Goal: Task Accomplishment & Management: Manage account settings

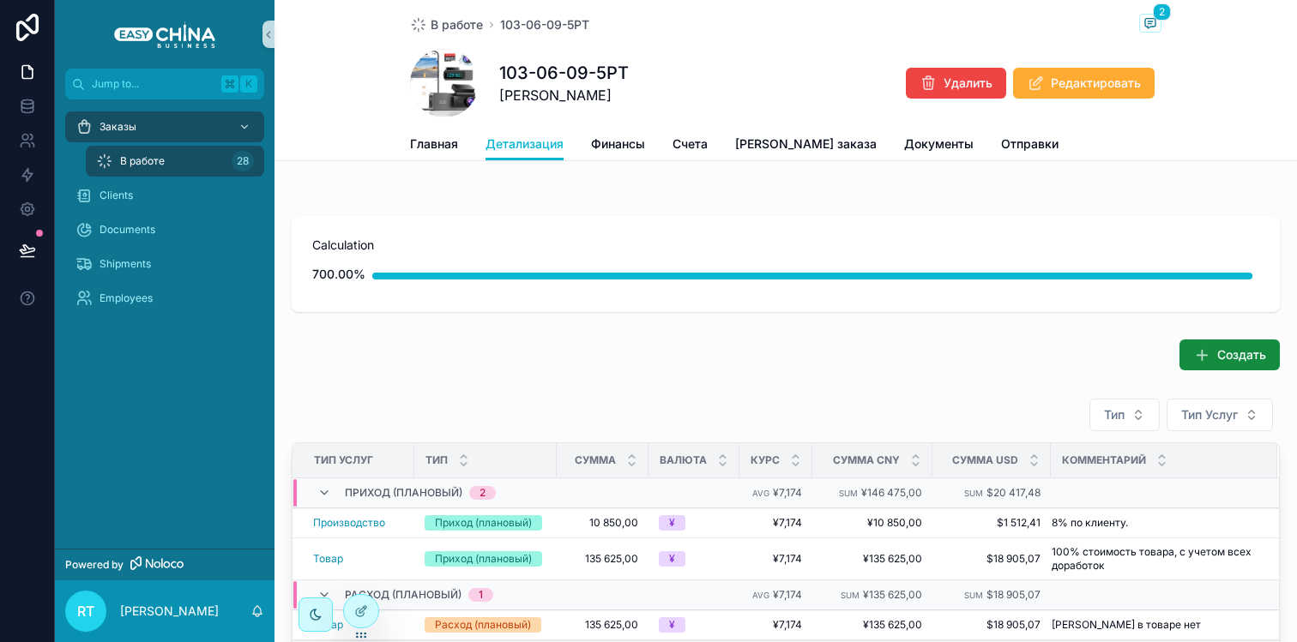
scroll to position [131, 0]
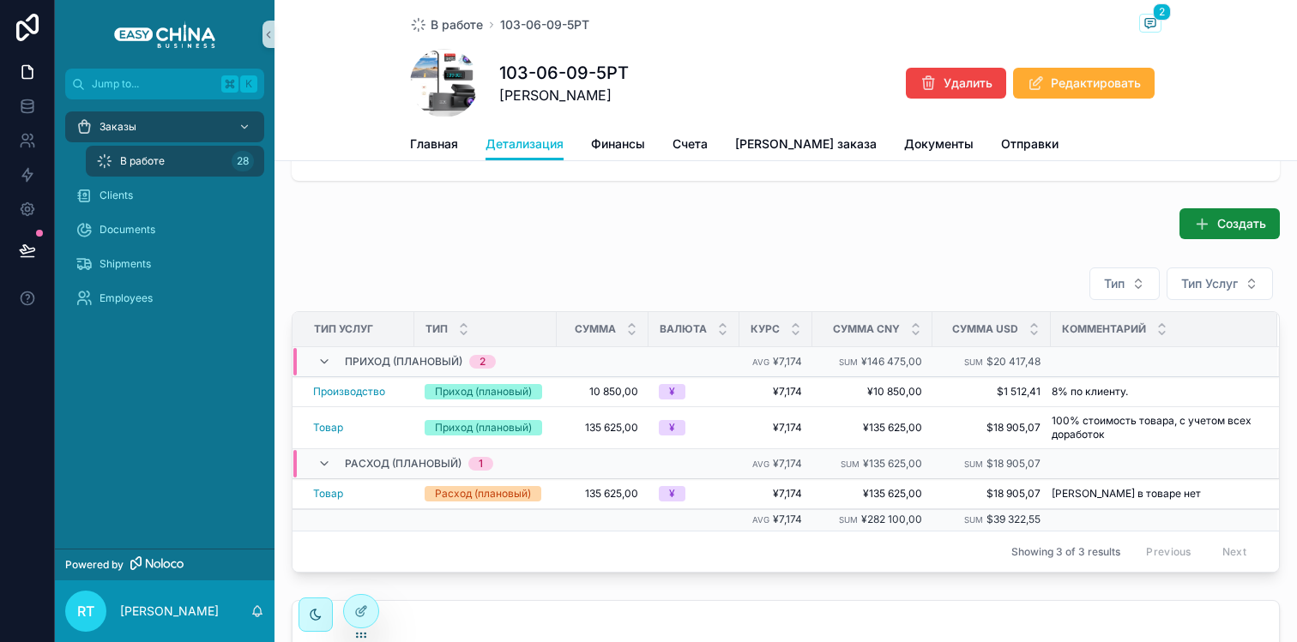
click at [458, 142] on div "Главная Детализация Финансы Счета Файл заказа Документы Отправки" at bounding box center [785, 144] width 751 height 33
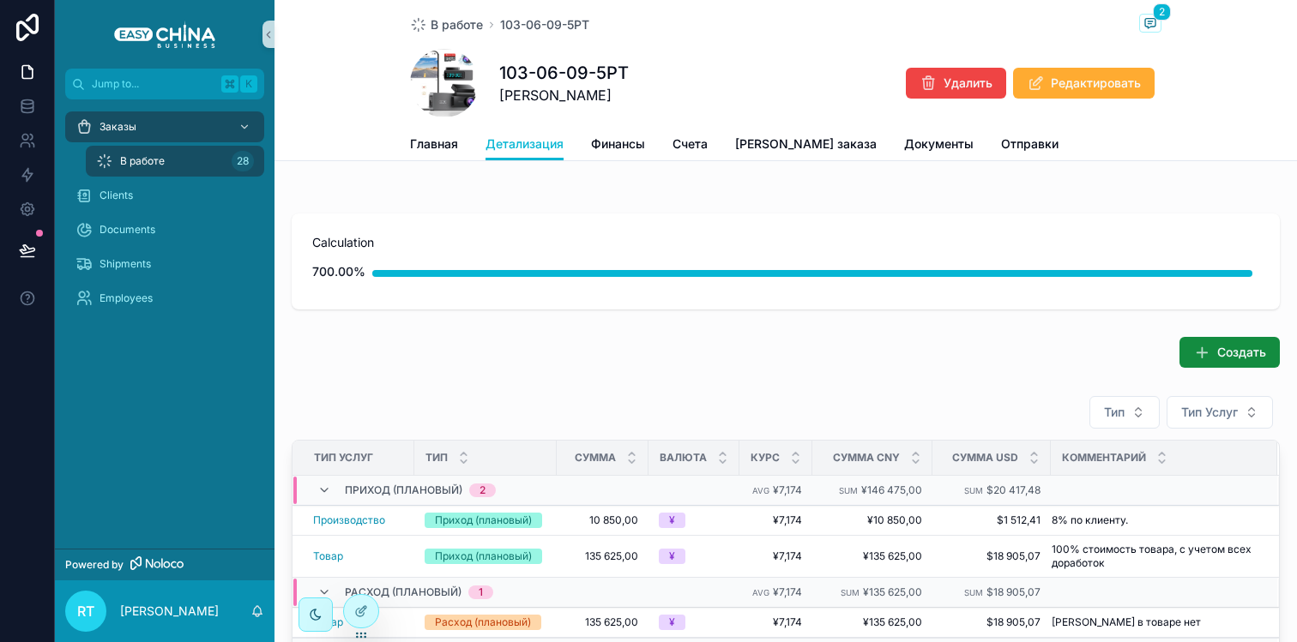
scroll to position [0, 0]
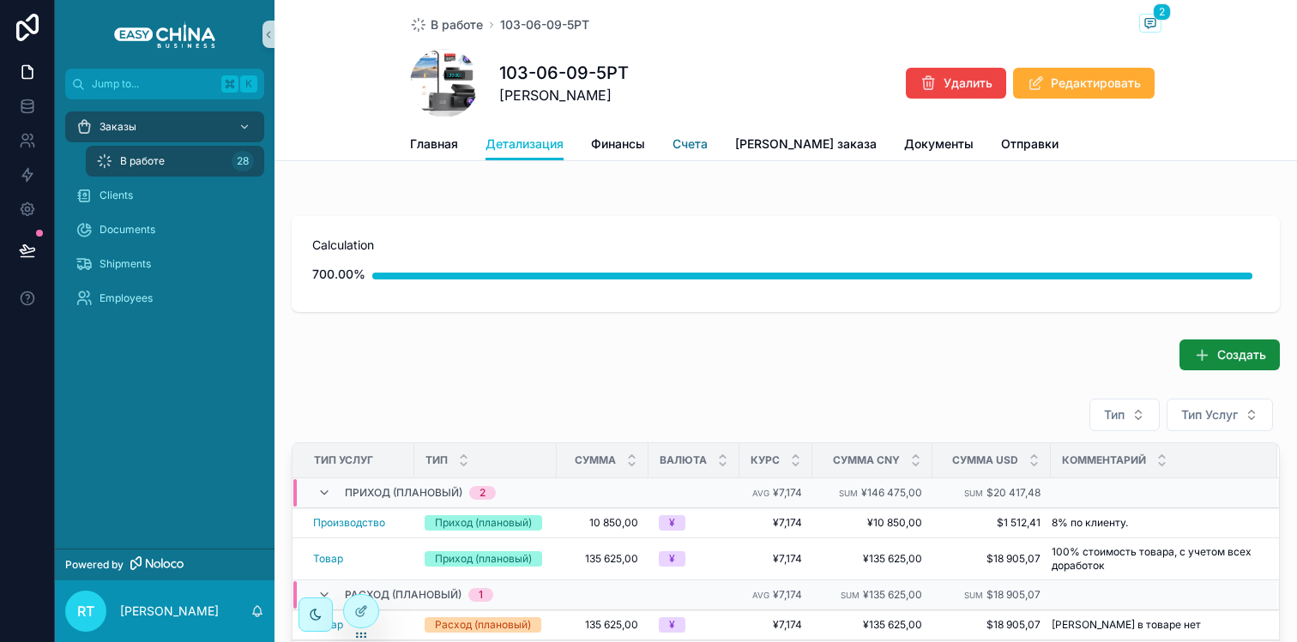
click at [681, 149] on span "Счета" at bounding box center [689, 144] width 35 height 17
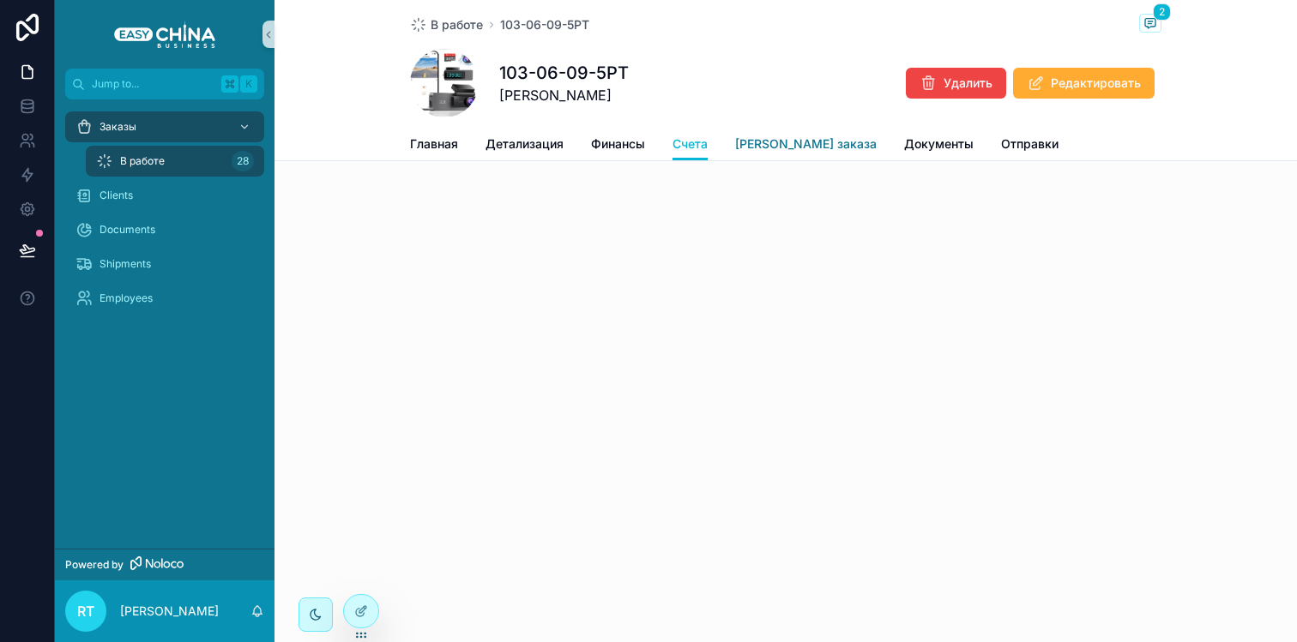
click at [787, 141] on span "[PERSON_NAME] заказа" at bounding box center [806, 144] width 142 height 17
click at [437, 135] on link "Главная" at bounding box center [434, 146] width 48 height 34
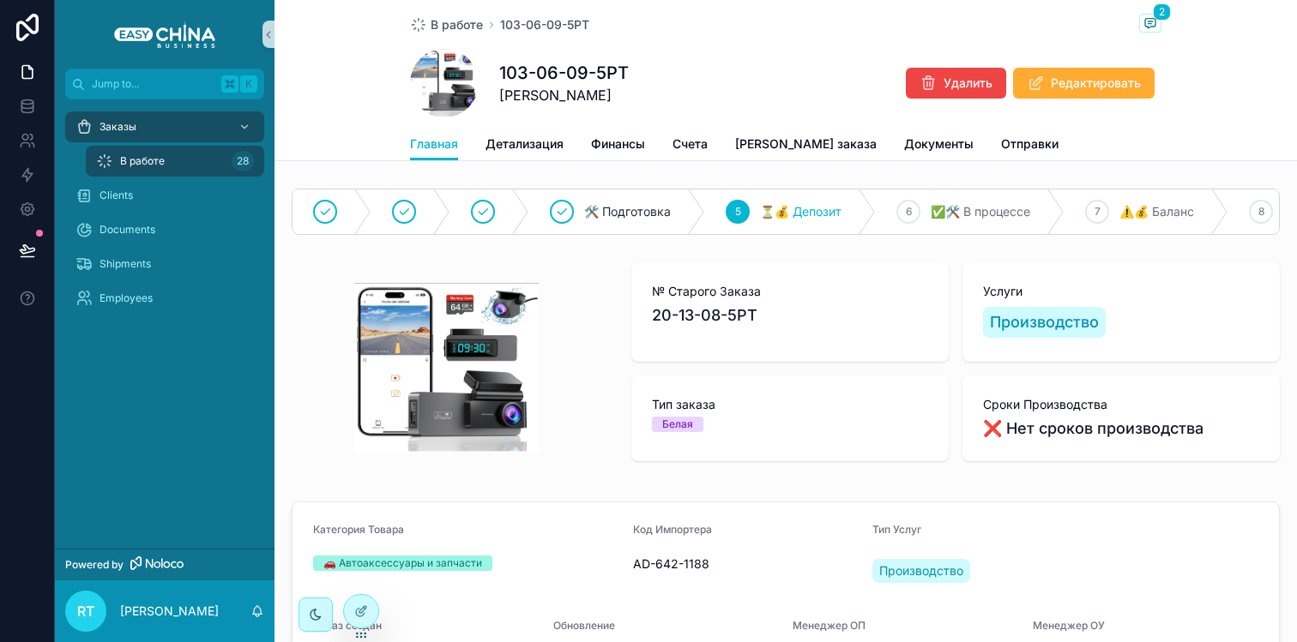
click at [166, 169] on div "В работе 28" at bounding box center [175, 161] width 158 height 27
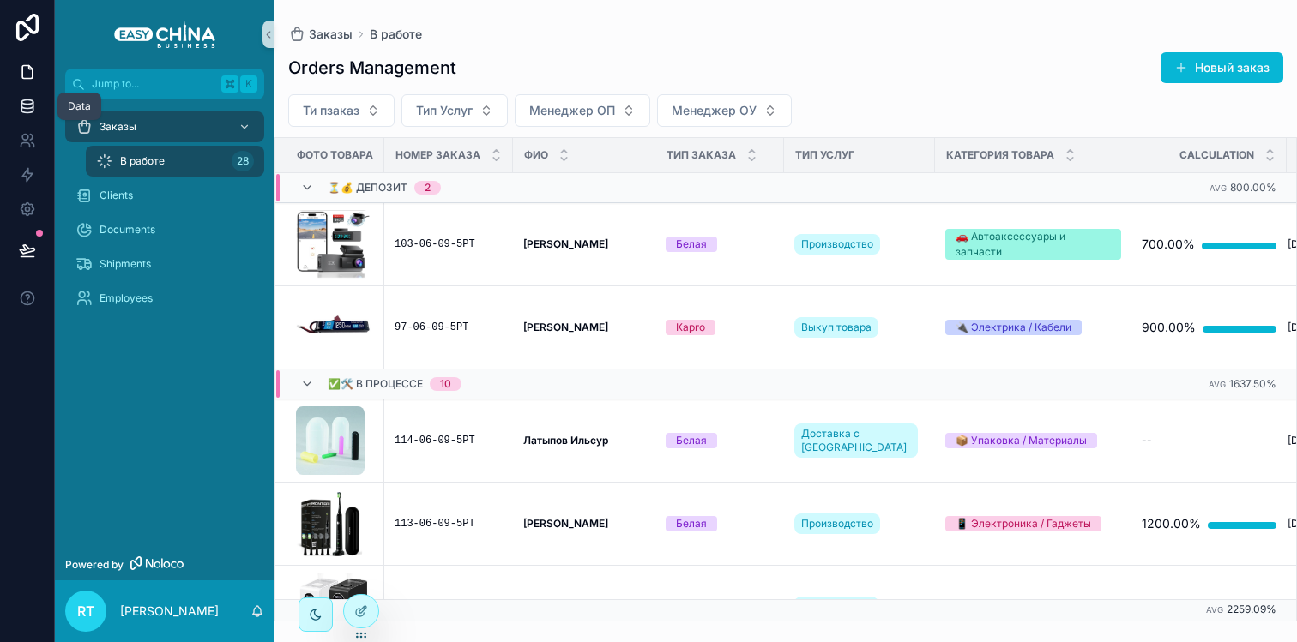
click at [30, 98] on icon at bounding box center [27, 106] width 17 height 17
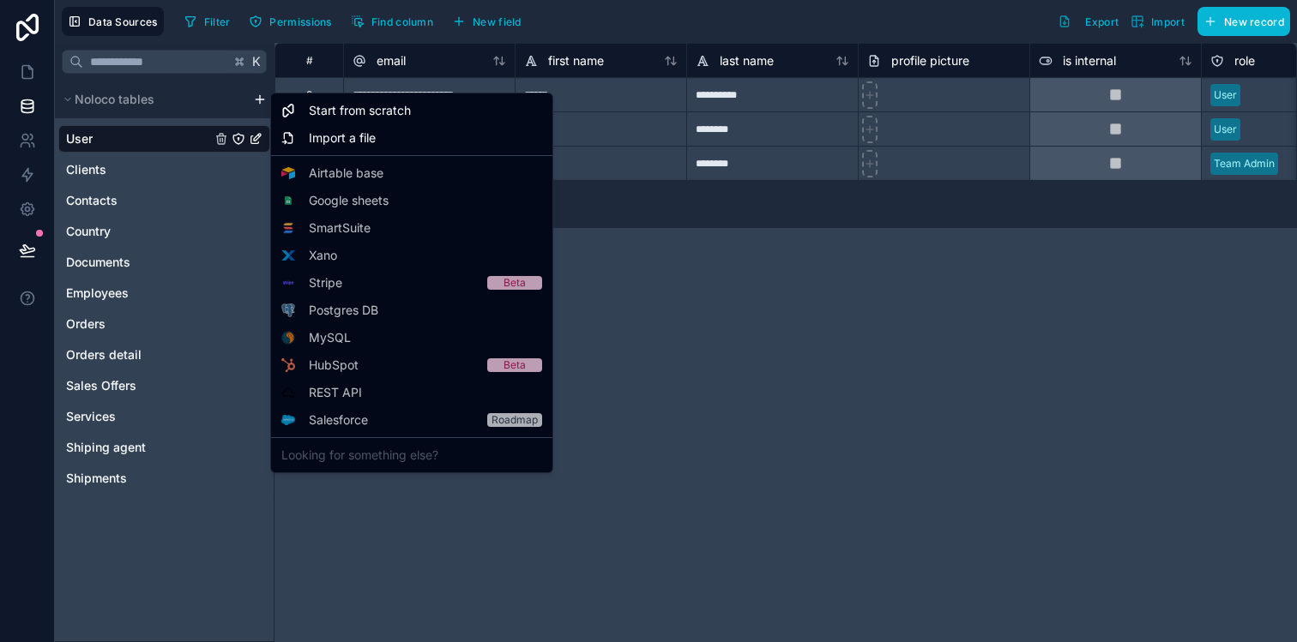
click at [261, 95] on html "**********" at bounding box center [648, 321] width 1297 height 642
click at [324, 112] on span "Start from scratch" at bounding box center [360, 110] width 102 height 17
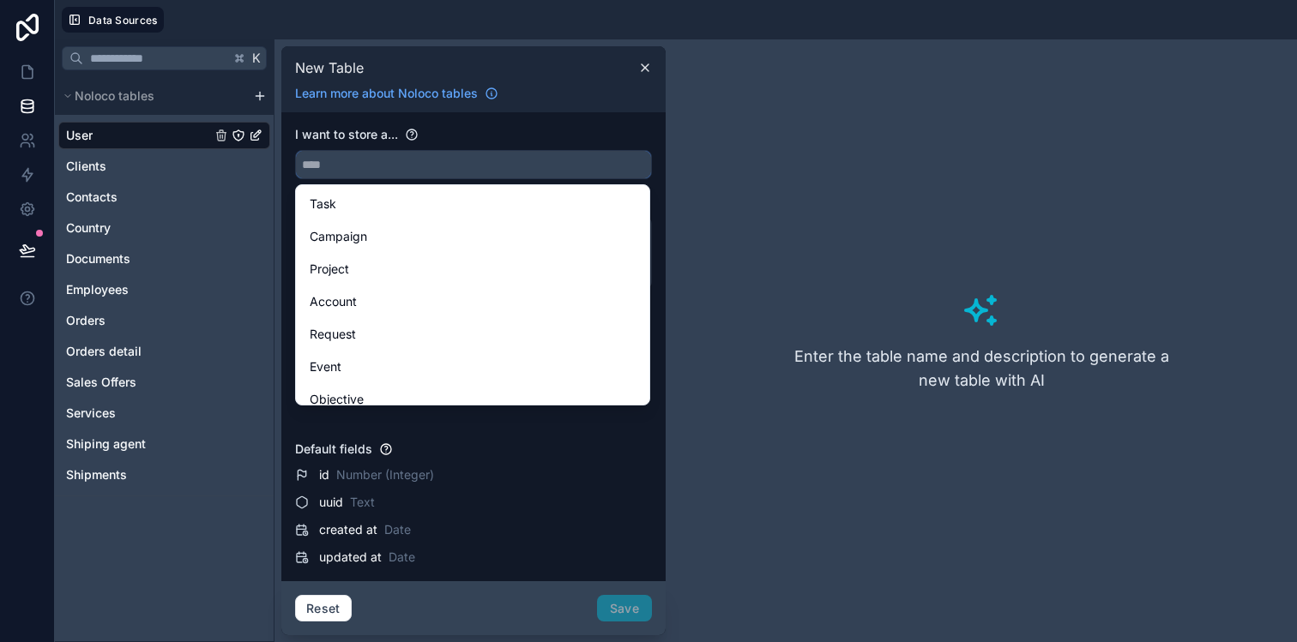
click at [411, 163] on input "text" at bounding box center [473, 164] width 355 height 27
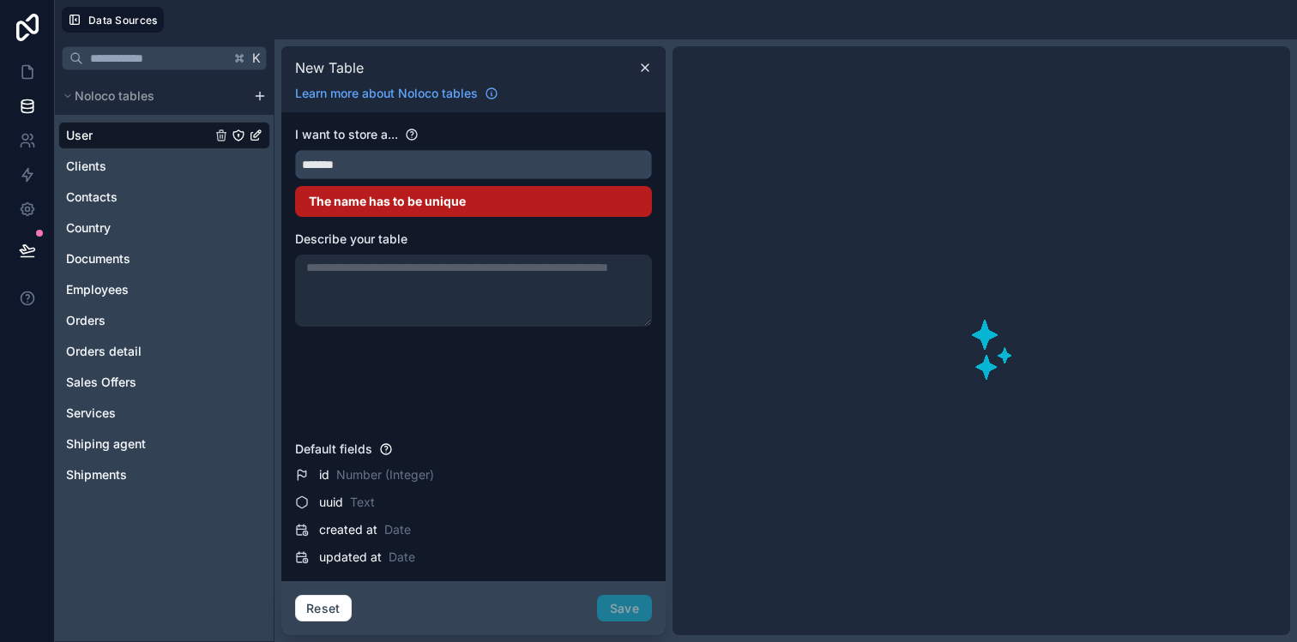
type input "********"
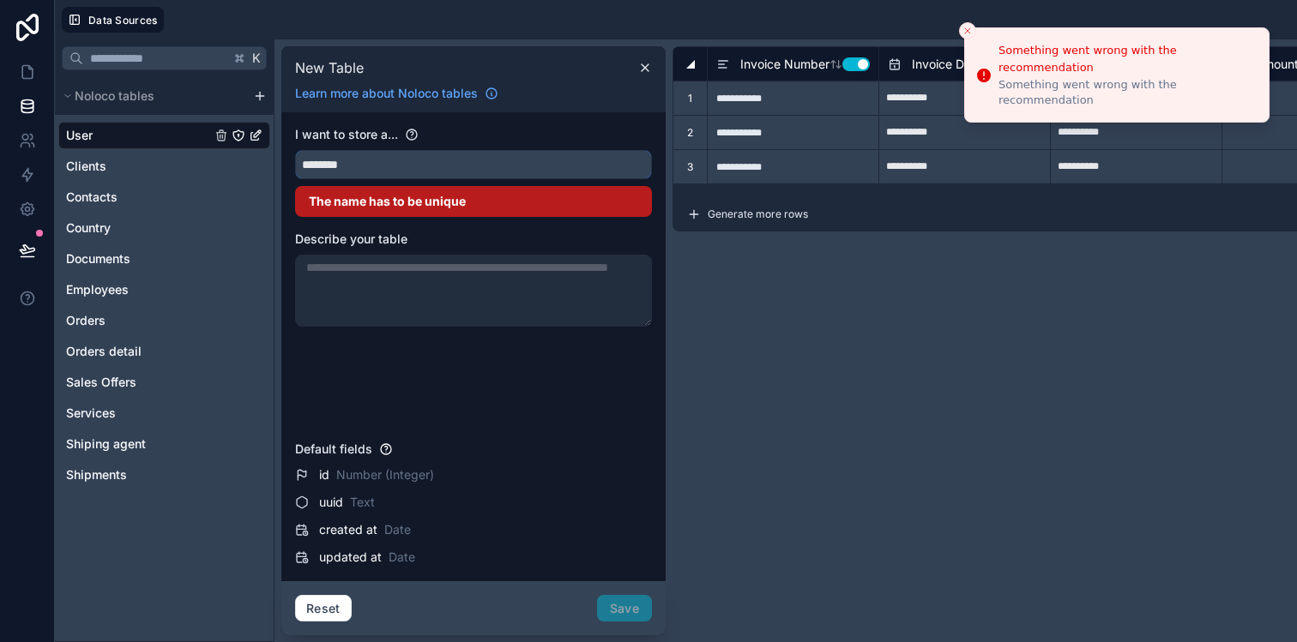
click at [397, 166] on input "********" at bounding box center [473, 164] width 355 height 27
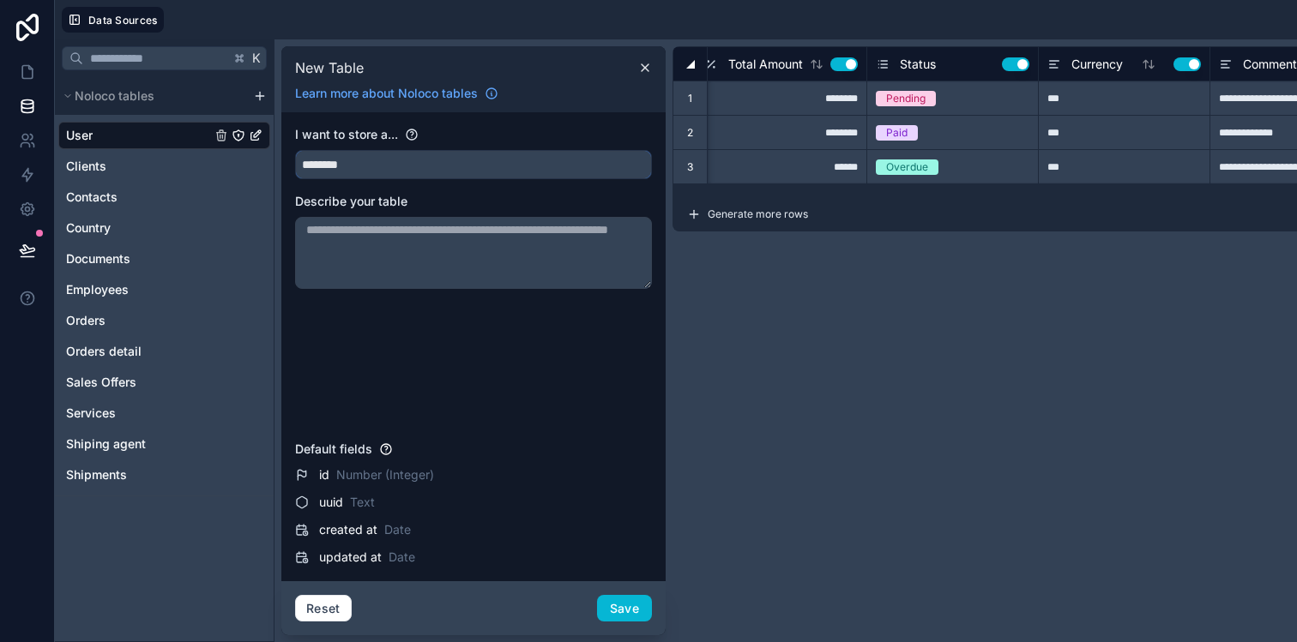
type input "**********"
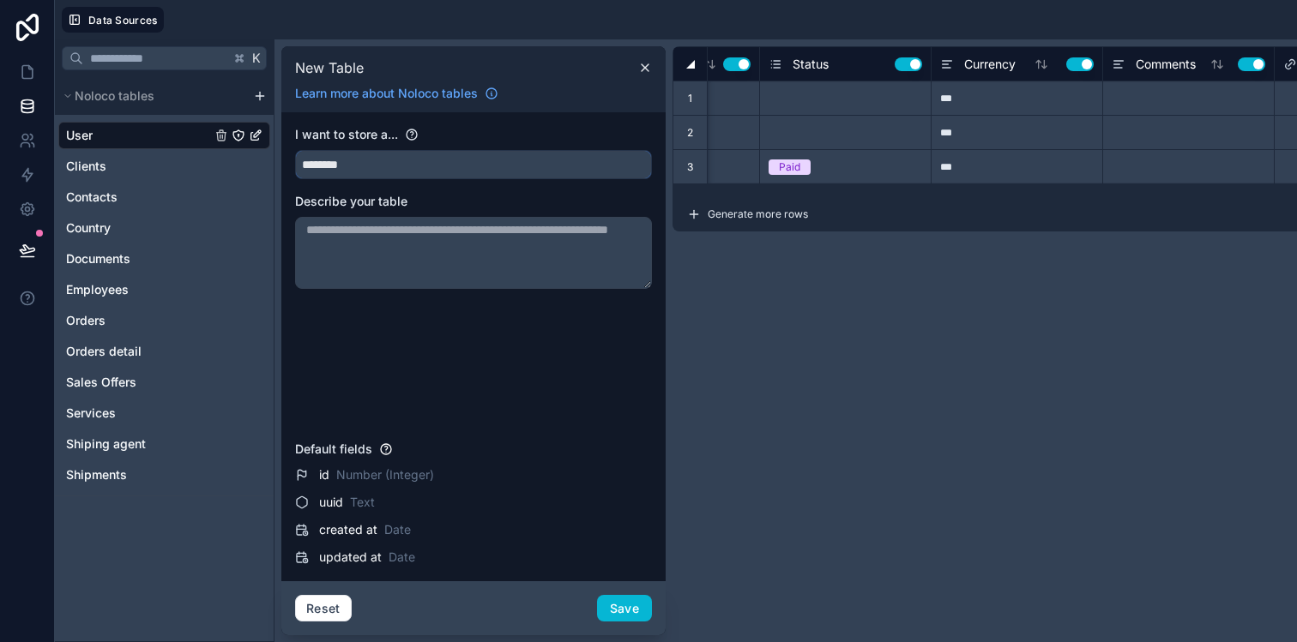
scroll to position [0, 625]
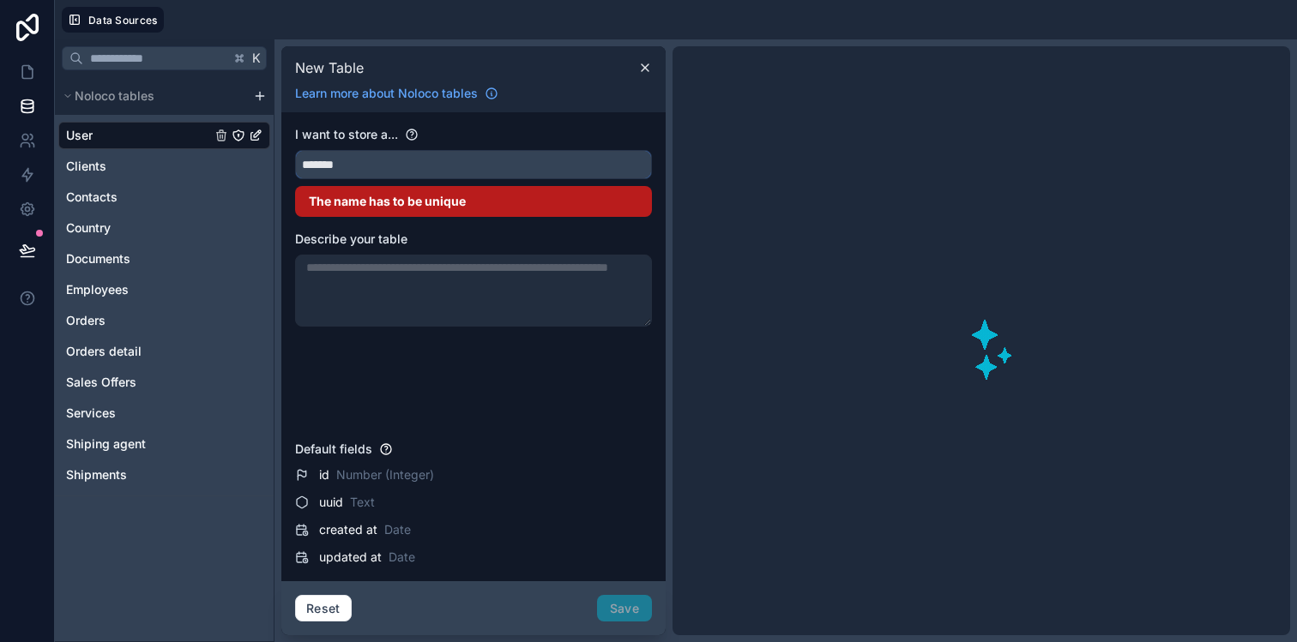
type input "********"
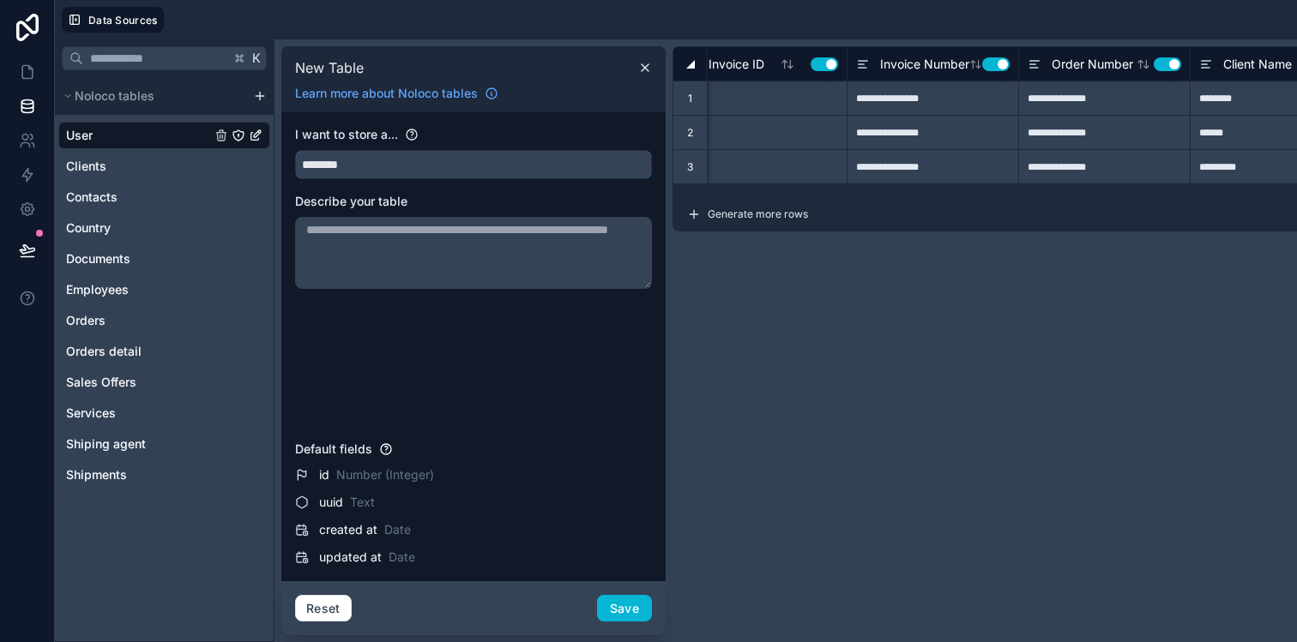
scroll to position [0, 0]
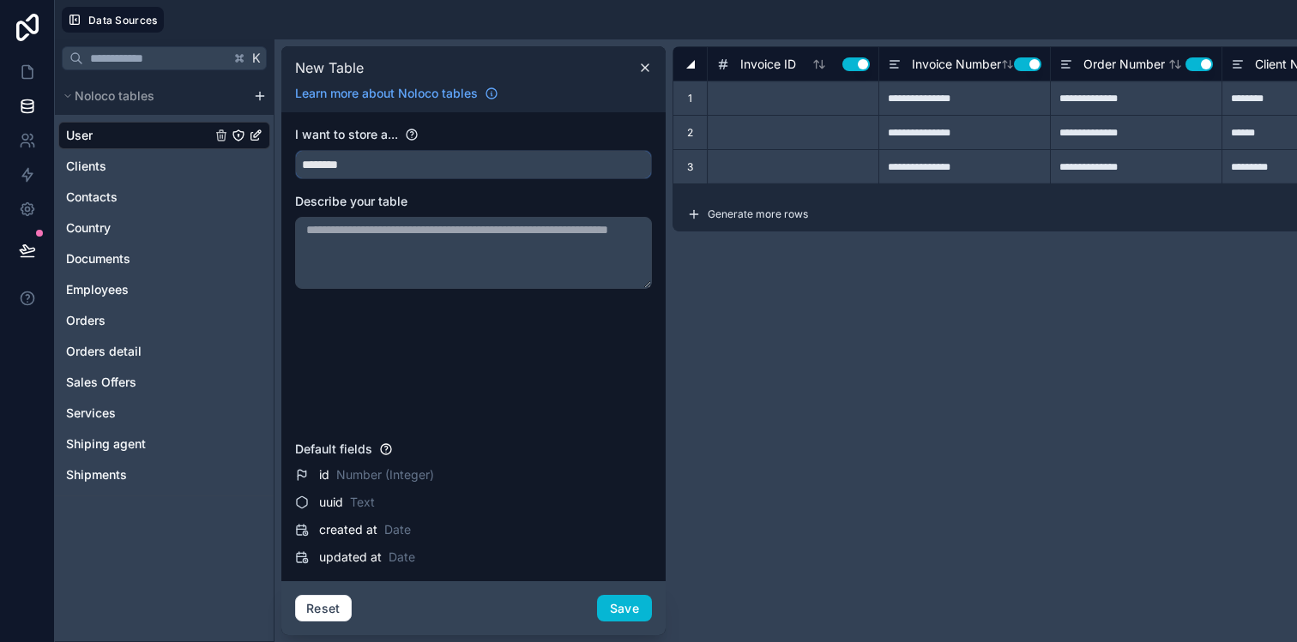
type input "**********"
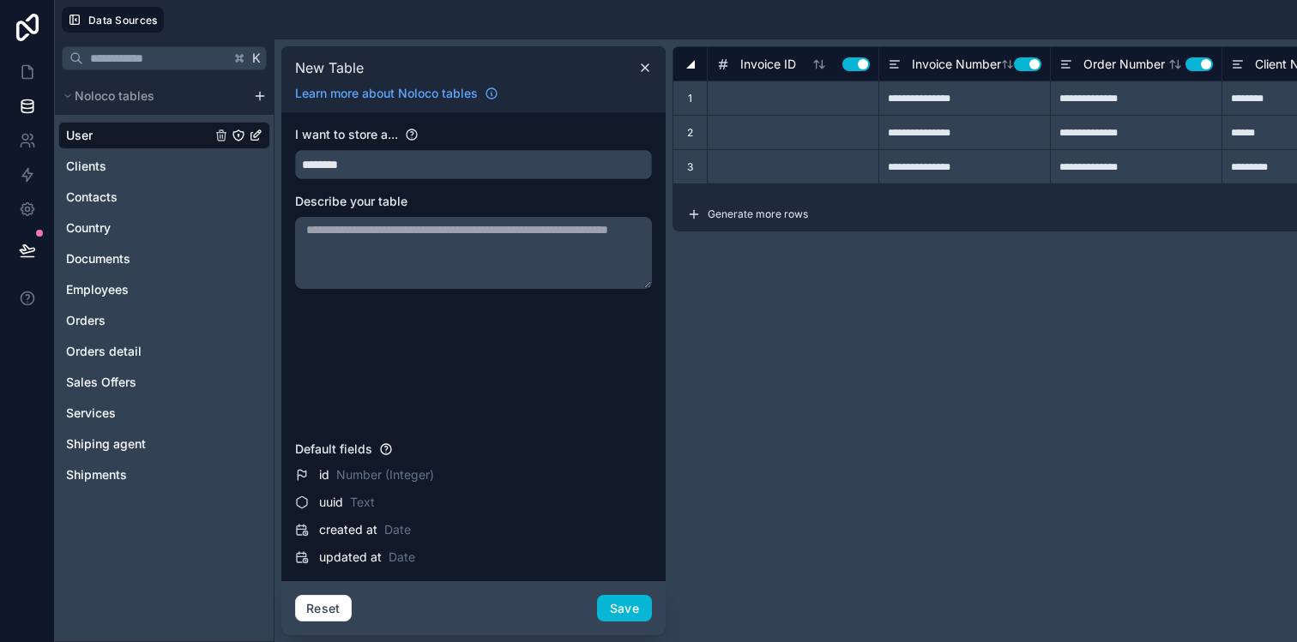
type input "**********"
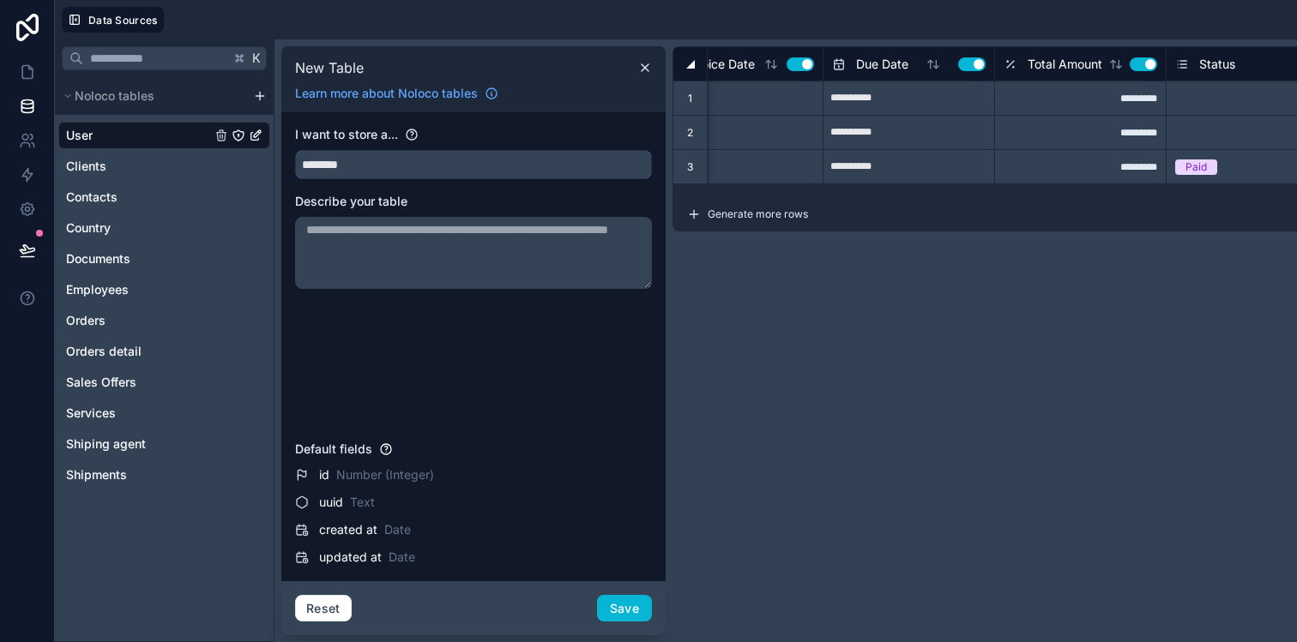
scroll to position [0, 758]
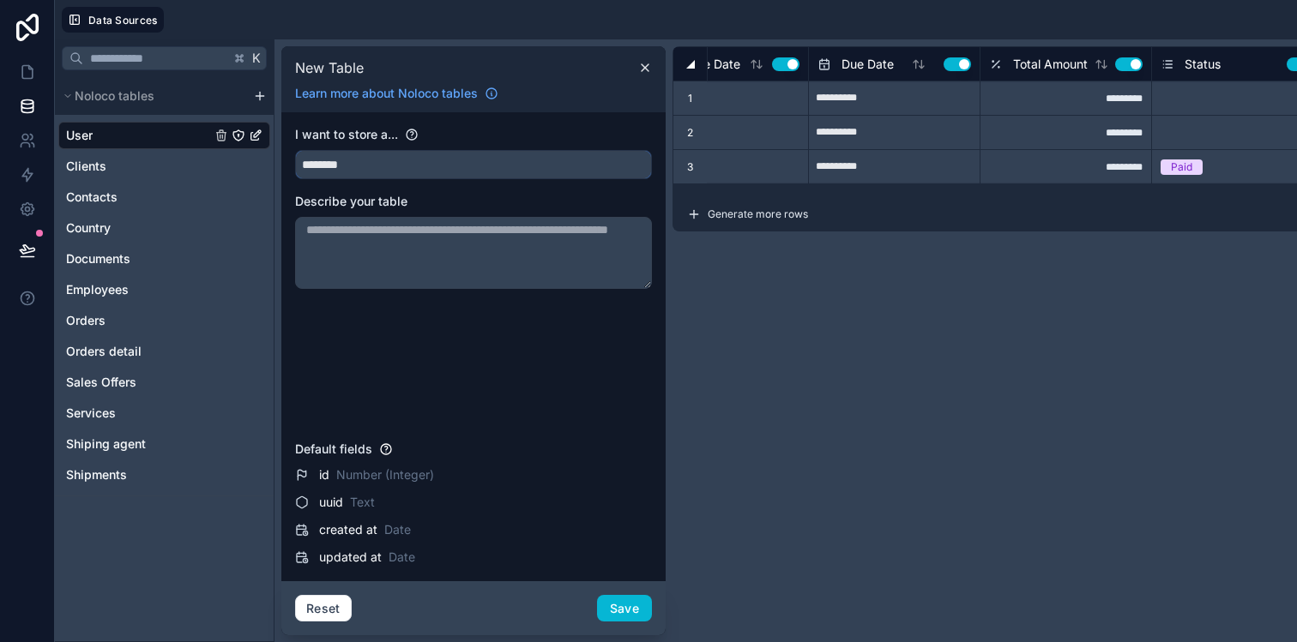
type input "********"
click at [437, 250] on textarea at bounding box center [473, 253] width 357 height 72
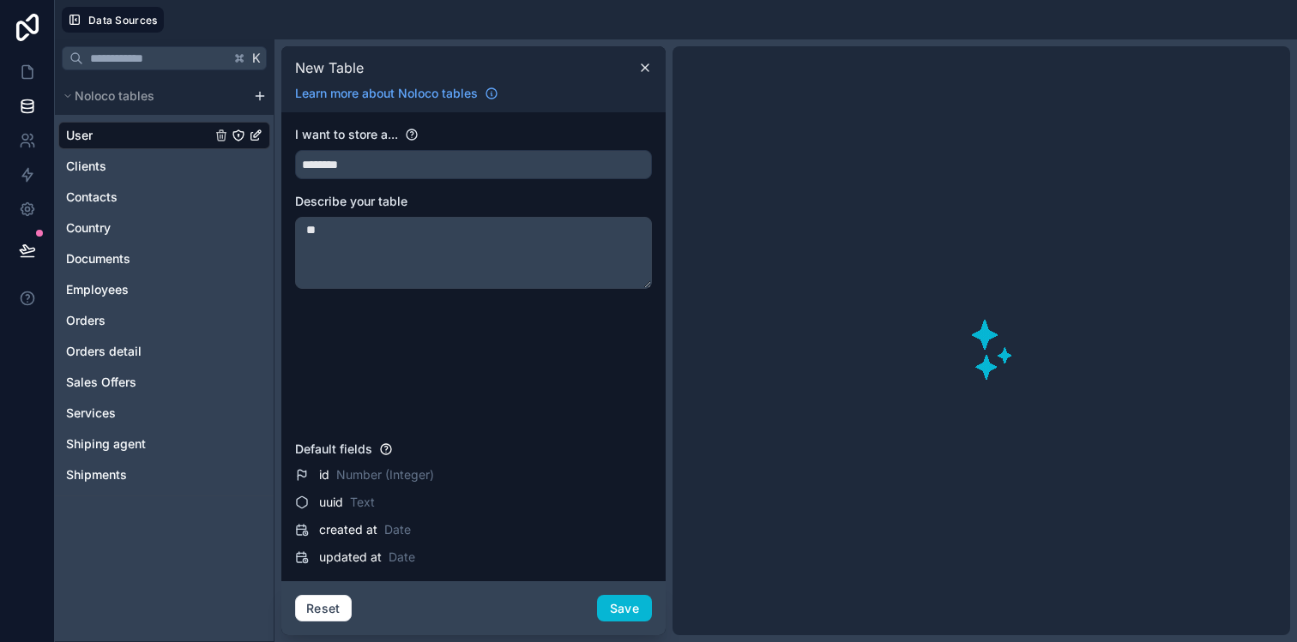
type textarea "*"
type textarea "****** ****** ****"
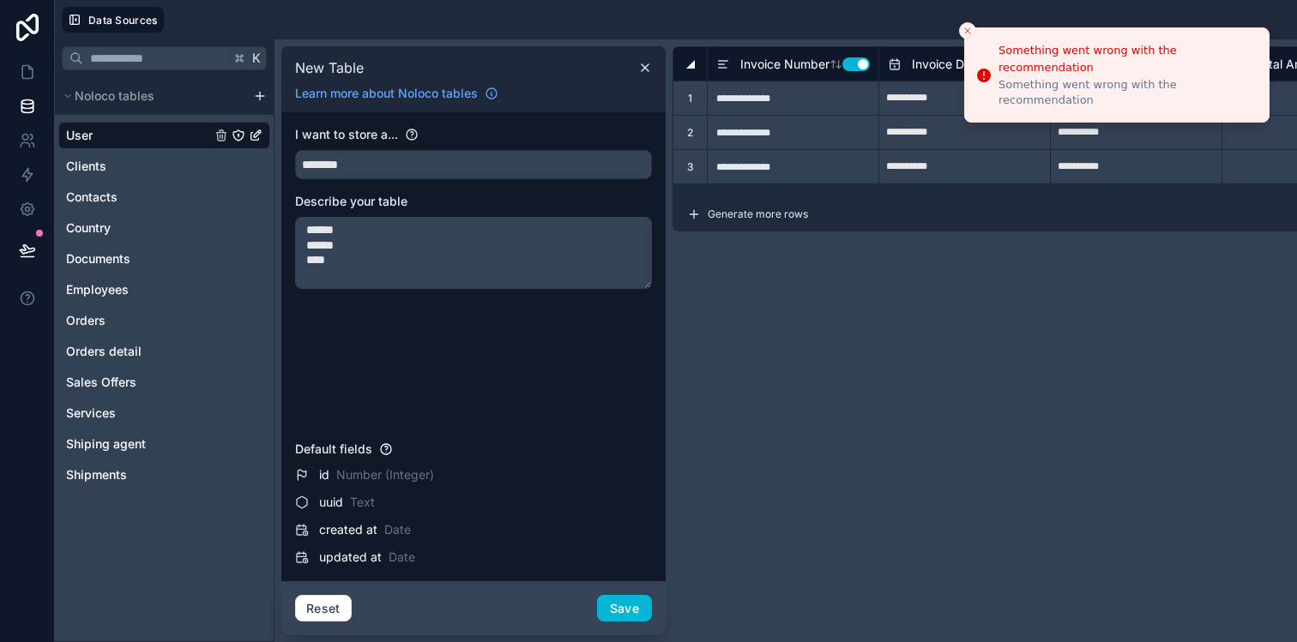
type input "**********"
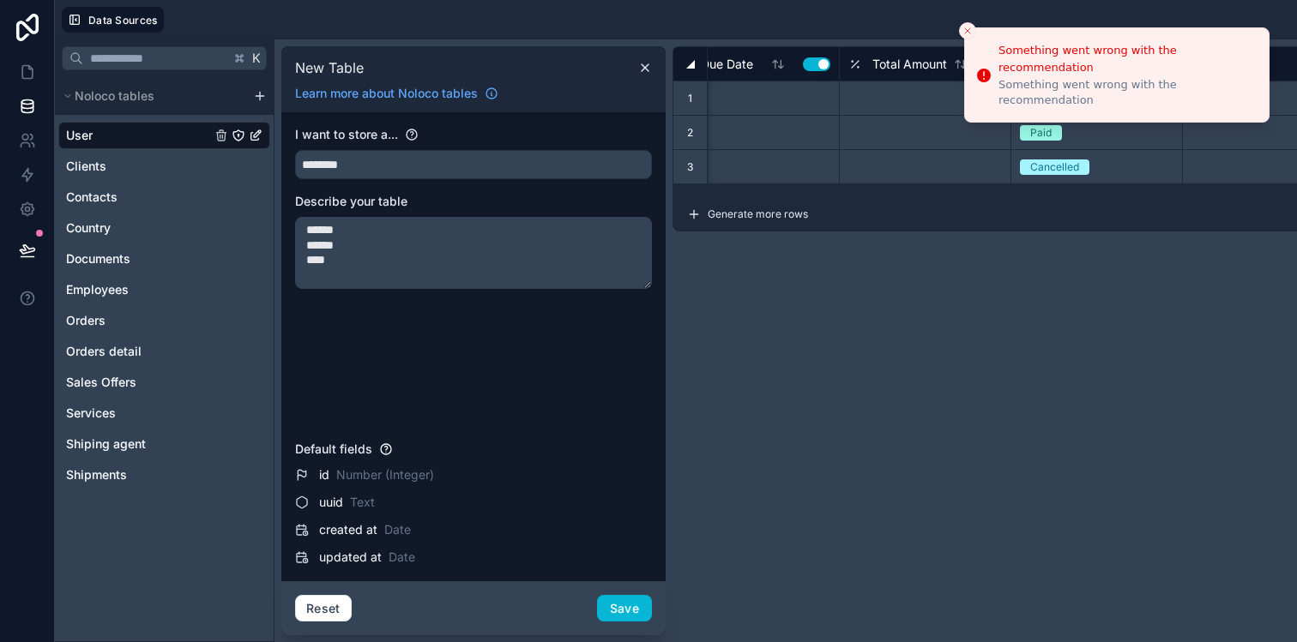
scroll to position [0, 399]
type input "**********"
type input "*********"
type input "**********"
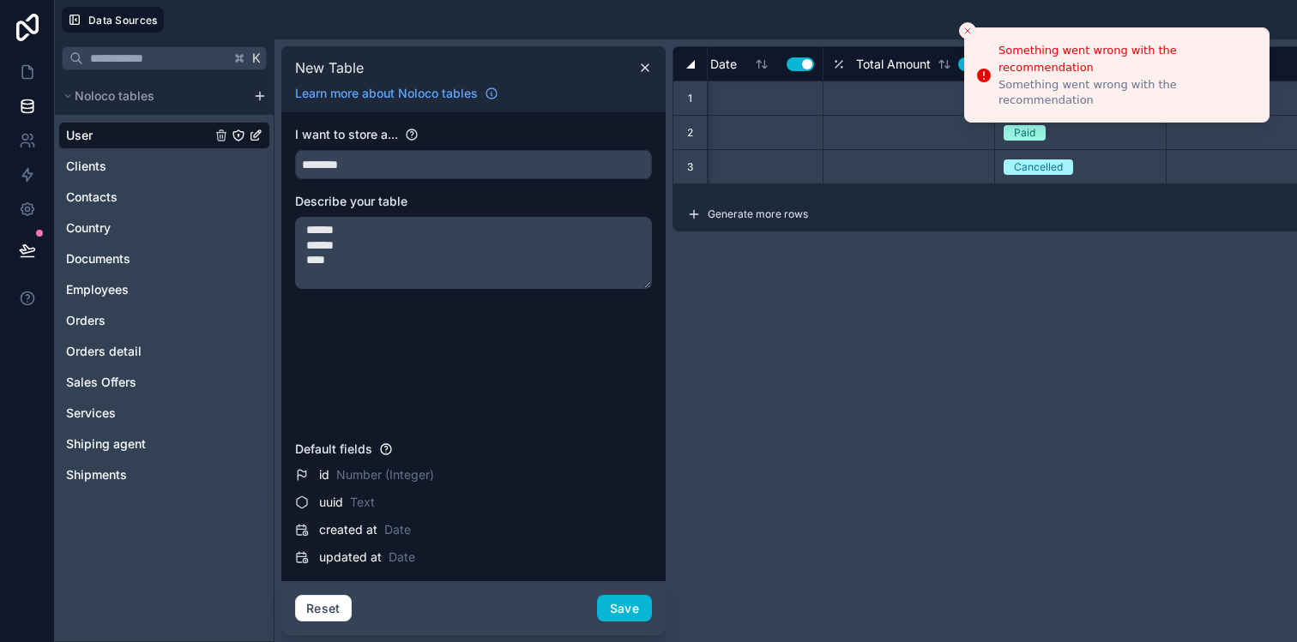
type input "**********"
type input "********"
type input "**********"
type input "********"
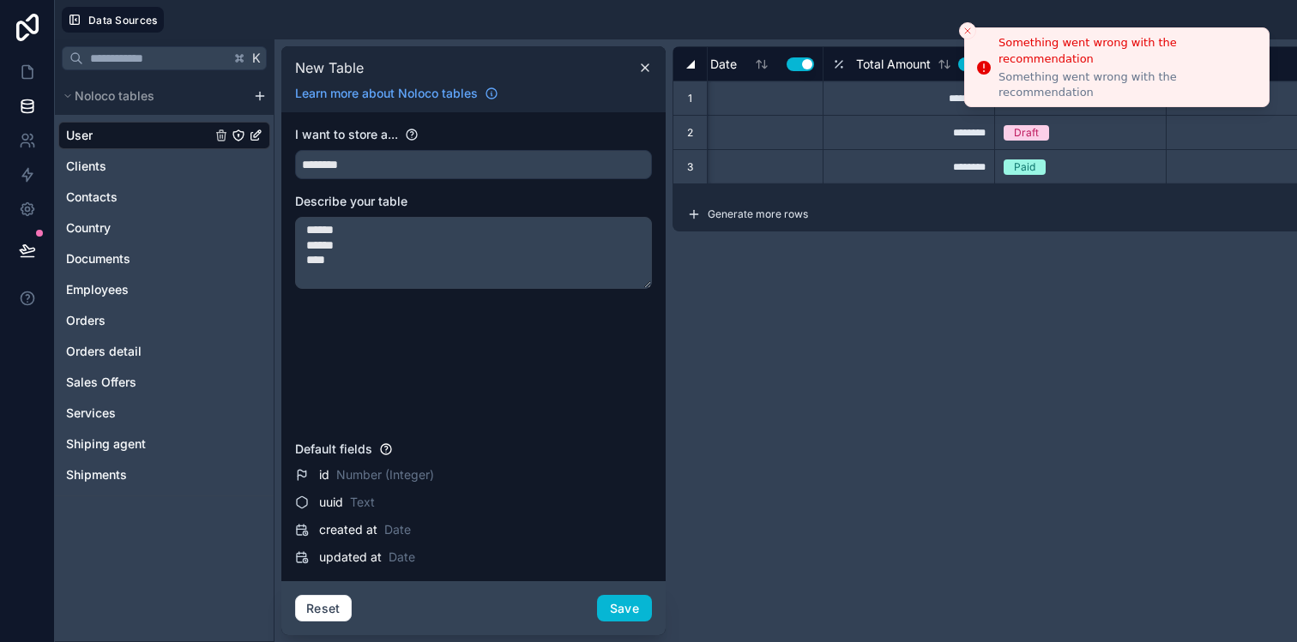
click at [961, 28] on button "Close toast" at bounding box center [967, 30] width 17 height 17
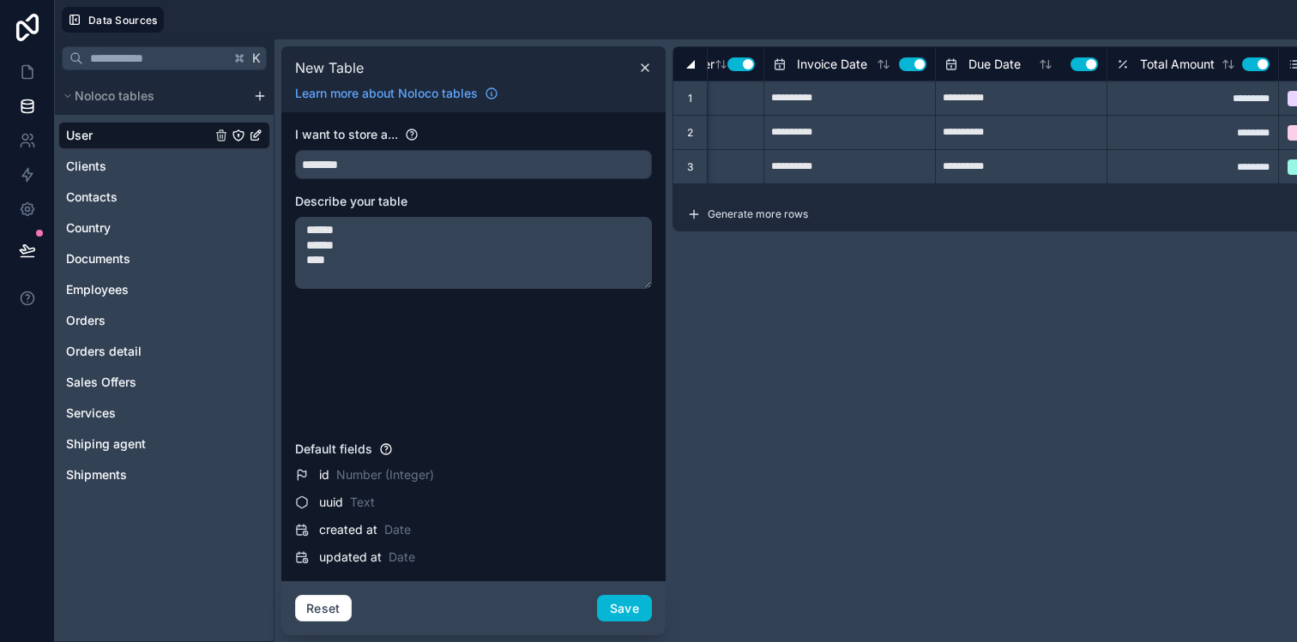
scroll to position [0, 121]
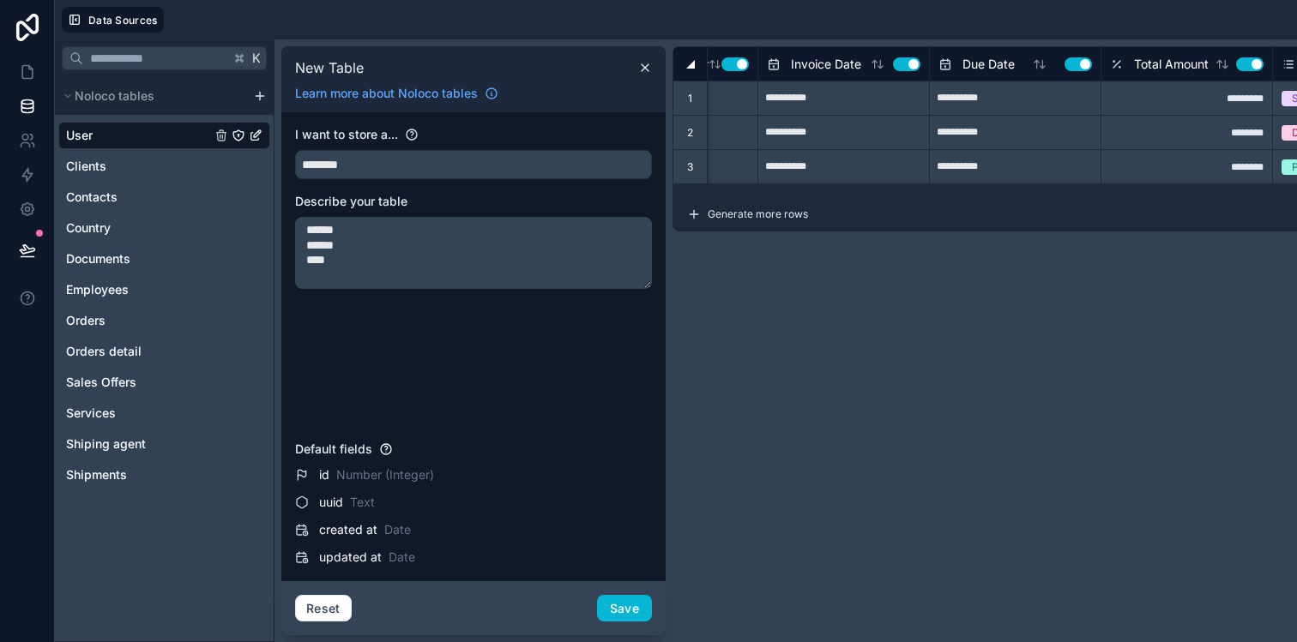
click at [477, 261] on textarea "****** ****** ****" at bounding box center [473, 253] width 357 height 72
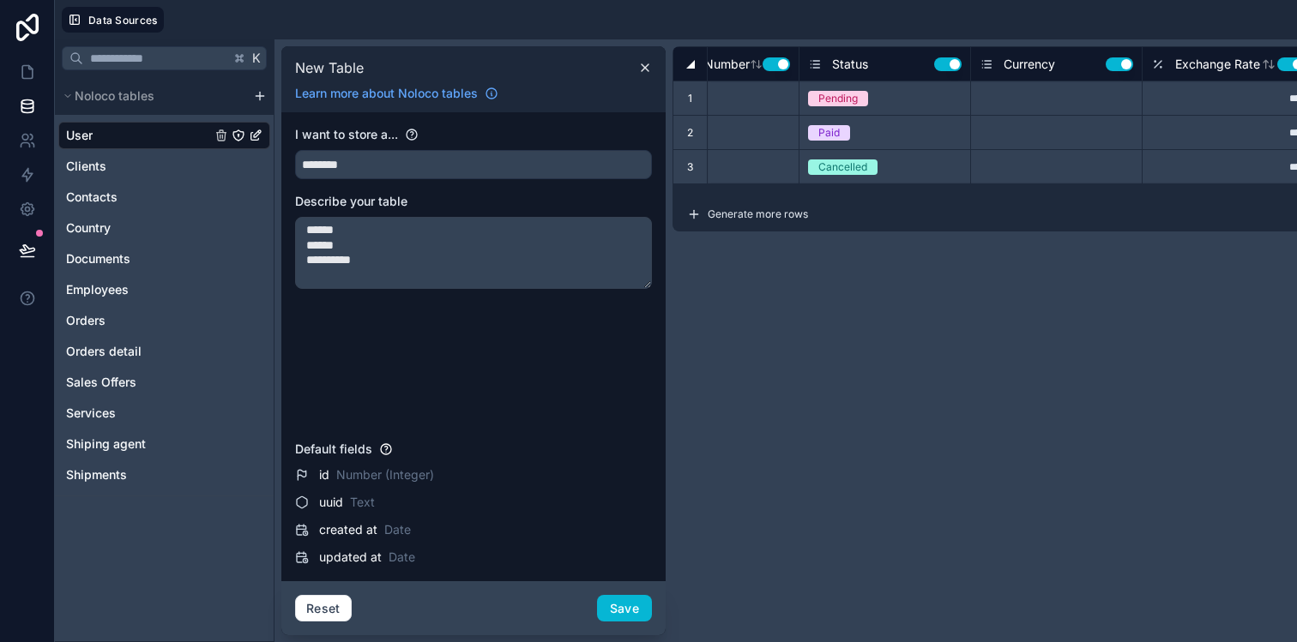
scroll to position [0, 0]
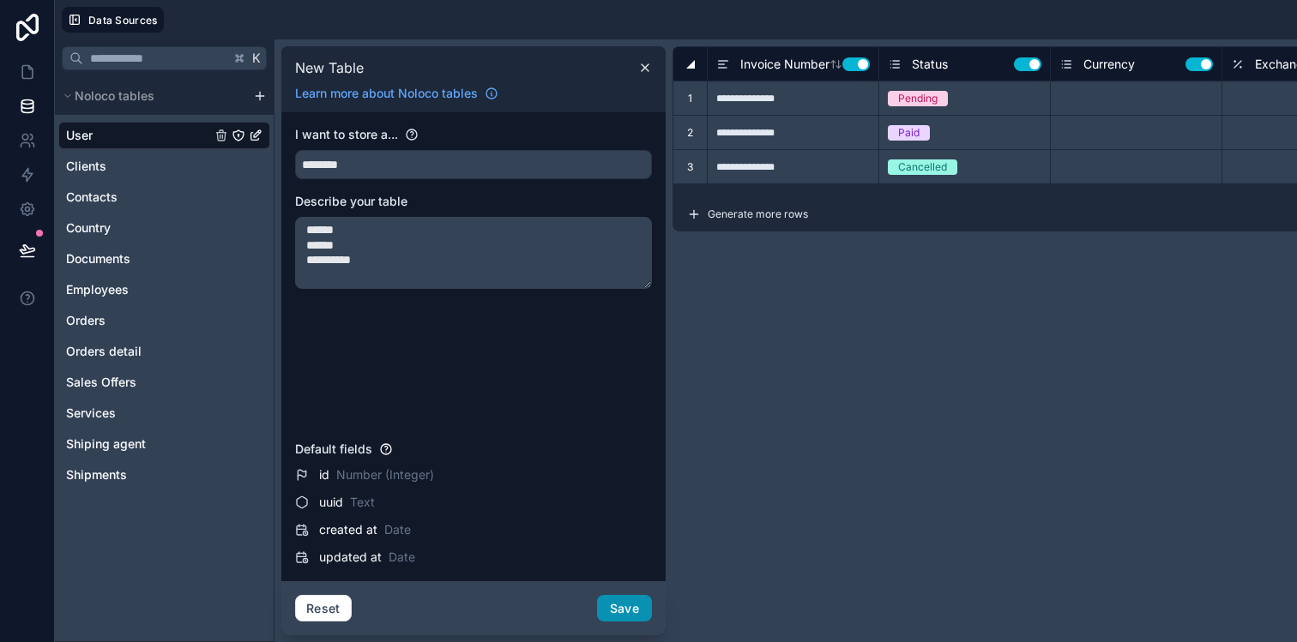
type textarea "**********"
click at [624, 603] on button "Save" at bounding box center [624, 608] width 55 height 27
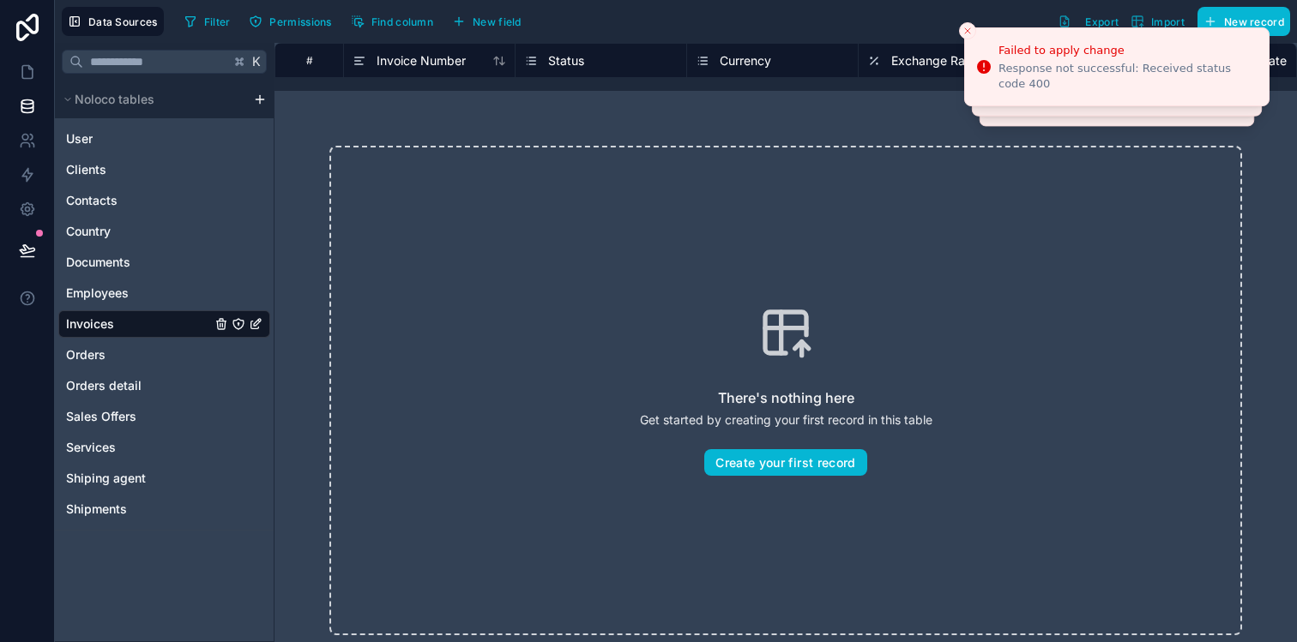
click at [258, 99] on html "Failed to apply change Response not successful: Received status code 400 Failed…" at bounding box center [648, 321] width 1297 height 642
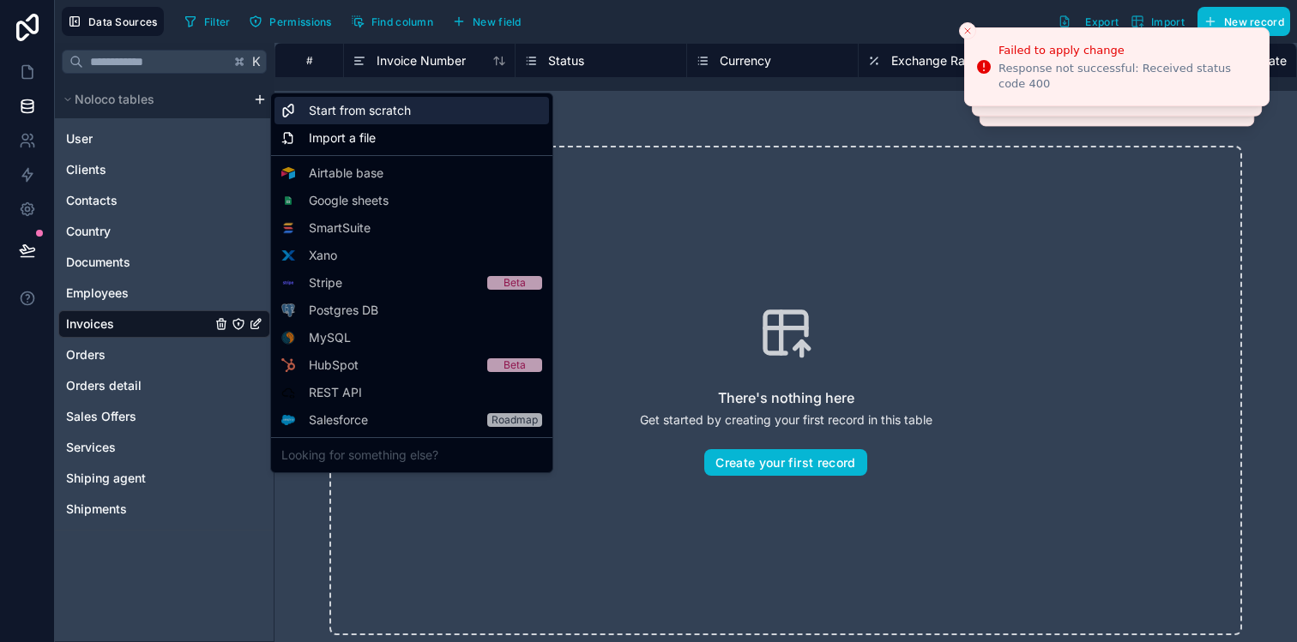
click at [312, 116] on span "Start from scratch" at bounding box center [360, 110] width 102 height 17
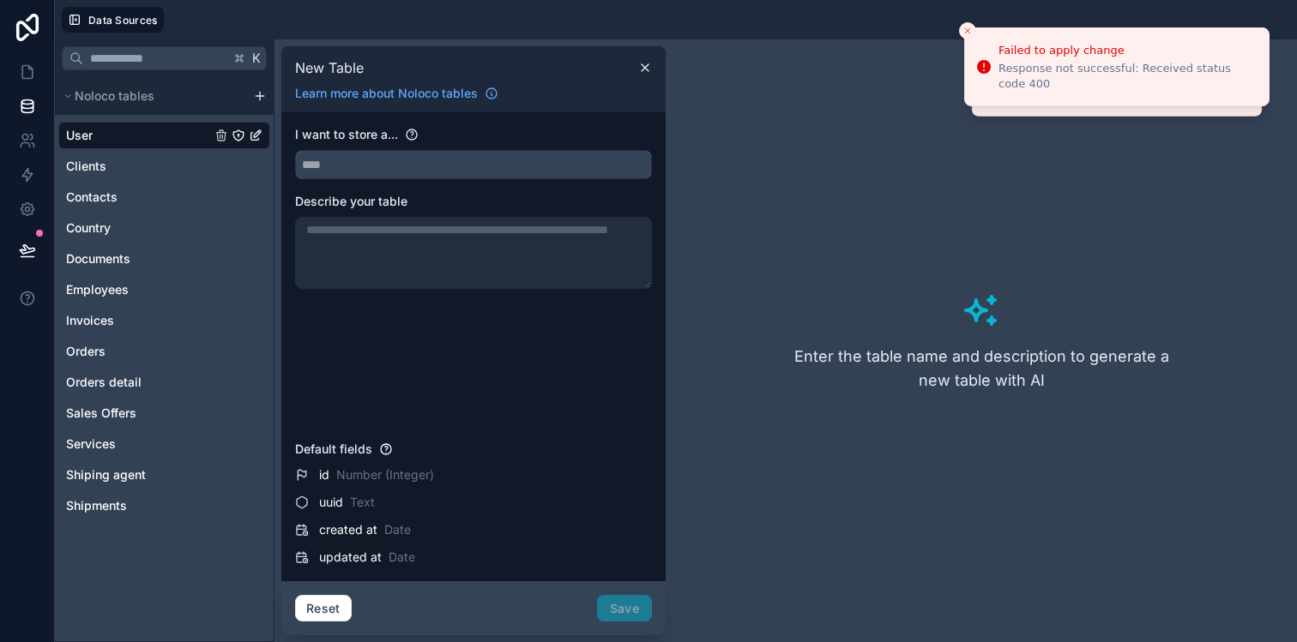
click at [344, 162] on input "text" at bounding box center [473, 164] width 355 height 27
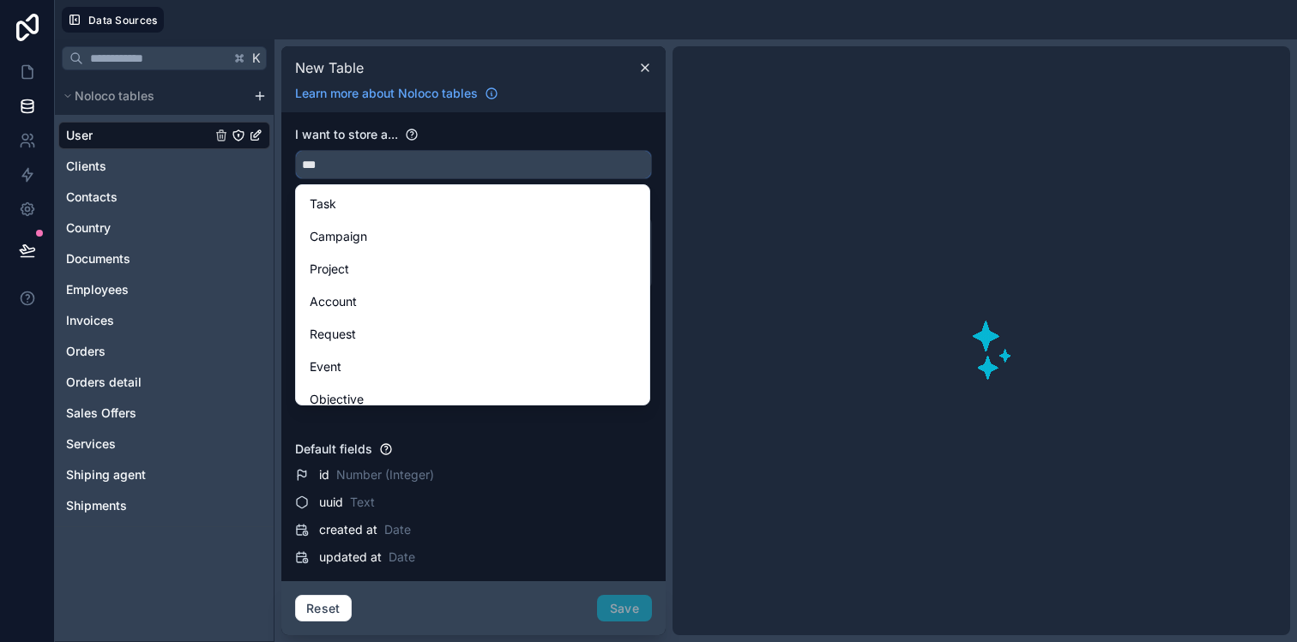
click at [295, 150] on button "***" at bounding box center [473, 164] width 357 height 29
type input "*"
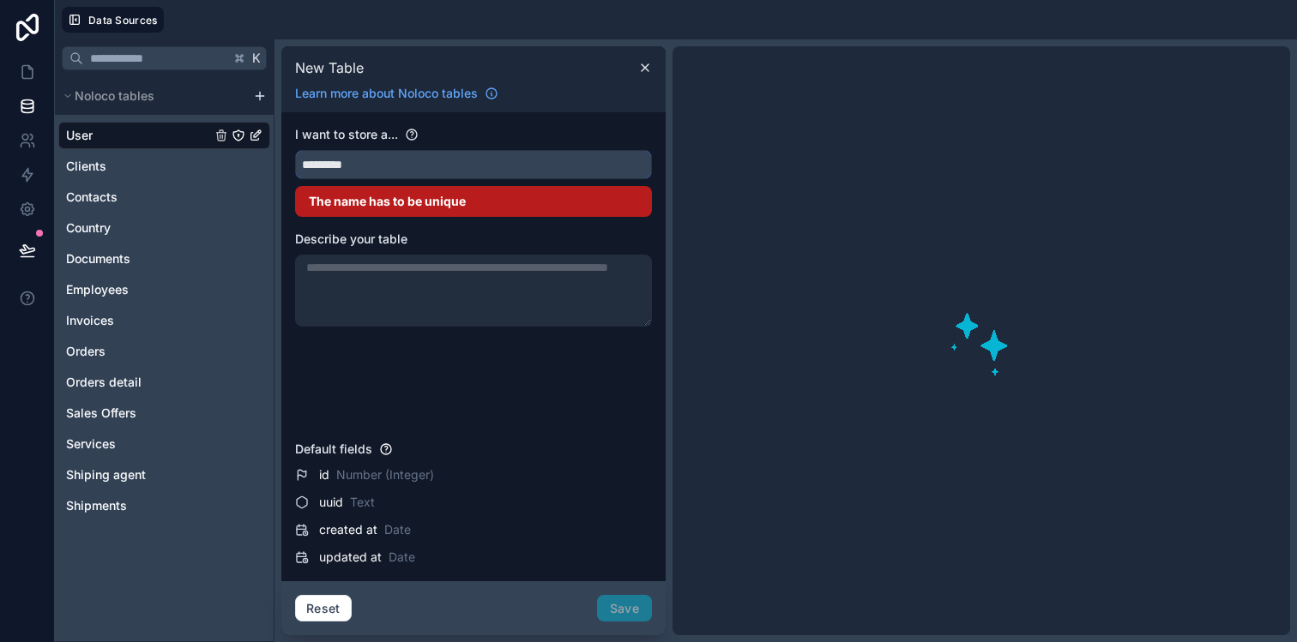
click at [295, 150] on button "********" at bounding box center [473, 164] width 357 height 29
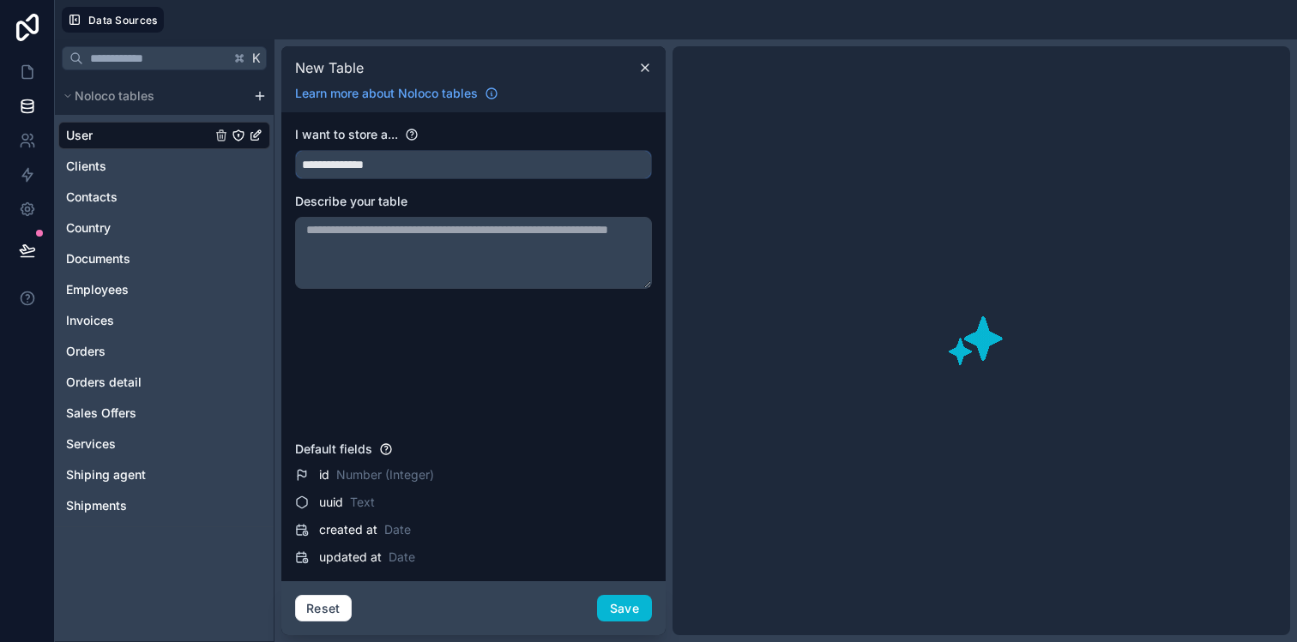
type input "**********"
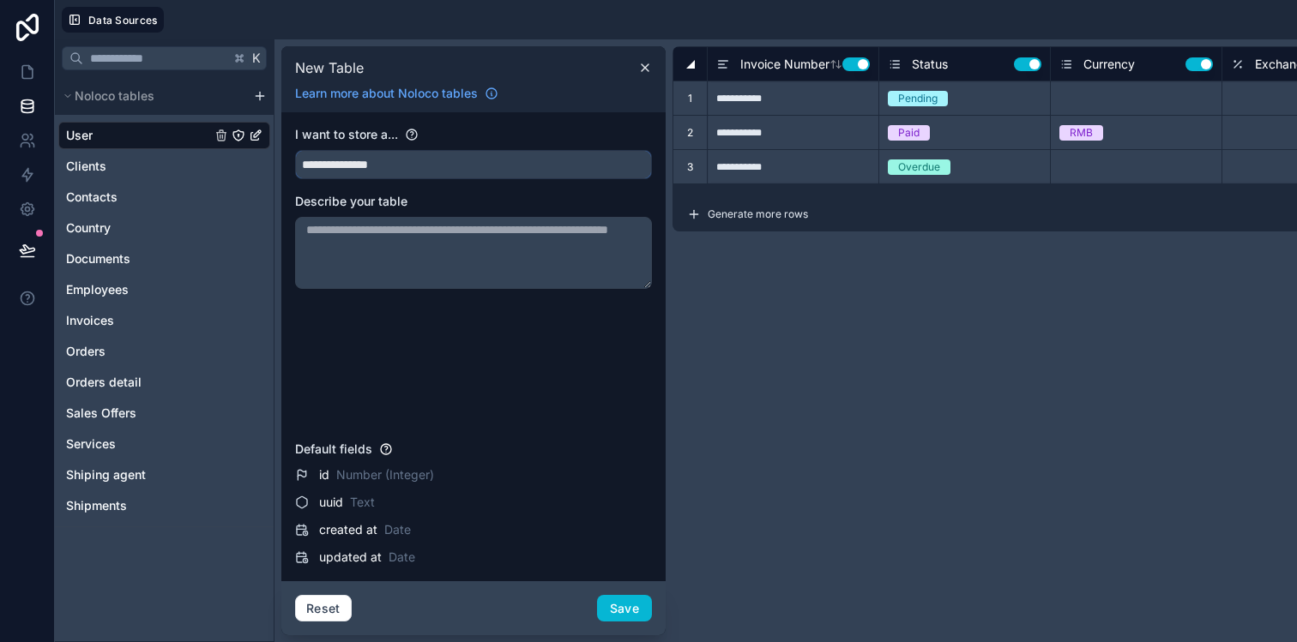
type input "**********"
type input "****"
type input "**********"
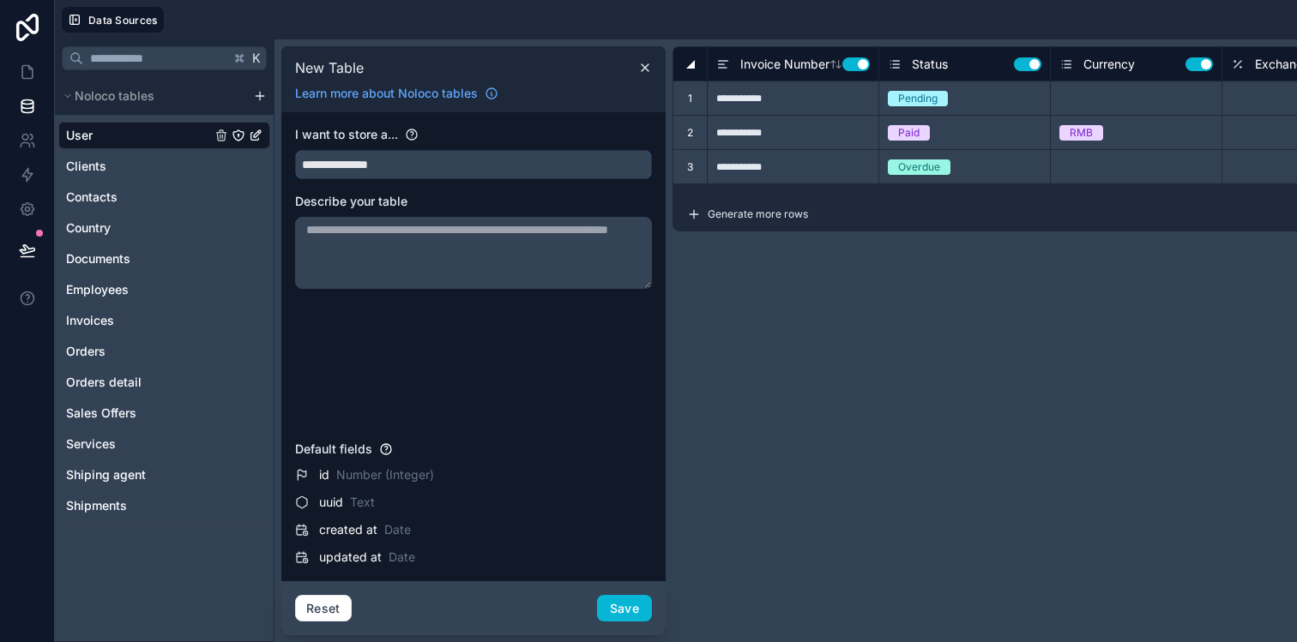
type input "****"
type input "**********"
type input "****"
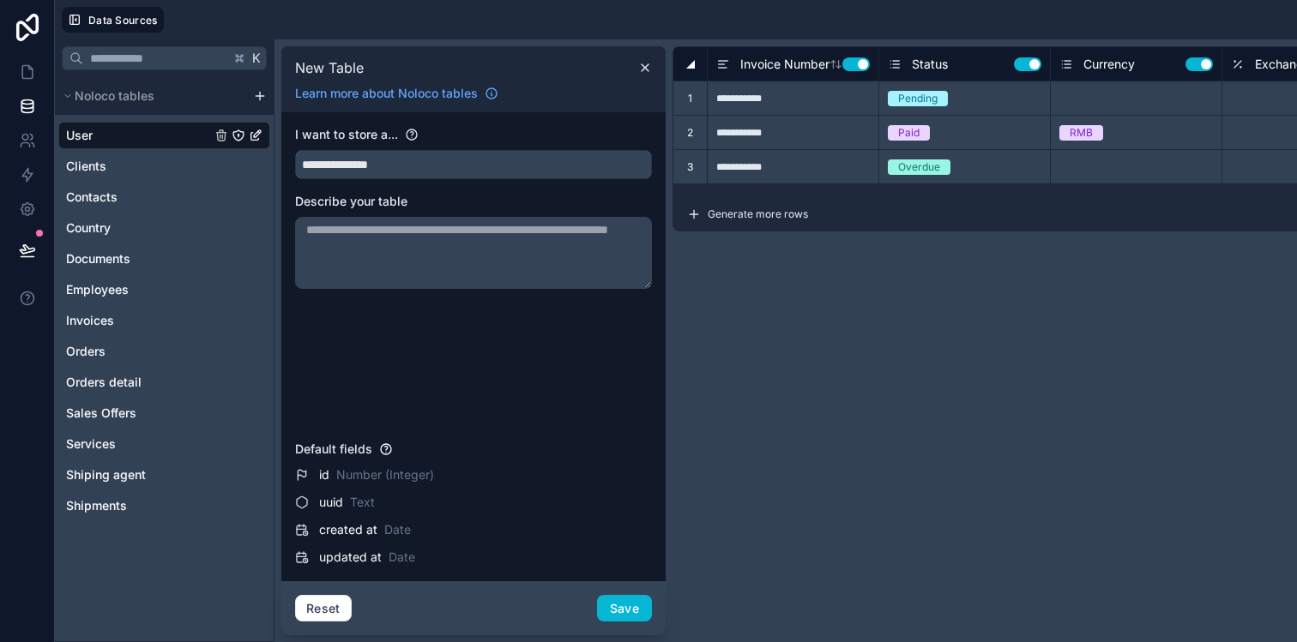
type input "**********"
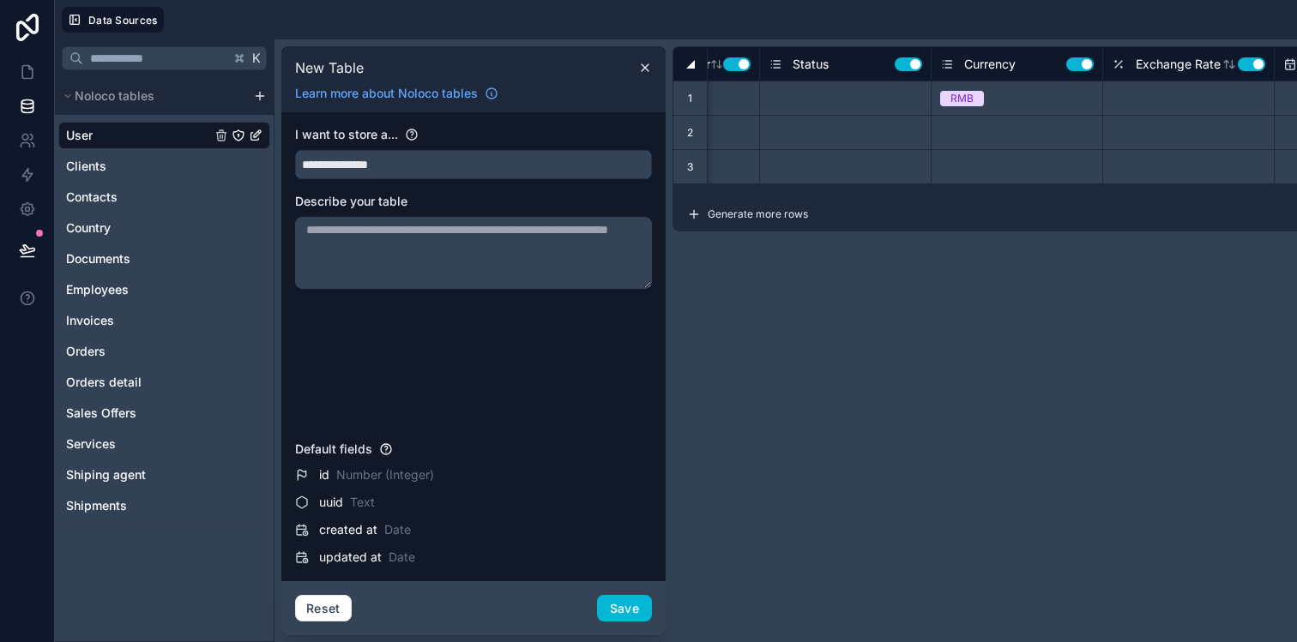
scroll to position [0, 87]
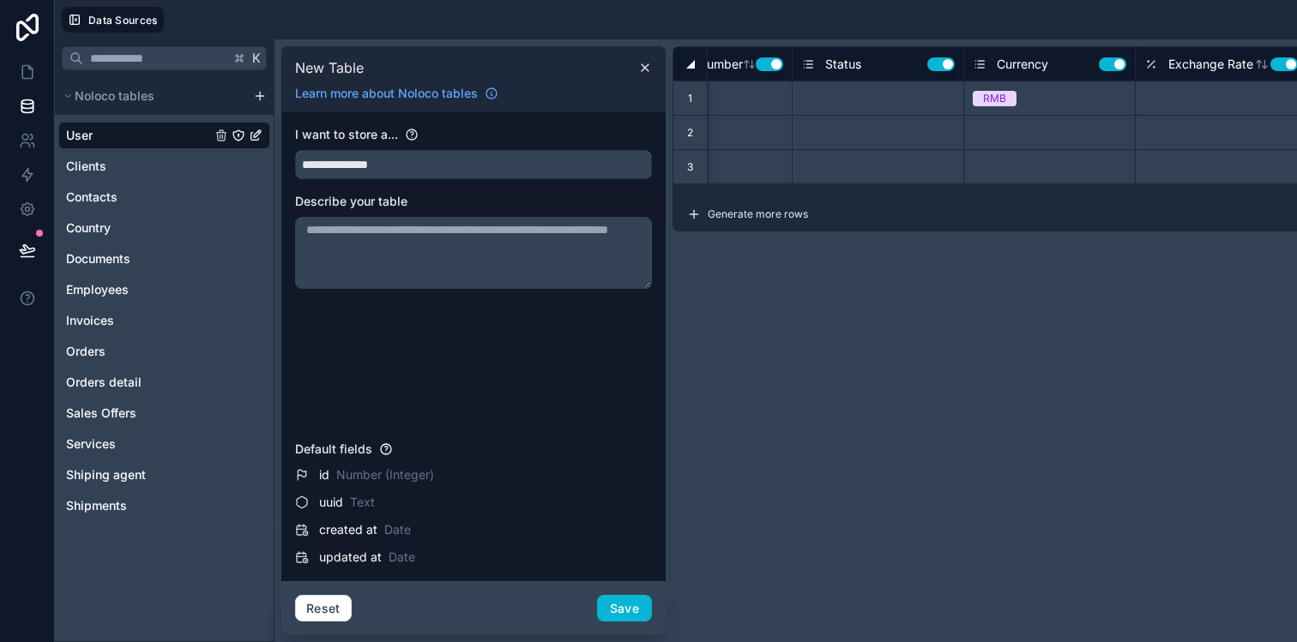
type input "**********"
click at [562, 262] on textarea at bounding box center [473, 253] width 357 height 72
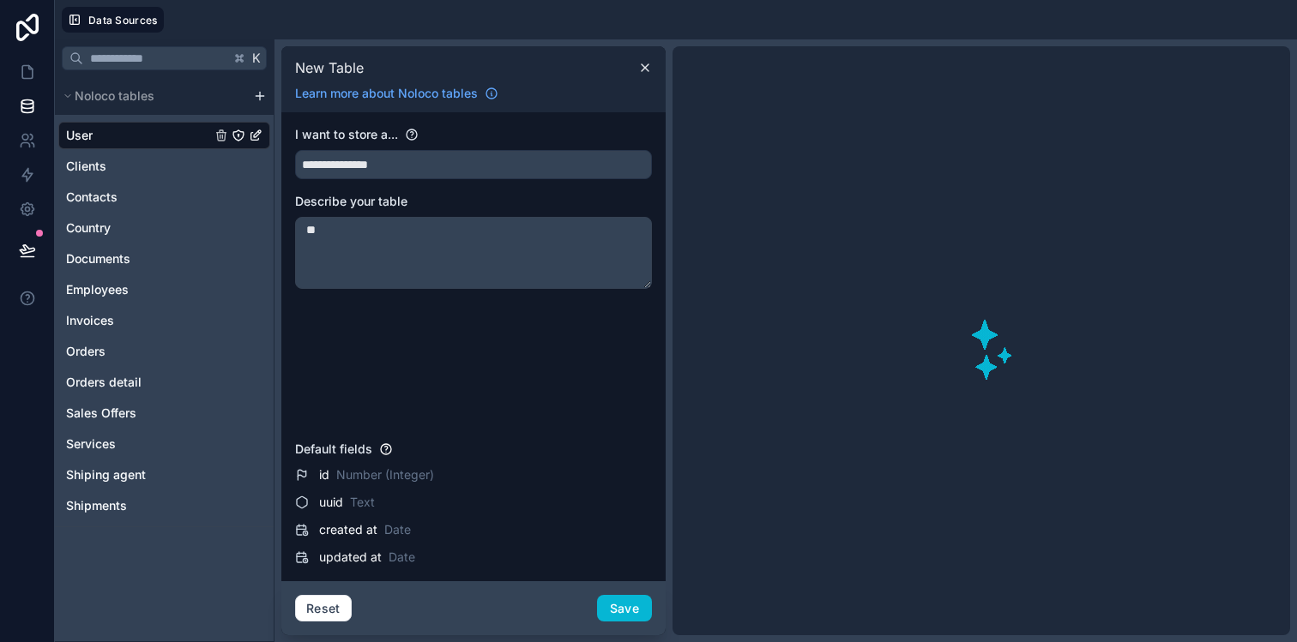
type textarea "*"
type textarea "**********"
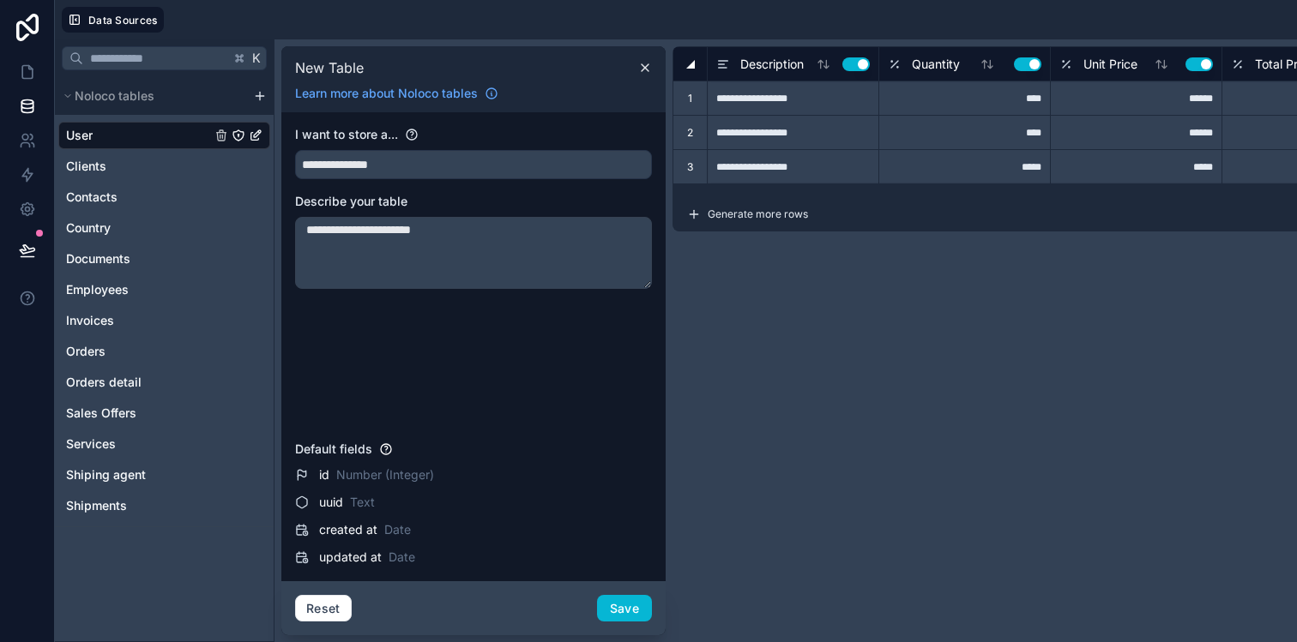
type input "**********"
type input "****"
type input "********"
type input "**********"
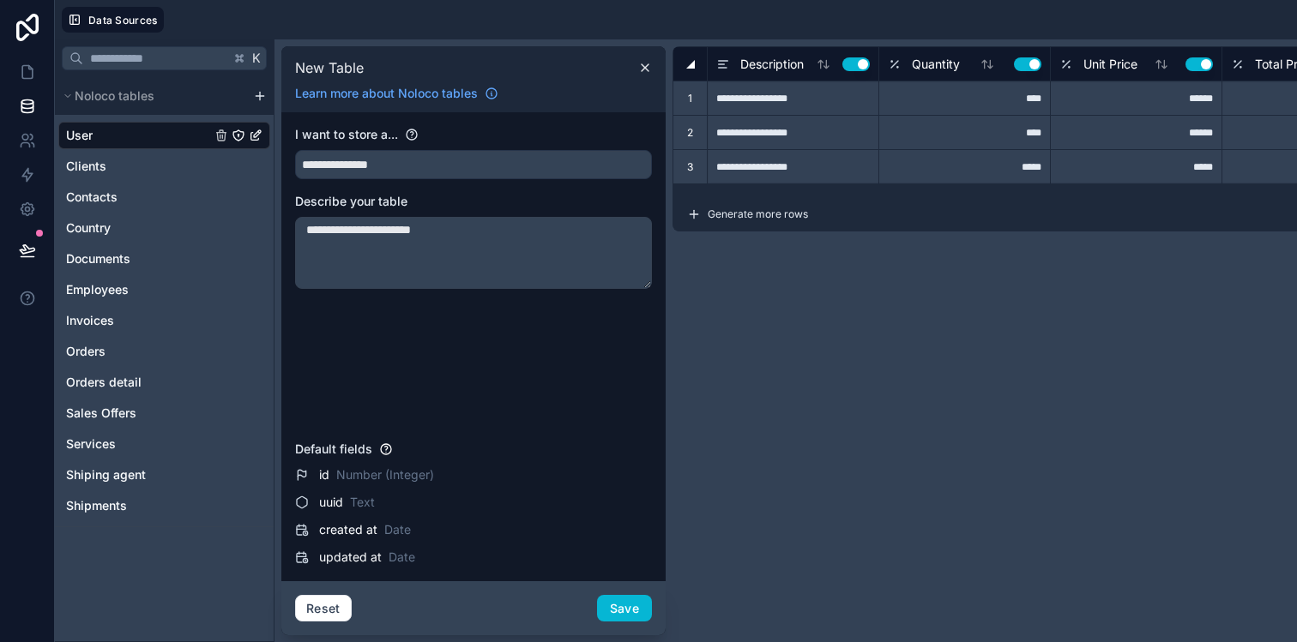
type input "****"
type input "******"
type input "**********"
type input "****"
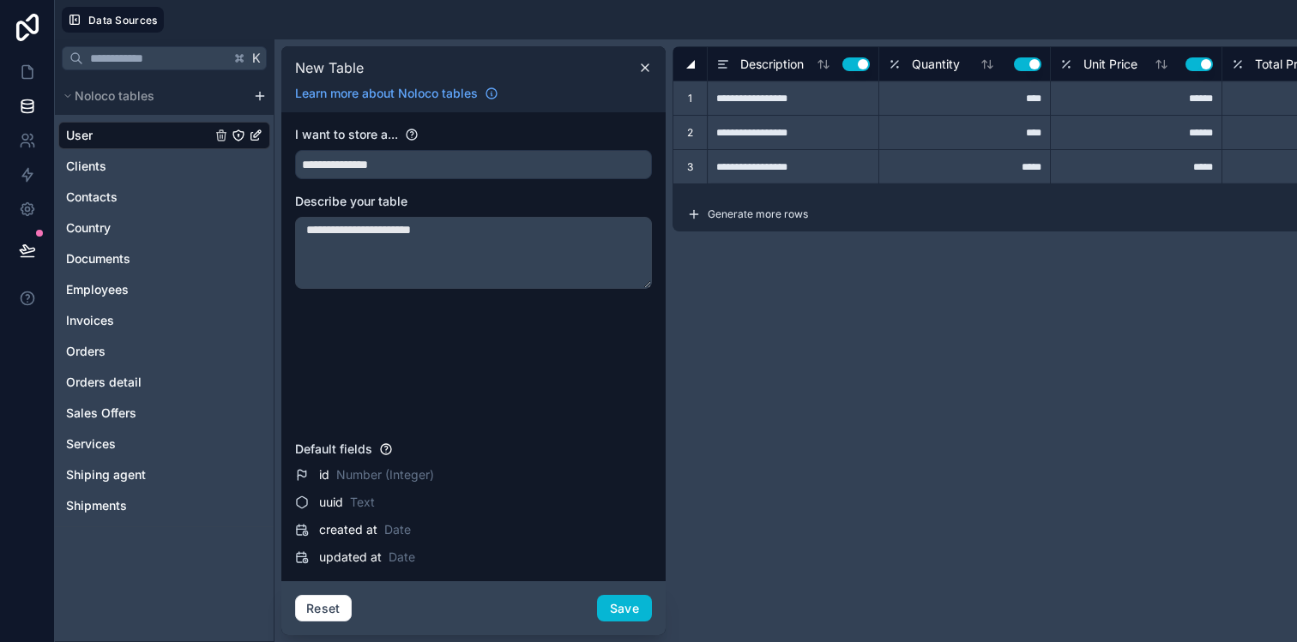
type input "******"
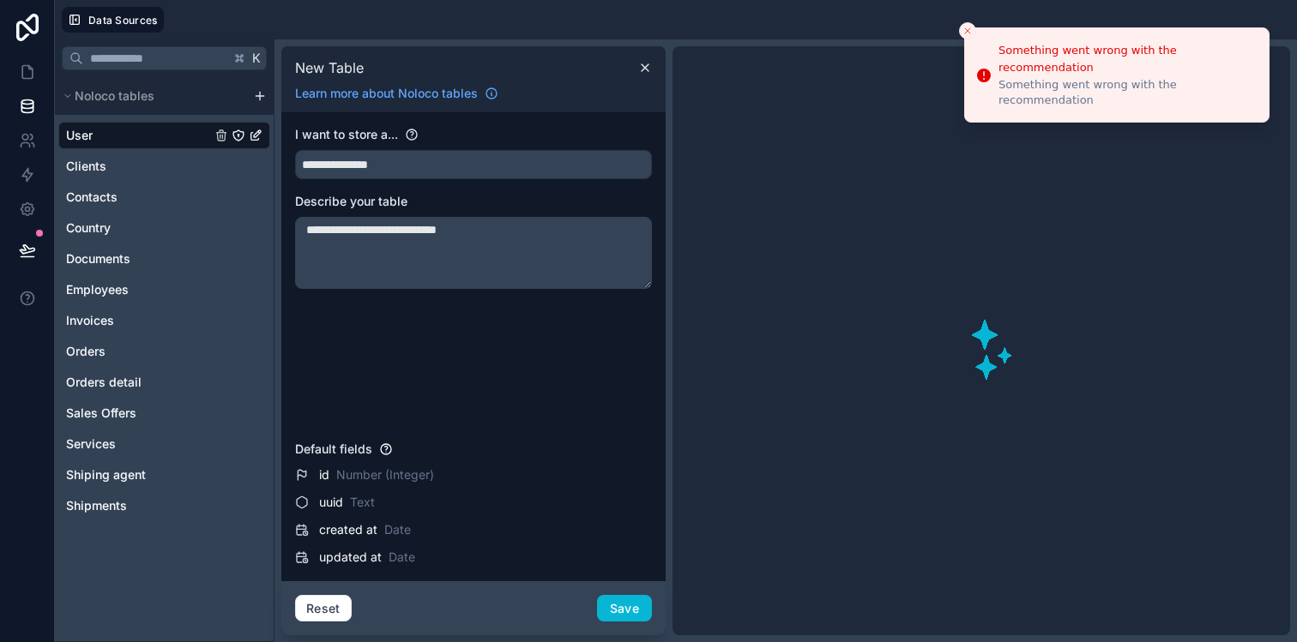
type textarea "**********"
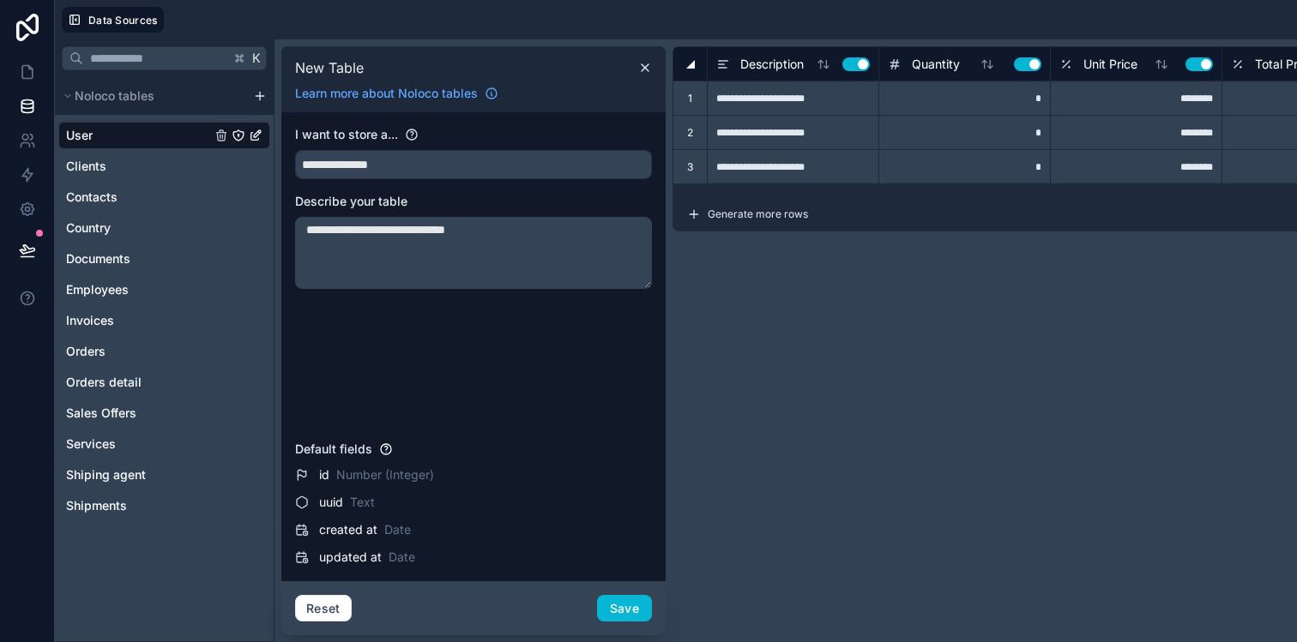
type input "**********"
type input "******"
type input "**********"
type input "*****"
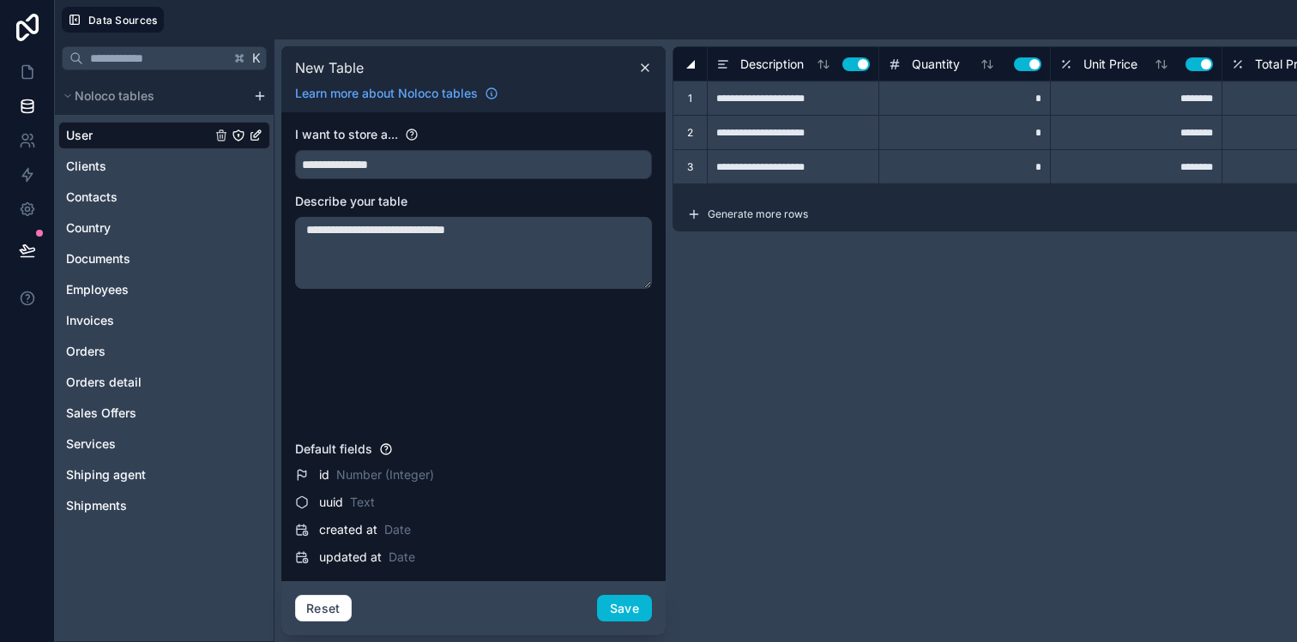
type input "*****"
type input "**********"
type input "******"
type input "**********"
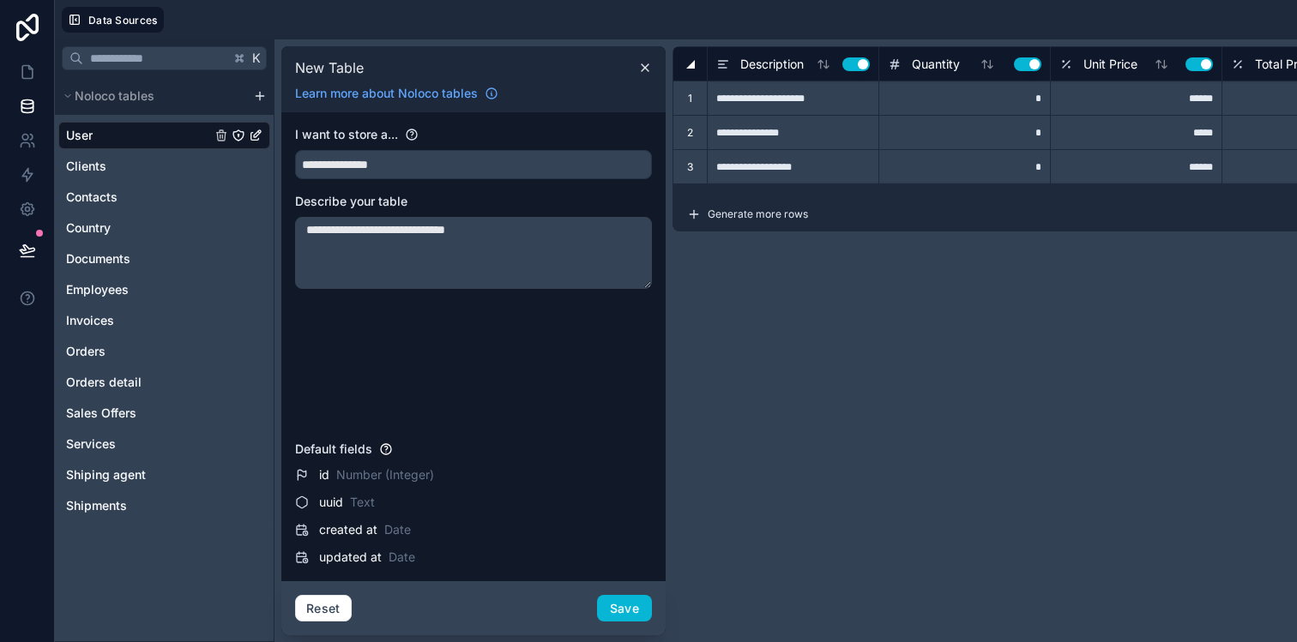
type input "*"
type input "******"
type input "**********"
type input "******"
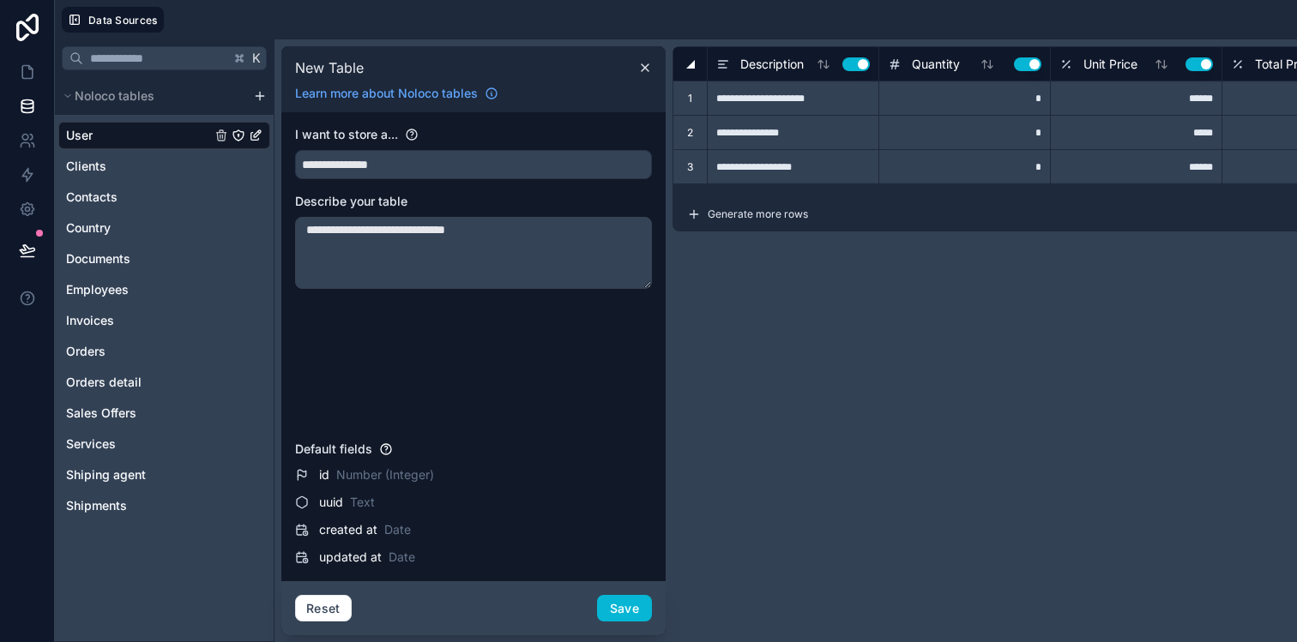
type input "**********"
type input "*"
type input "******"
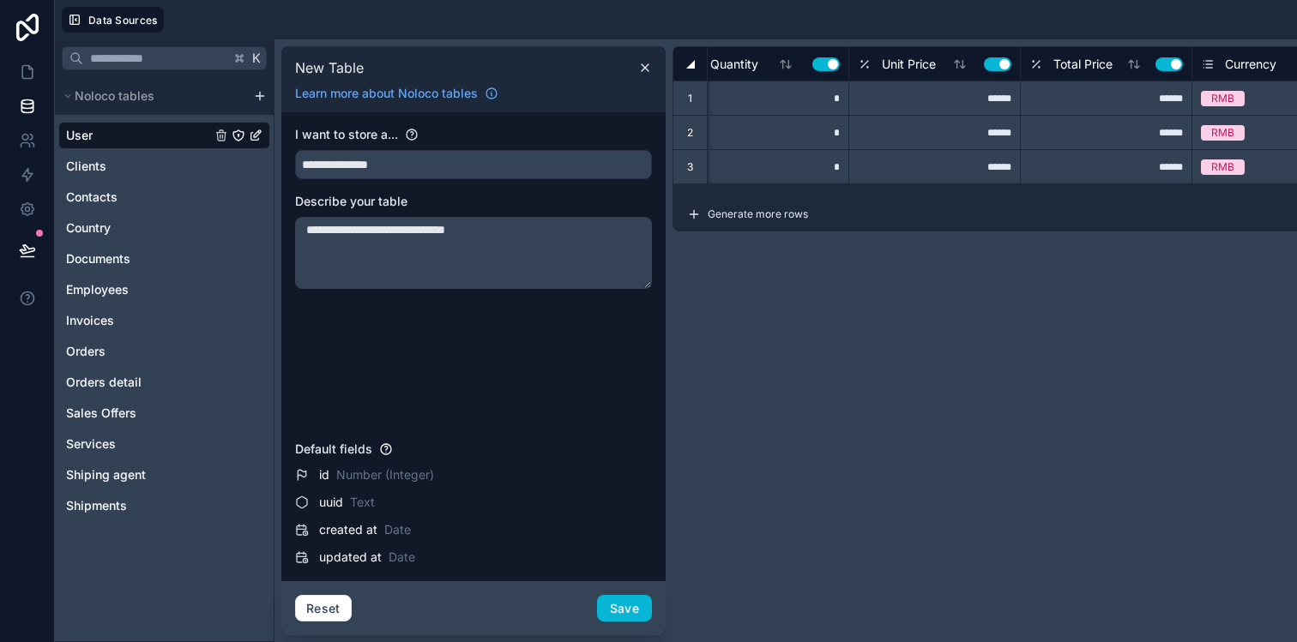
scroll to position [0, 0]
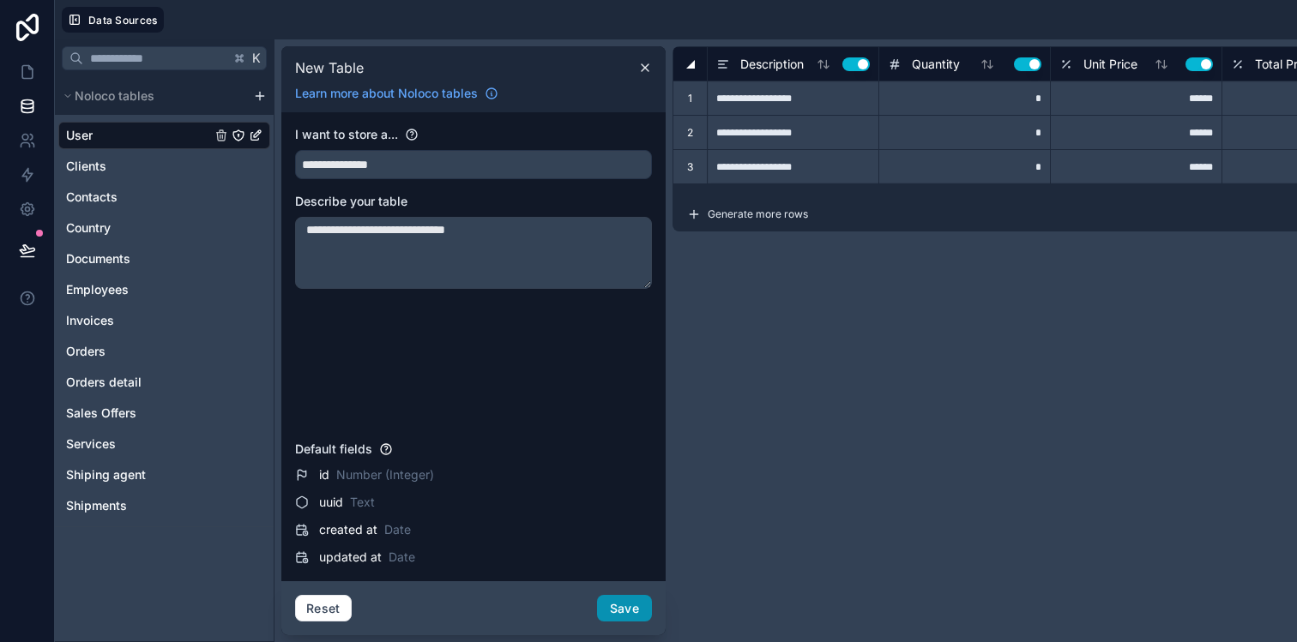
type textarea "**********"
click at [618, 606] on button "Save" at bounding box center [624, 608] width 55 height 27
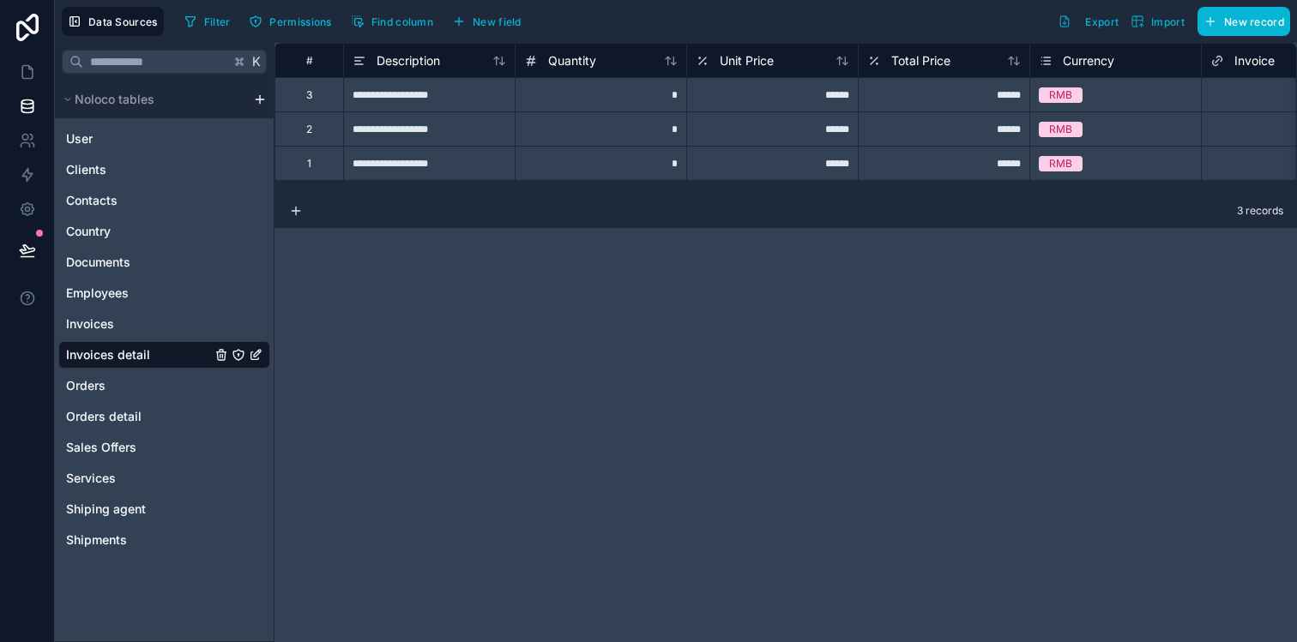
click at [119, 402] on div "User Clients Contacts Country Documents Employees Invoices Invoices detail Orde…" at bounding box center [164, 336] width 212 height 436
click at [120, 395] on div "Orders" at bounding box center [164, 385] width 212 height 27
click at [128, 388] on link "Orders" at bounding box center [138, 385] width 145 height 17
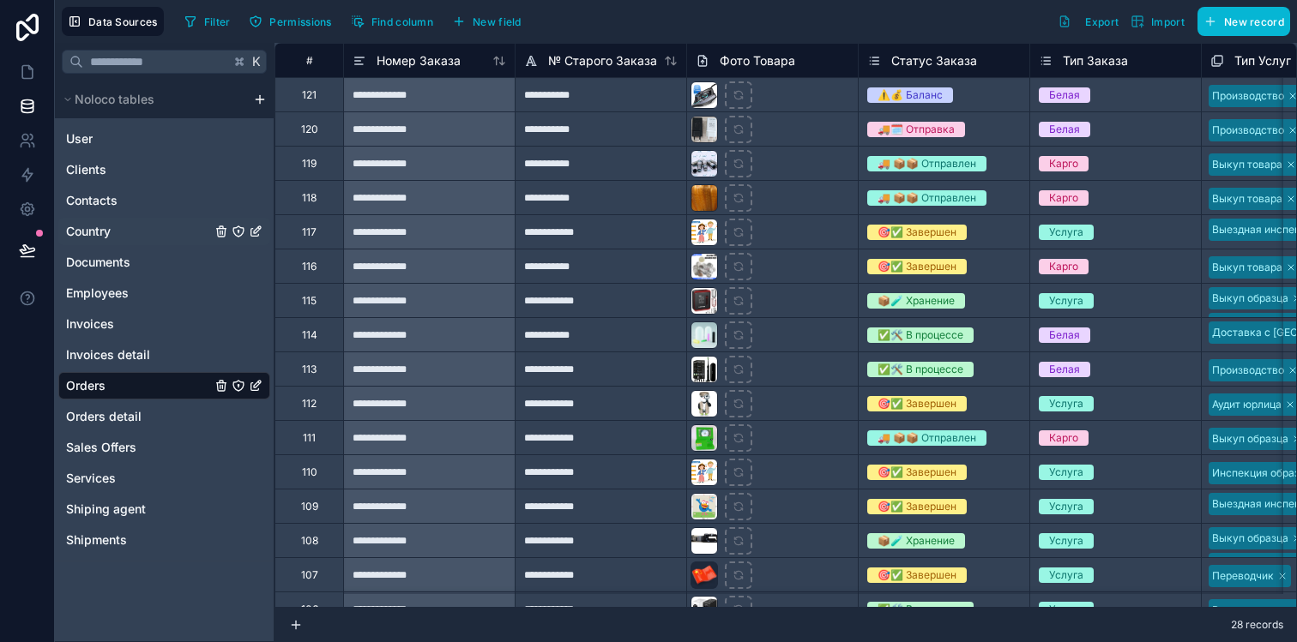
click at [142, 237] on link "Country" at bounding box center [138, 231] width 145 height 17
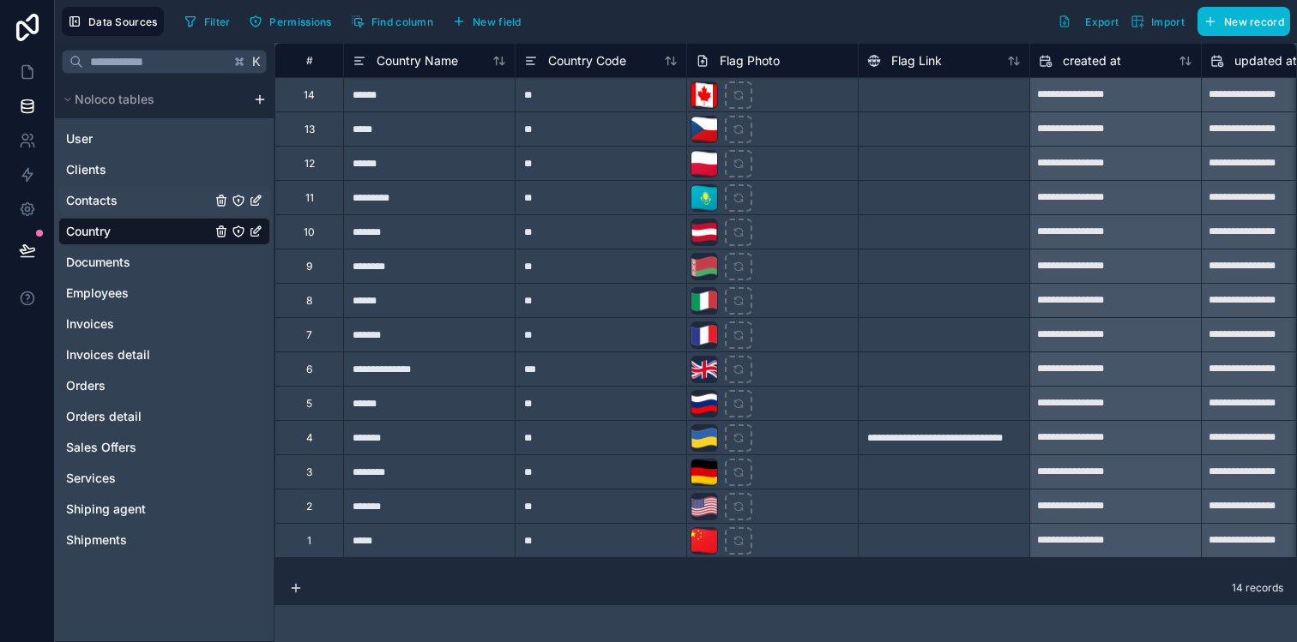
click at [147, 199] on link "Contacts" at bounding box center [138, 200] width 145 height 17
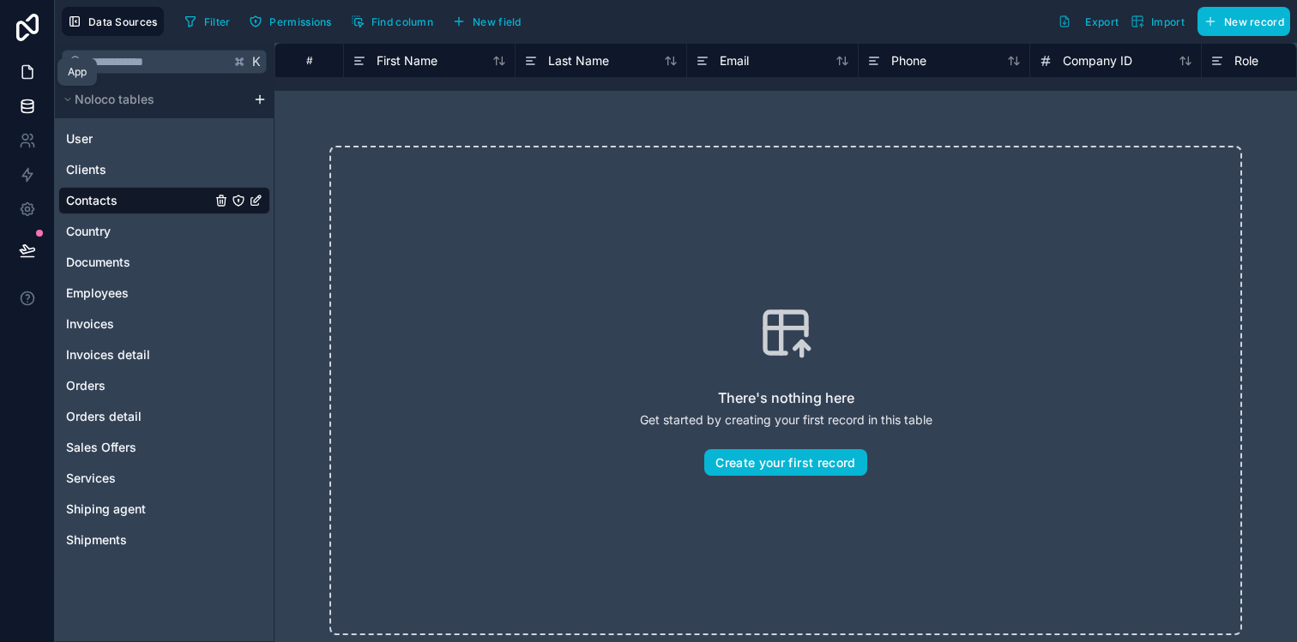
click at [19, 65] on icon at bounding box center [27, 71] width 17 height 17
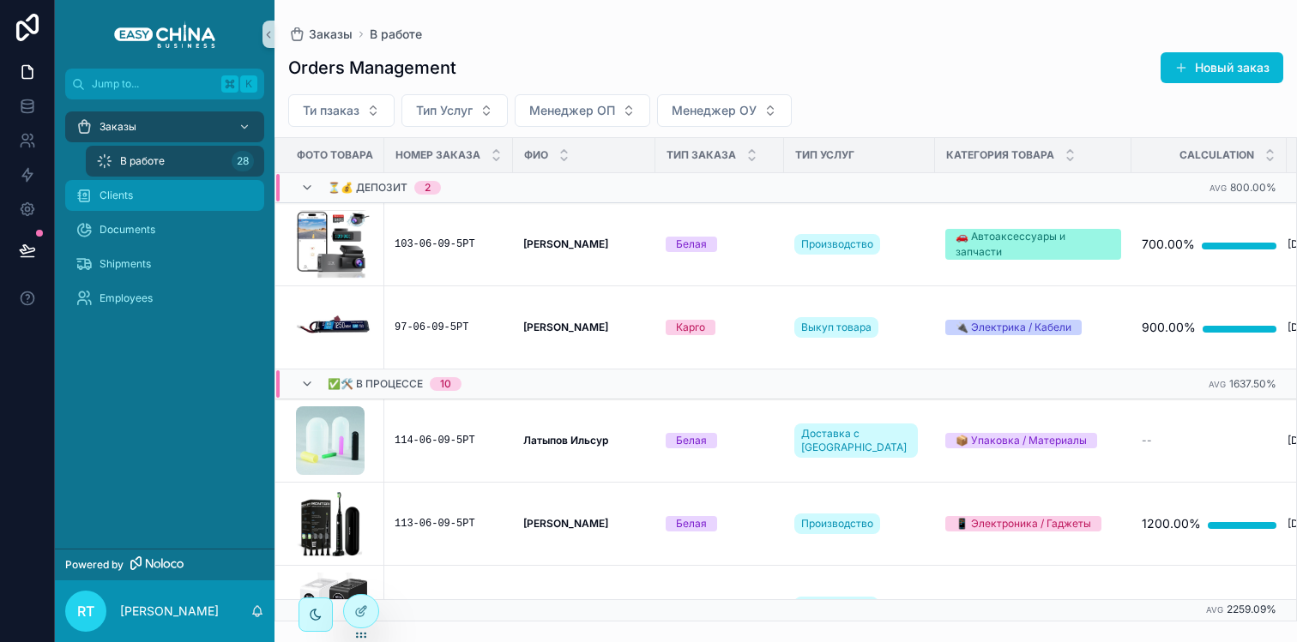
click at [205, 208] on div "Clients" at bounding box center [164, 195] width 178 height 27
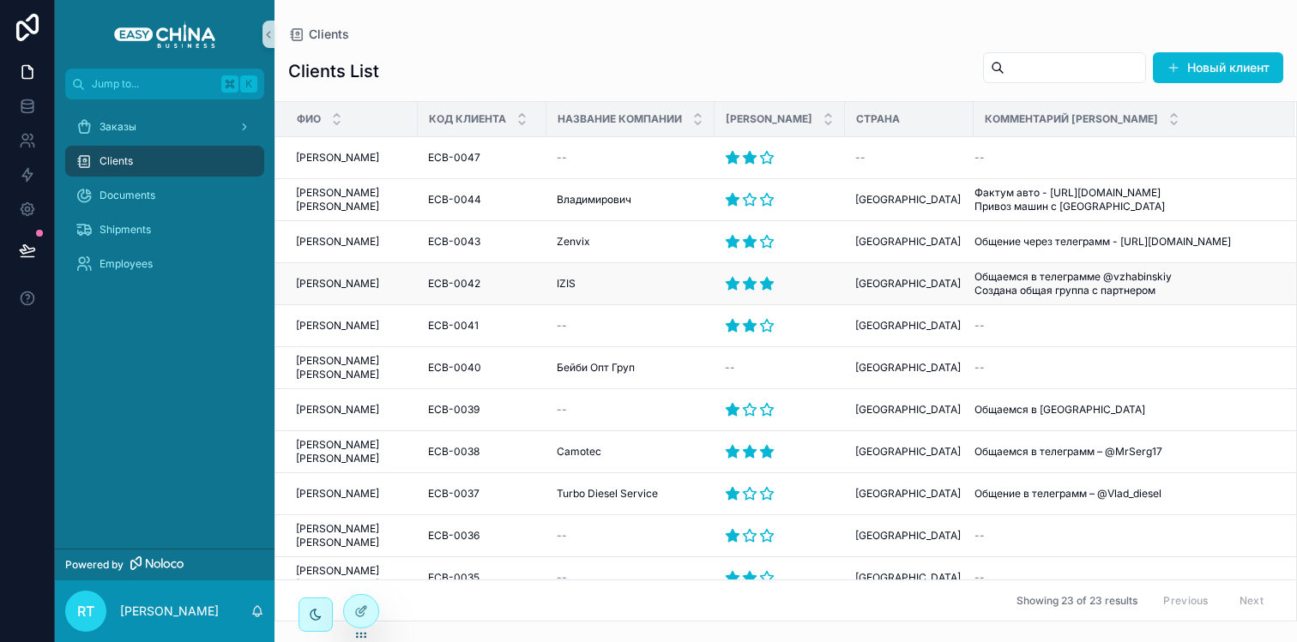
click at [358, 286] on span "Жабинский Иван" at bounding box center [337, 284] width 83 height 14
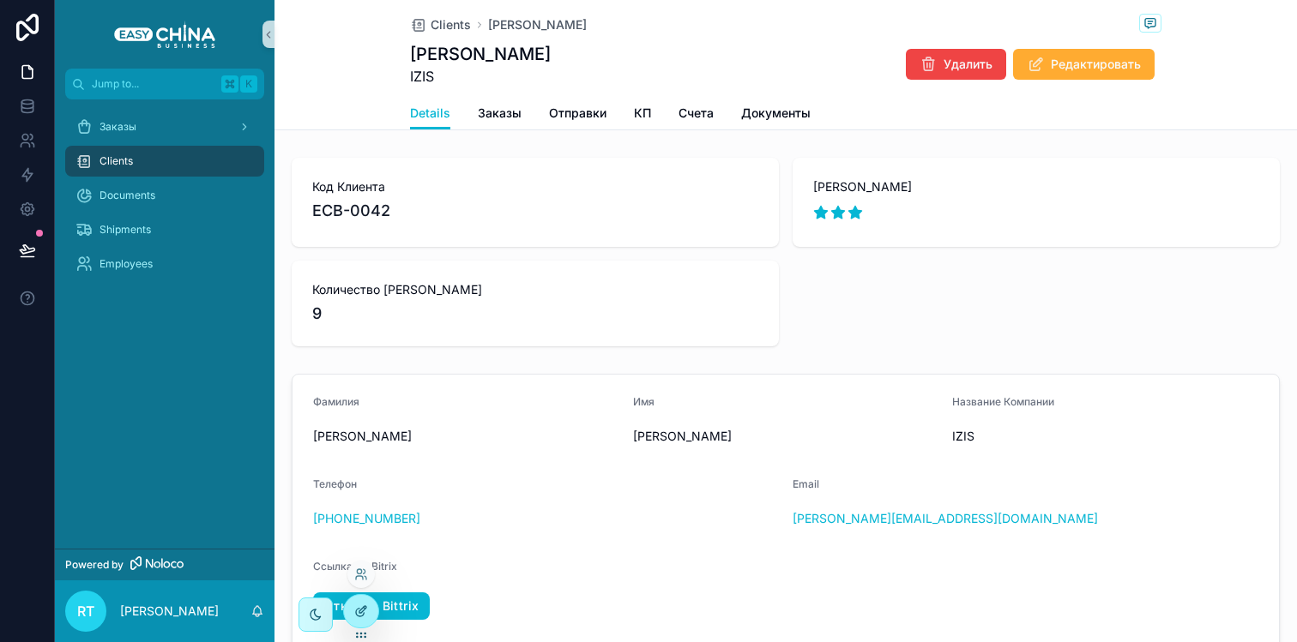
click at [352, 613] on div at bounding box center [361, 611] width 34 height 33
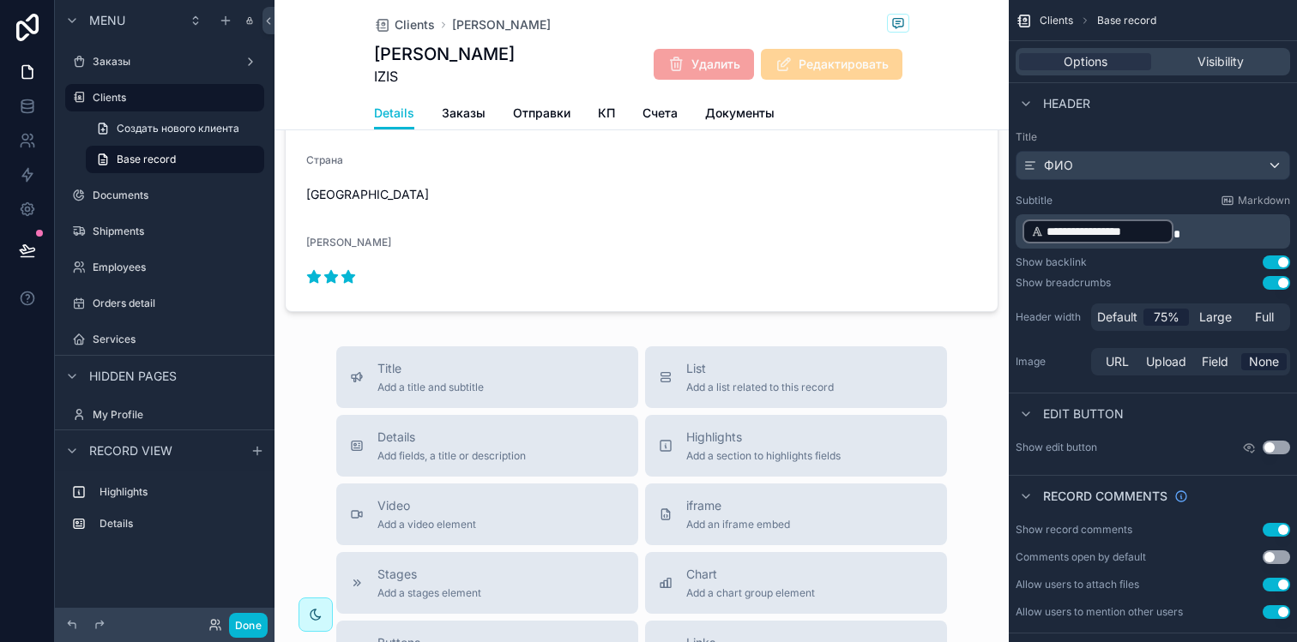
scroll to position [519, 0]
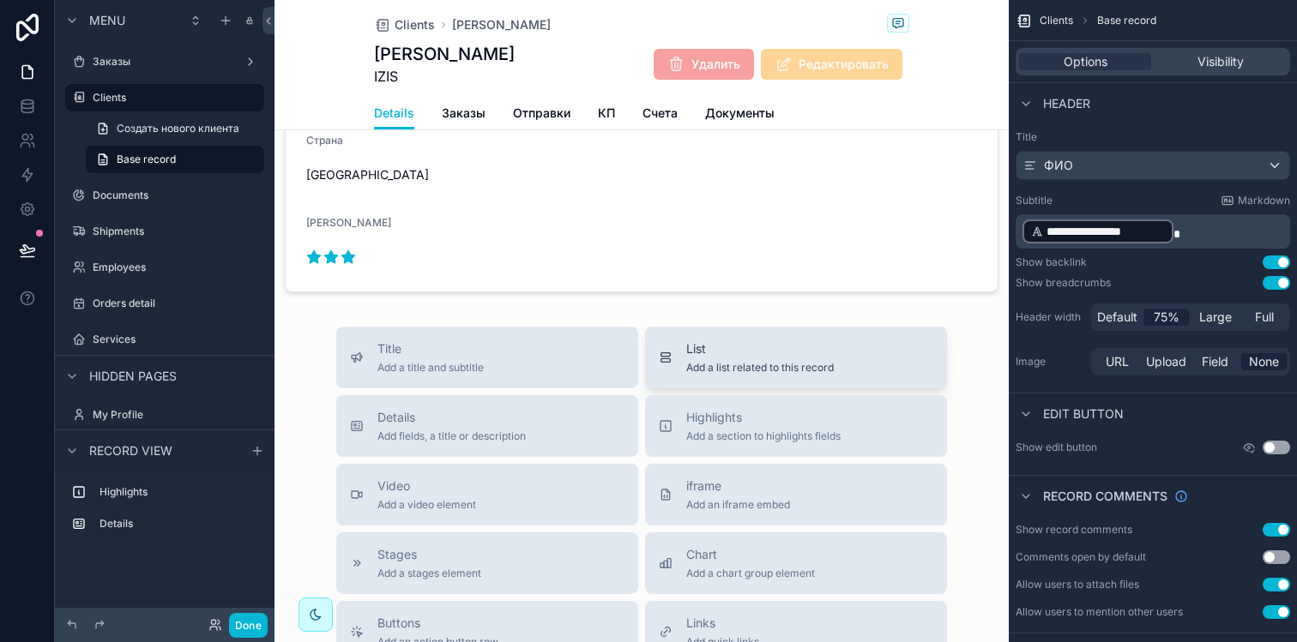
click at [723, 341] on span "List" at bounding box center [760, 348] width 148 height 17
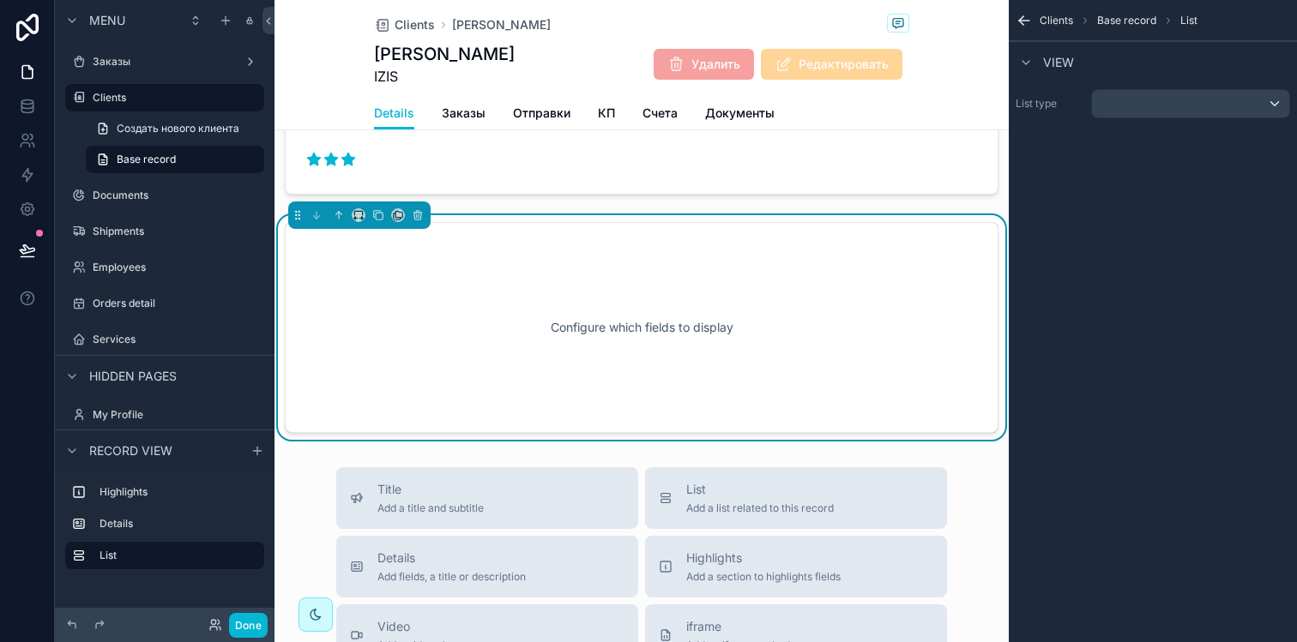
scroll to position [623, 0]
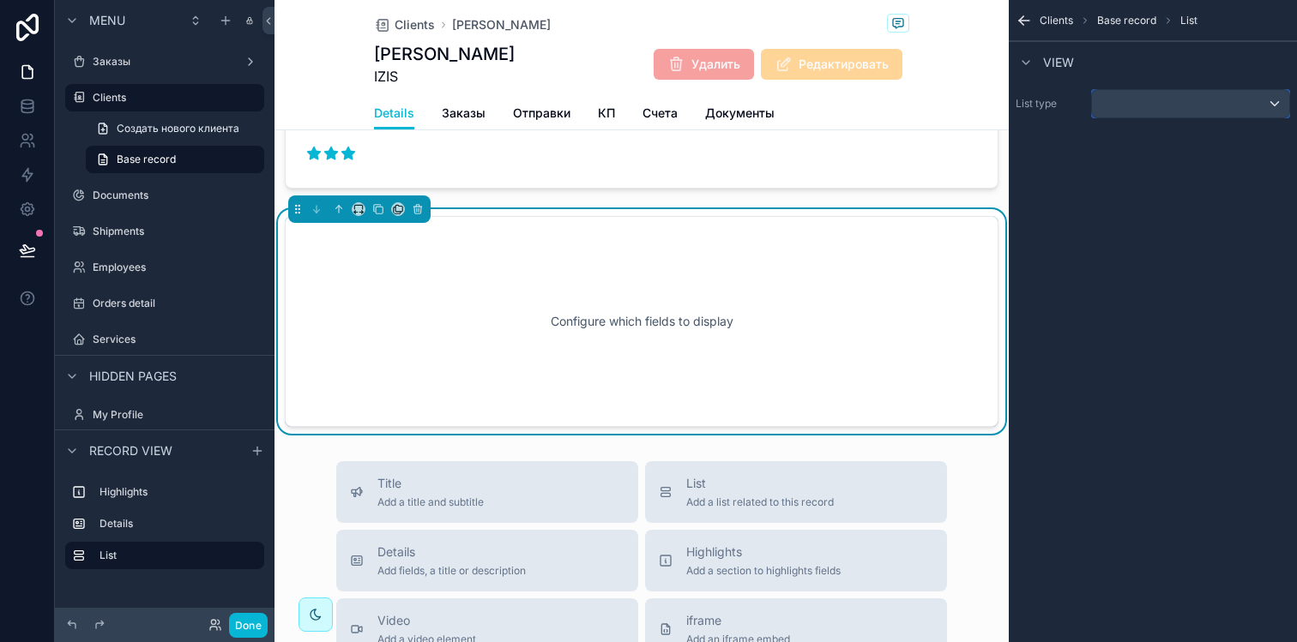
click at [1146, 102] on div "scrollable content" at bounding box center [1190, 103] width 197 height 27
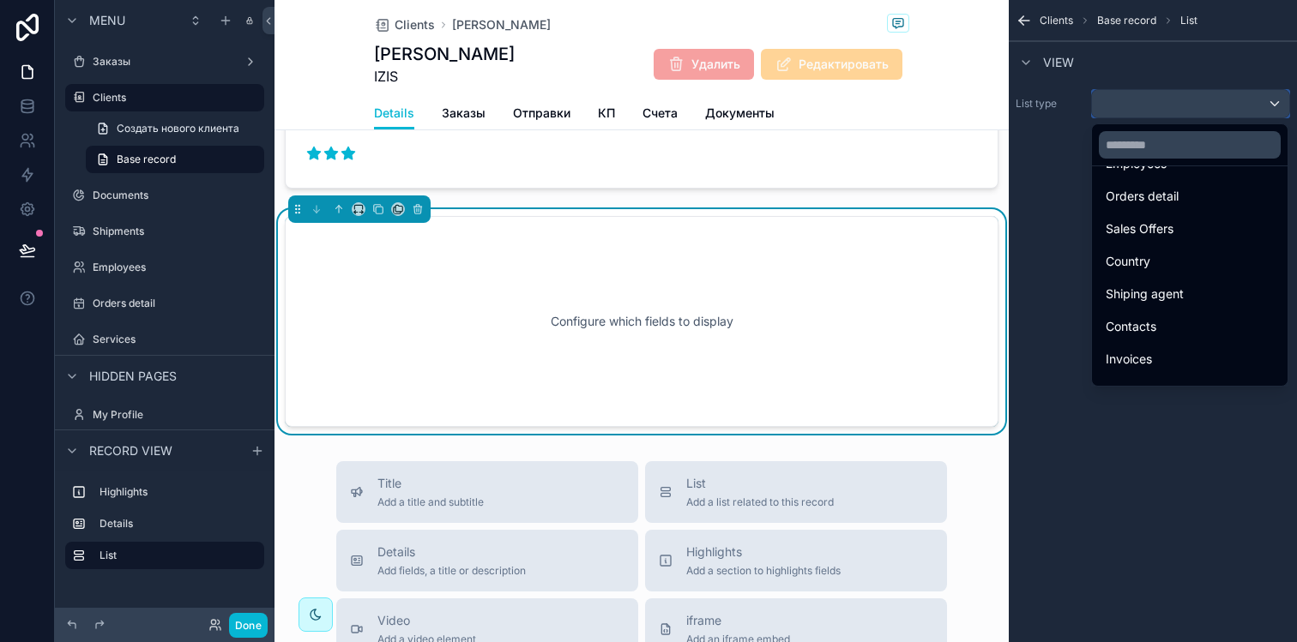
scroll to position [278, 0]
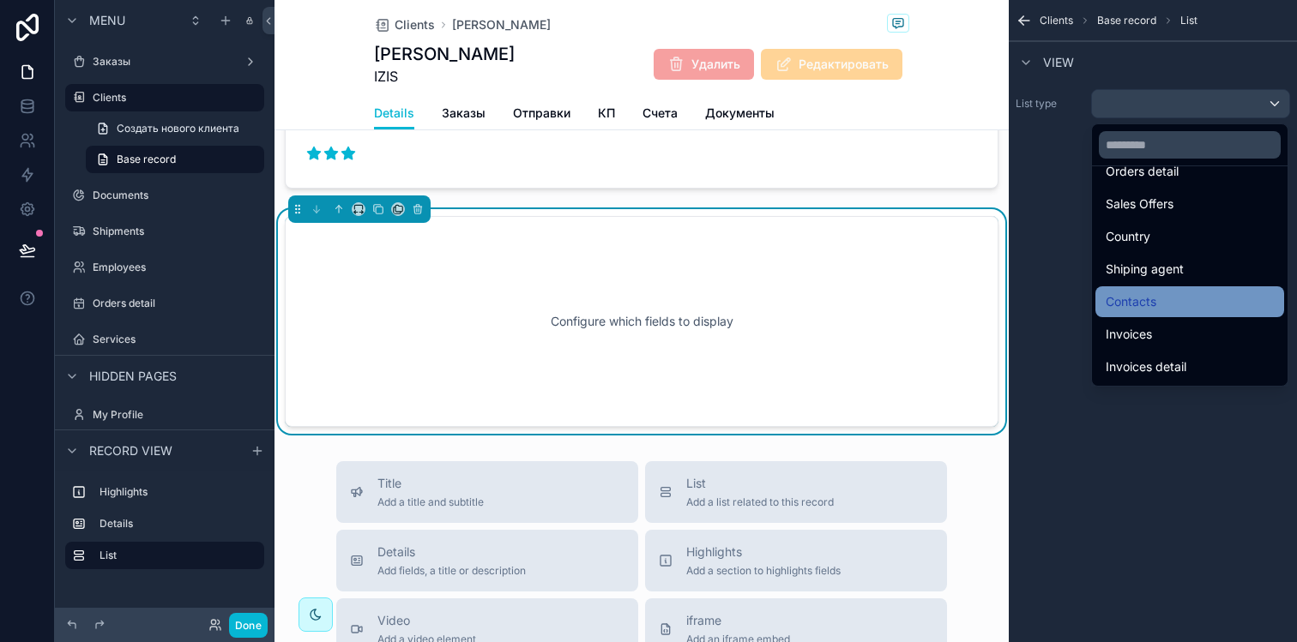
click at [1141, 298] on span "Contacts" at bounding box center [1131, 302] width 51 height 21
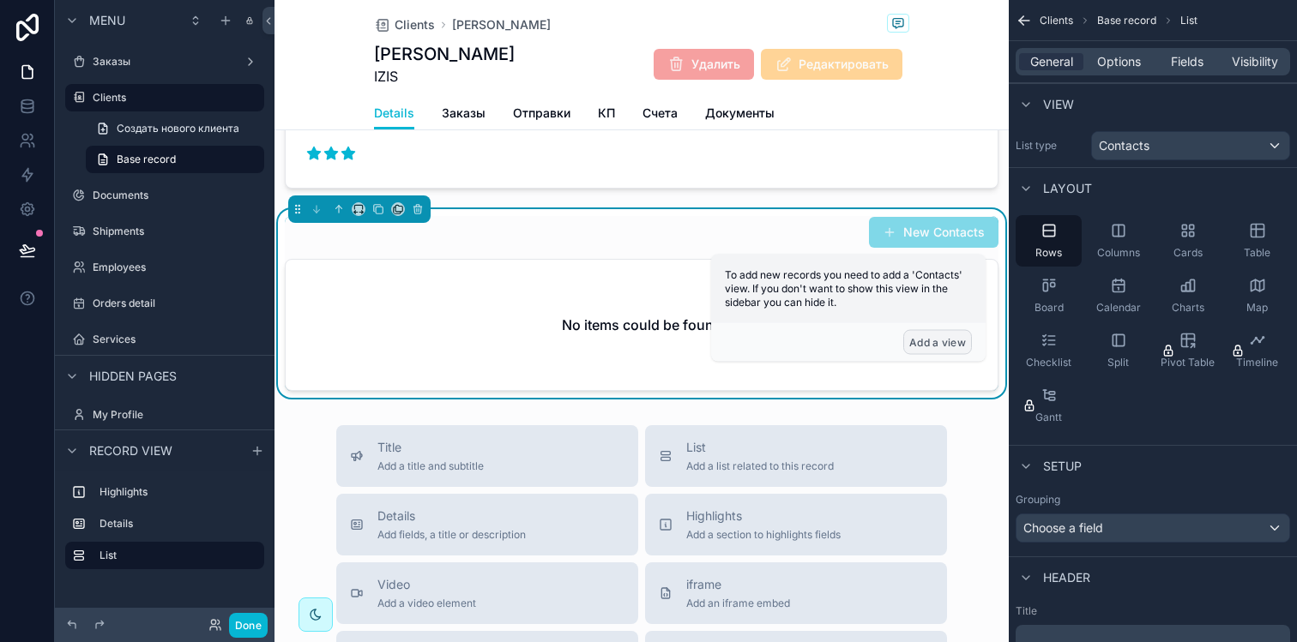
click at [937, 333] on button "Add a view" at bounding box center [937, 342] width 69 height 25
click at [926, 339] on button "Add a view" at bounding box center [937, 342] width 69 height 25
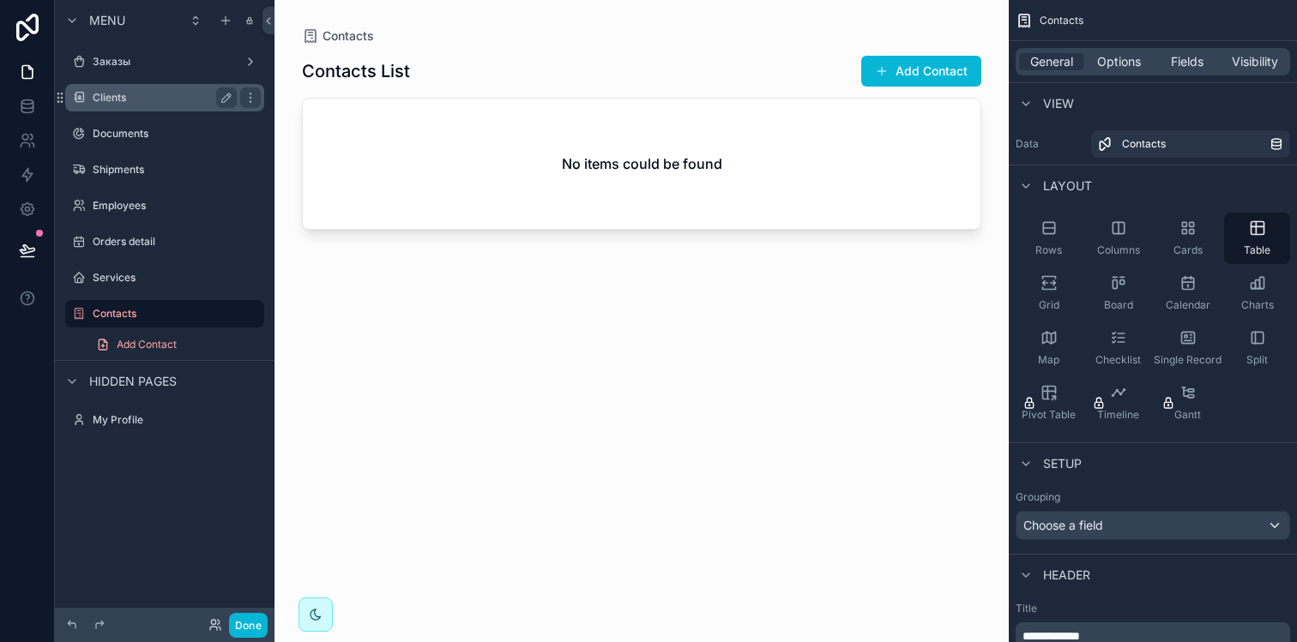
click at [160, 96] on label "Clients" at bounding box center [161, 98] width 137 height 14
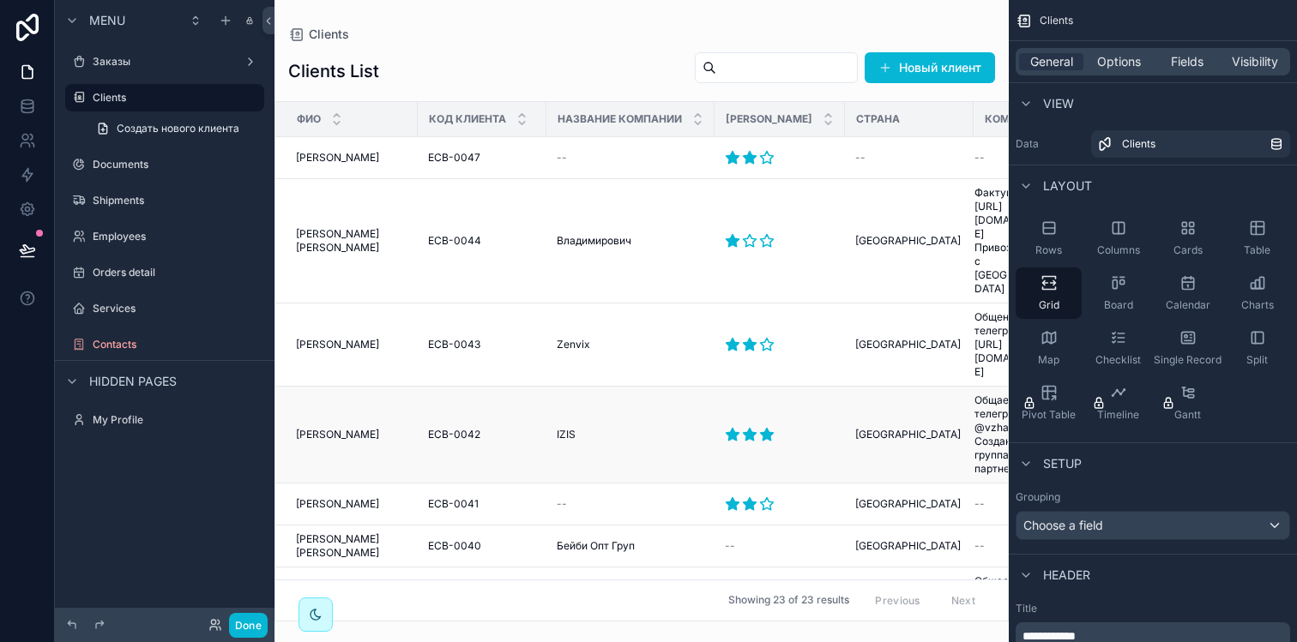
click at [374, 387] on td "Жабинский Иван Жабинский Иван" at bounding box center [346, 435] width 142 height 97
click at [375, 428] on span "Жабинский Иван" at bounding box center [337, 435] width 83 height 14
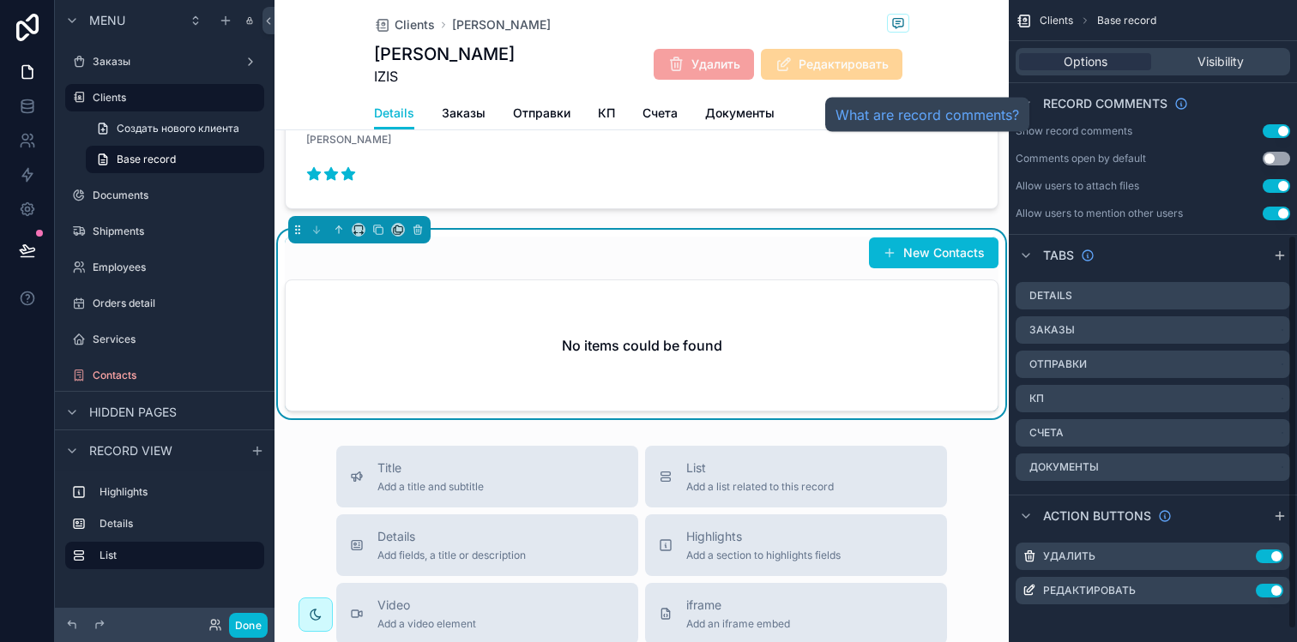
scroll to position [404, 0]
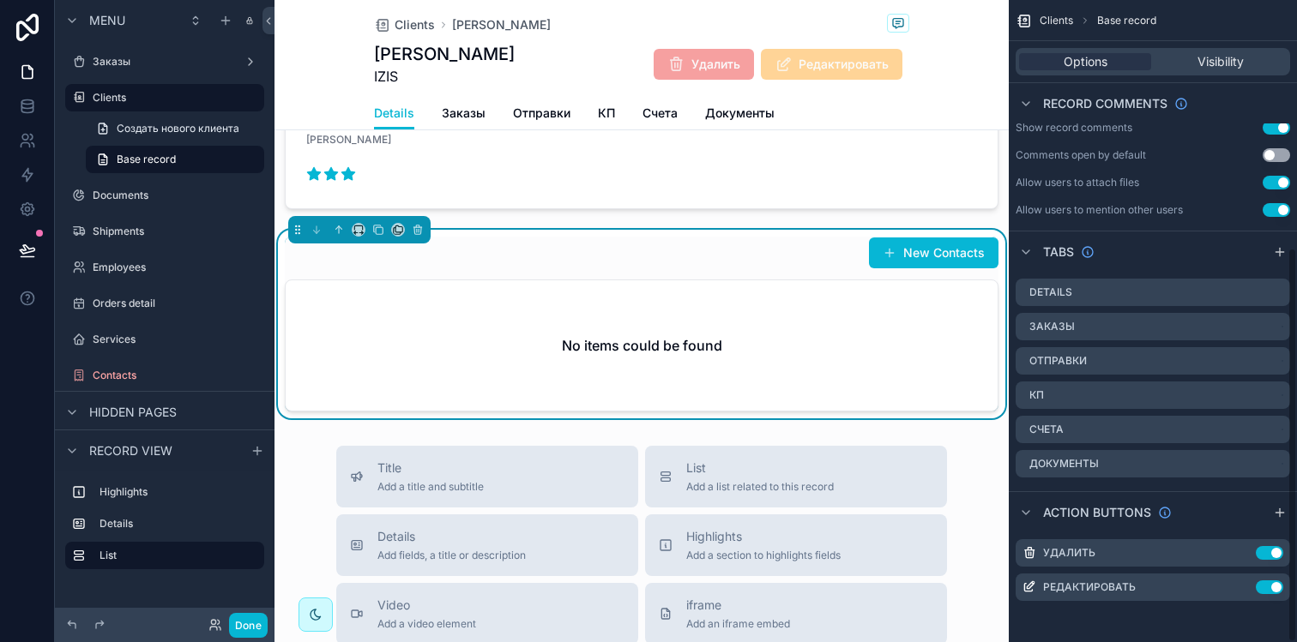
click at [679, 280] on div "No items could be found" at bounding box center [642, 346] width 714 height 132
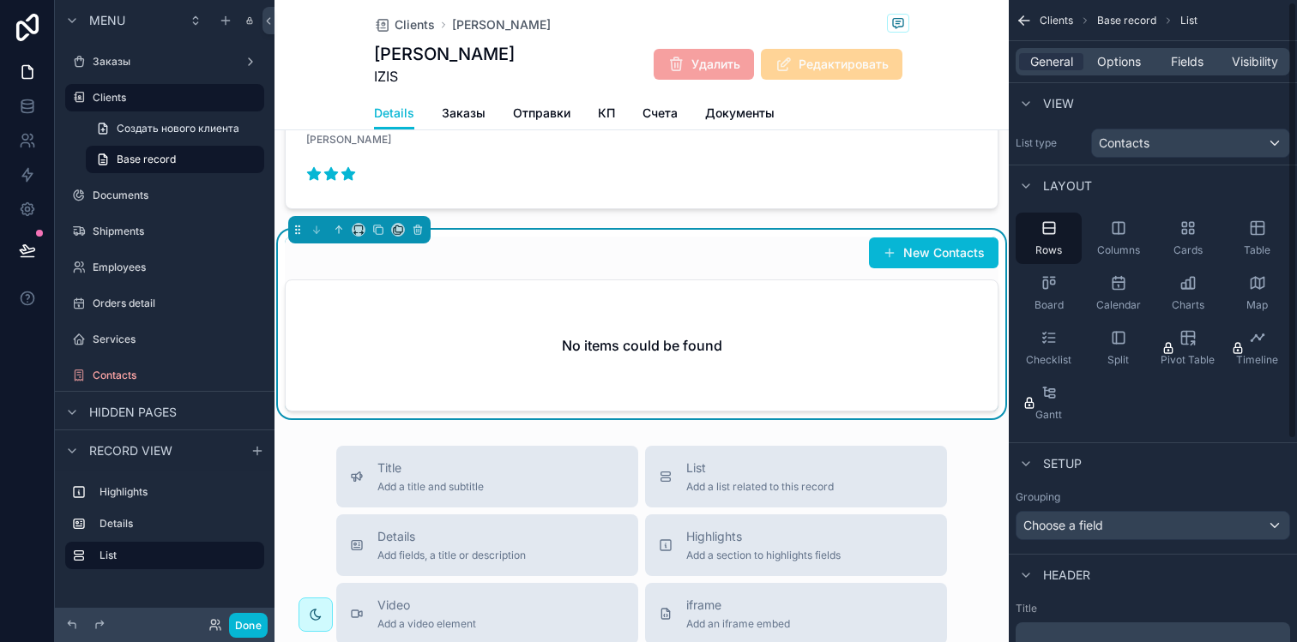
scroll to position [0, 0]
click at [1128, 51] on div "General Options Fields Visibility" at bounding box center [1152, 61] width 274 height 27
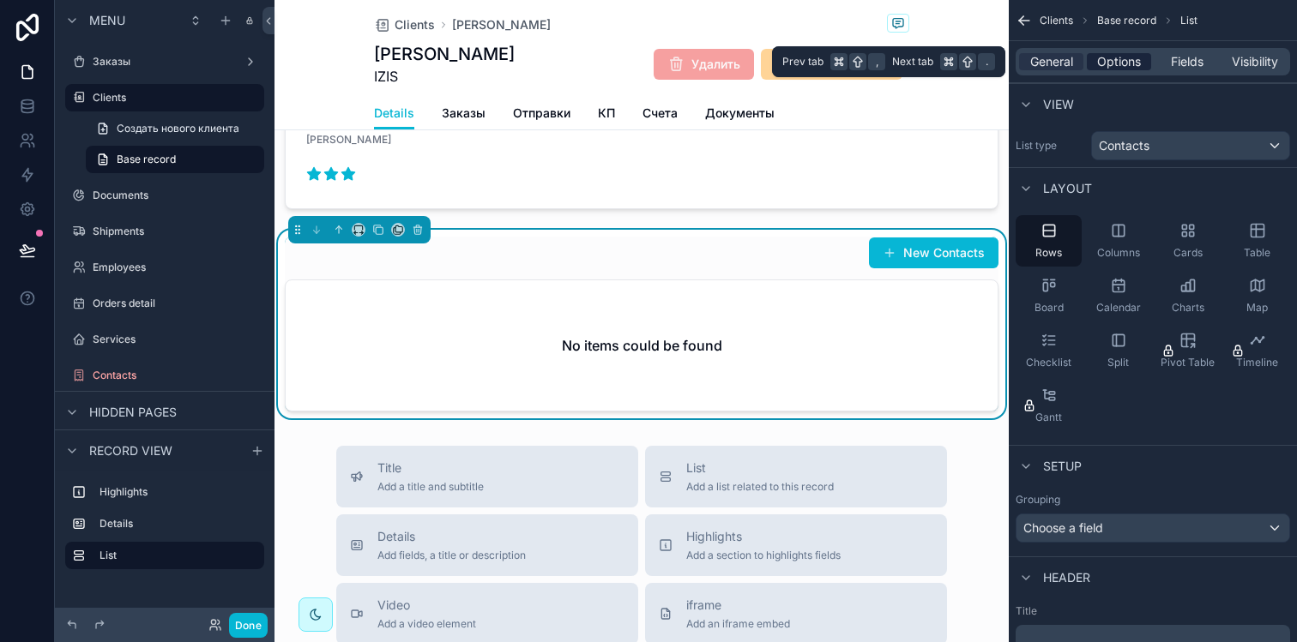
click at [1128, 66] on span "Options" at bounding box center [1119, 61] width 44 height 17
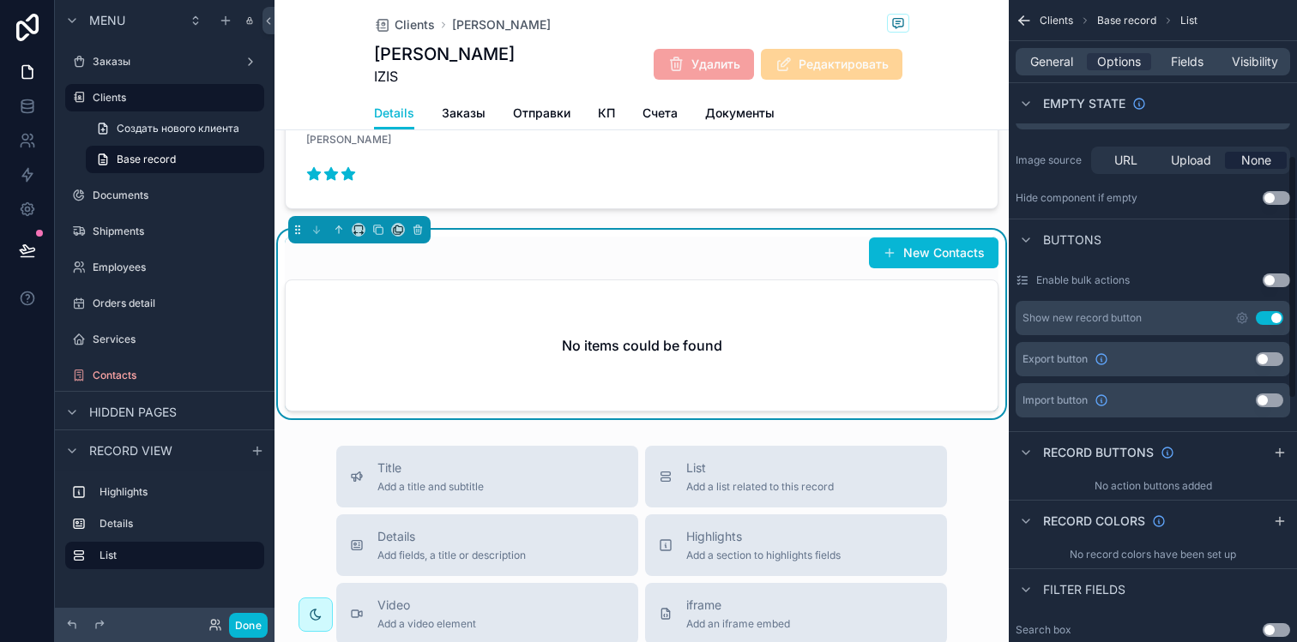
scroll to position [413, 0]
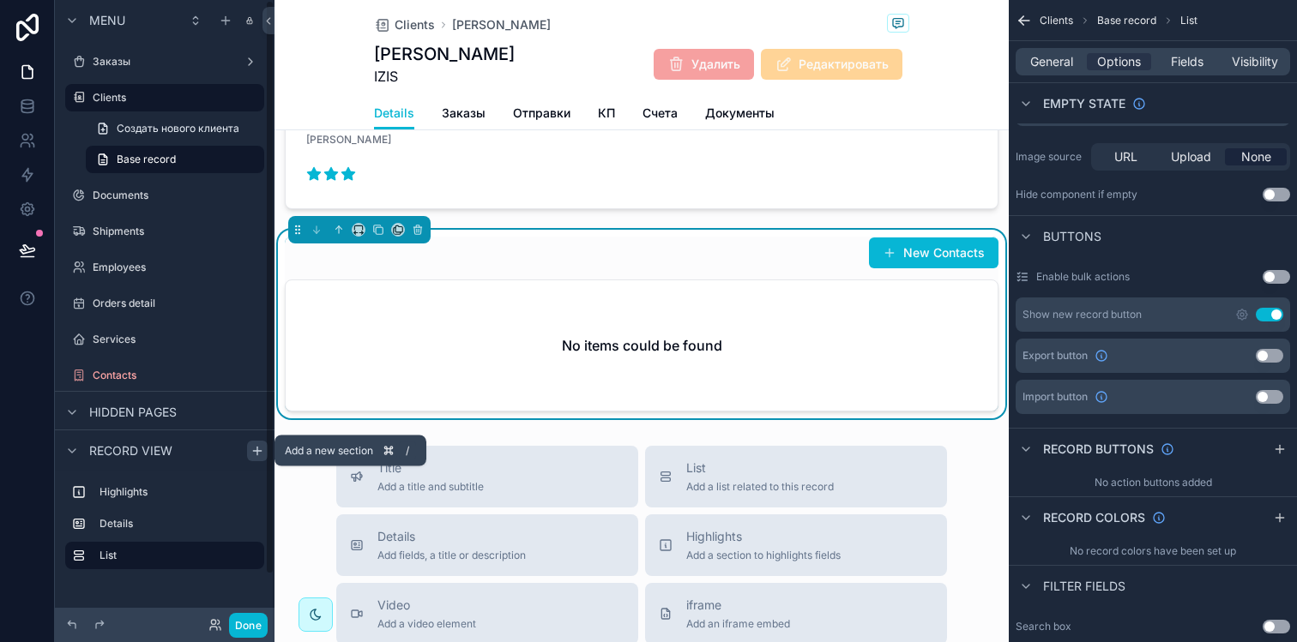
click at [251, 450] on icon "scrollable content" at bounding box center [257, 451] width 14 height 14
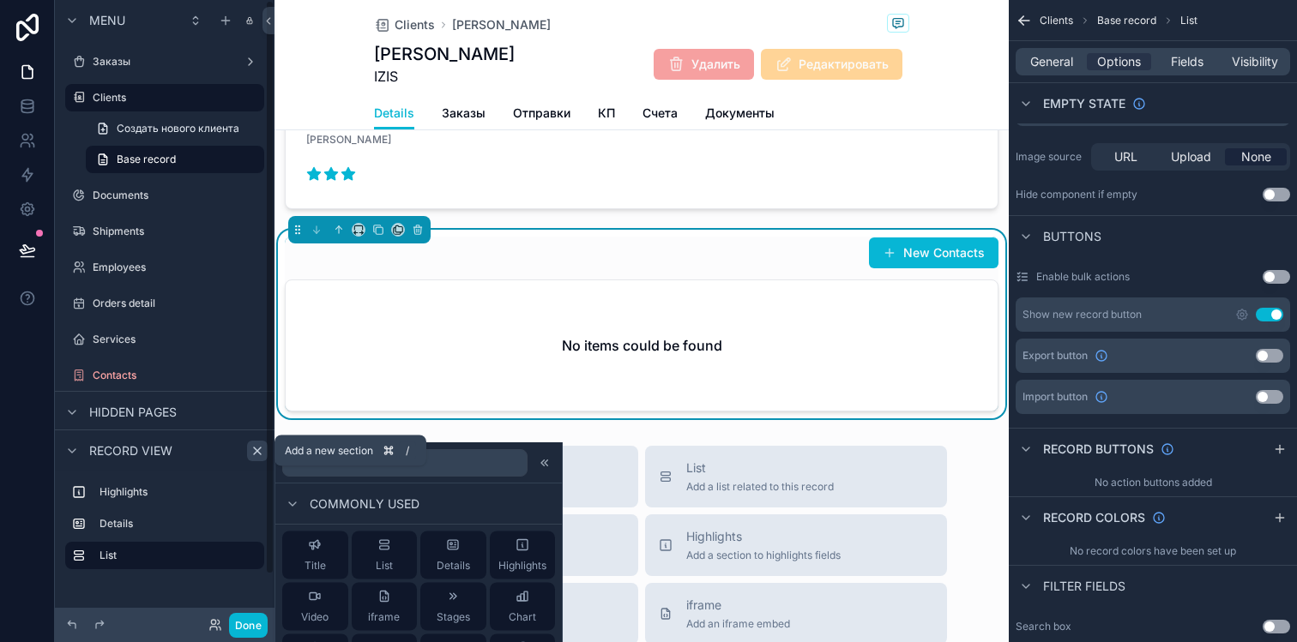
click at [256, 453] on icon "scrollable content" at bounding box center [257, 451] width 14 height 14
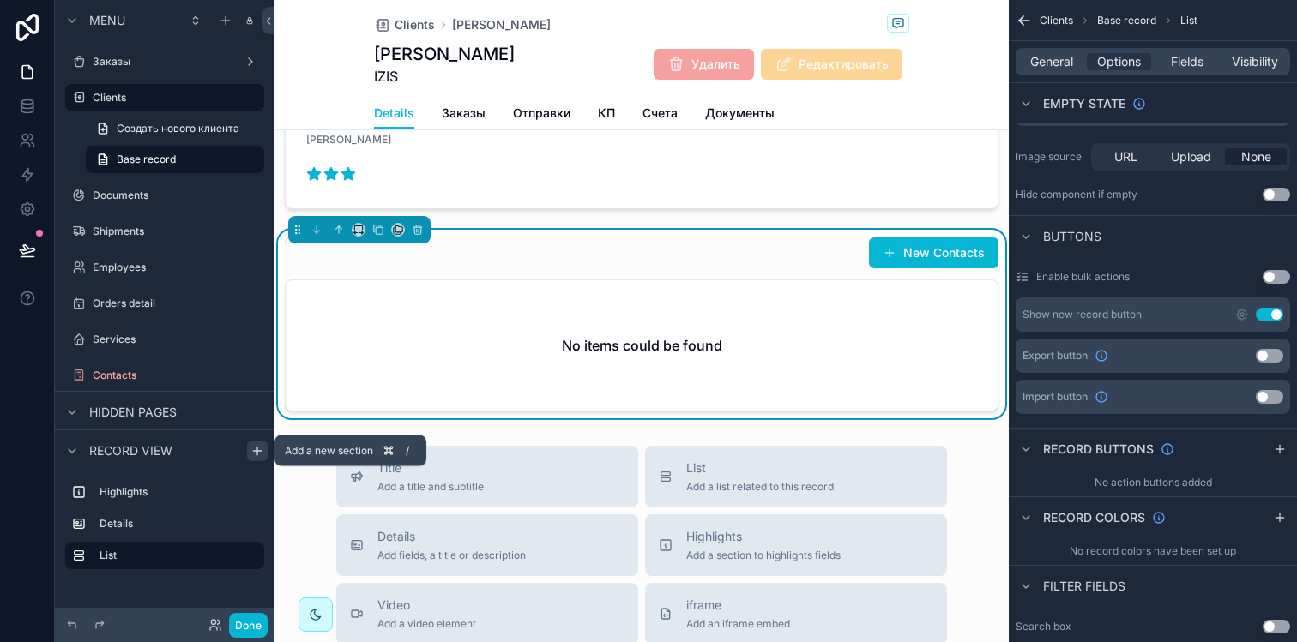
click at [257, 454] on icon "scrollable content" at bounding box center [257, 451] width 0 height 8
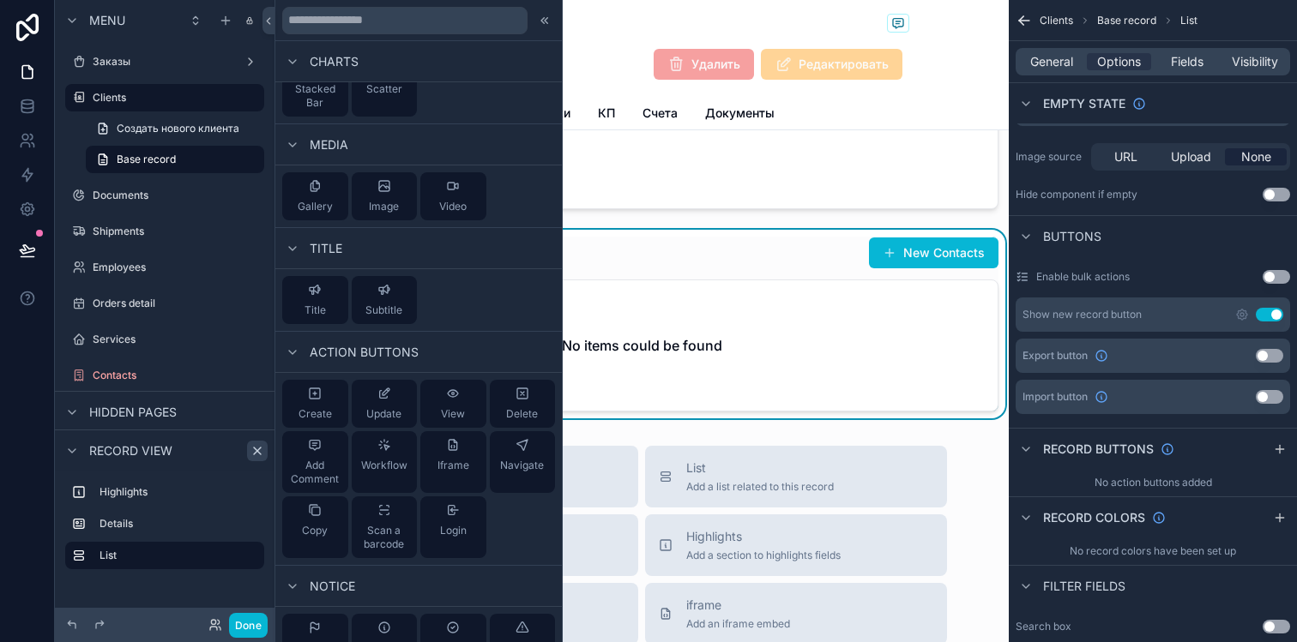
scroll to position [708, 0]
click at [298, 401] on div "Create" at bounding box center [314, 401] width 33 height 34
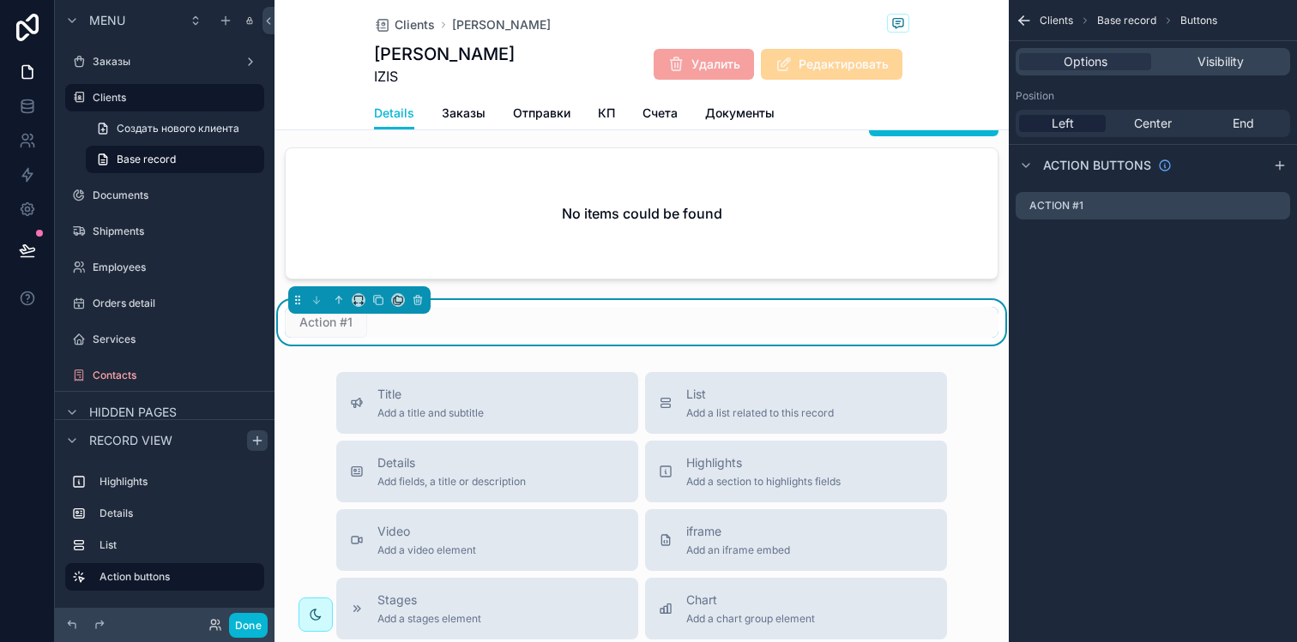
scroll to position [735, 0]
click at [342, 302] on icon "scrollable content" at bounding box center [339, 299] width 12 height 12
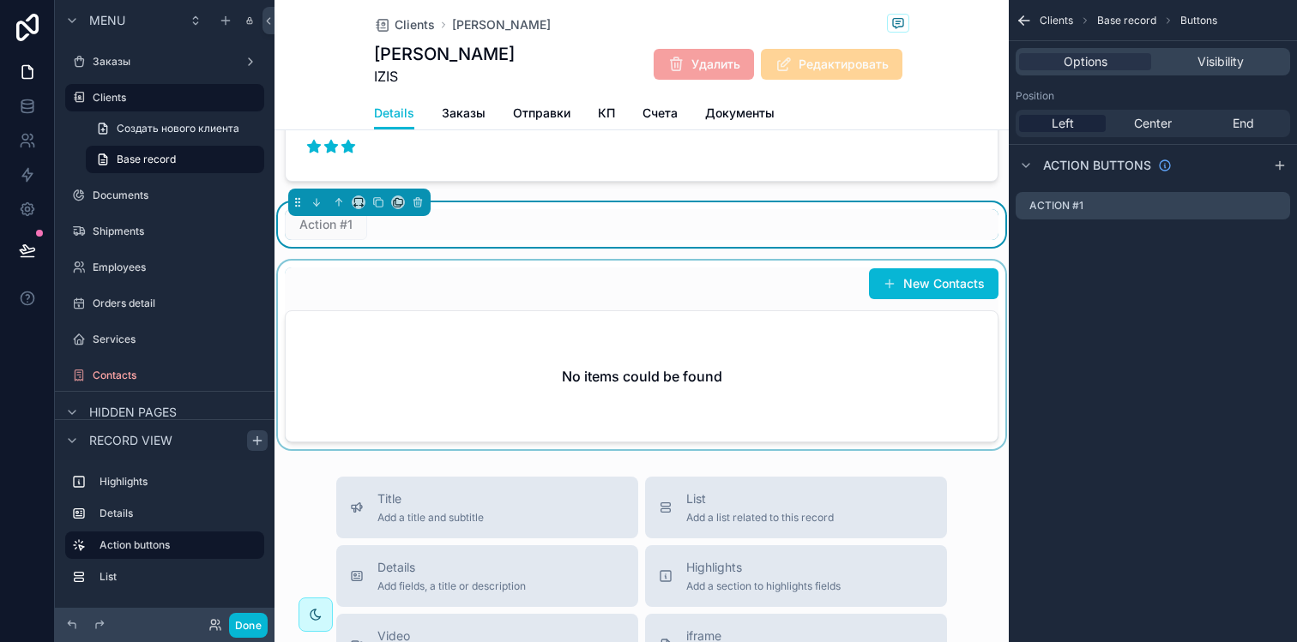
scroll to position [619, 0]
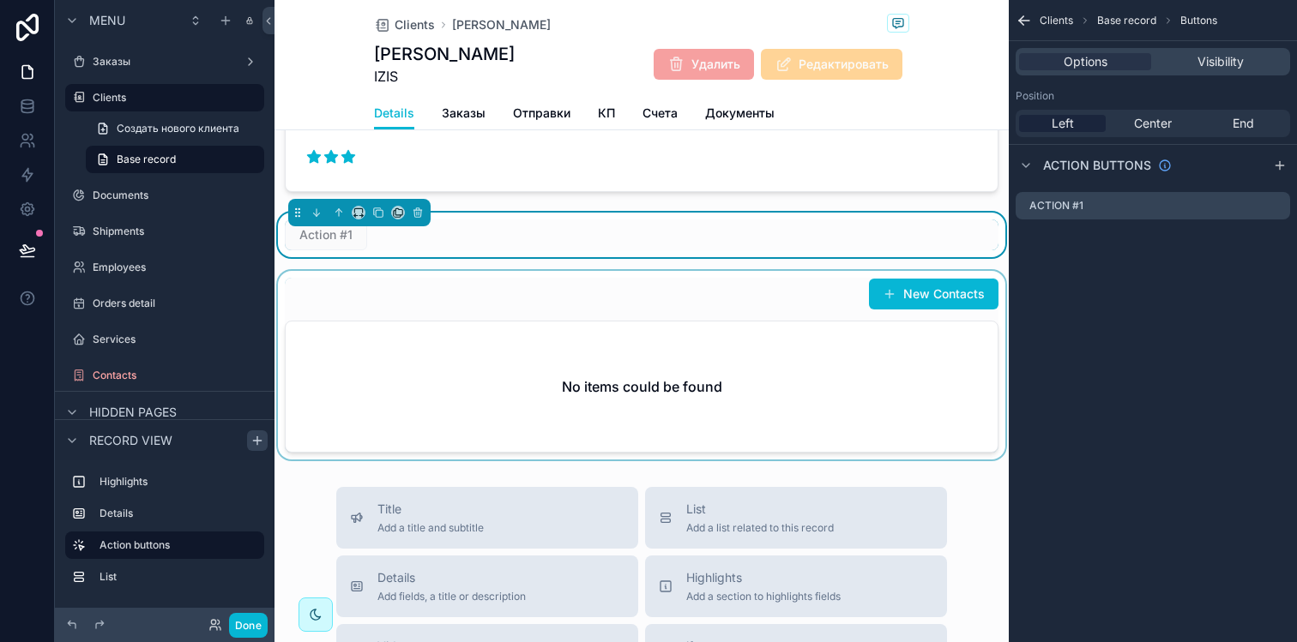
click at [677, 306] on div "scrollable content" at bounding box center [641, 365] width 734 height 189
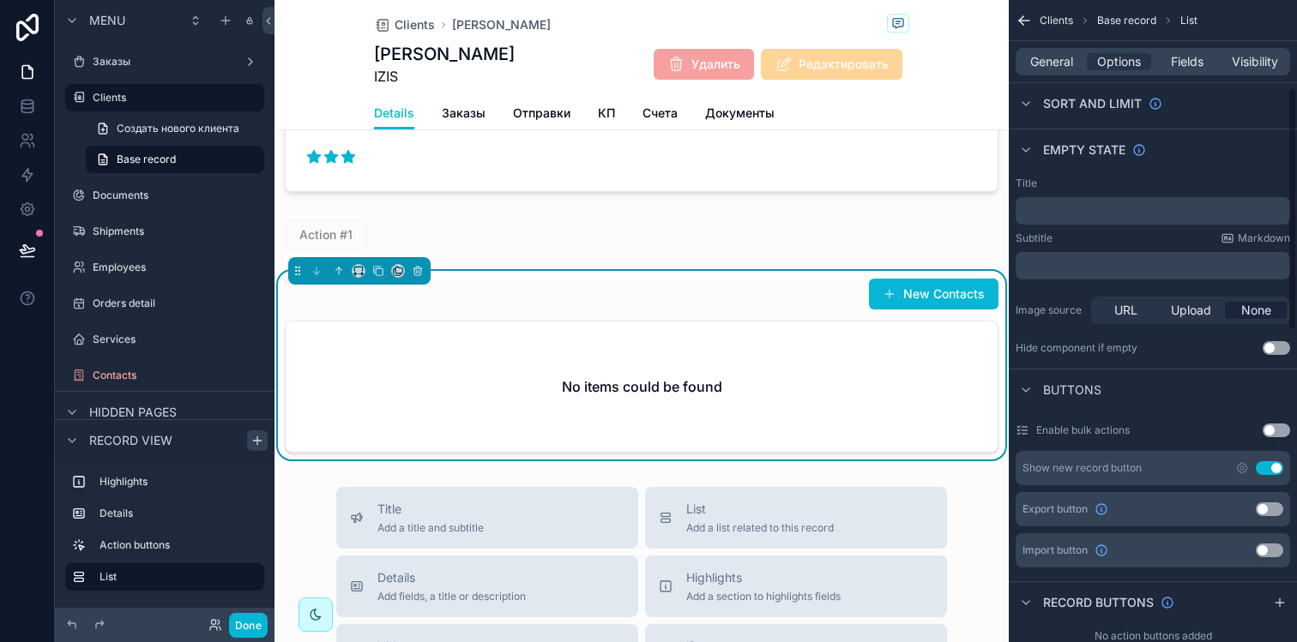
scroll to position [263, 0]
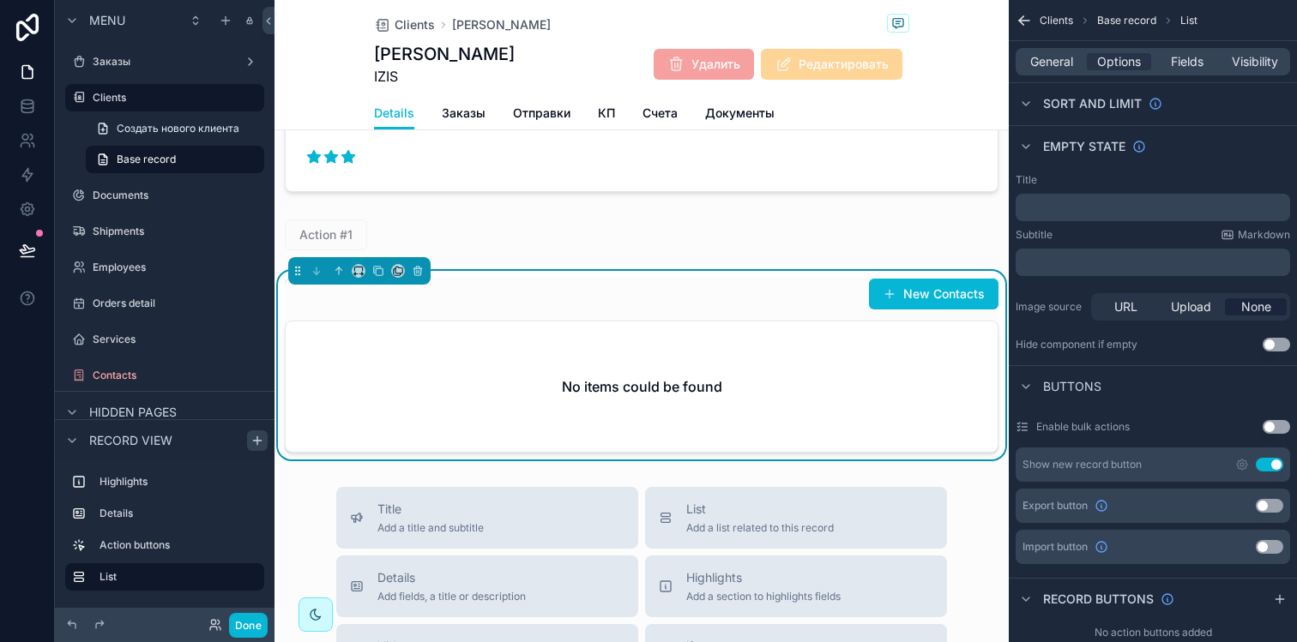
click at [1271, 466] on button "Use setting" at bounding box center [1269, 465] width 27 height 14
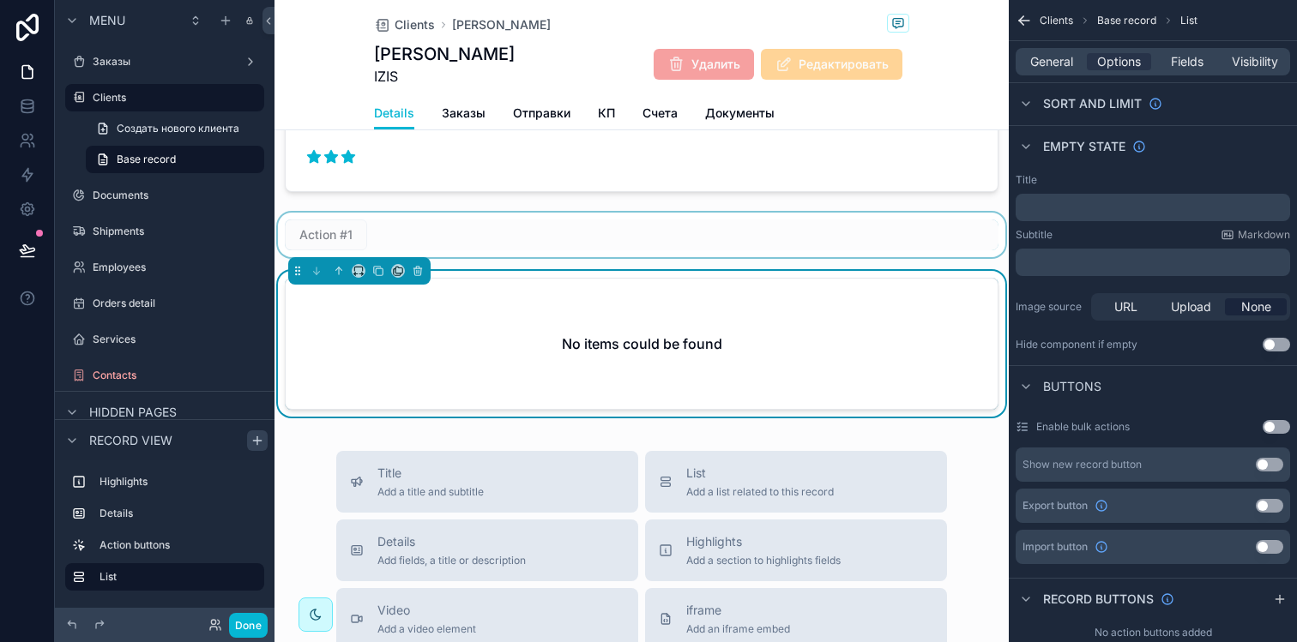
click at [331, 225] on div "scrollable content" at bounding box center [641, 235] width 734 height 45
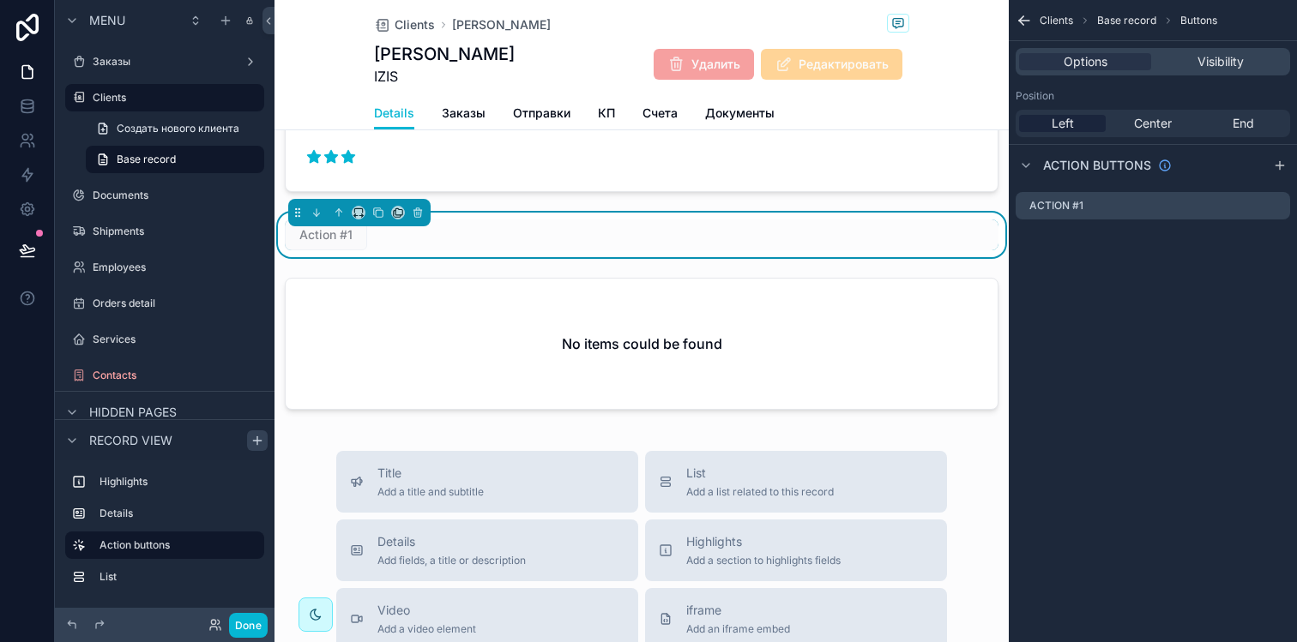
scroll to position [0, 0]
click at [1238, 124] on span "End" at bounding box center [1242, 123] width 21 height 17
click at [1274, 208] on icon "scrollable content" at bounding box center [1276, 206] width 14 height 14
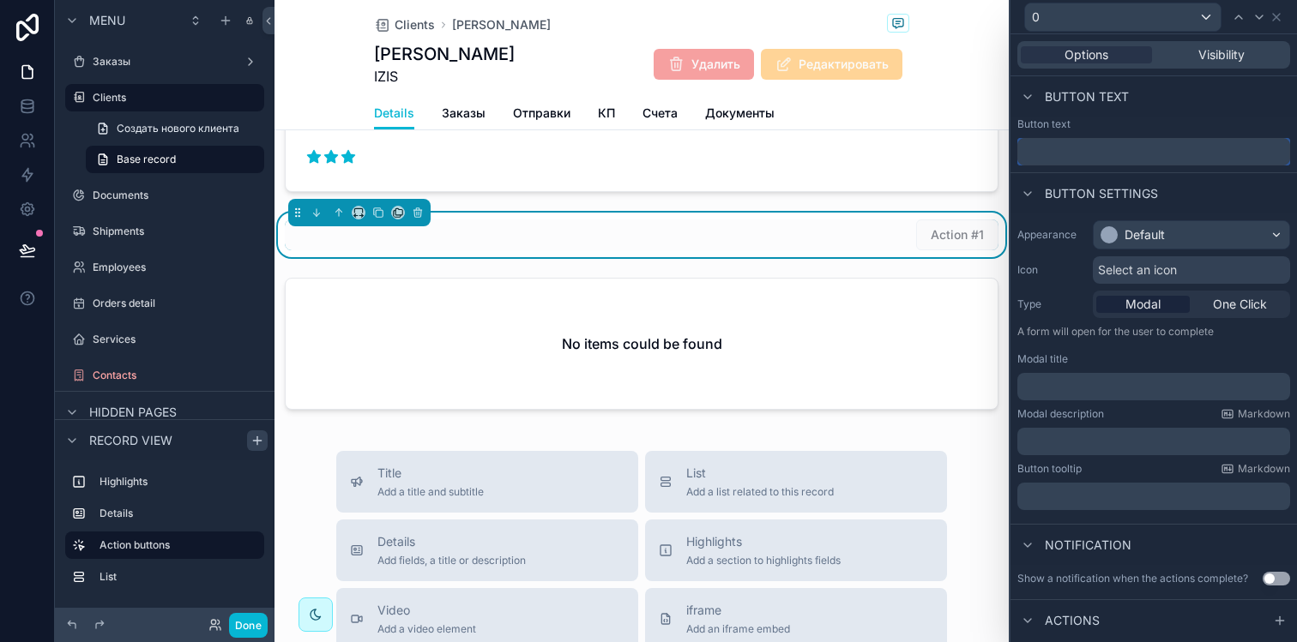
click at [1093, 157] on input "text" at bounding box center [1153, 151] width 273 height 27
type input "*"
type input "**********"
click at [1154, 228] on div "Default" at bounding box center [1144, 234] width 40 height 17
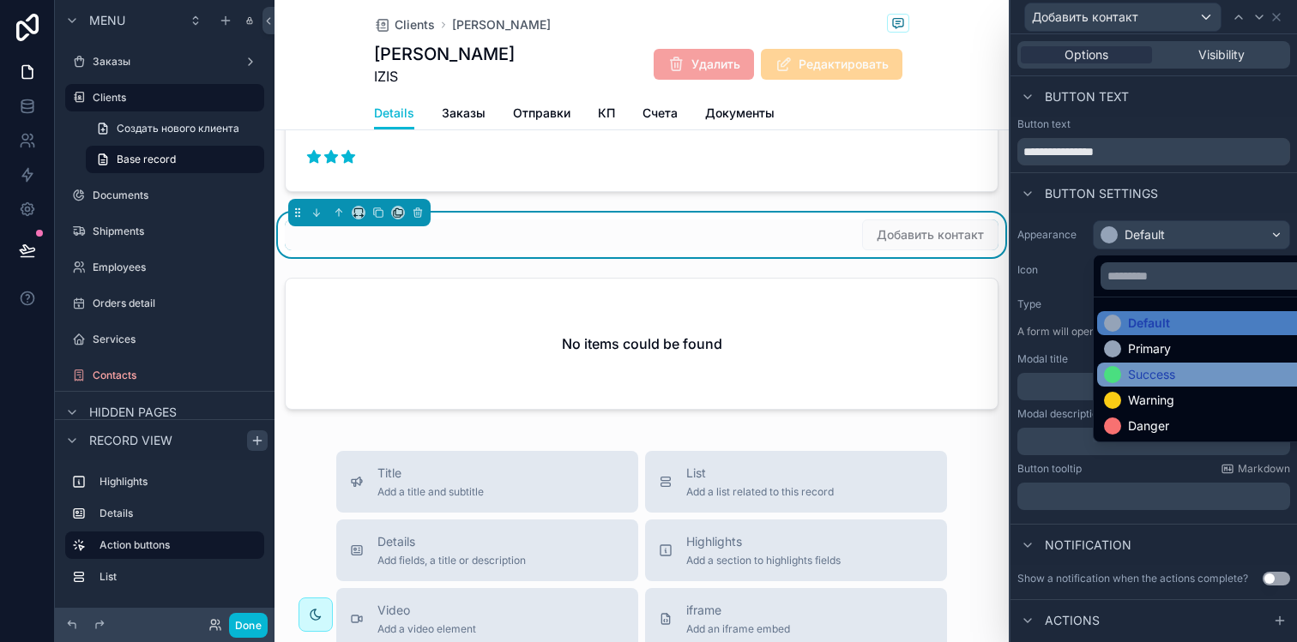
click at [1150, 376] on div "Success" at bounding box center [1151, 374] width 47 height 17
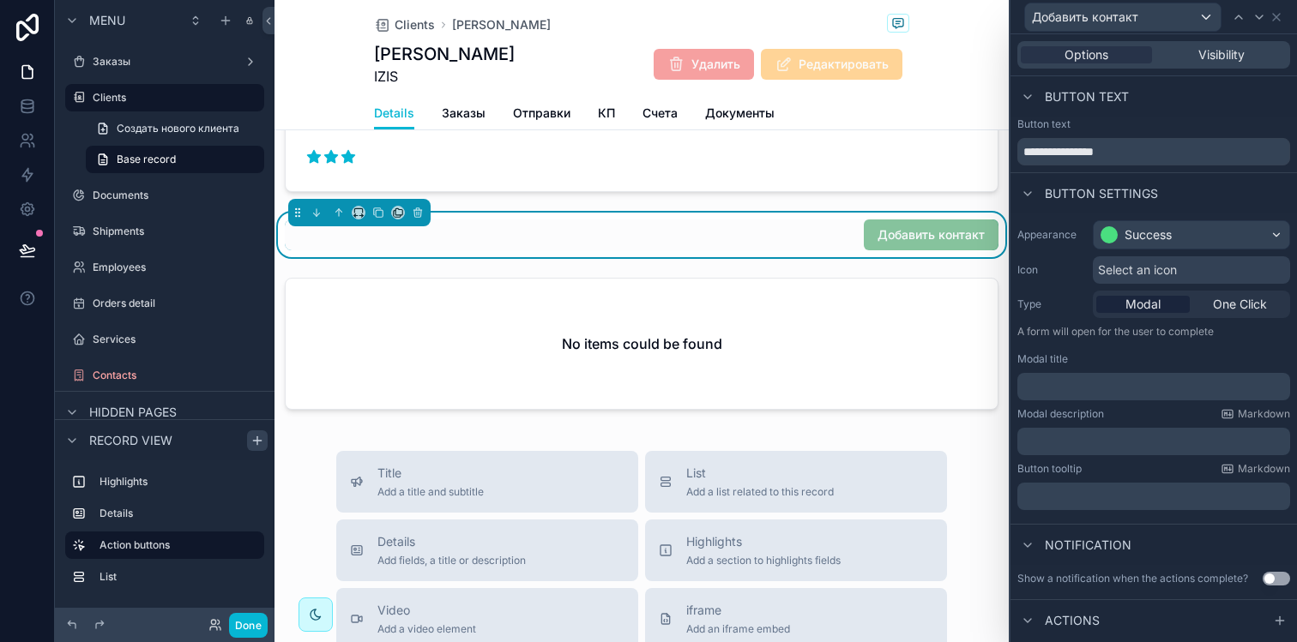
click at [1170, 270] on span "Select an icon" at bounding box center [1137, 270] width 79 height 17
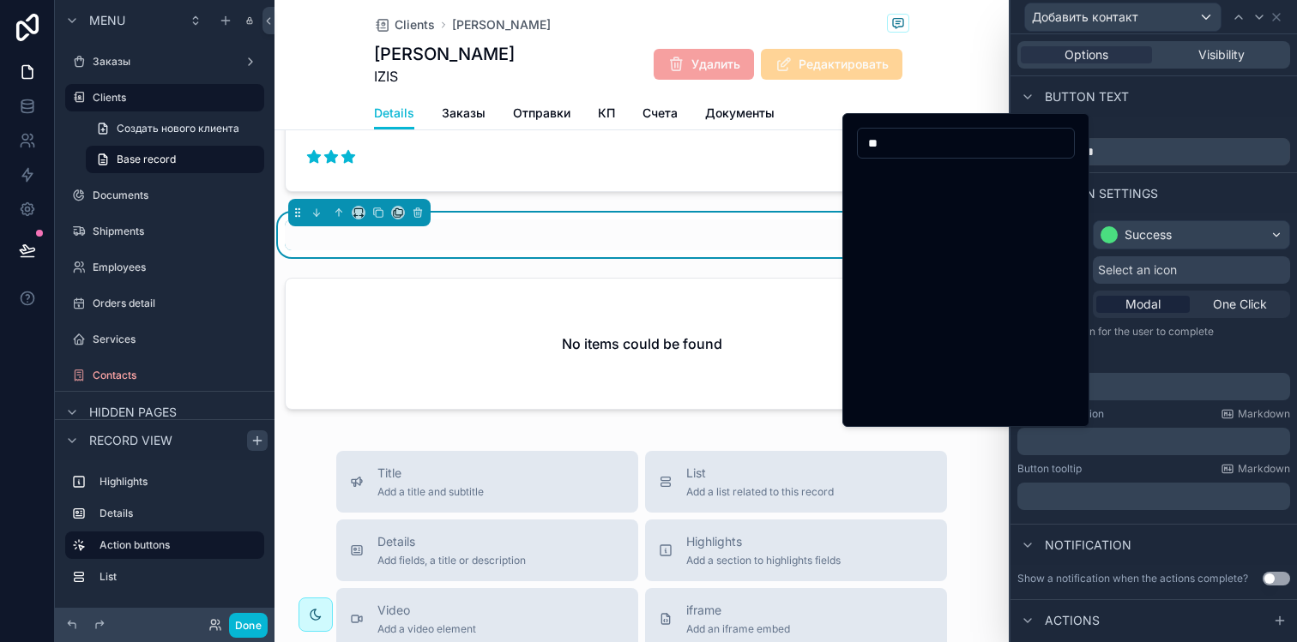
type input "*"
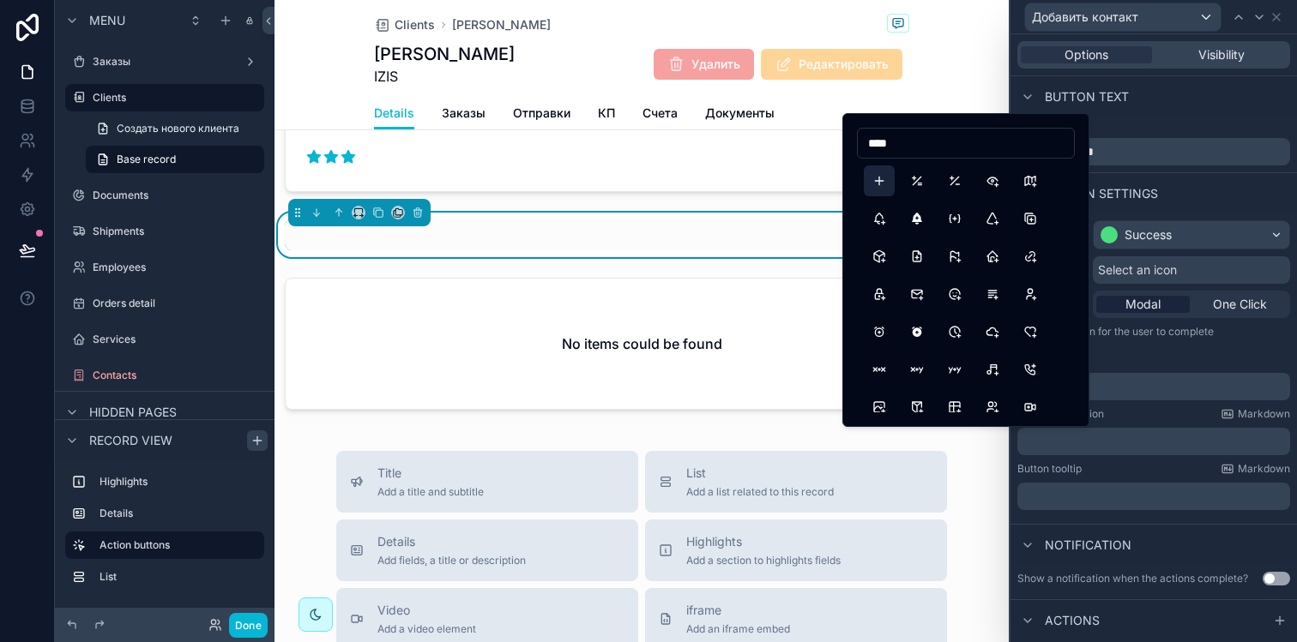
type input "****"
click at [881, 181] on button "Plus" at bounding box center [879, 181] width 31 height 31
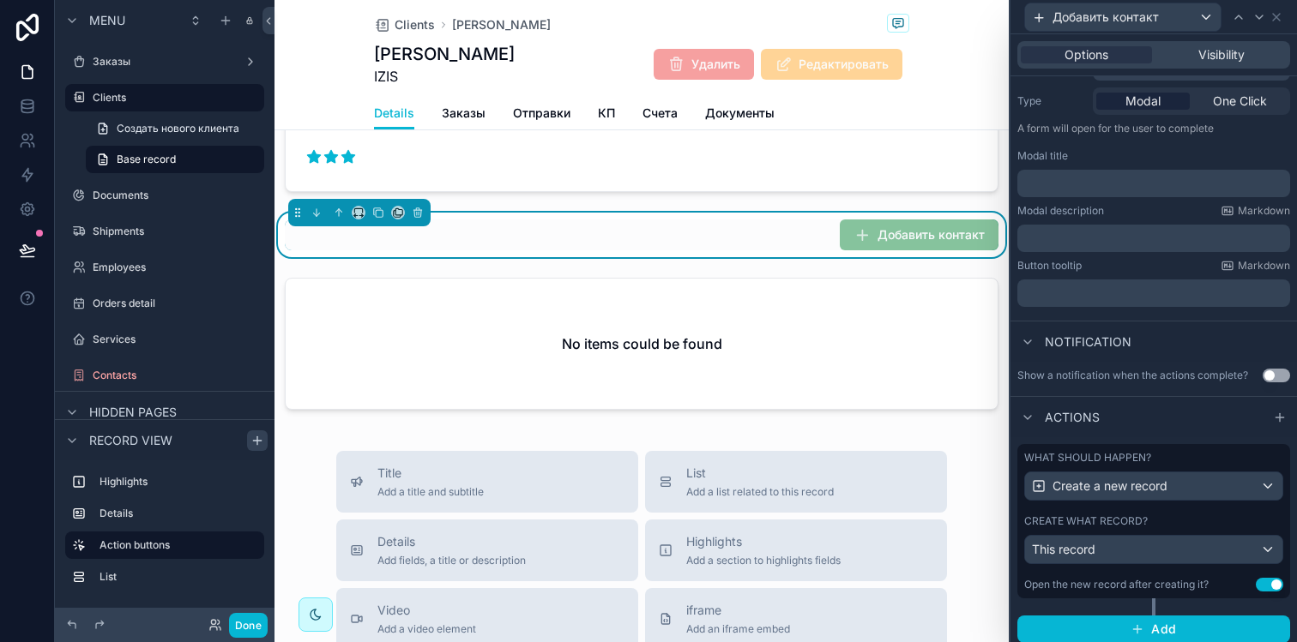
scroll to position [210, 0]
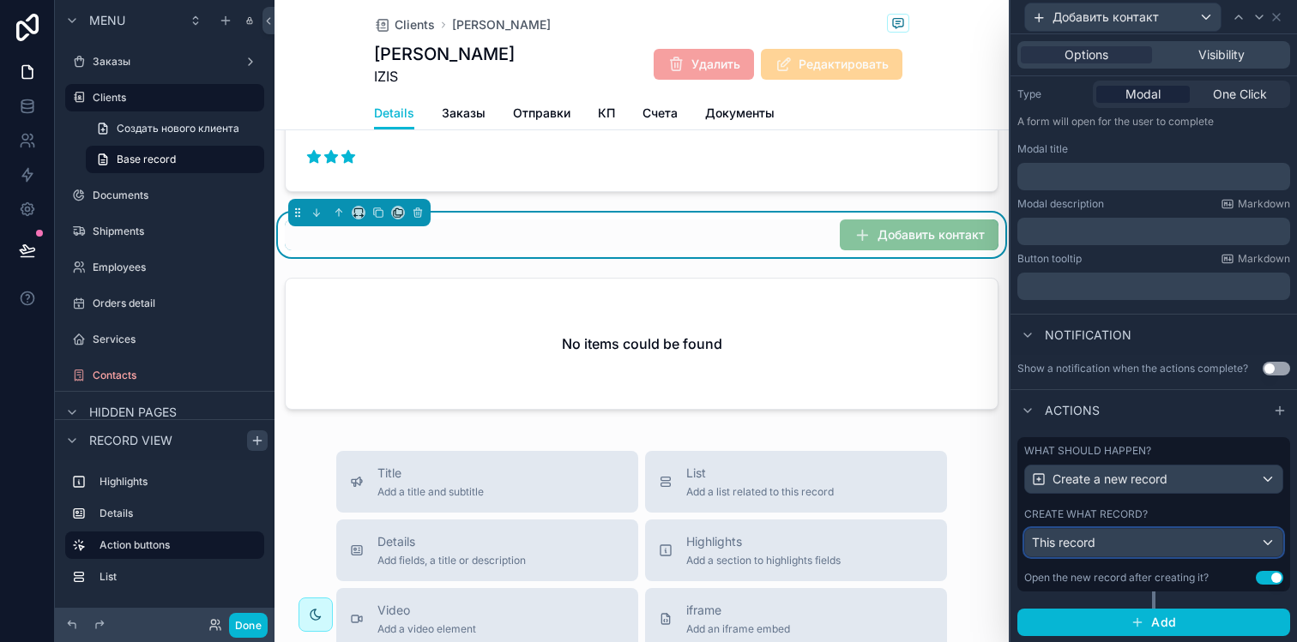
click at [1151, 541] on div "This record" at bounding box center [1153, 542] width 257 height 27
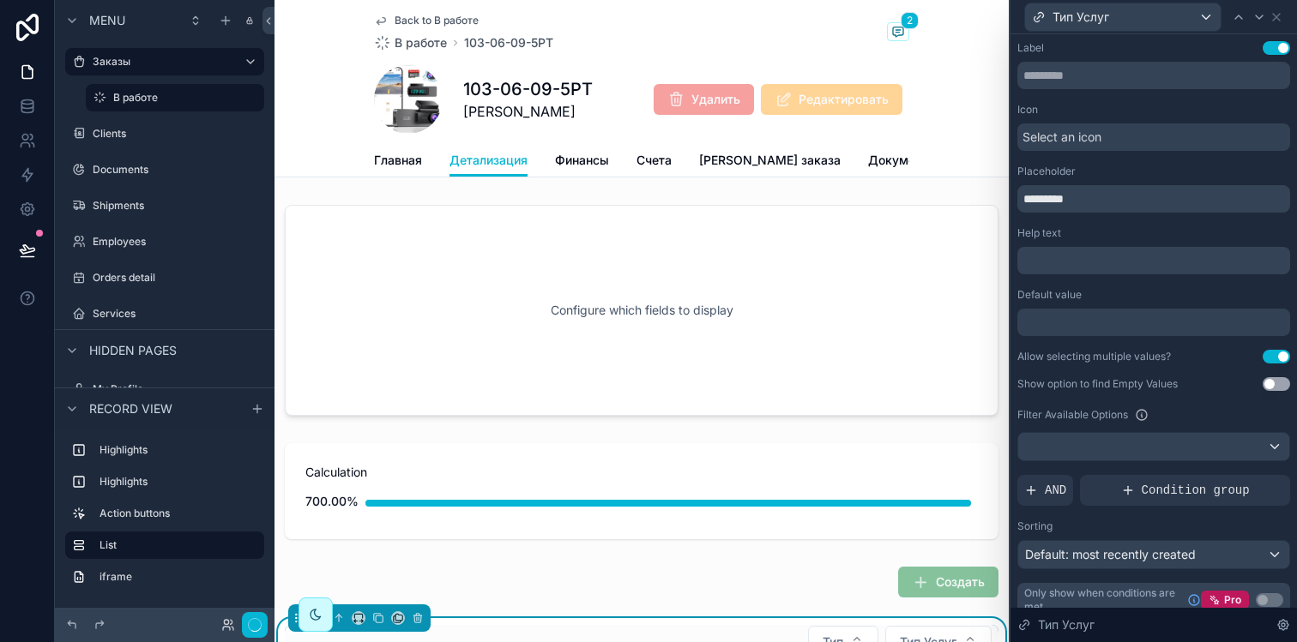
scroll to position [1033, 0]
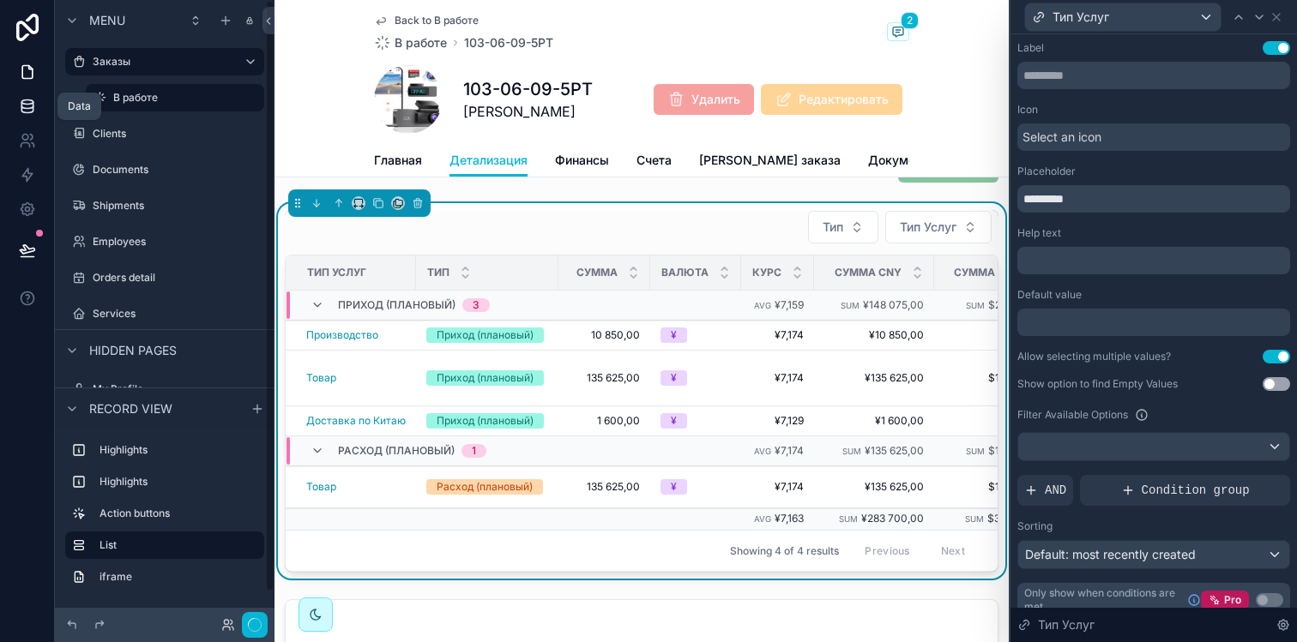
click at [35, 117] on link at bounding box center [27, 106] width 54 height 34
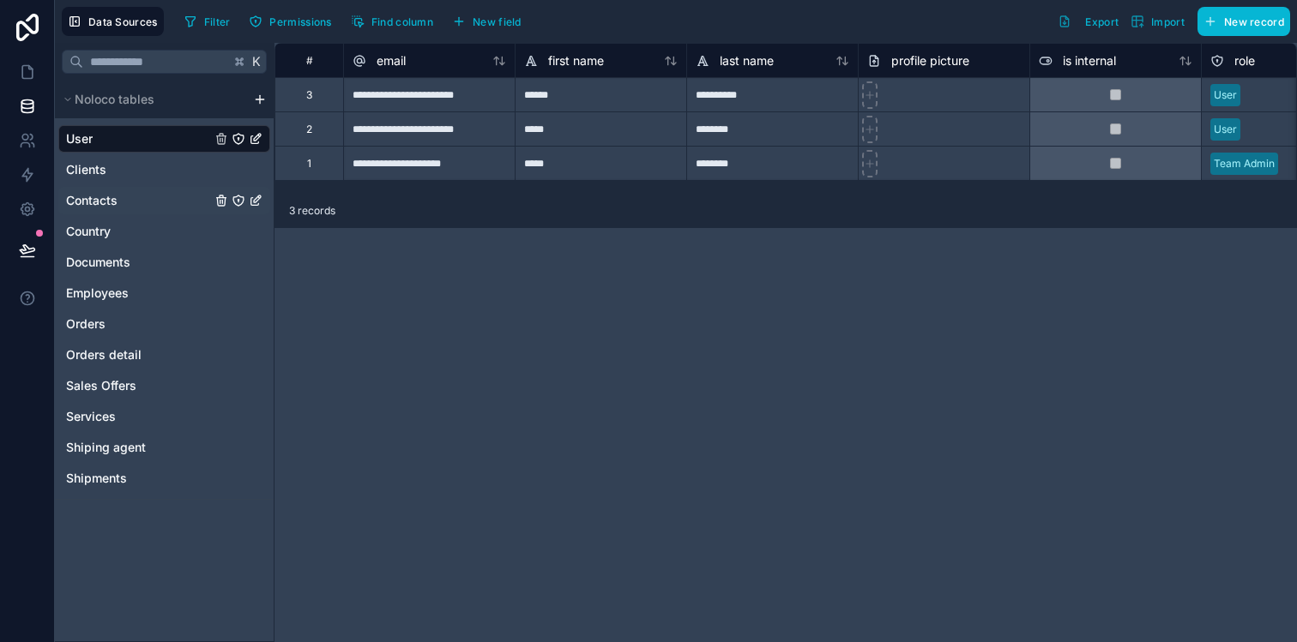
click at [120, 196] on link "Contacts" at bounding box center [138, 200] width 145 height 17
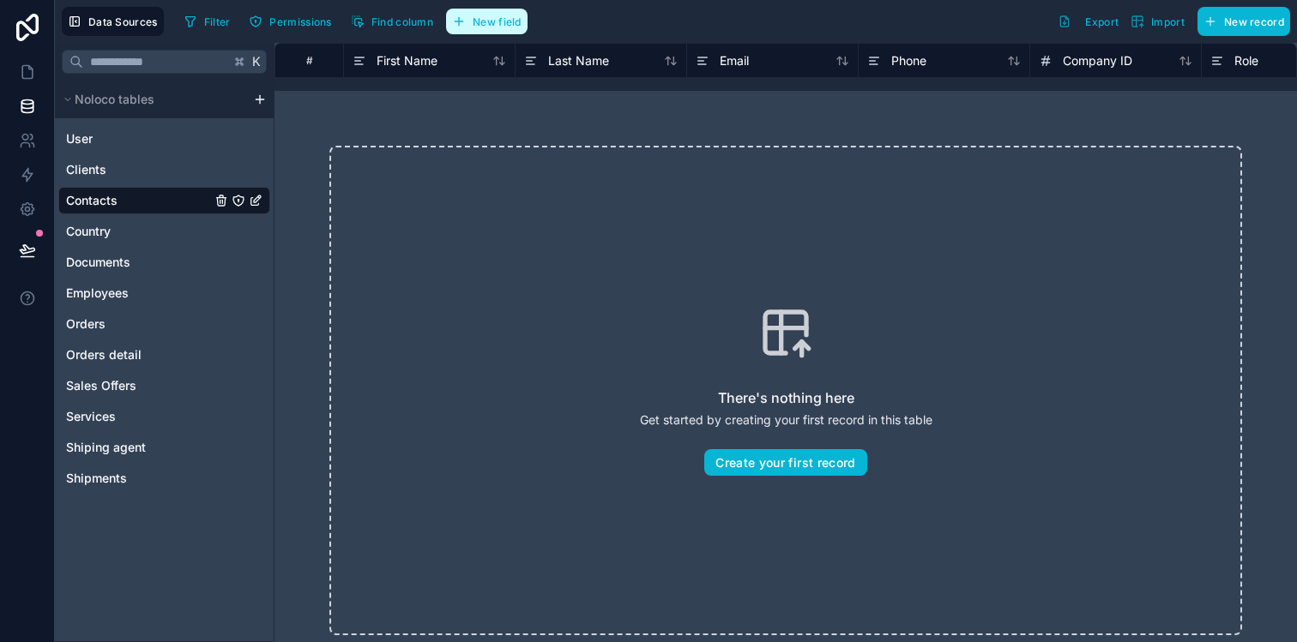
click at [509, 17] on span "New field" at bounding box center [497, 21] width 49 height 13
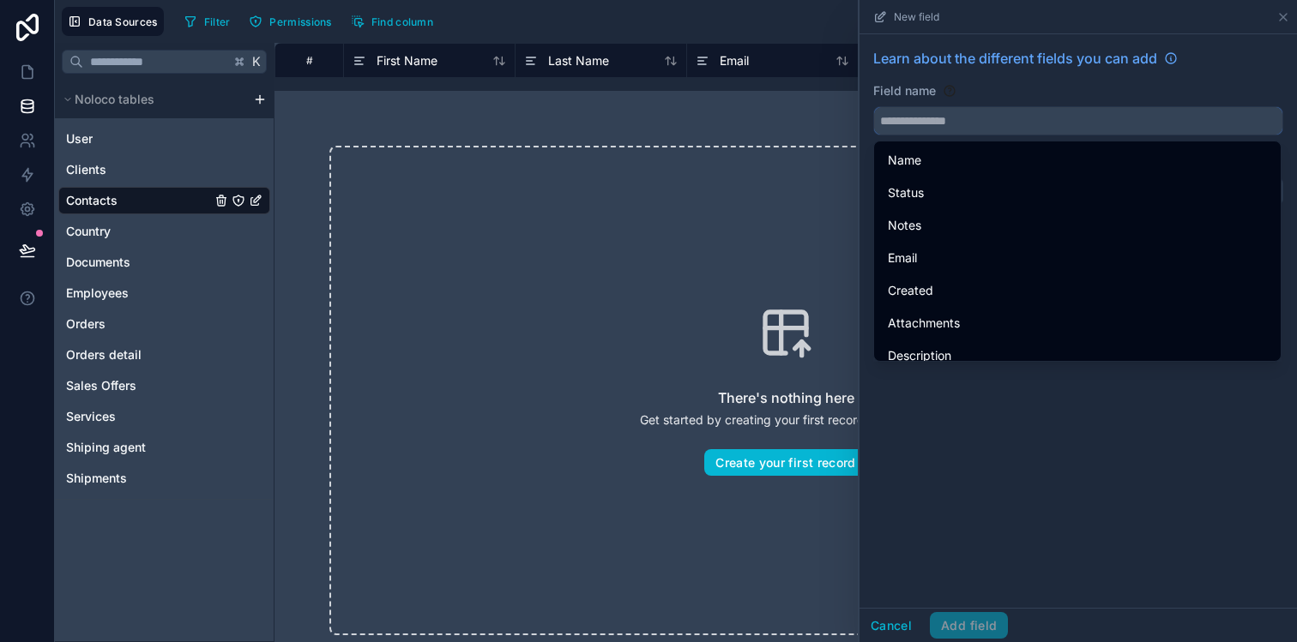
click at [937, 119] on input "text" at bounding box center [1078, 120] width 408 height 27
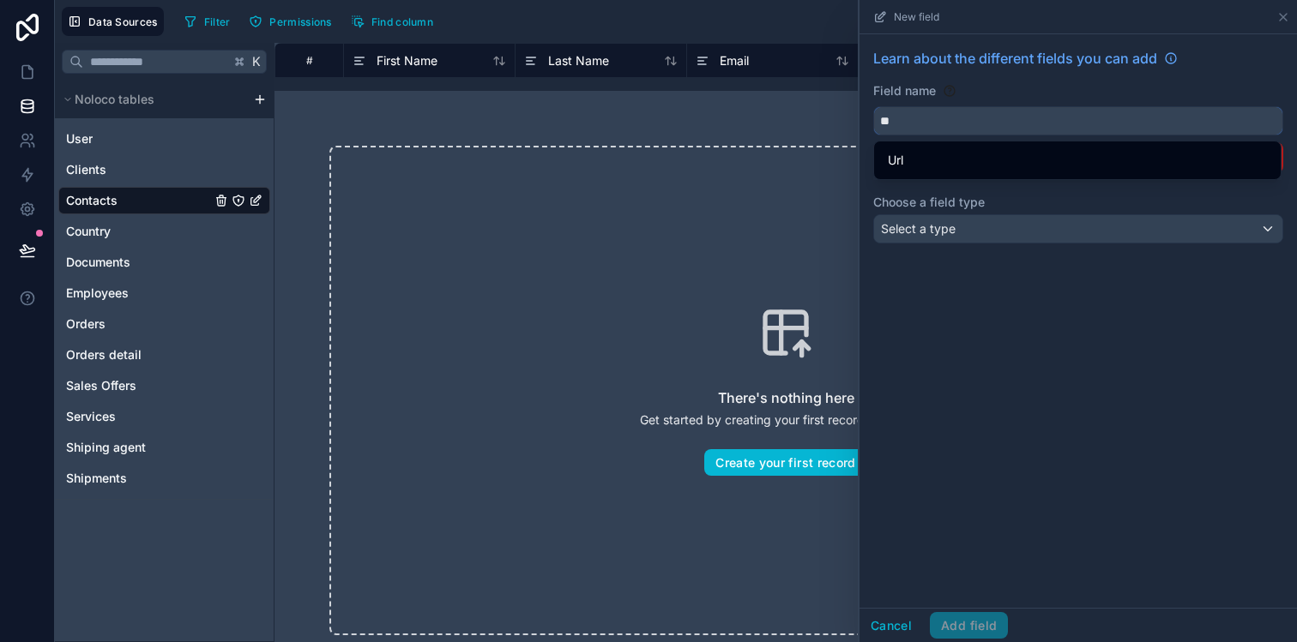
type input "*"
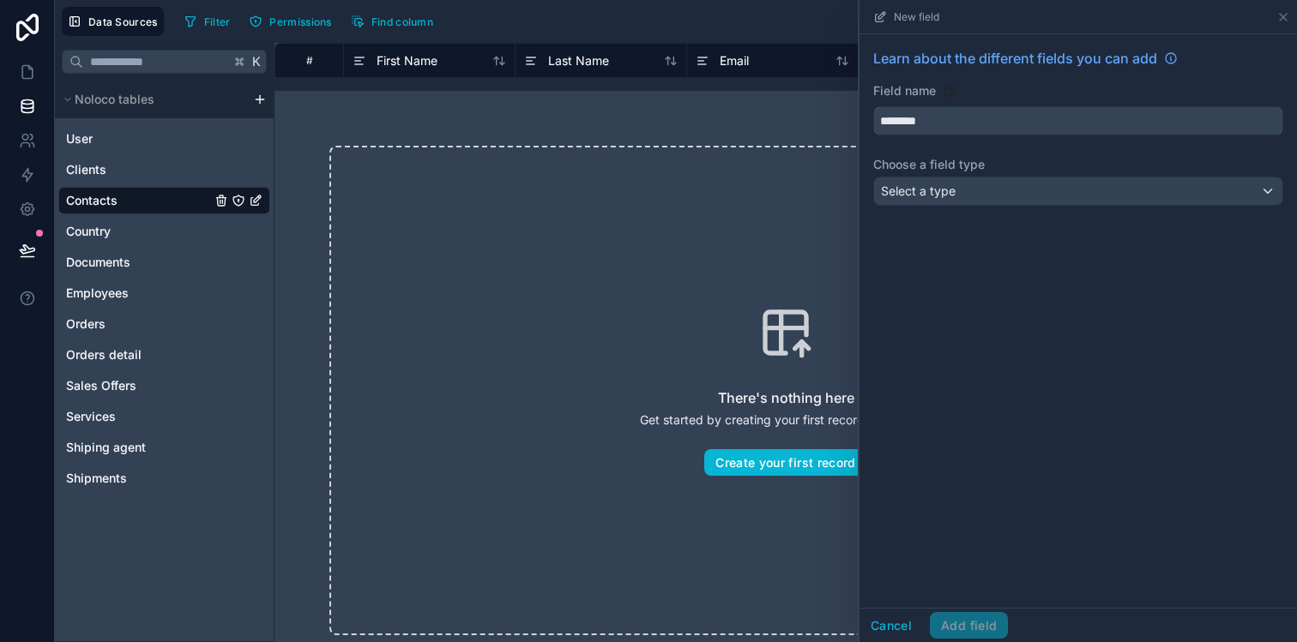
click at [873, 106] on button "*******" at bounding box center [1078, 120] width 410 height 29
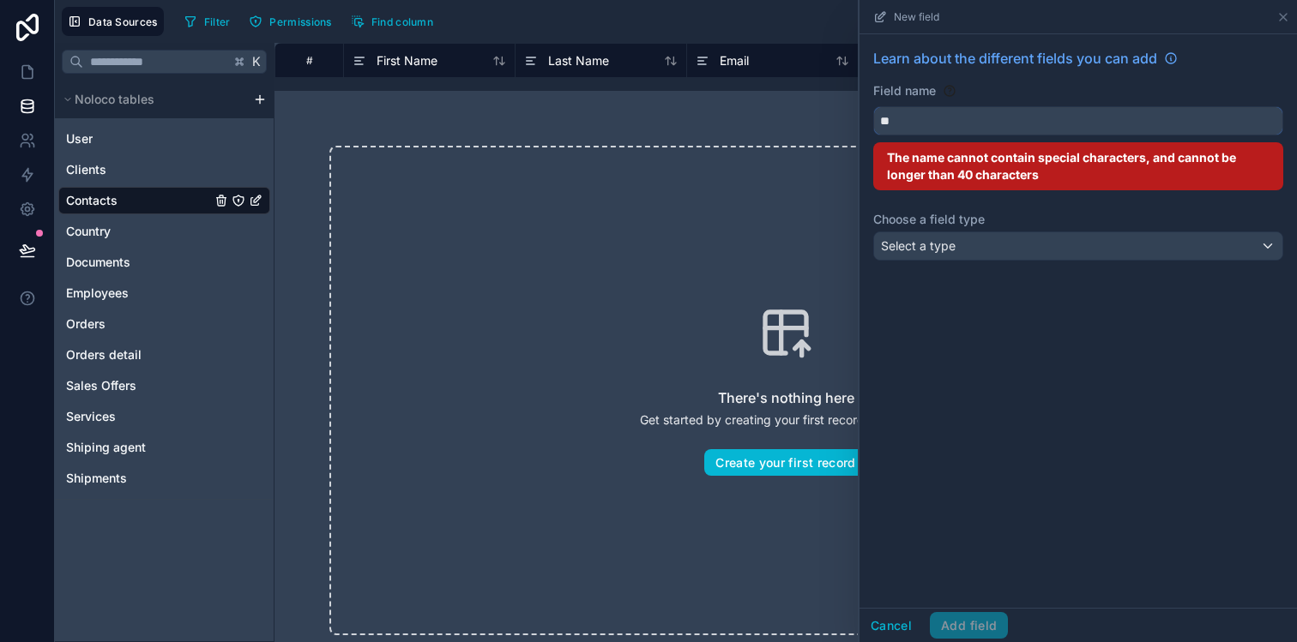
type input "*"
click at [873, 106] on button "*******" at bounding box center [1078, 120] width 410 height 29
click at [873, 106] on button "******" at bounding box center [1078, 120] width 410 height 29
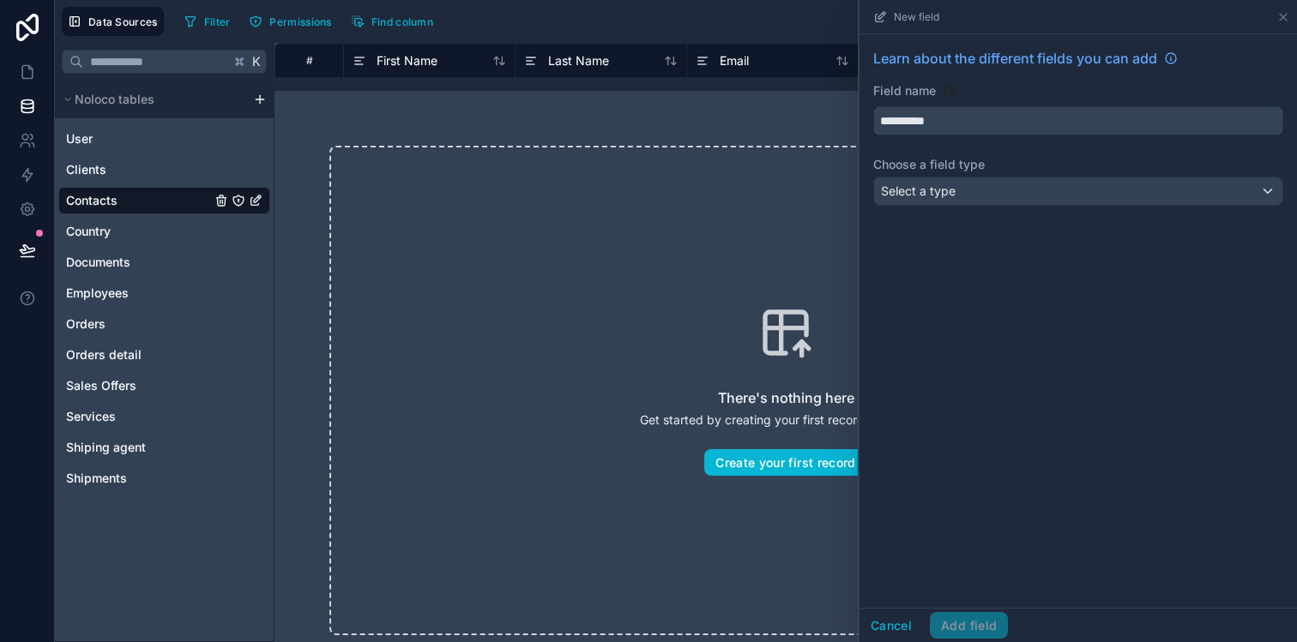
click at [873, 106] on button "**********" at bounding box center [1078, 120] width 410 height 29
type input "**********"
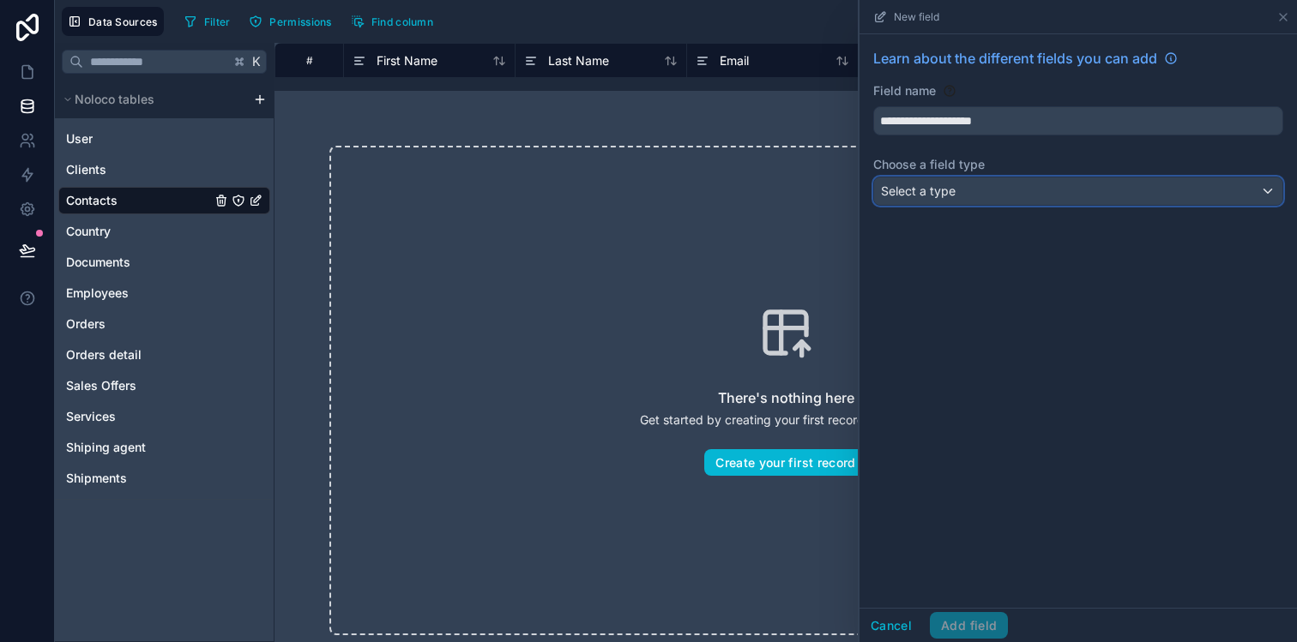
click at [937, 196] on span "Select a type" at bounding box center [918, 191] width 75 height 15
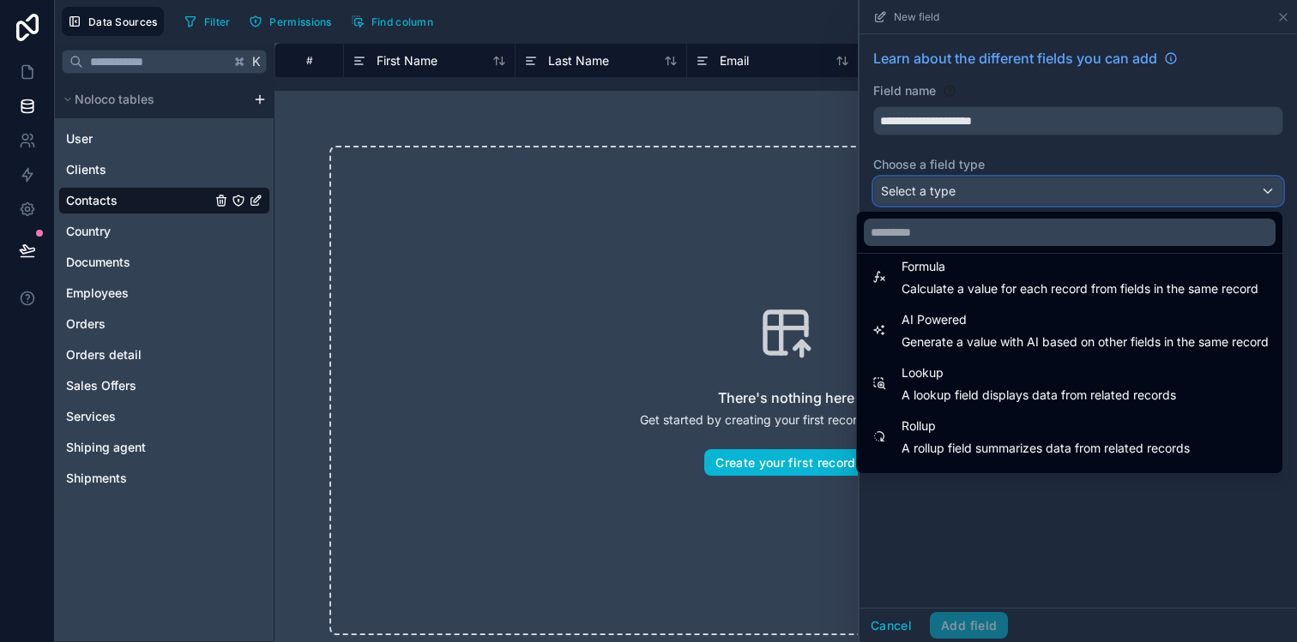
scroll to position [497, 0]
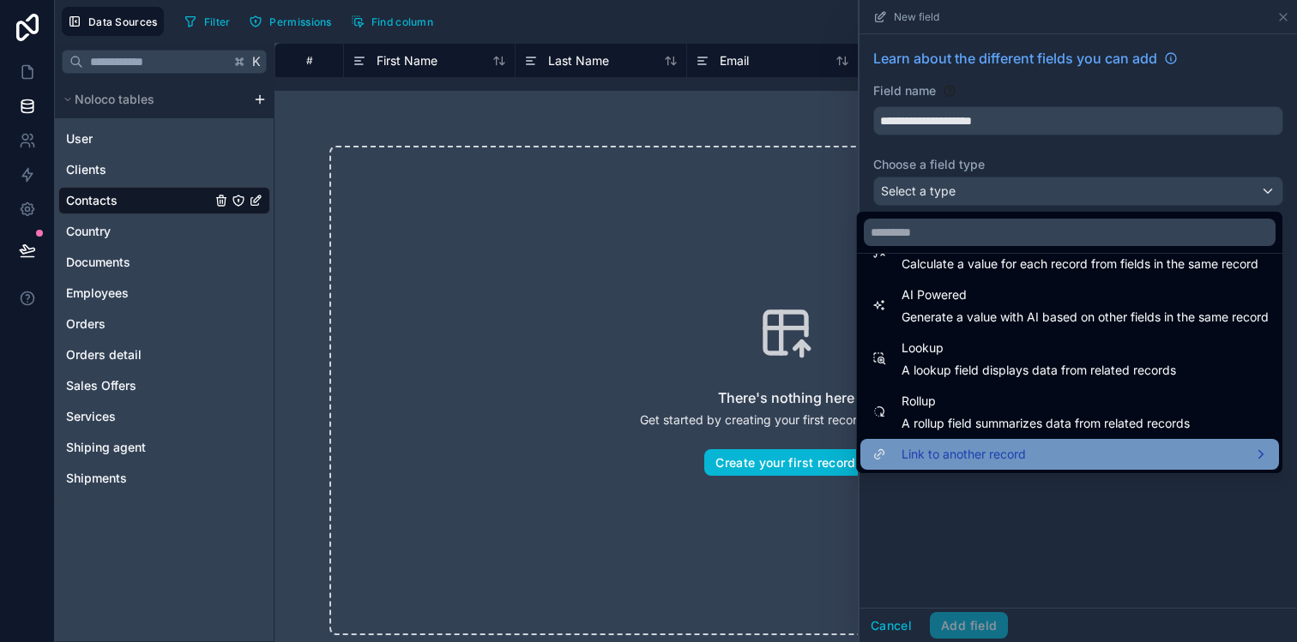
click at [969, 446] on span "Link to another record" at bounding box center [963, 454] width 124 height 21
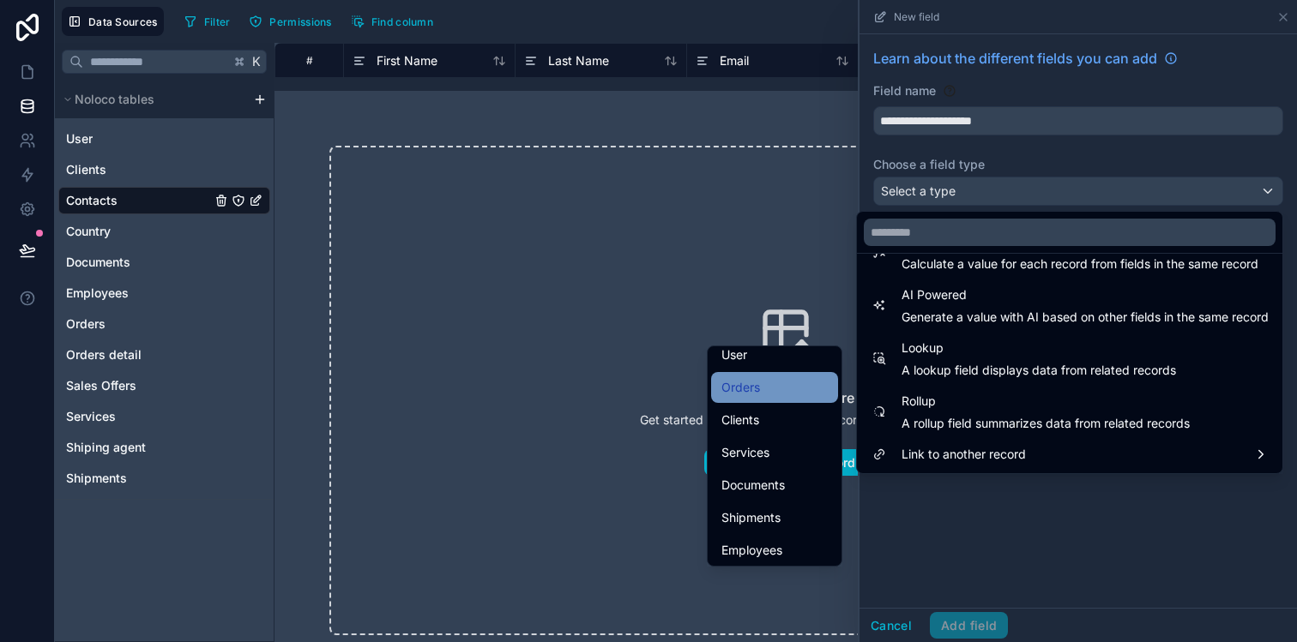
scroll to position [53, 0]
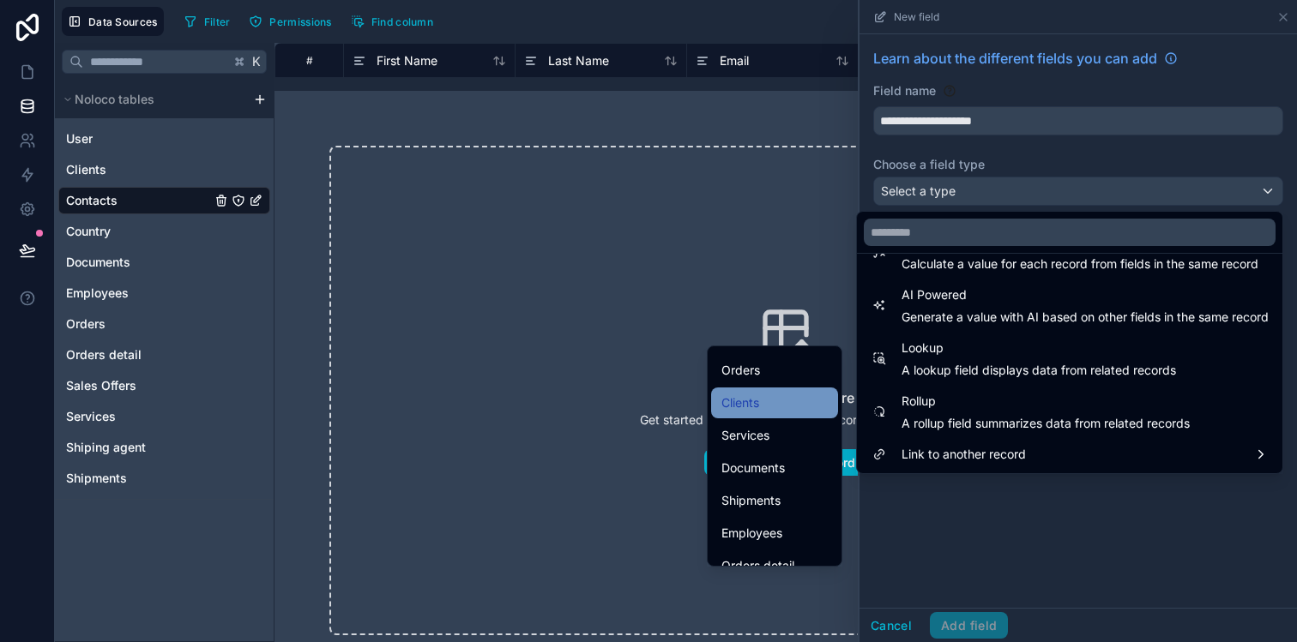
click at [784, 408] on div "Clients" at bounding box center [774, 403] width 106 height 21
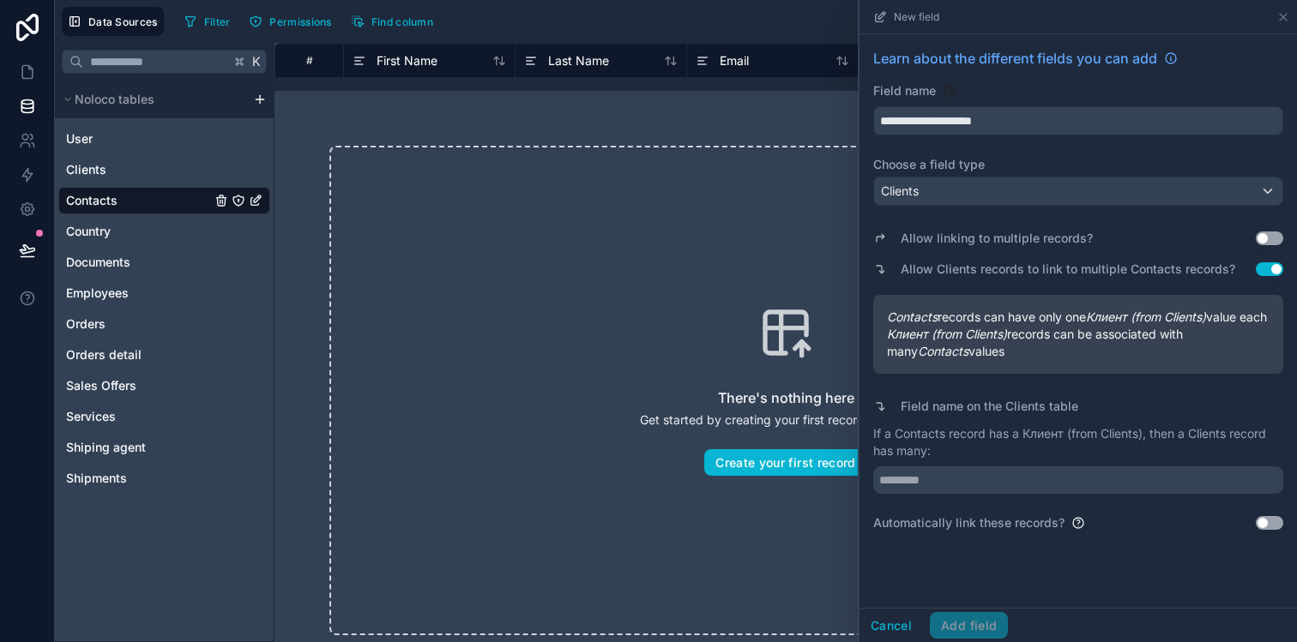
click at [1266, 239] on button "Use setting" at bounding box center [1269, 239] width 27 height 14
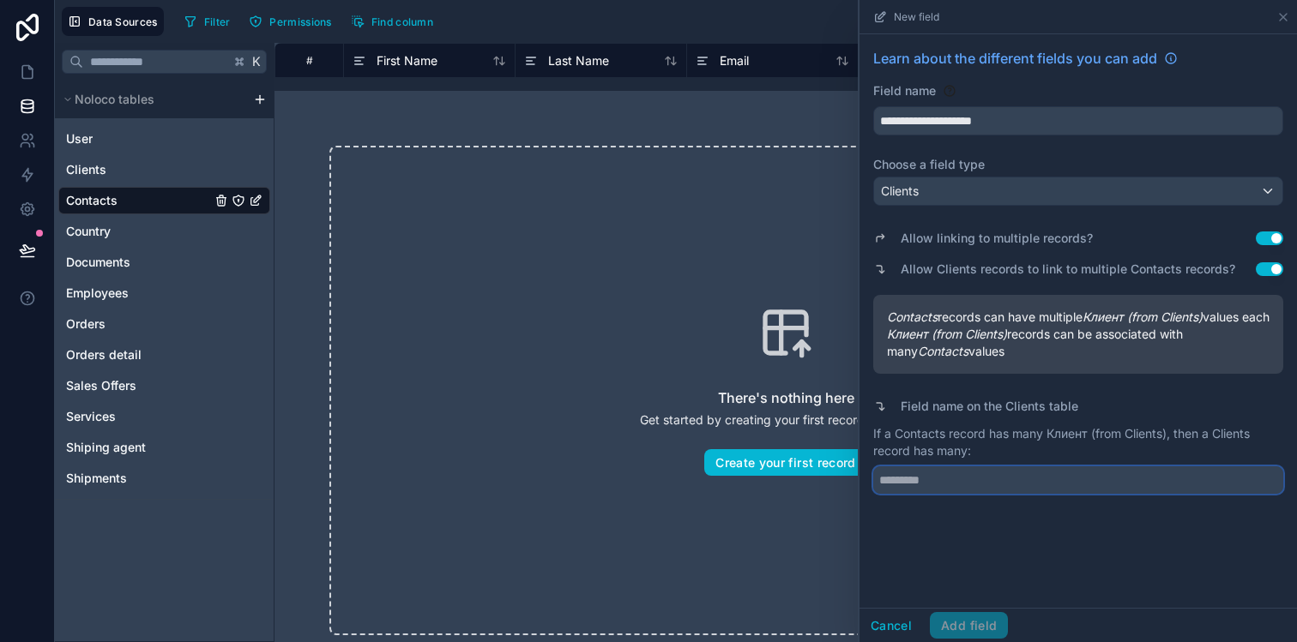
click at [966, 494] on input "text" at bounding box center [1078, 480] width 410 height 27
drag, startPoint x: 1009, startPoint y: 120, endPoint x: 927, endPoint y: 118, distance: 81.5
click at [927, 118] on input "**********" at bounding box center [1078, 120] width 408 height 27
click at [1008, 123] on input "**********" at bounding box center [1078, 120] width 408 height 27
drag, startPoint x: 1008, startPoint y: 123, endPoint x: 926, endPoint y: 123, distance: 81.5
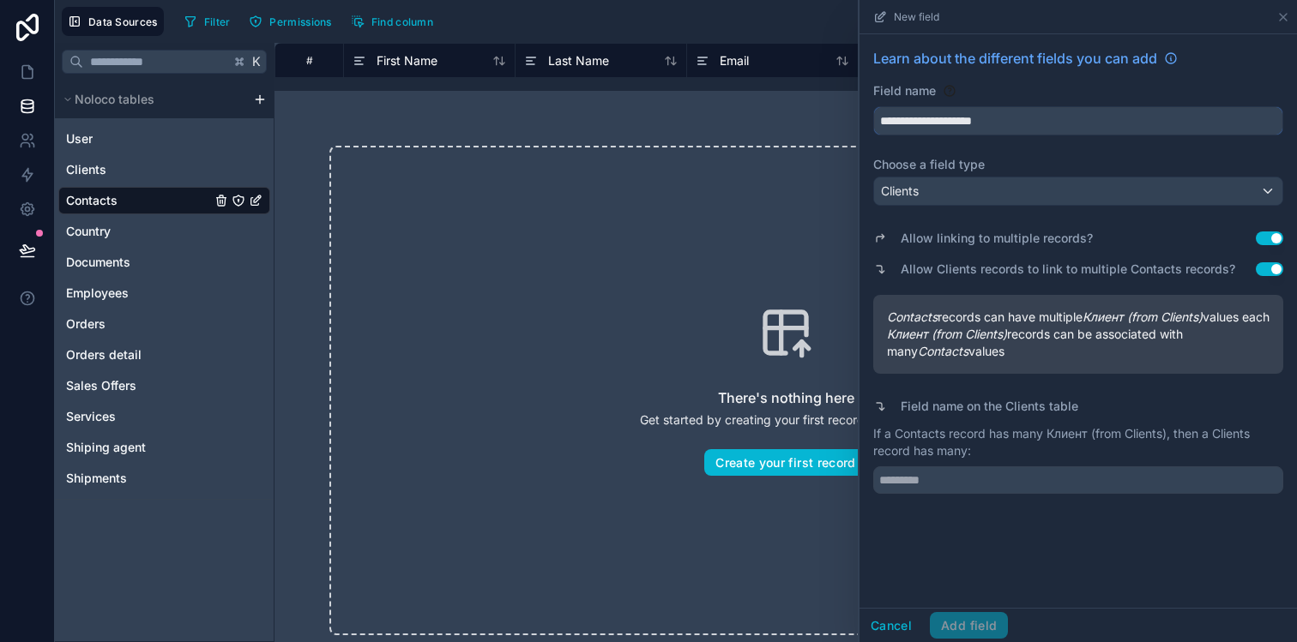
click at [926, 123] on input "**********" at bounding box center [1078, 120] width 408 height 27
click at [973, 494] on input "text" at bounding box center [1078, 480] width 410 height 27
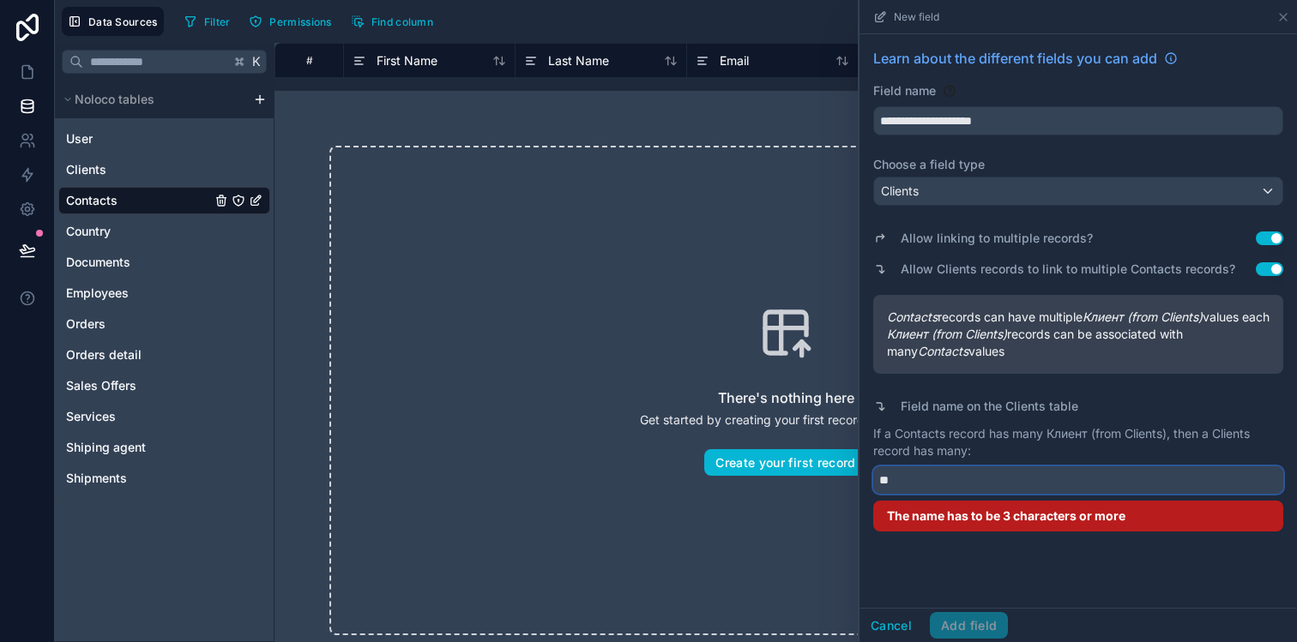
type input "*"
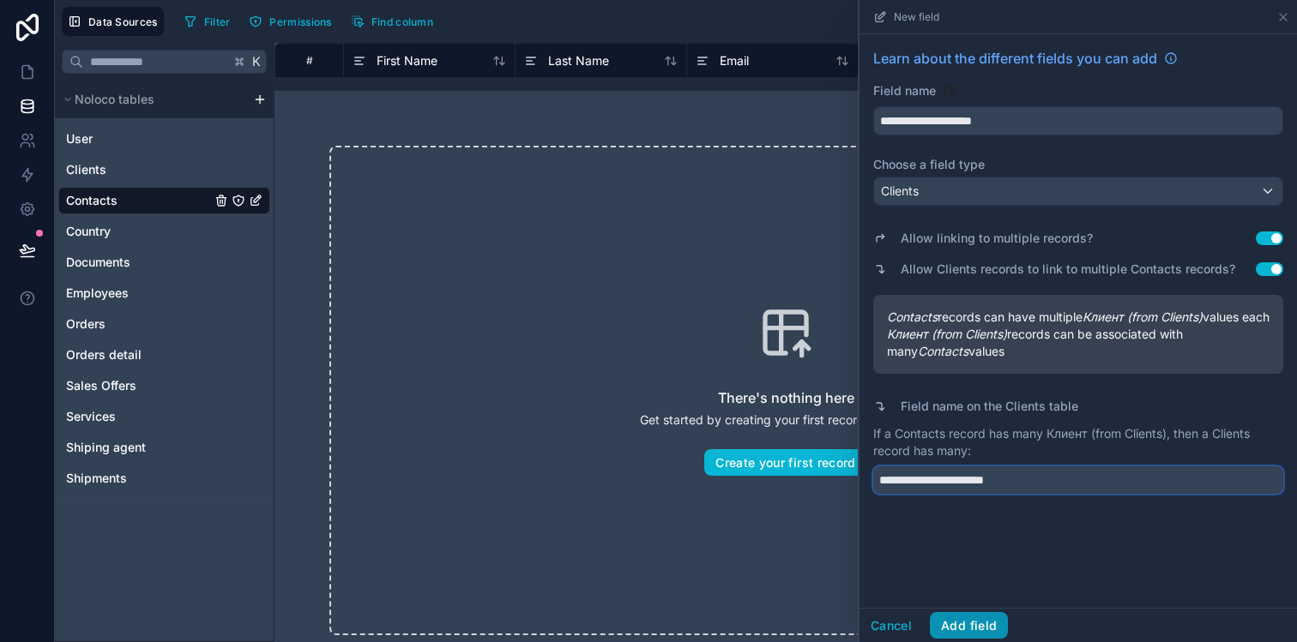
type input "**********"
click at [943, 627] on button "Add field" at bounding box center [969, 625] width 78 height 27
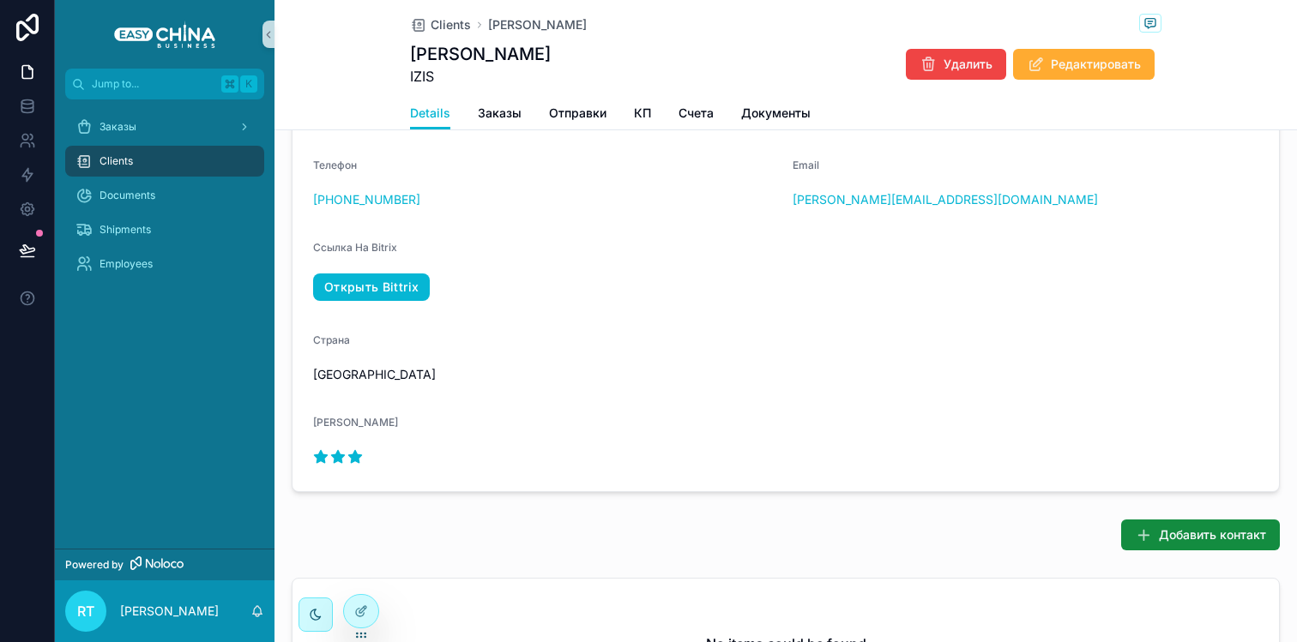
scroll to position [510, 0]
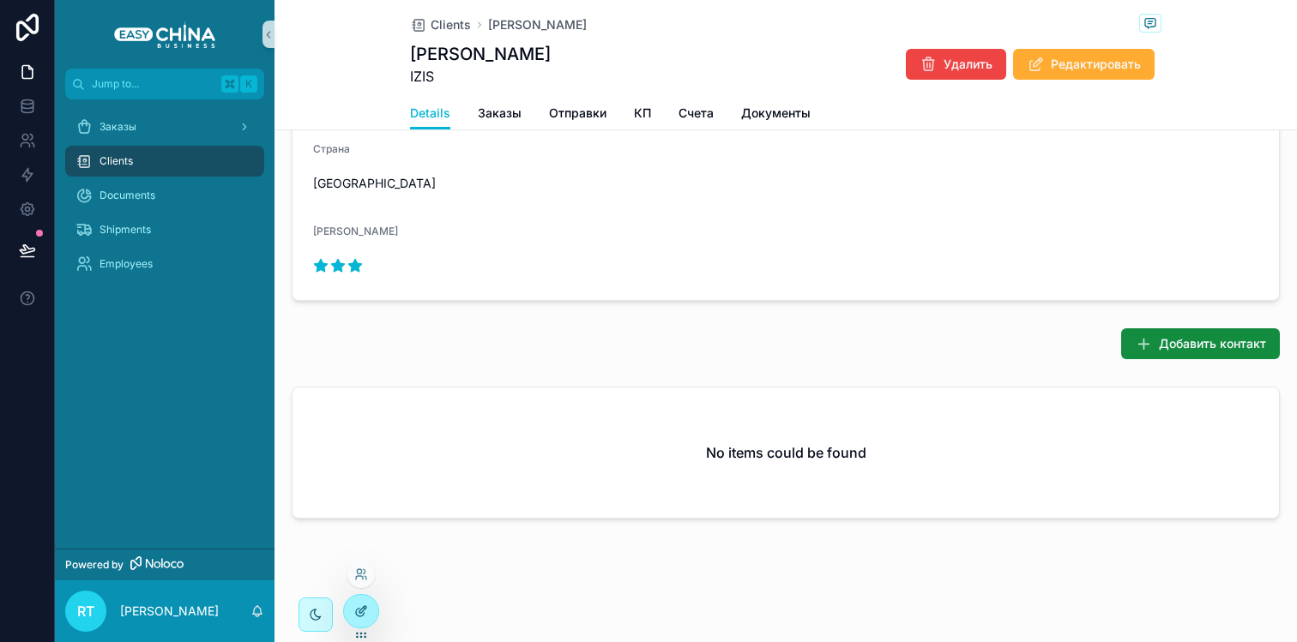
click at [357, 614] on icon at bounding box center [361, 612] width 14 height 14
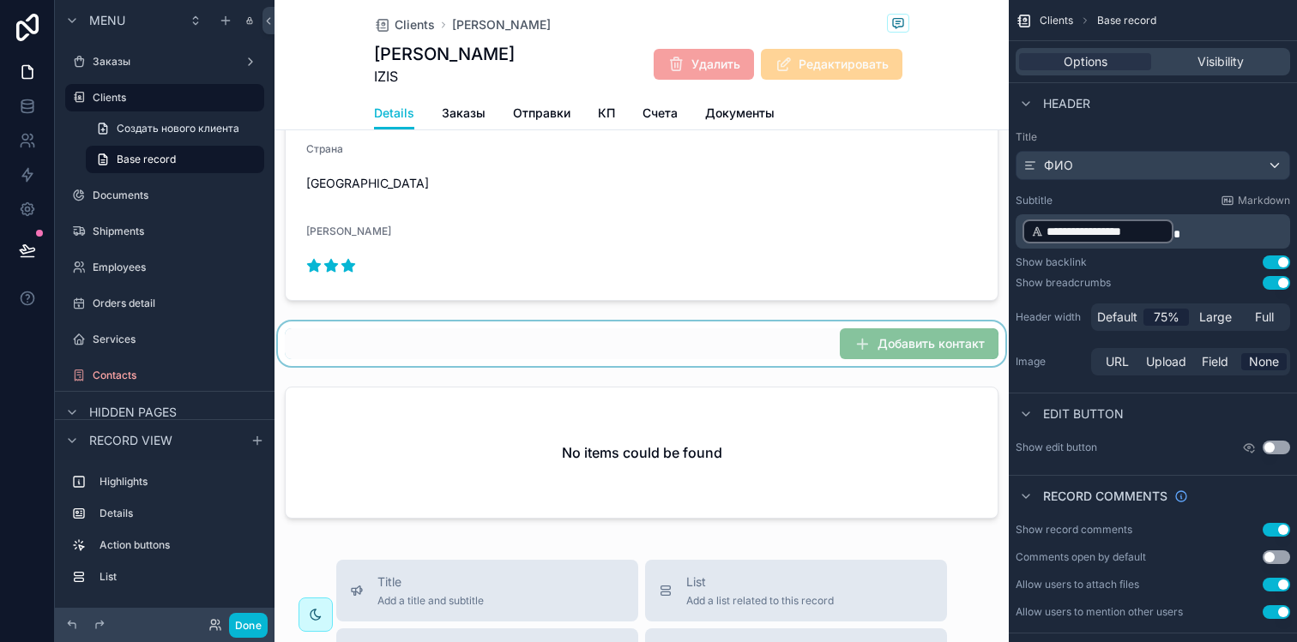
click at [877, 340] on div "scrollable content" at bounding box center [641, 344] width 734 height 45
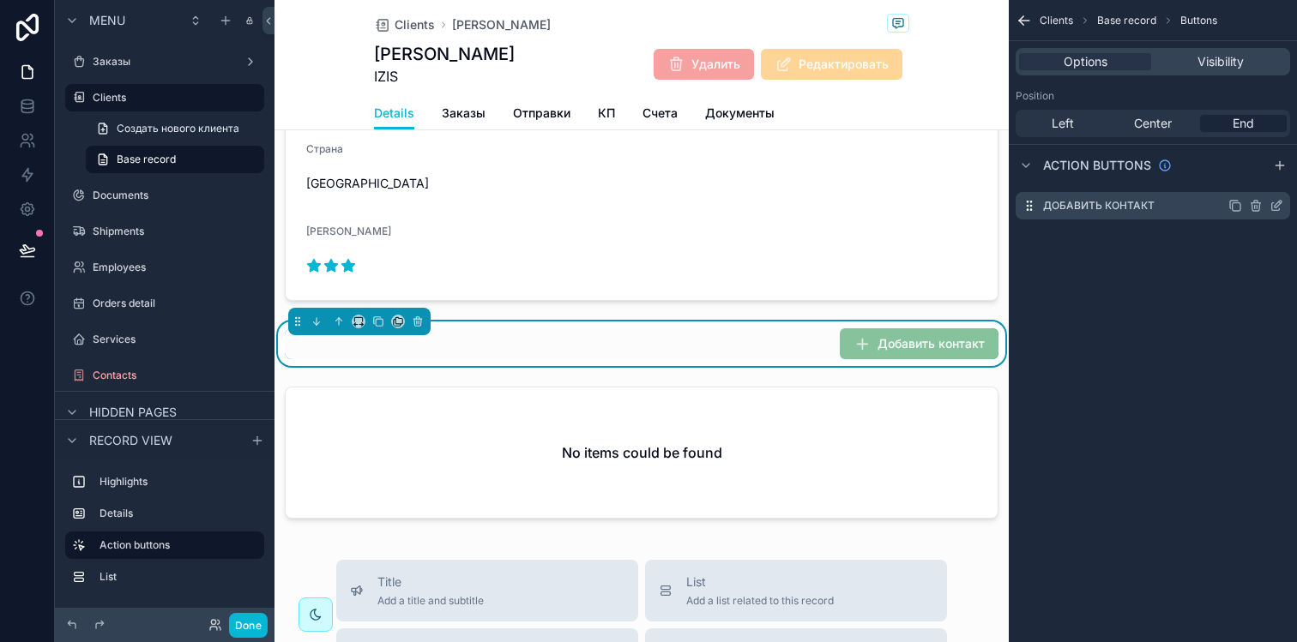
click at [1281, 206] on icon "scrollable content" at bounding box center [1276, 206] width 14 height 14
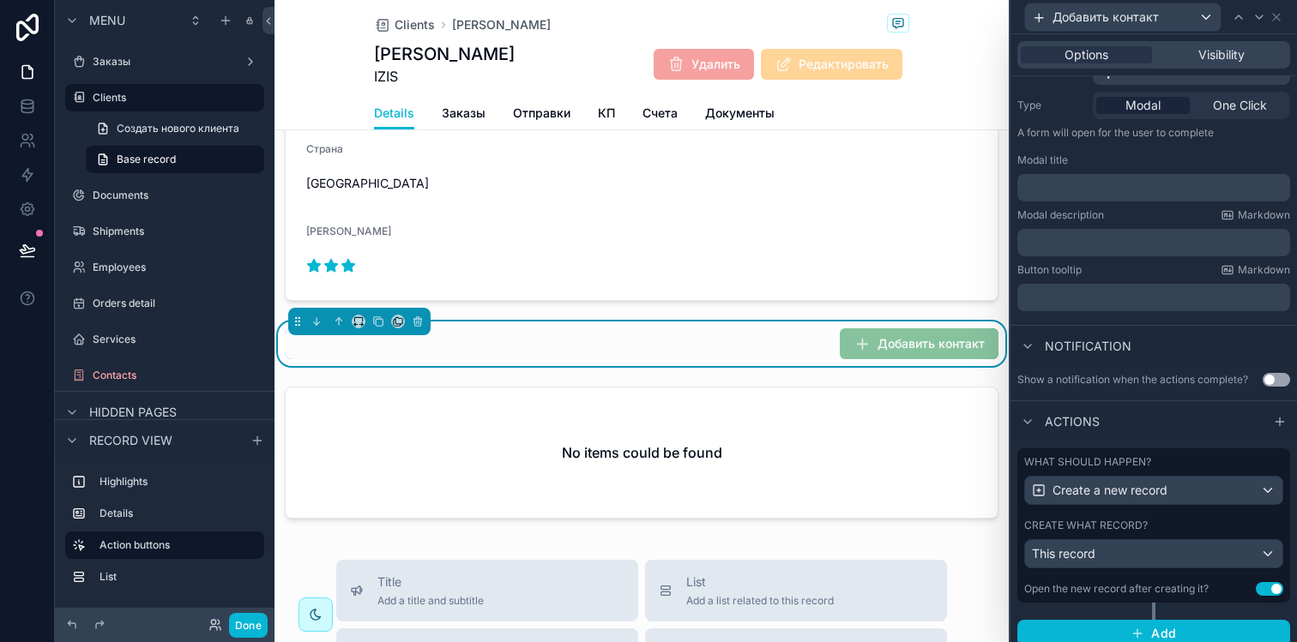
scroll to position [210, 0]
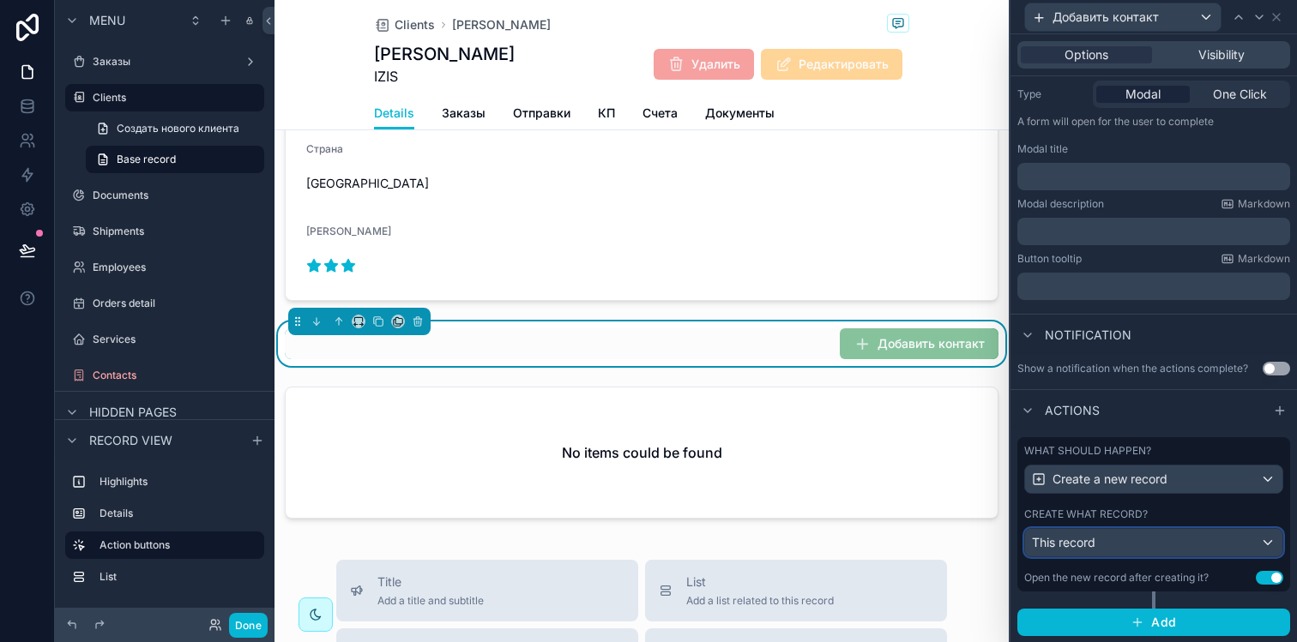
click at [1147, 551] on div "This record" at bounding box center [1153, 542] width 257 height 27
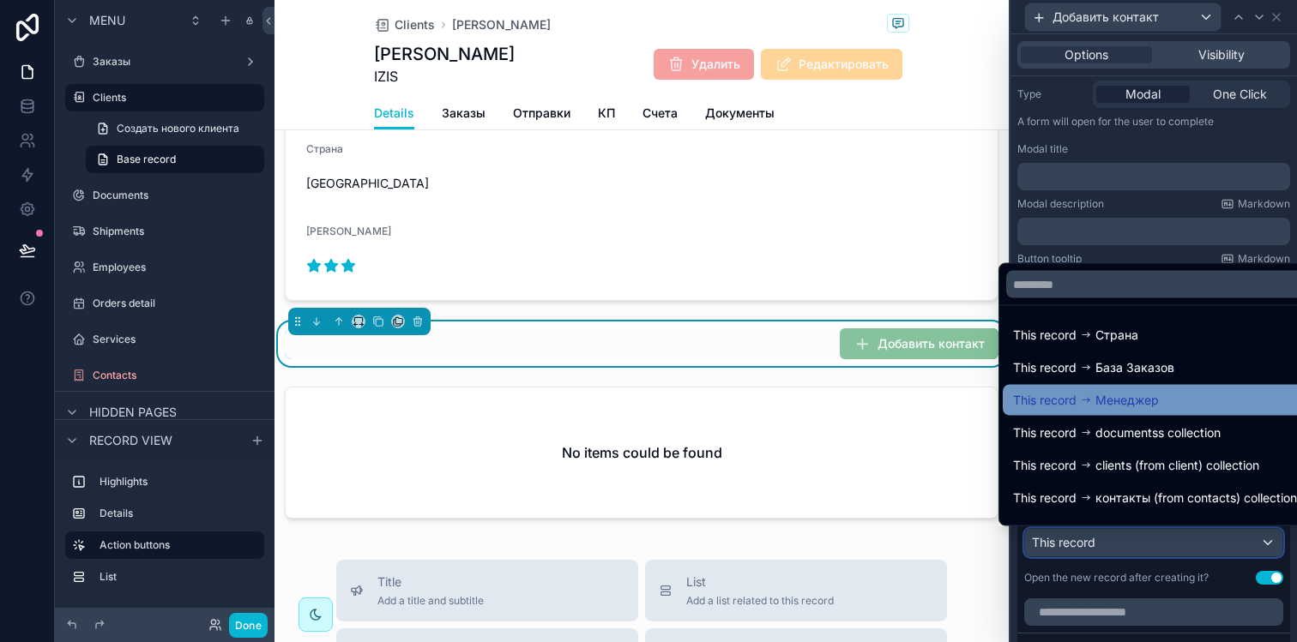
scroll to position [24, 0]
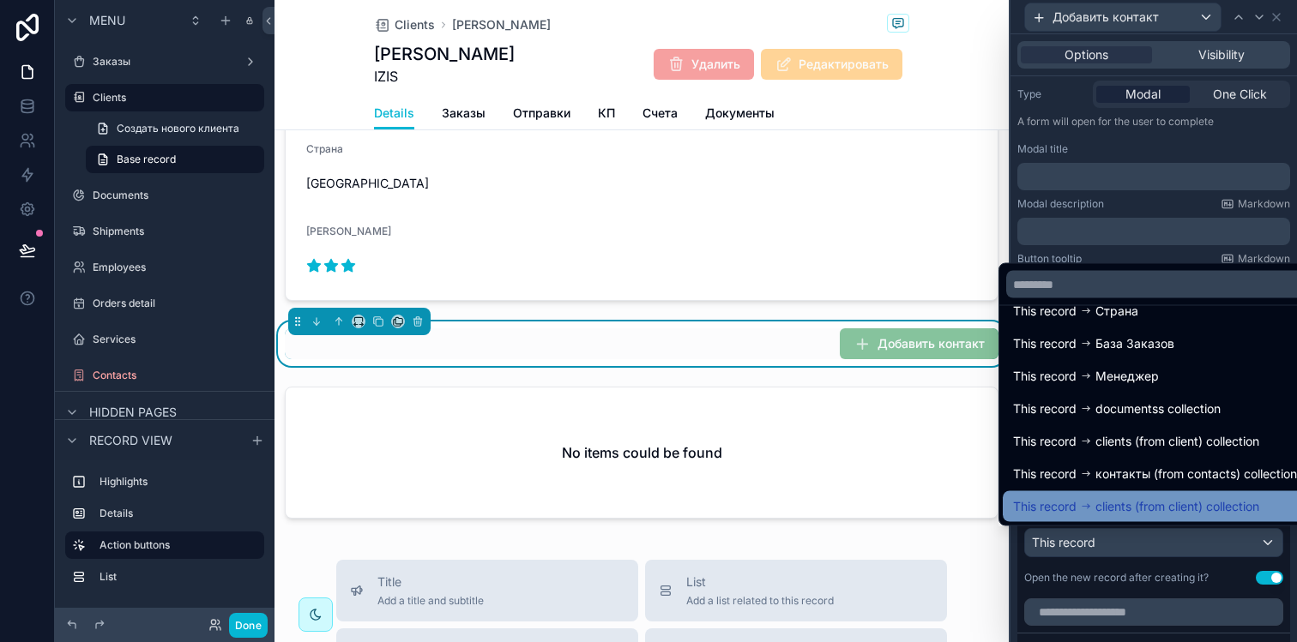
click at [1114, 500] on span "clients (from client) collection" at bounding box center [1177, 507] width 164 height 21
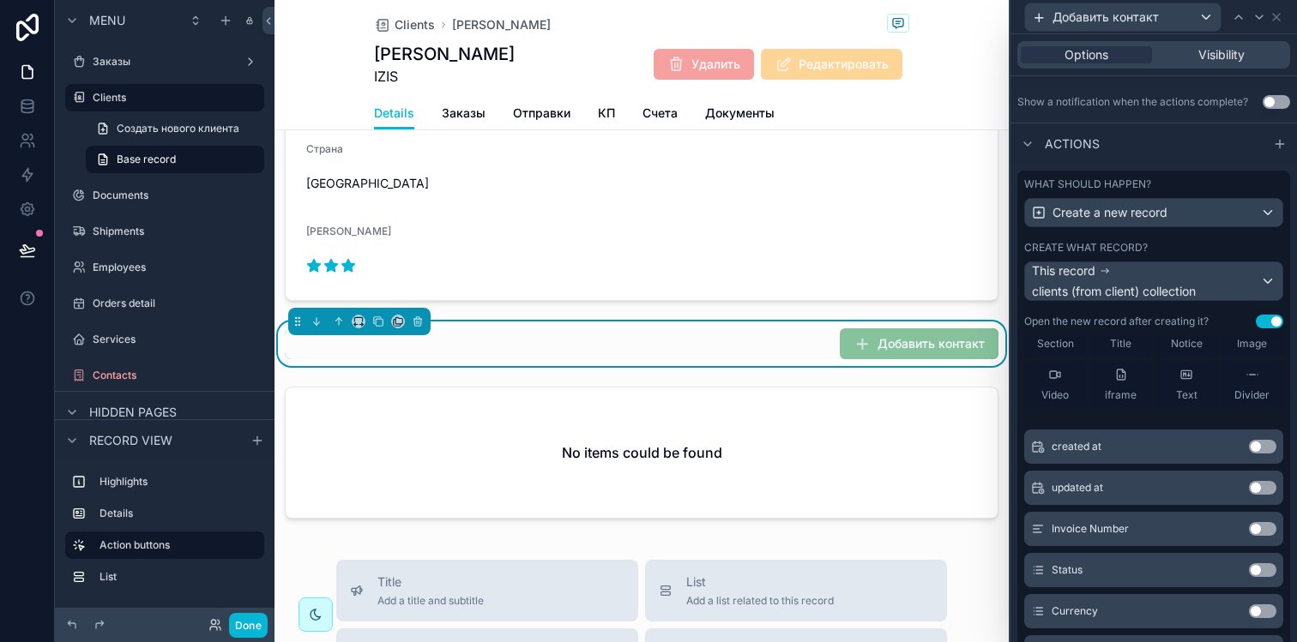
scroll to position [0, 0]
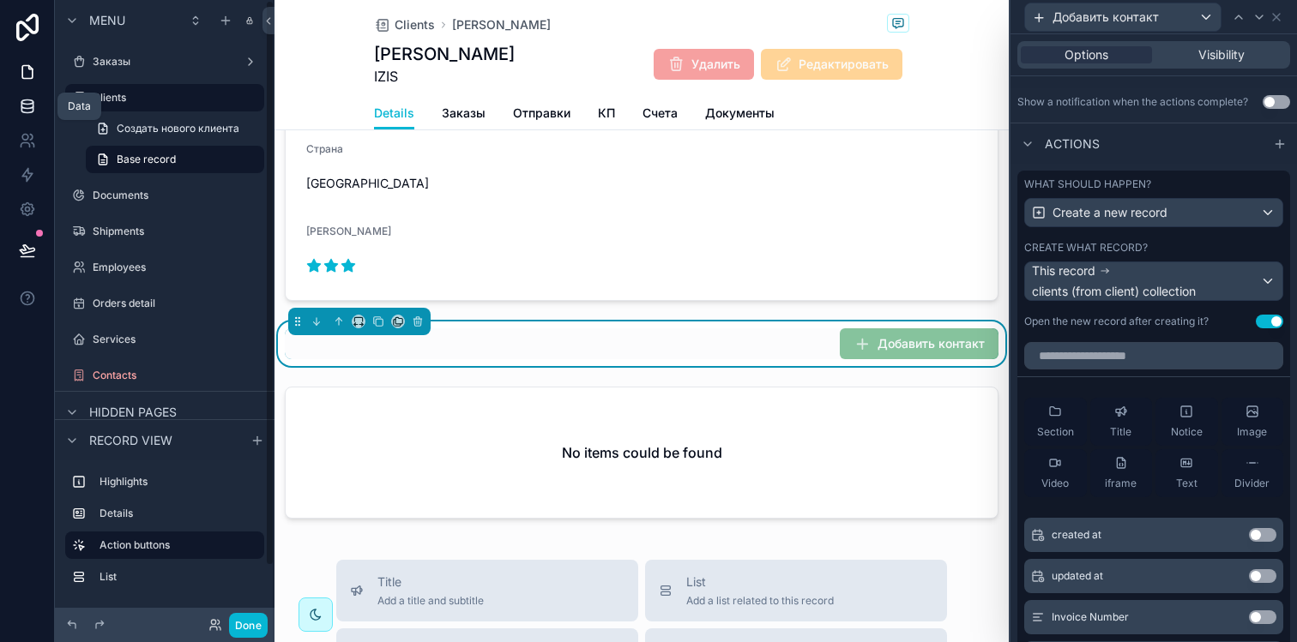
click at [38, 117] on link at bounding box center [27, 106] width 54 height 34
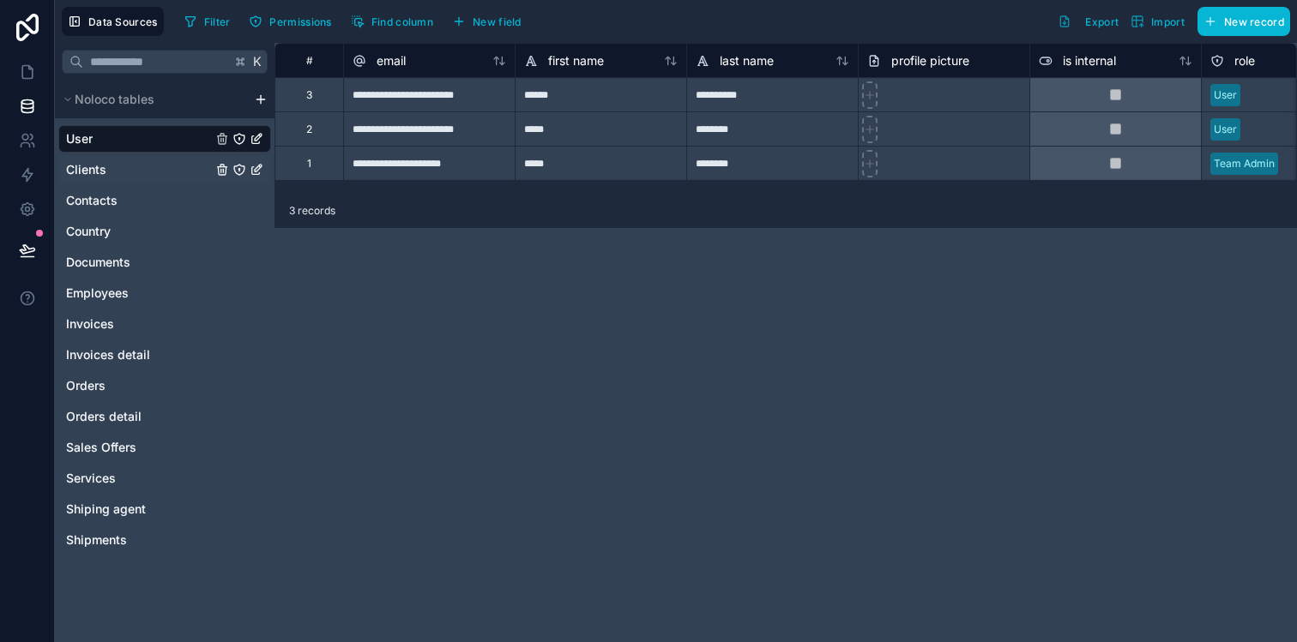
click at [125, 178] on link "Clients" at bounding box center [139, 169] width 146 height 17
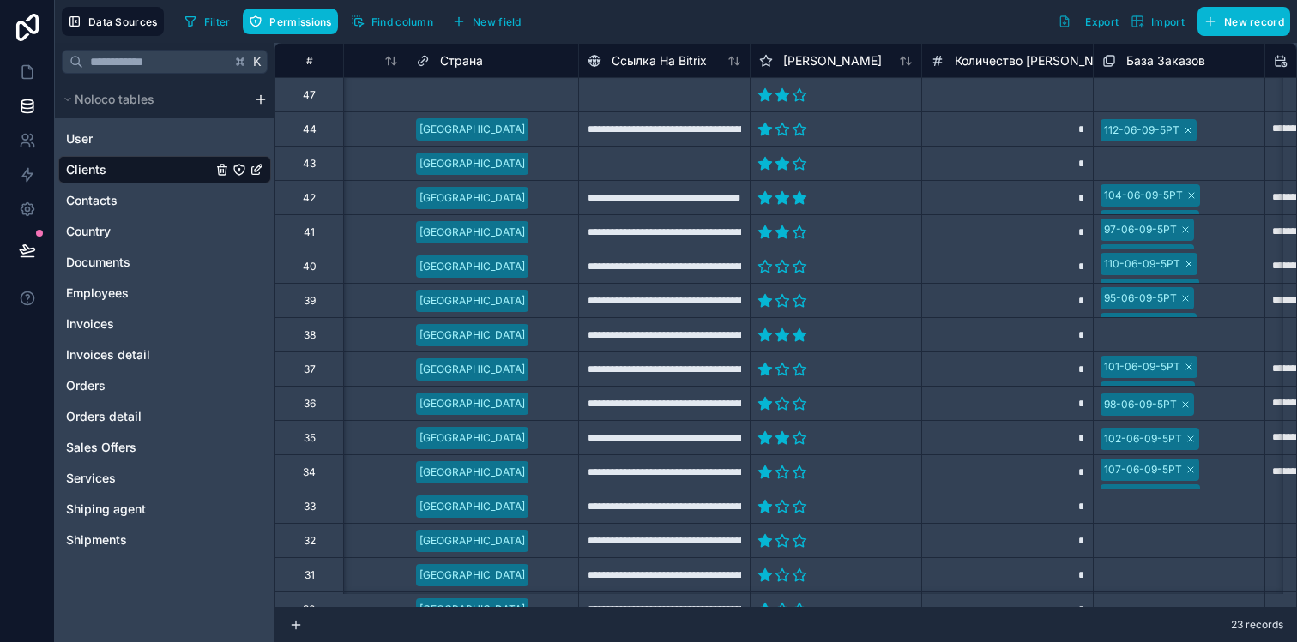
scroll to position [0, 1325]
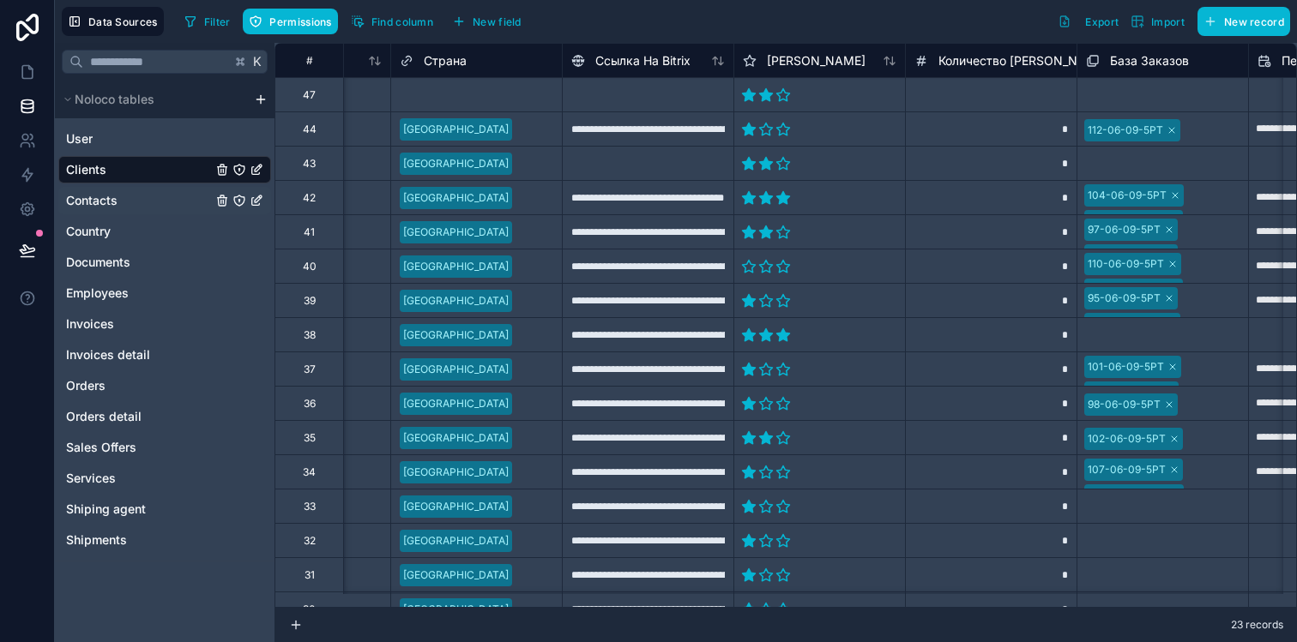
click at [137, 204] on link "Contacts" at bounding box center [139, 200] width 146 height 17
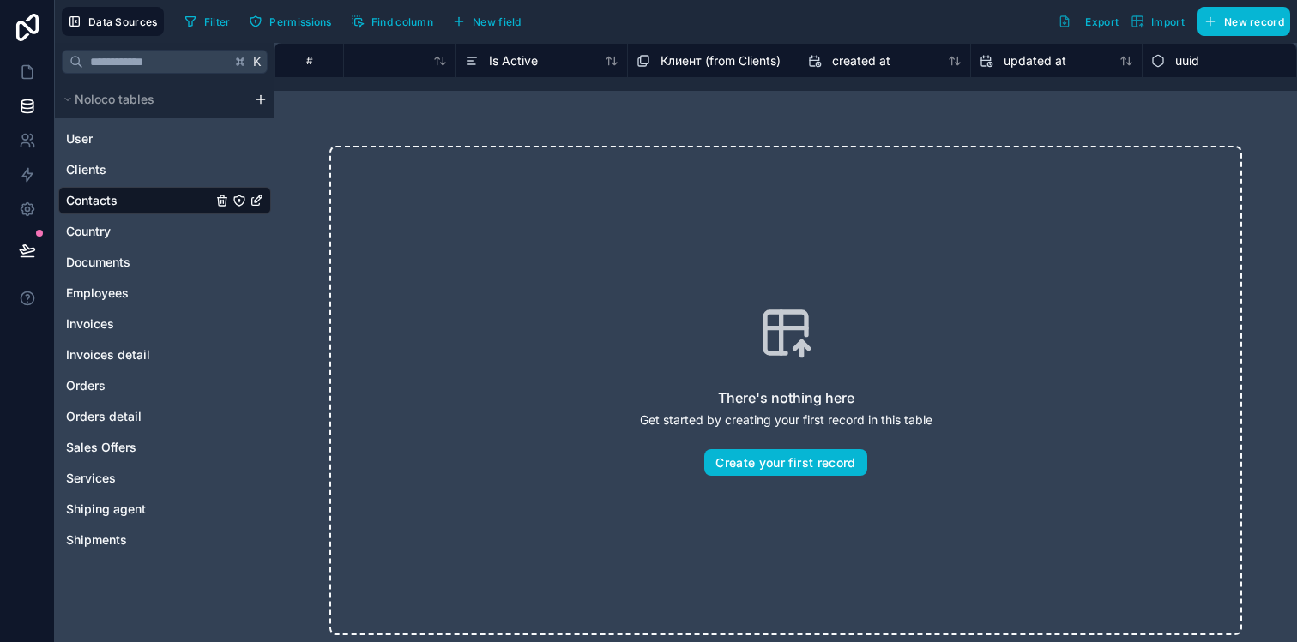
scroll to position [0, 934]
click at [705, 58] on span "Клиент (from Clients)" at bounding box center [703, 60] width 120 height 17
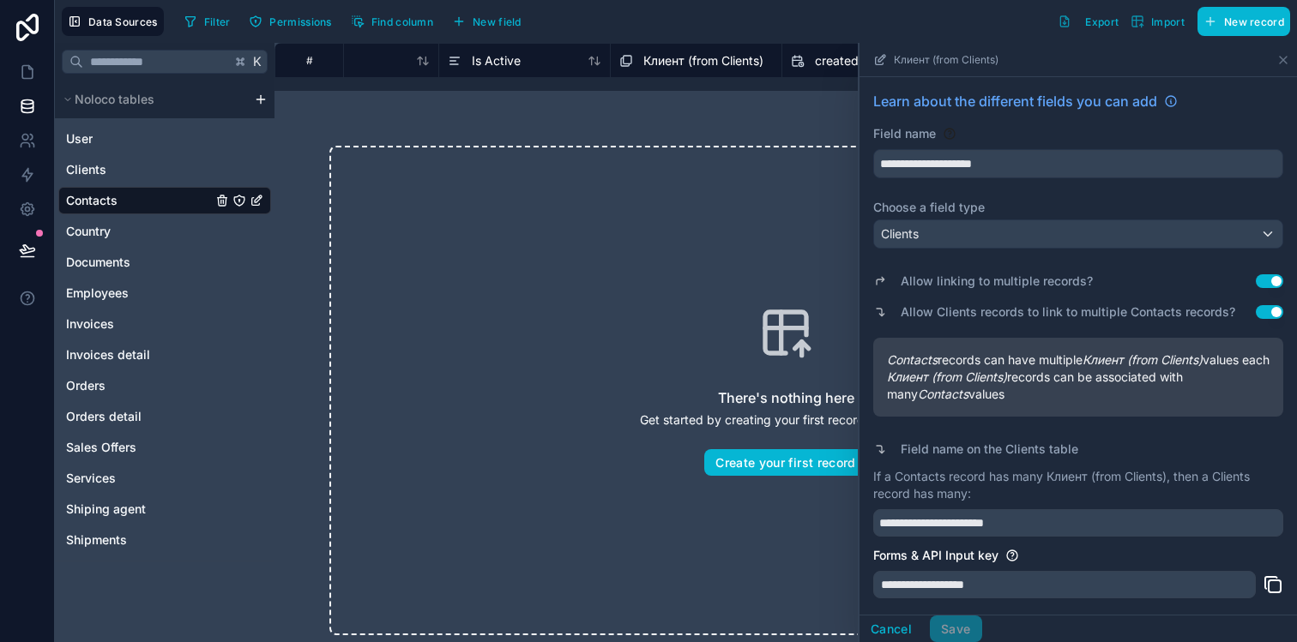
click at [705, 58] on span "Клиент (from Clients)" at bounding box center [703, 60] width 120 height 17
click at [544, 128] on div "There's nothing here Get started by creating your first record in this table Cr…" at bounding box center [785, 390] width 1022 height 599
click at [1278, 62] on icon at bounding box center [1283, 60] width 14 height 14
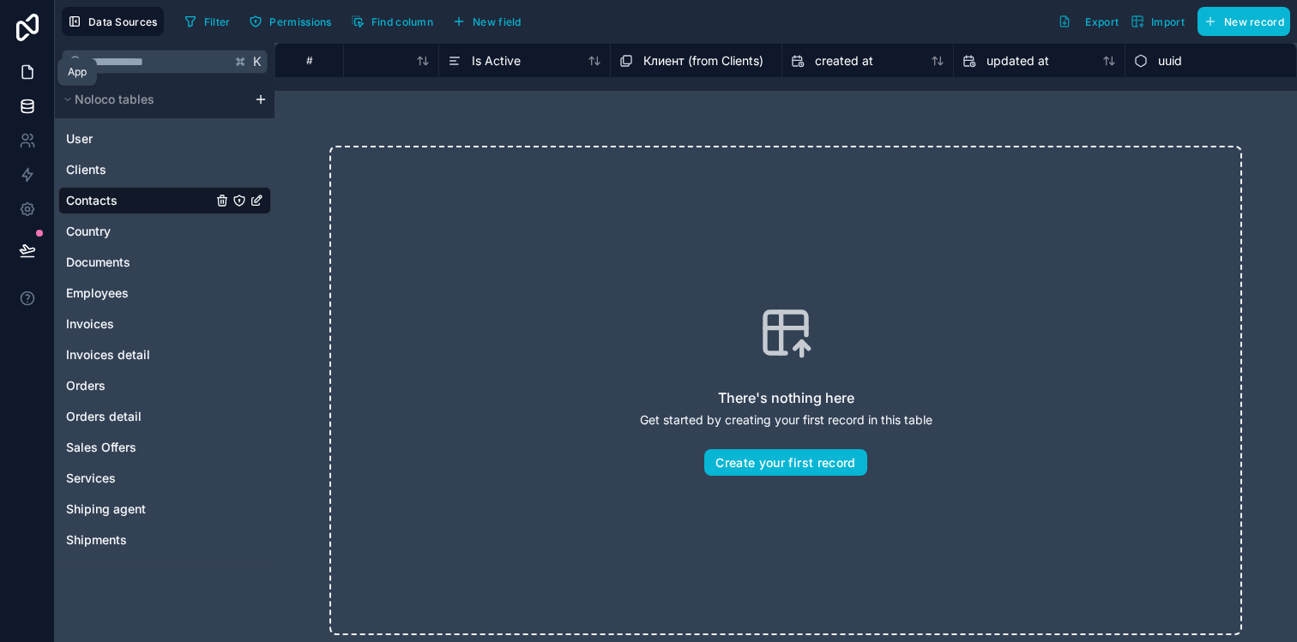
click at [33, 68] on icon at bounding box center [27, 71] width 17 height 17
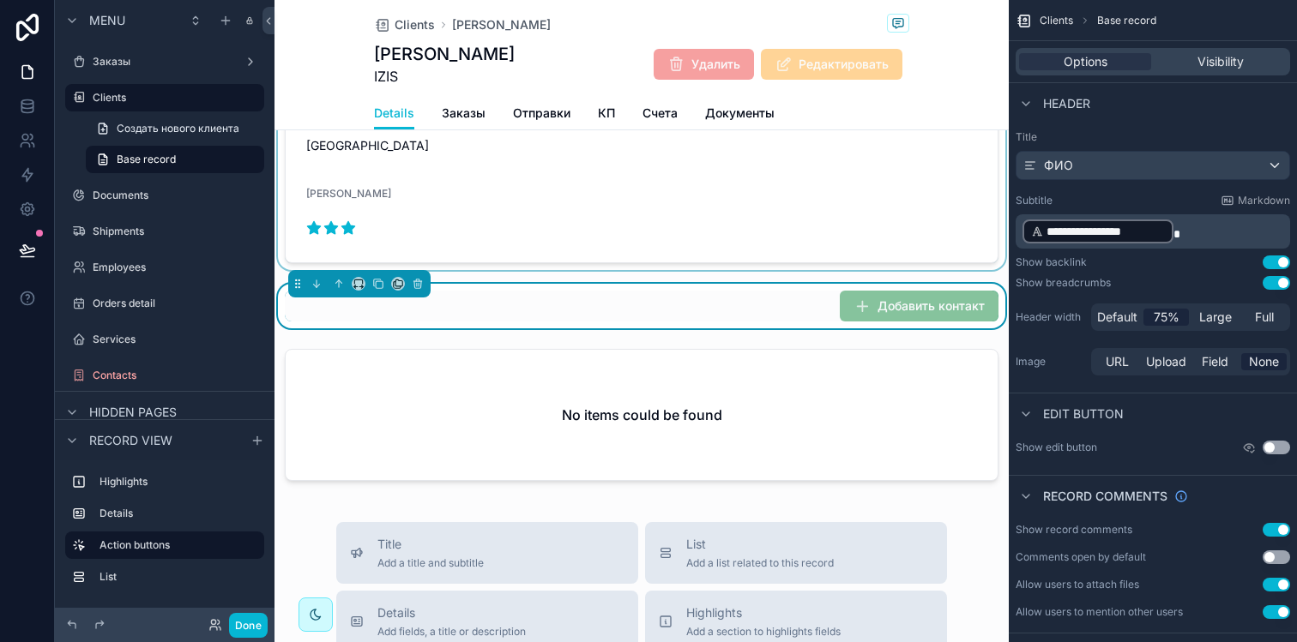
scroll to position [579, 0]
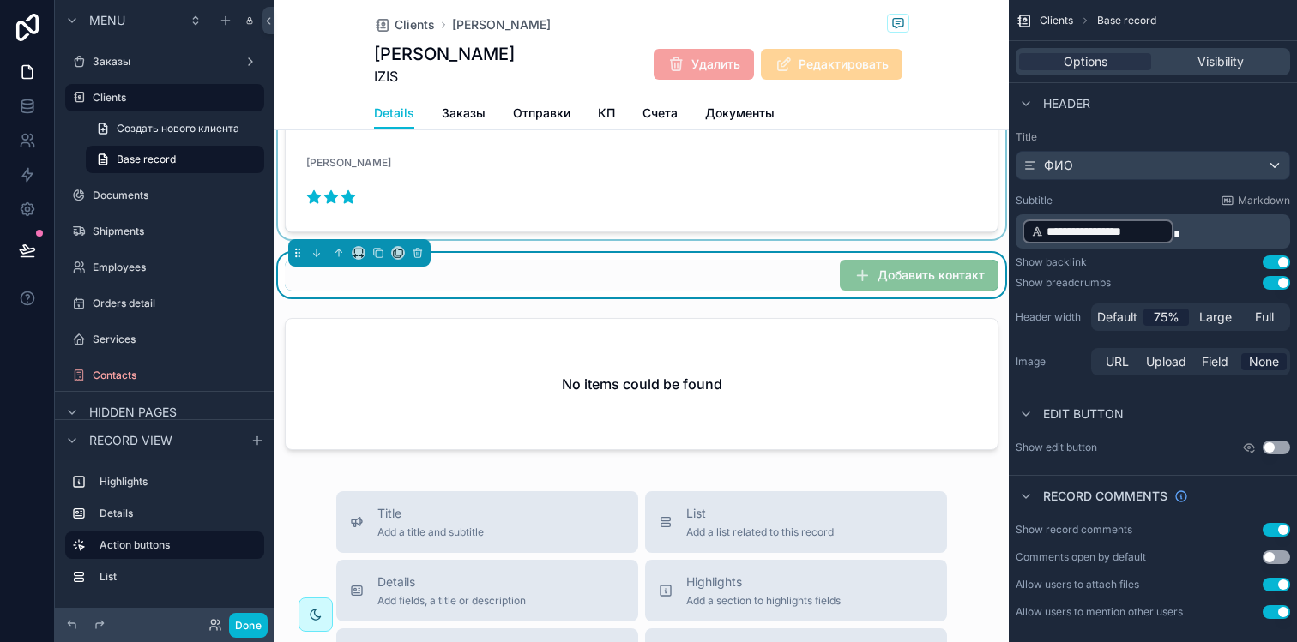
click at [595, 402] on div "scrollable content" at bounding box center [641, 387] width 734 height 153
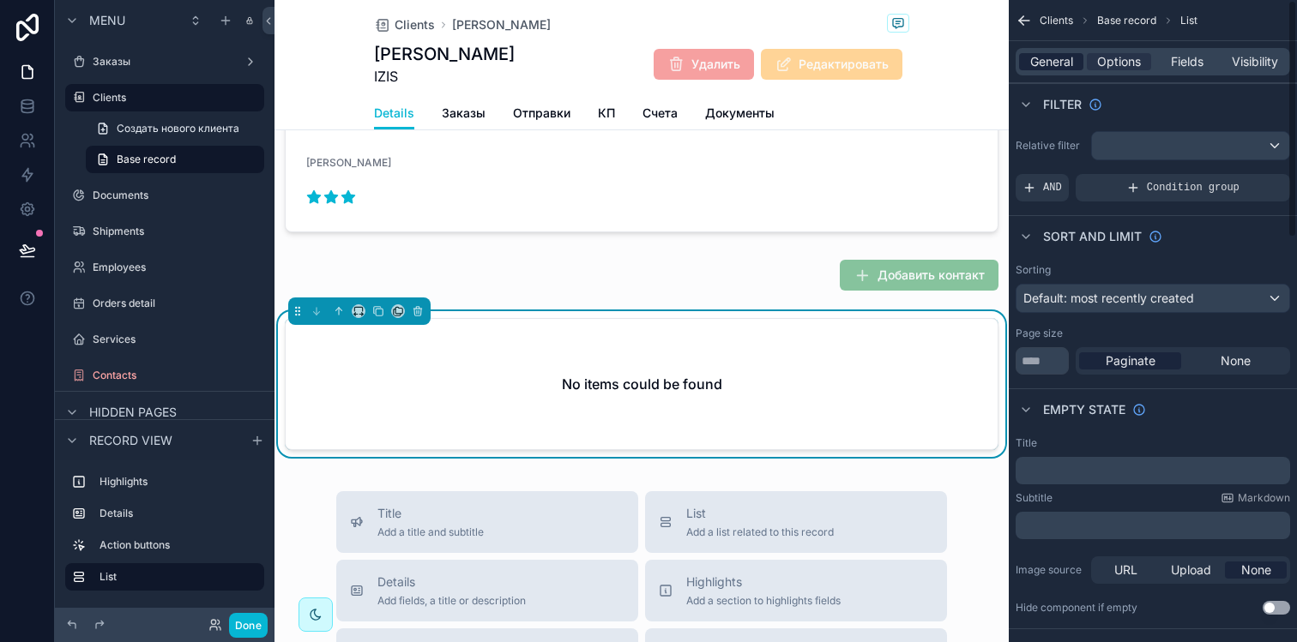
click at [1076, 58] on div "General" at bounding box center [1051, 61] width 64 height 17
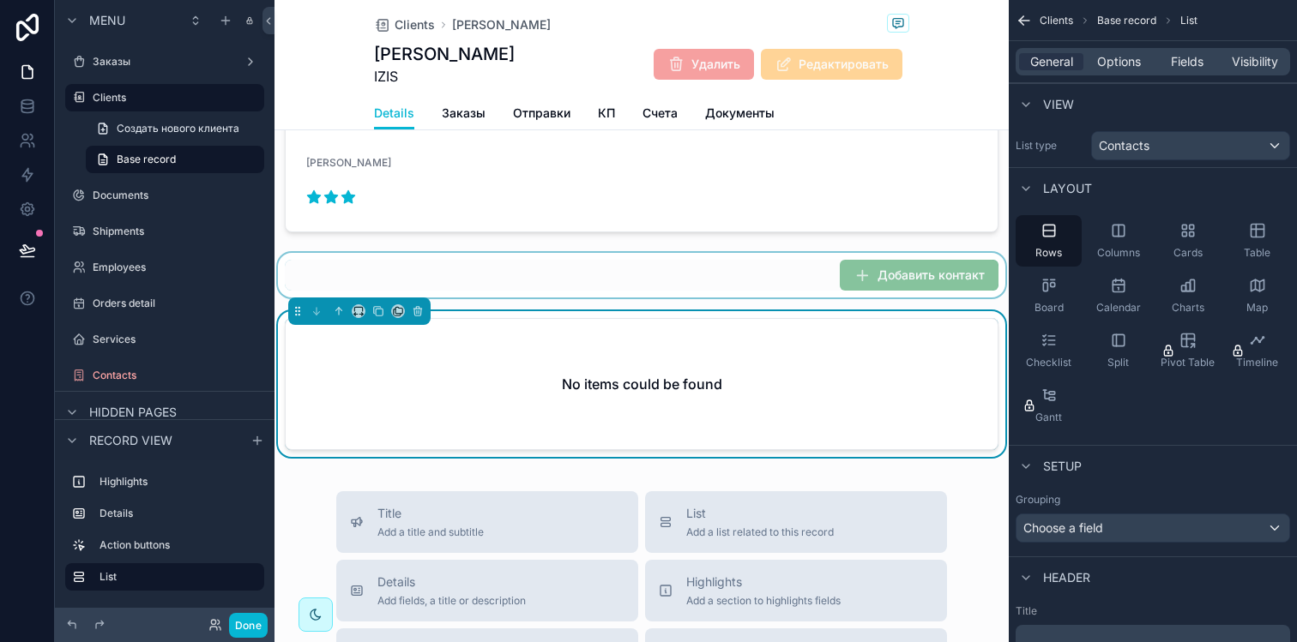
click at [897, 274] on div "scrollable content" at bounding box center [641, 275] width 734 height 45
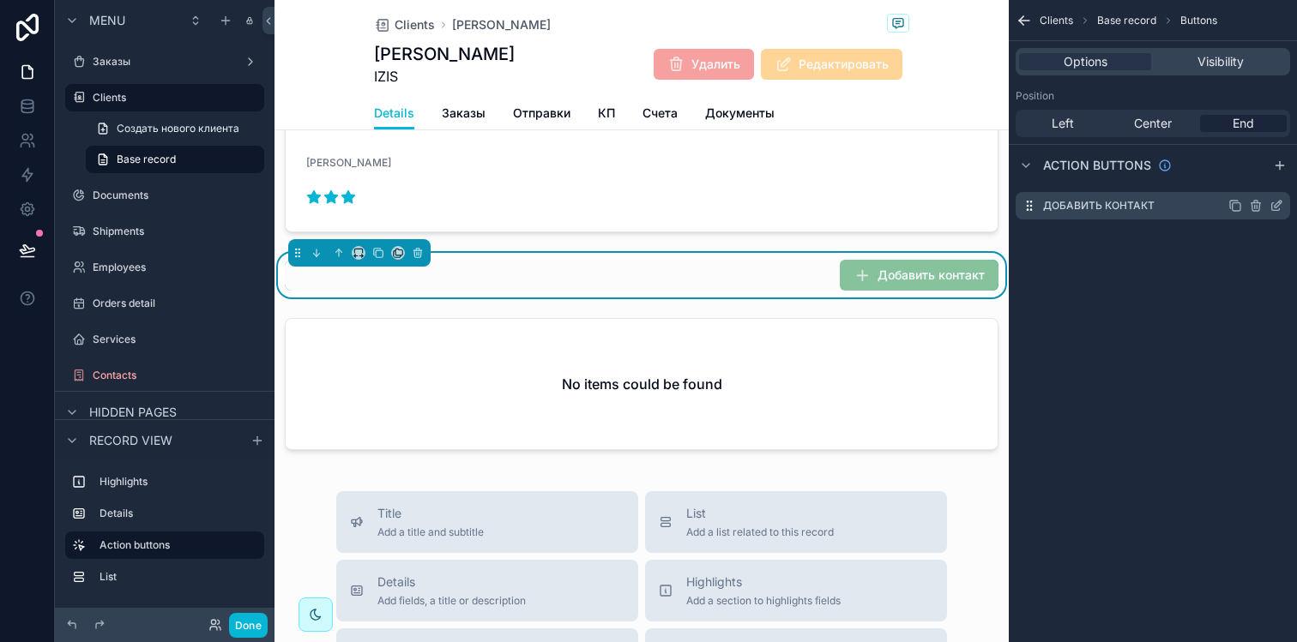
click at [1273, 209] on icon "scrollable content" at bounding box center [1276, 207] width 8 height 8
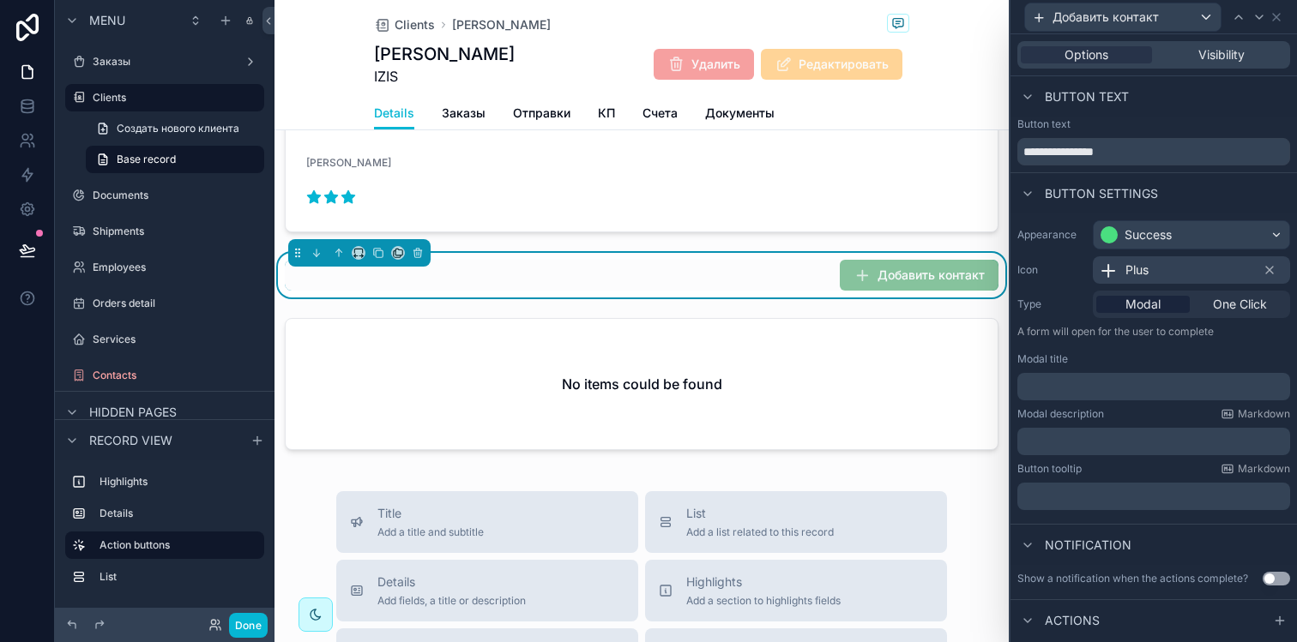
scroll to position [220, 0]
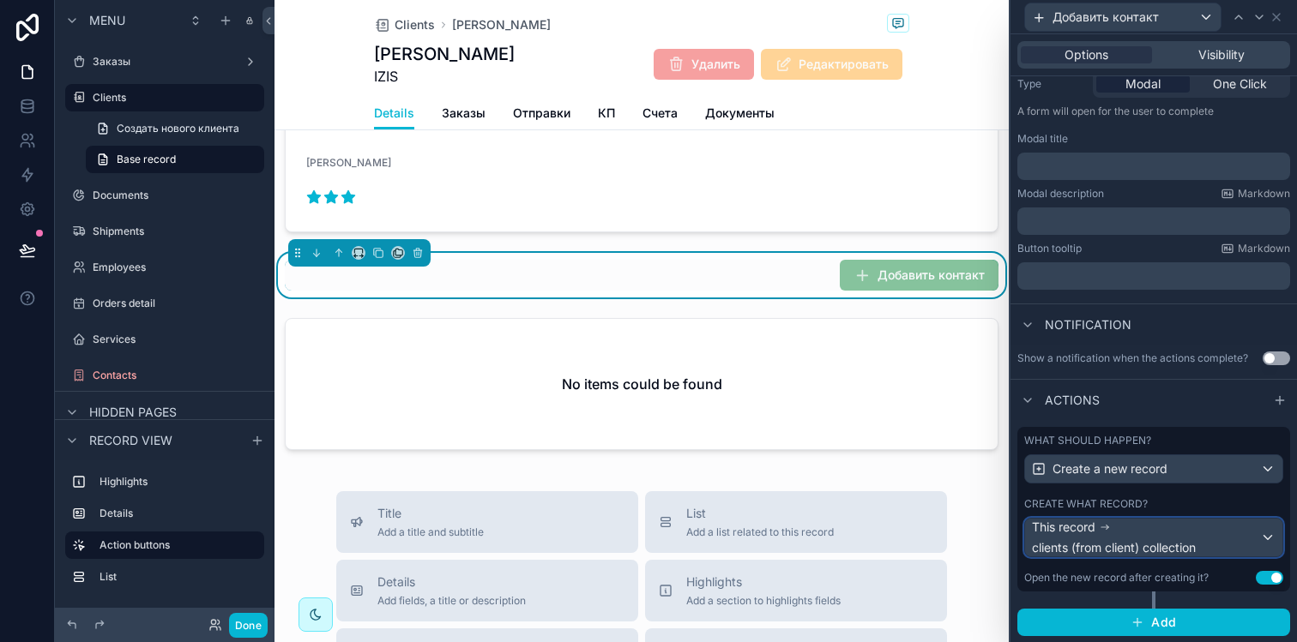
click at [1180, 529] on div "This record clients (from client) collection" at bounding box center [1146, 538] width 228 height 38
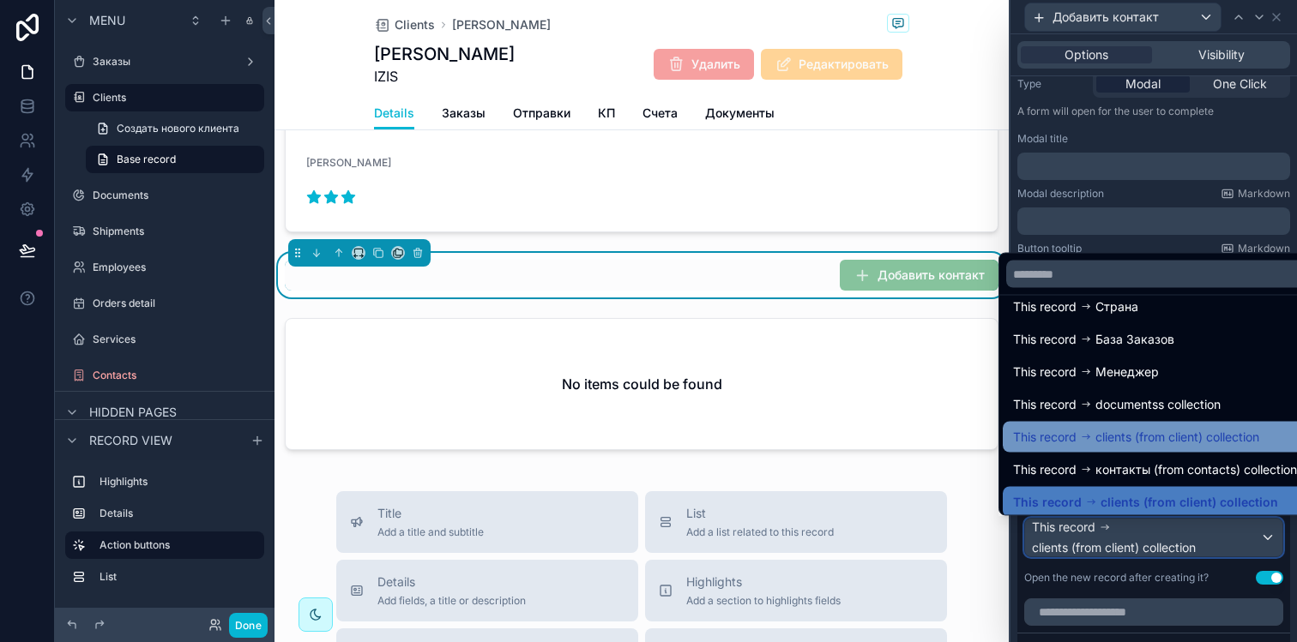
scroll to position [24, 0]
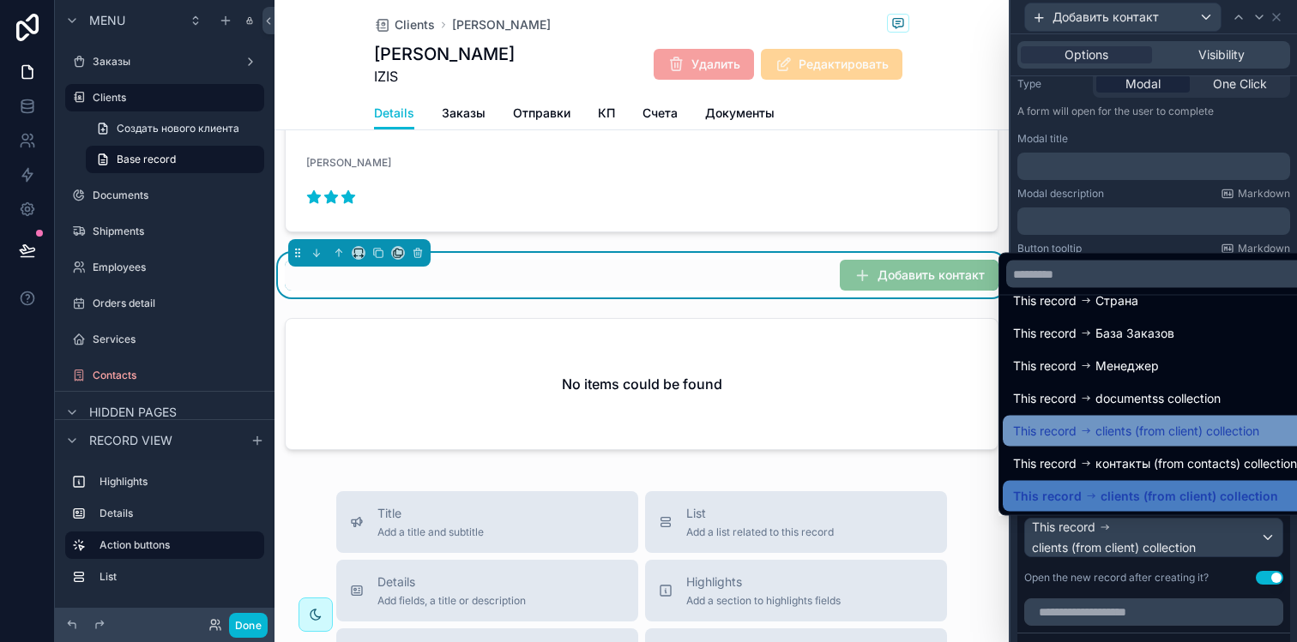
click at [1166, 434] on span "clients (from client) collection" at bounding box center [1177, 431] width 164 height 21
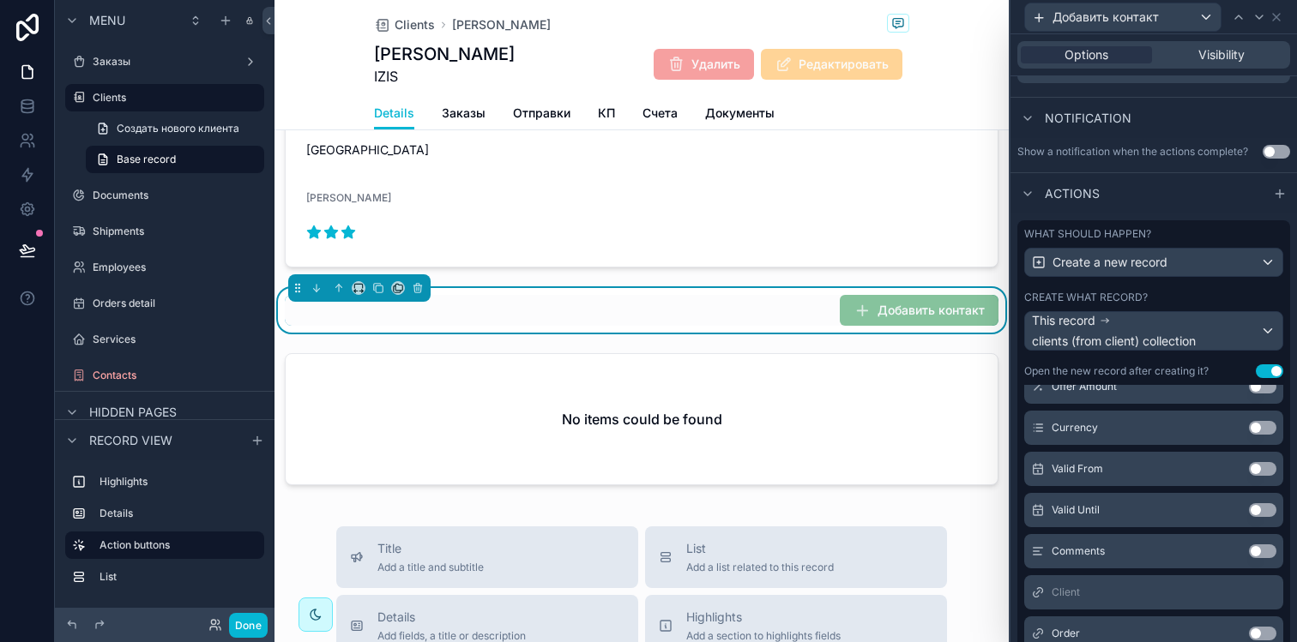
scroll to position [369, 0]
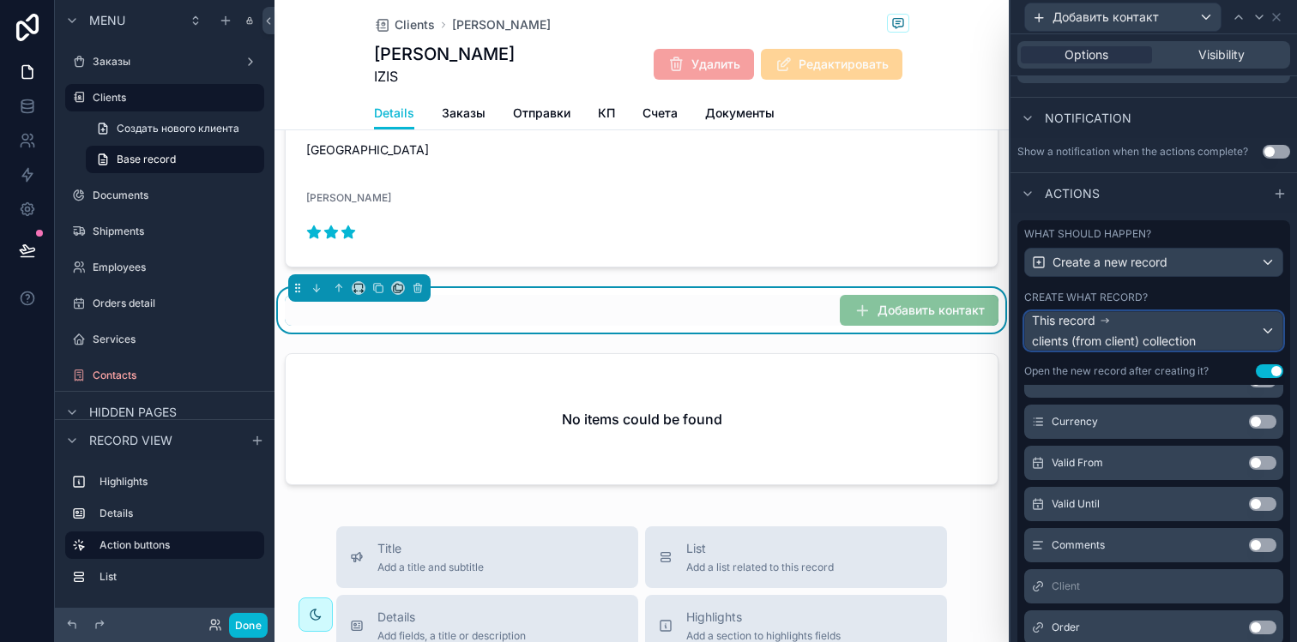
click at [1148, 333] on span "clients (from client) collection" at bounding box center [1114, 341] width 164 height 17
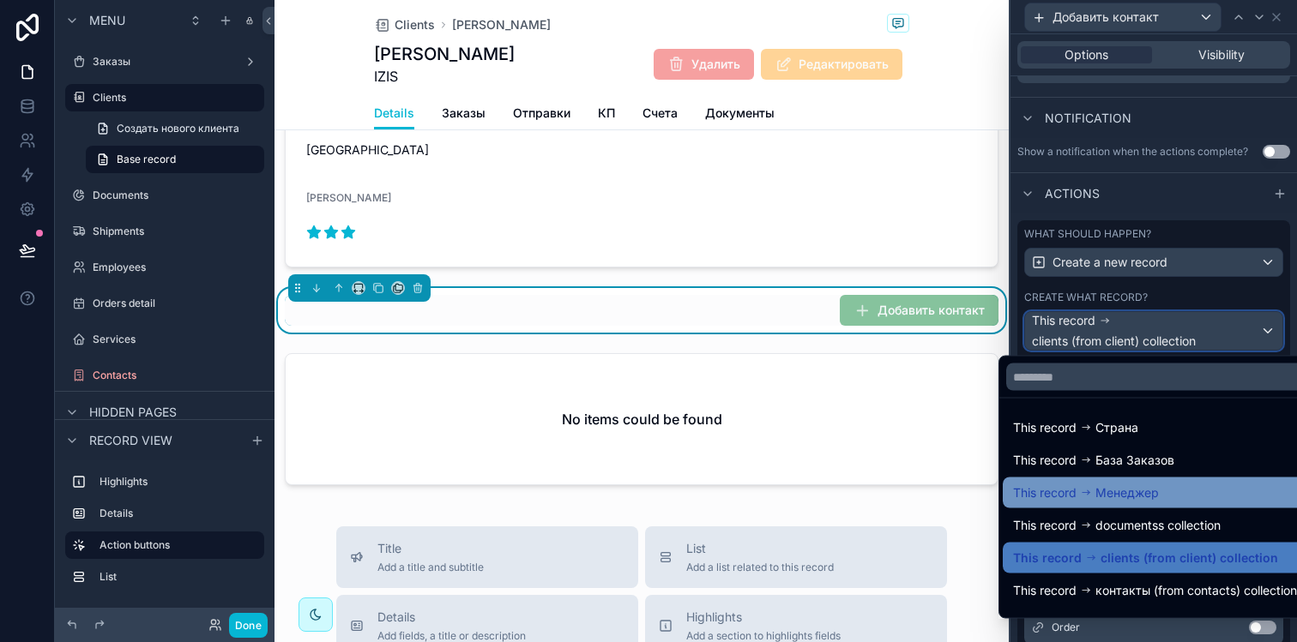
scroll to position [24, 0]
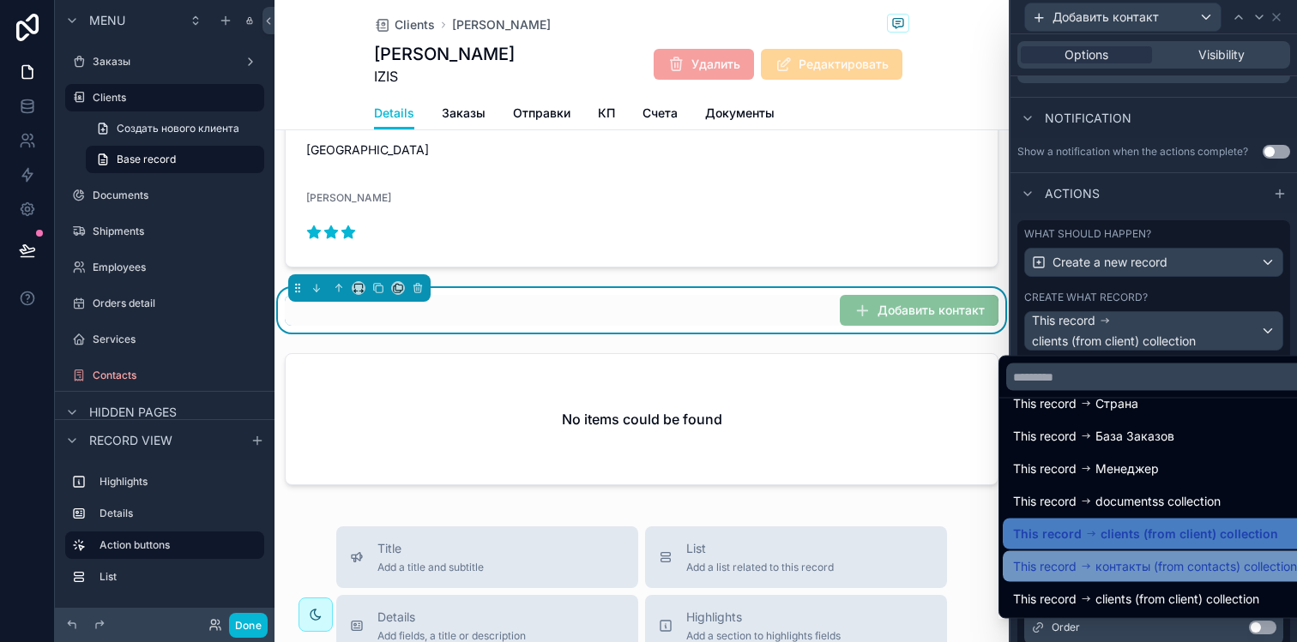
click at [1114, 565] on span "контакты (from contacts) collection" at bounding box center [1196, 567] width 202 height 21
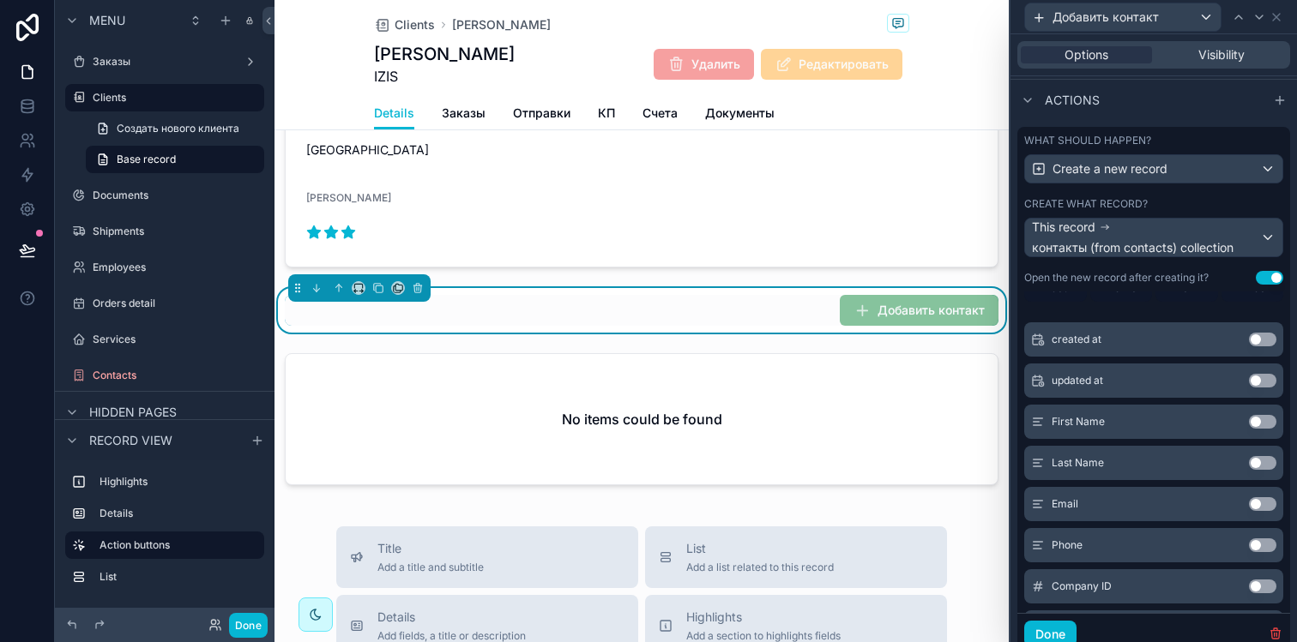
scroll to position [131, 0]
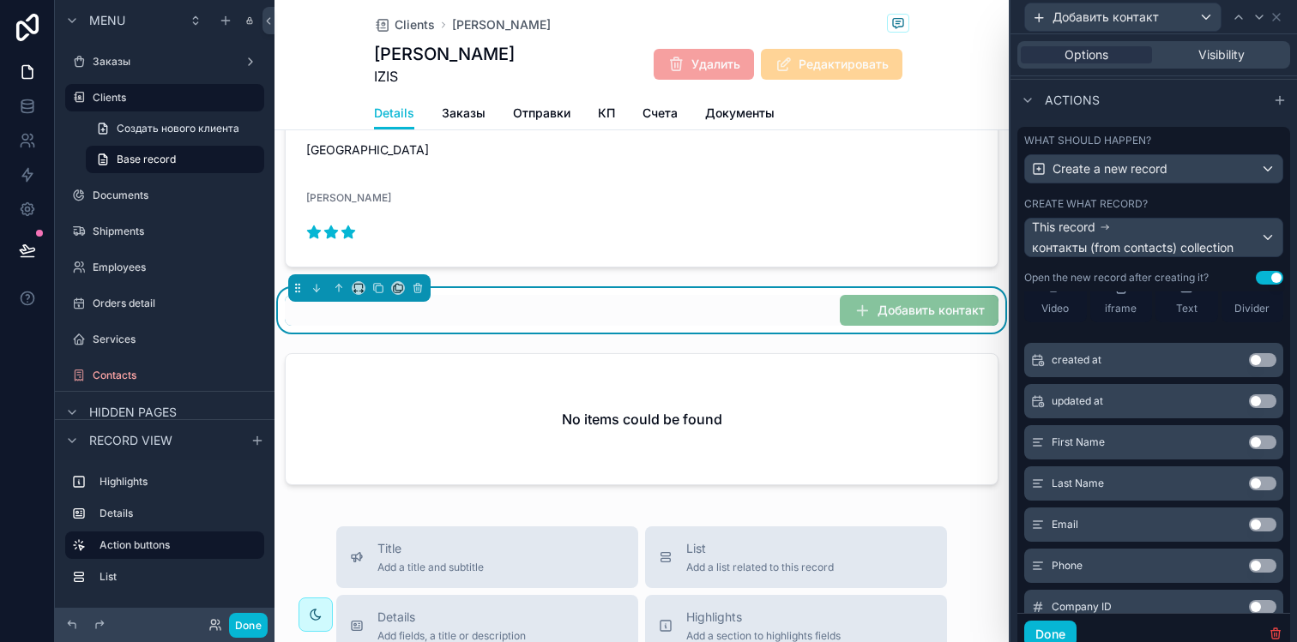
click at [1249, 439] on button "Use setting" at bounding box center [1262, 443] width 27 height 14
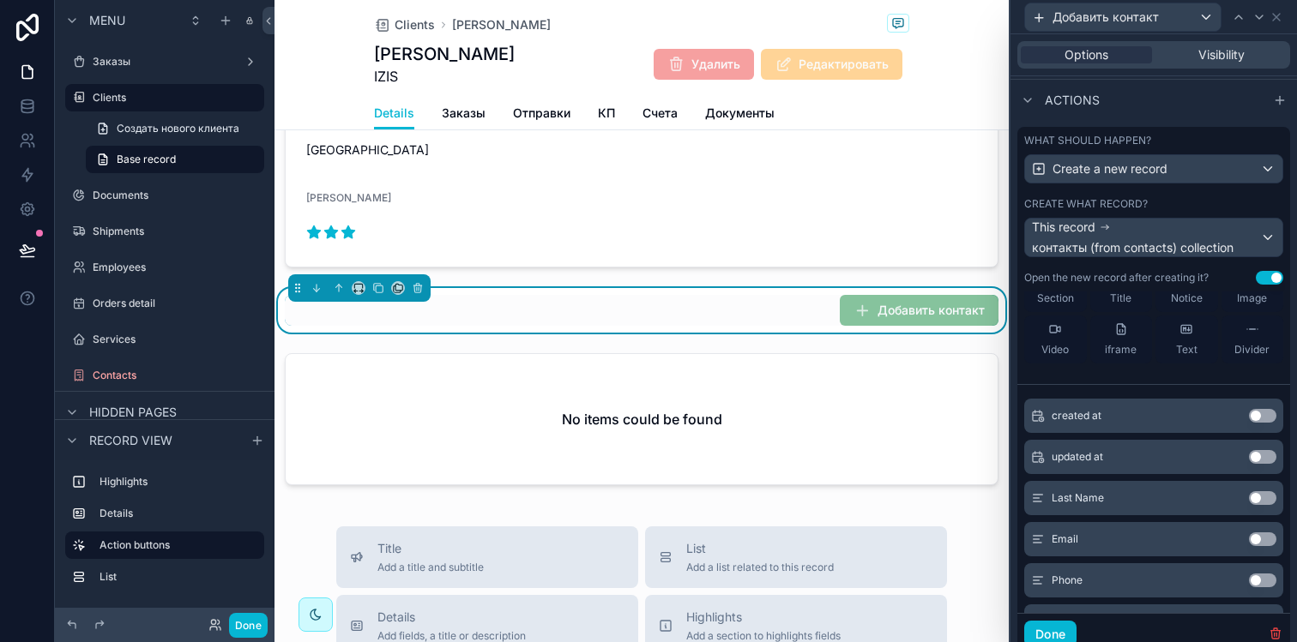
click at [1249, 496] on button "Use setting" at bounding box center [1262, 498] width 27 height 14
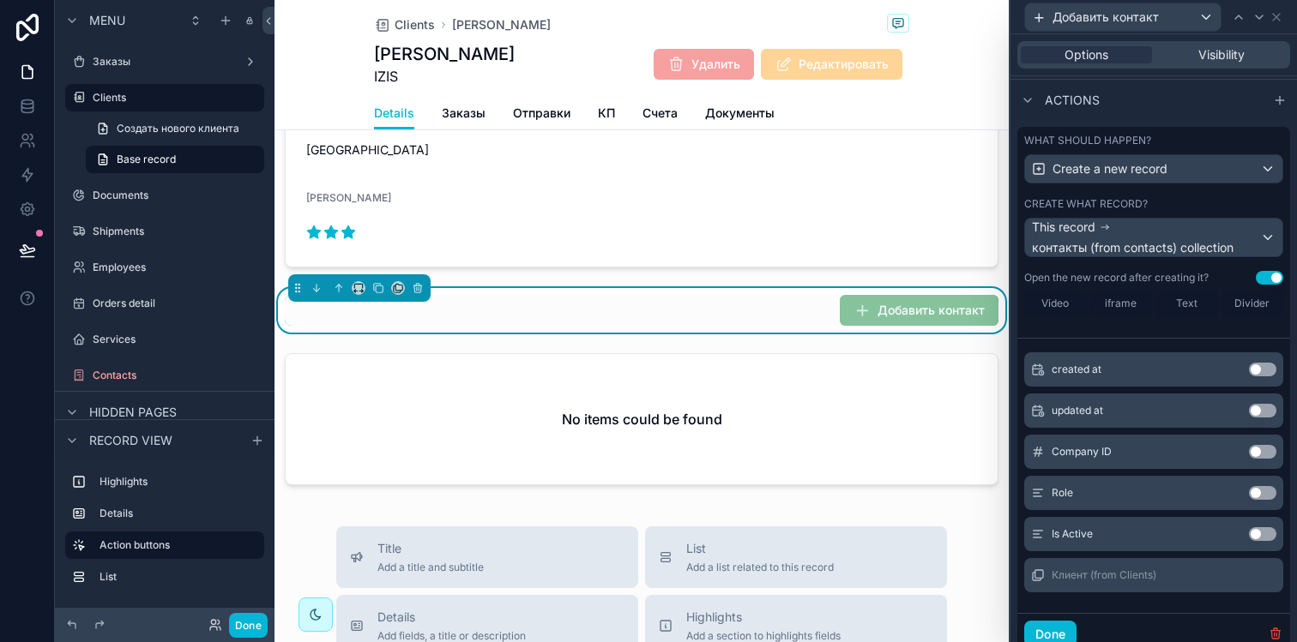
click at [1249, 488] on button "Use setting" at bounding box center [1262, 493] width 27 height 14
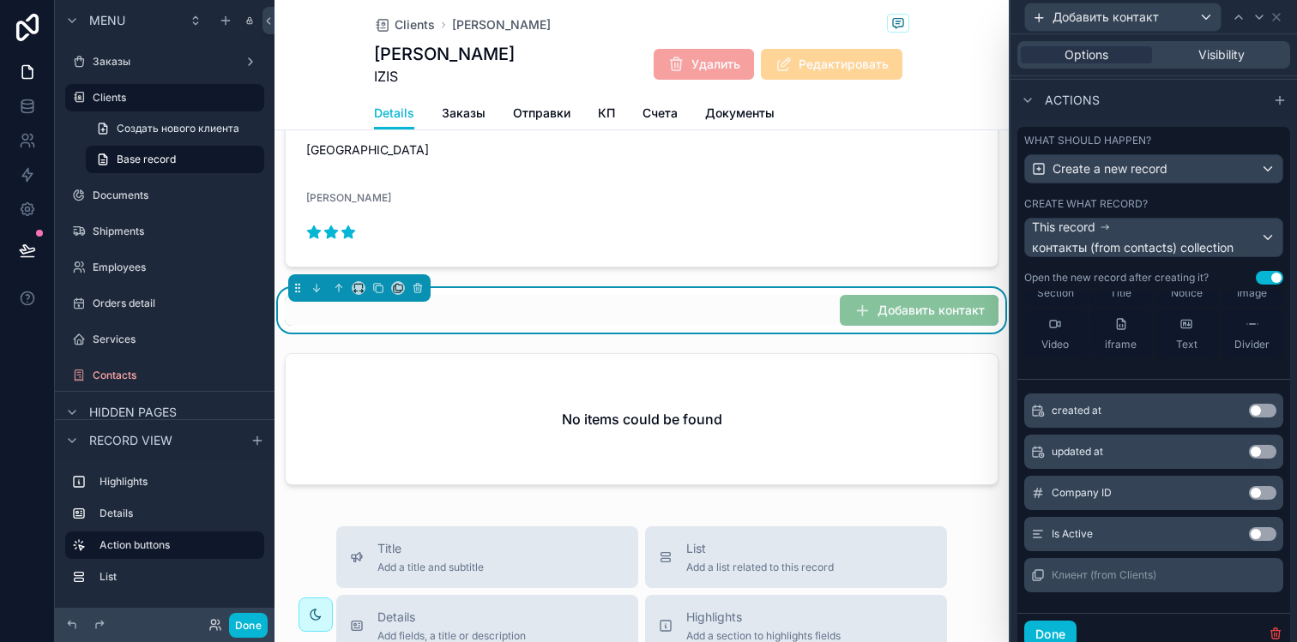
click at [1249, 534] on button "Use setting" at bounding box center [1262, 534] width 27 height 14
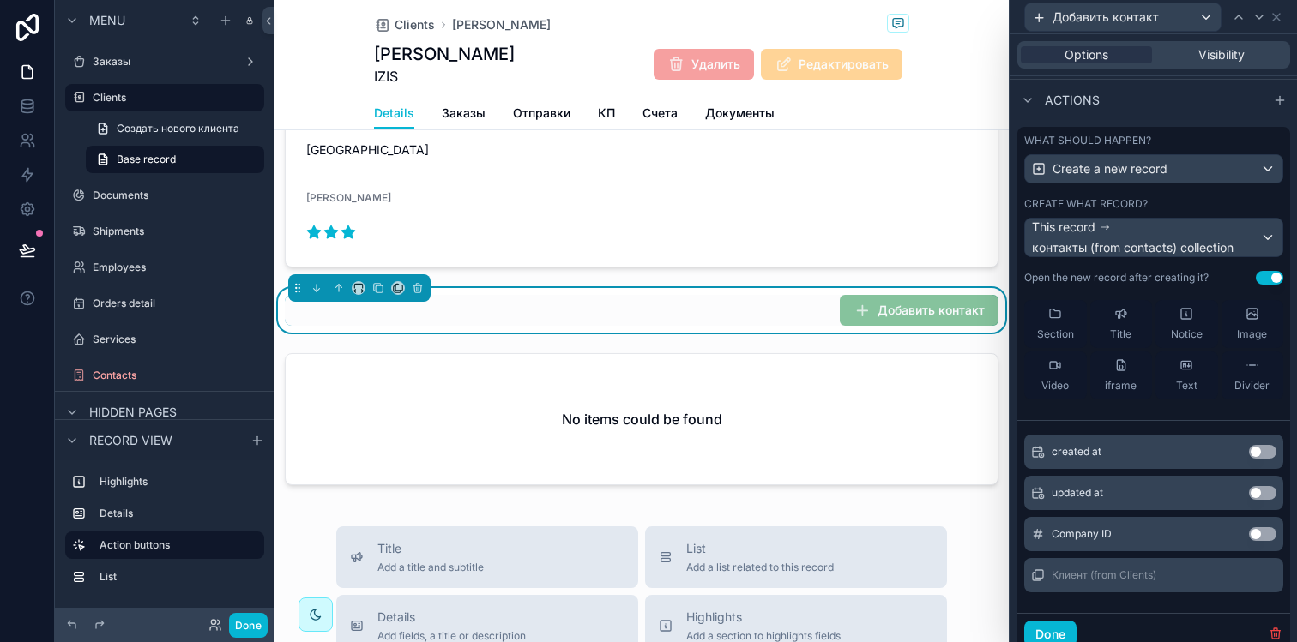
click at [1249, 531] on button "Use setting" at bounding box center [1262, 534] width 27 height 14
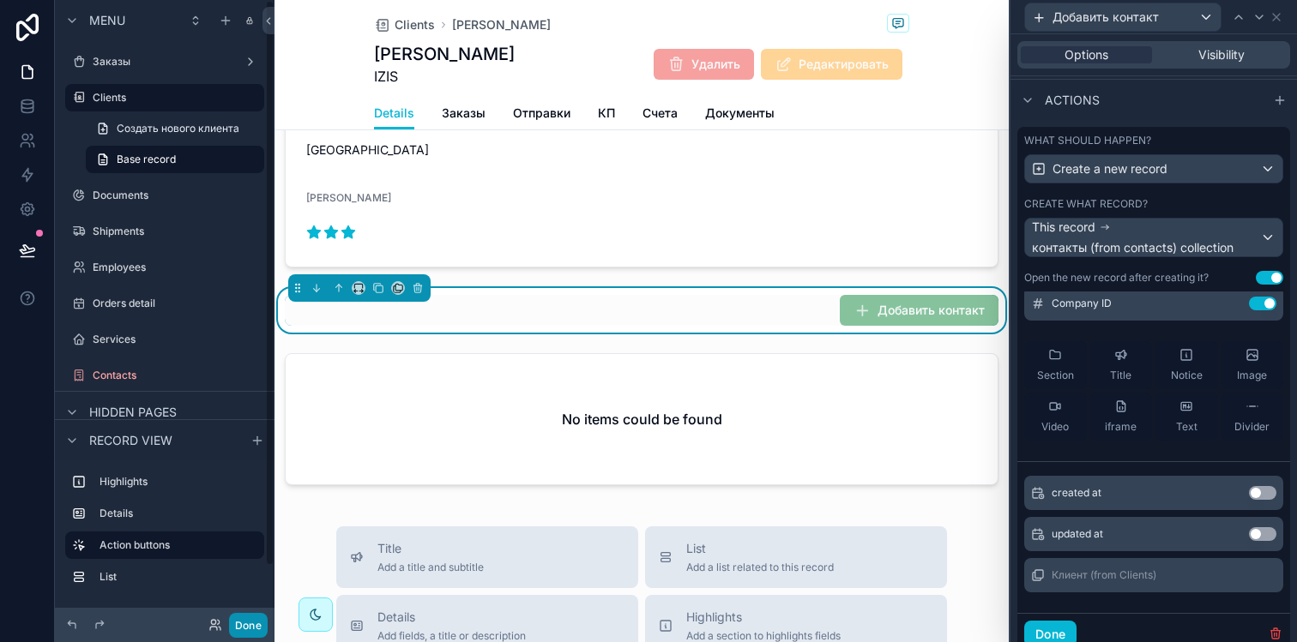
click at [244, 614] on button "Done" at bounding box center [248, 625] width 39 height 25
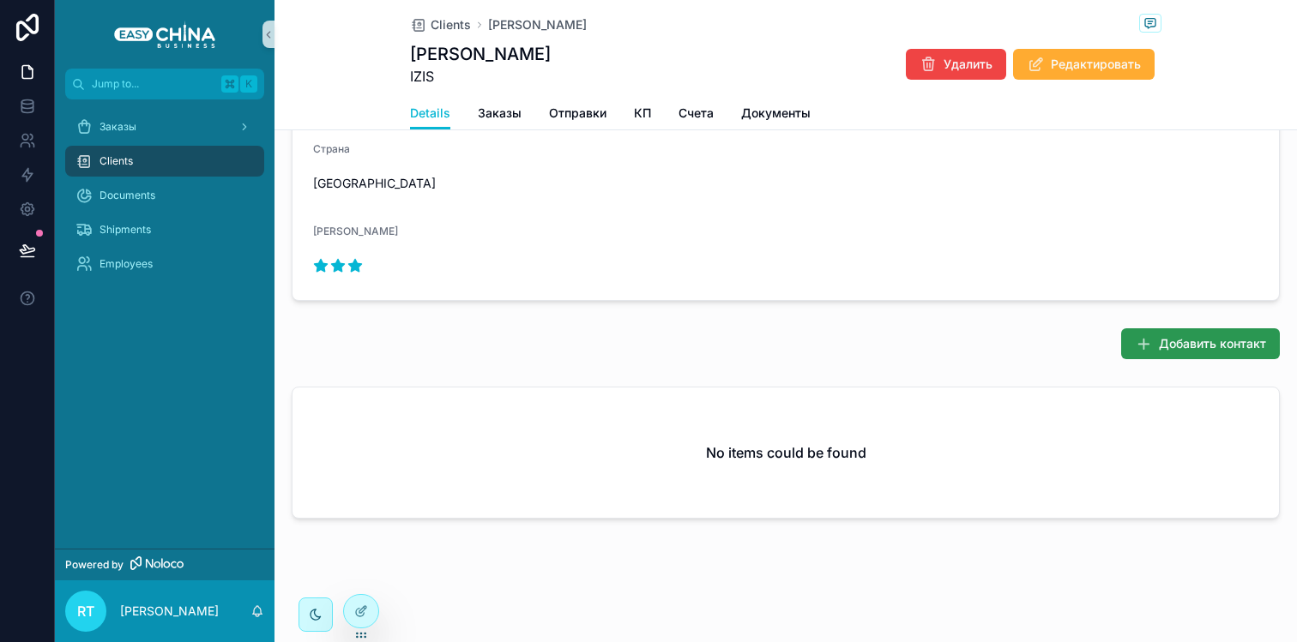
click at [1149, 349] on button "Добавить контакт" at bounding box center [1200, 343] width 159 height 31
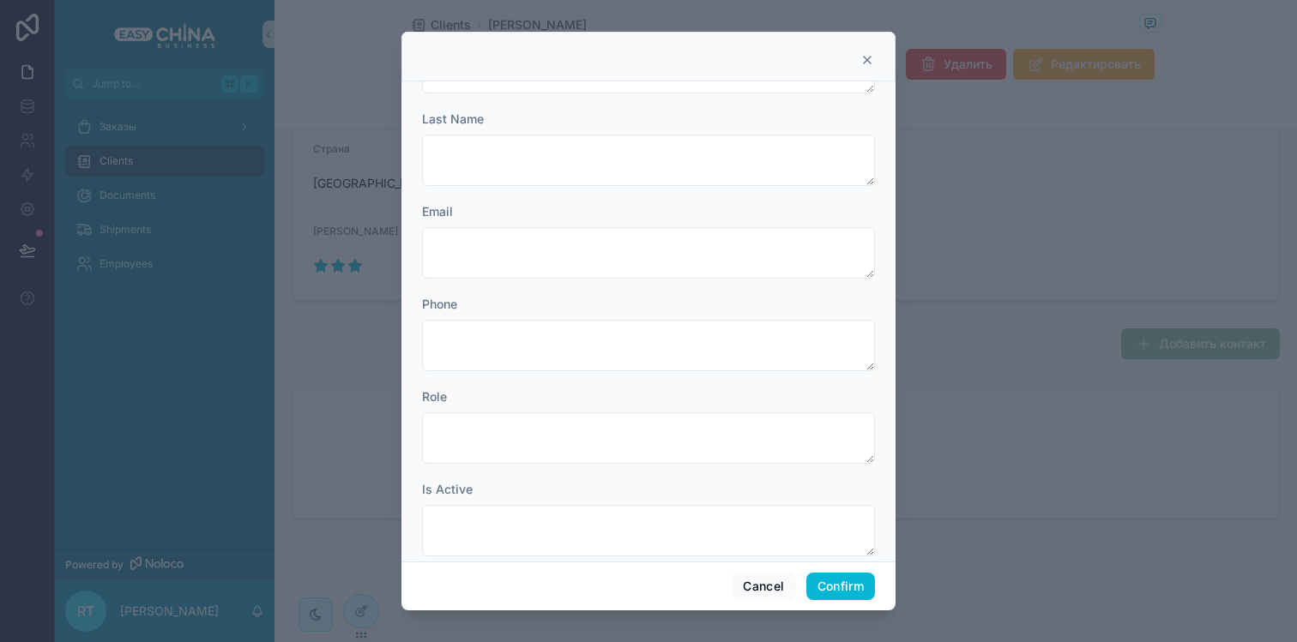
scroll to position [103, 0]
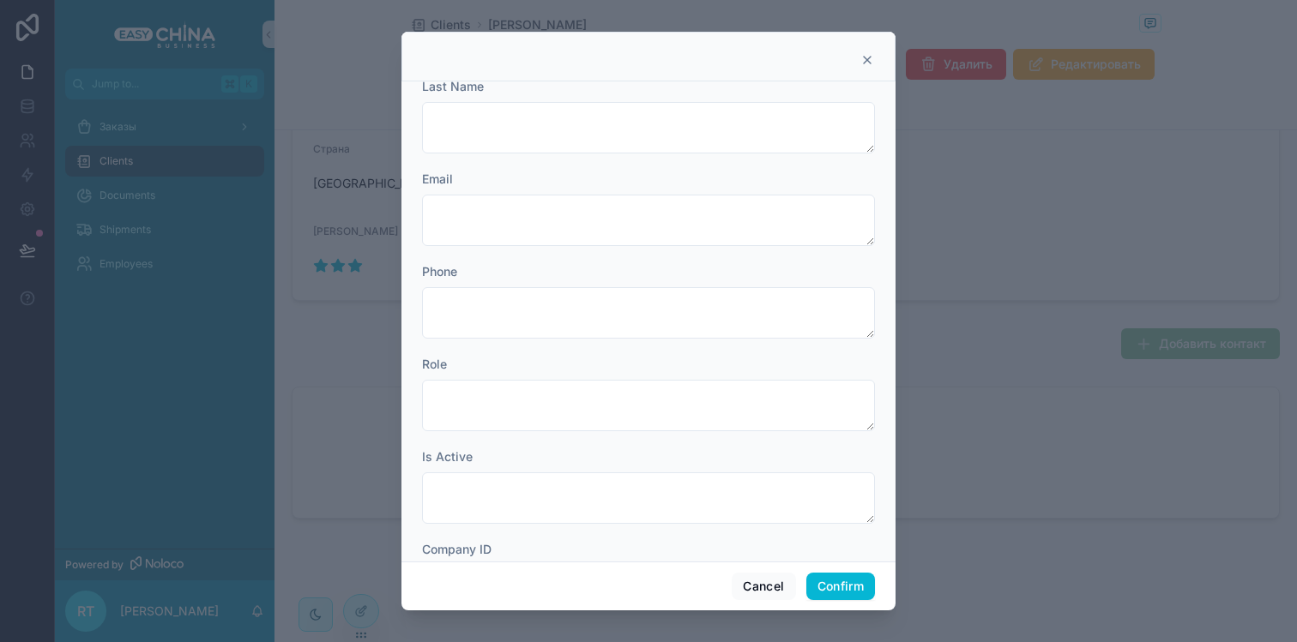
click at [868, 59] on icon at bounding box center [867, 60] width 7 height 7
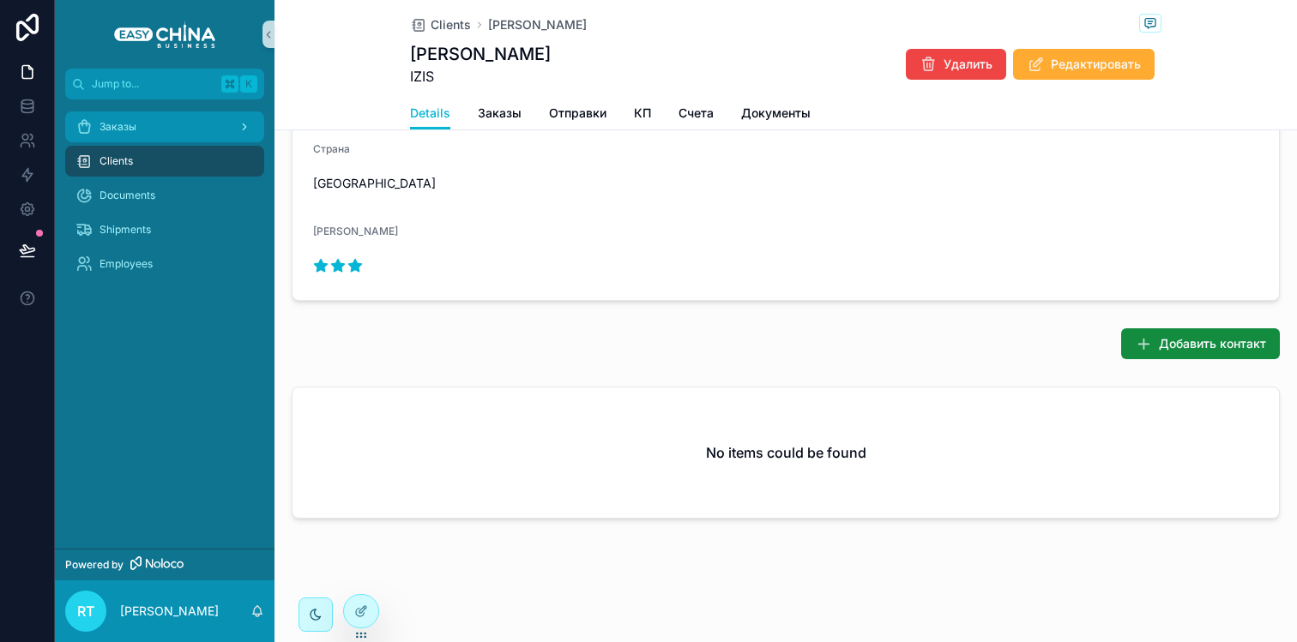
click at [130, 112] on link "Заказы" at bounding box center [164, 126] width 199 height 31
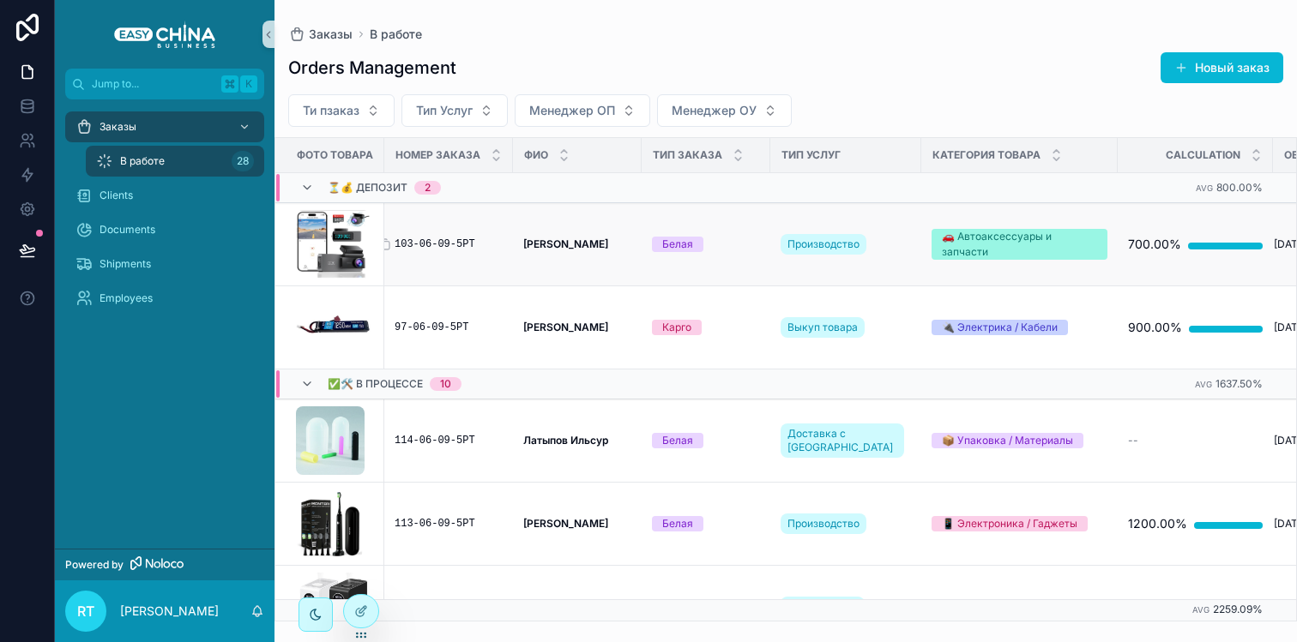
click at [434, 243] on div "103-06-09-5РТ" at bounding box center [449, 245] width 108 height 14
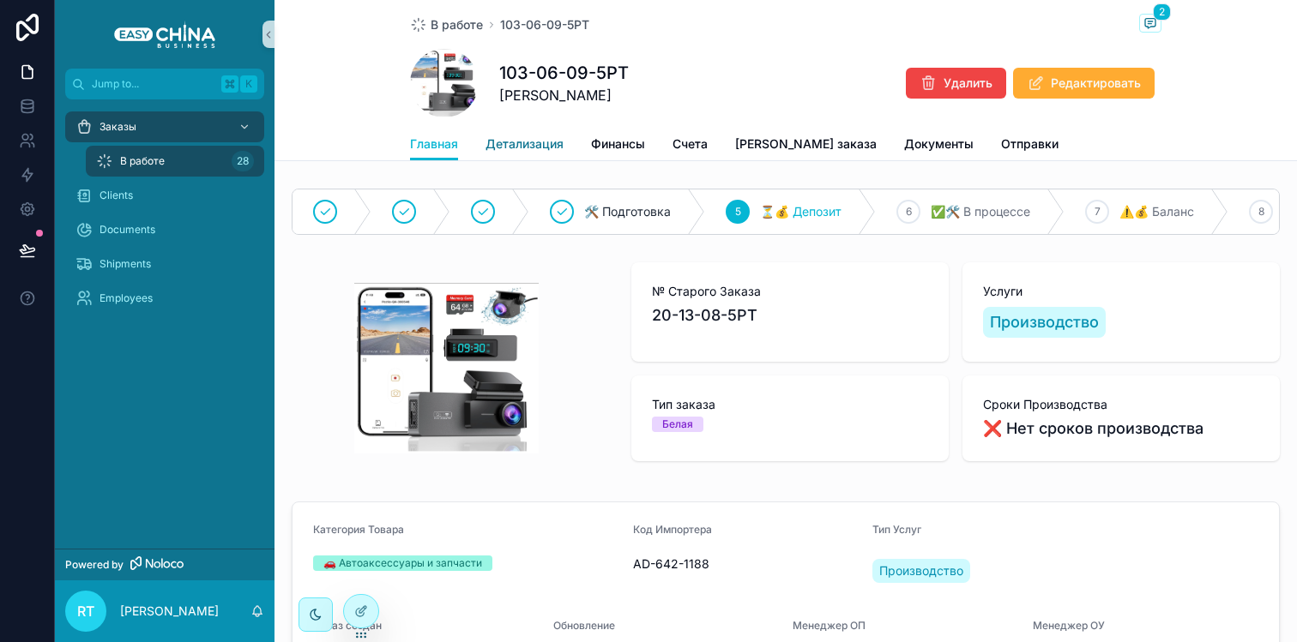
click at [527, 144] on span "Детализация" at bounding box center [524, 144] width 78 height 17
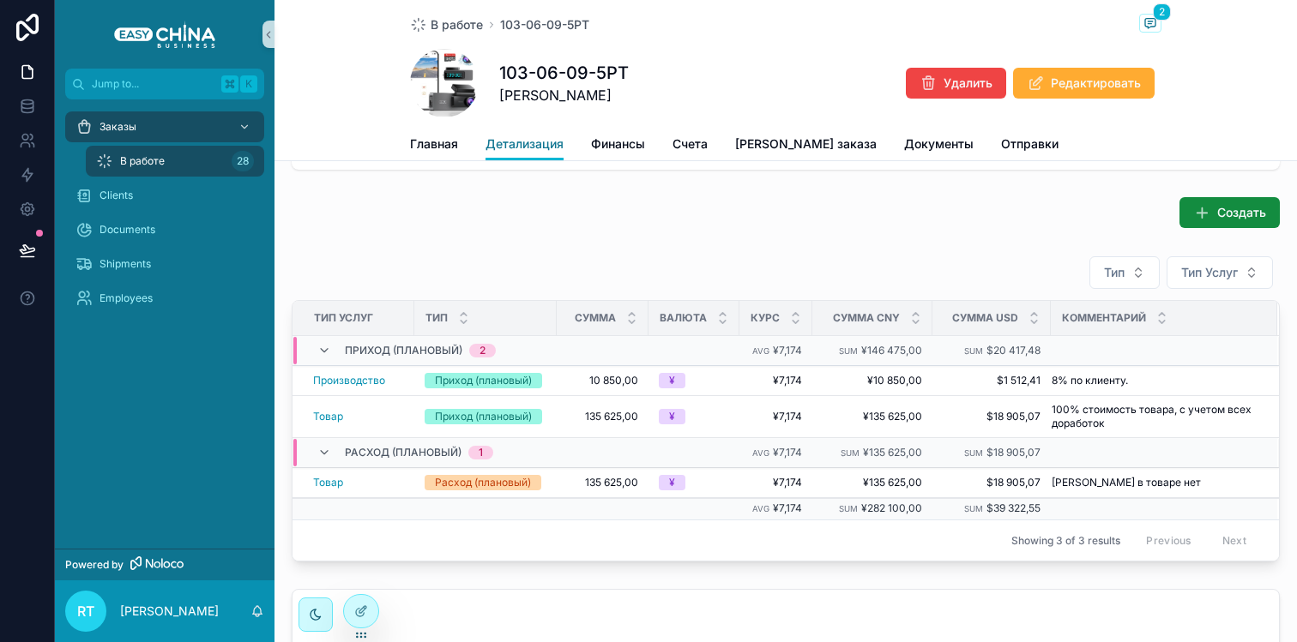
scroll to position [126, 0]
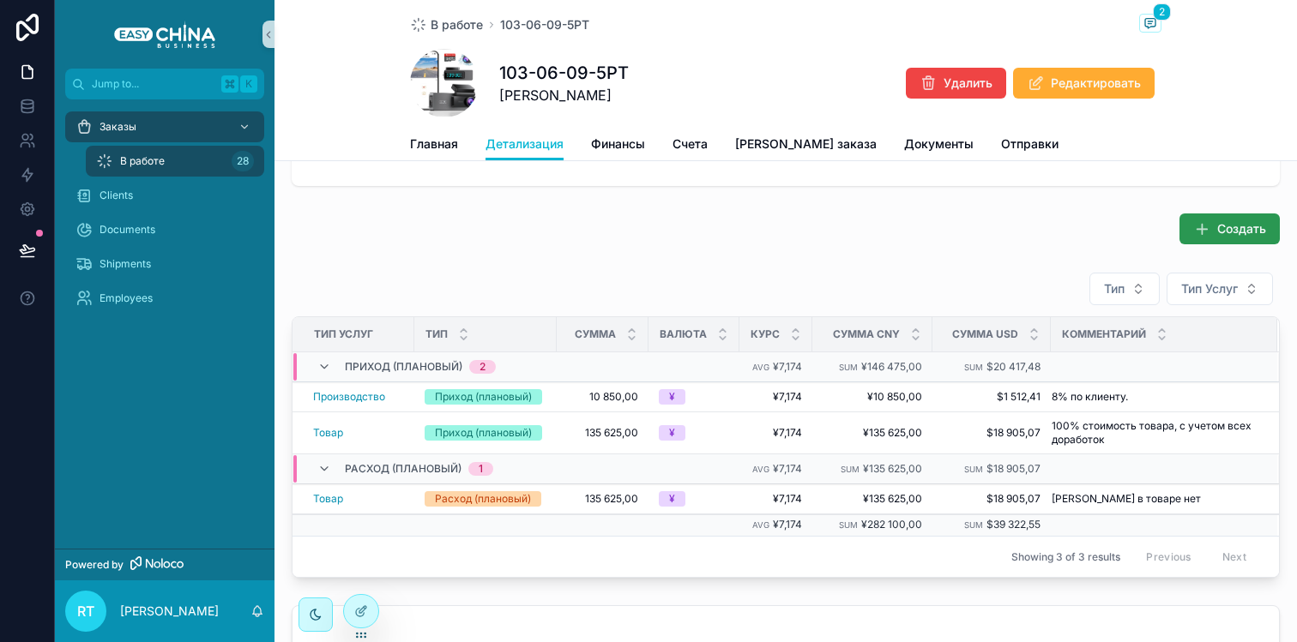
click at [1203, 226] on button "Создать" at bounding box center [1229, 229] width 100 height 31
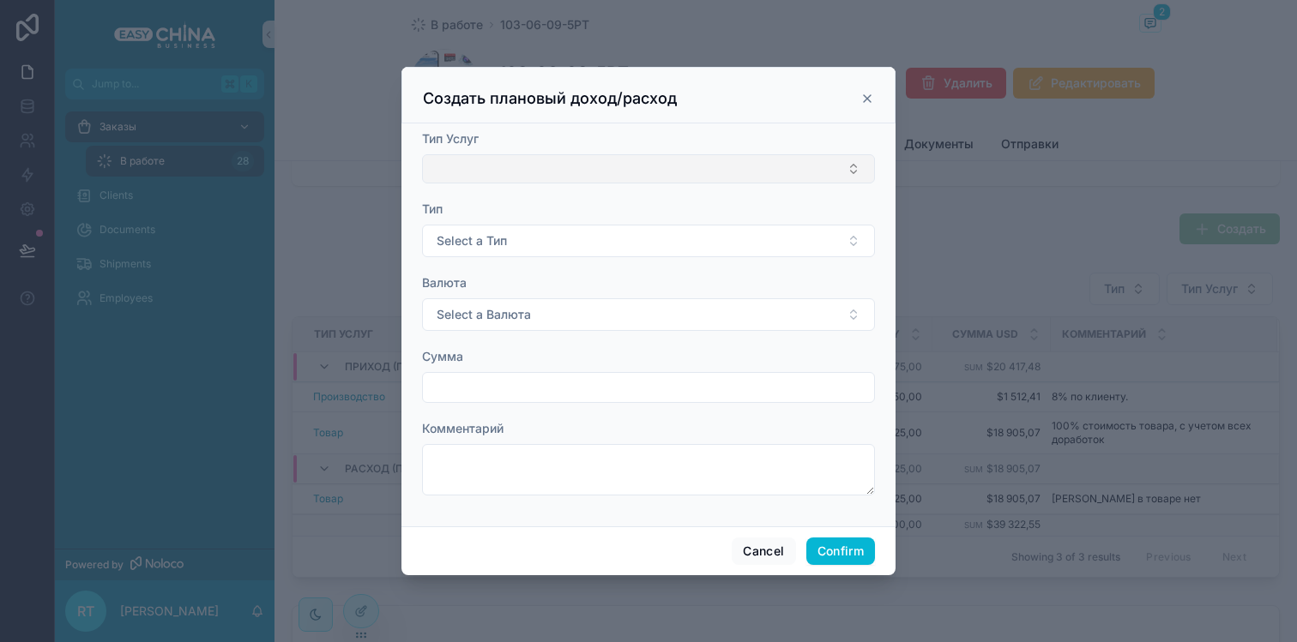
click at [618, 172] on button "Select Button" at bounding box center [648, 168] width 453 height 29
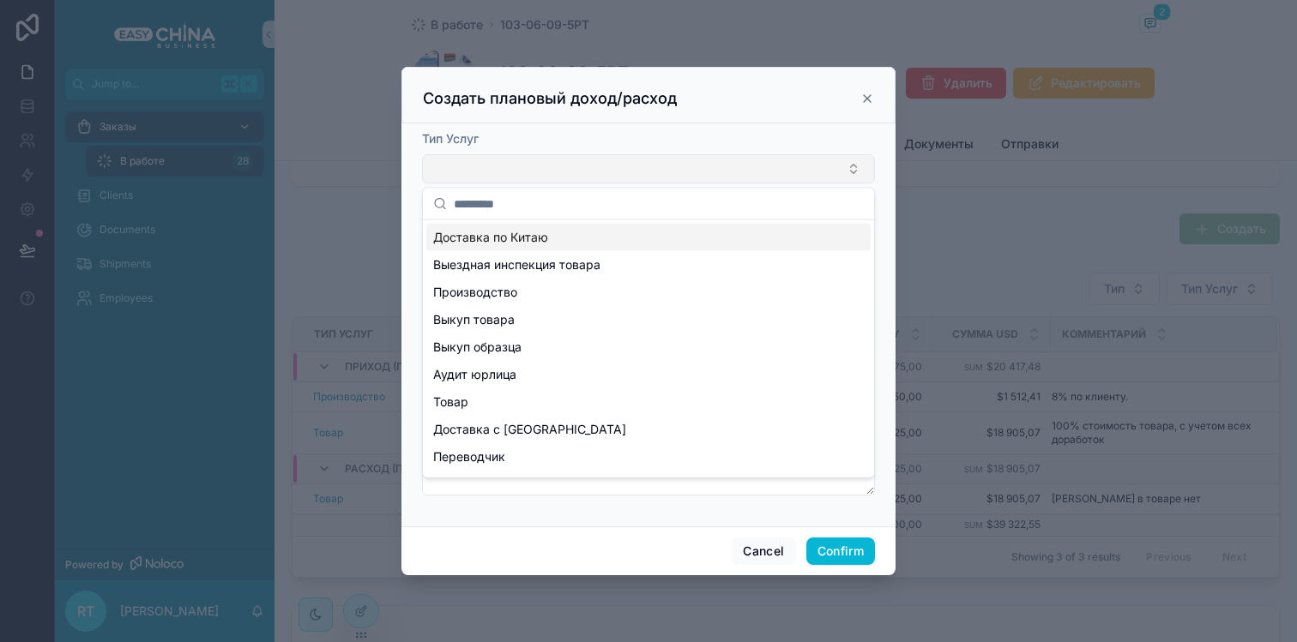
click at [607, 163] on button "Select Button" at bounding box center [648, 168] width 453 height 29
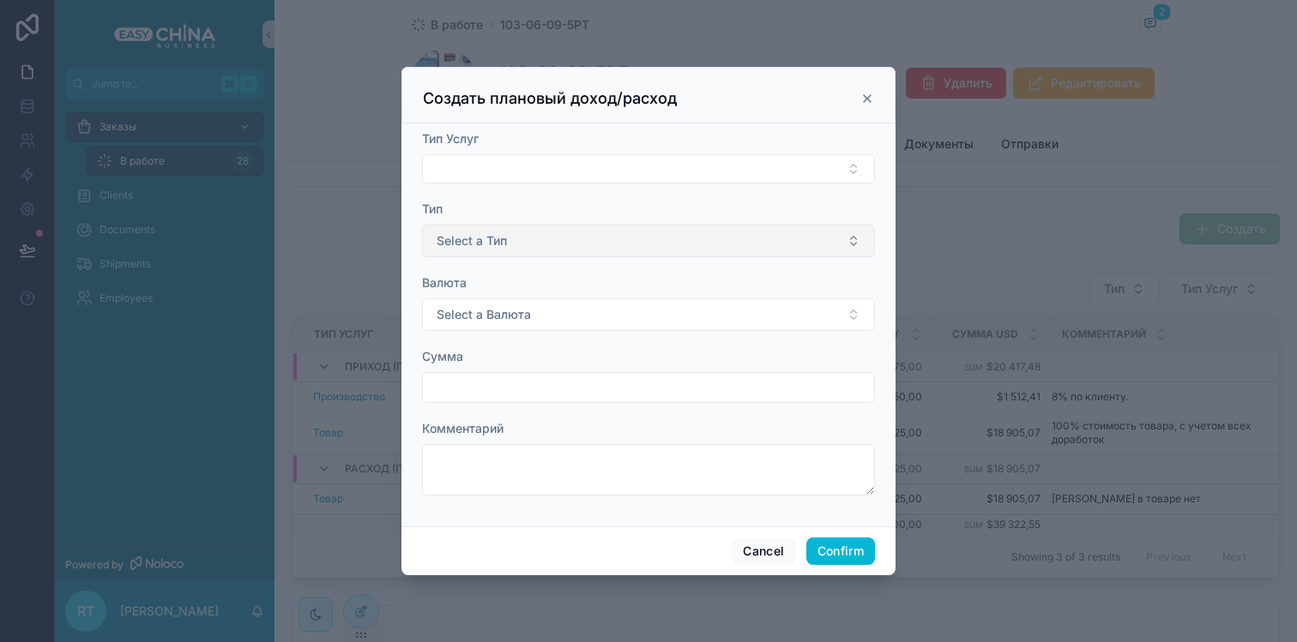
click at [604, 235] on button "Select a Тип" at bounding box center [648, 241] width 453 height 33
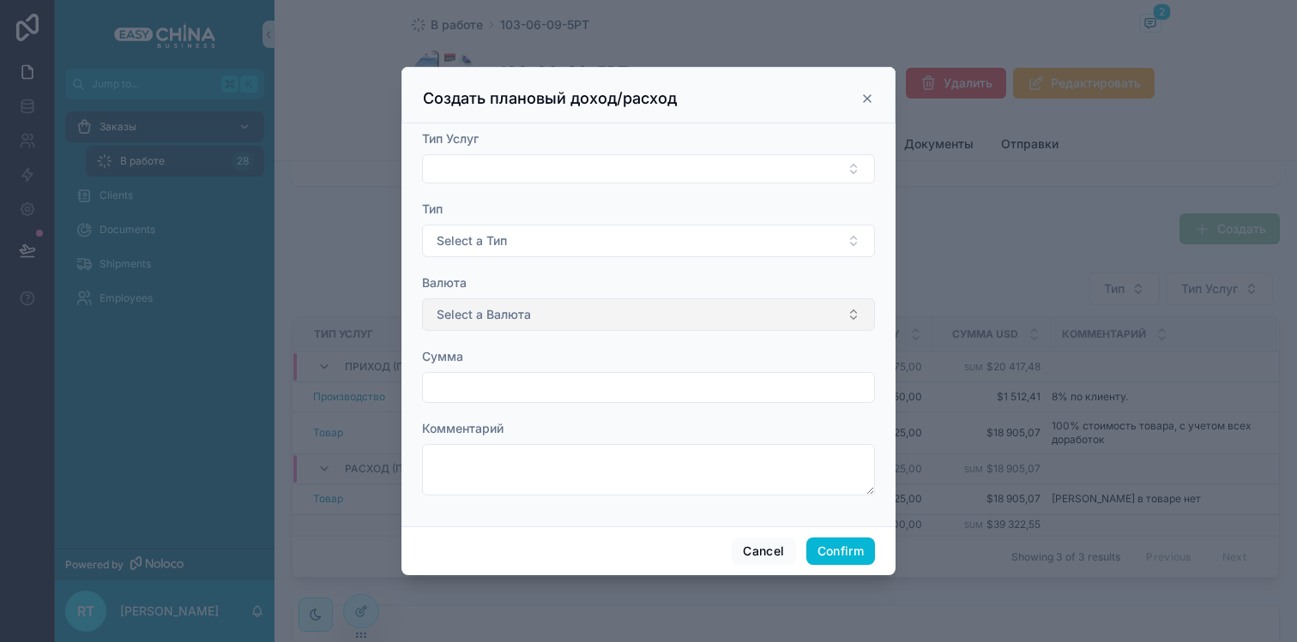
click at [573, 328] on button "Select a Валюта" at bounding box center [648, 314] width 453 height 33
click at [548, 391] on input "text" at bounding box center [648, 388] width 451 height 24
click at [563, 358] on div "Сумма" at bounding box center [648, 356] width 453 height 17
click at [865, 99] on icon at bounding box center [867, 98] width 7 height 7
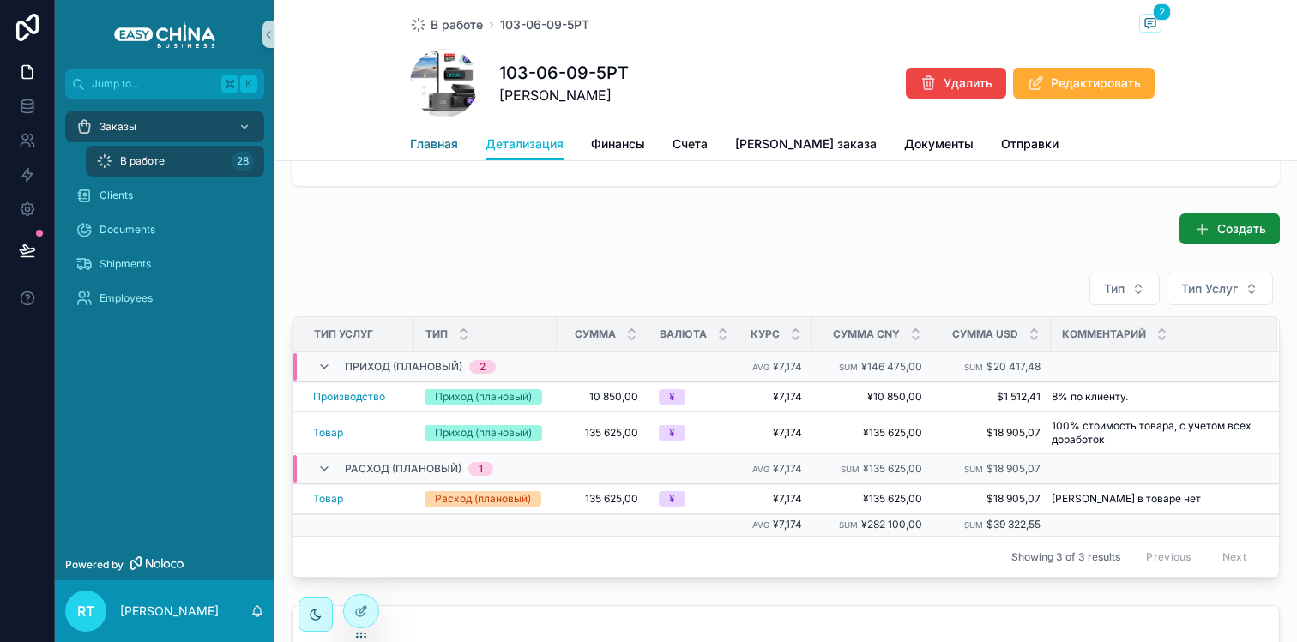
click at [427, 145] on span "Главная" at bounding box center [434, 144] width 48 height 17
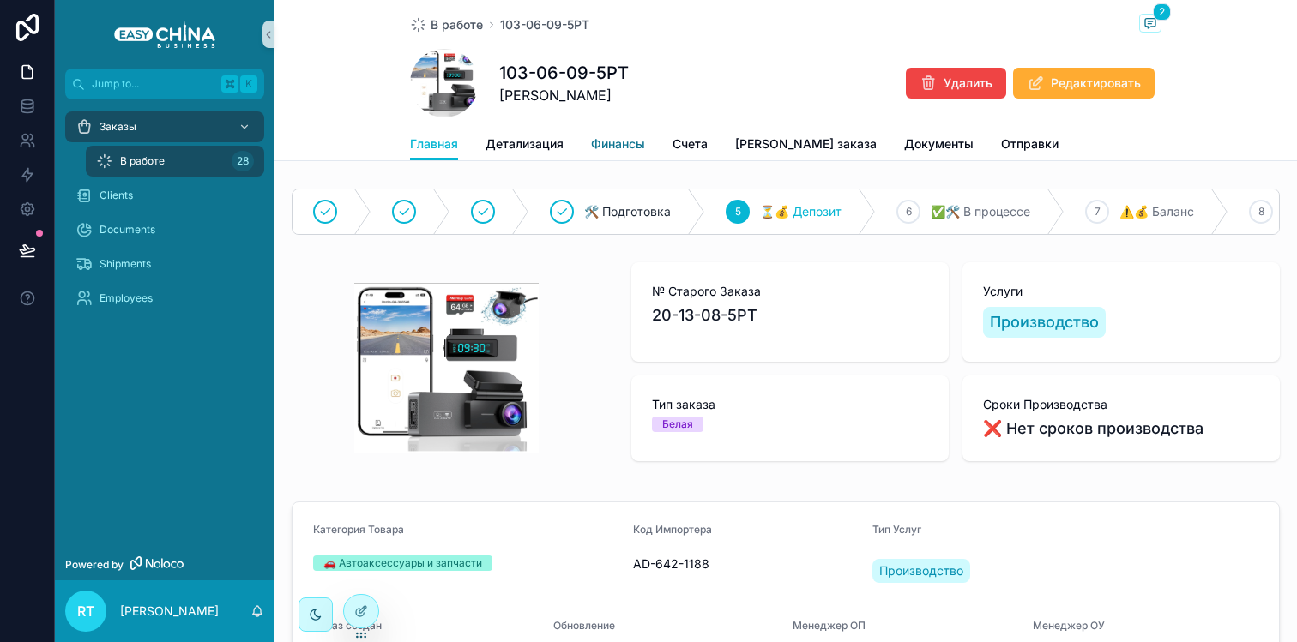
click at [610, 138] on span "Финансы" at bounding box center [618, 144] width 54 height 17
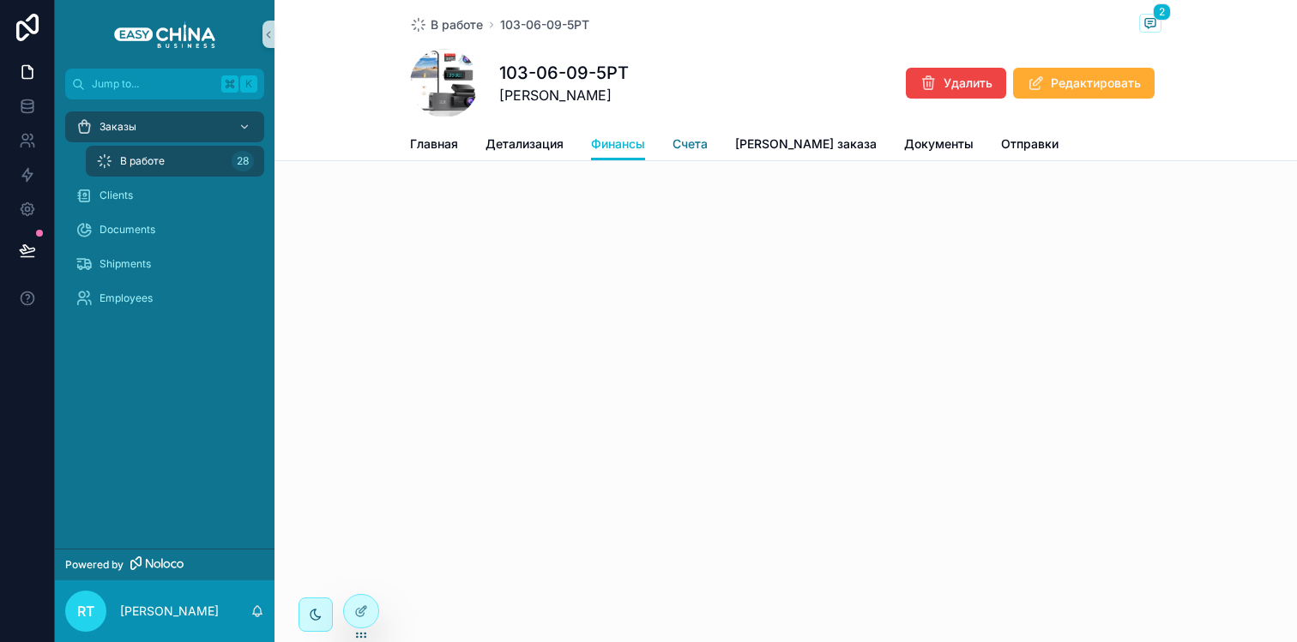
click at [687, 139] on span "Счета" at bounding box center [689, 144] width 35 height 17
click at [760, 141] on span "[PERSON_NAME] заказа" at bounding box center [806, 144] width 142 height 17
click at [904, 144] on span "Документы" at bounding box center [938, 144] width 69 height 17
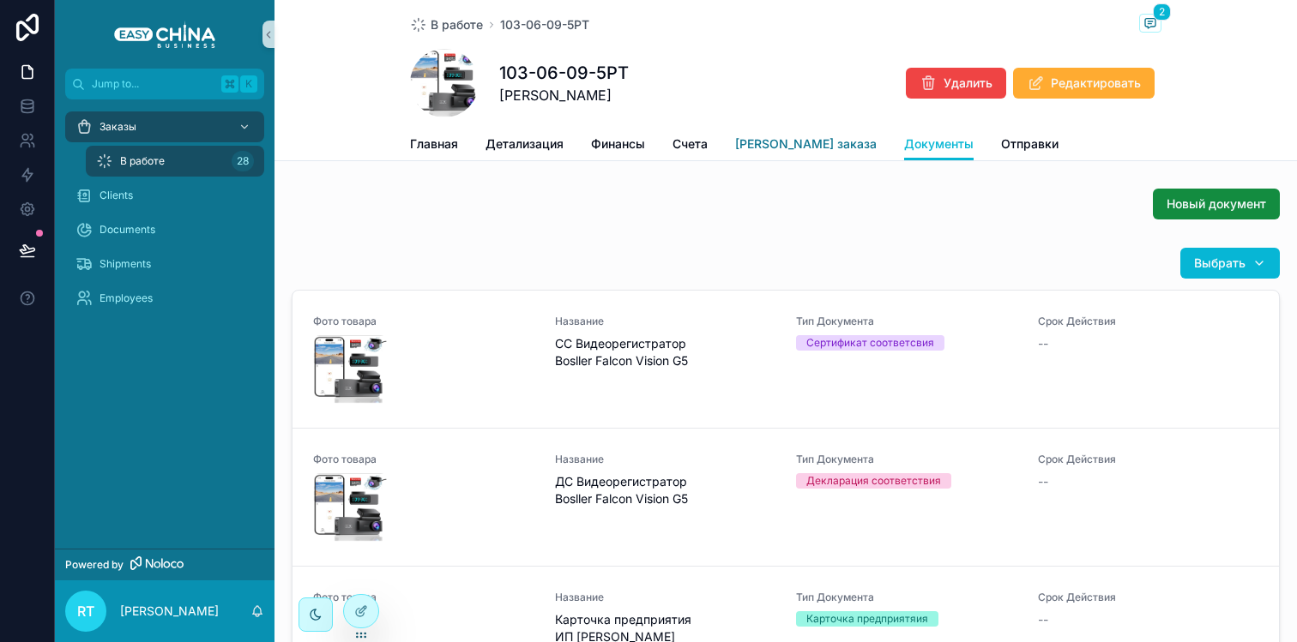
click at [750, 142] on span "[PERSON_NAME] заказа" at bounding box center [806, 144] width 142 height 17
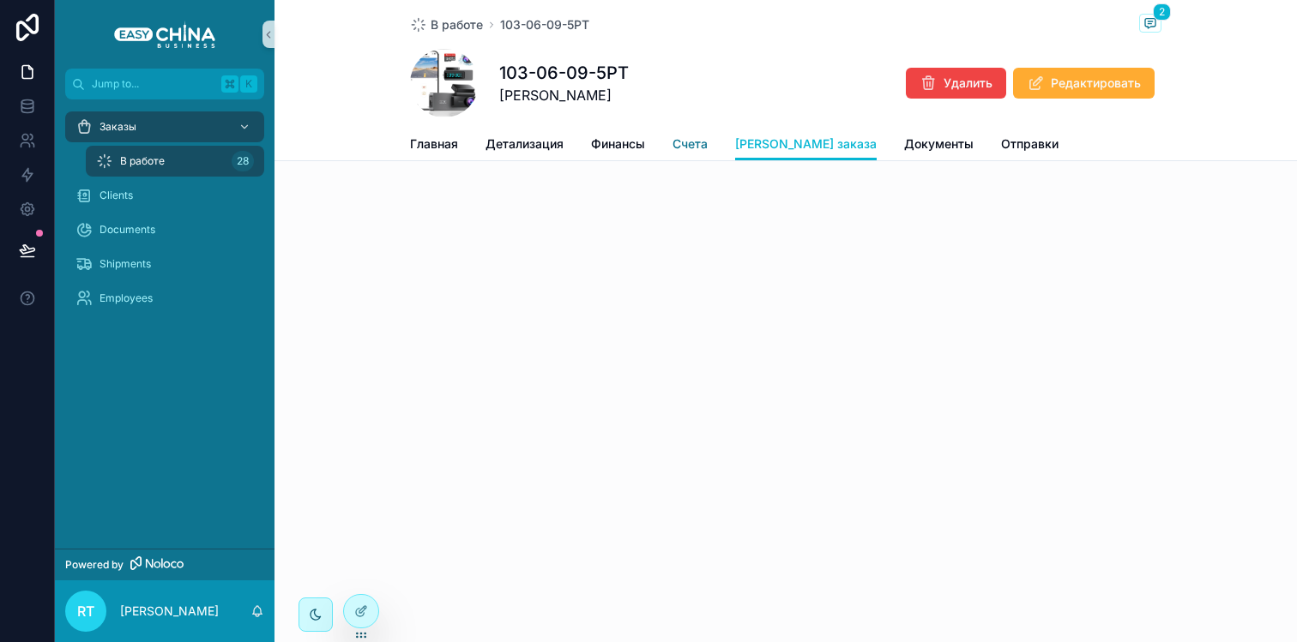
click at [702, 144] on span "Счета" at bounding box center [689, 144] width 35 height 17
click at [368, 610] on div at bounding box center [361, 611] width 34 height 33
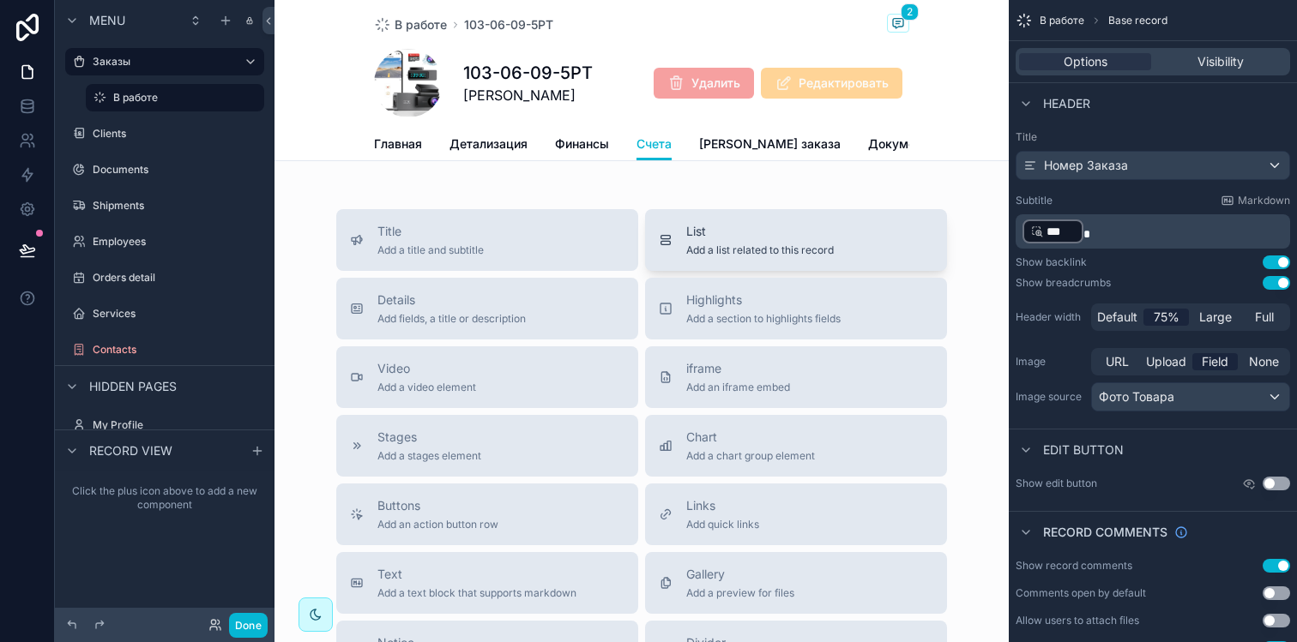
click at [701, 240] on span "List" at bounding box center [760, 231] width 148 height 17
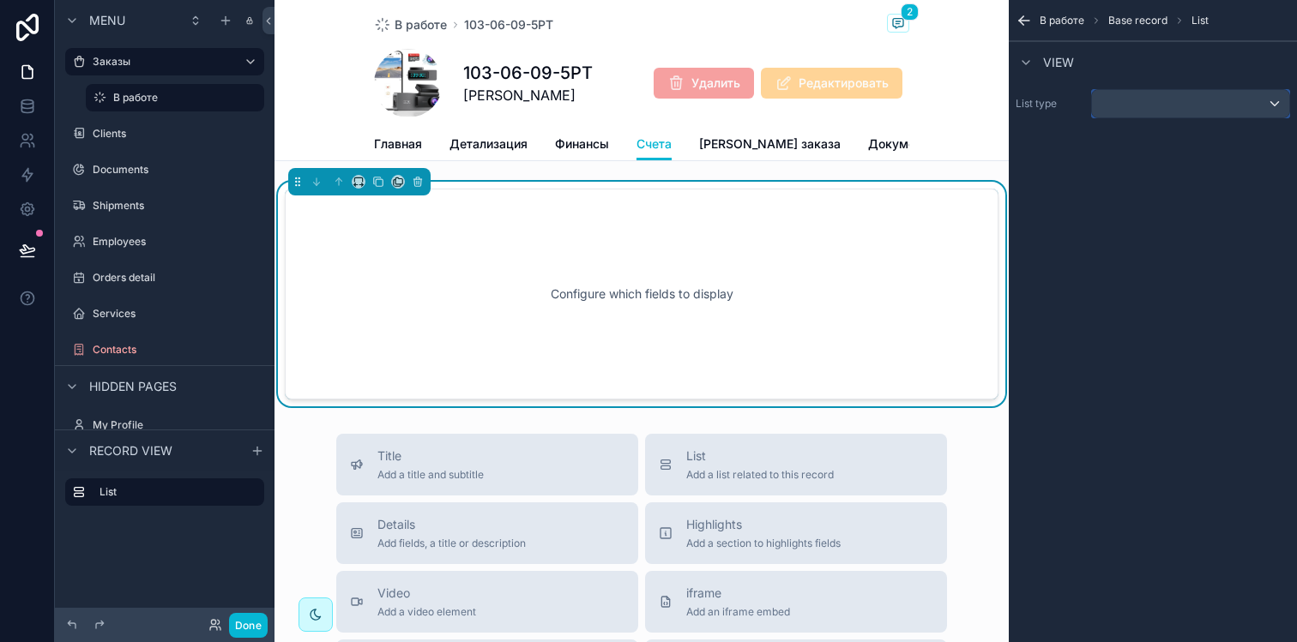
click at [1171, 93] on div "scrollable content" at bounding box center [1190, 103] width 197 height 27
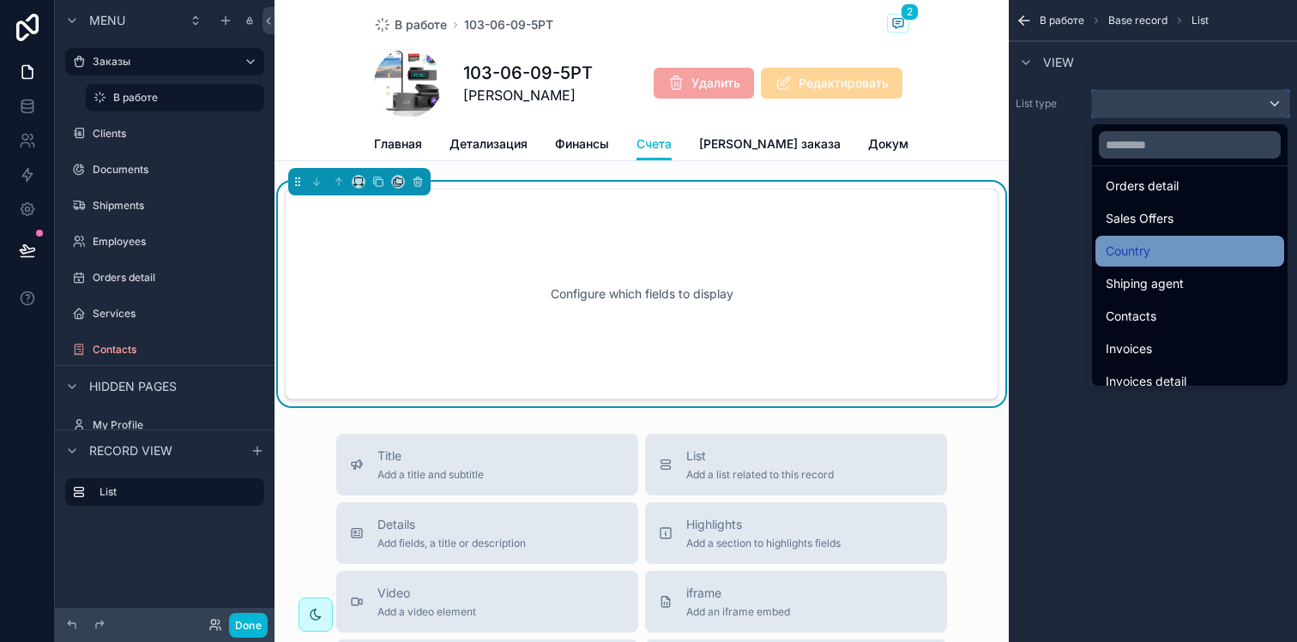
scroll to position [278, 0]
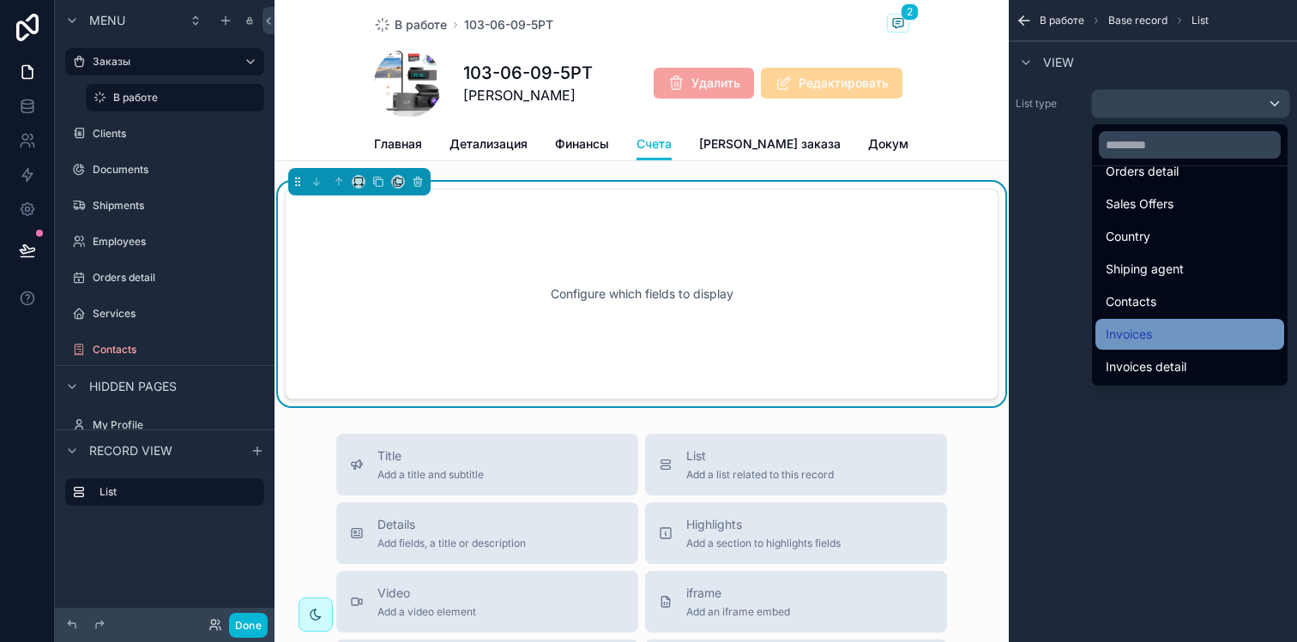
click at [1160, 332] on div "Invoices" at bounding box center [1190, 334] width 168 height 21
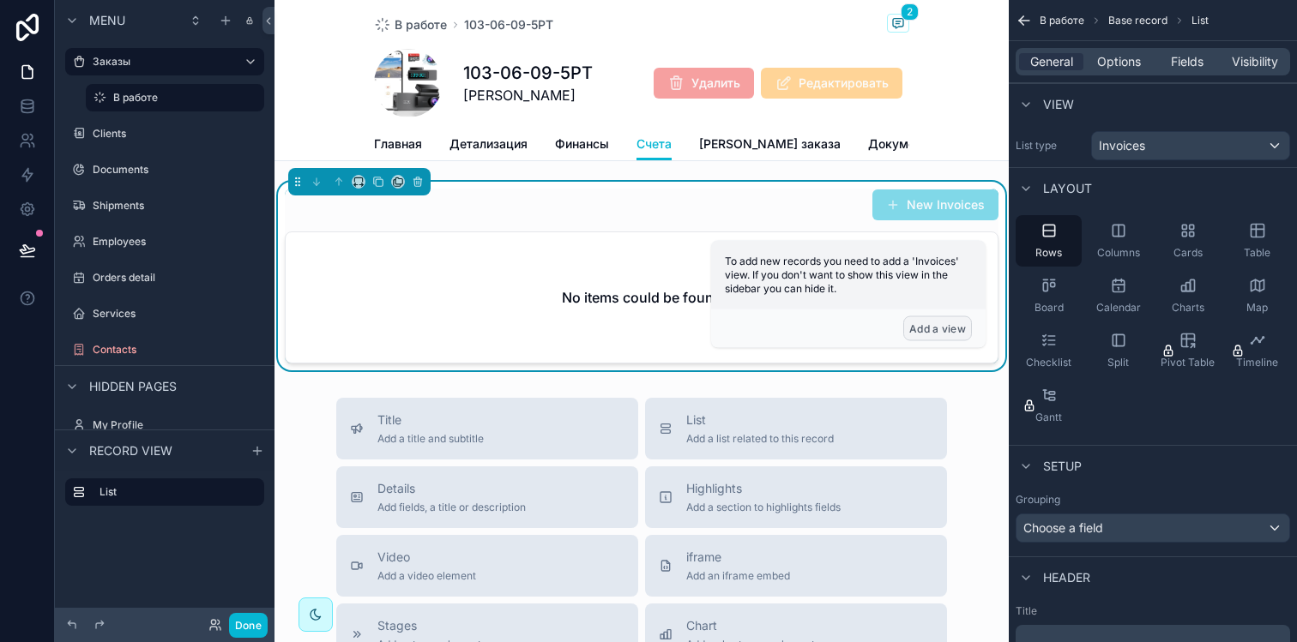
click at [937, 333] on button "Add a view" at bounding box center [937, 328] width 69 height 25
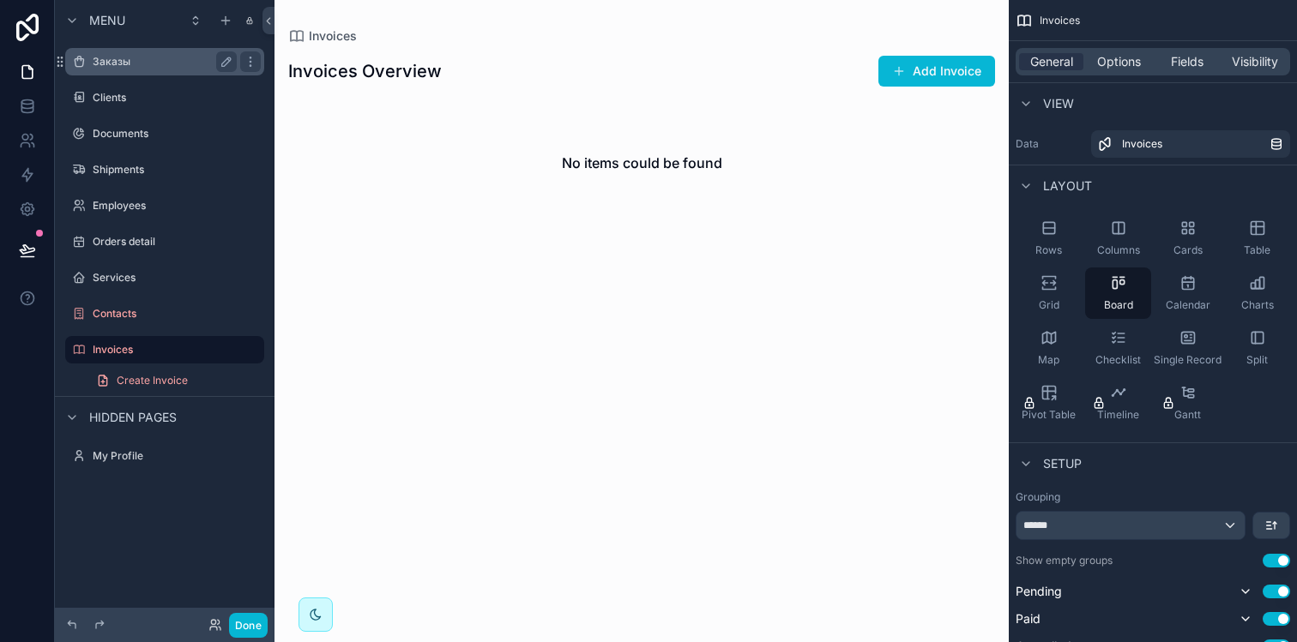
click at [148, 61] on label "Заказы" at bounding box center [161, 62] width 137 height 14
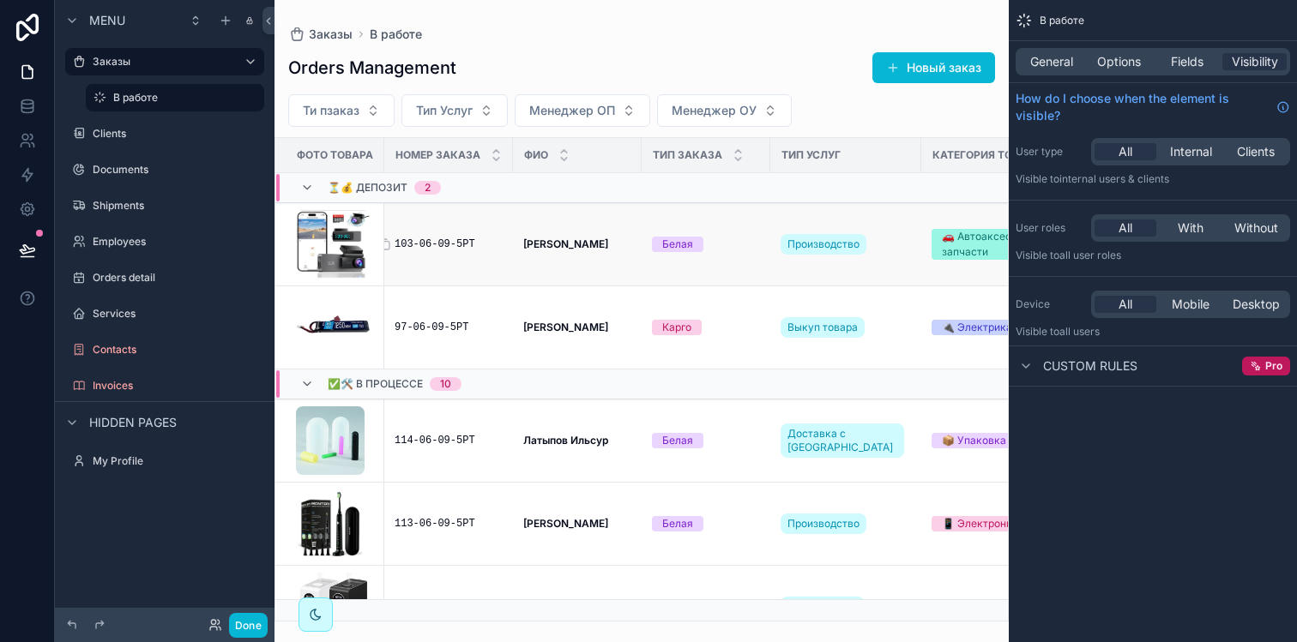
click at [407, 238] on div "103-06-09-5РТ" at bounding box center [449, 245] width 108 height 14
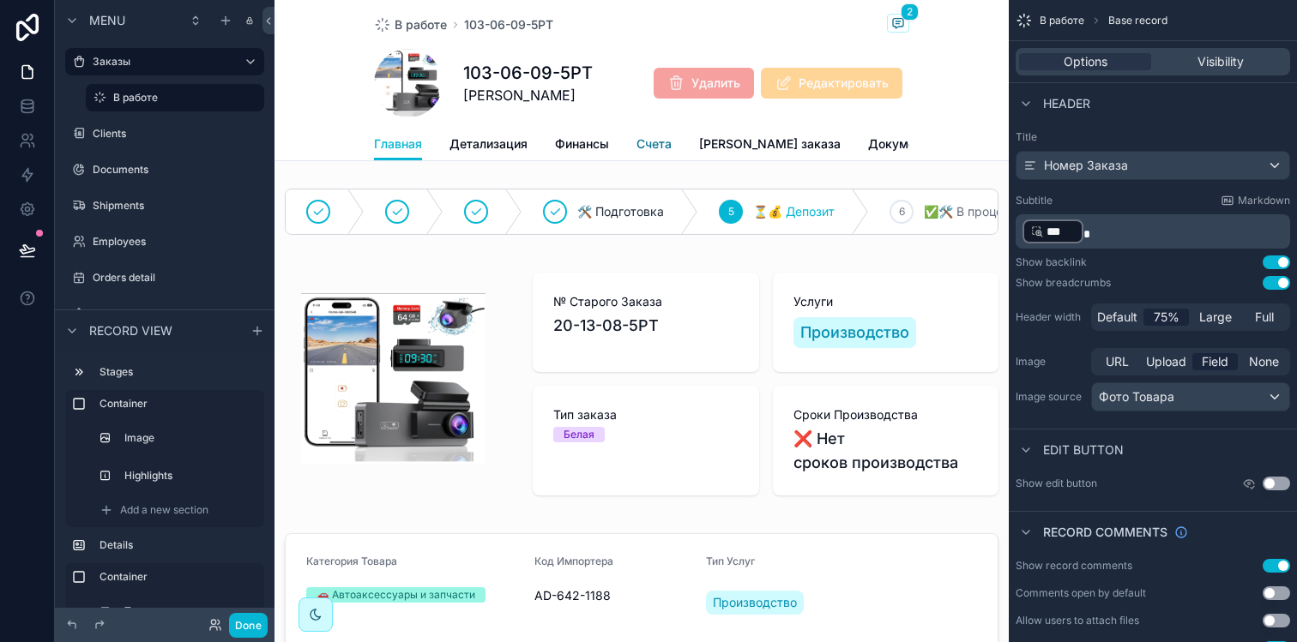
click at [656, 151] on span "Счета" at bounding box center [653, 144] width 35 height 17
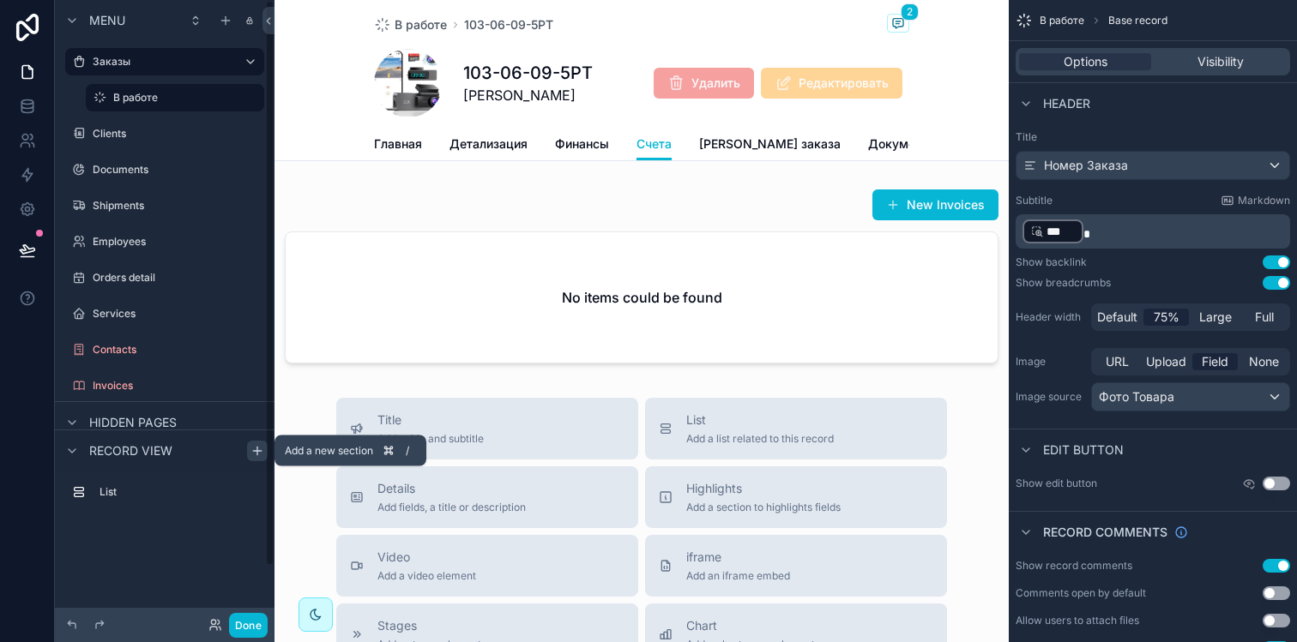
click at [252, 450] on icon "scrollable content" at bounding box center [257, 451] width 14 height 14
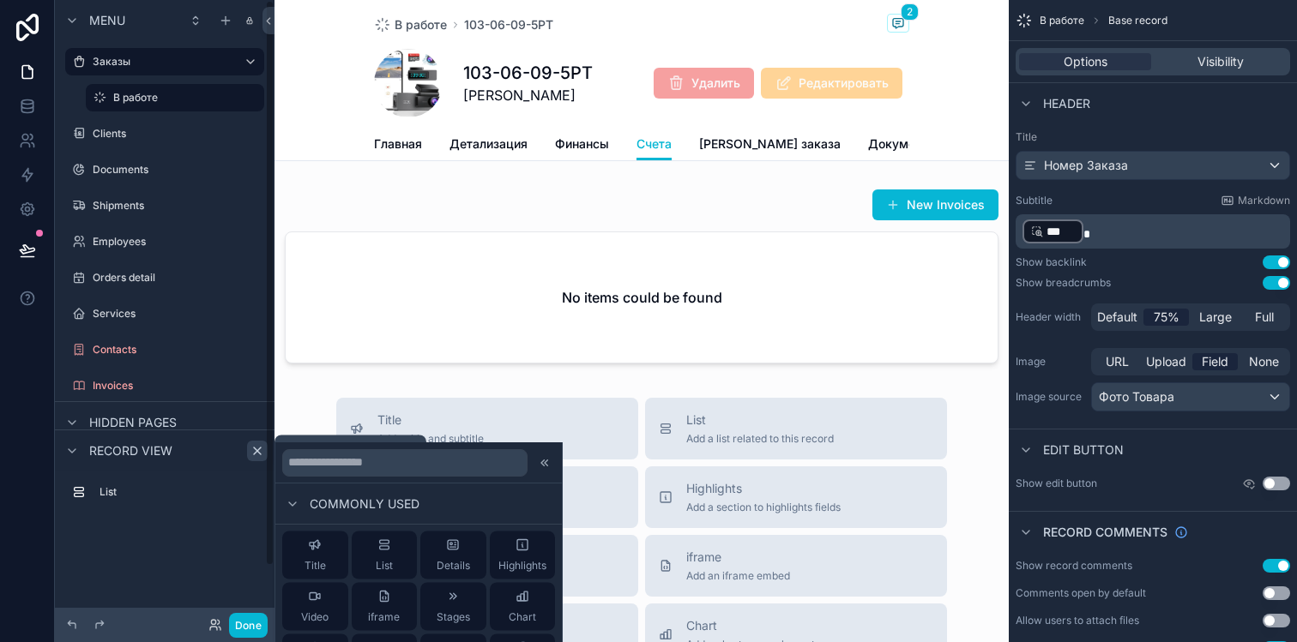
click at [252, 450] on icon "scrollable content" at bounding box center [257, 451] width 14 height 14
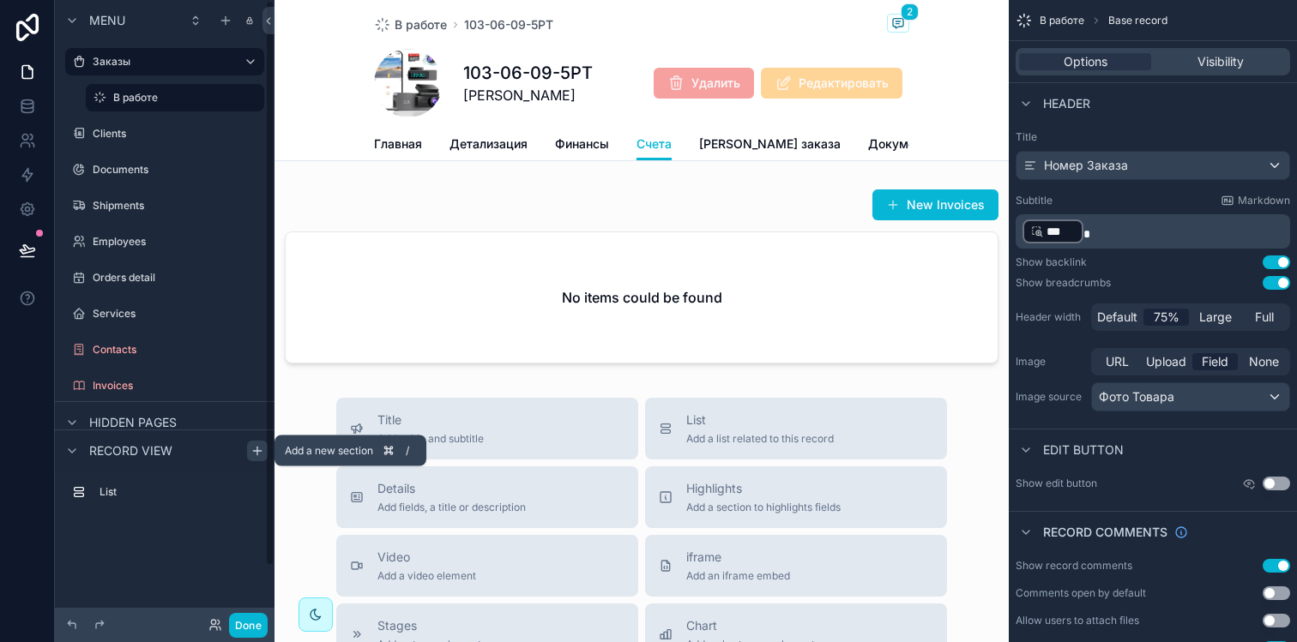
click at [252, 450] on icon "scrollable content" at bounding box center [257, 451] width 14 height 14
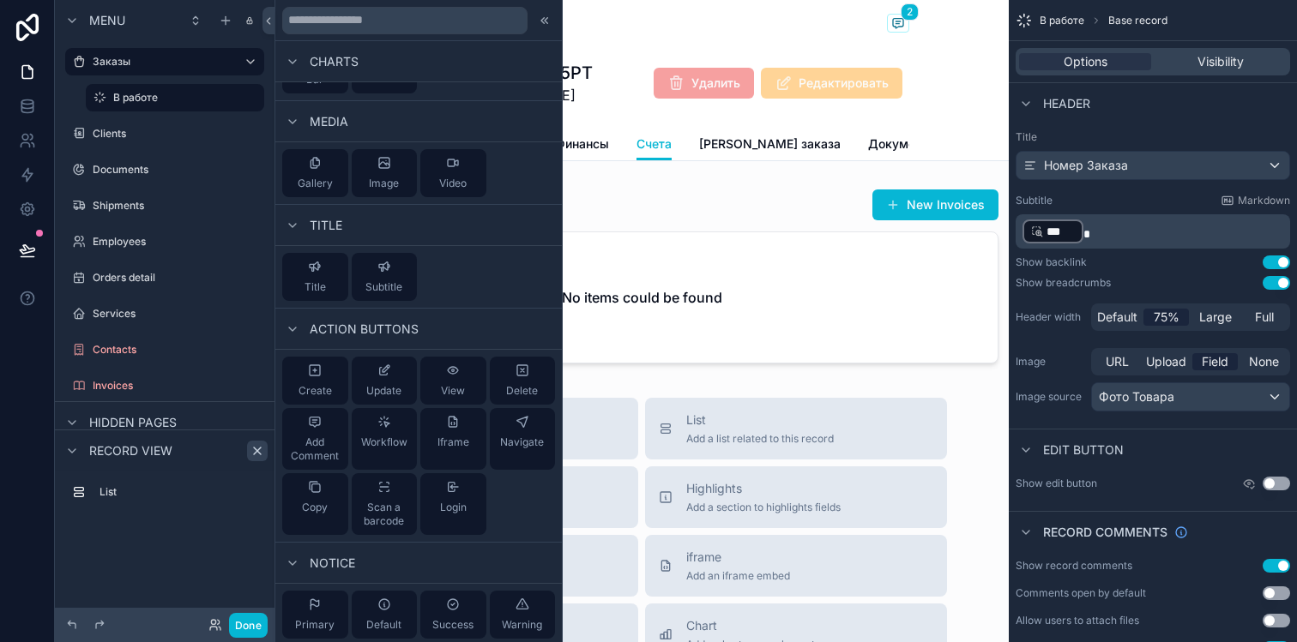
scroll to position [726, 0]
click at [322, 376] on div "Create" at bounding box center [314, 382] width 33 height 34
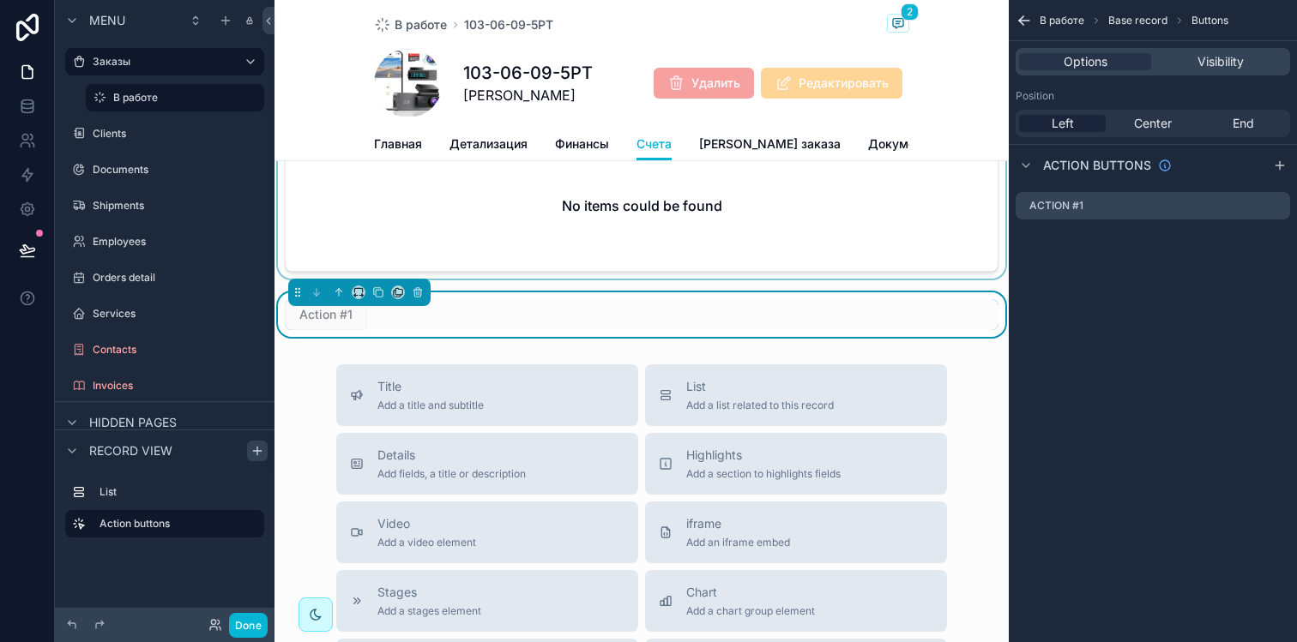
scroll to position [99, 0]
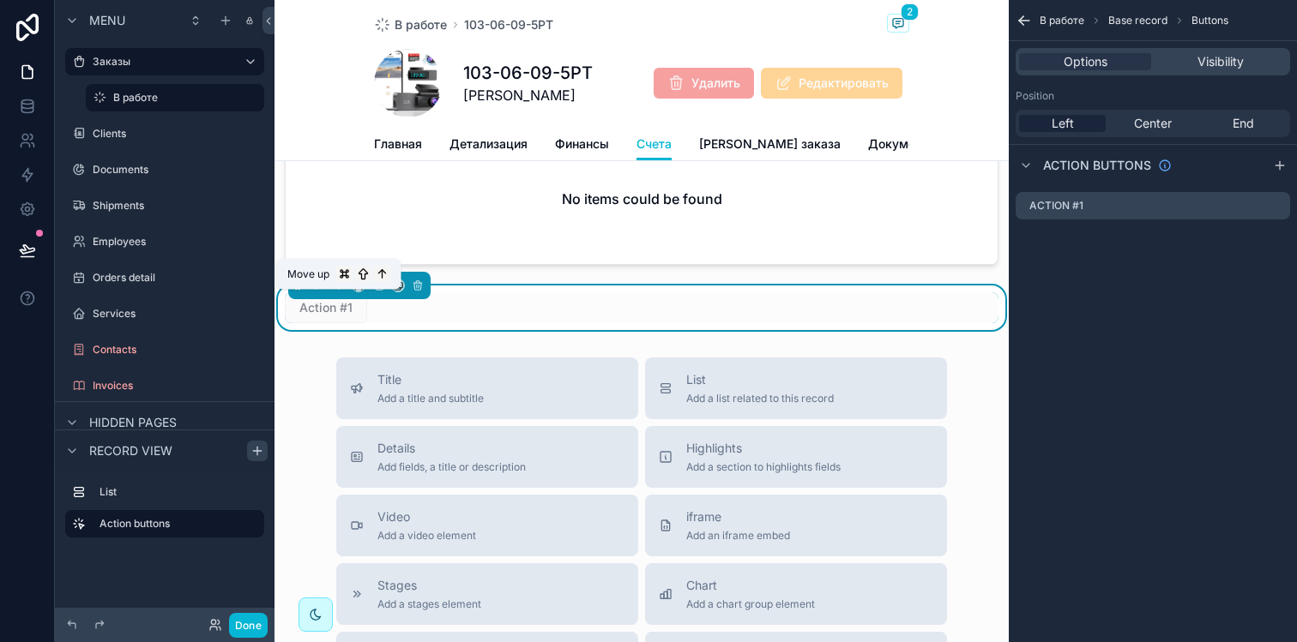
click at [339, 292] on icon "scrollable content" at bounding box center [339, 286] width 12 height 12
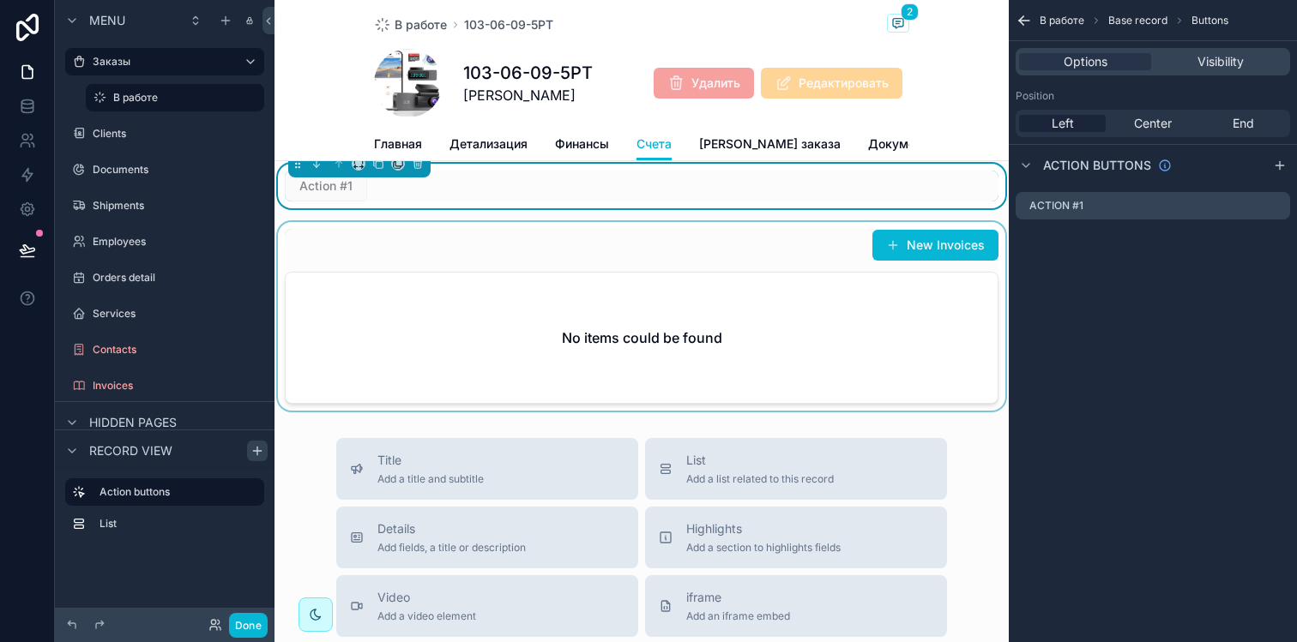
scroll to position [0, 0]
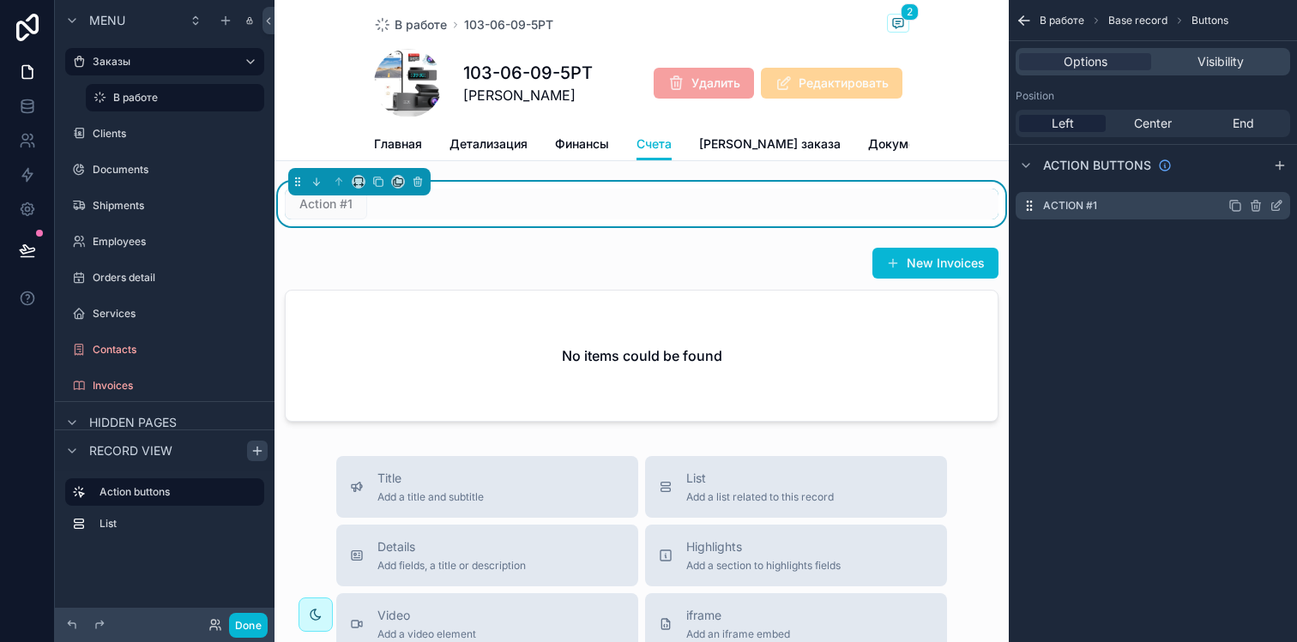
click at [1274, 203] on icon "scrollable content" at bounding box center [1276, 206] width 14 height 14
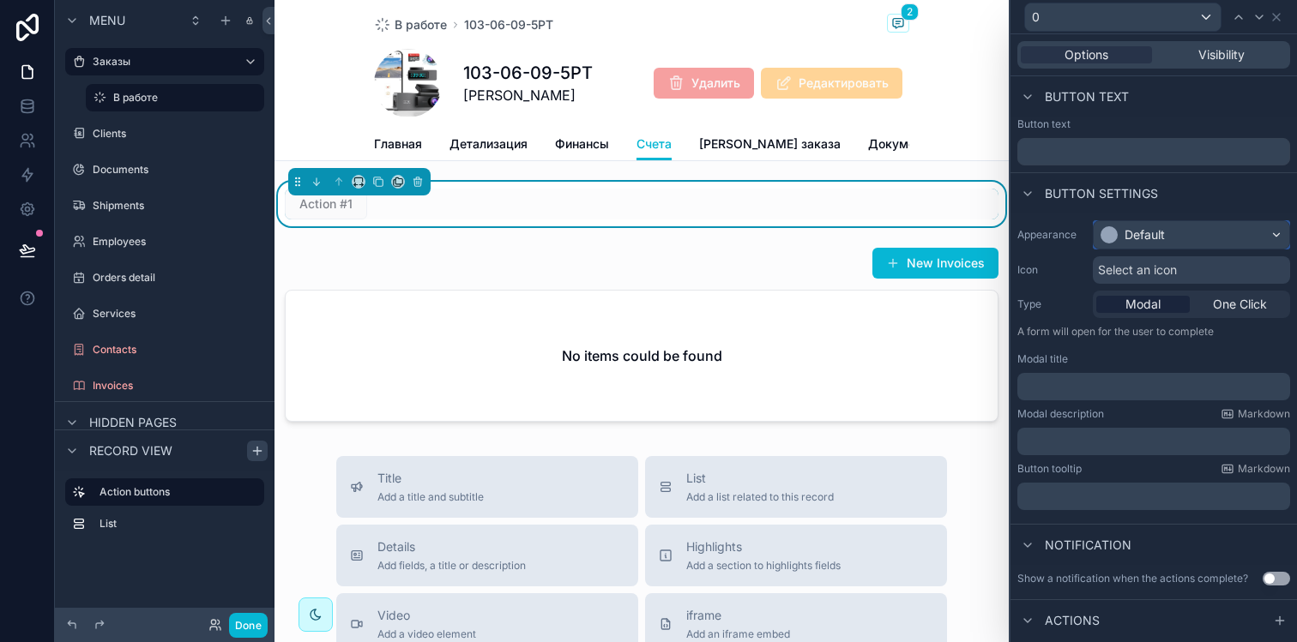
click at [1177, 243] on div "Default" at bounding box center [1191, 234] width 196 height 27
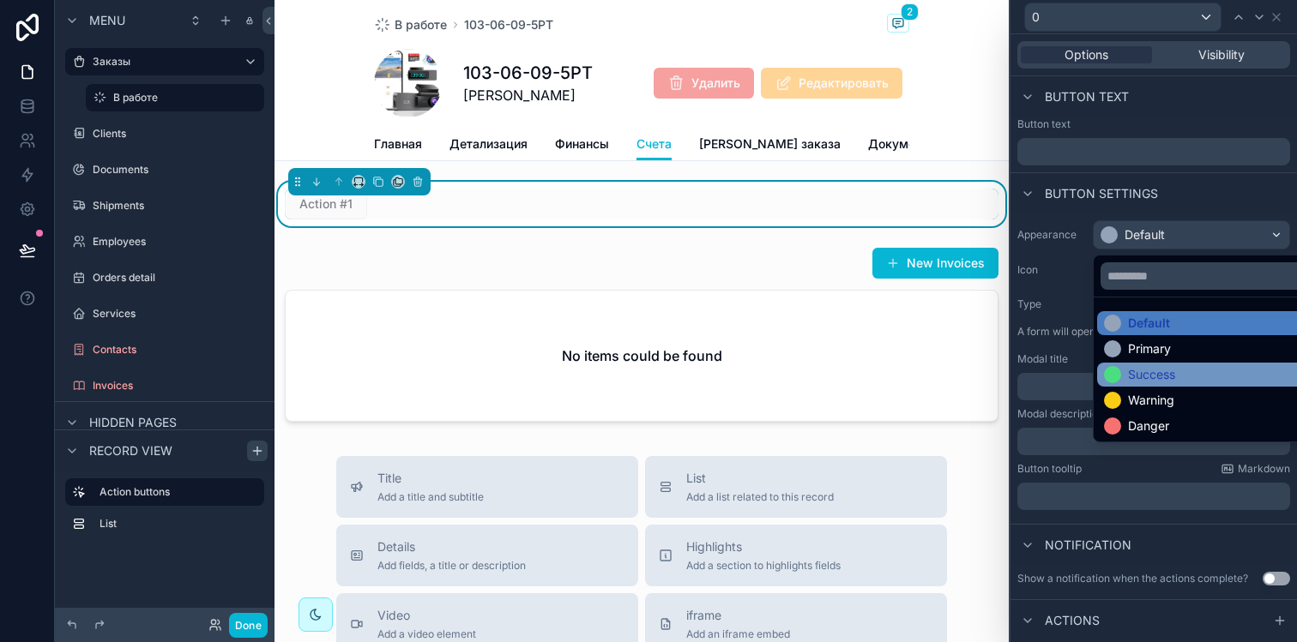
click at [1136, 380] on div "Success" at bounding box center [1151, 374] width 47 height 17
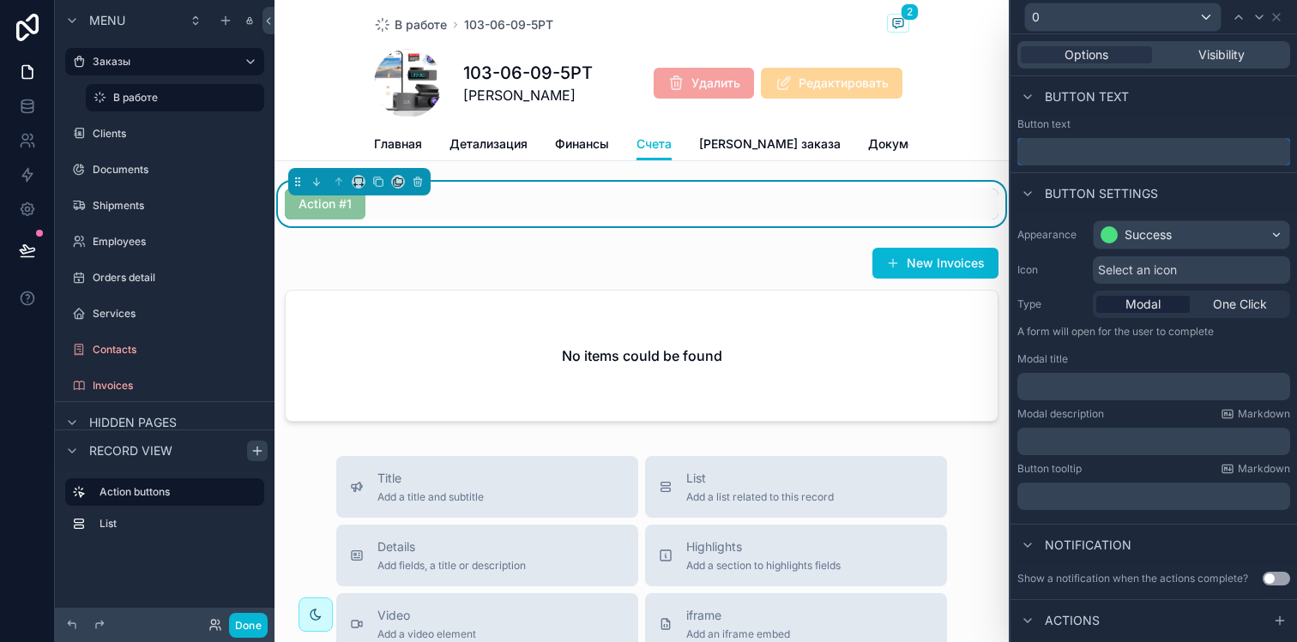
click at [1114, 151] on input "text" at bounding box center [1153, 151] width 273 height 27
type input "*"
type input "**********"
click at [1130, 262] on span "Select an icon" at bounding box center [1137, 270] width 79 height 17
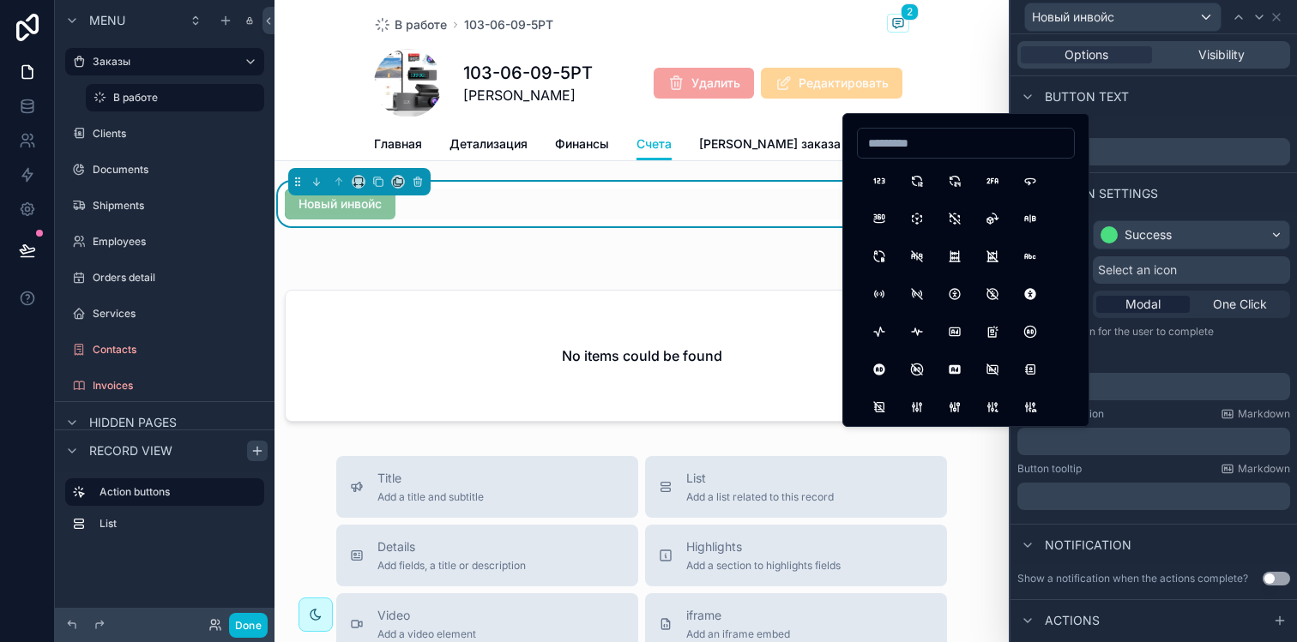
click at [955, 151] on input at bounding box center [966, 143] width 216 height 24
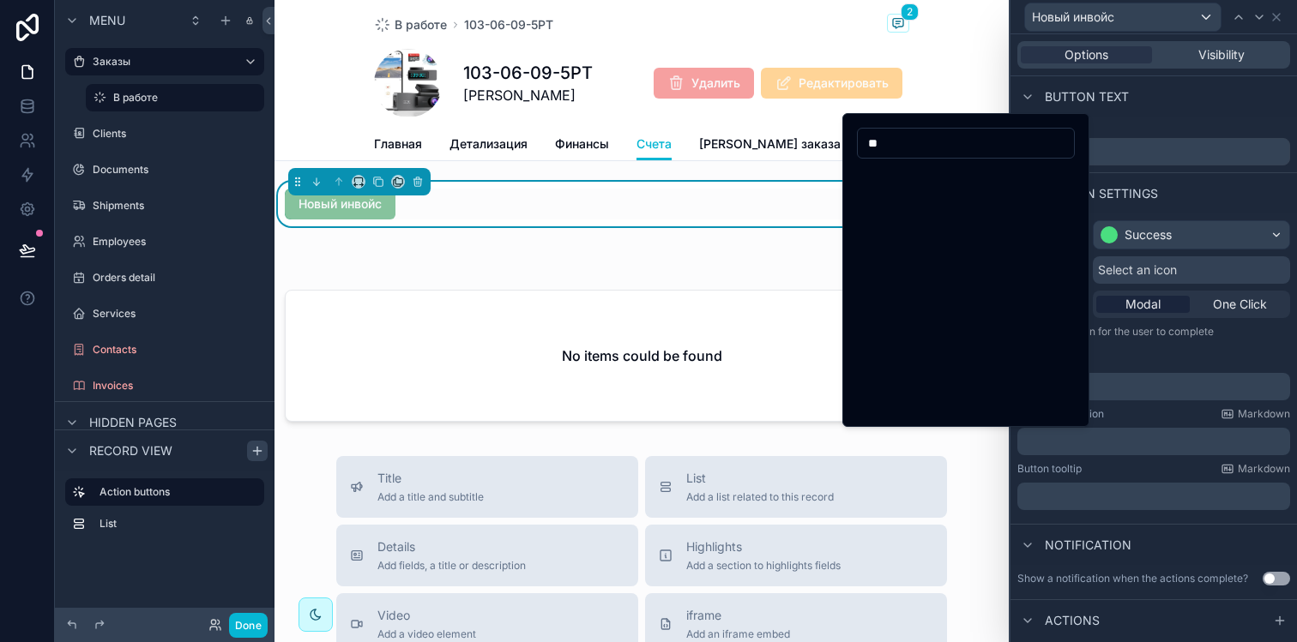
type input "*"
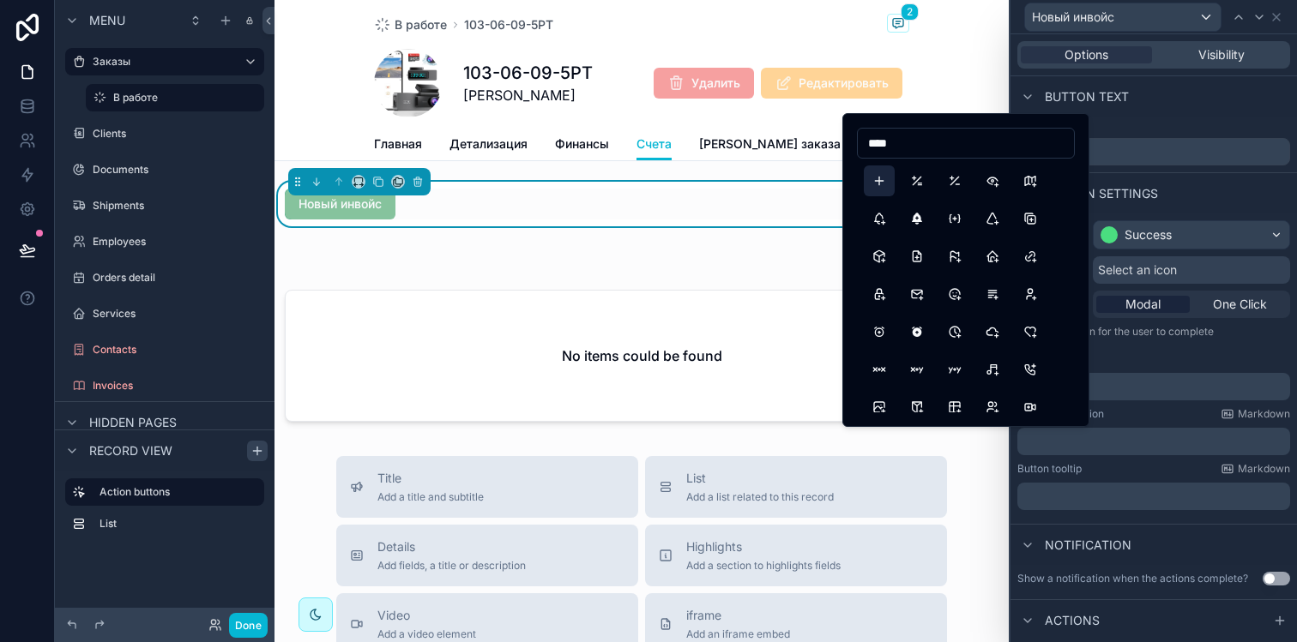
type input "****"
click at [876, 176] on button "Plus" at bounding box center [879, 181] width 31 height 31
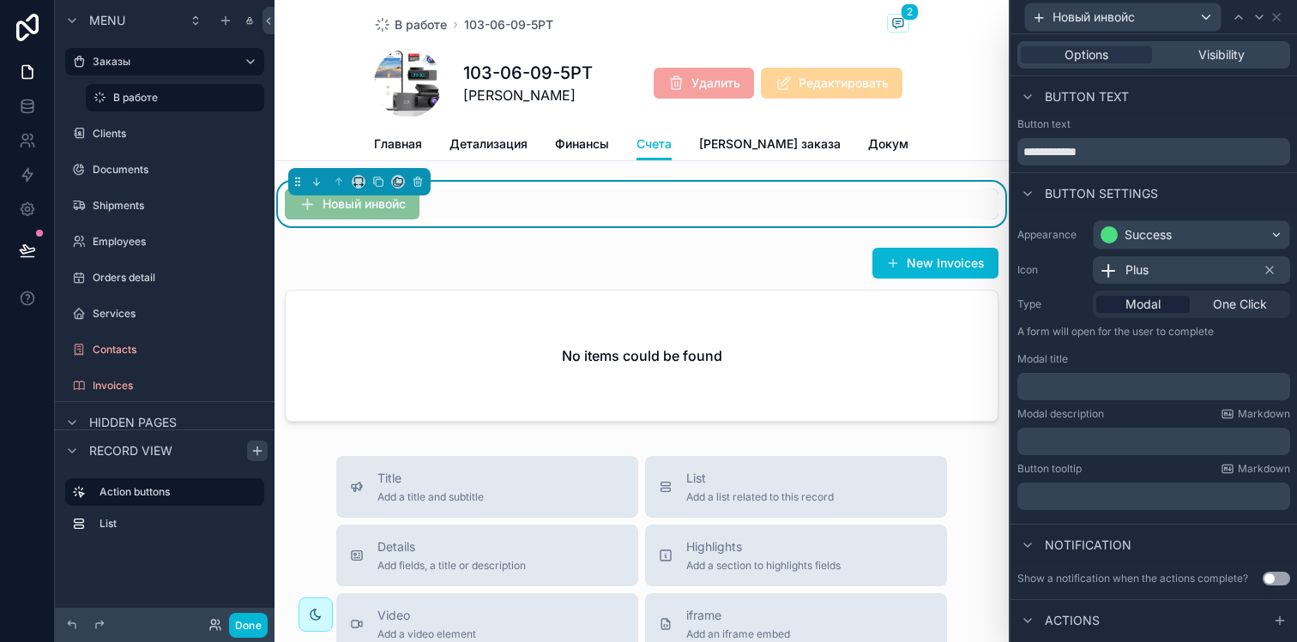
click at [816, 220] on div "Новый инвойс" at bounding box center [642, 204] width 714 height 31
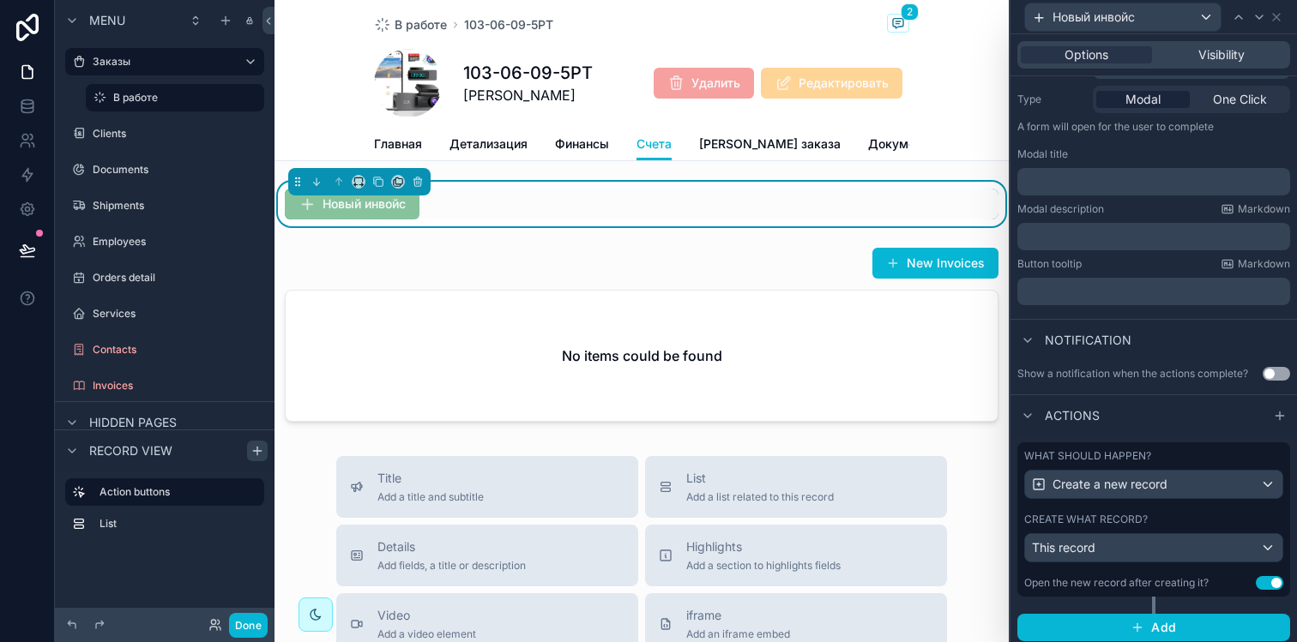
scroll to position [210, 0]
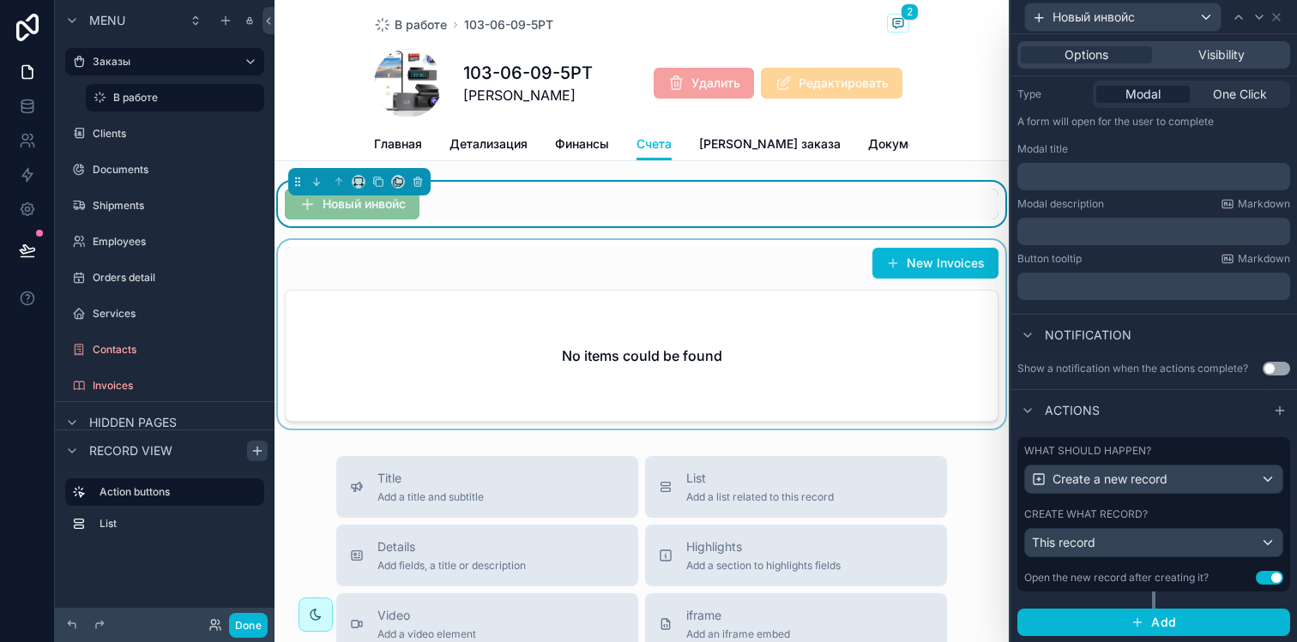
click at [777, 284] on div "scrollable content" at bounding box center [641, 334] width 734 height 189
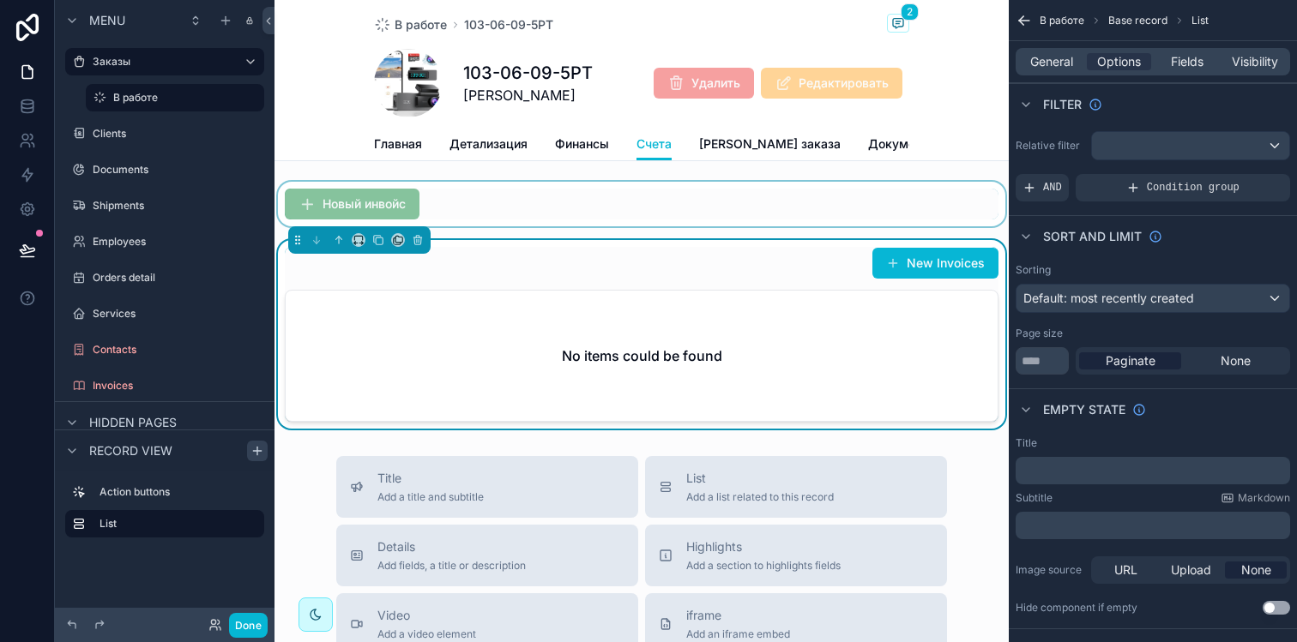
click at [790, 208] on div "scrollable content" at bounding box center [641, 204] width 734 height 45
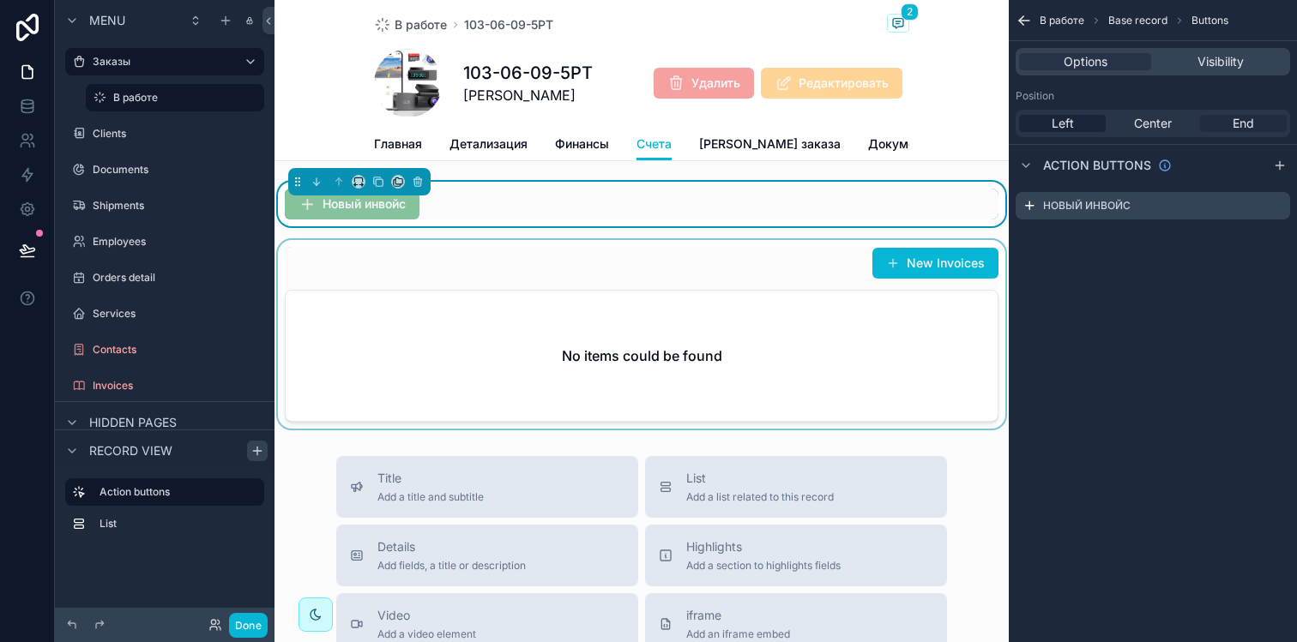
click at [1232, 131] on div "End" at bounding box center [1243, 123] width 87 height 17
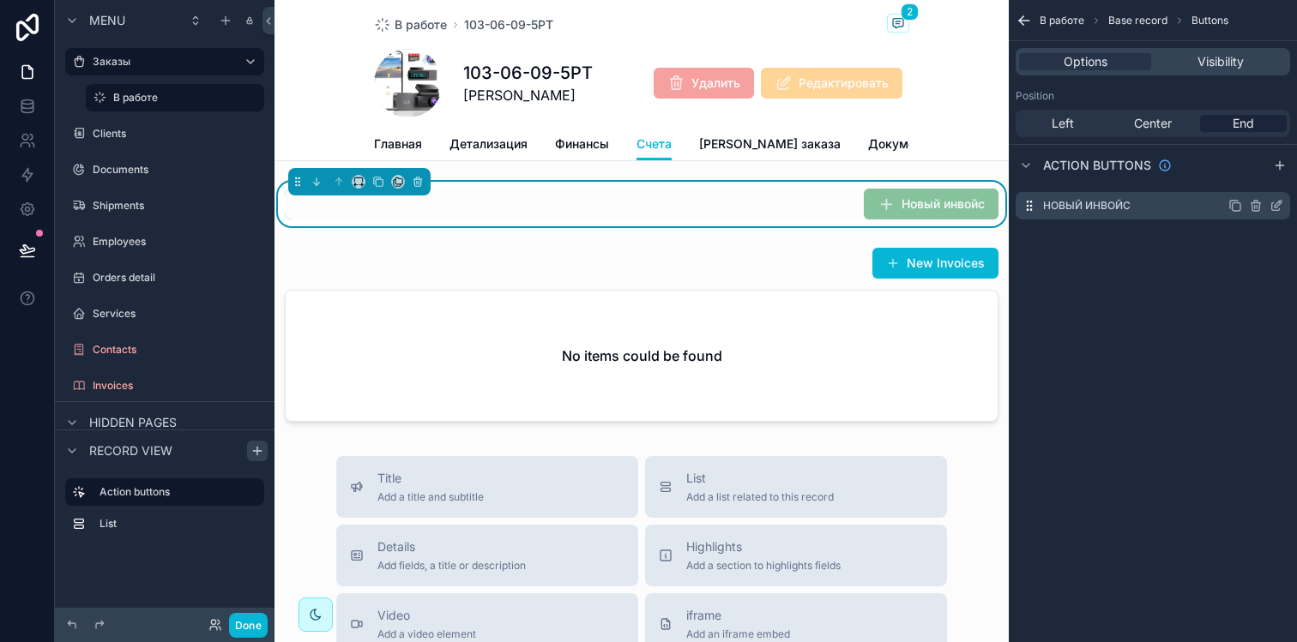
click at [1272, 204] on icon "scrollable content" at bounding box center [1276, 207] width 8 height 8
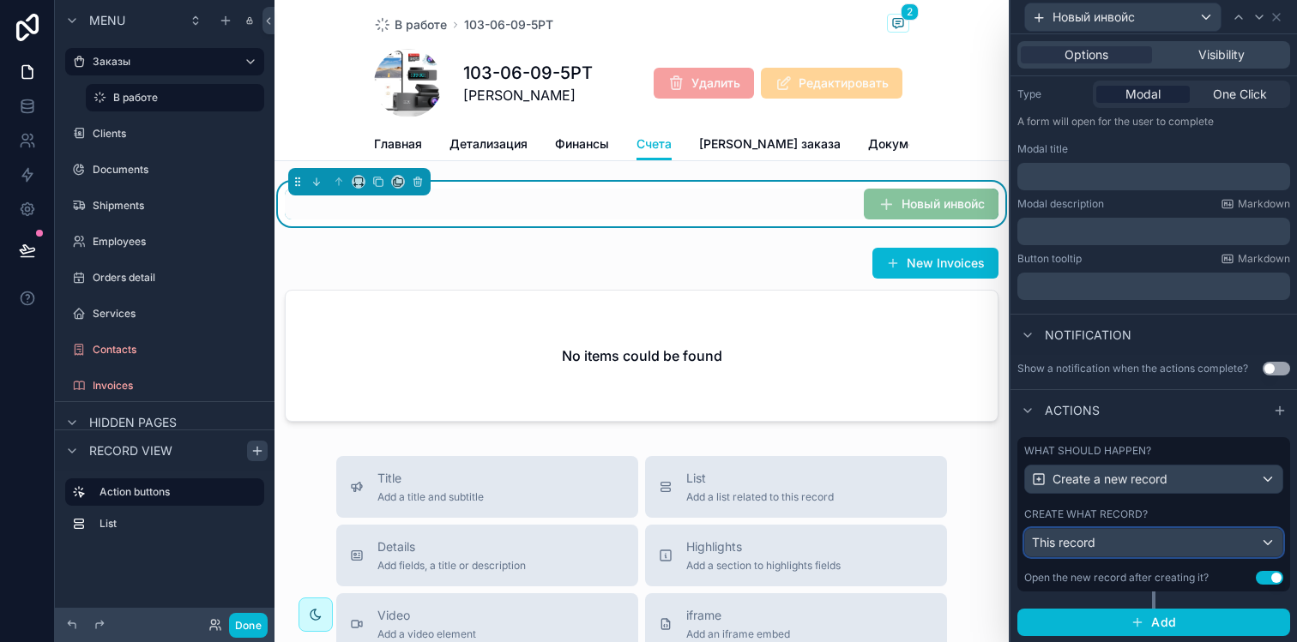
click at [1120, 539] on div "This record" at bounding box center [1153, 542] width 257 height 27
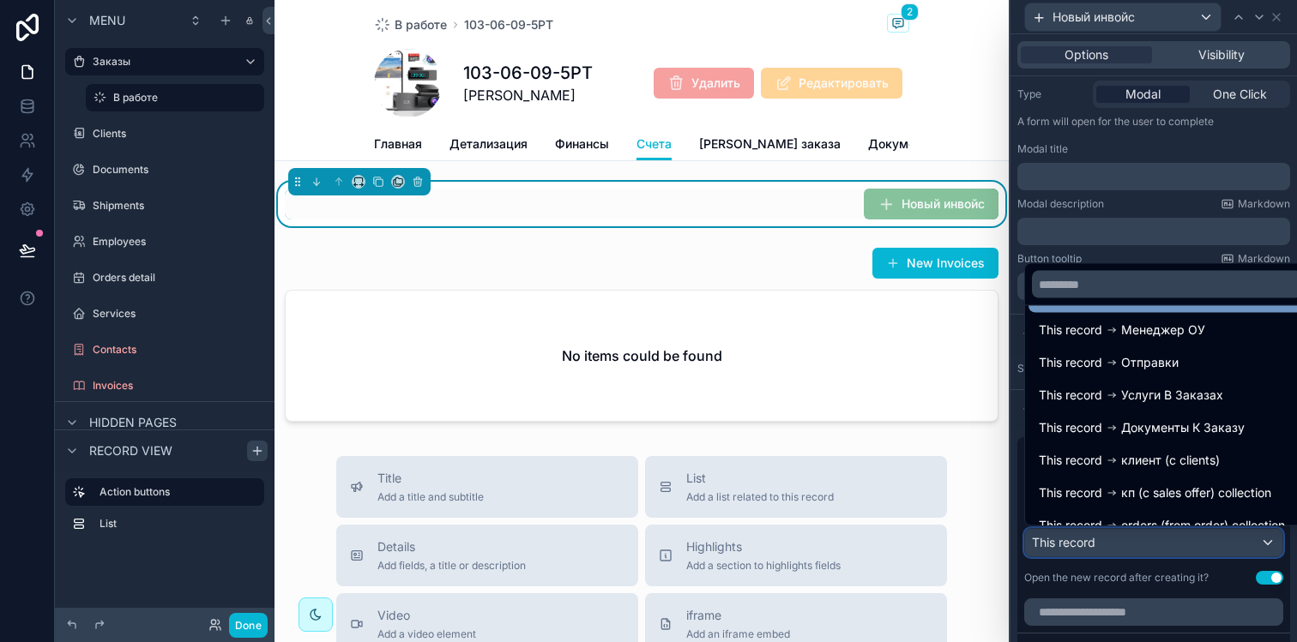
scroll to position [122, 0]
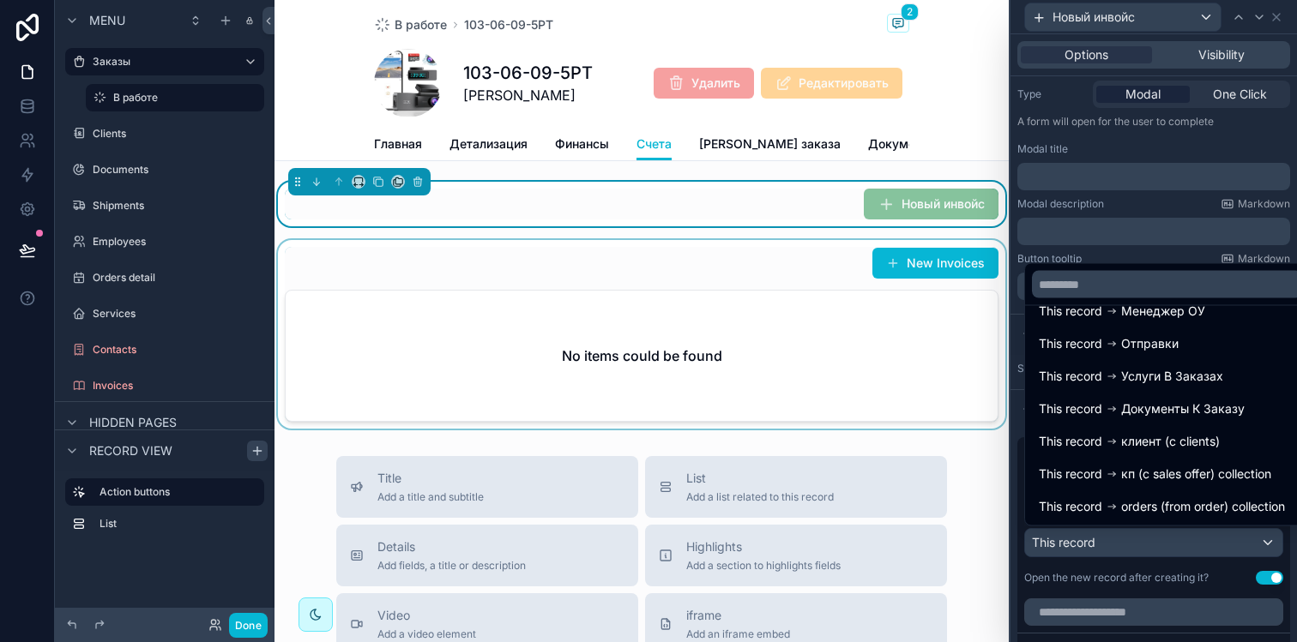
click at [742, 359] on div "scrollable content" at bounding box center [641, 334] width 734 height 189
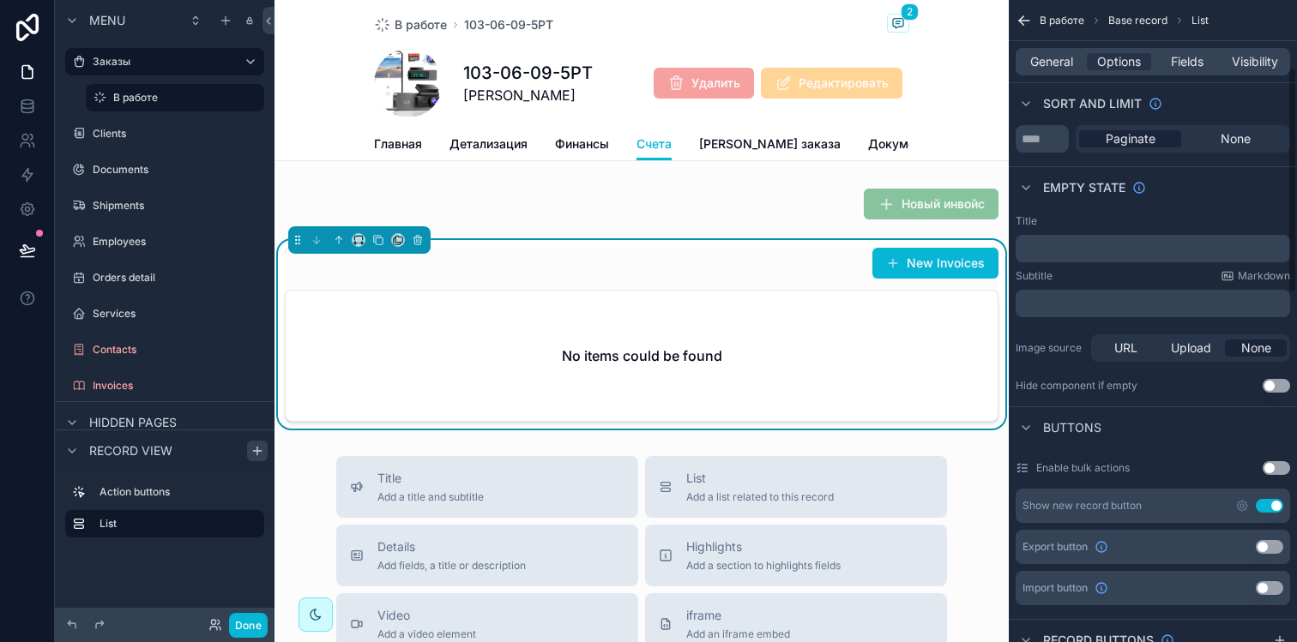
scroll to position [228, 0]
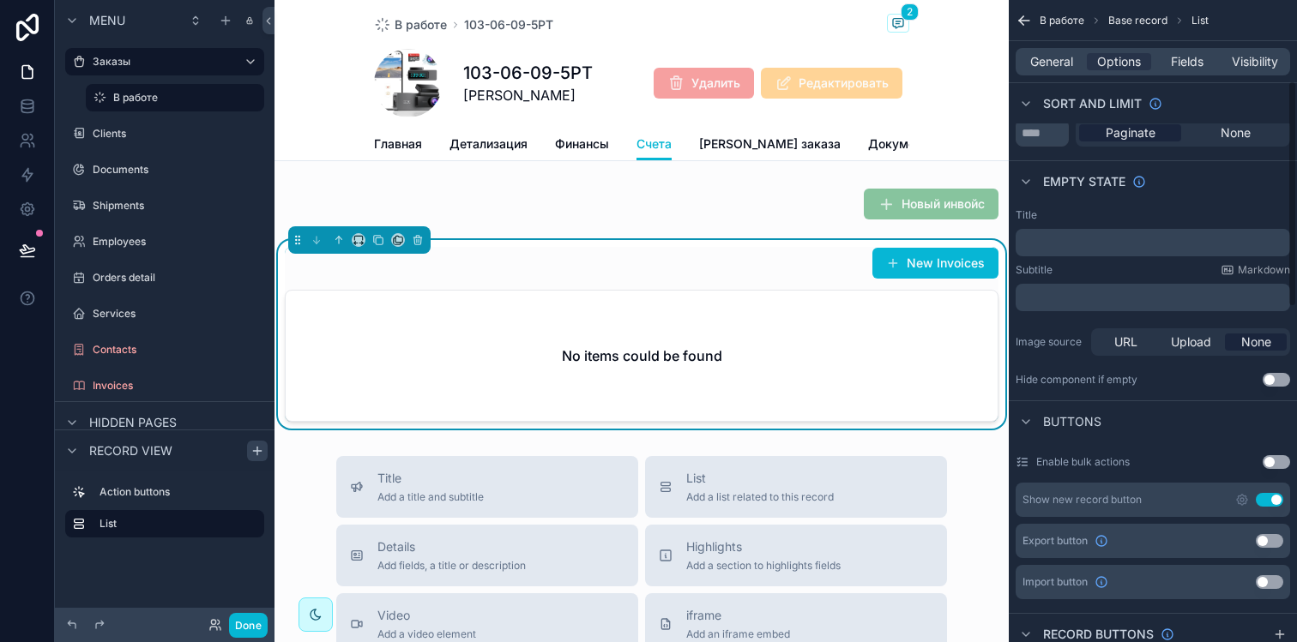
click at [1266, 492] on div "Show new record button Use setting" at bounding box center [1152, 500] width 274 height 34
click at [1266, 497] on button "Use setting" at bounding box center [1269, 500] width 27 height 14
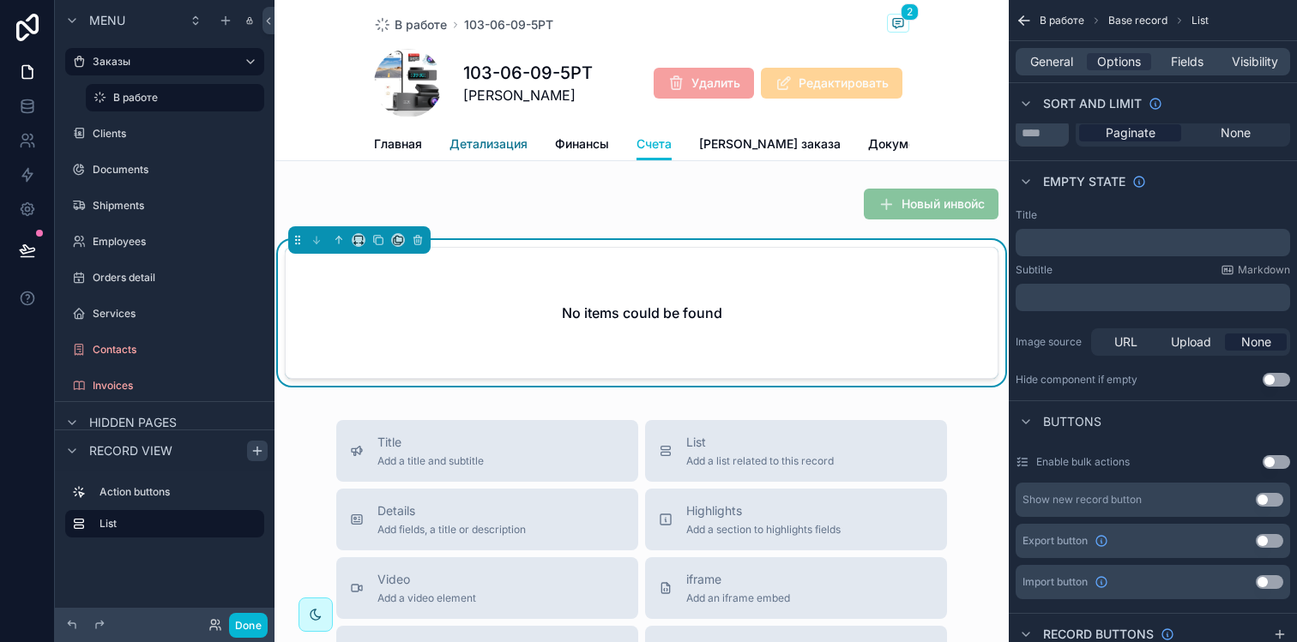
click at [480, 137] on span "Детализация" at bounding box center [488, 144] width 78 height 17
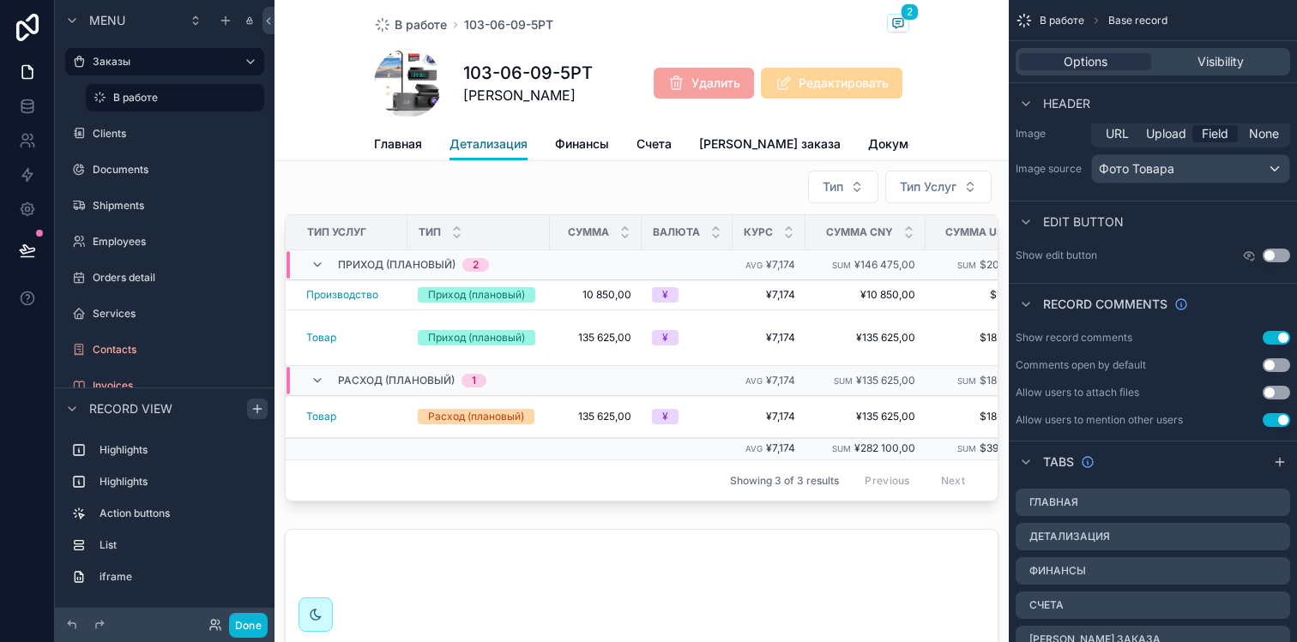
scroll to position [446, 0]
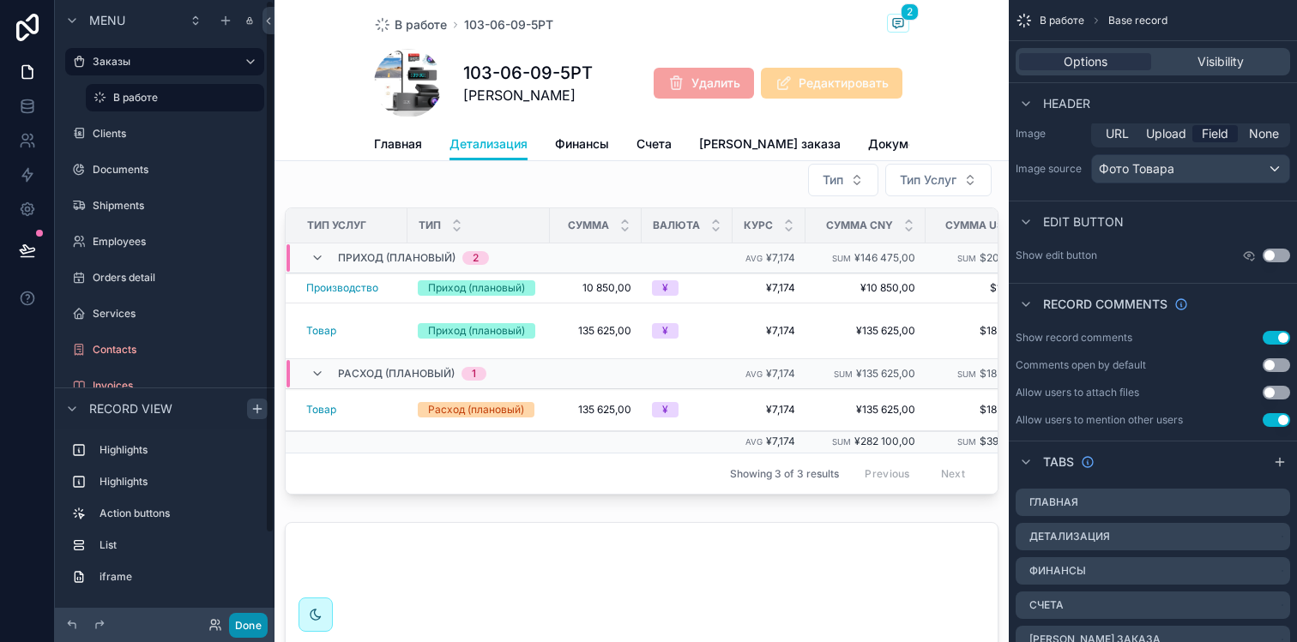
click at [256, 630] on button "Done" at bounding box center [248, 625] width 39 height 25
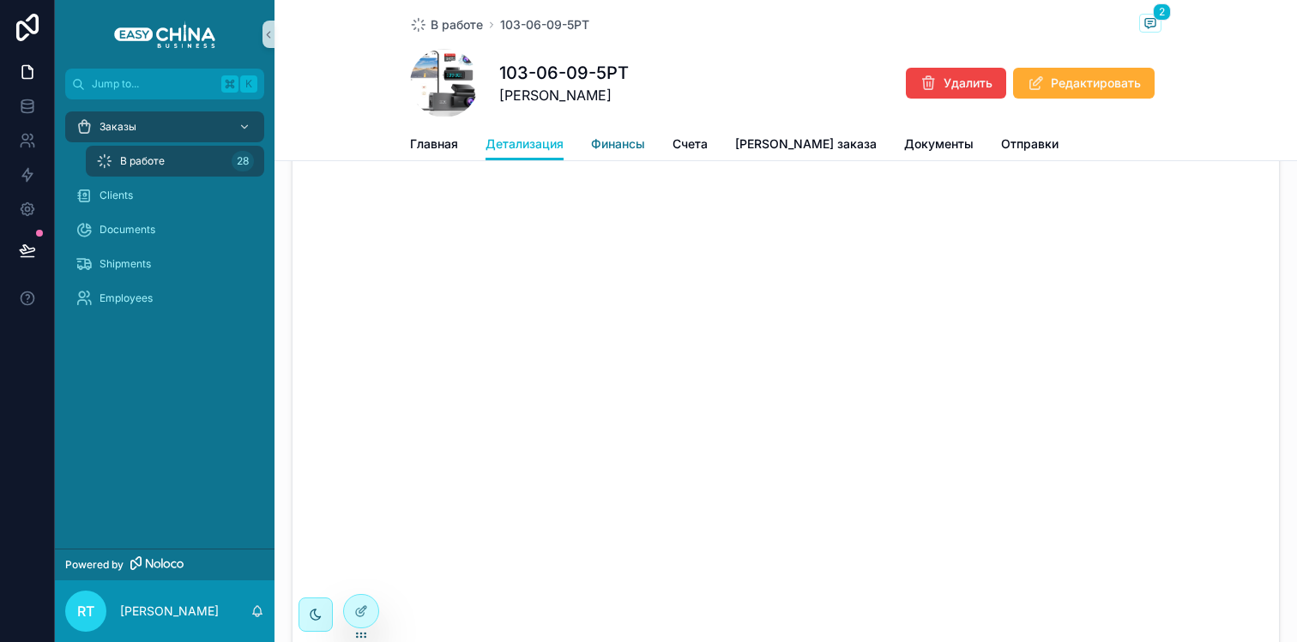
scroll to position [671, 0]
click at [425, 142] on span "Главная" at bounding box center [434, 144] width 48 height 17
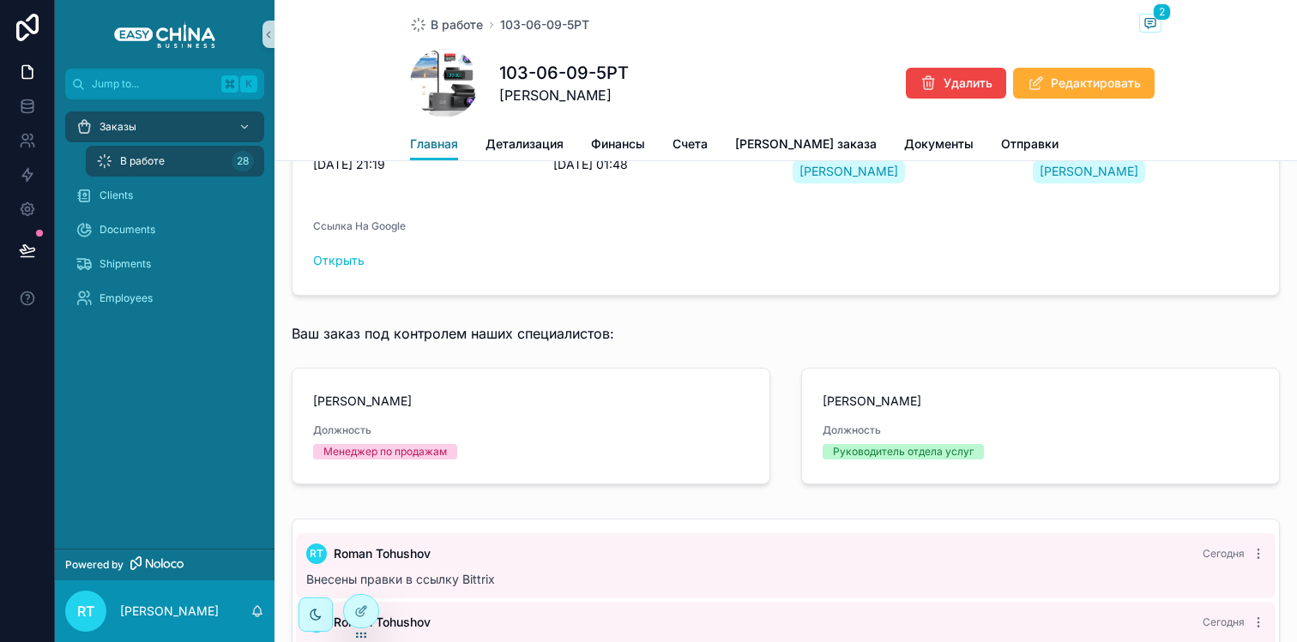
scroll to position [497, 0]
click at [434, 431] on div "Роман Тогушов Должность Менеджер по продажам" at bounding box center [531, 424] width 436 height 67
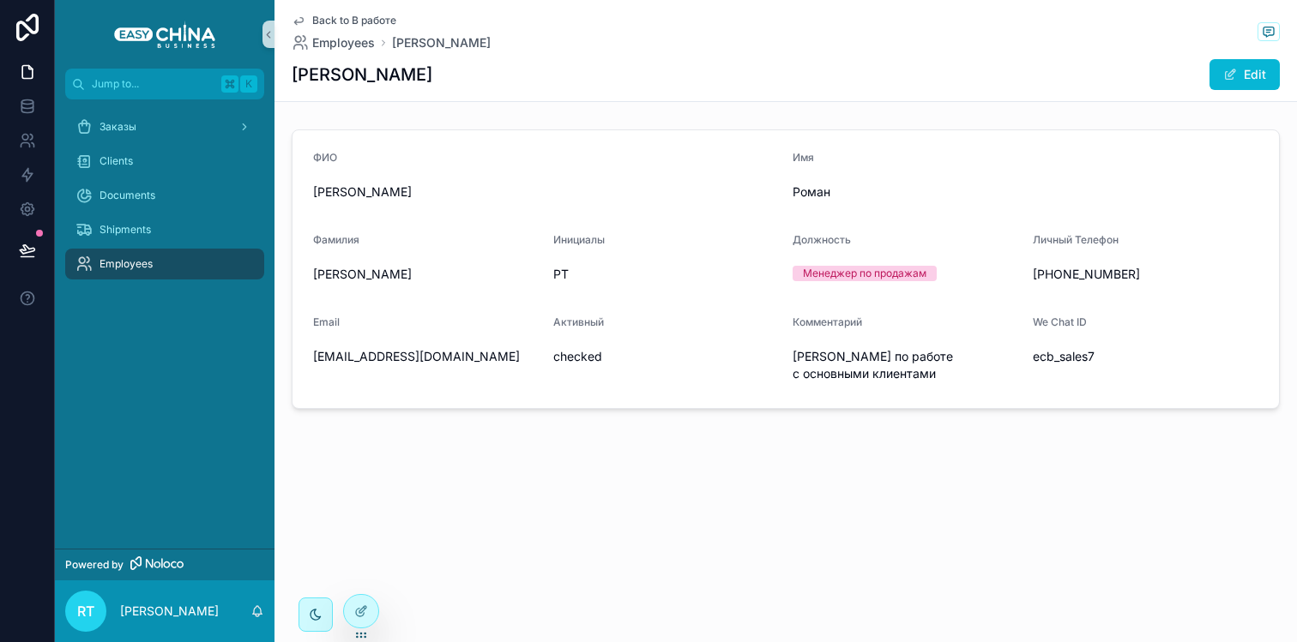
click at [364, 14] on span "Back to В работе" at bounding box center [354, 21] width 84 height 14
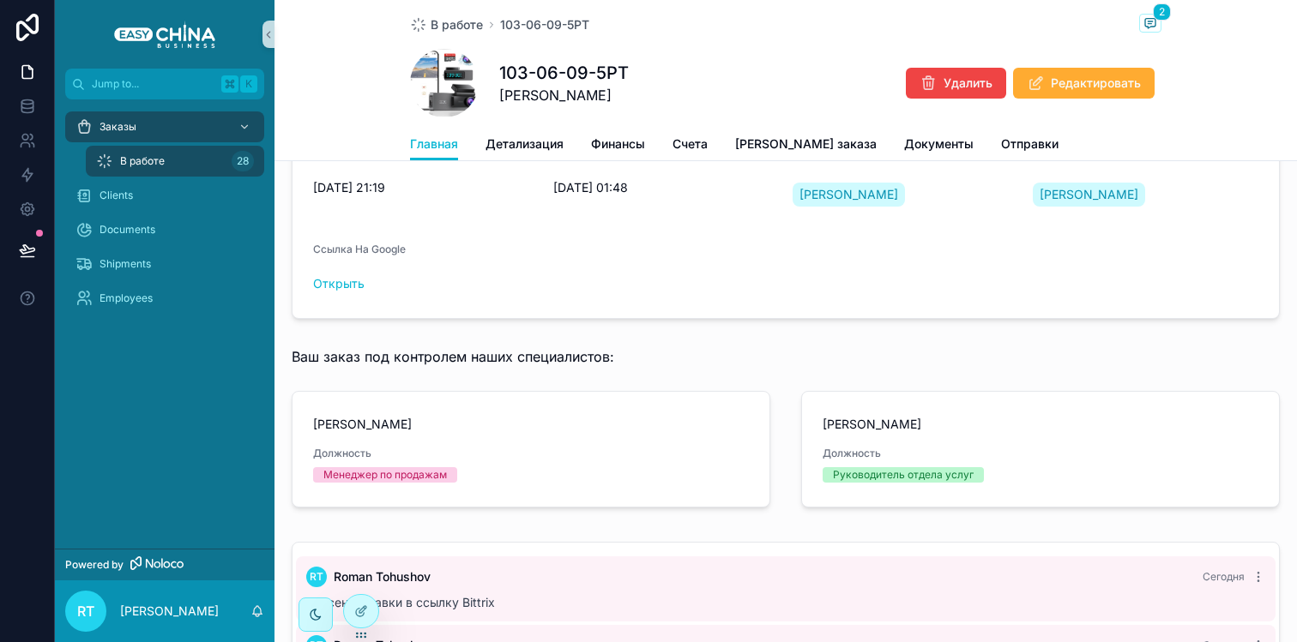
scroll to position [475, 0]
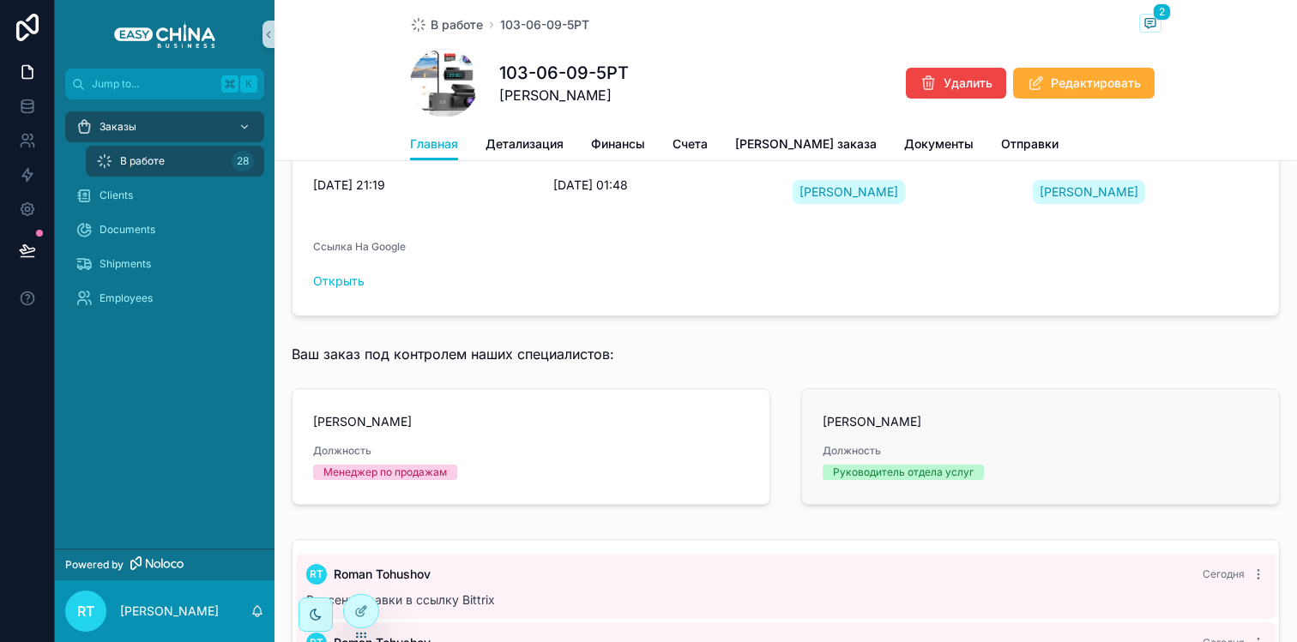
click at [926, 458] on span "Должность" at bounding box center [1040, 451] width 436 height 14
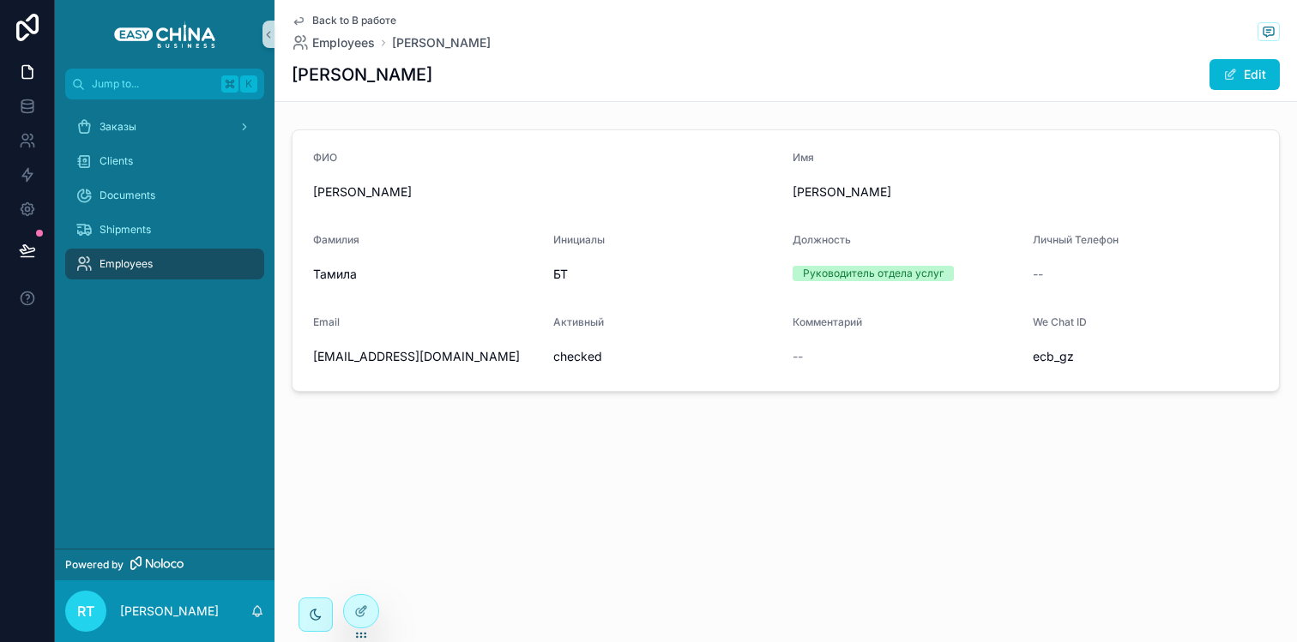
click at [346, 12] on div "Back to В работе Employees Бердалиева Тамила Бердалиева Тамила Edit" at bounding box center [786, 50] width 988 height 101
click at [345, 14] on span "Back to В работе" at bounding box center [354, 21] width 84 height 14
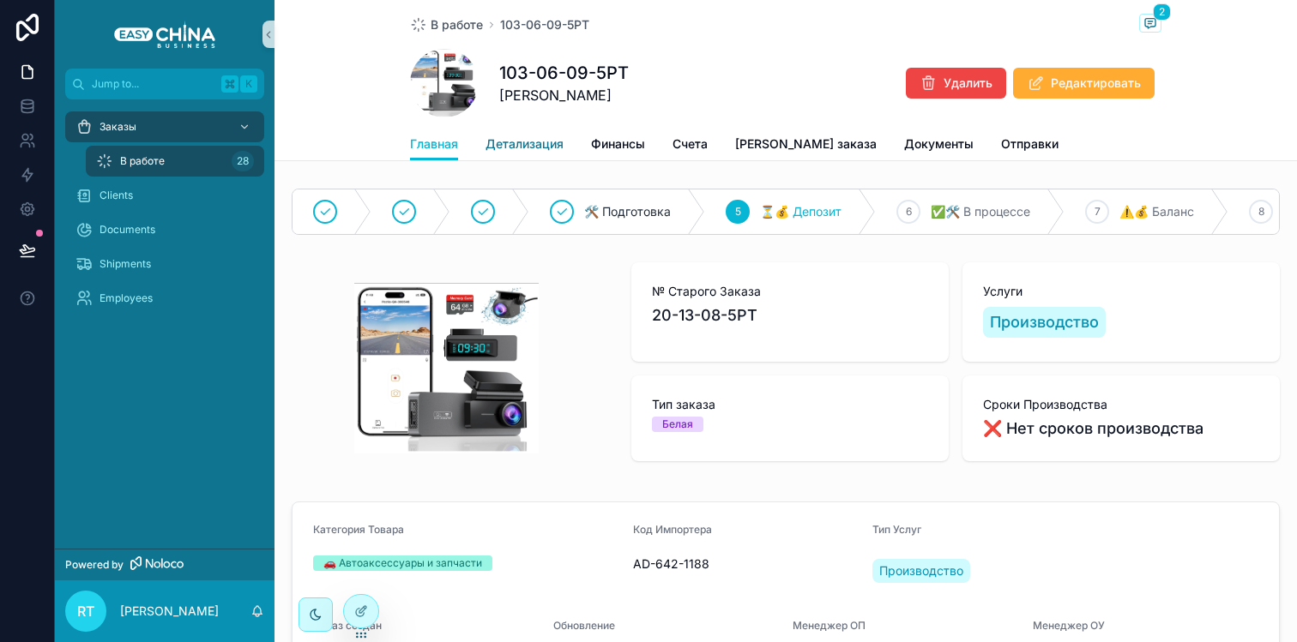
click at [527, 142] on span "Детализация" at bounding box center [524, 144] width 78 height 17
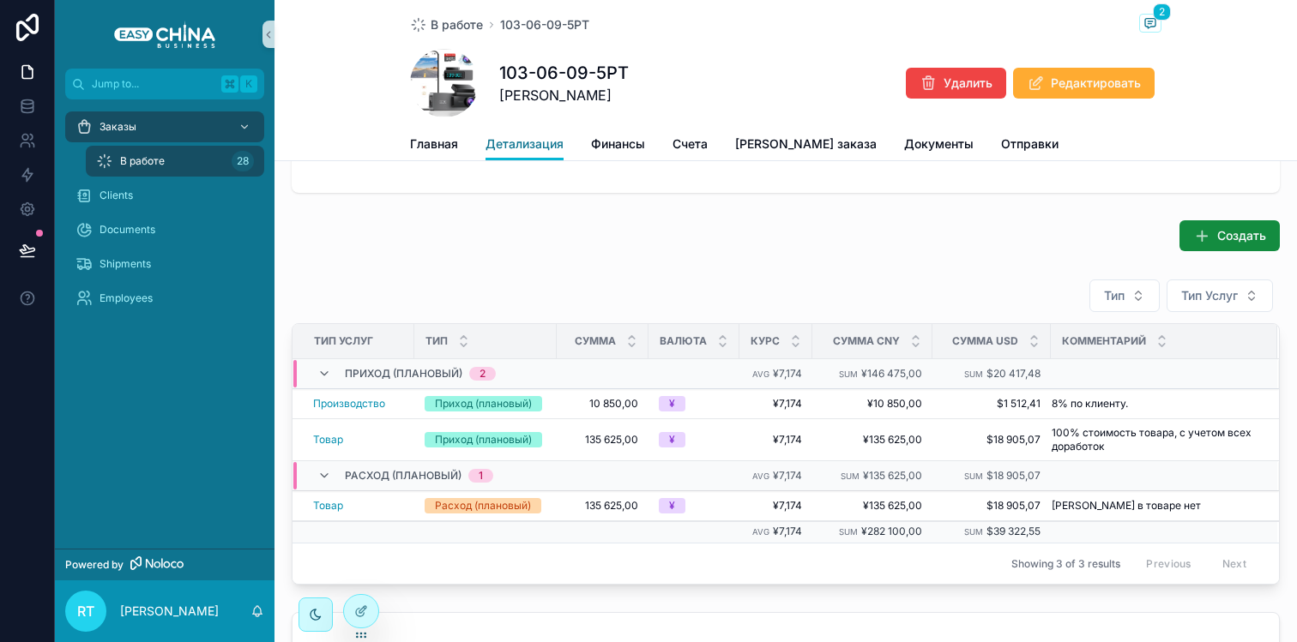
scroll to position [123, 0]
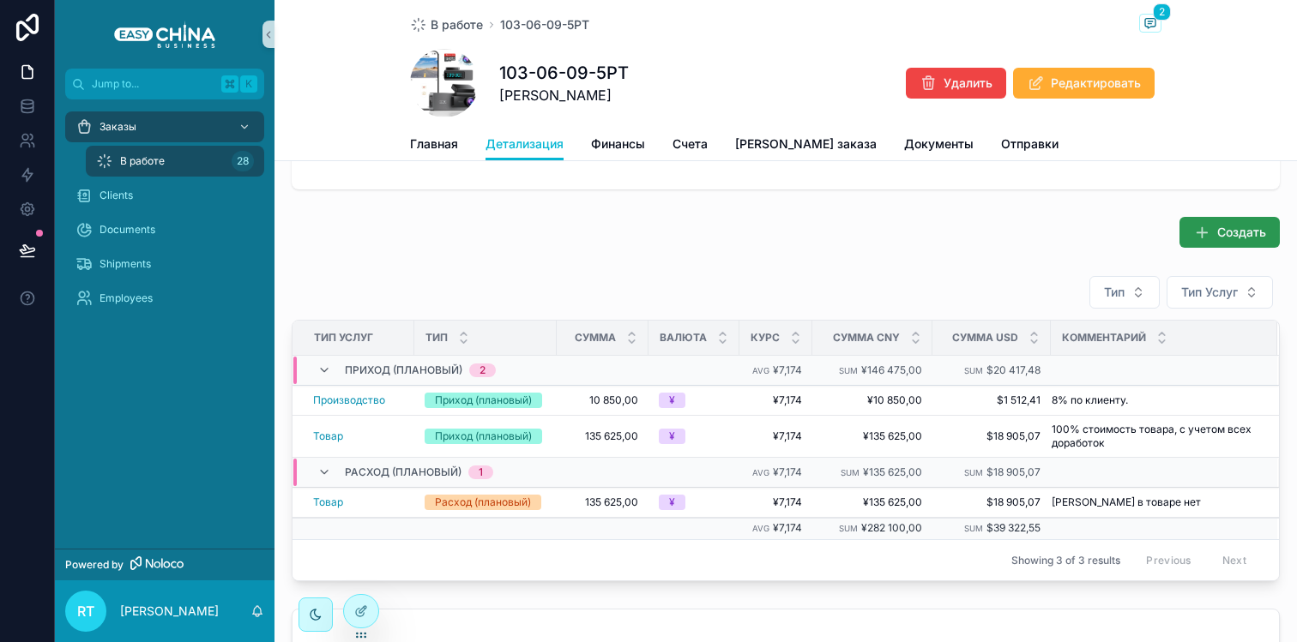
click at [1224, 242] on button "Создать" at bounding box center [1229, 232] width 100 height 31
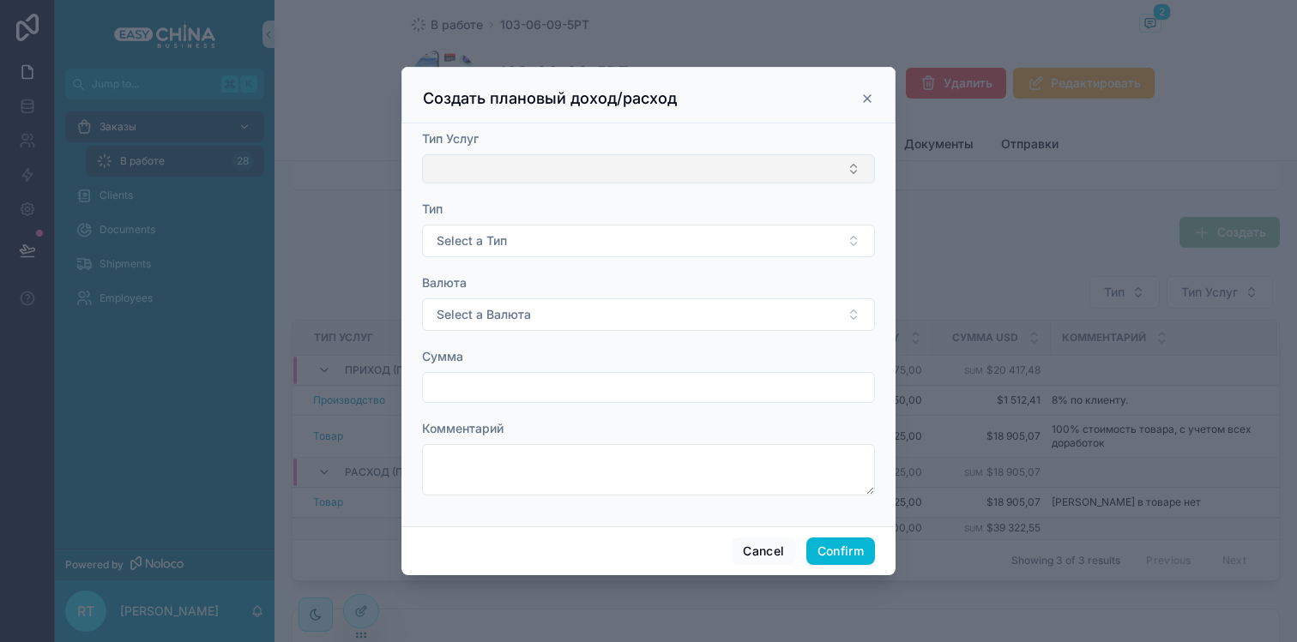
click at [517, 169] on button "Select Button" at bounding box center [648, 168] width 453 height 29
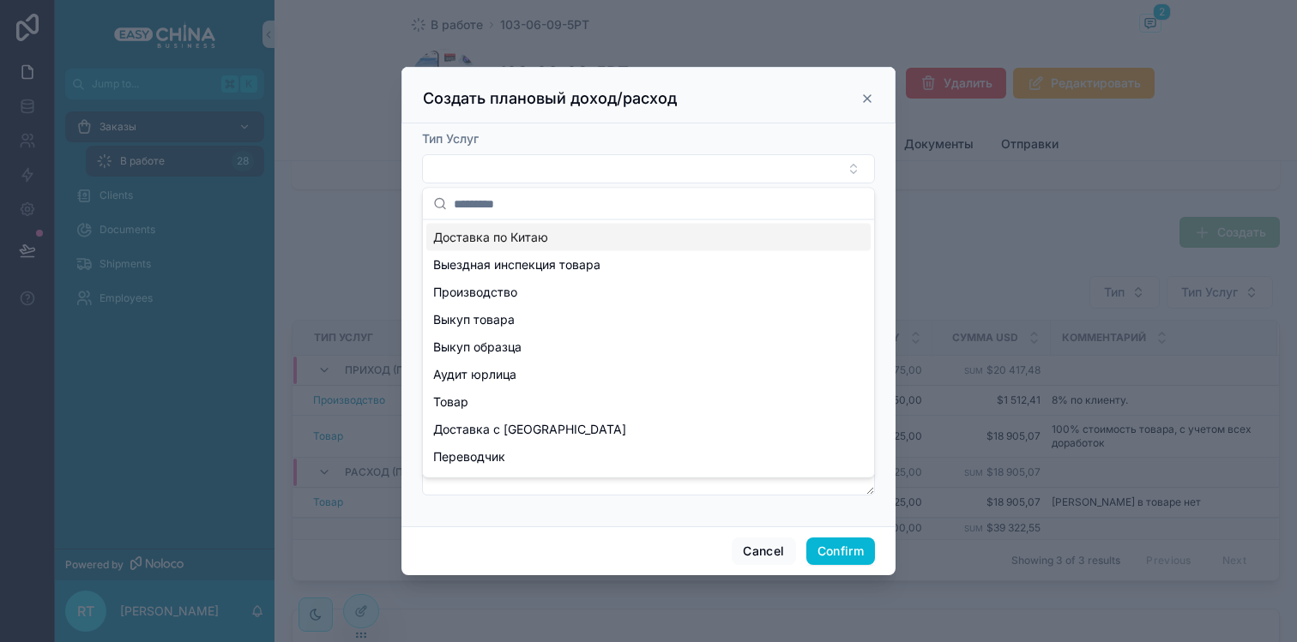
click at [498, 239] on span "Доставка по Китаю" at bounding box center [490, 237] width 115 height 17
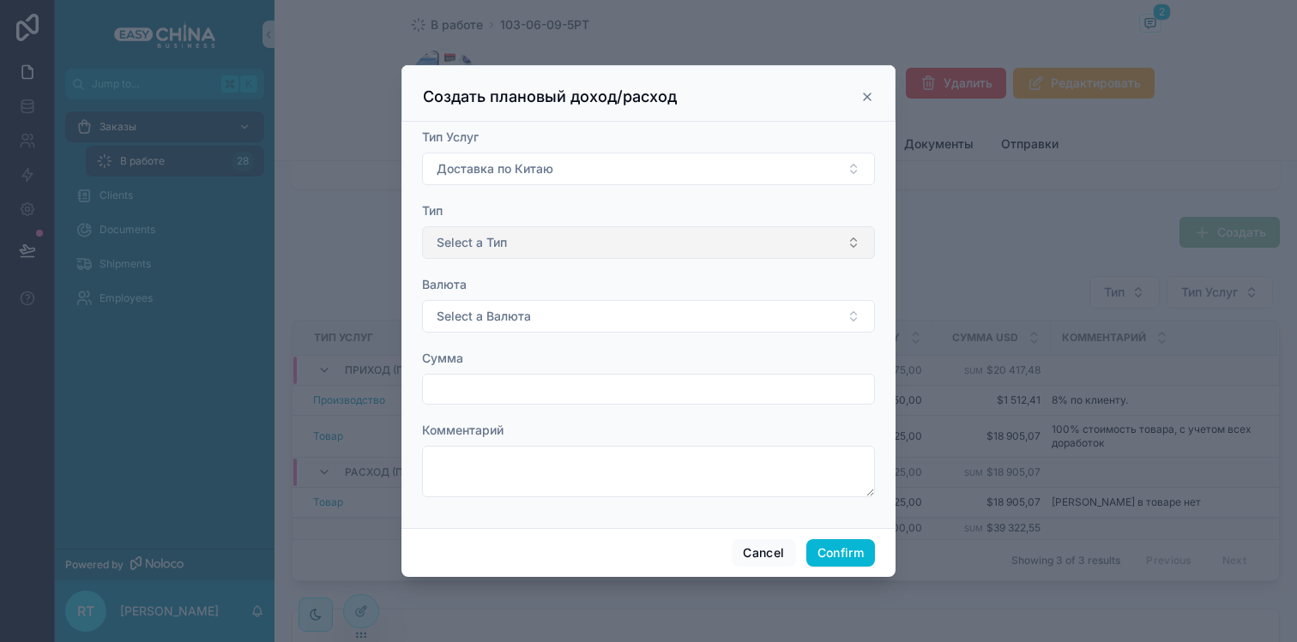
click at [504, 240] on span "Select a Тип" at bounding box center [472, 242] width 70 height 17
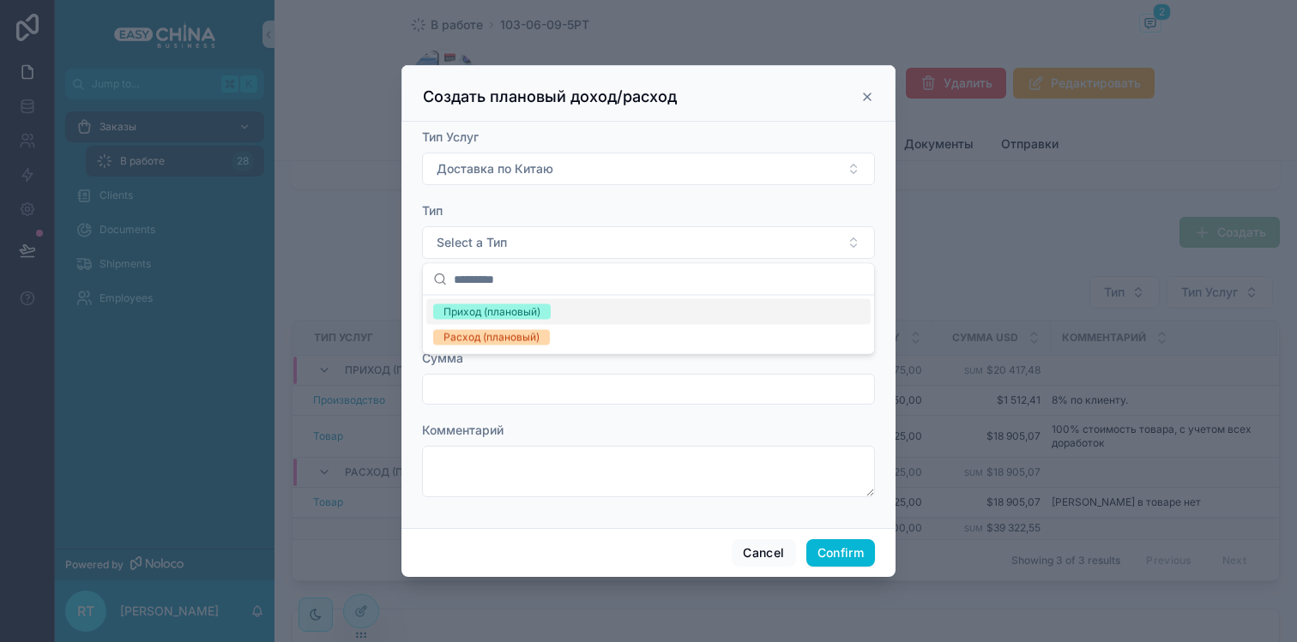
click at [492, 316] on div "Приход (плановый)" at bounding box center [491, 311] width 97 height 15
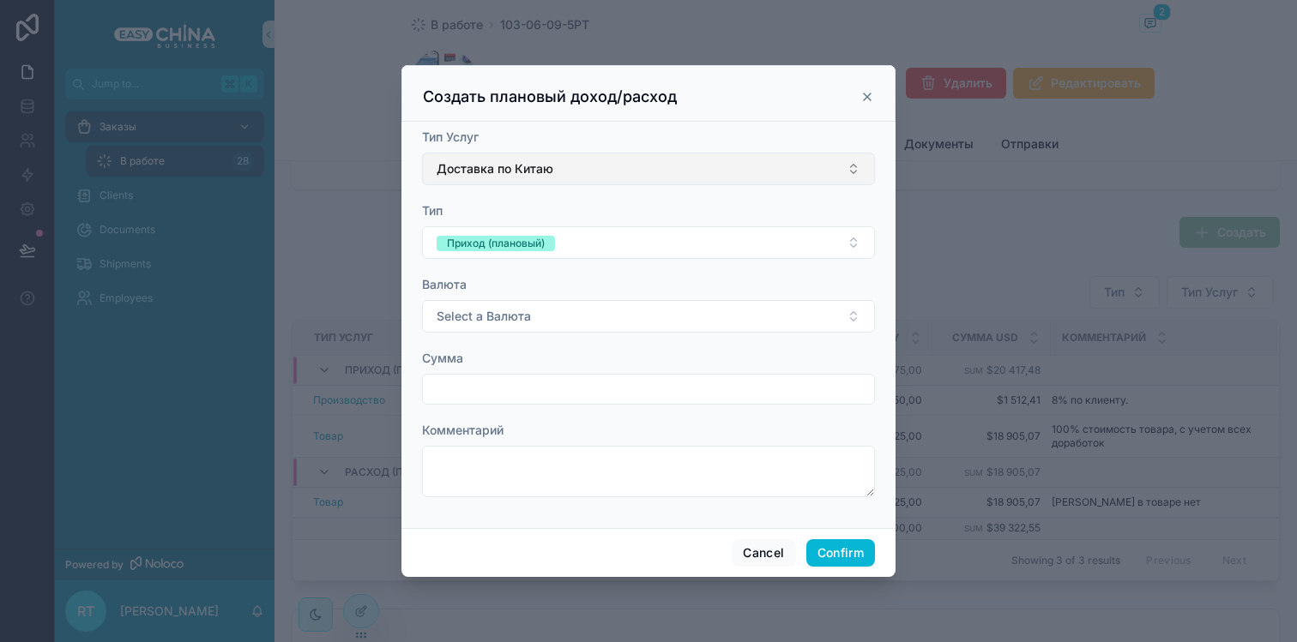
click at [529, 171] on span "Доставка по Китаю" at bounding box center [495, 168] width 117 height 17
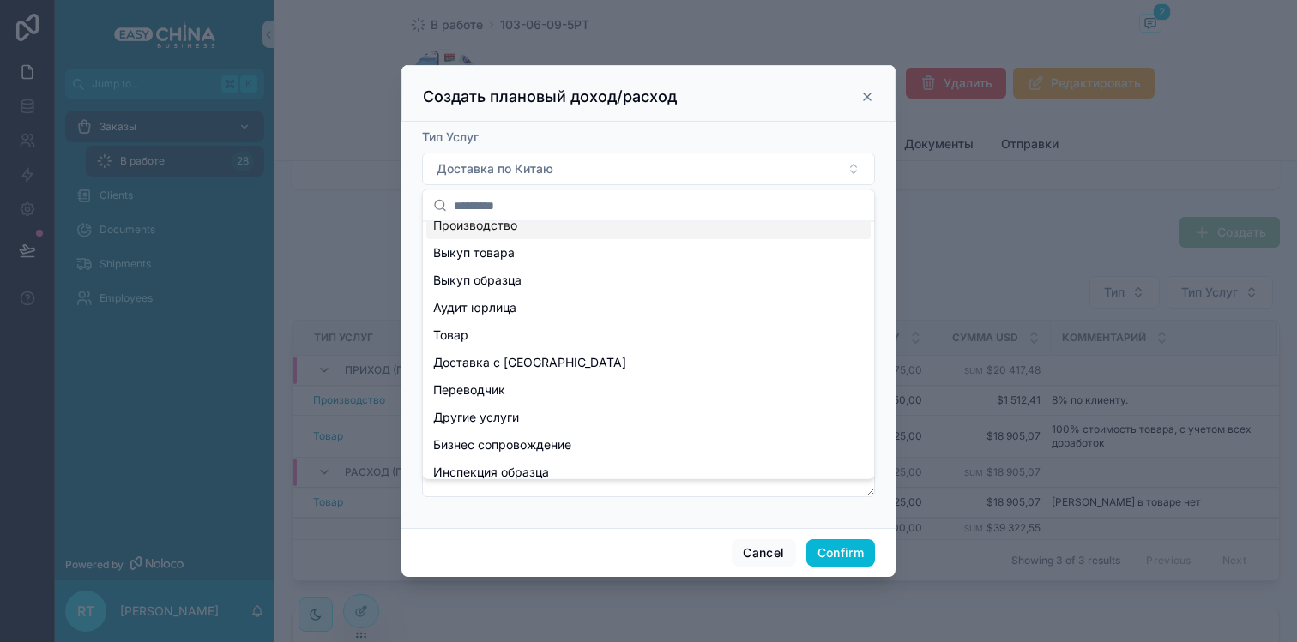
scroll to position [127, 0]
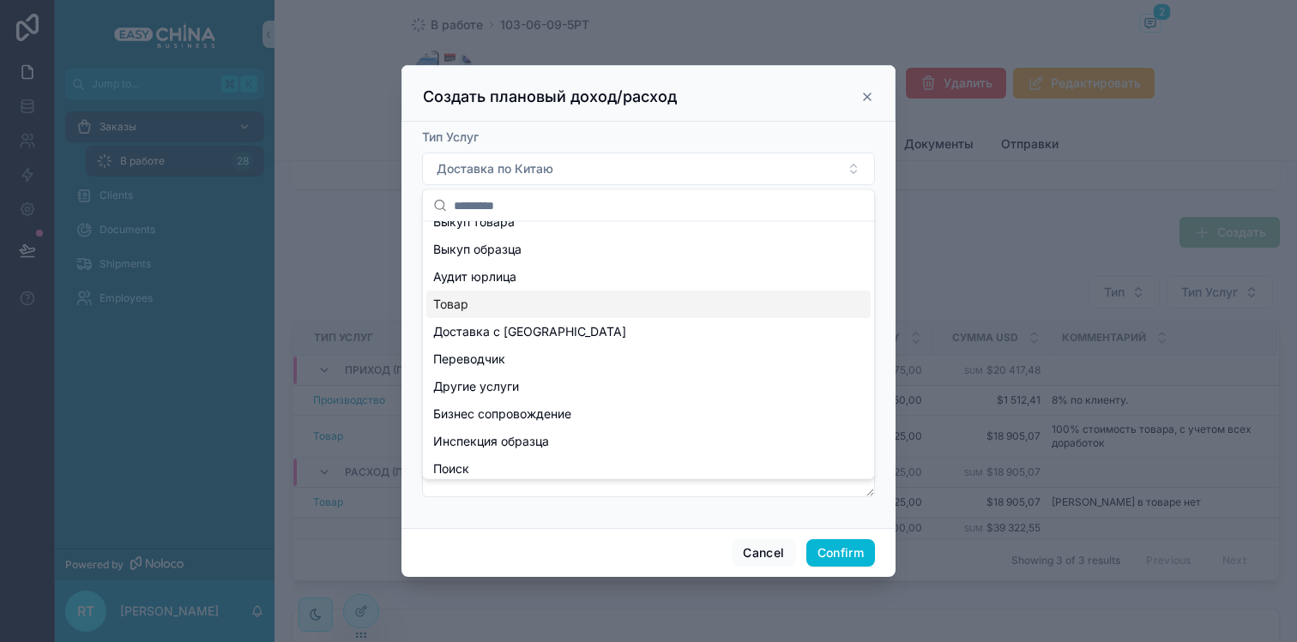
drag, startPoint x: 523, startPoint y: 317, endPoint x: 525, endPoint y: 306, distance: 11.3
click at [525, 306] on div "None Доставка по Китаю Выездная инспекция товара Производство Выкуп товара Выку…" at bounding box center [648, 291] width 444 height 384
click at [525, 306] on div "Товар" at bounding box center [648, 304] width 444 height 27
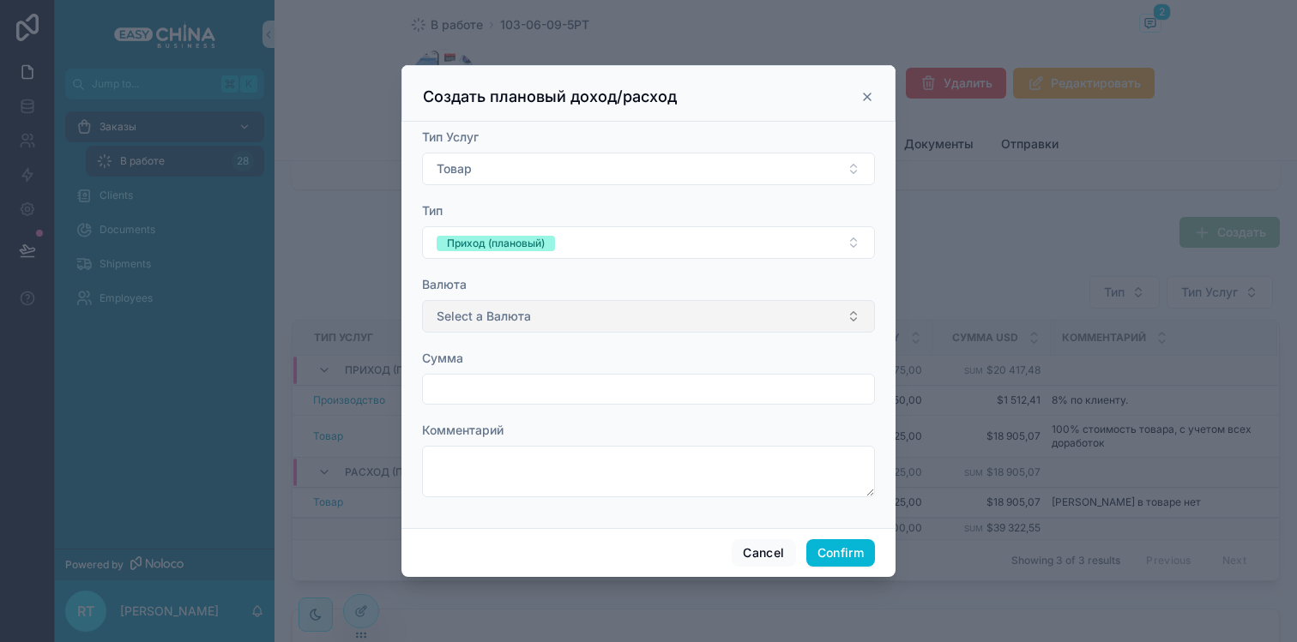
click at [504, 313] on span "Select a Валюта" at bounding box center [484, 316] width 94 height 17
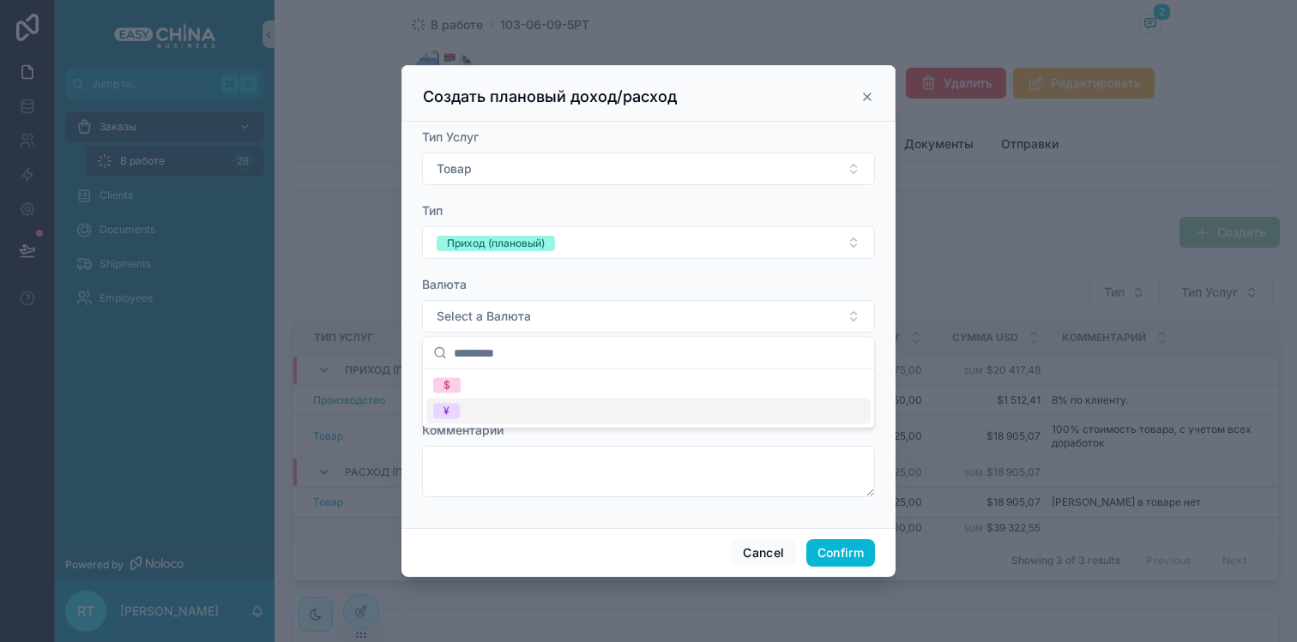
click at [512, 410] on div "¥" at bounding box center [648, 412] width 444 height 26
click at [493, 396] on input "text" at bounding box center [648, 389] width 451 height 24
type input "********"
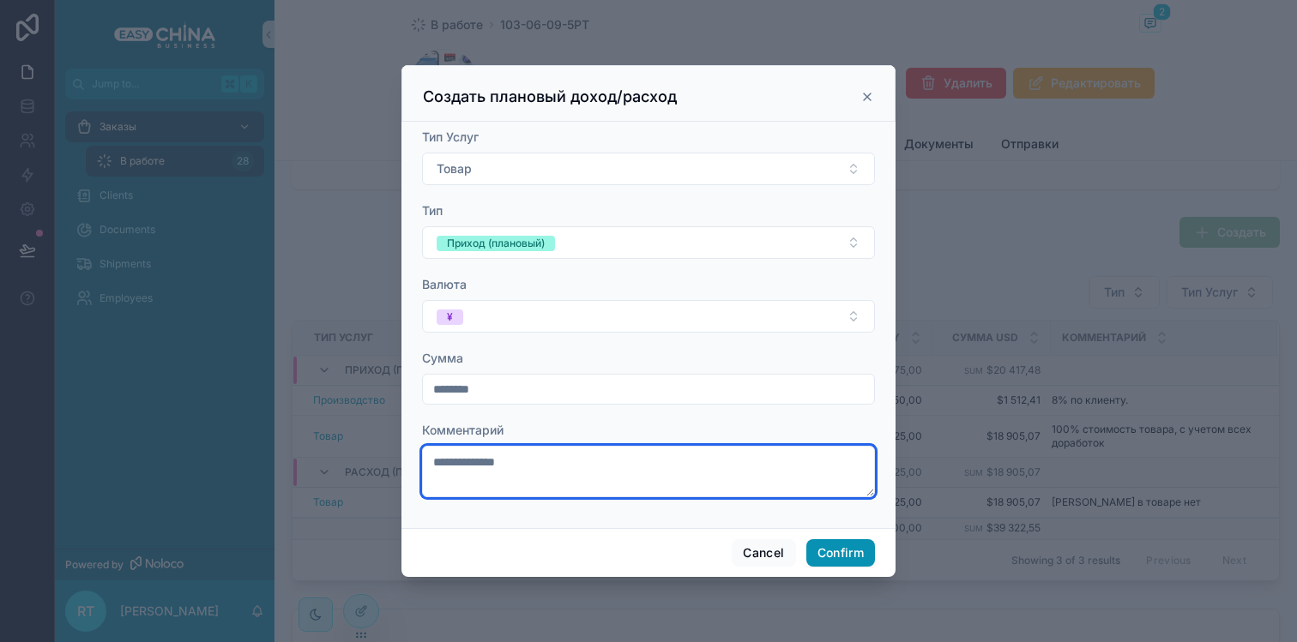
type textarea "**********"
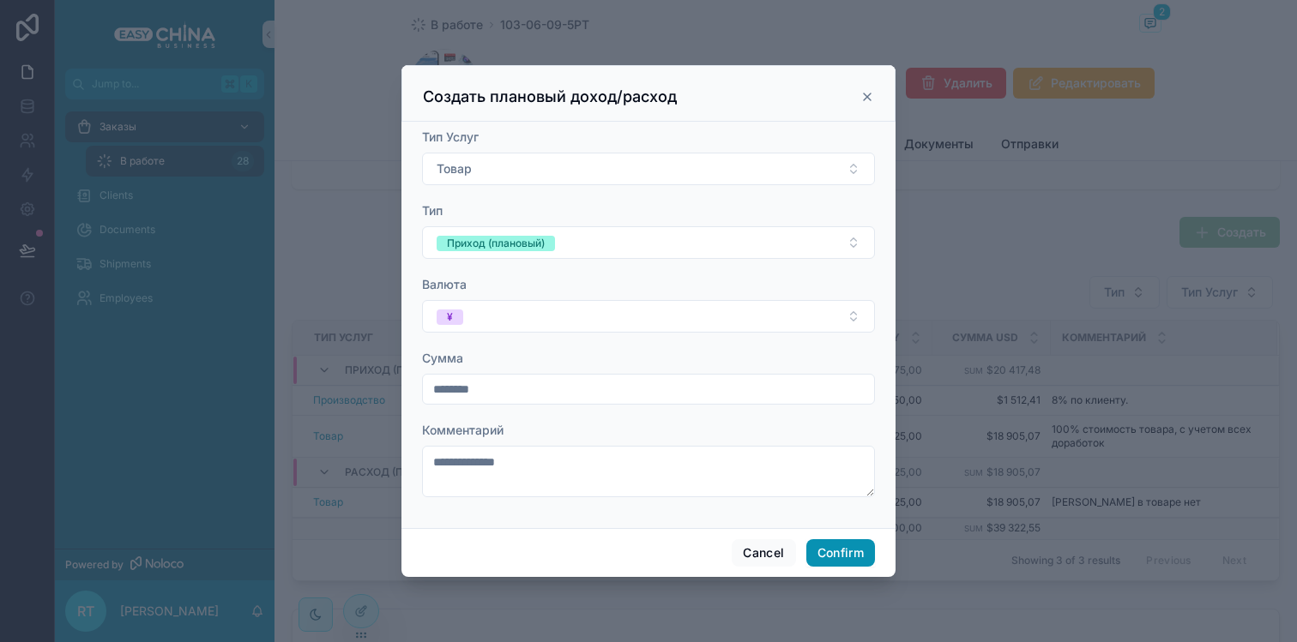
click at [851, 548] on button "Confirm" at bounding box center [840, 552] width 69 height 27
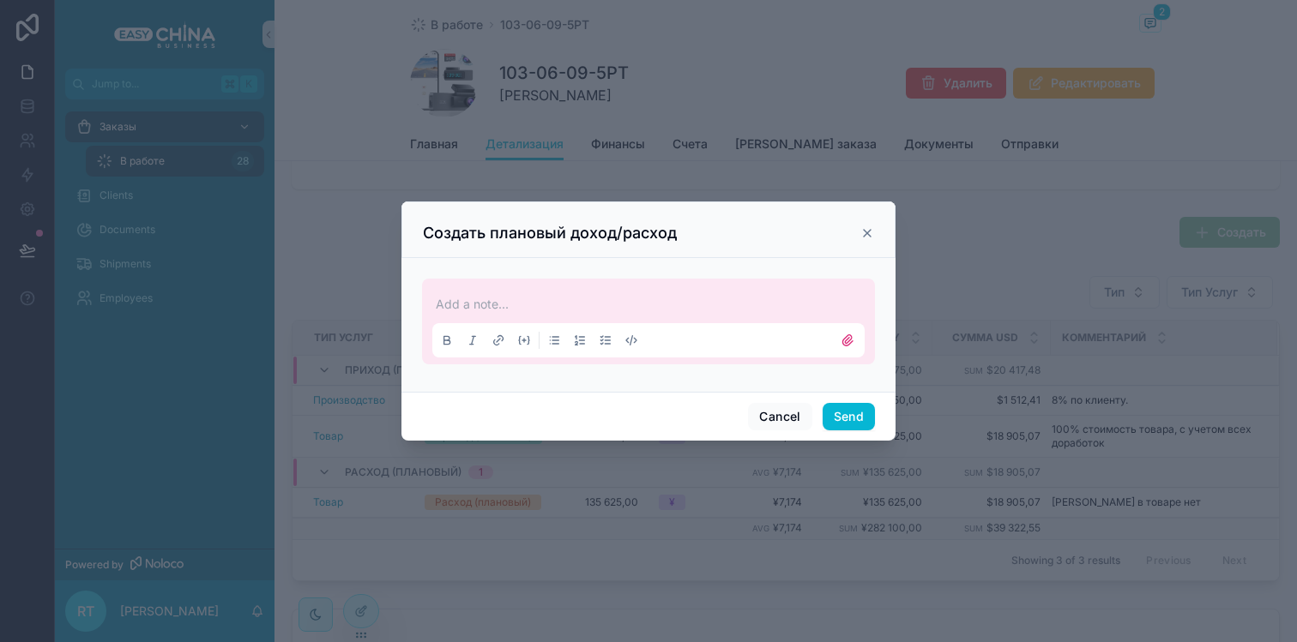
click at [598, 297] on p at bounding box center [652, 304] width 432 height 17
click at [846, 417] on button "Send" at bounding box center [848, 416] width 52 height 27
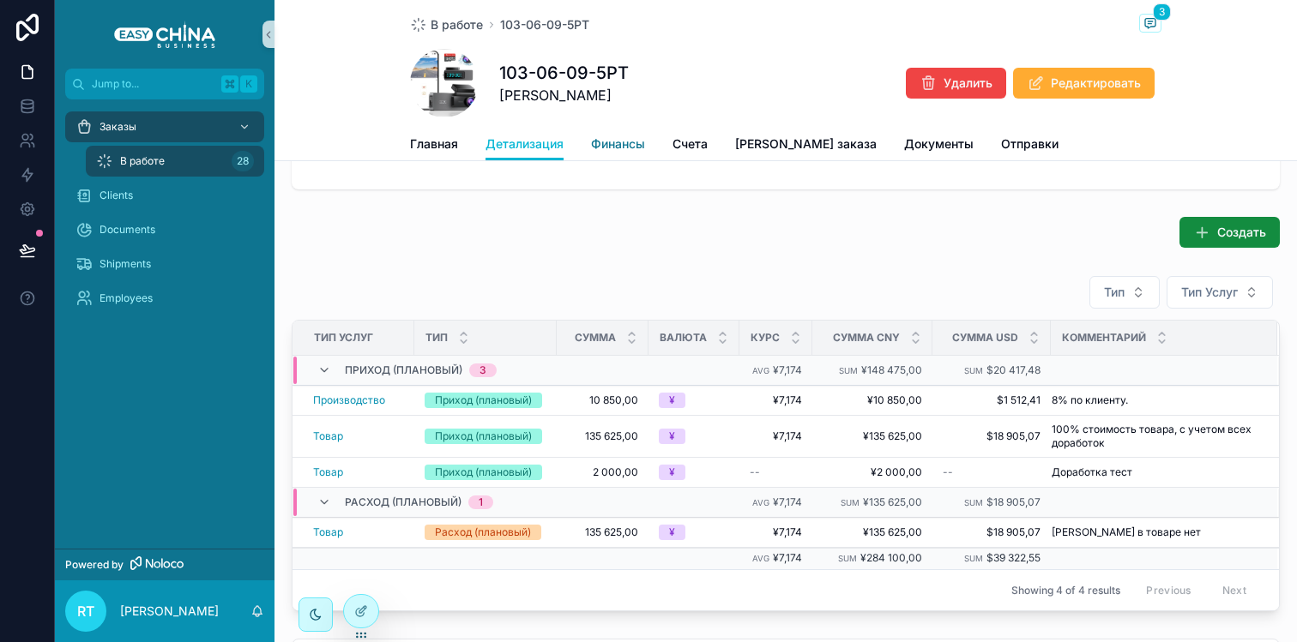
click at [626, 146] on span "Финансы" at bounding box center [618, 144] width 54 height 17
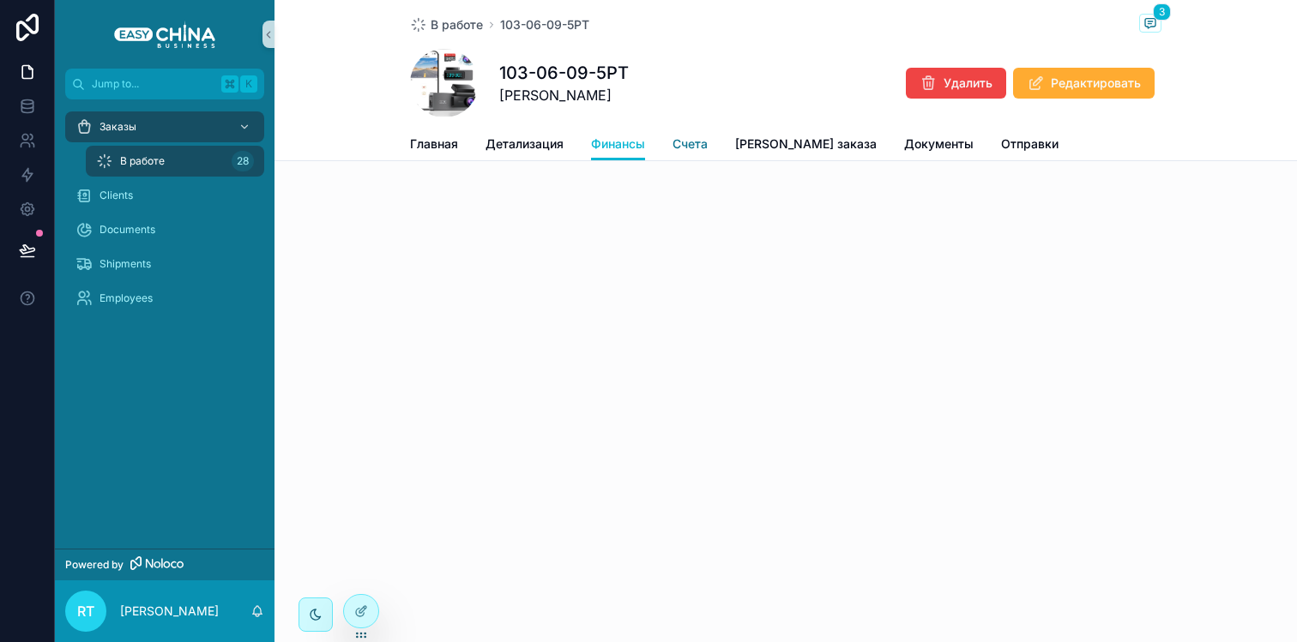
click at [698, 140] on span "Счета" at bounding box center [689, 144] width 35 height 17
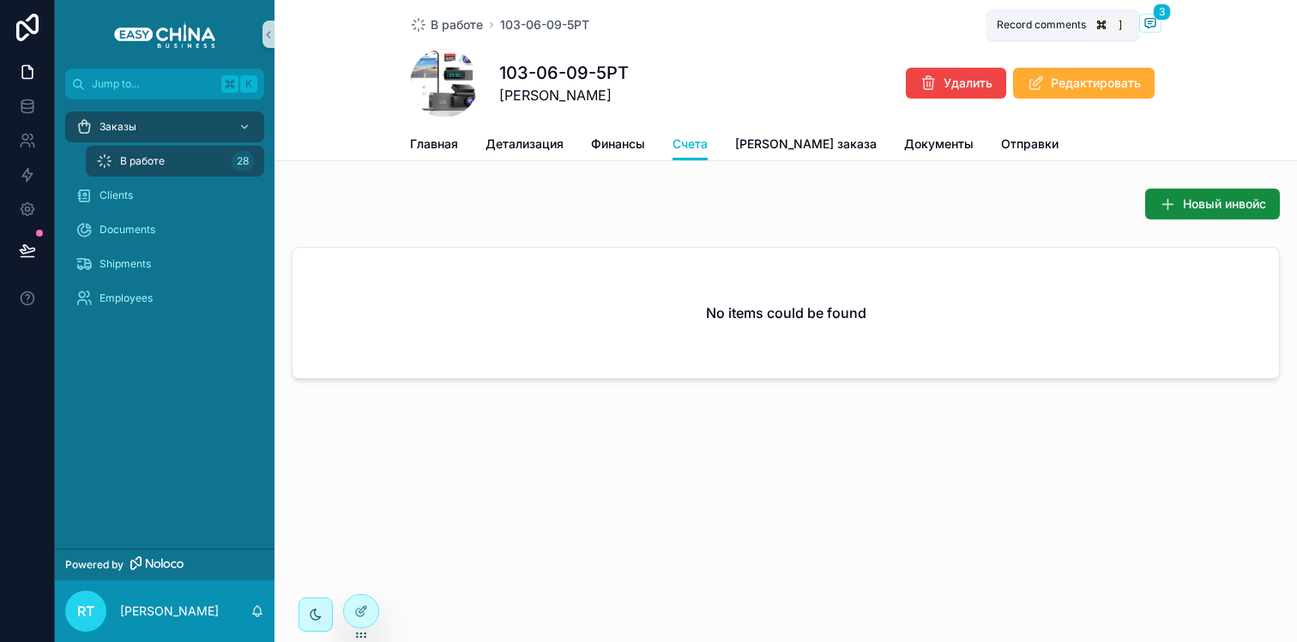
click at [1154, 19] on icon "scrollable content" at bounding box center [1150, 23] width 10 height 9
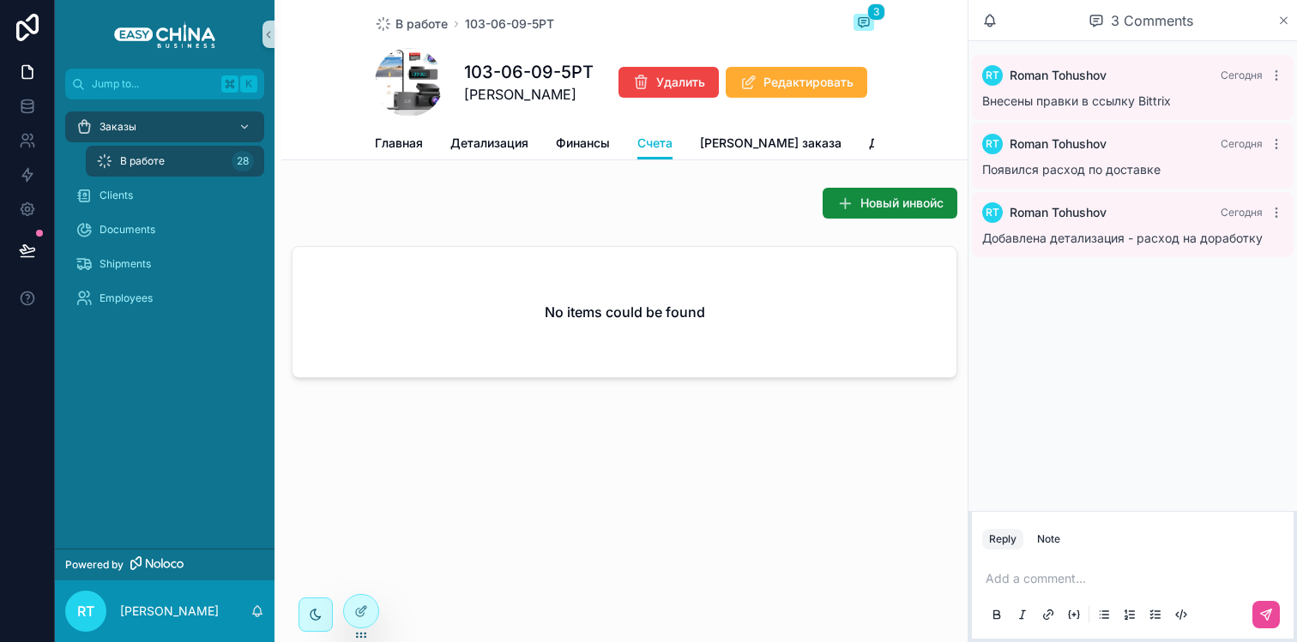
click at [1278, 22] on icon "scrollable content" at bounding box center [1283, 21] width 13 height 14
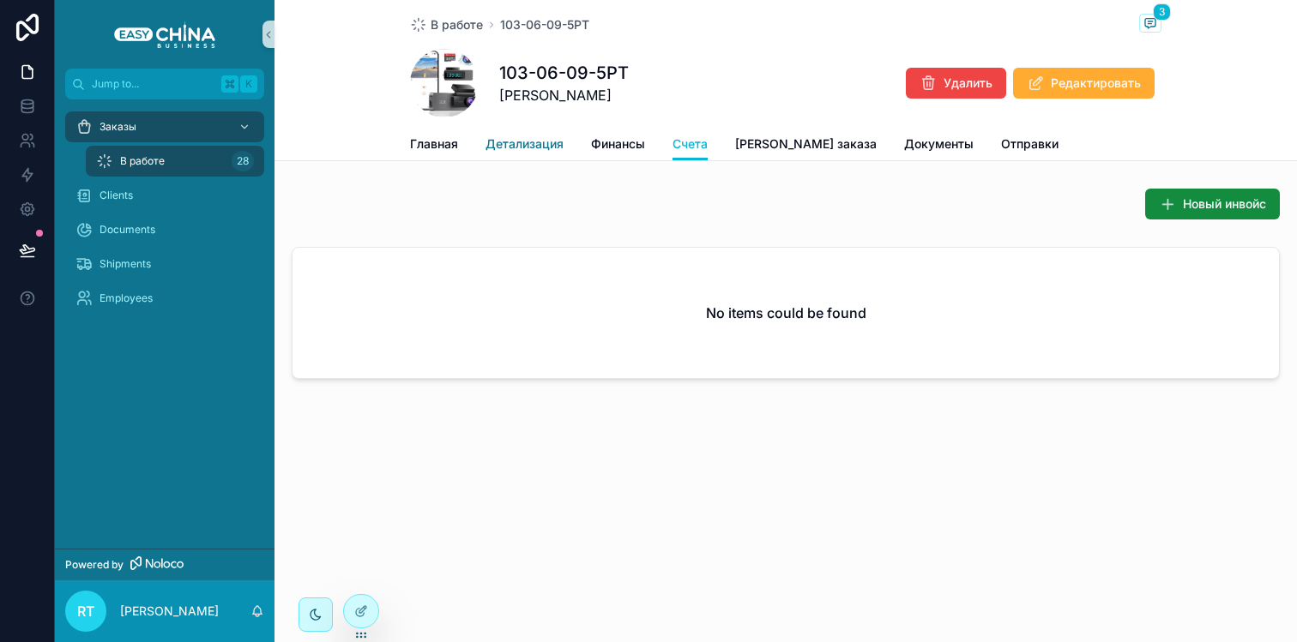
click at [536, 142] on span "Детализация" at bounding box center [524, 144] width 78 height 17
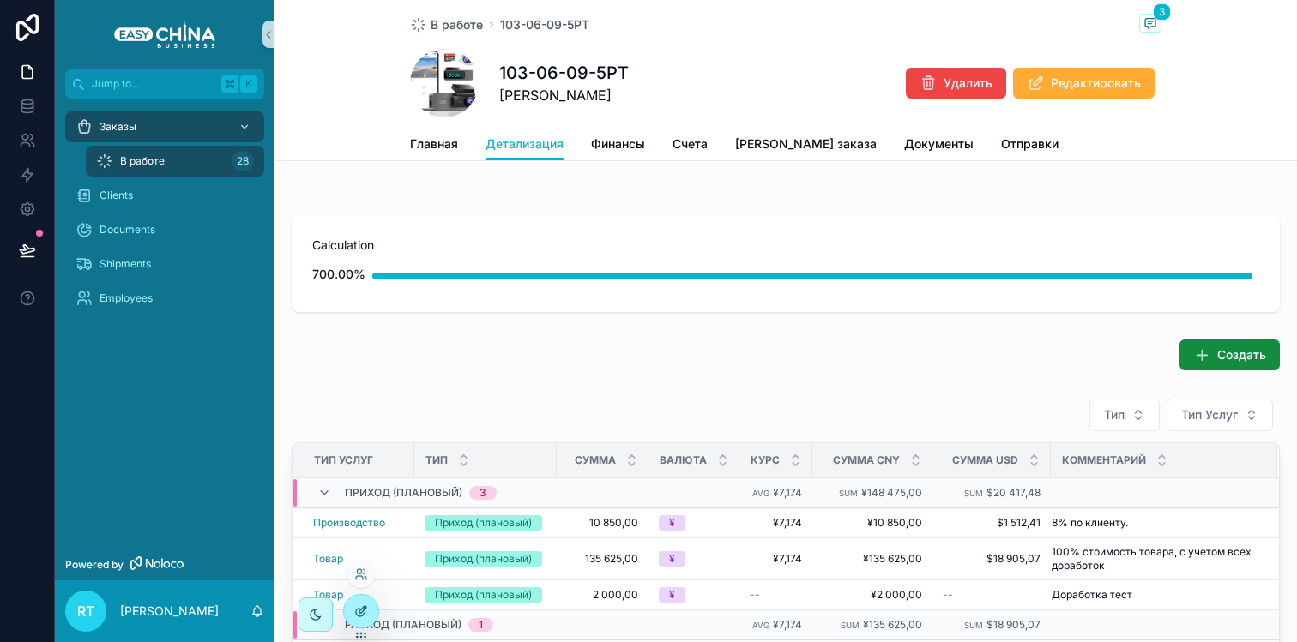
click at [369, 599] on div at bounding box center [361, 611] width 34 height 33
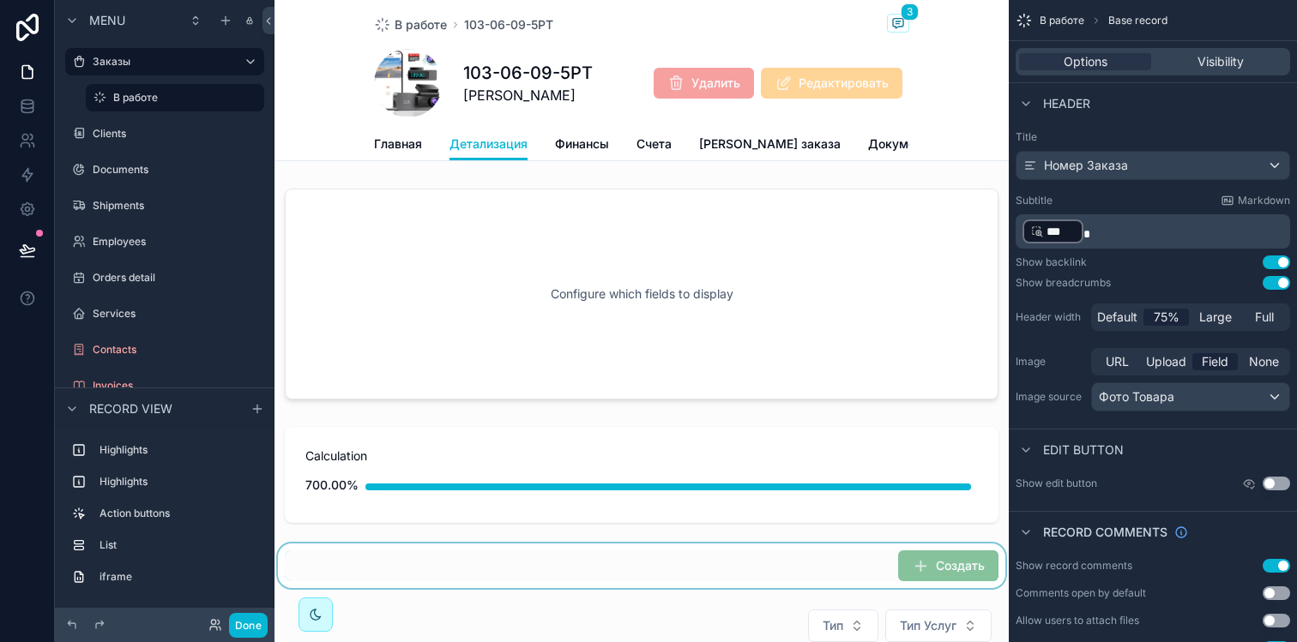
click at [934, 571] on div "scrollable content" at bounding box center [641, 566] width 734 height 45
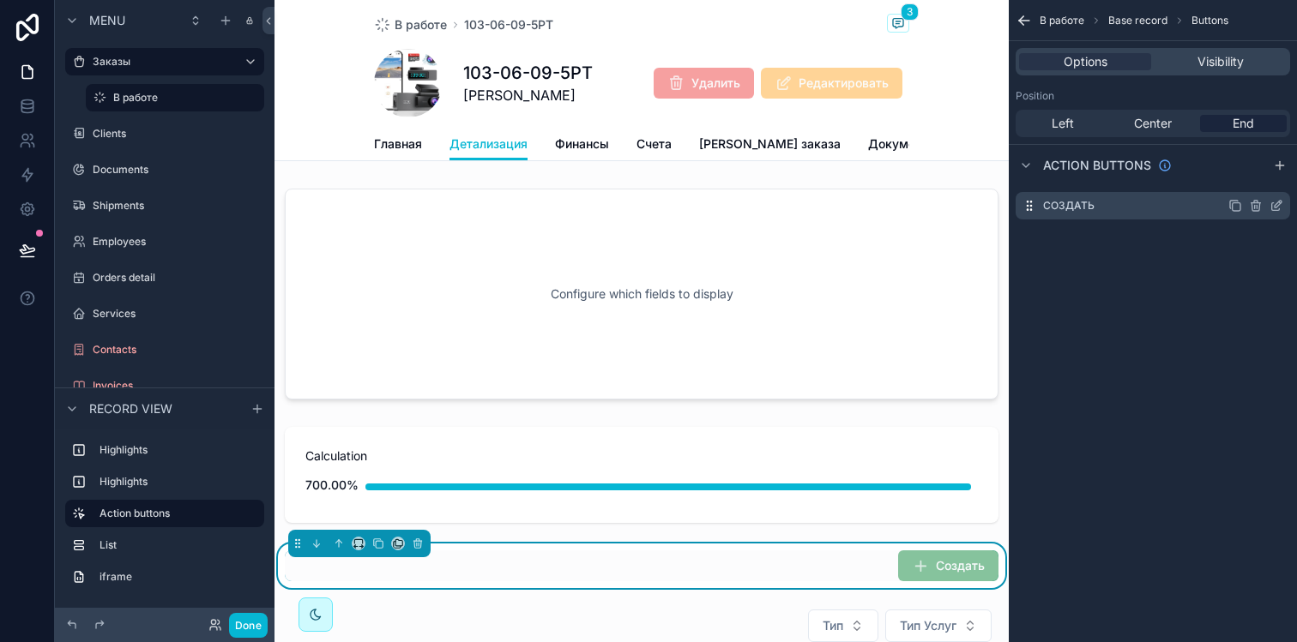
click at [1274, 210] on icon "scrollable content" at bounding box center [1276, 207] width 8 height 8
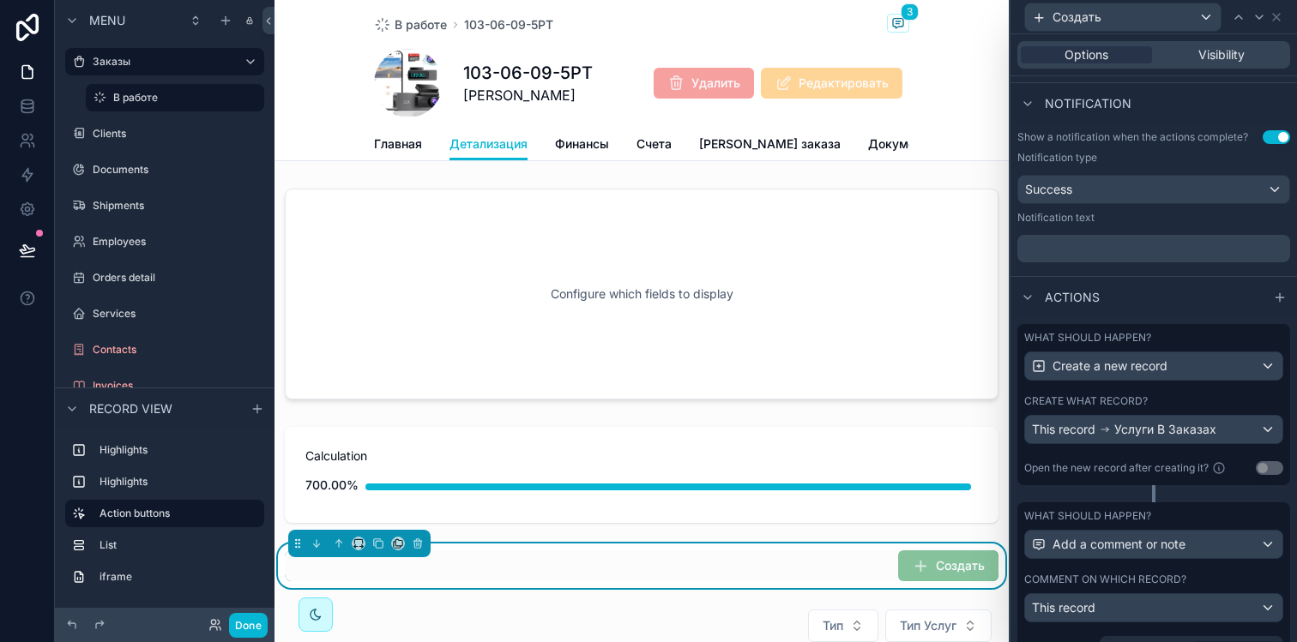
scroll to position [521, 0]
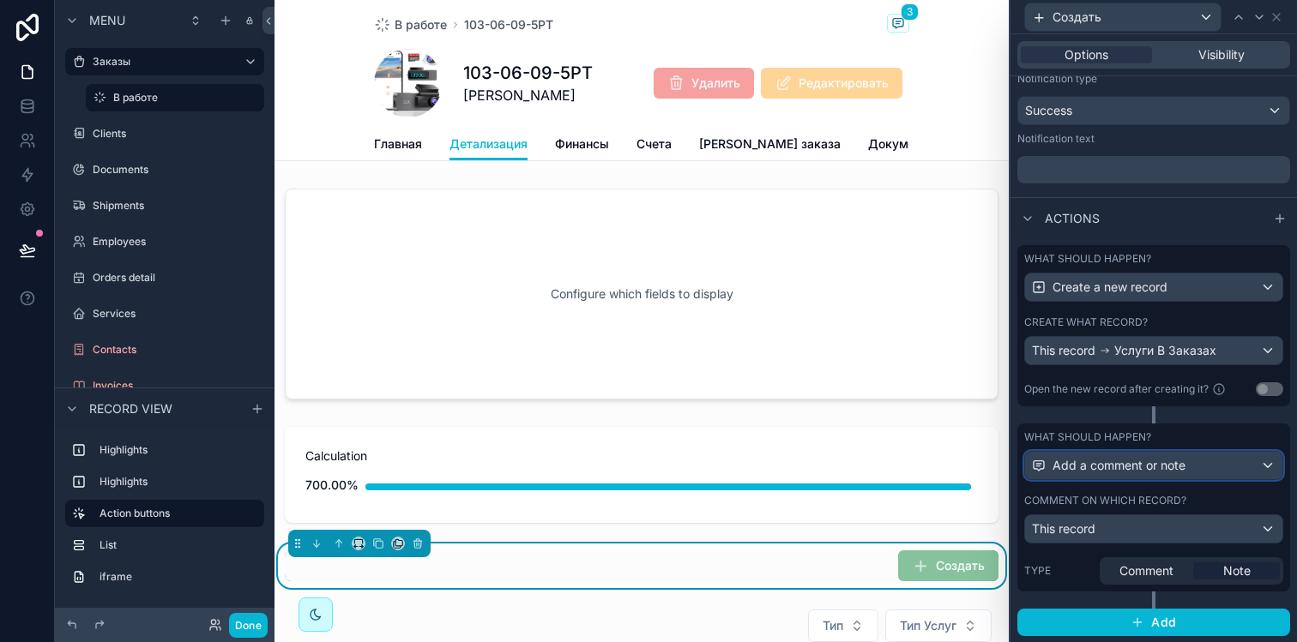
click at [1176, 473] on span "Add a comment or note" at bounding box center [1118, 465] width 133 height 17
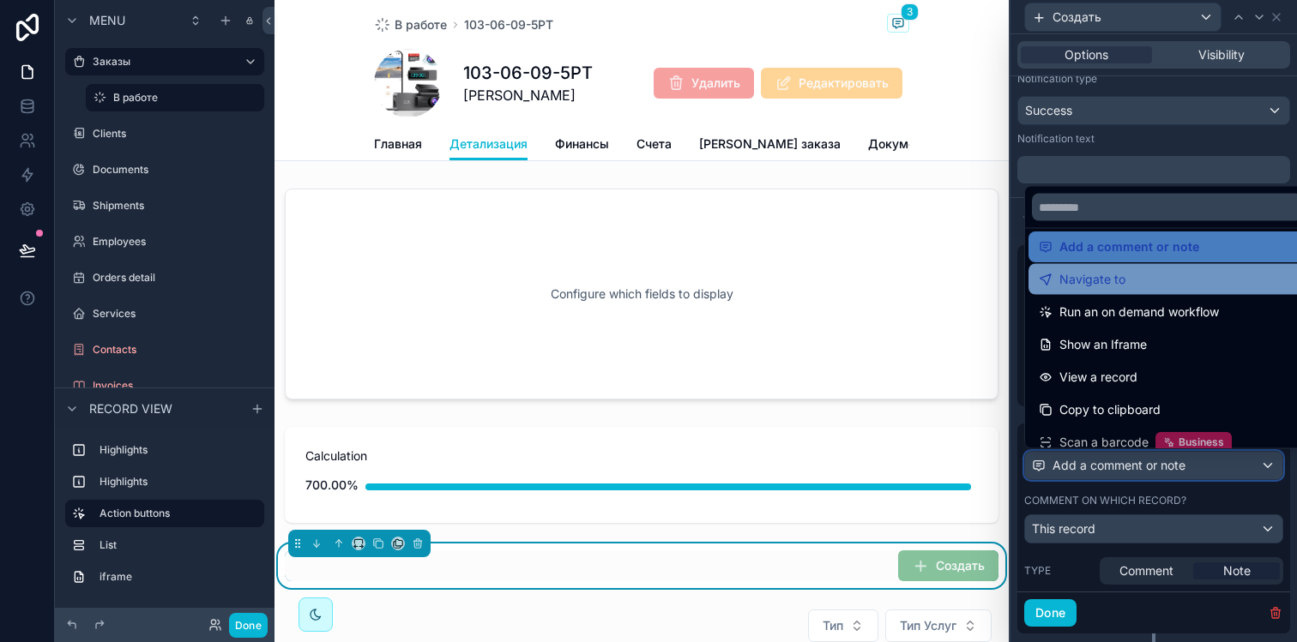
scroll to position [122, 0]
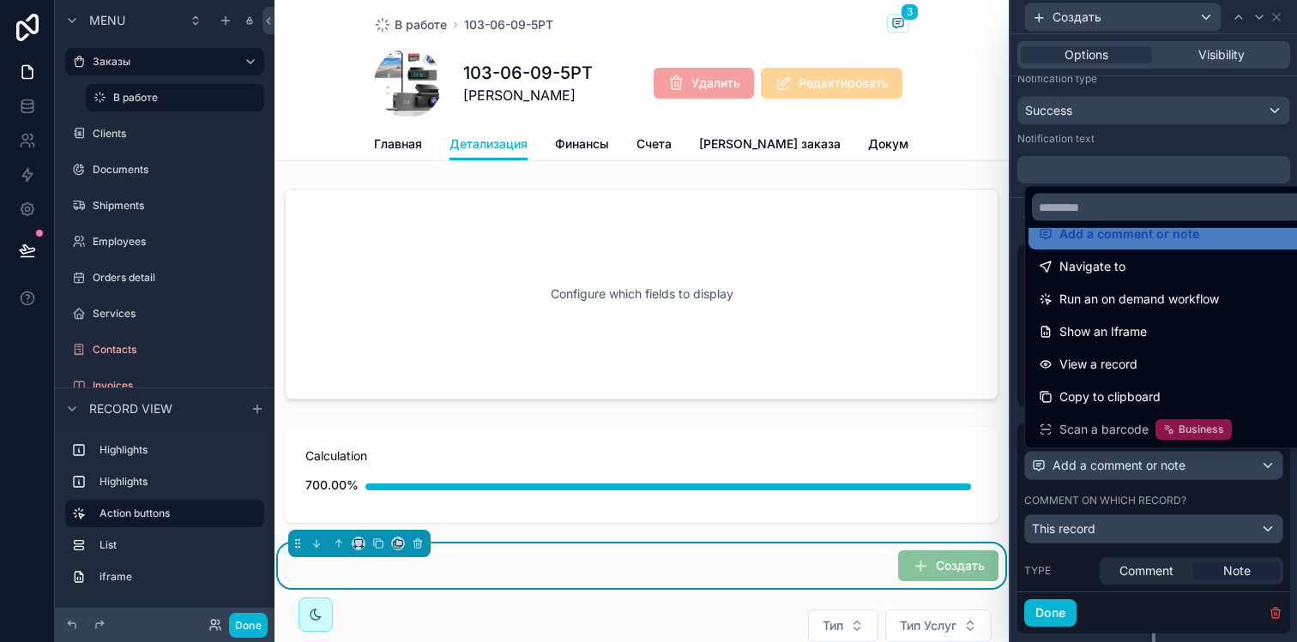
click at [1196, 497] on div at bounding box center [1153, 321] width 286 height 642
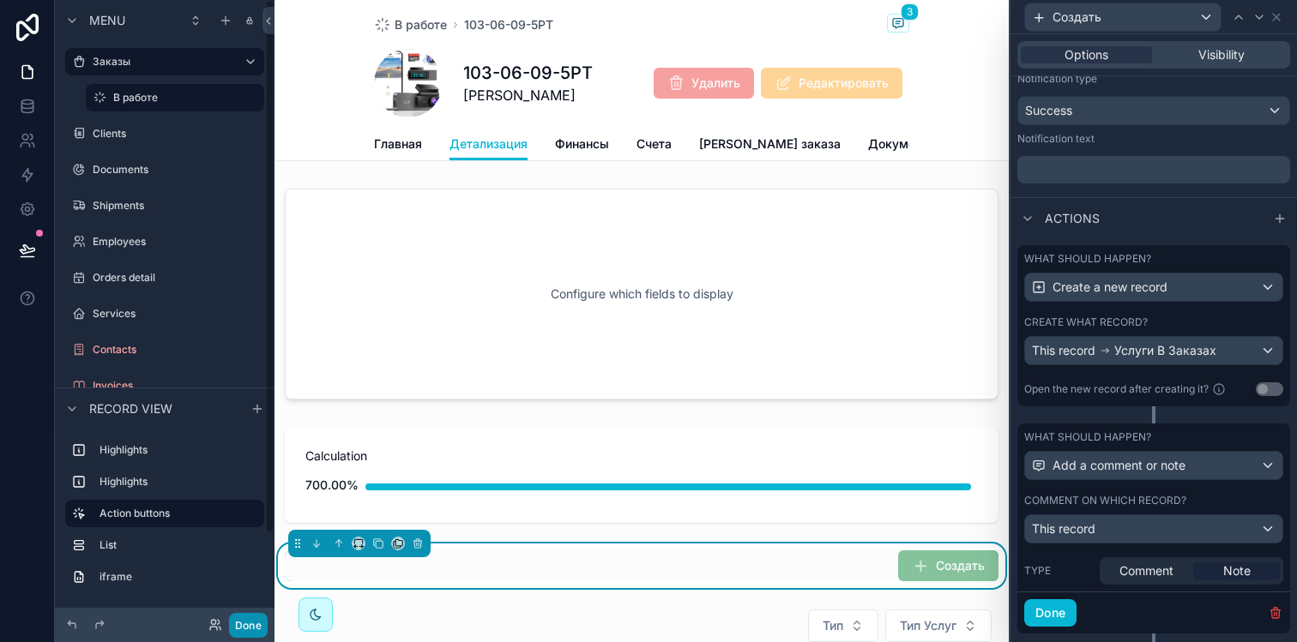
click at [255, 621] on button "Done" at bounding box center [248, 625] width 39 height 25
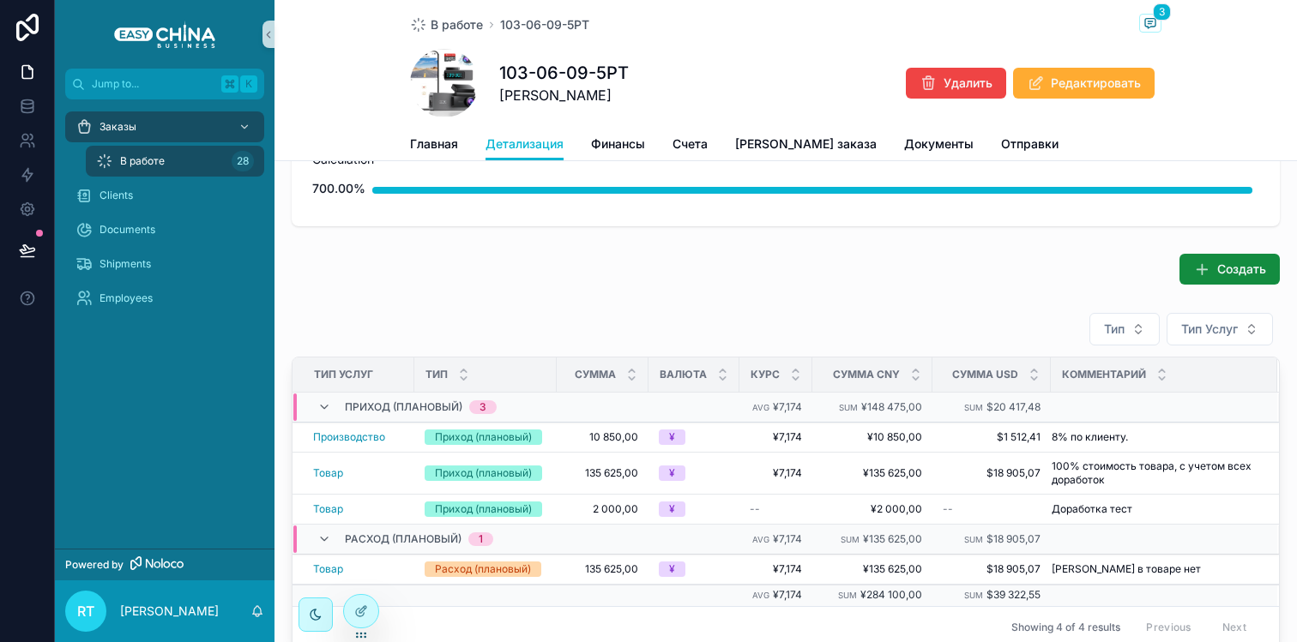
scroll to position [78, 0]
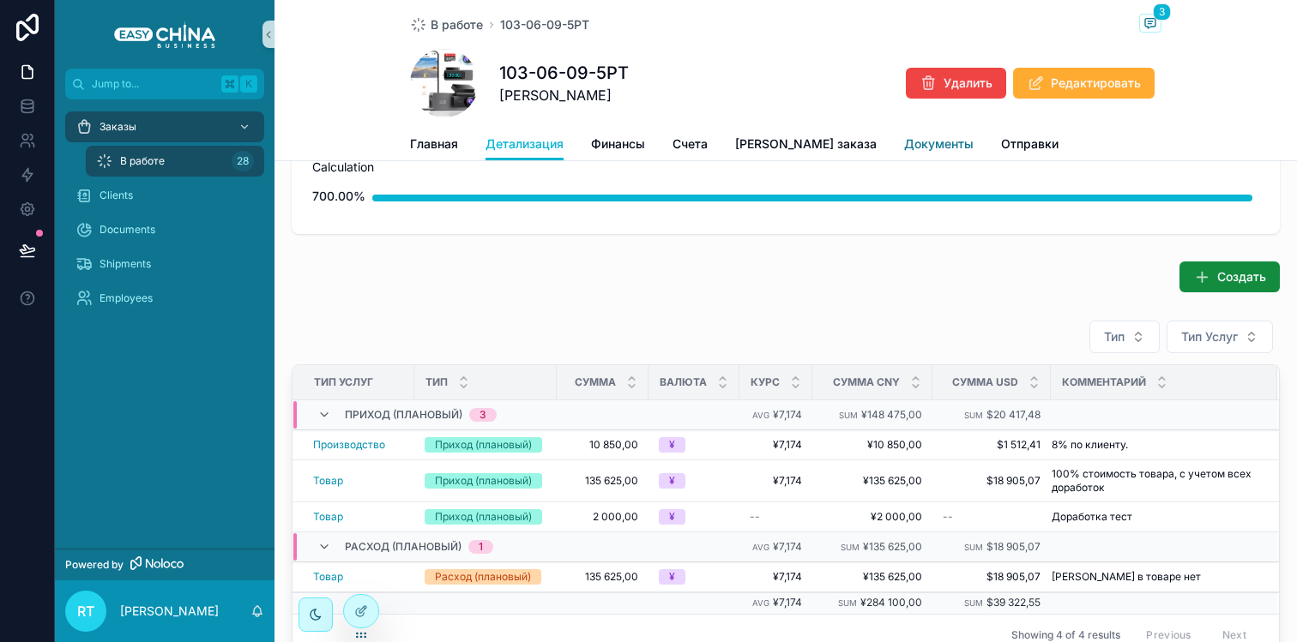
click at [904, 140] on span "Документы" at bounding box center [938, 144] width 69 height 17
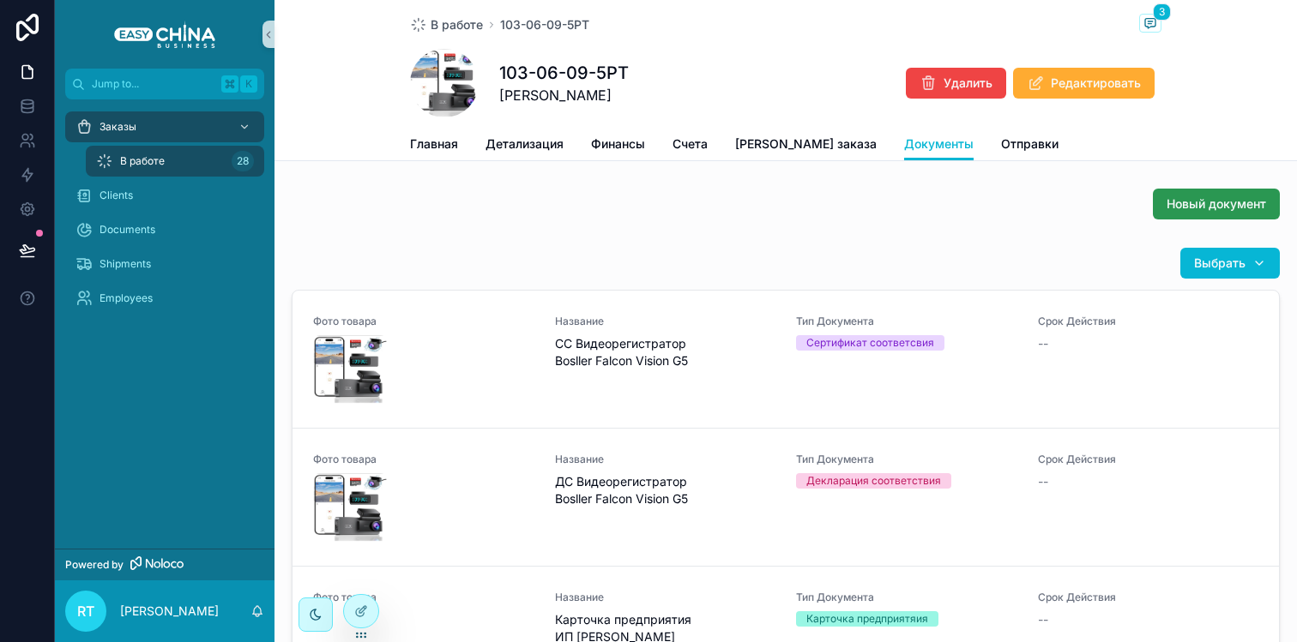
click at [1193, 210] on span "Новый документ" at bounding box center [1215, 204] width 99 height 17
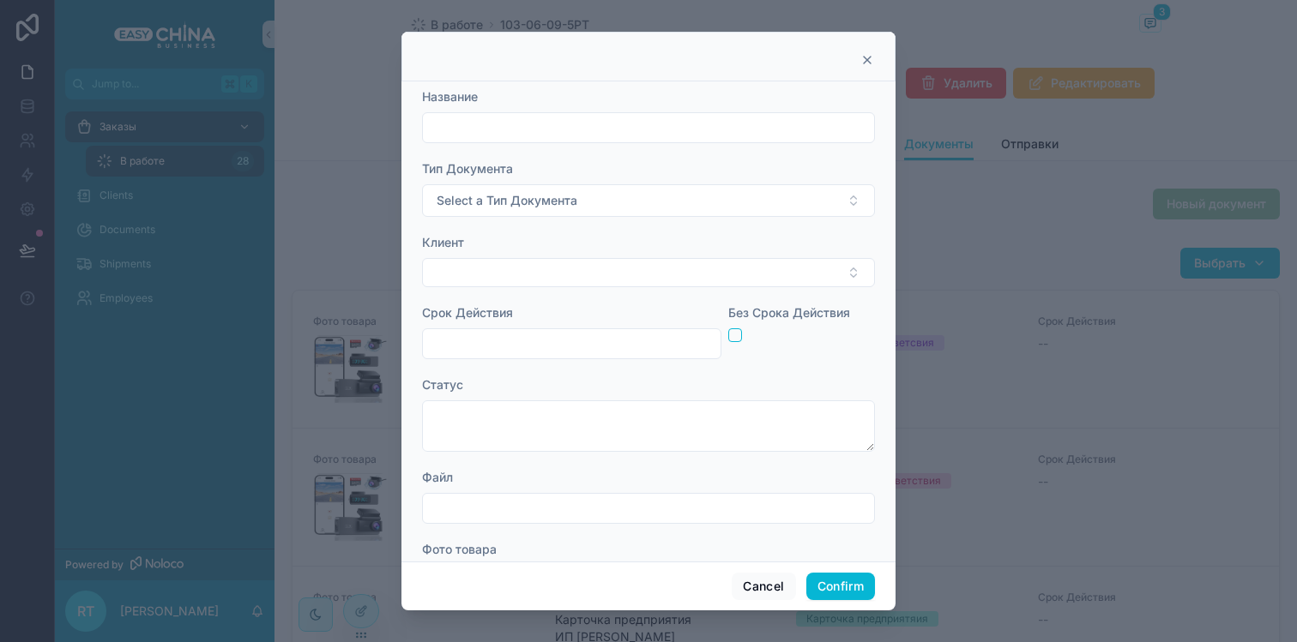
click at [866, 57] on icon at bounding box center [867, 60] width 14 height 14
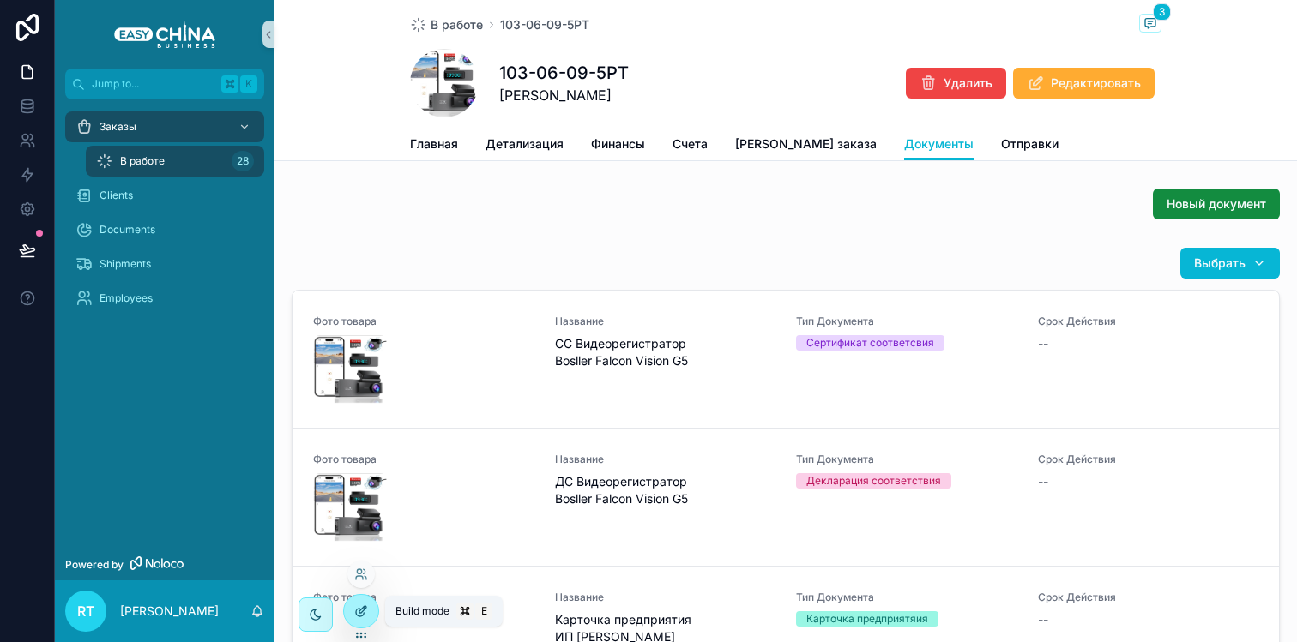
click at [358, 614] on icon at bounding box center [361, 612] width 14 height 14
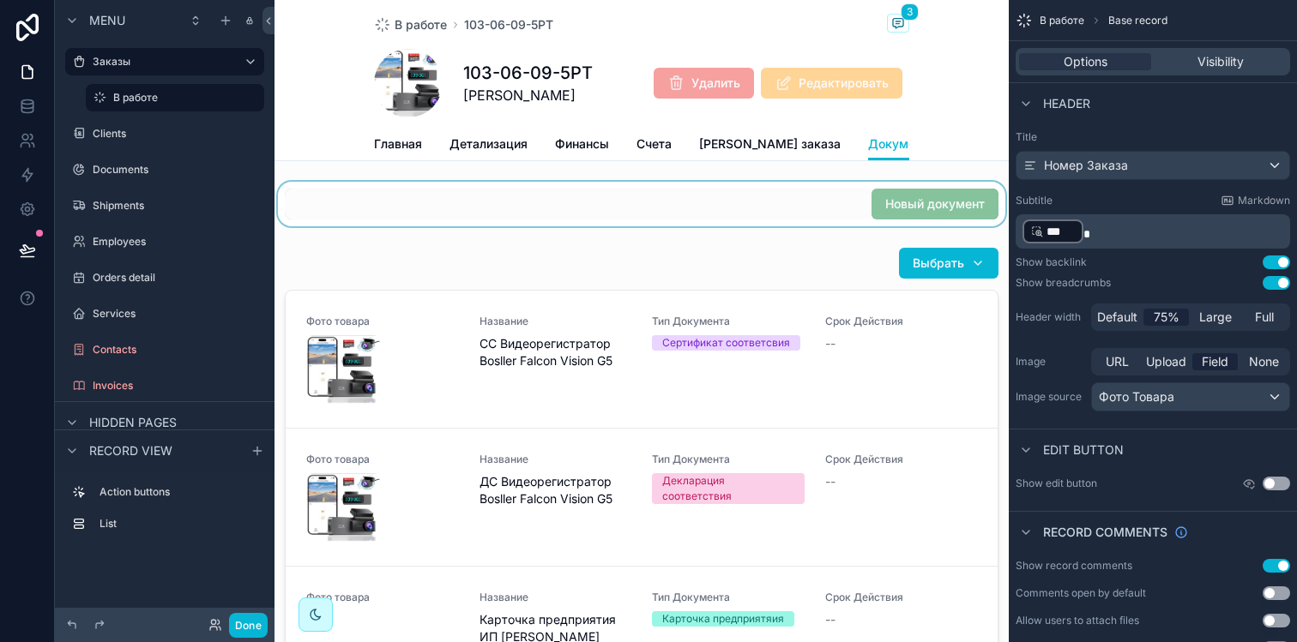
click at [905, 219] on div "scrollable content" at bounding box center [641, 204] width 734 height 45
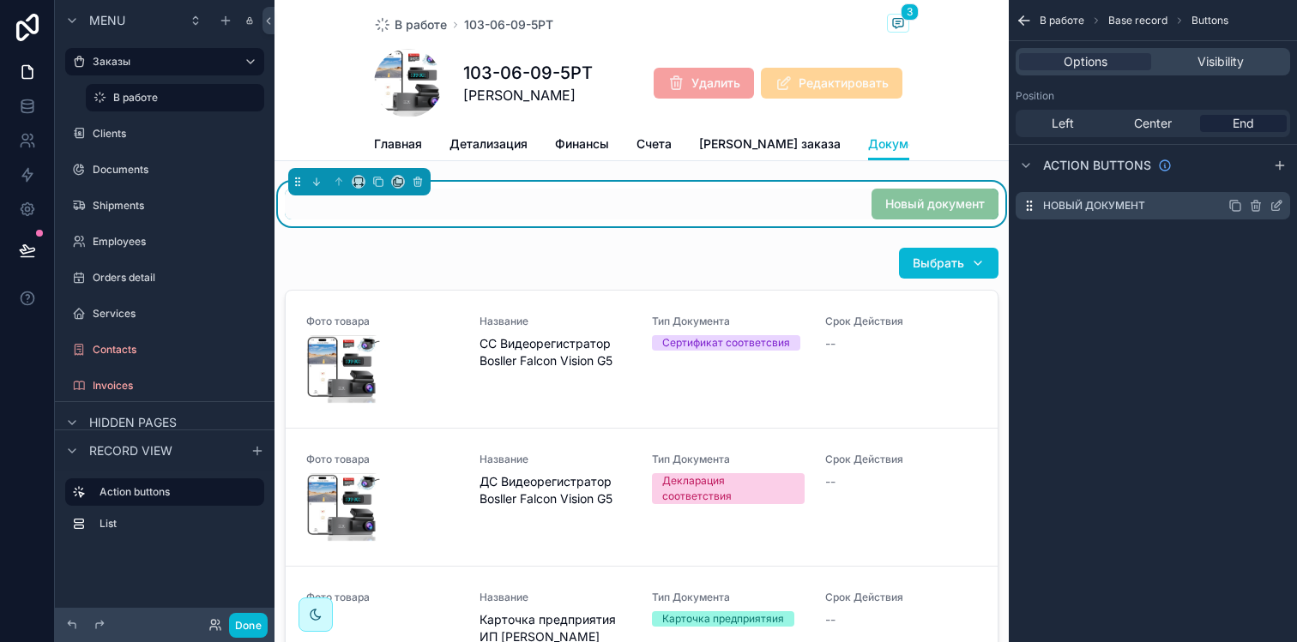
click at [1278, 205] on icon "scrollable content" at bounding box center [1277, 204] width 7 height 7
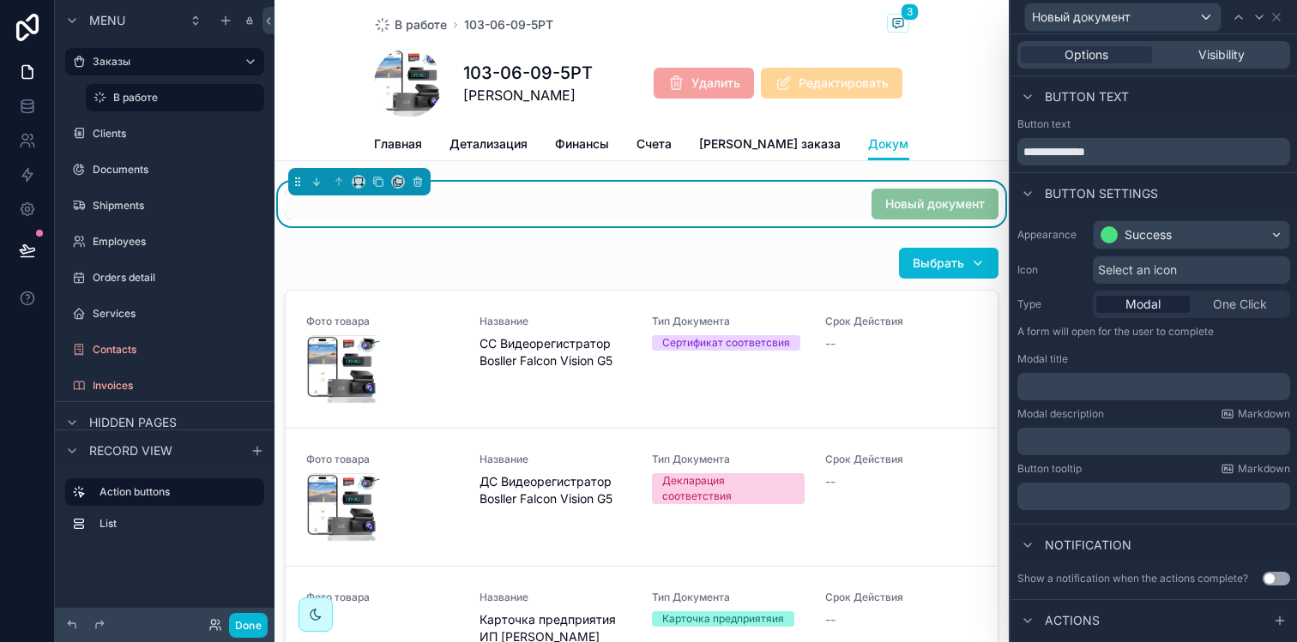
click at [1124, 278] on span "Select an icon" at bounding box center [1137, 270] width 79 height 17
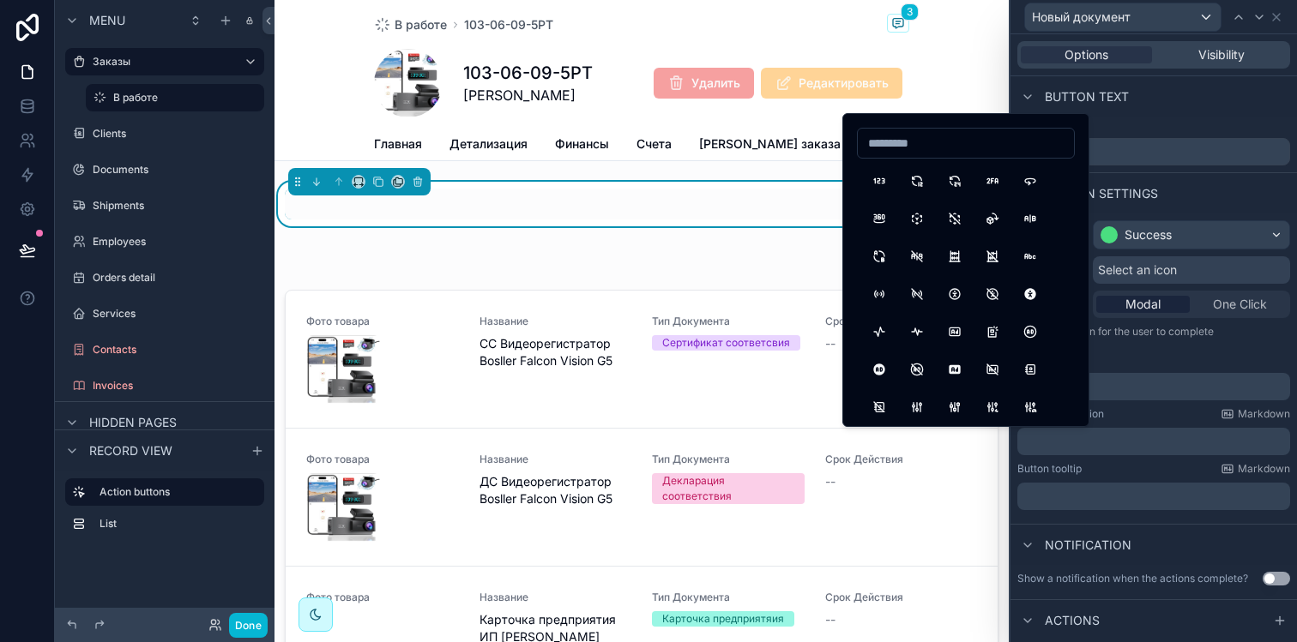
click at [937, 141] on input at bounding box center [966, 143] width 216 height 24
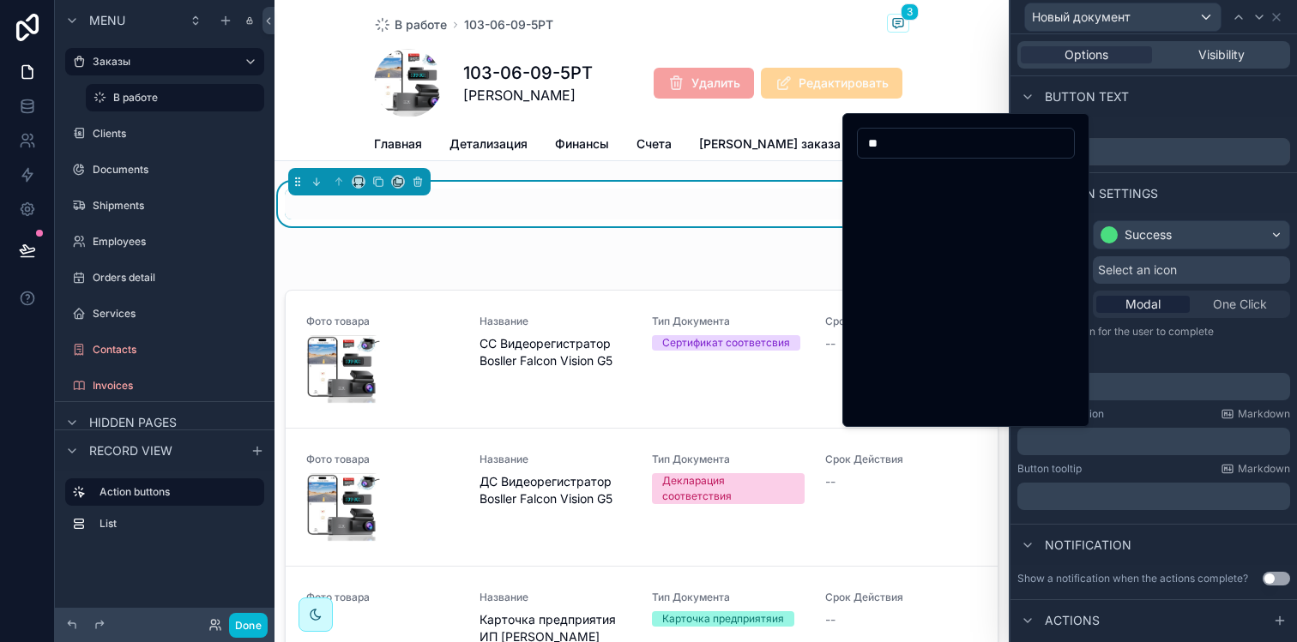
type input "*"
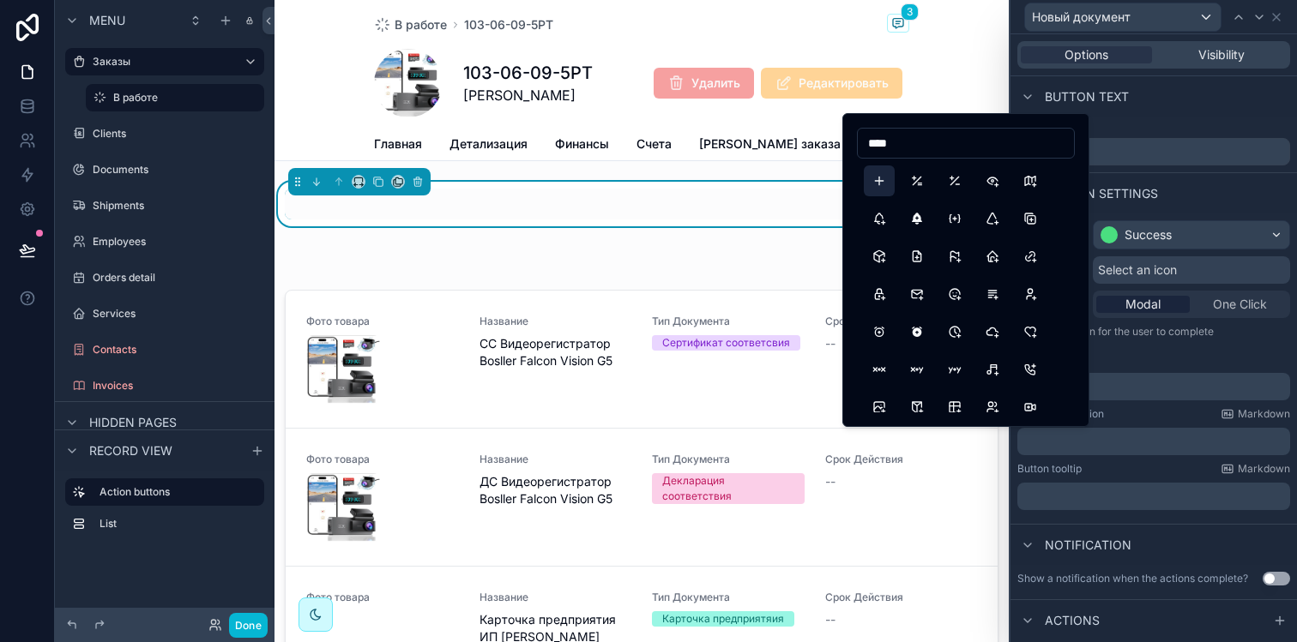
type input "****"
click at [882, 176] on button "Plus" at bounding box center [879, 181] width 31 height 31
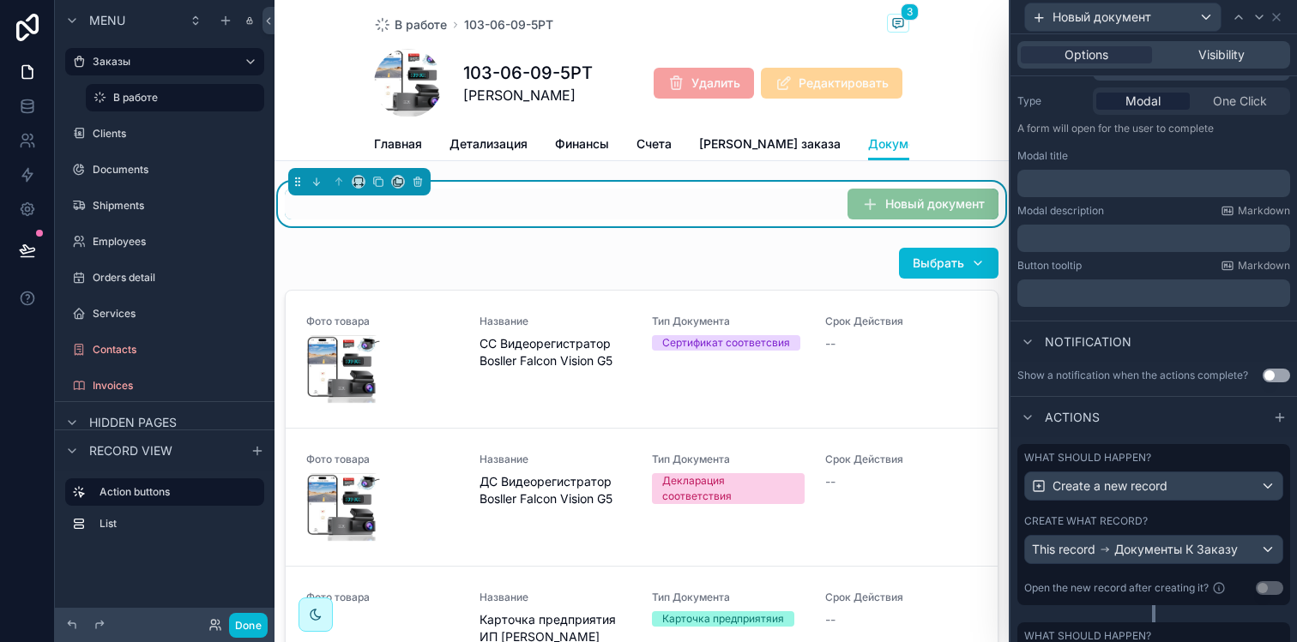
scroll to position [402, 0]
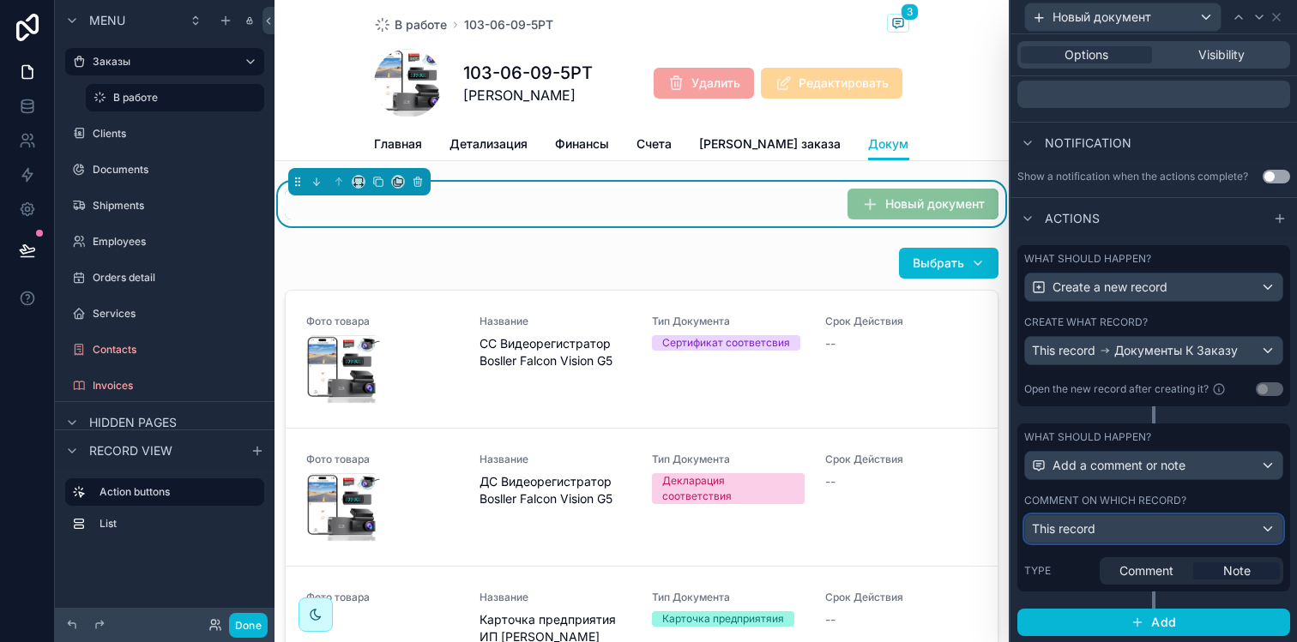
click at [1166, 526] on div "This record" at bounding box center [1153, 528] width 257 height 27
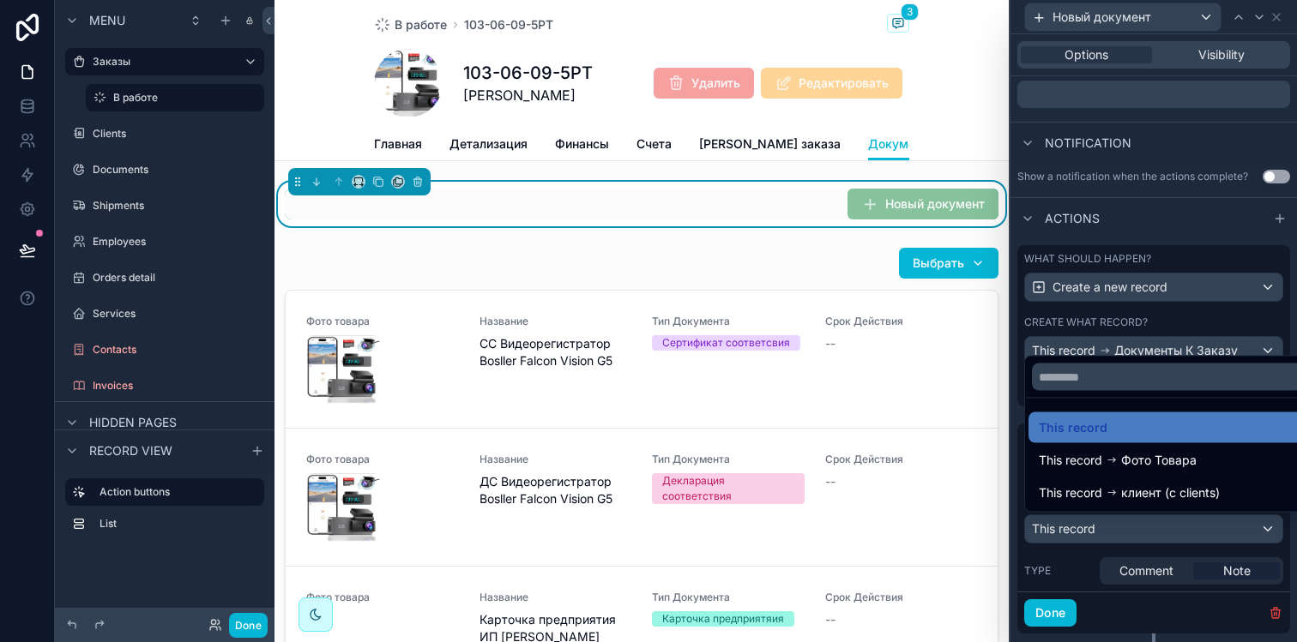
click at [1166, 526] on div at bounding box center [1153, 321] width 286 height 642
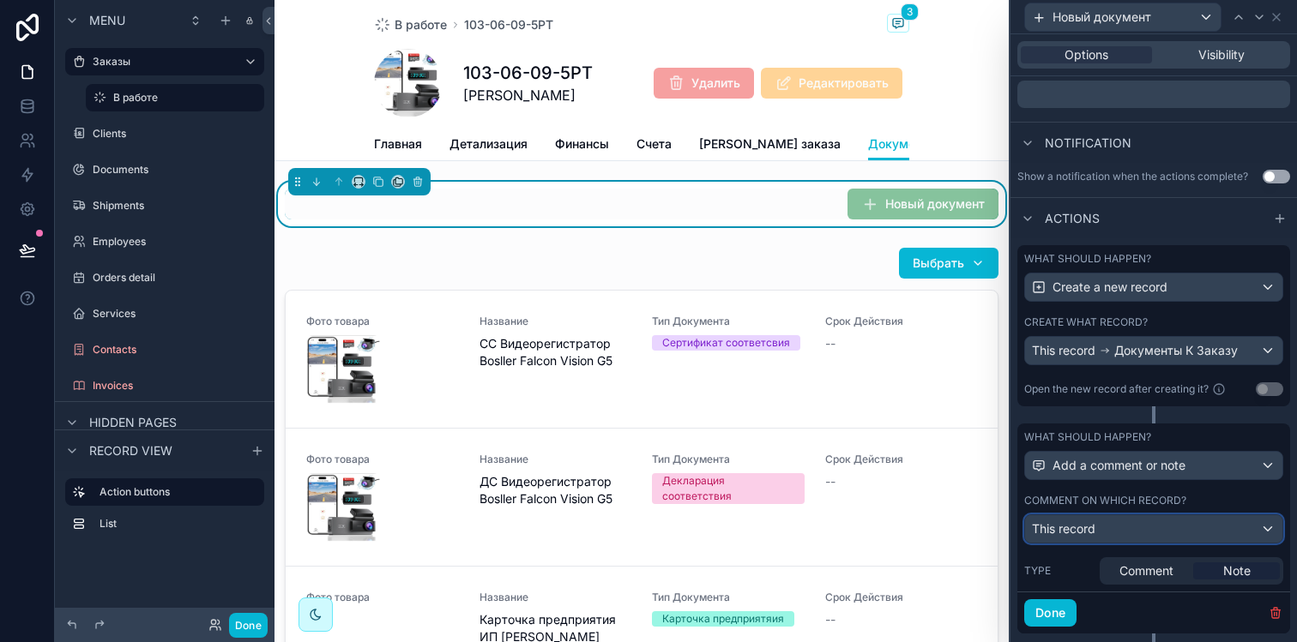
click at [1166, 526] on div "This record" at bounding box center [1153, 528] width 257 height 27
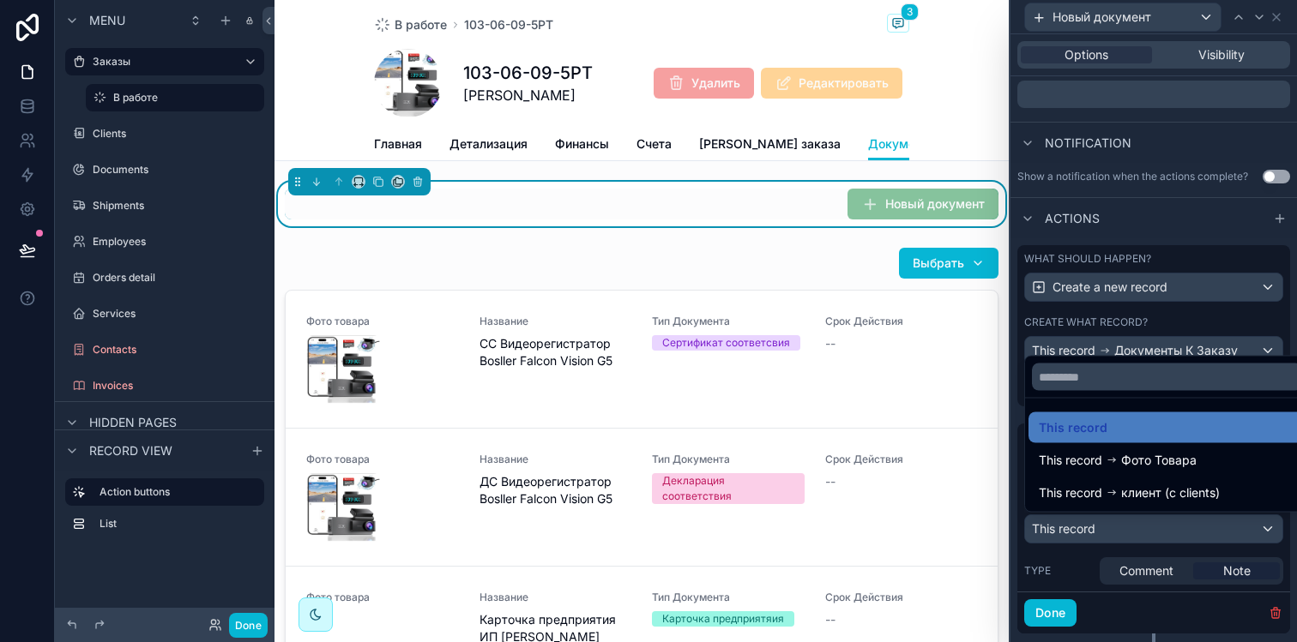
click at [1081, 569] on div at bounding box center [1153, 321] width 286 height 642
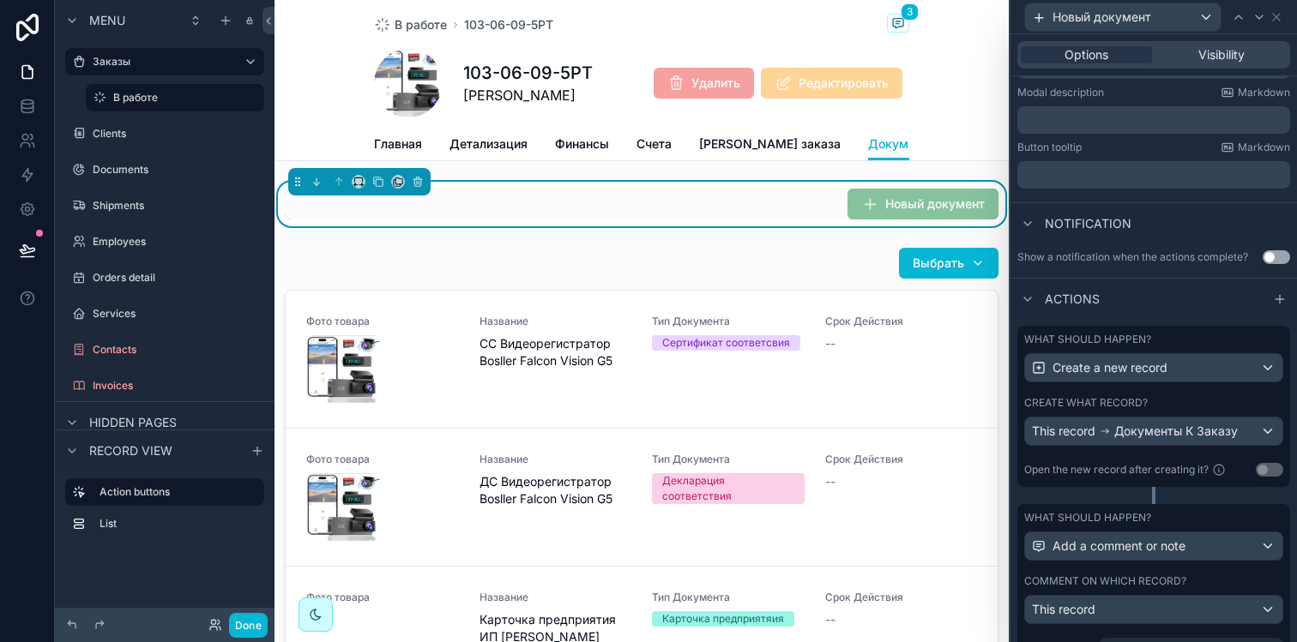
scroll to position [320, 0]
click at [254, 620] on button "Done" at bounding box center [248, 625] width 39 height 25
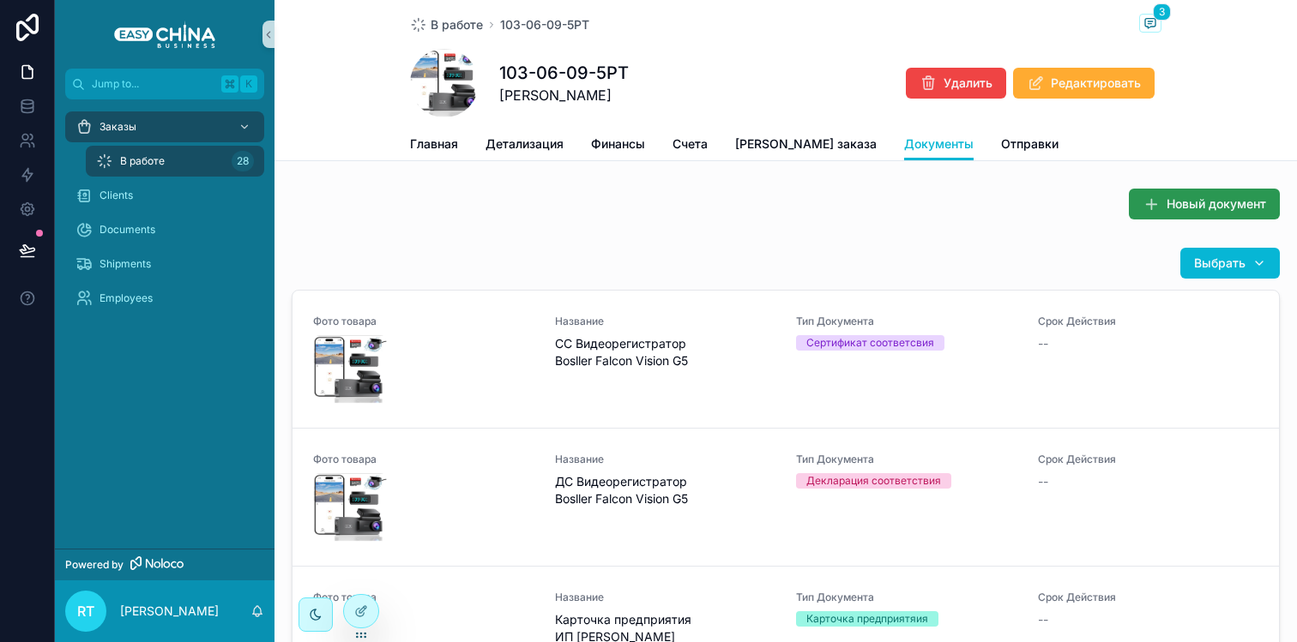
click at [1154, 196] on button "Новый документ" at bounding box center [1204, 204] width 151 height 31
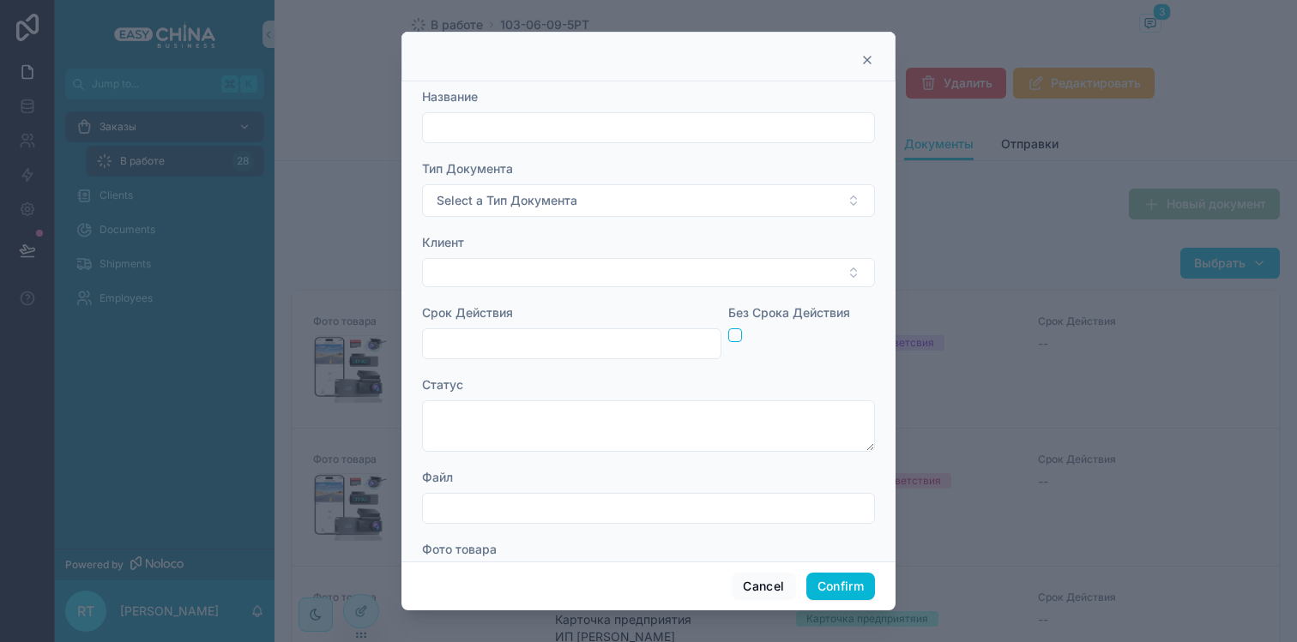
click at [863, 68] on div at bounding box center [648, 57] width 494 height 50
click at [865, 63] on icon at bounding box center [867, 60] width 7 height 7
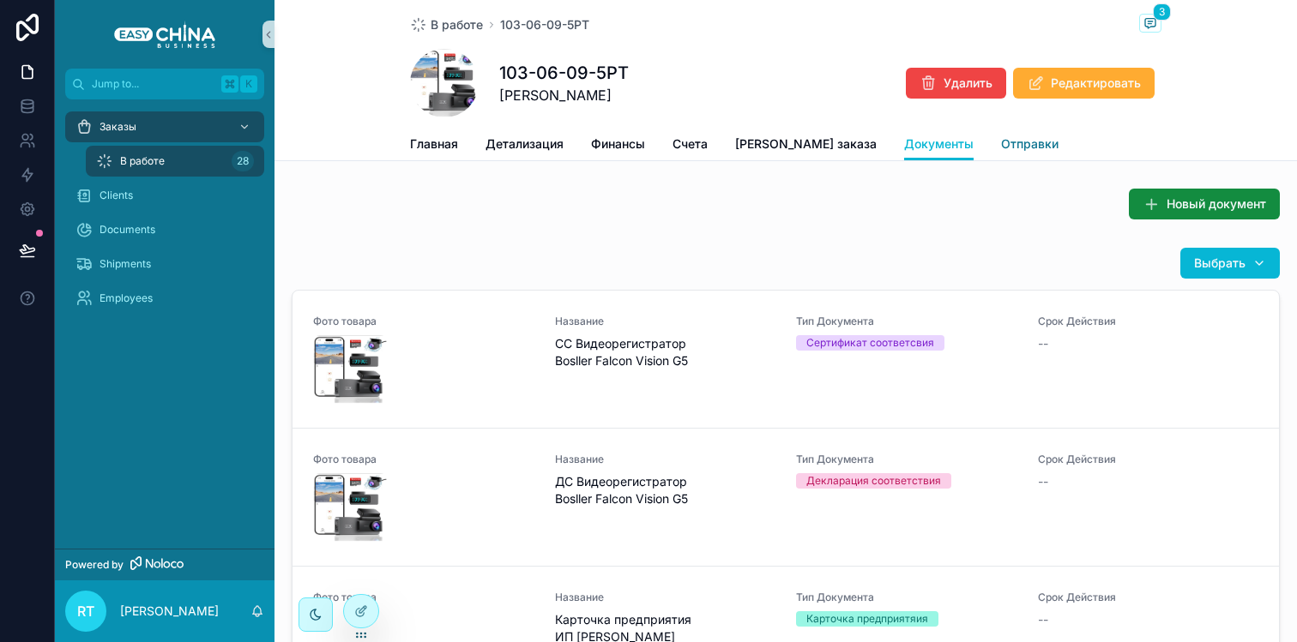
click at [1001, 138] on span "Отправки" at bounding box center [1029, 144] width 57 height 17
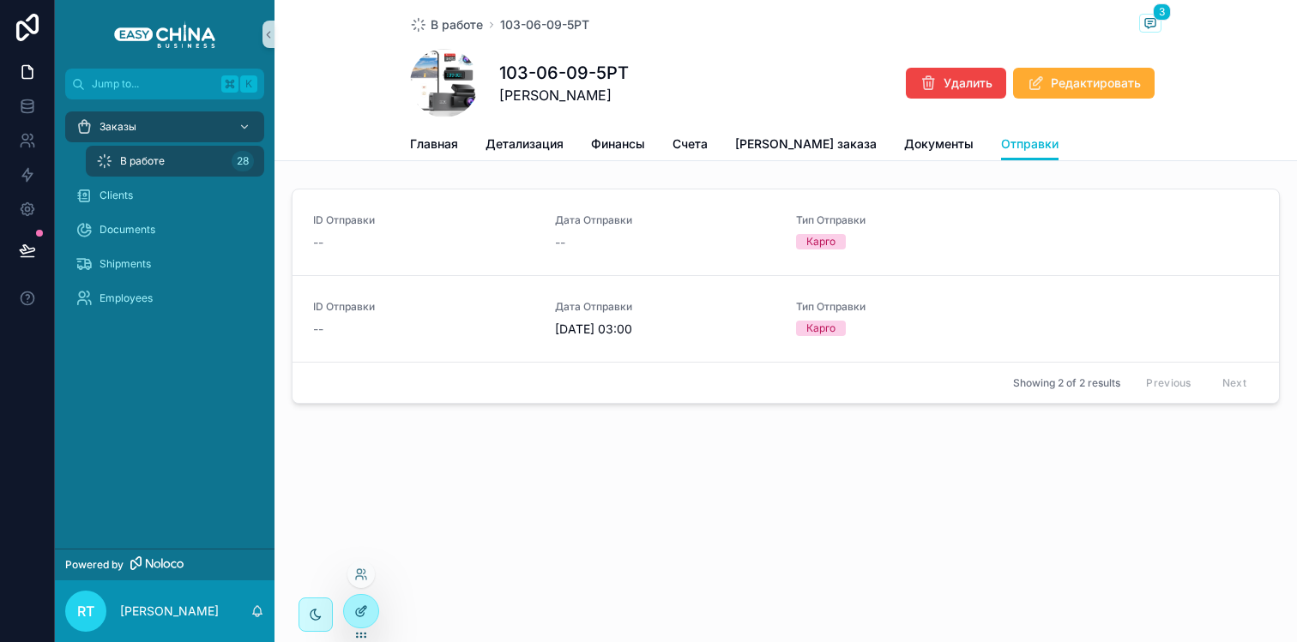
click at [362, 624] on div at bounding box center [361, 611] width 34 height 33
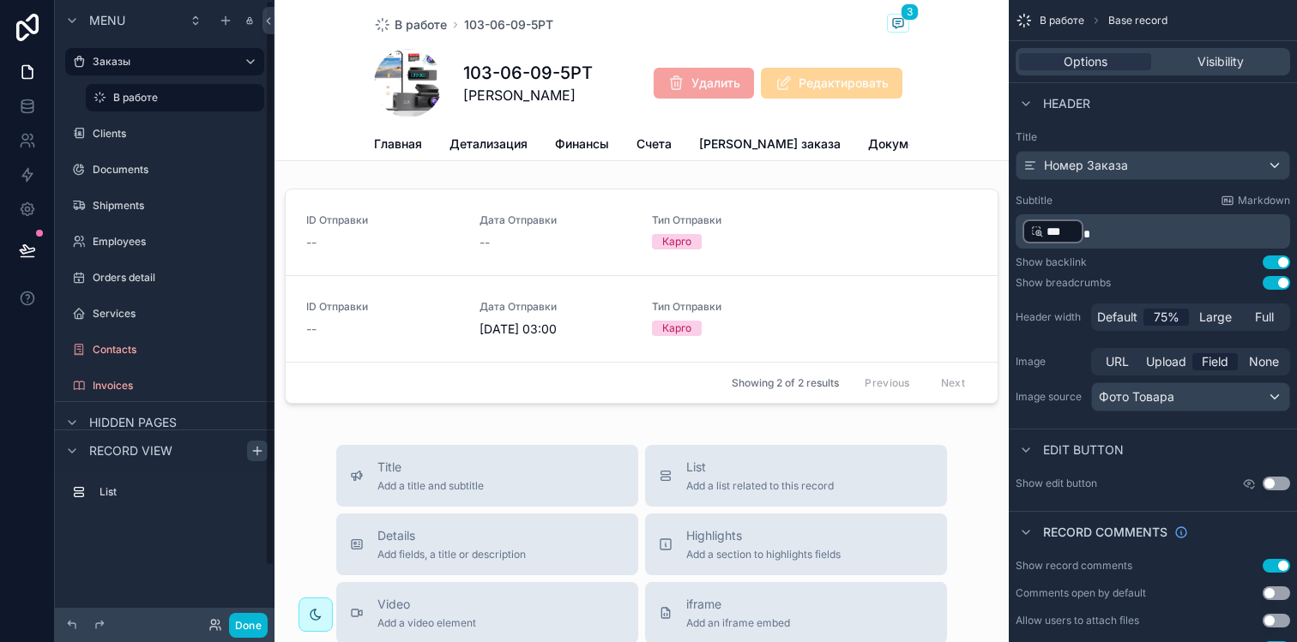
click at [254, 451] on icon "scrollable content" at bounding box center [257, 451] width 8 height 0
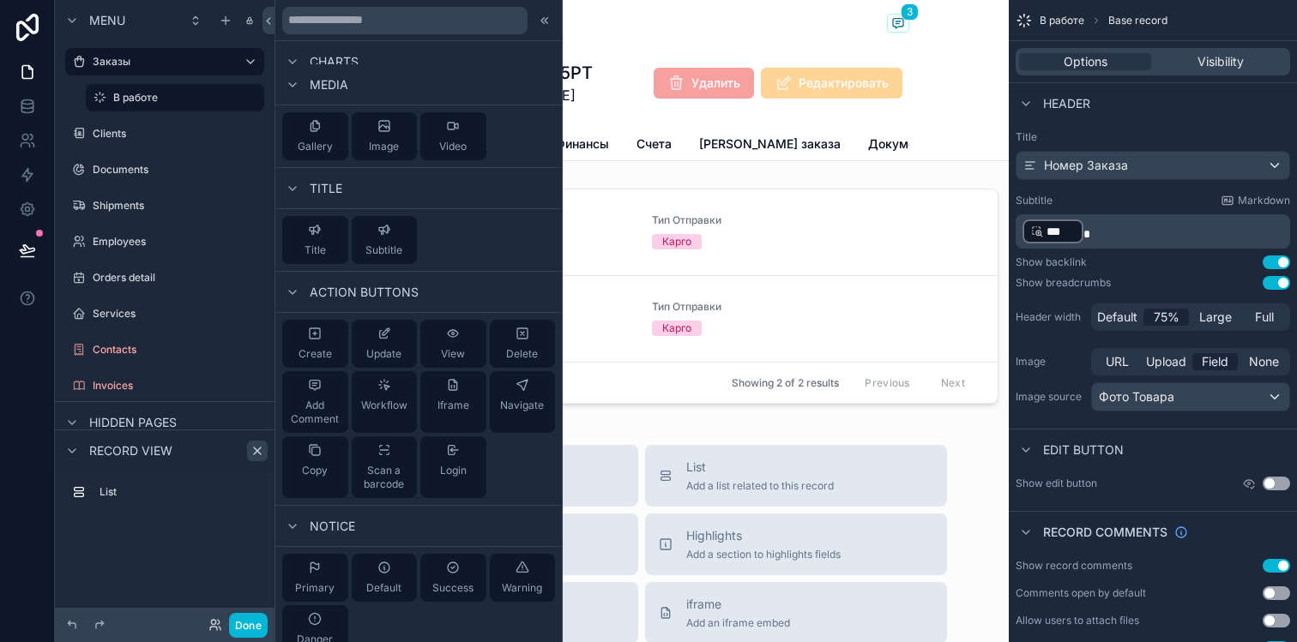
scroll to position [778, 0]
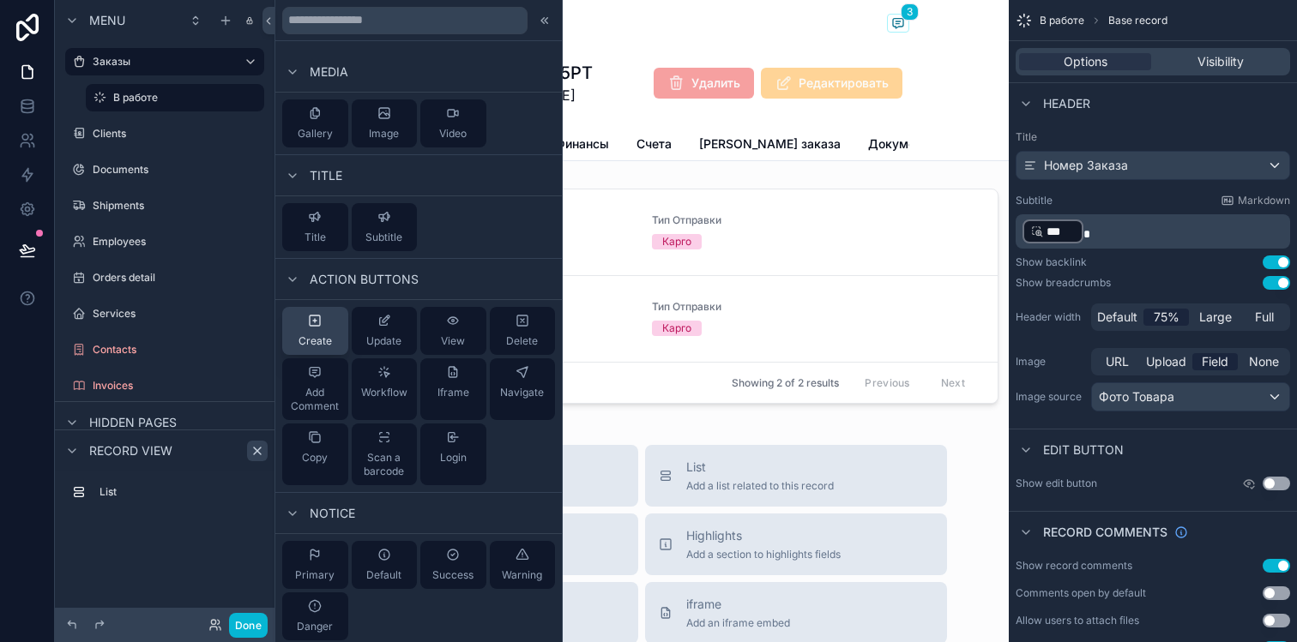
click at [338, 342] on button "Create" at bounding box center [315, 331] width 66 height 48
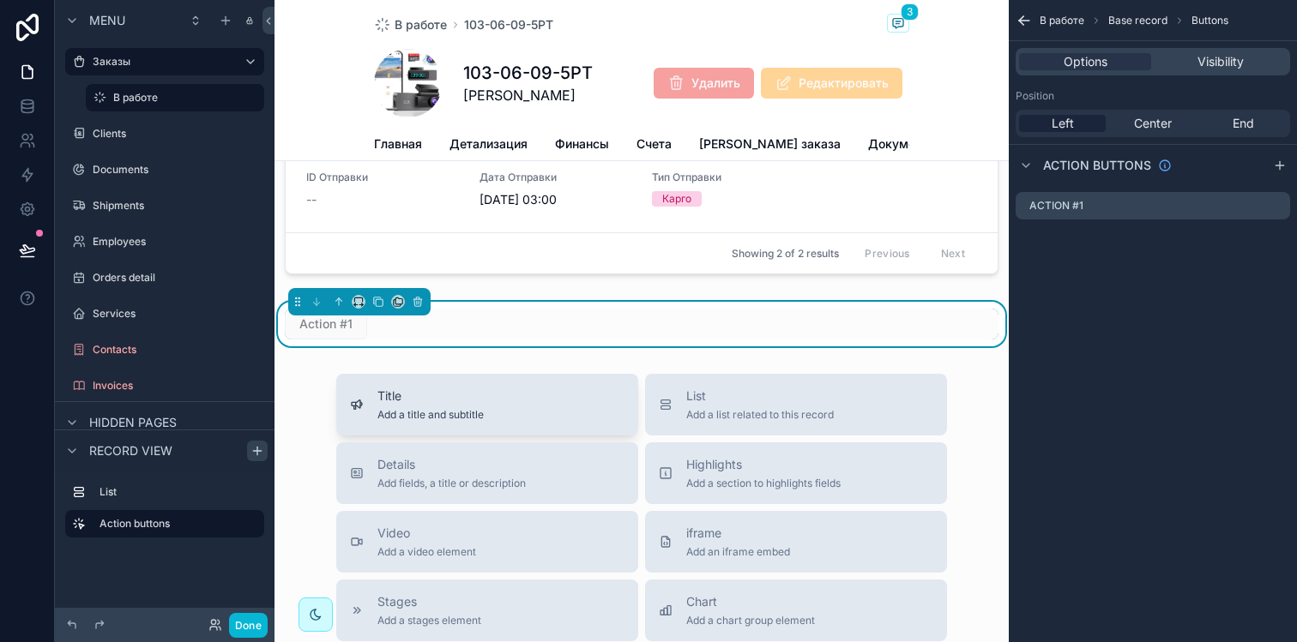
scroll to position [146, 0]
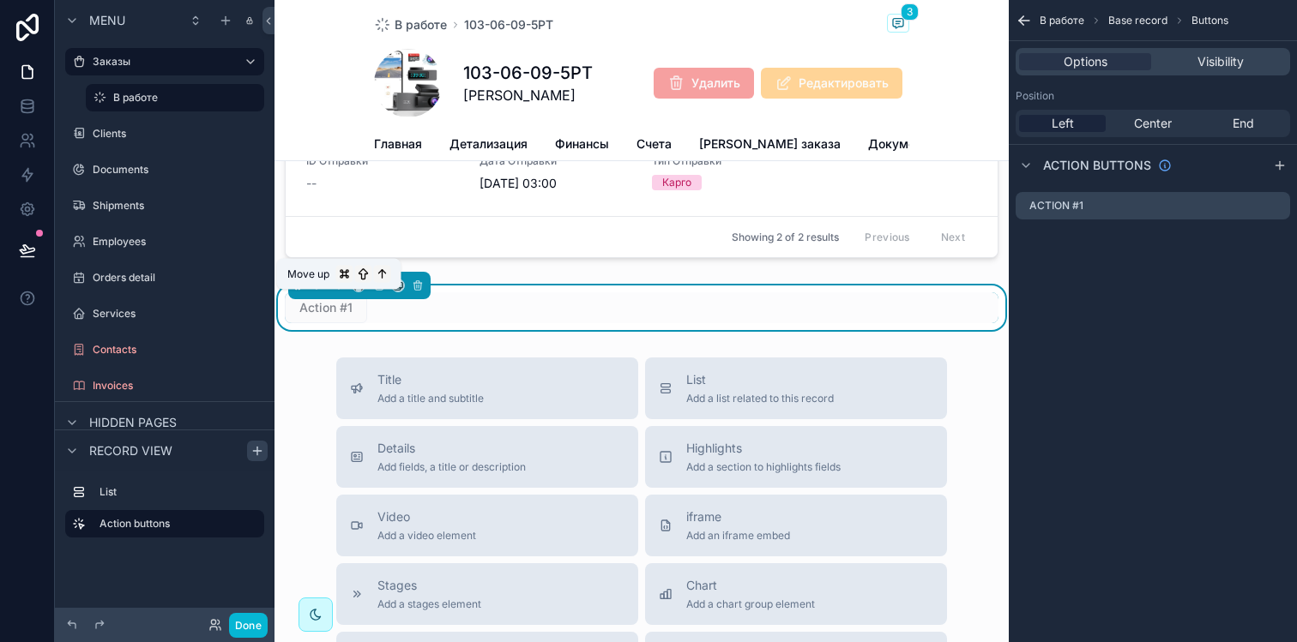
click at [339, 291] on button "scrollable content" at bounding box center [338, 285] width 19 height 19
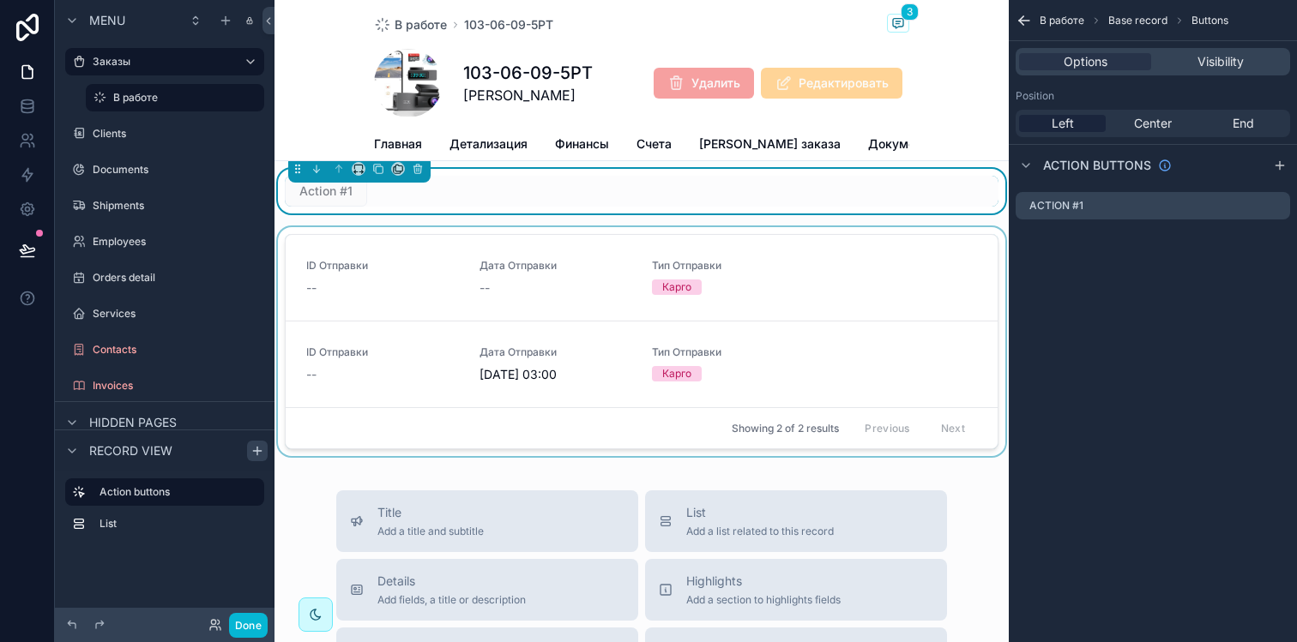
scroll to position [0, 0]
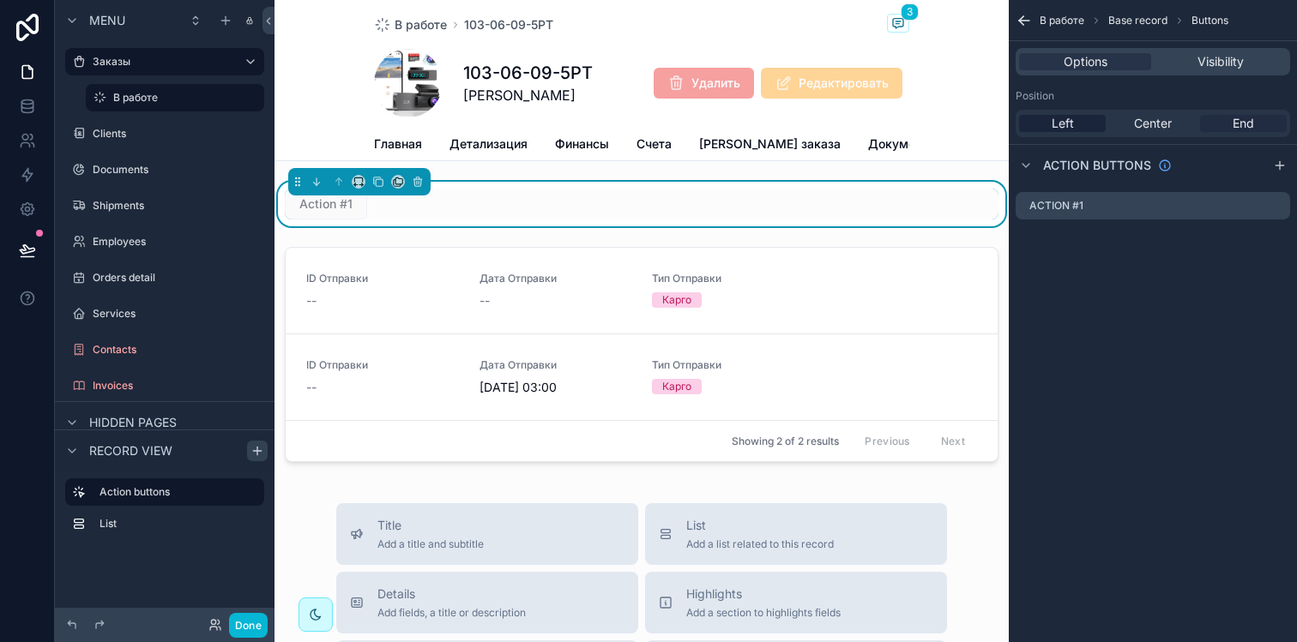
click at [1232, 129] on div "End" at bounding box center [1243, 123] width 87 height 17
click at [1272, 207] on icon "scrollable content" at bounding box center [1276, 206] width 14 height 14
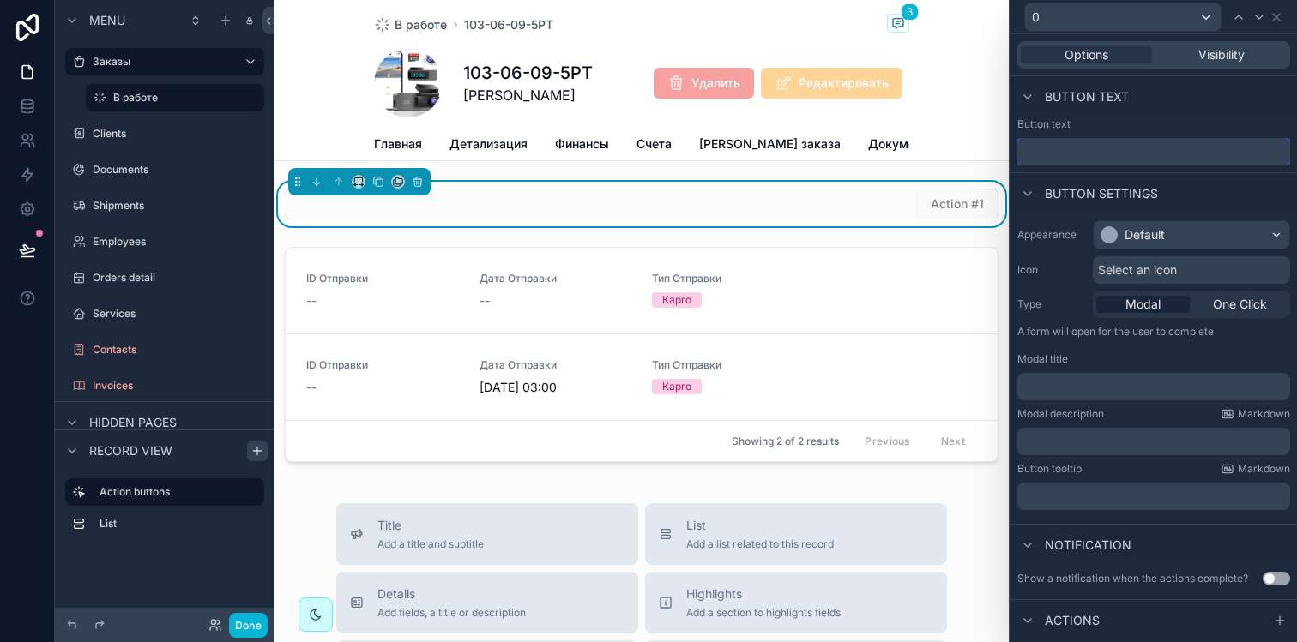
click at [1127, 148] on input "text" at bounding box center [1153, 151] width 273 height 27
type input "*"
type input "**********"
click at [1192, 228] on div "Default" at bounding box center [1191, 234] width 196 height 27
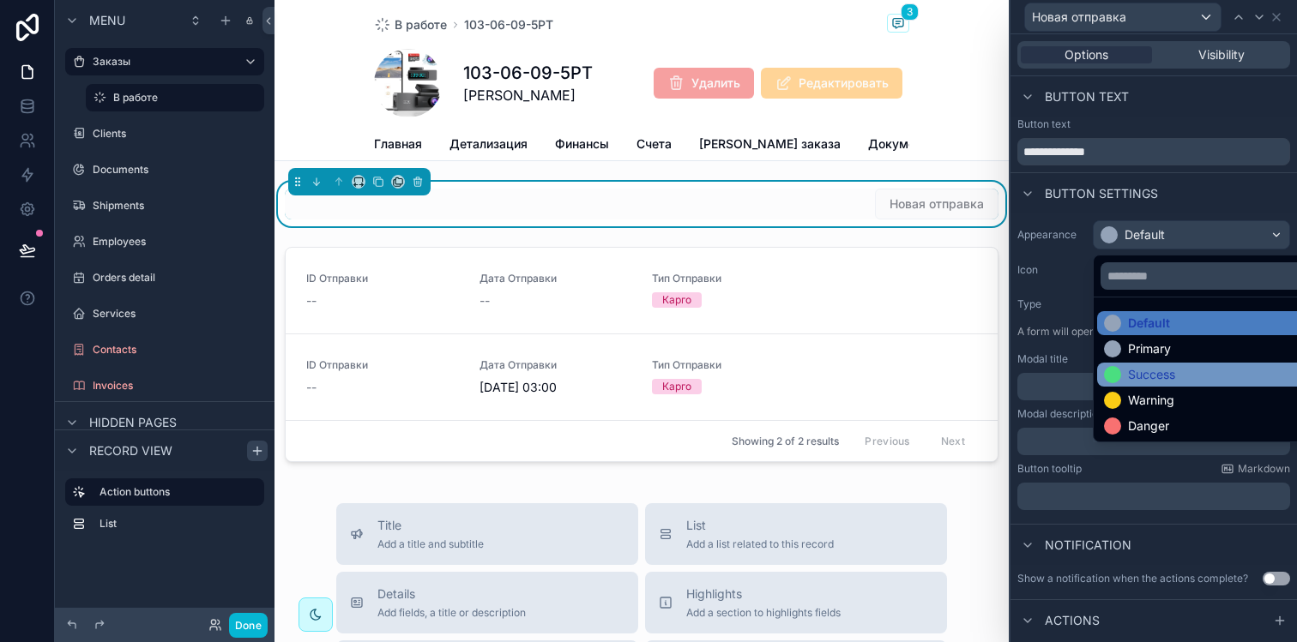
click at [1148, 368] on div "Success" at bounding box center [1151, 374] width 47 height 17
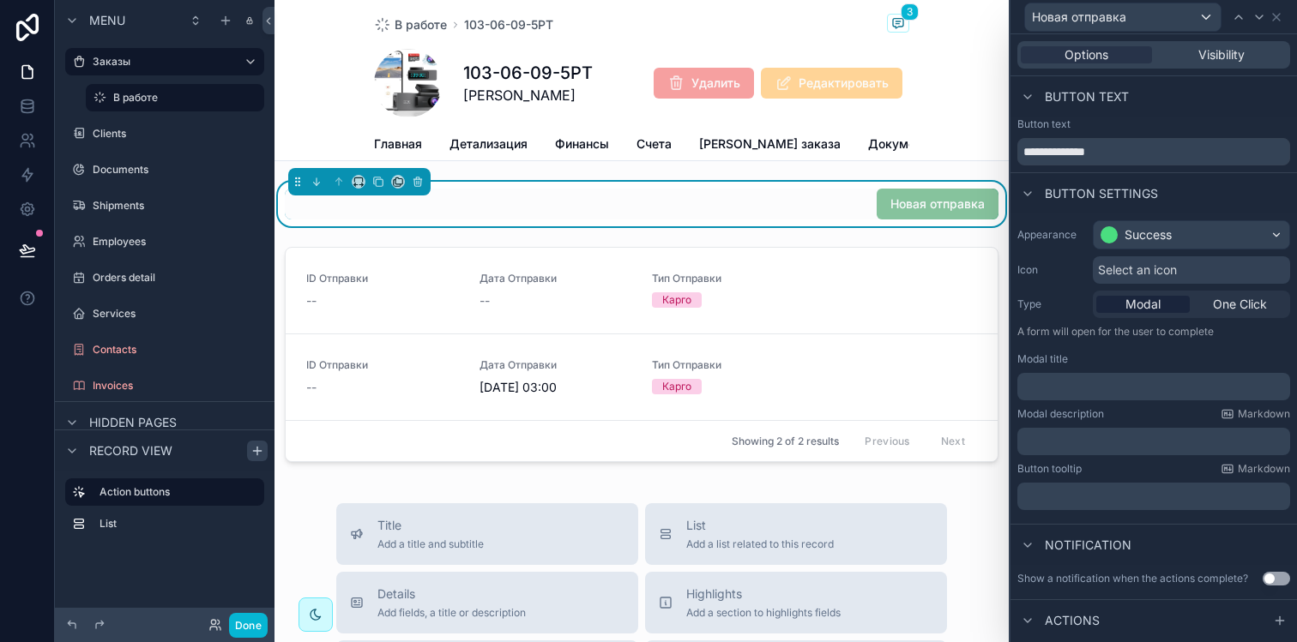
click at [1155, 274] on span "Select an icon" at bounding box center [1137, 270] width 79 height 17
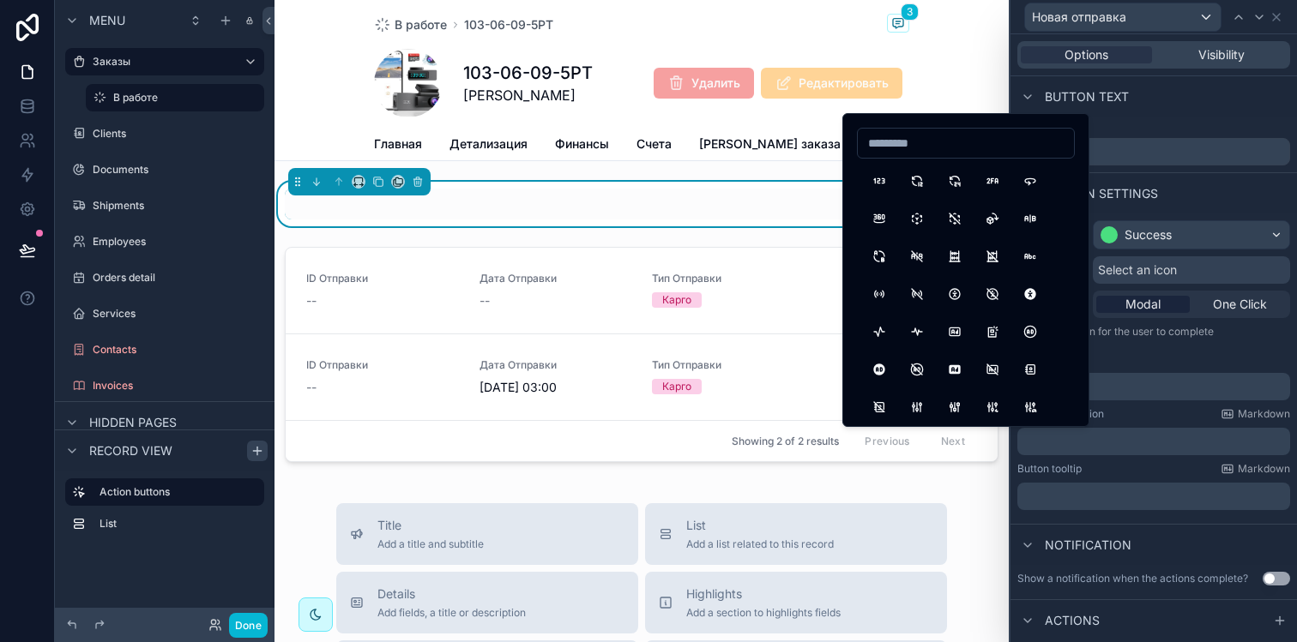
click at [917, 145] on input at bounding box center [966, 143] width 216 height 24
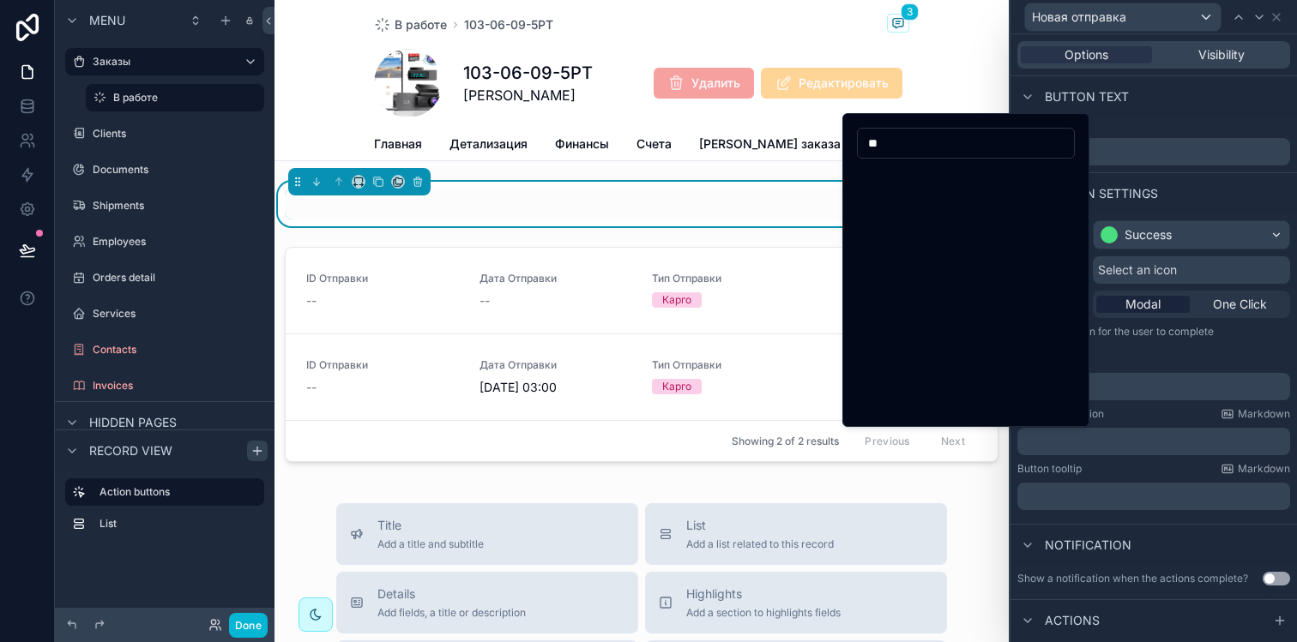
type input "*"
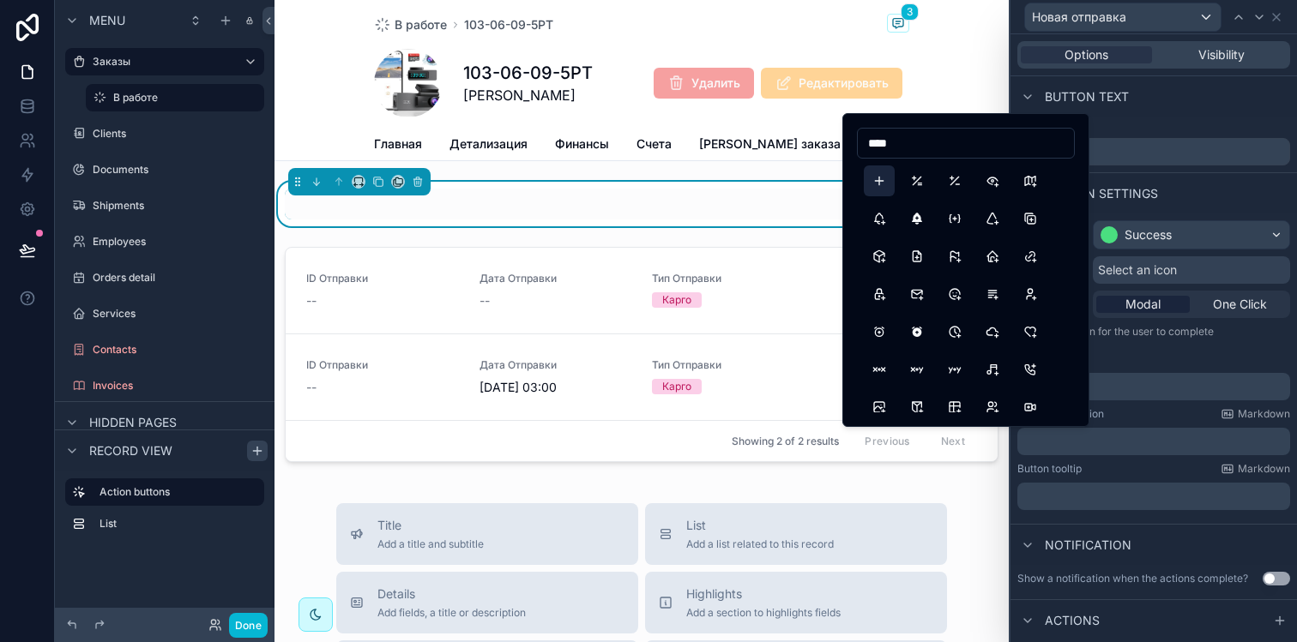
type input "****"
click at [889, 180] on button "Plus" at bounding box center [879, 181] width 31 height 31
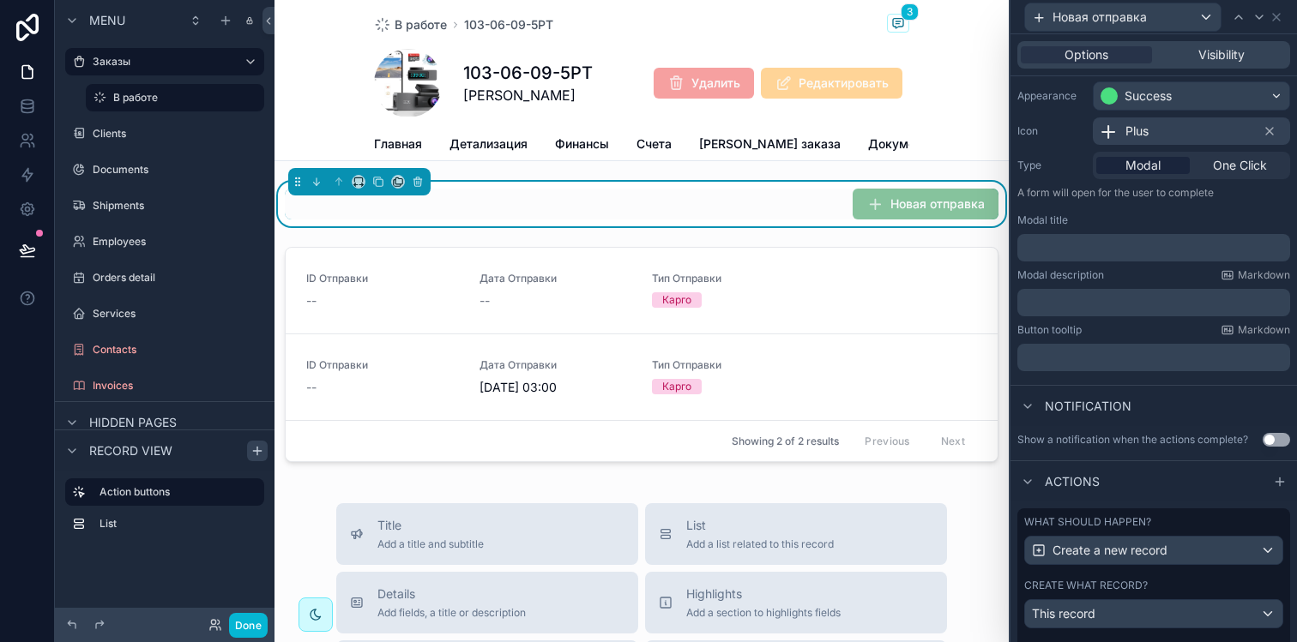
scroll to position [210, 0]
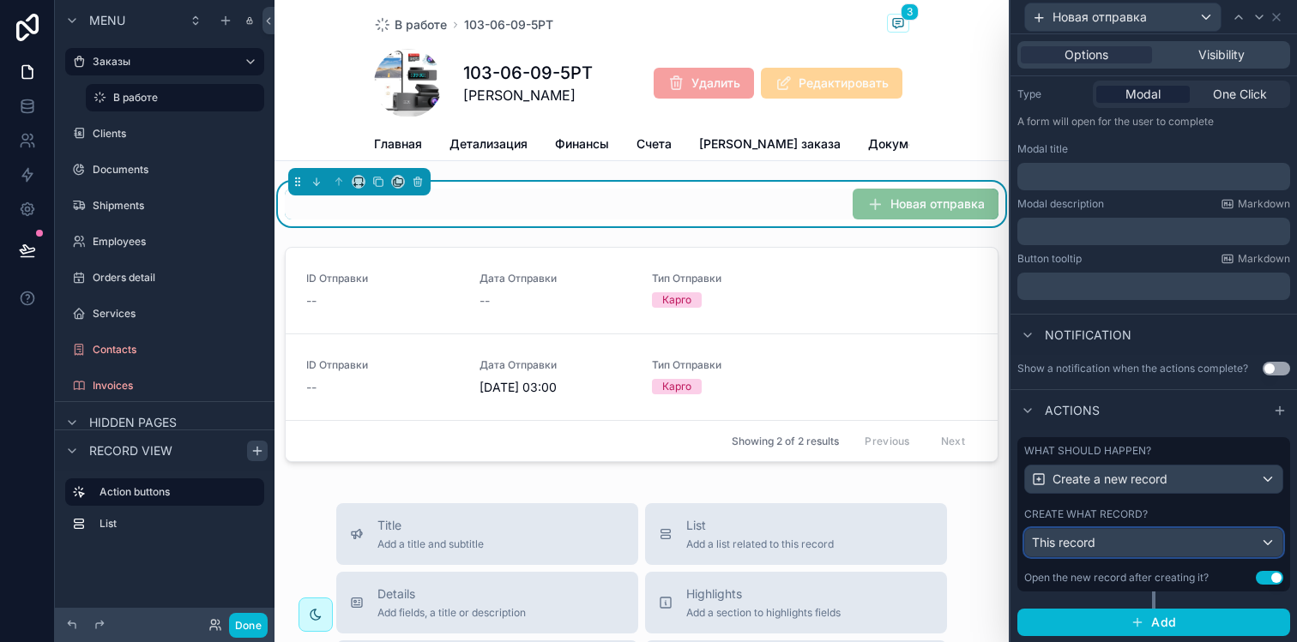
click at [1148, 547] on div "This record" at bounding box center [1153, 542] width 257 height 27
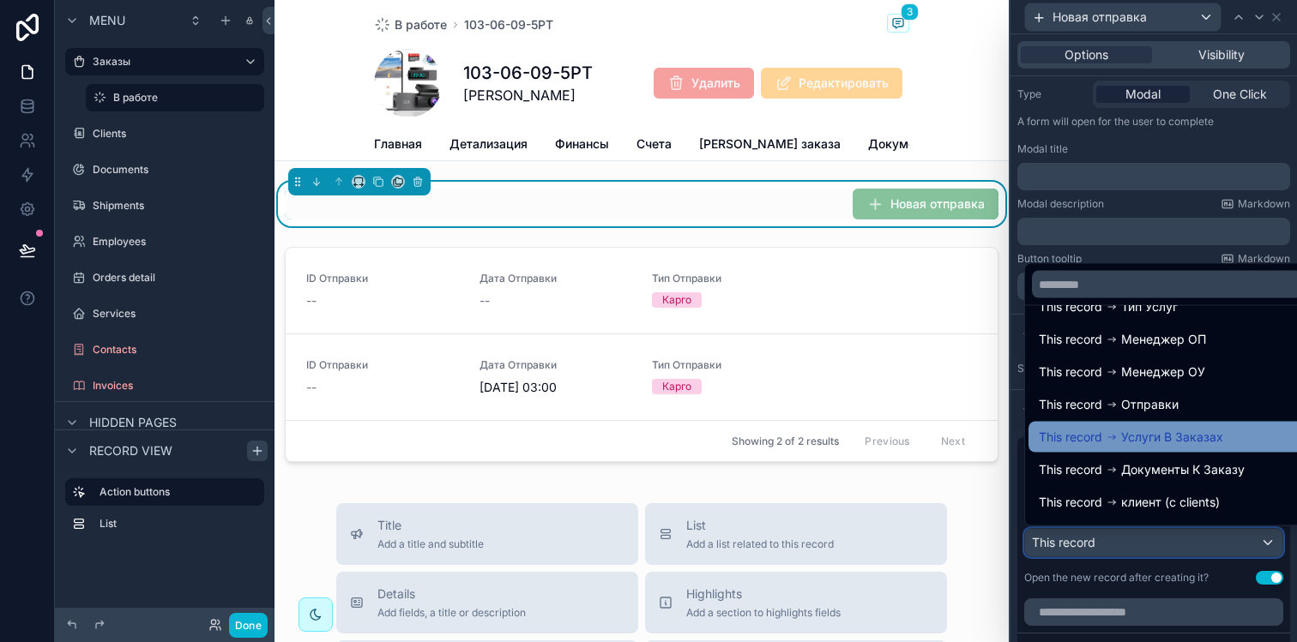
scroll to position [56, 0]
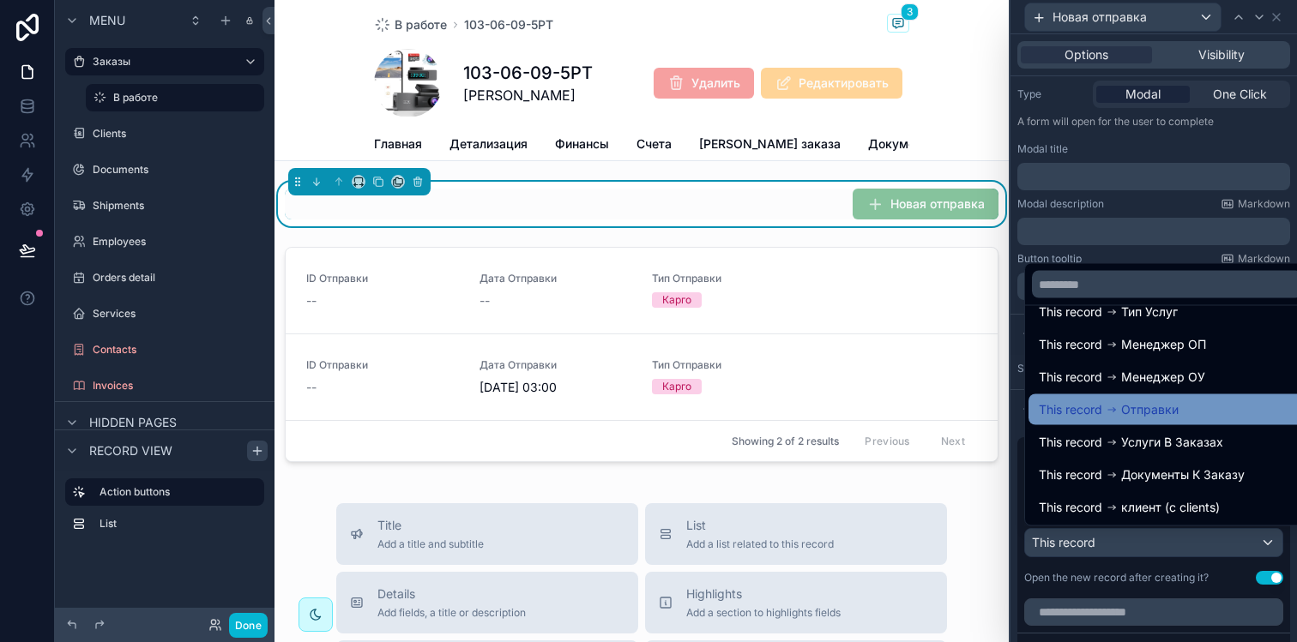
click at [1194, 402] on div "This record Отправки" at bounding box center [1167, 410] width 256 height 21
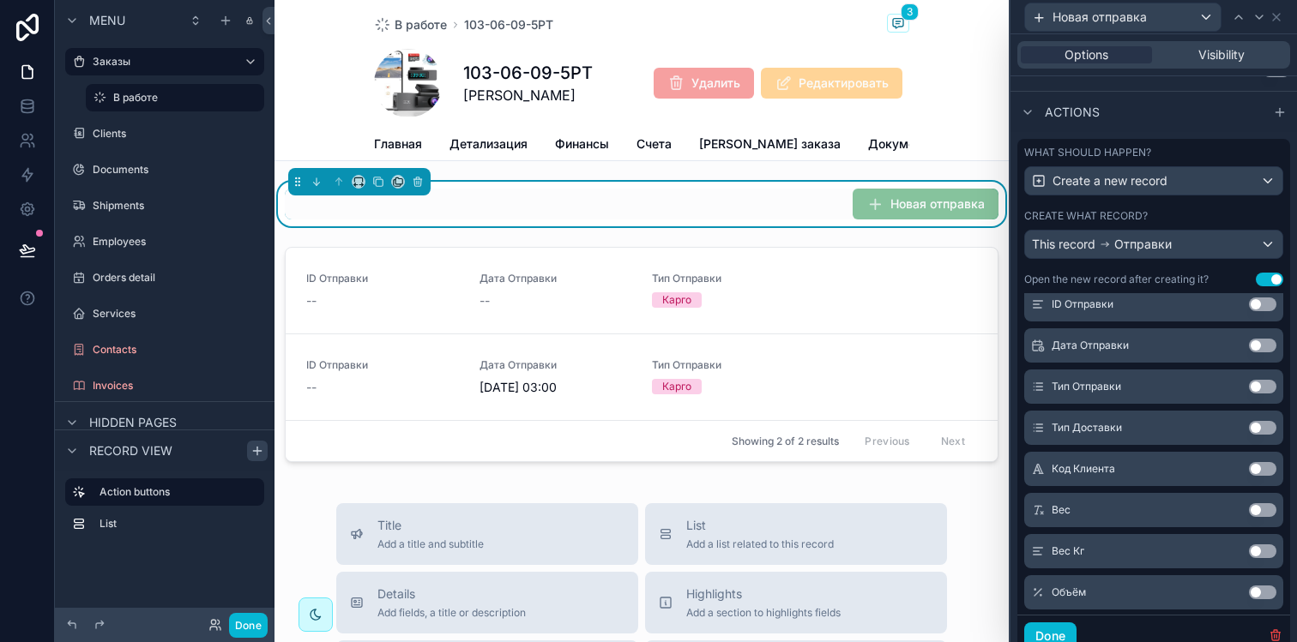
scroll to position [273, 0]
click at [1249, 386] on button "Use setting" at bounding box center [1262, 385] width 27 height 14
click at [1249, 348] on button "Use setting" at bounding box center [1262, 344] width 27 height 14
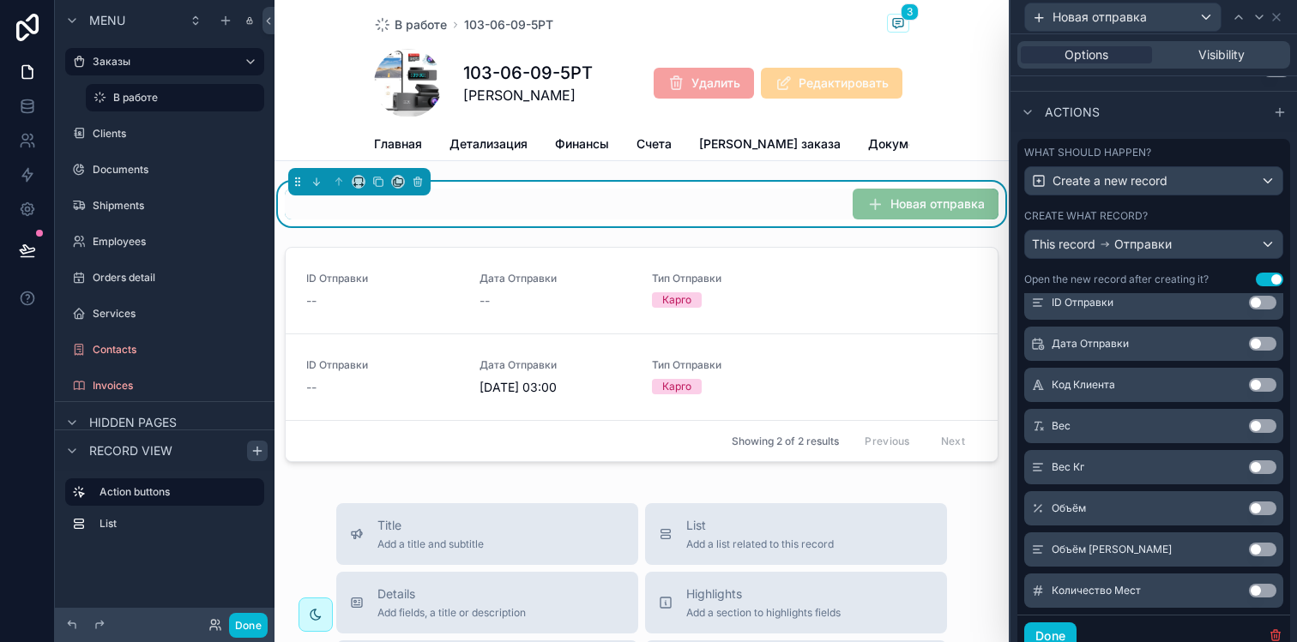
scroll to position [411, 0]
click at [1249, 346] on button "Use setting" at bounding box center [1262, 344] width 27 height 14
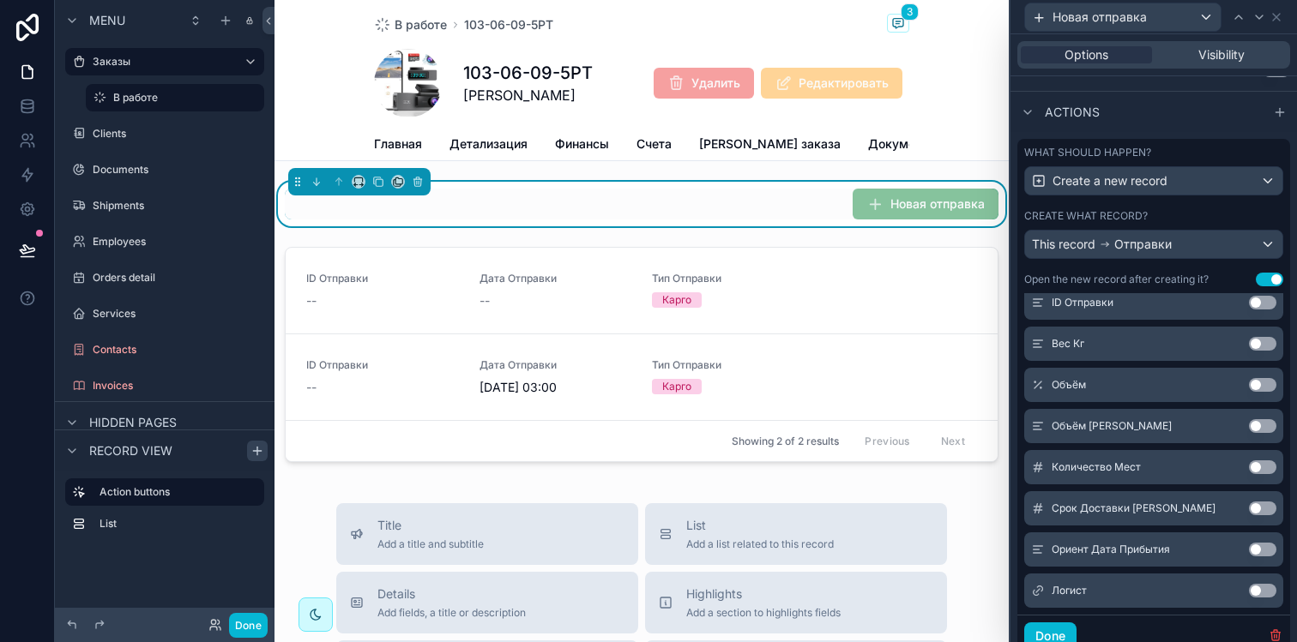
click at [1249, 381] on button "Use setting" at bounding box center [1262, 385] width 27 height 14
click at [1249, 421] on button "Use setting" at bounding box center [1262, 426] width 27 height 14
click at [1249, 423] on button "Use setting" at bounding box center [1262, 426] width 27 height 14
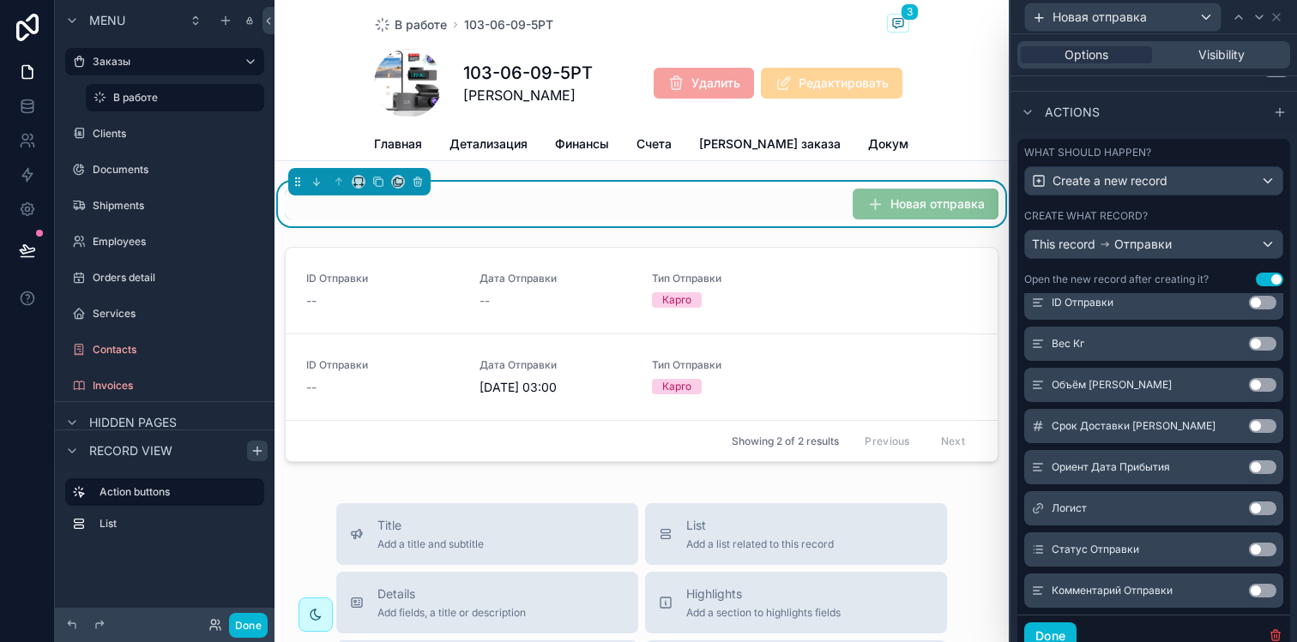
scroll to position [617, 0]
click at [1249, 462] on button "Use setting" at bounding box center [1262, 468] width 27 height 14
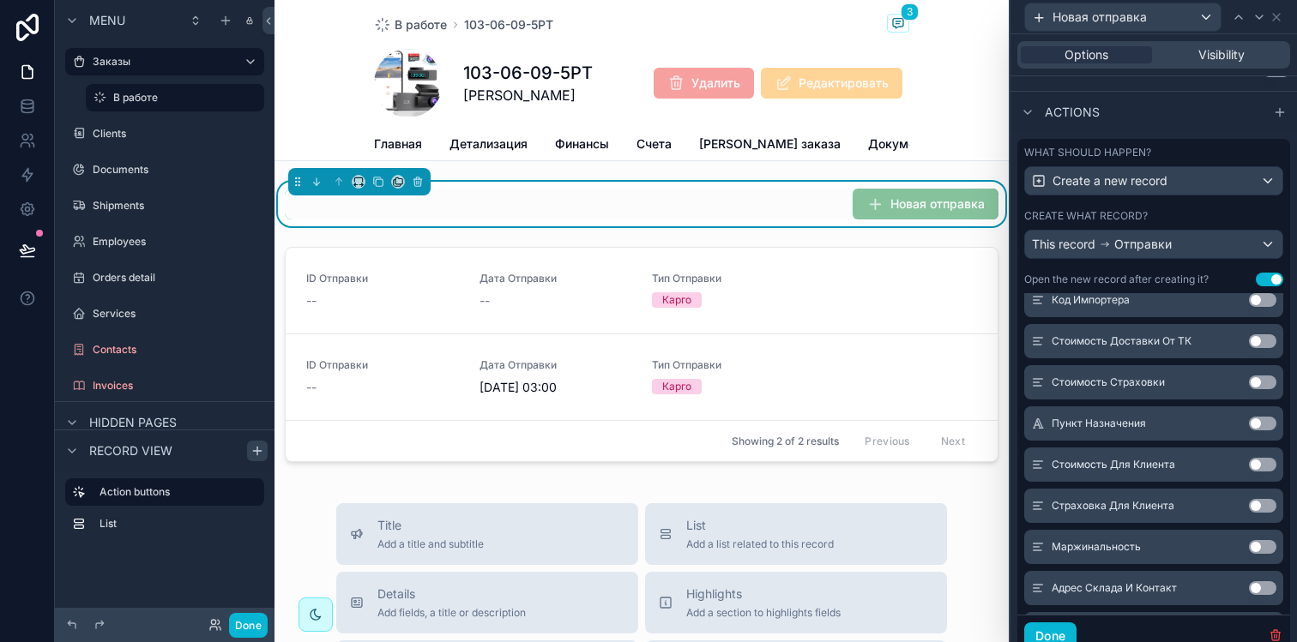
scroll to position [1076, 0]
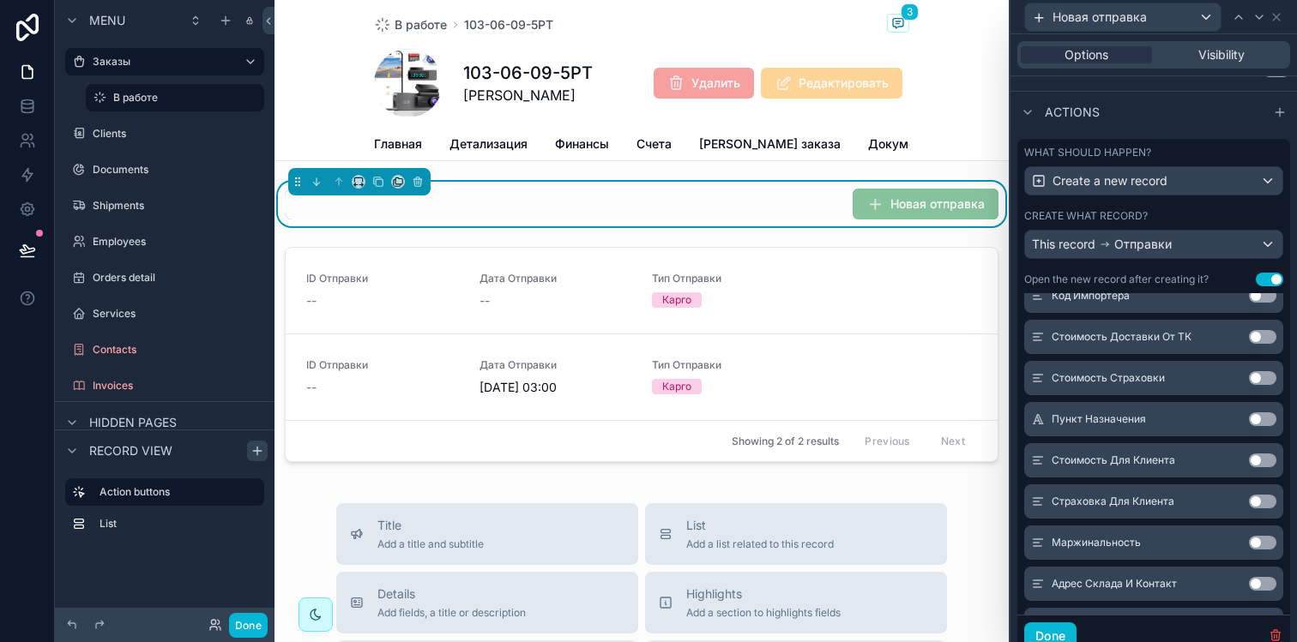
click at [1249, 422] on button "Use setting" at bounding box center [1262, 420] width 27 height 14
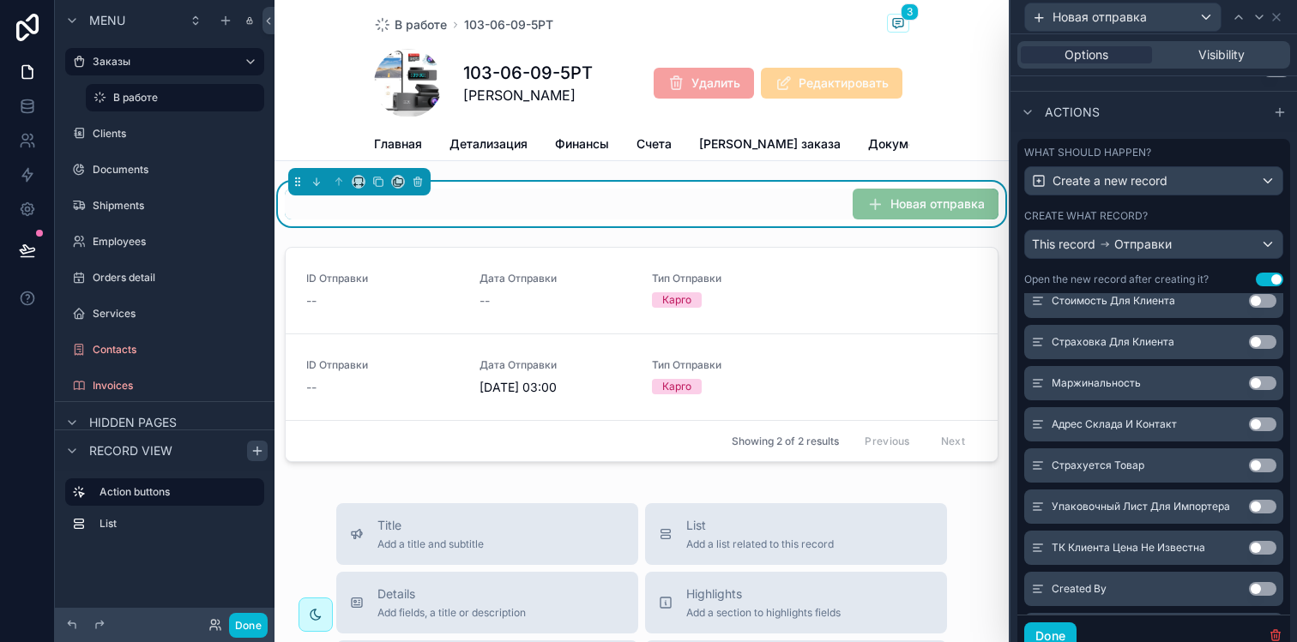
scroll to position [1237, 0]
click at [263, 623] on button "Done" at bounding box center [248, 625] width 39 height 25
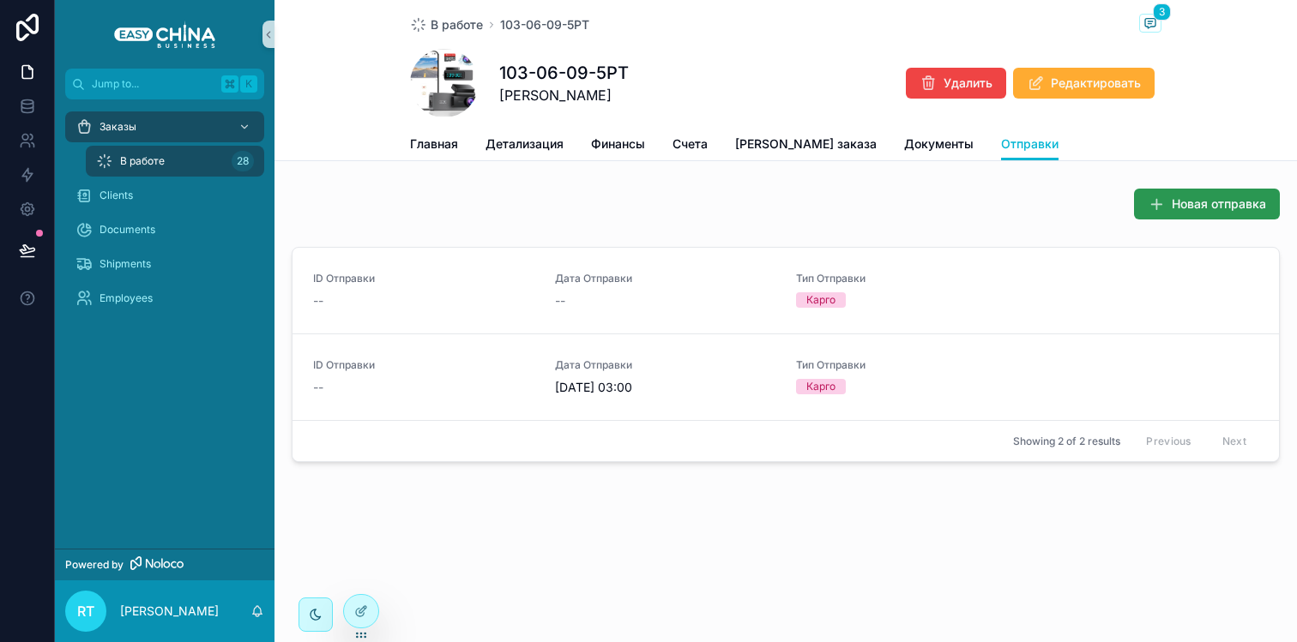
click at [1220, 210] on span "Новая отправка" at bounding box center [1219, 204] width 94 height 17
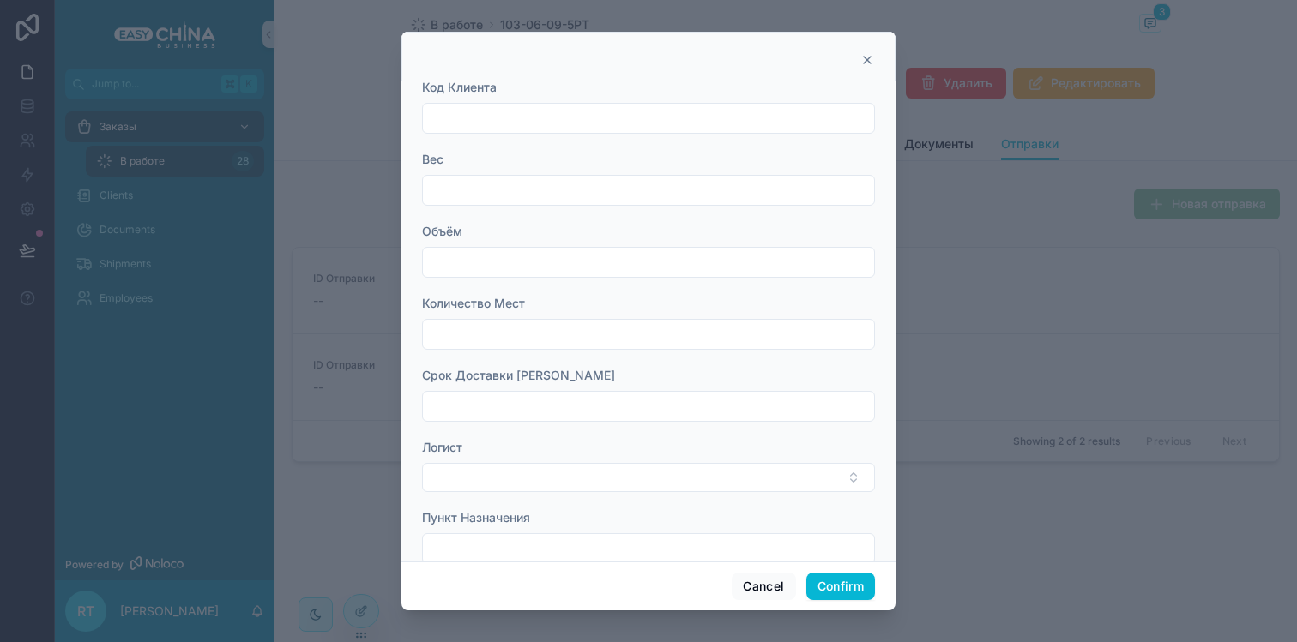
scroll to position [262, 0]
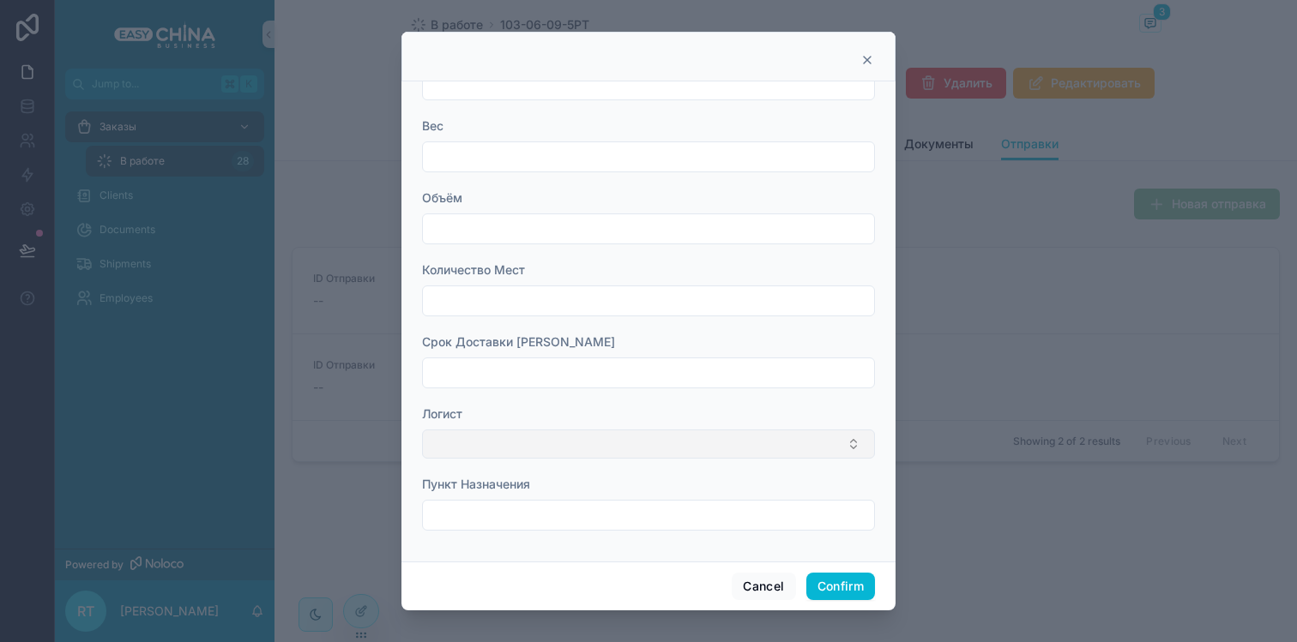
click at [696, 434] on button "Select Button" at bounding box center [648, 444] width 453 height 29
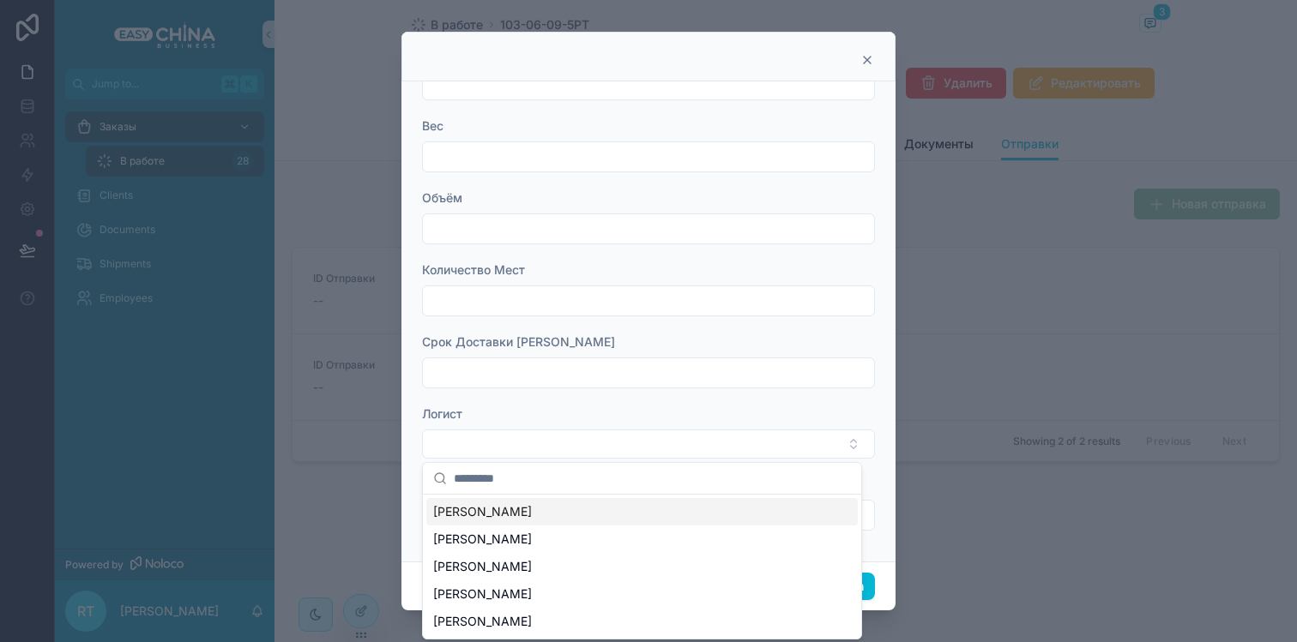
click at [547, 513] on div "Zhao Fang" at bounding box center [641, 511] width 431 height 27
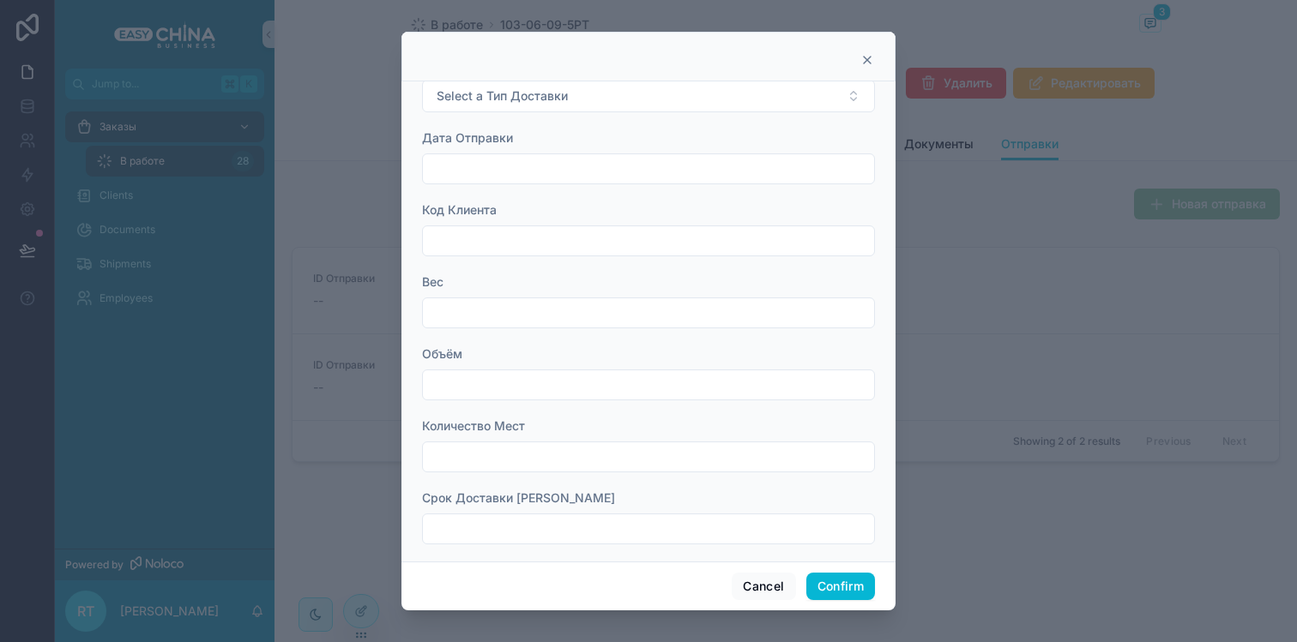
scroll to position [0, 0]
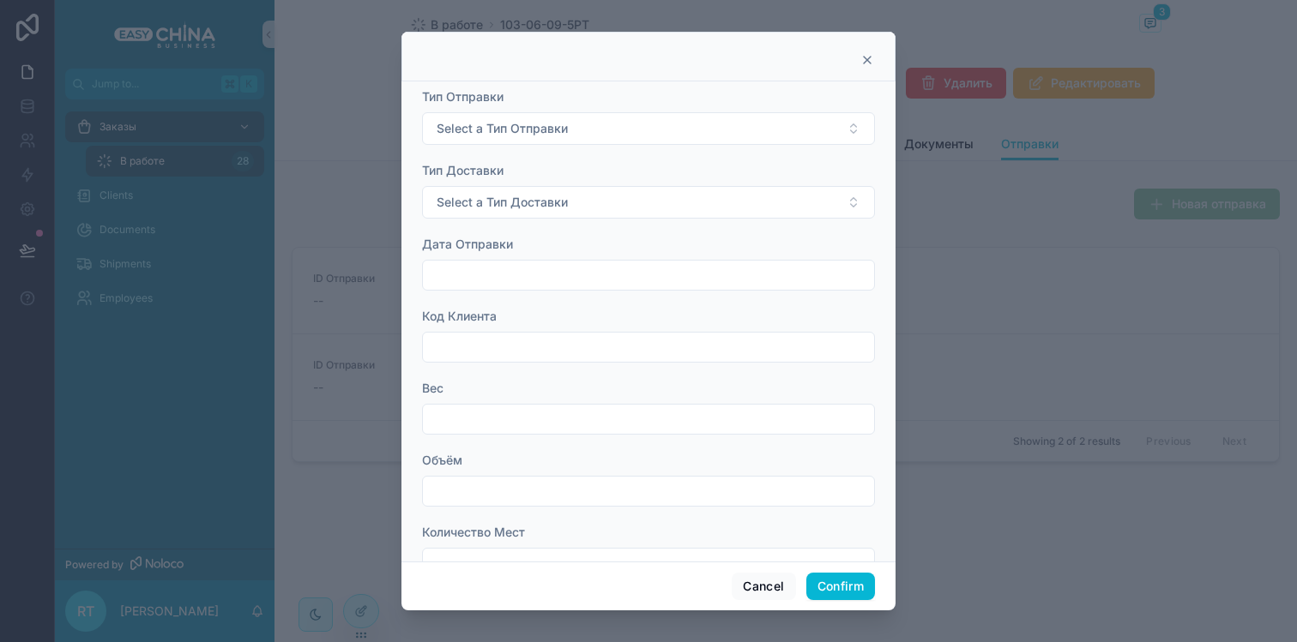
click at [546, 269] on input "text" at bounding box center [648, 275] width 451 height 24
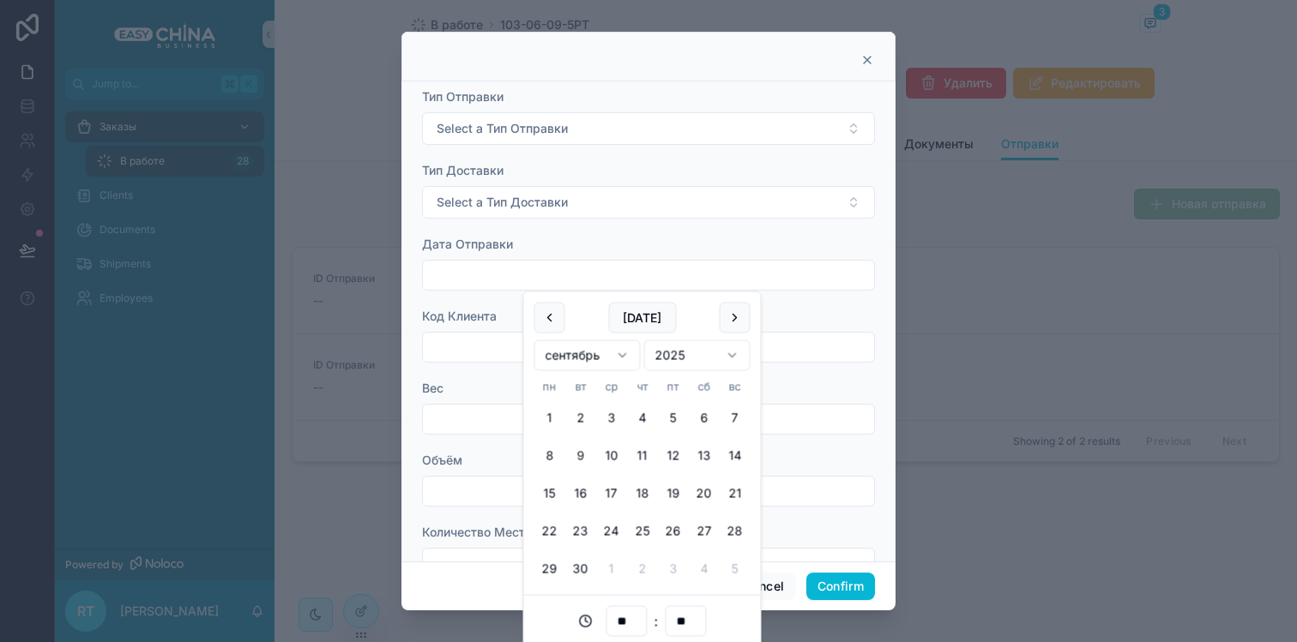
click at [546, 269] on input "text" at bounding box center [648, 275] width 451 height 24
click at [577, 239] on div "Дата Отправки" at bounding box center [648, 244] width 453 height 17
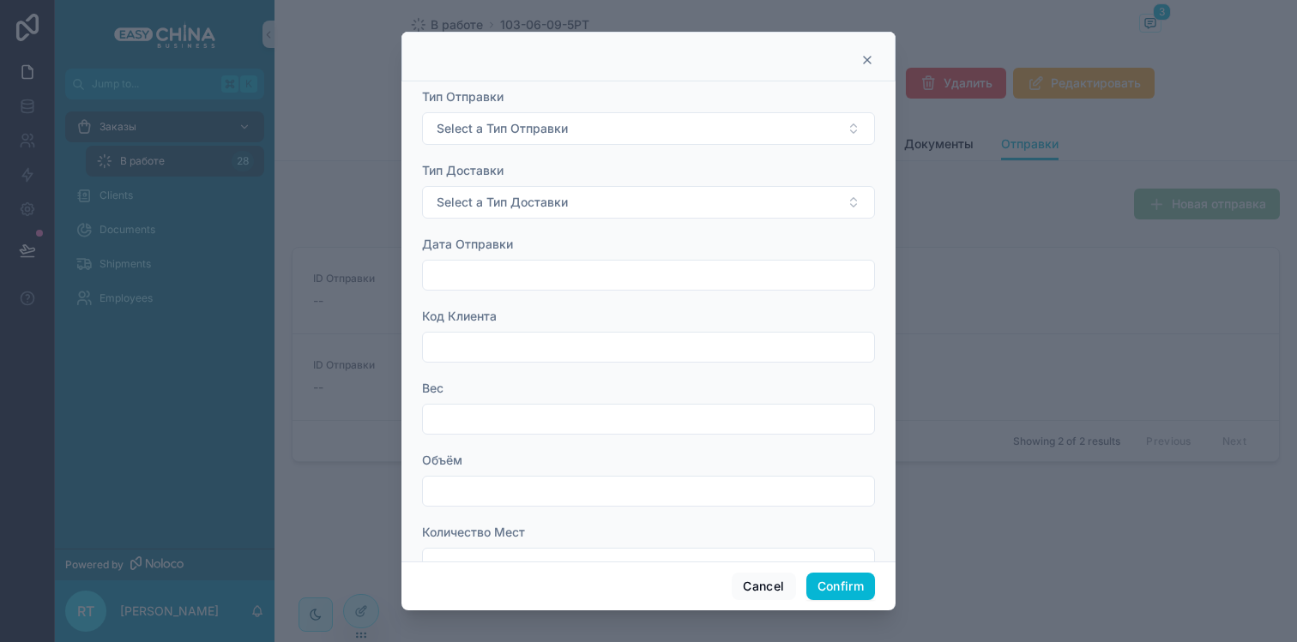
click at [861, 57] on icon at bounding box center [867, 60] width 14 height 14
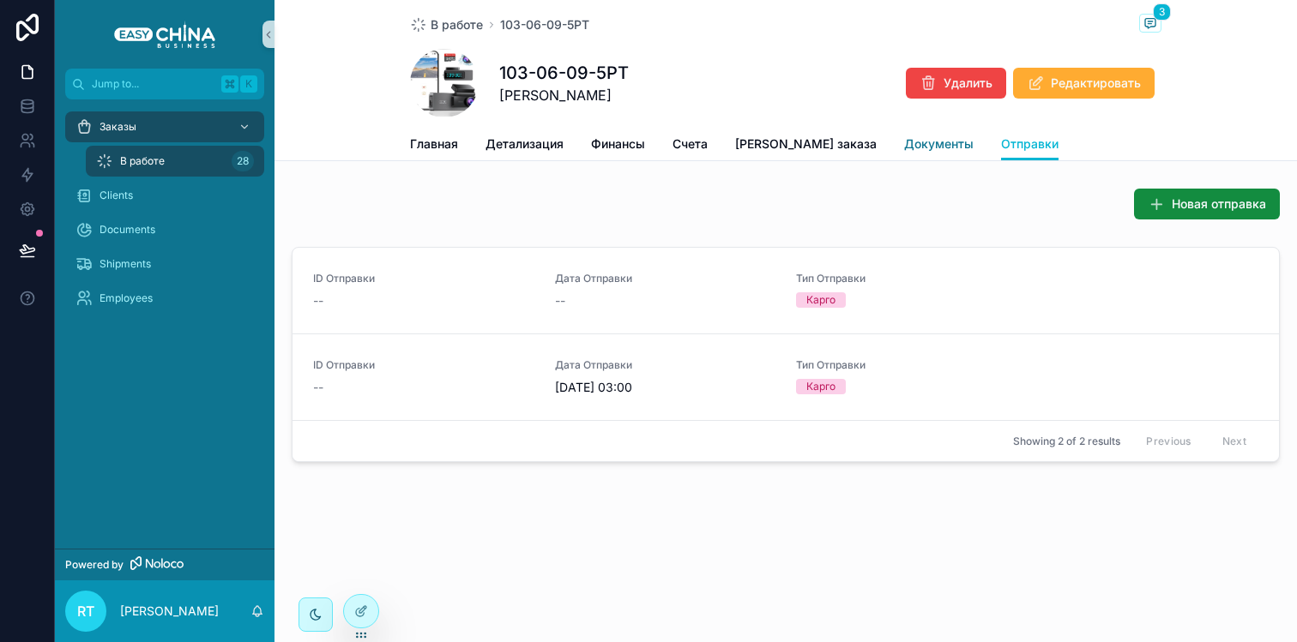
click at [904, 144] on span "Документы" at bounding box center [938, 144] width 69 height 17
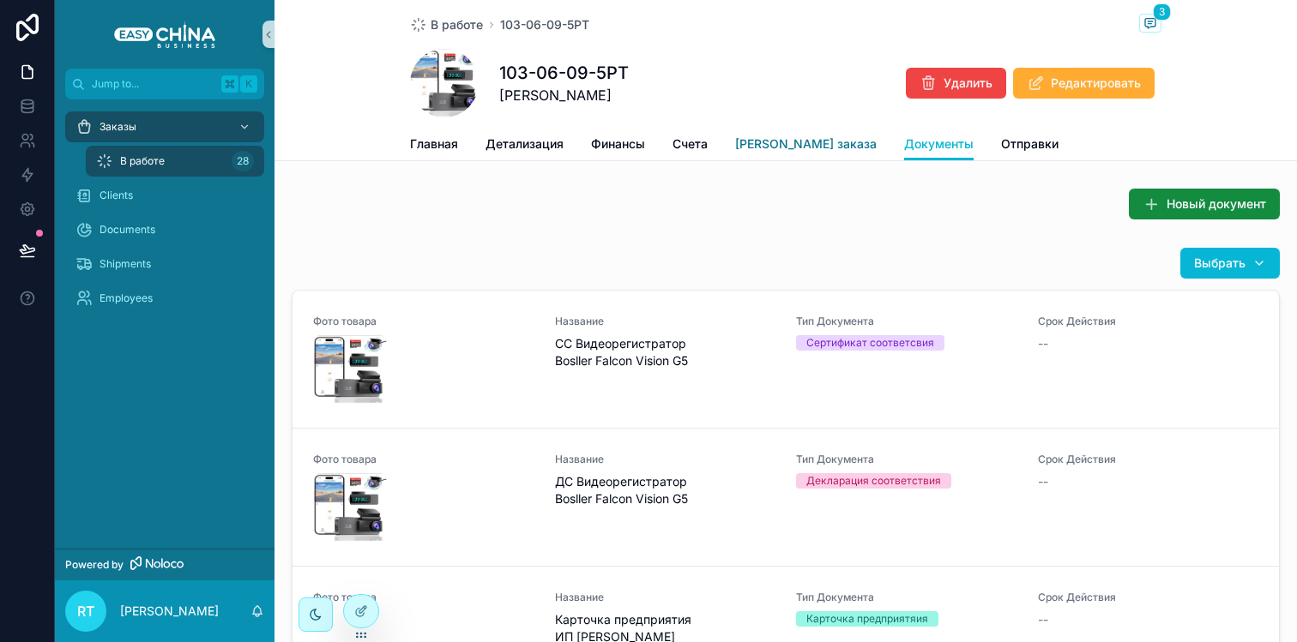
click at [771, 144] on span "[PERSON_NAME] заказа" at bounding box center [806, 144] width 142 height 17
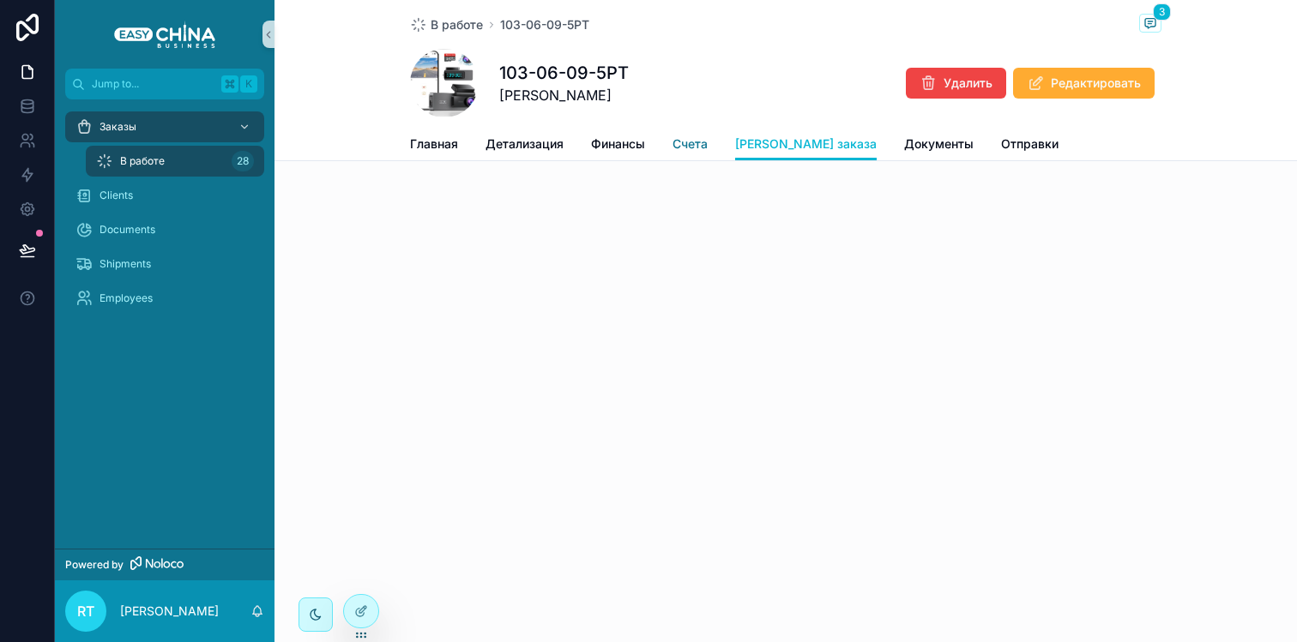
click at [679, 140] on span "Счета" at bounding box center [689, 144] width 35 height 17
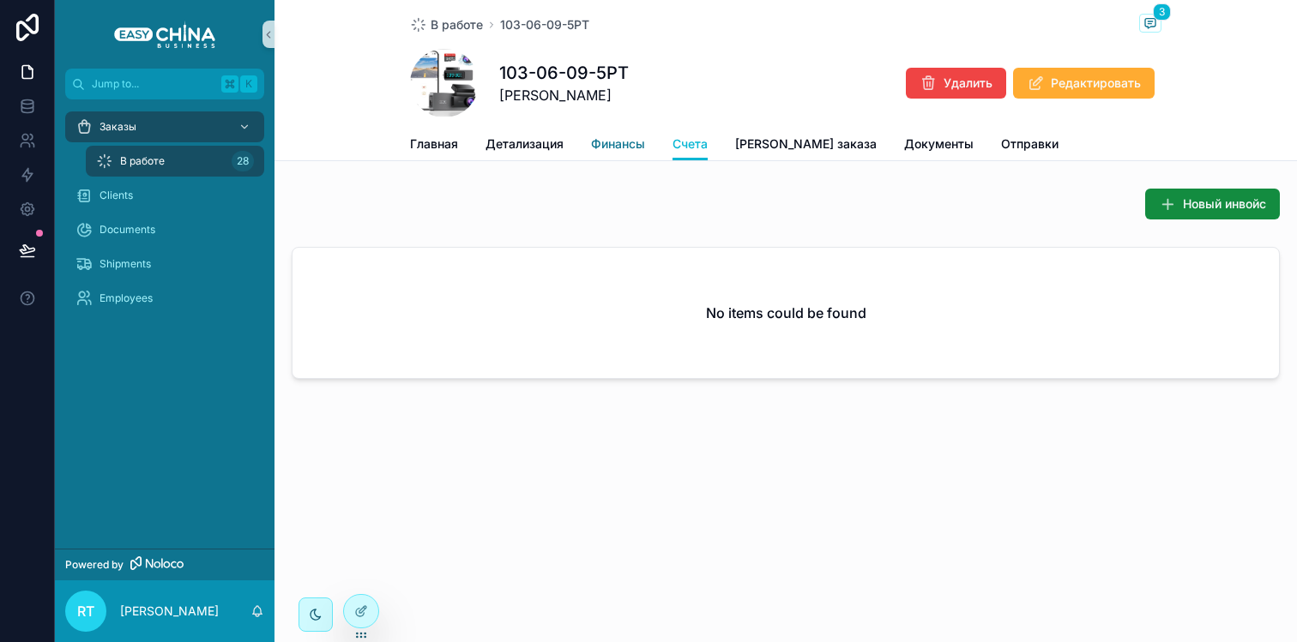
click at [615, 140] on span "Финансы" at bounding box center [618, 144] width 54 height 17
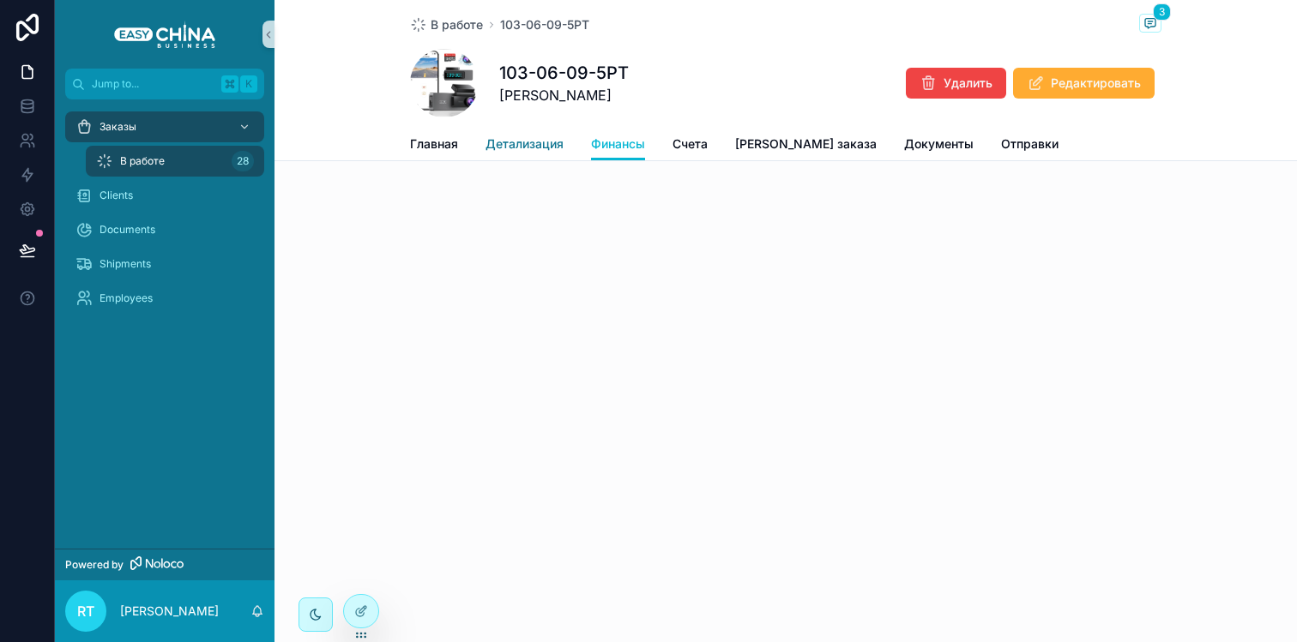
click at [536, 144] on span "Детализация" at bounding box center [524, 144] width 78 height 17
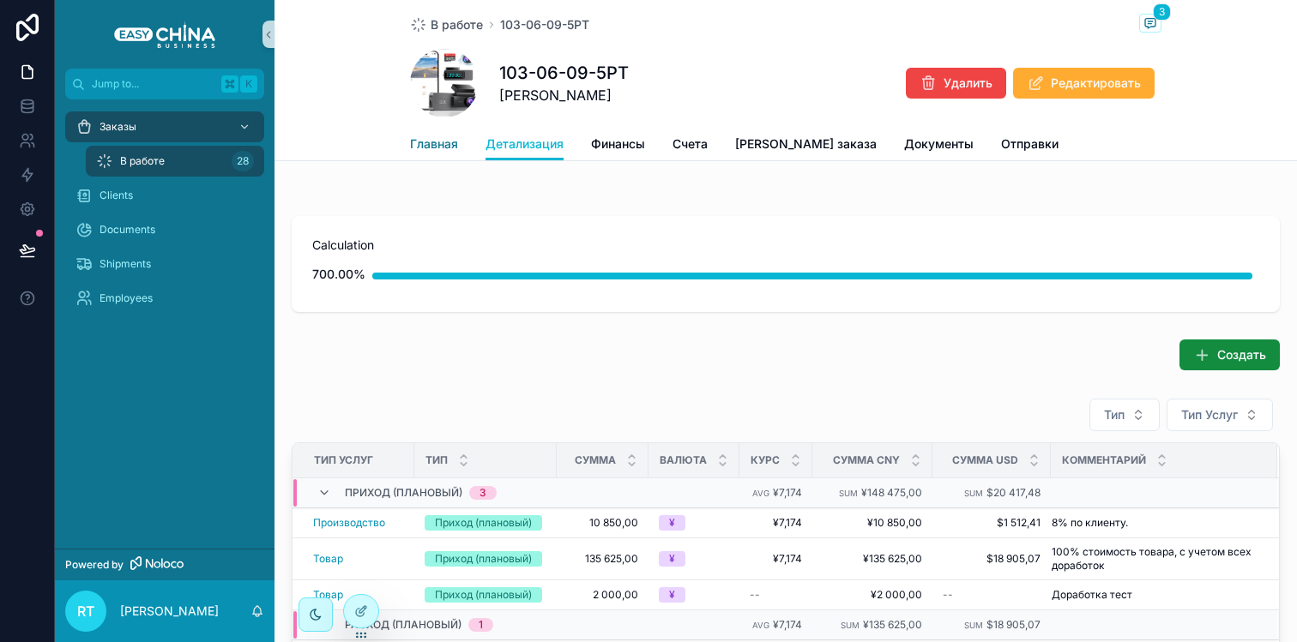
click at [442, 145] on span "Главная" at bounding box center [434, 144] width 48 height 17
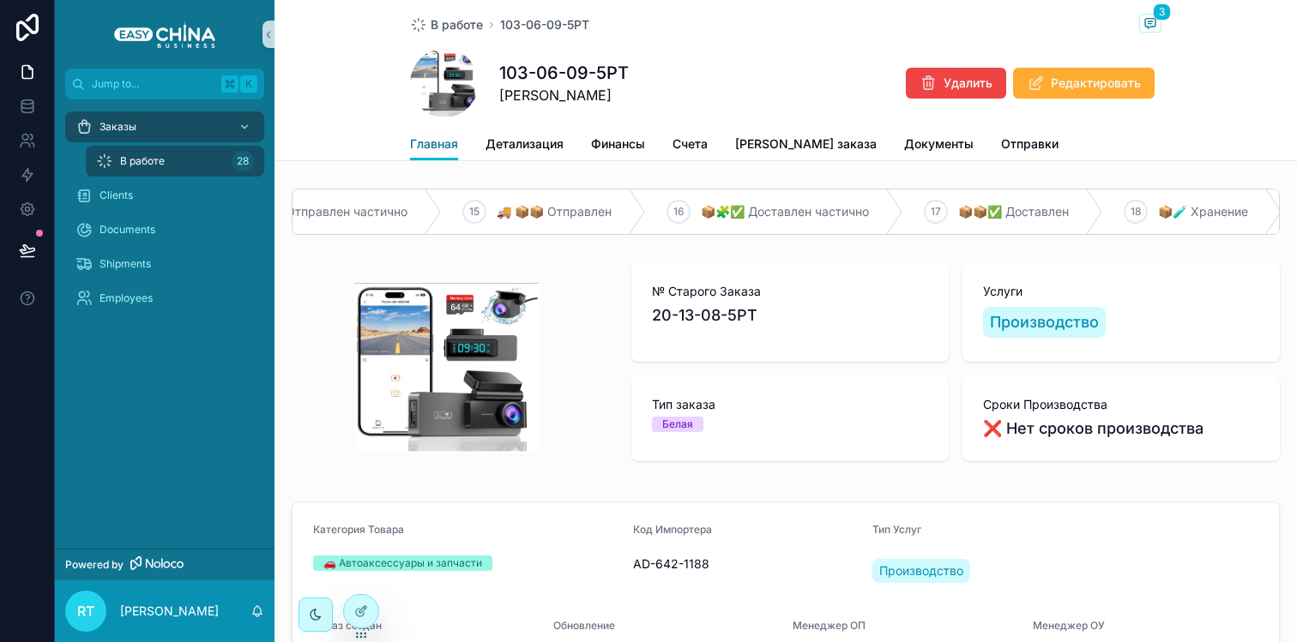
scroll to position [0, 2626]
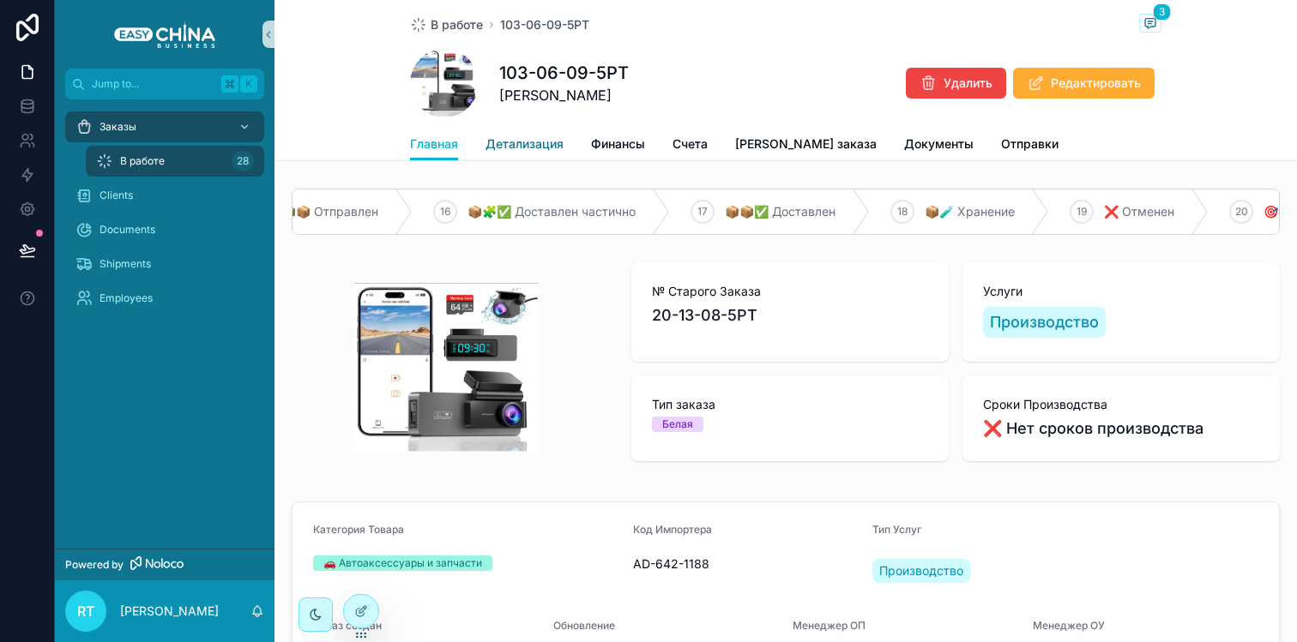
click at [539, 148] on span "Детализация" at bounding box center [524, 144] width 78 height 17
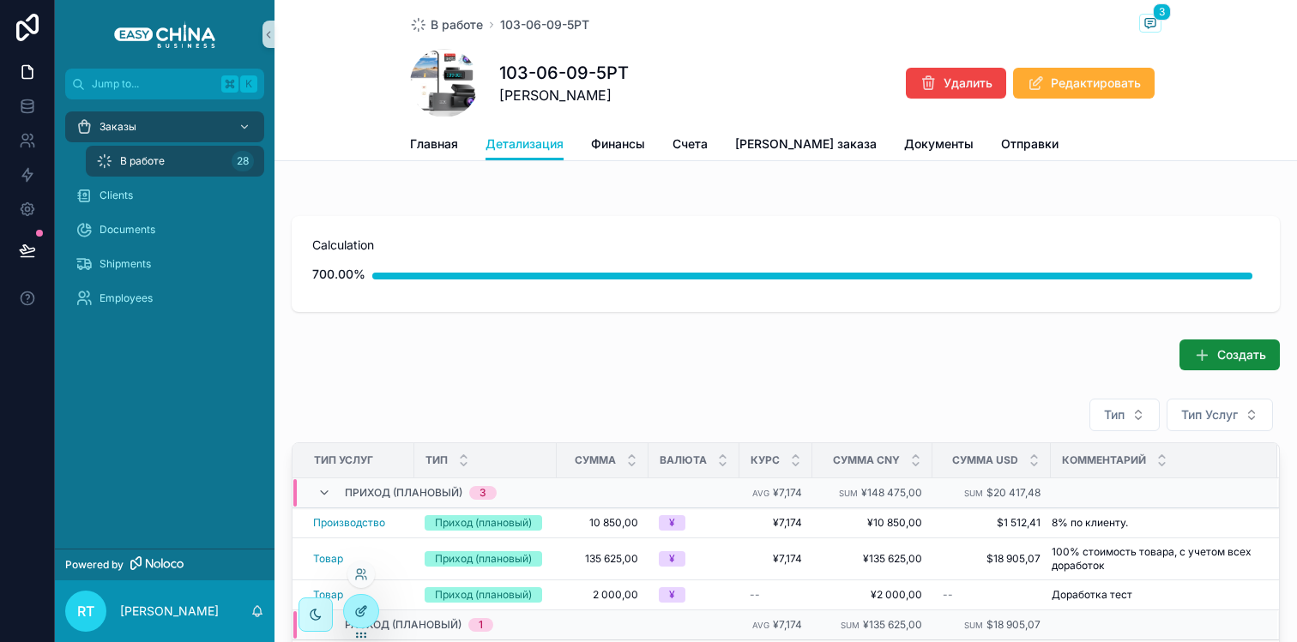
click at [364, 622] on div at bounding box center [361, 611] width 34 height 33
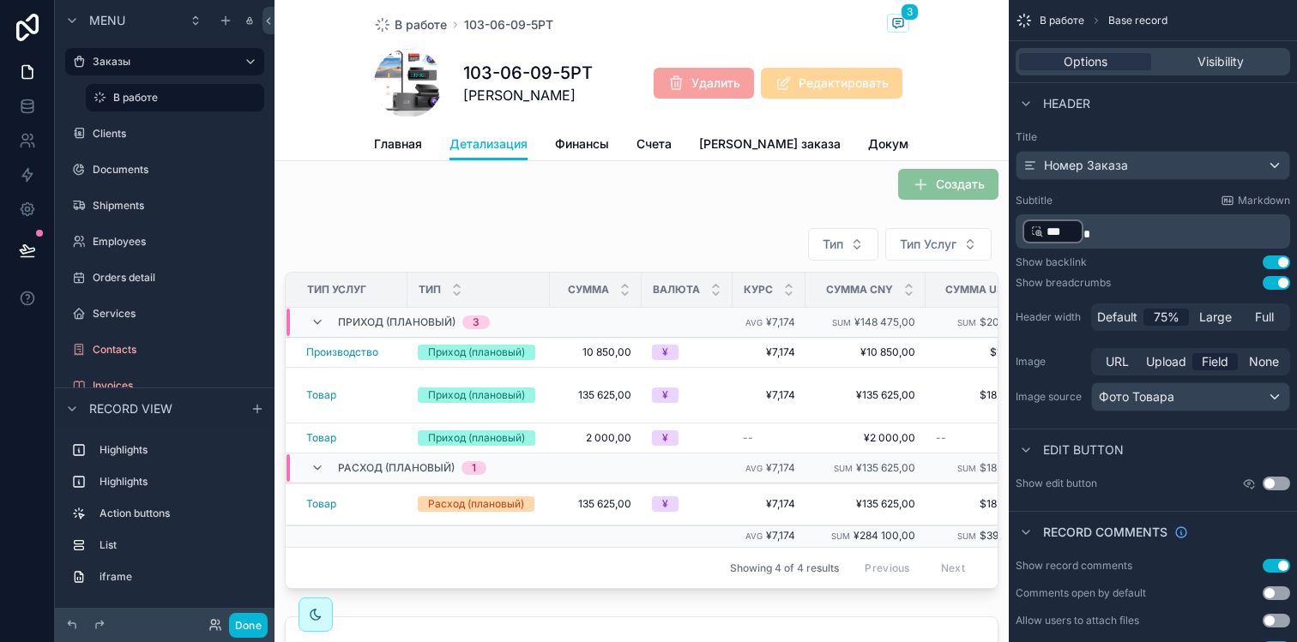
scroll to position [379, 0]
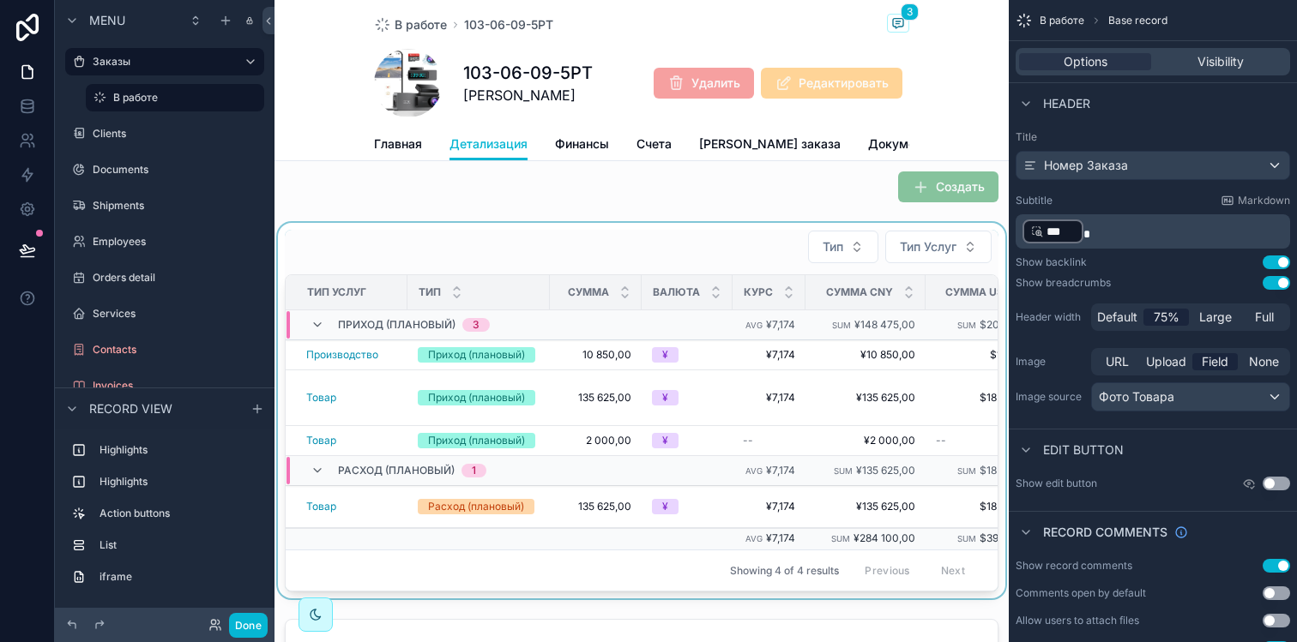
click at [584, 256] on div "scrollable content" at bounding box center [641, 411] width 734 height 376
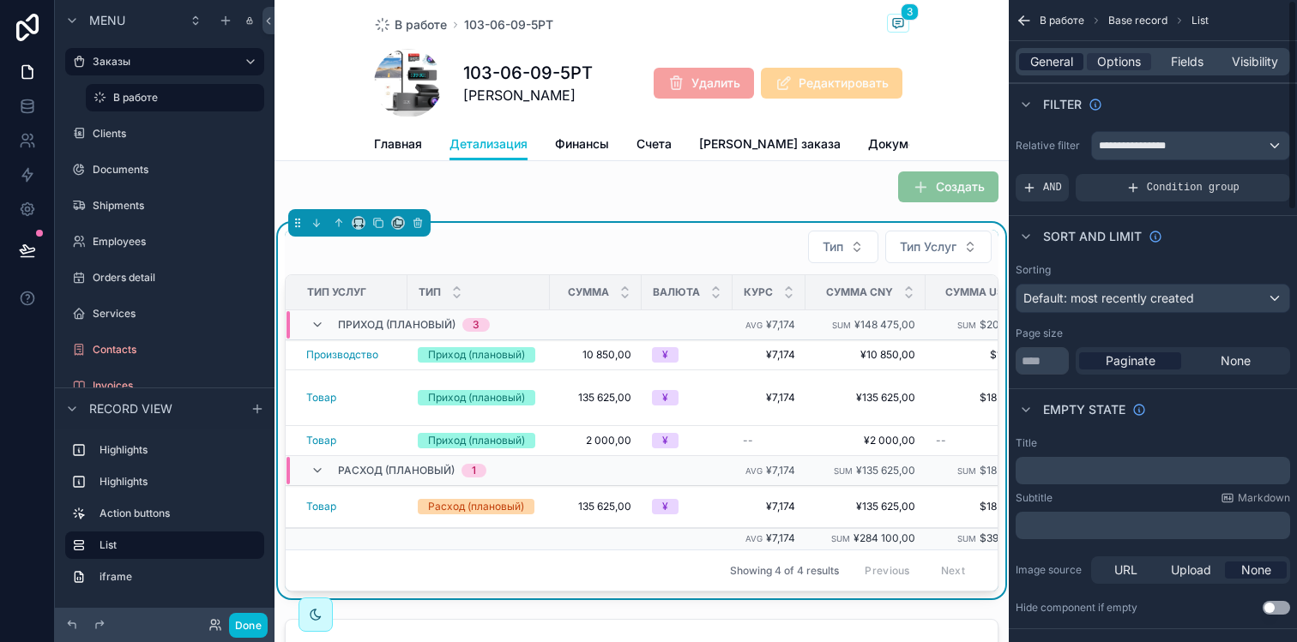
click at [1037, 69] on div "General Options Fields Visibility" at bounding box center [1152, 61] width 274 height 27
click at [1063, 65] on span "General" at bounding box center [1051, 61] width 43 height 17
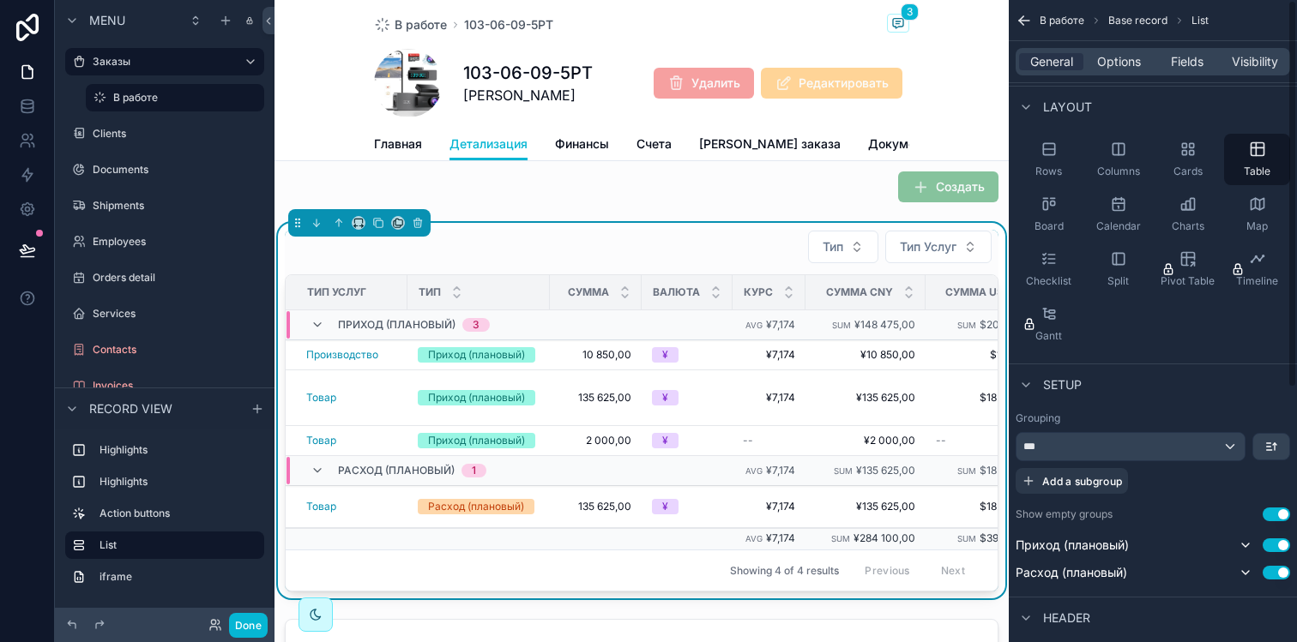
scroll to position [0, 0]
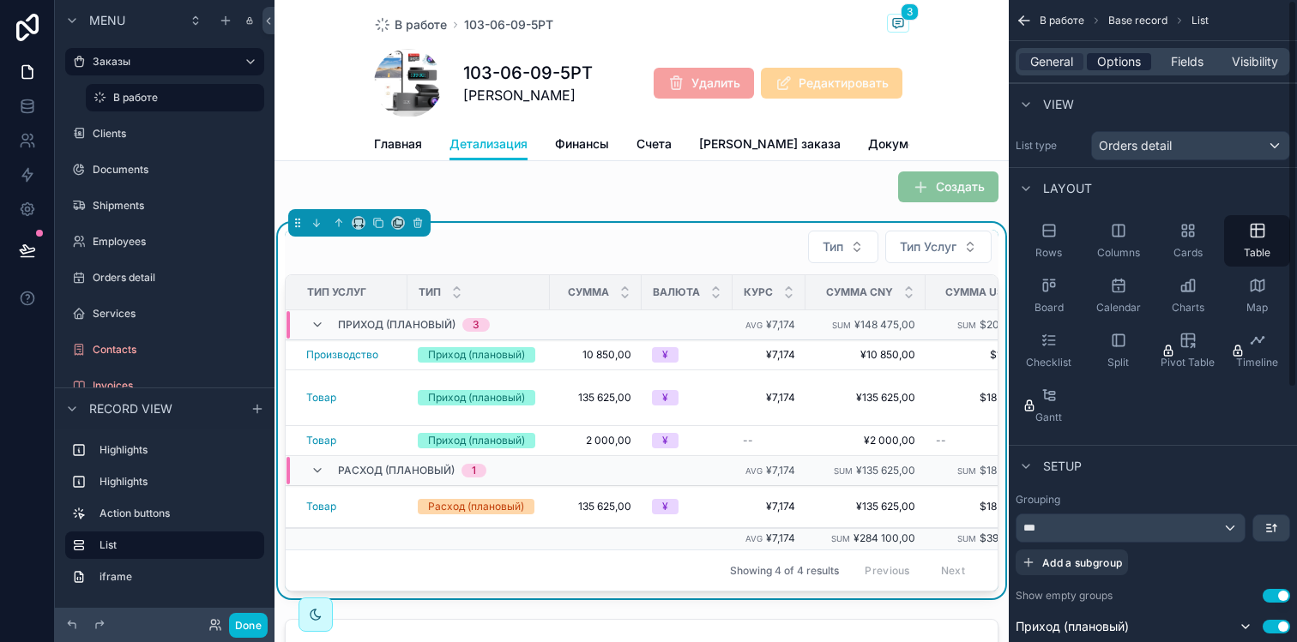
click at [1119, 57] on span "Options" at bounding box center [1119, 61] width 44 height 17
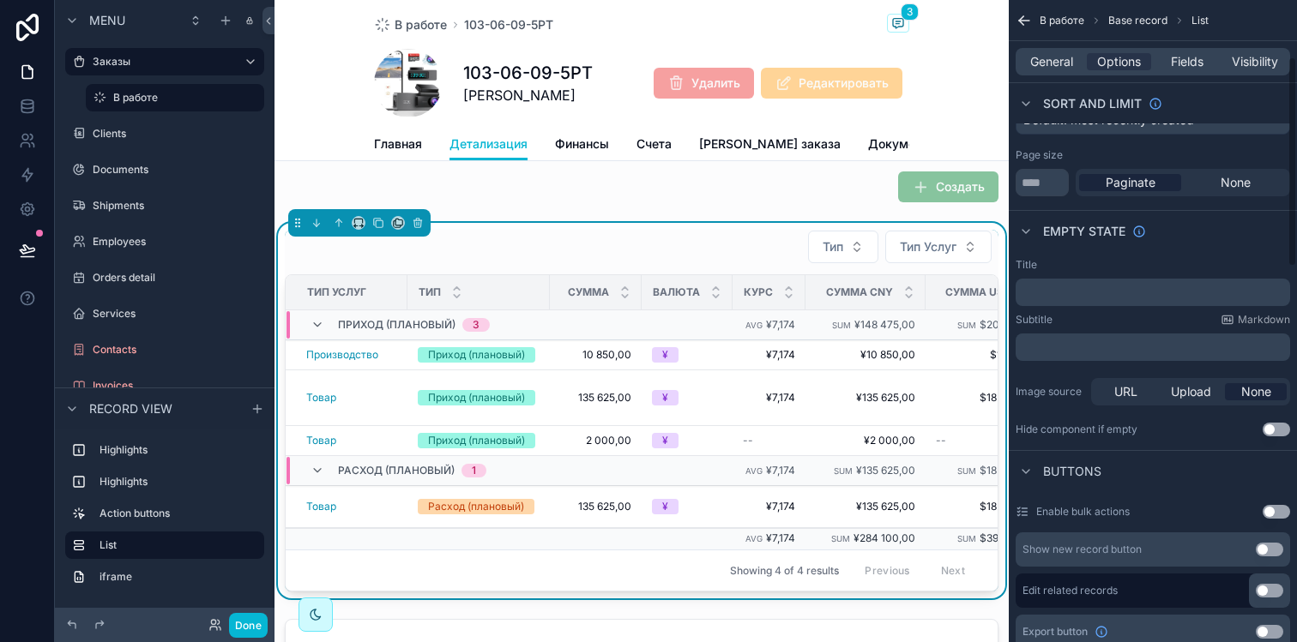
scroll to position [190, 0]
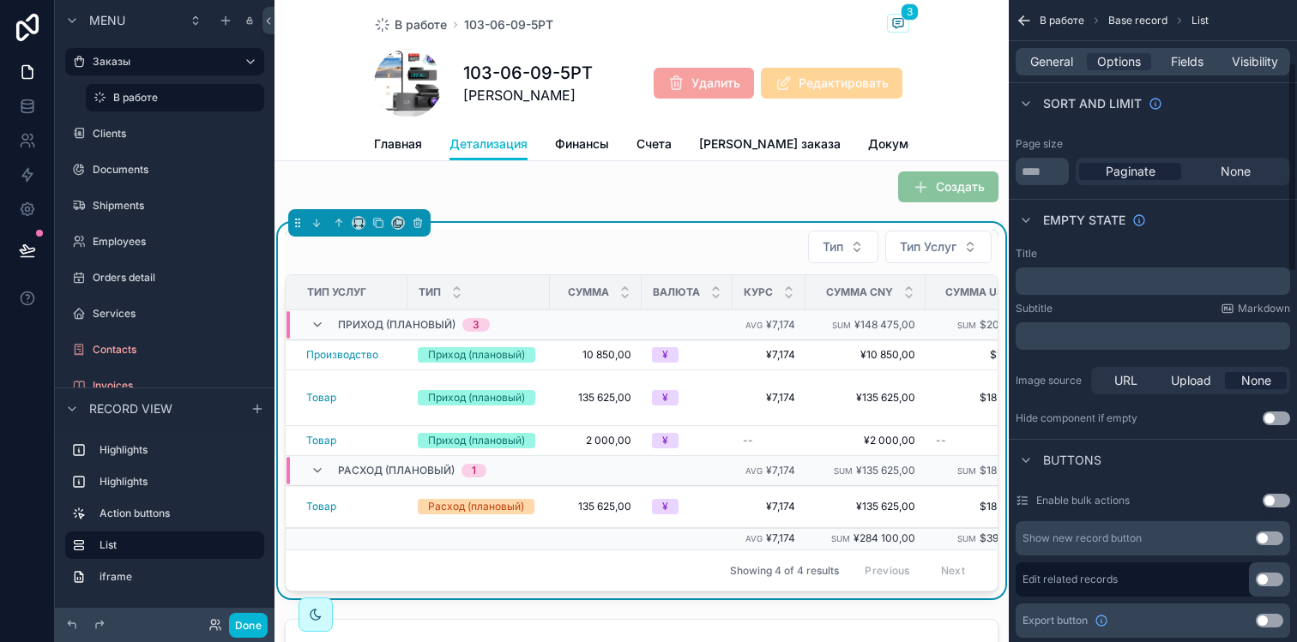
click at [1076, 290] on div "﻿" at bounding box center [1152, 281] width 274 height 27
click at [1080, 281] on p "﻿" at bounding box center [1154, 281] width 264 height 14
click at [1094, 254] on div "Title" at bounding box center [1152, 254] width 274 height 14
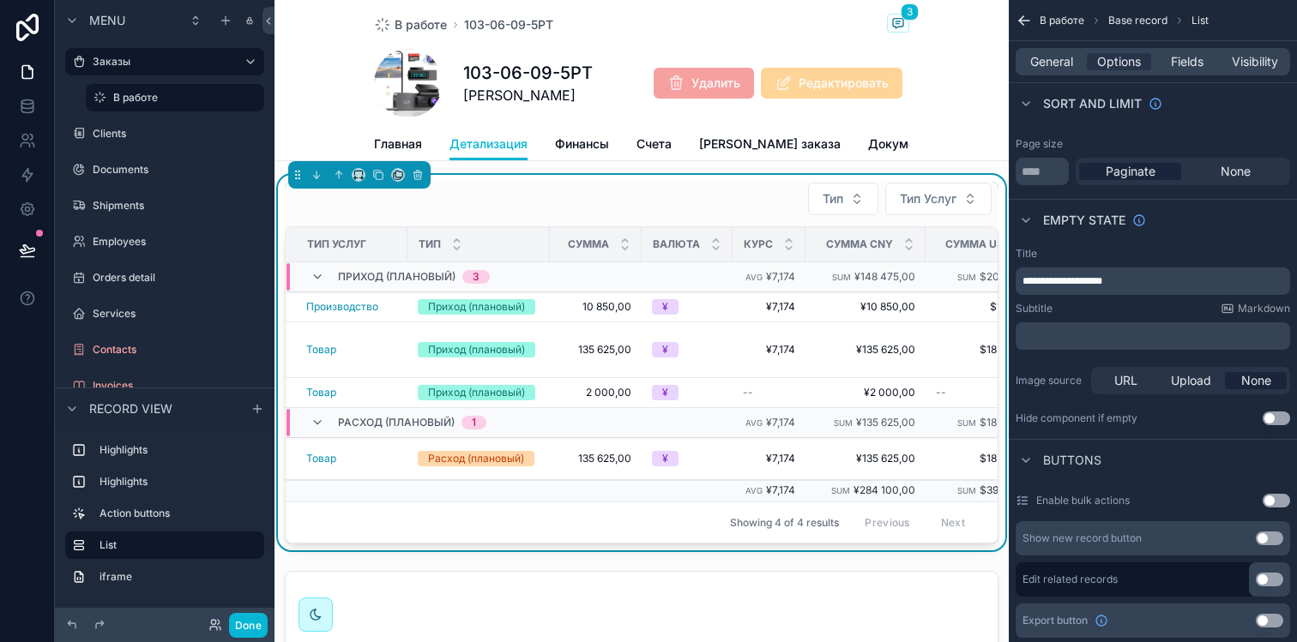
scroll to position [410, 0]
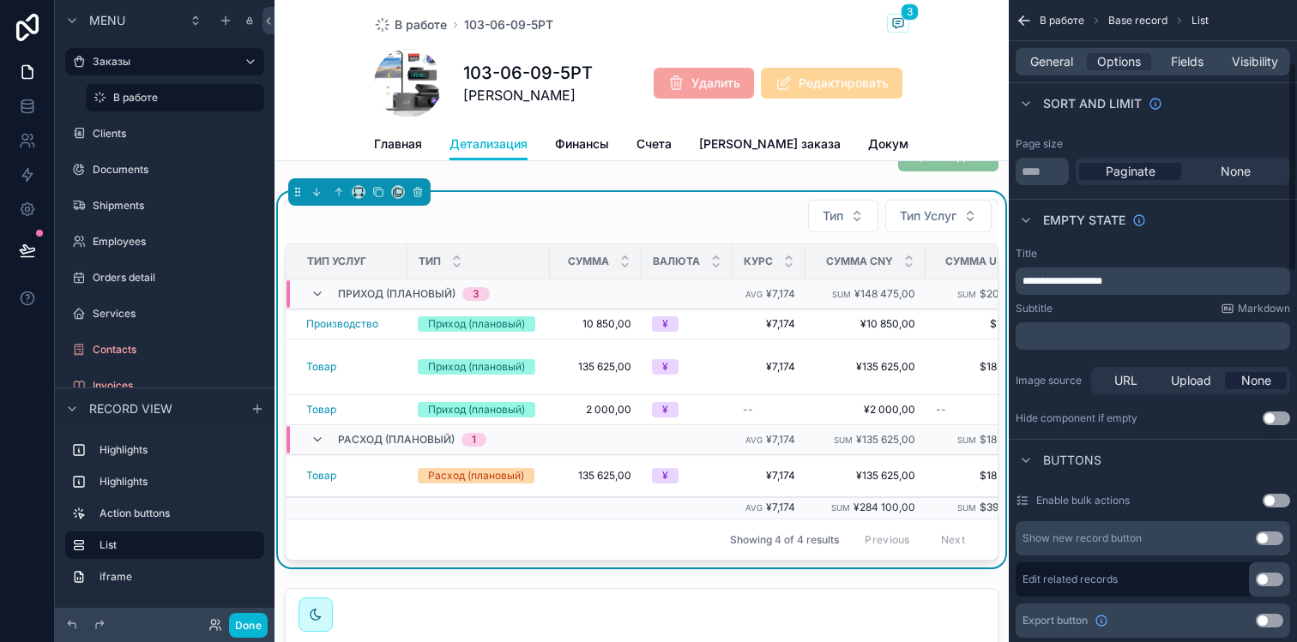
click at [1102, 277] on span "**********" at bounding box center [1062, 281] width 80 height 10
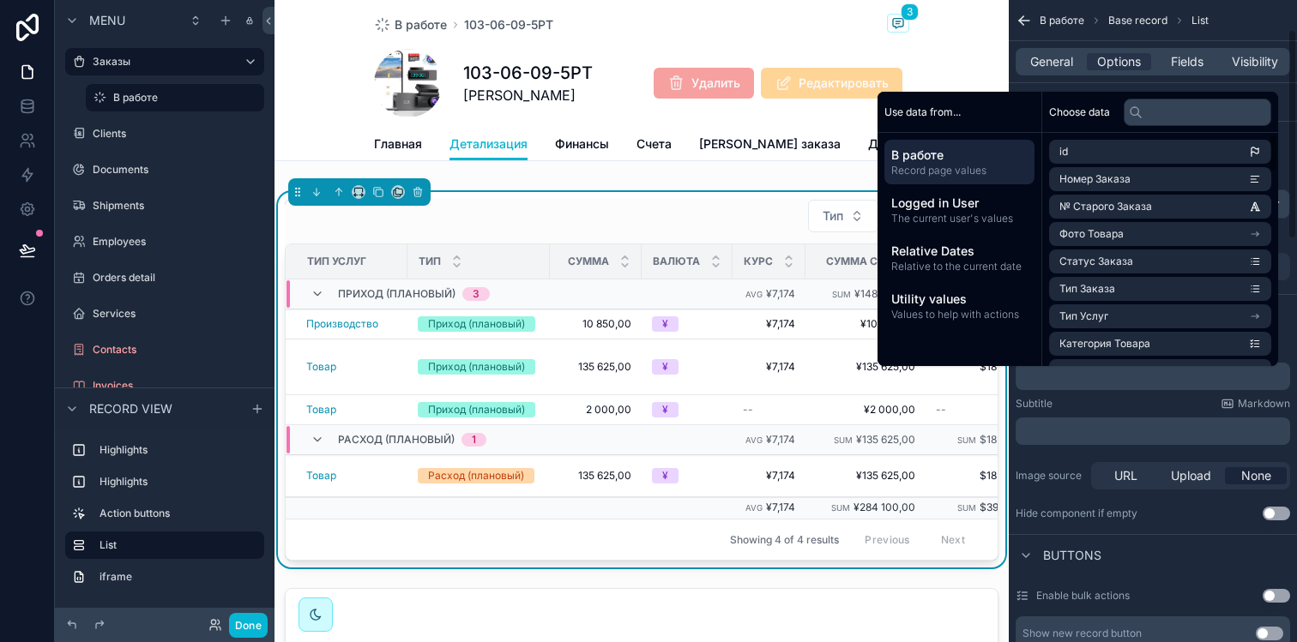
scroll to position [91, 0]
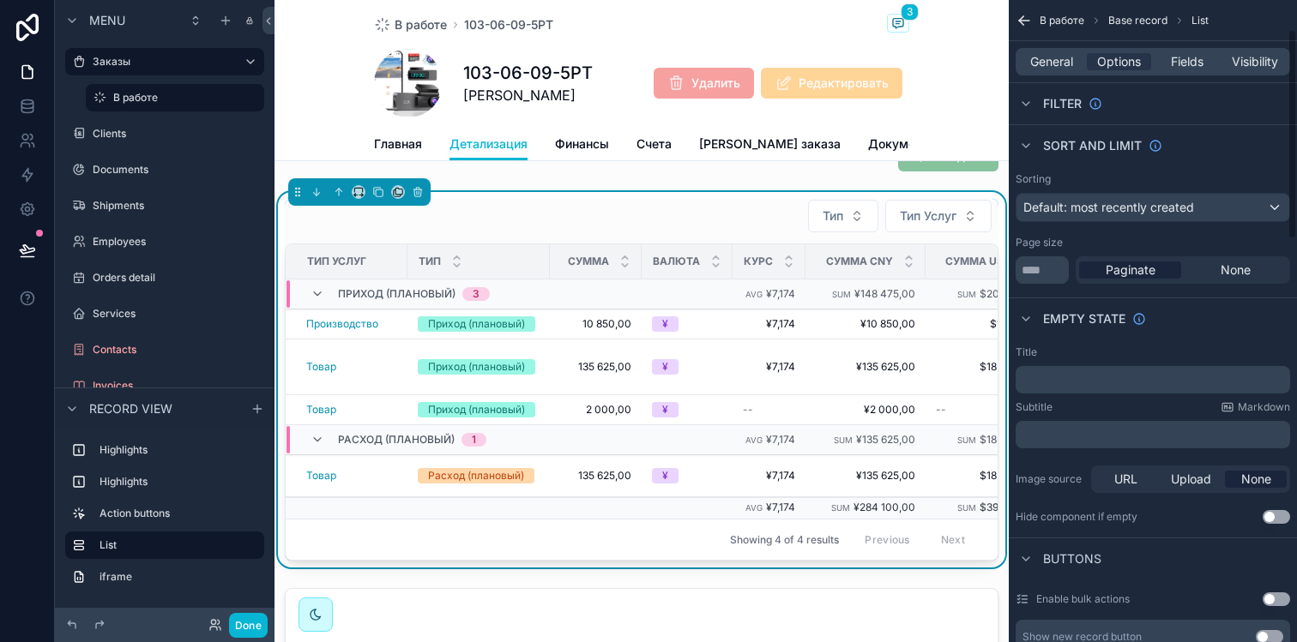
click at [1062, 72] on div "General Options Fields Visibility" at bounding box center [1152, 61] width 274 height 27
click at [1062, 68] on span "General" at bounding box center [1051, 61] width 43 height 17
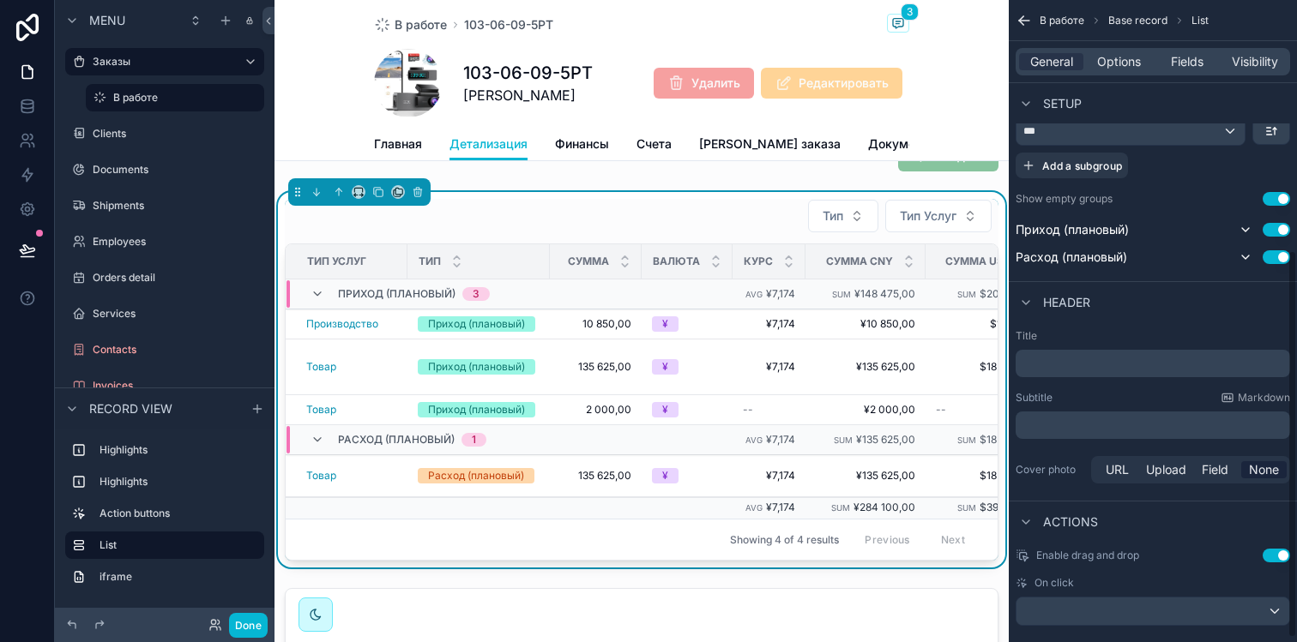
scroll to position [422, 0]
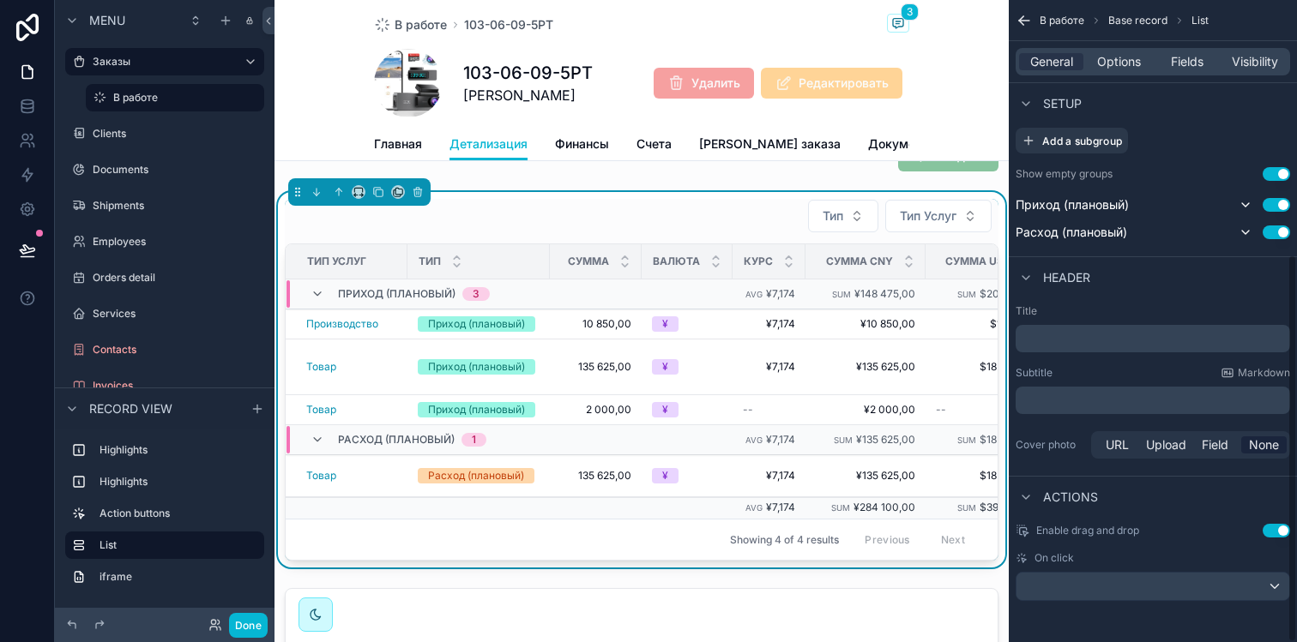
click at [1093, 346] on p "﻿" at bounding box center [1154, 338] width 264 height 17
click at [250, 634] on button "Done" at bounding box center [248, 625] width 39 height 25
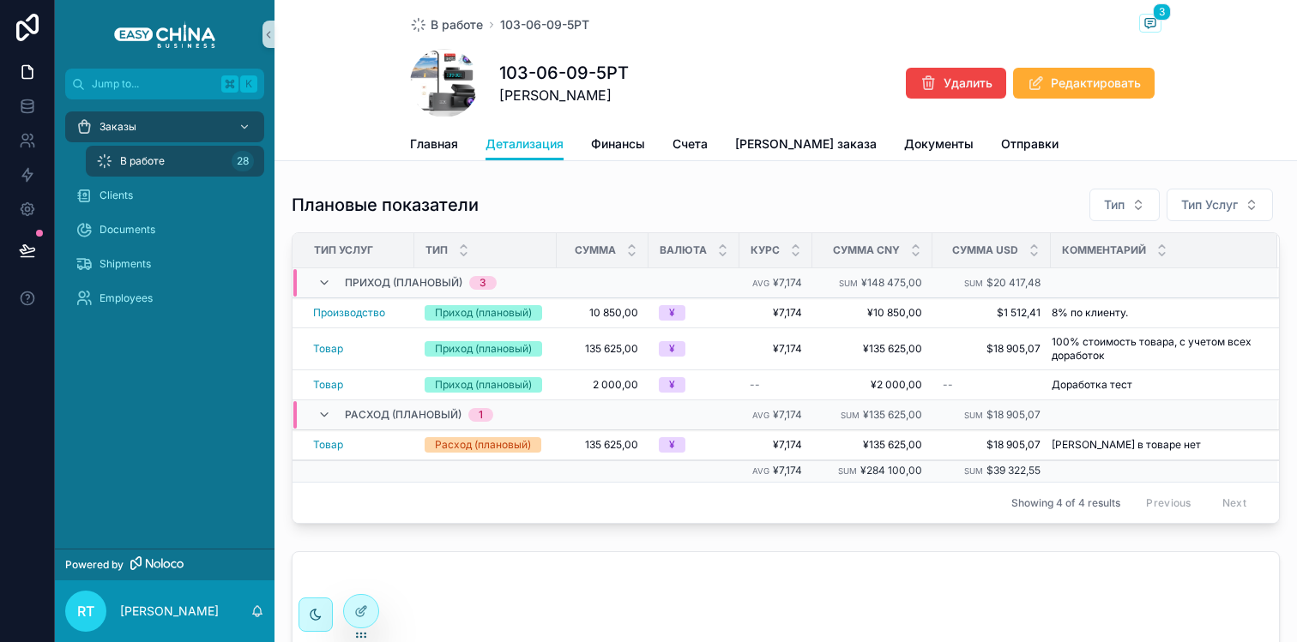
scroll to position [194, 0]
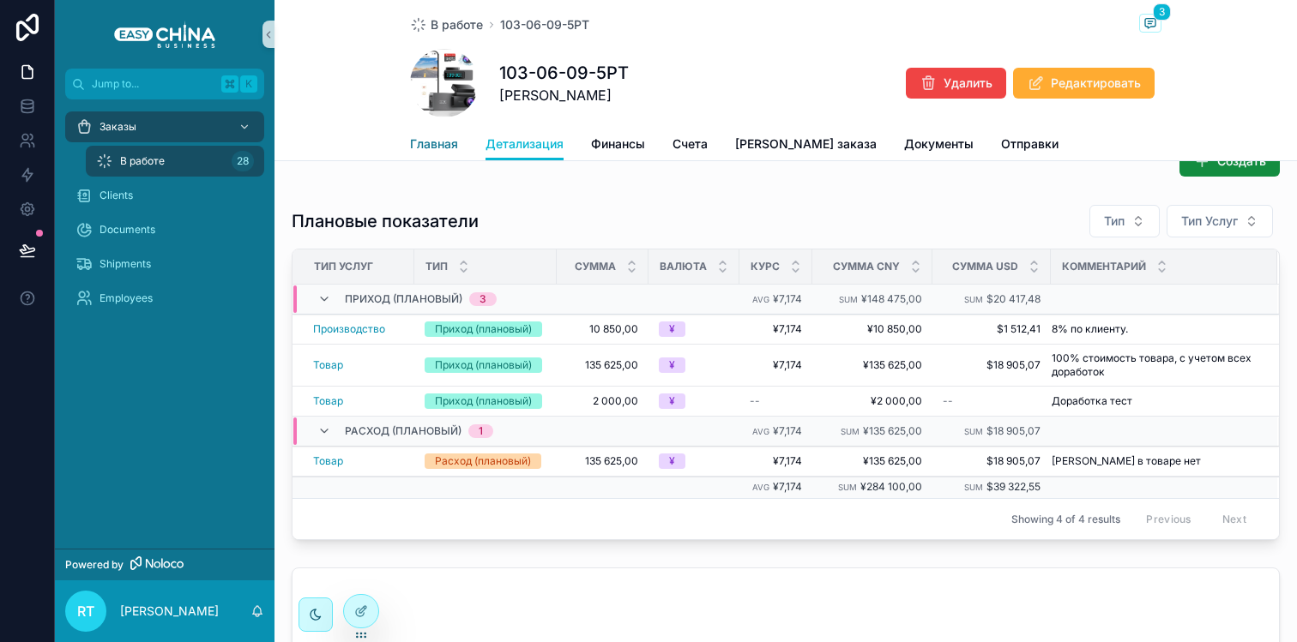
click at [440, 139] on span "Главная" at bounding box center [434, 144] width 48 height 17
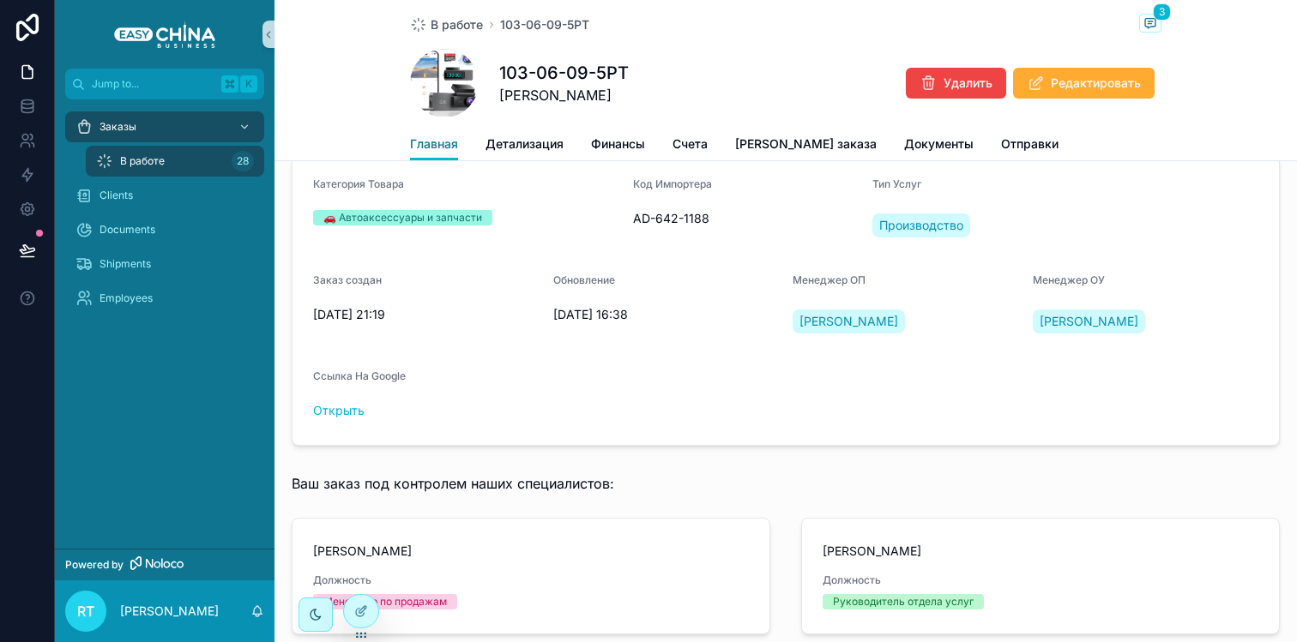
scroll to position [377, 0]
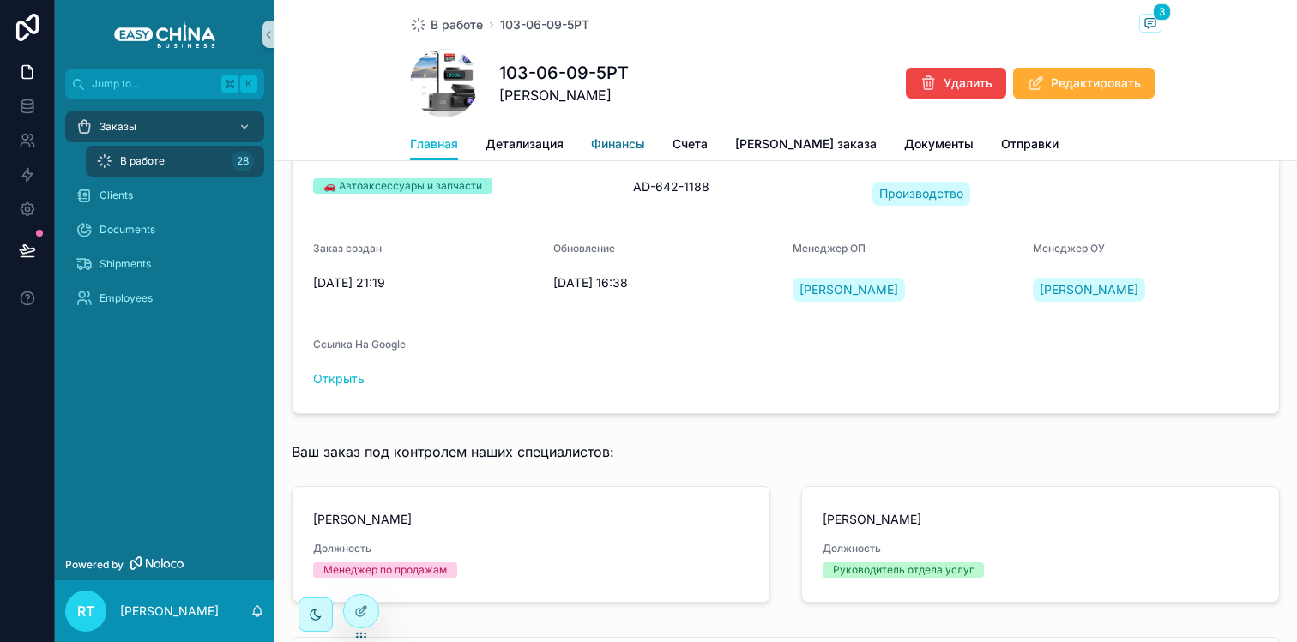
click at [627, 137] on span "Финансы" at bounding box center [618, 144] width 54 height 17
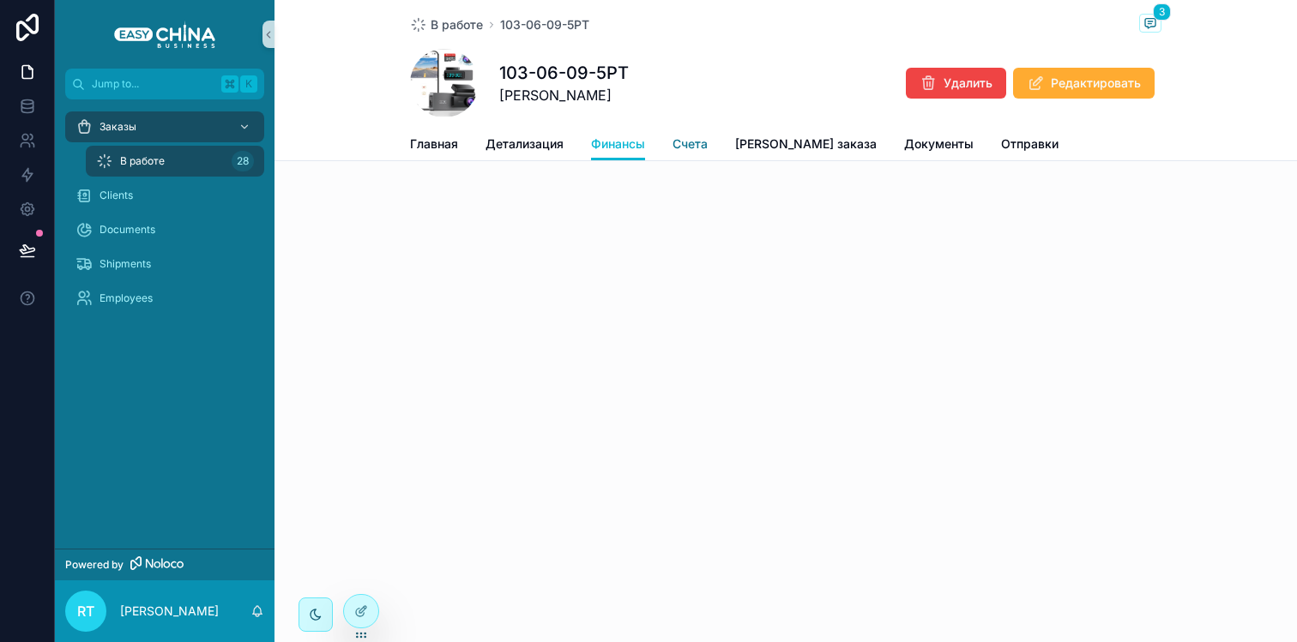
click at [700, 150] on span "Счета" at bounding box center [689, 144] width 35 height 17
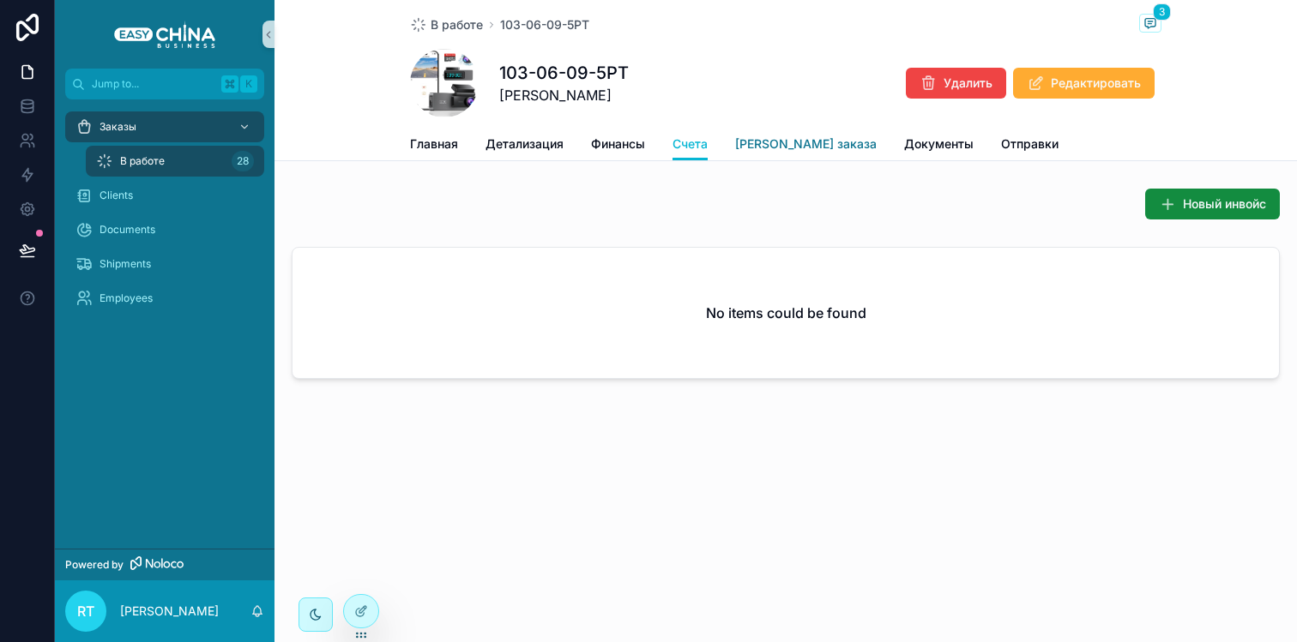
click at [790, 152] on span "[PERSON_NAME] заказа" at bounding box center [806, 144] width 142 height 17
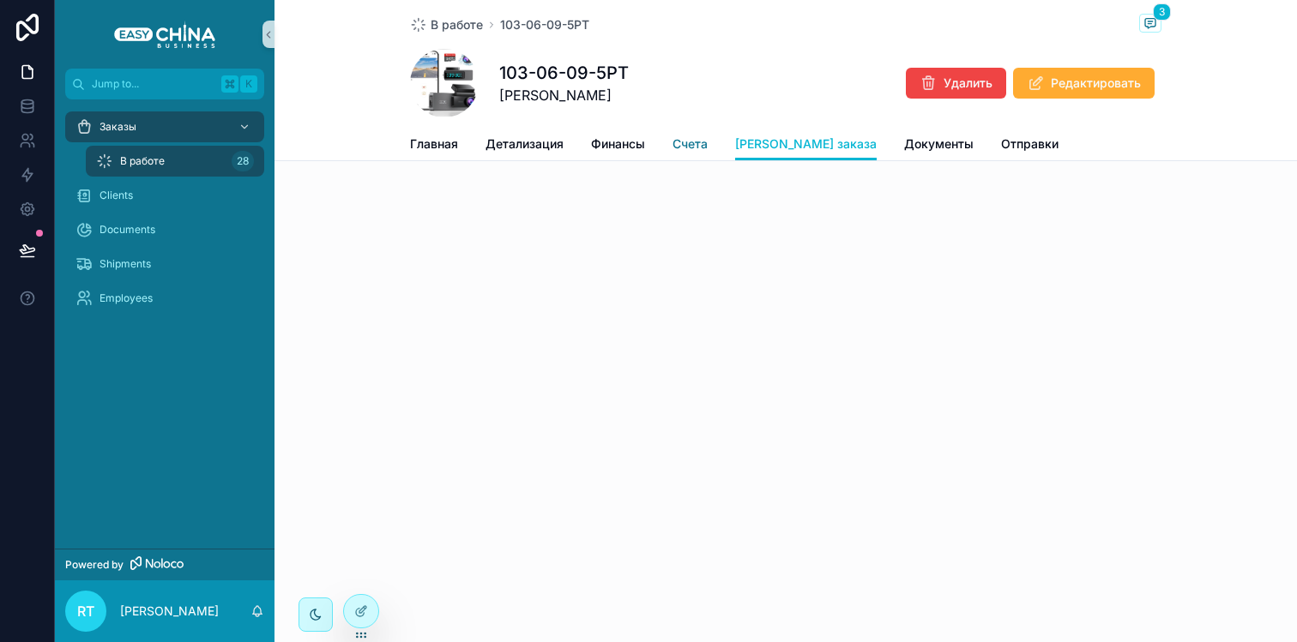
click at [695, 139] on span "Счета" at bounding box center [689, 144] width 35 height 17
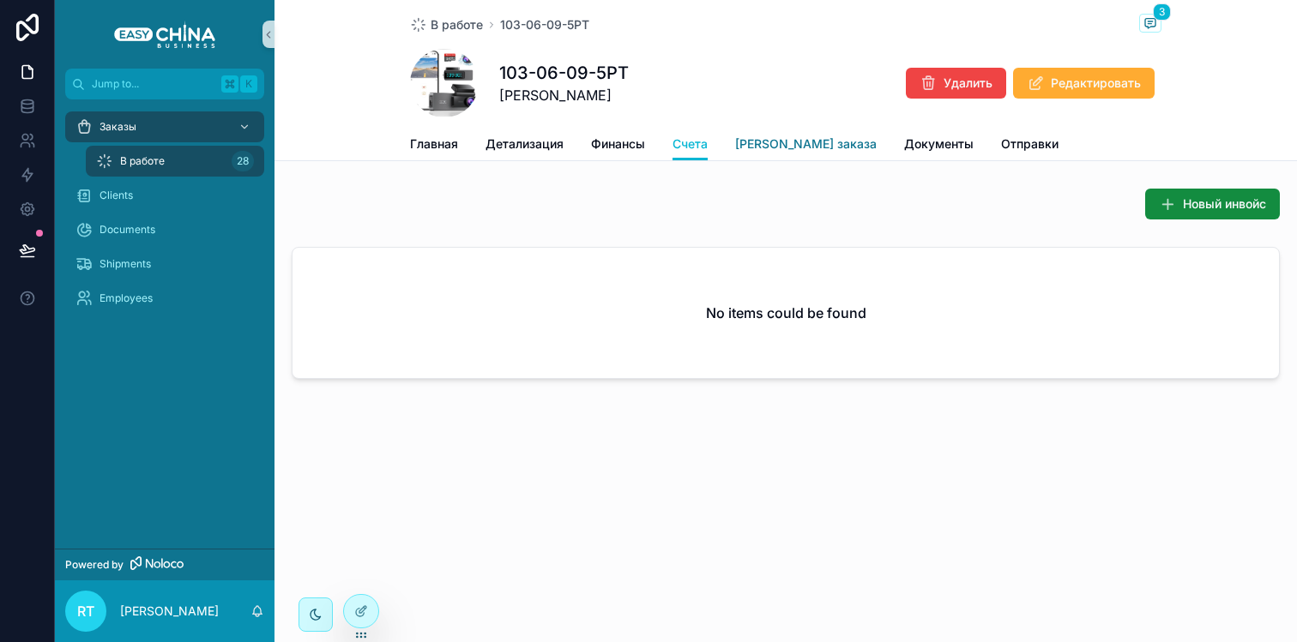
click at [797, 143] on span "[PERSON_NAME] заказа" at bounding box center [806, 144] width 142 height 17
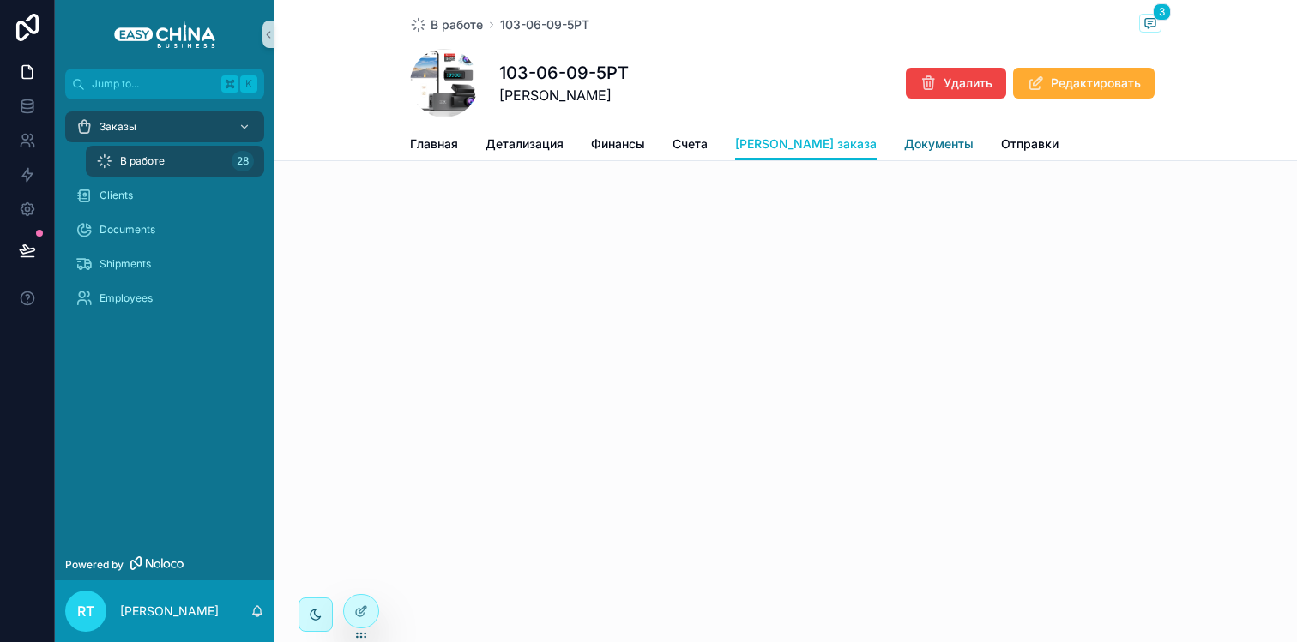
click at [904, 143] on span "Документы" at bounding box center [938, 144] width 69 height 17
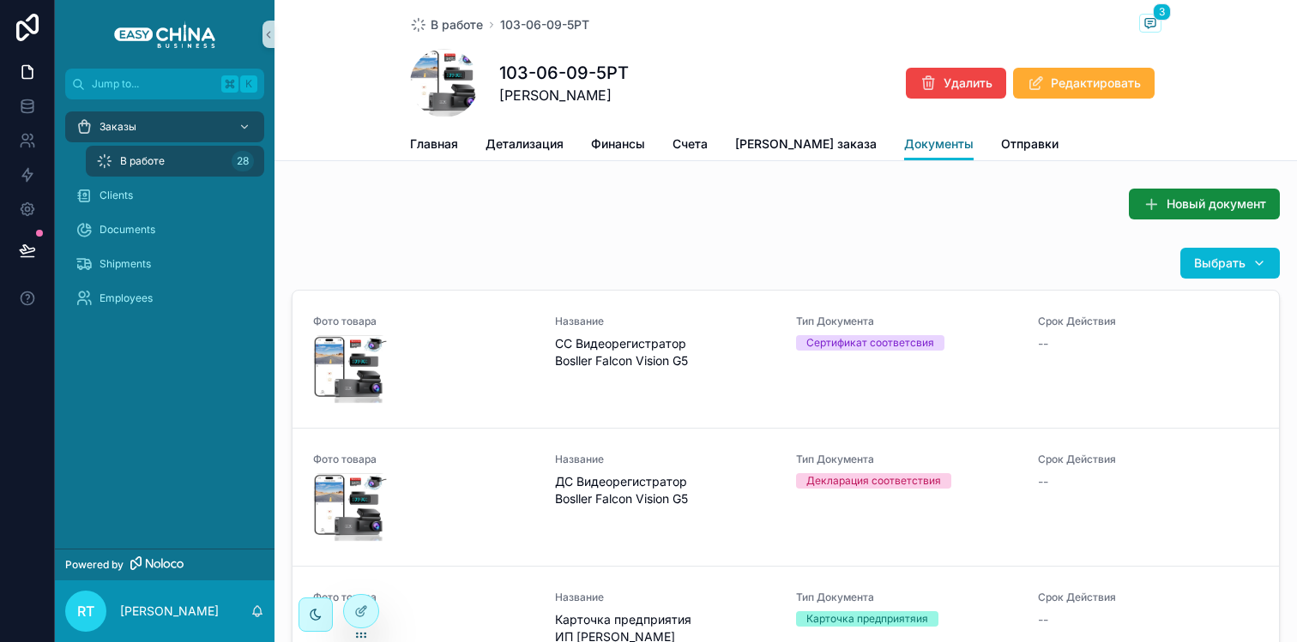
click at [904, 143] on span "Документы" at bounding box center [938, 144] width 69 height 17
click at [904, 154] on link "Документы" at bounding box center [938, 145] width 69 height 33
click at [1001, 135] on link "Отправки" at bounding box center [1029, 146] width 57 height 34
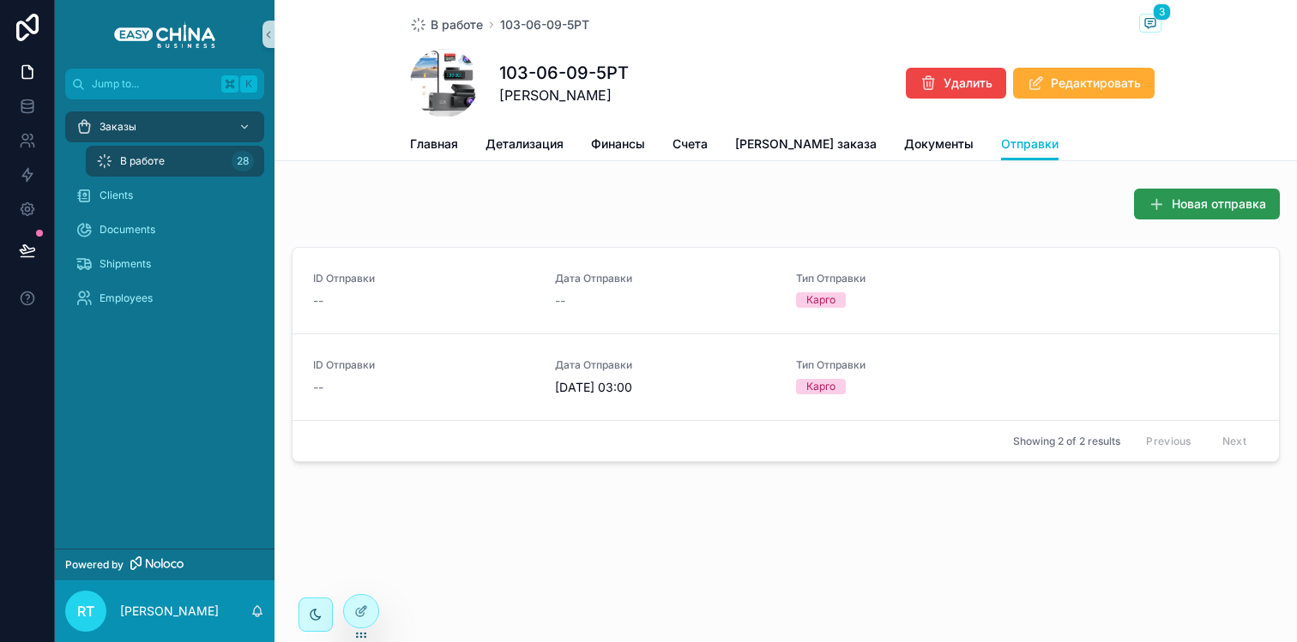
click at [1146, 196] on button "Новая отправка" at bounding box center [1207, 204] width 146 height 31
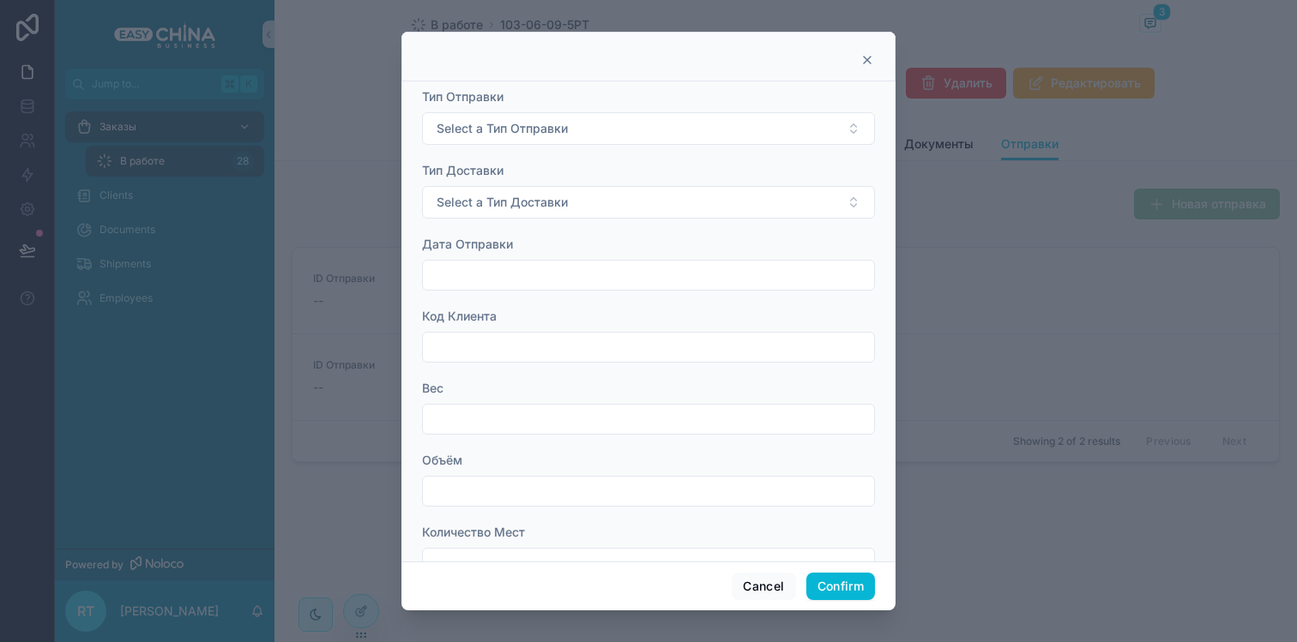
click at [382, 114] on div at bounding box center [648, 321] width 1297 height 642
click at [865, 59] on icon at bounding box center [867, 60] width 14 height 14
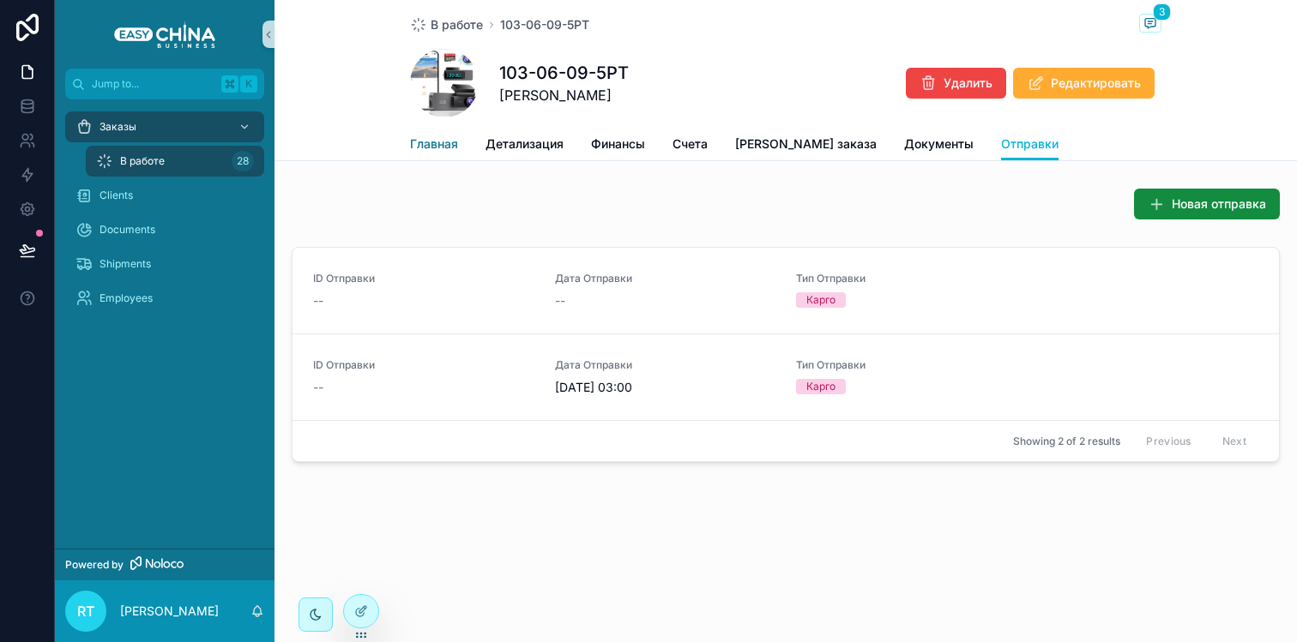
click at [441, 153] on span "Главная" at bounding box center [434, 144] width 48 height 17
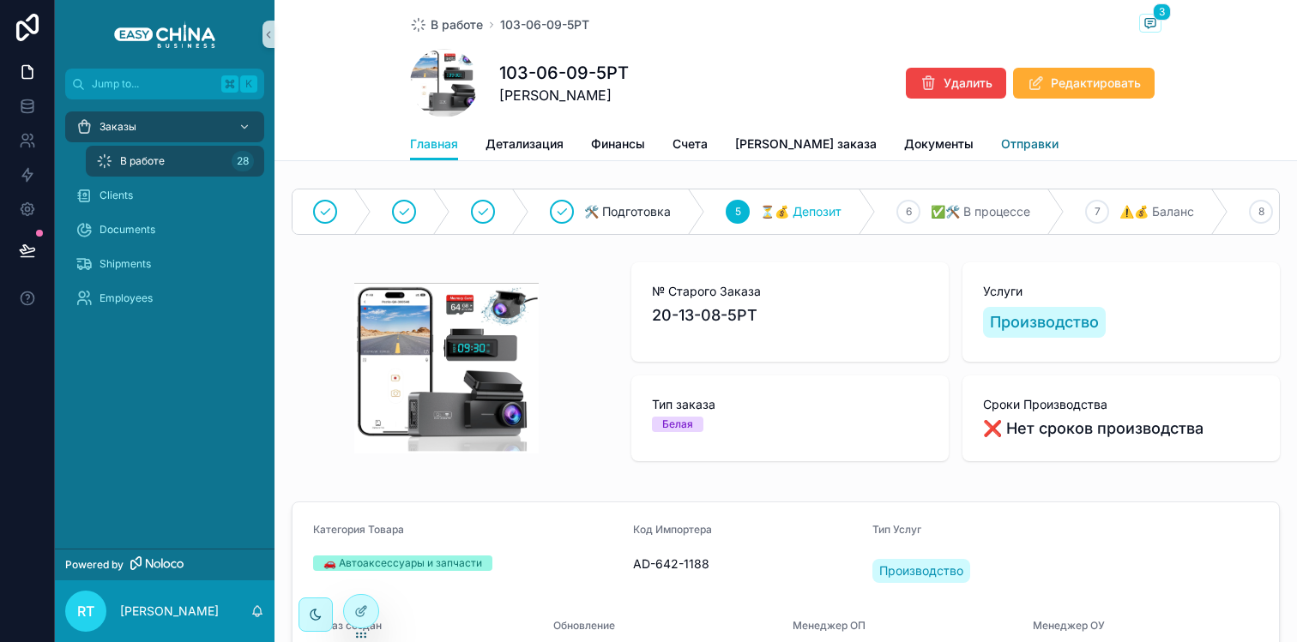
click at [1001, 145] on span "Отправки" at bounding box center [1029, 144] width 57 height 17
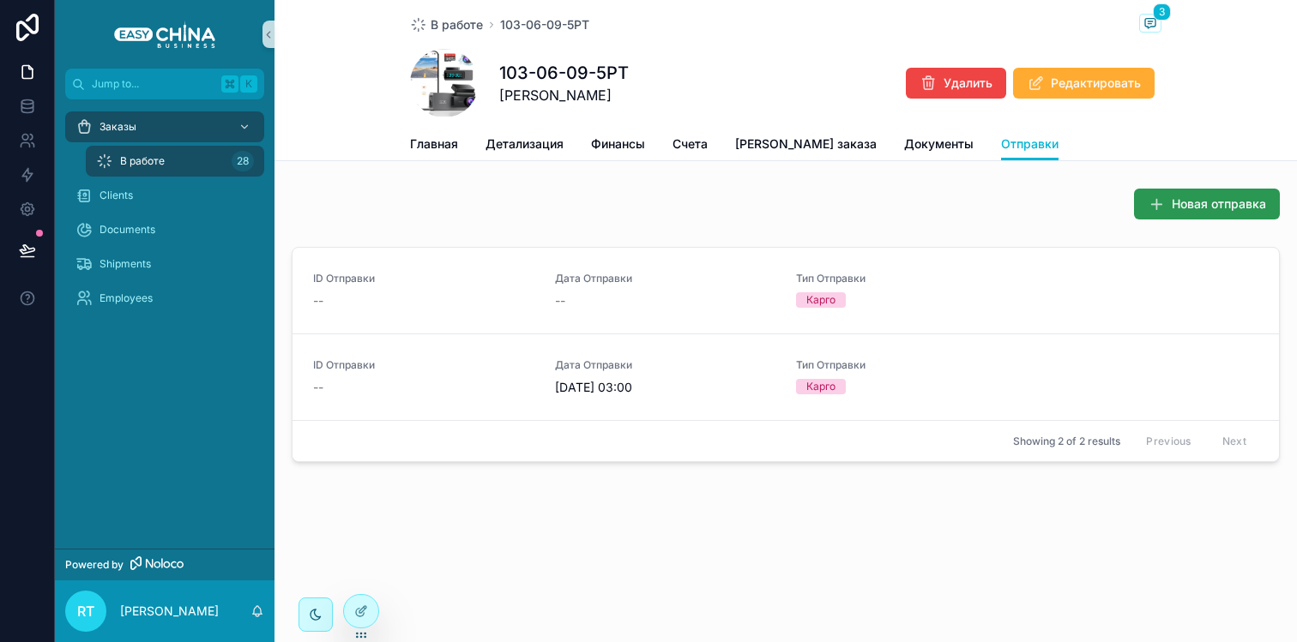
click at [1158, 204] on icon "scrollable content" at bounding box center [1156, 204] width 17 height 17
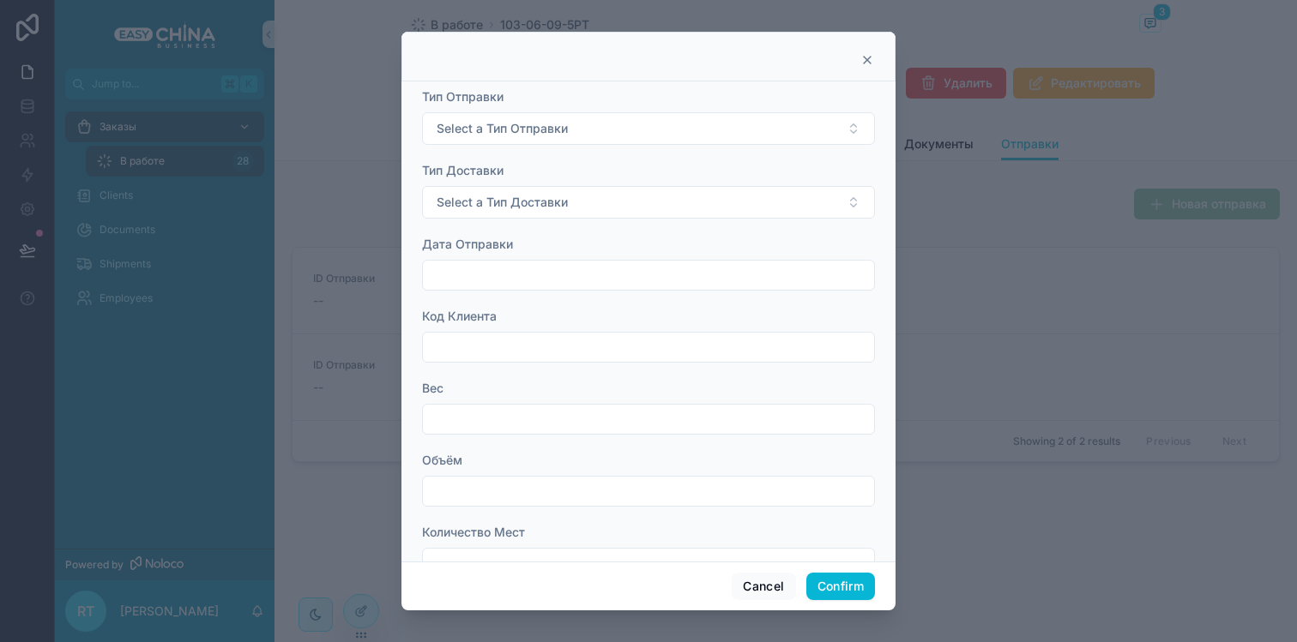
click at [863, 62] on icon at bounding box center [867, 60] width 14 height 14
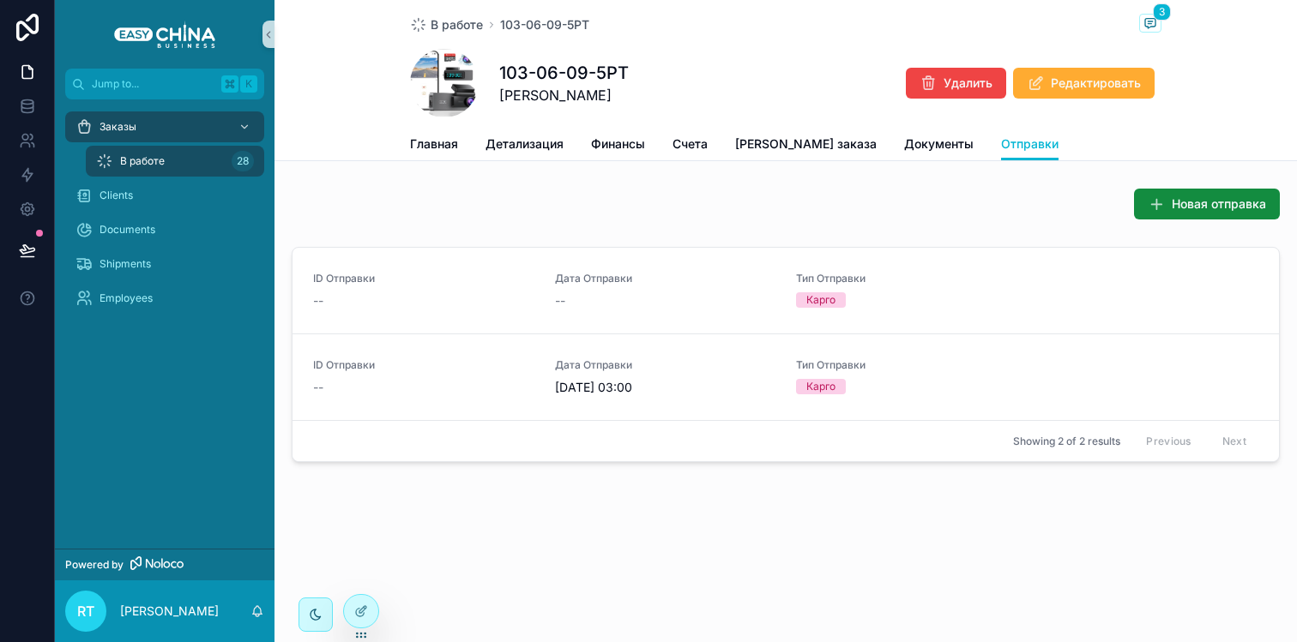
click at [157, 42] on img "scrollable content" at bounding box center [164, 34] width 101 height 27
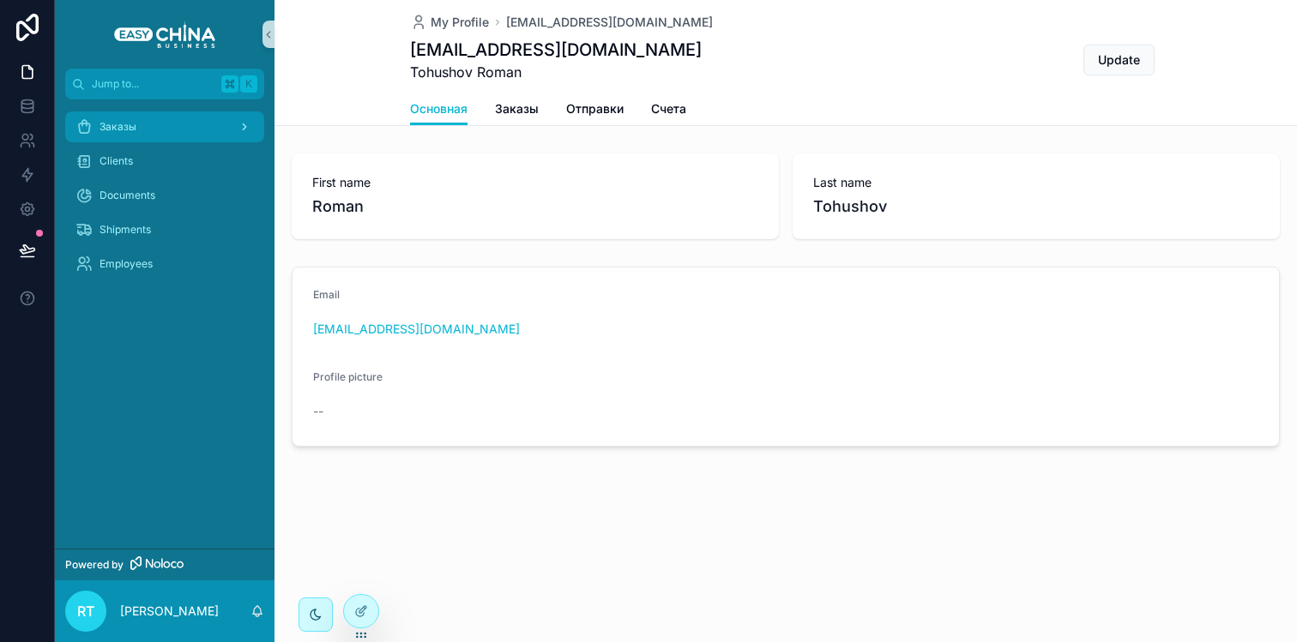
click at [105, 114] on div "Заказы" at bounding box center [164, 126] width 178 height 27
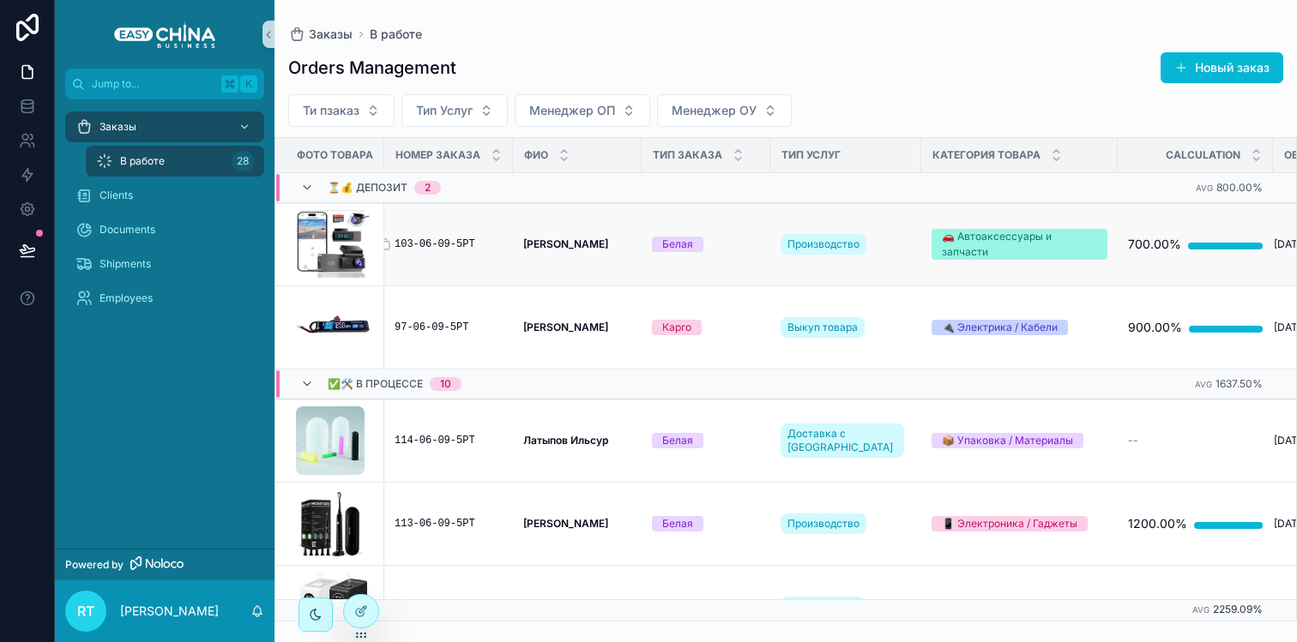
click at [434, 238] on div "103-06-09-5РТ" at bounding box center [449, 245] width 108 height 14
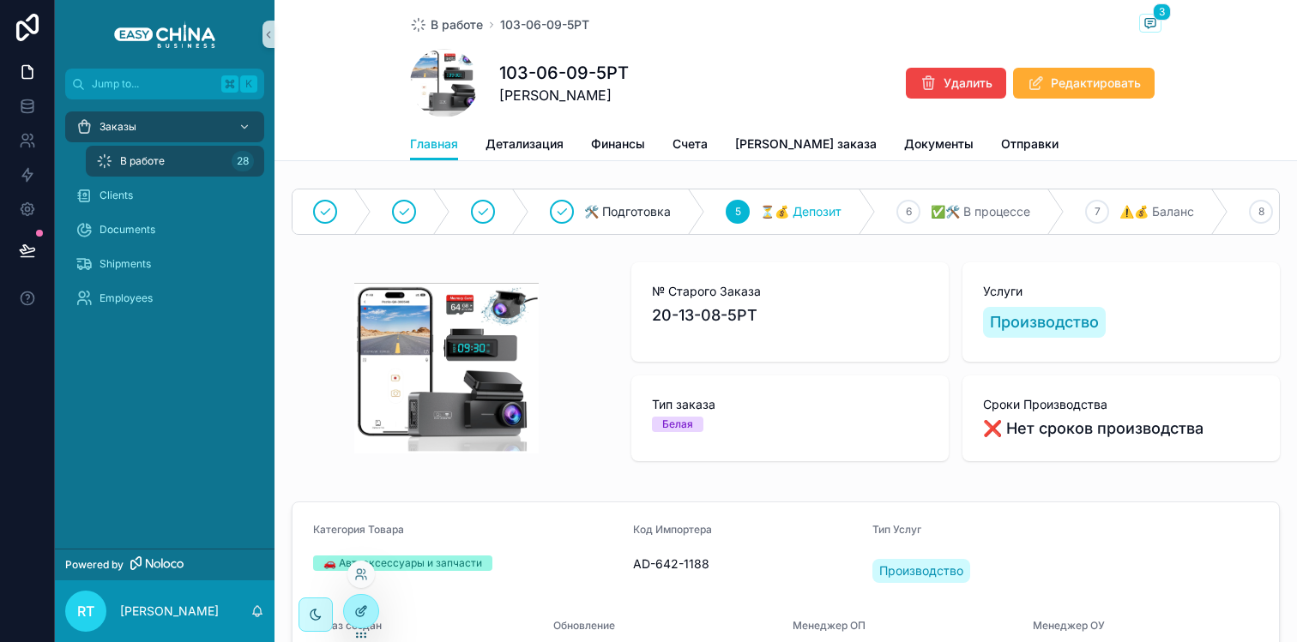
click at [364, 607] on icon at bounding box center [361, 612] width 14 height 14
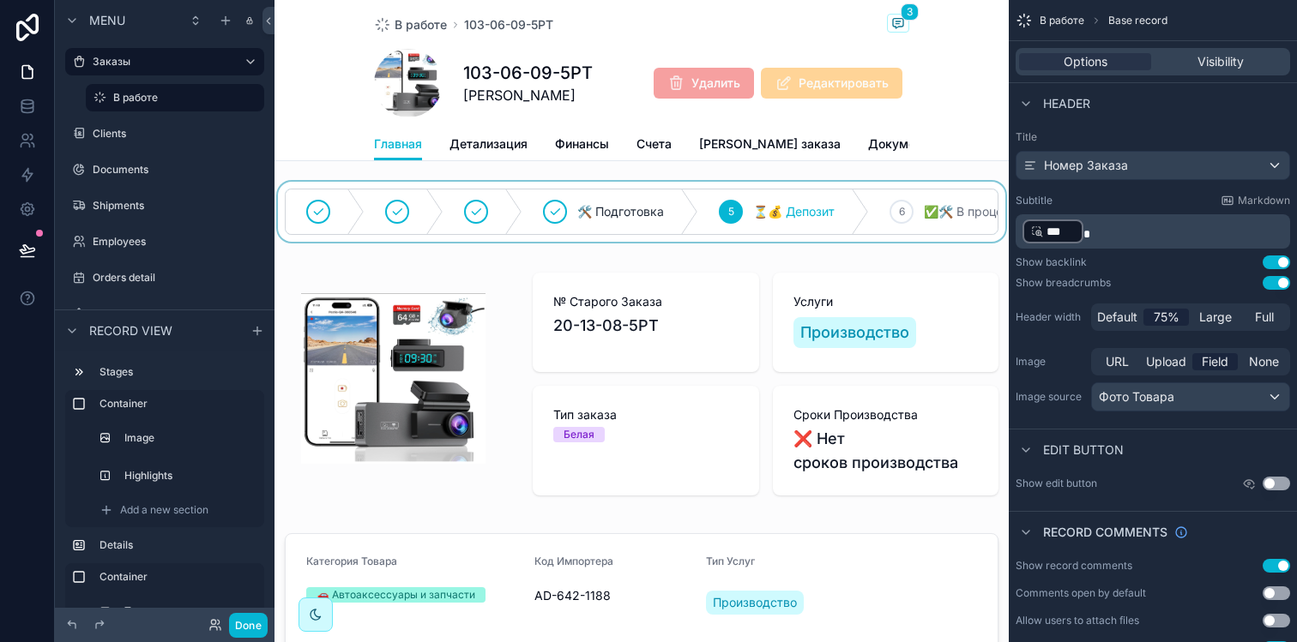
click at [578, 242] on div "scrollable content" at bounding box center [641, 212] width 734 height 60
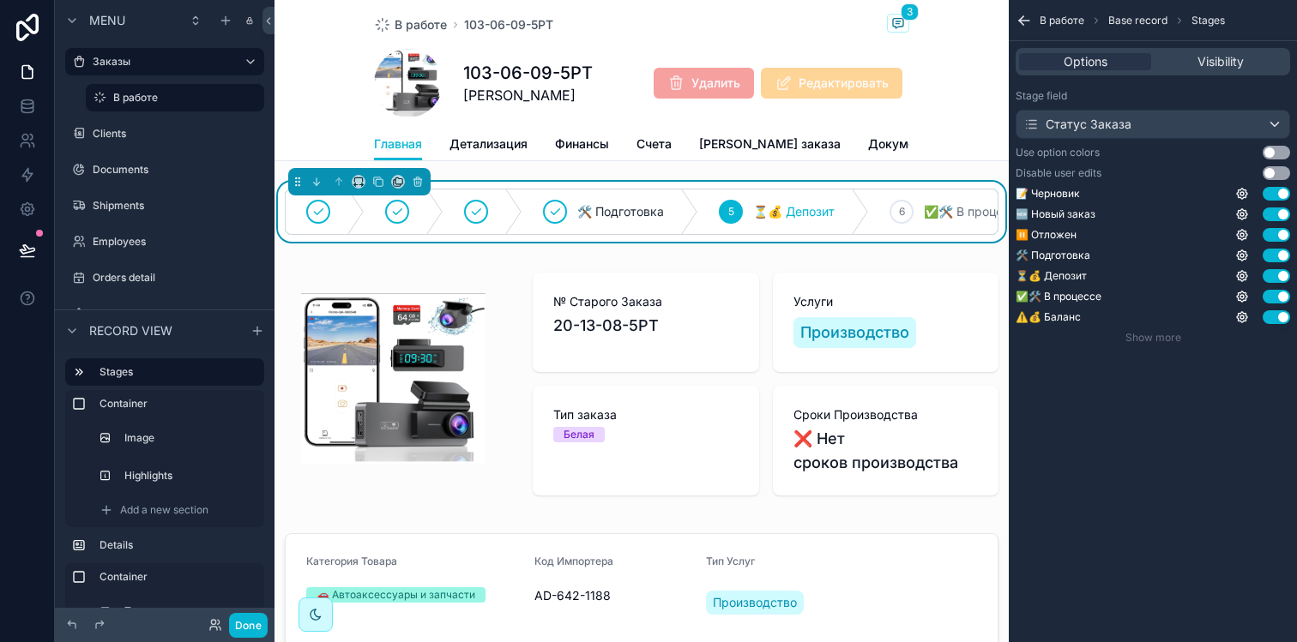
click at [1280, 172] on button "Use setting" at bounding box center [1275, 173] width 27 height 14
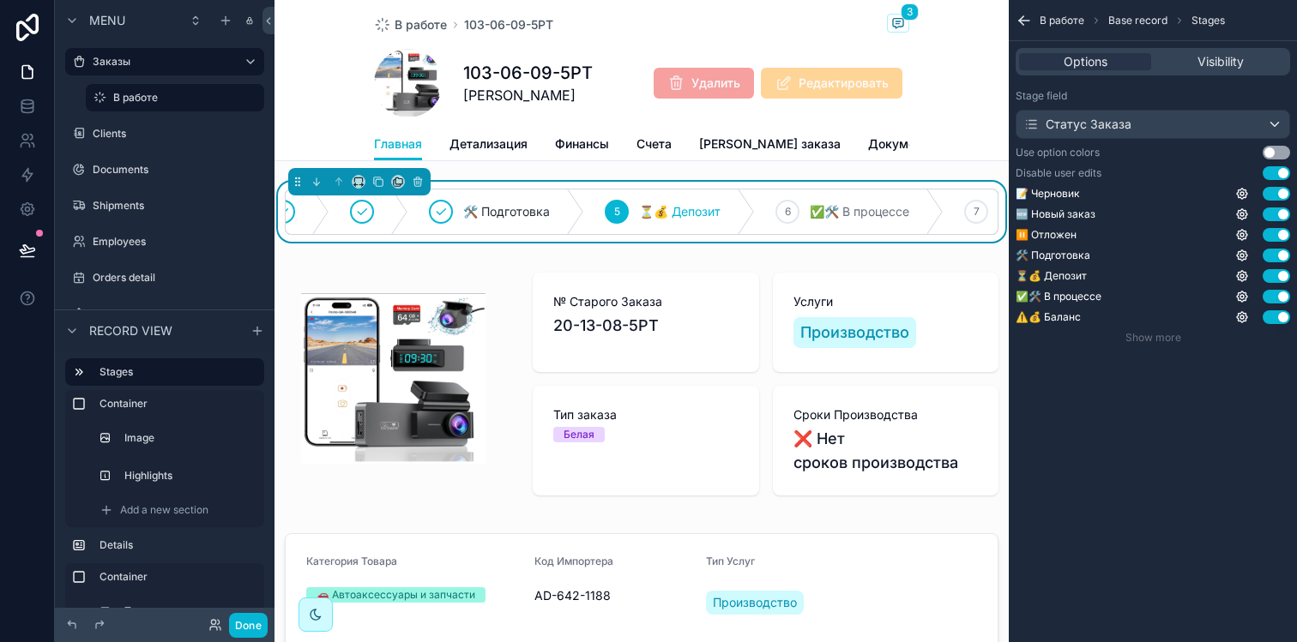
scroll to position [0, 113]
click at [232, 627] on button "Done" at bounding box center [248, 625] width 39 height 25
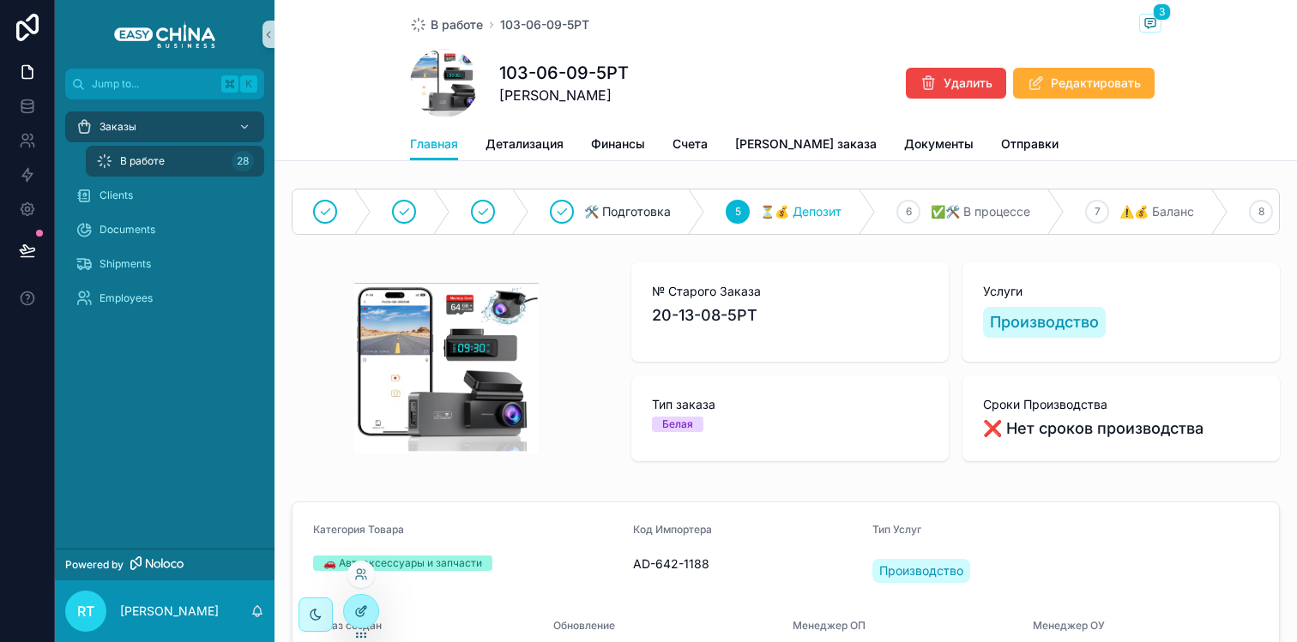
click at [362, 606] on icon at bounding box center [361, 612] width 14 height 14
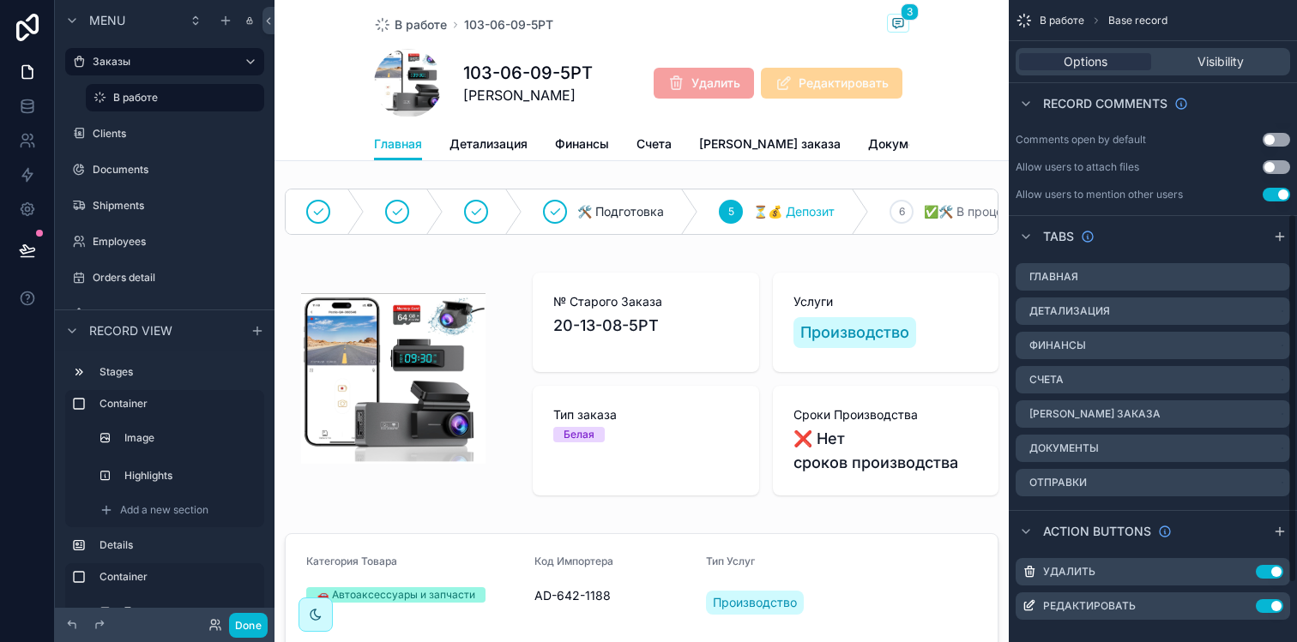
scroll to position [473, 0]
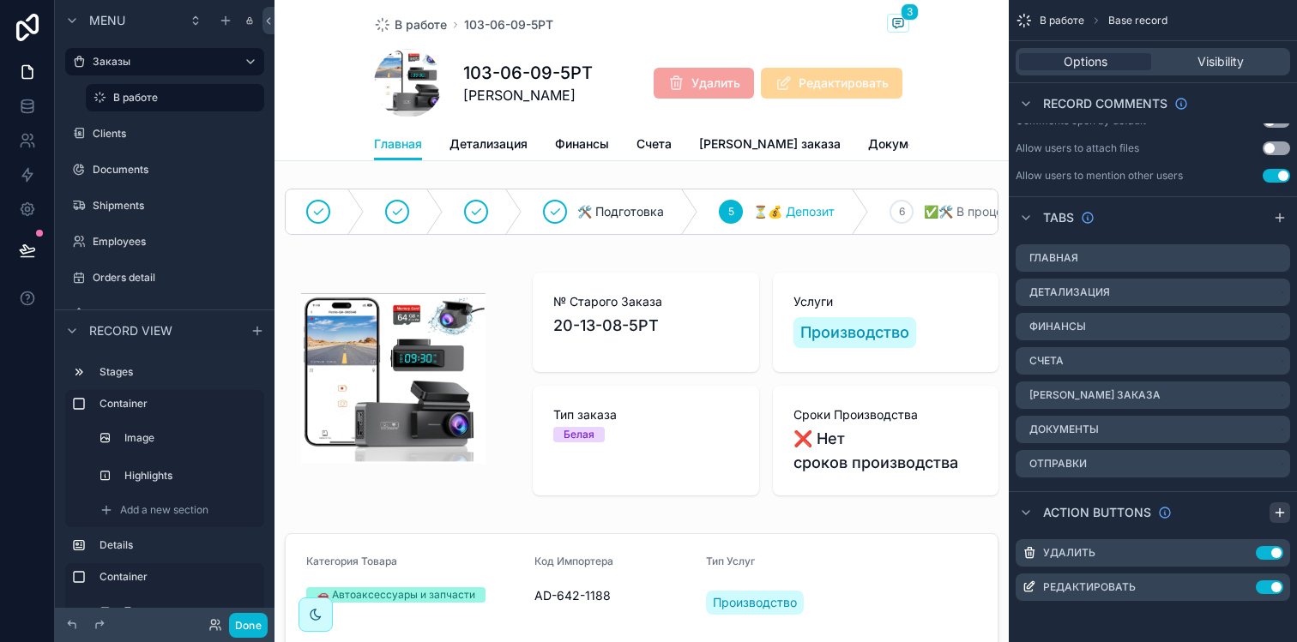
click at [1280, 509] on icon "scrollable content" at bounding box center [1280, 513] width 0 height 8
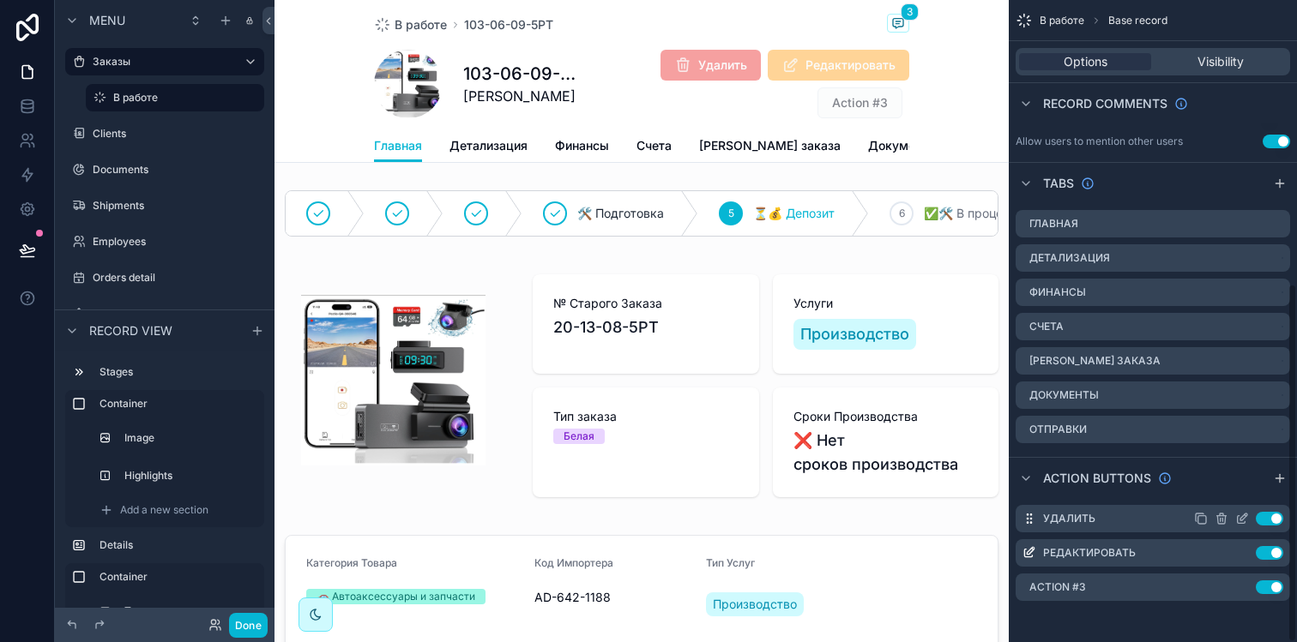
scroll to position [501, 0]
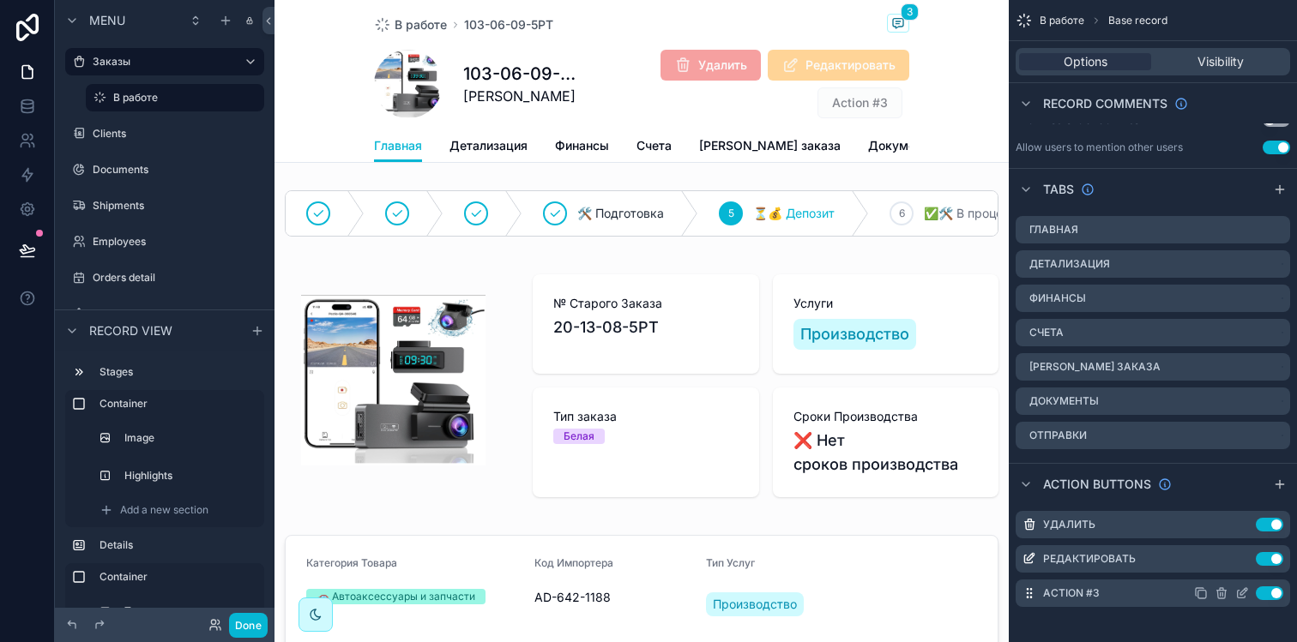
click at [1238, 594] on icon "scrollable content" at bounding box center [1242, 594] width 14 height 14
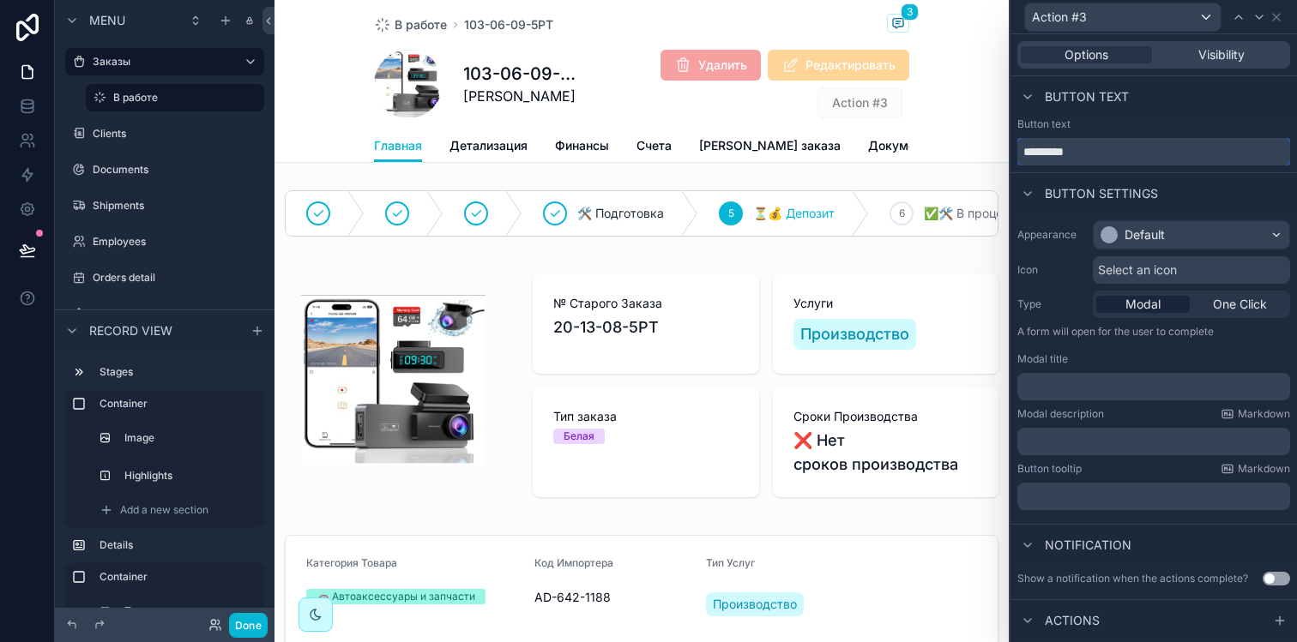
click at [1075, 150] on input "*********" at bounding box center [1153, 151] width 273 height 27
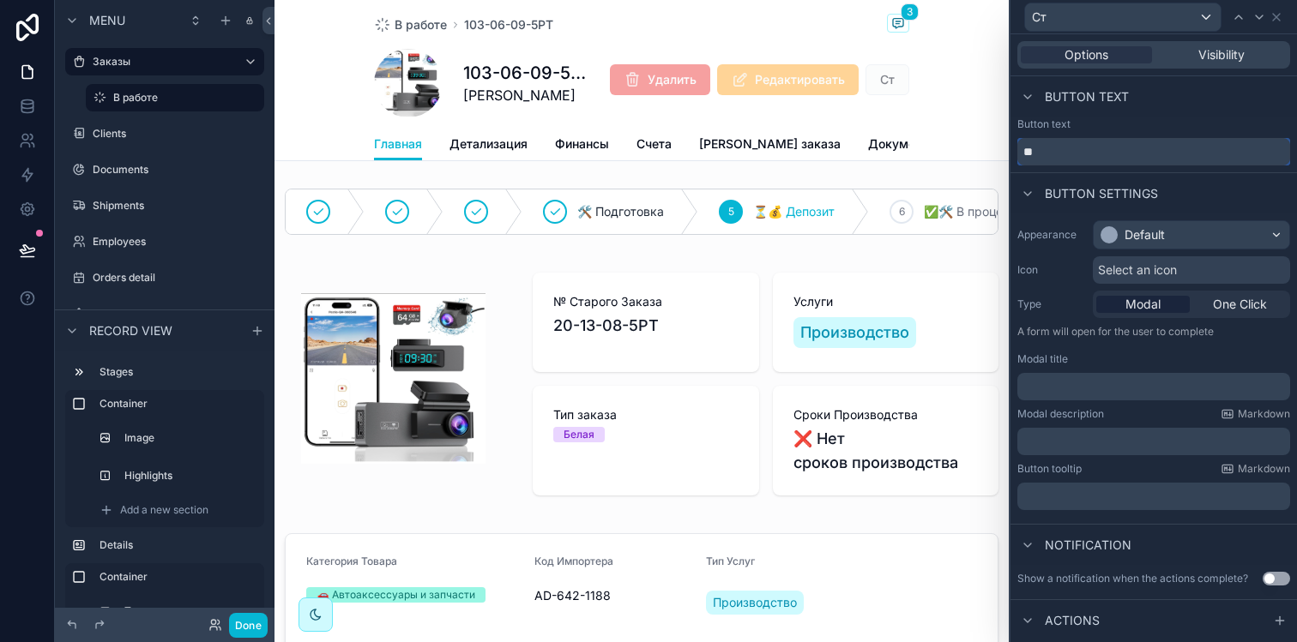
type input "*"
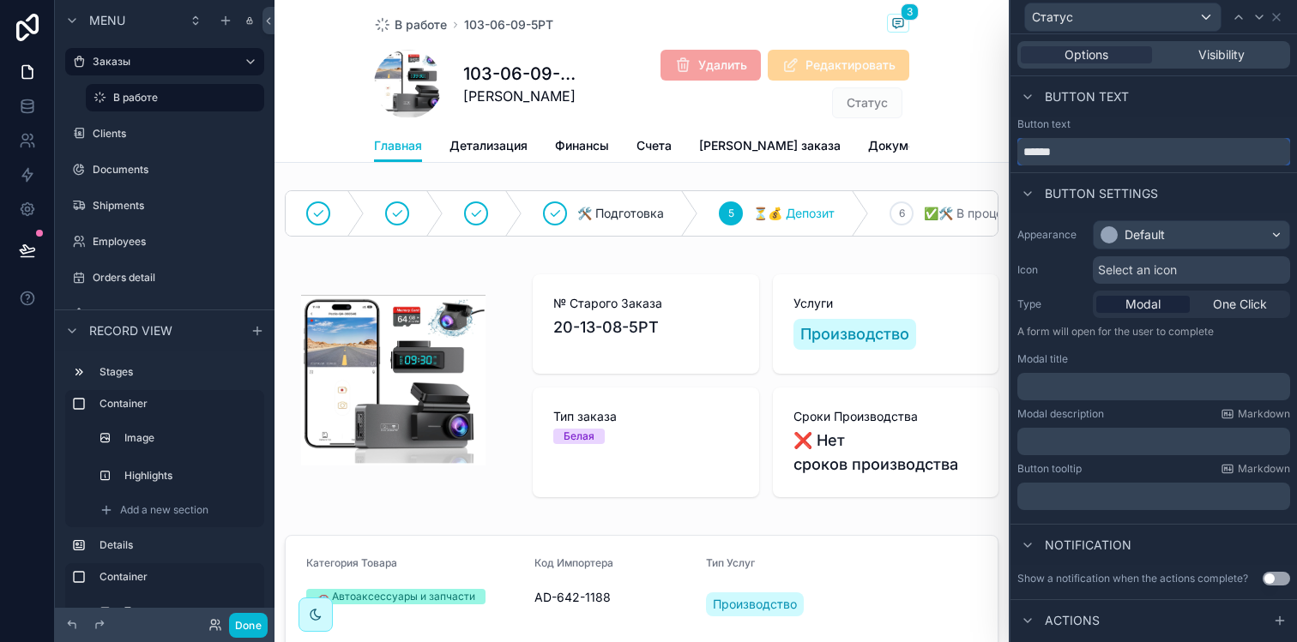
type input "******"
click at [1120, 240] on div "Default" at bounding box center [1132, 234] width 64 height 17
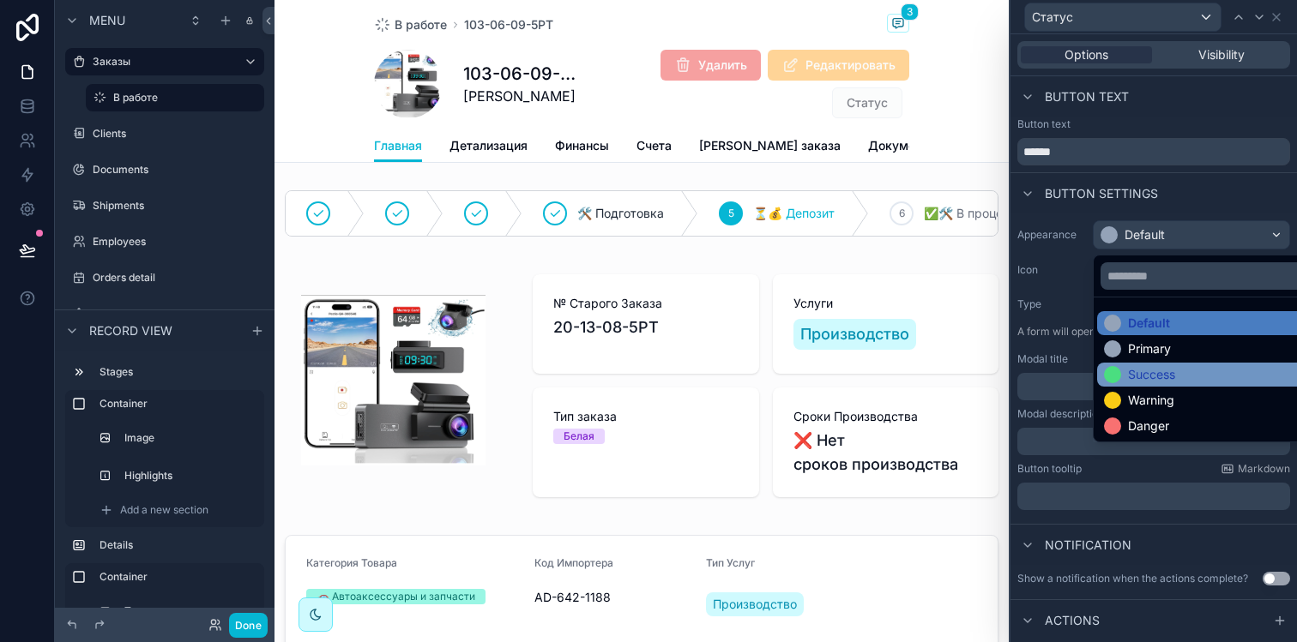
click at [1157, 375] on div "Success" at bounding box center [1151, 374] width 47 height 17
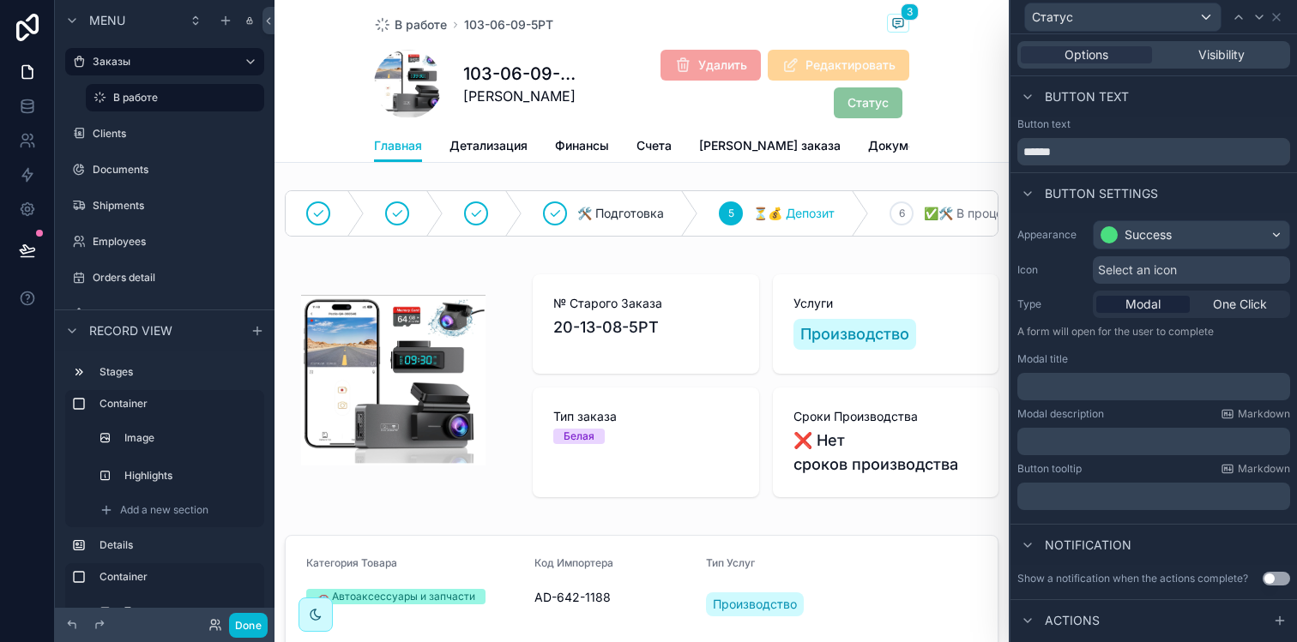
click at [1159, 268] on span "Select an icon" at bounding box center [1137, 270] width 79 height 17
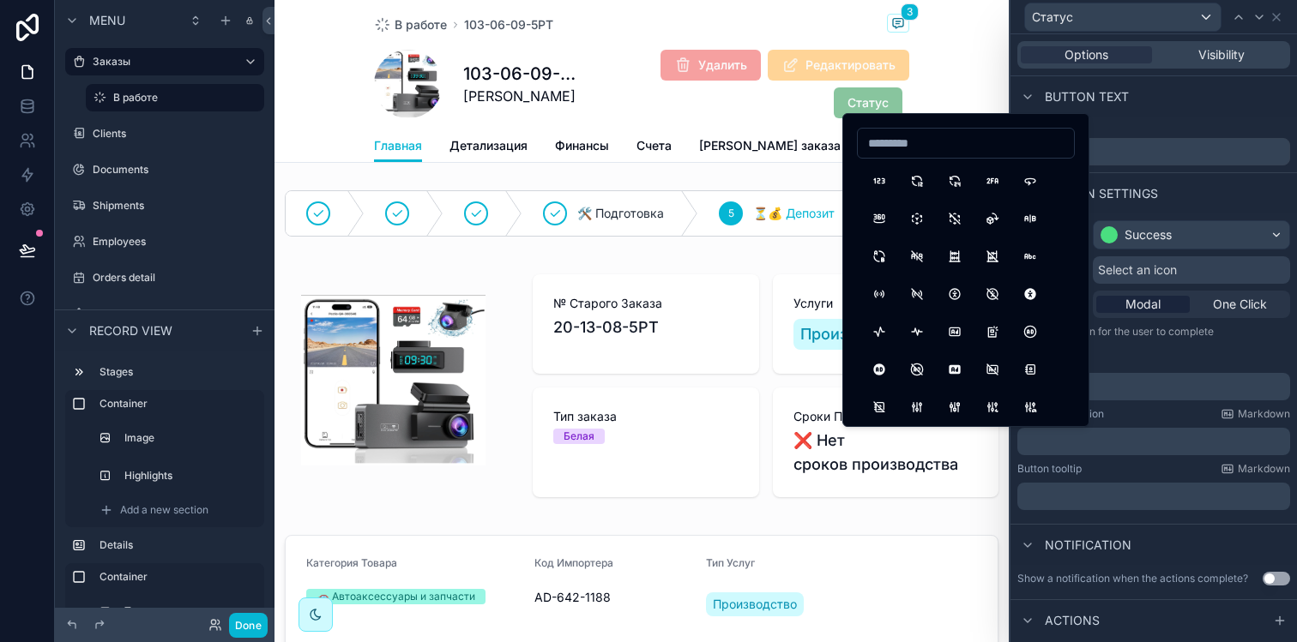
click at [958, 141] on input at bounding box center [966, 143] width 216 height 24
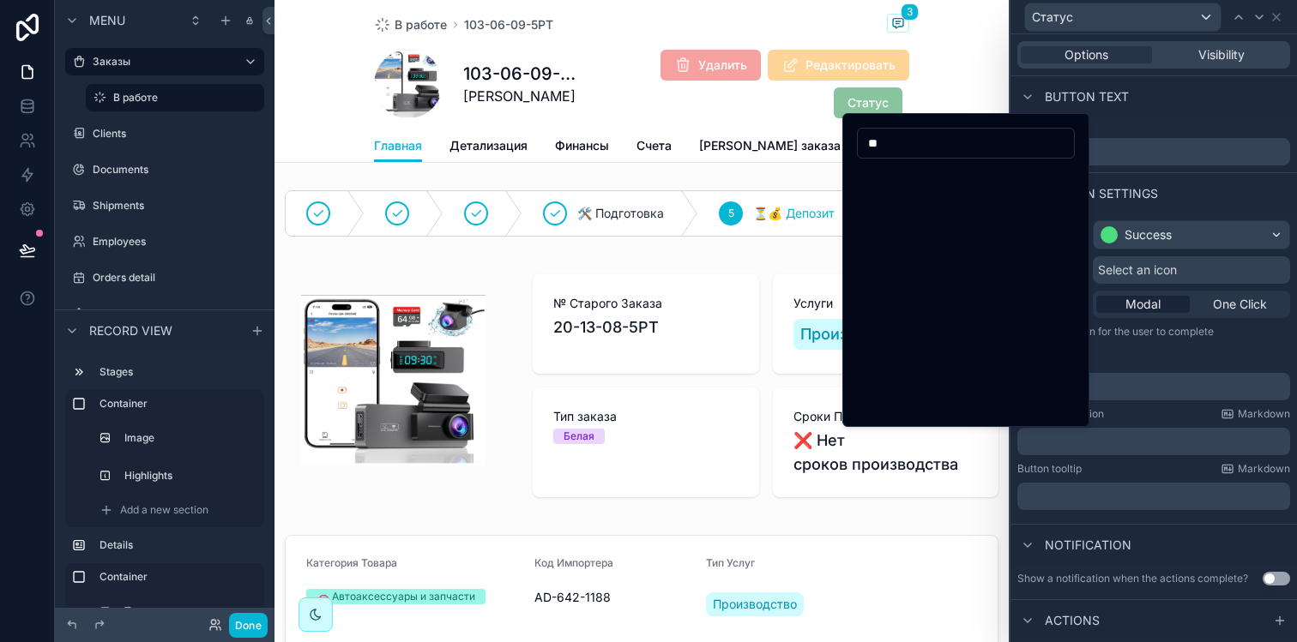
type input "*"
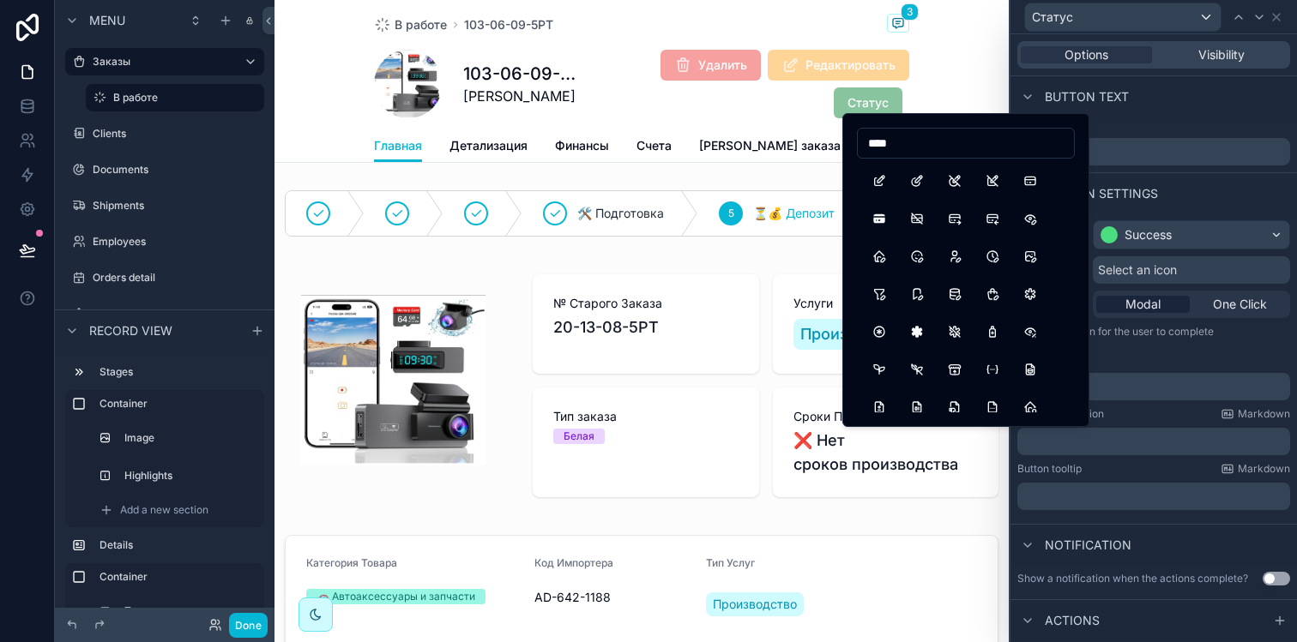
click at [912, 136] on input "****" at bounding box center [966, 143] width 216 height 24
type input "*****"
click at [913, 184] on button "Checkbox" at bounding box center [916, 181] width 31 height 31
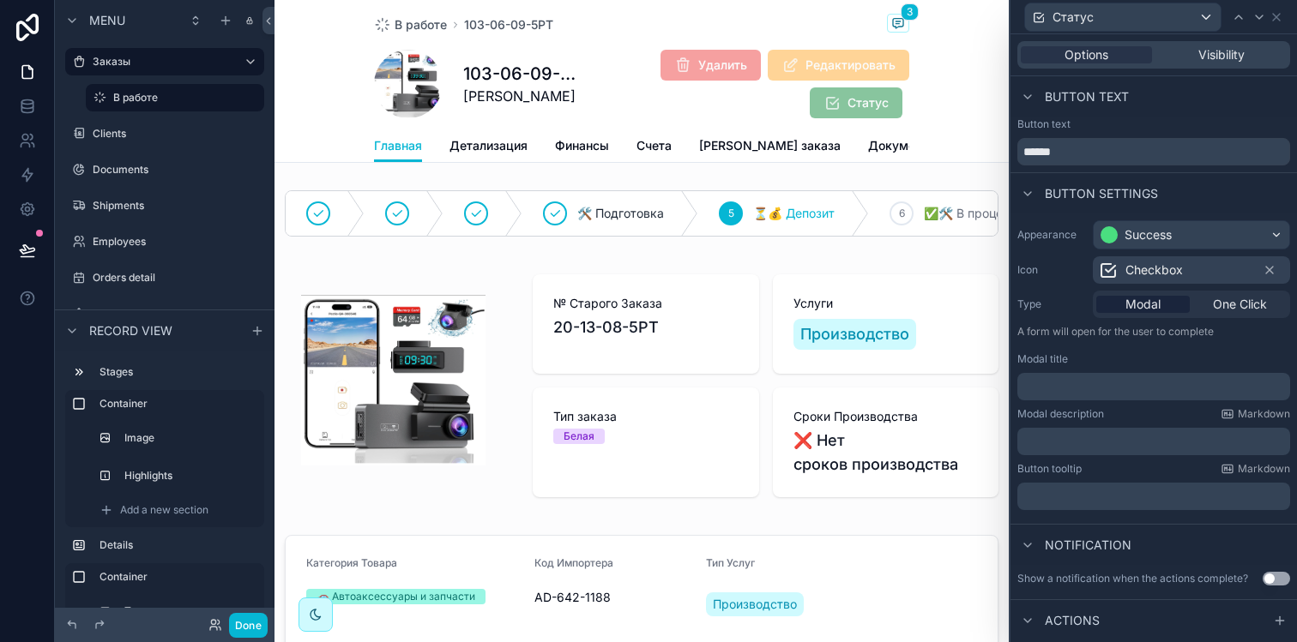
scroll to position [29, 0]
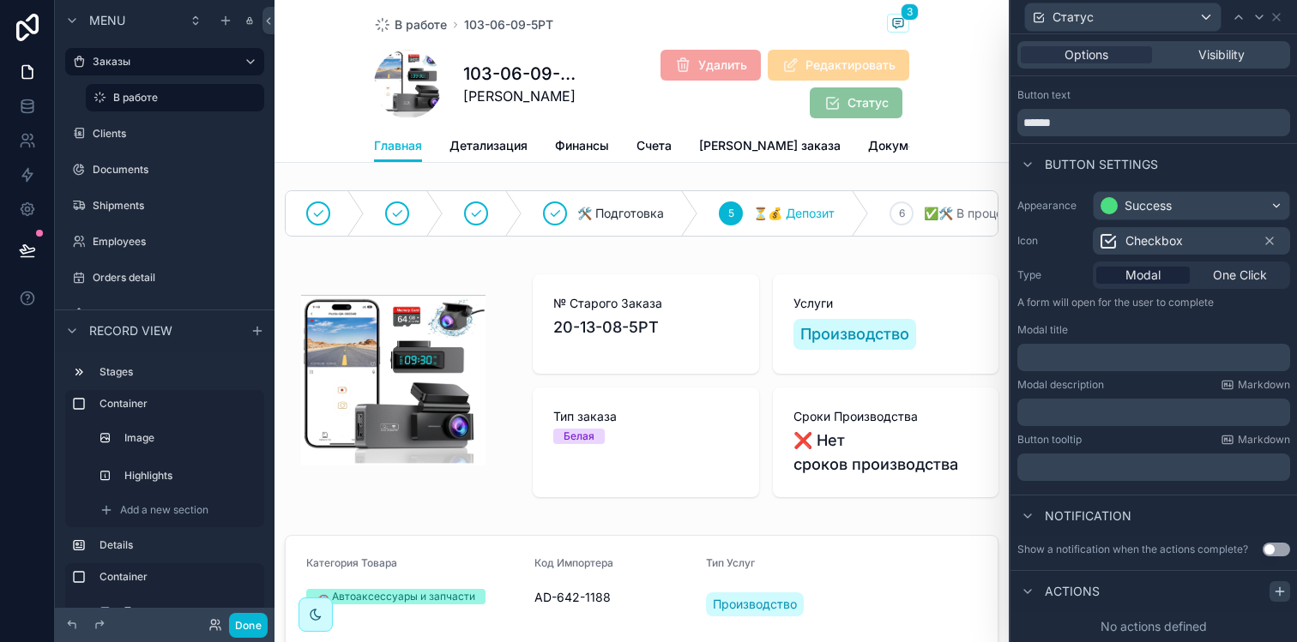
click at [1273, 590] on icon at bounding box center [1280, 592] width 14 height 14
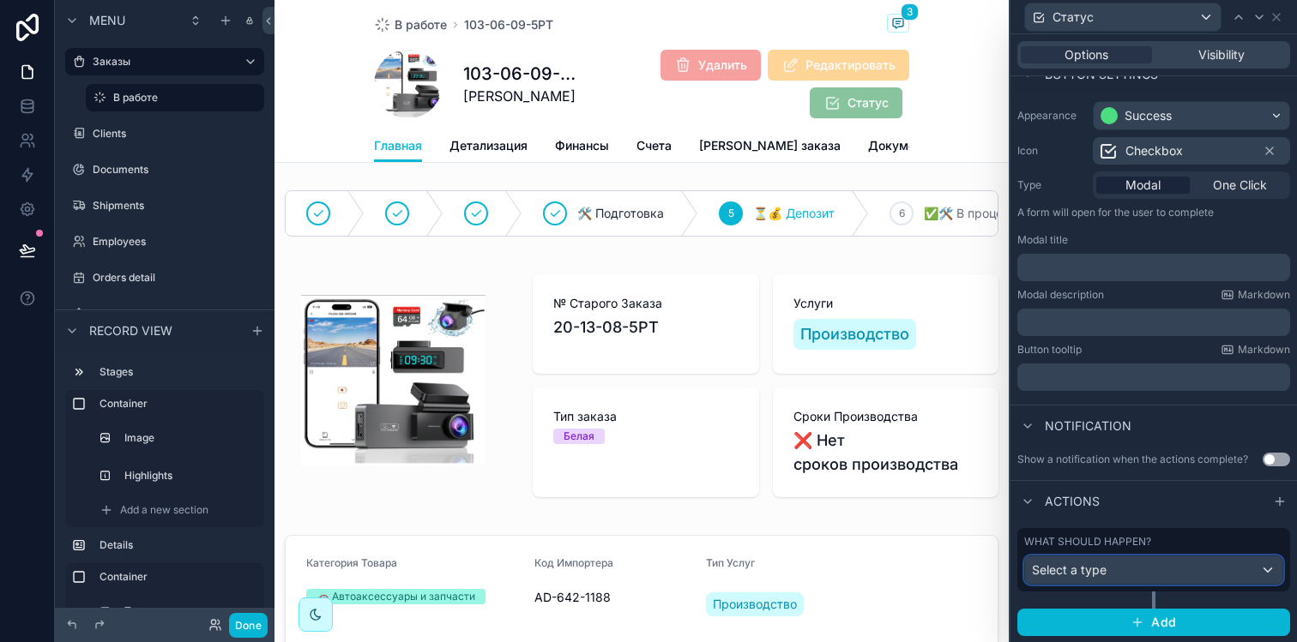
click at [1142, 577] on div "Select a type" at bounding box center [1153, 570] width 257 height 27
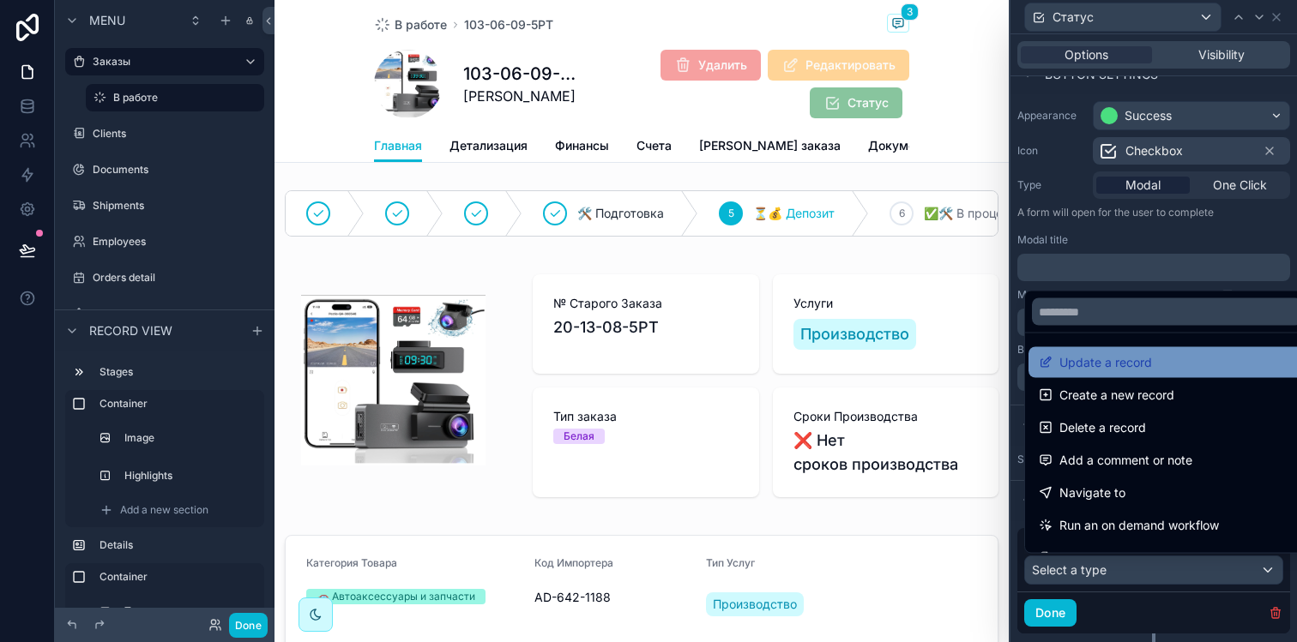
click at [1156, 368] on div "Update a record" at bounding box center [1167, 362] width 256 height 21
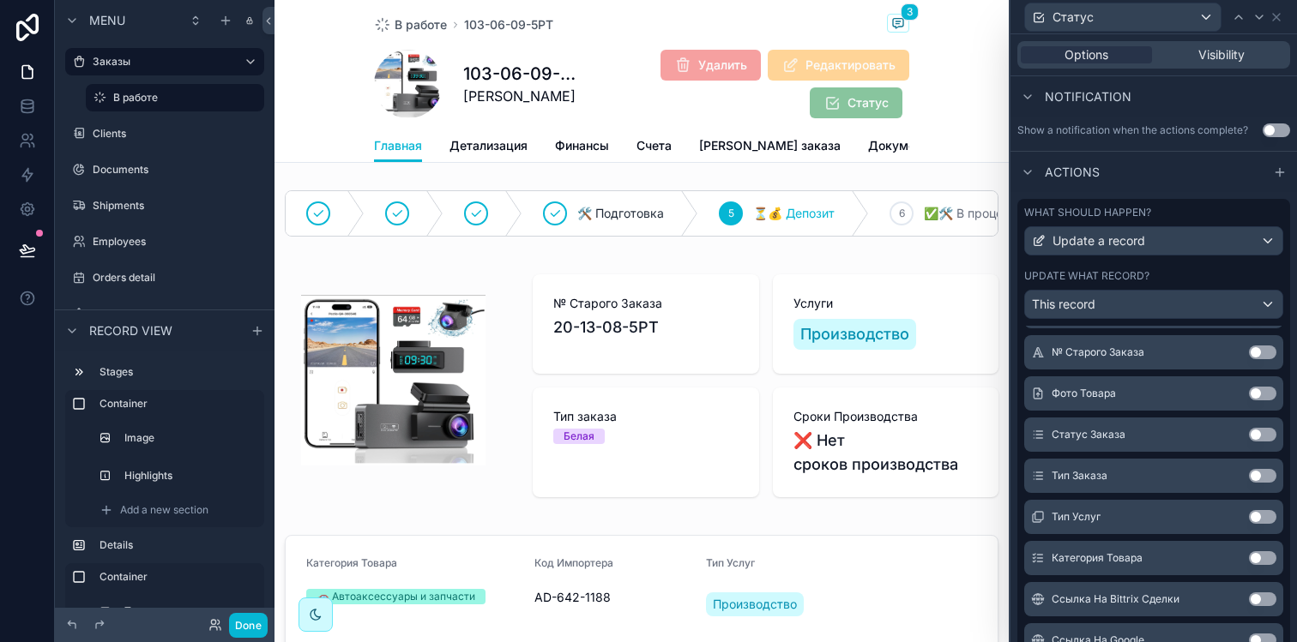
scroll to position [277, 0]
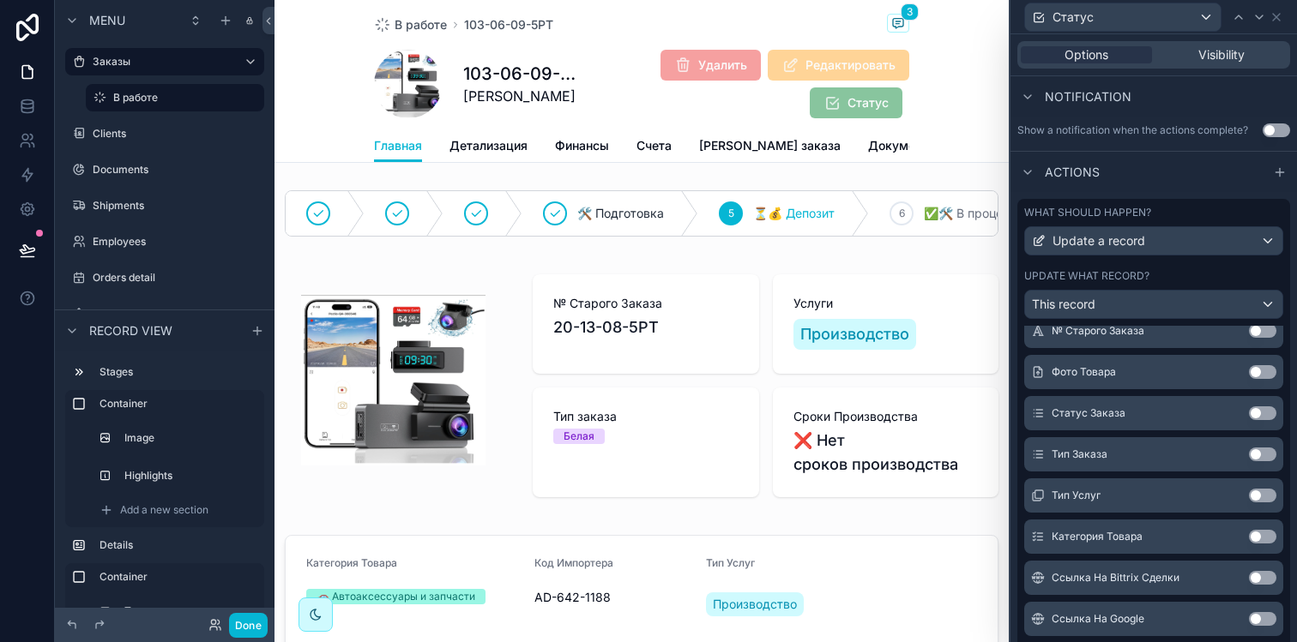
click at [1249, 410] on button "Use setting" at bounding box center [1262, 414] width 27 height 14
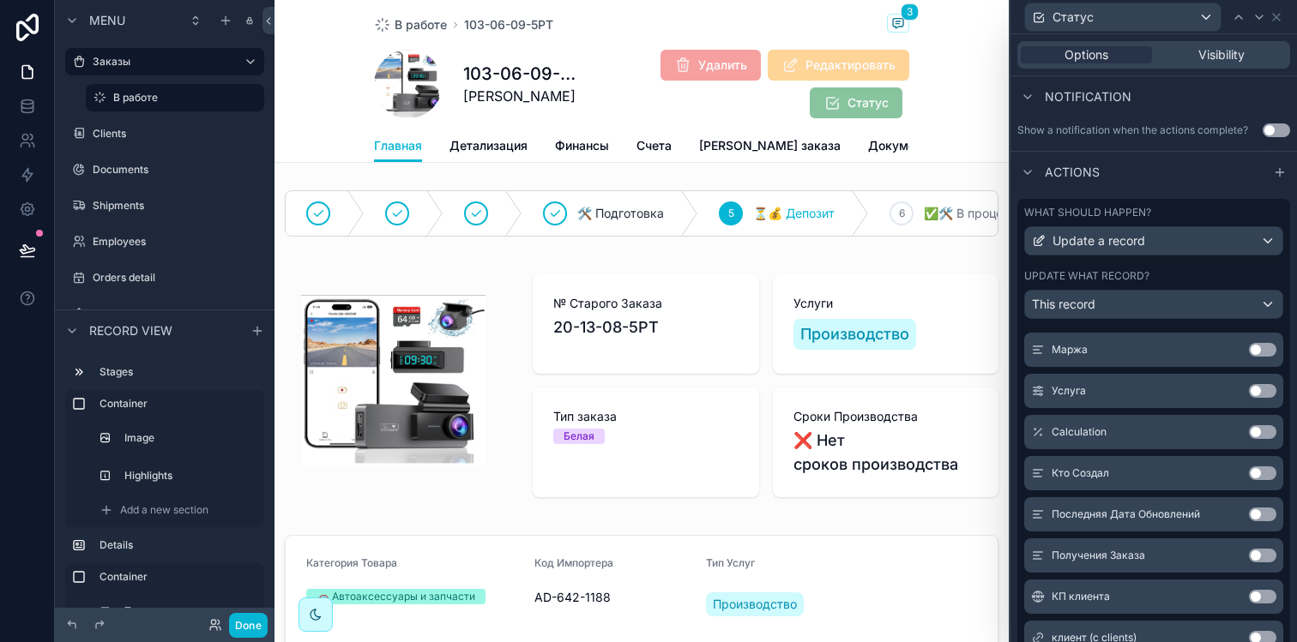
scroll to position [1701, 0]
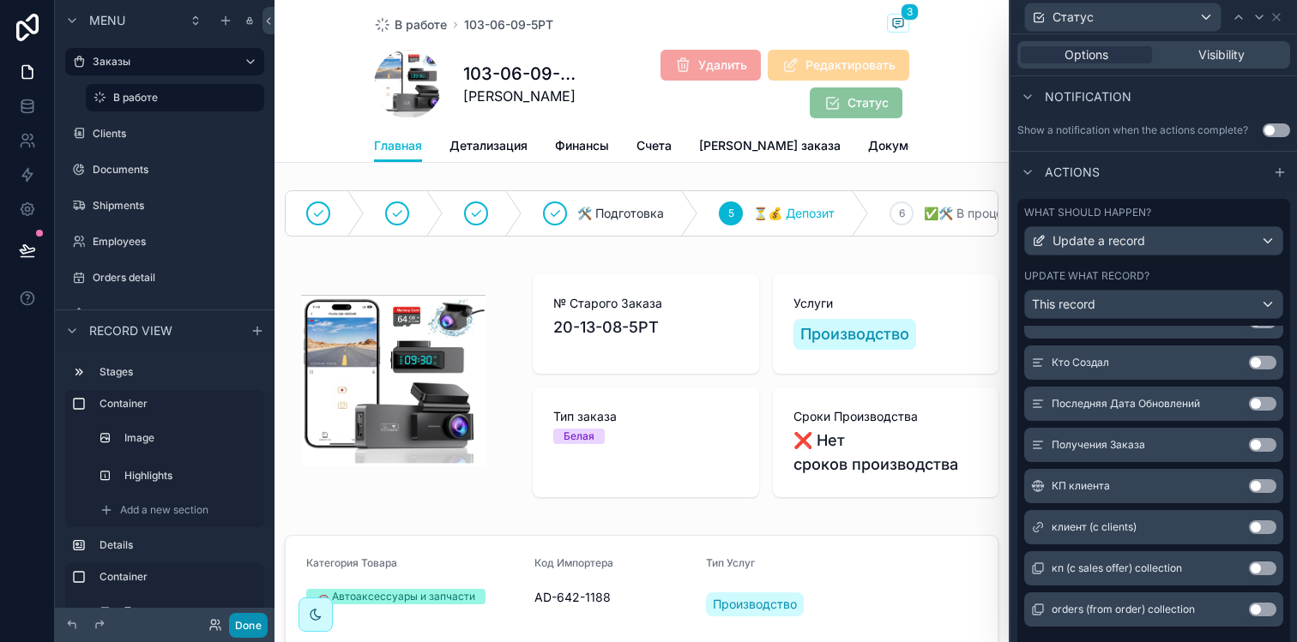
click at [246, 615] on button "Done" at bounding box center [248, 625] width 39 height 25
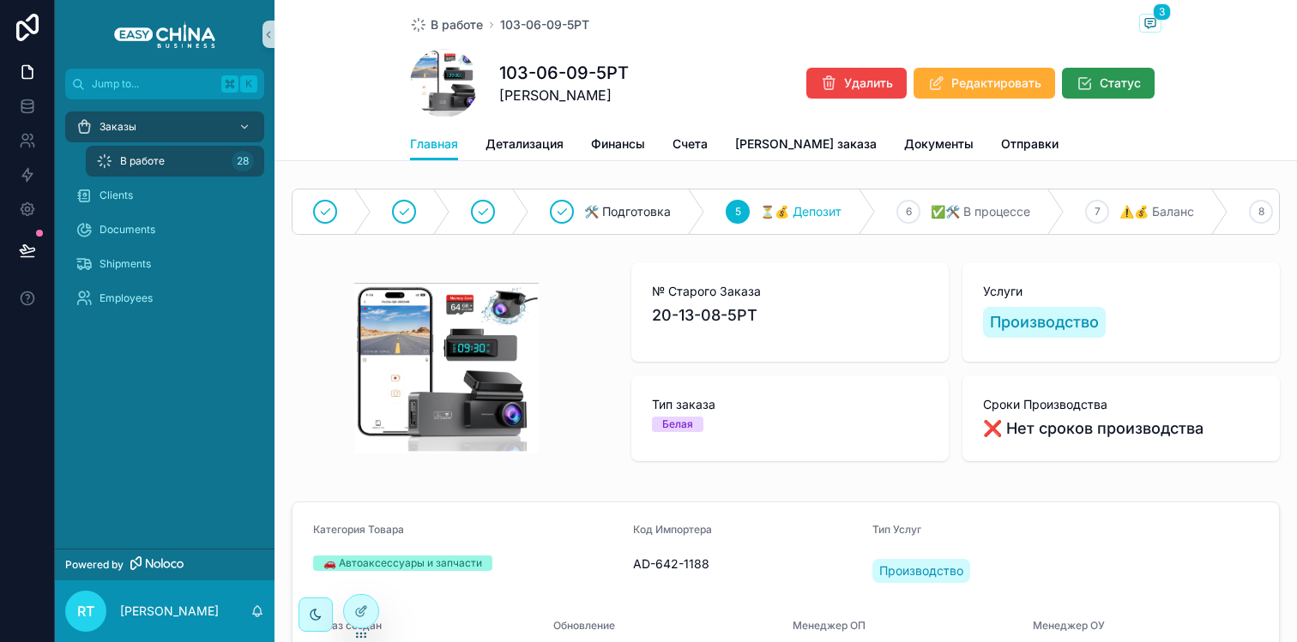
click at [1075, 92] on icon "scrollable content" at bounding box center [1083, 83] width 17 height 17
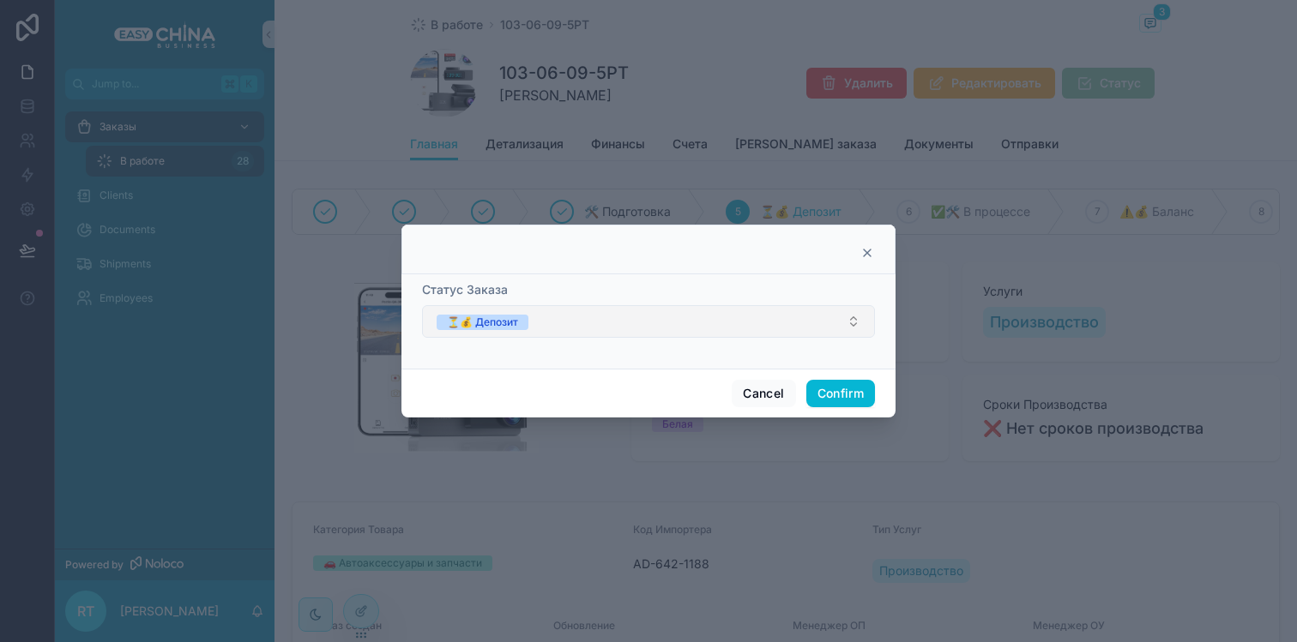
click at [793, 328] on button "⏳💰 Депозит" at bounding box center [648, 321] width 453 height 33
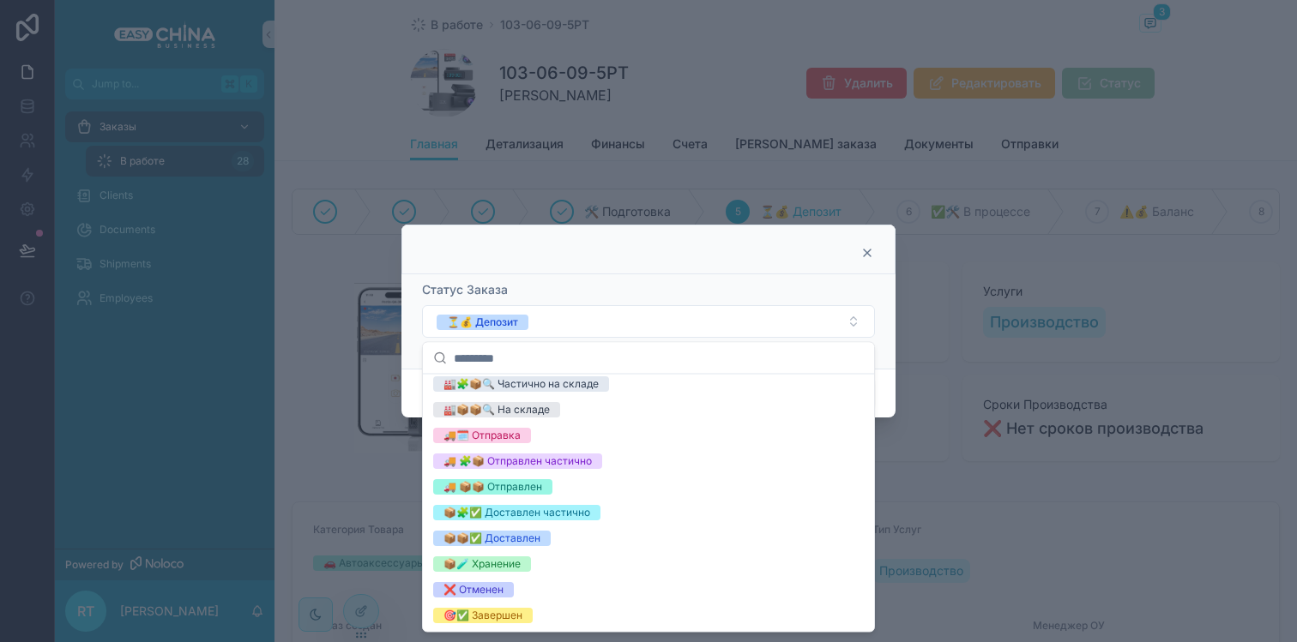
scroll to position [0, 0]
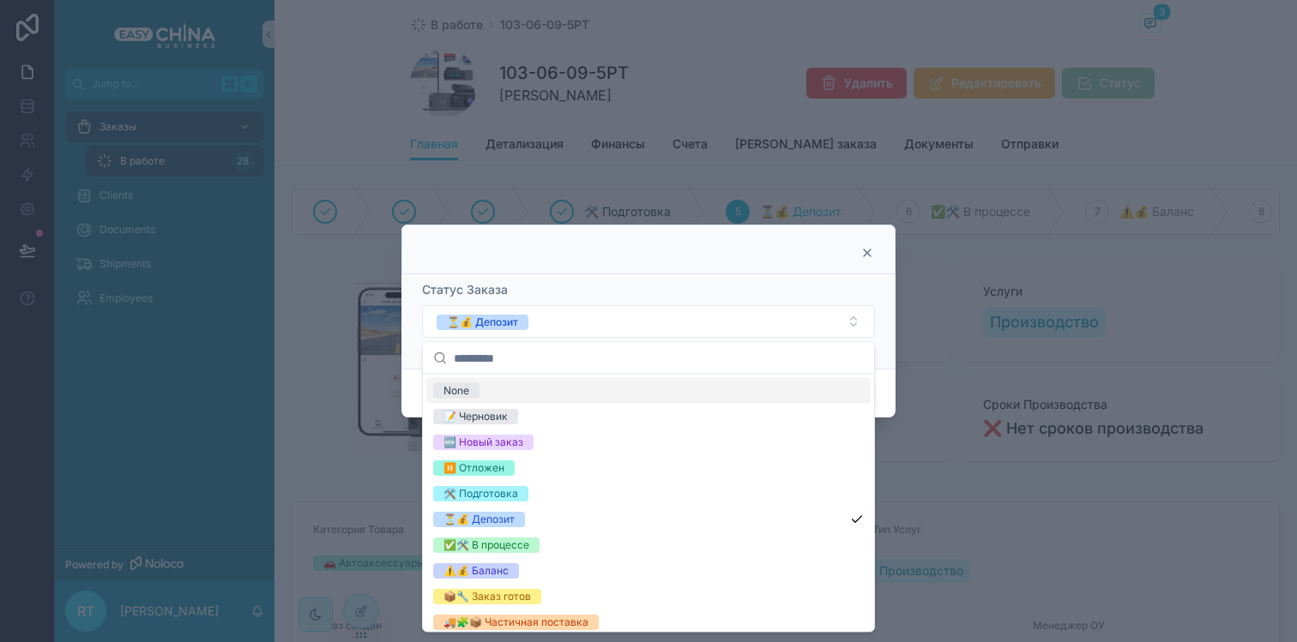
click at [865, 255] on icon at bounding box center [867, 253] width 14 height 14
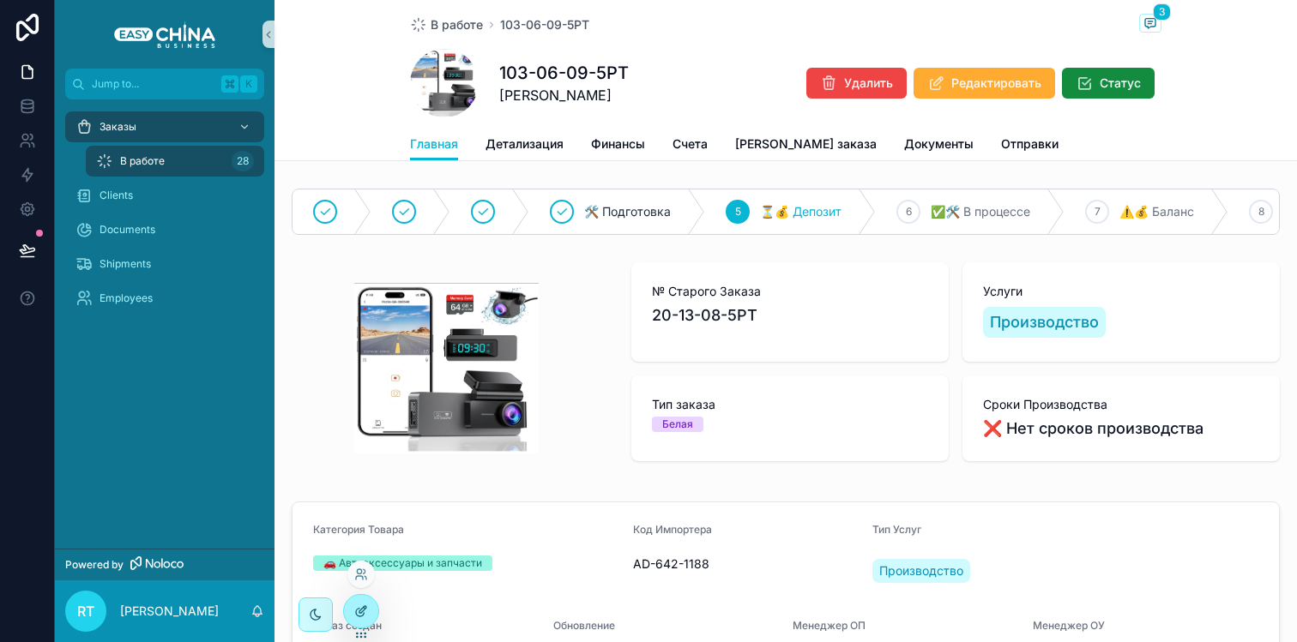
click at [362, 607] on icon at bounding box center [361, 612] width 14 height 14
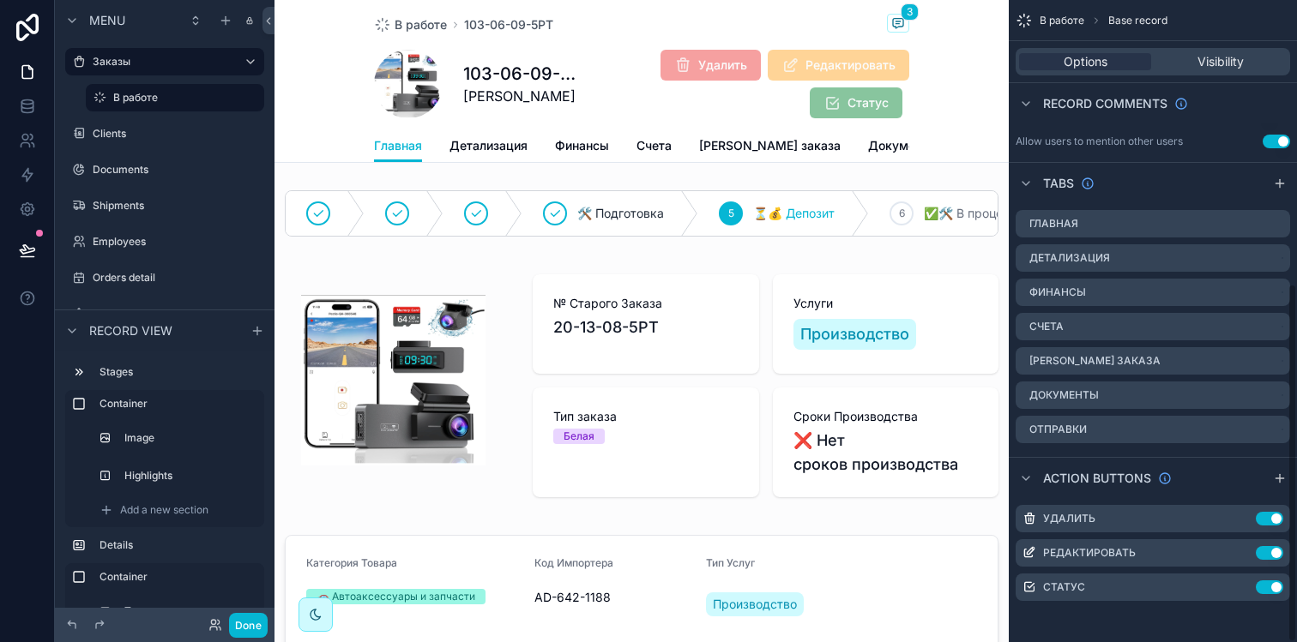
scroll to position [507, 0]
click at [1239, 584] on icon "scrollable content" at bounding box center [1242, 588] width 14 height 14
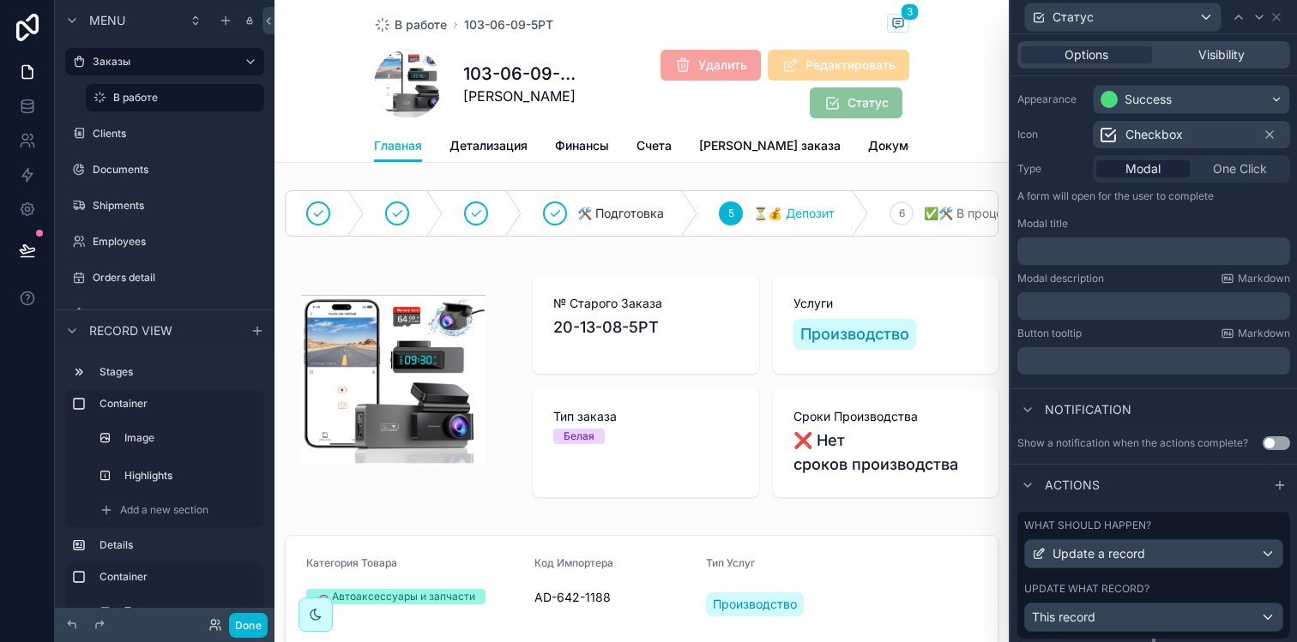
scroll to position [183, 0]
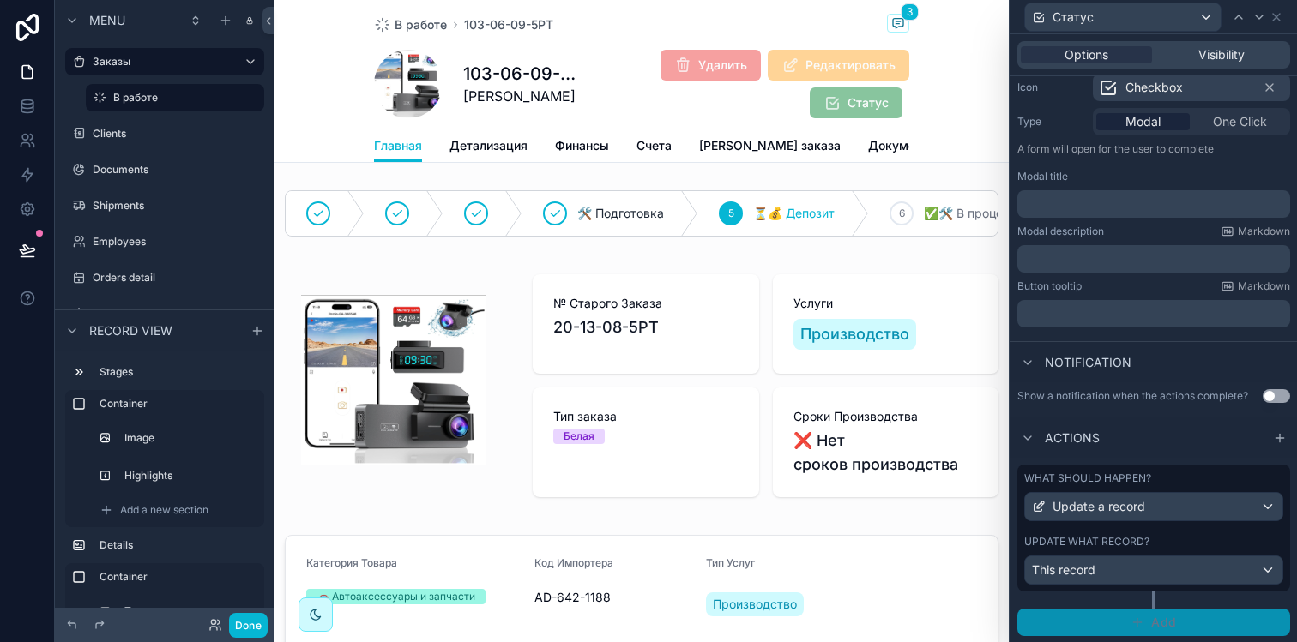
click at [1142, 624] on button "Add" at bounding box center [1153, 622] width 273 height 27
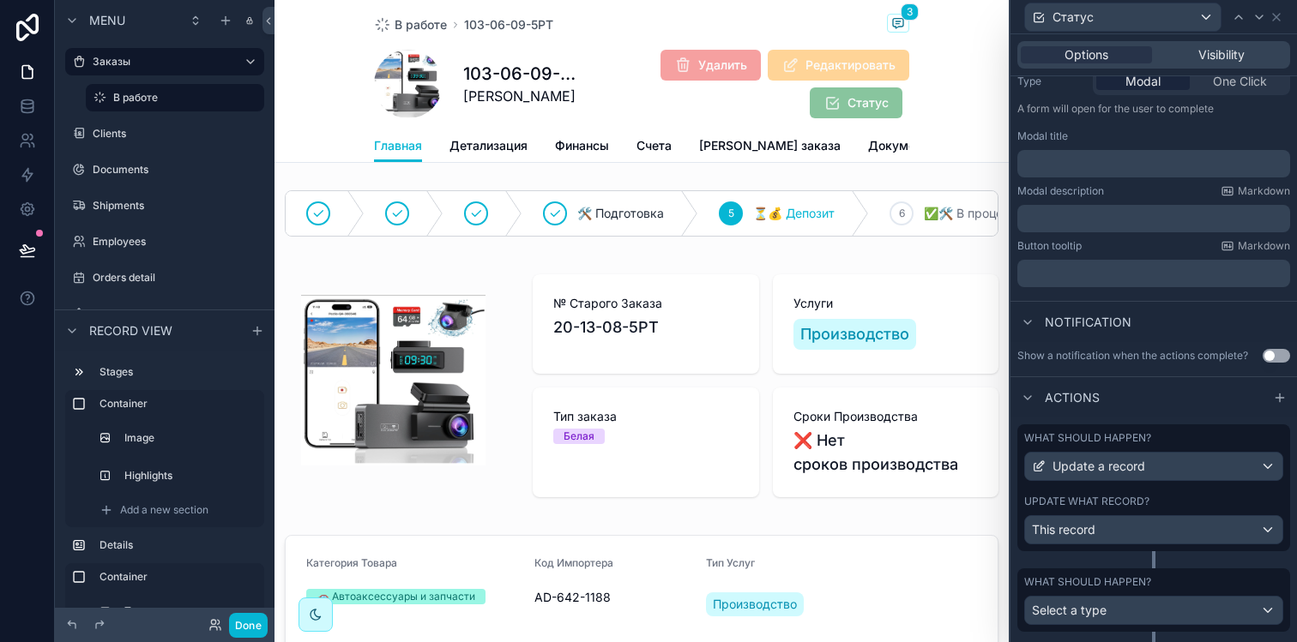
scroll to position [263, 0]
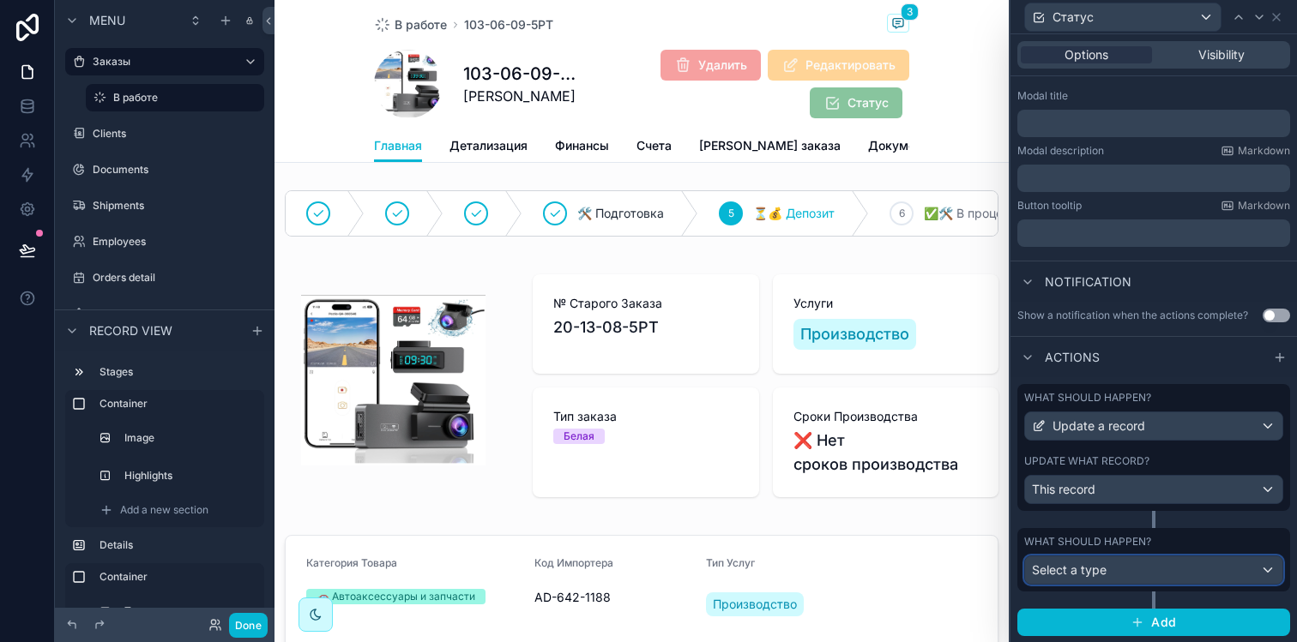
click at [1136, 571] on div "Select a type" at bounding box center [1153, 570] width 257 height 27
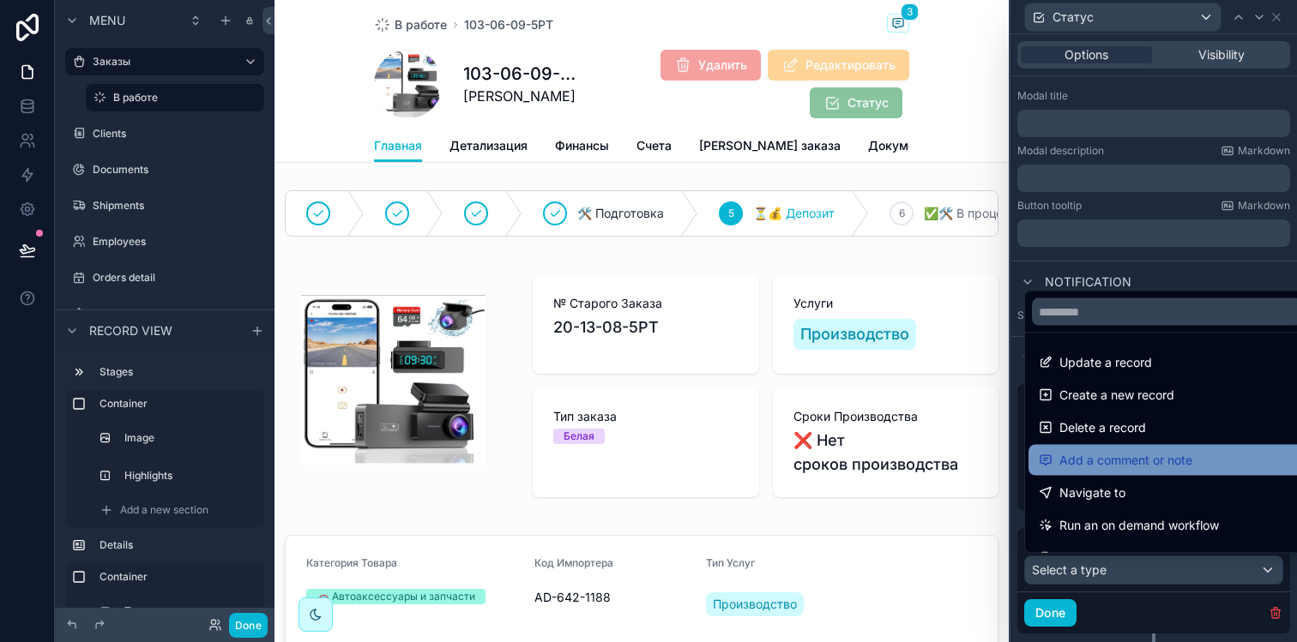
click at [1134, 455] on span "Add a comment or note" at bounding box center [1125, 460] width 133 height 21
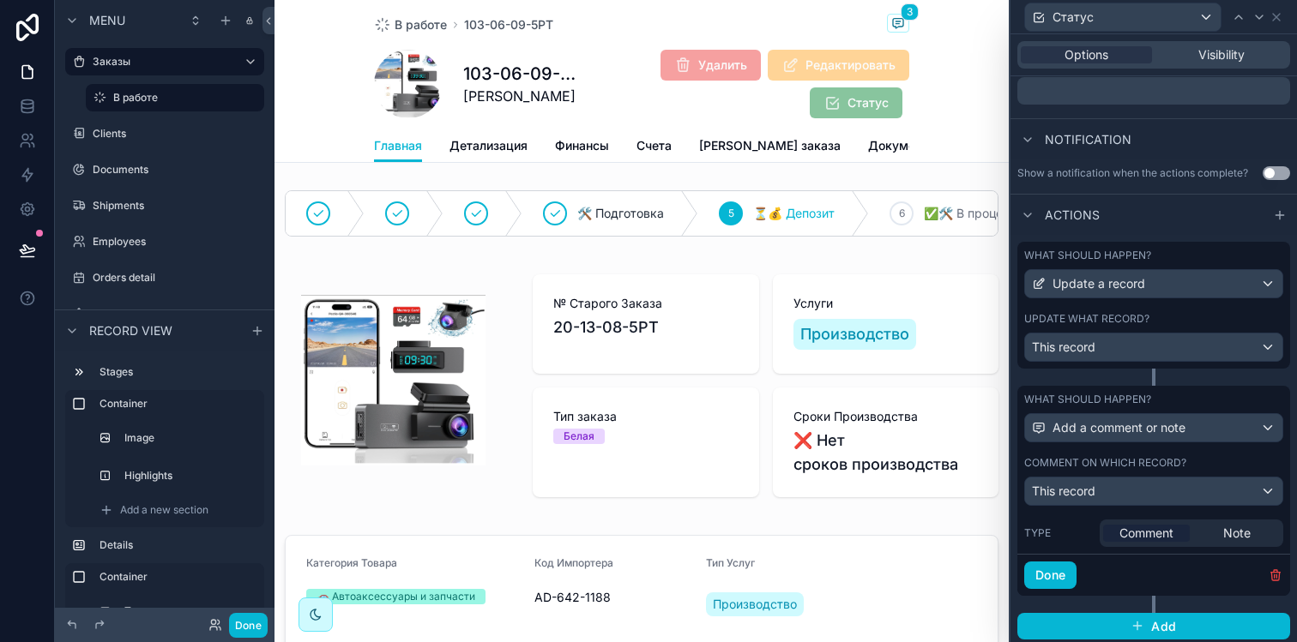
scroll to position [410, 0]
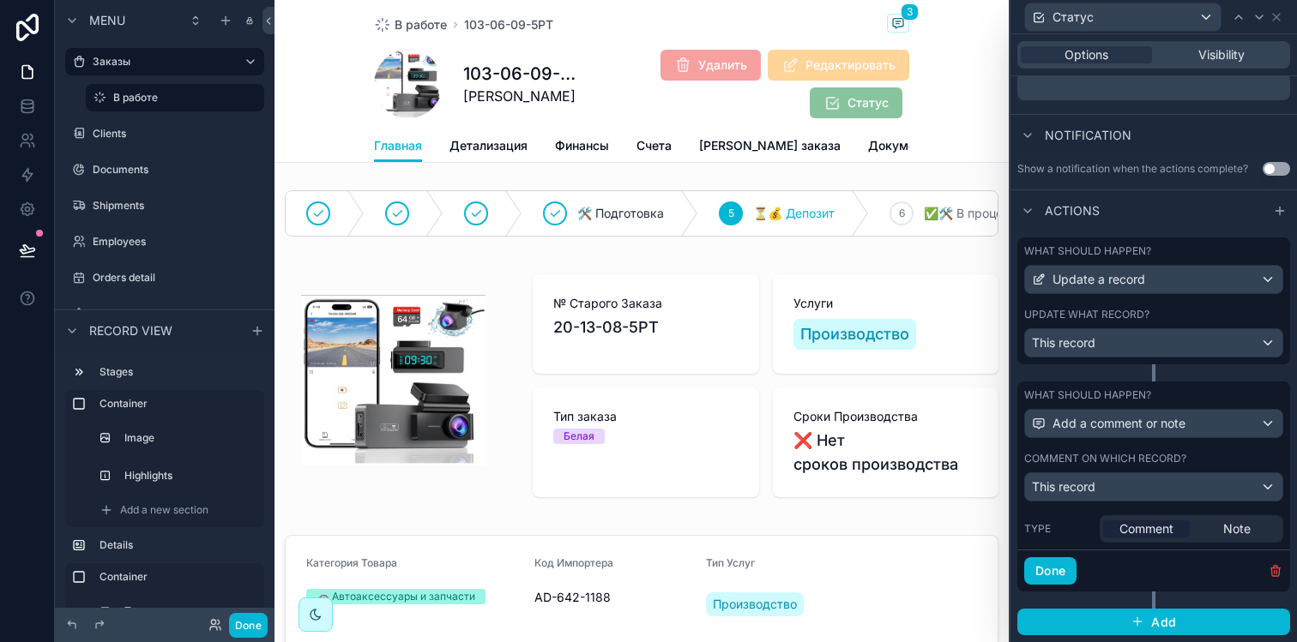
click at [1218, 516] on div "Comment Note" at bounding box center [1191, 528] width 184 height 27
click at [1223, 529] on span "Note" at bounding box center [1236, 529] width 27 height 17
click at [1069, 559] on button "Done" at bounding box center [1050, 570] width 52 height 27
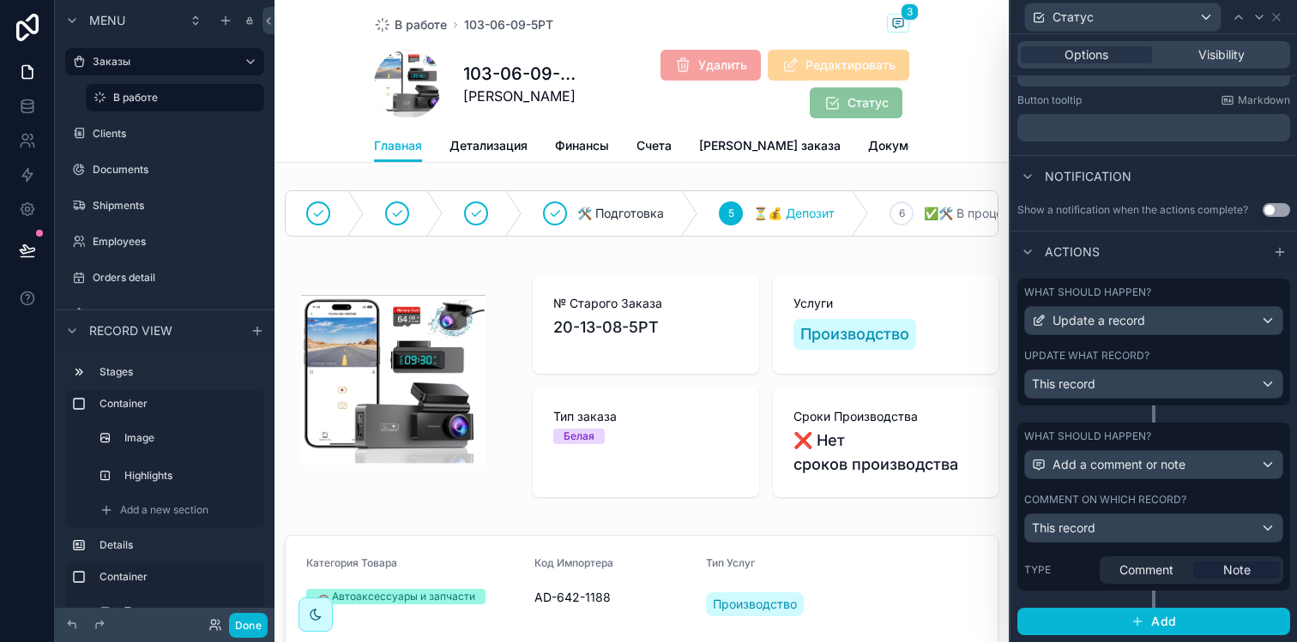
scroll to position [368, 0]
click at [261, 621] on button "Done" at bounding box center [248, 625] width 39 height 25
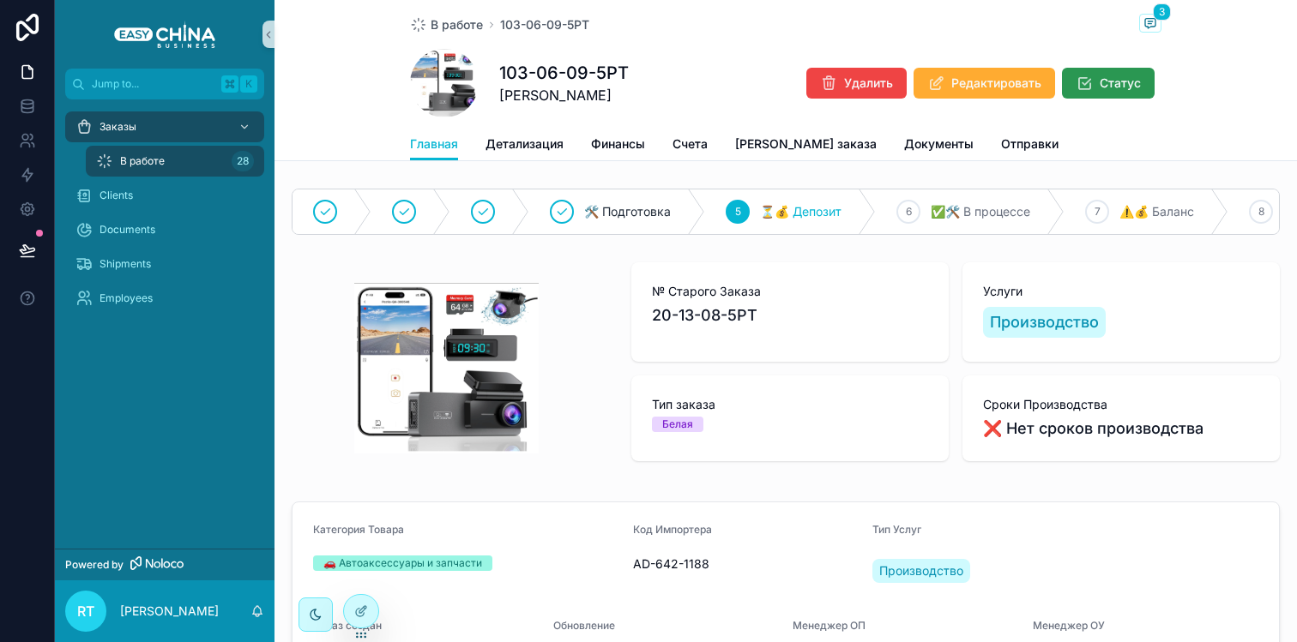
click at [1099, 78] on span "Статус" at bounding box center [1119, 83] width 41 height 17
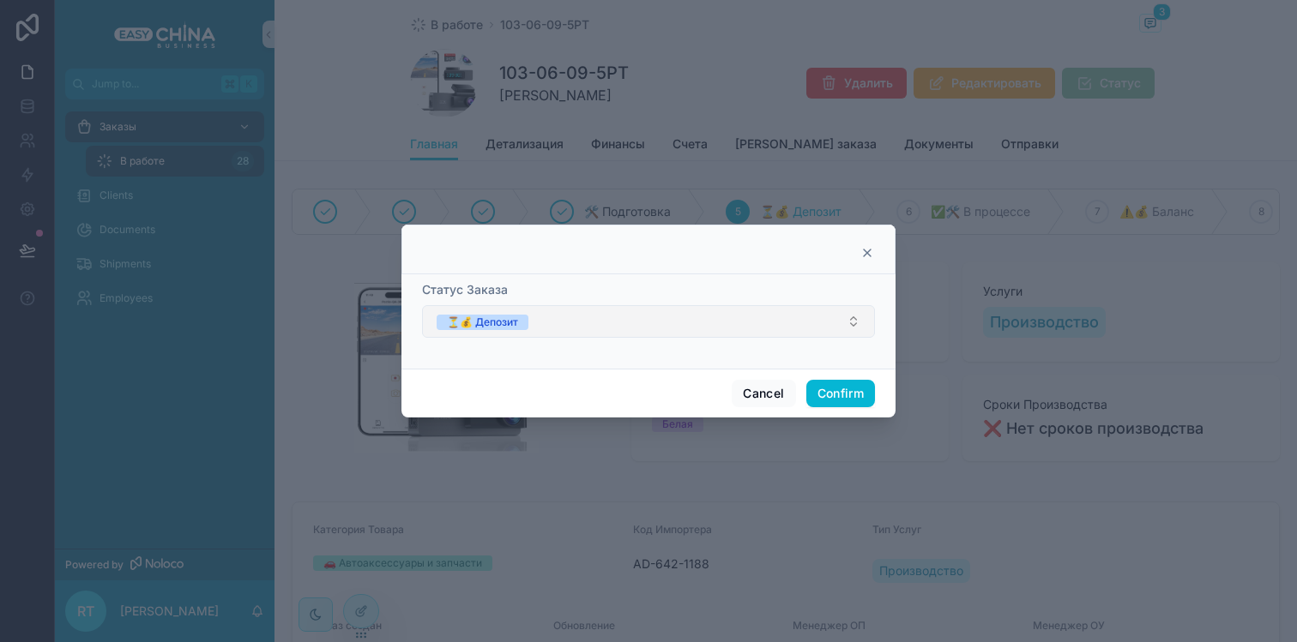
click at [657, 322] on button "⏳💰 Депозит" at bounding box center [648, 321] width 453 height 33
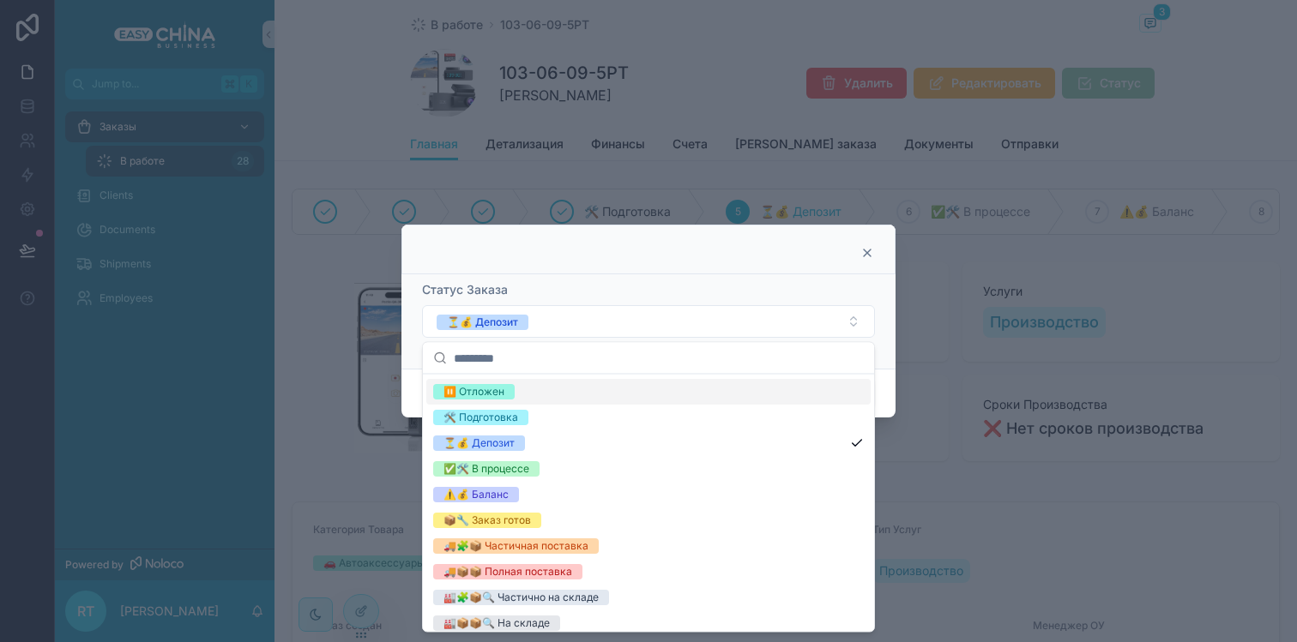
scroll to position [93, 0]
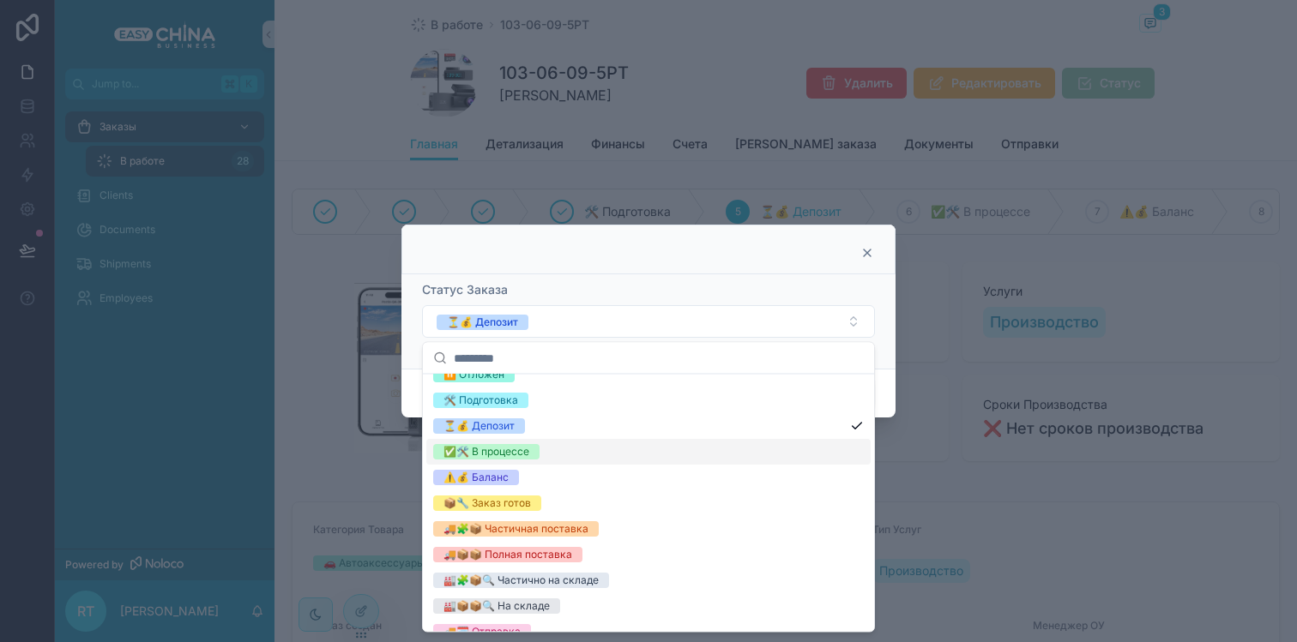
click at [563, 451] on div "✅🛠️ В процессе" at bounding box center [648, 452] width 444 height 26
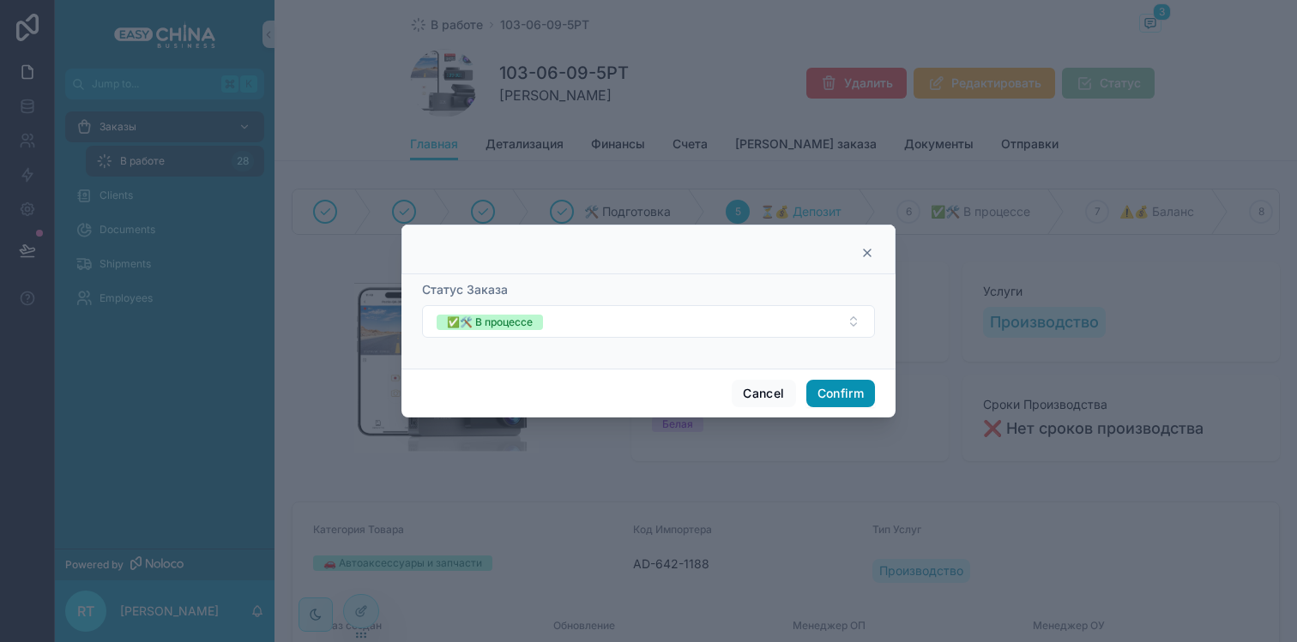
click at [833, 402] on button "Confirm" at bounding box center [840, 393] width 69 height 27
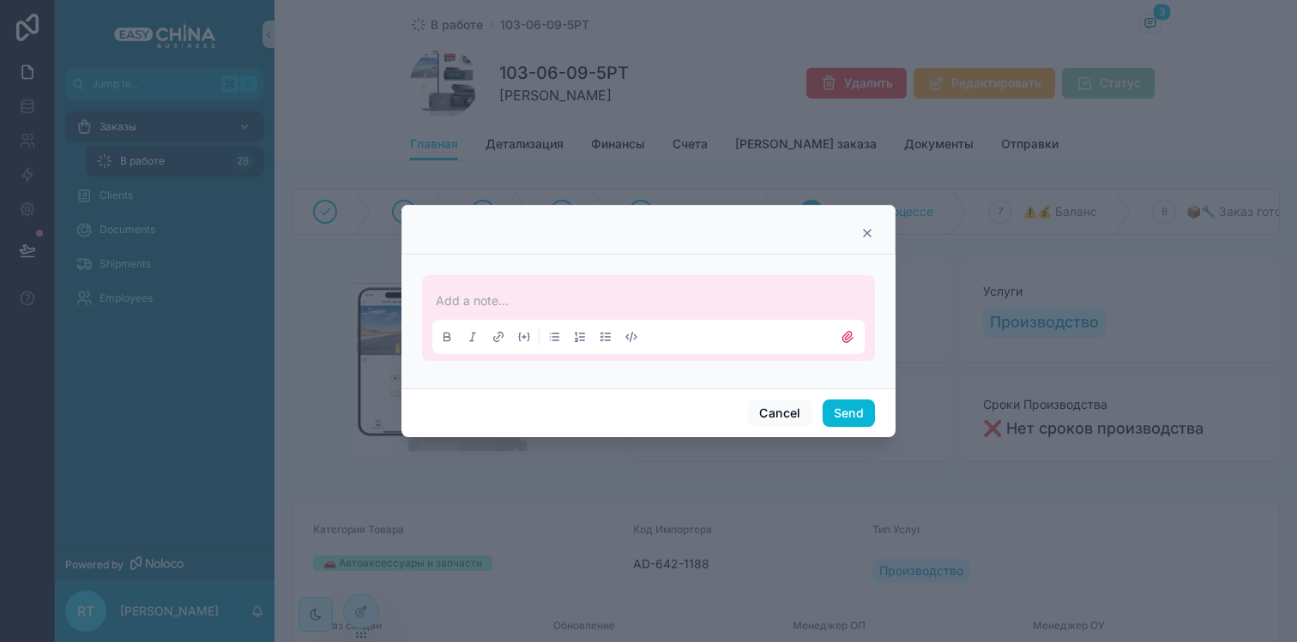
click at [563, 294] on p at bounding box center [652, 300] width 432 height 17
click at [837, 405] on button "Send" at bounding box center [848, 413] width 52 height 27
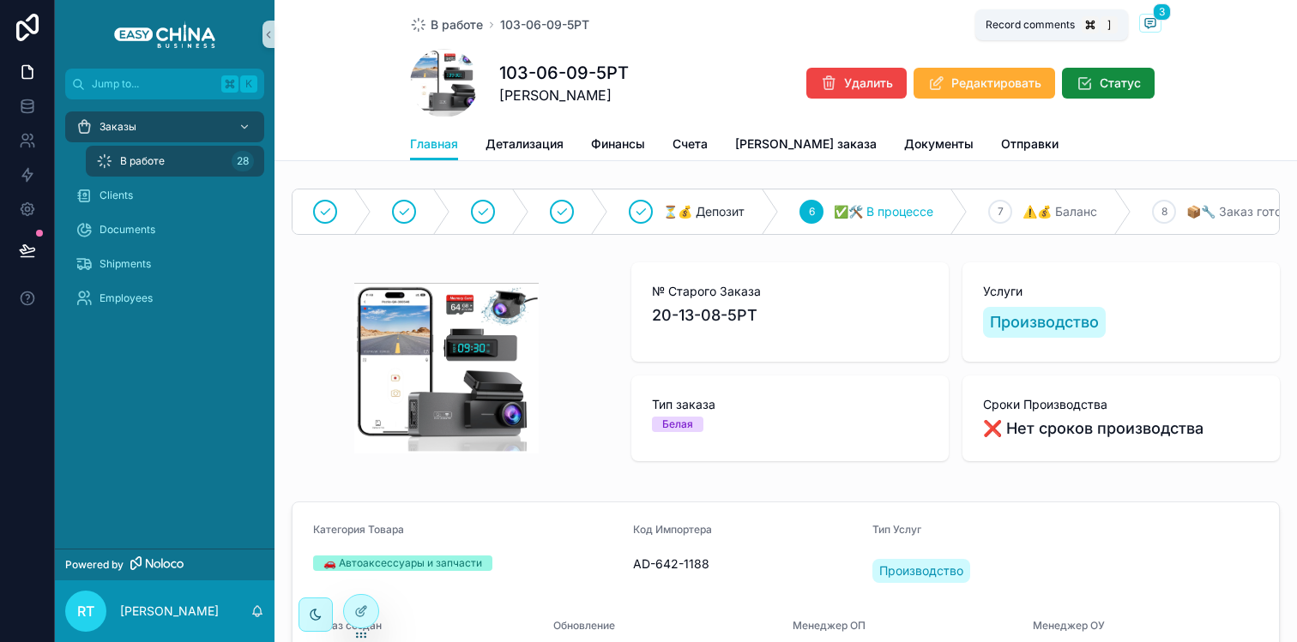
click at [1146, 22] on span "scrollable content" at bounding box center [1150, 23] width 22 height 19
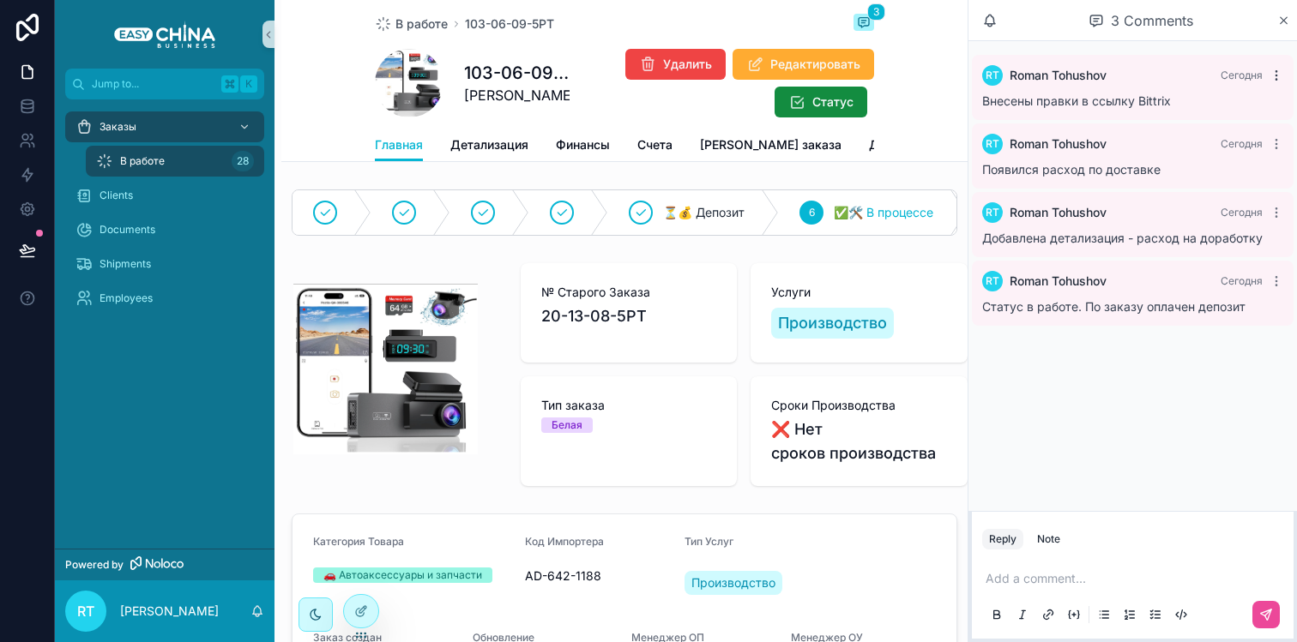
click at [1269, 79] on icon "scrollable content" at bounding box center [1276, 76] width 14 height 14
click at [358, 571] on icon at bounding box center [361, 575] width 14 height 14
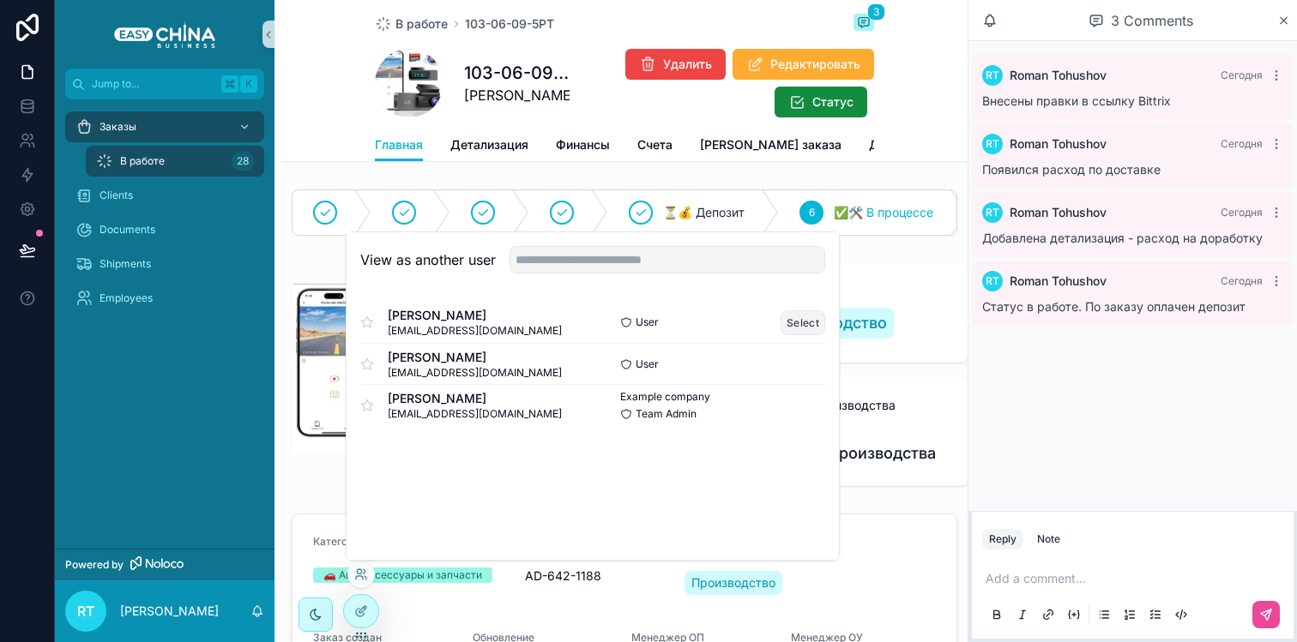
click at [805, 321] on button "Select" at bounding box center [802, 322] width 45 height 25
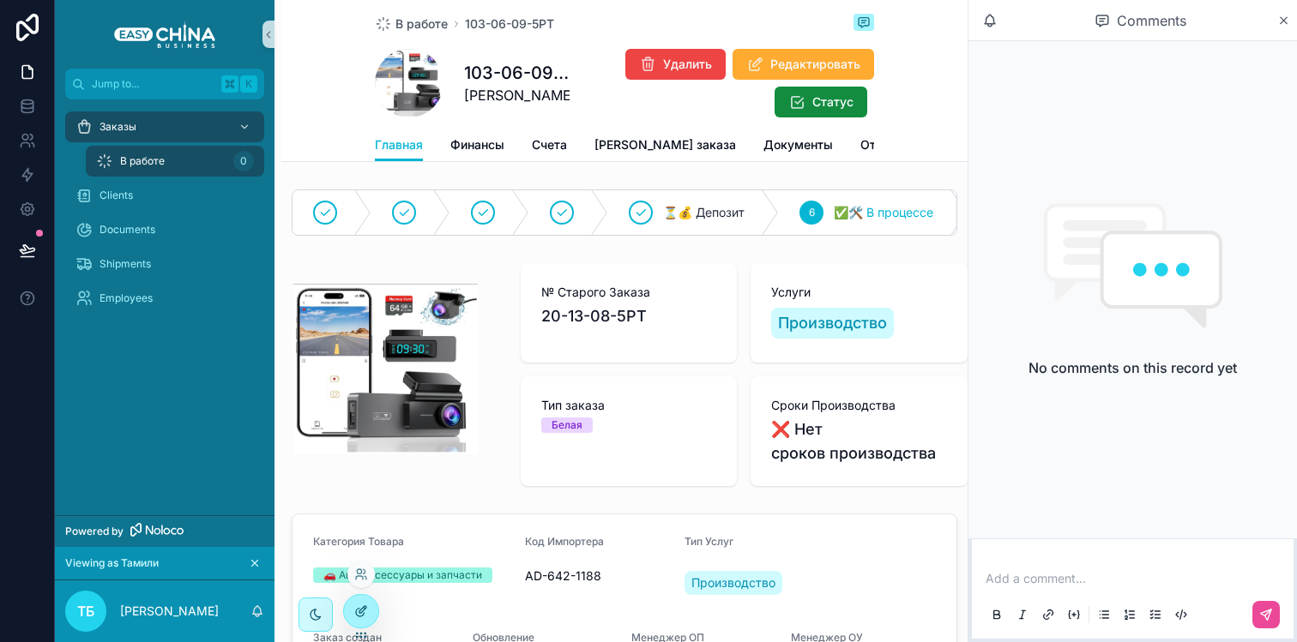
click at [366, 600] on div at bounding box center [361, 611] width 34 height 33
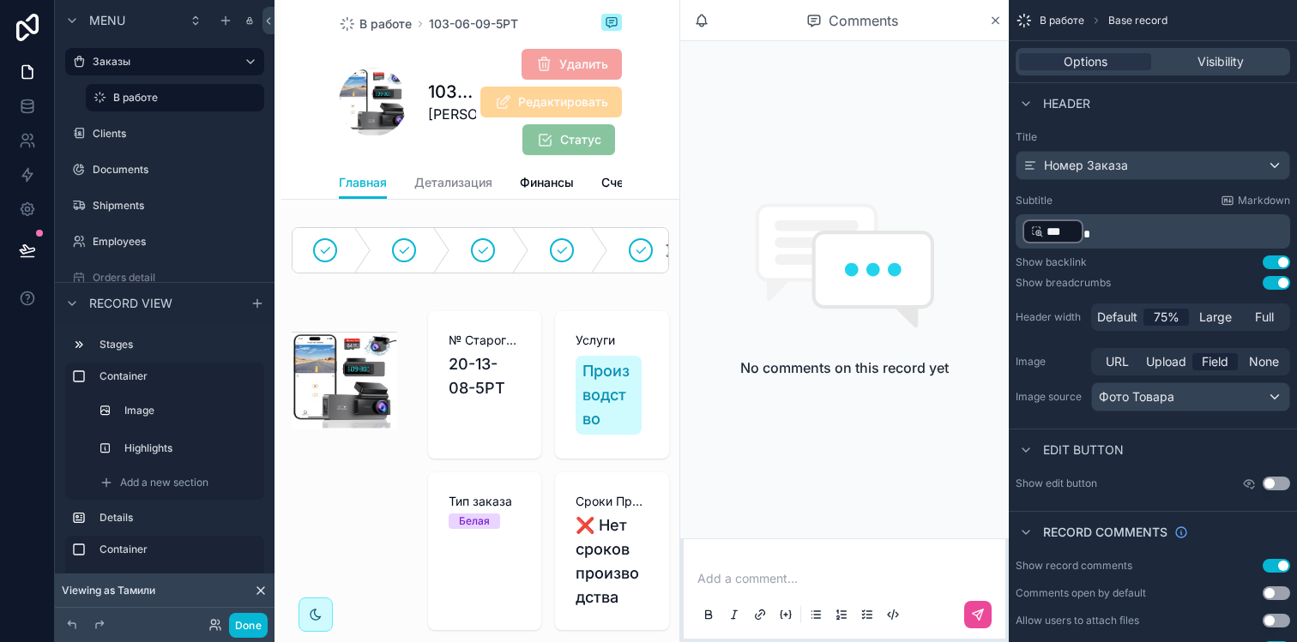
click at [257, 593] on icon at bounding box center [260, 590] width 7 height 7
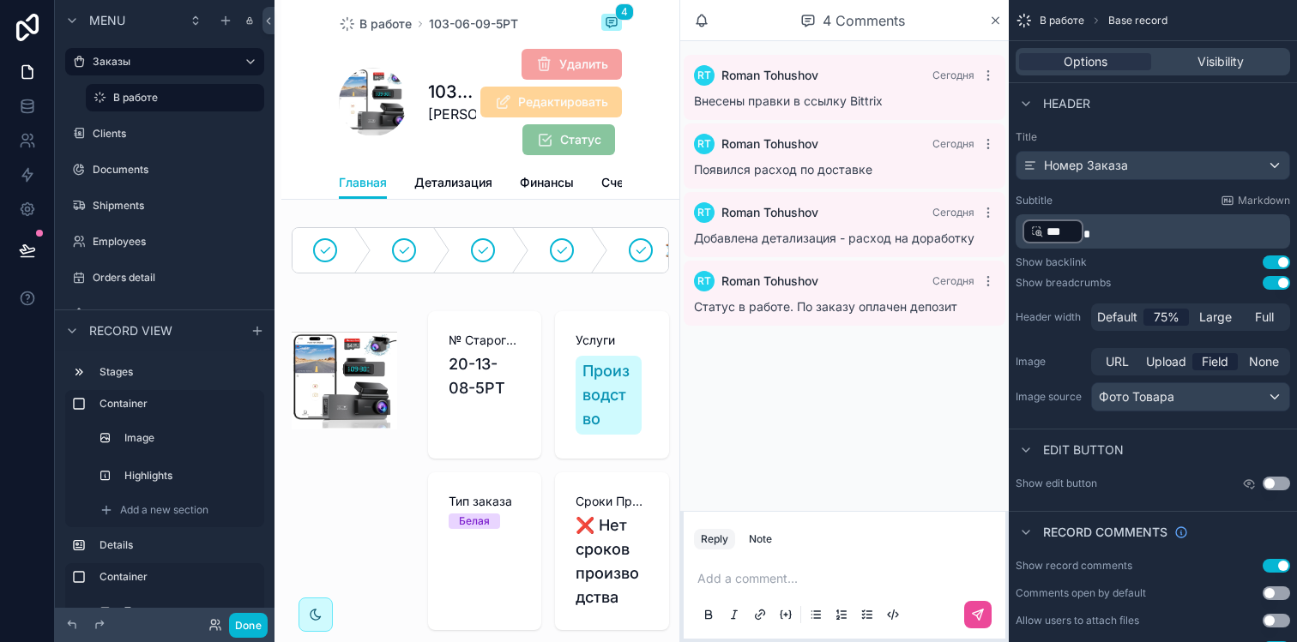
click at [758, 323] on div "[PERSON_NAME] Сегодня Статус в работе. По заказу оплачен депозит" at bounding box center [845, 293] width 322 height 65
click at [796, 394] on div "[PERSON_NAME] Tohushov Сегодня Внесены правки в ссылку Bittrix [PERSON_NAME] To…" at bounding box center [844, 276] width 328 height 470
click at [1194, 58] on div "Visibility" at bounding box center [1220, 61] width 132 height 17
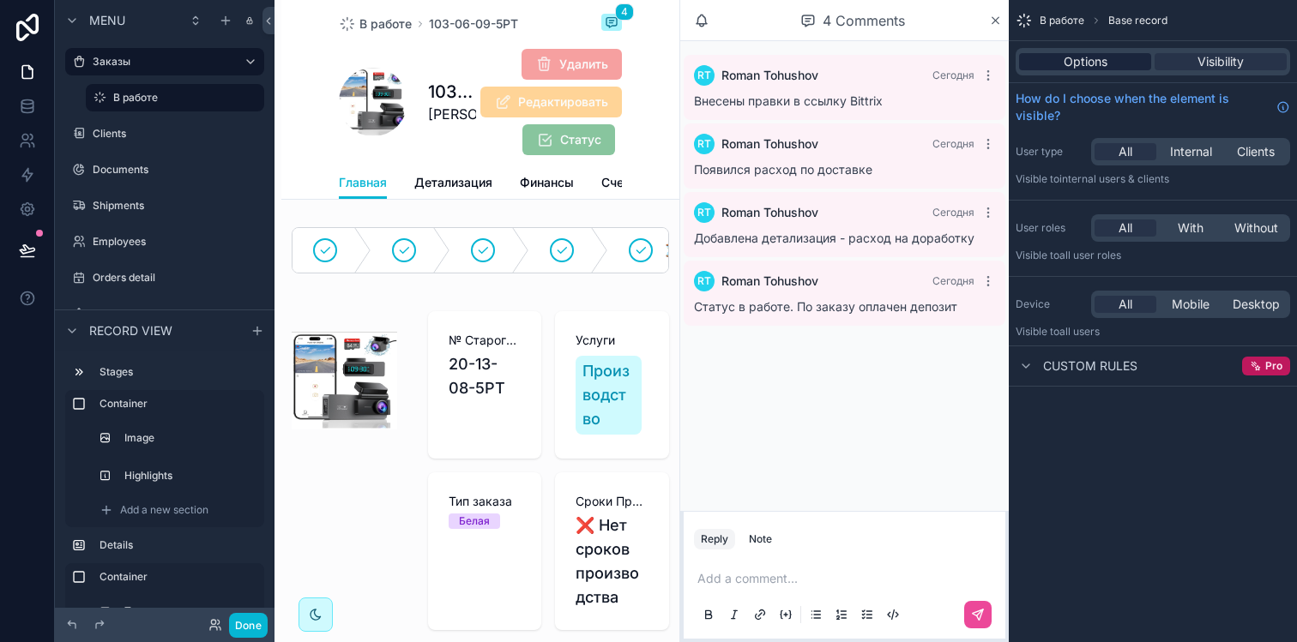
click at [1058, 58] on div "Options" at bounding box center [1085, 61] width 132 height 17
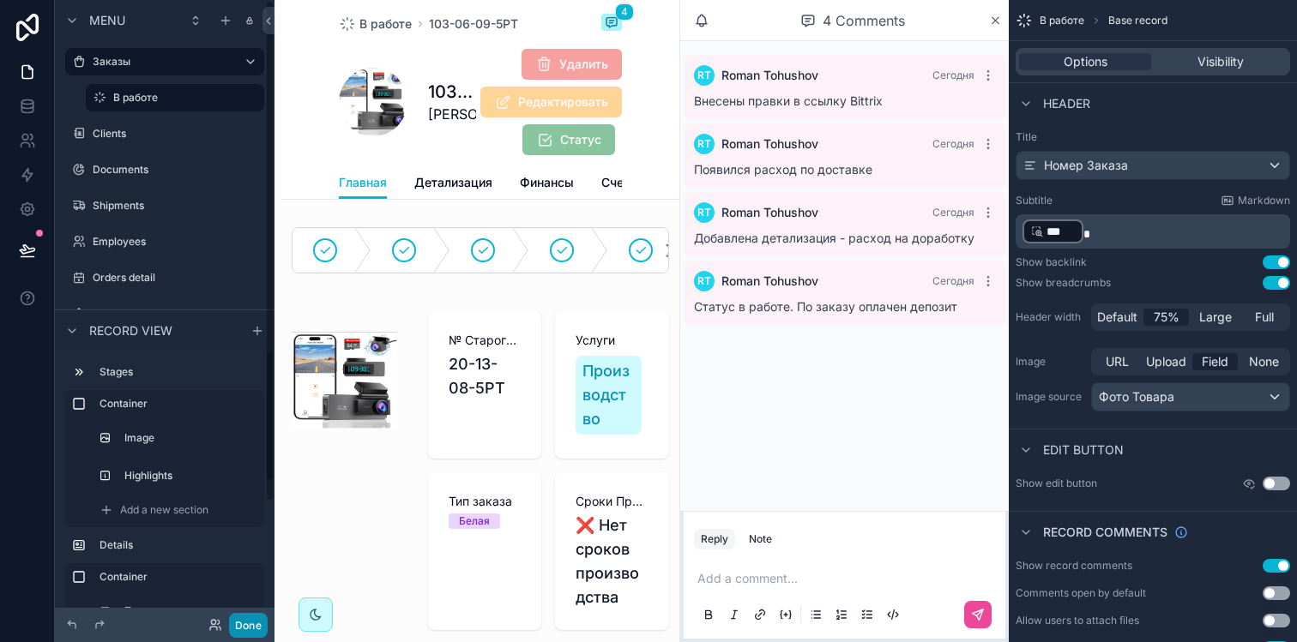
click at [250, 618] on button "Done" at bounding box center [248, 625] width 39 height 25
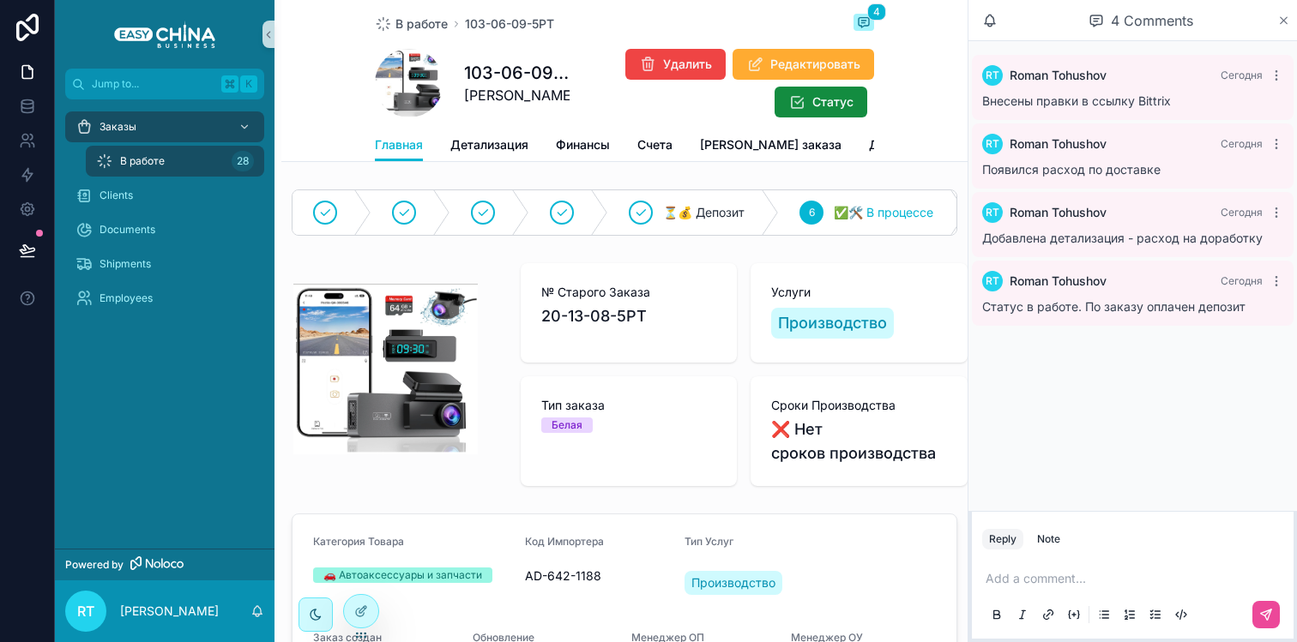
click at [1286, 21] on icon "scrollable content" at bounding box center [1283, 21] width 13 height 14
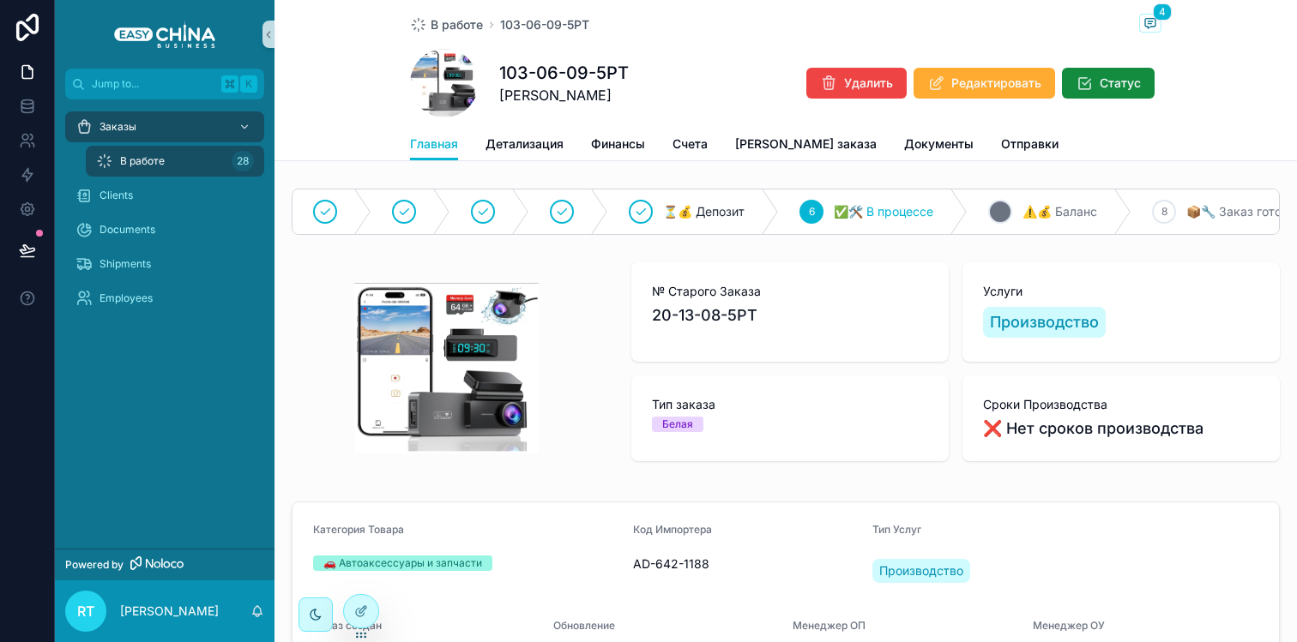
click at [997, 214] on span "7" at bounding box center [1000, 212] width 6 height 14
click at [1022, 212] on span "⚠️💰 Баланс" at bounding box center [1059, 211] width 75 height 17
click at [845, 79] on span "Удалить" at bounding box center [868, 83] width 49 height 17
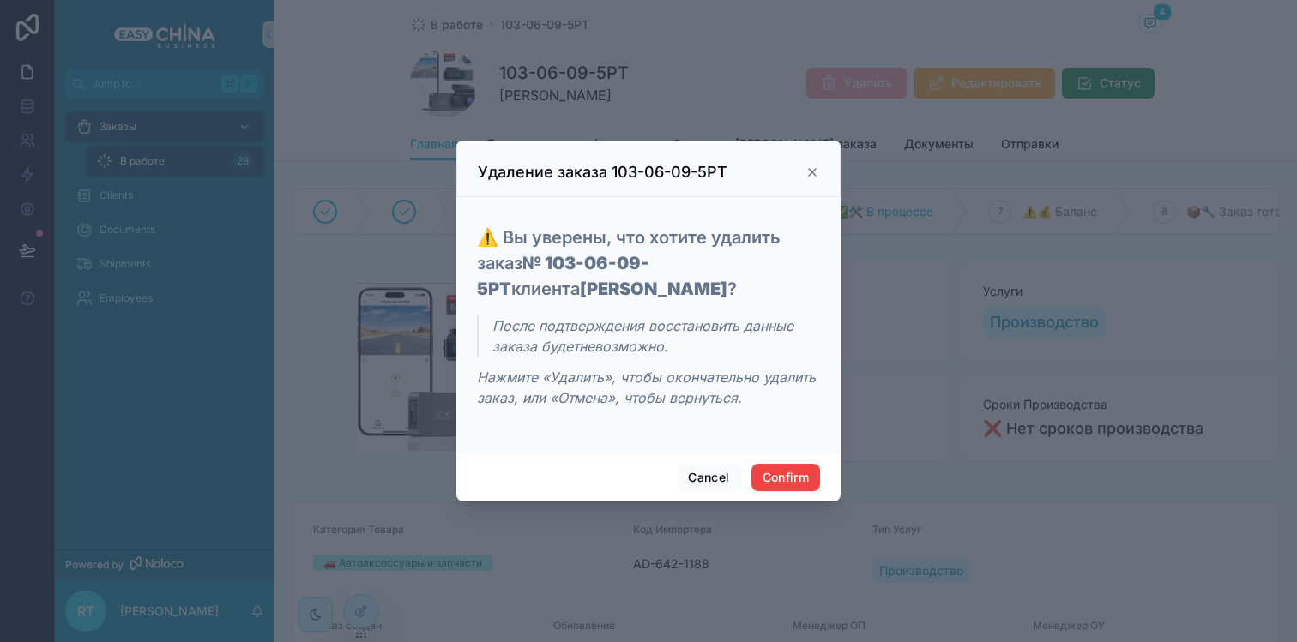
click at [816, 172] on icon at bounding box center [812, 173] width 14 height 14
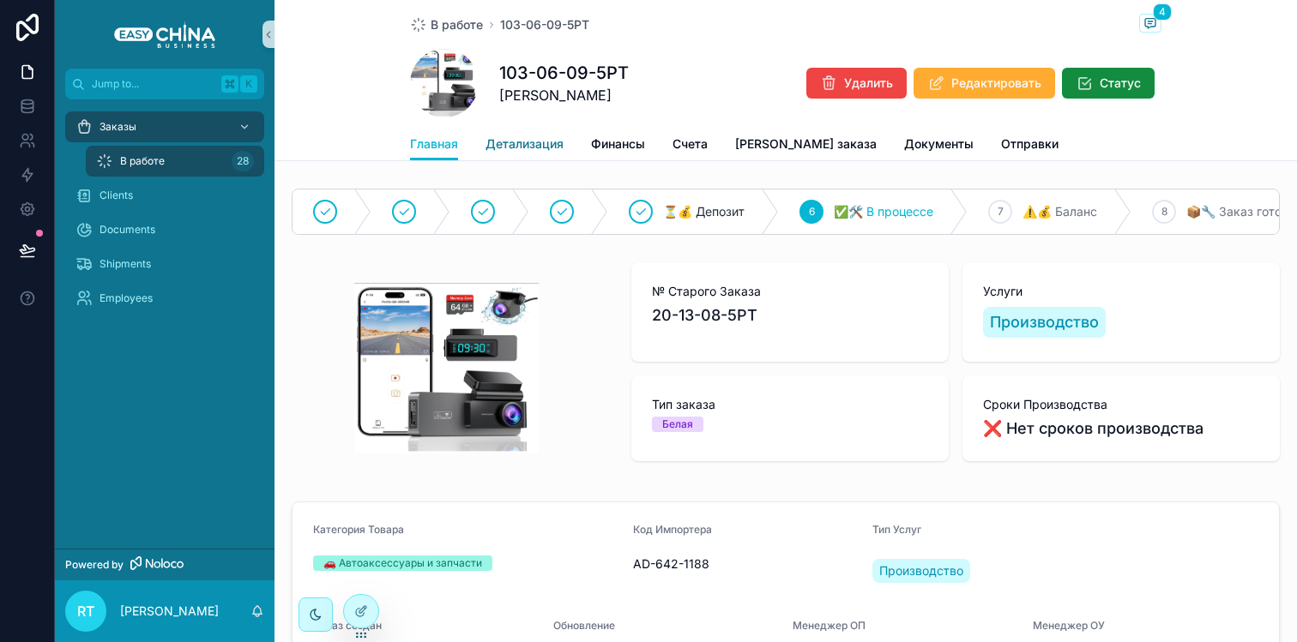
click at [523, 151] on span "Детализация" at bounding box center [524, 144] width 78 height 17
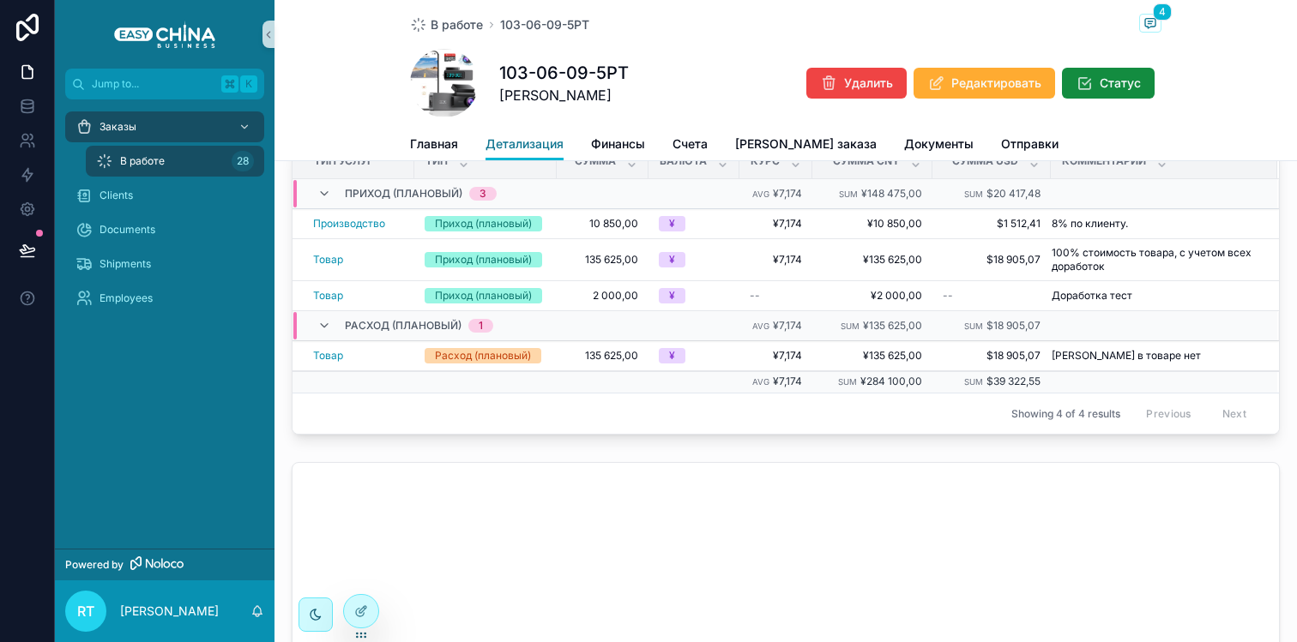
scroll to position [297, 0]
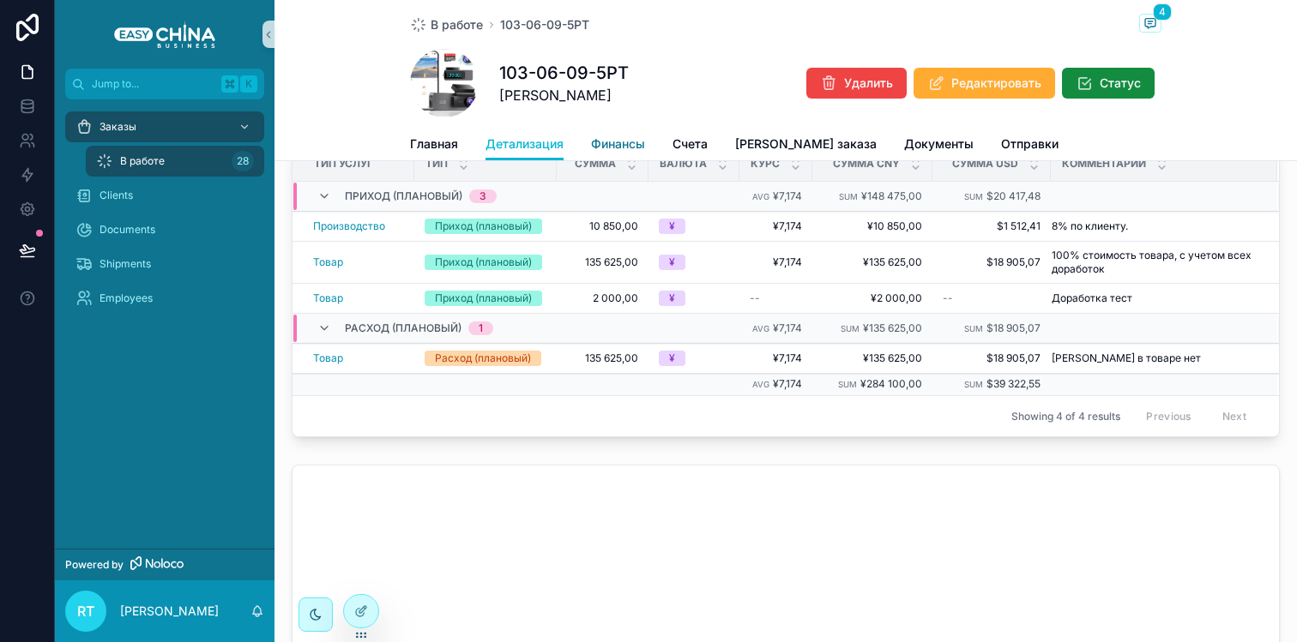
click at [626, 152] on span "Финансы" at bounding box center [618, 144] width 54 height 17
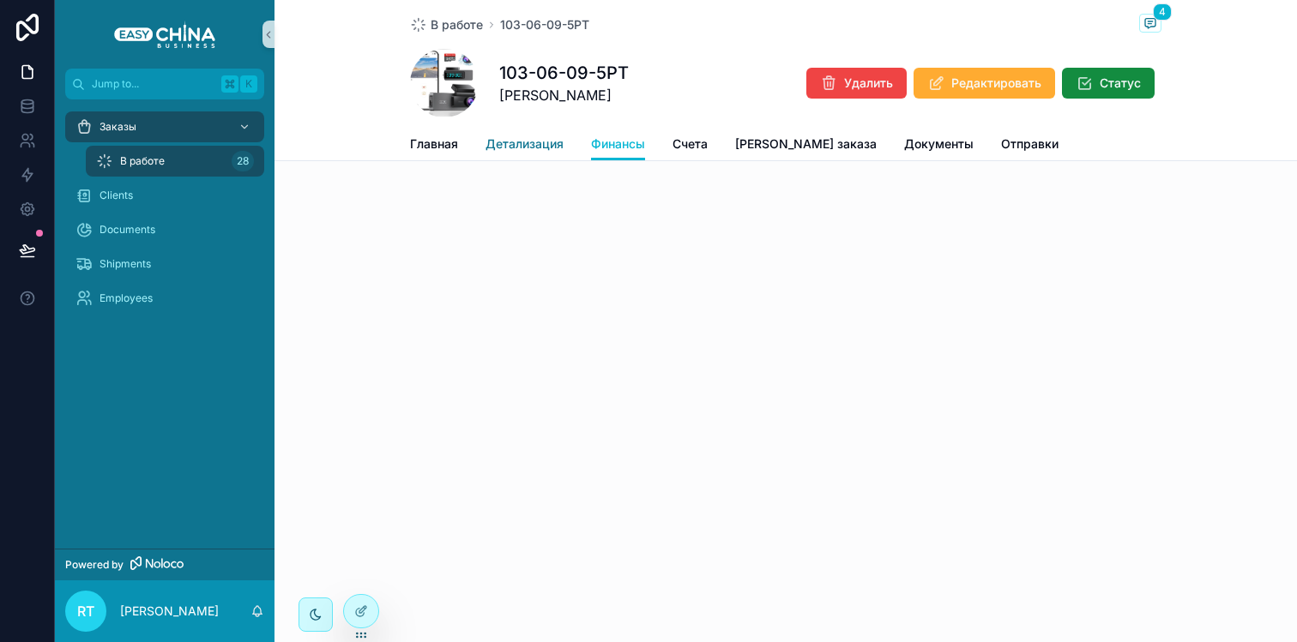
click at [543, 140] on span "Детализация" at bounding box center [524, 144] width 78 height 17
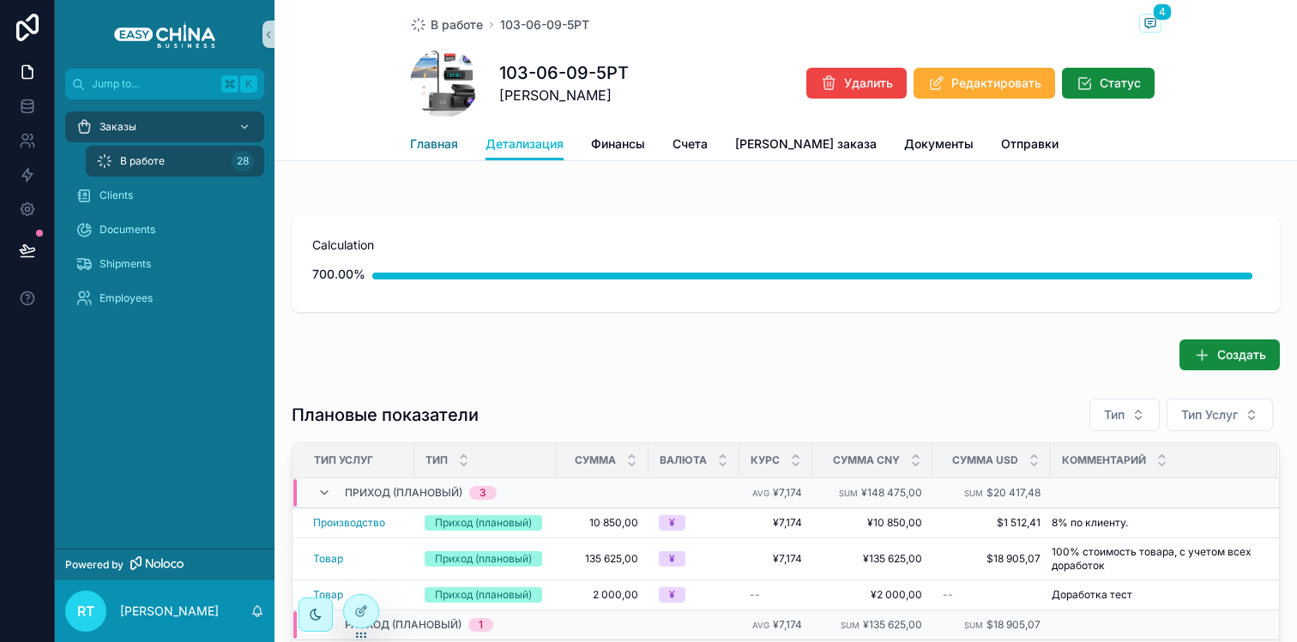
click at [447, 142] on span "Главная" at bounding box center [434, 144] width 48 height 17
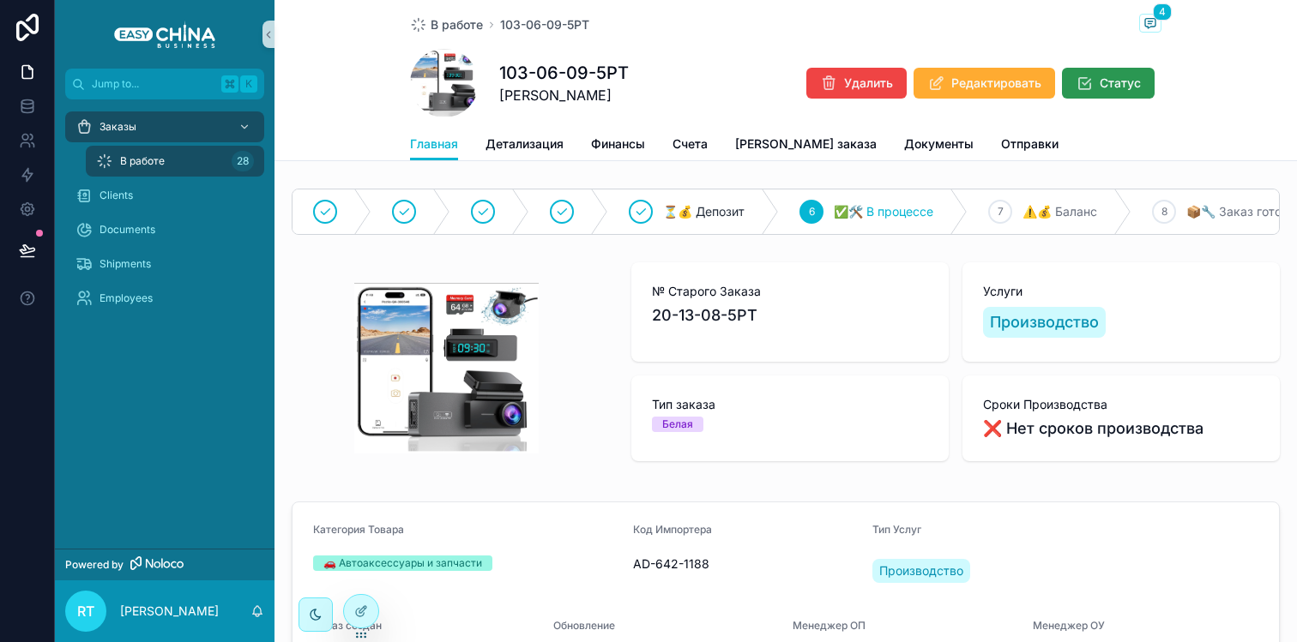
click at [1101, 83] on span "Статус" at bounding box center [1119, 83] width 41 height 17
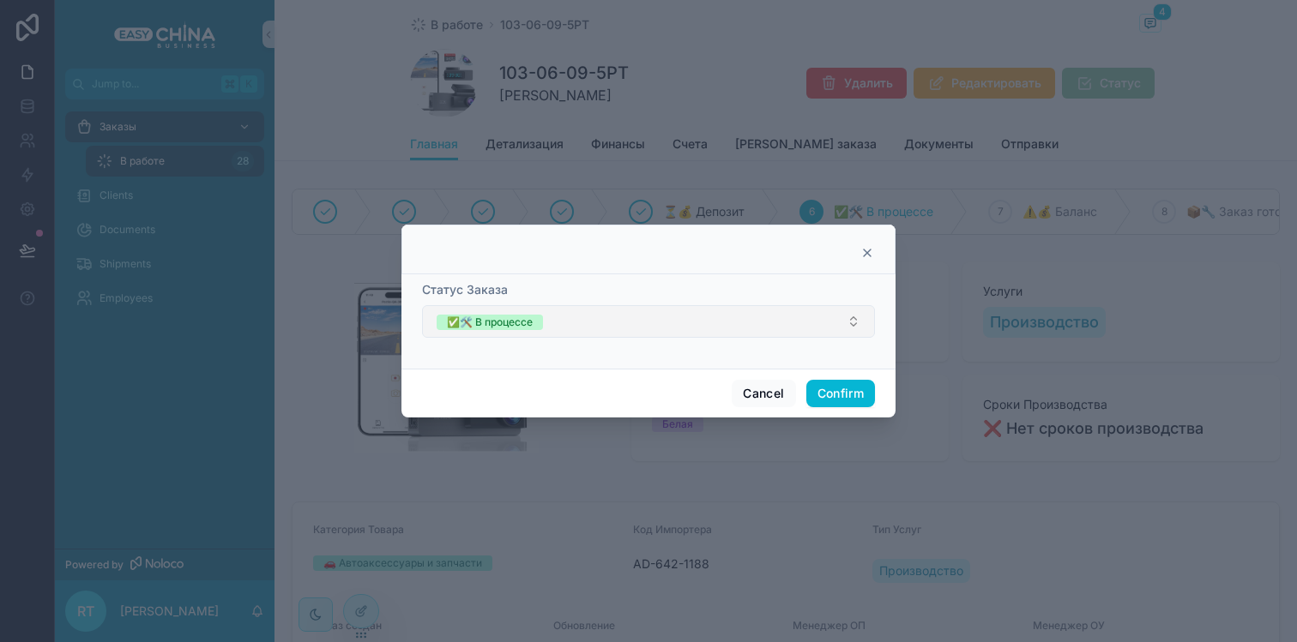
click at [838, 315] on button "✅🛠️ В процессе" at bounding box center [648, 321] width 453 height 33
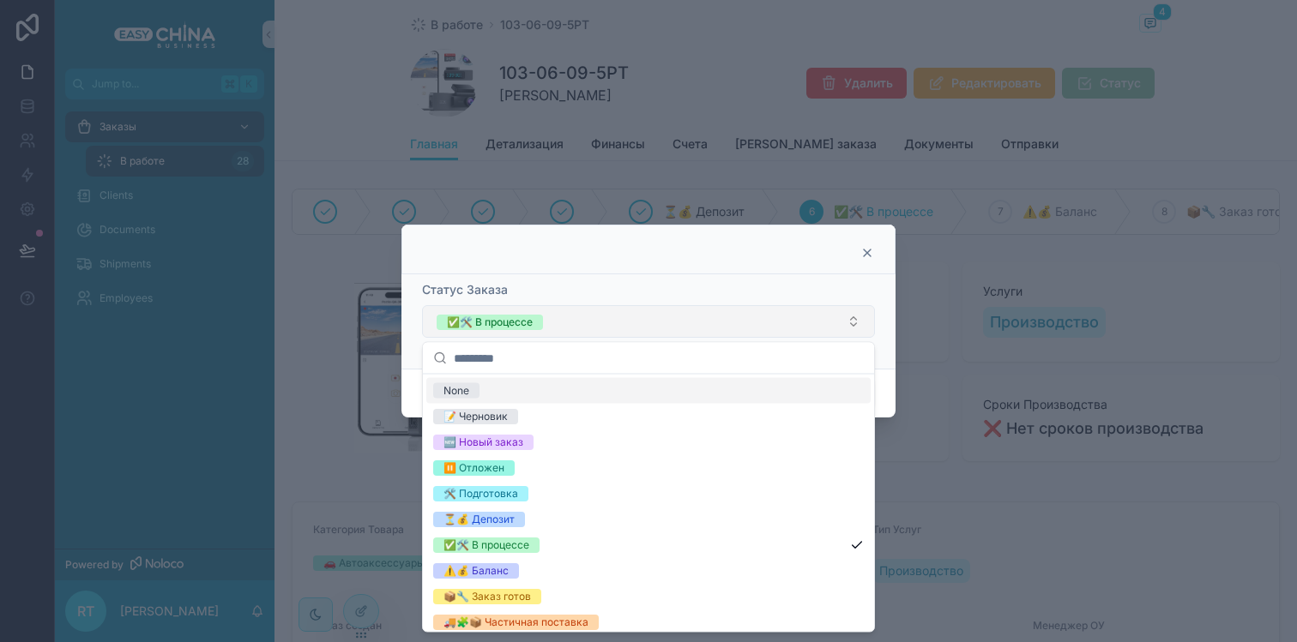
click at [838, 315] on button "✅🛠️ В процессе" at bounding box center [648, 321] width 453 height 33
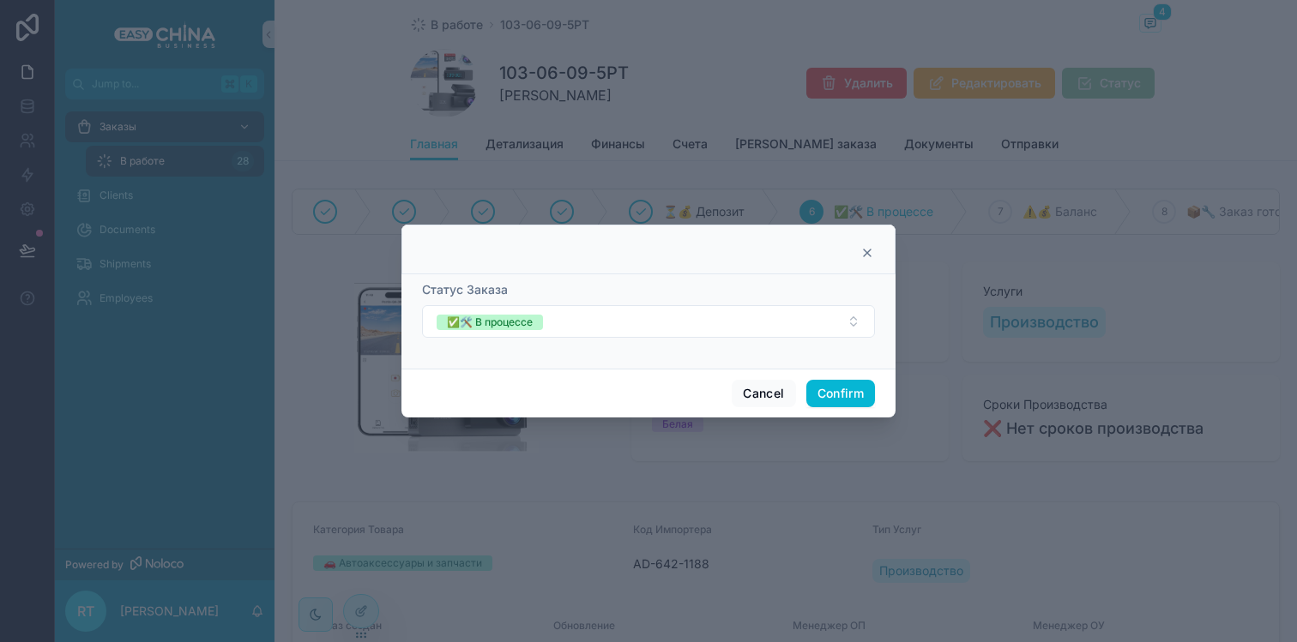
click at [867, 254] on icon at bounding box center [867, 253] width 14 height 14
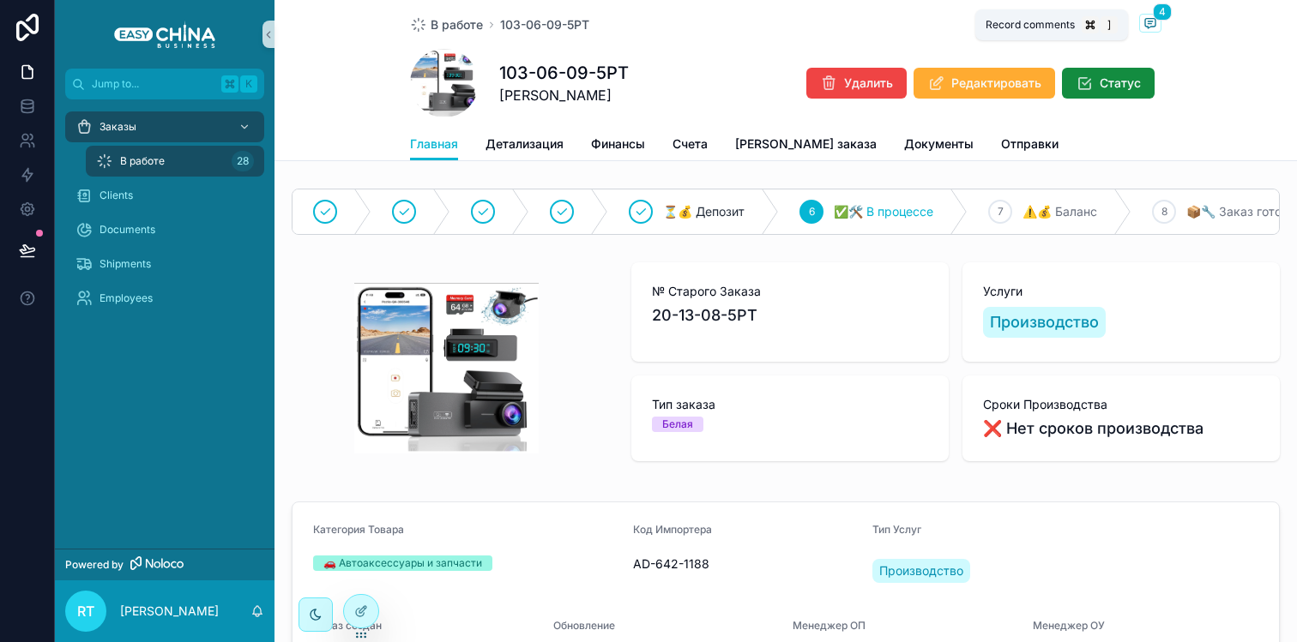
click at [1153, 16] on span "4" at bounding box center [1162, 11] width 19 height 17
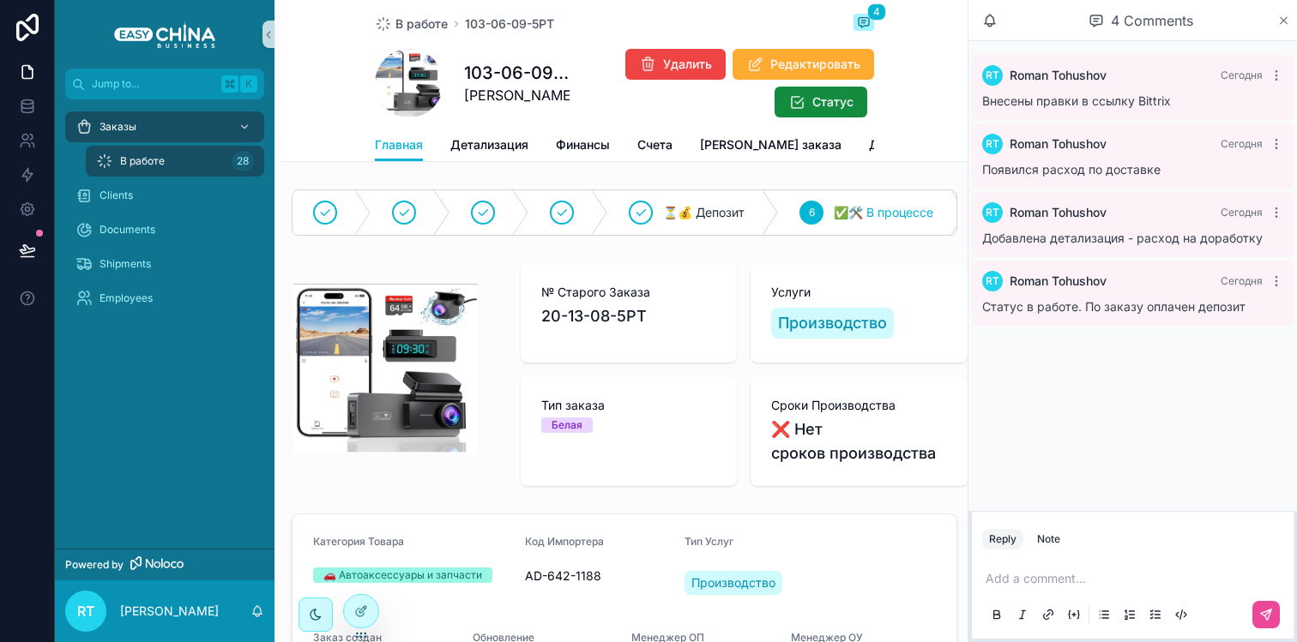
click at [1282, 22] on icon "scrollable content" at bounding box center [1283, 21] width 13 height 14
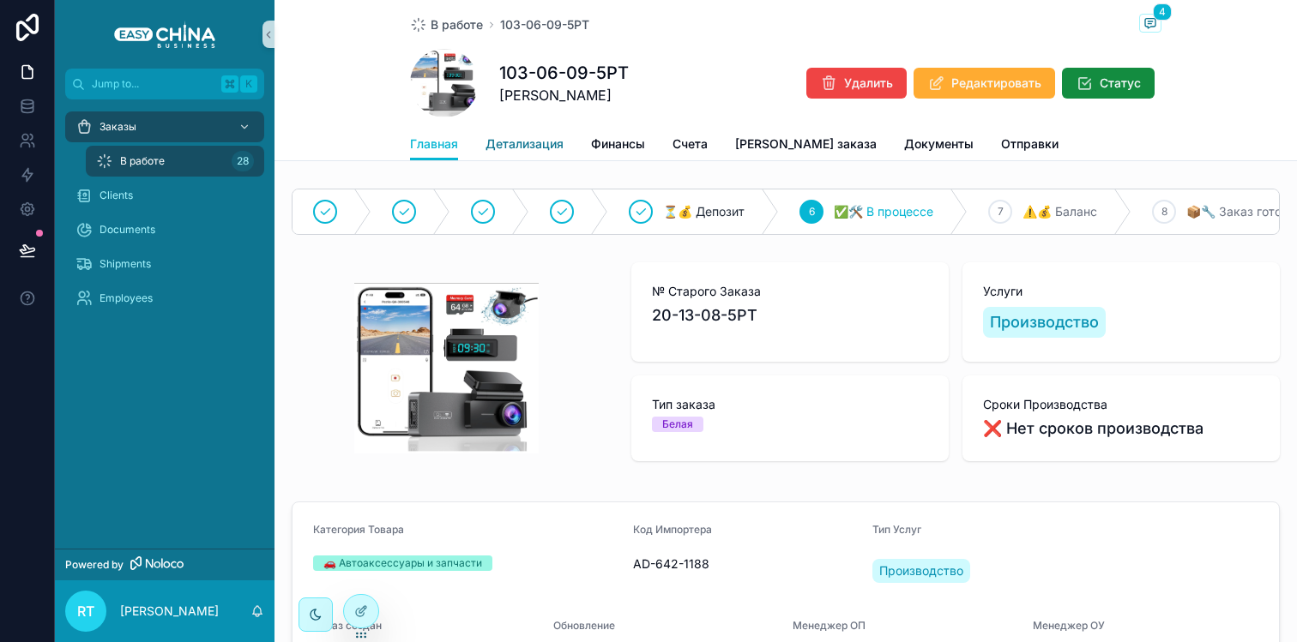
click at [534, 149] on span "Детализация" at bounding box center [524, 144] width 78 height 17
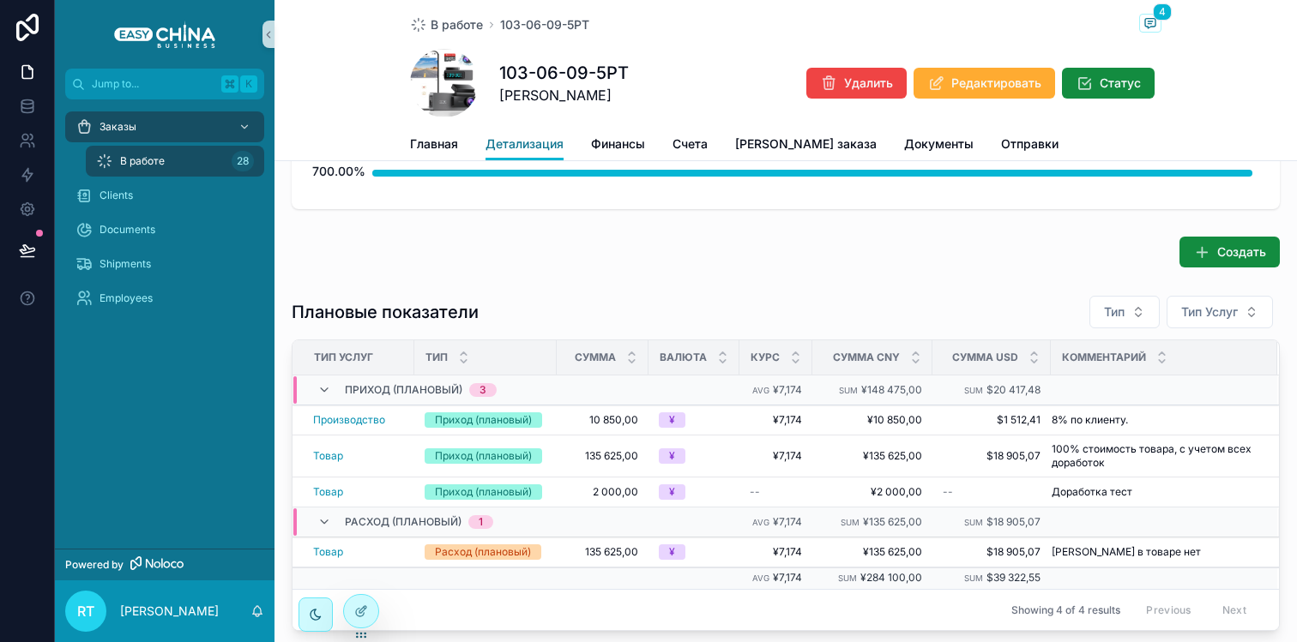
scroll to position [126, 0]
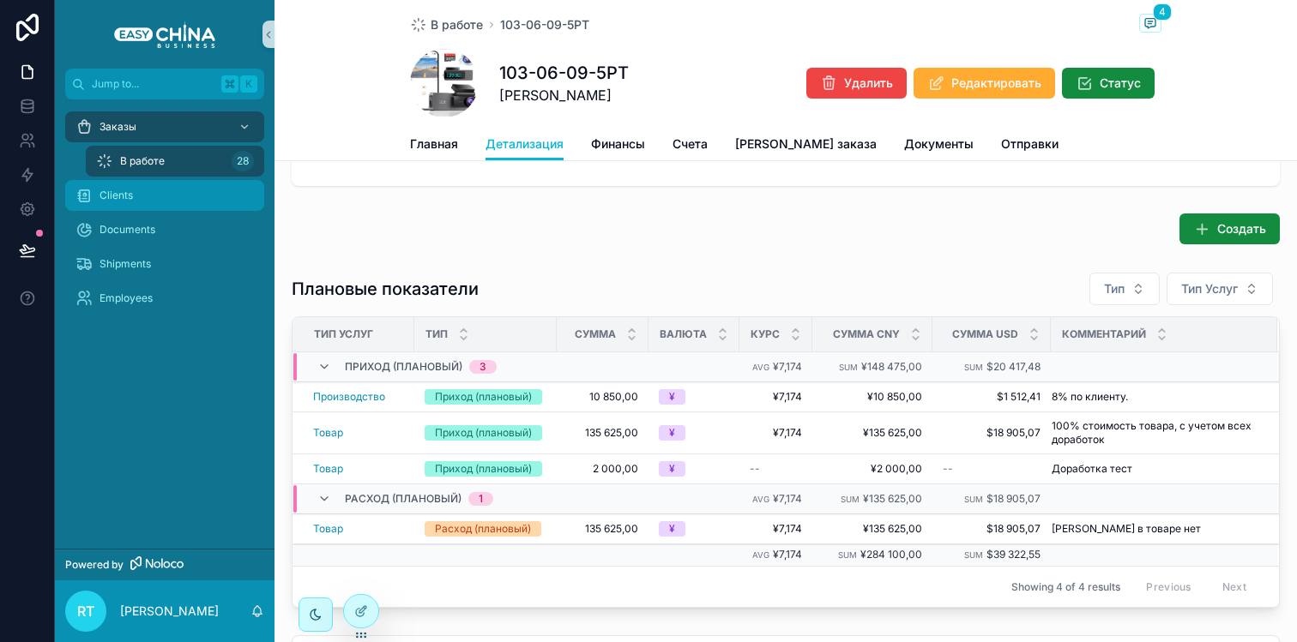
click at [178, 185] on div "Clients" at bounding box center [164, 195] width 178 height 27
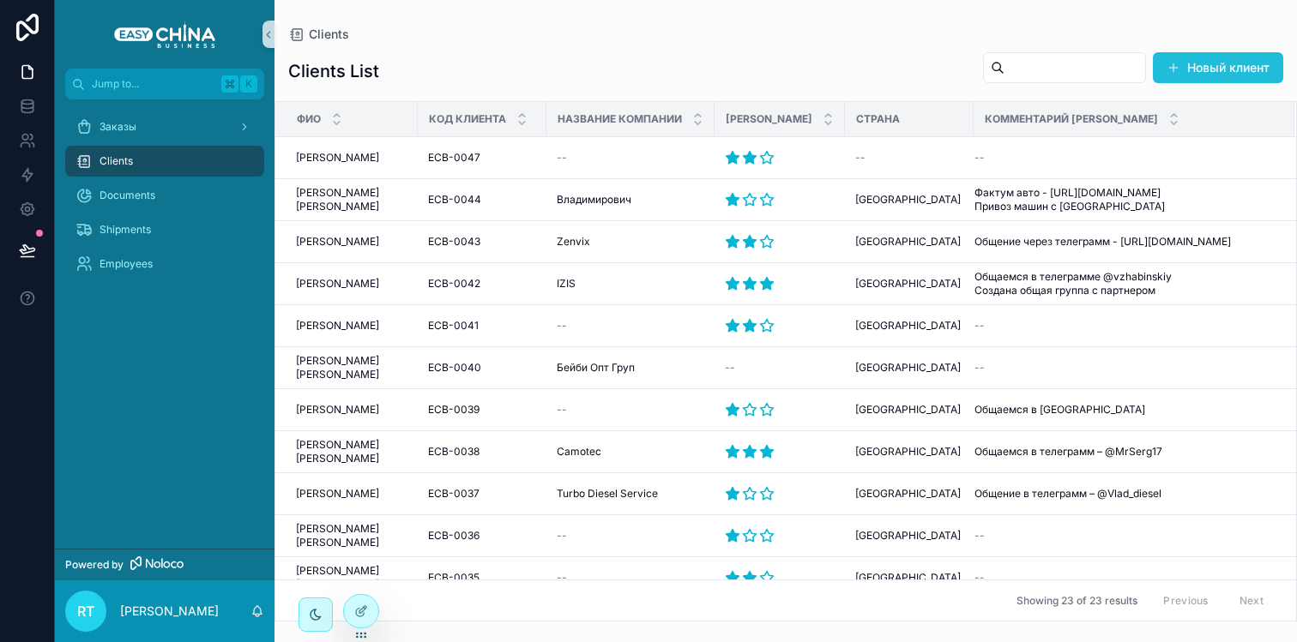
click at [1210, 73] on button "Новый клиент" at bounding box center [1218, 67] width 130 height 31
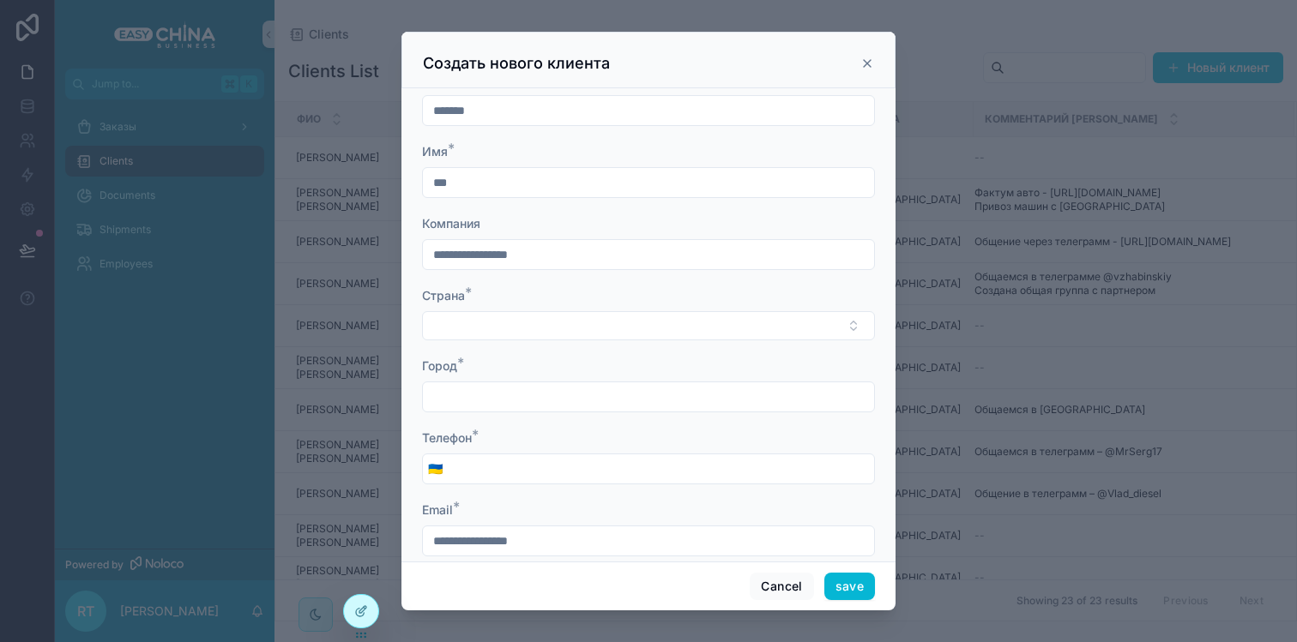
scroll to position [122, 0]
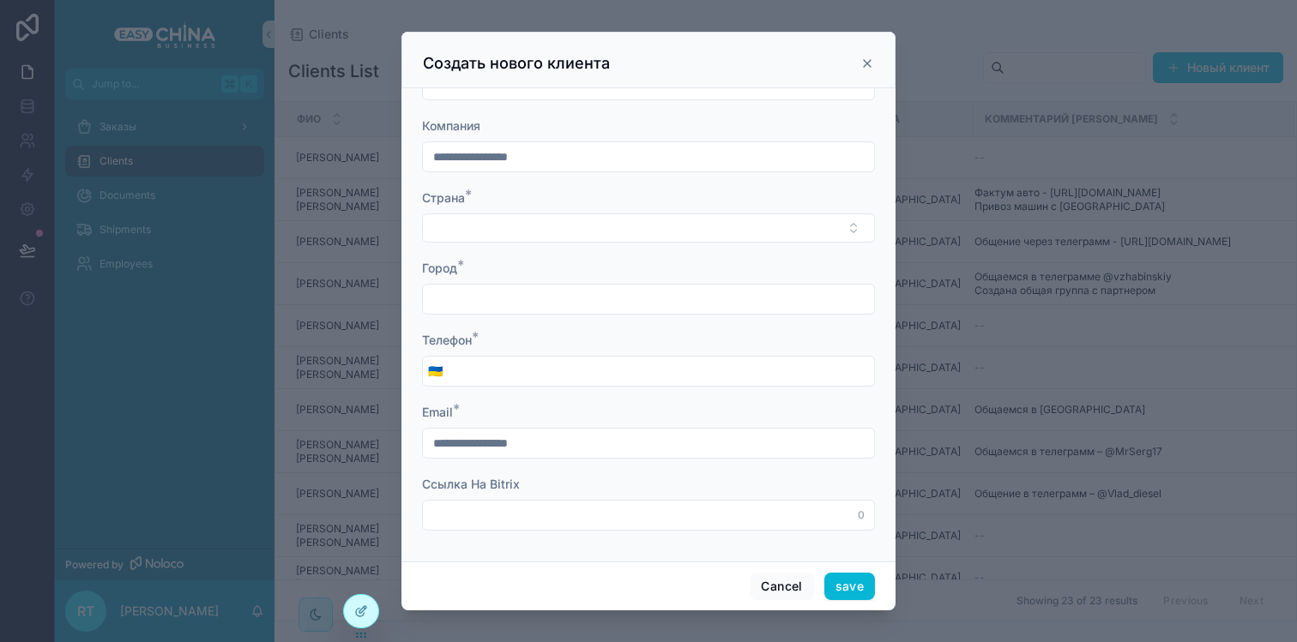
click at [593, 506] on input "scrollable content" at bounding box center [648, 515] width 451 height 24
click at [557, 235] on button "Select Button" at bounding box center [648, 228] width 453 height 29
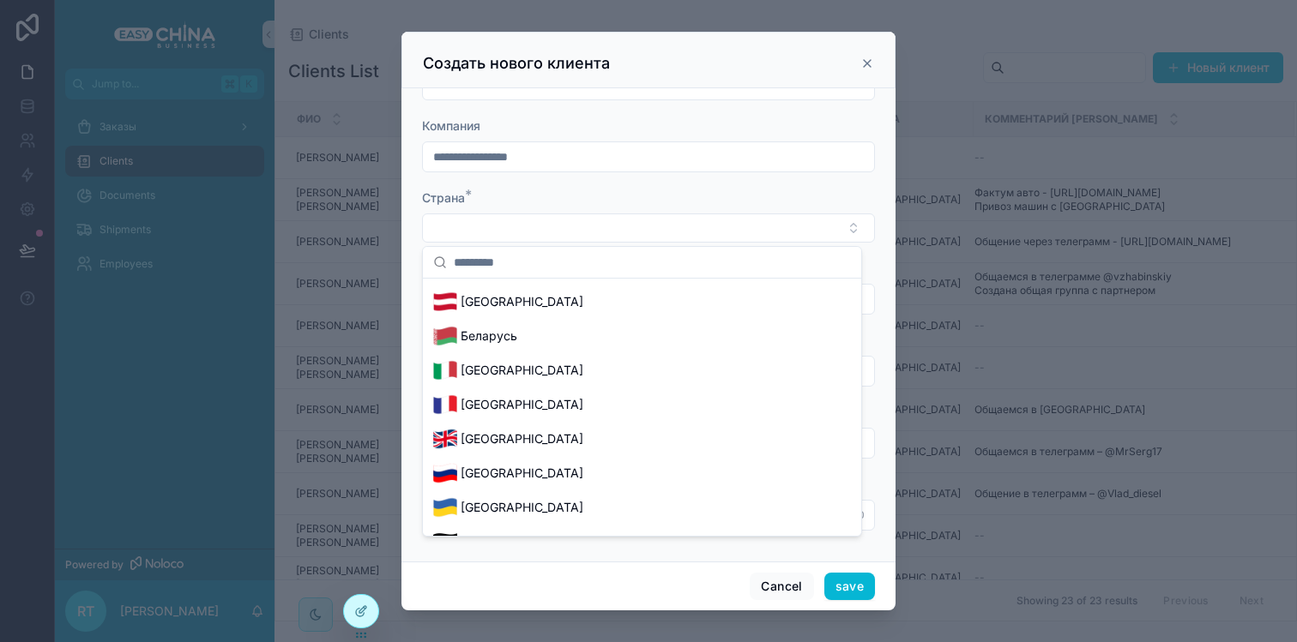
scroll to position [0, 0]
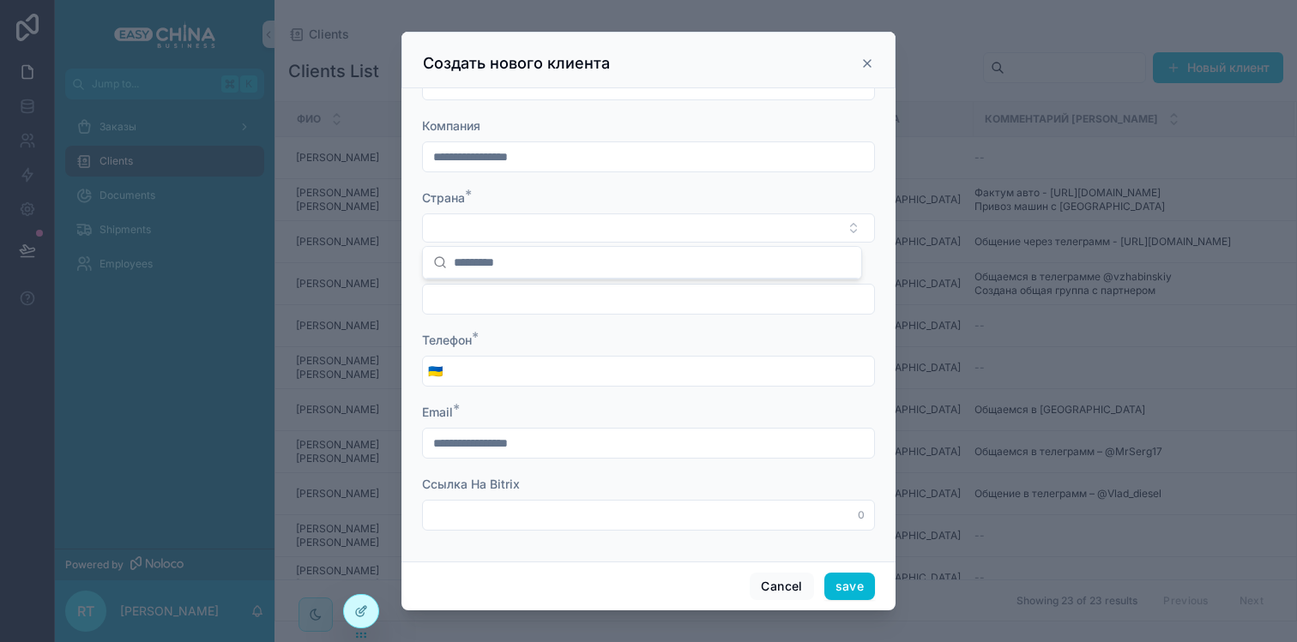
click at [872, 55] on div "Создать нового клиента" at bounding box center [648, 63] width 451 height 21
click at [871, 62] on icon "scrollable content" at bounding box center [867, 64] width 14 height 14
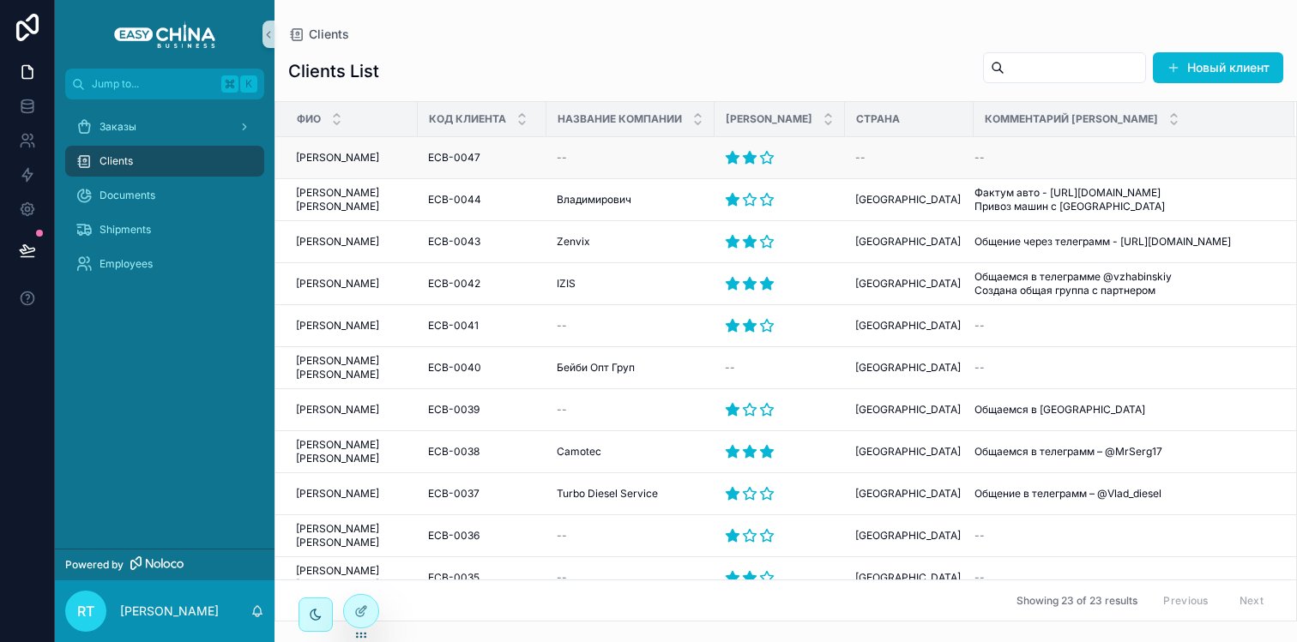
click at [349, 156] on span "Тогушов Роман" at bounding box center [337, 158] width 83 height 14
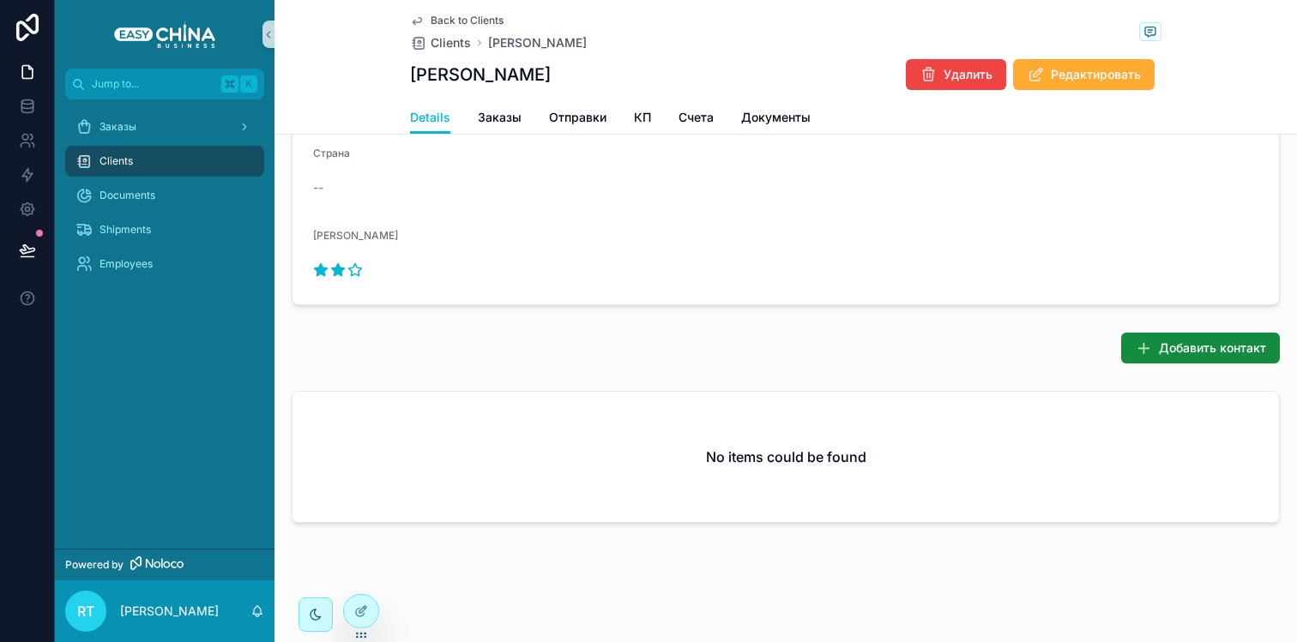
scroll to position [504, 0]
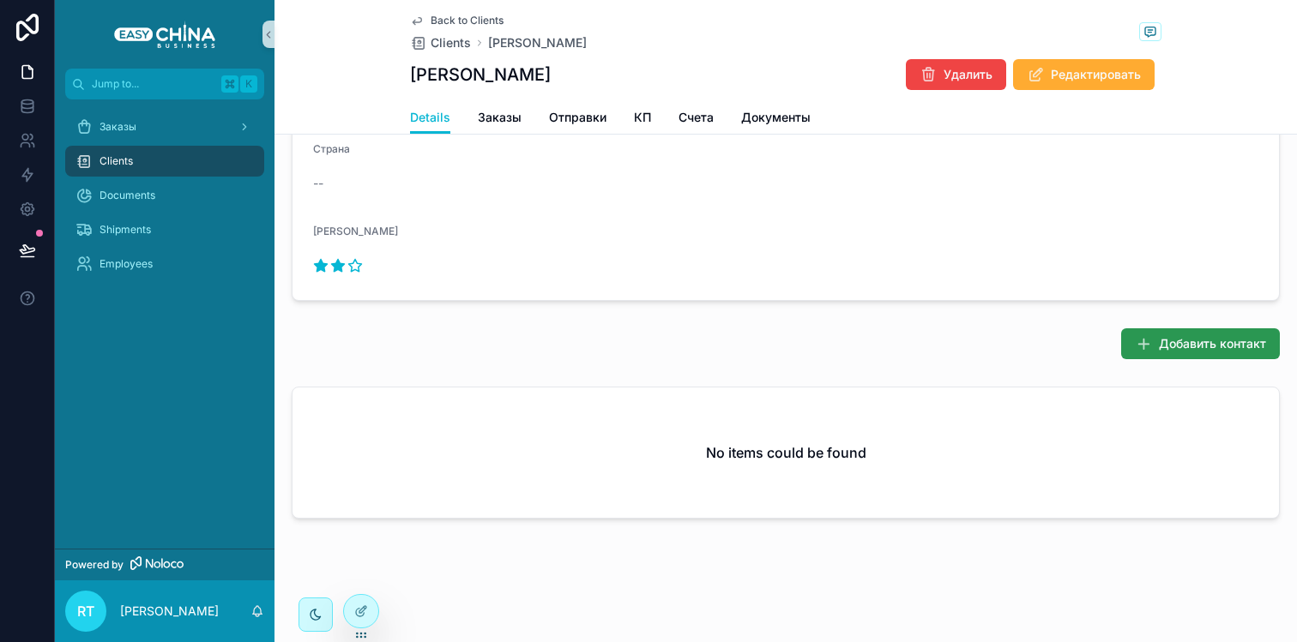
click at [1144, 343] on icon "scrollable content" at bounding box center [1143, 343] width 17 height 17
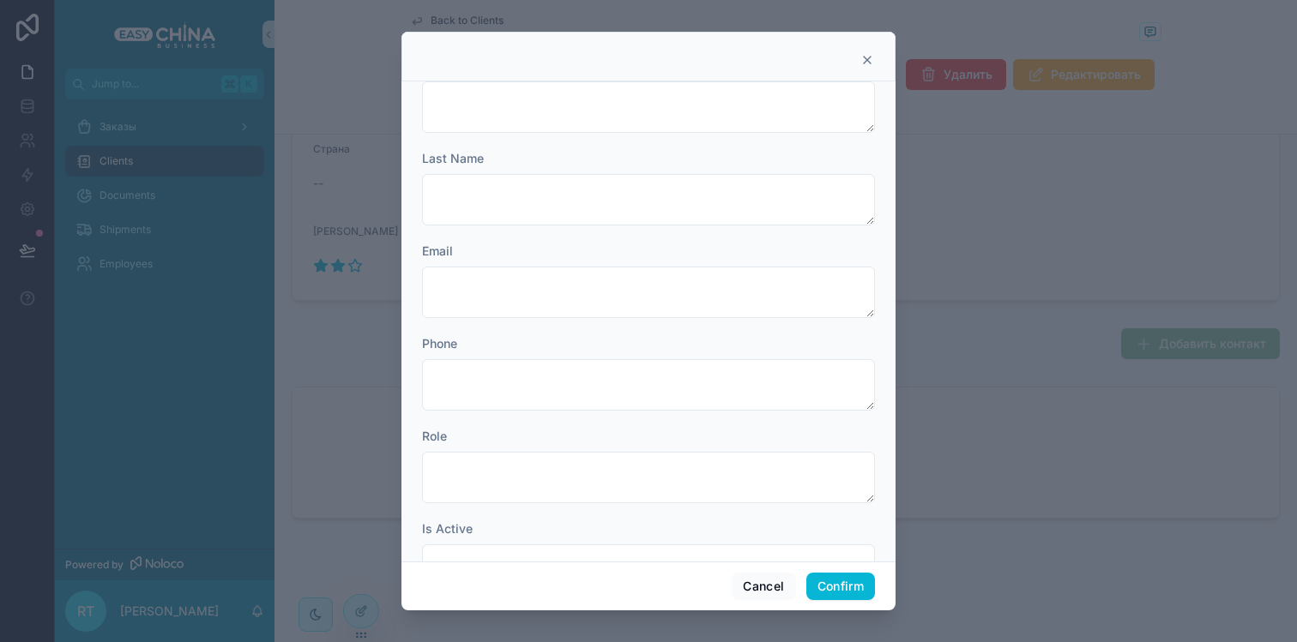
scroll to position [0, 0]
click at [370, 610] on div at bounding box center [648, 321] width 1297 height 642
click at [870, 57] on icon at bounding box center [867, 60] width 14 height 14
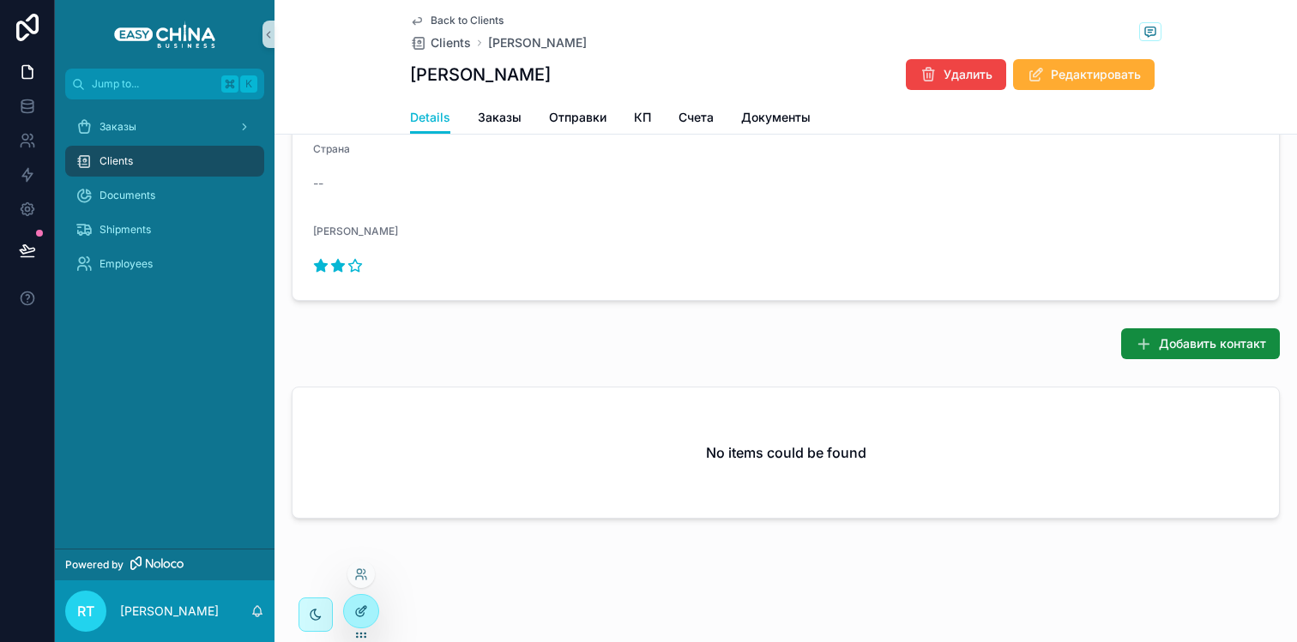
click at [360, 599] on div at bounding box center [361, 611] width 34 height 33
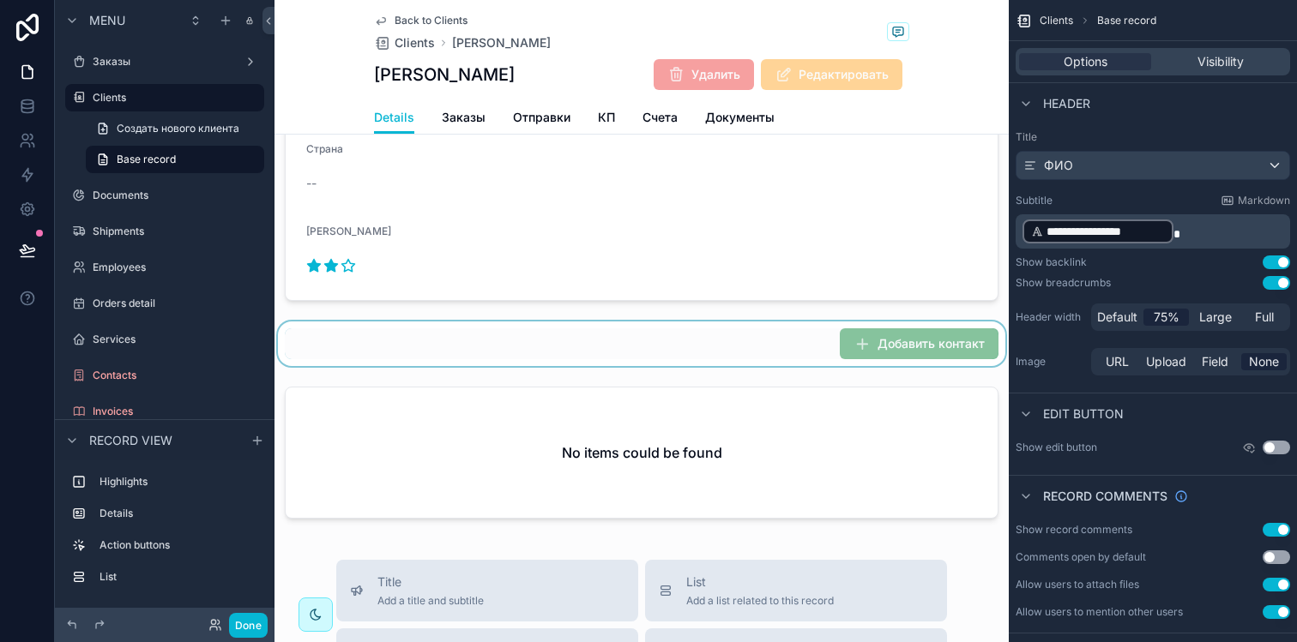
click at [870, 343] on div "scrollable content" at bounding box center [641, 344] width 734 height 45
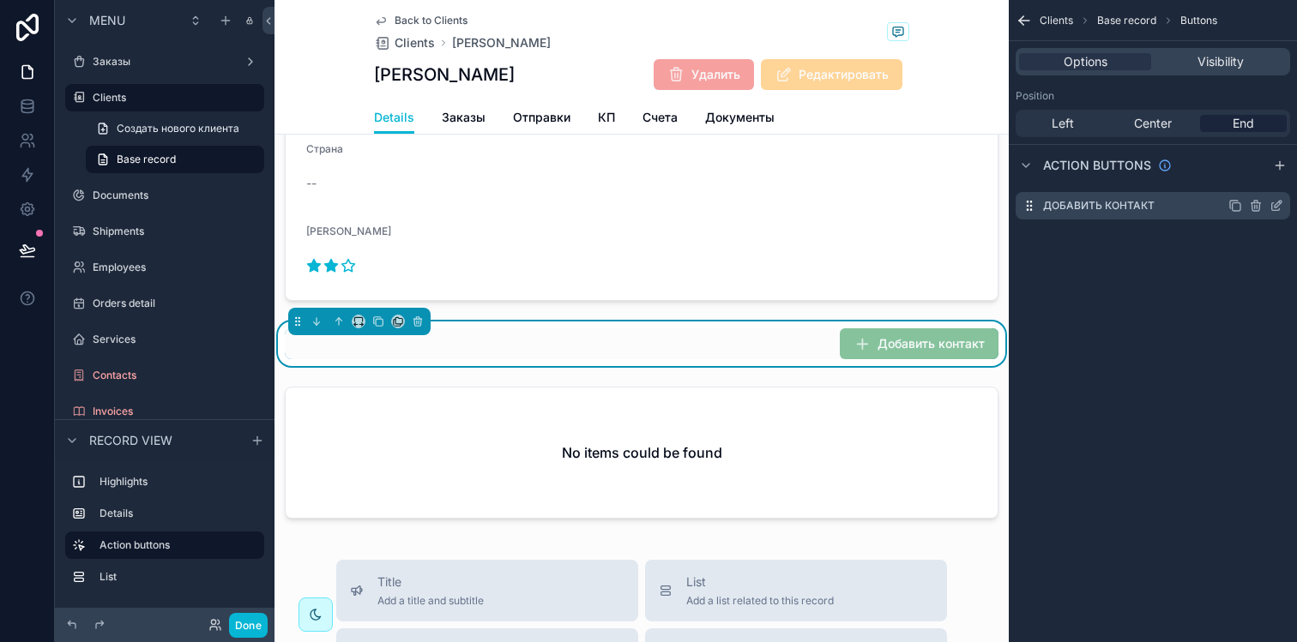
click at [1272, 207] on icon "scrollable content" at bounding box center [1276, 206] width 14 height 14
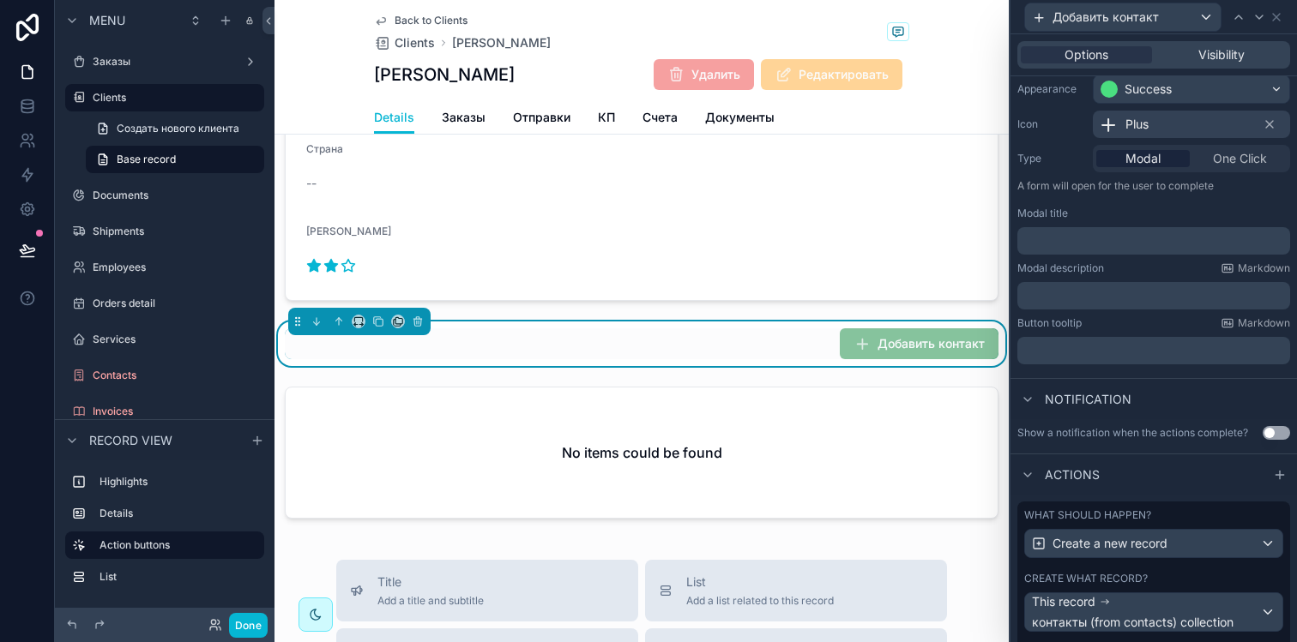
scroll to position [220, 0]
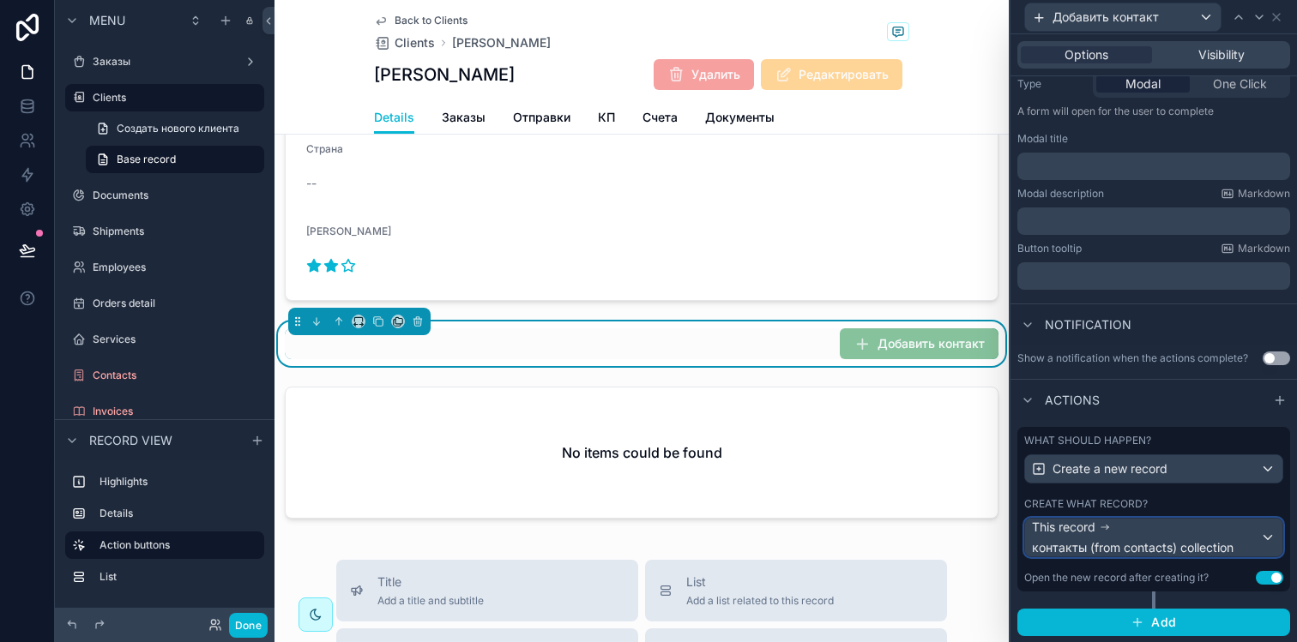
click at [1154, 539] on span "контакты (from contacts) collection" at bounding box center [1133, 547] width 202 height 17
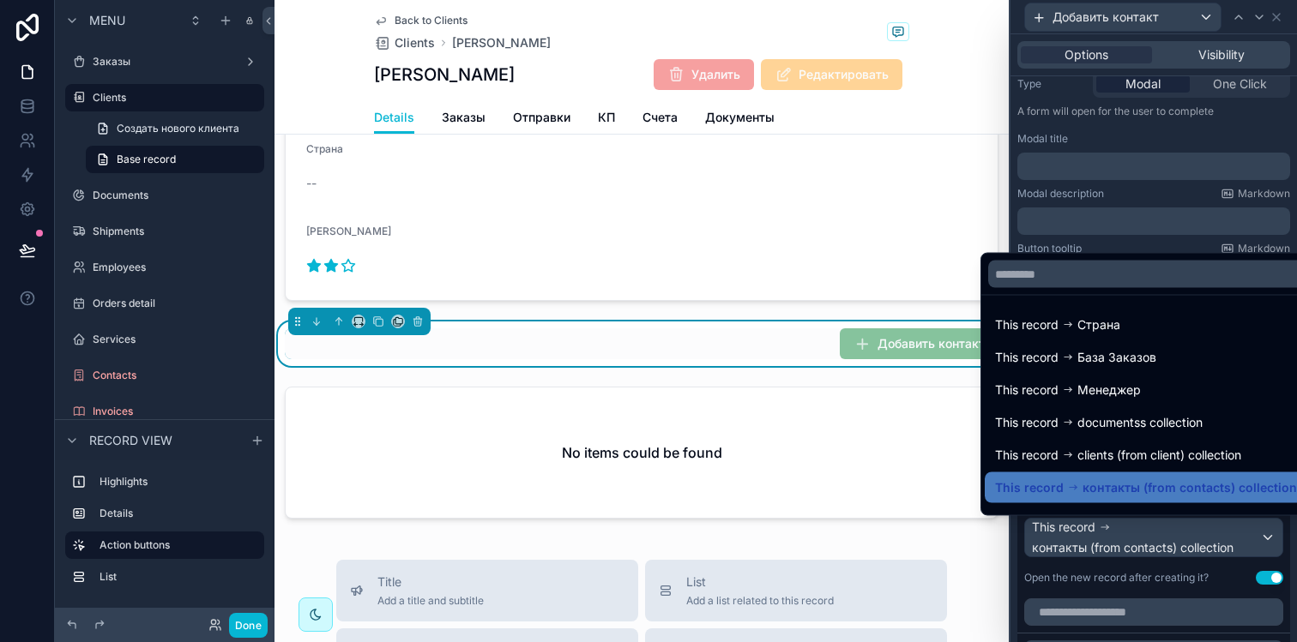
click at [1154, 539] on div at bounding box center [1153, 321] width 286 height 642
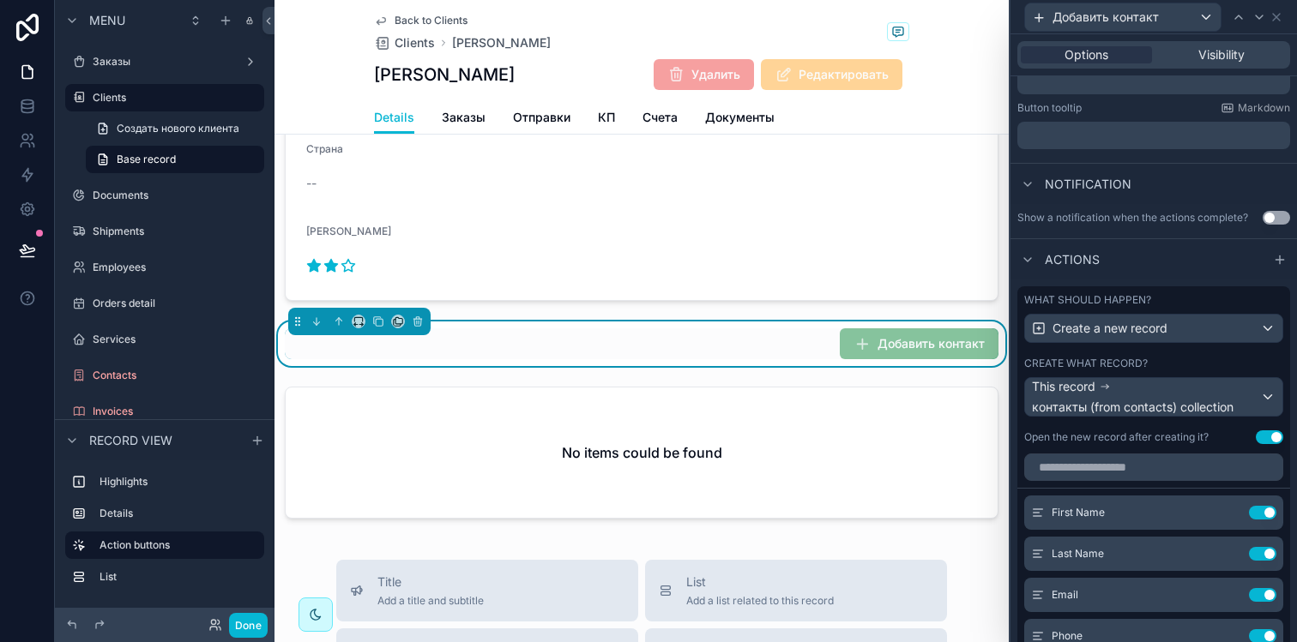
scroll to position [2, 0]
click at [1224, 516] on icon at bounding box center [1228, 517] width 8 height 8
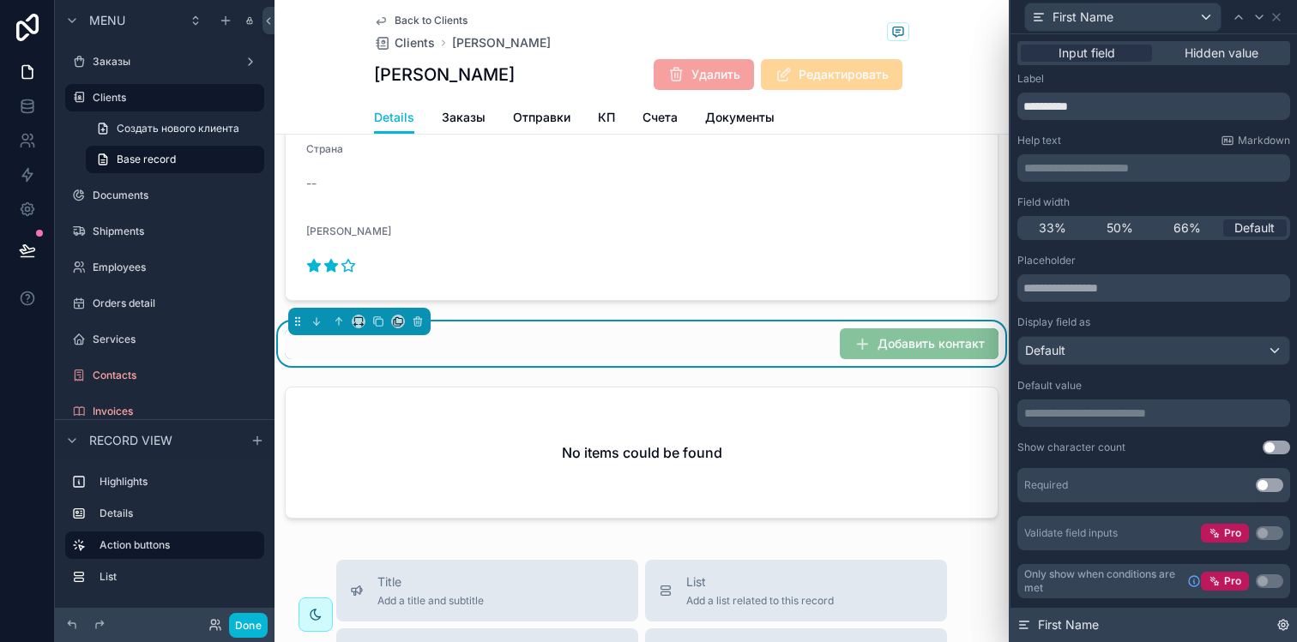
click at [1279, 624] on icon at bounding box center [1283, 625] width 10 height 10
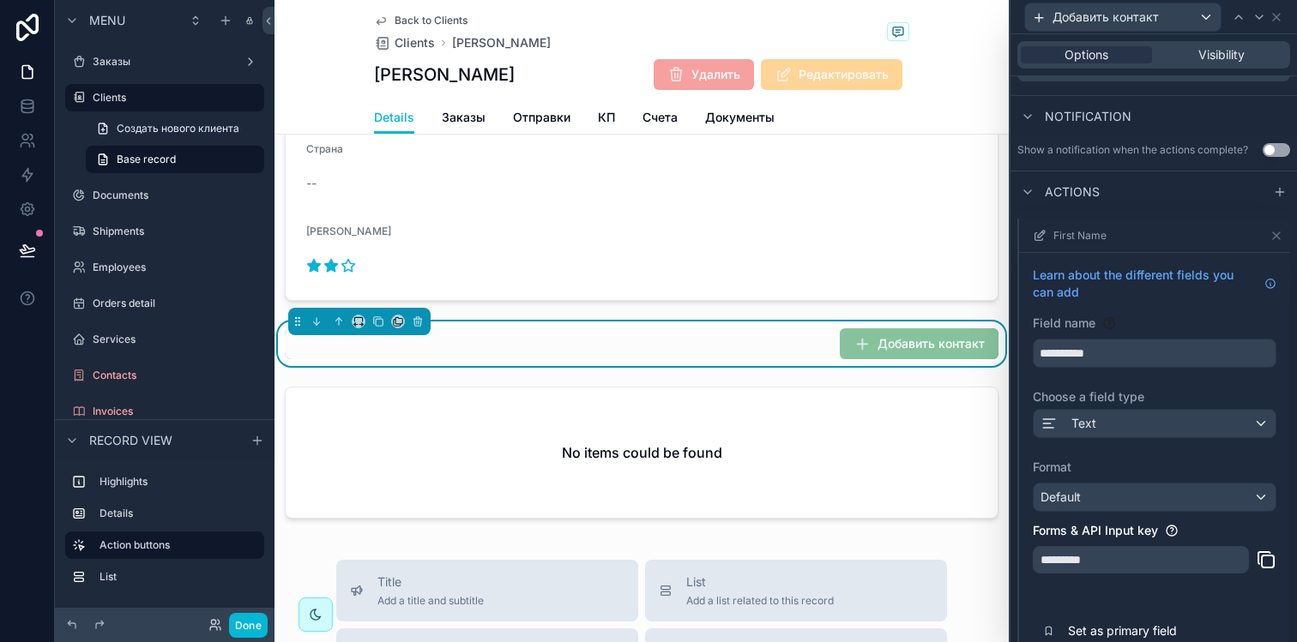
scroll to position [439, 0]
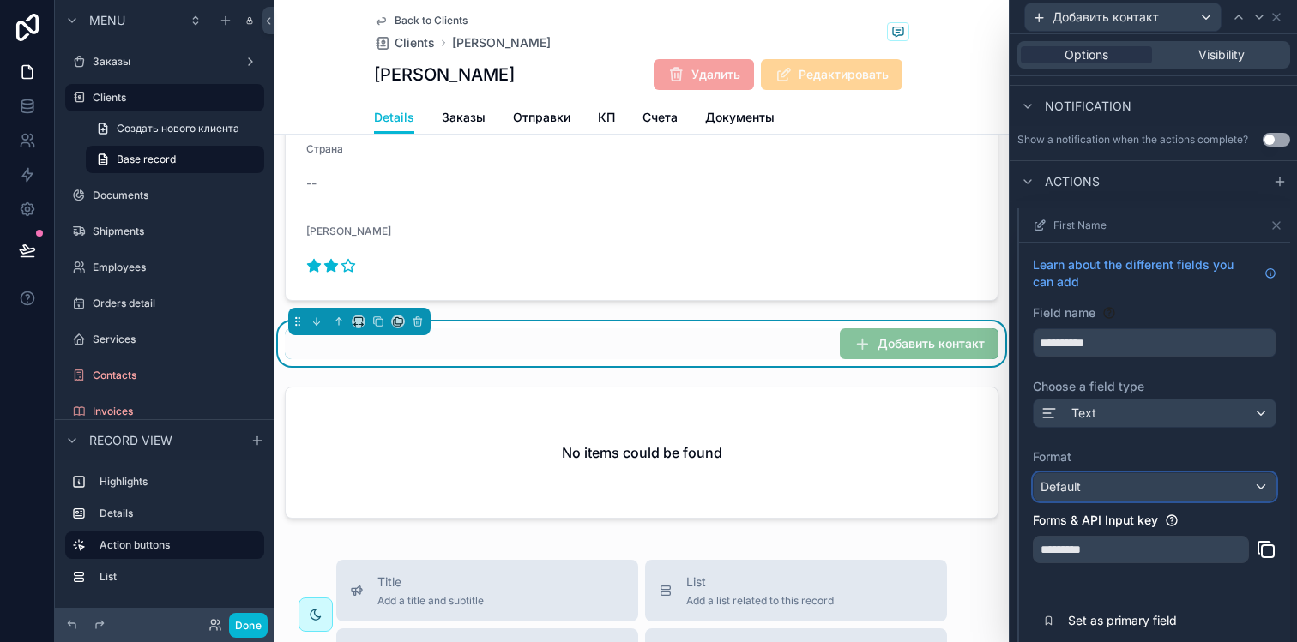
click at [1112, 499] on div "Default" at bounding box center [1154, 486] width 242 height 27
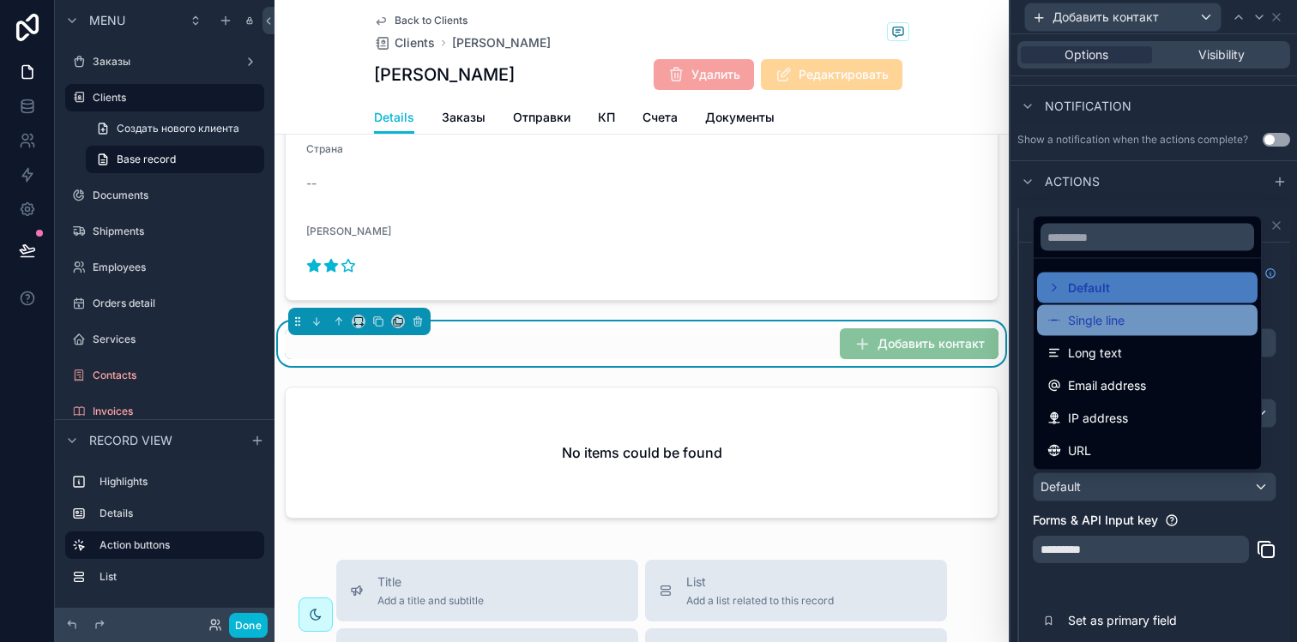
click at [1108, 326] on span "Single line" at bounding box center [1096, 320] width 57 height 21
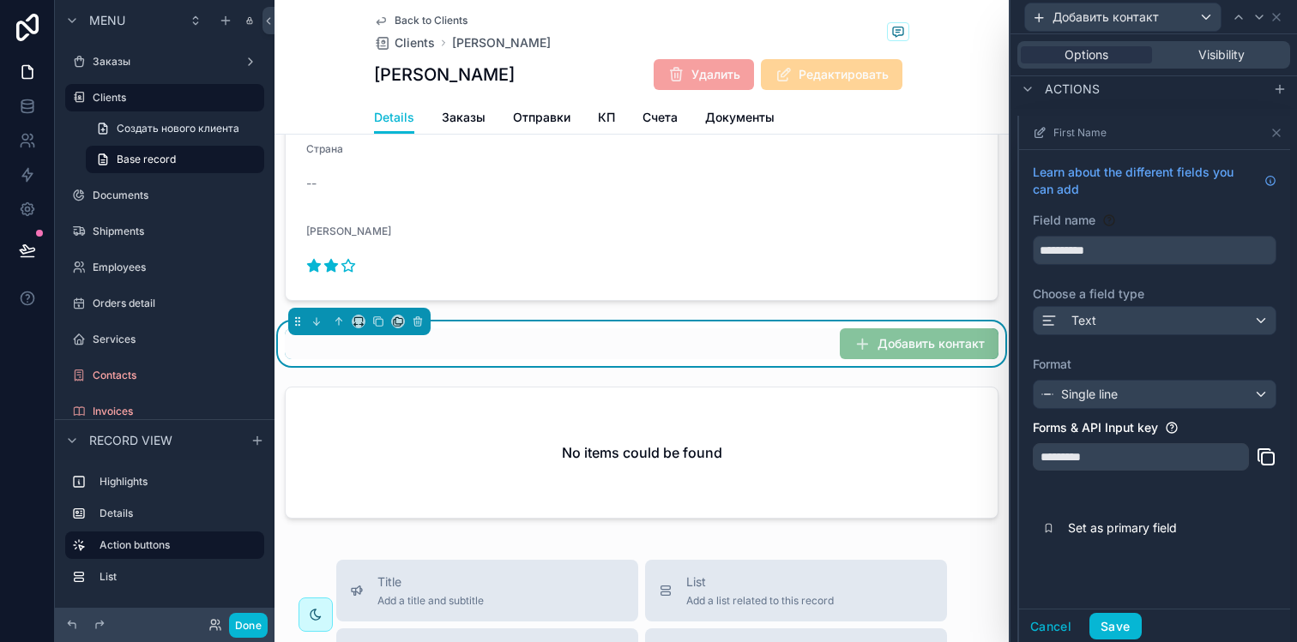
scroll to position [583, 0]
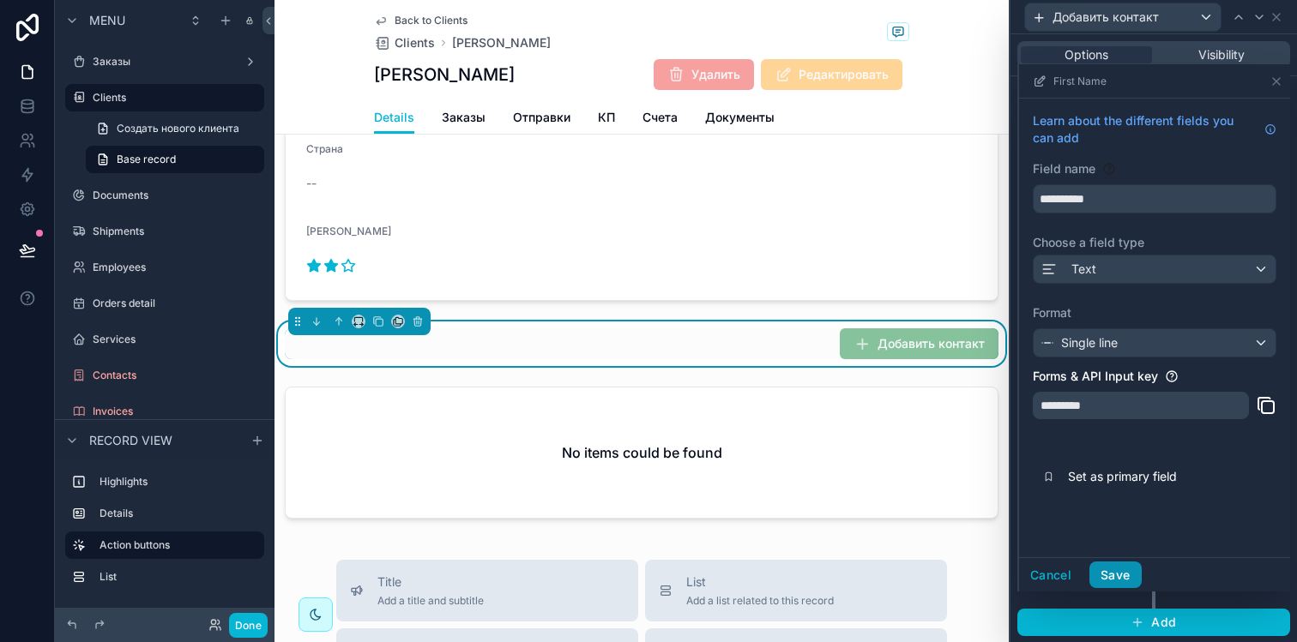
click at [1101, 572] on button "Save" at bounding box center [1114, 575] width 51 height 27
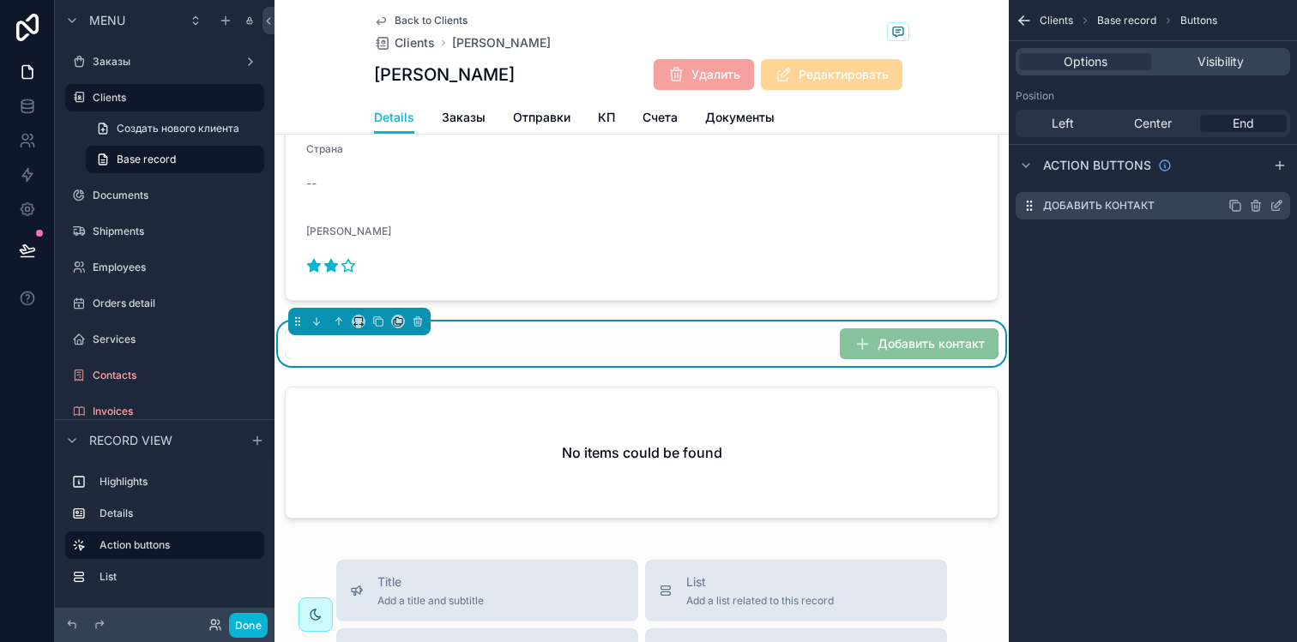
click at [1279, 206] on icon "scrollable content" at bounding box center [1276, 206] width 14 height 14
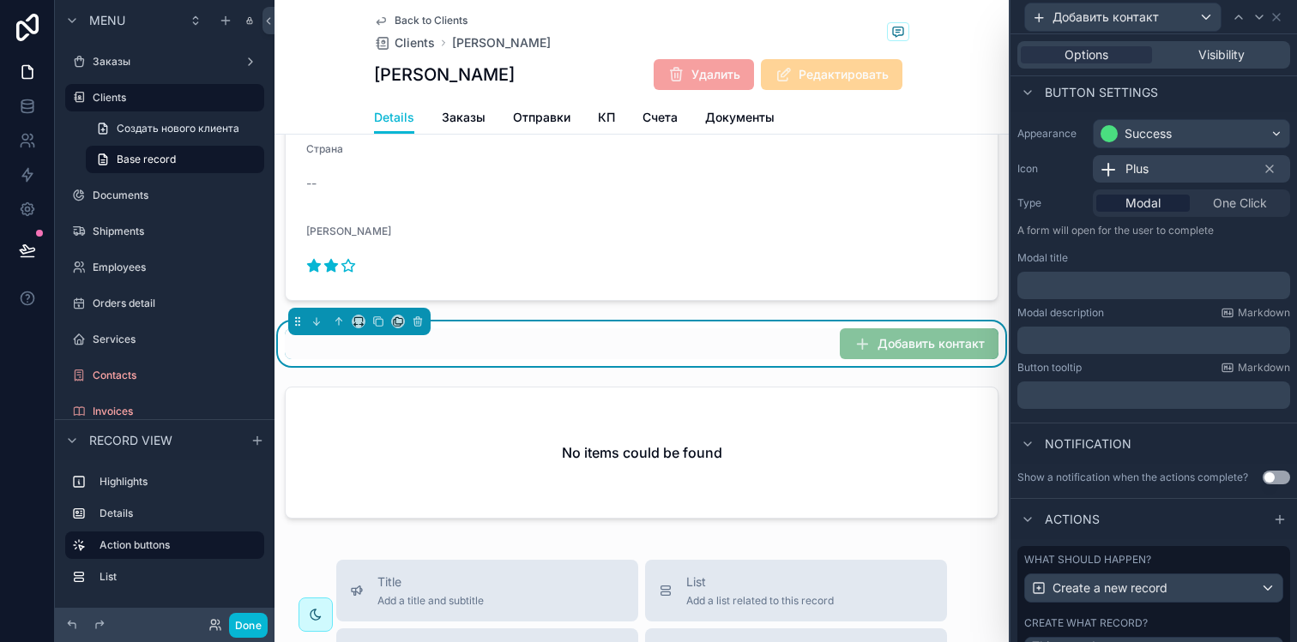
scroll to position [220, 0]
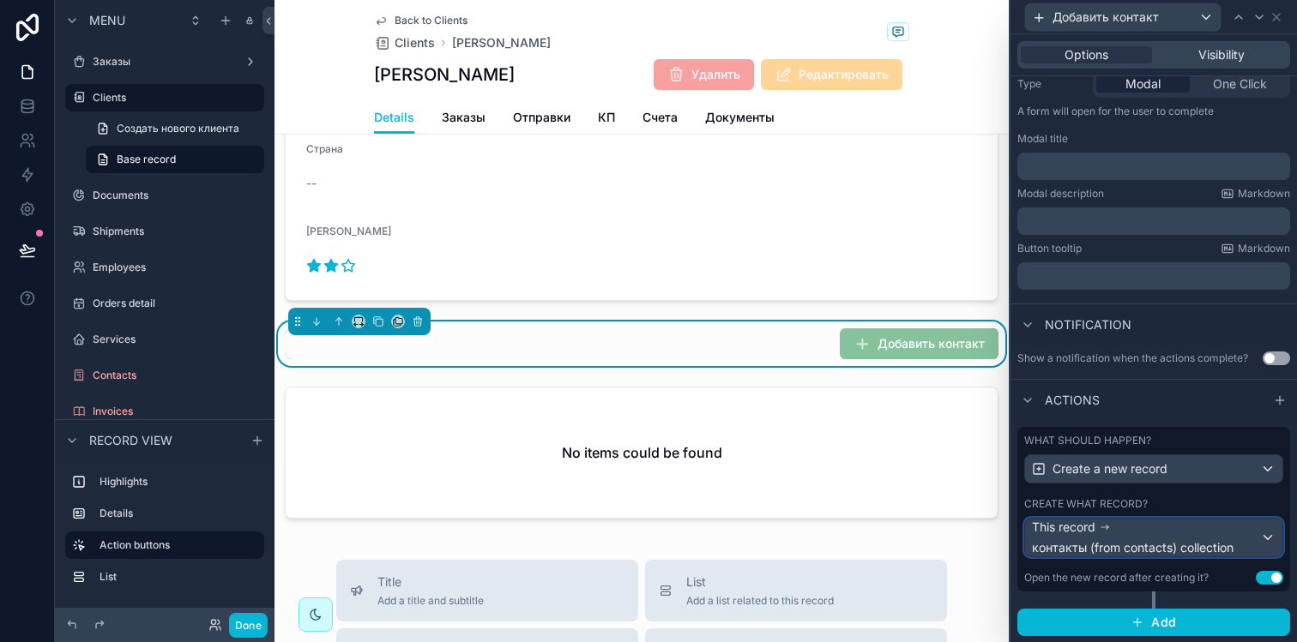
click at [1132, 552] on span "контакты (from contacts) collection" at bounding box center [1133, 547] width 202 height 17
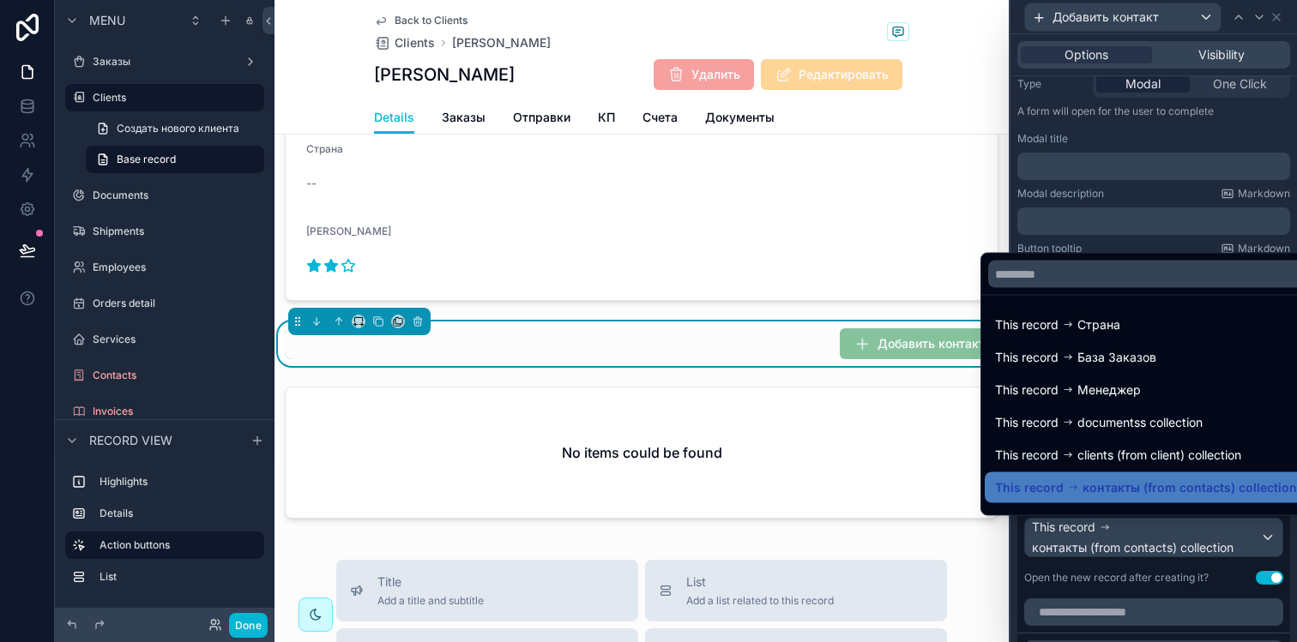
click at [1132, 539] on div at bounding box center [1153, 321] width 286 height 642
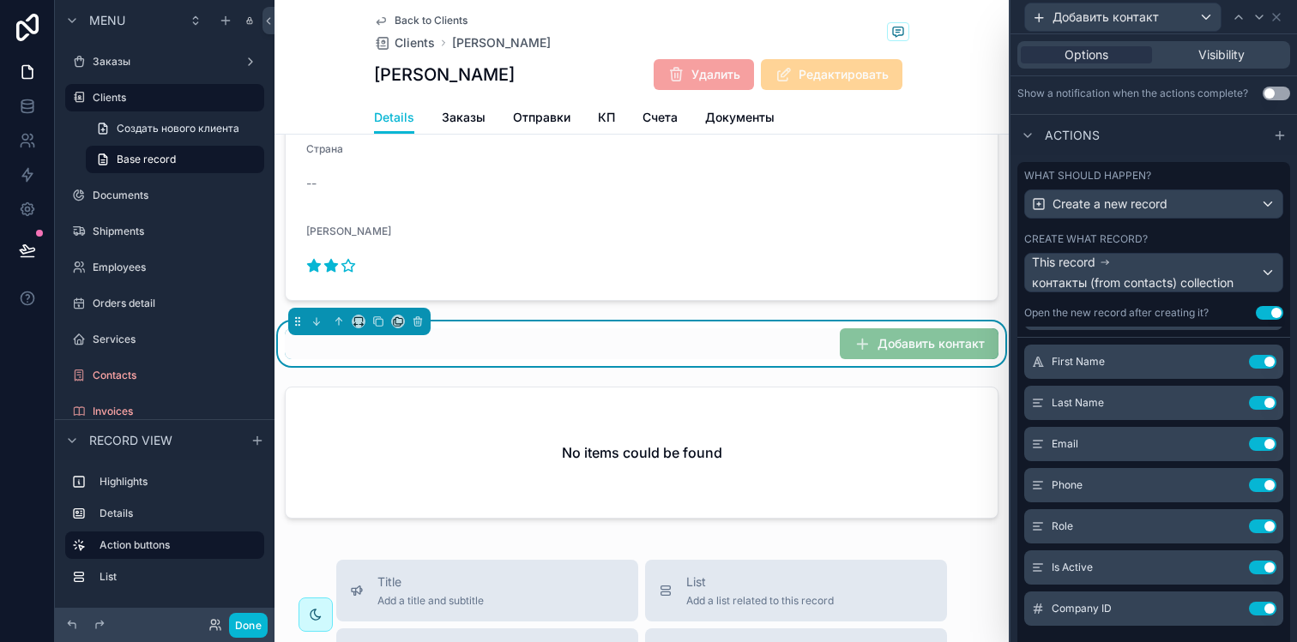
scroll to position [35, 0]
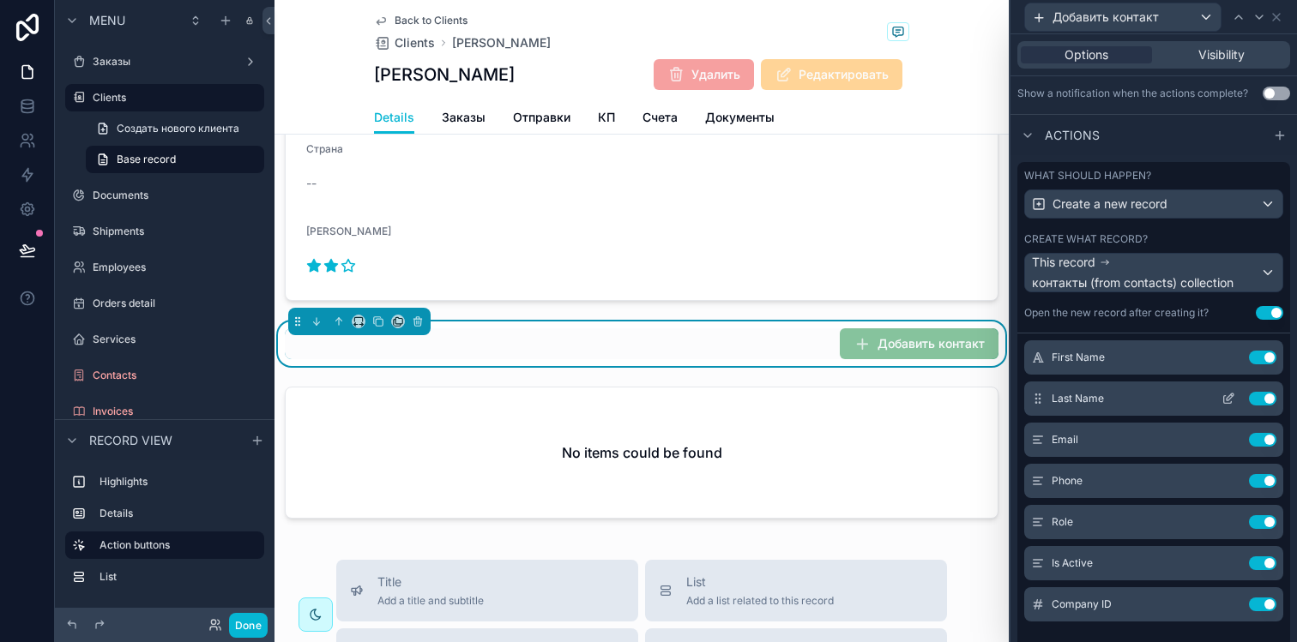
click at [1221, 401] on icon at bounding box center [1228, 399] width 14 height 14
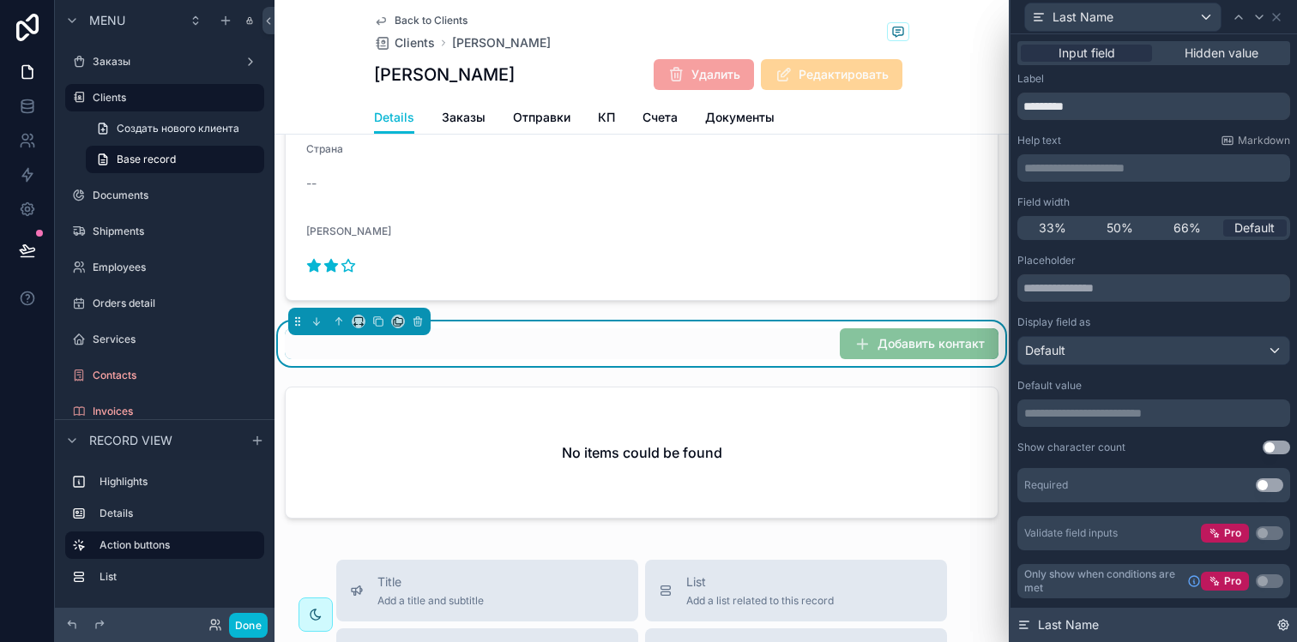
click at [1274, 624] on div "Last Name" at bounding box center [1153, 625] width 286 height 34
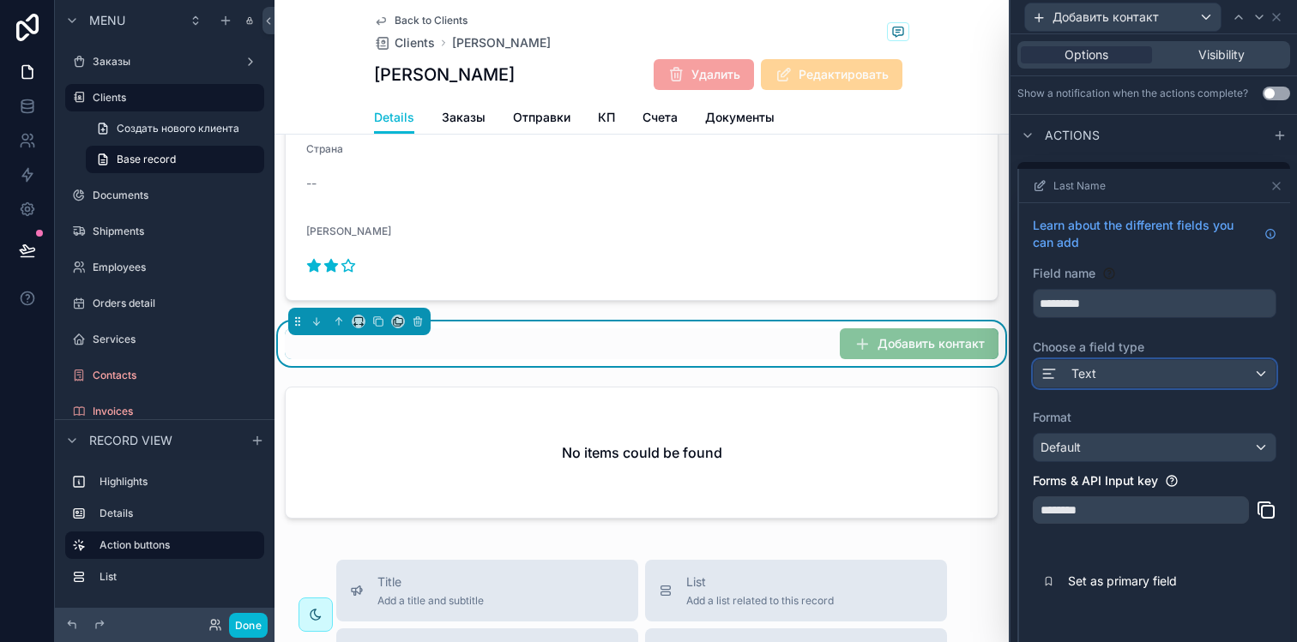
click at [1093, 371] on span "Text" at bounding box center [1083, 373] width 25 height 17
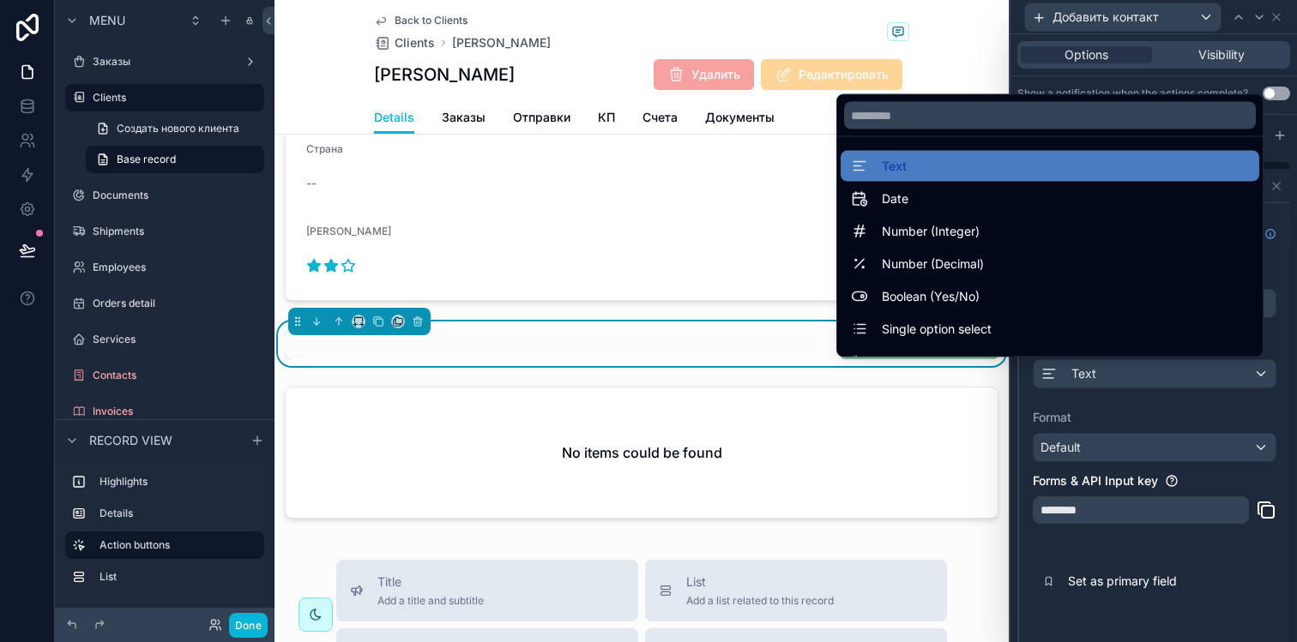
click at [1093, 371] on div at bounding box center [1154, 429] width 271 height 521
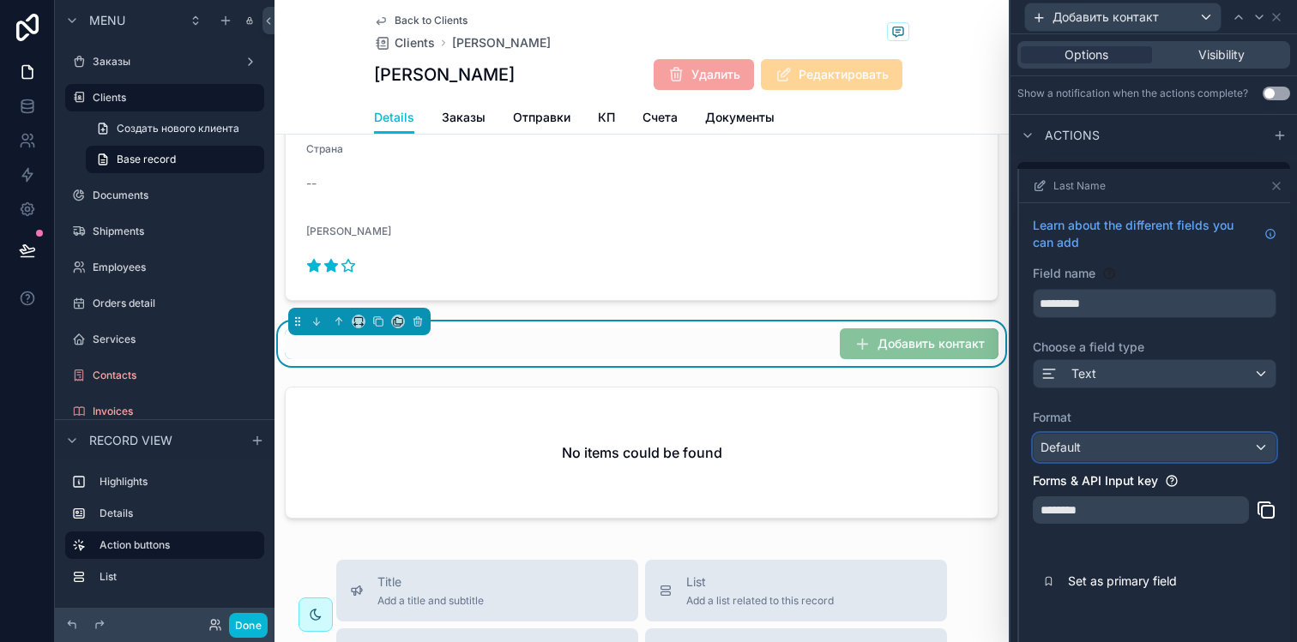
click at [1093, 449] on div "Default" at bounding box center [1154, 447] width 242 height 27
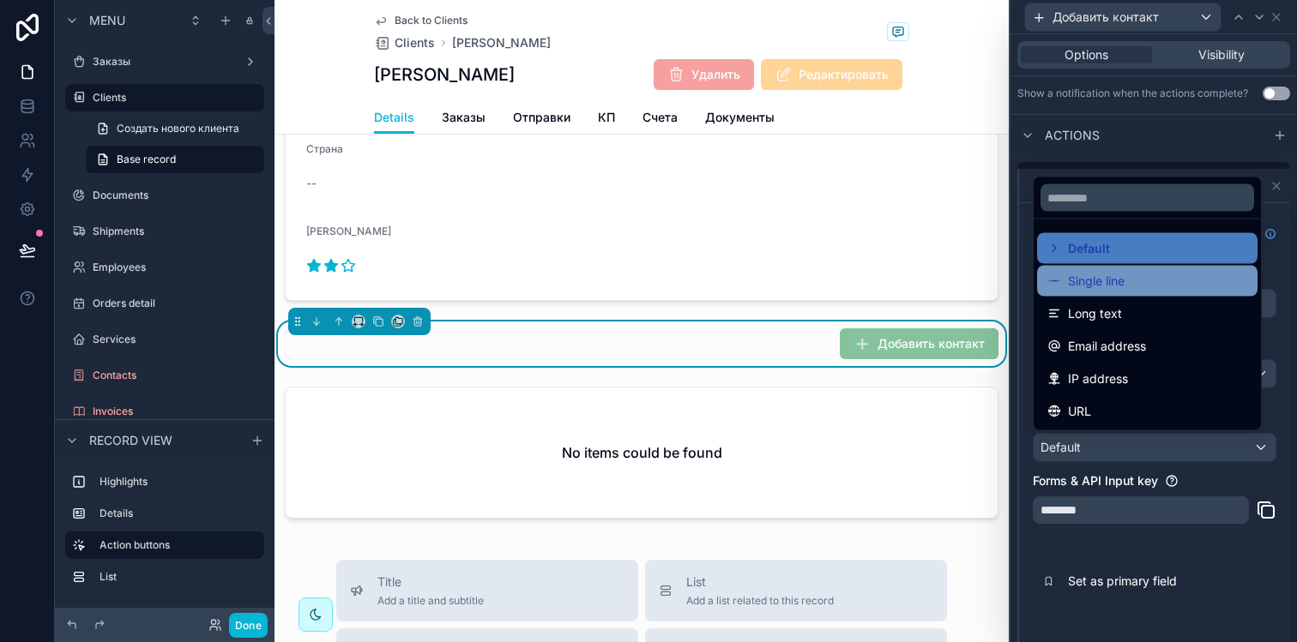
click at [1085, 279] on span "Single line" at bounding box center [1096, 281] width 57 height 21
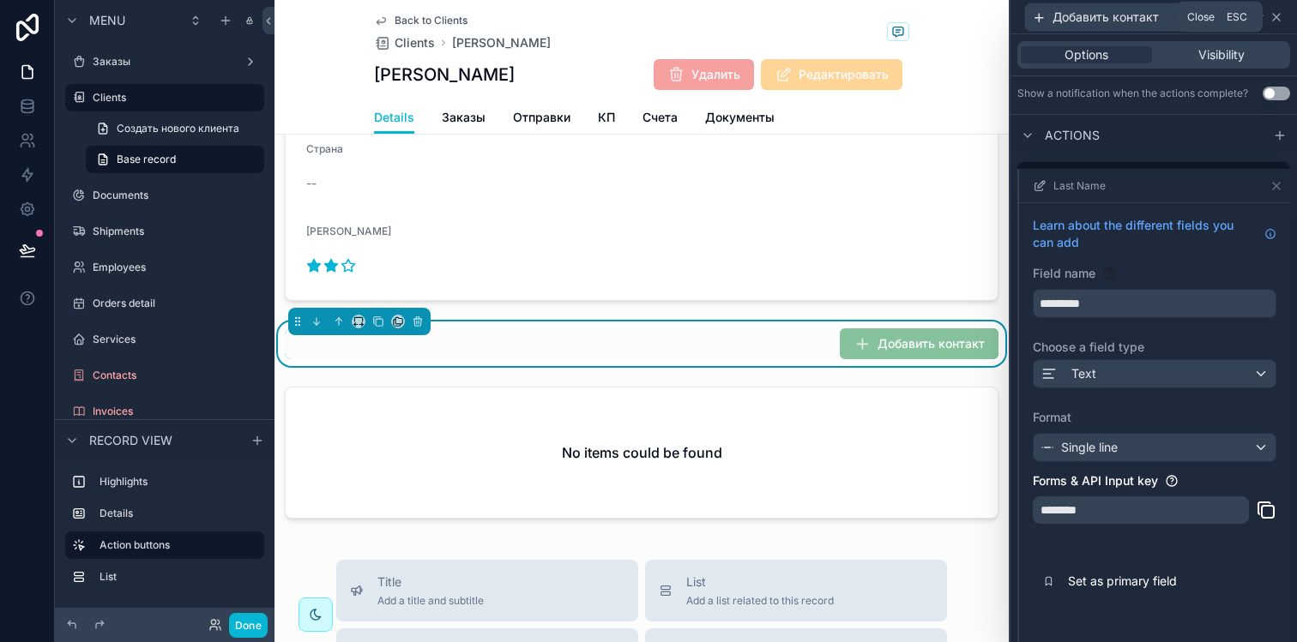
click at [1275, 20] on icon at bounding box center [1276, 17] width 14 height 14
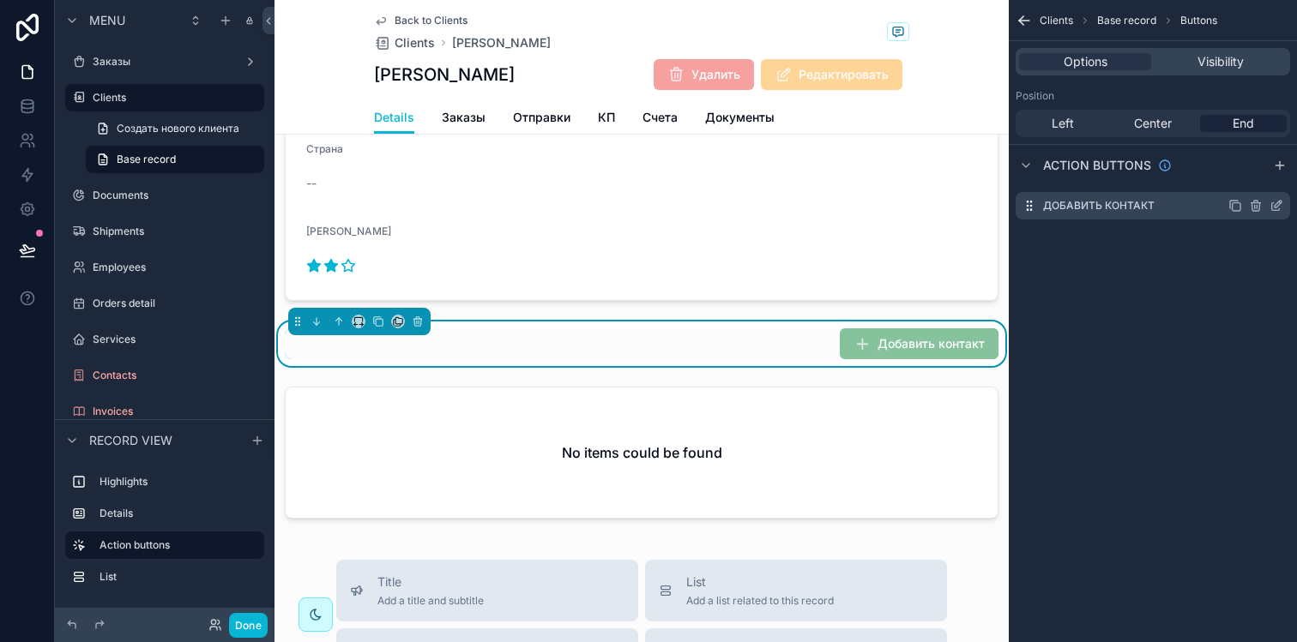
click at [1274, 209] on icon "scrollable content" at bounding box center [1276, 207] width 8 height 8
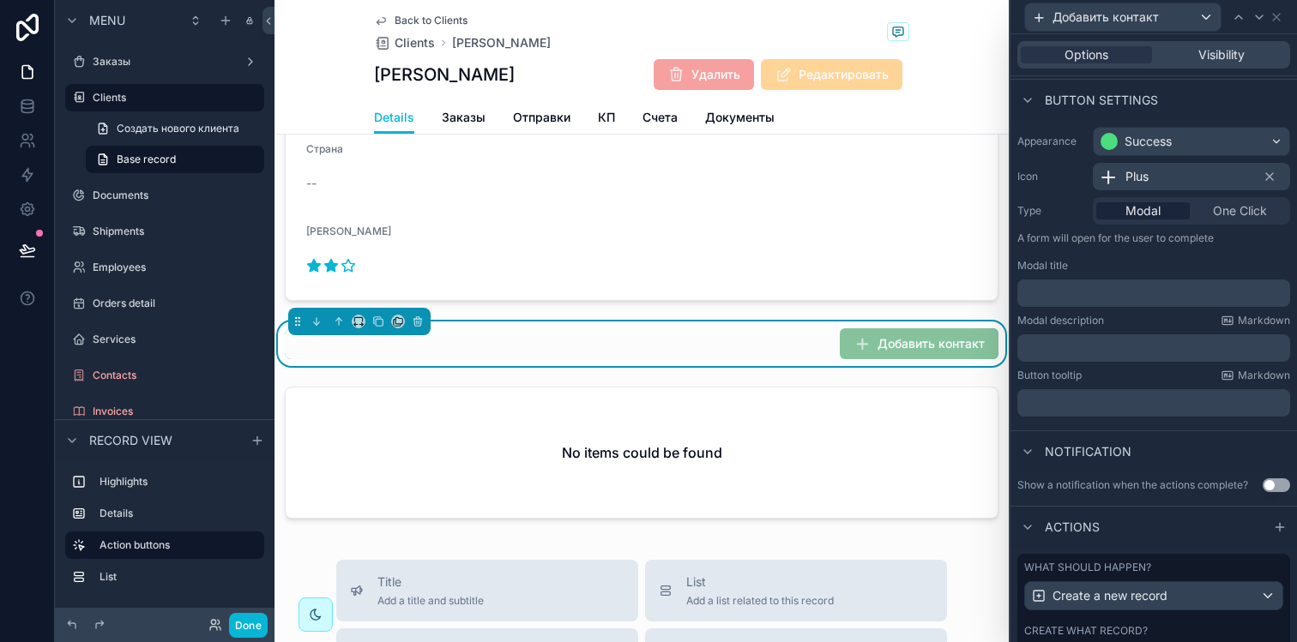
scroll to position [220, 0]
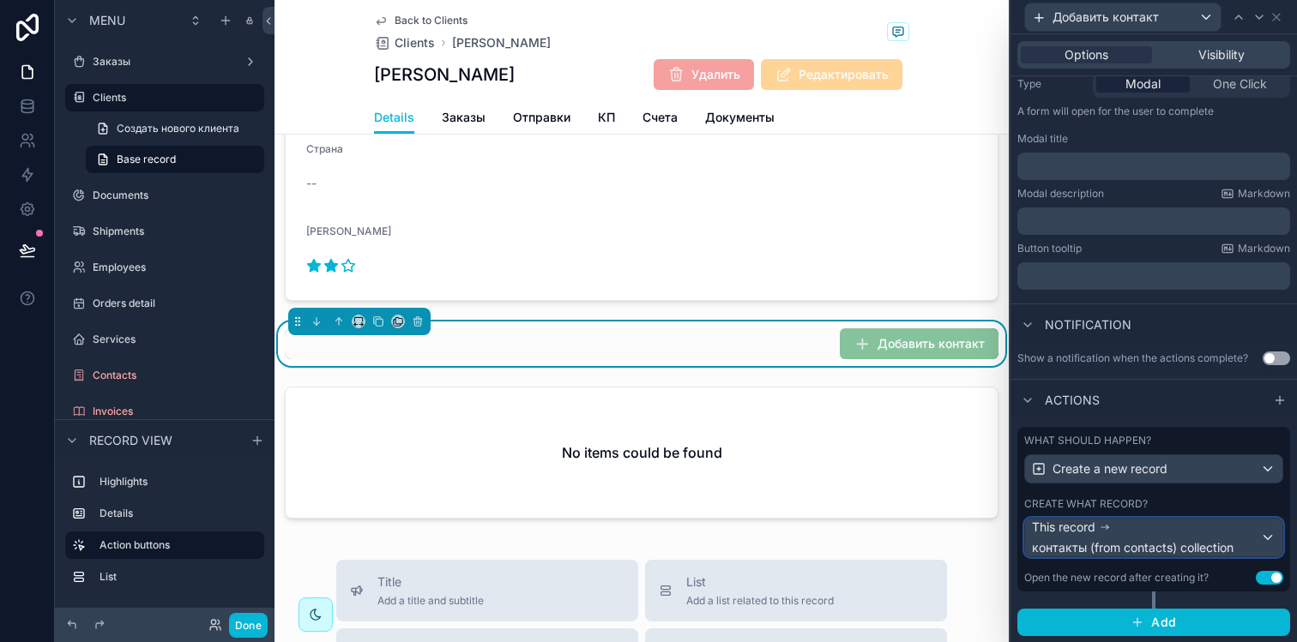
click at [1165, 519] on div "This record контакты (from contacts) collection" at bounding box center [1146, 538] width 228 height 38
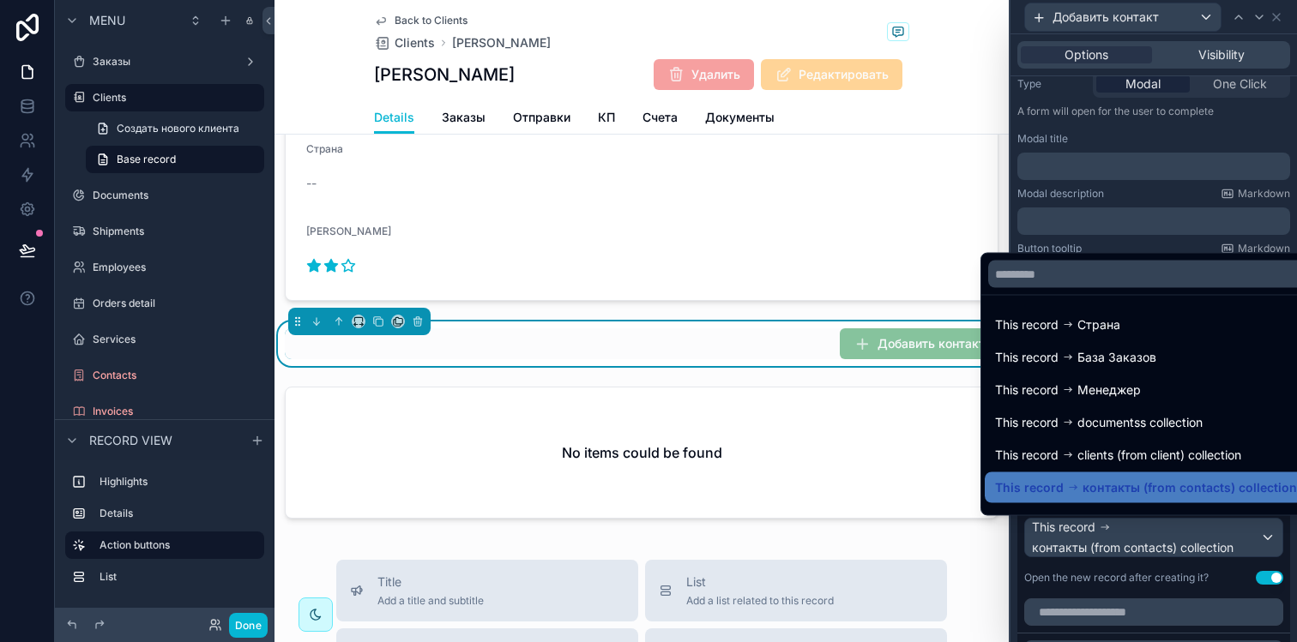
click at [1164, 539] on div at bounding box center [1153, 321] width 286 height 642
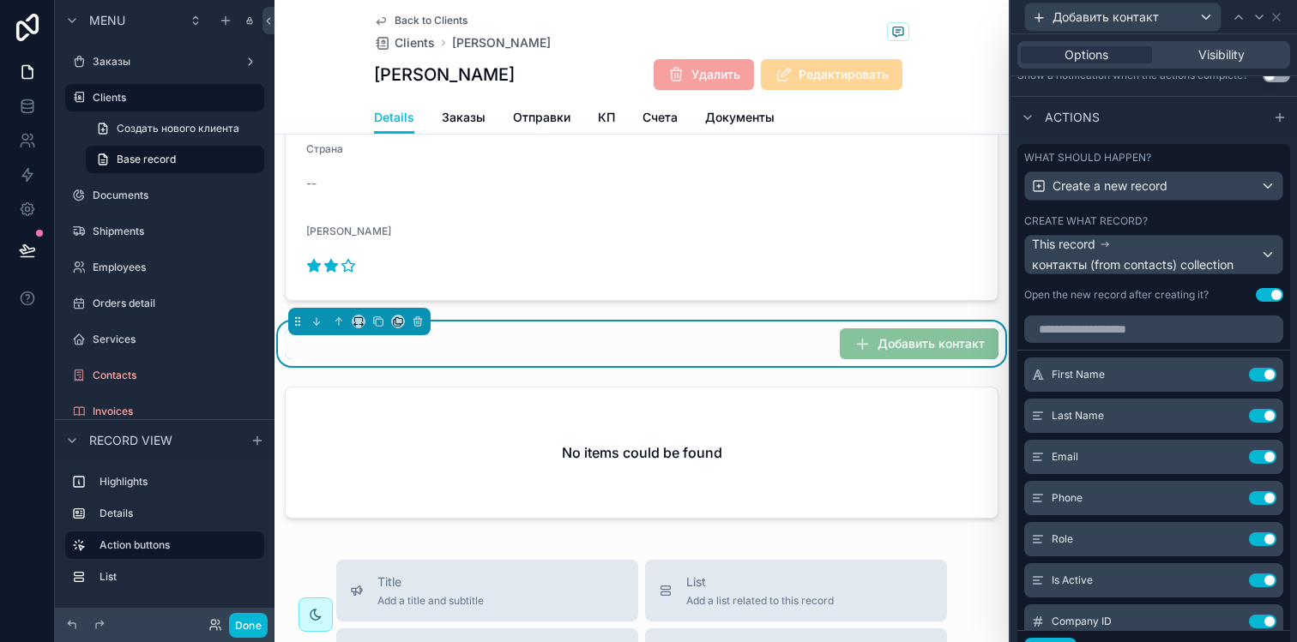
scroll to position [22, 0]
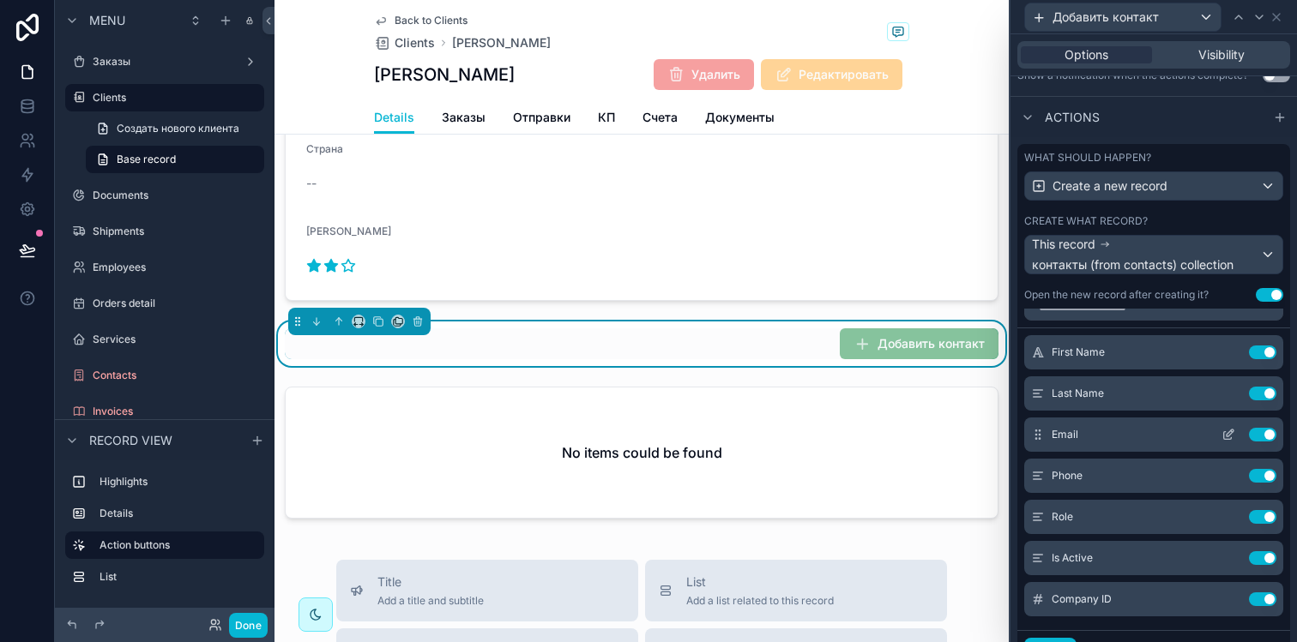
click at [1221, 437] on icon at bounding box center [1228, 435] width 14 height 14
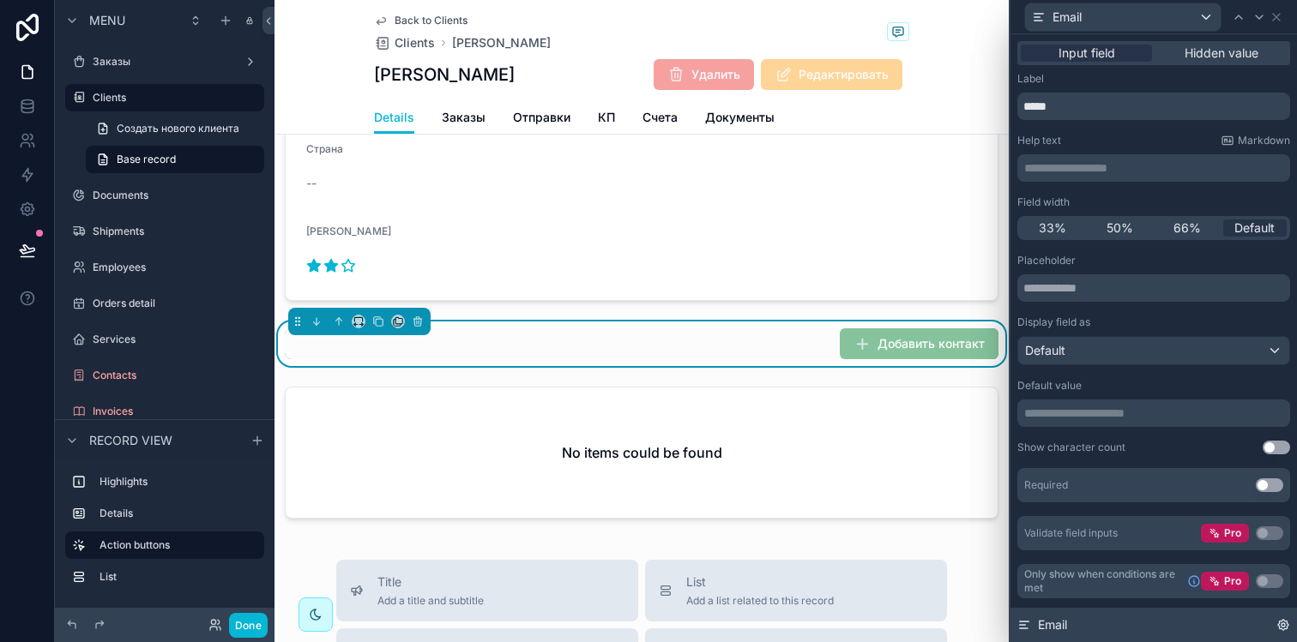
click at [1278, 622] on icon at bounding box center [1283, 625] width 14 height 14
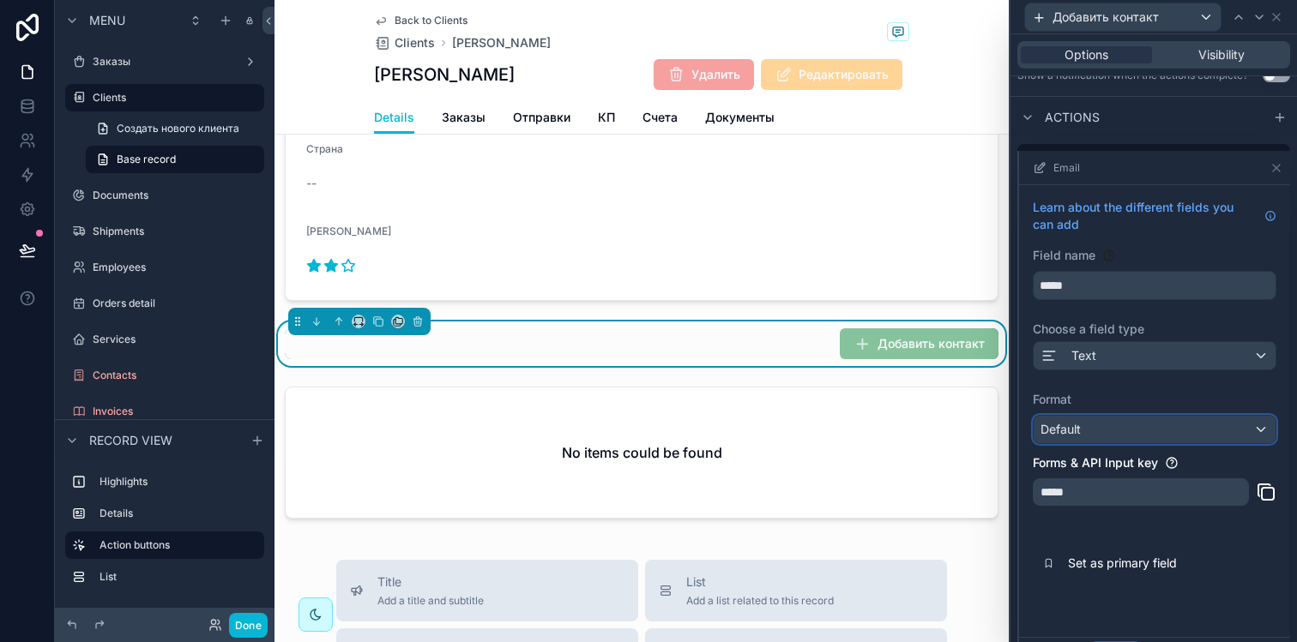
click at [1091, 428] on div "Default" at bounding box center [1154, 429] width 242 height 27
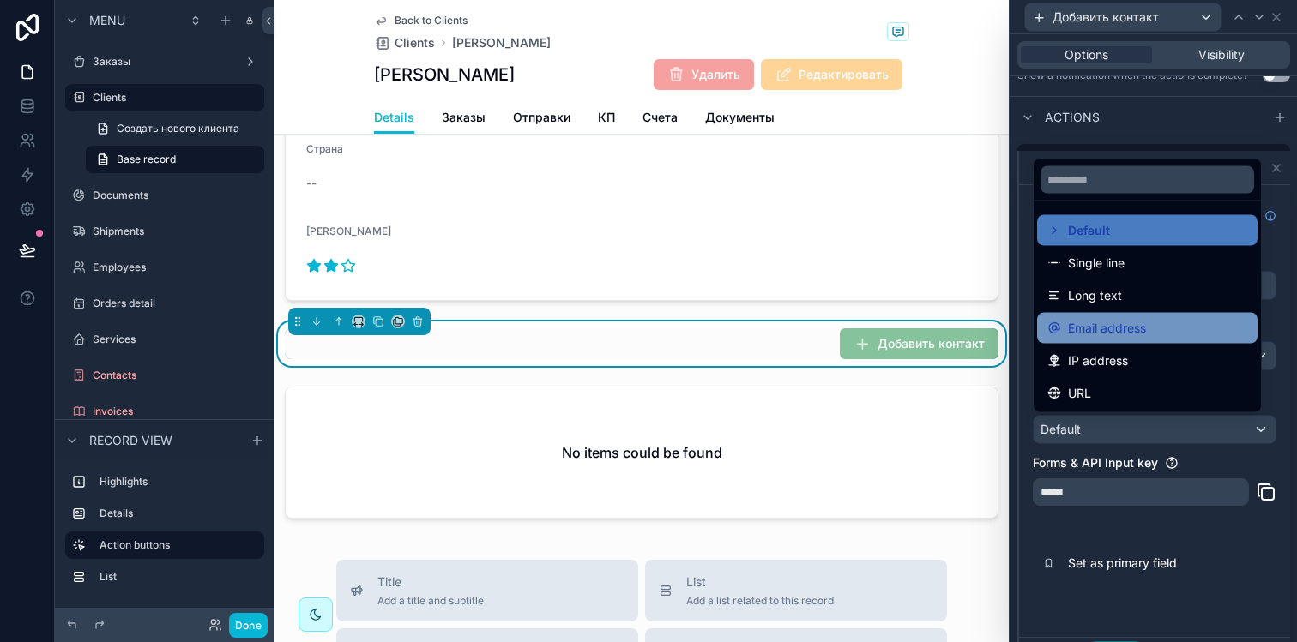
click at [1112, 336] on span "Email address" at bounding box center [1107, 328] width 78 height 21
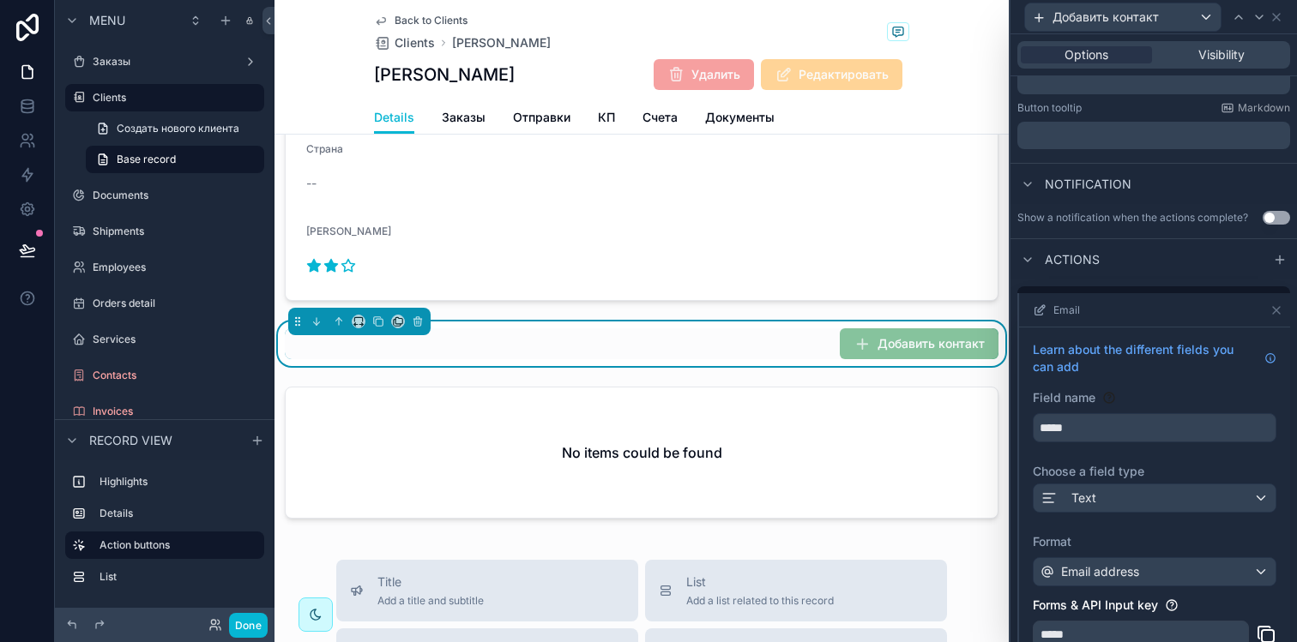
scroll to position [449, 0]
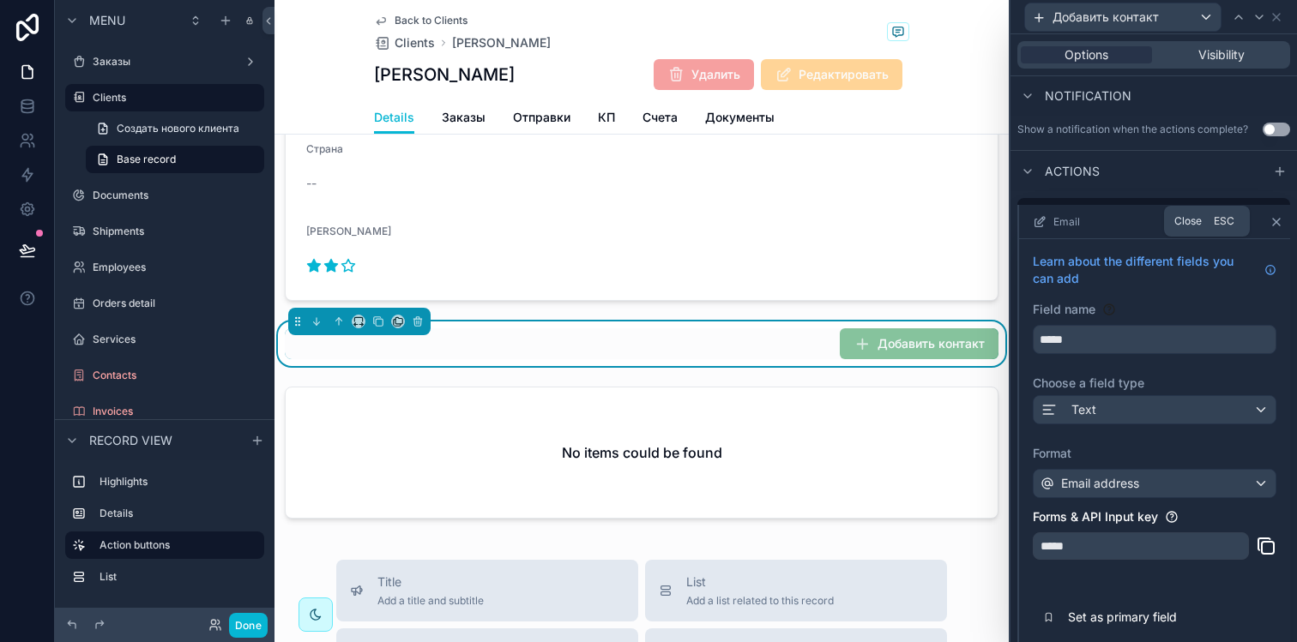
click at [1273, 219] on icon at bounding box center [1276, 222] width 7 height 7
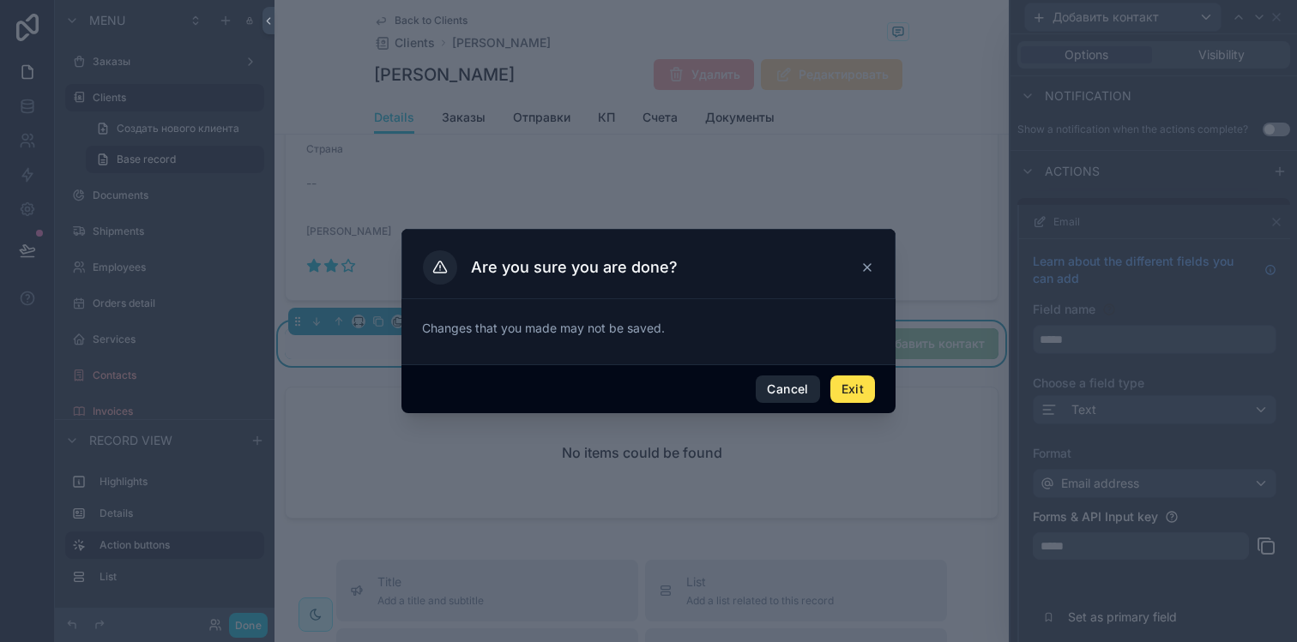
click at [806, 392] on button "Cancel" at bounding box center [787, 389] width 63 height 27
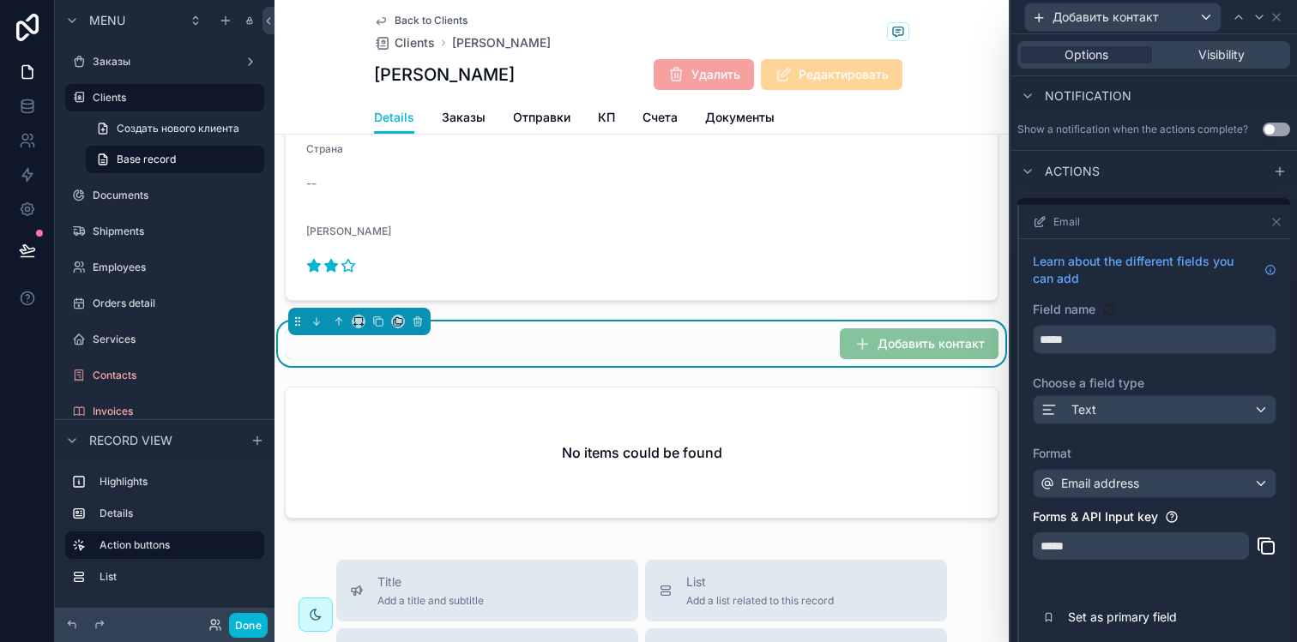
scroll to position [517, 0]
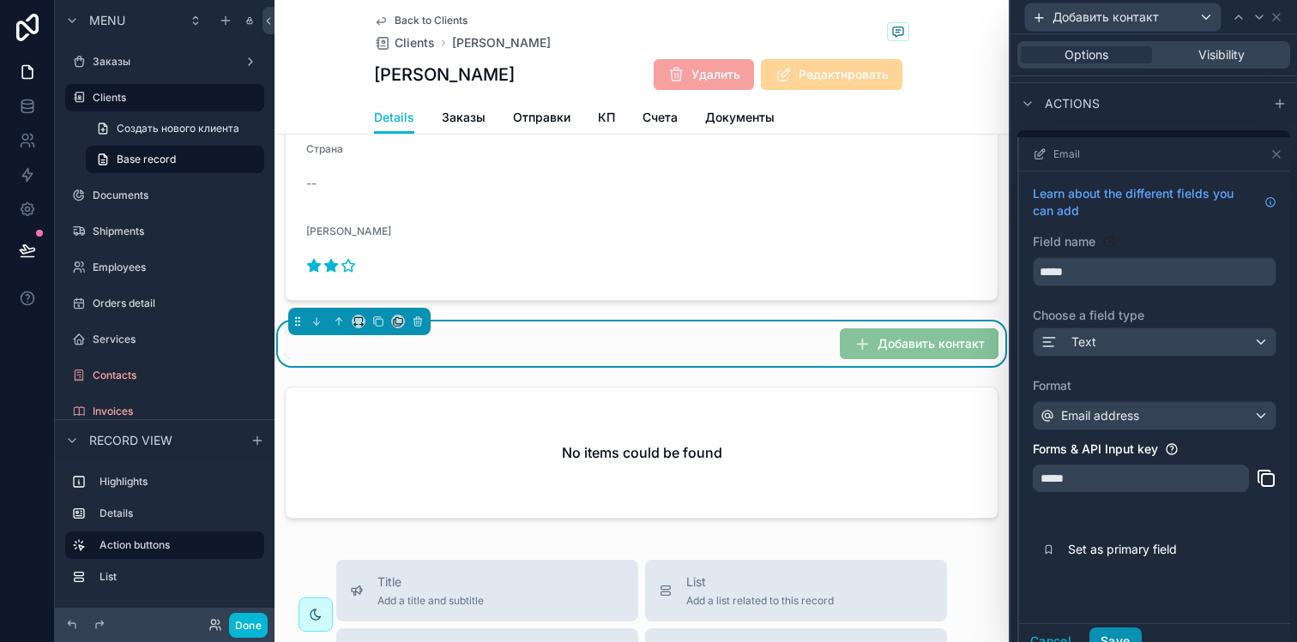
click at [1117, 635] on button "Save" at bounding box center [1114, 641] width 51 height 27
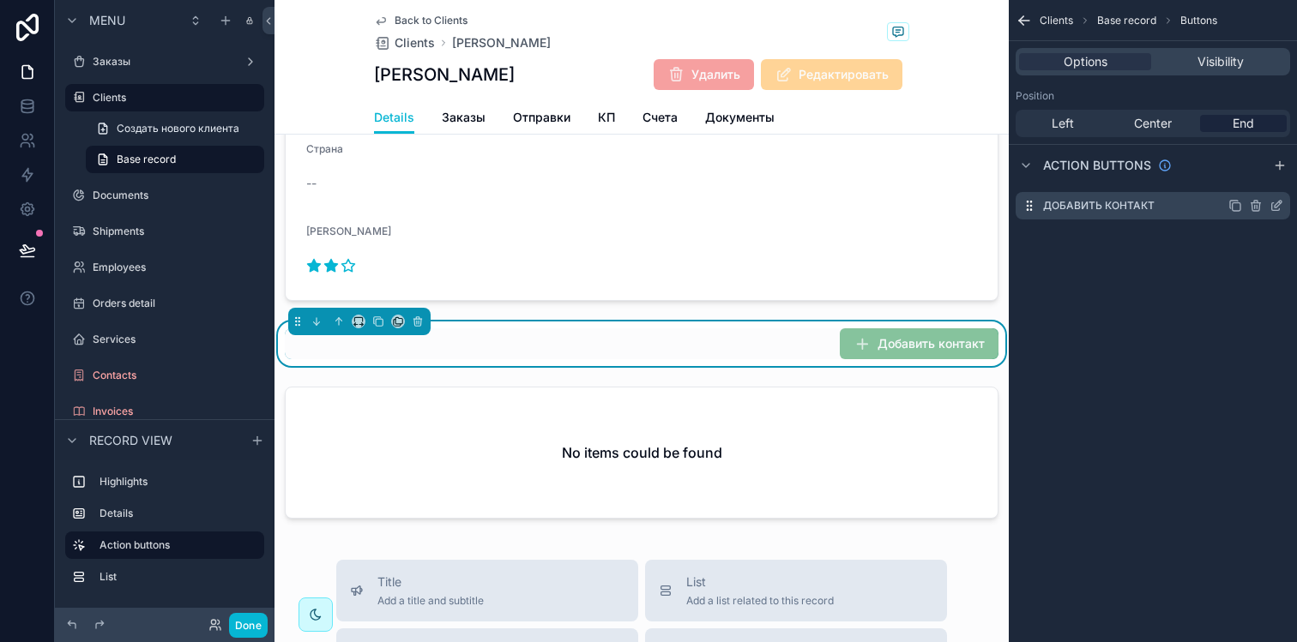
click at [1276, 206] on icon "scrollable content" at bounding box center [1277, 204] width 7 height 7
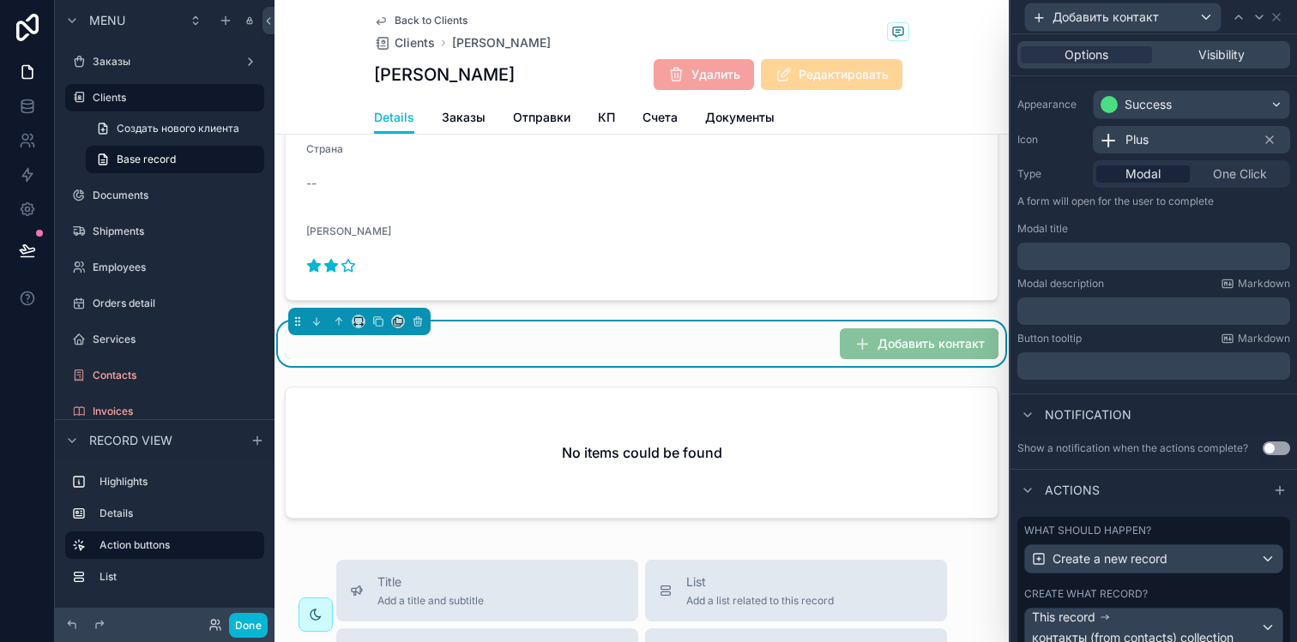
scroll to position [220, 0]
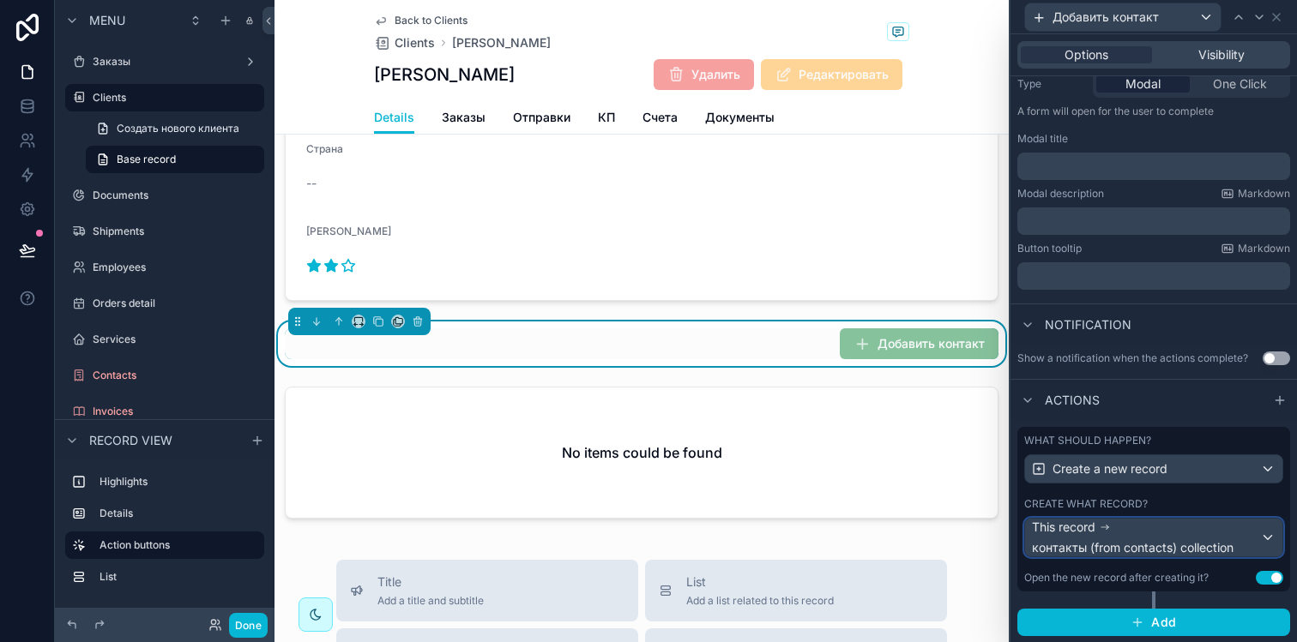
click at [1148, 542] on span "контакты (from contacts) collection" at bounding box center [1133, 547] width 202 height 17
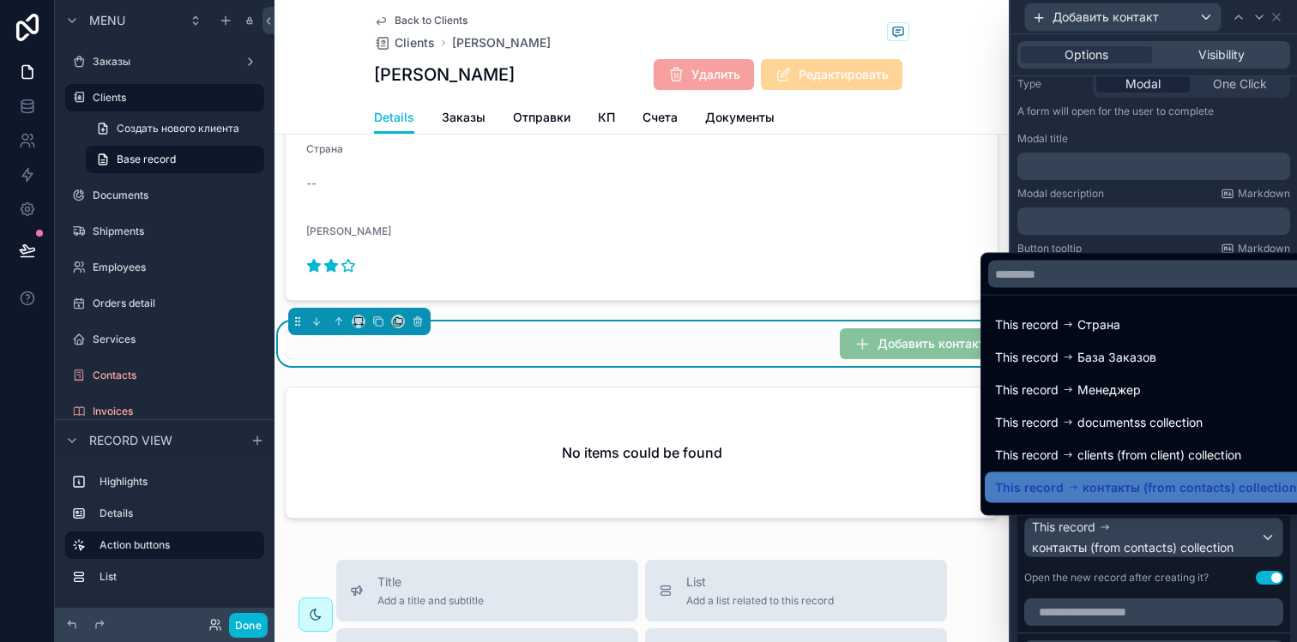
click at [1148, 539] on div at bounding box center [1153, 321] width 286 height 642
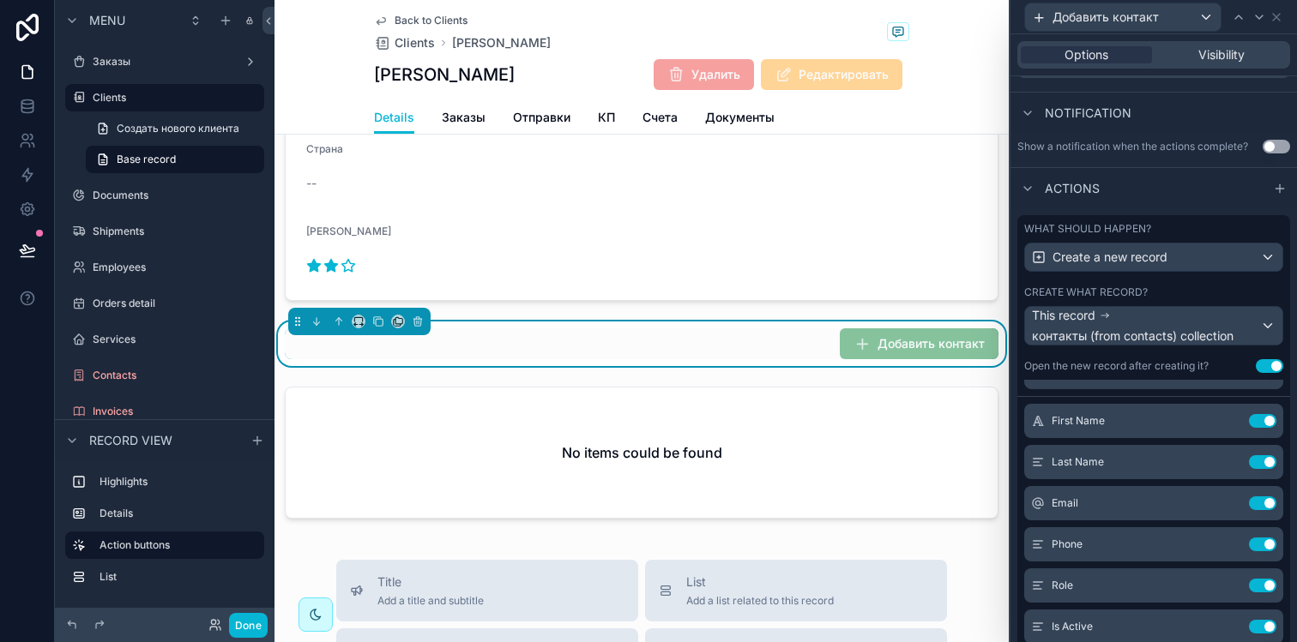
scroll to position [36, 0]
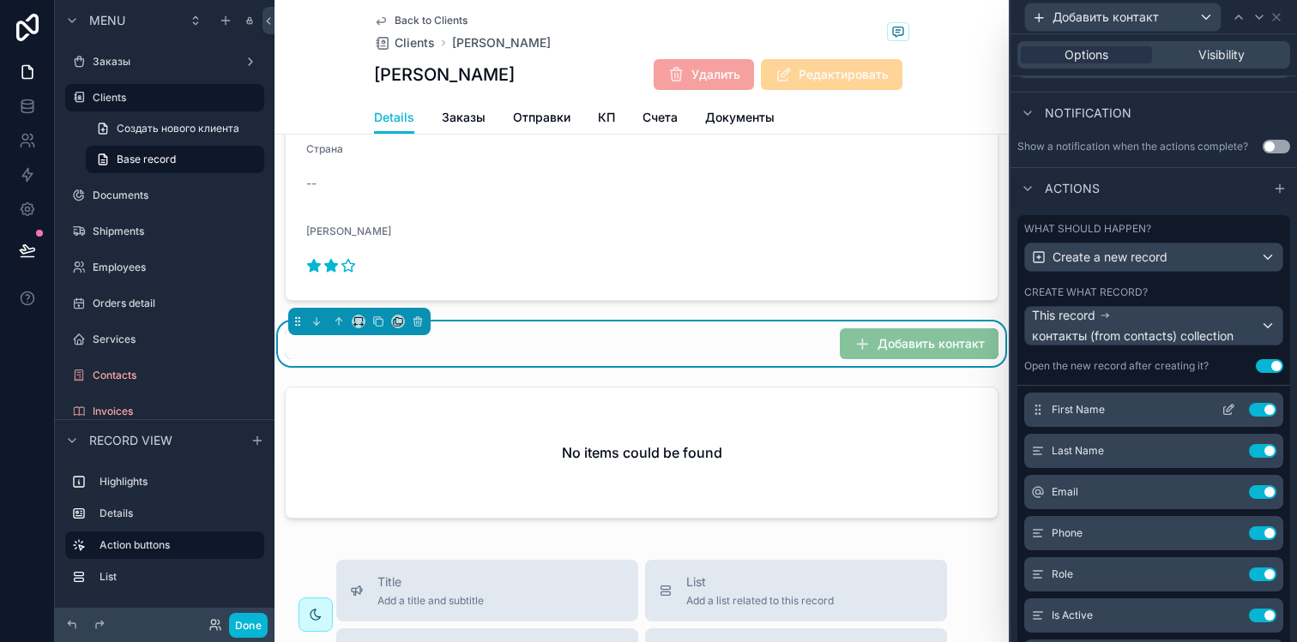
click at [1221, 412] on icon at bounding box center [1228, 410] width 14 height 14
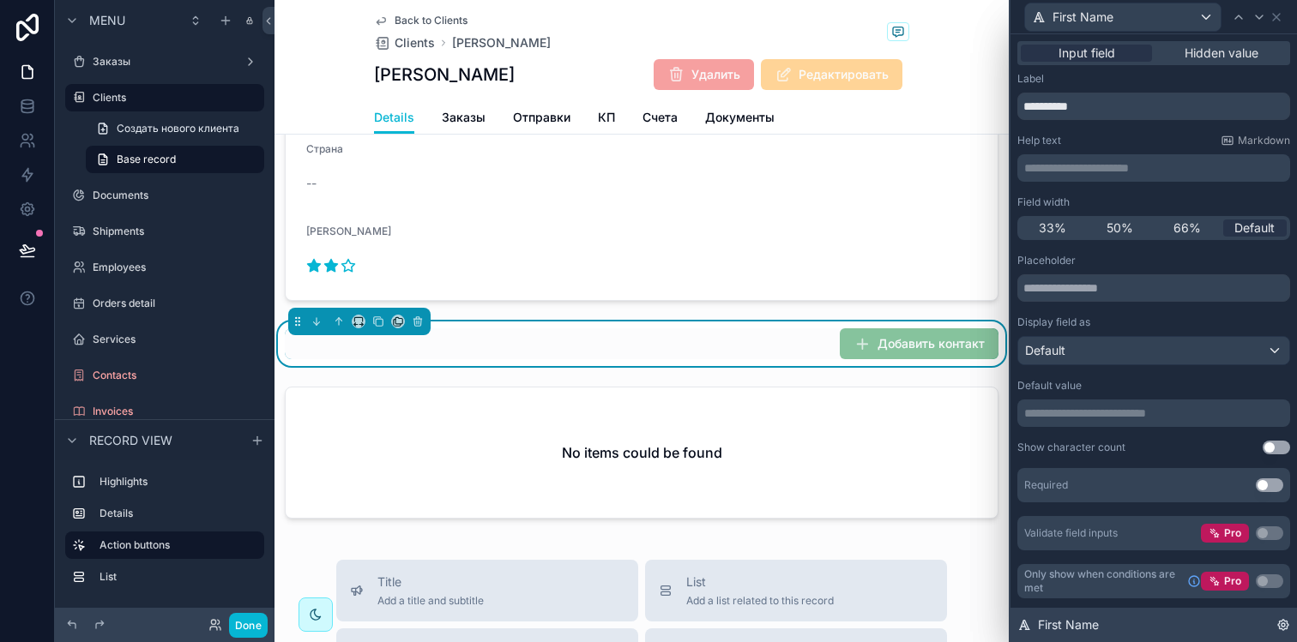
click at [1274, 624] on div "First Name" at bounding box center [1153, 625] width 286 height 34
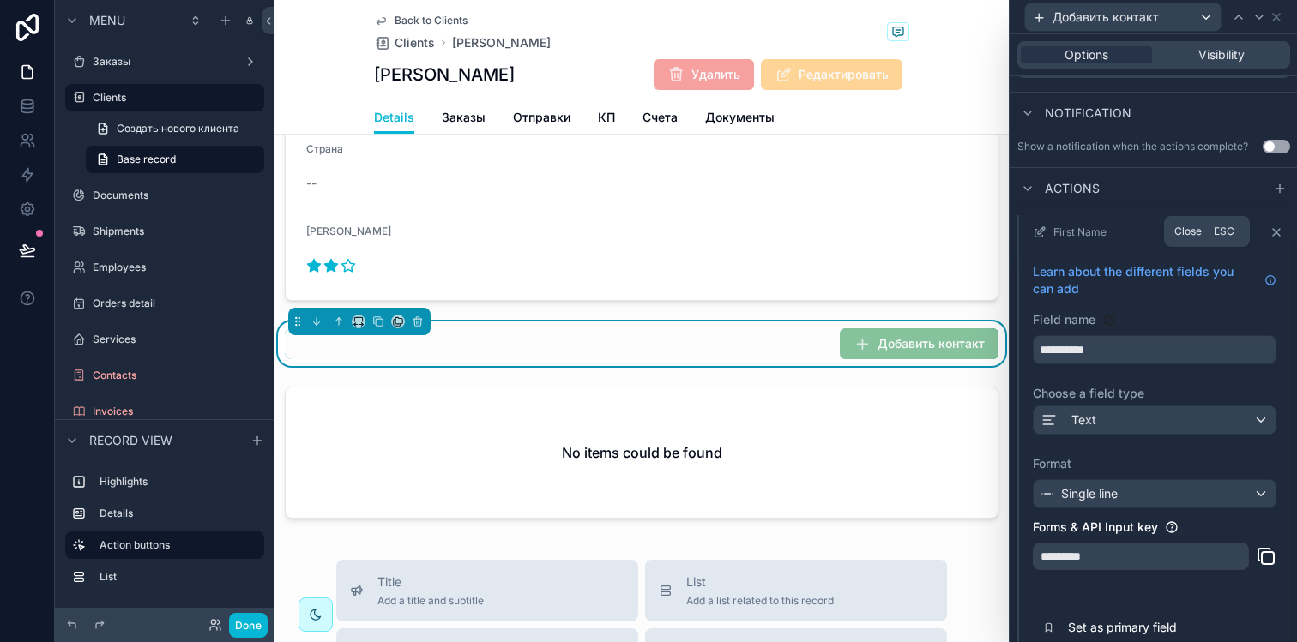
click at [1269, 236] on icon at bounding box center [1276, 233] width 14 height 14
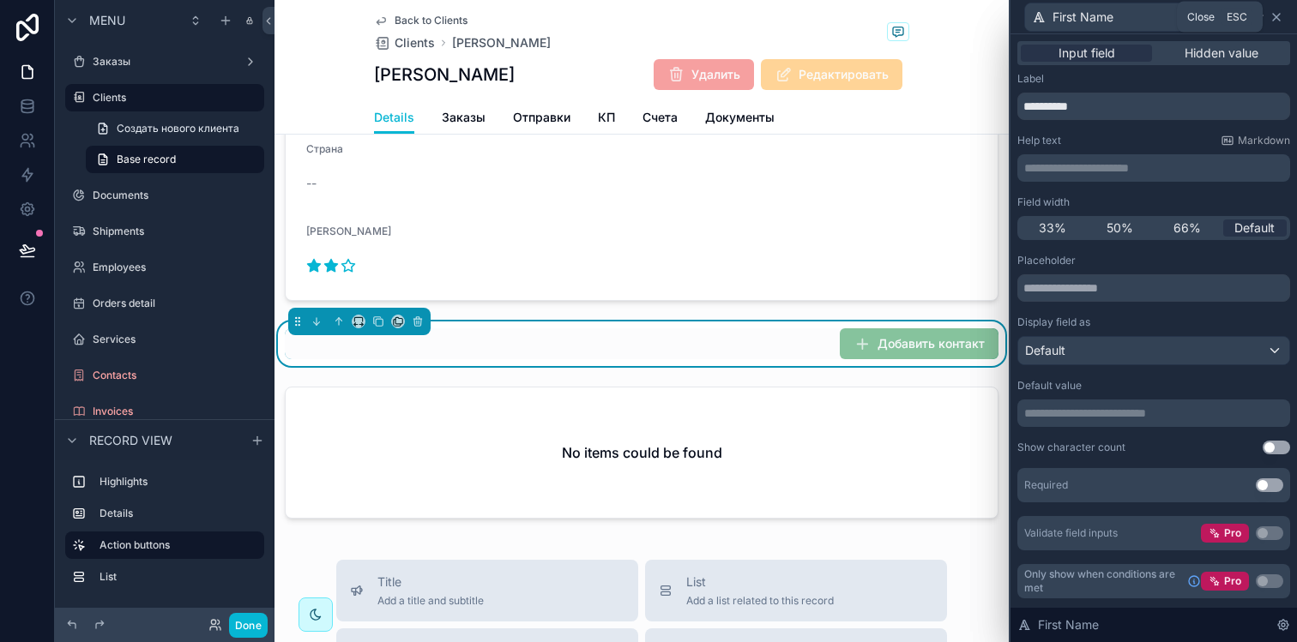
click at [1276, 20] on icon at bounding box center [1276, 17] width 14 height 14
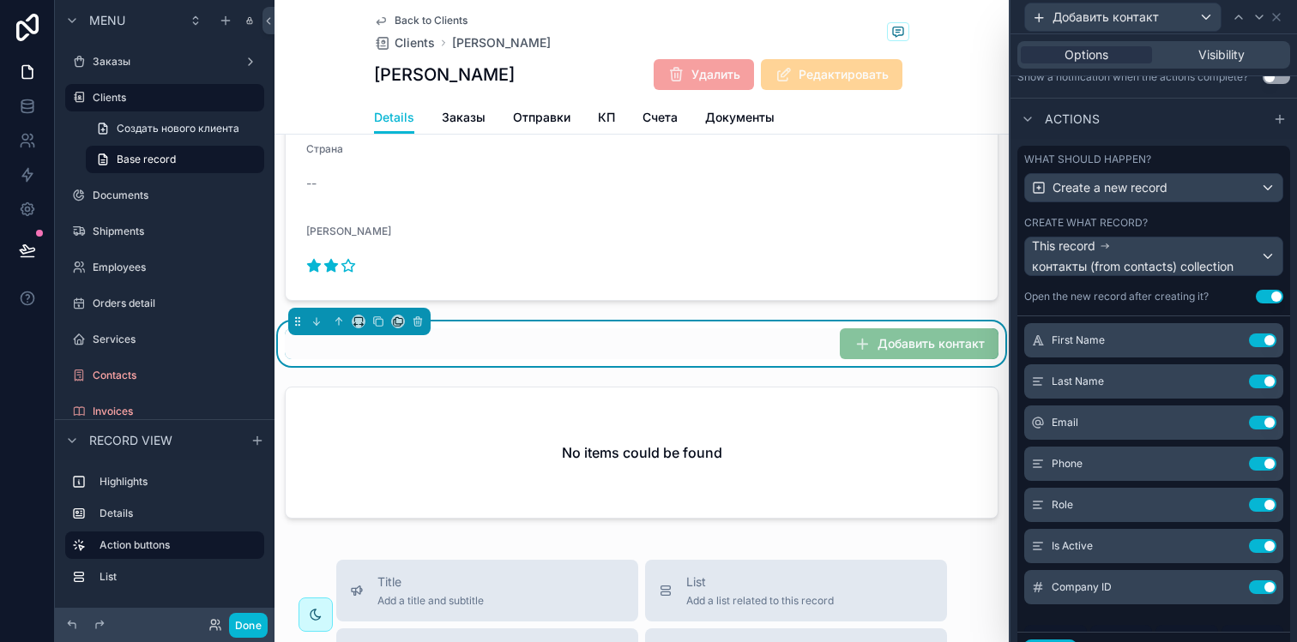
scroll to position [506, 0]
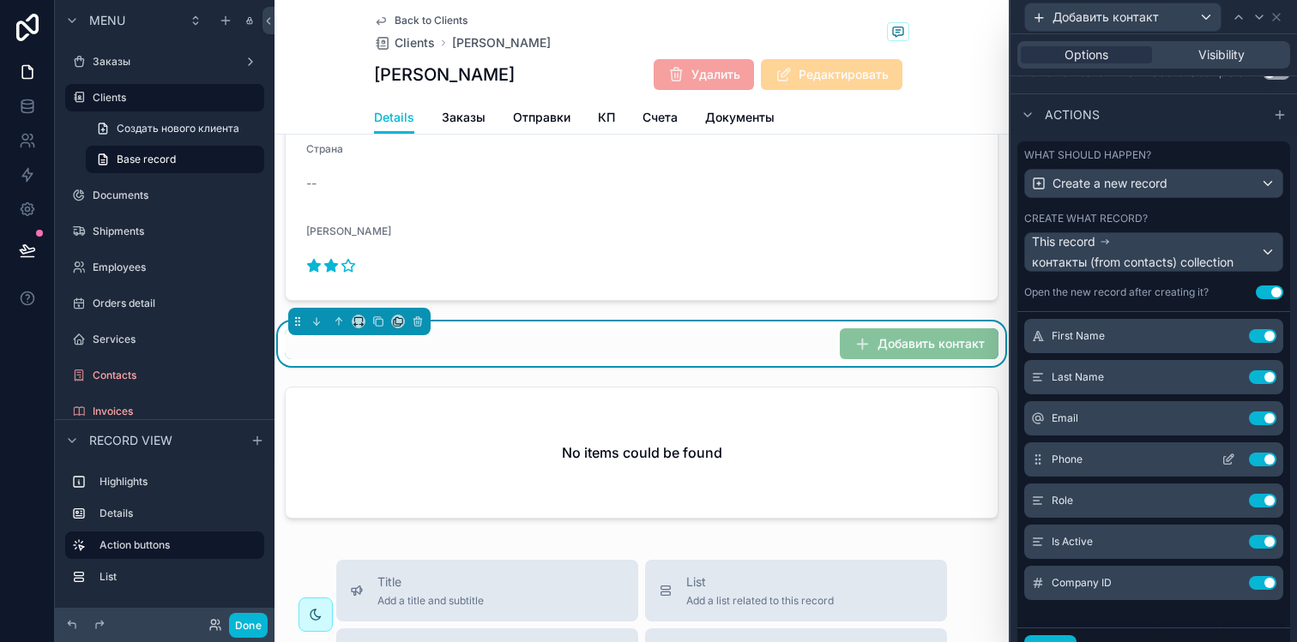
click at [1221, 458] on icon at bounding box center [1228, 460] width 14 height 14
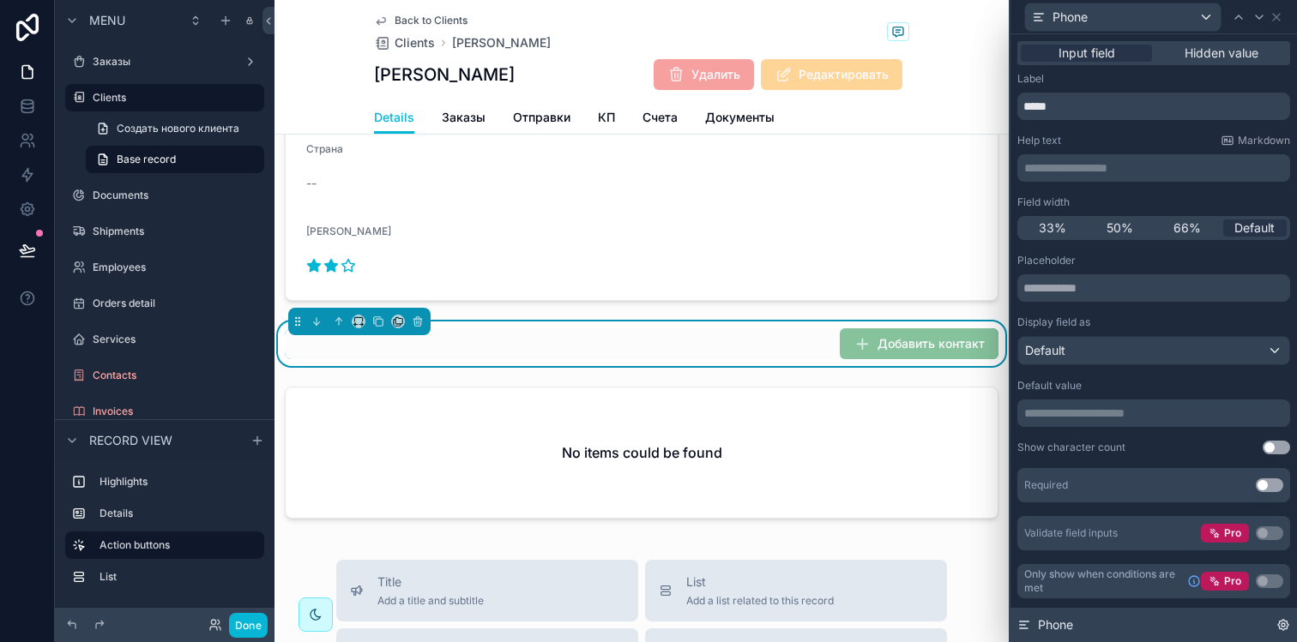
click at [1268, 621] on div "Phone" at bounding box center [1153, 625] width 286 height 34
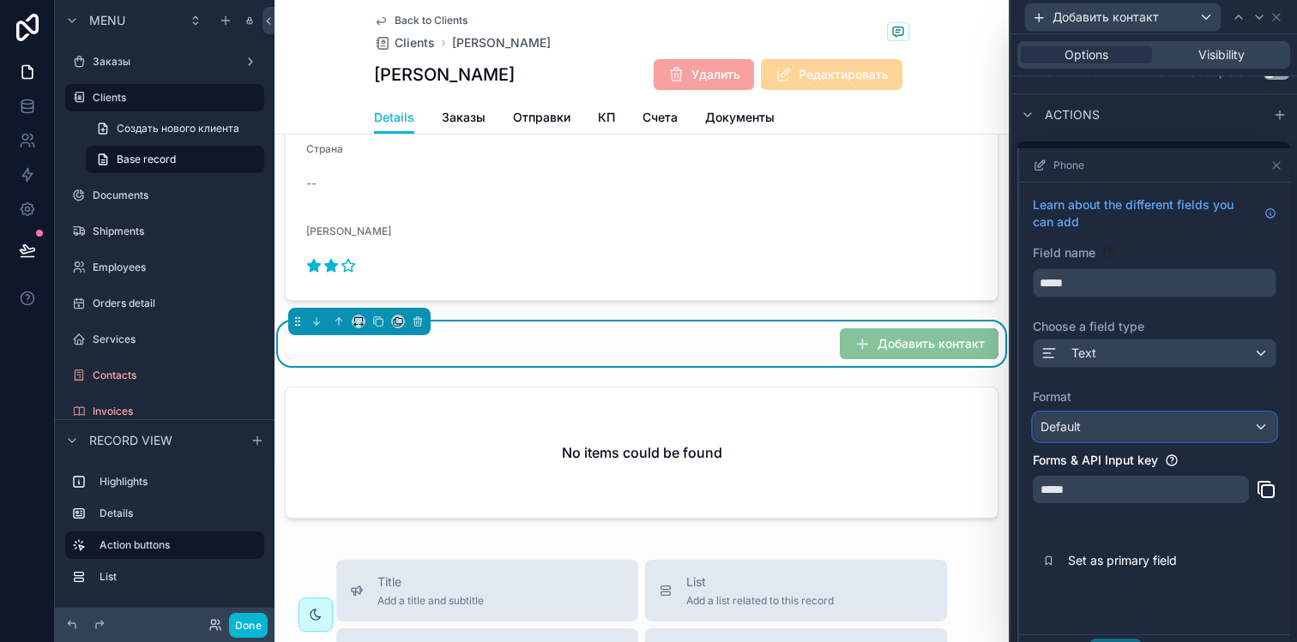
click at [1118, 431] on div "Default" at bounding box center [1154, 426] width 242 height 27
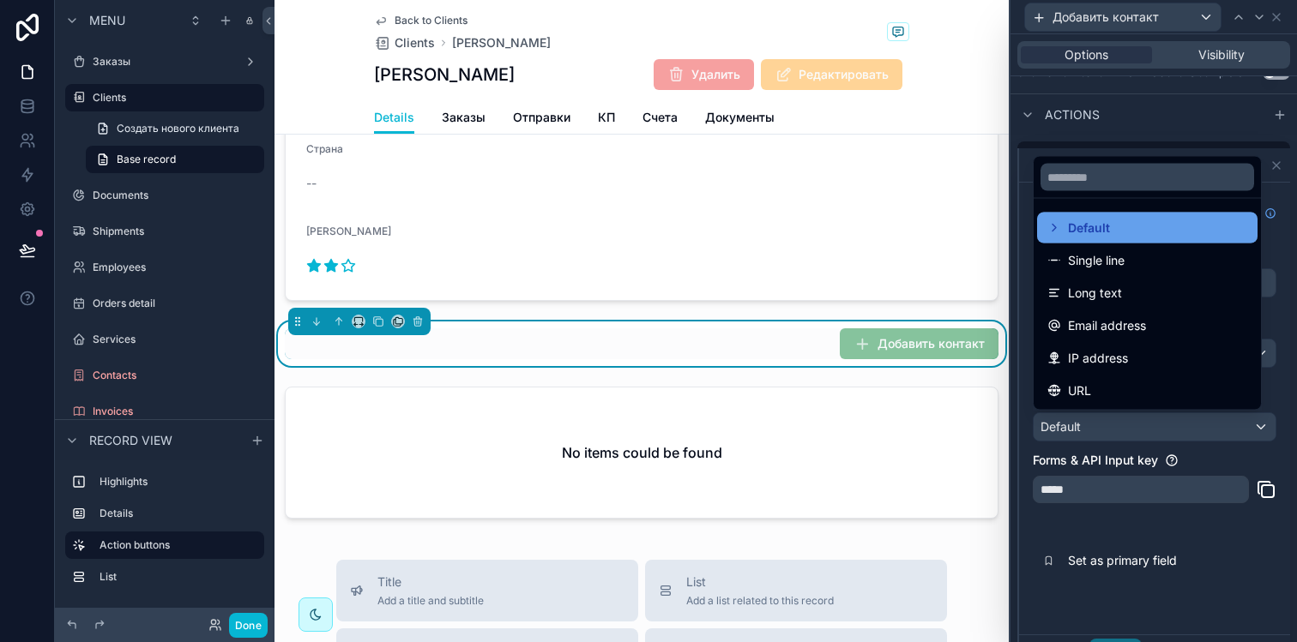
click at [1142, 237] on div "Default" at bounding box center [1147, 228] width 200 height 21
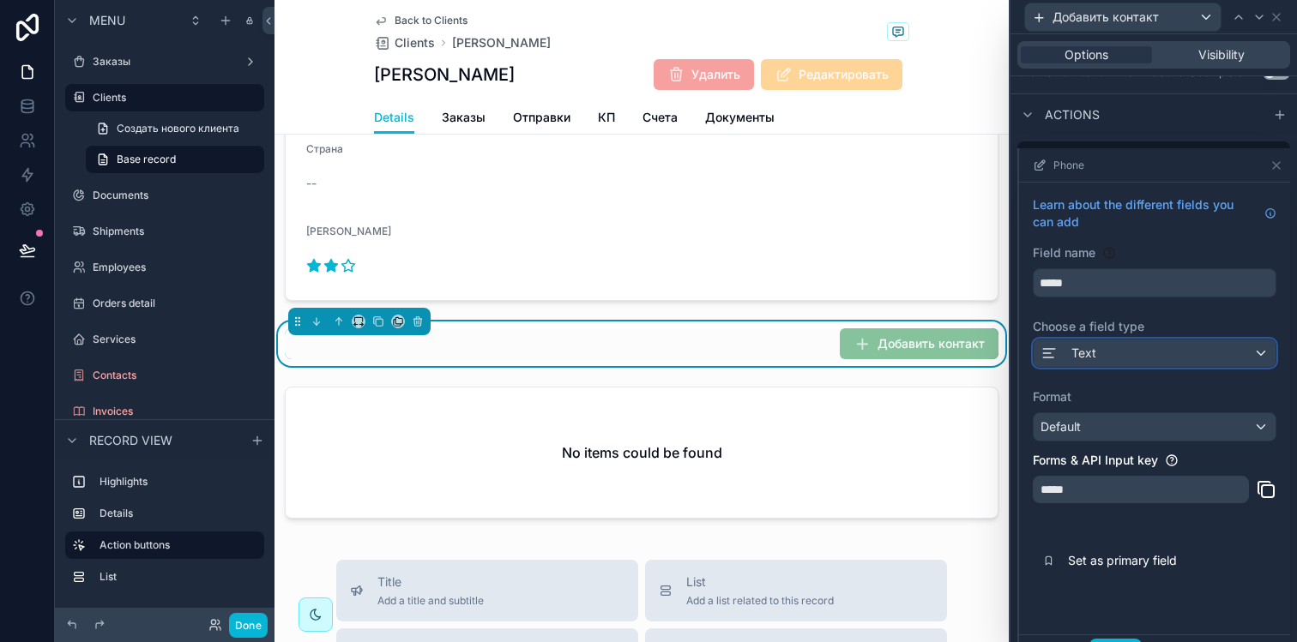
click at [1108, 350] on div "Text" at bounding box center [1154, 353] width 242 height 27
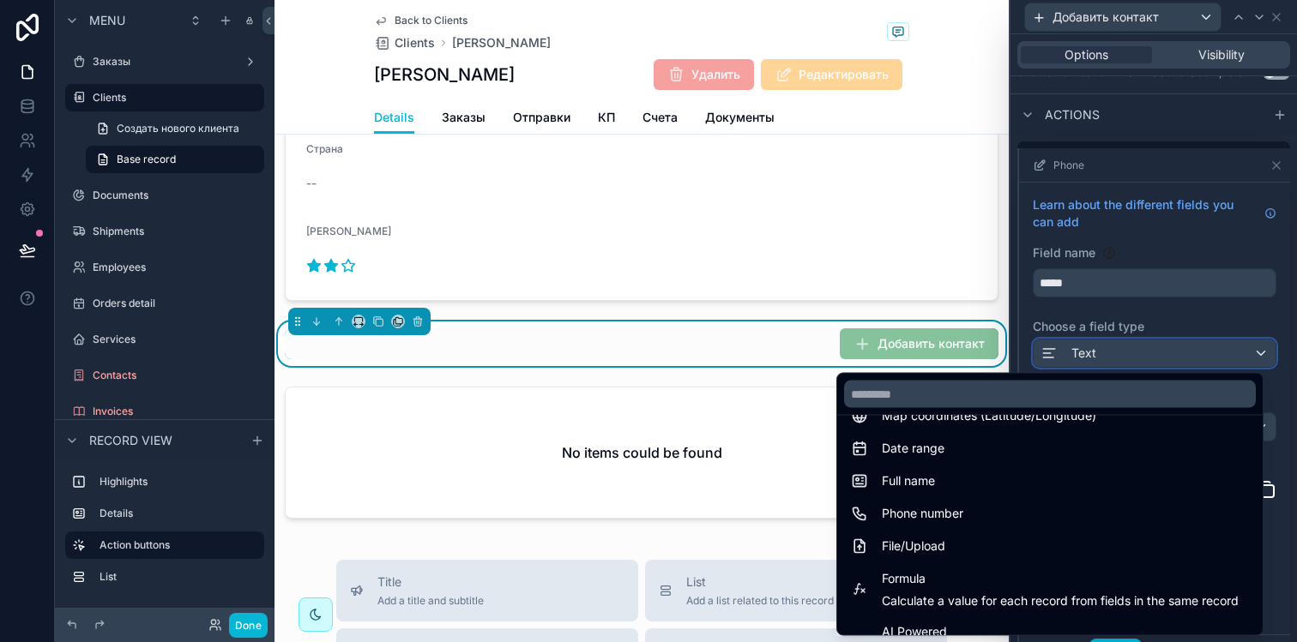
scroll to position [337, 0]
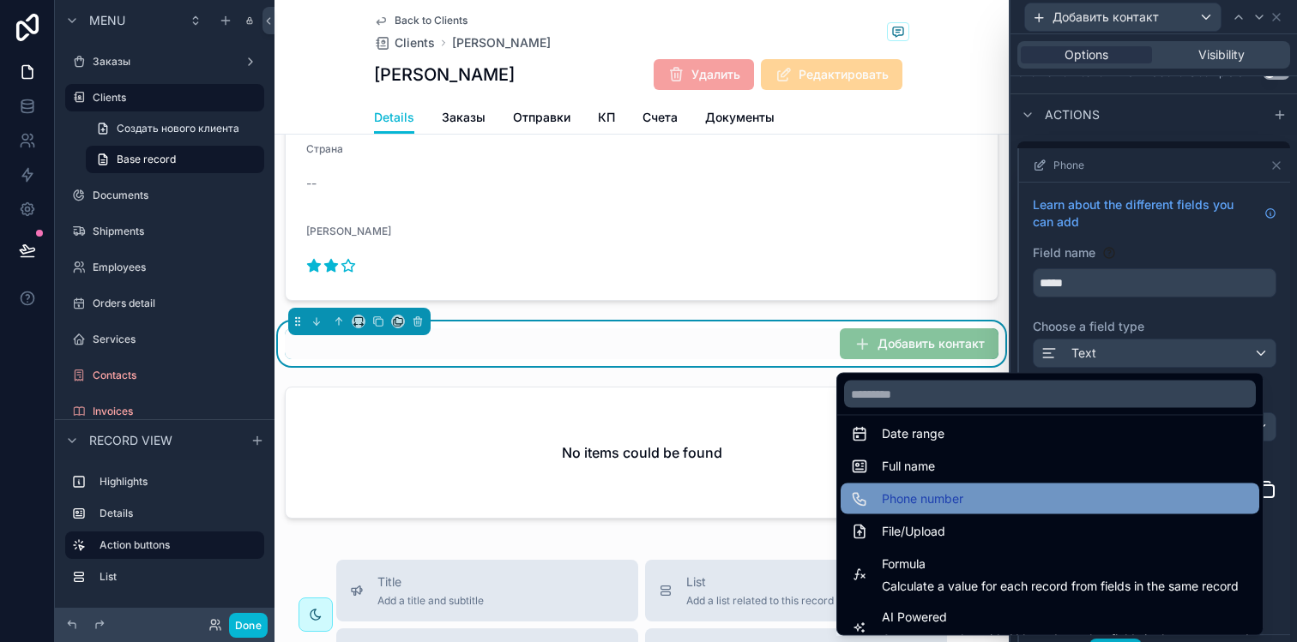
click at [973, 500] on div "Phone number" at bounding box center [1050, 499] width 398 height 21
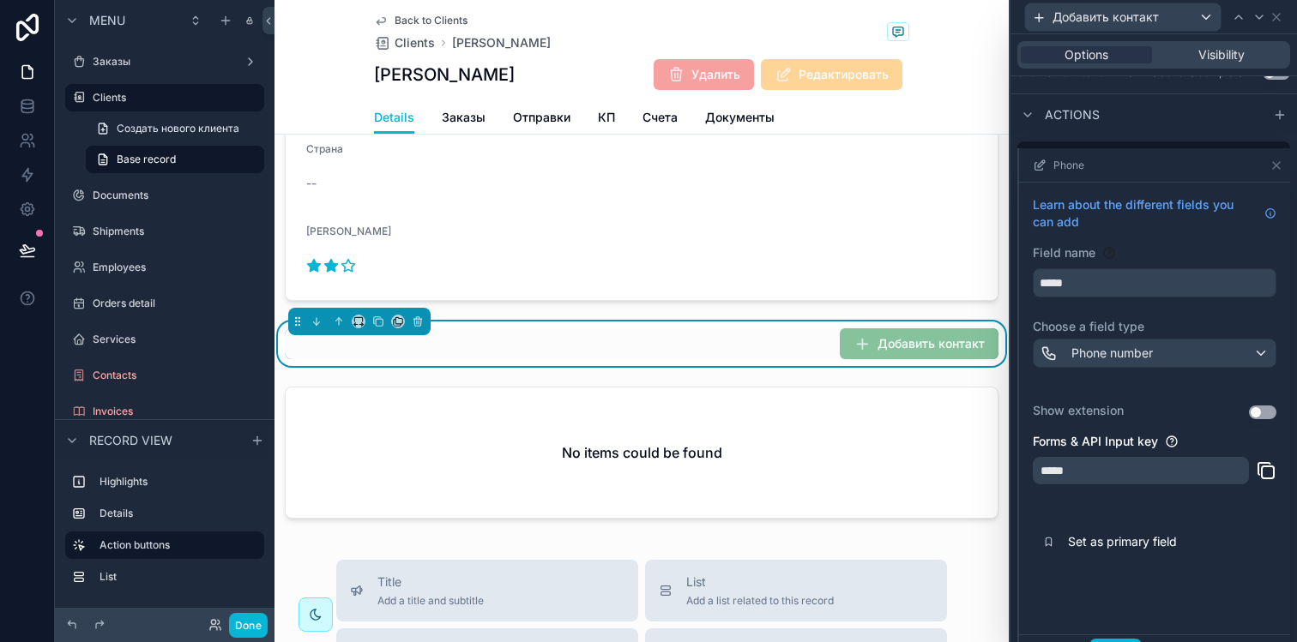
click at [1249, 413] on button "Use setting" at bounding box center [1262, 413] width 27 height 14
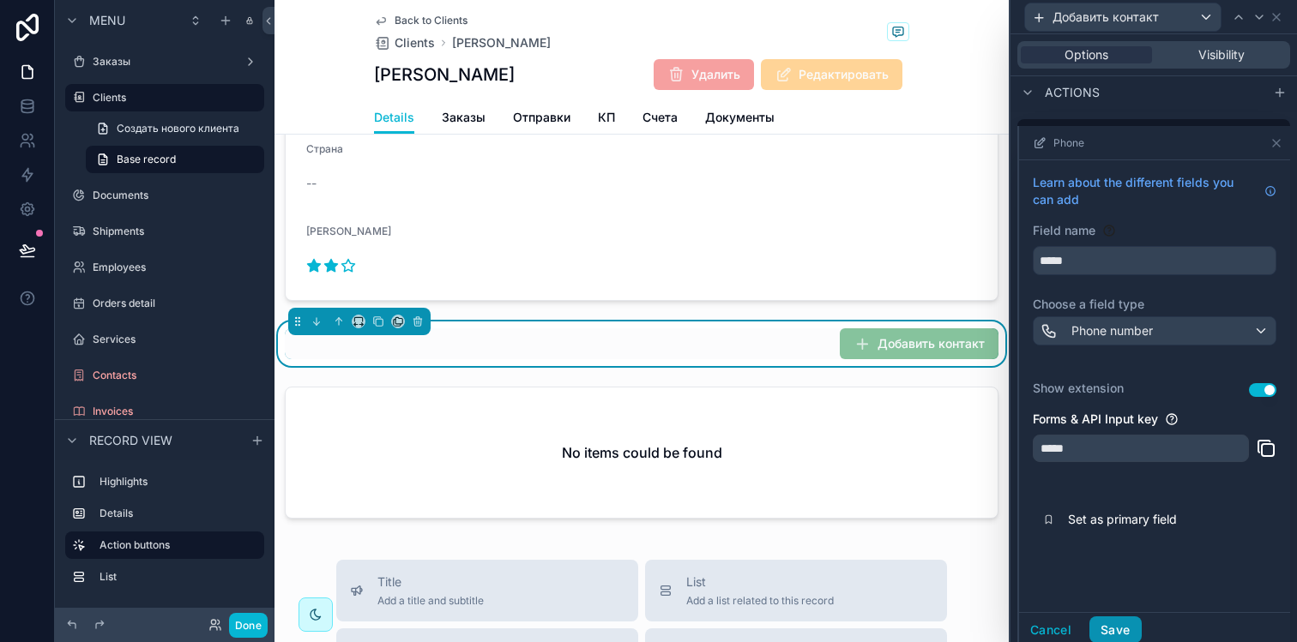
click at [1120, 622] on button "Save" at bounding box center [1114, 630] width 51 height 27
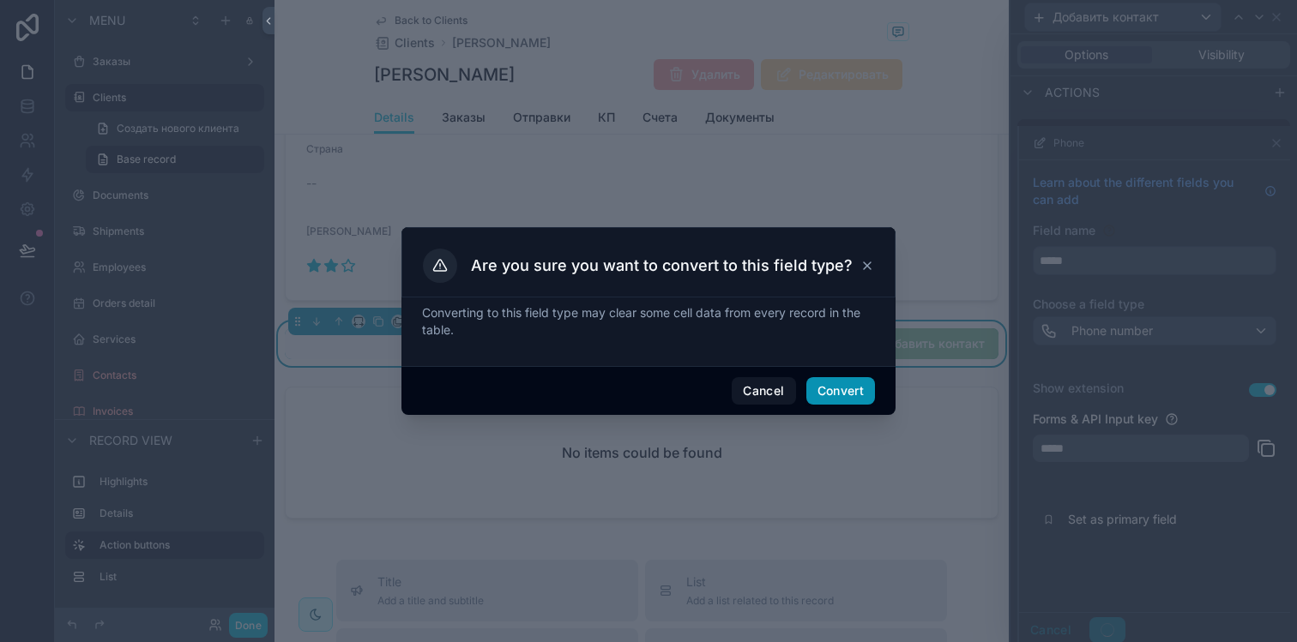
click at [846, 389] on button "Convert" at bounding box center [840, 390] width 69 height 27
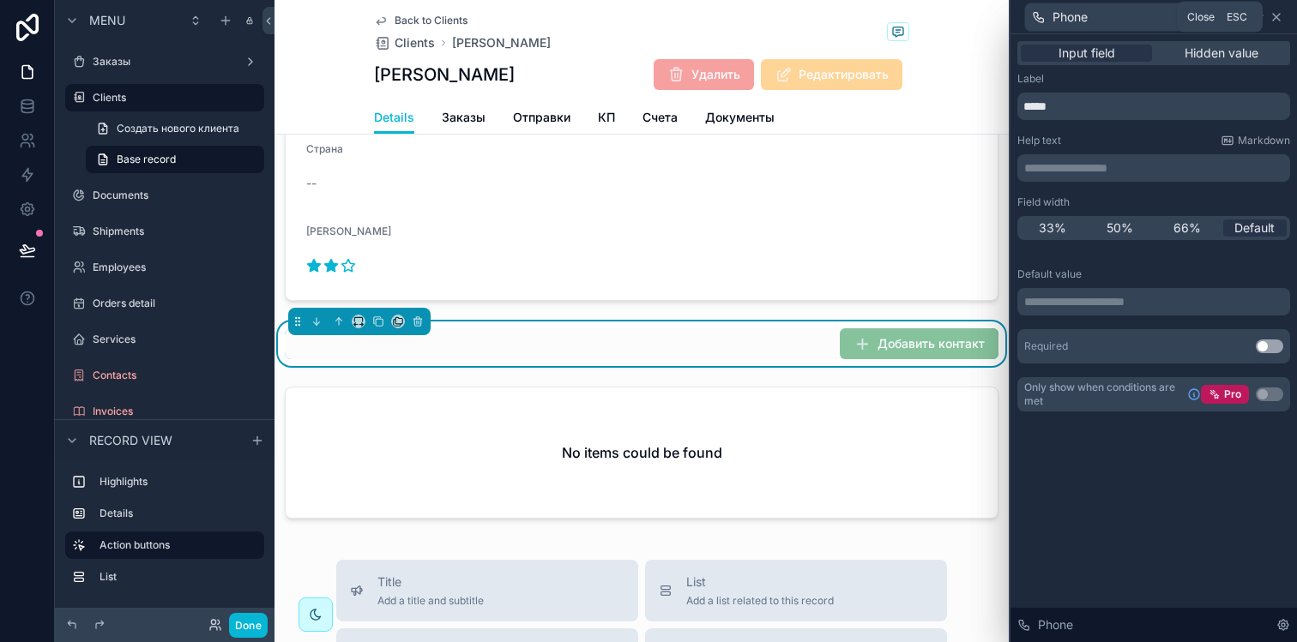
click at [1277, 17] on icon at bounding box center [1276, 17] width 7 height 7
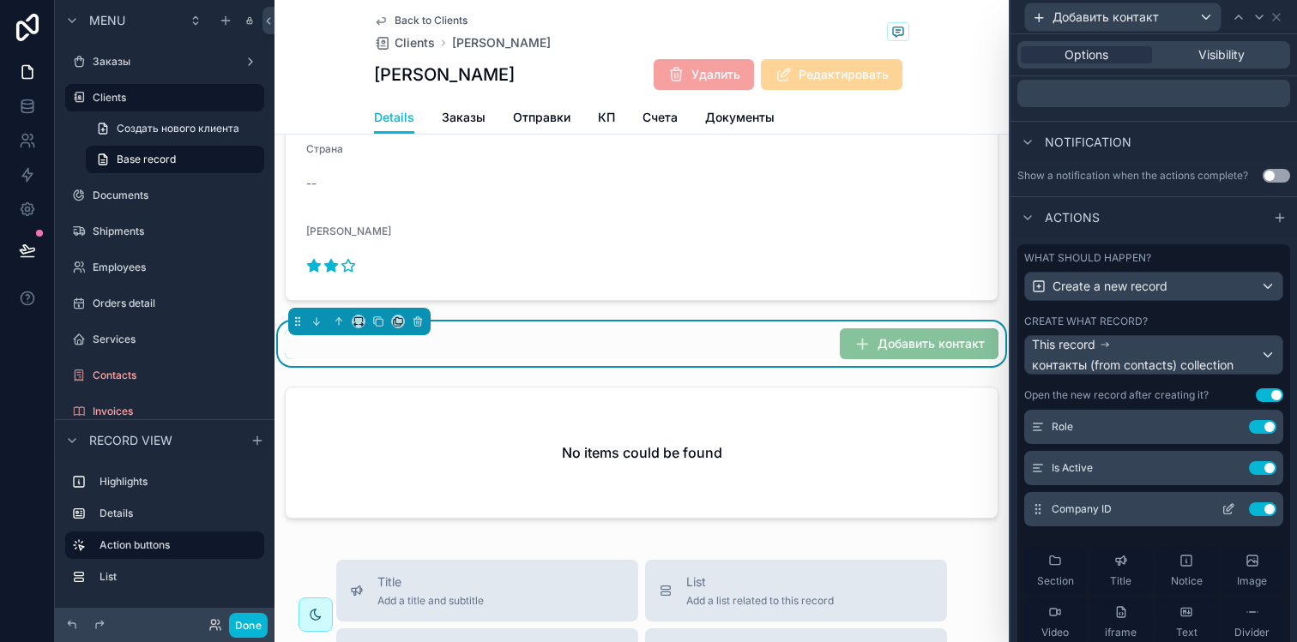
scroll to position [190, 0]
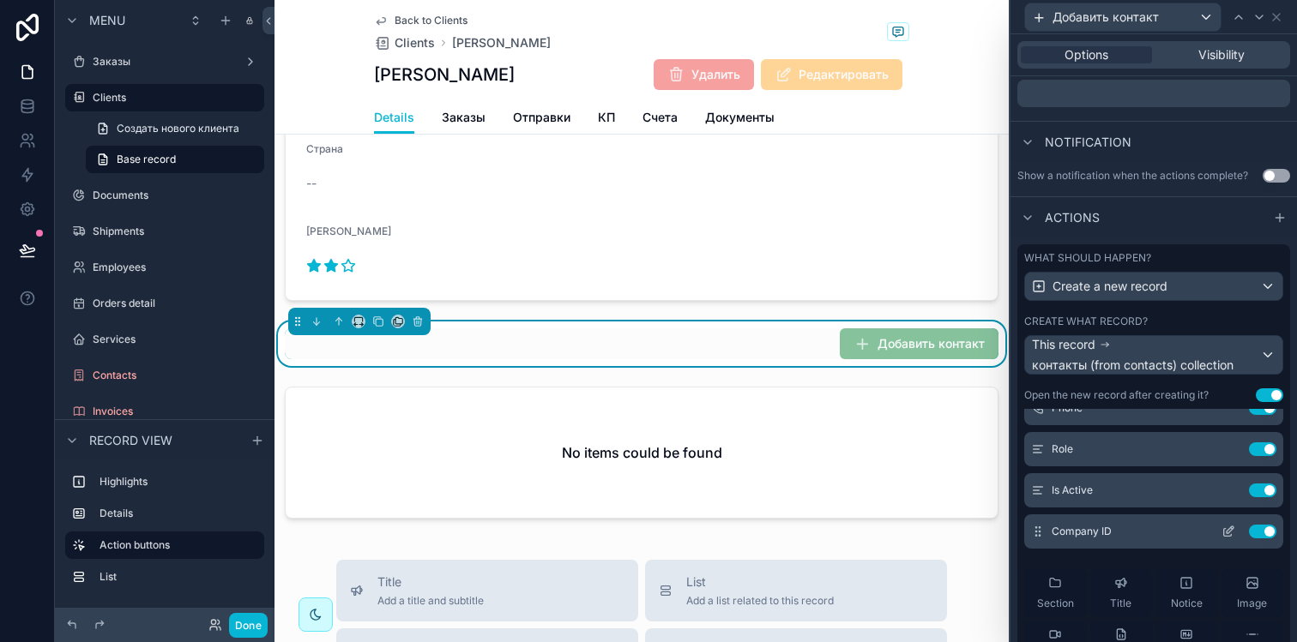
click at [1226, 530] on icon at bounding box center [1229, 530] width 7 height 7
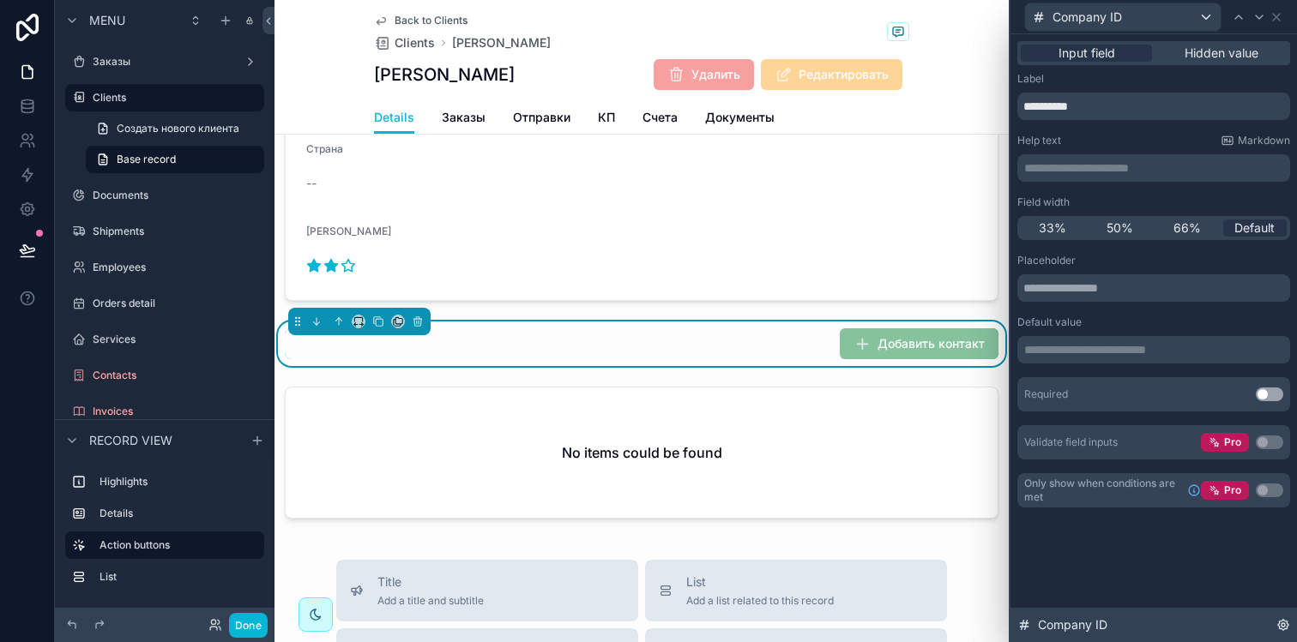
click at [1285, 628] on icon at bounding box center [1283, 625] width 14 height 14
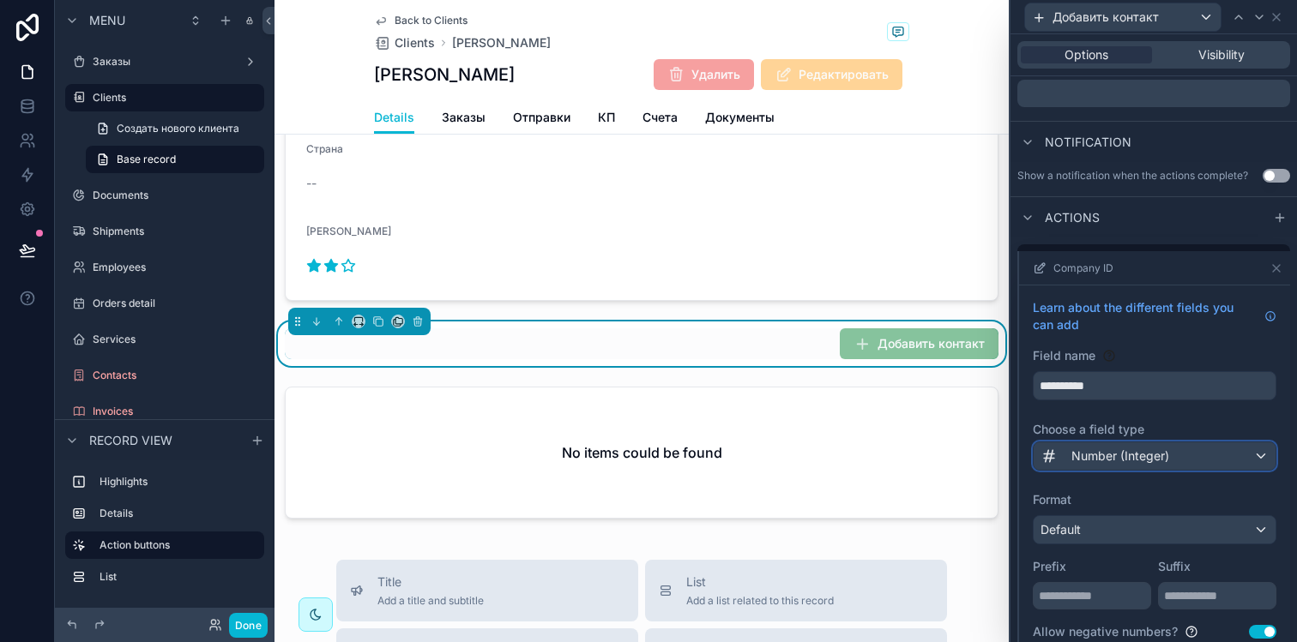
click at [1128, 444] on div "Number (Integer)" at bounding box center [1154, 456] width 242 height 27
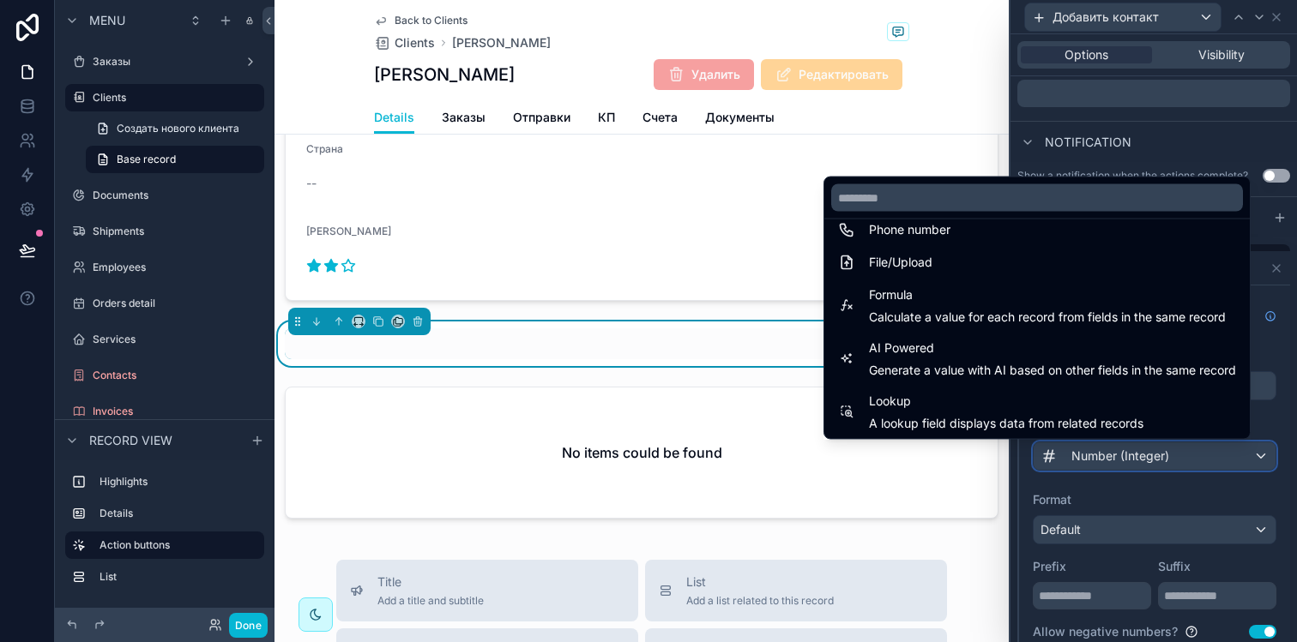
scroll to position [497, 0]
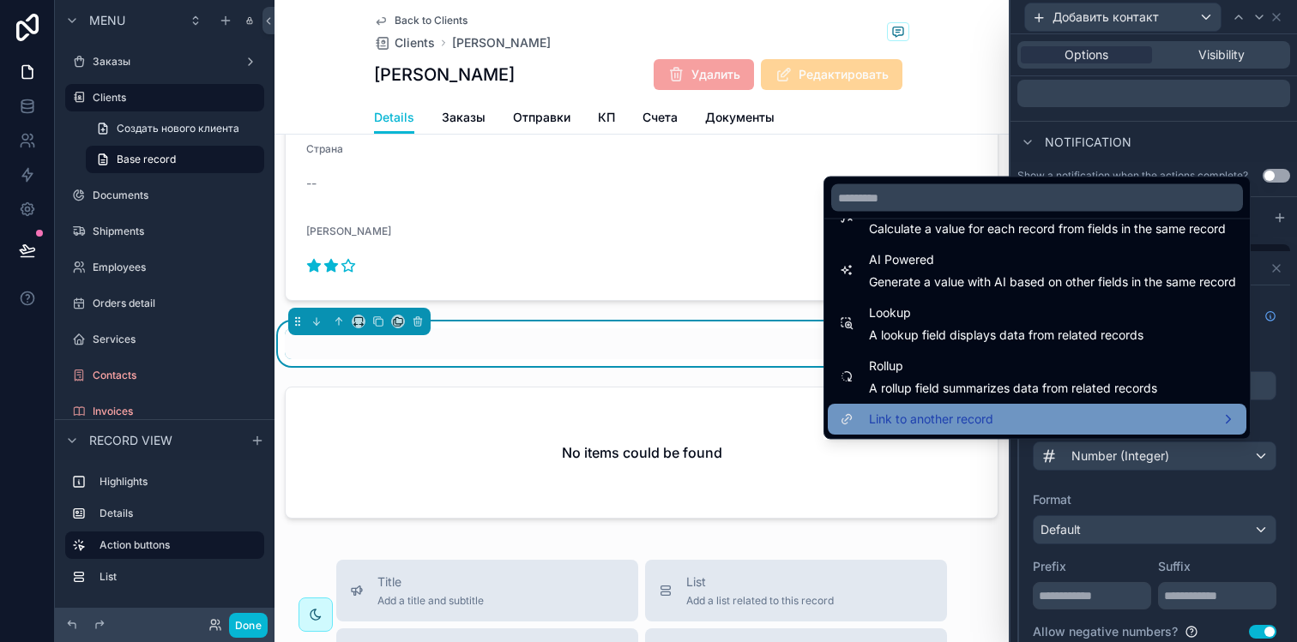
click at [1074, 407] on div "Link to another record" at bounding box center [1037, 420] width 419 height 31
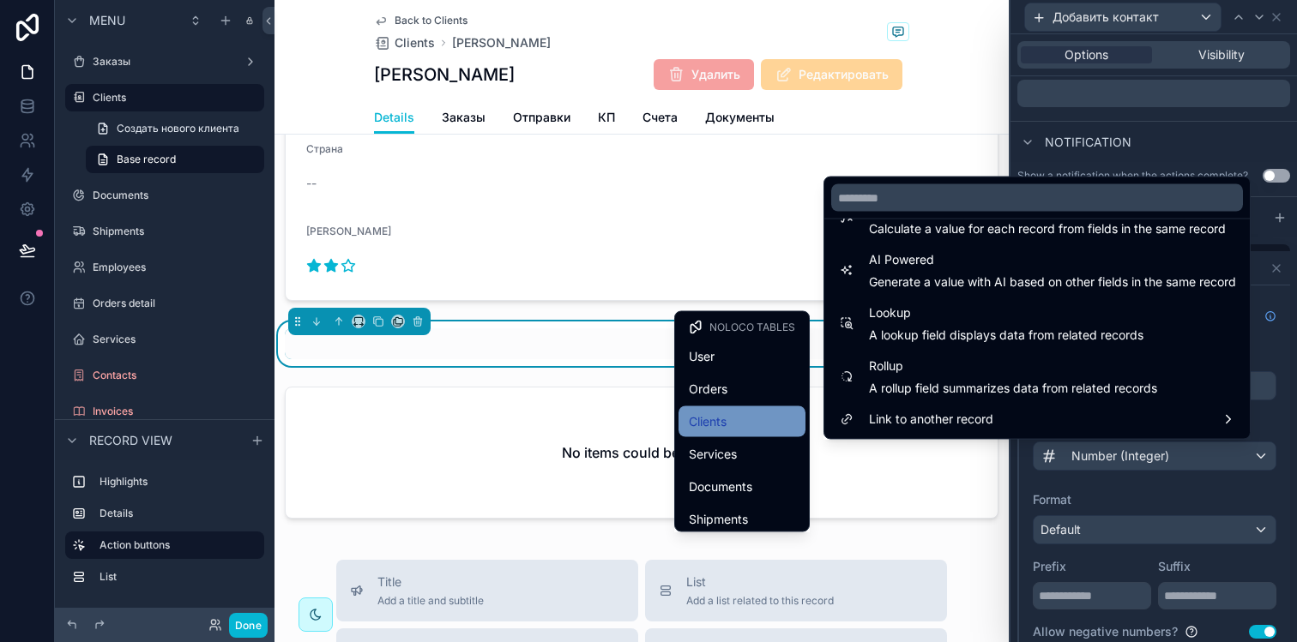
click at [734, 408] on div "Clients" at bounding box center [741, 422] width 127 height 31
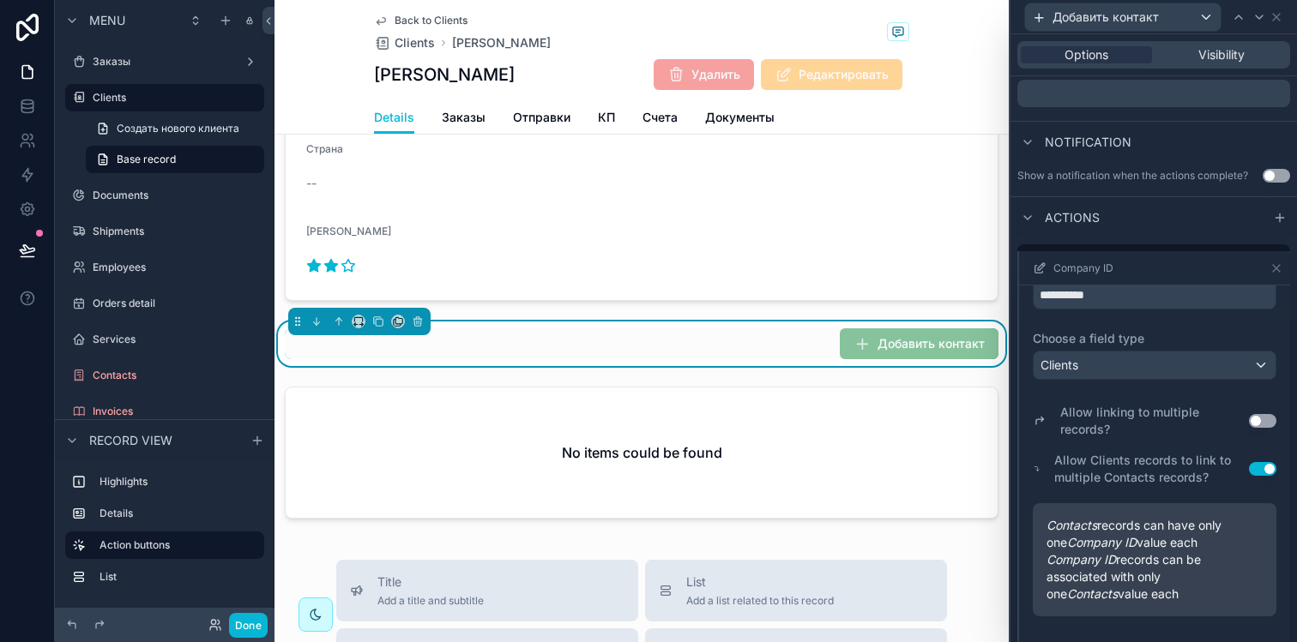
scroll to position [107, 0]
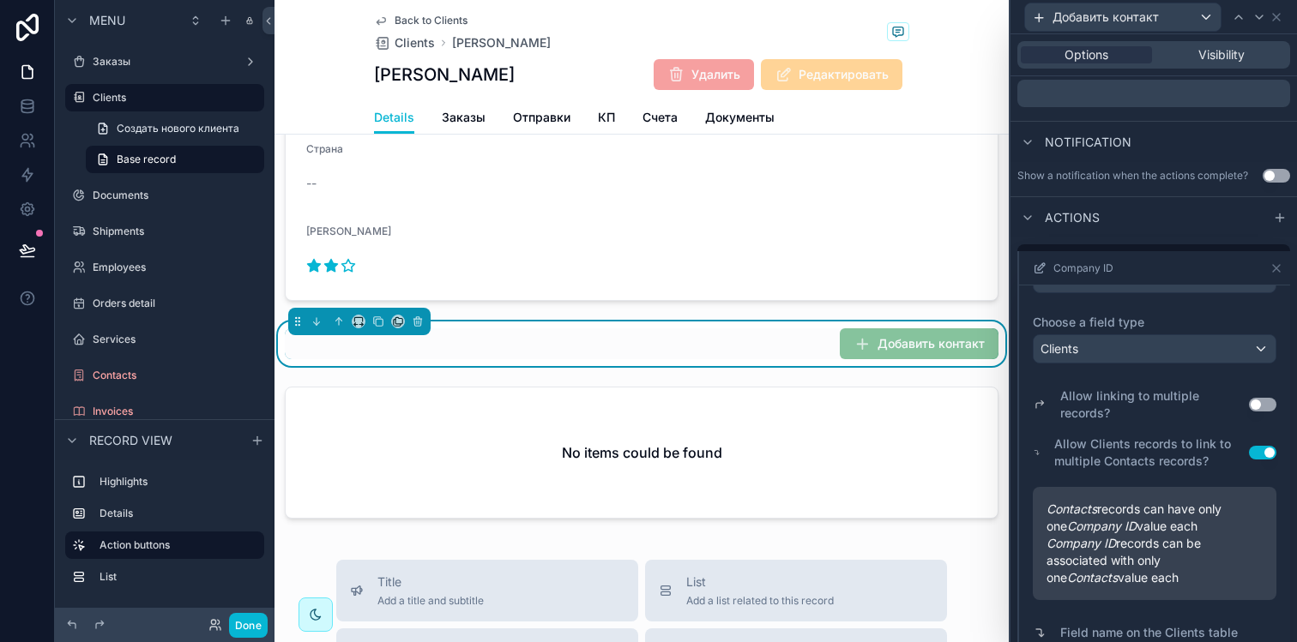
click at [1249, 402] on button "Use setting" at bounding box center [1262, 405] width 27 height 14
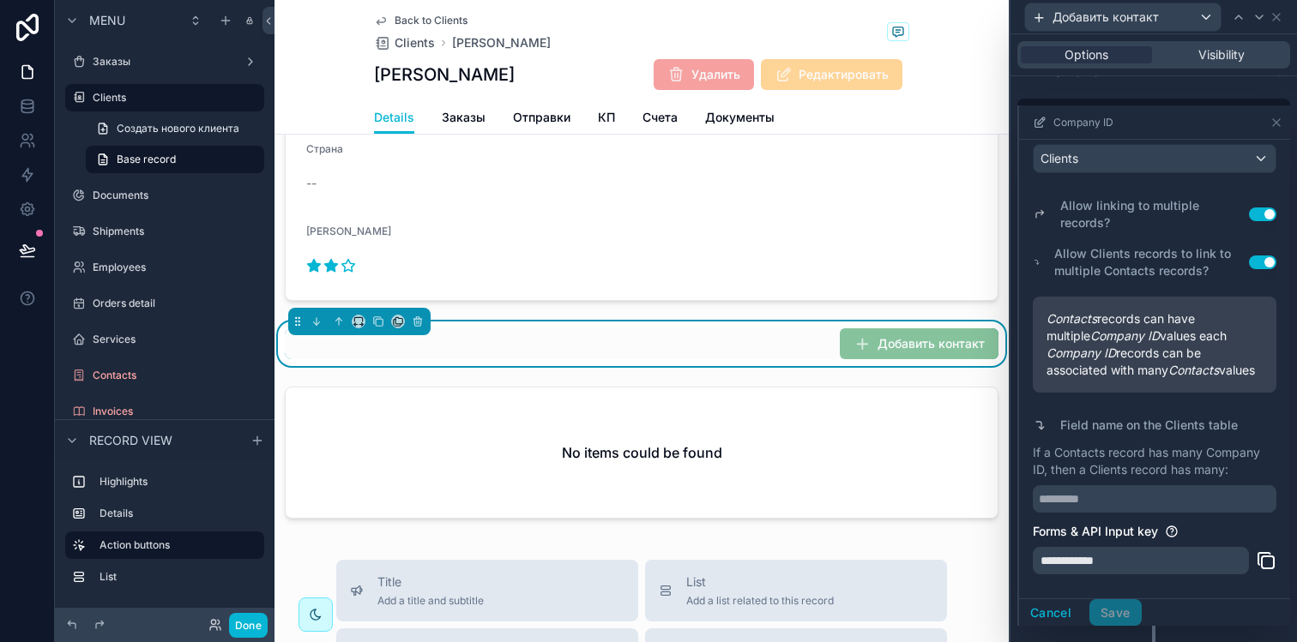
scroll to position [561, 0]
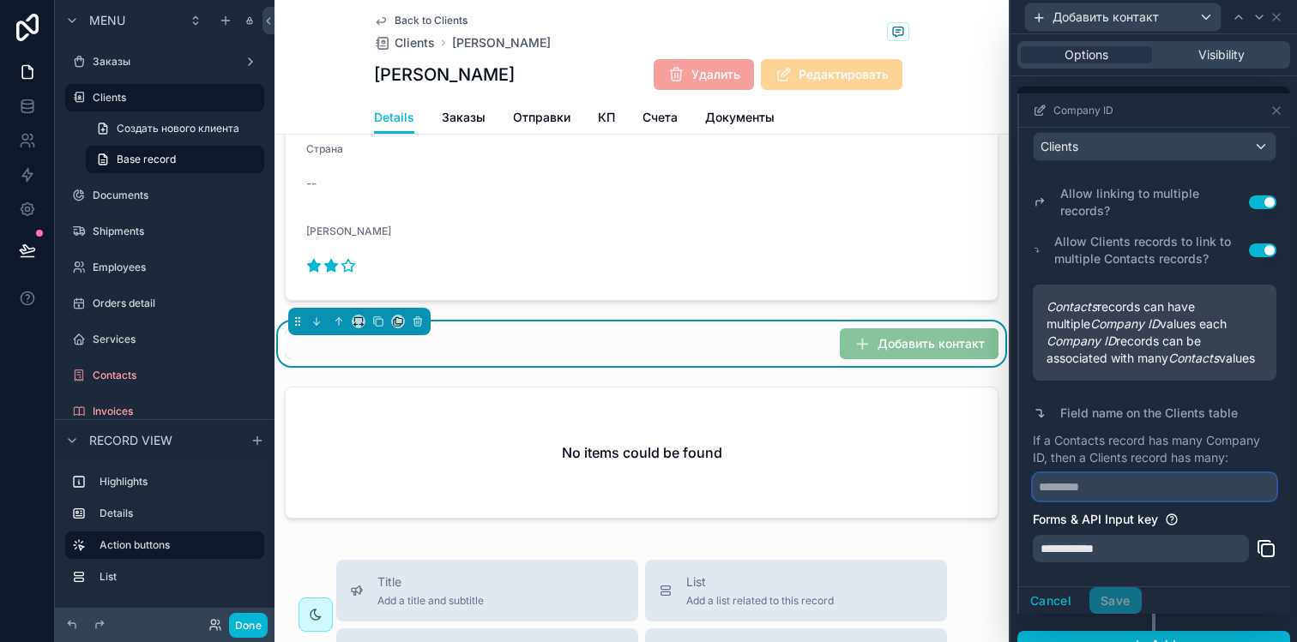
click at [1086, 490] on input "text" at bounding box center [1155, 486] width 244 height 27
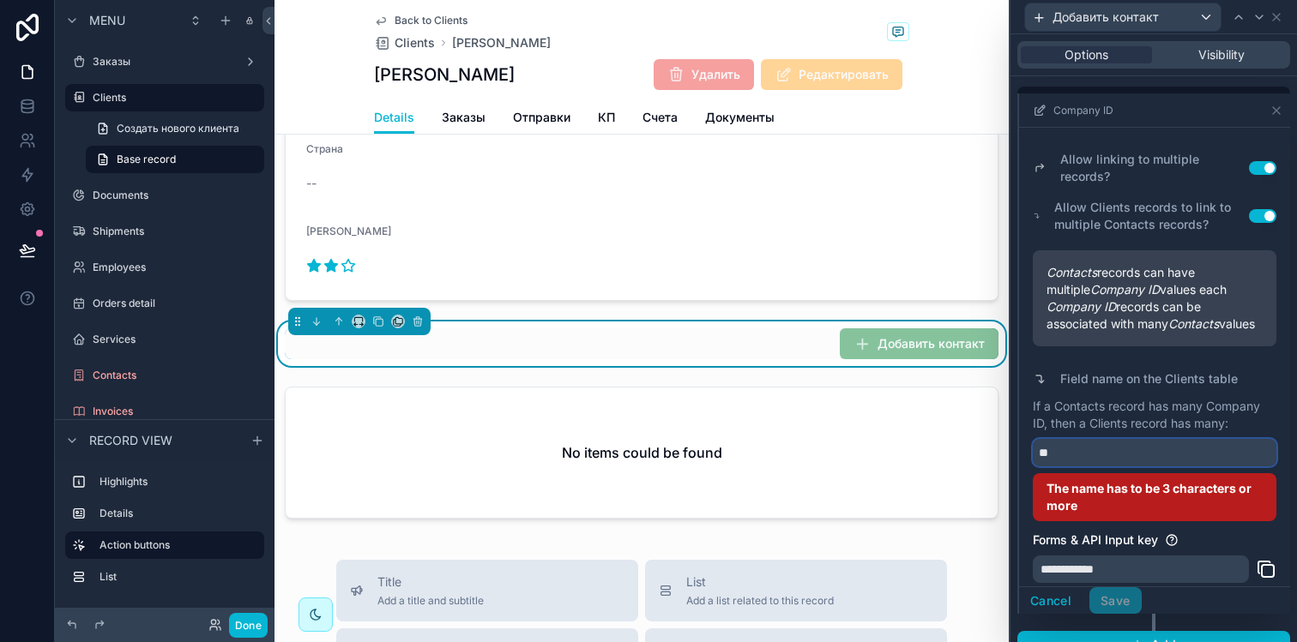
type input "*"
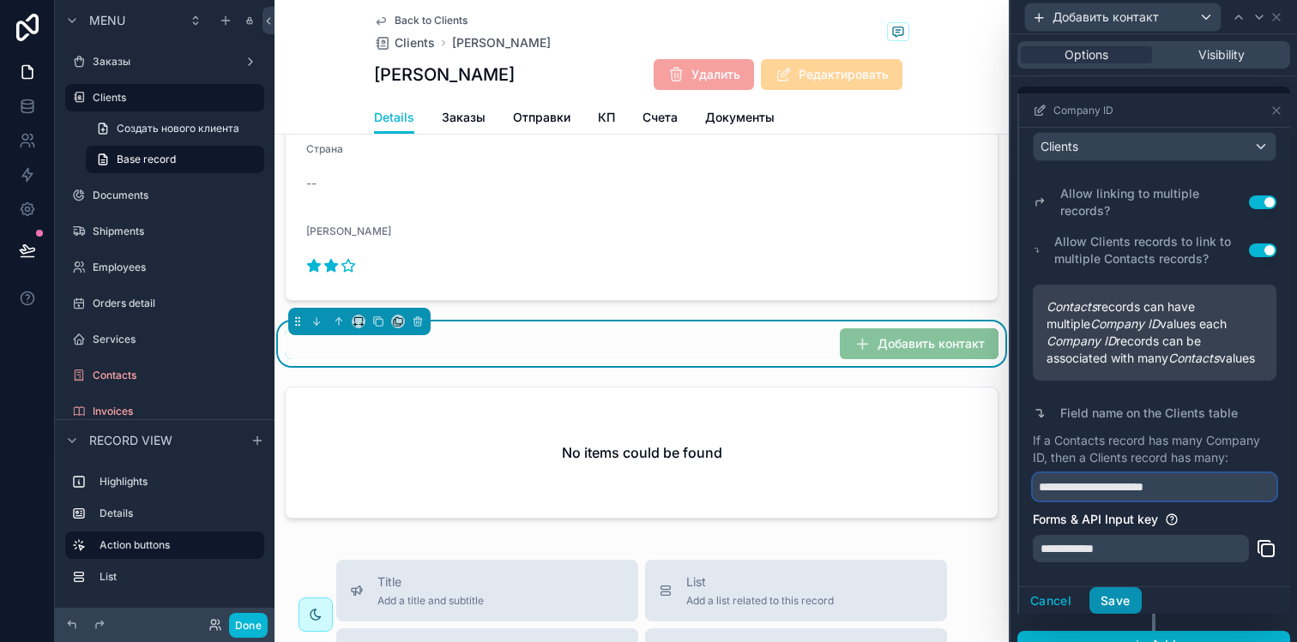
type input "**********"
click at [1120, 605] on button "Save" at bounding box center [1114, 600] width 51 height 27
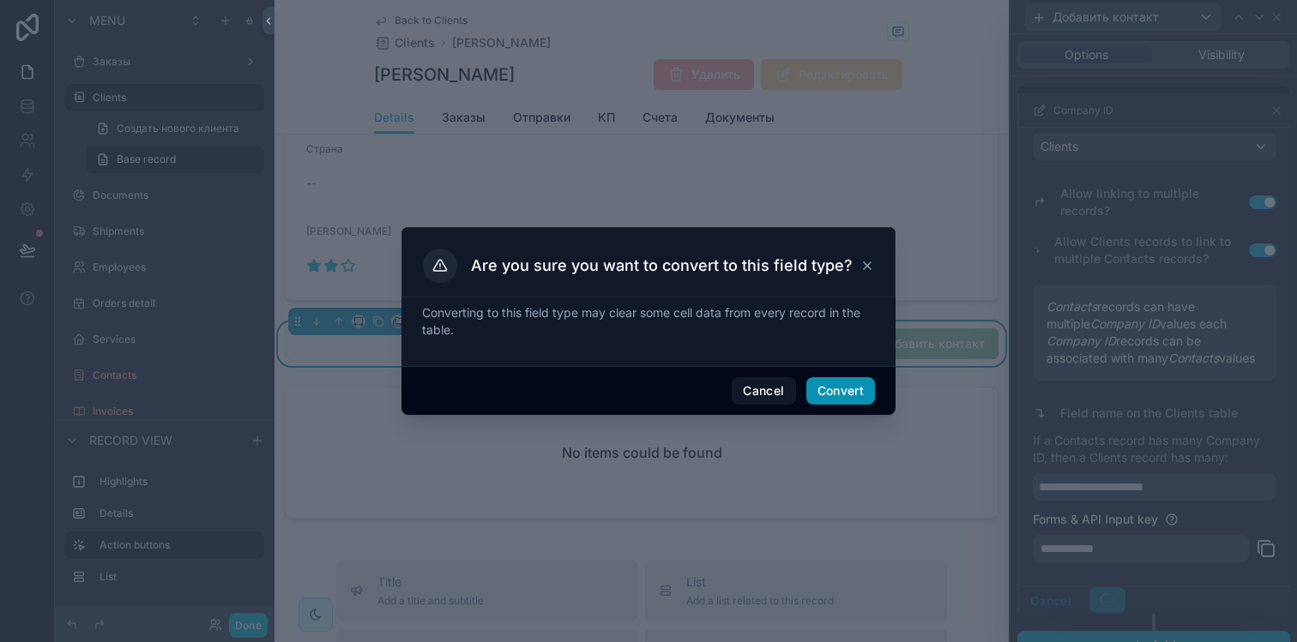
click at [835, 390] on button "Convert" at bounding box center [840, 390] width 69 height 27
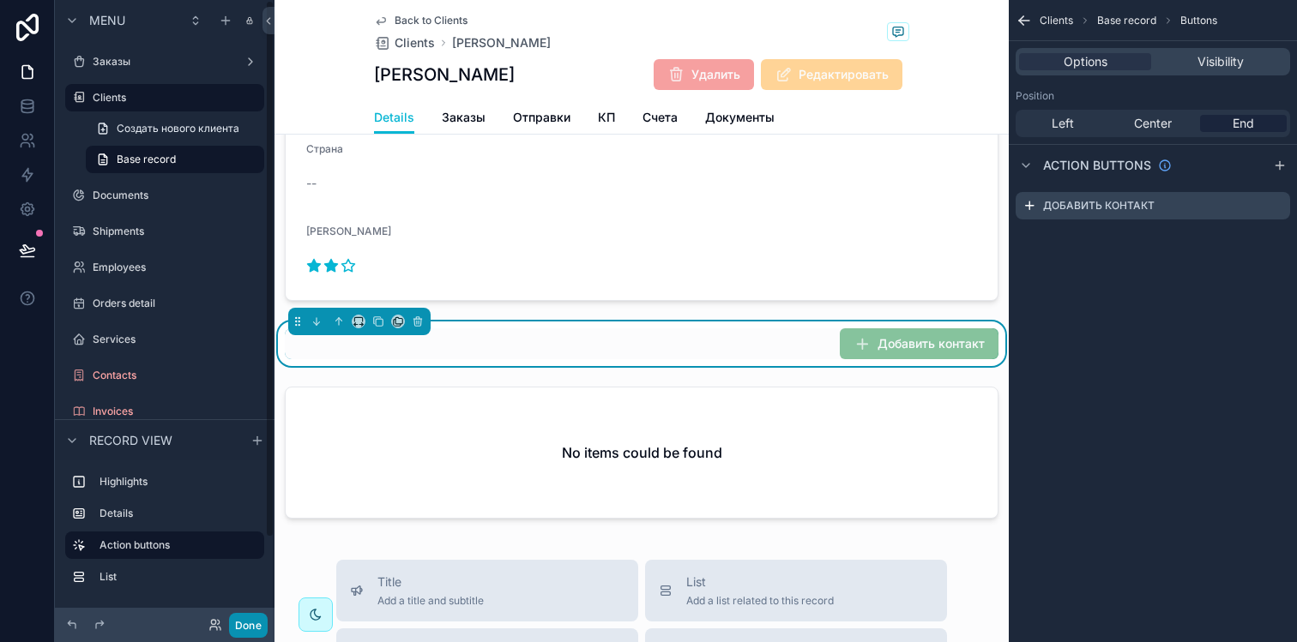
click at [255, 624] on button "Done" at bounding box center [248, 625] width 39 height 25
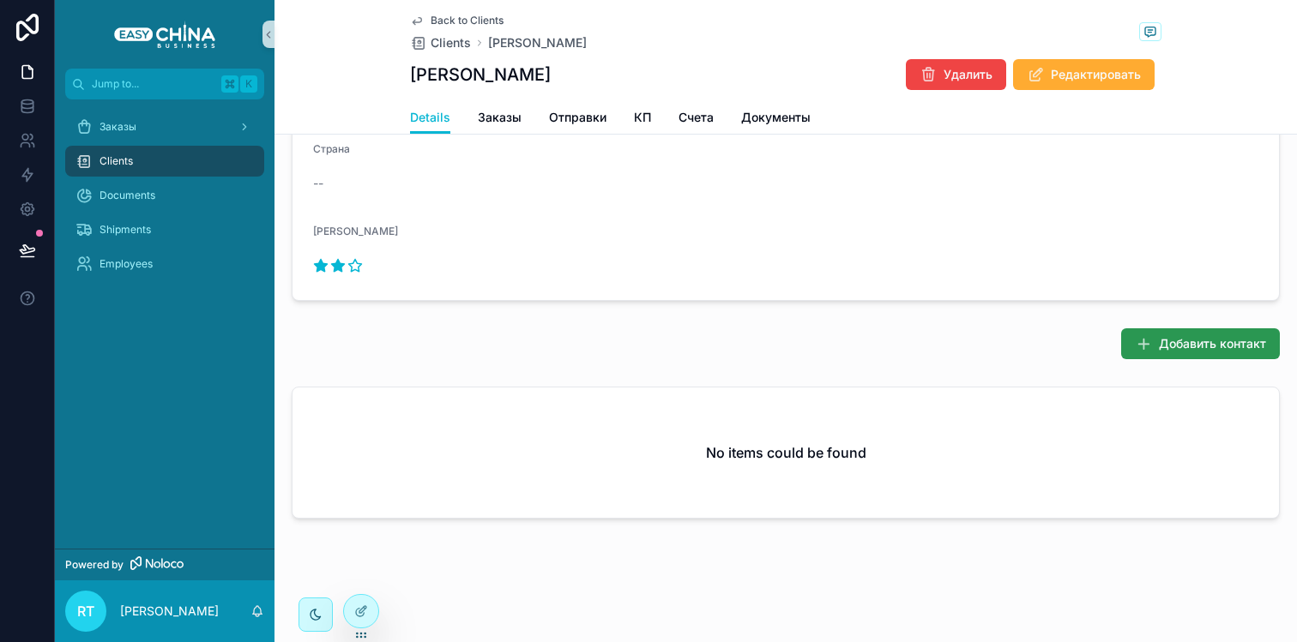
click at [1151, 339] on button "Добавить контакт" at bounding box center [1200, 343] width 159 height 31
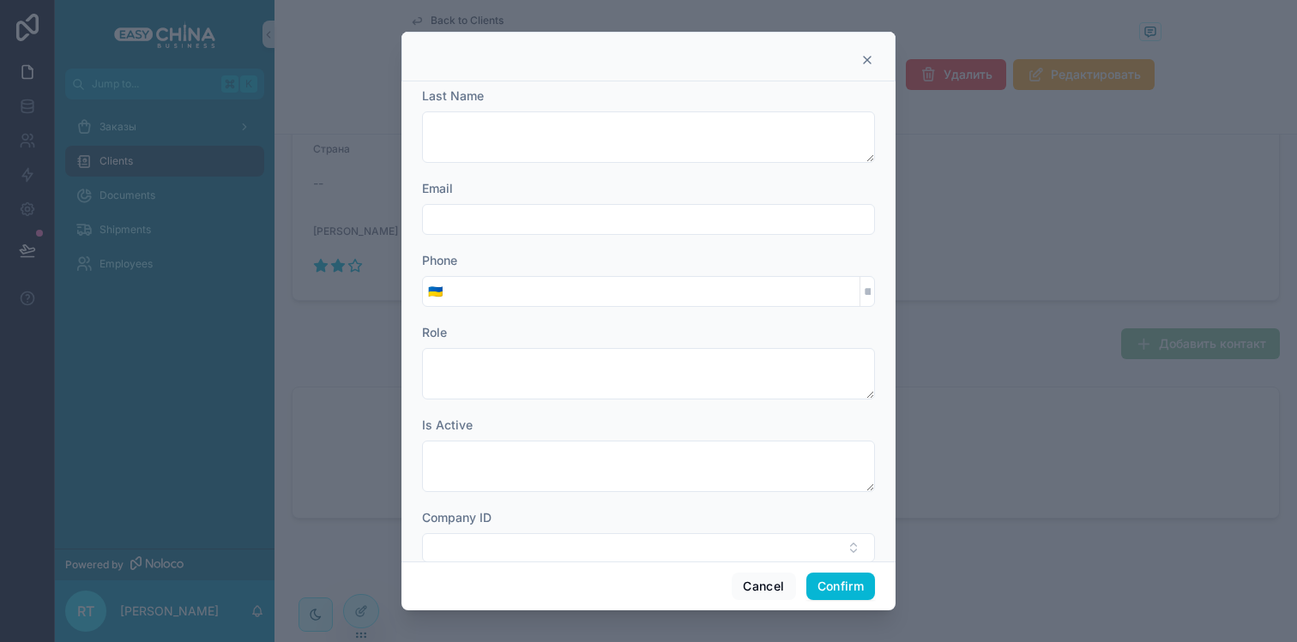
scroll to position [98, 0]
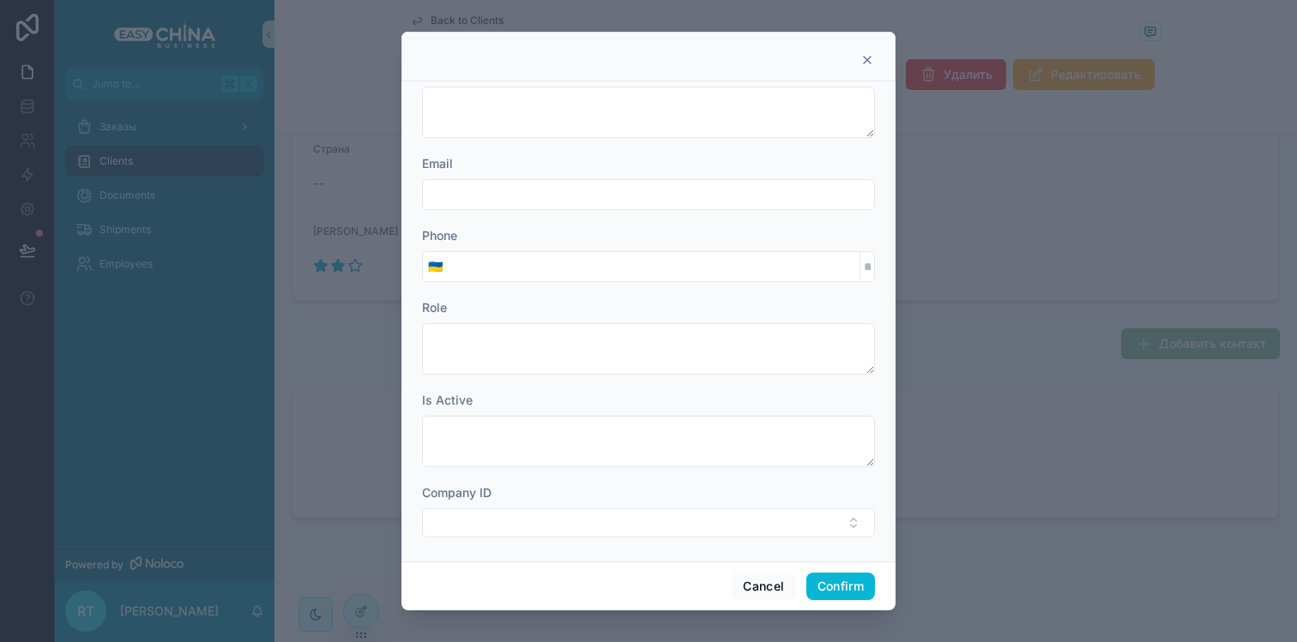
click at [653, 191] on input "text" at bounding box center [648, 195] width 451 height 24
click at [748, 269] on input "tel" at bounding box center [654, 267] width 412 height 24
click at [704, 230] on div "Phone" at bounding box center [648, 235] width 453 height 17
click at [568, 498] on div "Company ID" at bounding box center [648, 504] width 453 height 53
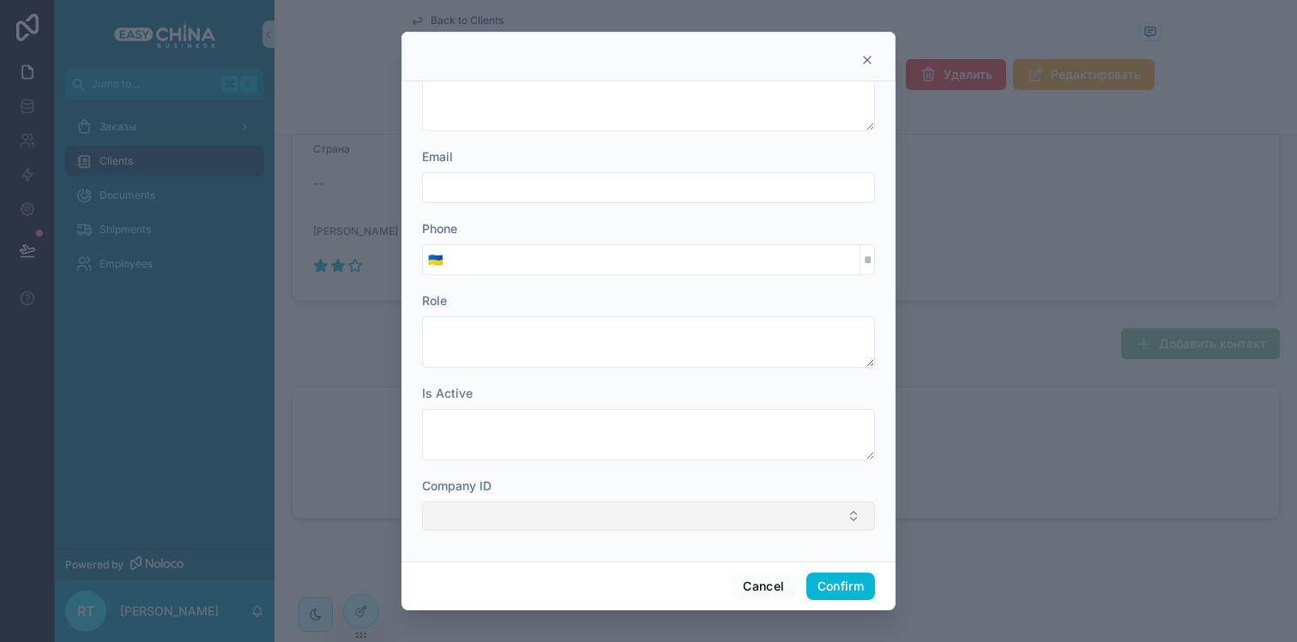
click at [568, 504] on button "Select Button" at bounding box center [648, 516] width 453 height 29
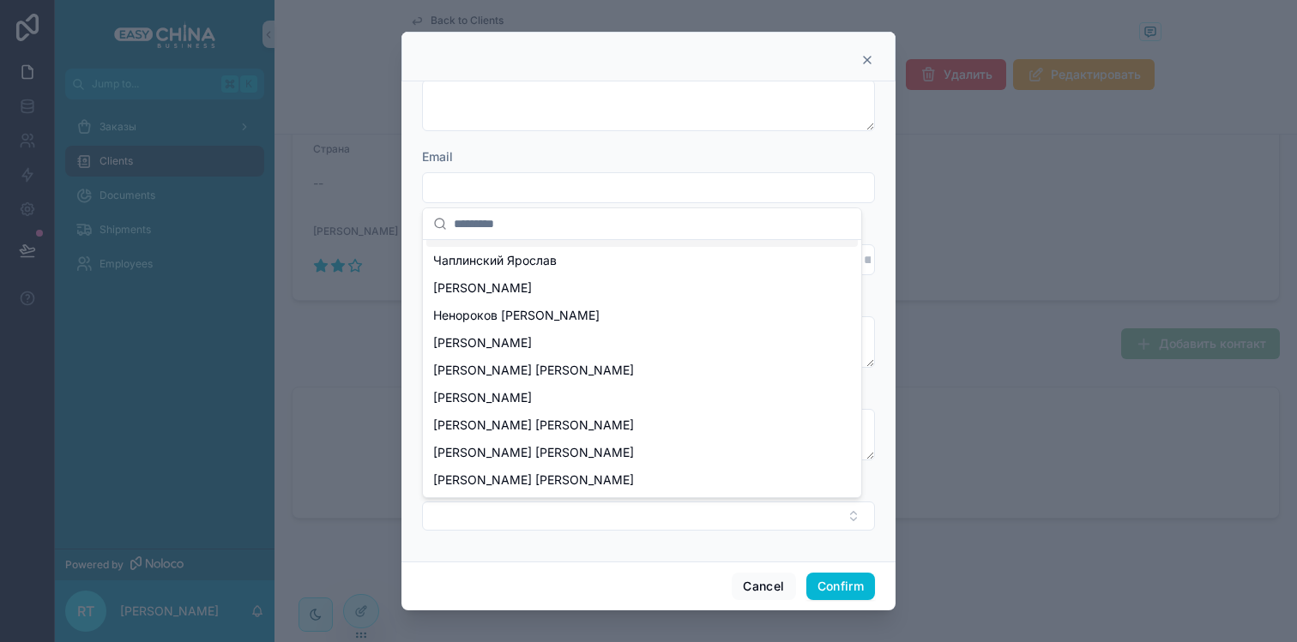
scroll to position [0, 0]
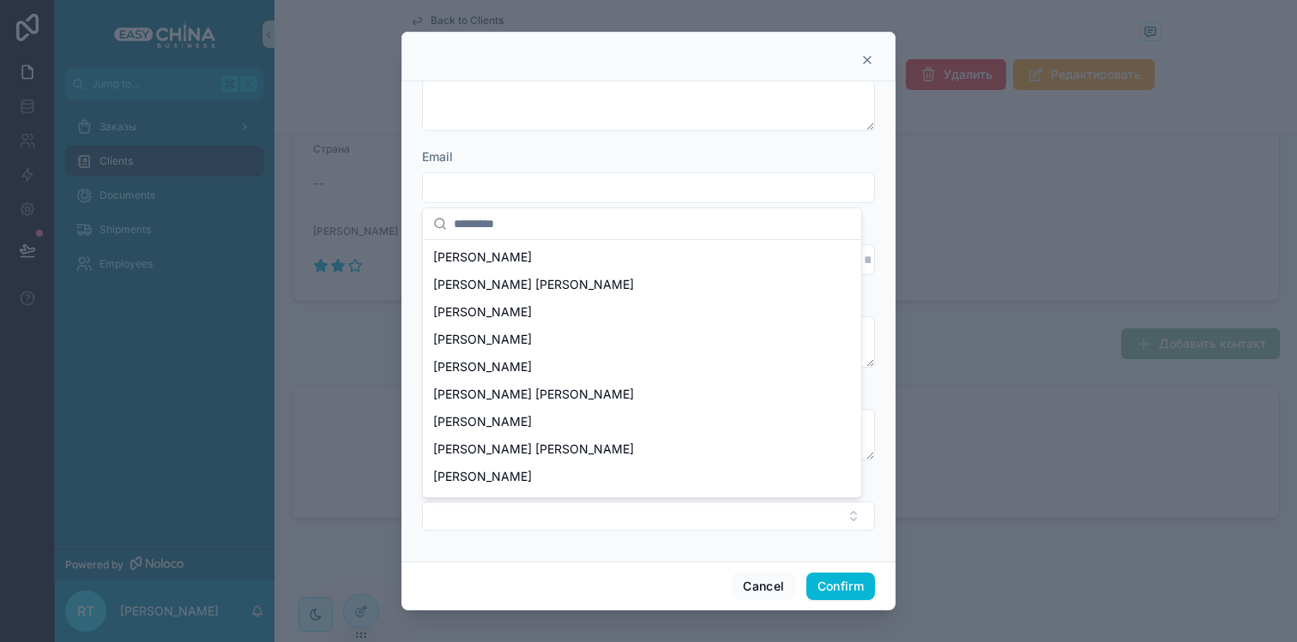
click at [624, 155] on div "Email" at bounding box center [648, 156] width 453 height 17
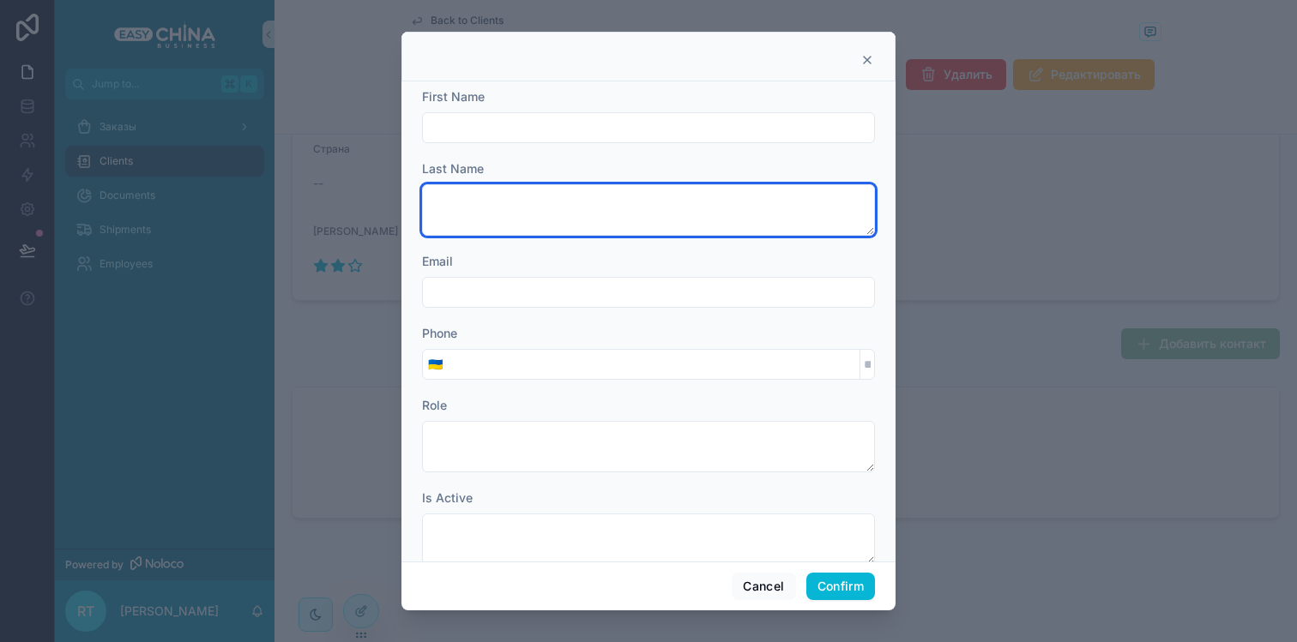
click at [686, 214] on textarea at bounding box center [648, 209] width 453 height 51
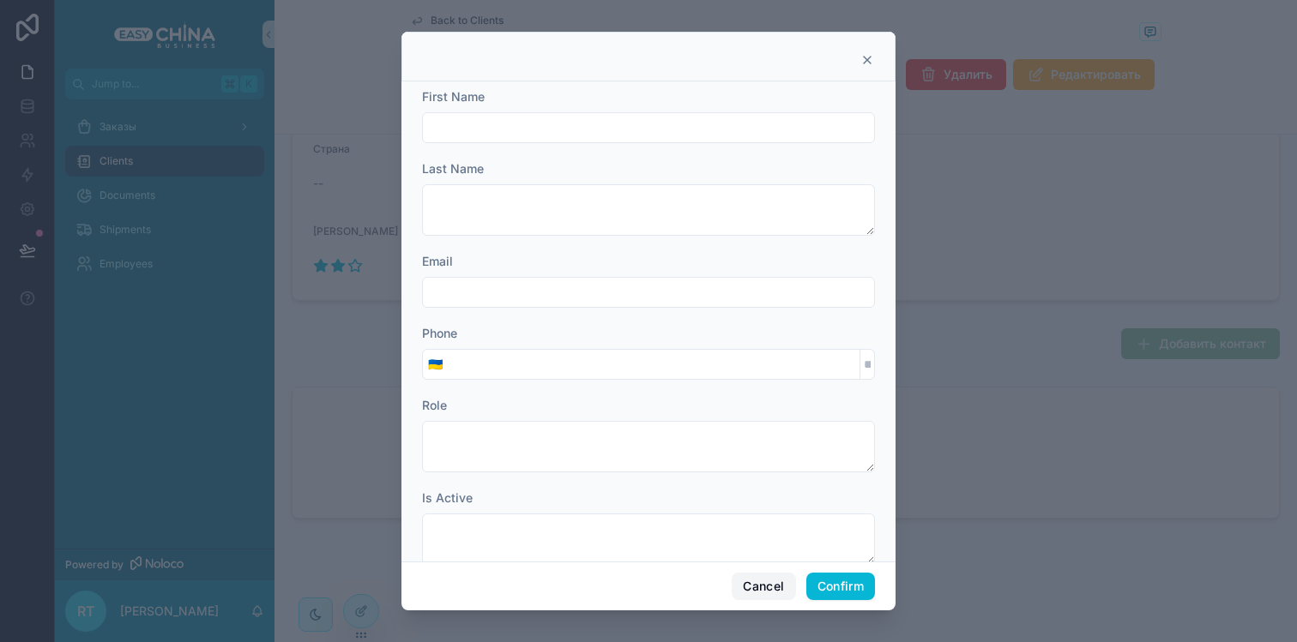
click at [743, 573] on button "Cancel" at bounding box center [763, 586] width 63 height 27
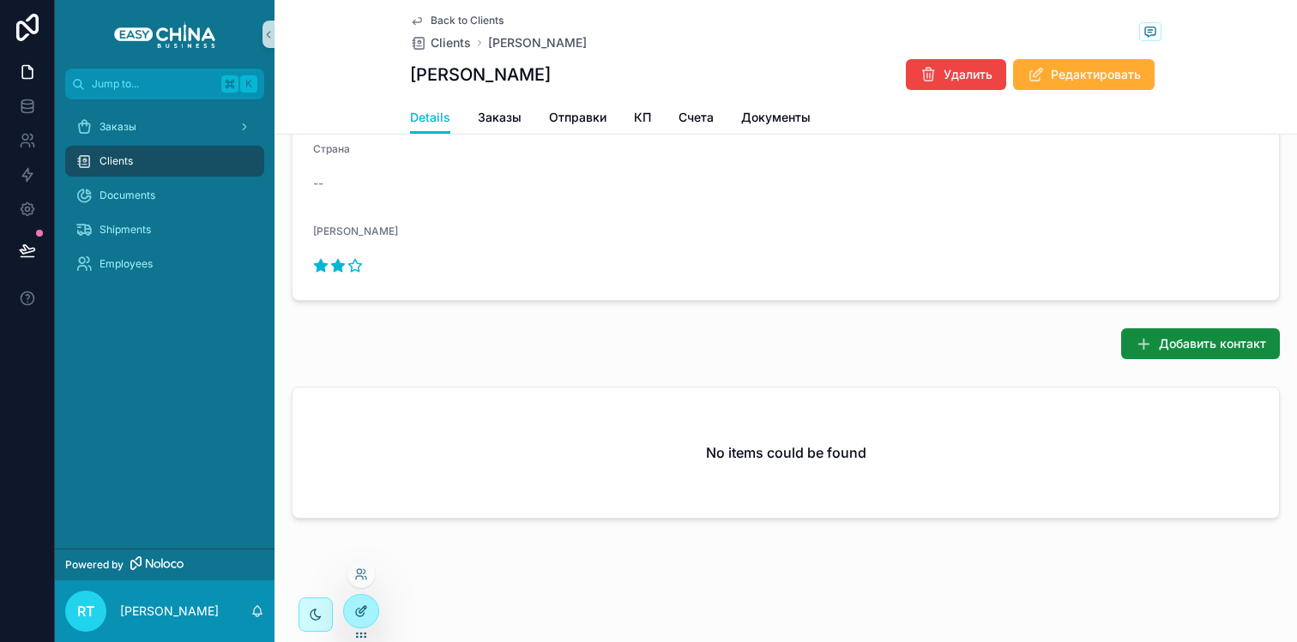
click at [365, 607] on icon at bounding box center [361, 612] width 14 height 14
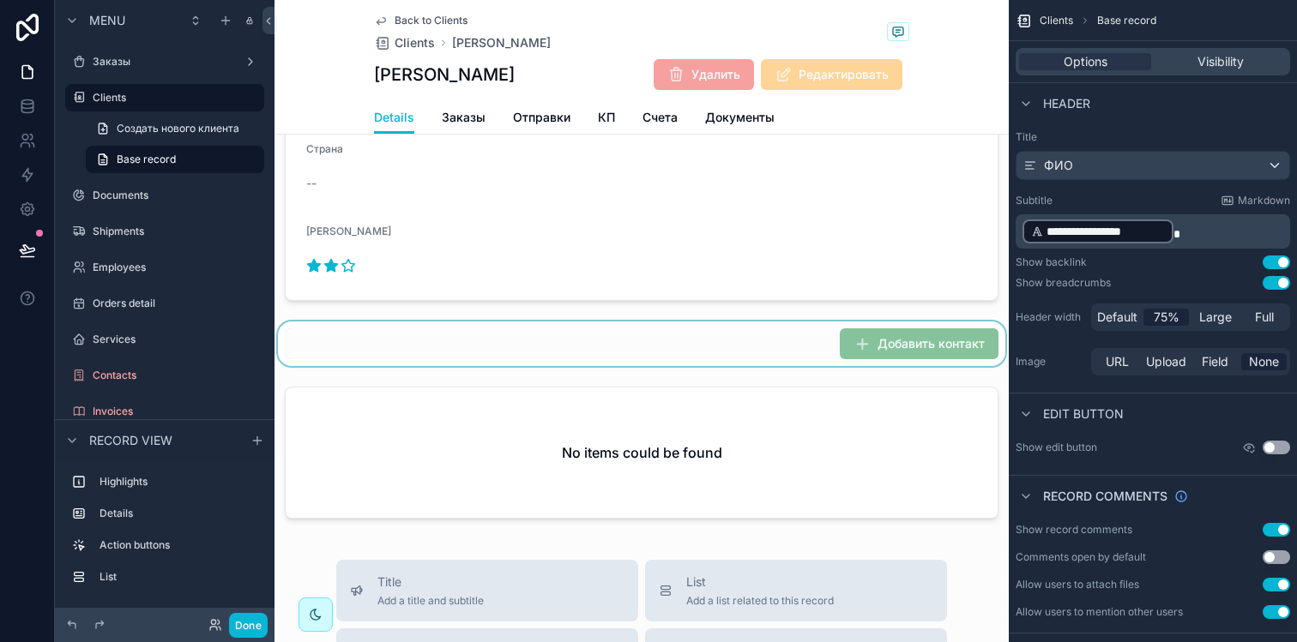
click at [876, 343] on div "scrollable content" at bounding box center [641, 344] width 734 height 45
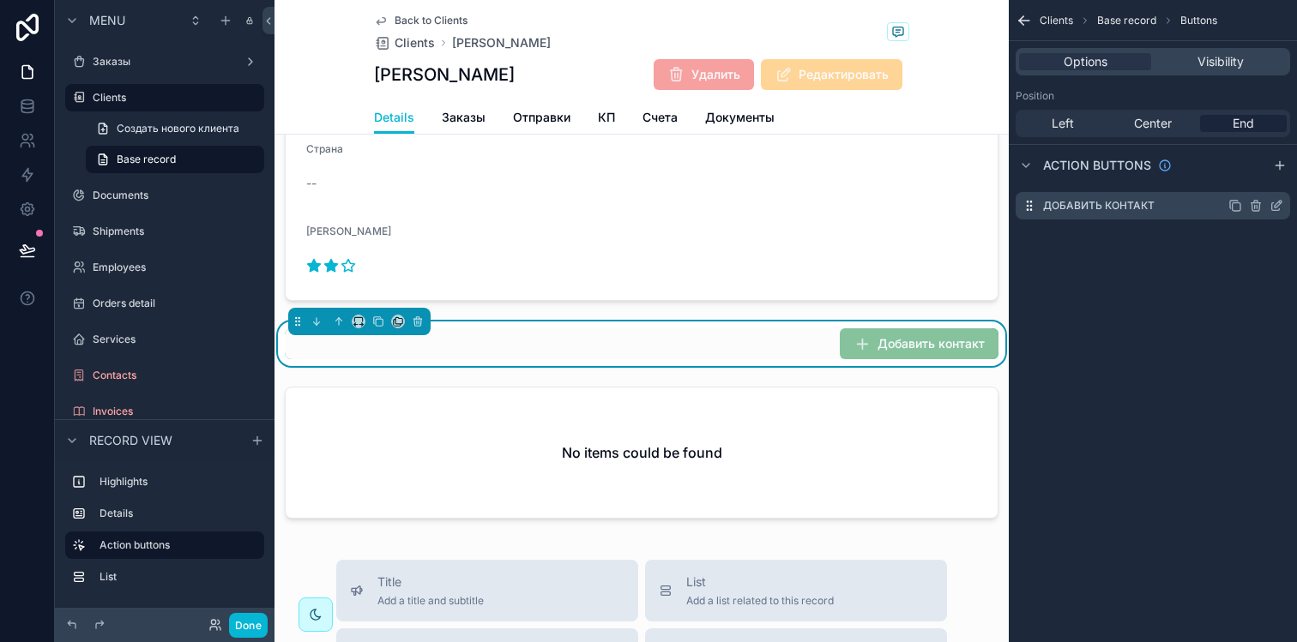
click at [1274, 208] on icon "scrollable content" at bounding box center [1276, 206] width 14 height 14
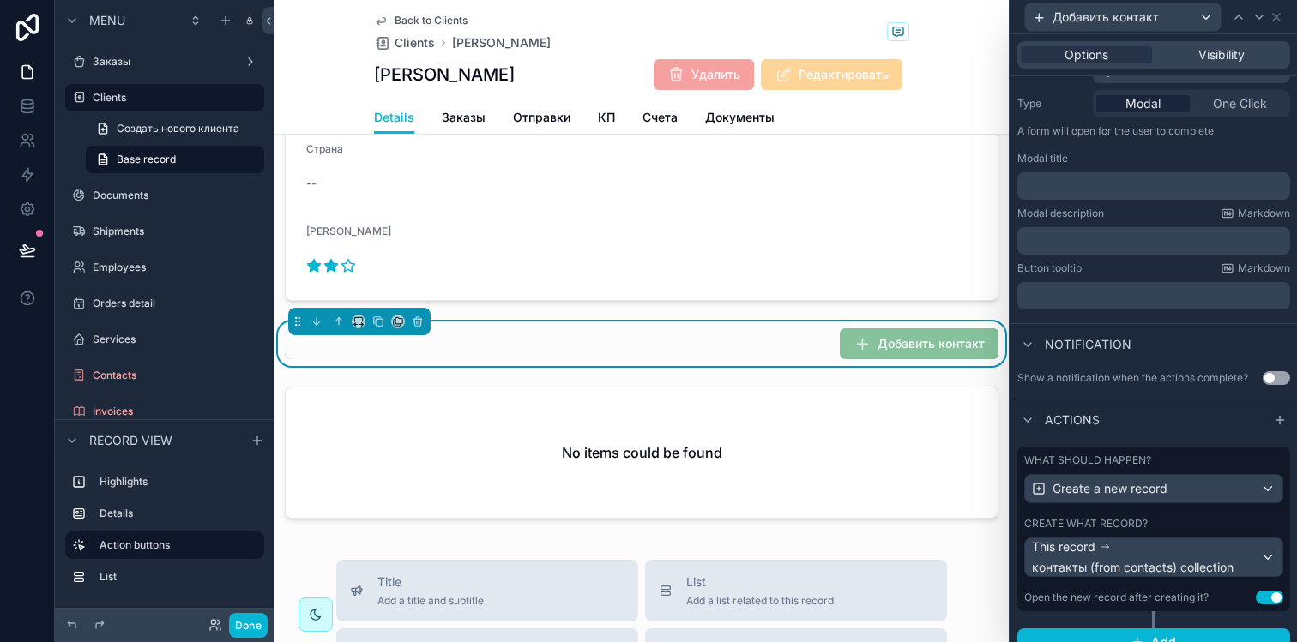
scroll to position [220, 0]
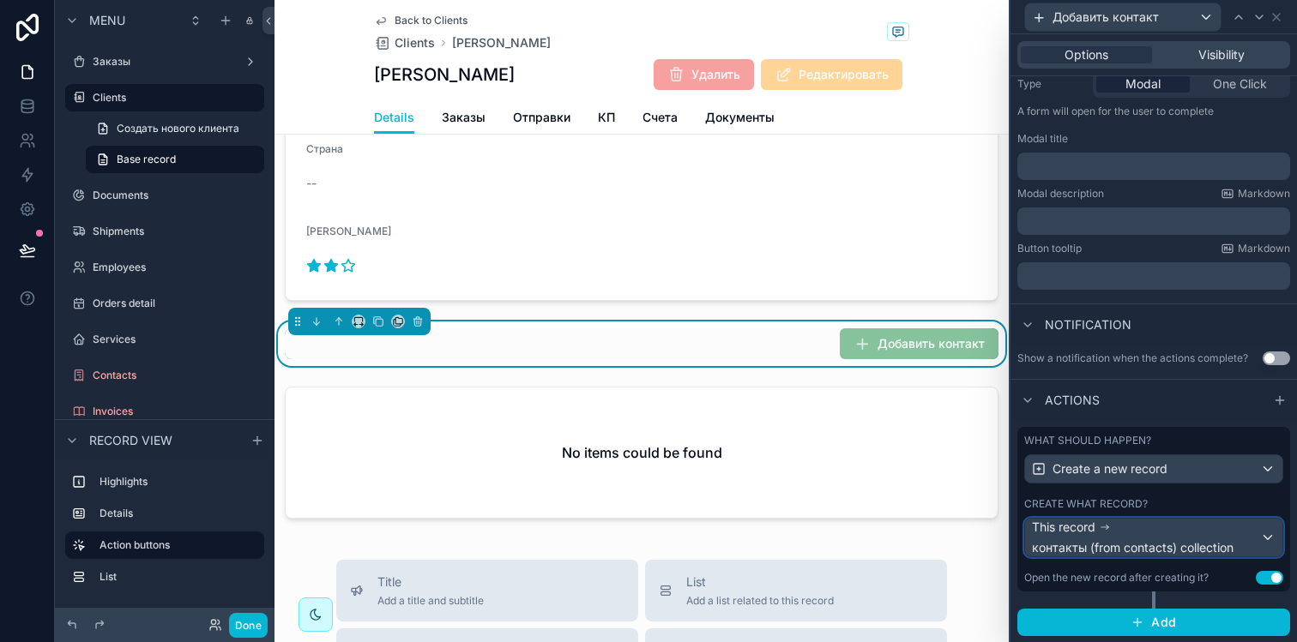
click at [1146, 533] on div "This record контакты (from contacts) collection" at bounding box center [1146, 538] width 228 height 38
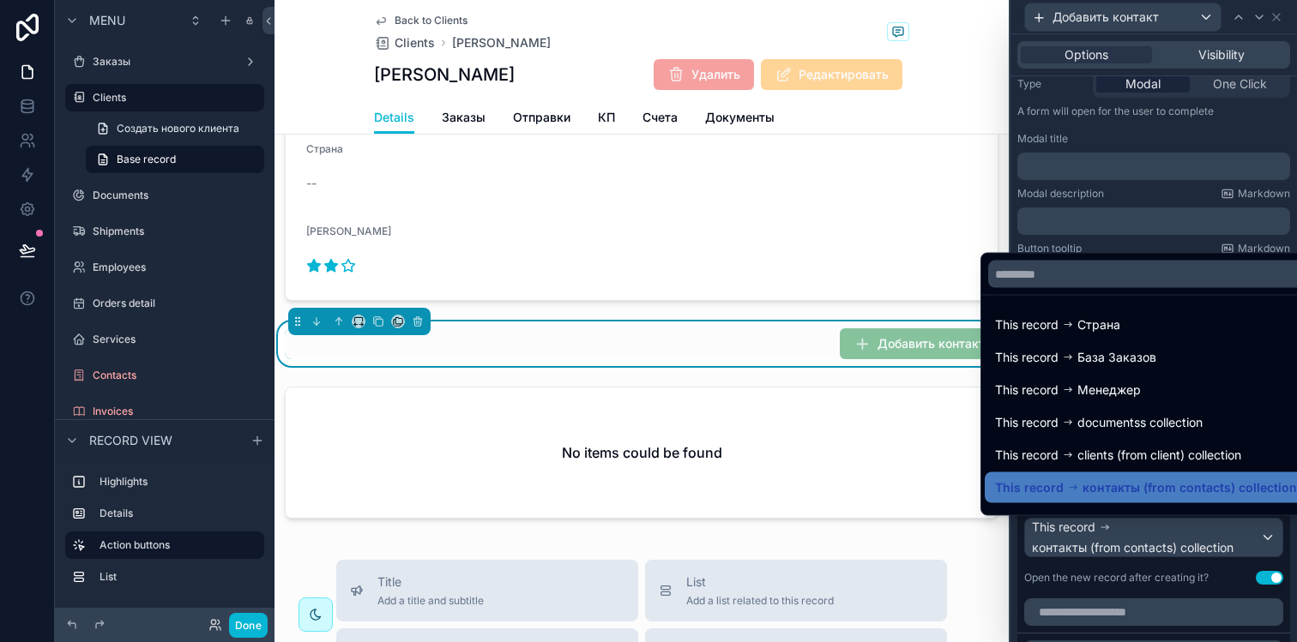
click at [1146, 533] on div at bounding box center [1153, 321] width 286 height 642
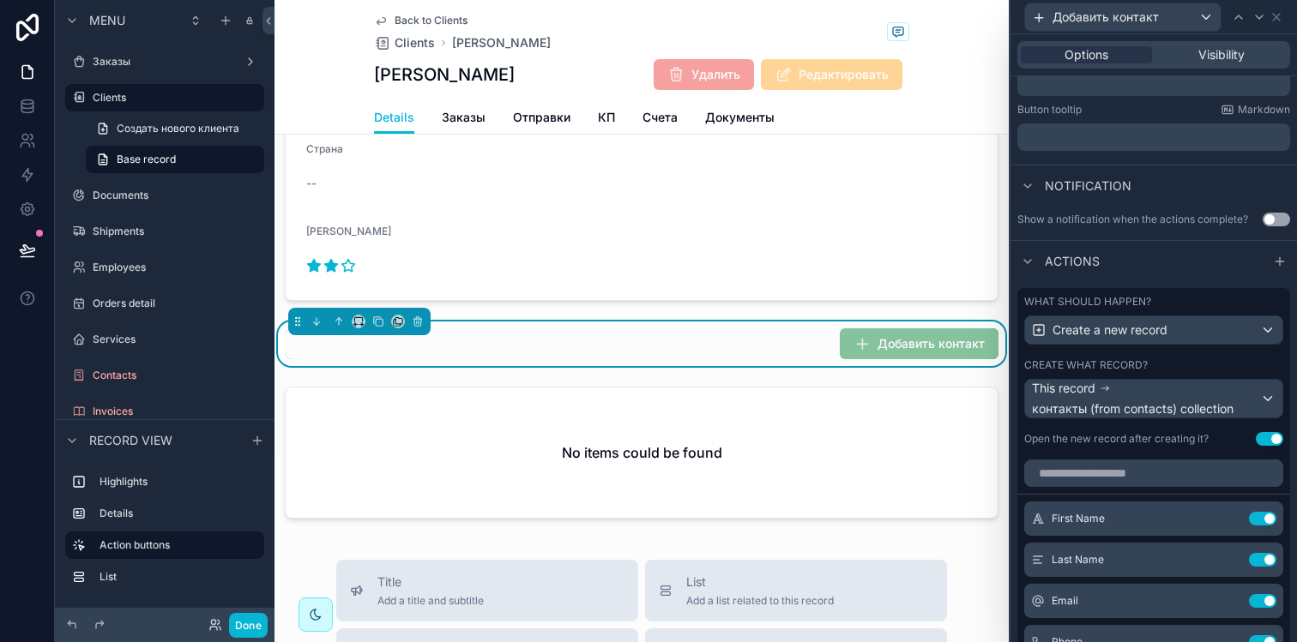
scroll to position [370, 0]
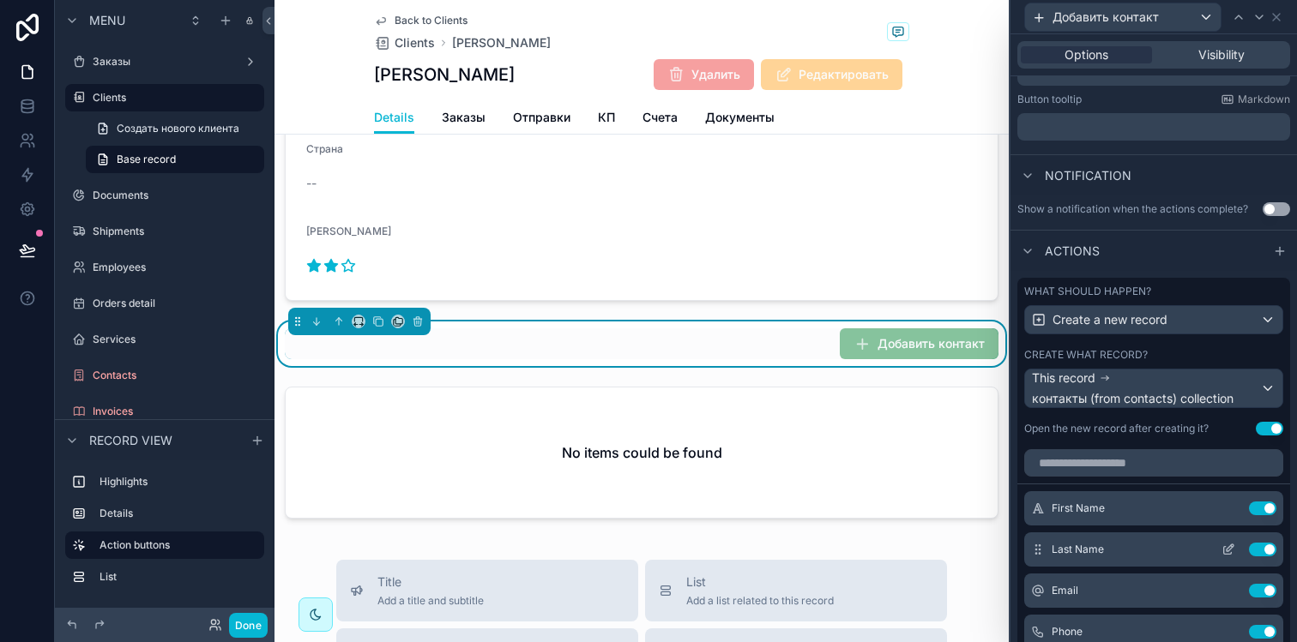
click at [1221, 553] on icon at bounding box center [1228, 550] width 14 height 14
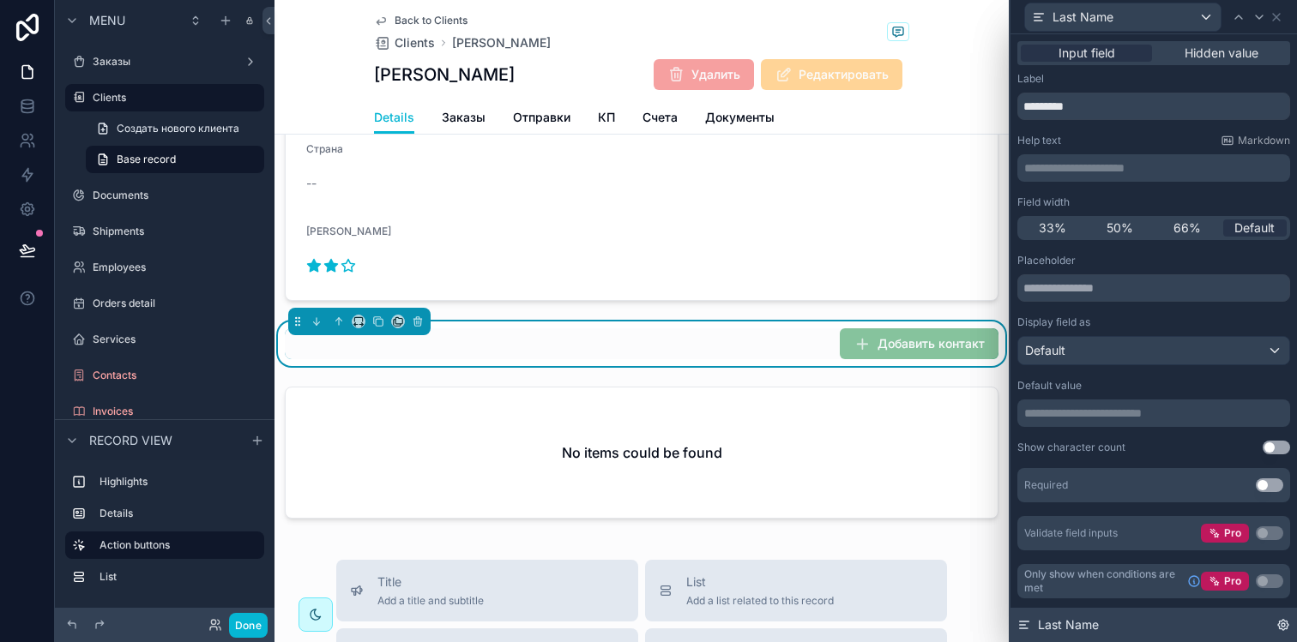
click at [1286, 626] on icon at bounding box center [1283, 625] width 14 height 14
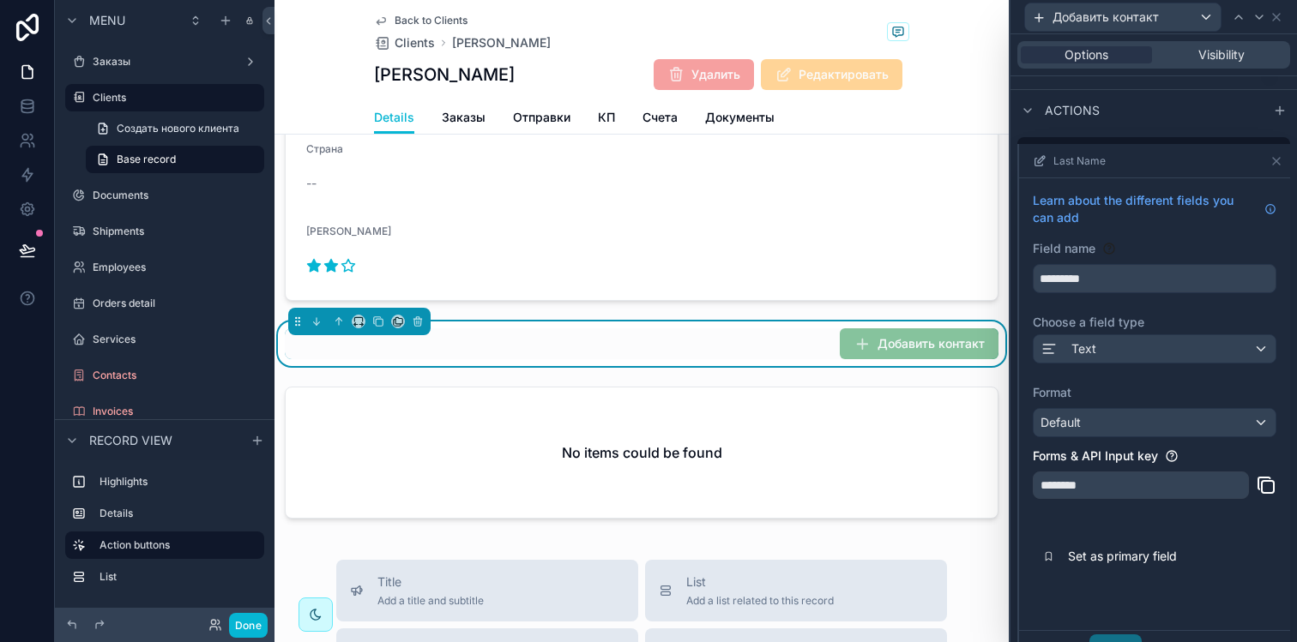
scroll to position [523, 0]
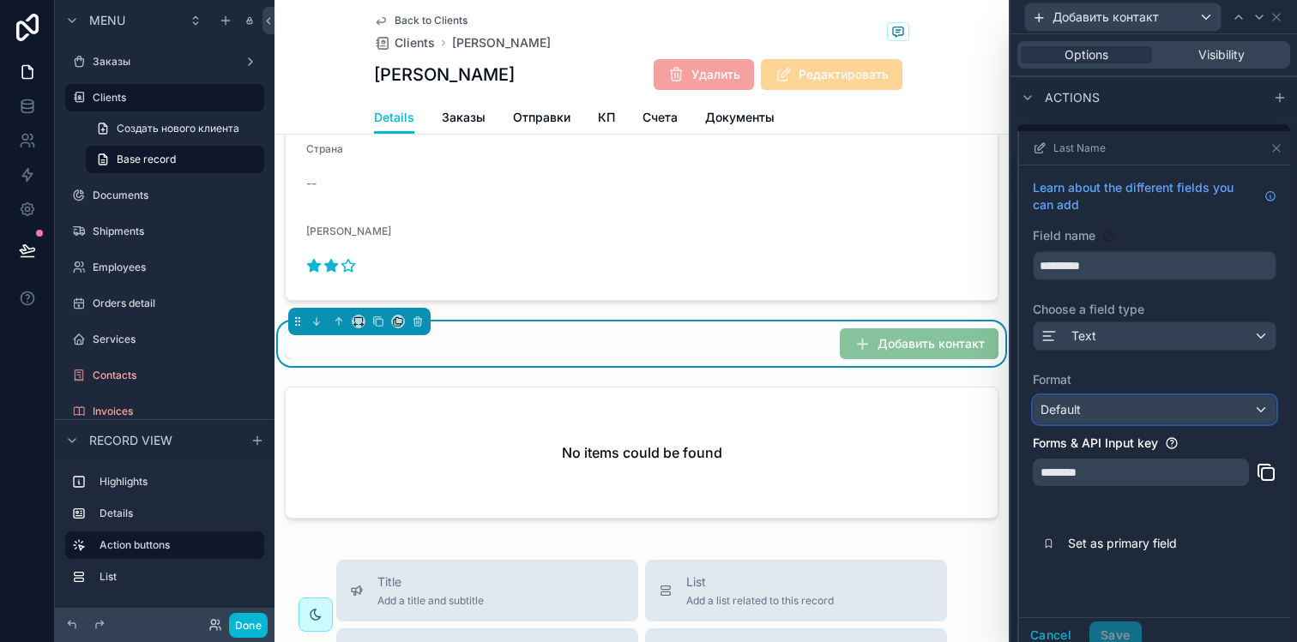
click at [1161, 399] on div "Default" at bounding box center [1154, 409] width 242 height 27
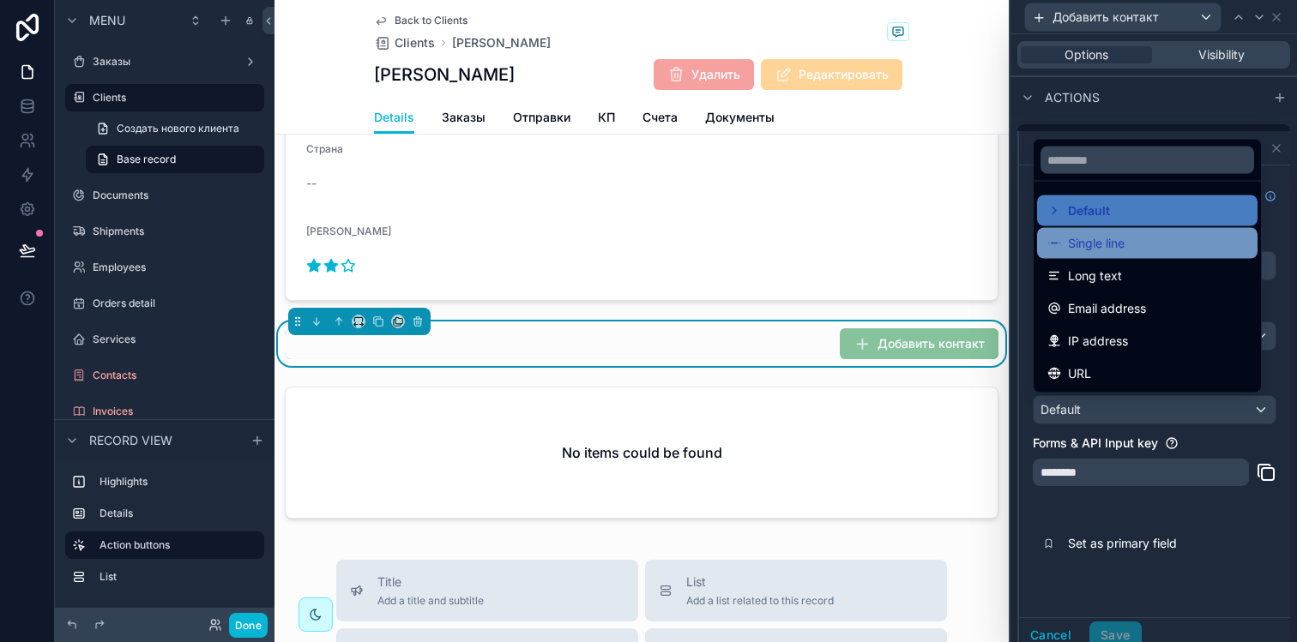
click at [1118, 249] on span "Single line" at bounding box center [1096, 243] width 57 height 21
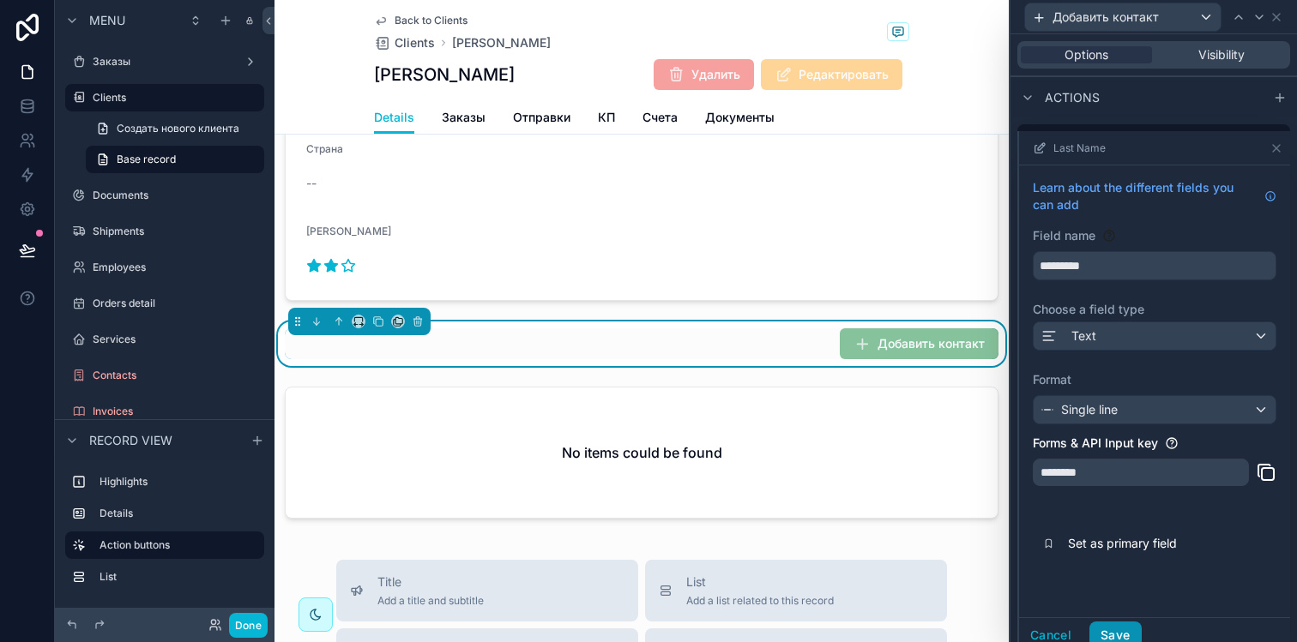
click at [1113, 630] on button "Save" at bounding box center [1114, 635] width 51 height 27
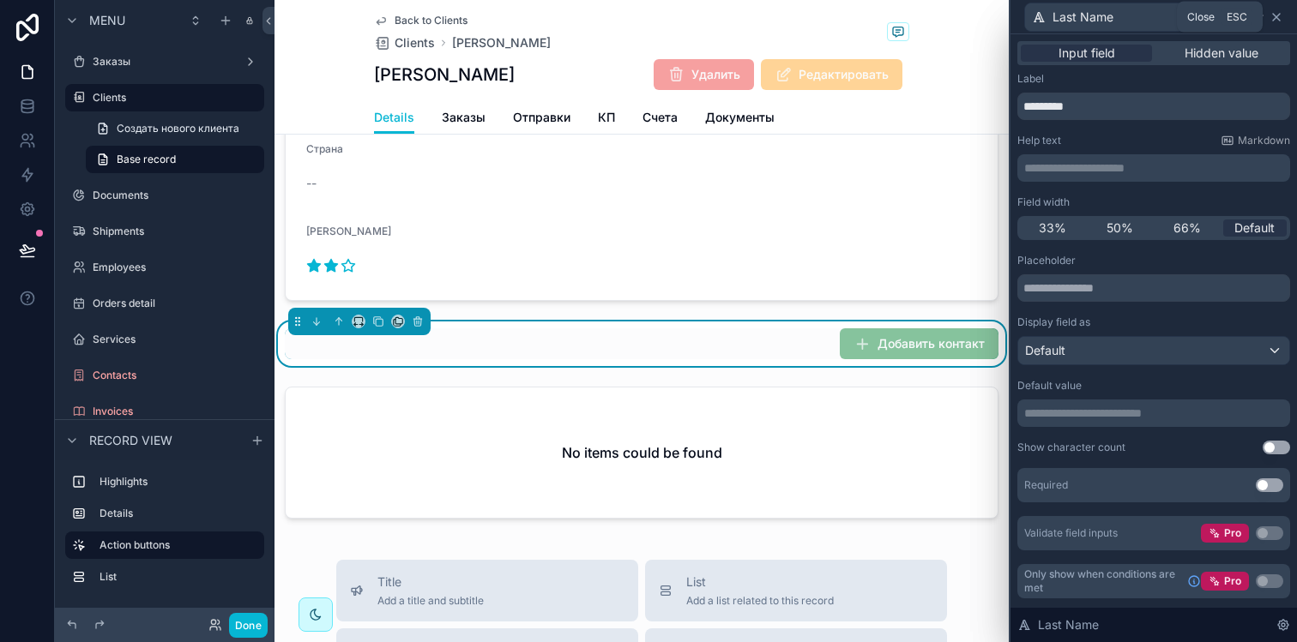
click at [1279, 17] on icon at bounding box center [1276, 17] width 14 height 14
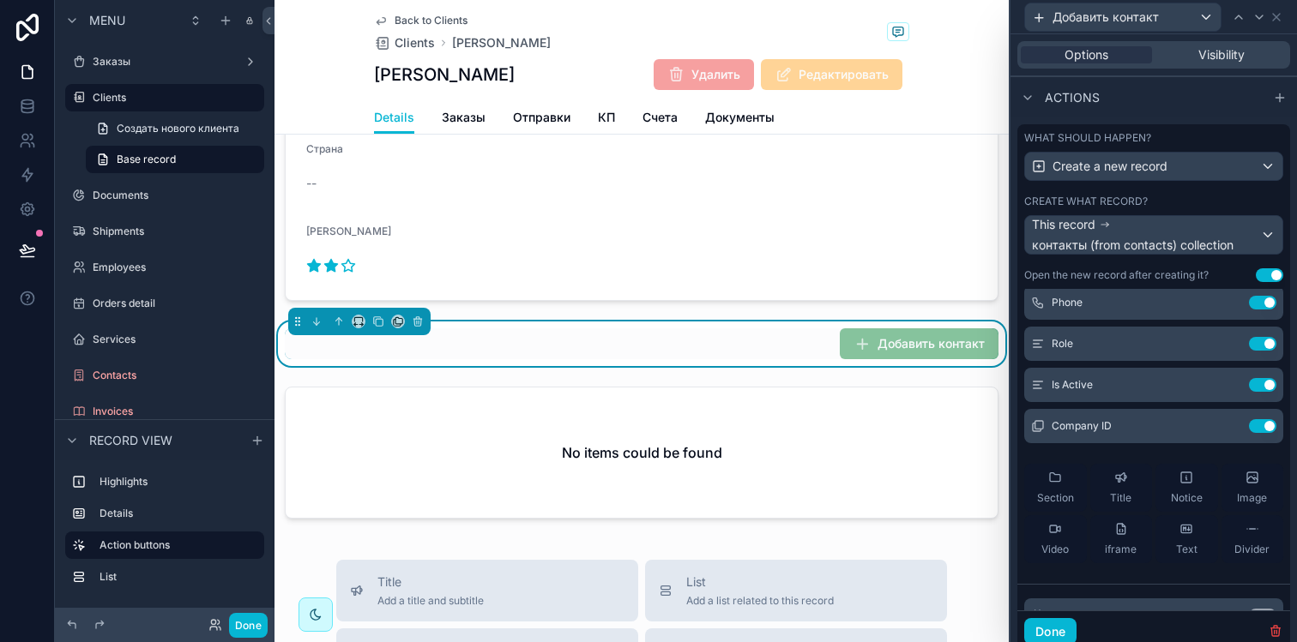
scroll to position [301, 0]
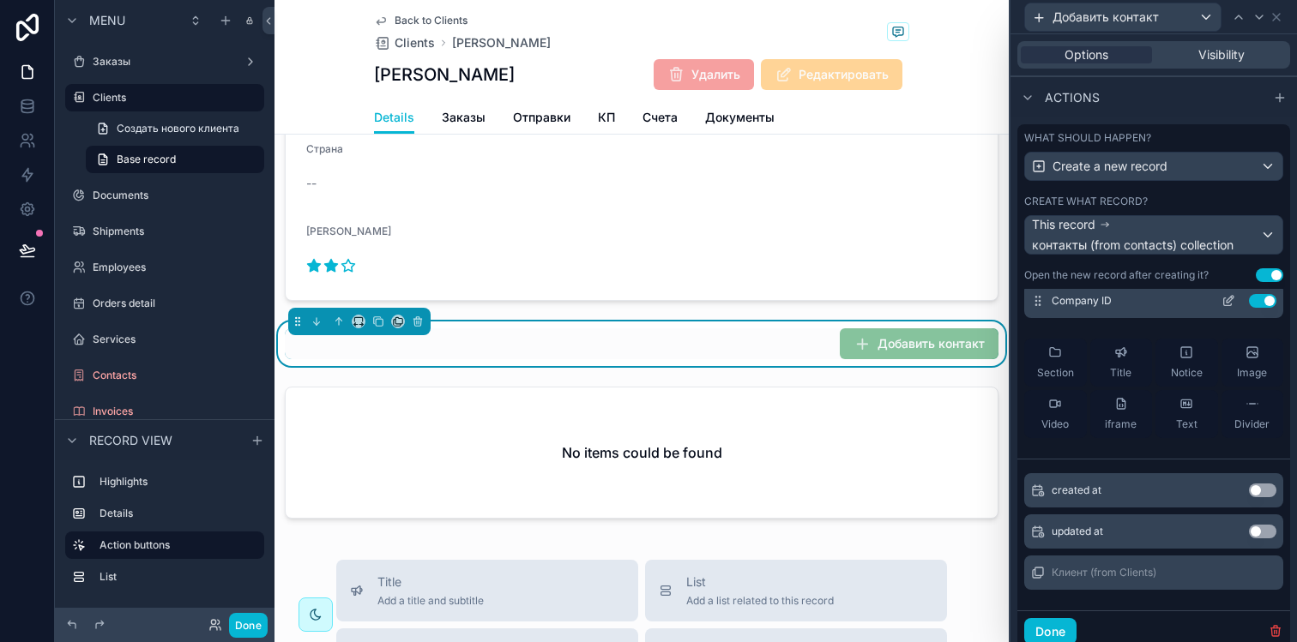
click at [1249, 298] on button "Use setting" at bounding box center [1262, 301] width 27 height 14
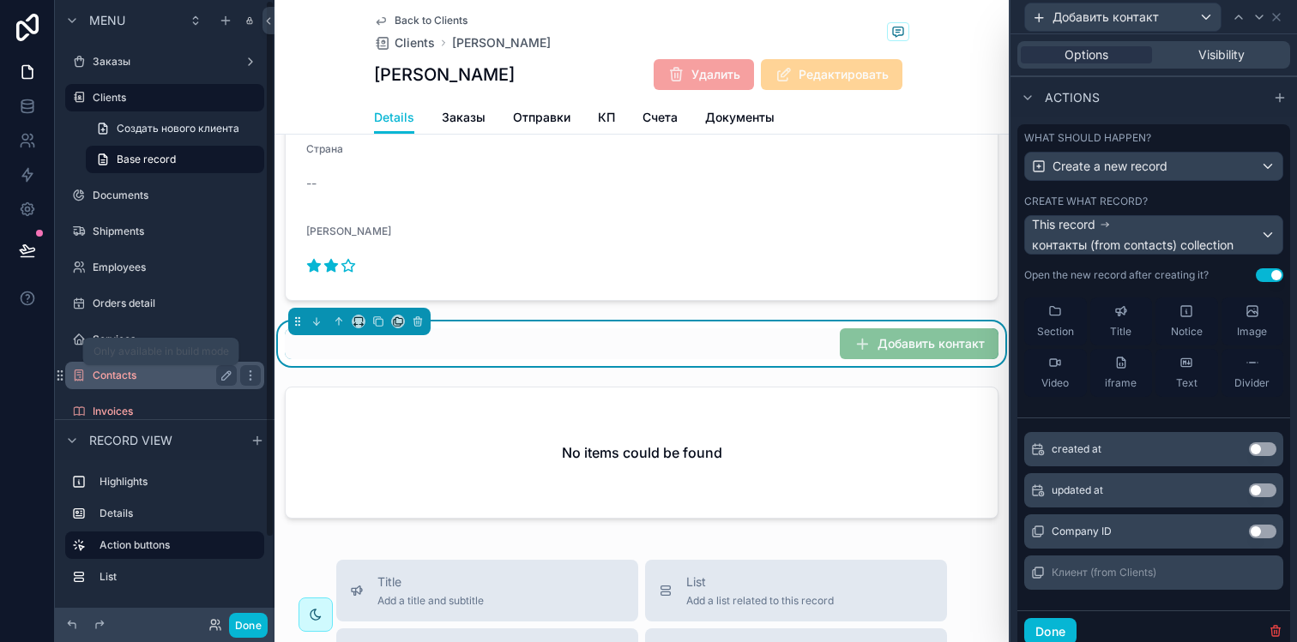
click at [171, 376] on label "Contacts" at bounding box center [161, 376] width 137 height 14
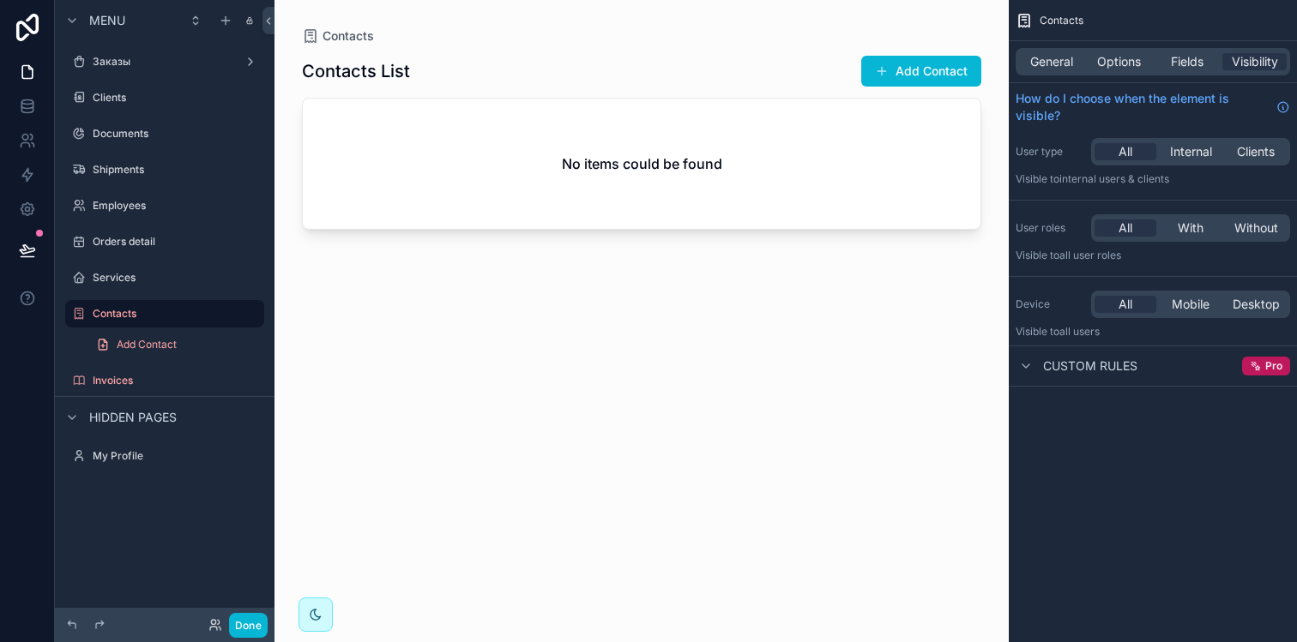
click at [903, 72] on div "scrollable content" at bounding box center [641, 311] width 734 height 622
click at [895, 72] on button "Add Contact" at bounding box center [921, 71] width 120 height 31
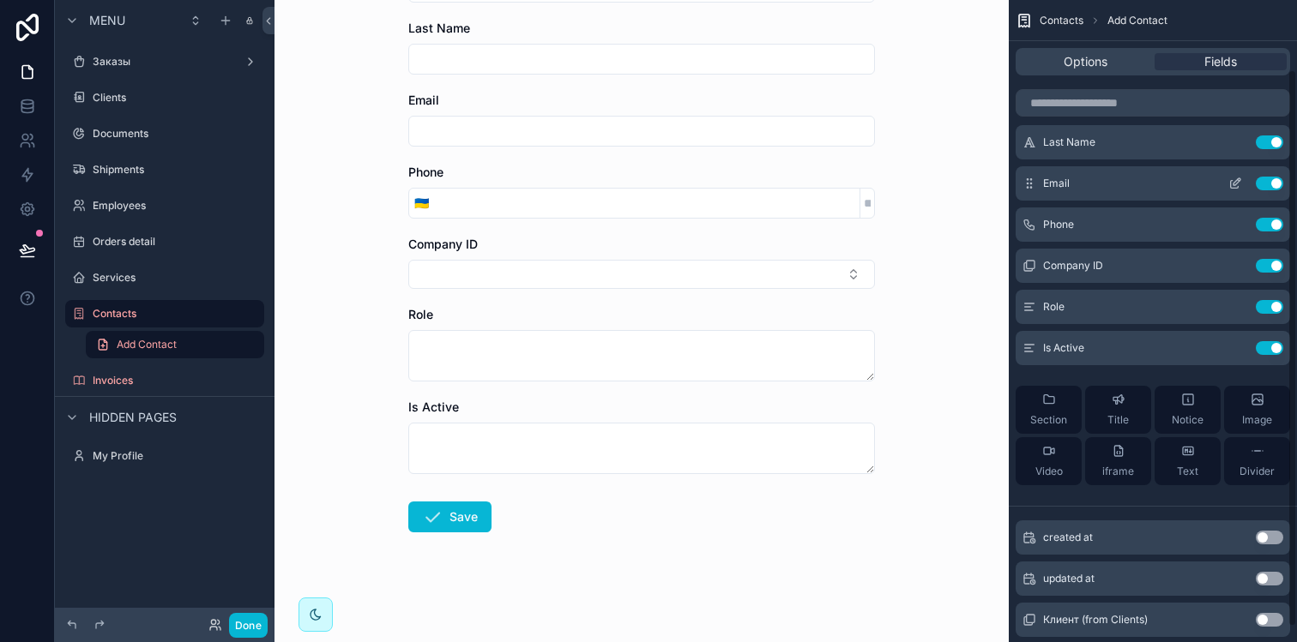
scroll to position [97, 0]
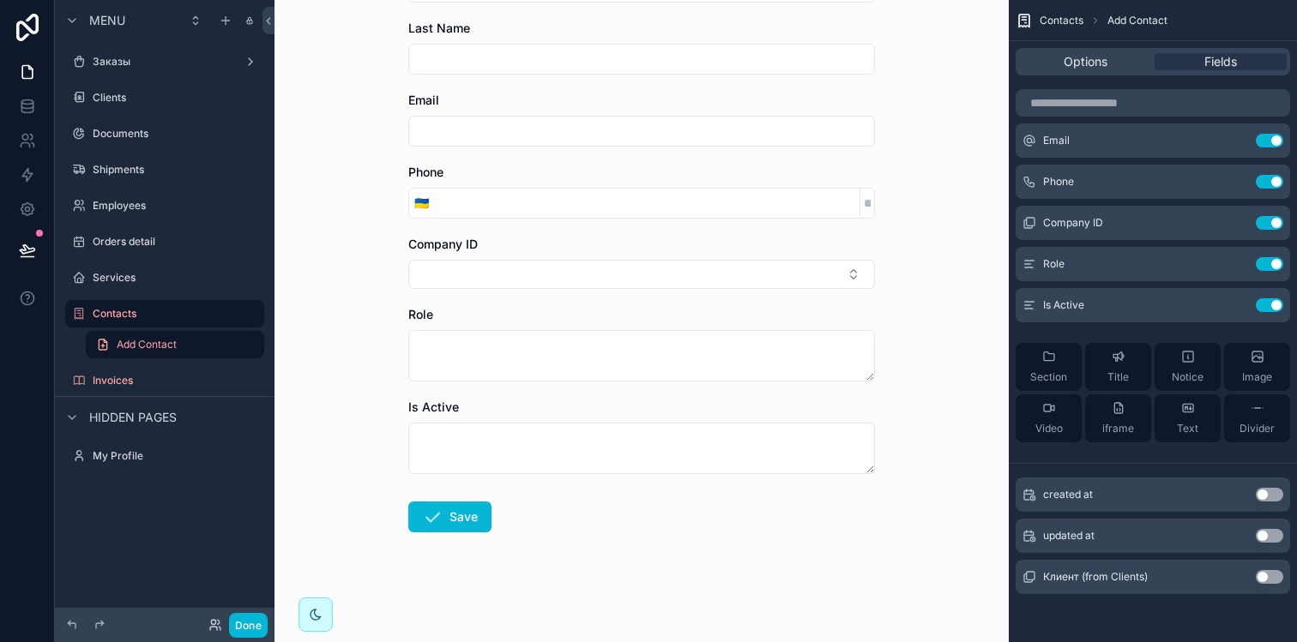
click at [1263, 580] on button "Use setting" at bounding box center [1269, 577] width 27 height 14
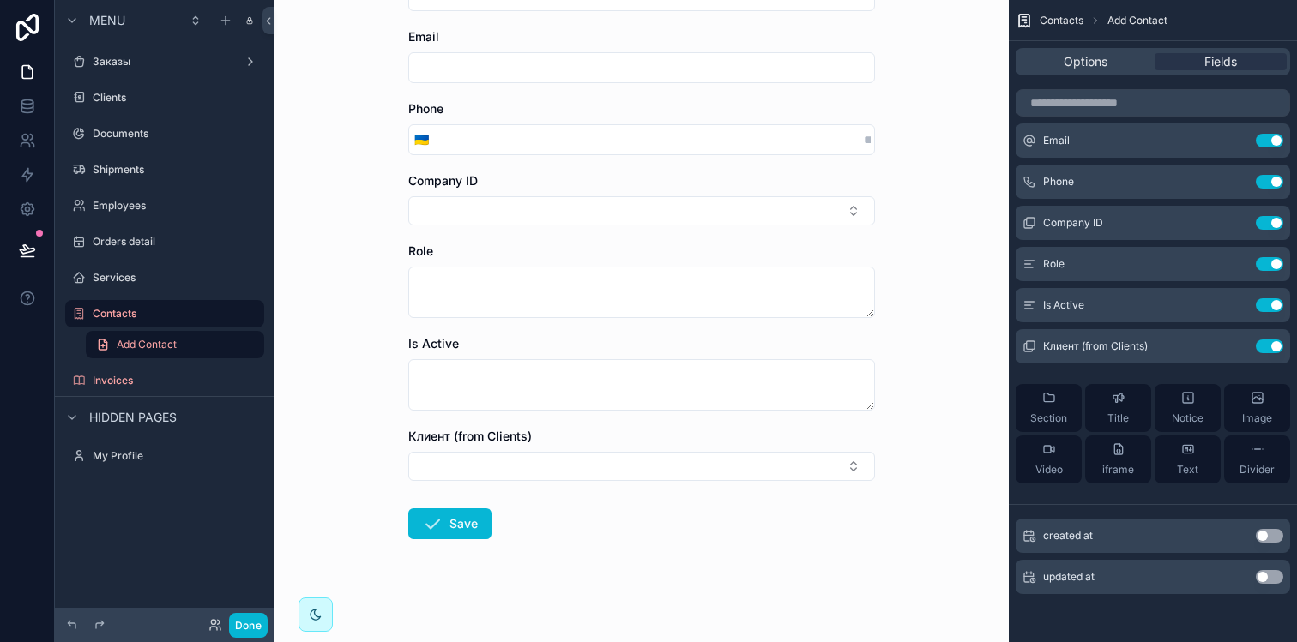
scroll to position [226, 0]
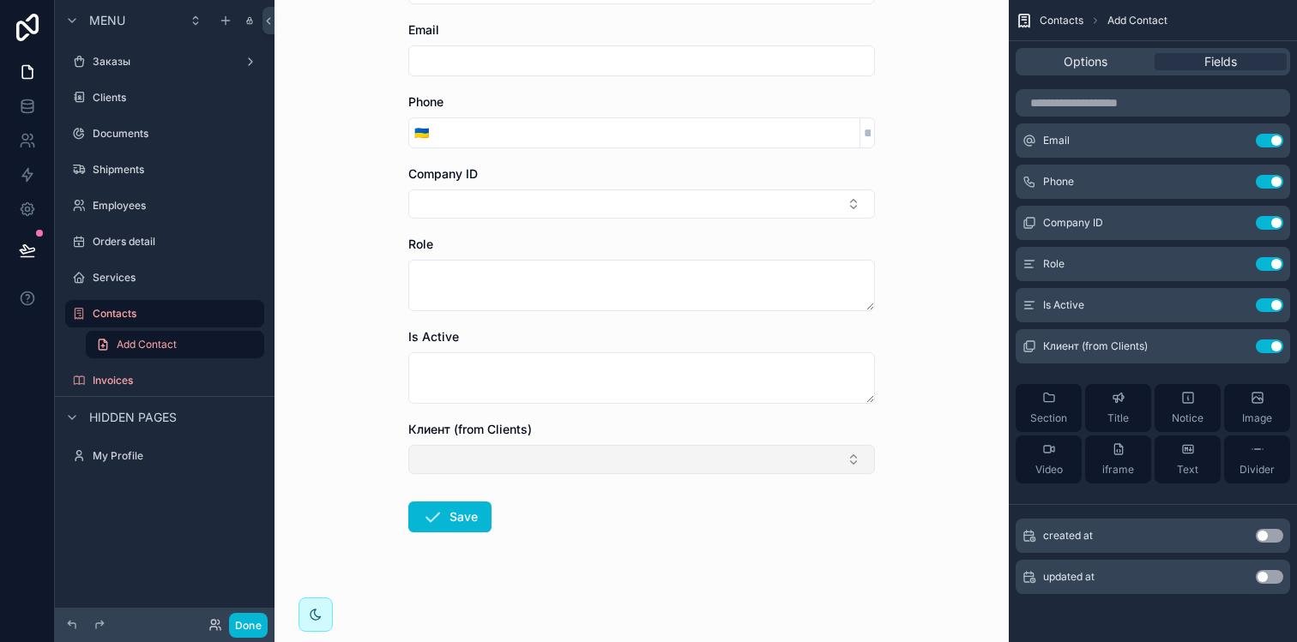
click at [745, 473] on button "Select Button" at bounding box center [641, 459] width 467 height 29
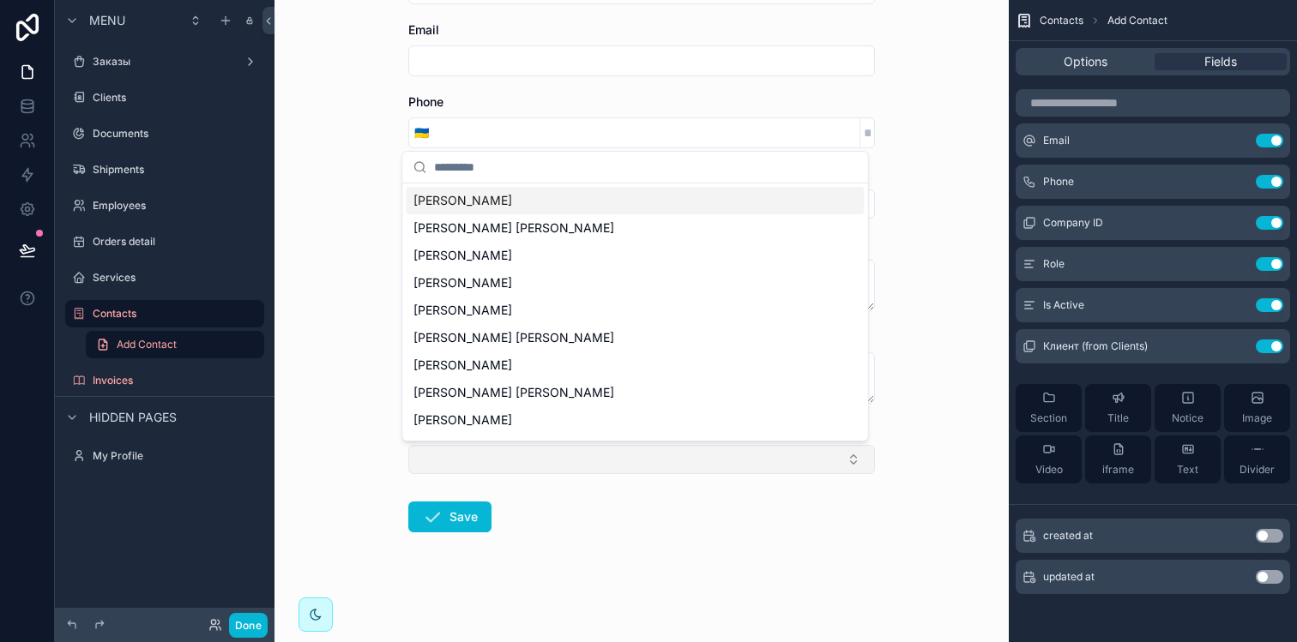
click at [745, 473] on button "Select Button" at bounding box center [641, 459] width 467 height 29
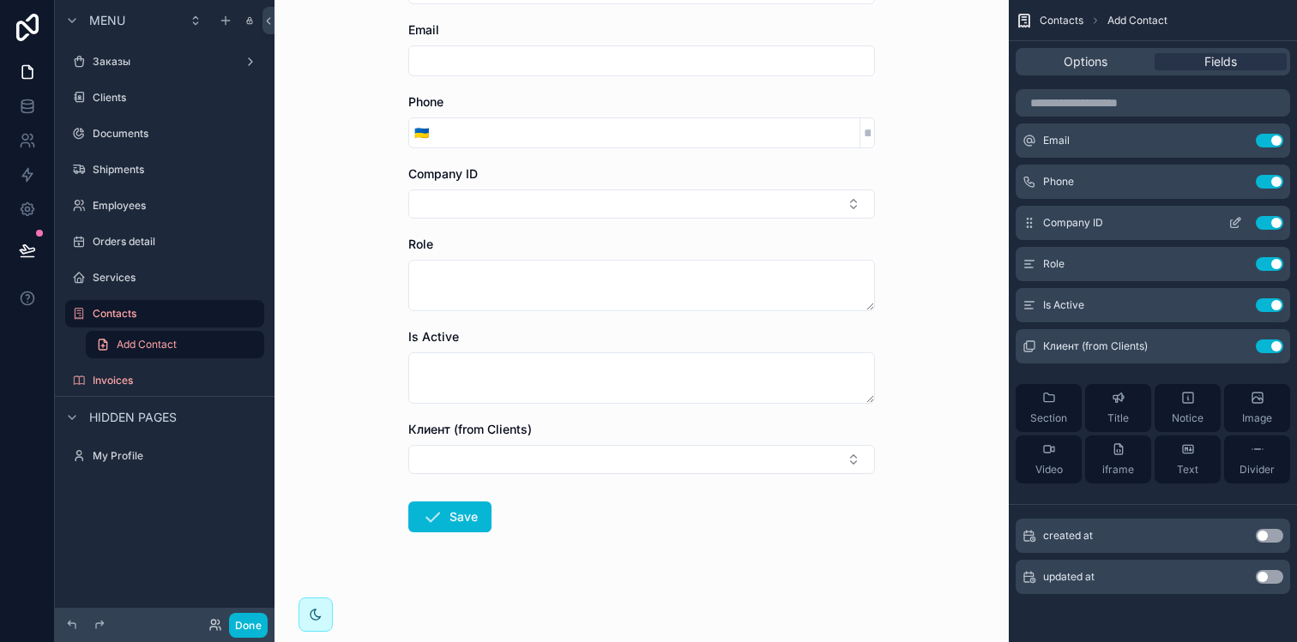
click at [1232, 222] on icon "scrollable content" at bounding box center [1235, 223] width 14 height 14
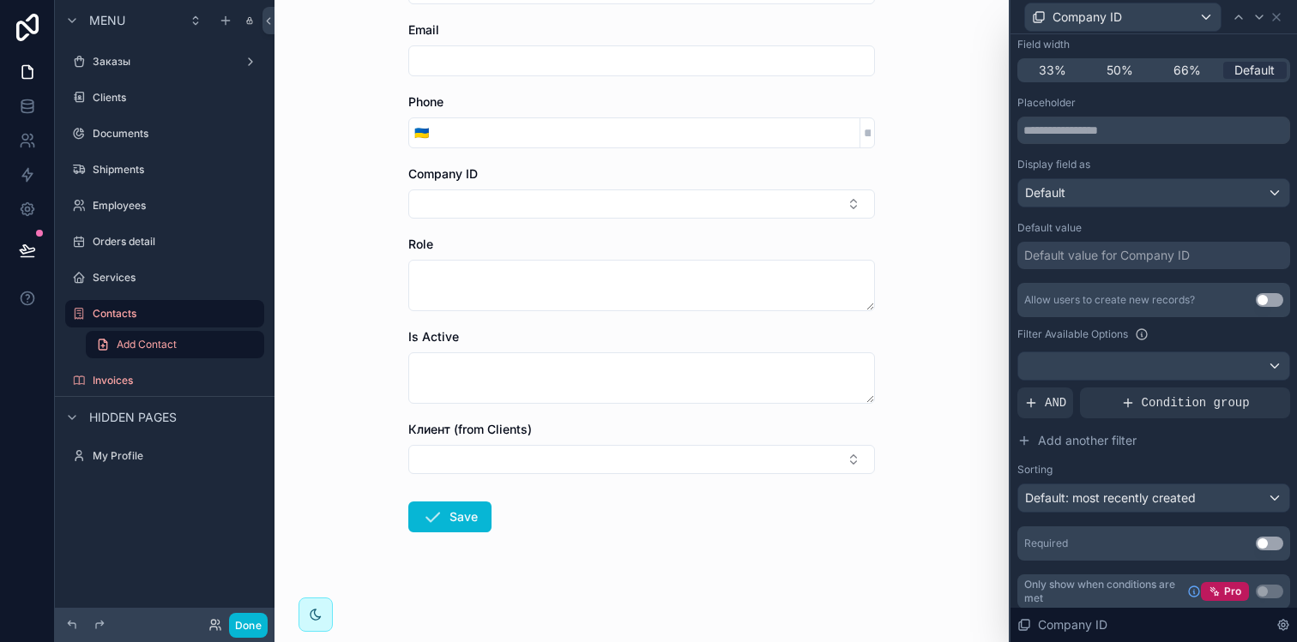
scroll to position [166, 0]
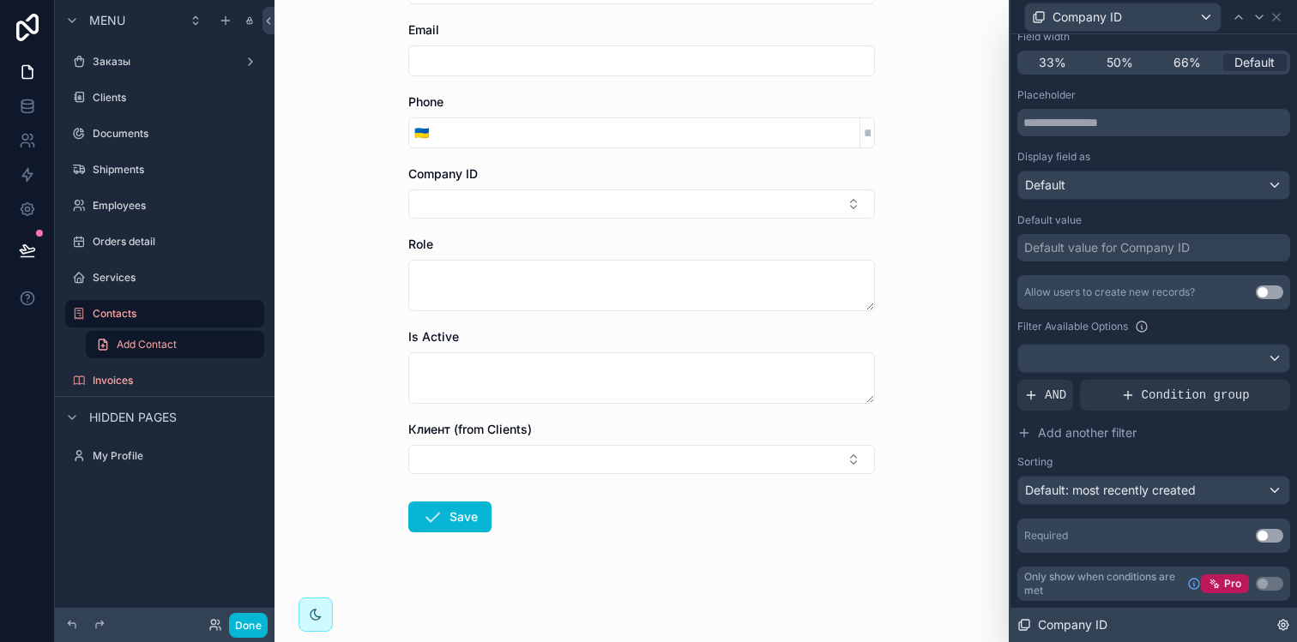
click at [1276, 615] on div "Company ID" at bounding box center [1153, 625] width 286 height 34
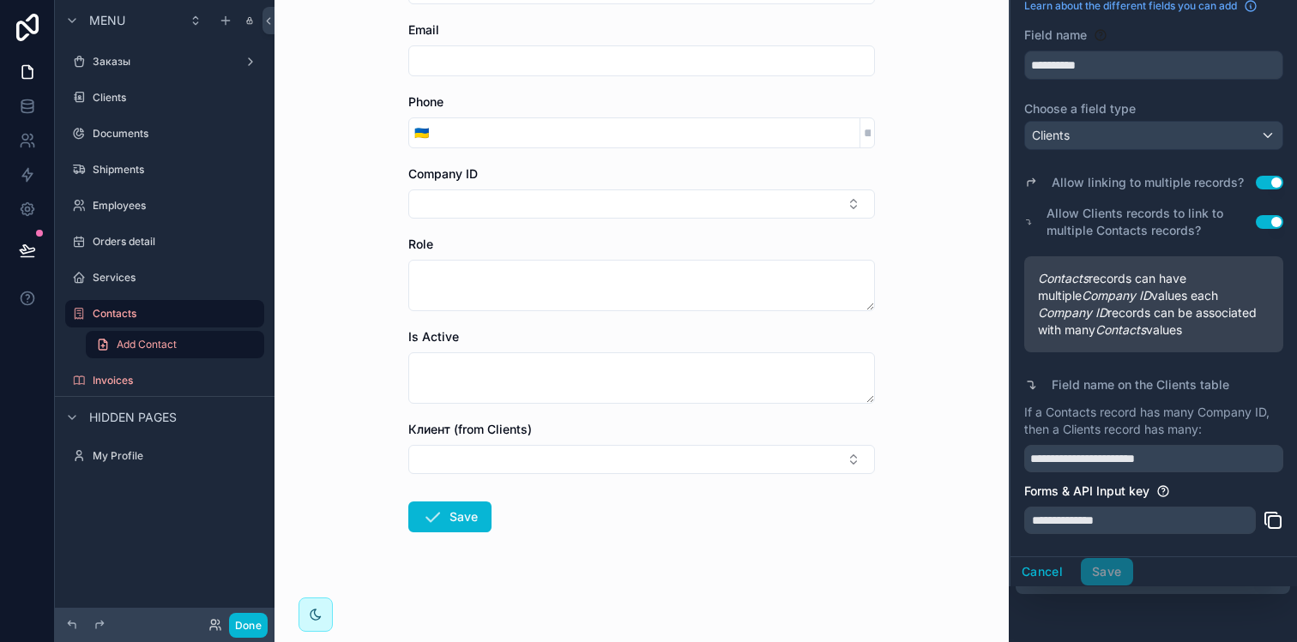
scroll to position [77, 0]
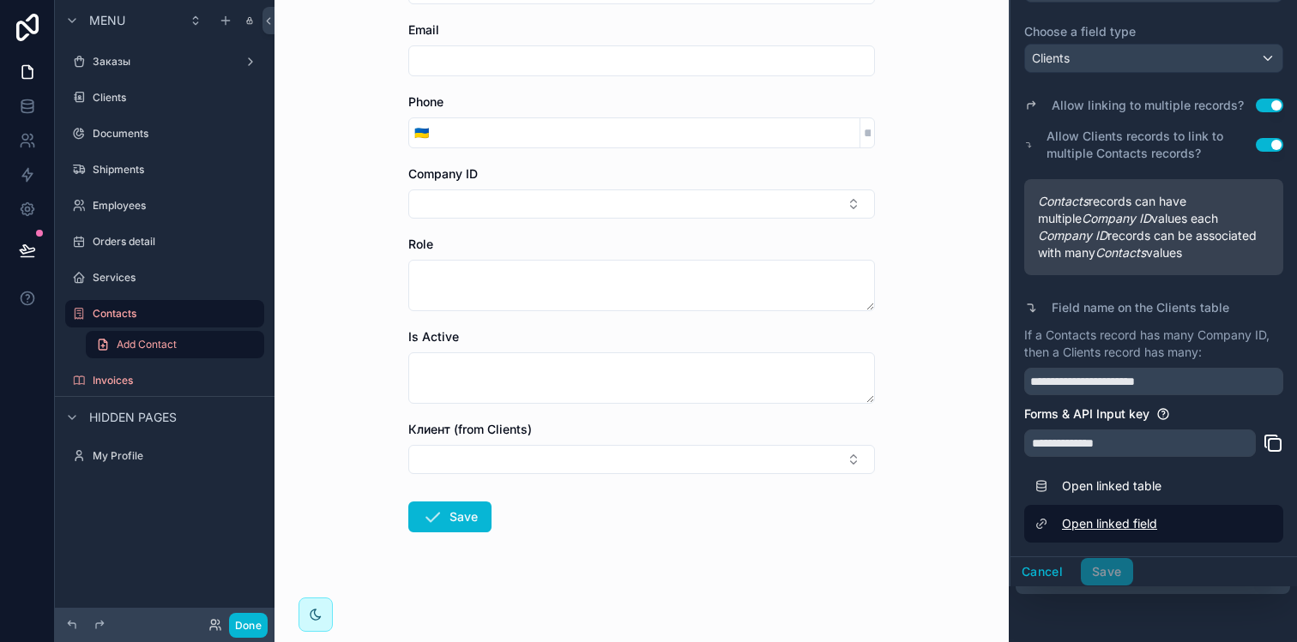
click at [1103, 525] on link "Open linked field" at bounding box center [1153, 524] width 259 height 38
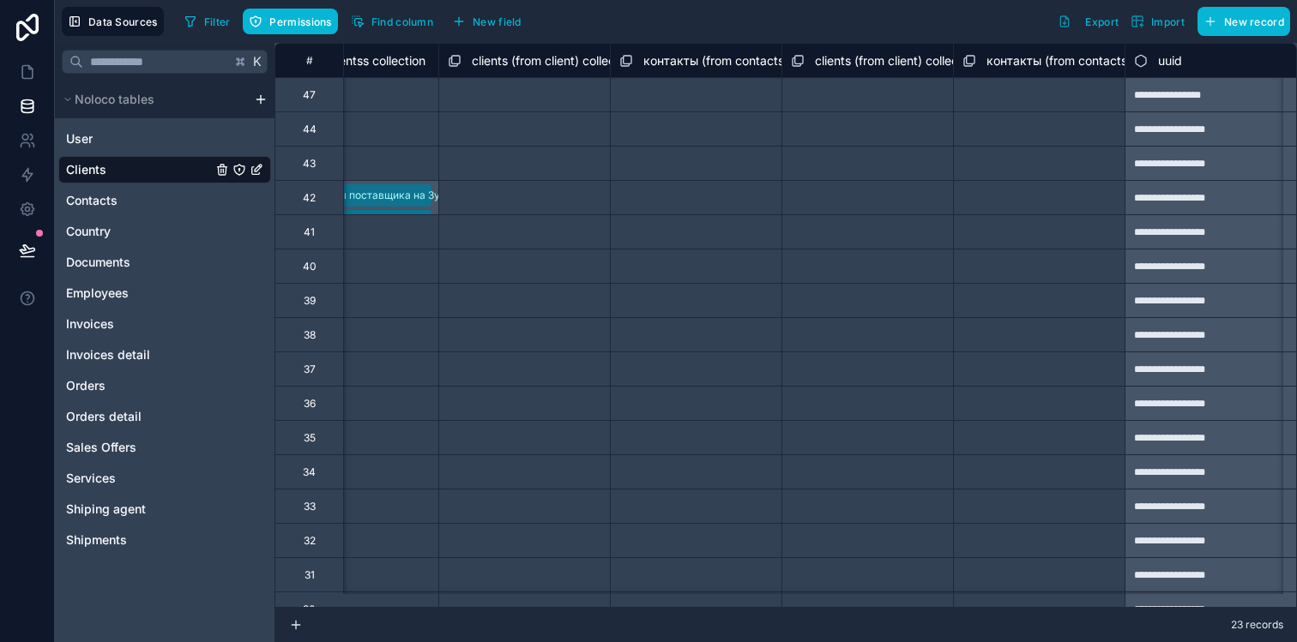
scroll to position [0, 4034]
click at [140, 197] on link "Contacts" at bounding box center [139, 200] width 146 height 17
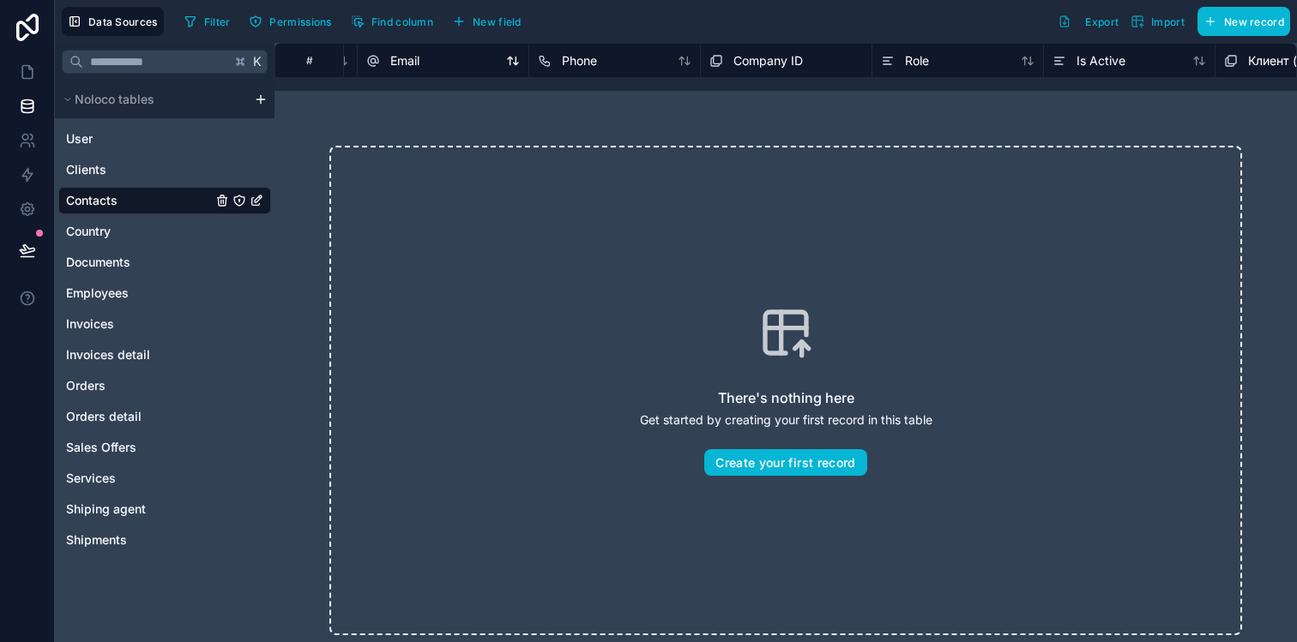
scroll to position [0, 371]
click at [712, 57] on span "Company ID" at bounding box center [726, 60] width 69 height 17
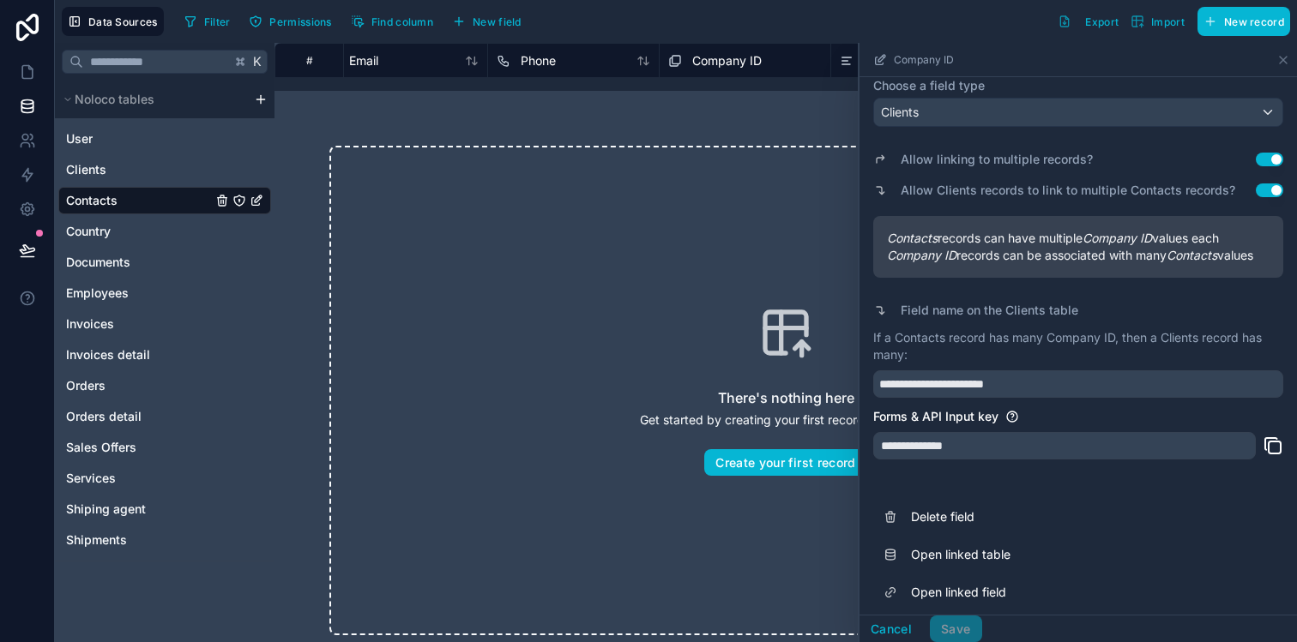
scroll to position [149, 0]
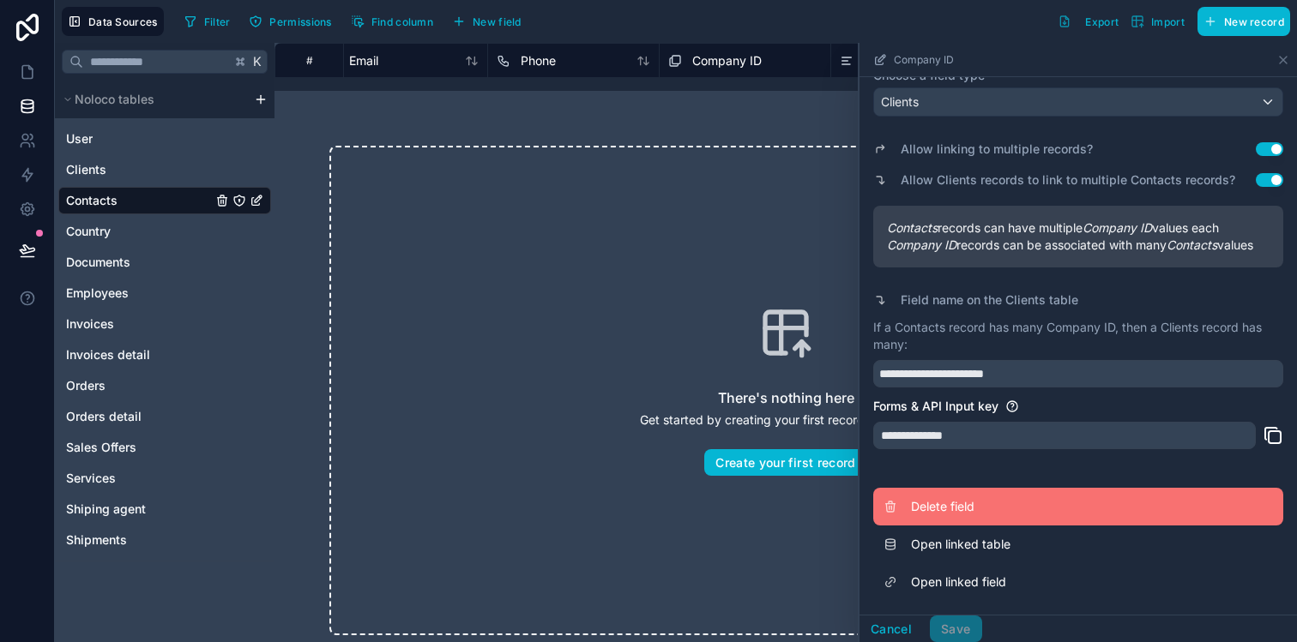
click at [962, 503] on span "Delete field" at bounding box center [1034, 506] width 247 height 17
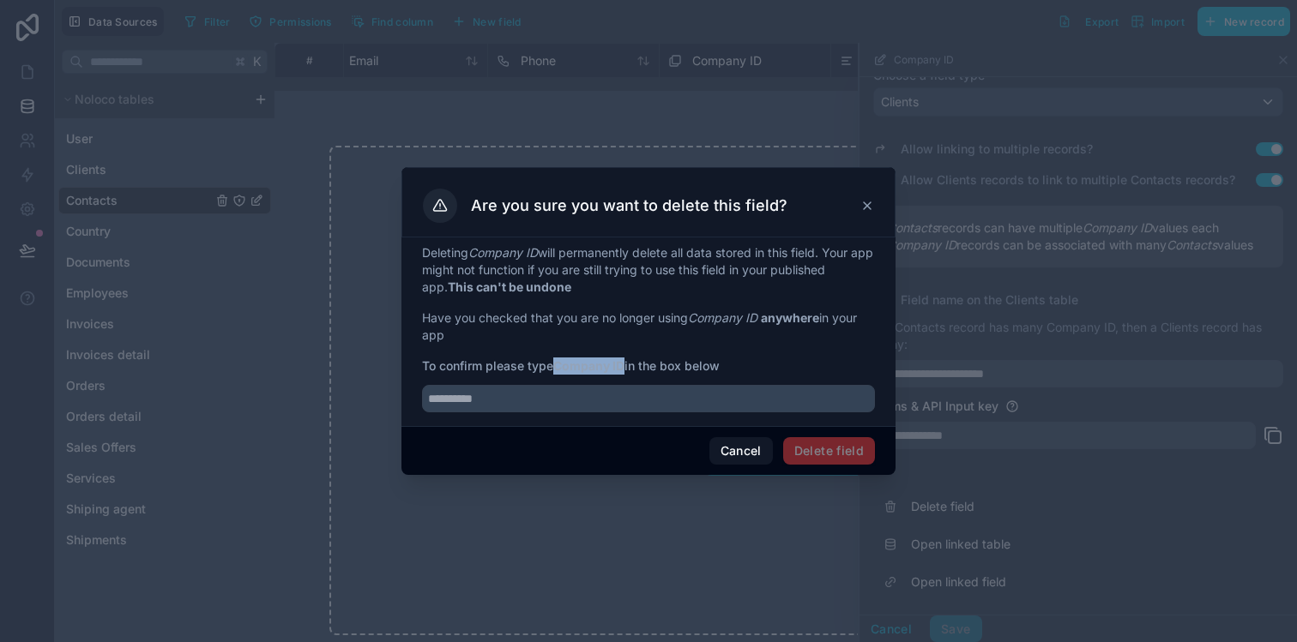
drag, startPoint x: 557, startPoint y: 362, endPoint x: 626, endPoint y: 362, distance: 69.5
click at [624, 362] on strong "Company ID" at bounding box center [588, 365] width 71 height 15
copy strong "Company ID"
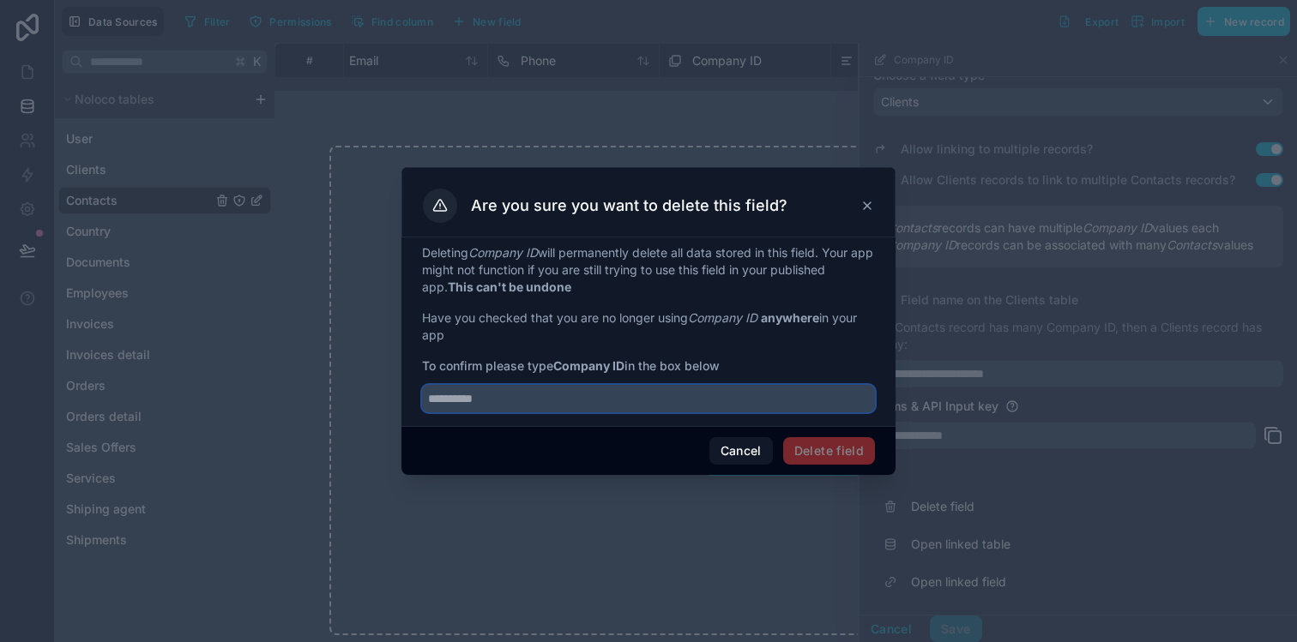
click at [555, 400] on input "text" at bounding box center [648, 398] width 453 height 27
paste input "**********"
type input "**********"
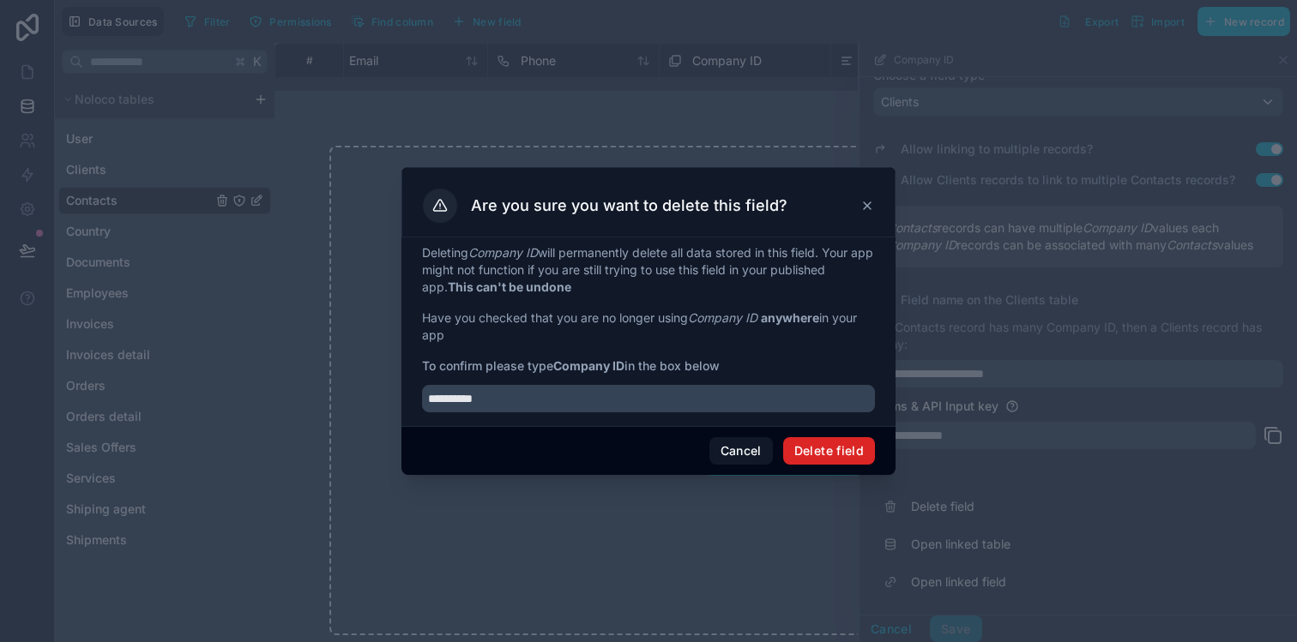
click at [835, 464] on button "Delete field" at bounding box center [829, 450] width 92 height 27
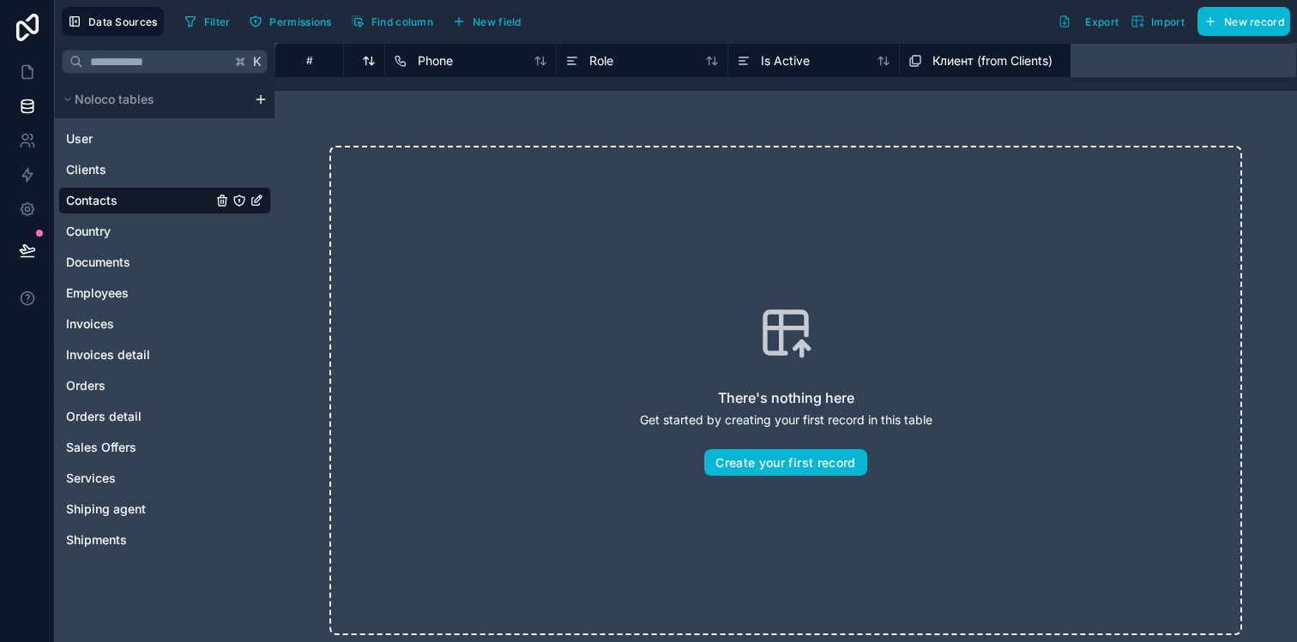
scroll to position [0, 762]
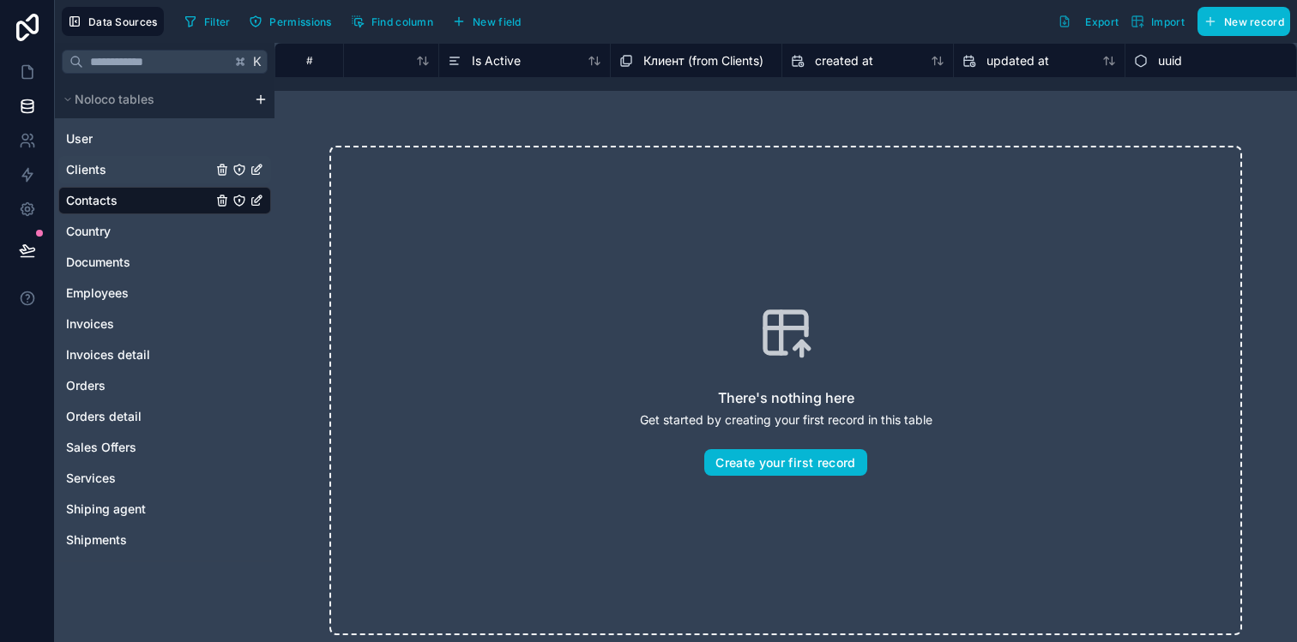
click at [91, 166] on span "Clients" at bounding box center [86, 169] width 40 height 17
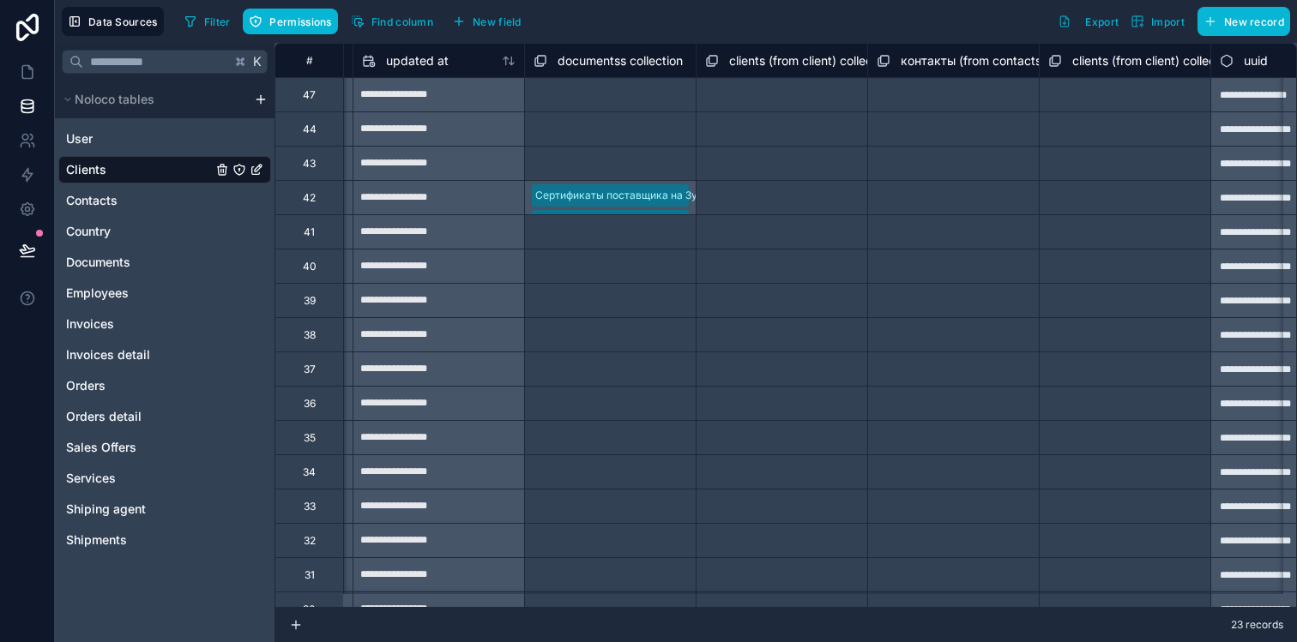
scroll to position [0, 3863]
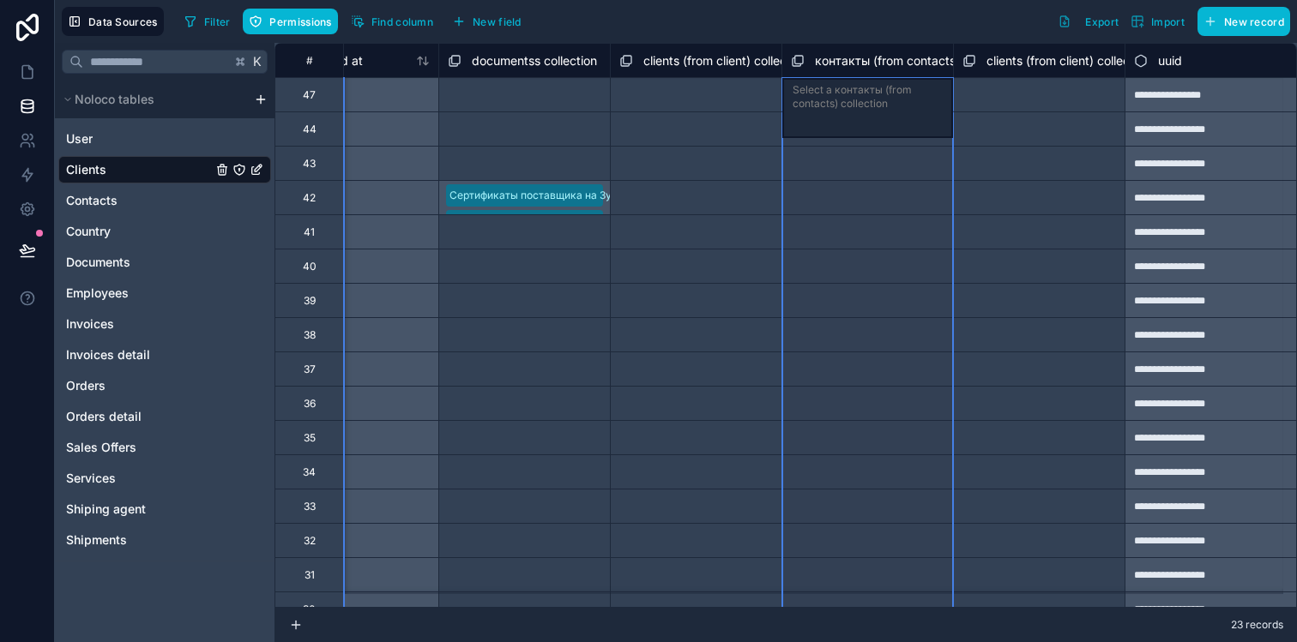
click at [833, 60] on span "контакты (from contacts) collection" at bounding box center [916, 60] width 202 height 17
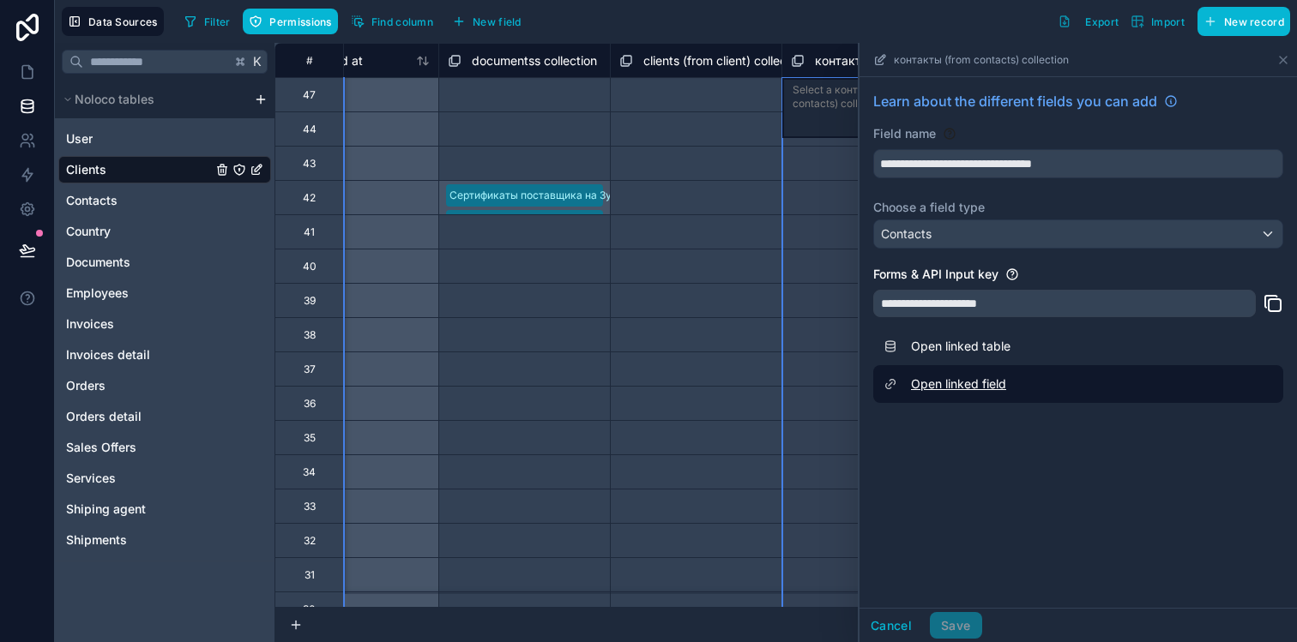
click at [923, 377] on link "Open linked field" at bounding box center [1078, 384] width 410 height 38
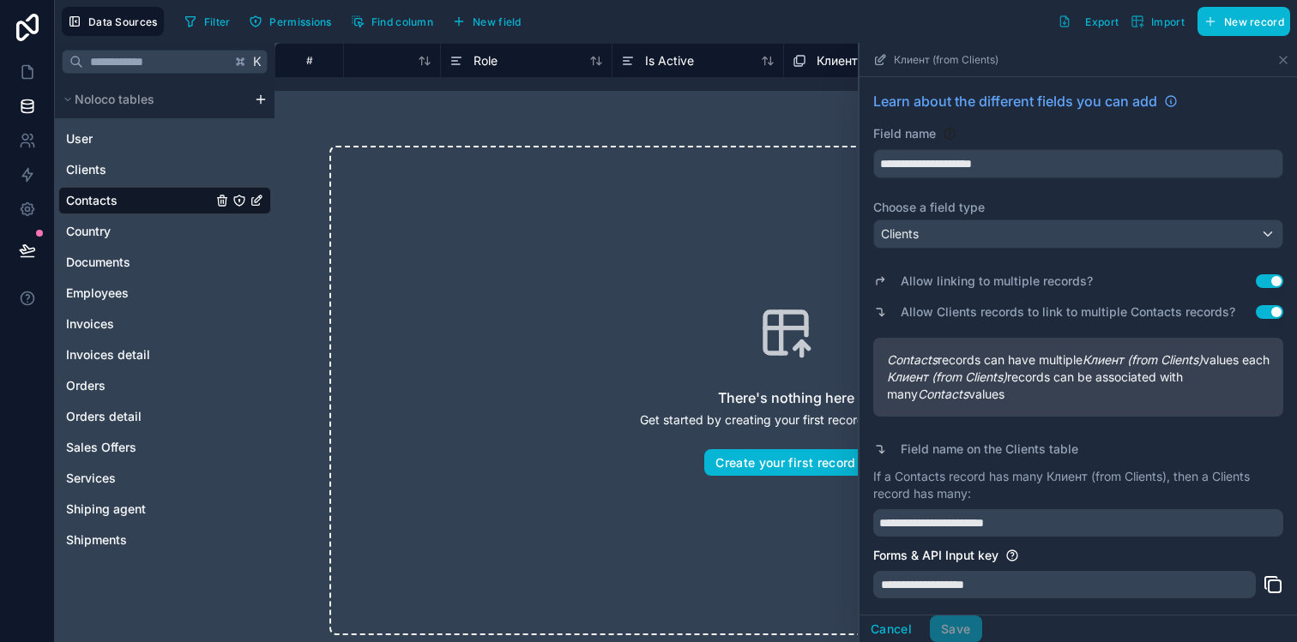
scroll to position [0, 762]
click at [112, 178] on link "Clients" at bounding box center [139, 169] width 146 height 17
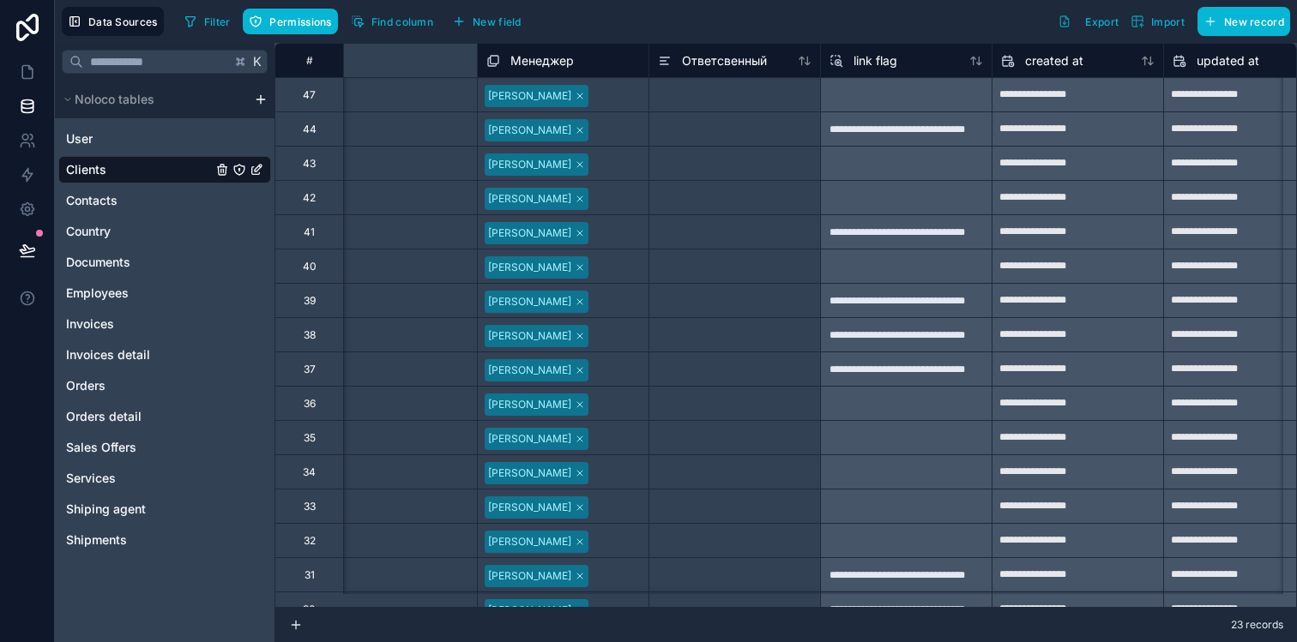
scroll to position [0, 3863]
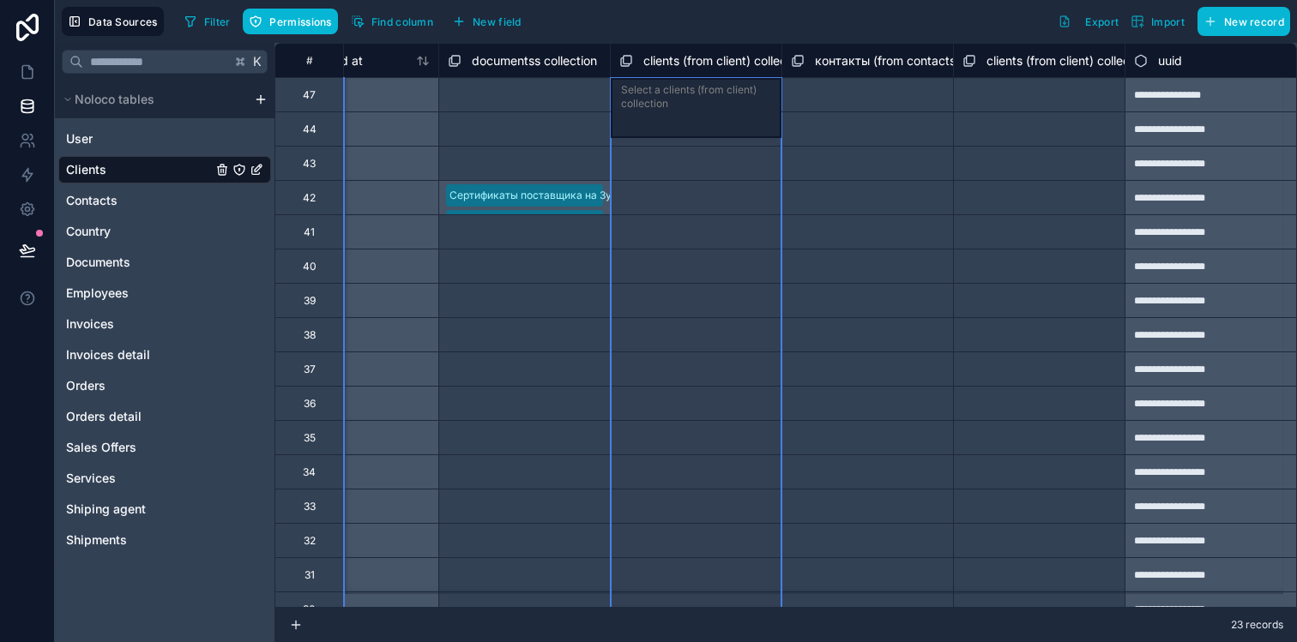
click at [655, 67] on span "clients (from client) collection" at bounding box center [725, 60] width 164 height 17
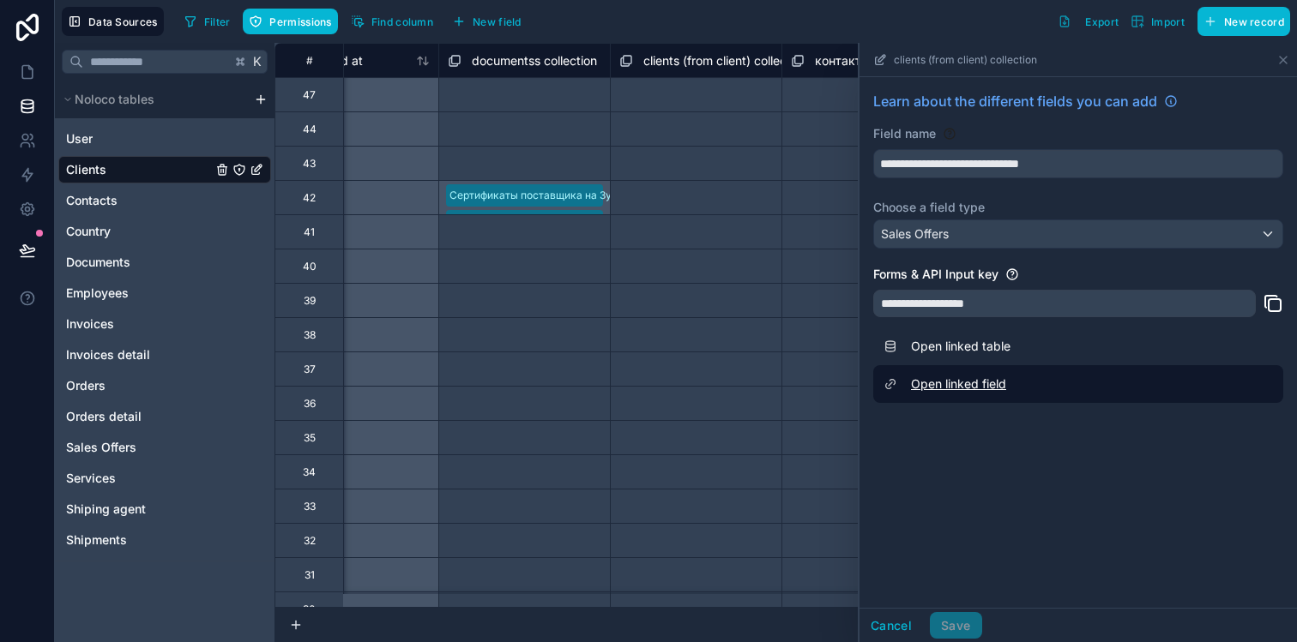
click at [967, 389] on link "Open linked field" at bounding box center [1078, 384] width 410 height 38
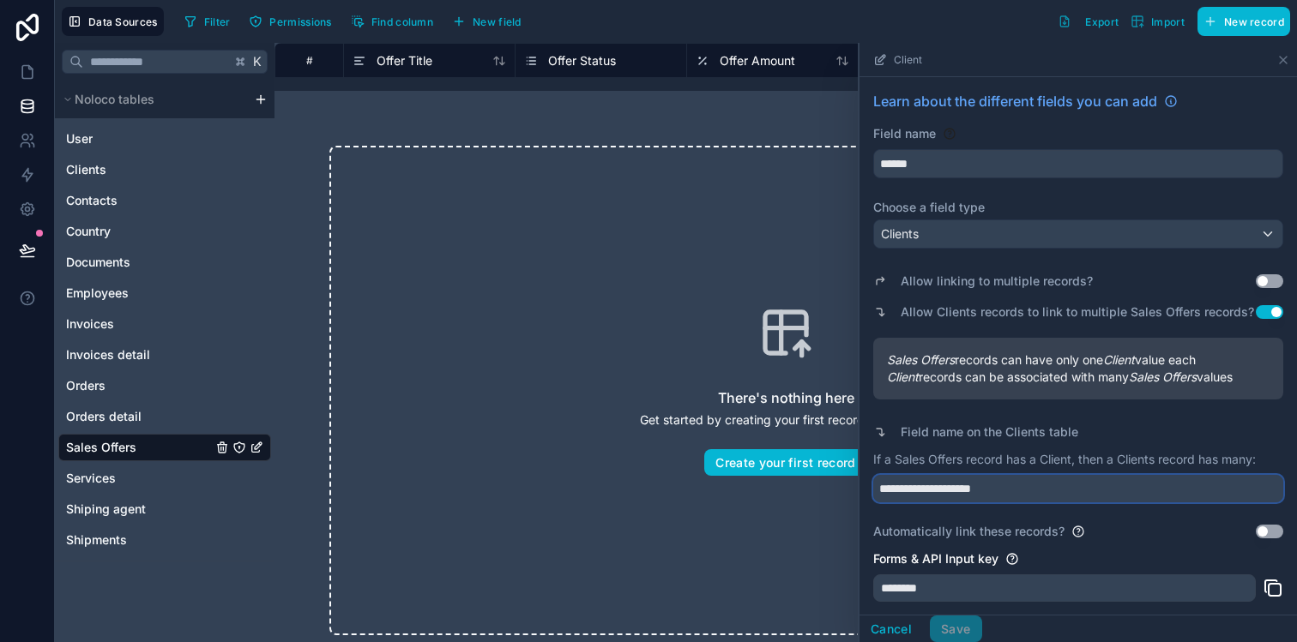
drag, startPoint x: 919, startPoint y: 503, endPoint x: 872, endPoint y: 503, distance: 46.3
click at [873, 503] on input "**********" at bounding box center [1078, 488] width 410 height 27
type input "**********"
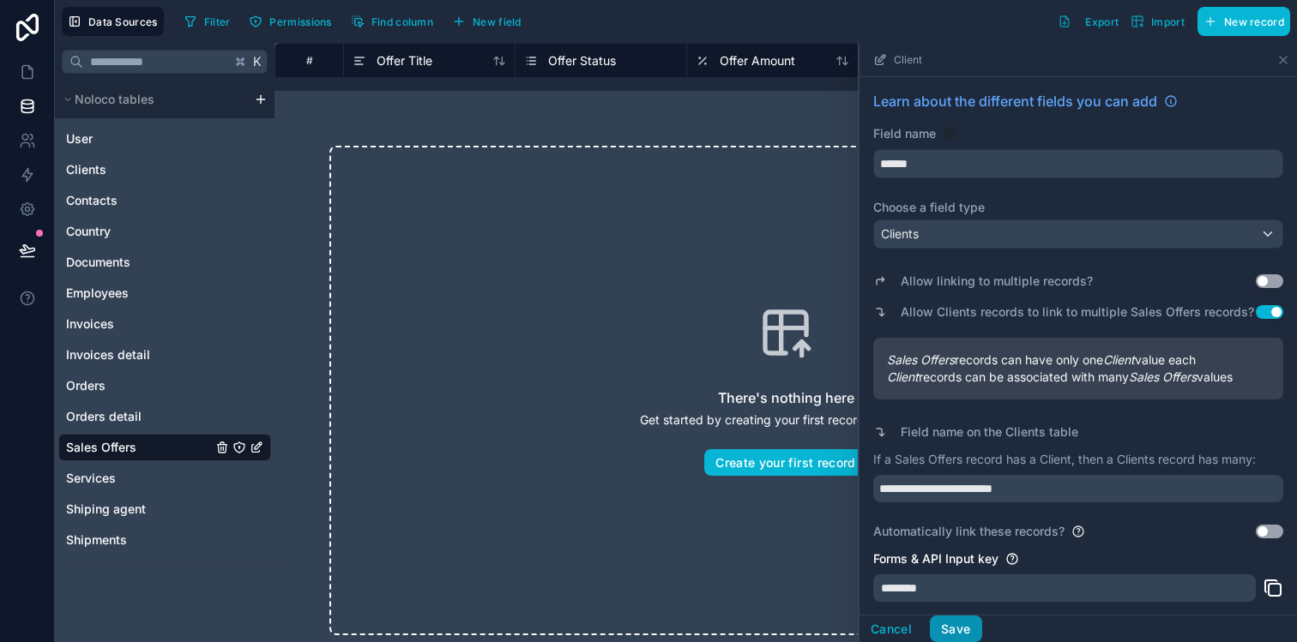
click at [958, 627] on button "Save" at bounding box center [955, 629] width 51 height 27
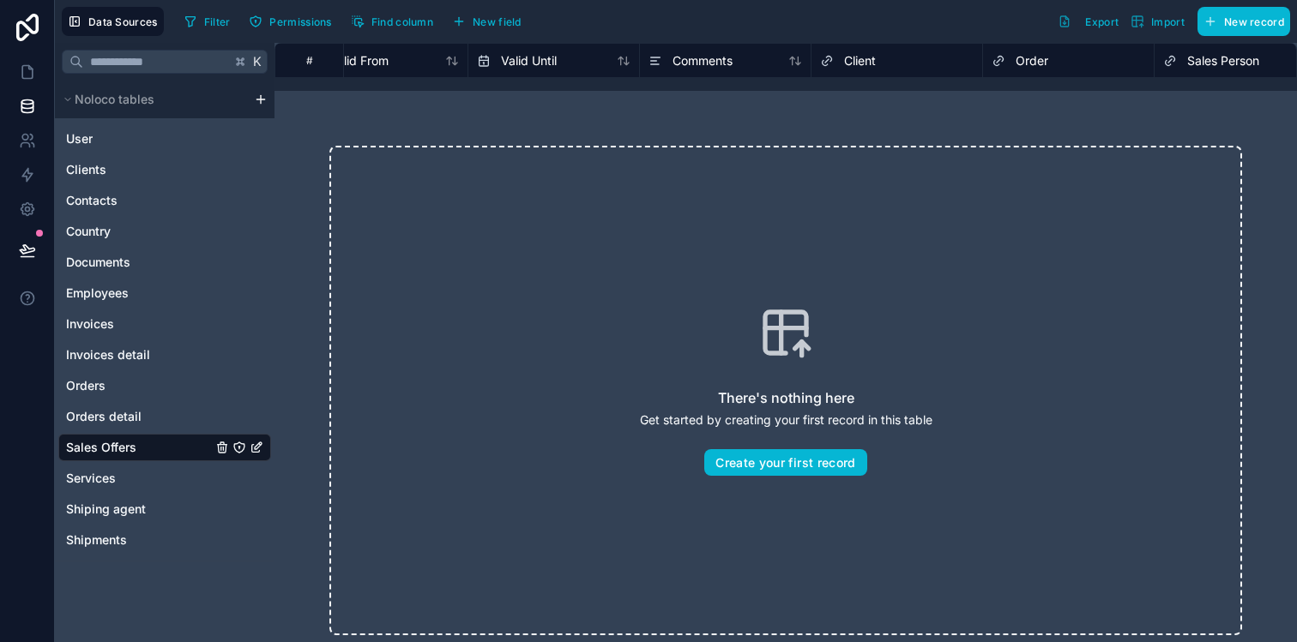
scroll to position [0, 709]
click at [116, 172] on link "Clients" at bounding box center [139, 169] width 146 height 17
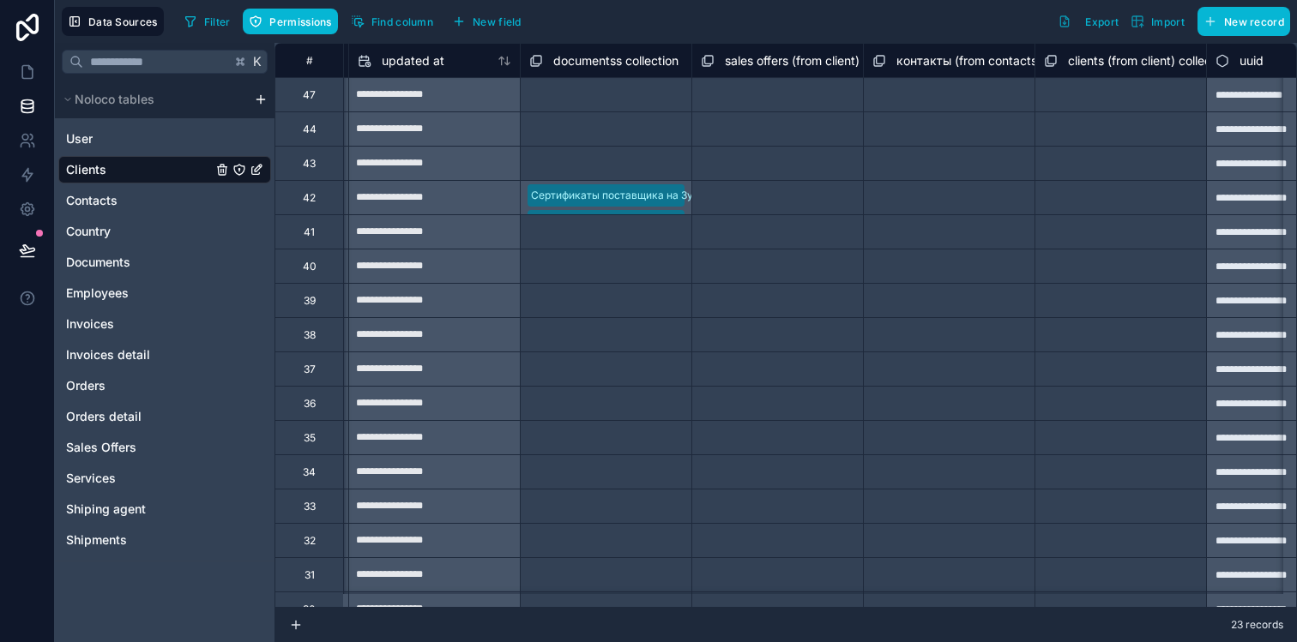
scroll to position [0, 3863]
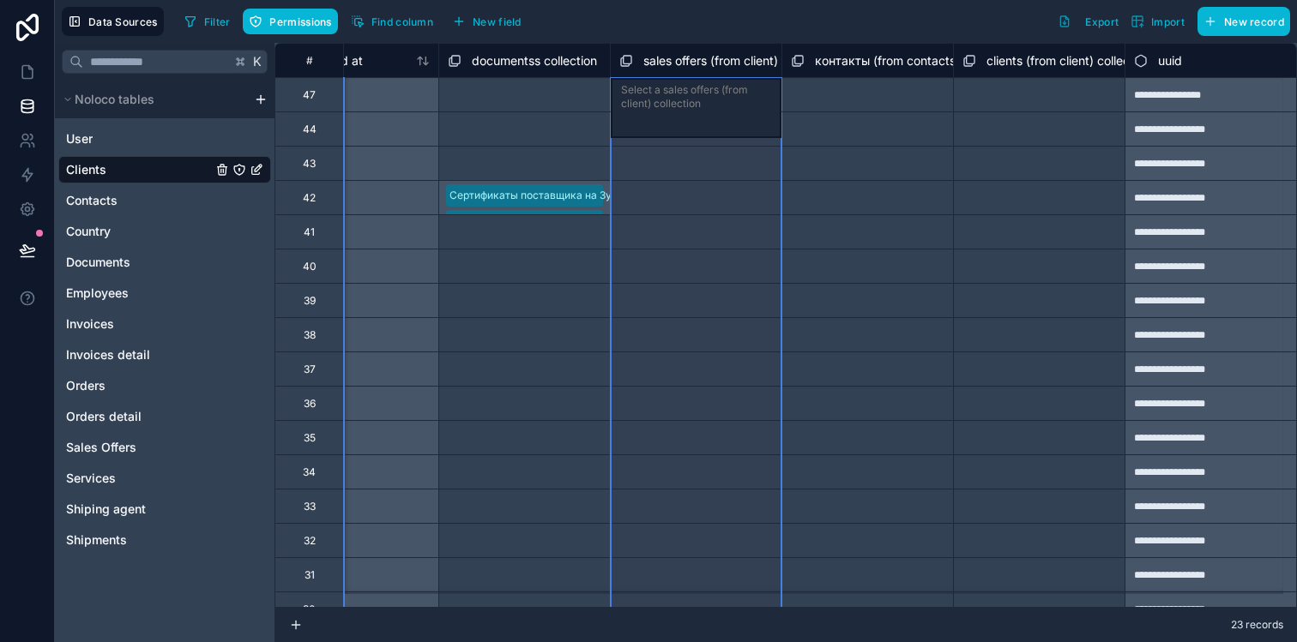
click at [709, 65] on span "sales offers (from client) collection" at bounding box center [738, 60] width 191 height 17
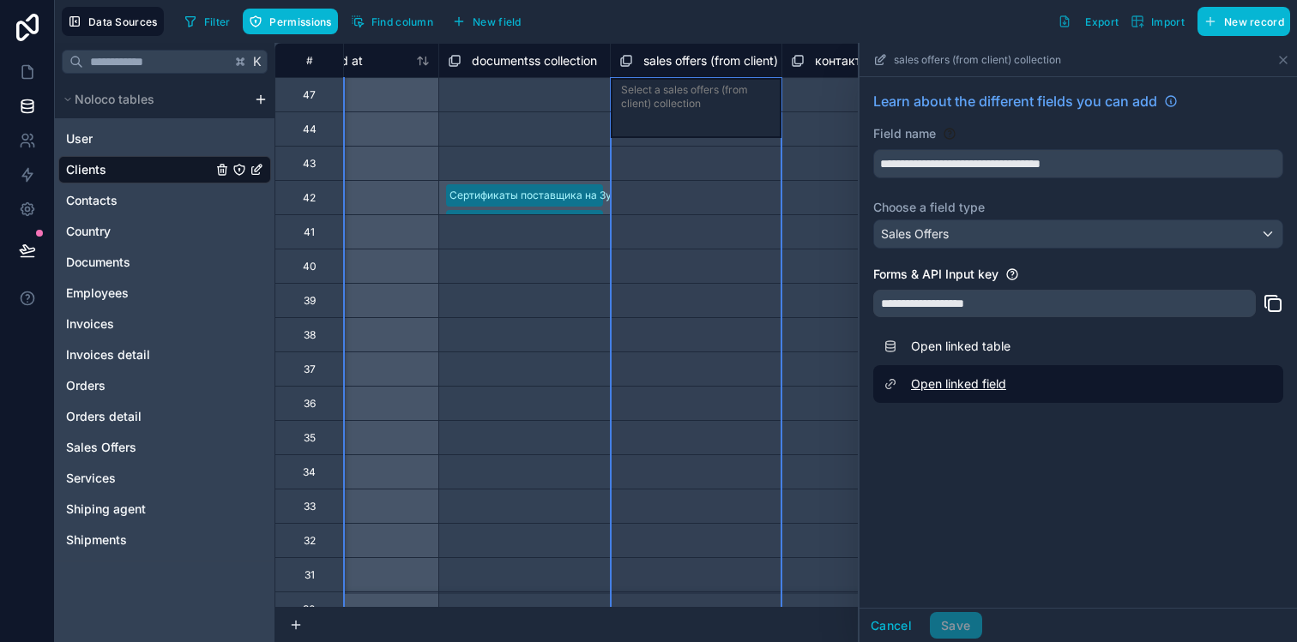
click at [972, 390] on link "Open linked field" at bounding box center [1078, 384] width 410 height 38
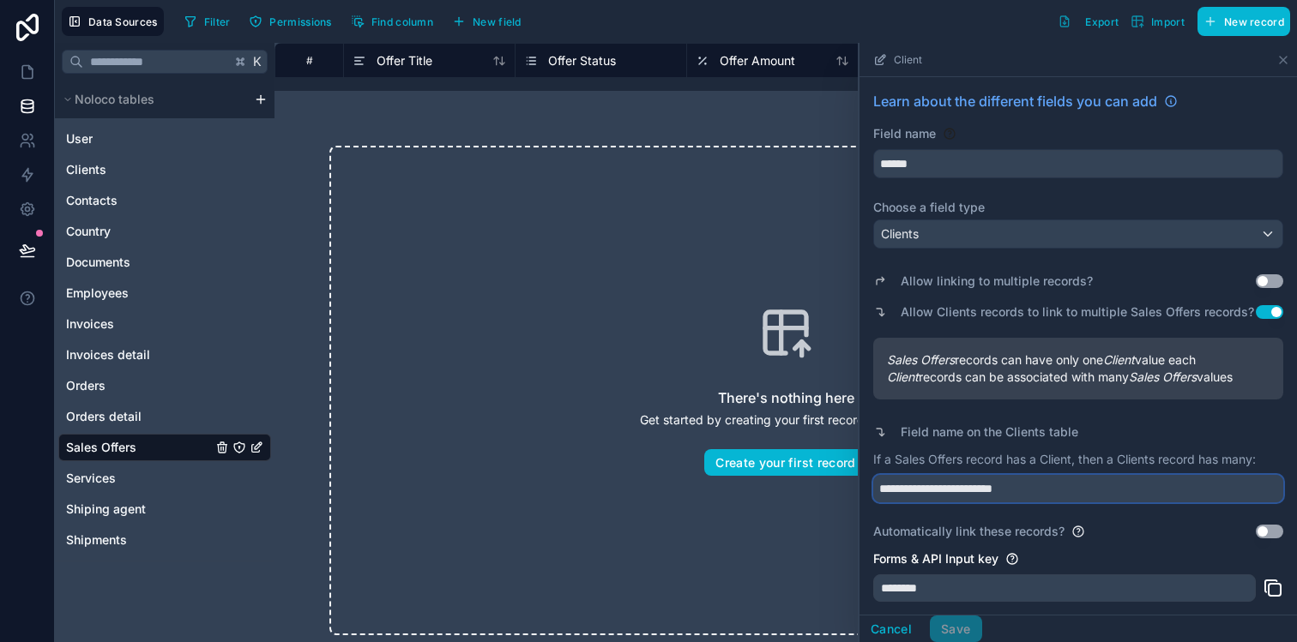
click at [1018, 503] on input "**********" at bounding box center [1078, 488] width 410 height 27
type input "**********"
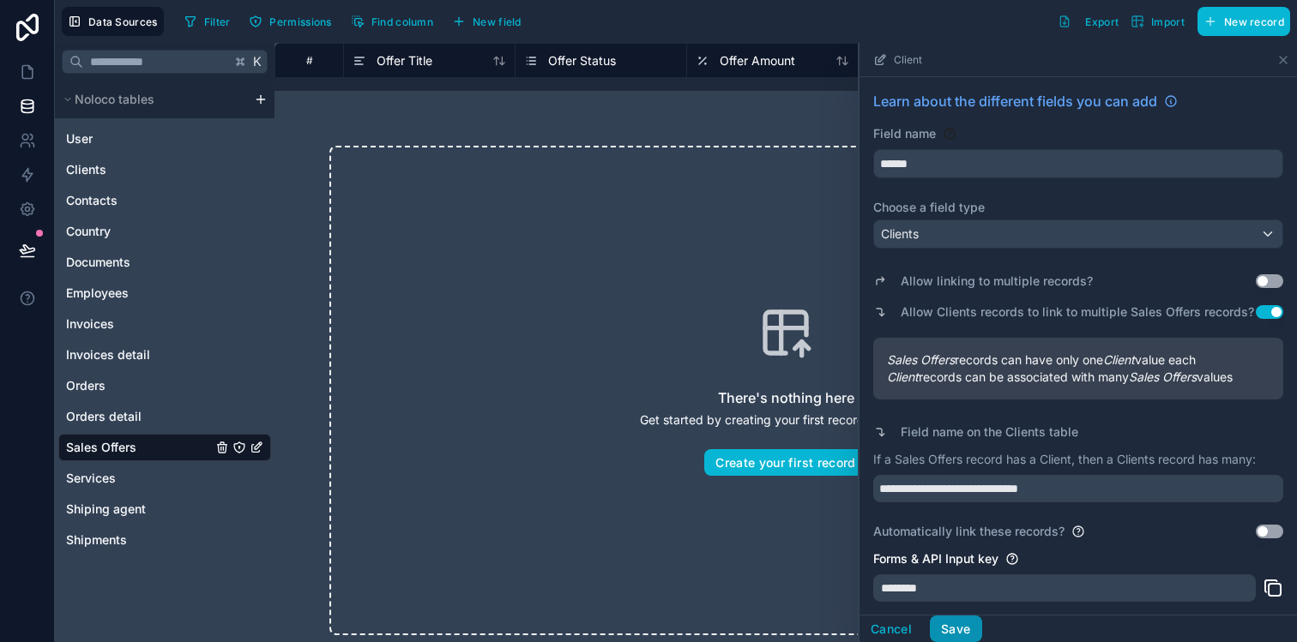
click at [966, 625] on button "Save" at bounding box center [955, 629] width 51 height 27
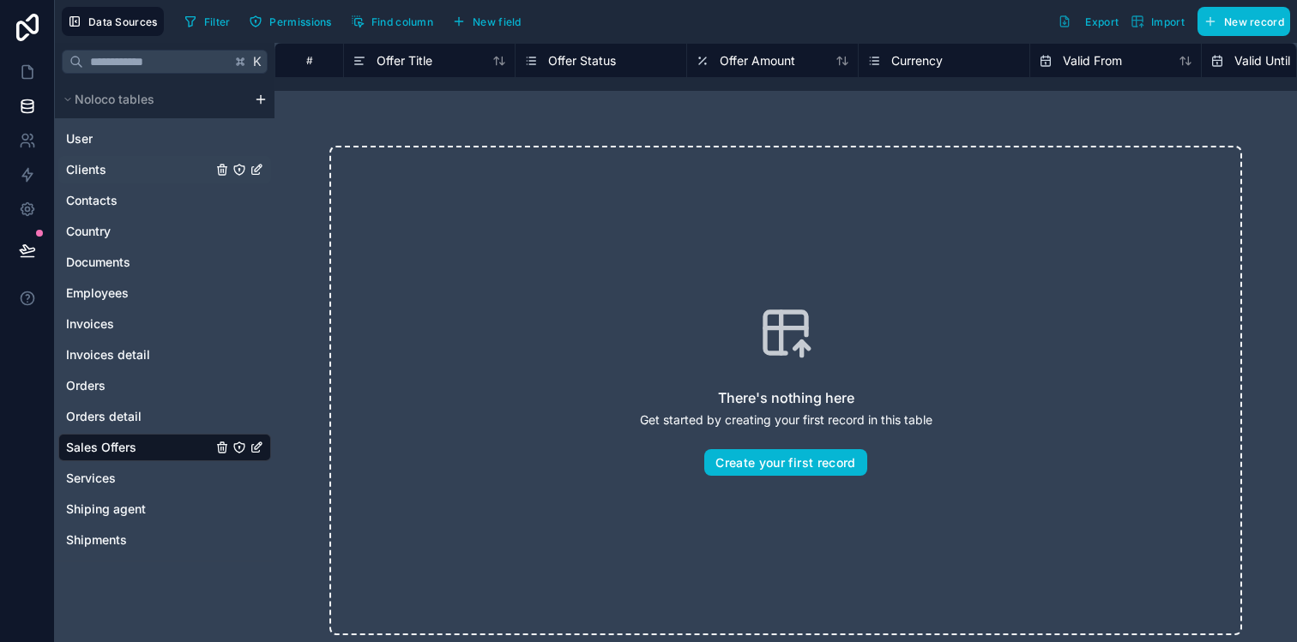
click at [151, 161] on link "Clients" at bounding box center [139, 169] width 146 height 17
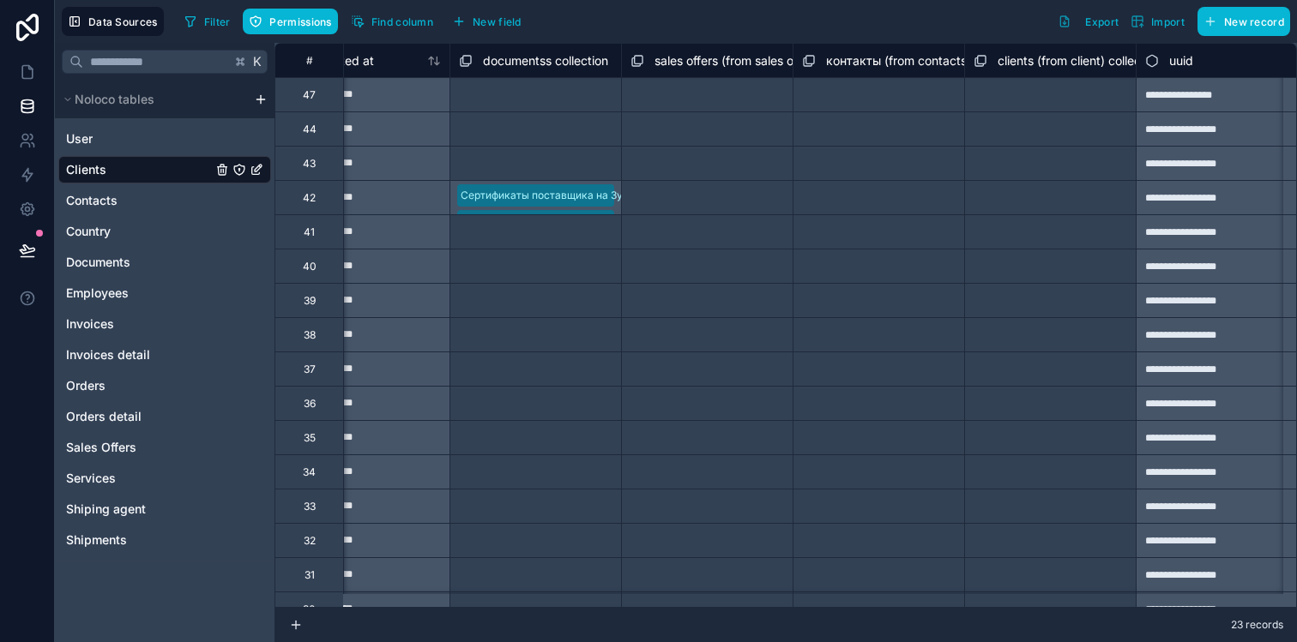
scroll to position [0, 3863]
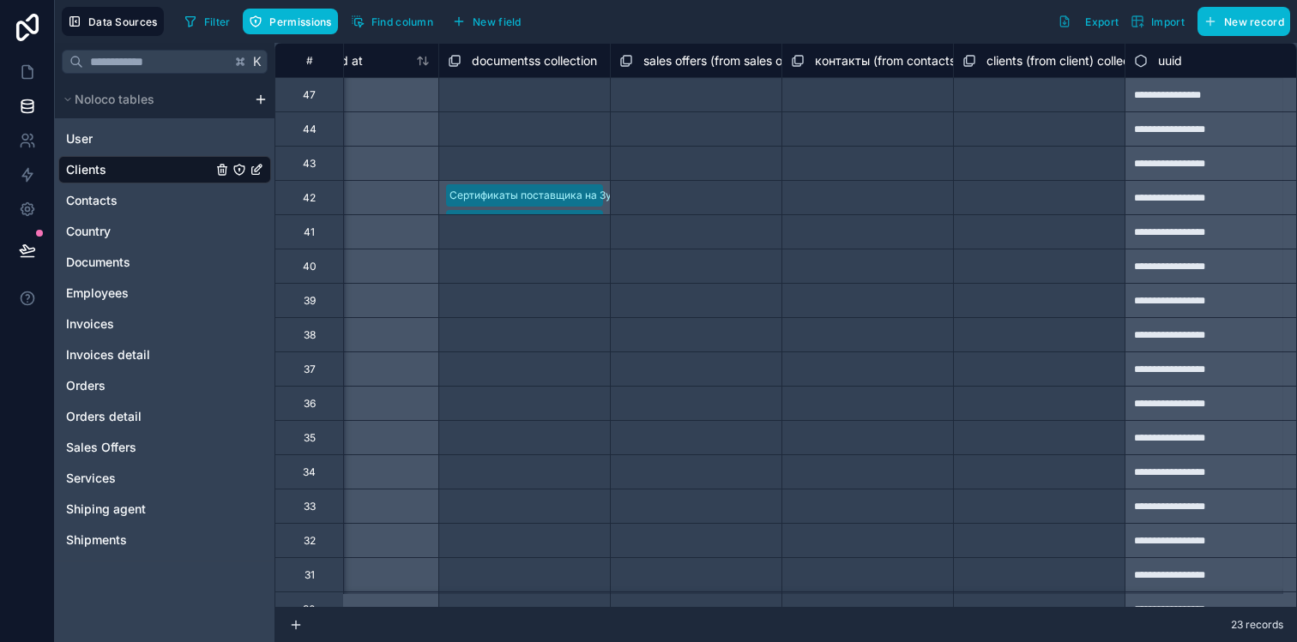
click at [658, 65] on span "sales offers (from sales offers) collection" at bounding box center [755, 60] width 225 height 17
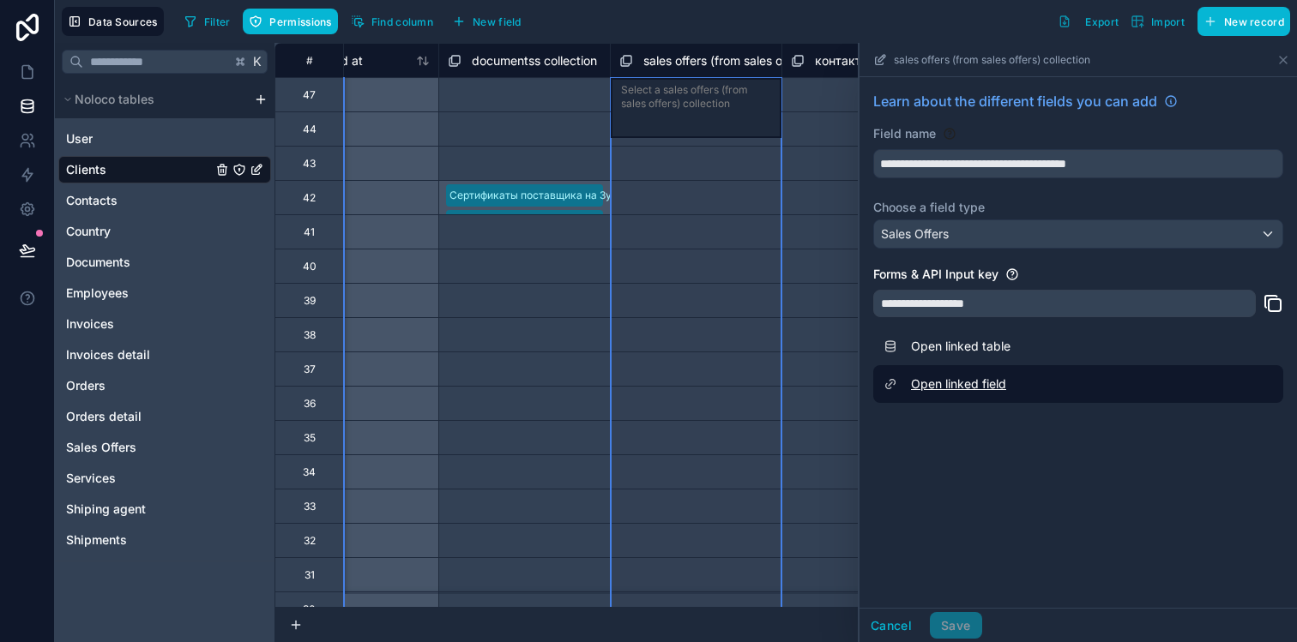
click at [951, 385] on link "Open linked field" at bounding box center [1078, 384] width 410 height 38
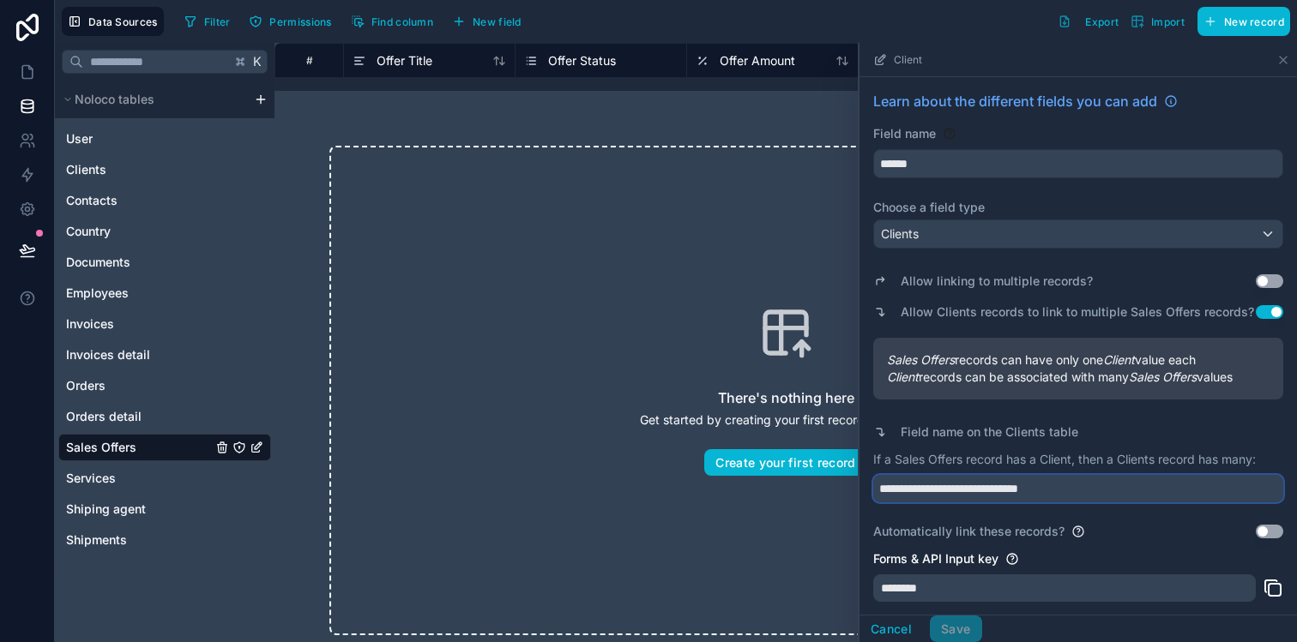
drag, startPoint x: 1069, startPoint y: 510, endPoint x: 957, endPoint y: 505, distance: 112.5
click at [957, 503] on input "**********" at bounding box center [1078, 488] width 410 height 27
type input "**********"
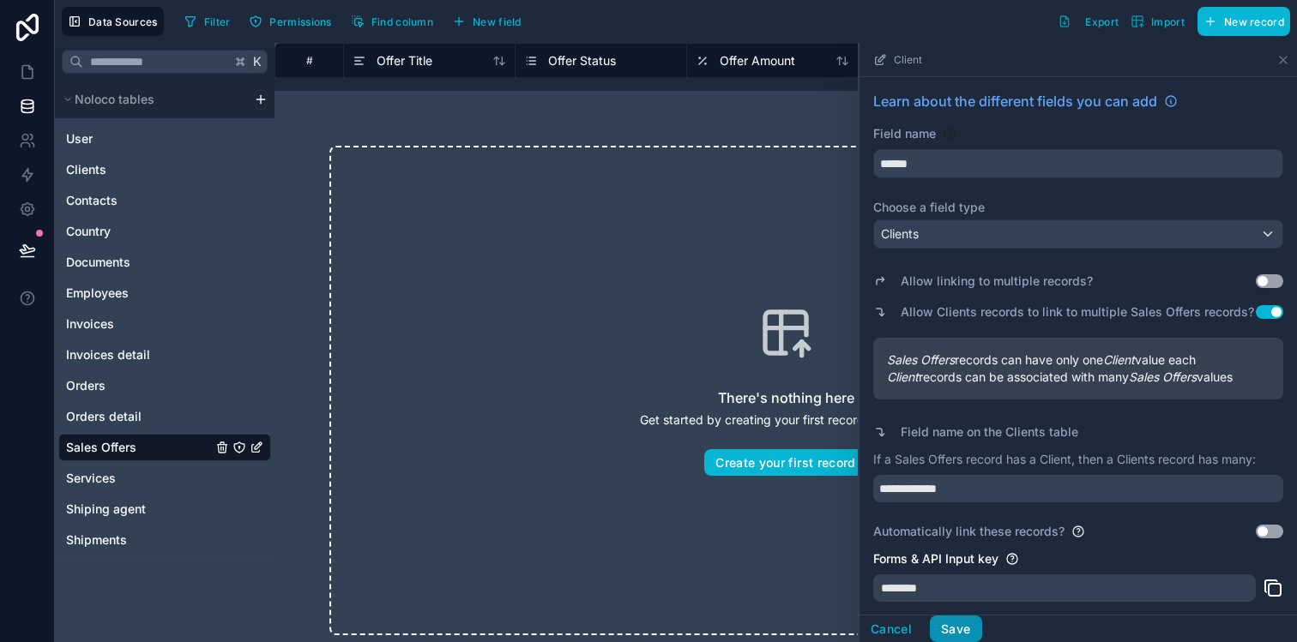
click at [947, 620] on button "Save" at bounding box center [955, 629] width 51 height 27
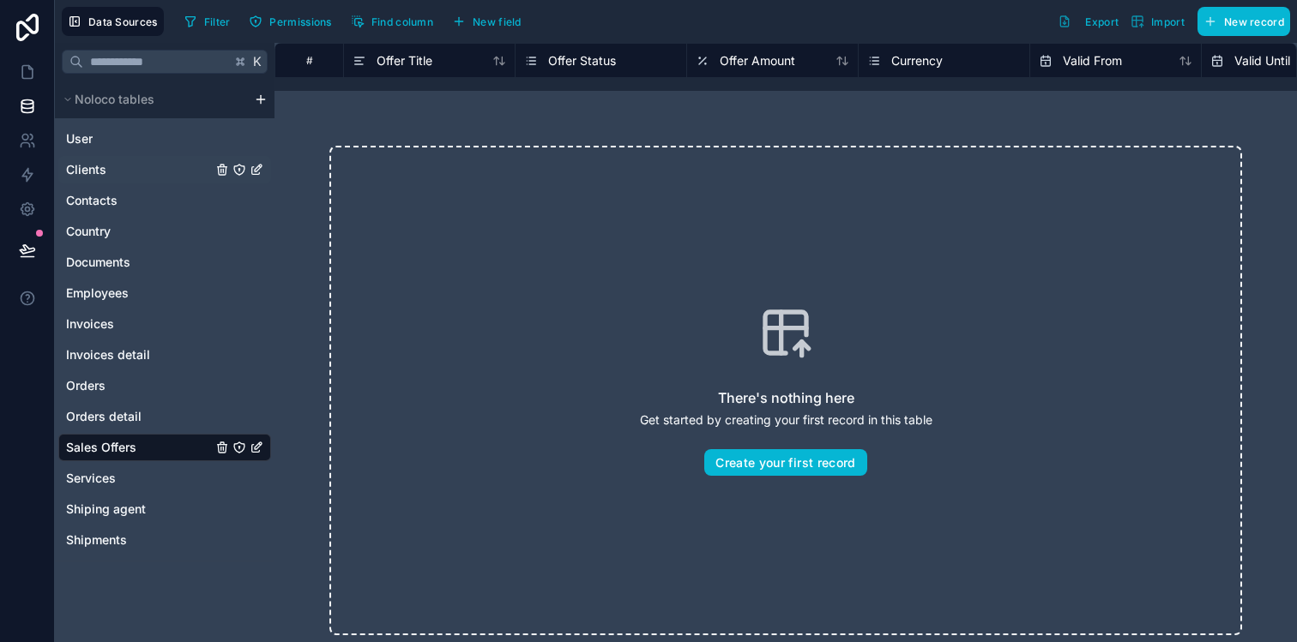
click at [114, 166] on link "Clients" at bounding box center [139, 169] width 146 height 17
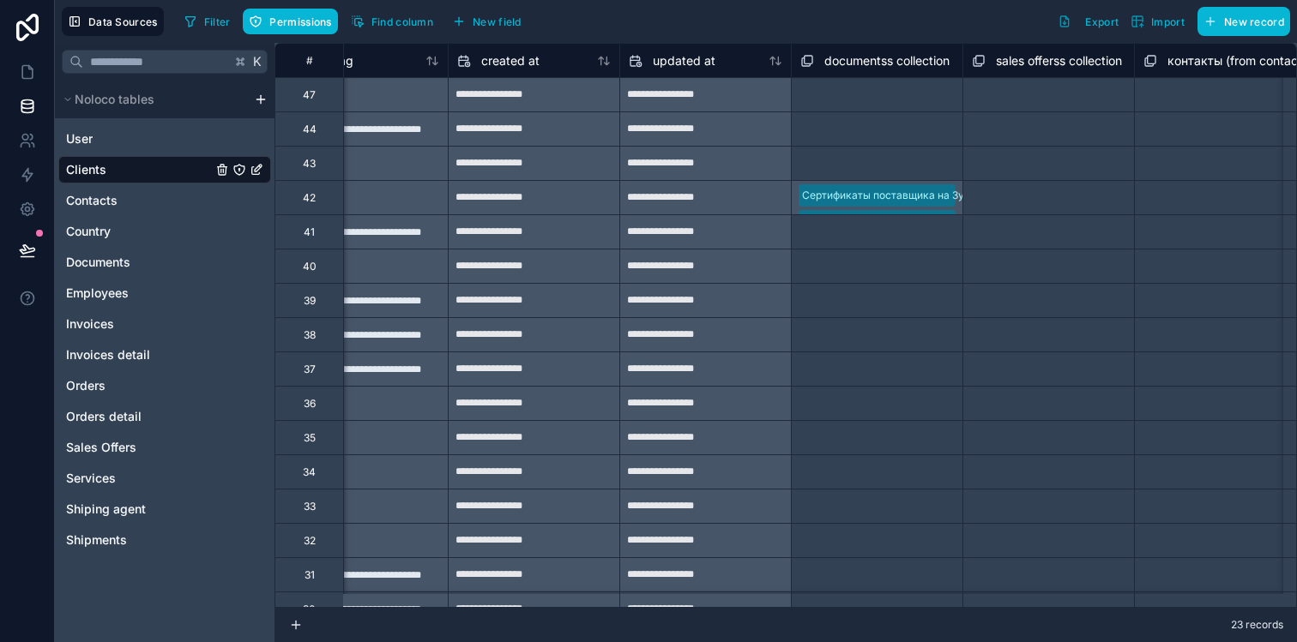
scroll to position [0, 3863]
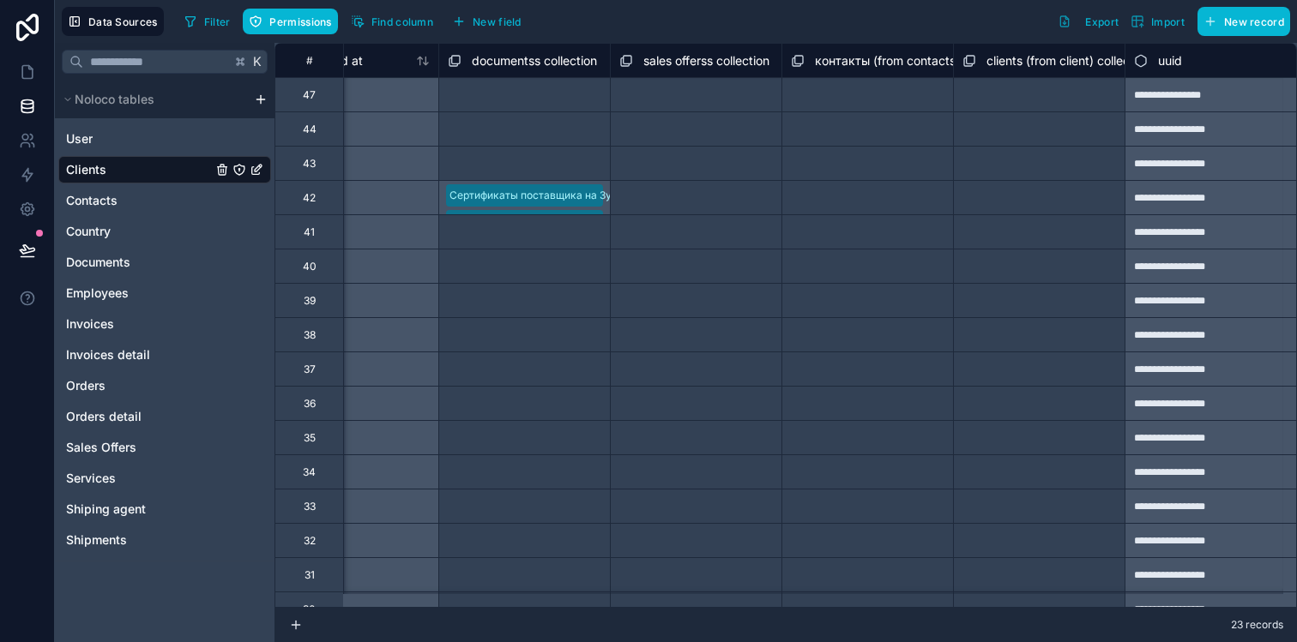
click at [828, 64] on span "контакты (from contacts) collection" at bounding box center [916, 60] width 202 height 17
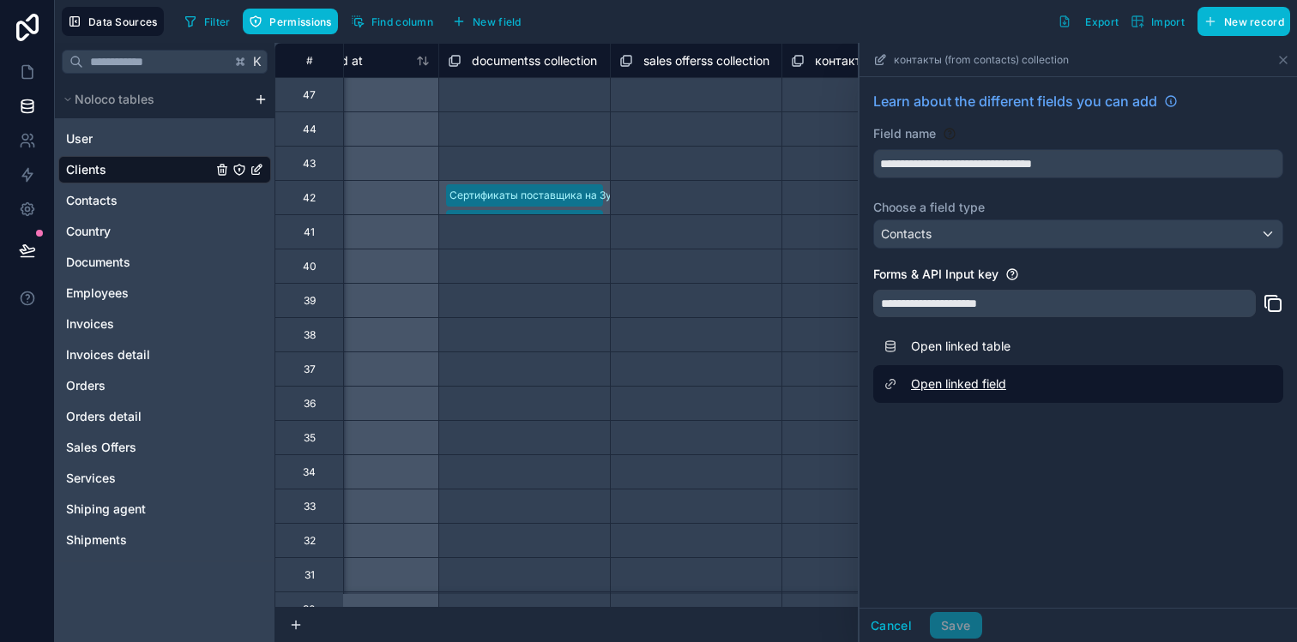
click at [957, 381] on link "Open linked field" at bounding box center [1078, 384] width 410 height 38
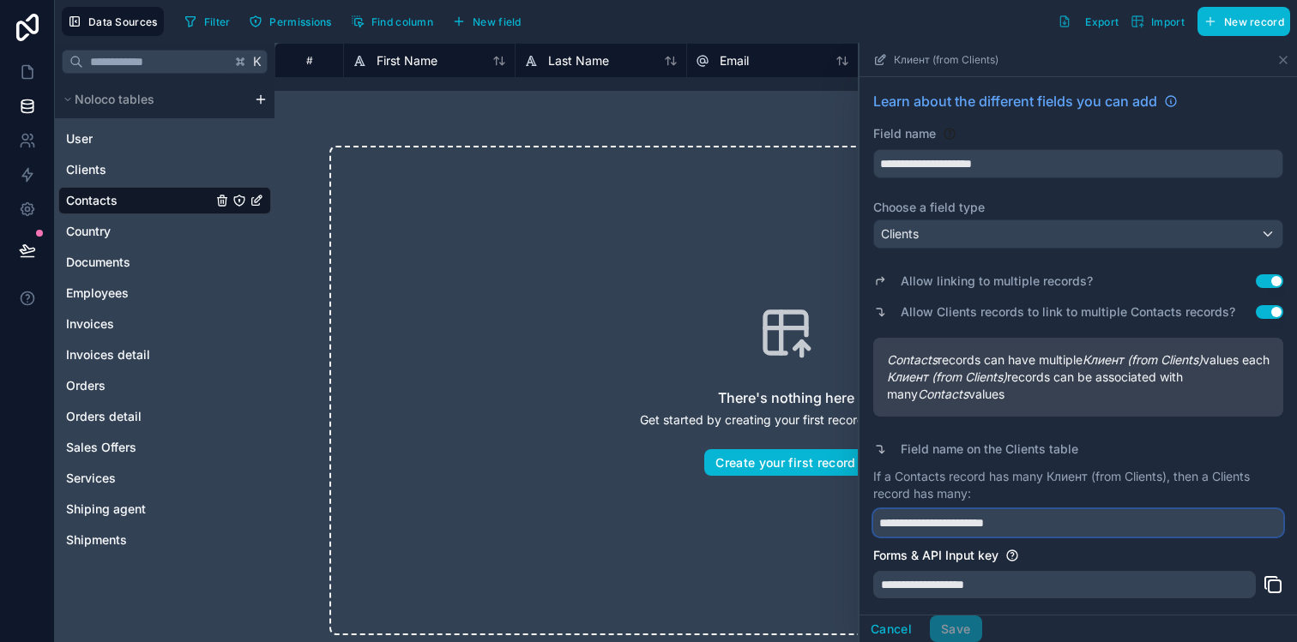
click at [1013, 537] on input "**********" at bounding box center [1078, 522] width 410 height 27
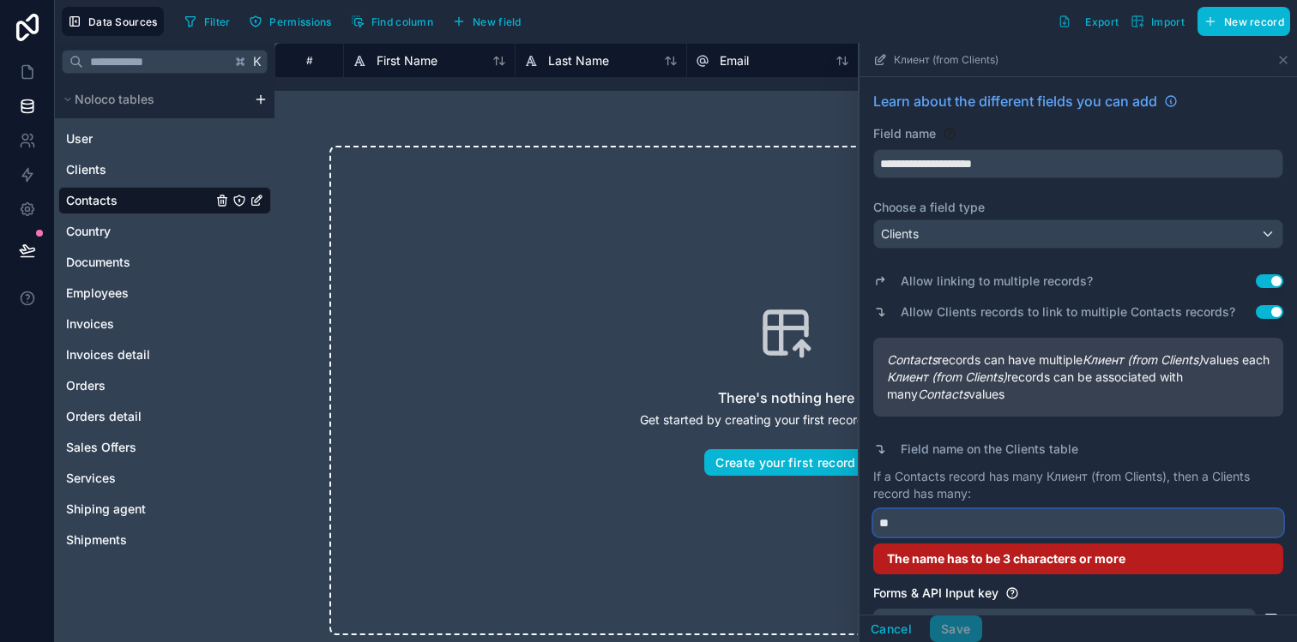
type input "*"
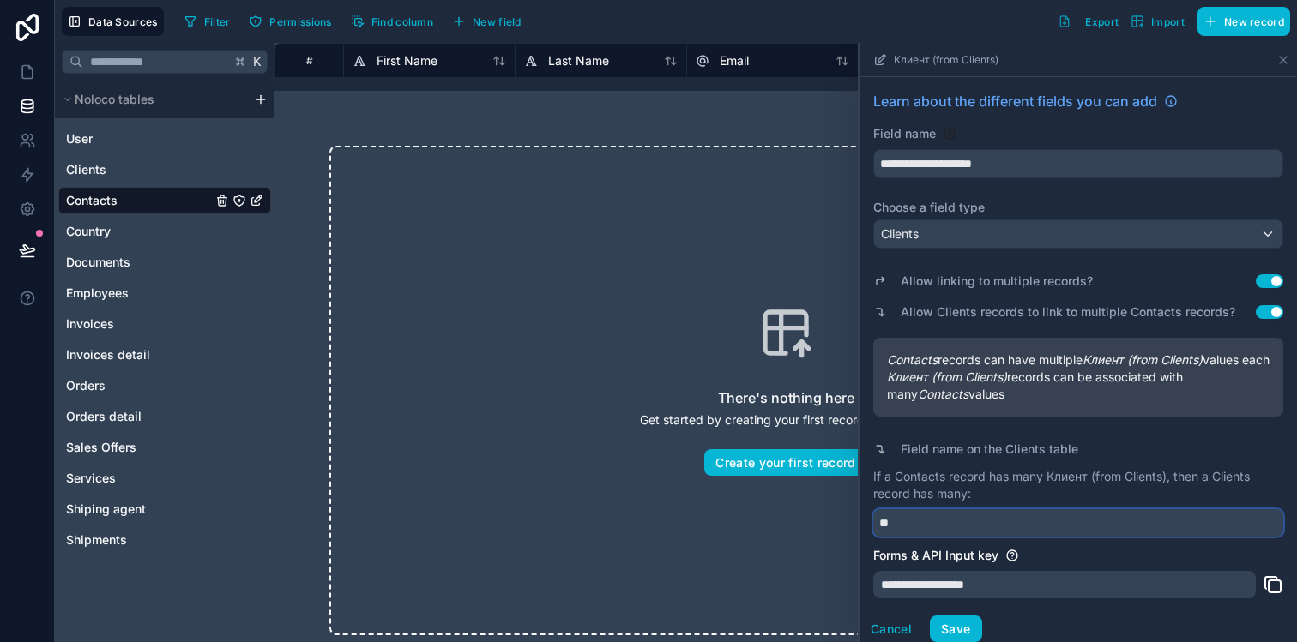
type input "*"
type input "*********"
click at [967, 632] on button "Save" at bounding box center [955, 629] width 51 height 27
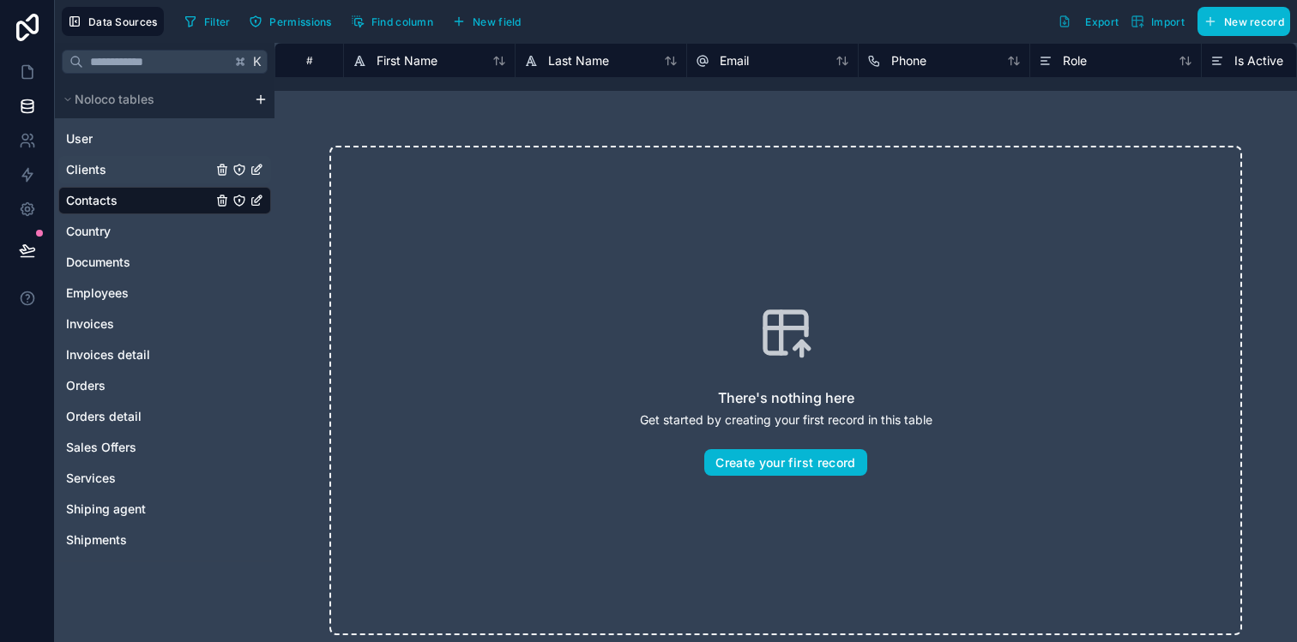
click at [158, 165] on link "Clients" at bounding box center [139, 169] width 146 height 17
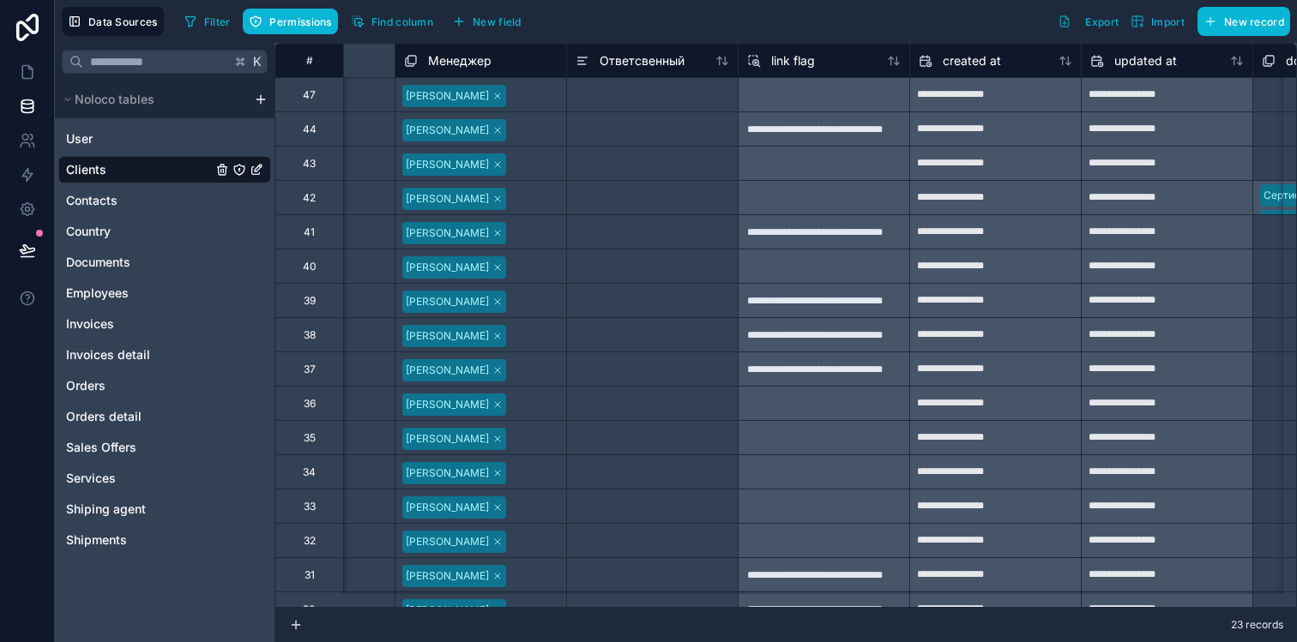
scroll to position [0, 3863]
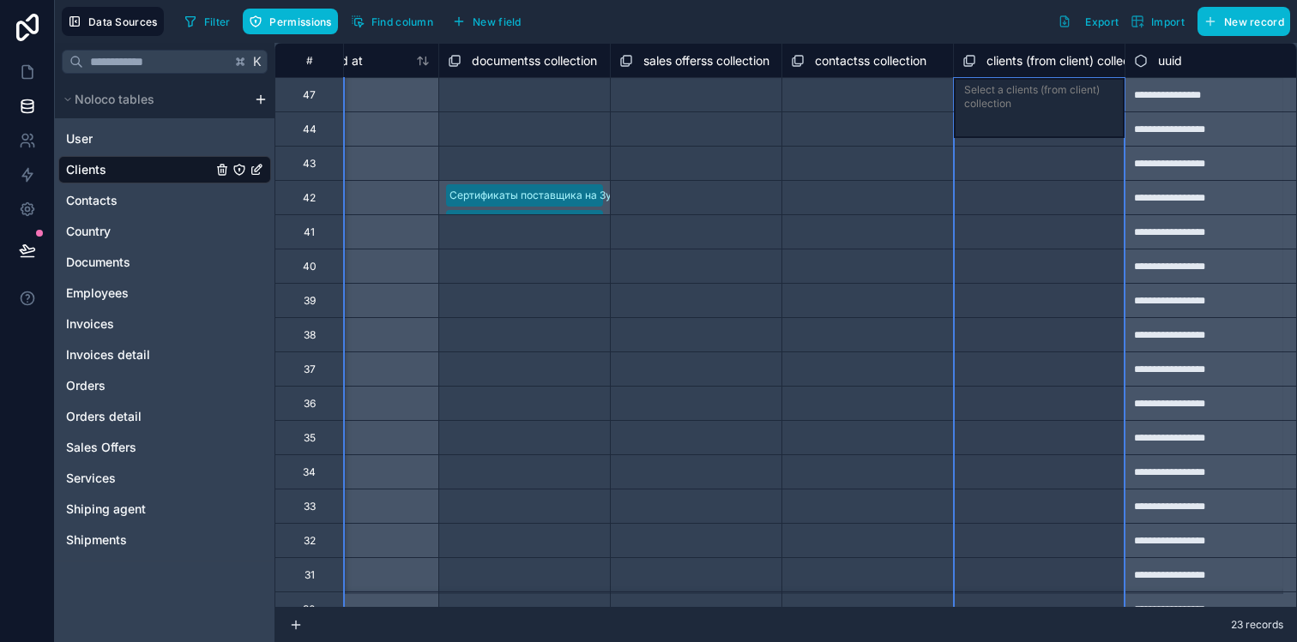
click at [986, 63] on span "clients (from client) collection" at bounding box center [1068, 60] width 164 height 17
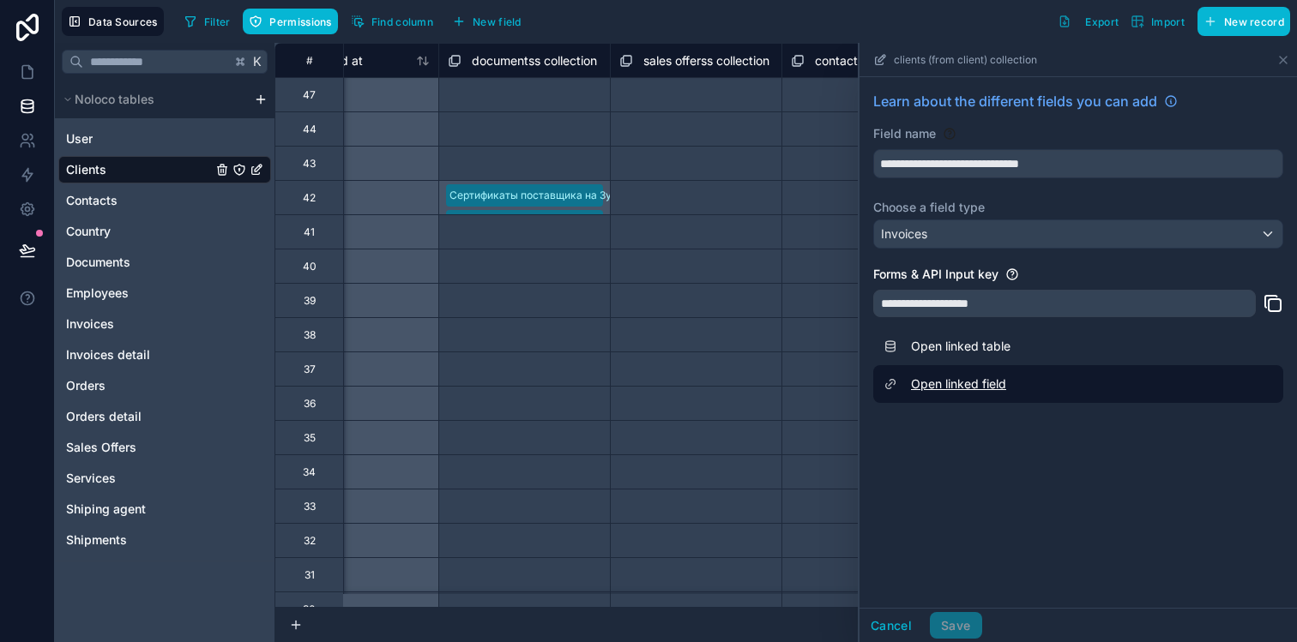
click at [962, 379] on link "Open linked field" at bounding box center [1078, 384] width 410 height 38
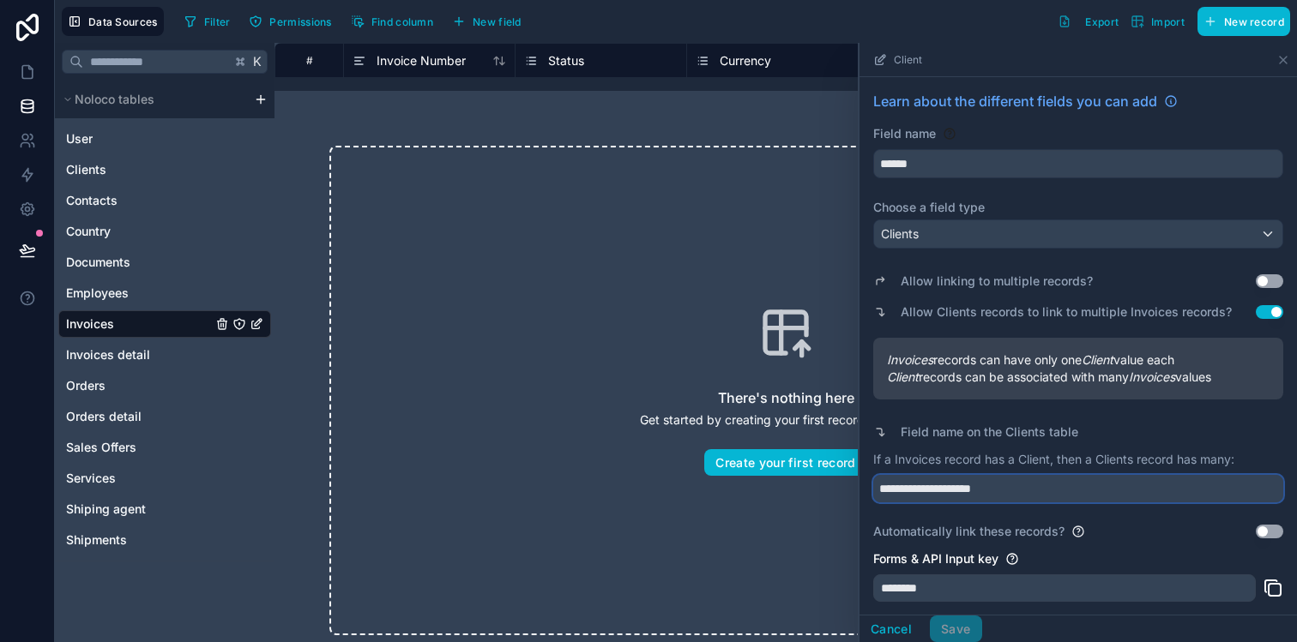
click at [952, 490] on input "**********" at bounding box center [1078, 488] width 410 height 27
type input "*********"
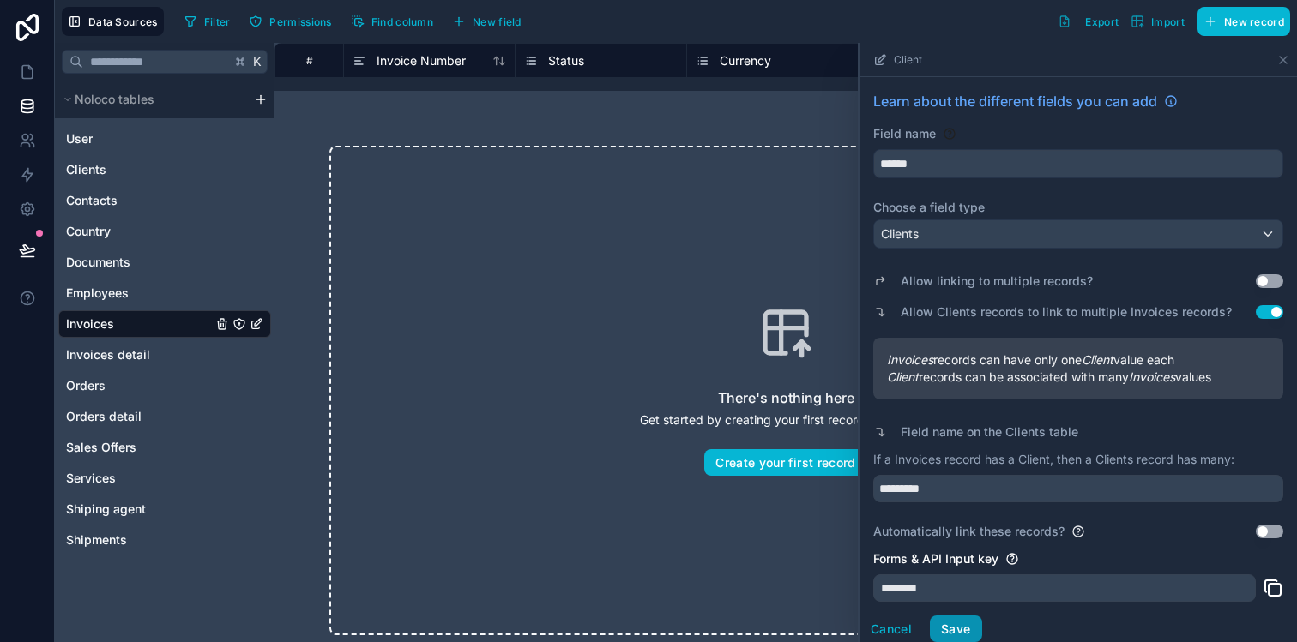
click at [957, 623] on button "Save" at bounding box center [955, 629] width 51 height 27
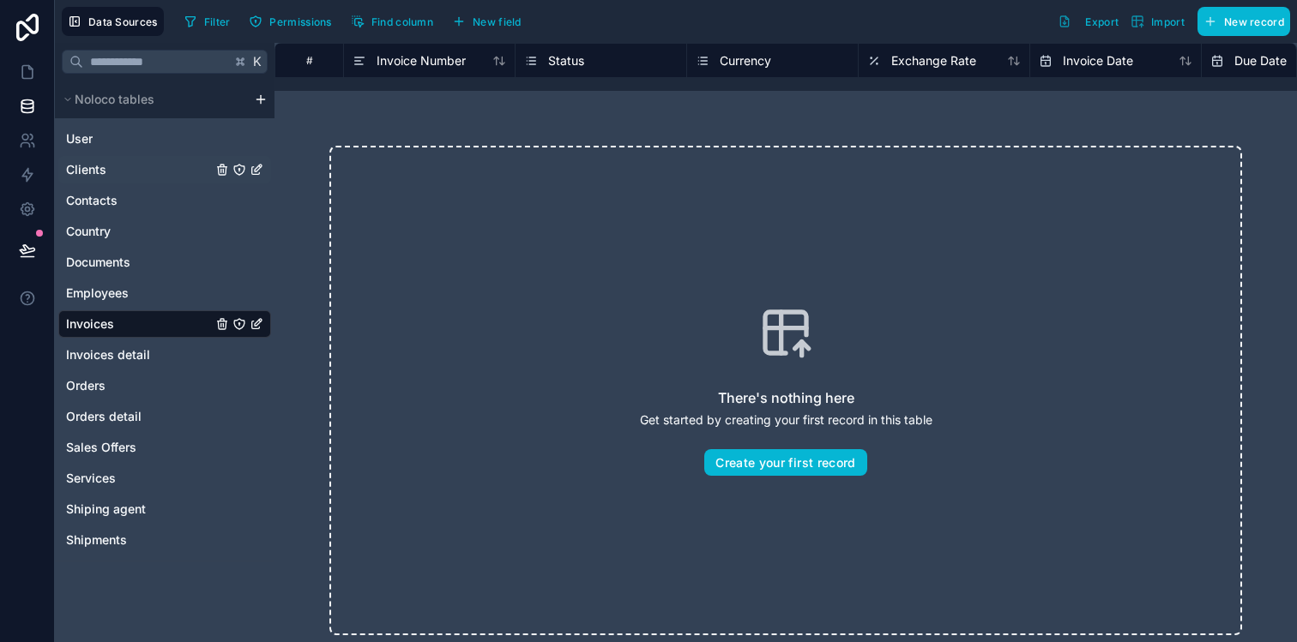
click at [133, 166] on link "Clients" at bounding box center [139, 169] width 146 height 17
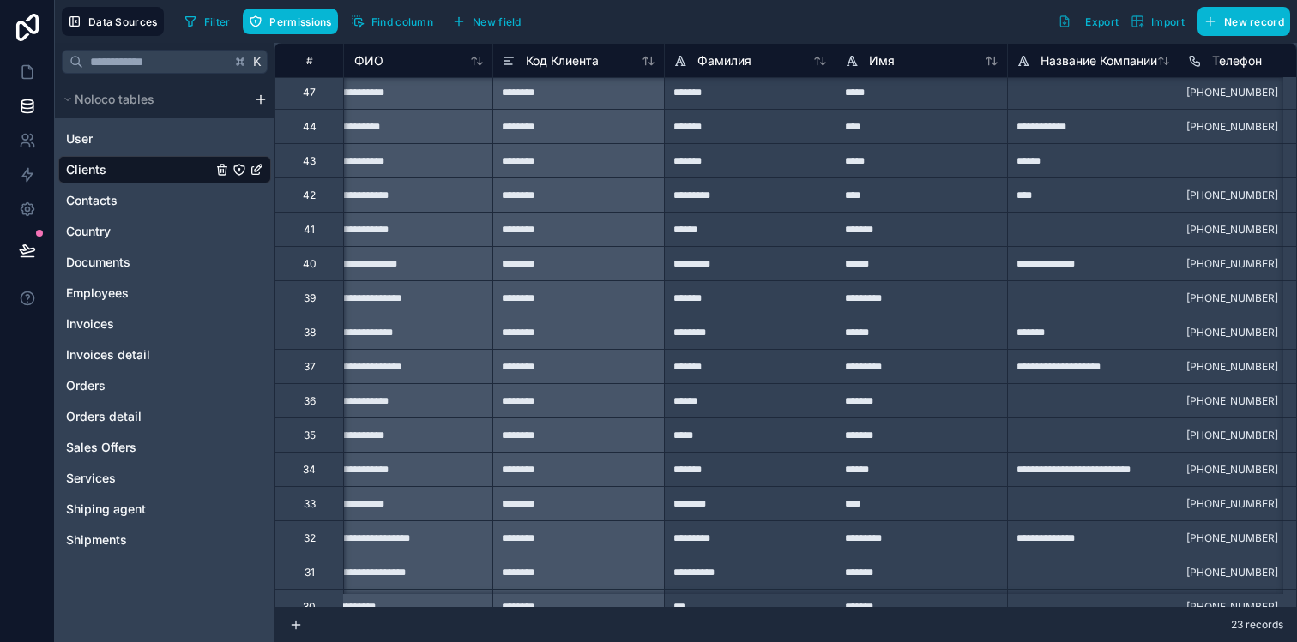
scroll to position [3, 21]
click at [265, 108] on div "Noloco tables" at bounding box center [165, 100] width 220 height 38
click at [265, 103] on html "**********" at bounding box center [648, 342] width 1297 height 684
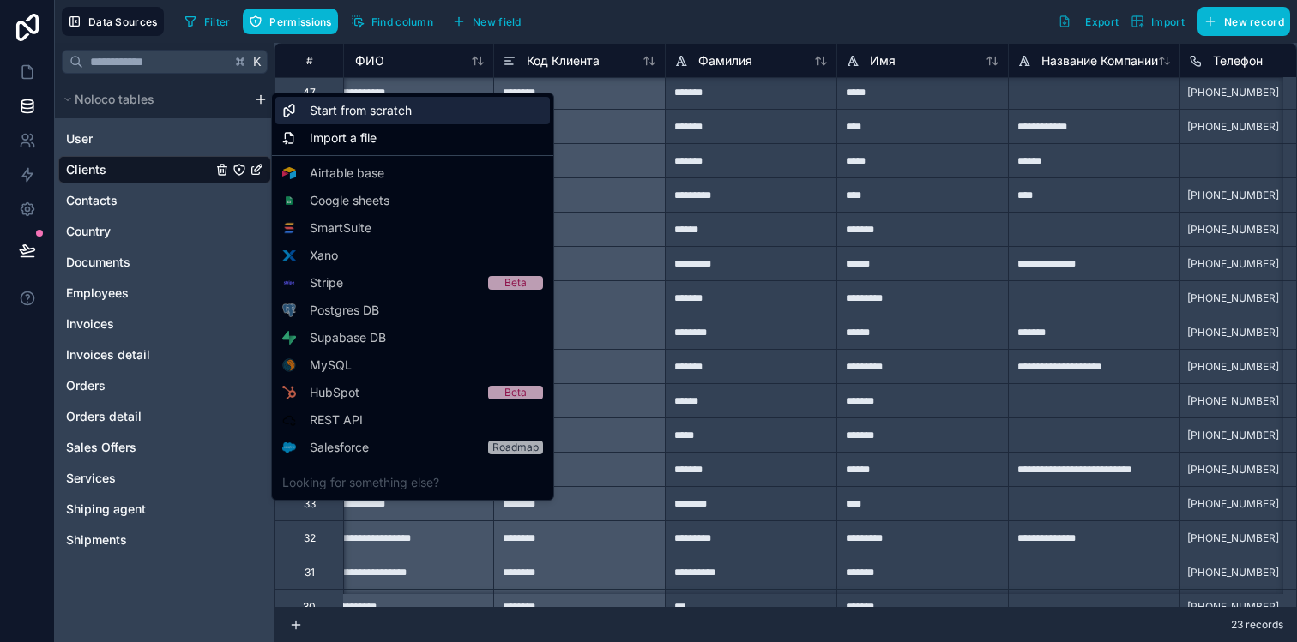
click at [304, 120] on div "Start from scratch" at bounding box center [412, 110] width 274 height 27
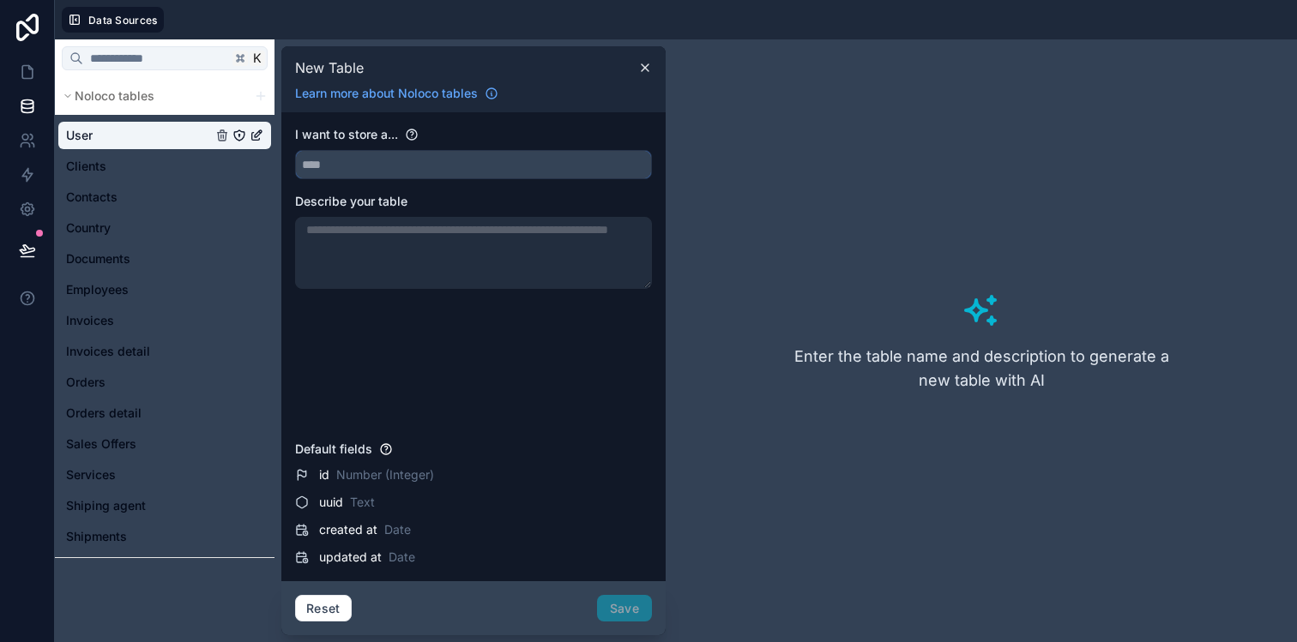
click at [349, 164] on input "text" at bounding box center [473, 164] width 355 height 27
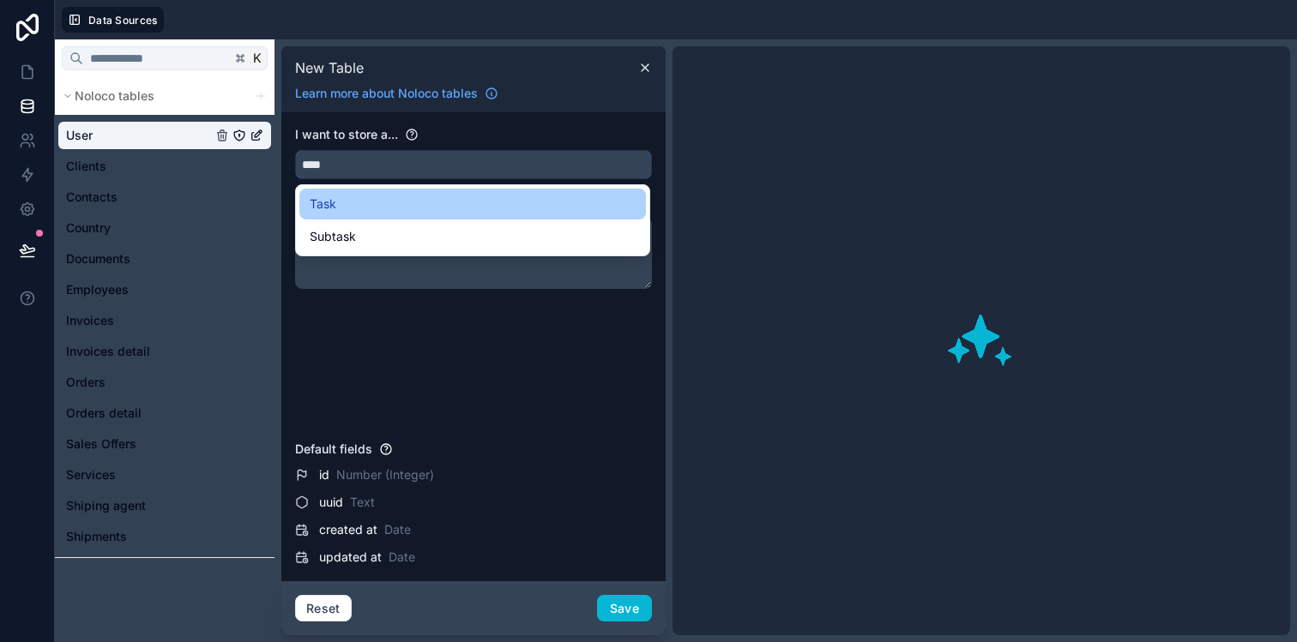
type input "****"
click at [338, 200] on div "Task" at bounding box center [473, 204] width 326 height 21
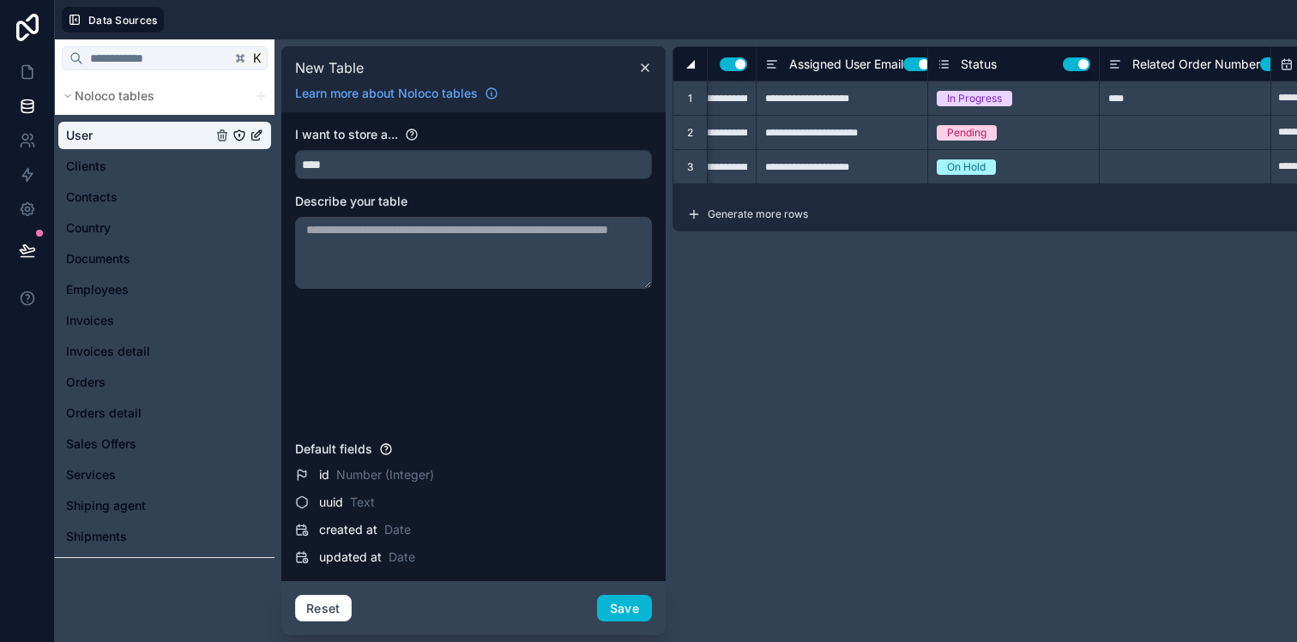
scroll to position [0, 399]
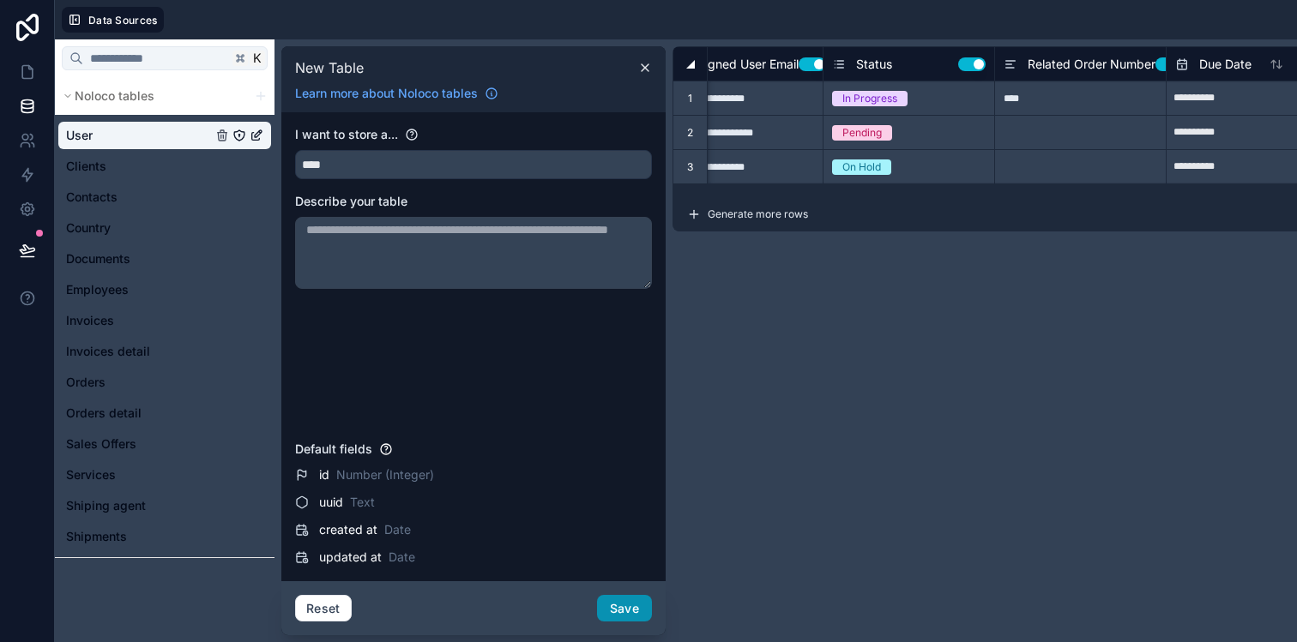
click at [622, 605] on button "Save" at bounding box center [624, 608] width 55 height 27
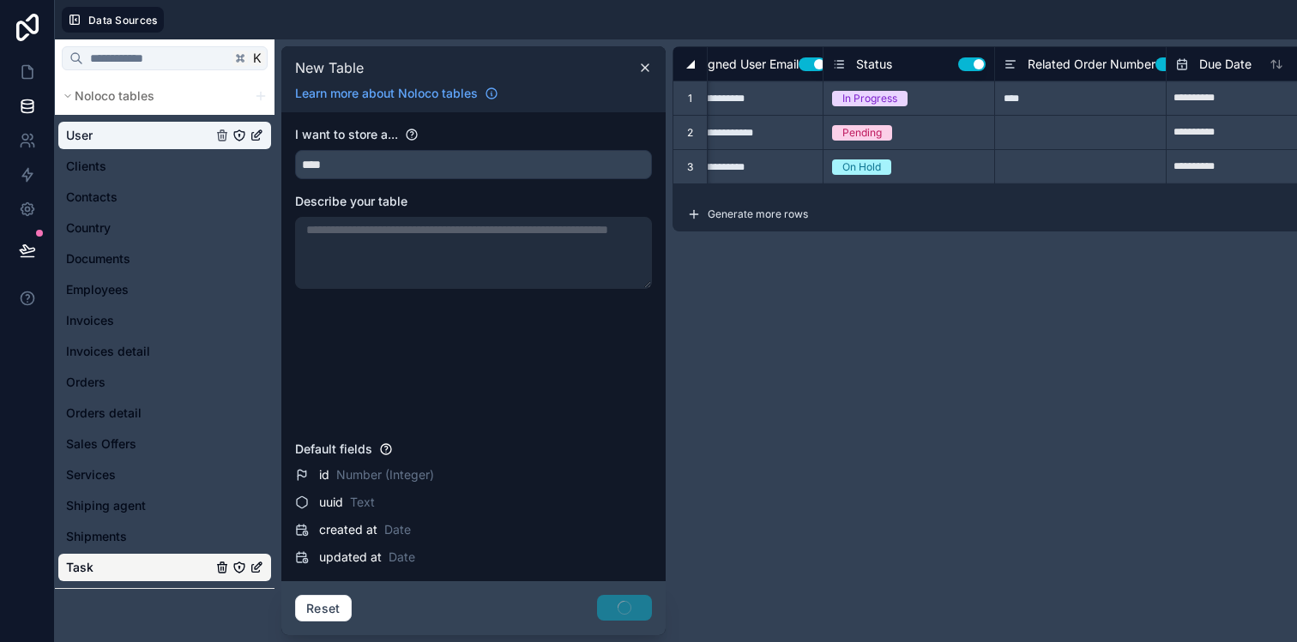
click at [257, 569] on icon "Task" at bounding box center [257, 568] width 14 height 14
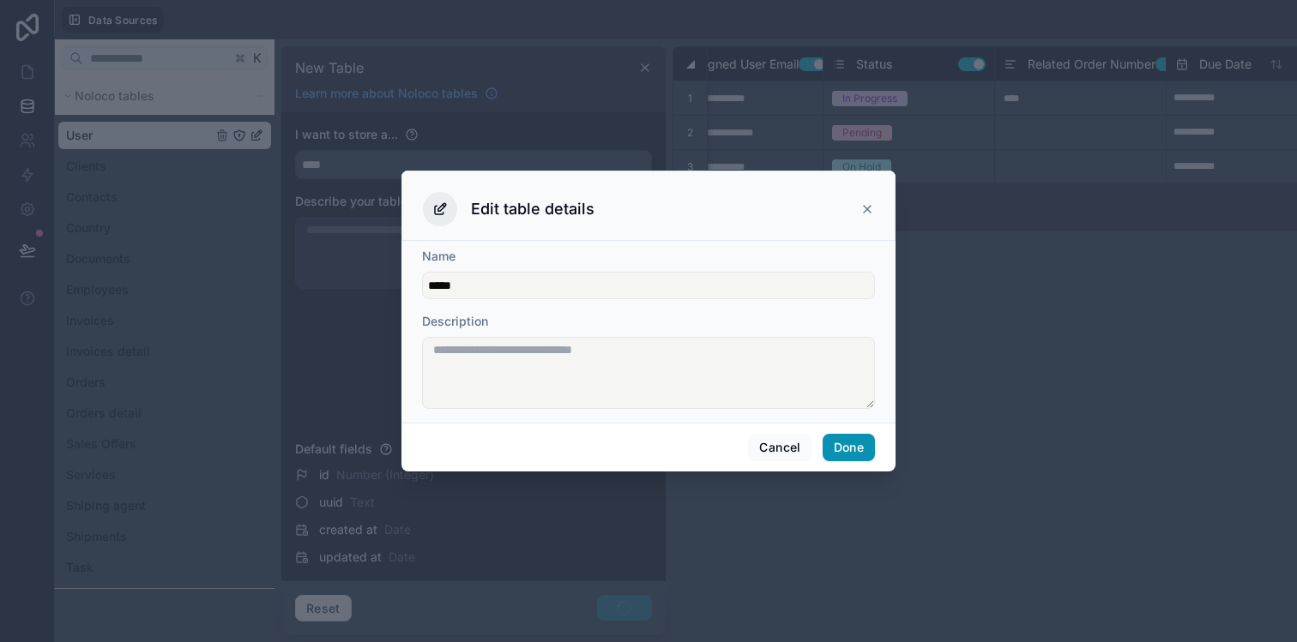
type input "*****"
click at [828, 444] on button "Done" at bounding box center [848, 447] width 52 height 27
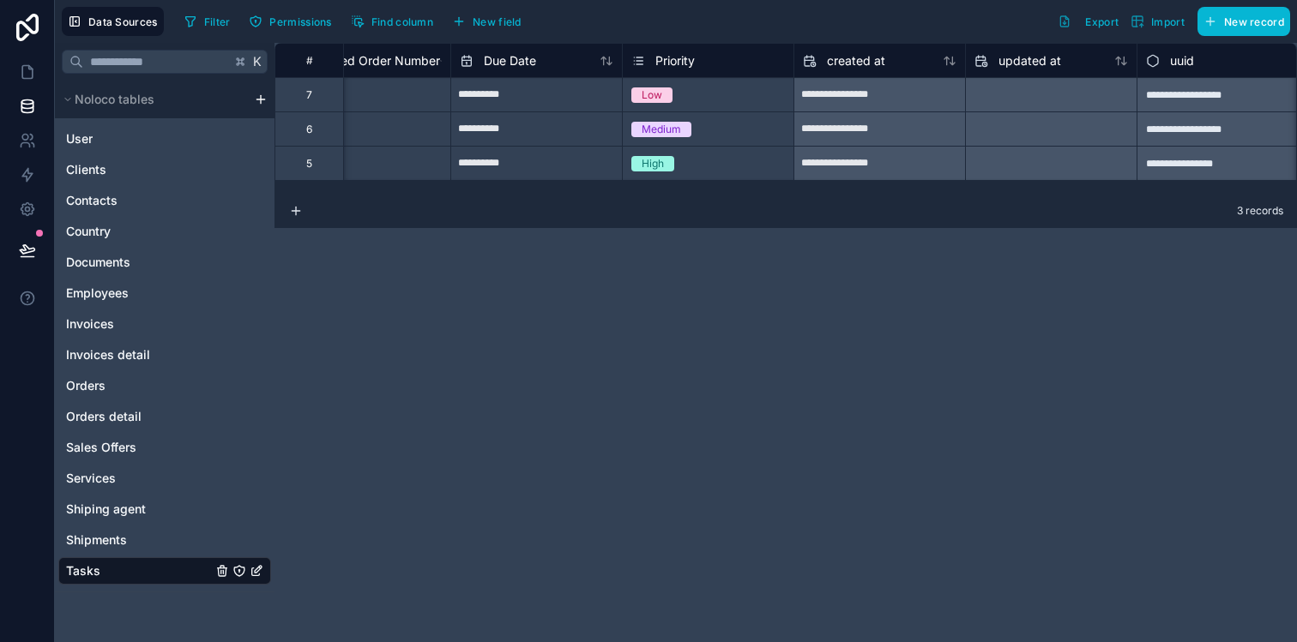
scroll to position [0, 762]
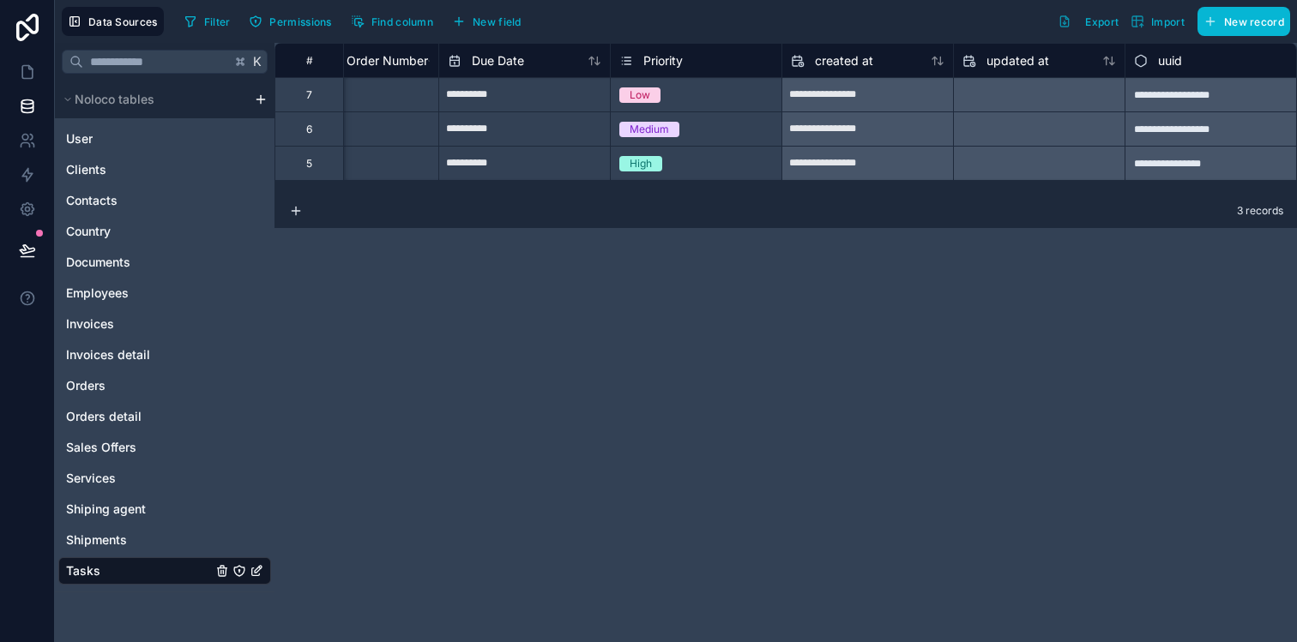
click at [266, 107] on div "Noloco tables" at bounding box center [165, 100] width 220 height 38
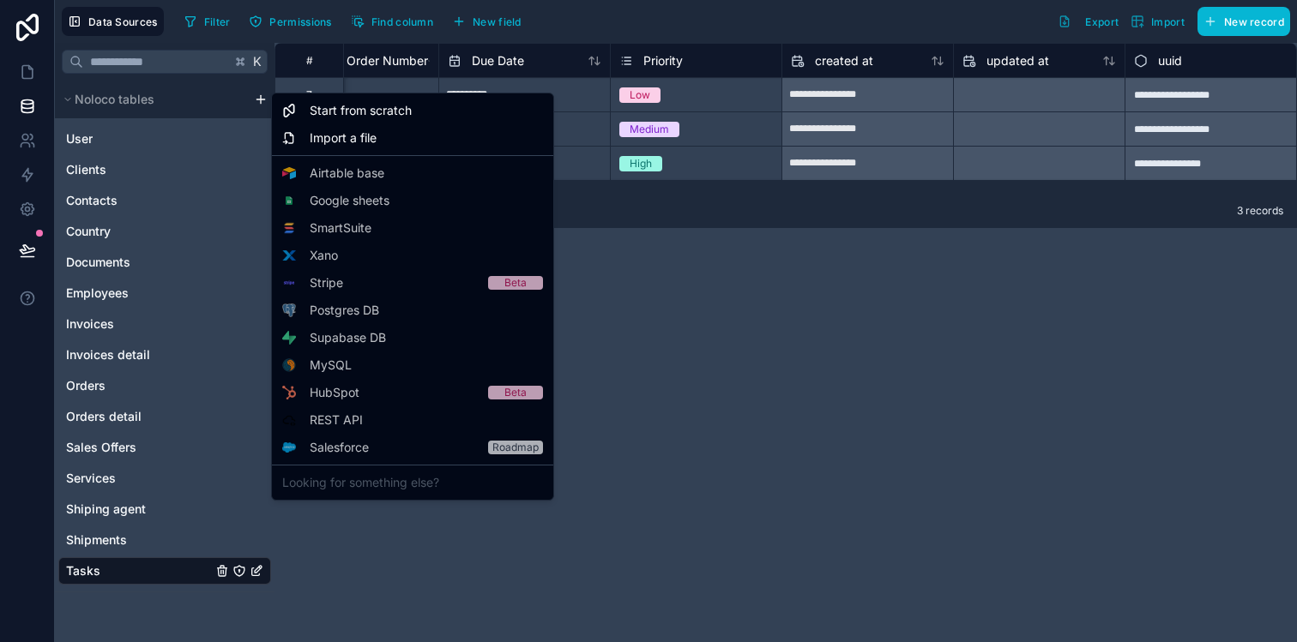
click at [261, 101] on html "**********" at bounding box center [648, 342] width 1297 height 684
click at [306, 117] on div "Start from scratch" at bounding box center [412, 110] width 274 height 27
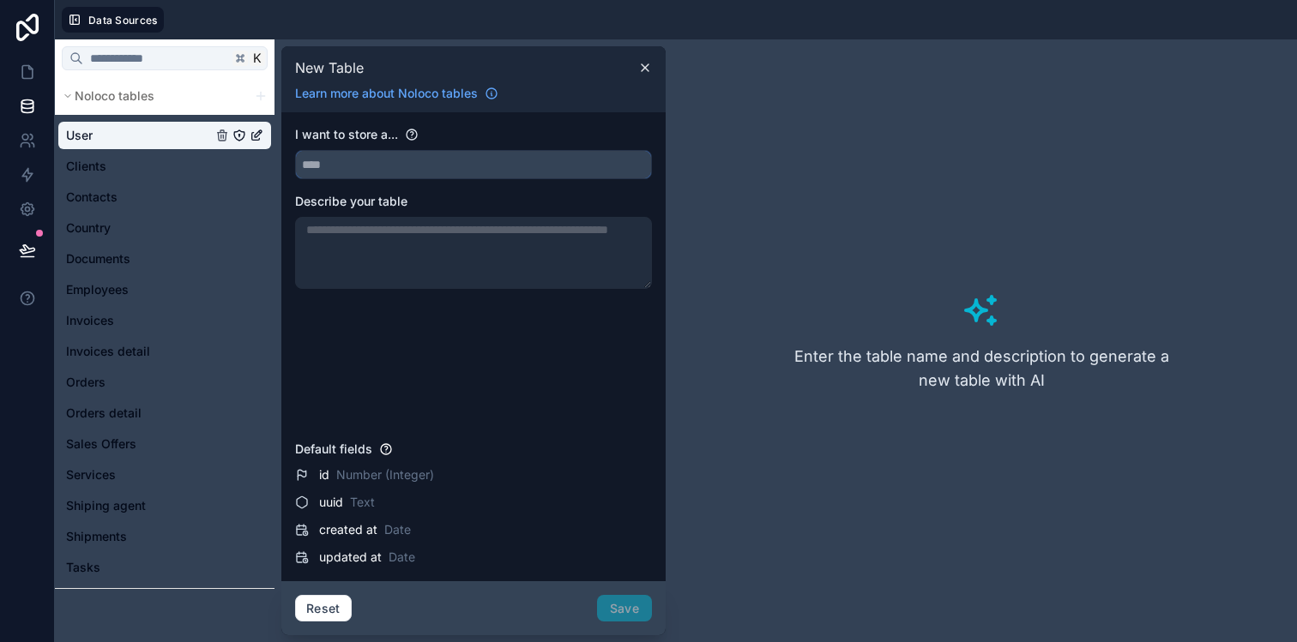
click at [343, 163] on input "text" at bounding box center [473, 164] width 355 height 27
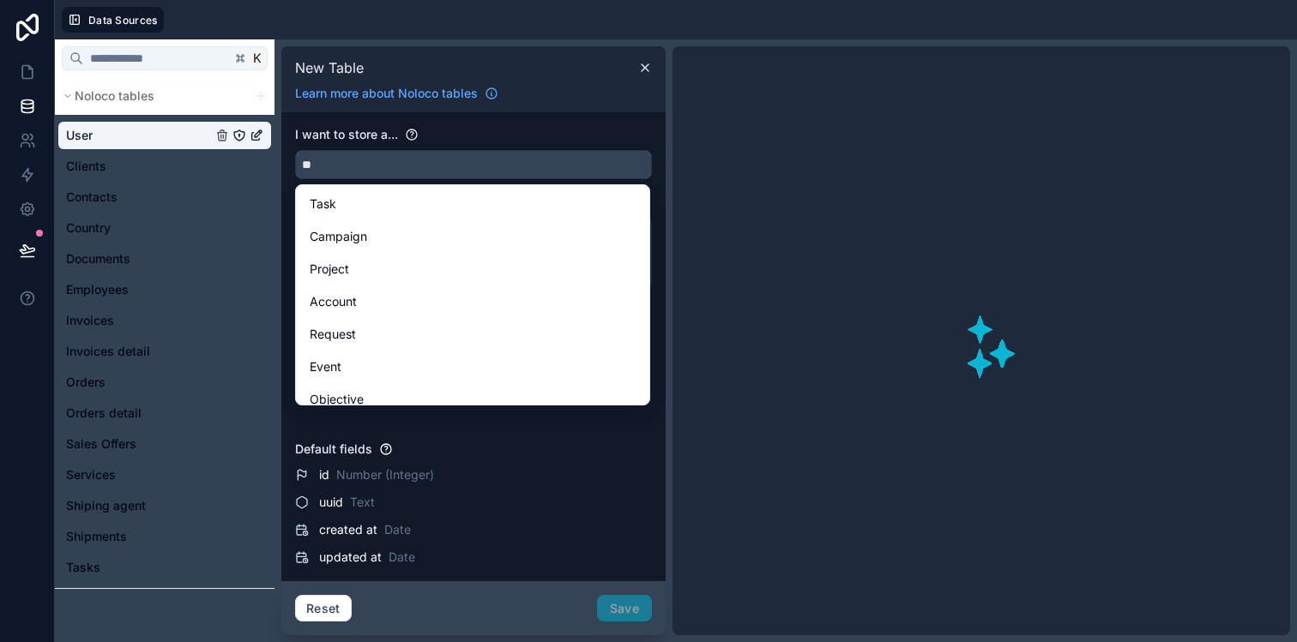
click at [295, 150] on button "**" at bounding box center [473, 164] width 357 height 29
type input "*"
click at [295, 150] on button "******" at bounding box center [473, 164] width 357 height 29
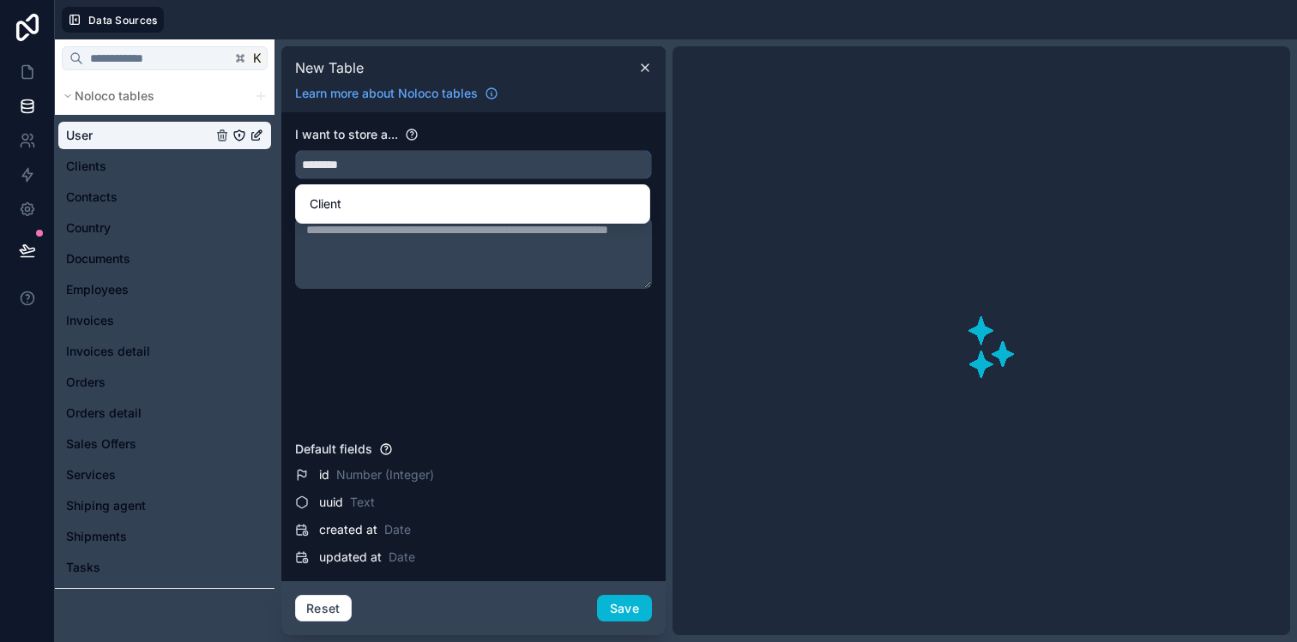
click at [295, 150] on button "*******" at bounding box center [473, 164] width 357 height 29
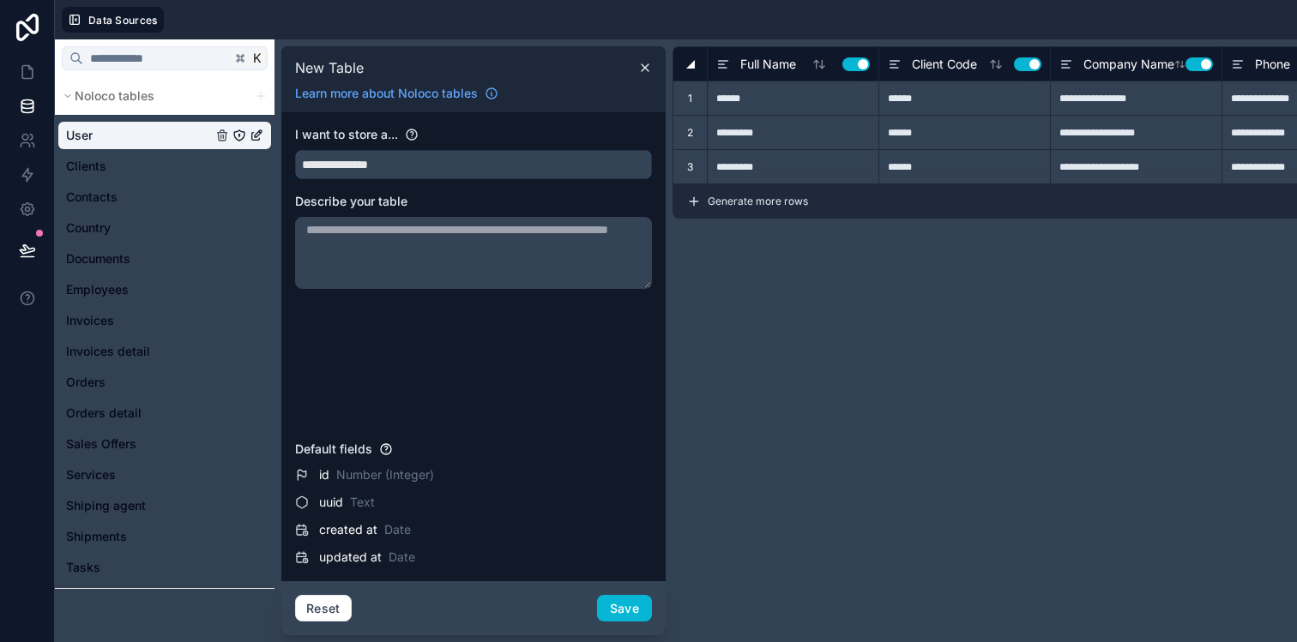
type input "**********"
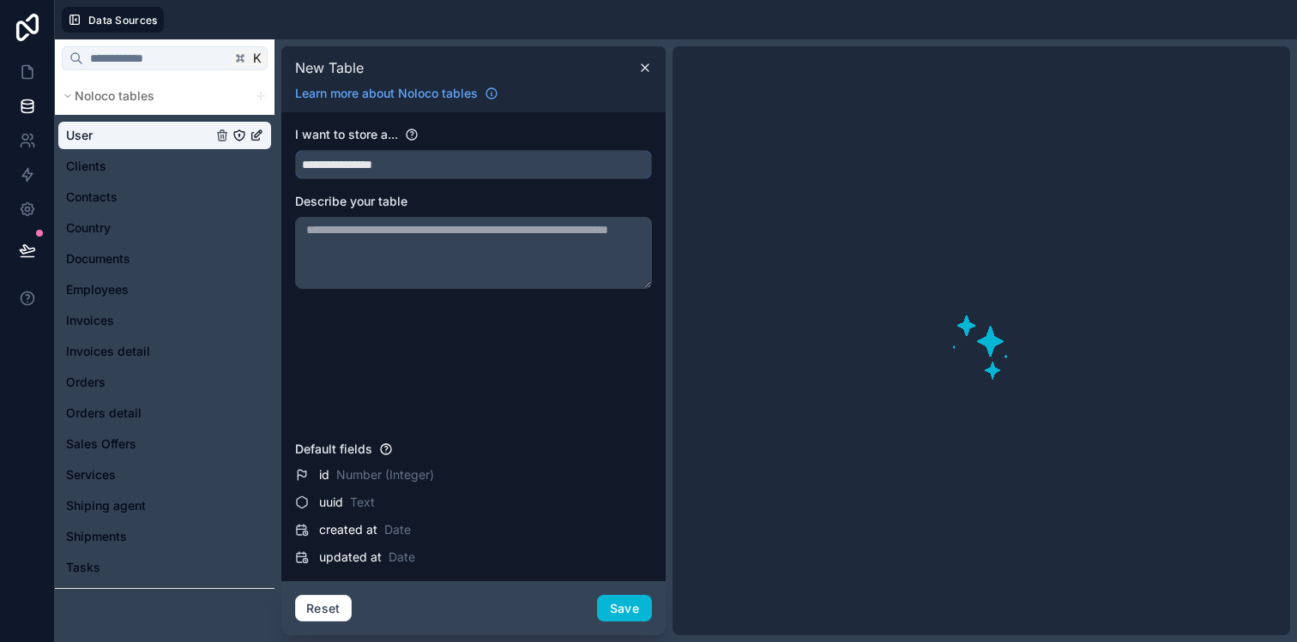
click at [377, 159] on input "**********" at bounding box center [473, 164] width 355 height 27
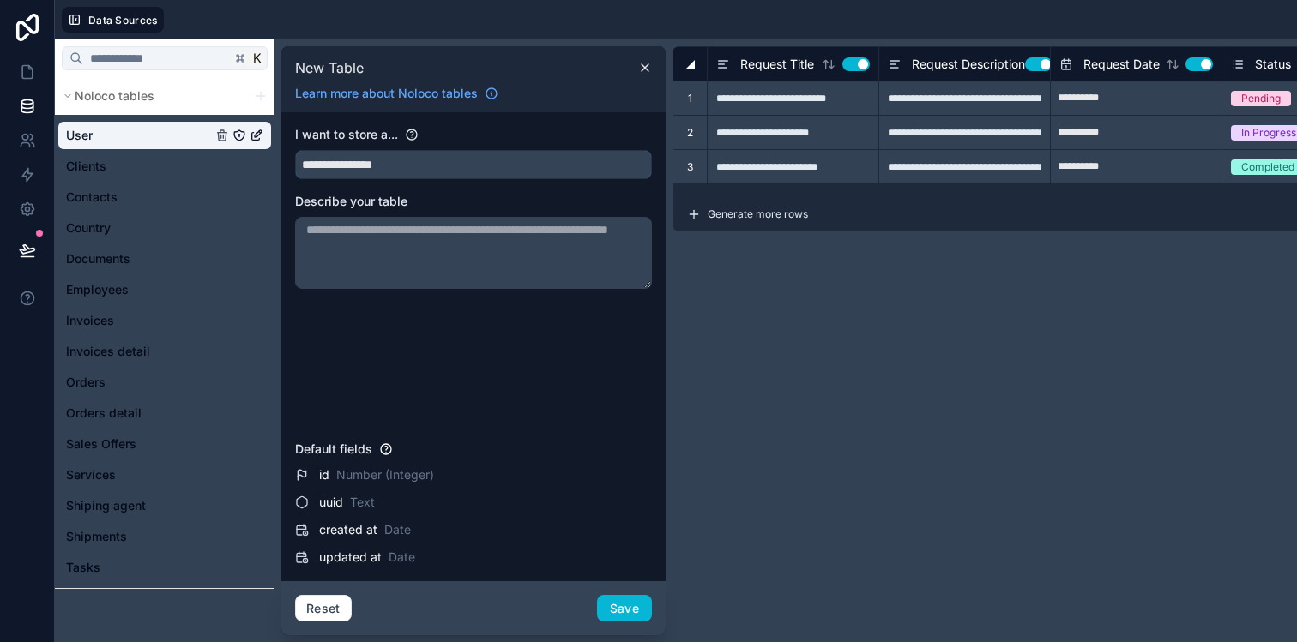
click at [377, 159] on input "**********" at bounding box center [473, 164] width 355 height 27
click at [377, 163] on input "**********" at bounding box center [473, 164] width 355 height 27
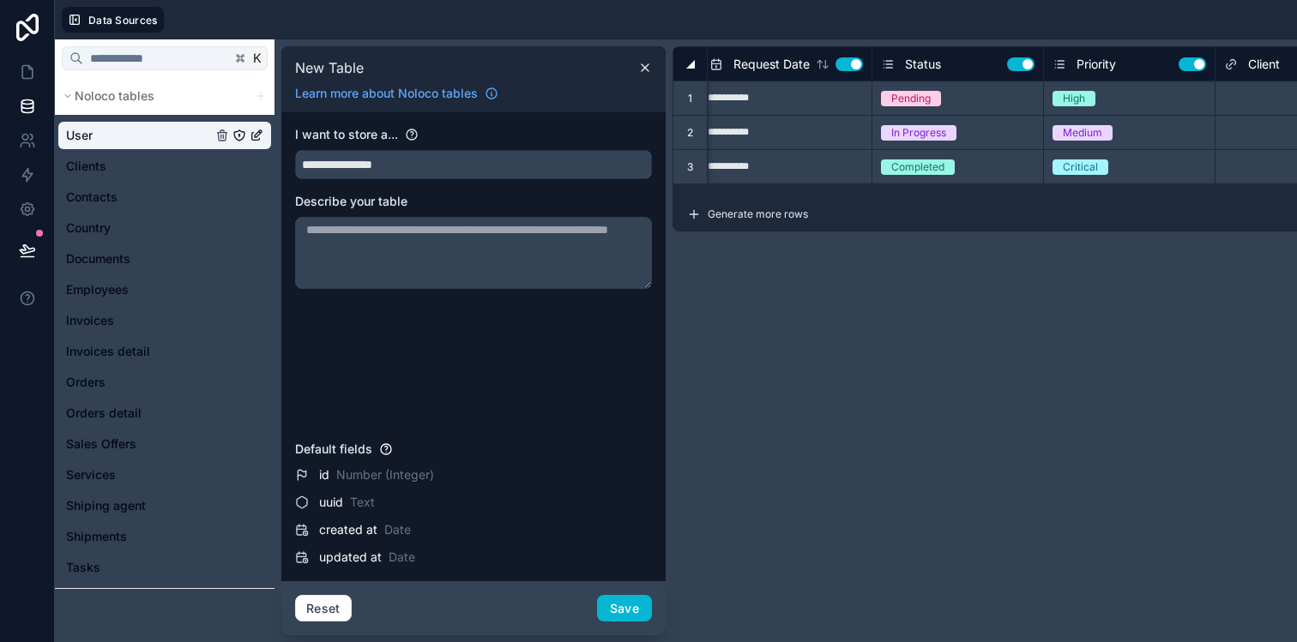
scroll to position [0, 421]
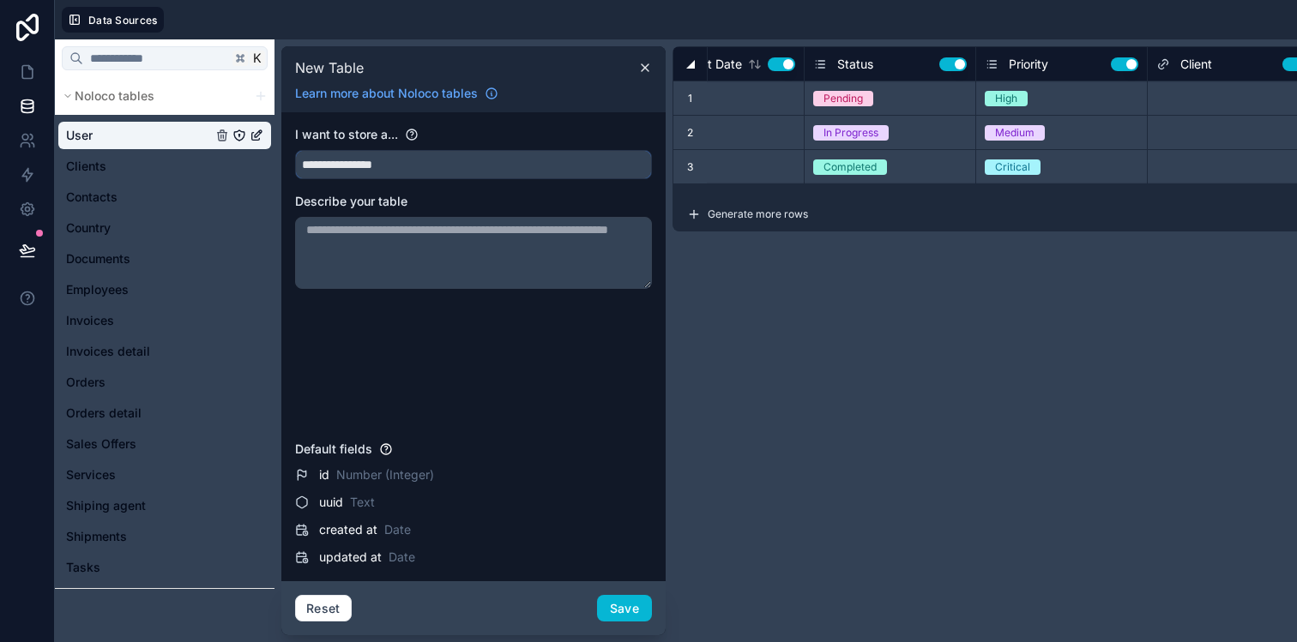
type input "**********"
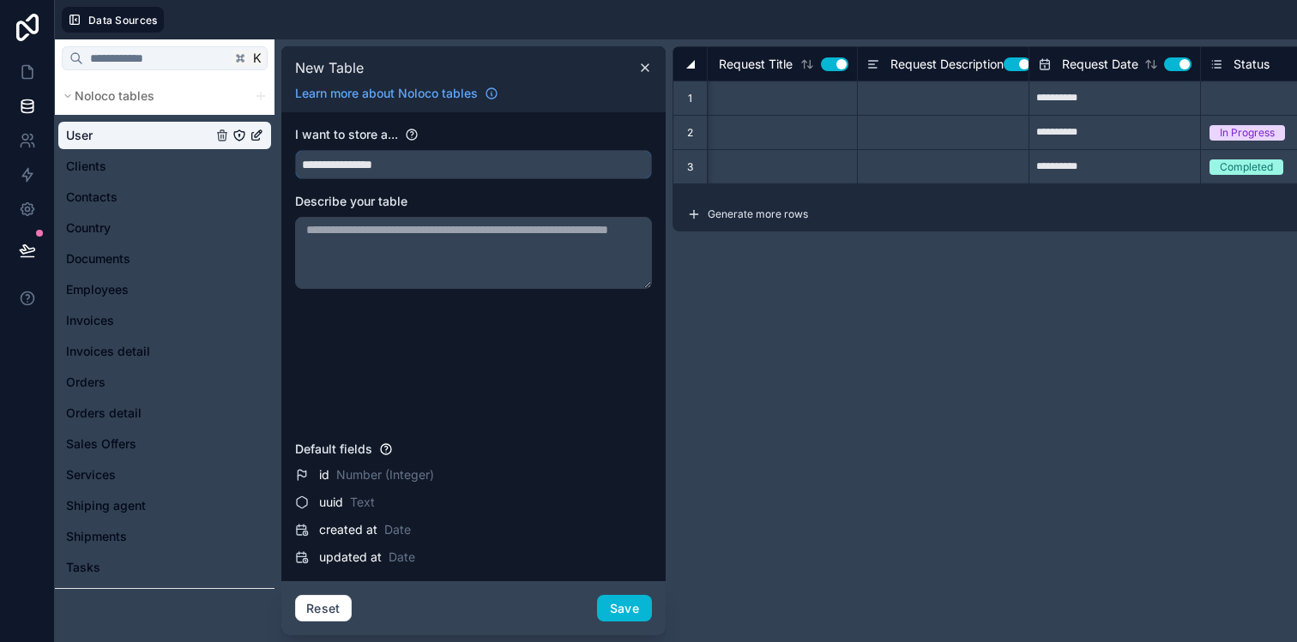
scroll to position [0, 19]
type input "**********"
click at [619, 599] on button "Save" at bounding box center [624, 608] width 55 height 27
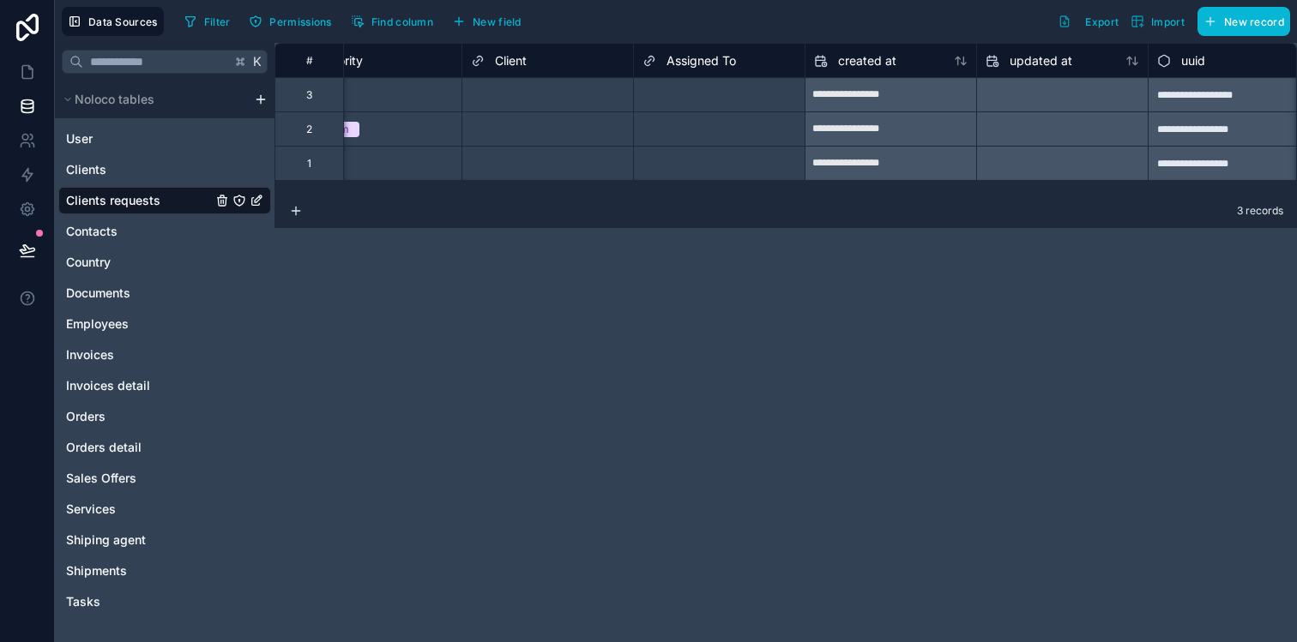
scroll to position [0, 762]
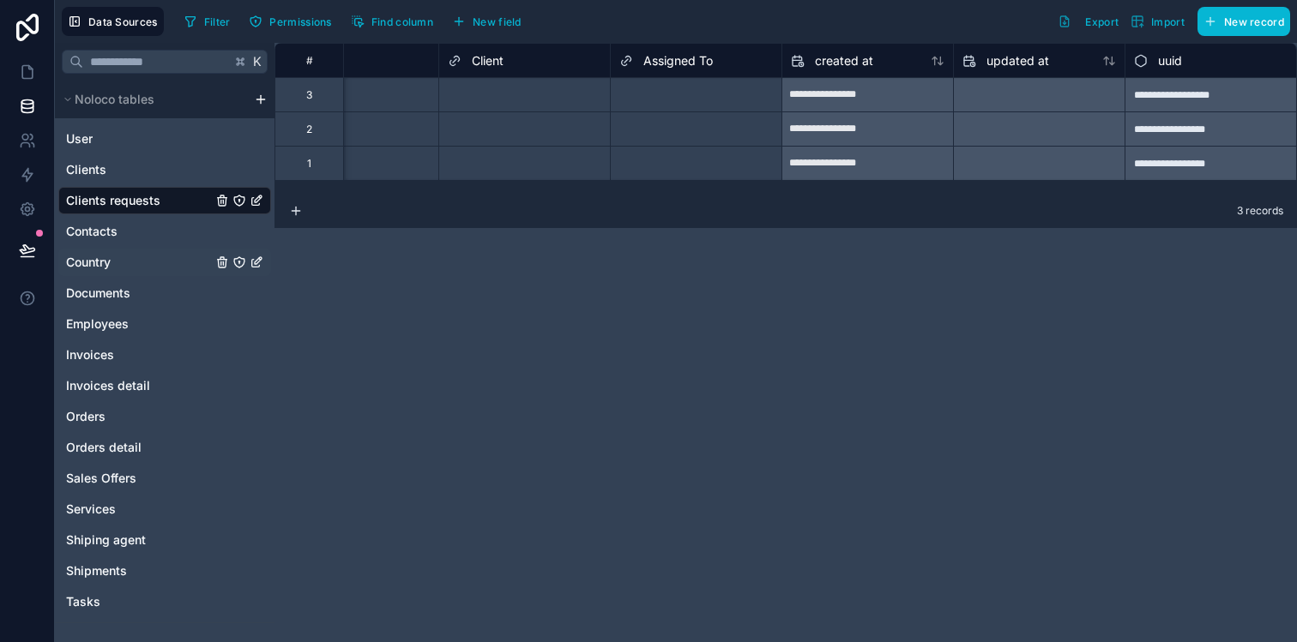
click at [164, 259] on link "Country" at bounding box center [139, 262] width 146 height 17
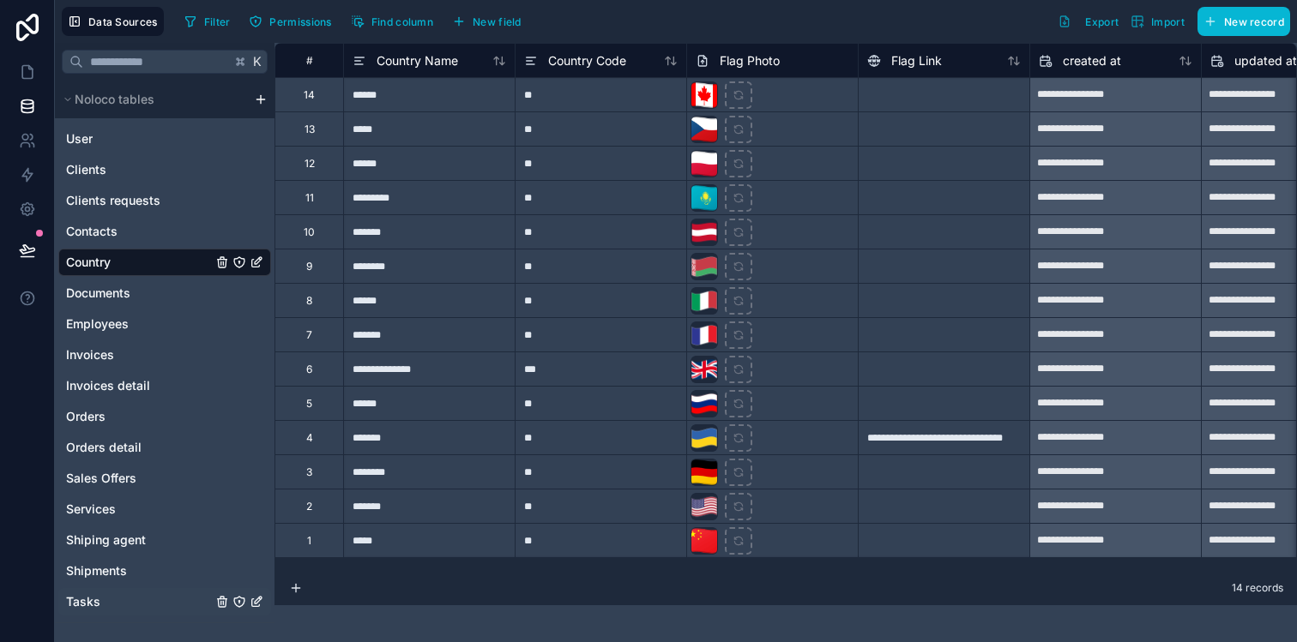
click at [105, 603] on link "Tasks" at bounding box center [139, 601] width 146 height 17
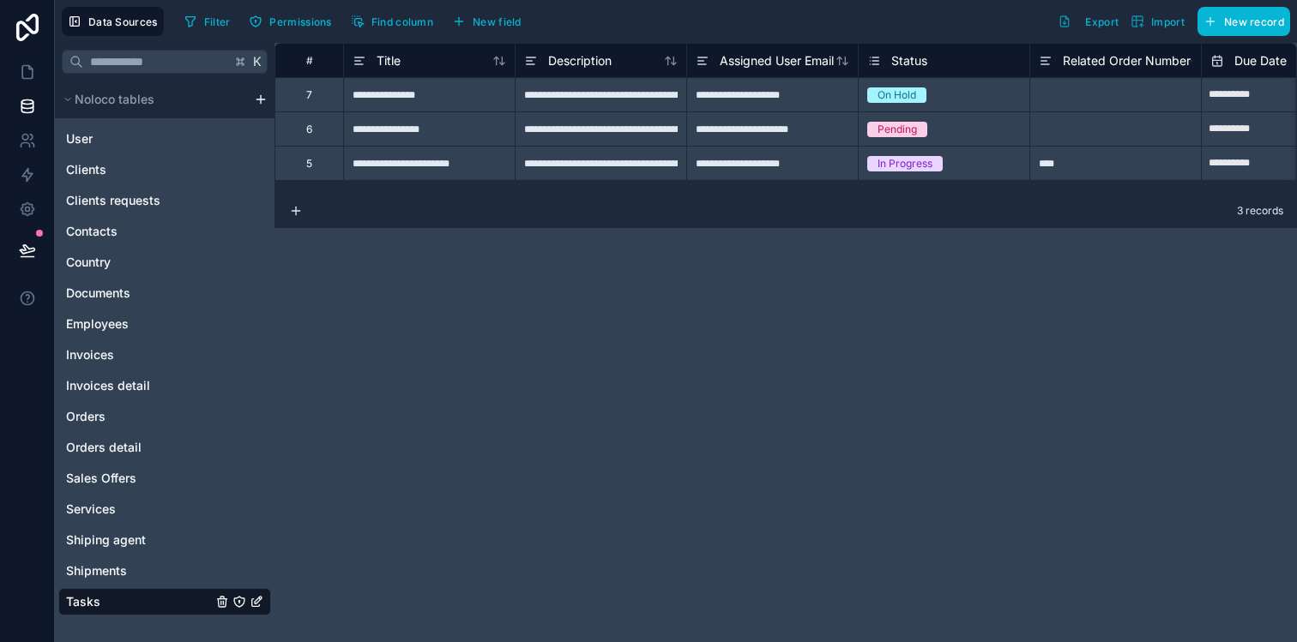
click at [261, 94] on html "**********" at bounding box center [648, 342] width 1297 height 684
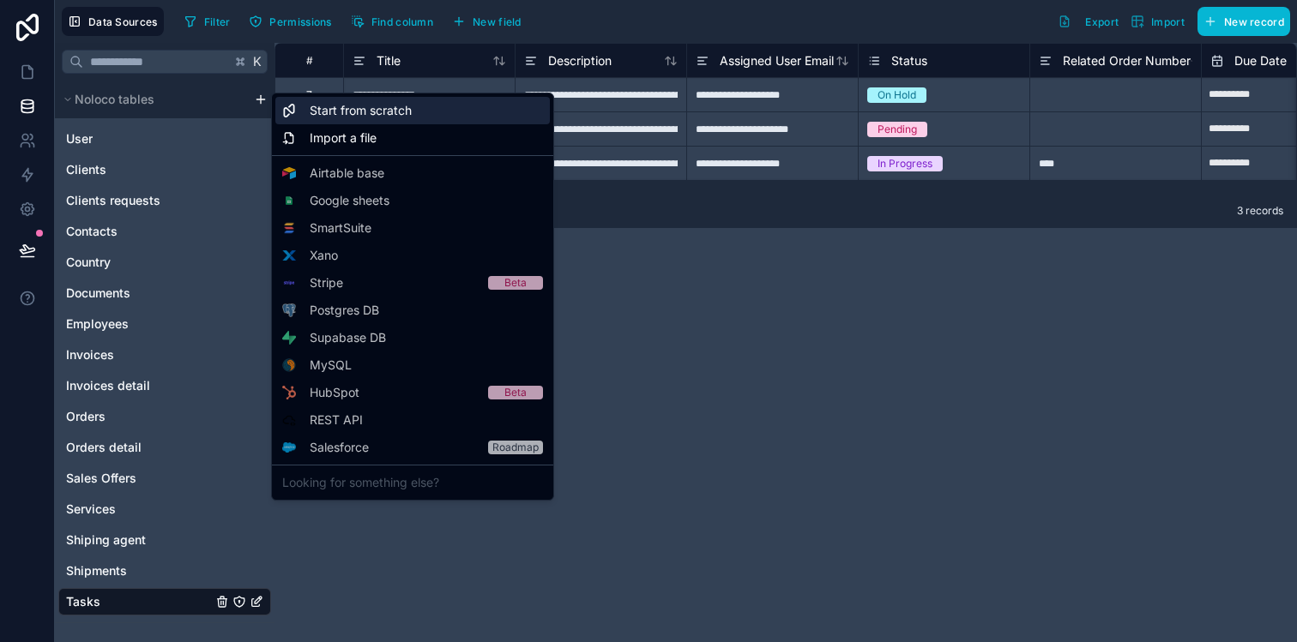
click at [322, 113] on span "Start from scratch" at bounding box center [361, 110] width 102 height 17
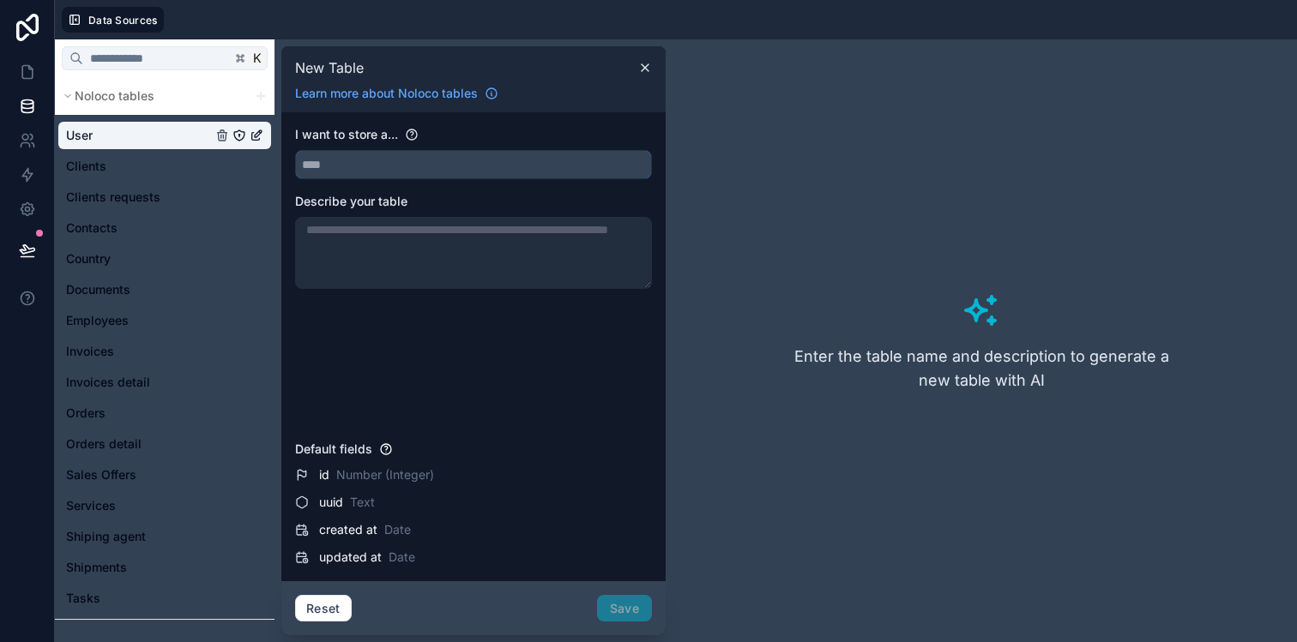
click at [346, 154] on input "text" at bounding box center [473, 164] width 355 height 27
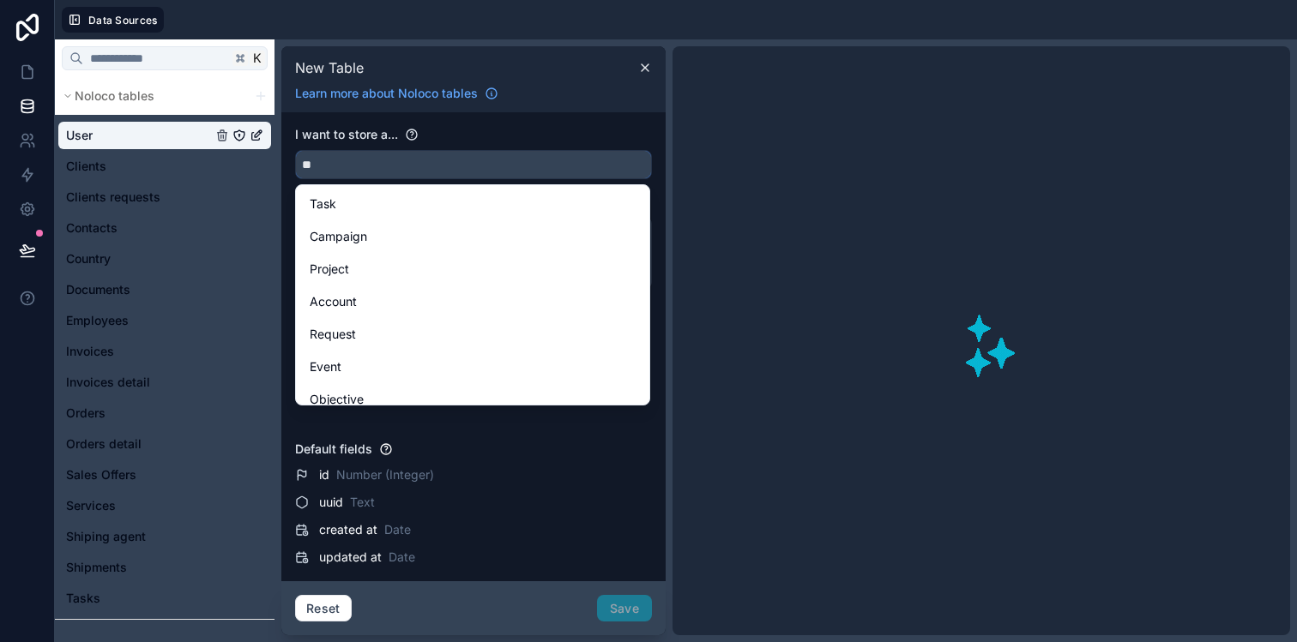
click at [295, 150] on button "**" at bounding box center [473, 164] width 357 height 29
type input "*"
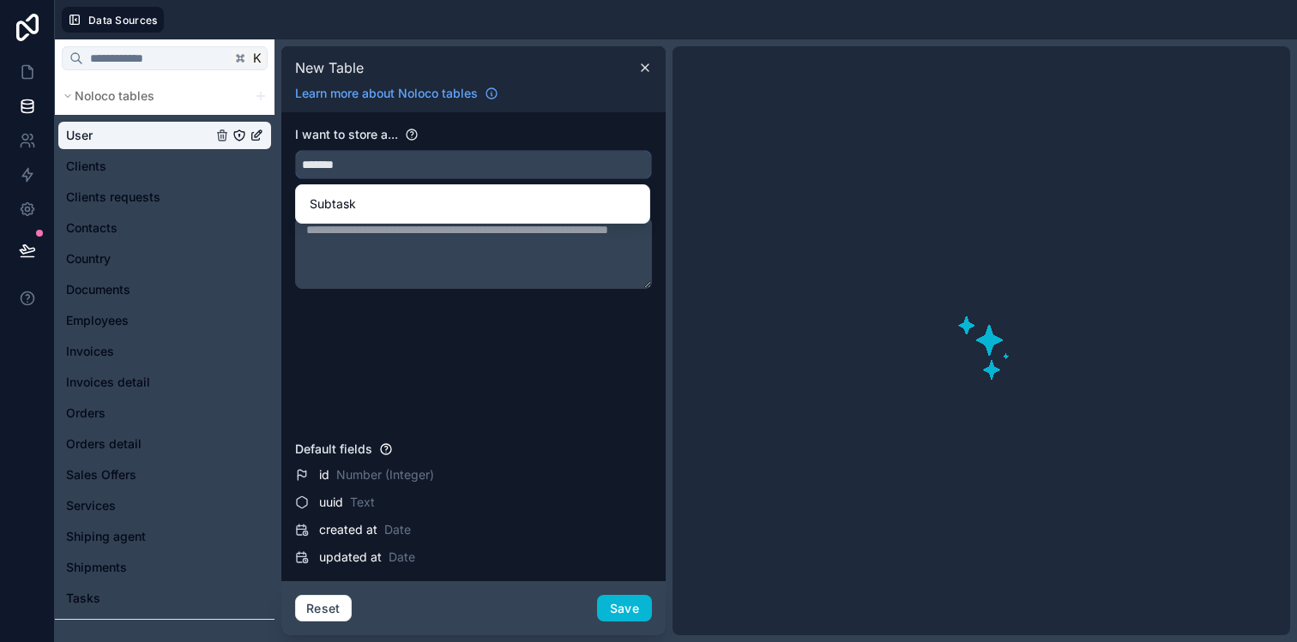
type input "********"
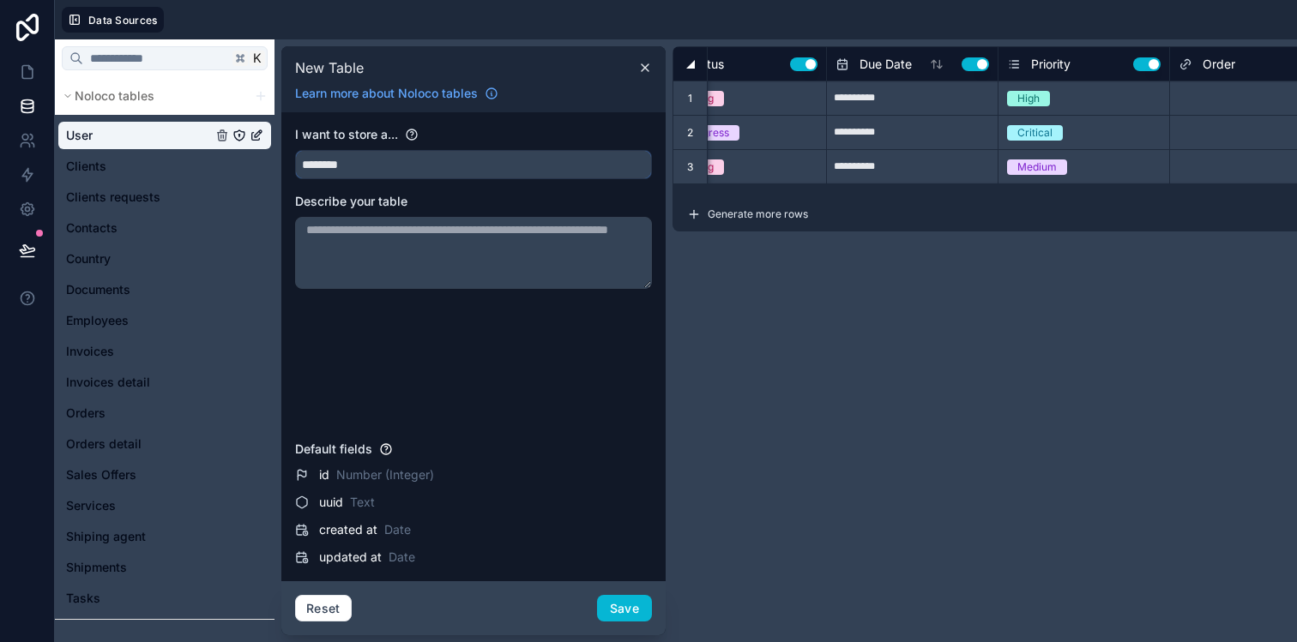
scroll to position [0, 405]
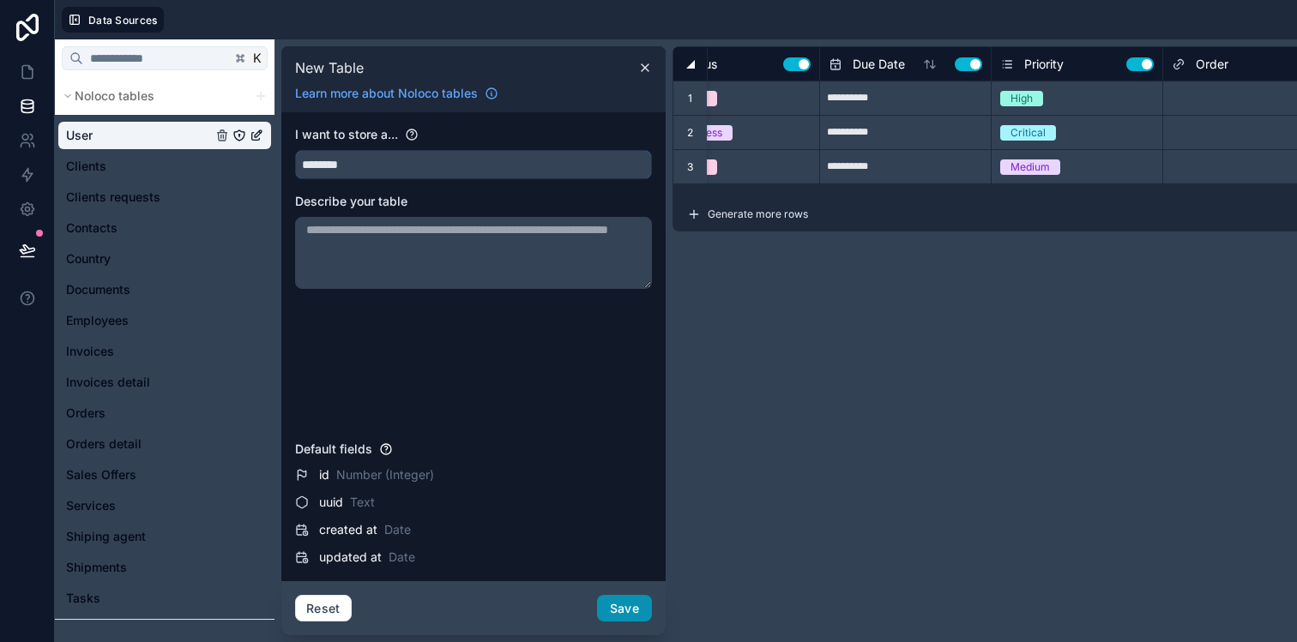
type input "**********"
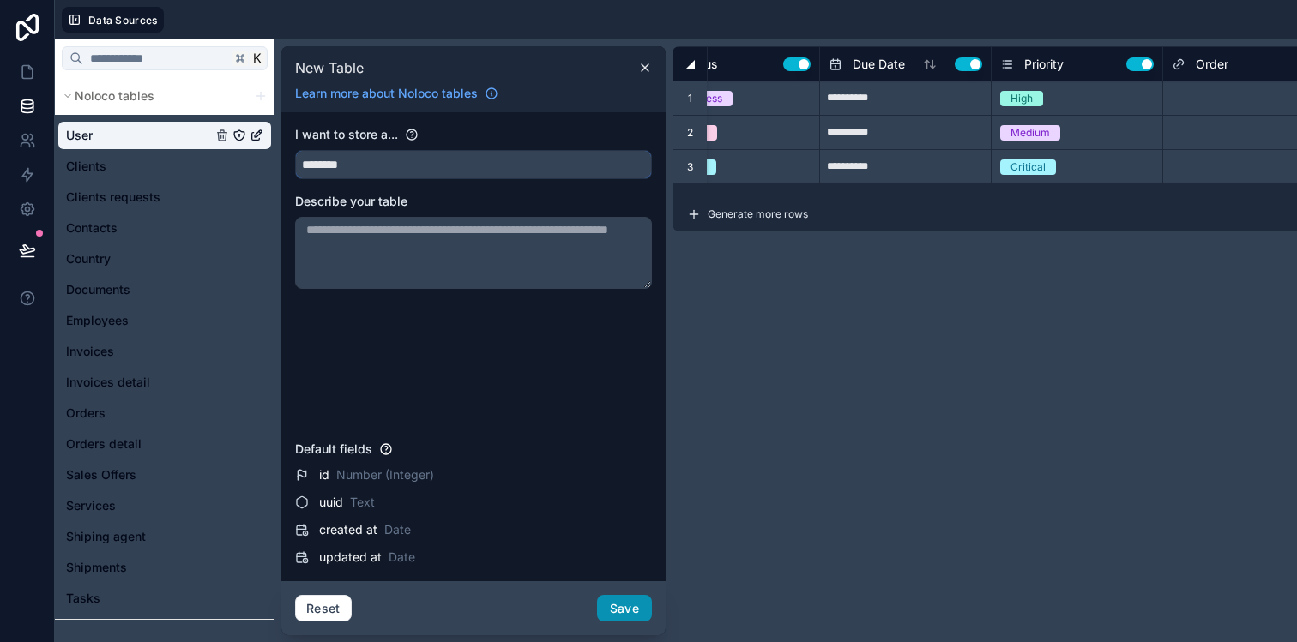
type input "********"
click at [620, 601] on button "Save" at bounding box center [624, 608] width 55 height 27
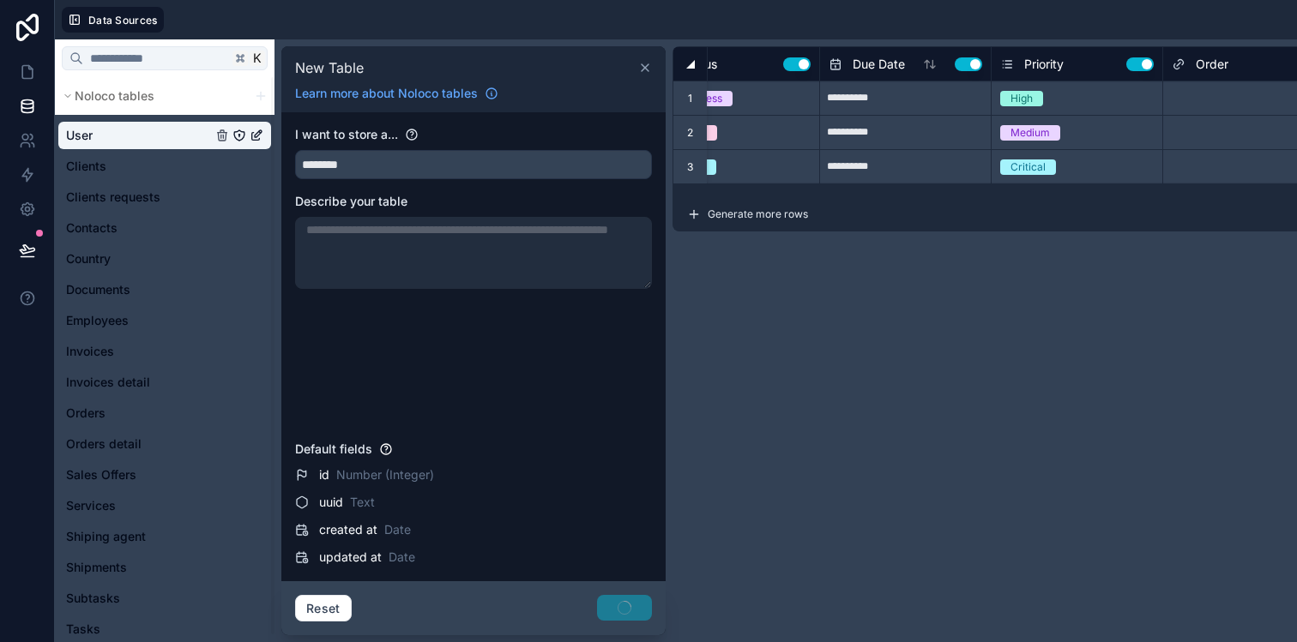
click at [648, 70] on icon at bounding box center [645, 68] width 14 height 14
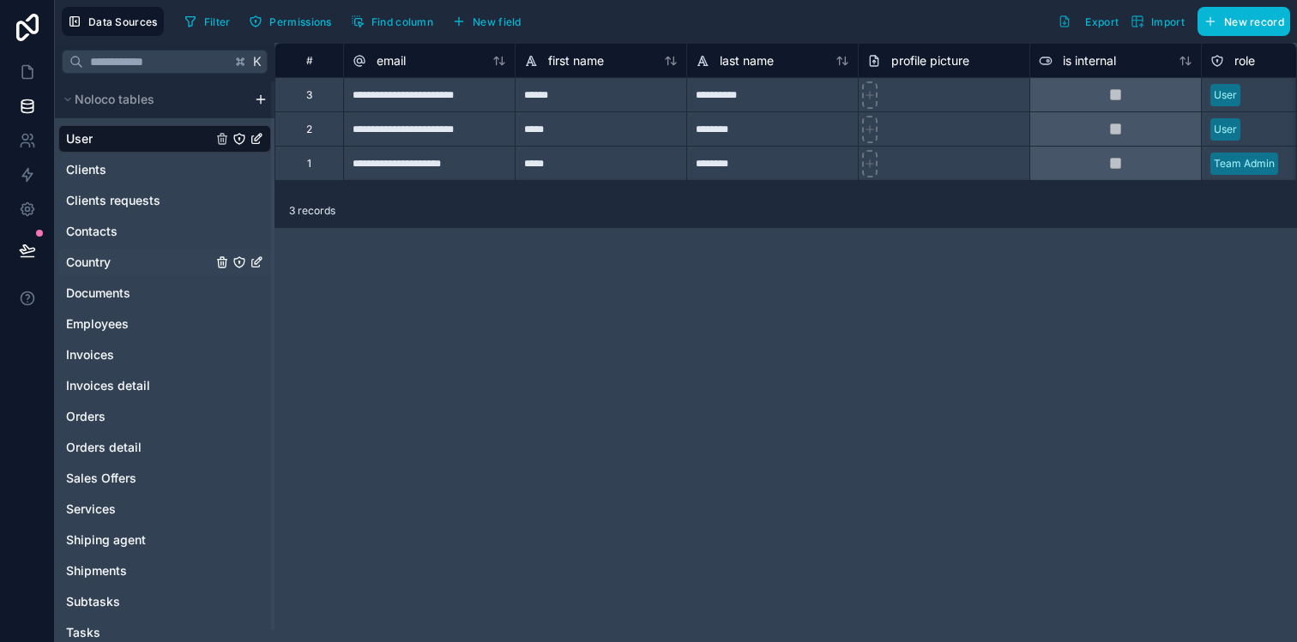
scroll to position [12, 0]
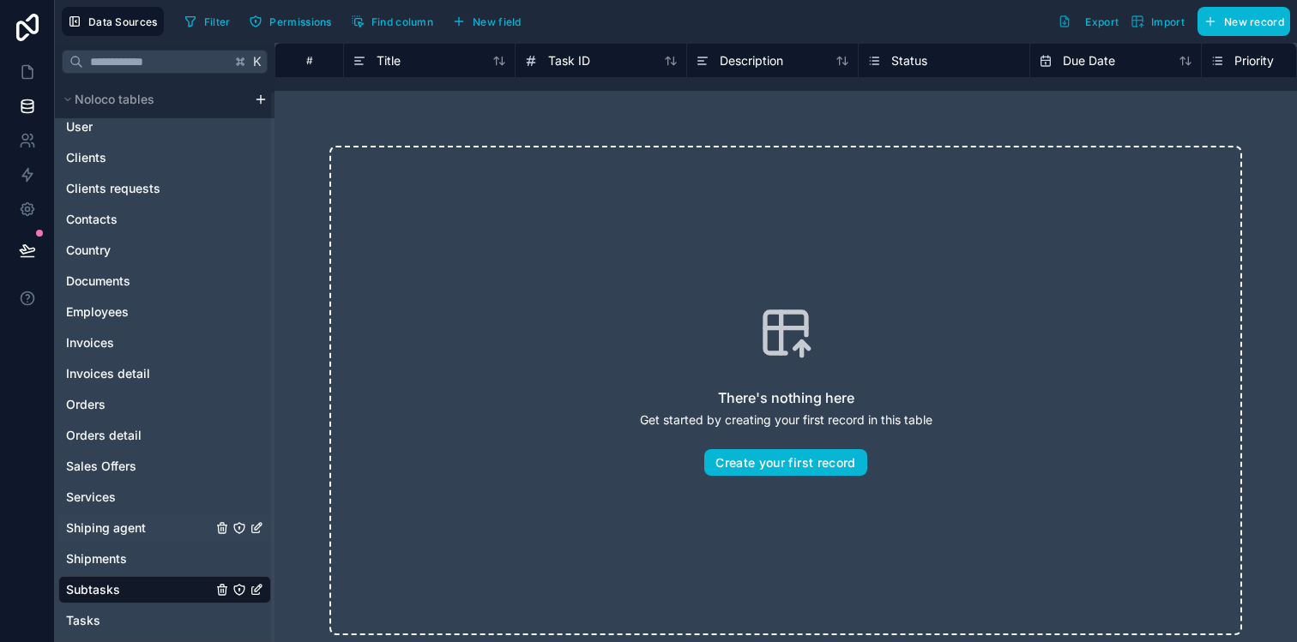
click at [123, 531] on span "Shiping agent" at bounding box center [106, 528] width 80 height 17
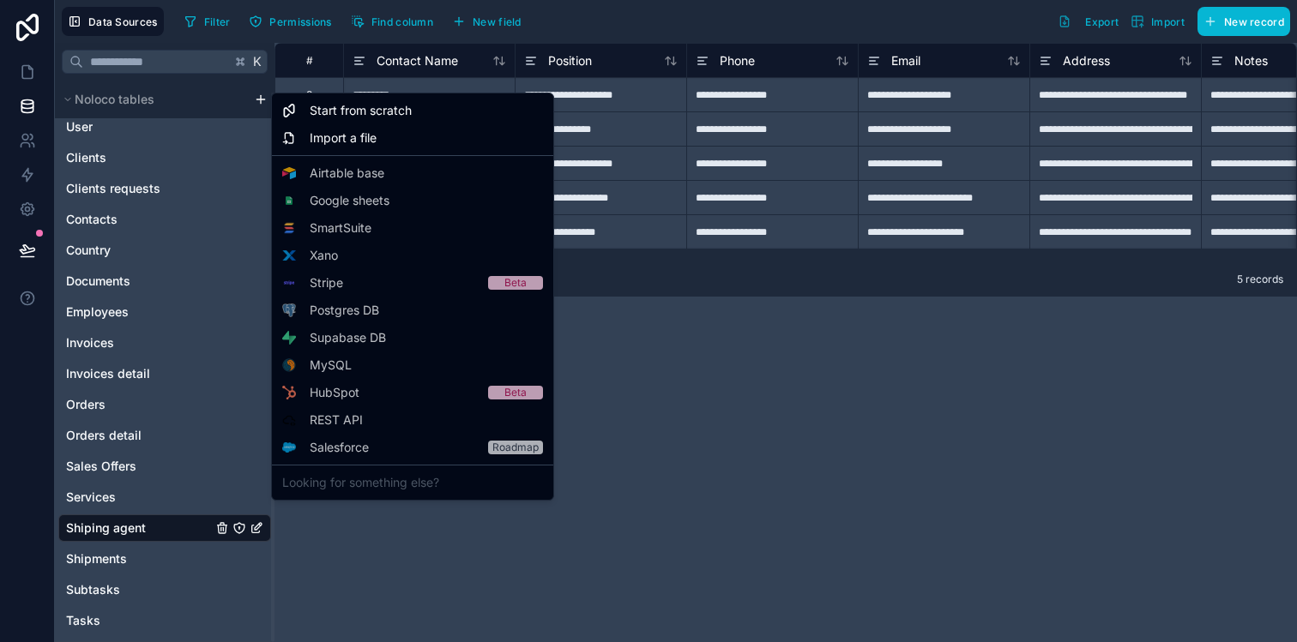
click at [254, 105] on html "**********" at bounding box center [648, 342] width 1297 height 684
click at [334, 115] on span "Start from scratch" at bounding box center [361, 110] width 102 height 17
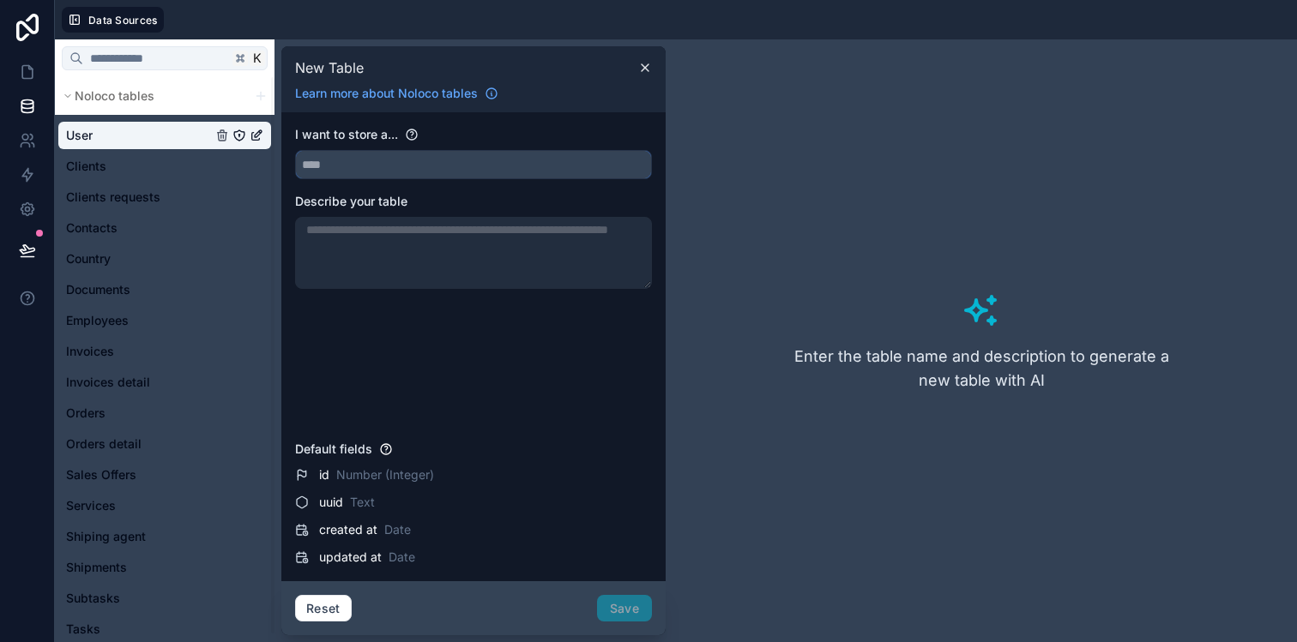
click at [321, 167] on input "text" at bounding box center [473, 164] width 355 height 27
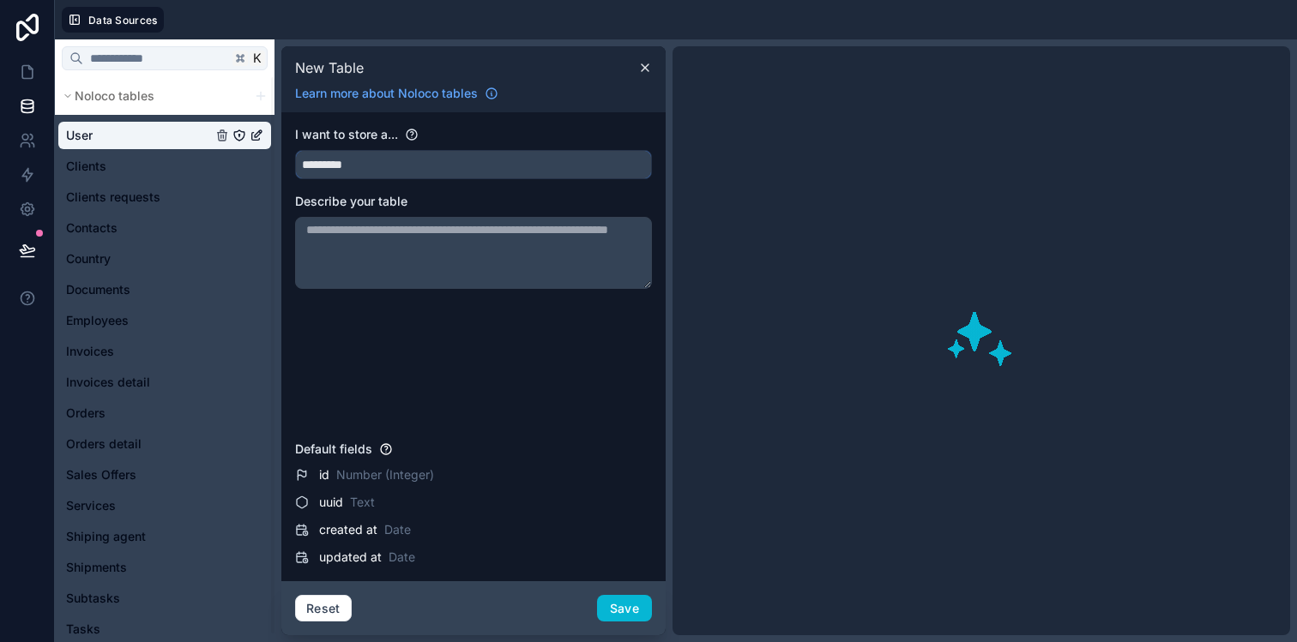
click at [328, 161] on input "*********" at bounding box center [473, 164] width 355 height 27
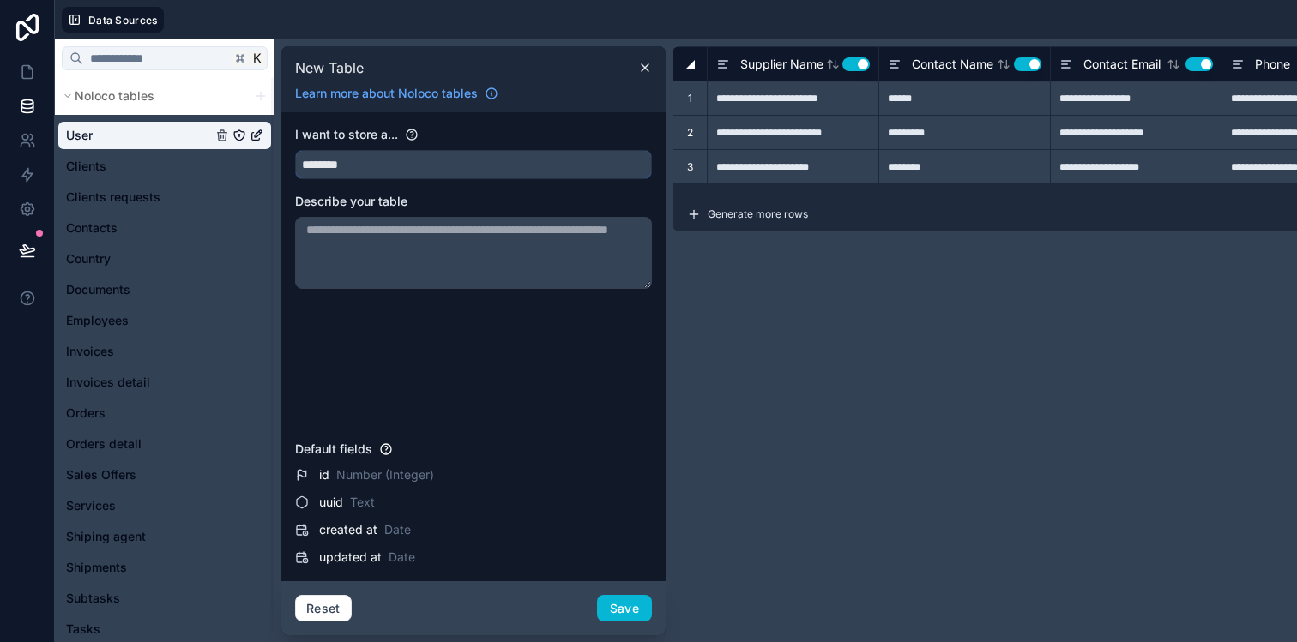
type input "********"
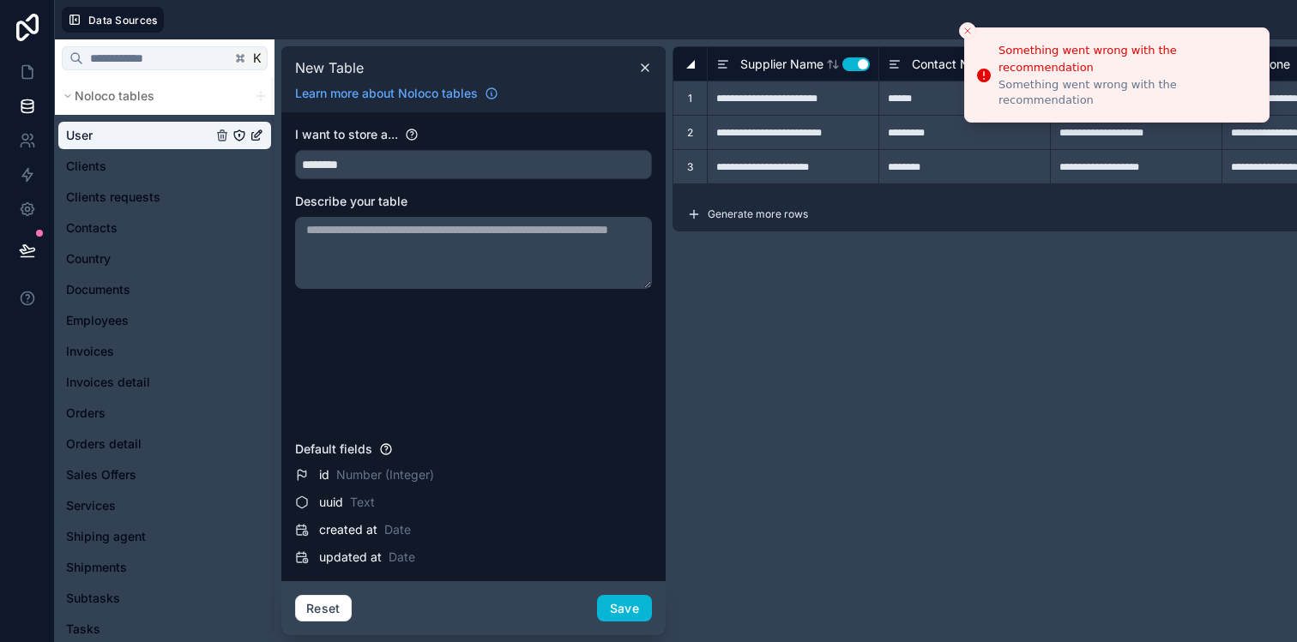
type input "**********"
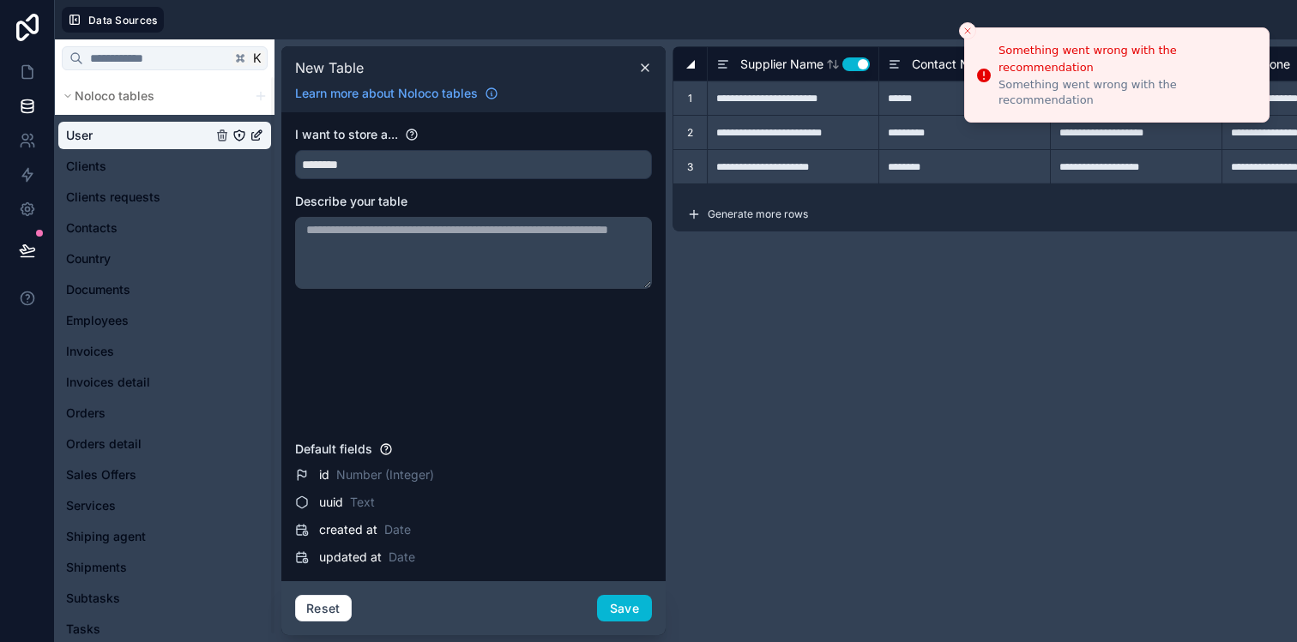
type input "*********"
type input "**********"
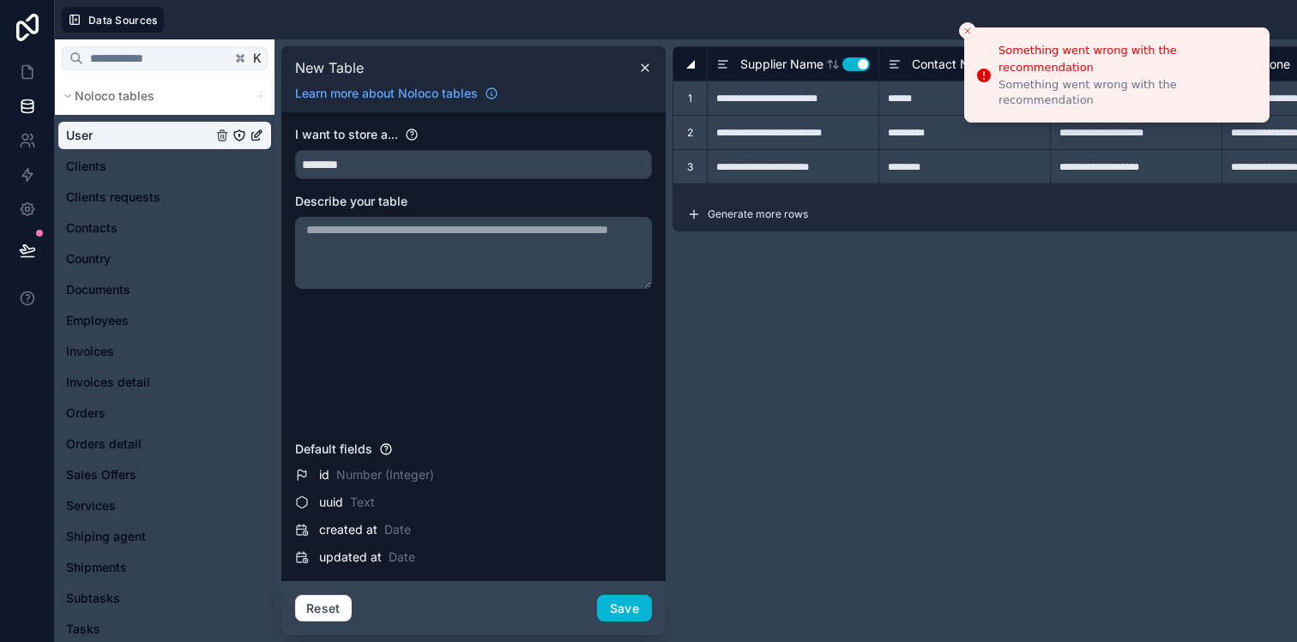
type input "********"
type input "**********"
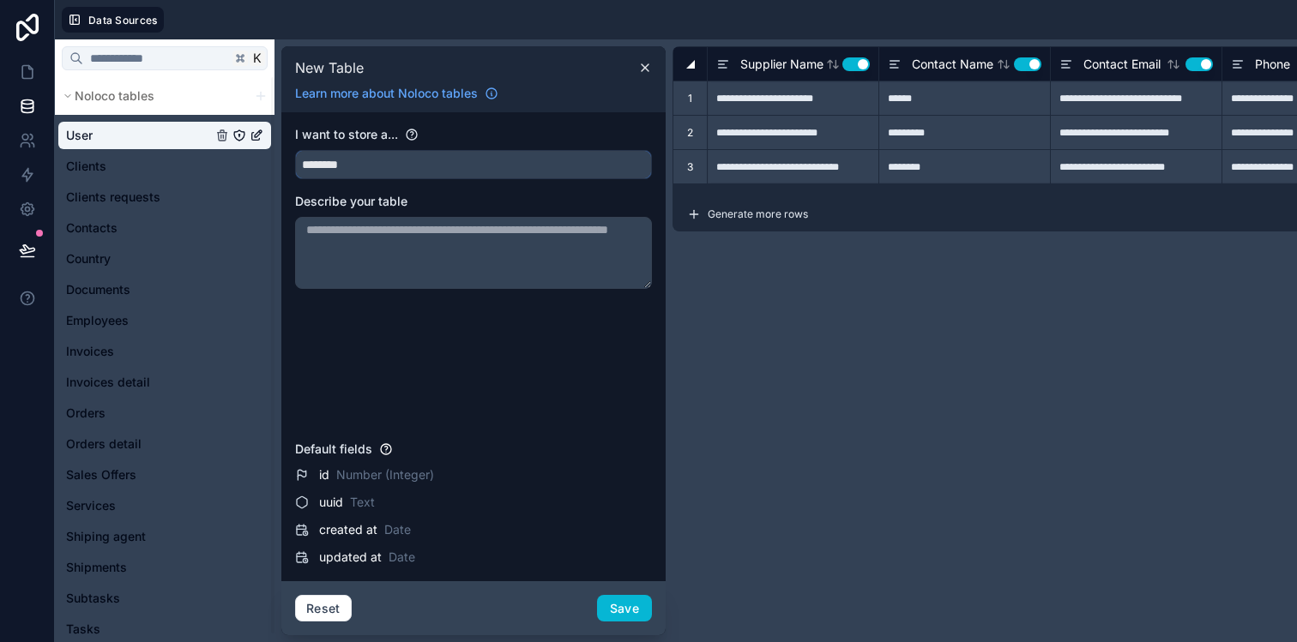
click at [348, 172] on input "********" at bounding box center [473, 164] width 355 height 27
paste input "*"
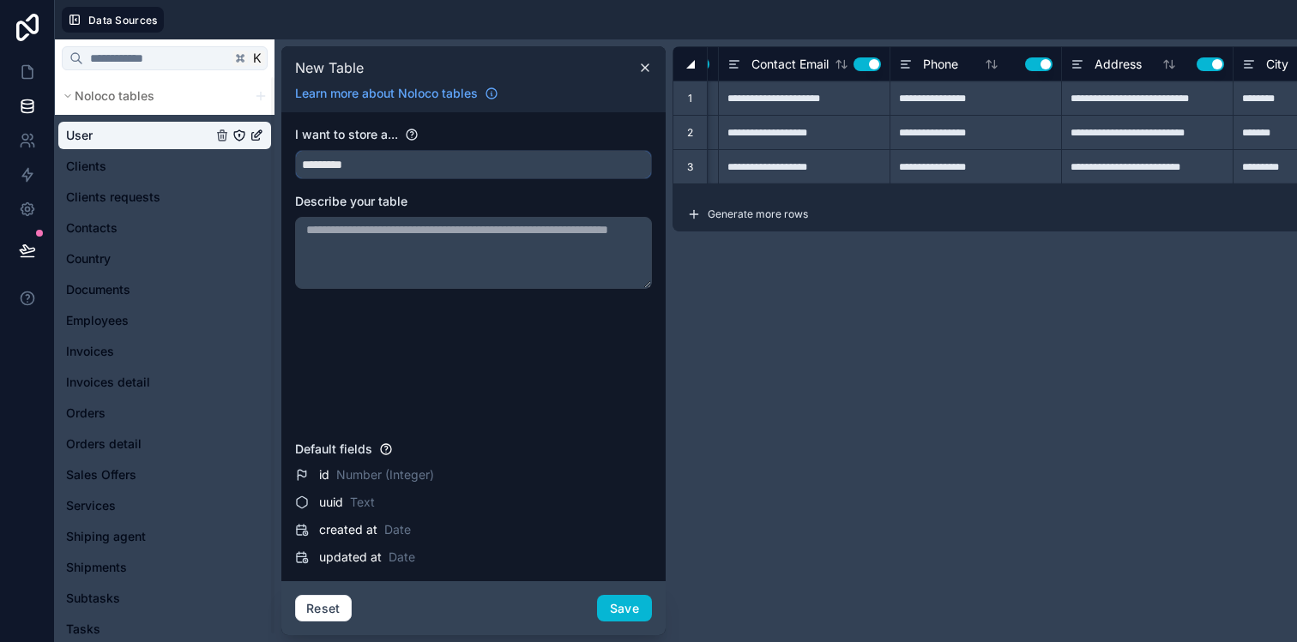
scroll to position [0, 570]
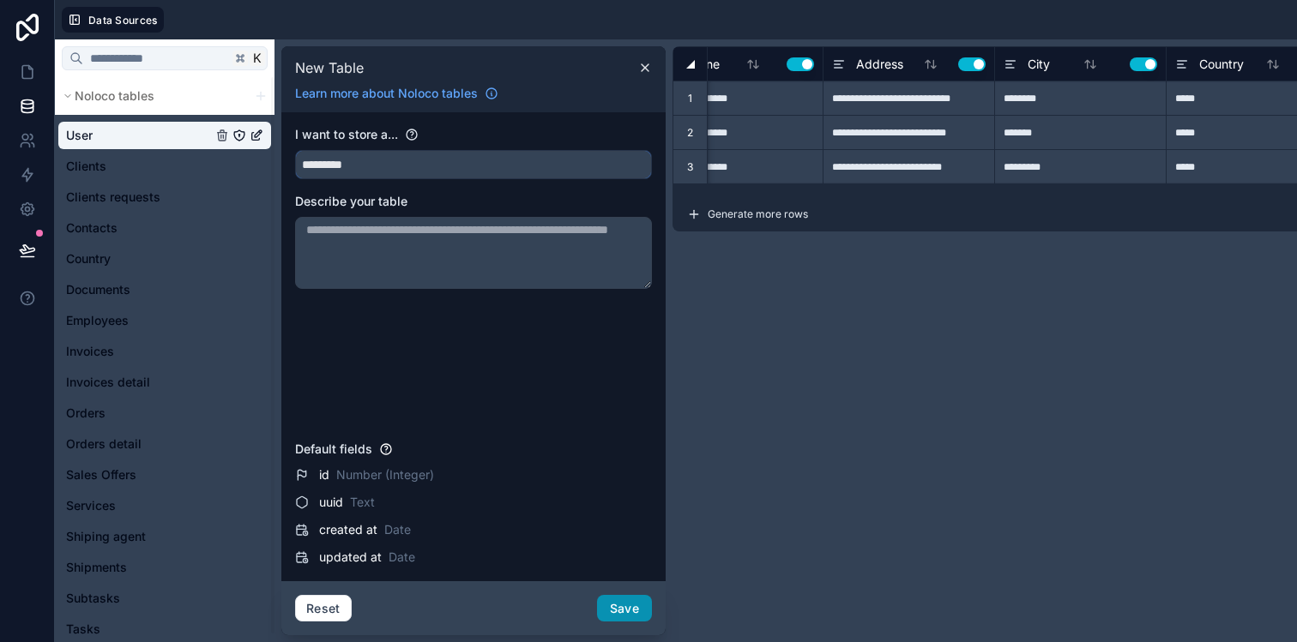
type input "*********"
click at [624, 598] on button "Save" at bounding box center [624, 608] width 55 height 27
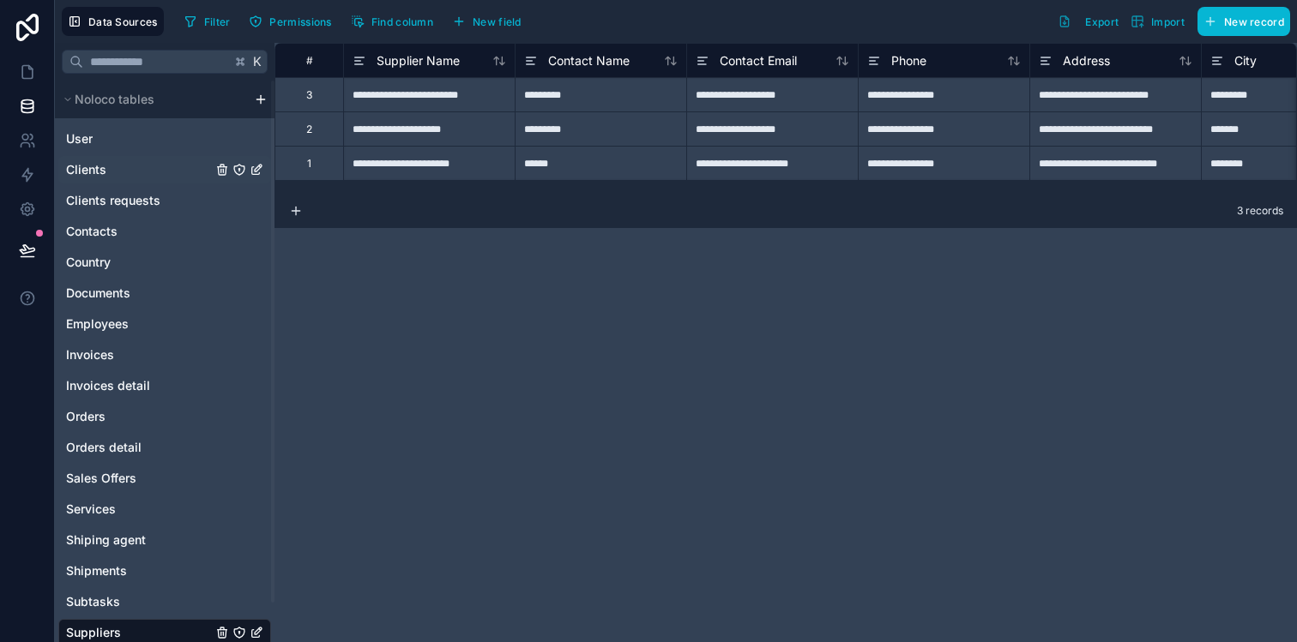
click at [172, 169] on link "Clients" at bounding box center [139, 169] width 146 height 17
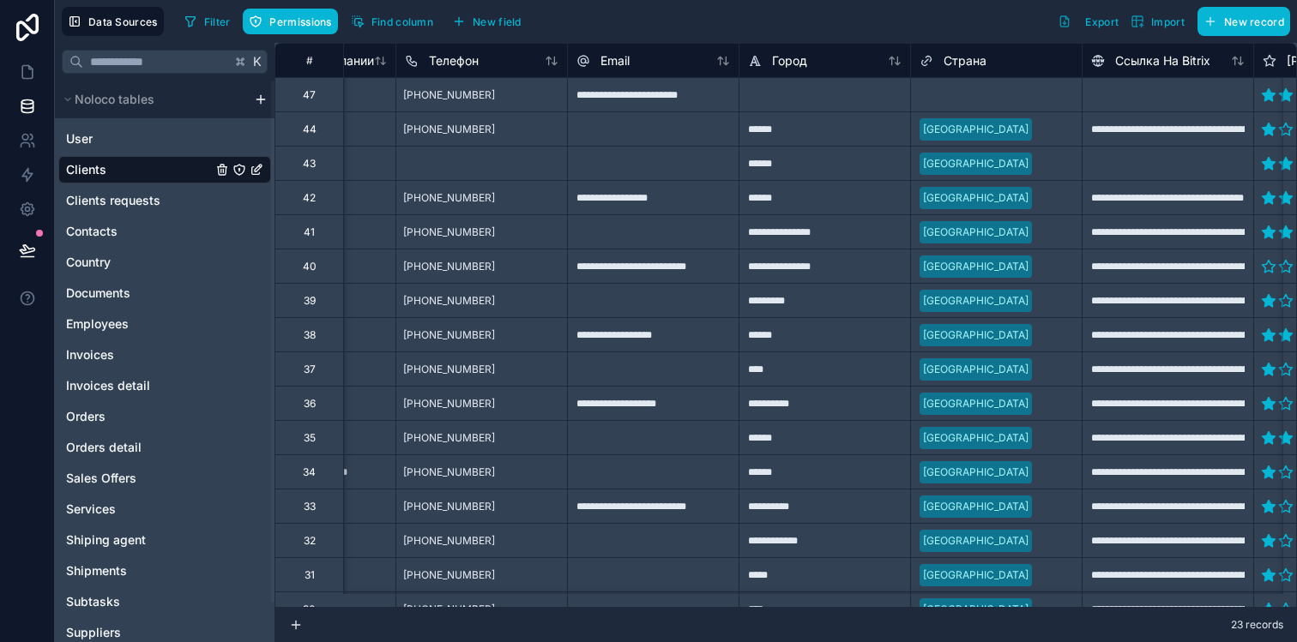
scroll to position [0, 798]
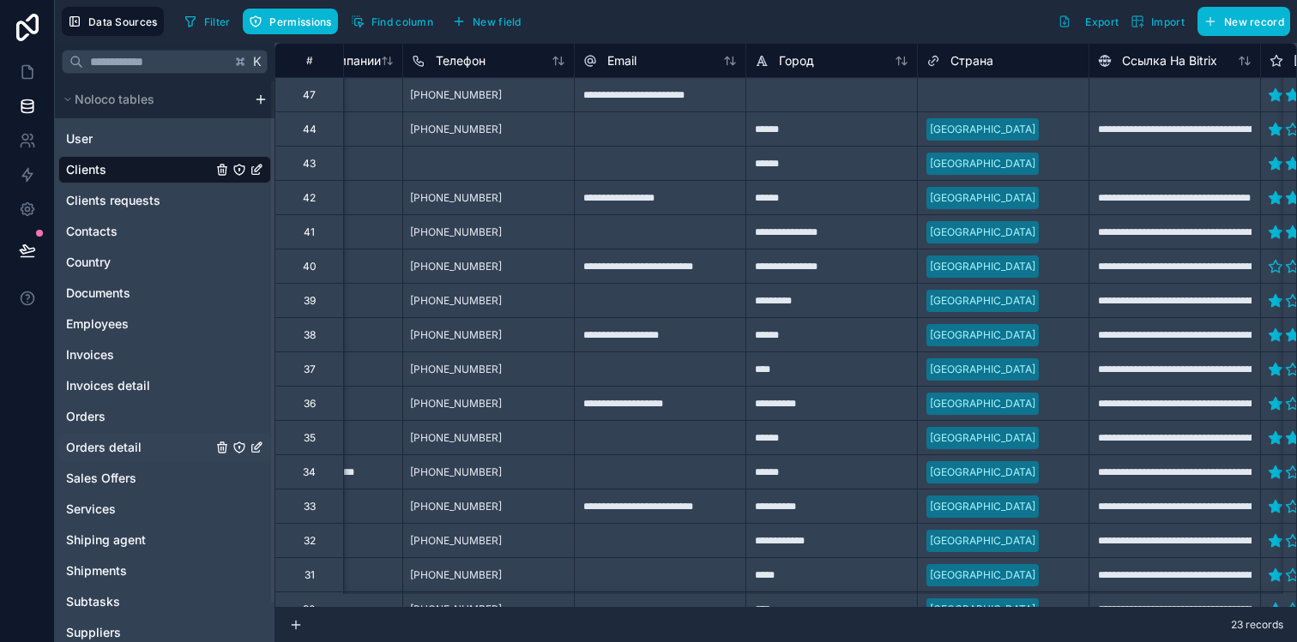
click at [115, 448] on span "Orders detail" at bounding box center [103, 447] width 75 height 17
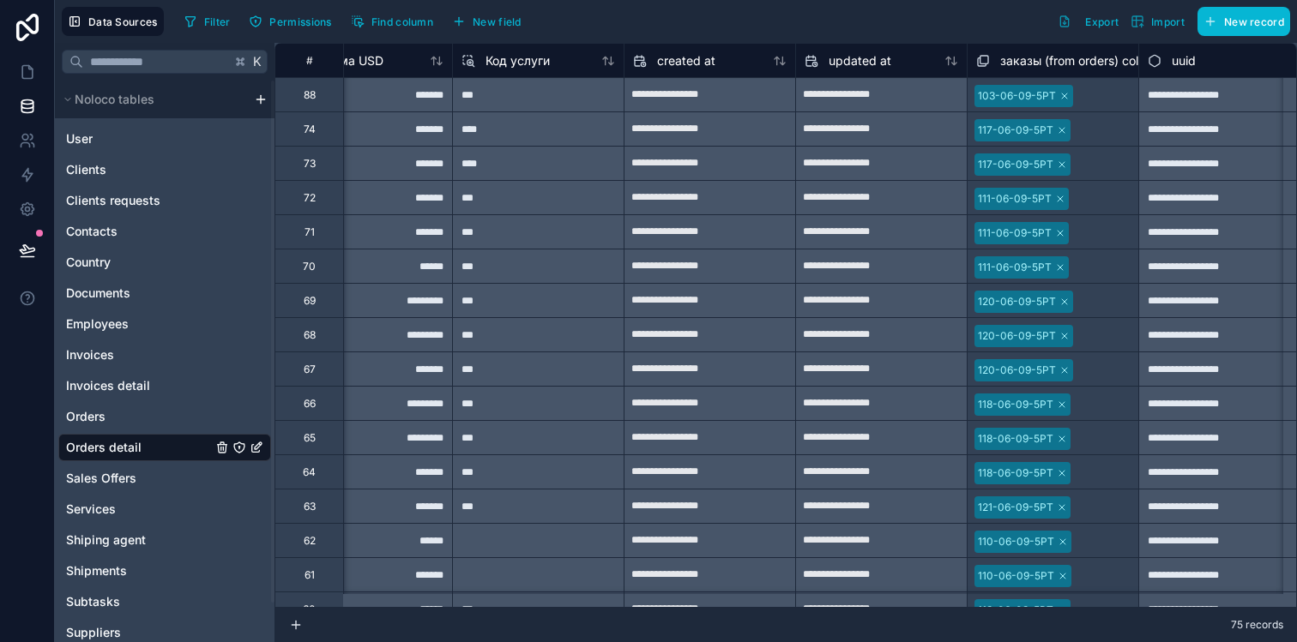
scroll to position [0, 1461]
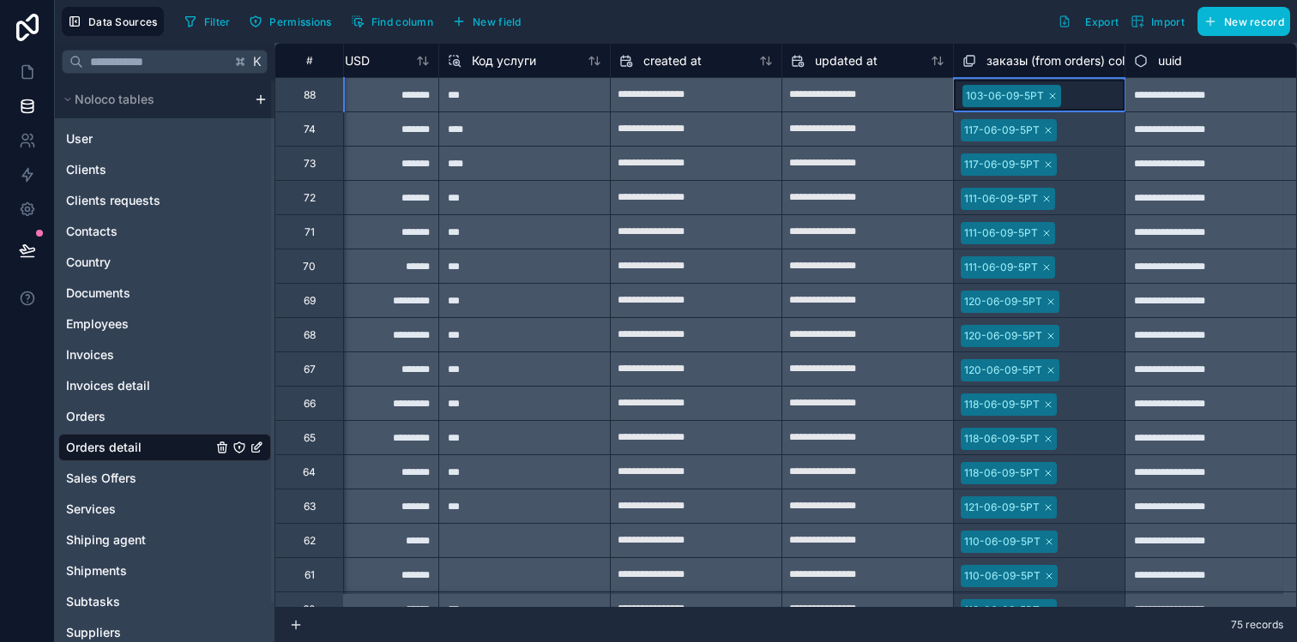
click at [1066, 97] on div at bounding box center [1090, 95] width 48 height 17
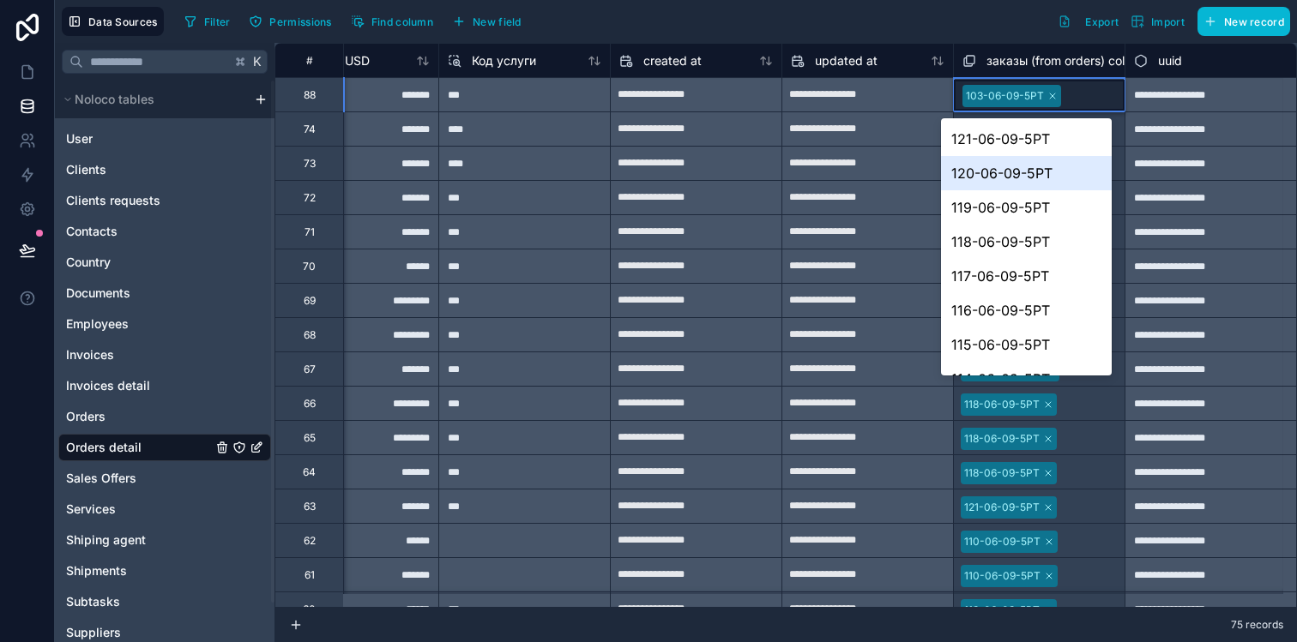
click at [1029, 168] on div "120-06-09-5РТ" at bounding box center [1026, 173] width 171 height 34
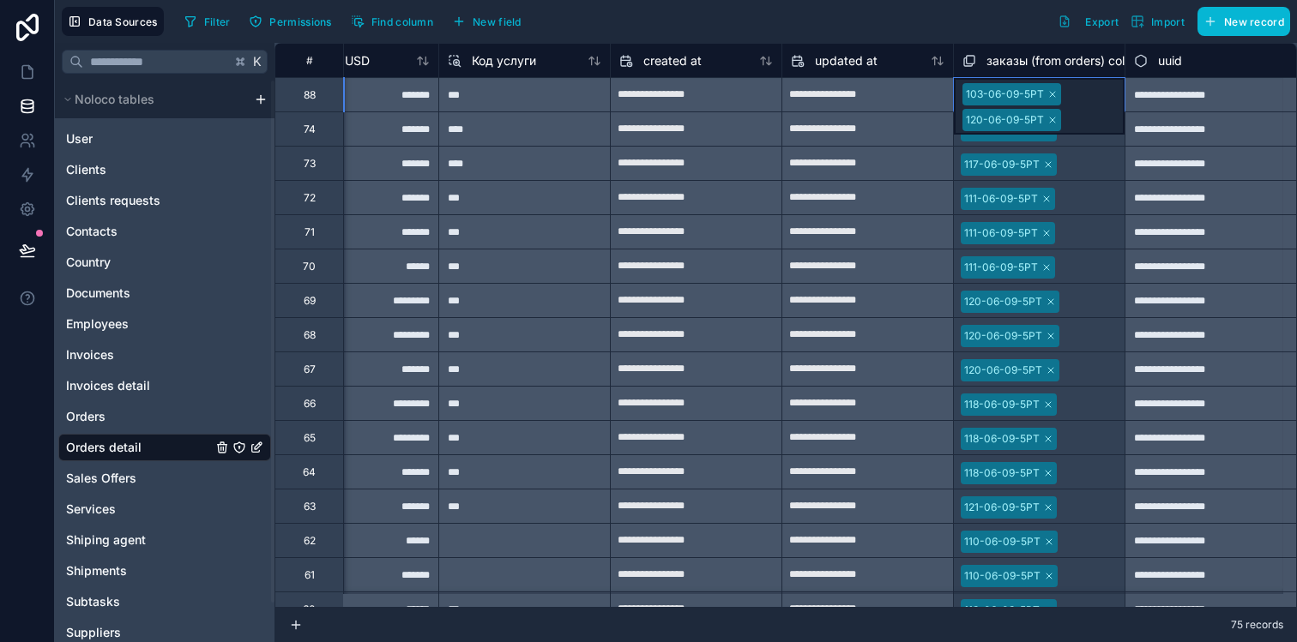
click at [1045, 87] on div "103-06-09-5РТ 120-06-09-5РТ" at bounding box center [1039, 106] width 171 height 57
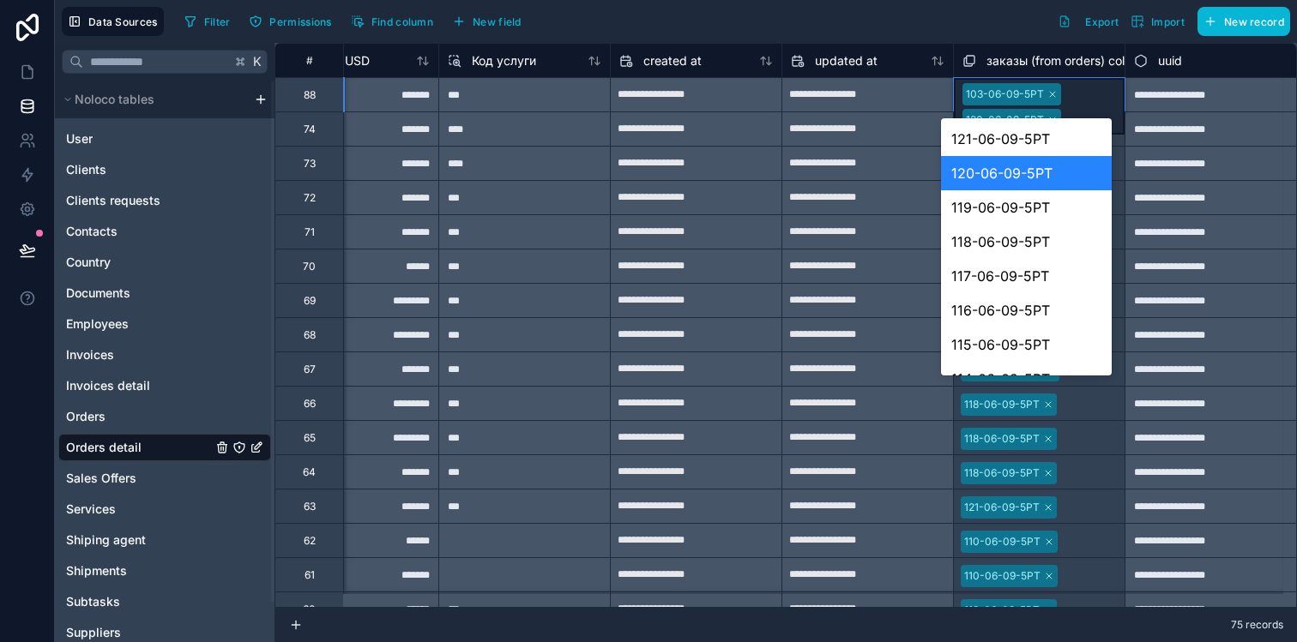
click at [1027, 170] on div "120-06-09-5РТ" at bounding box center [1026, 173] width 171 height 34
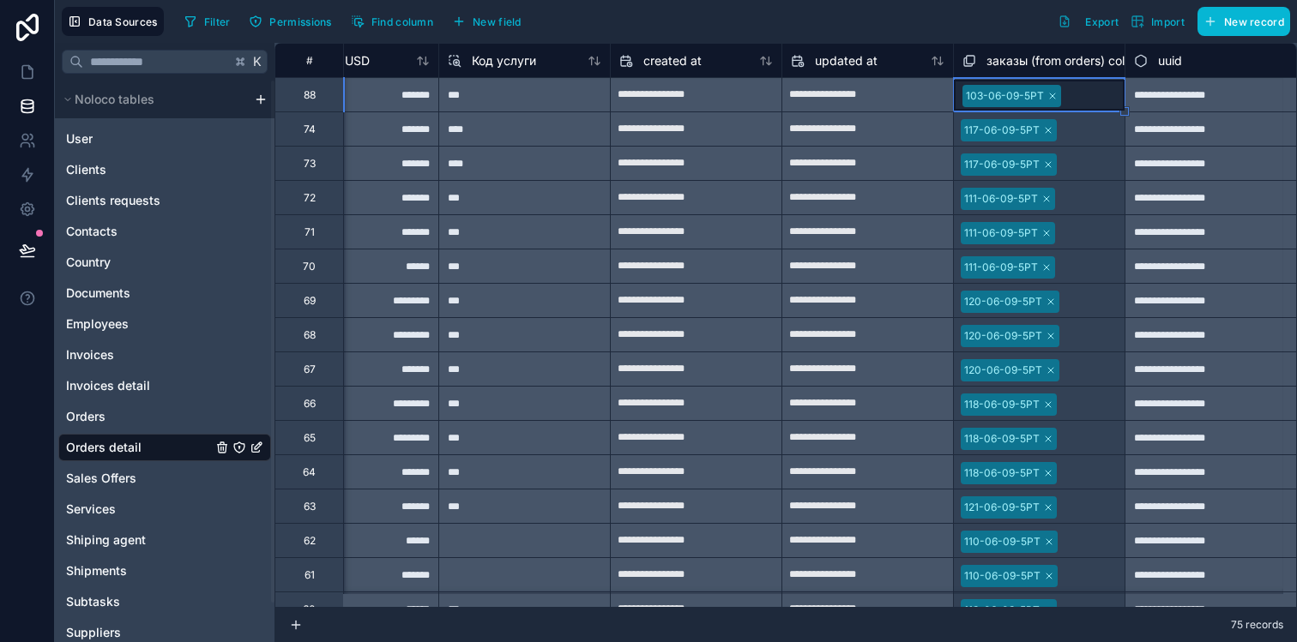
click at [997, 67] on span "заказы (from orders) collection" at bounding box center [1073, 60] width 175 height 17
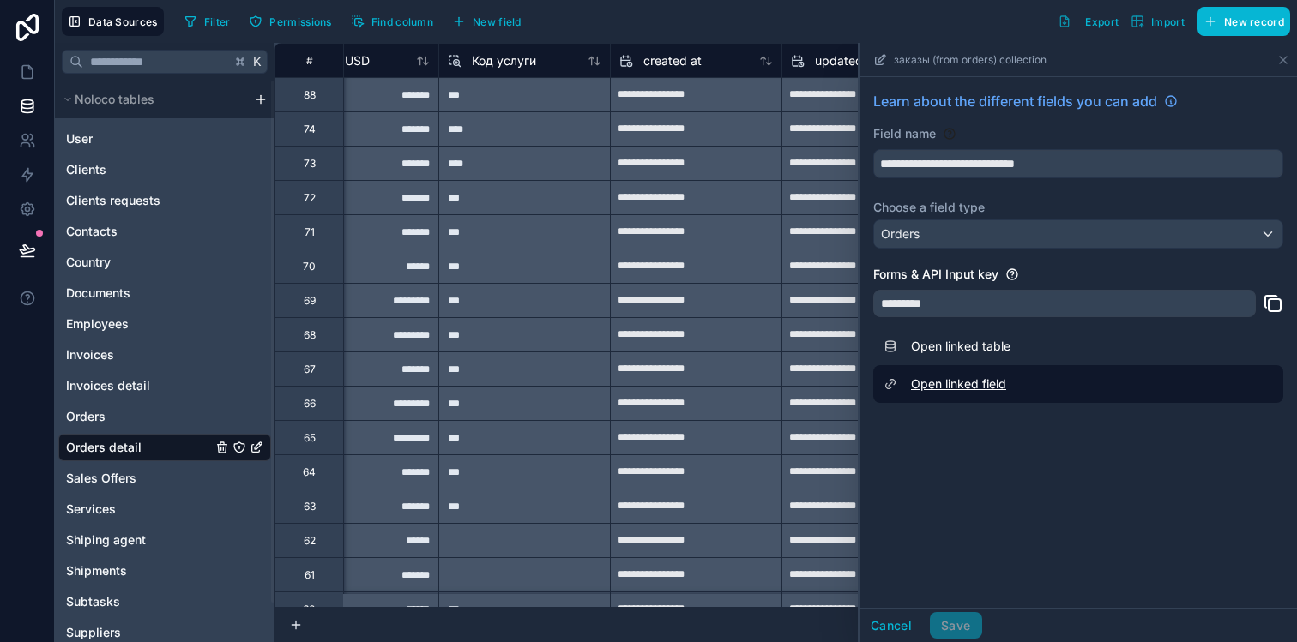
click at [976, 383] on link "Open linked field" at bounding box center [1078, 384] width 410 height 38
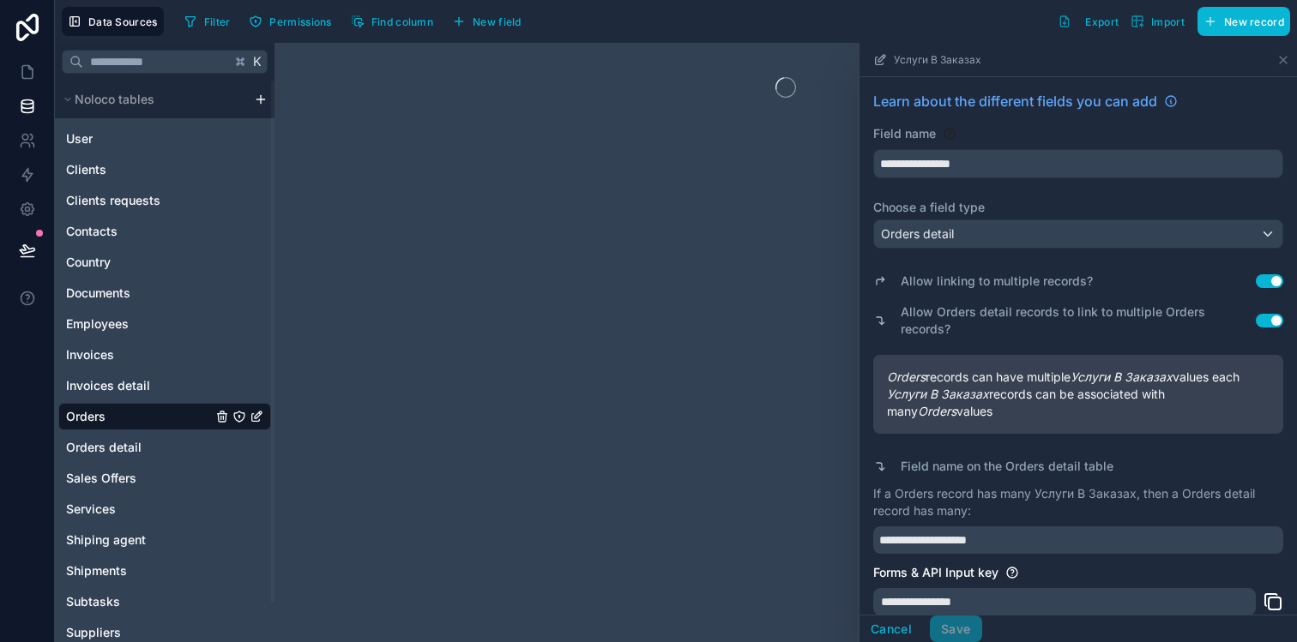
click at [1256, 281] on button "Use setting" at bounding box center [1269, 281] width 27 height 14
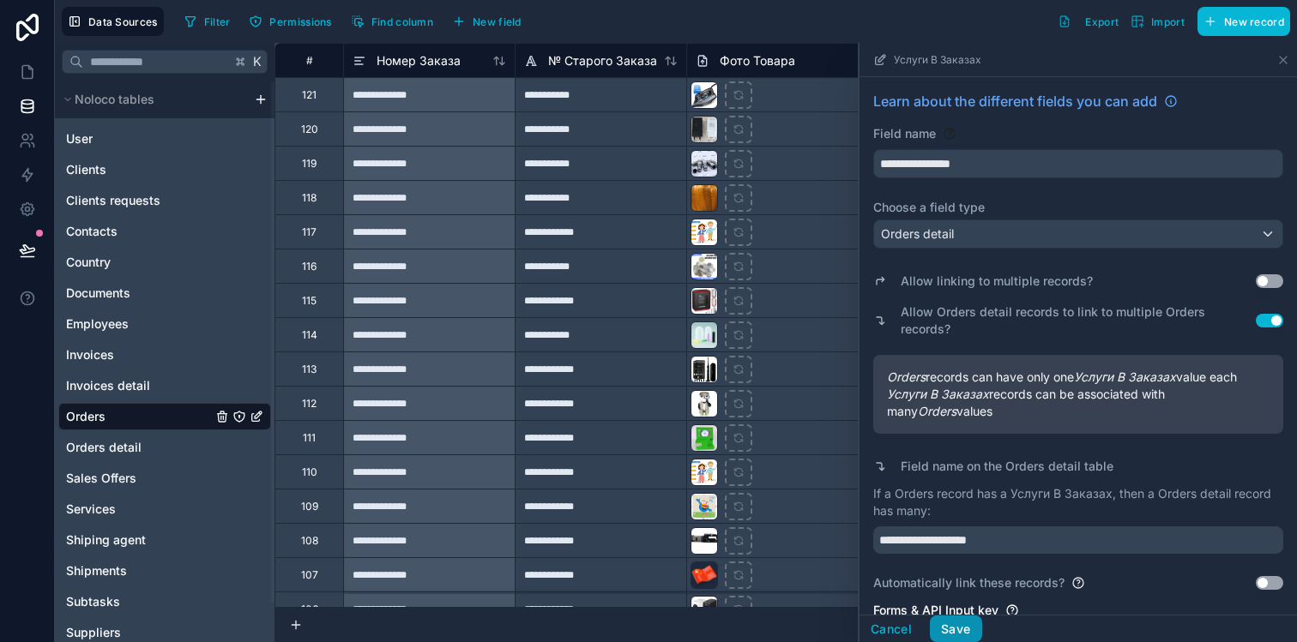
click at [973, 636] on button "Save" at bounding box center [955, 629] width 51 height 27
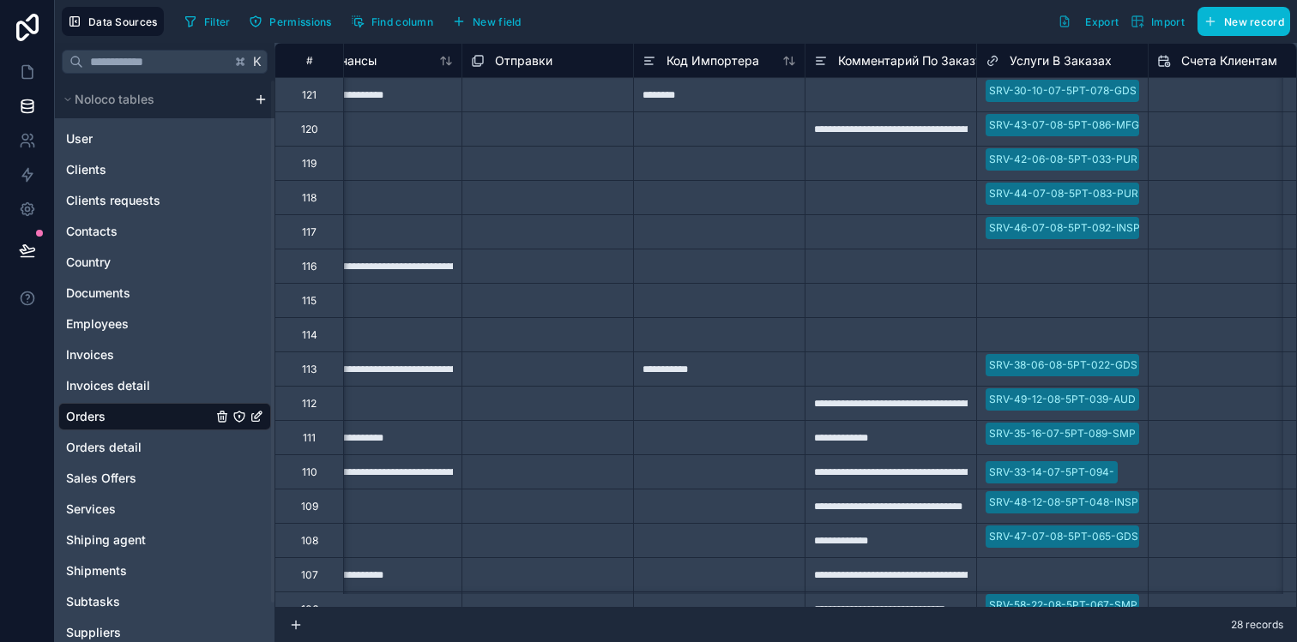
scroll to position [0, 1925]
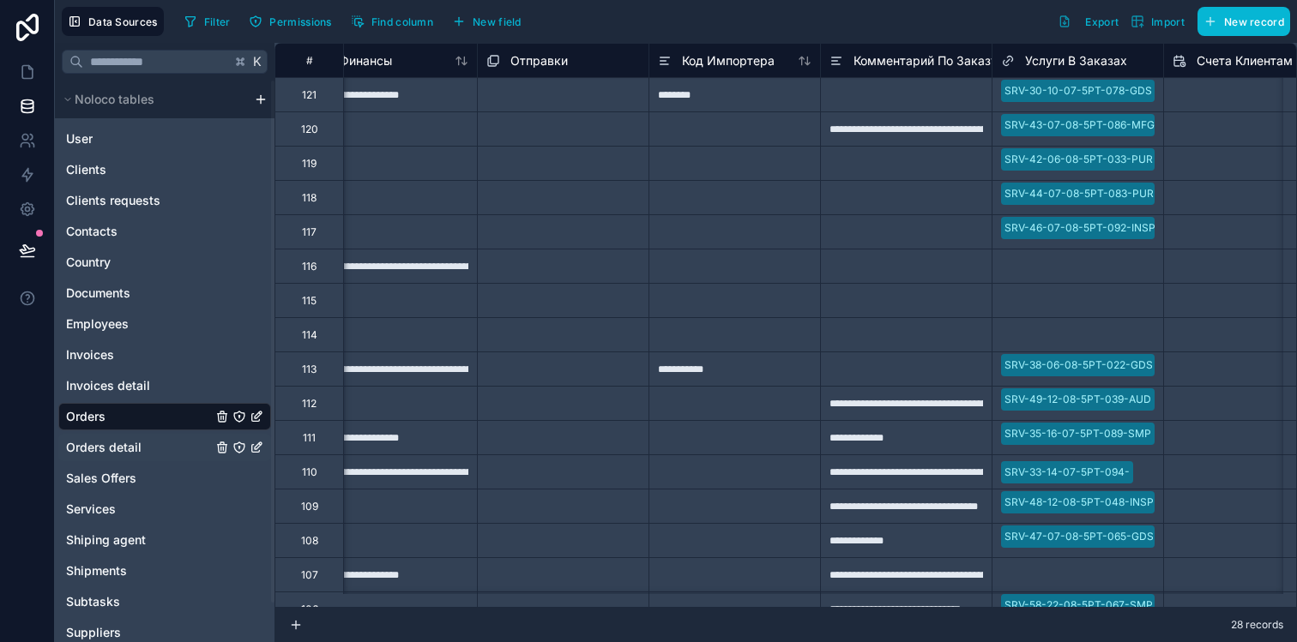
click at [124, 442] on span "Orders detail" at bounding box center [103, 447] width 75 height 17
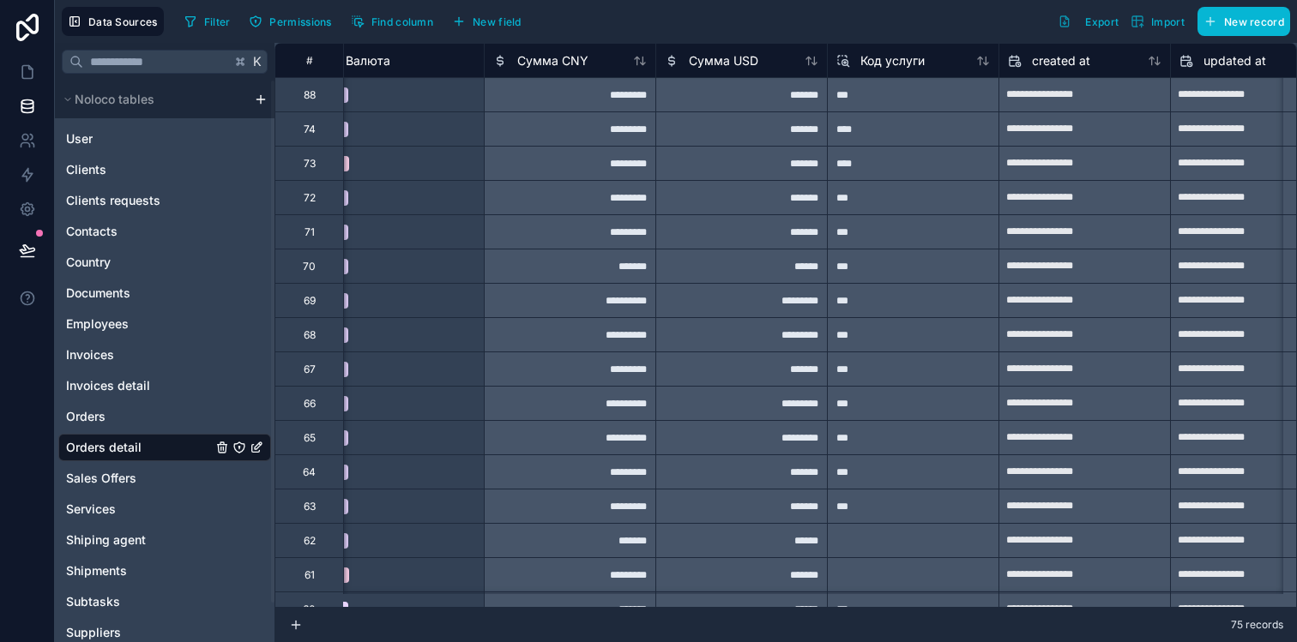
scroll to position [0, 1461]
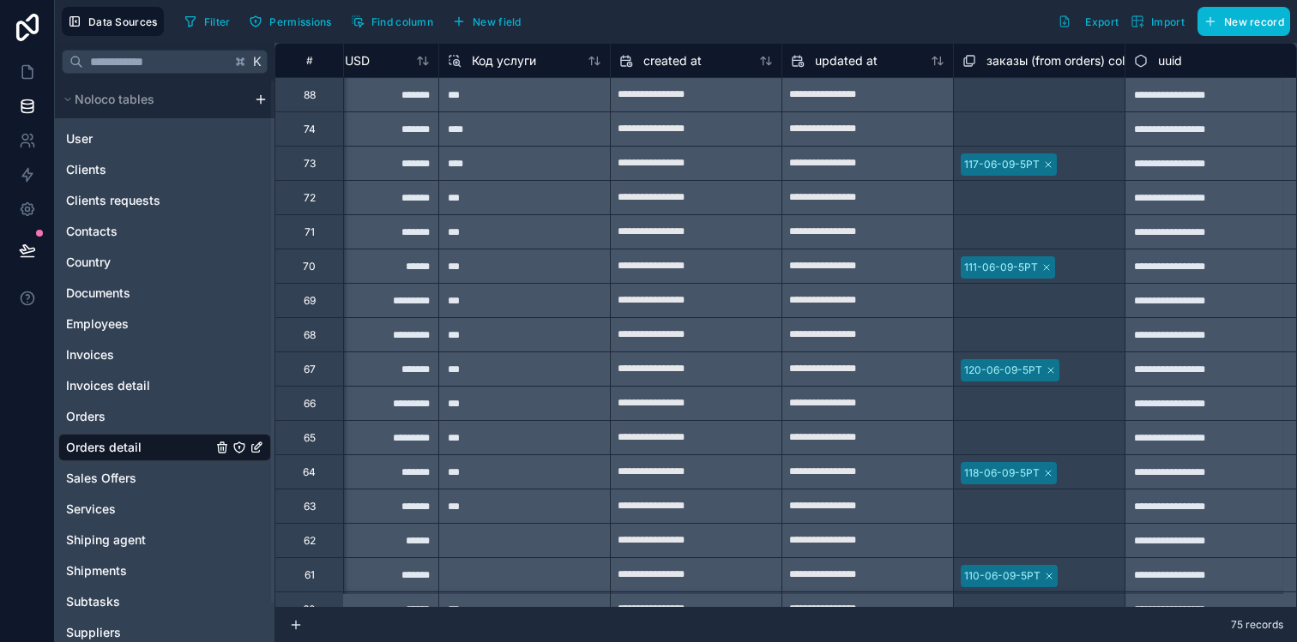
click at [1015, 59] on span "заказы (from orders) collection" at bounding box center [1073, 60] width 175 height 17
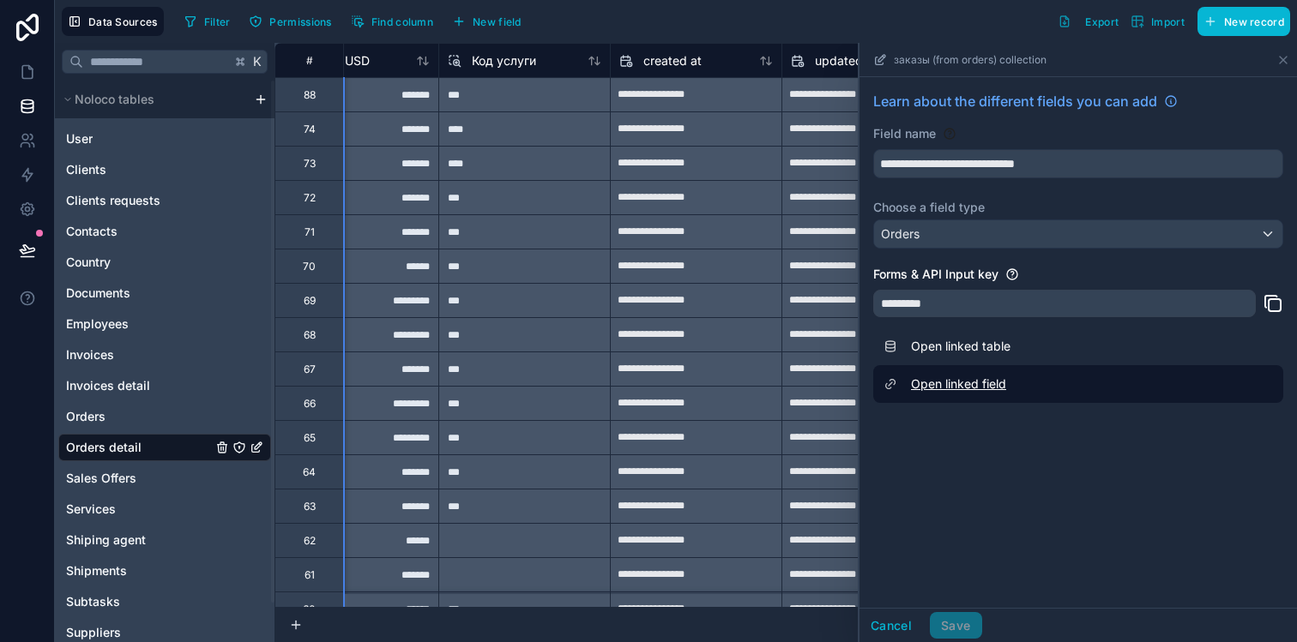
click at [988, 389] on link "Open linked field" at bounding box center [1078, 384] width 410 height 38
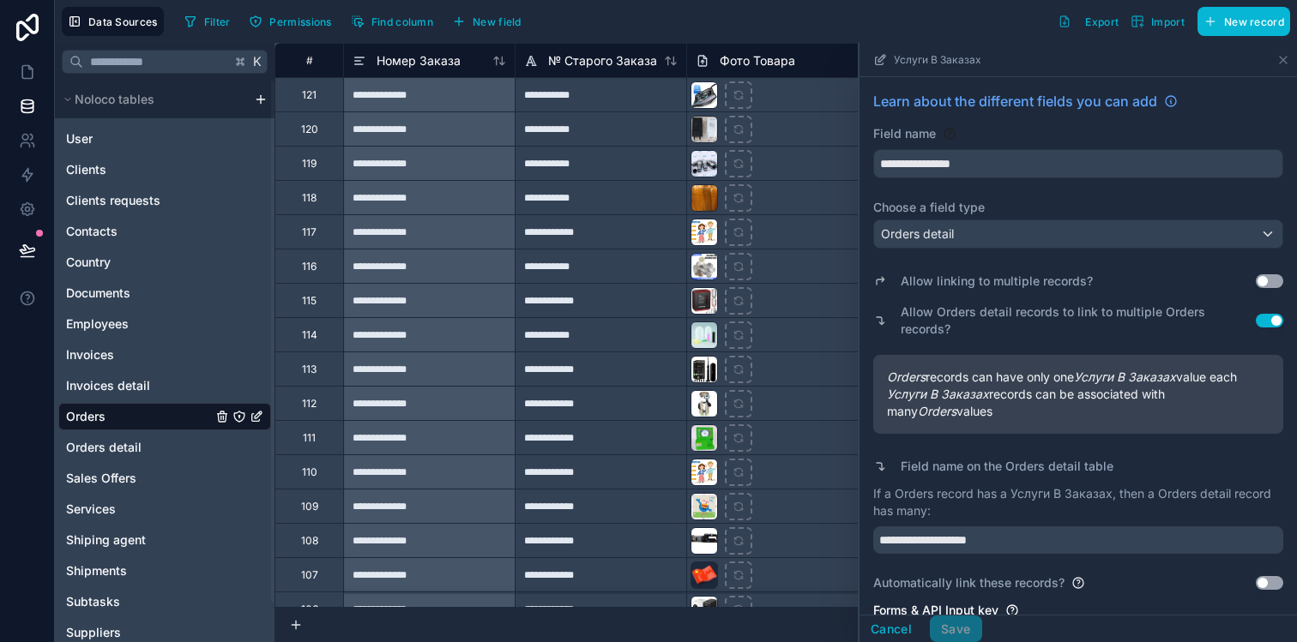
click at [1257, 283] on button "Use setting" at bounding box center [1269, 281] width 27 height 14
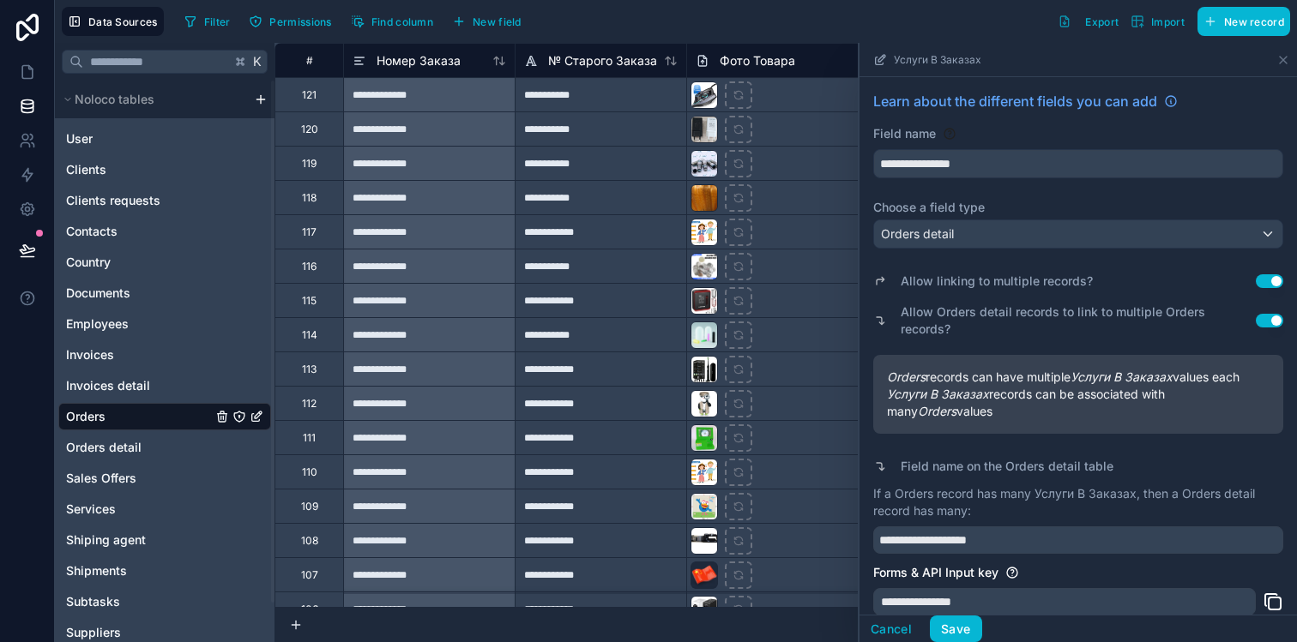
click at [1258, 317] on button "Use setting" at bounding box center [1269, 321] width 27 height 14
click at [956, 626] on button "Save" at bounding box center [955, 629] width 51 height 27
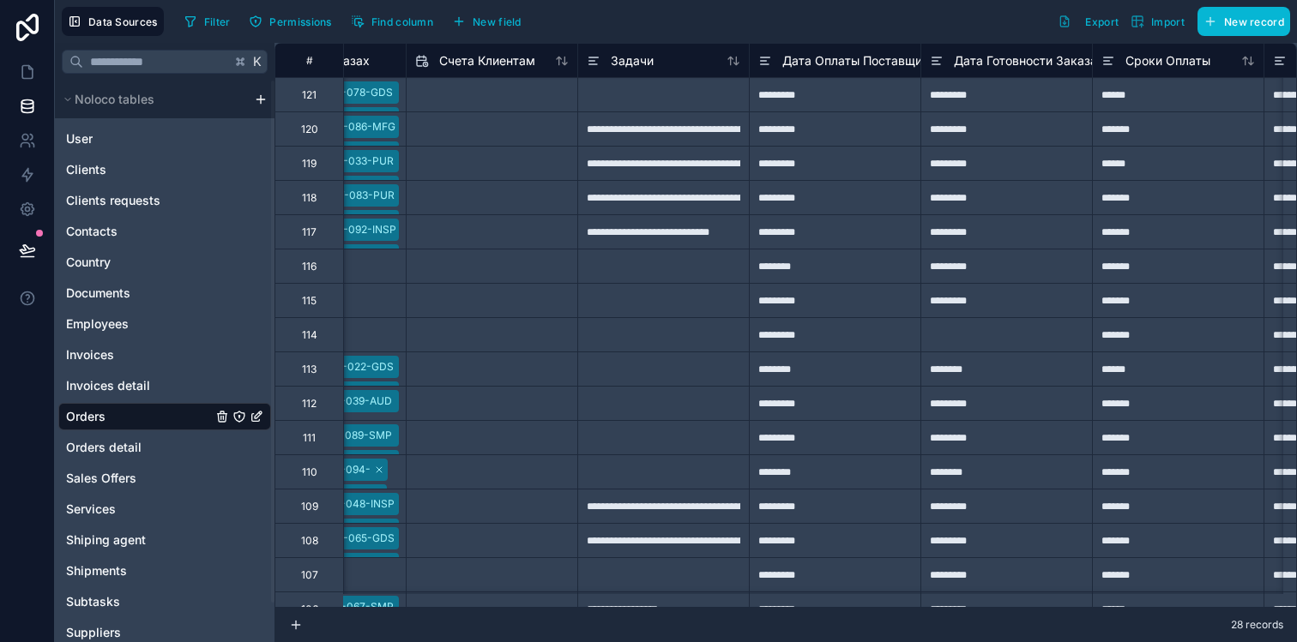
scroll to position [0, 2687]
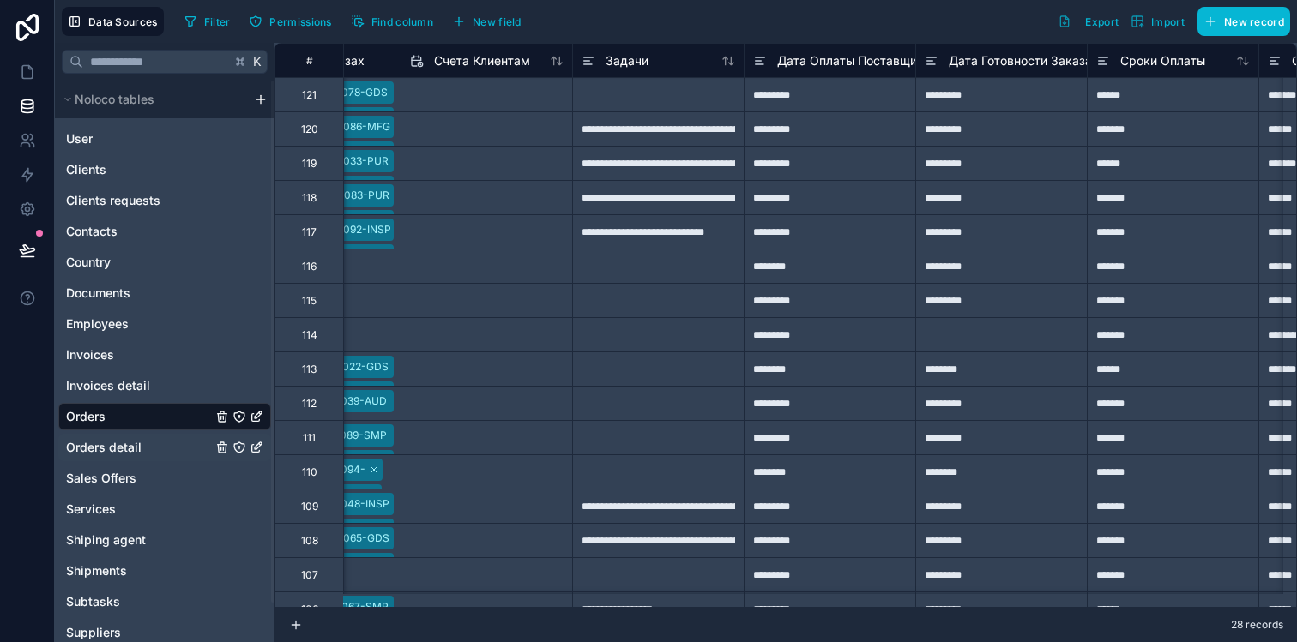
click at [130, 447] on span "Orders detail" at bounding box center [103, 447] width 75 height 17
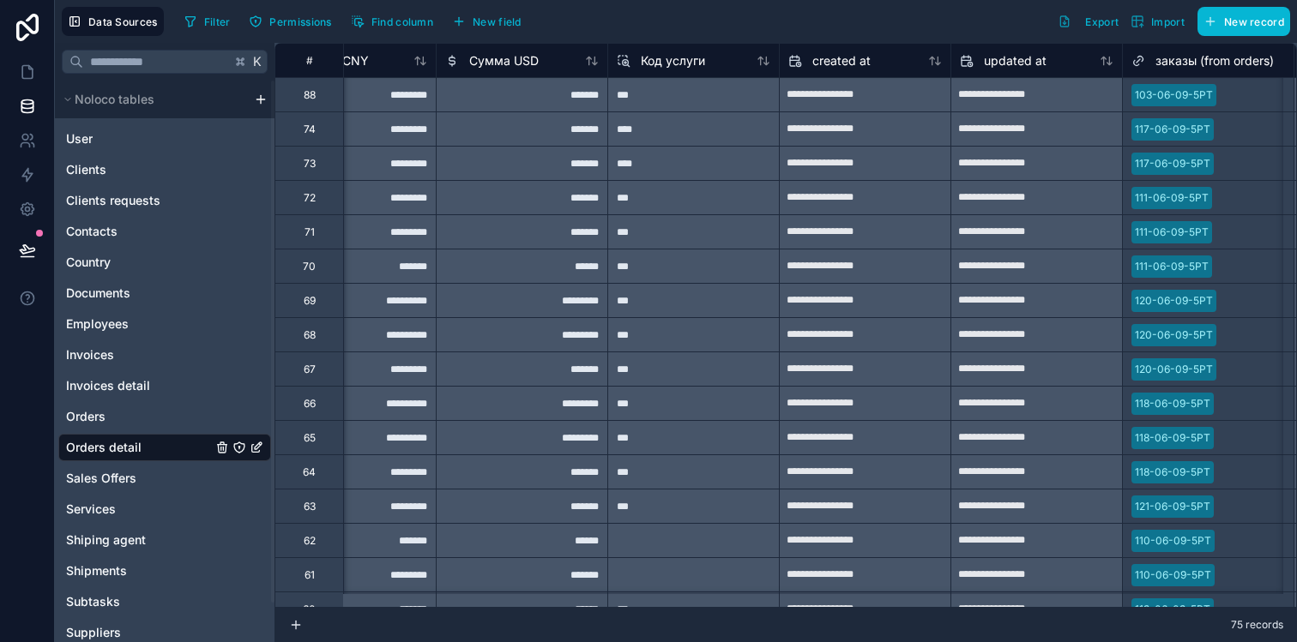
scroll to position [0, 1461]
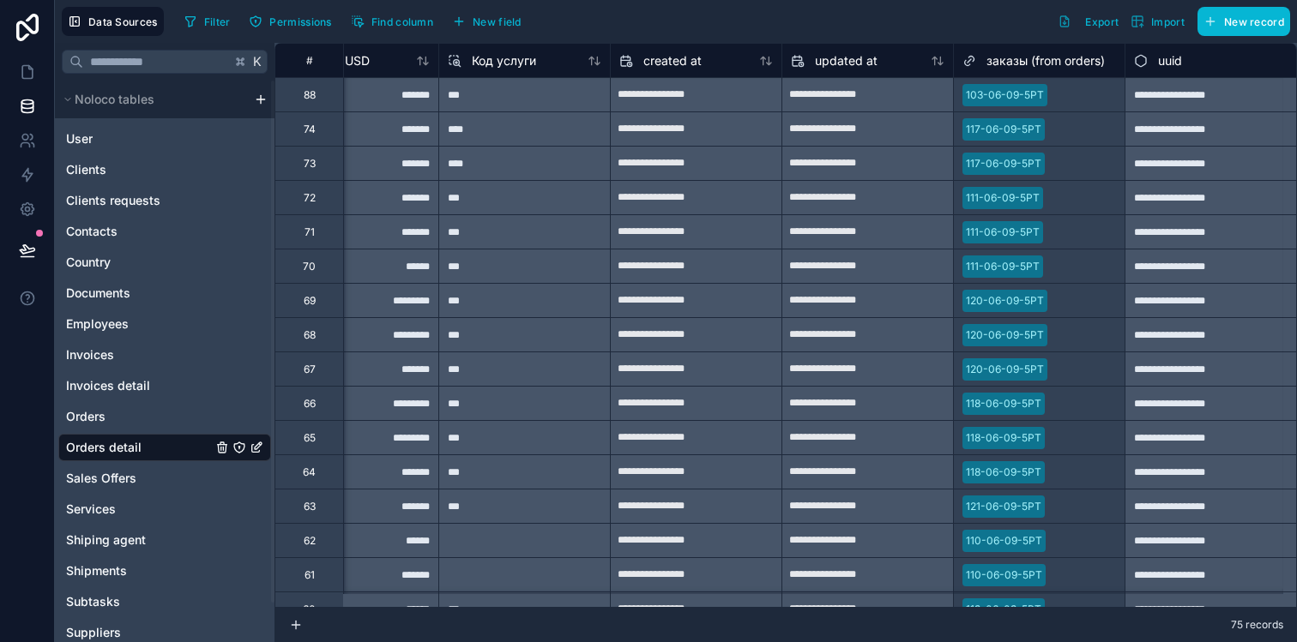
click at [1066, 99] on div at bounding box center [1085, 95] width 62 height 17
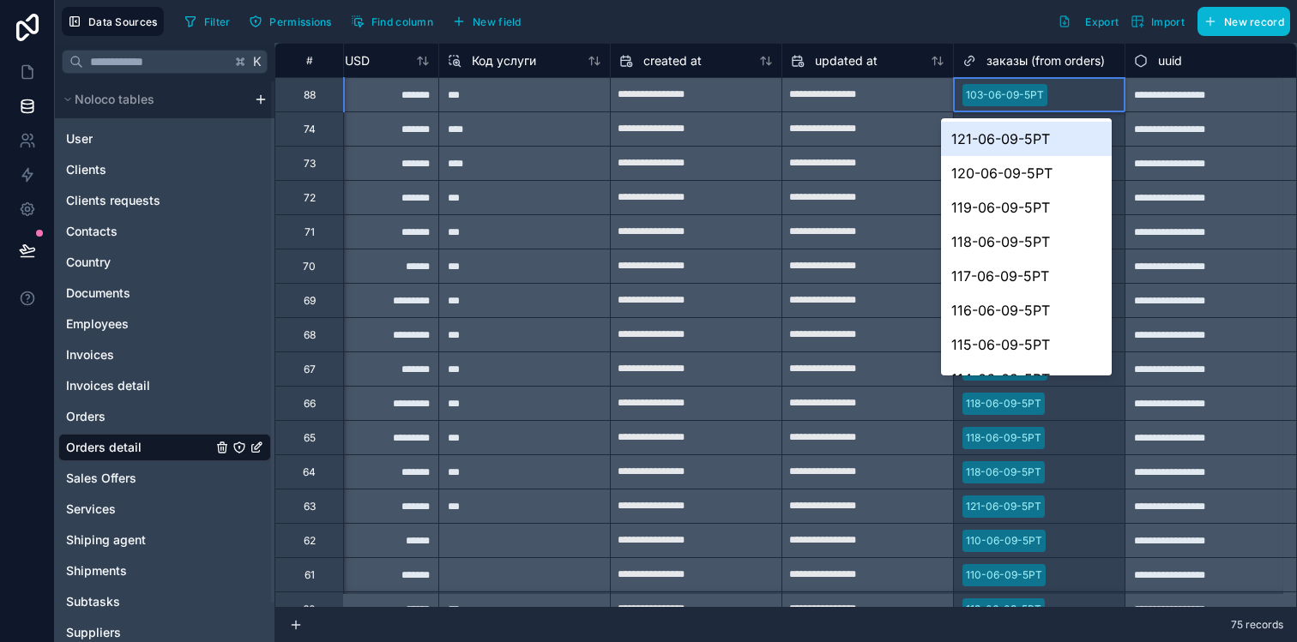
click at [1063, 99] on div at bounding box center [1085, 95] width 62 height 17
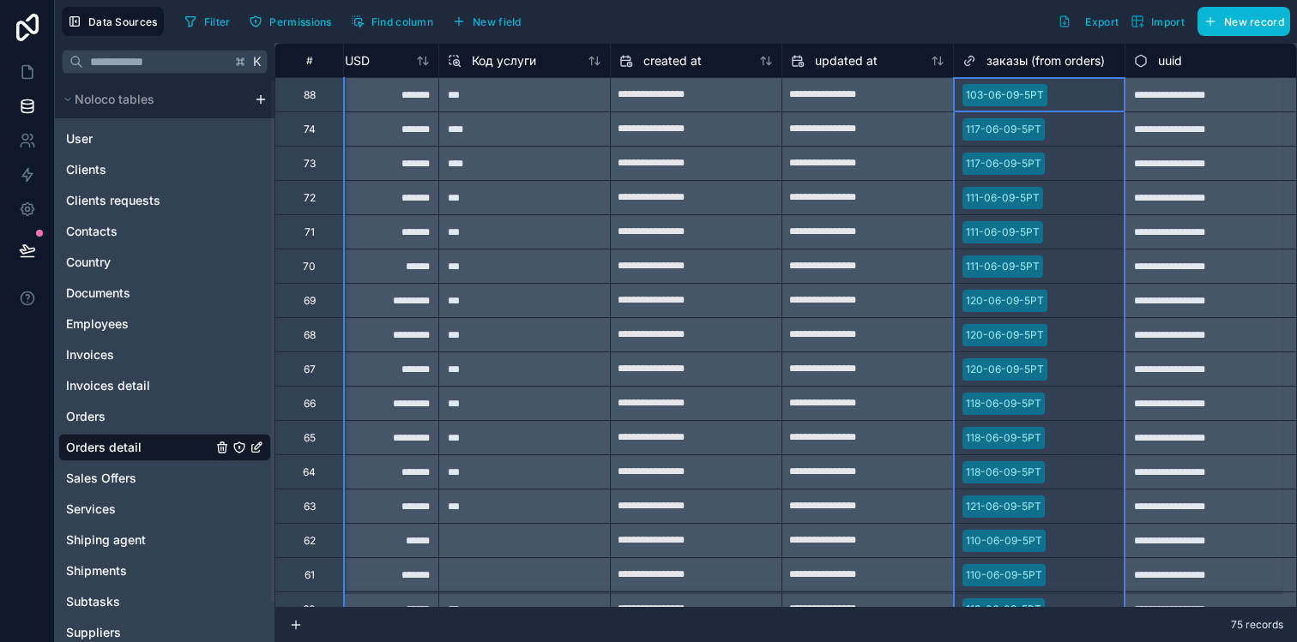
click at [1057, 57] on span "заказы (from orders)" at bounding box center [1045, 60] width 118 height 17
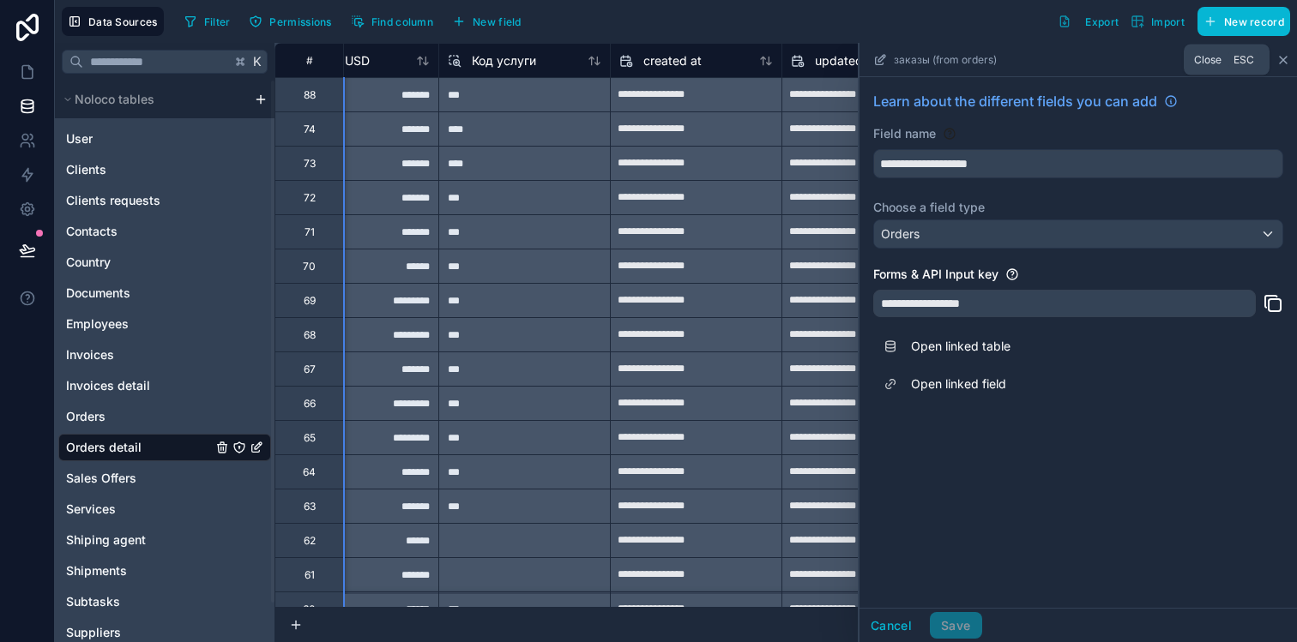
click at [1279, 58] on icon at bounding box center [1283, 60] width 14 height 14
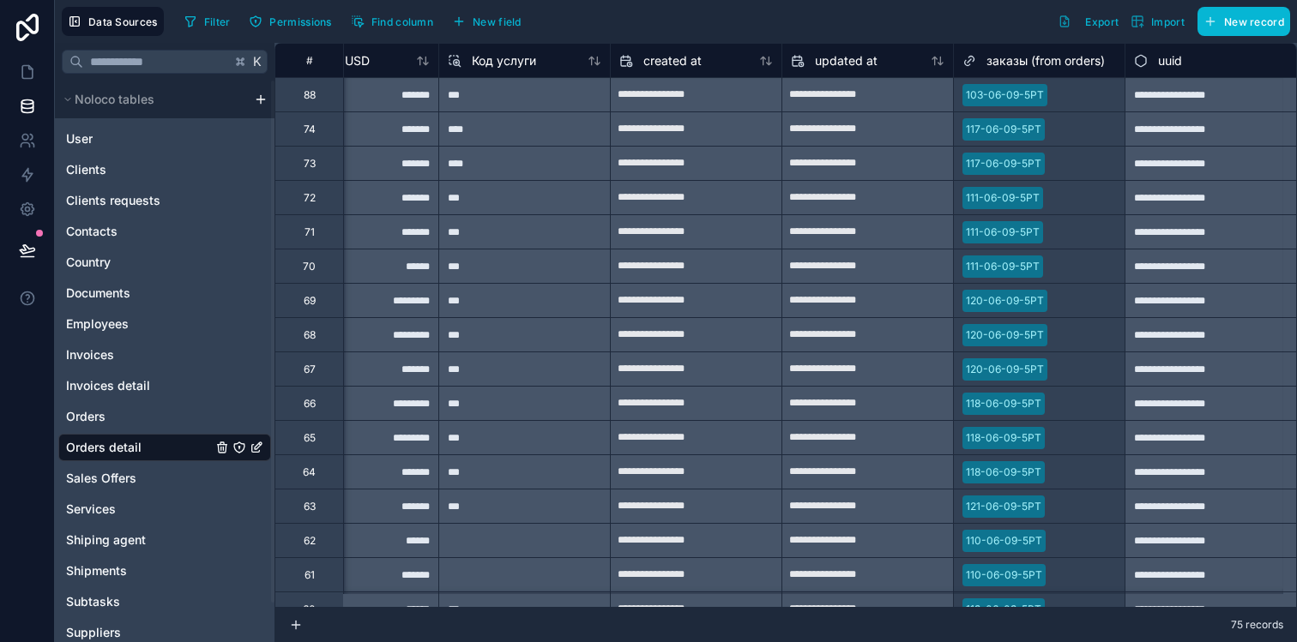
click at [1067, 99] on div at bounding box center [1085, 95] width 62 height 17
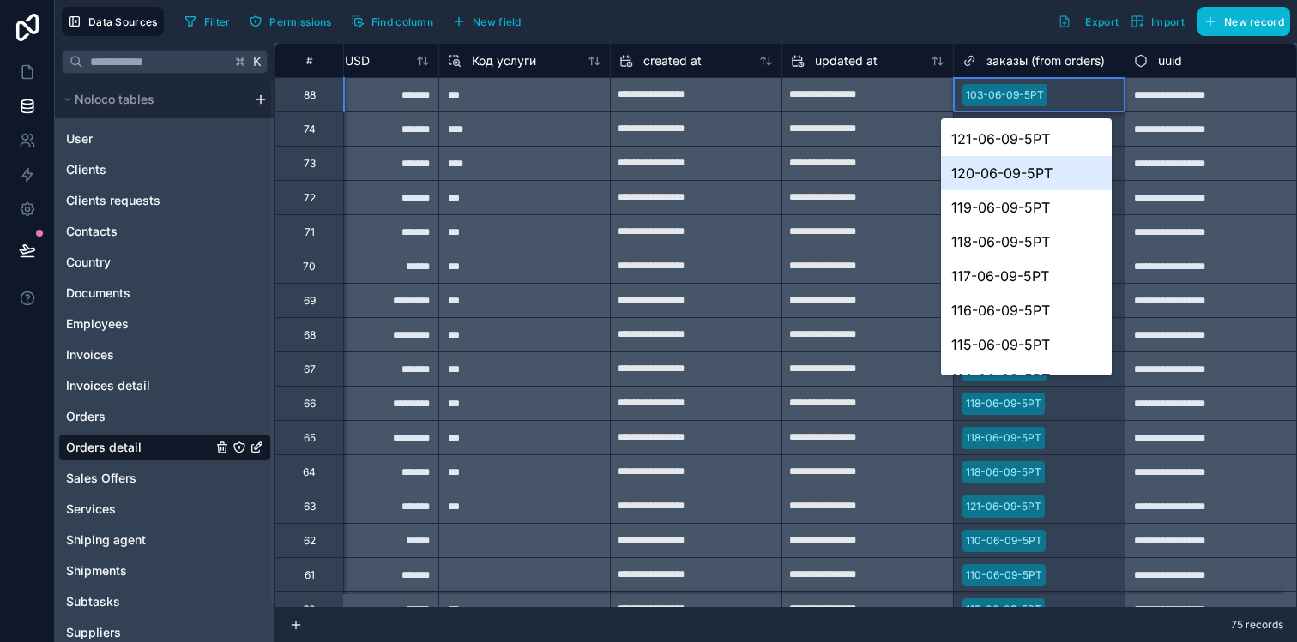
click at [1021, 172] on div "120-06-09-5РТ" at bounding box center [1026, 173] width 171 height 34
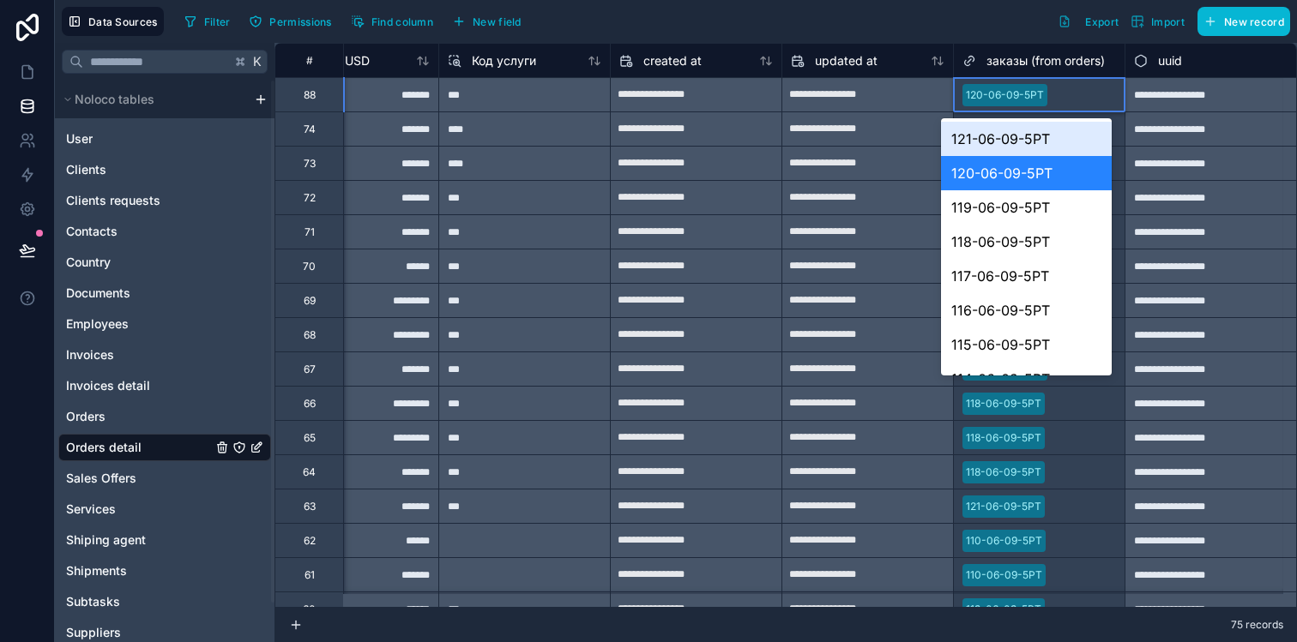
click at [1014, 142] on div "121-06-09-5РТ" at bounding box center [1026, 139] width 171 height 34
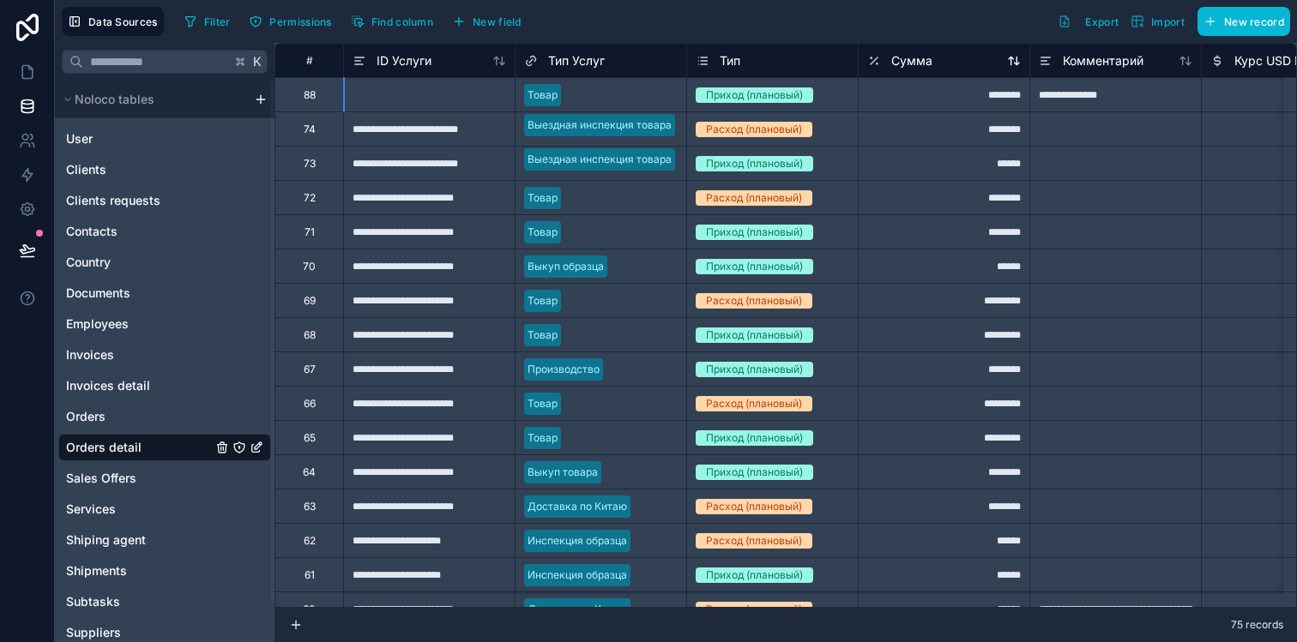
click at [917, 55] on span "Сумма" at bounding box center [911, 60] width 41 height 17
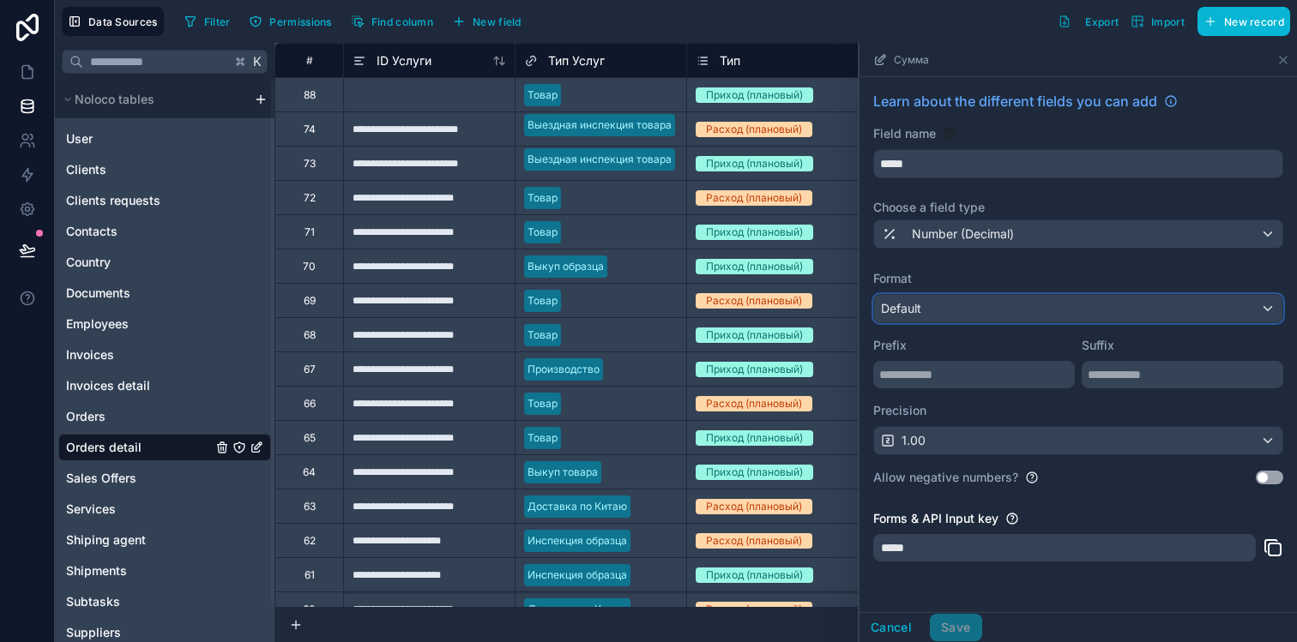
click at [977, 309] on div "Default" at bounding box center [1078, 308] width 408 height 27
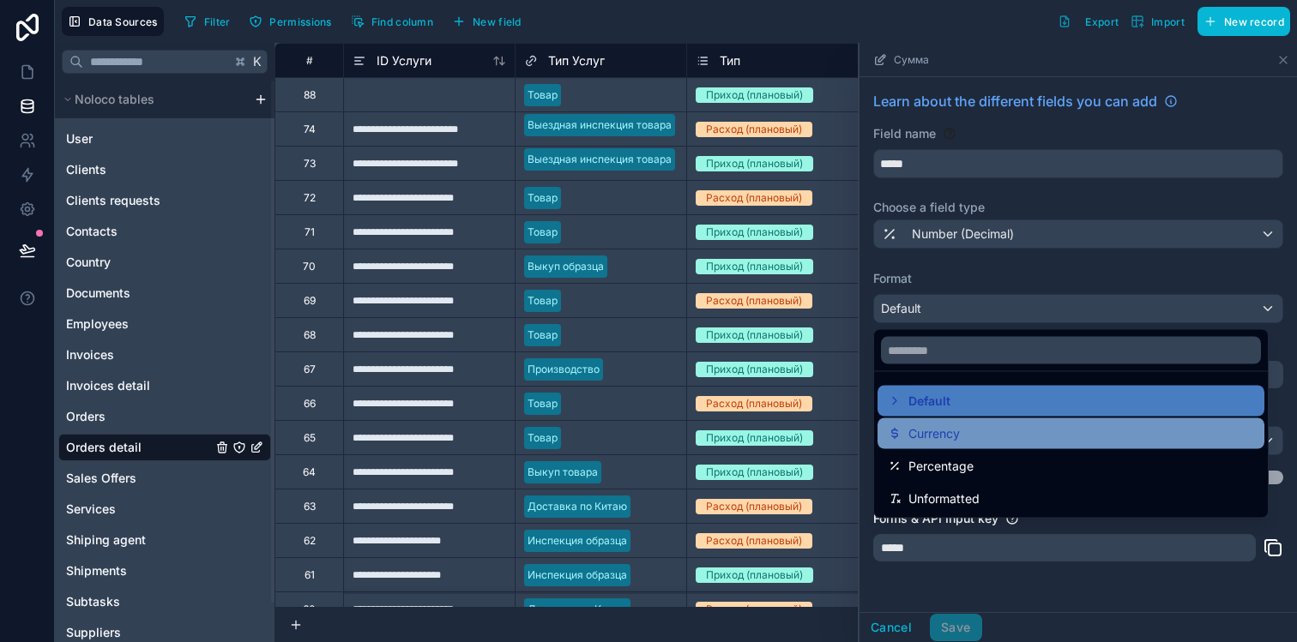
click at [961, 428] on div "Currency" at bounding box center [1071, 434] width 366 height 21
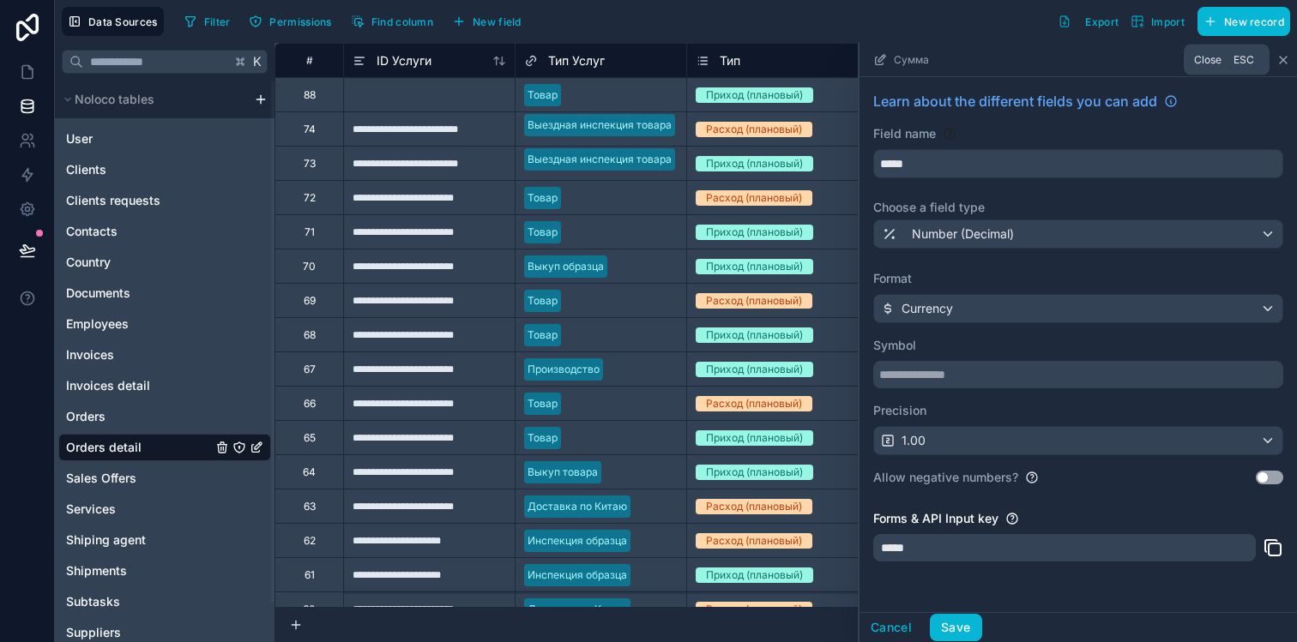
click at [1281, 58] on icon at bounding box center [1283, 60] width 7 height 7
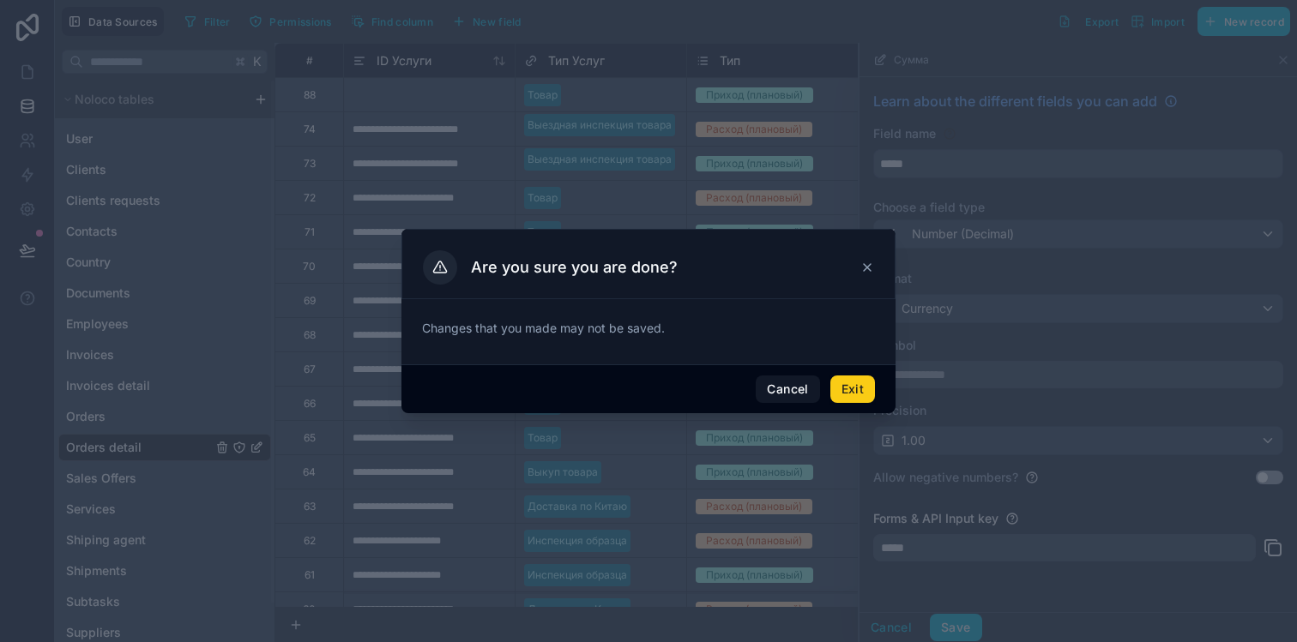
click at [855, 400] on button "Exit" at bounding box center [852, 389] width 45 height 27
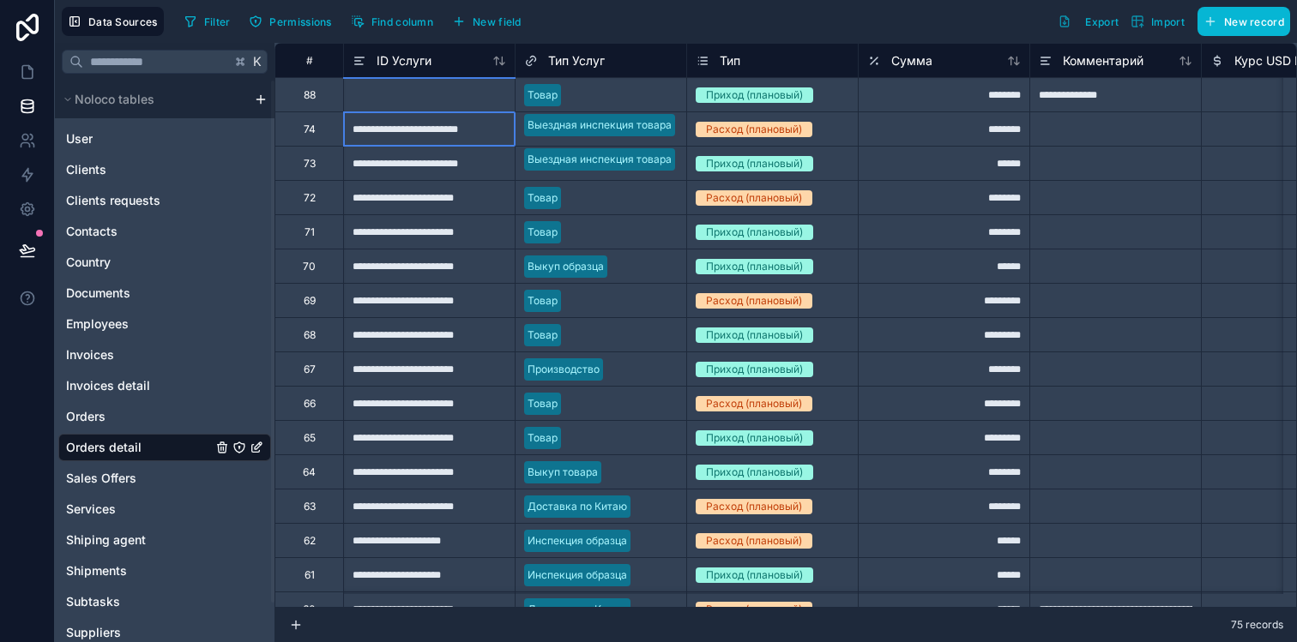
click at [440, 138] on div "**********" at bounding box center [429, 128] width 172 height 34
click at [448, 111] on div at bounding box center [429, 94] width 172 height 34
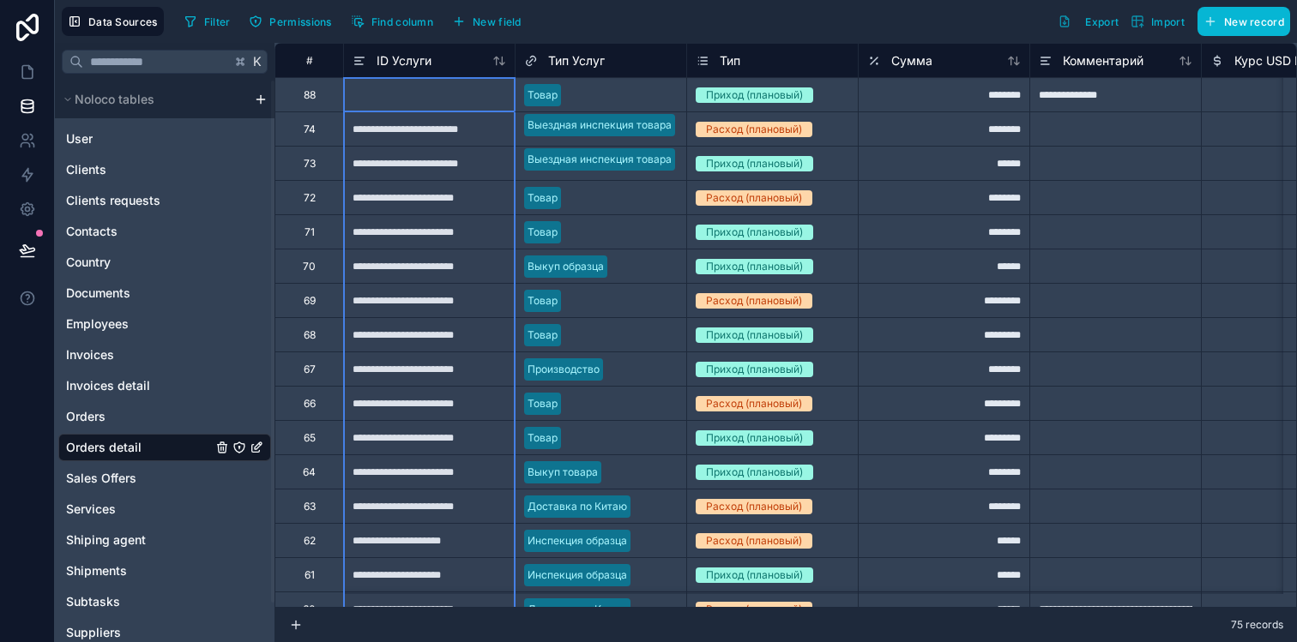
click at [433, 73] on div "ID Услуги" at bounding box center [429, 60] width 172 height 34
click at [433, 64] on div "ID Услуги" at bounding box center [429, 61] width 154 height 21
click at [436, 60] on div "ID Услуги" at bounding box center [429, 61] width 154 height 21
click at [373, 60] on div "ID Услуги" at bounding box center [391, 61] width 79 height 21
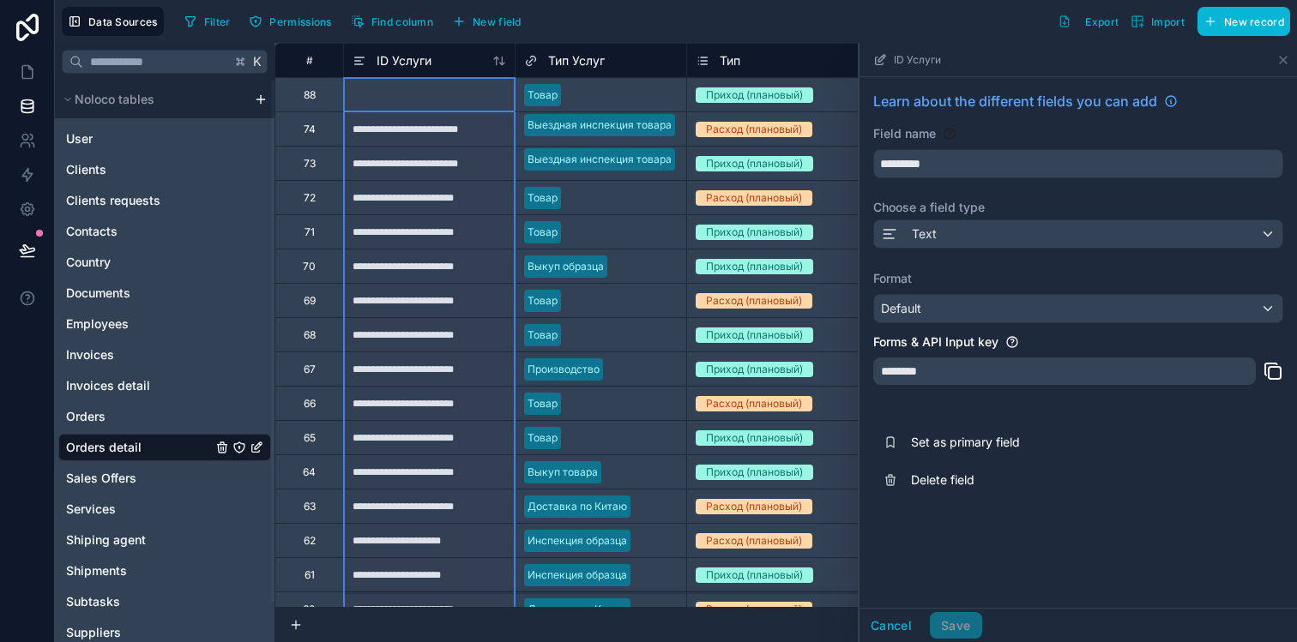
click at [479, 128] on div "**********" at bounding box center [429, 128] width 172 height 34
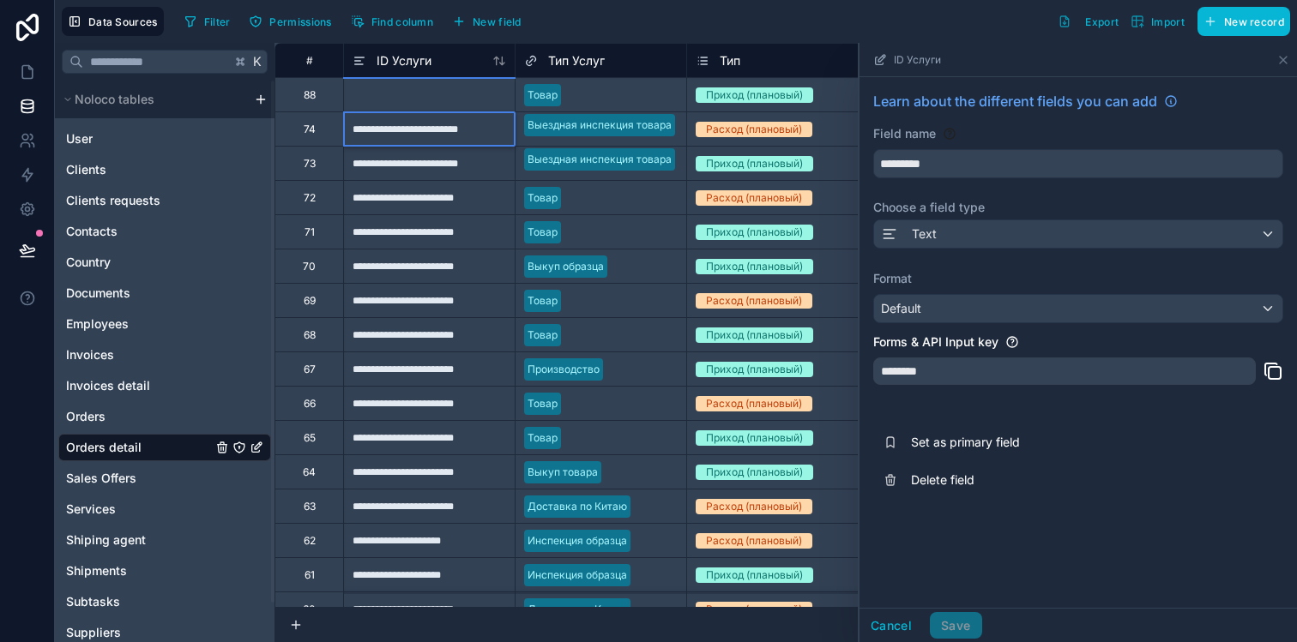
click at [476, 132] on div "**********" at bounding box center [429, 128] width 172 height 34
click at [476, 132] on input "**********" at bounding box center [429, 128] width 171 height 33
click at [1285, 55] on icon at bounding box center [1283, 60] width 14 height 14
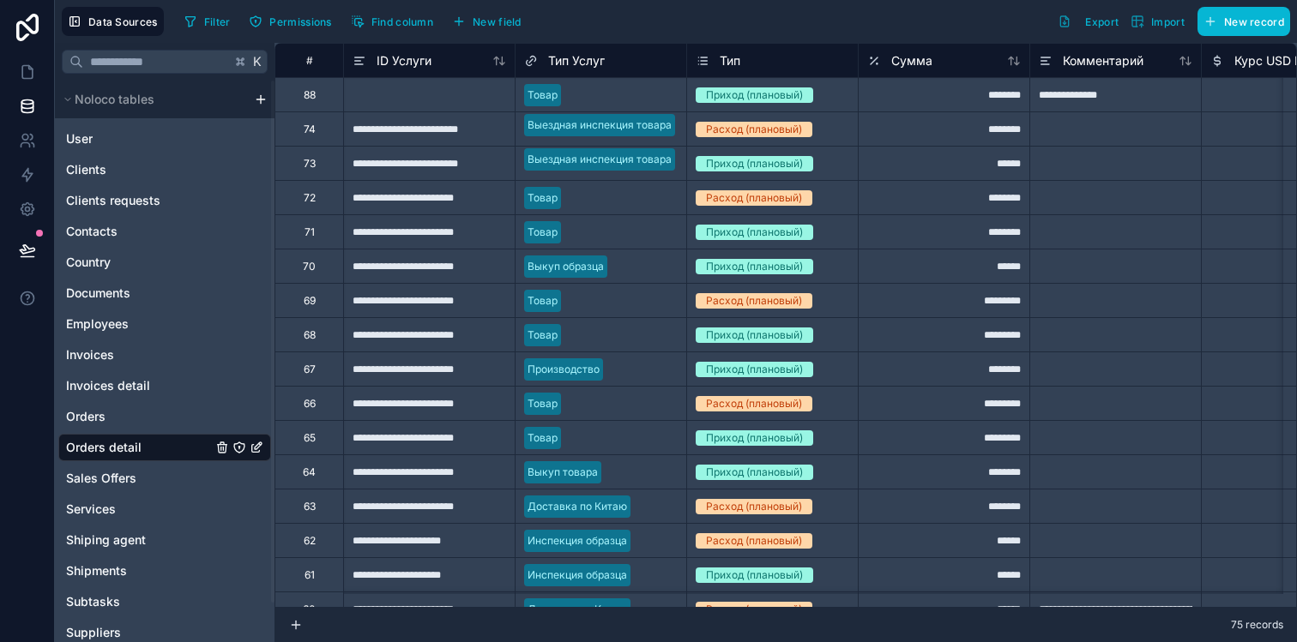
click at [427, 75] on div "ID Услуги" at bounding box center [429, 60] width 172 height 34
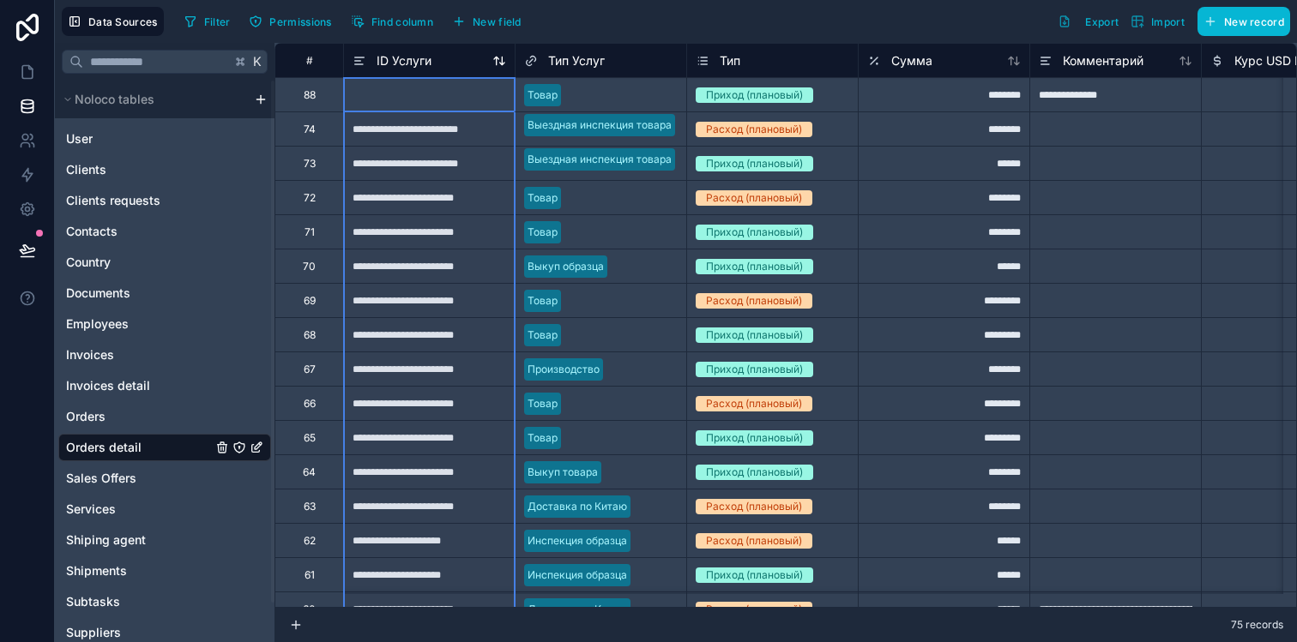
click at [419, 69] on div "ID Услуги" at bounding box center [391, 61] width 79 height 21
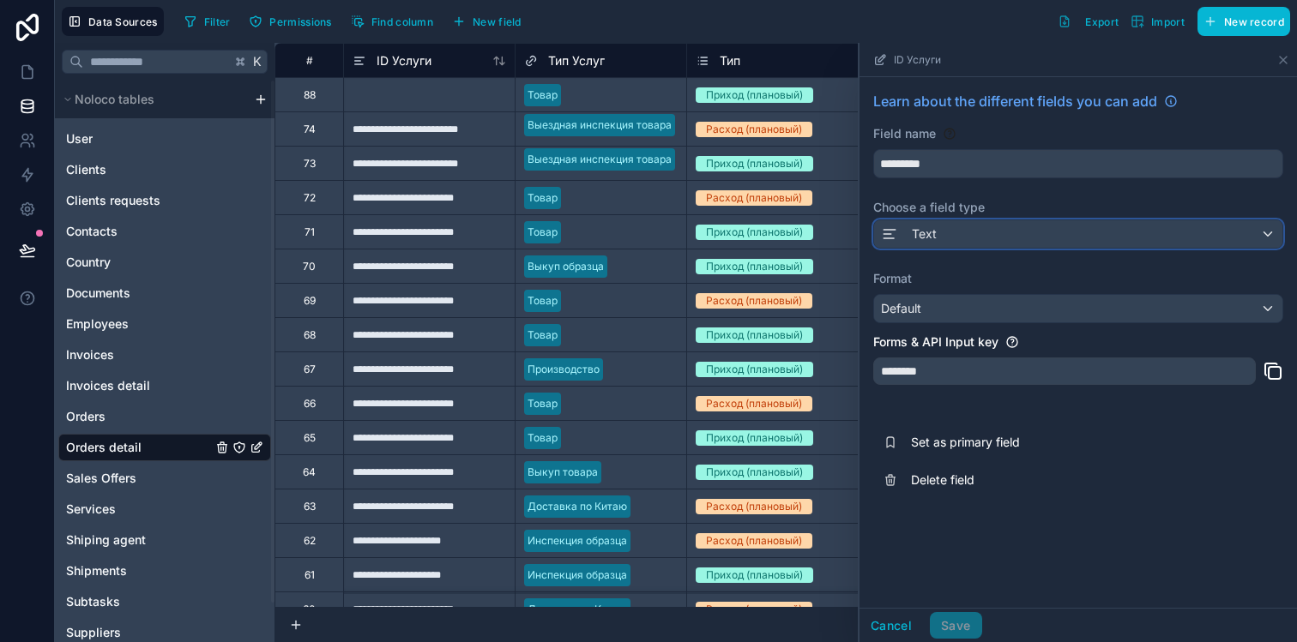
click at [926, 244] on div "Text" at bounding box center [1078, 233] width 408 height 27
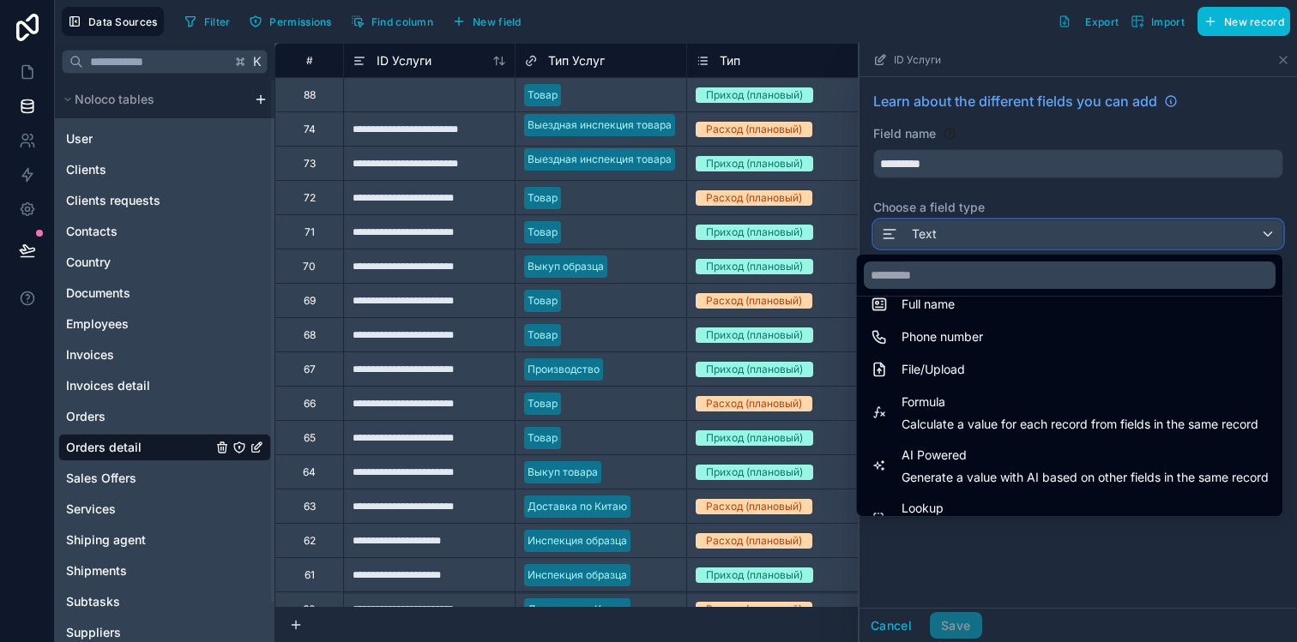
scroll to position [407, 0]
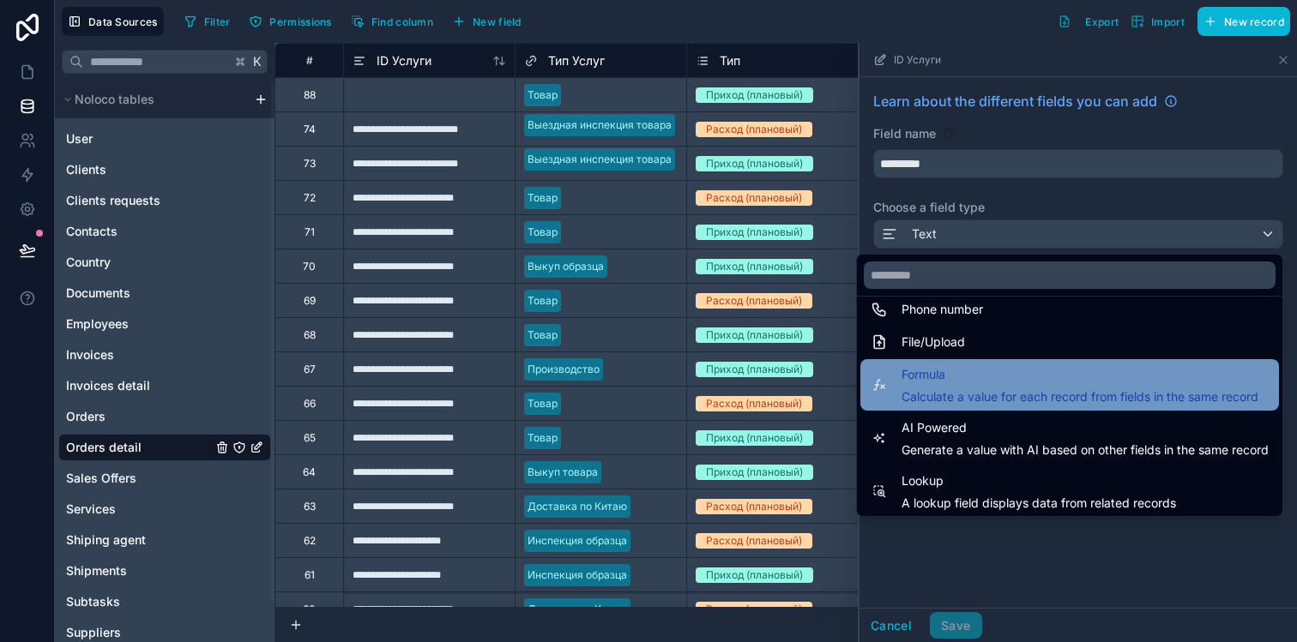
click at [931, 397] on span "Calculate a value for each record from fields in the same record" at bounding box center [1079, 397] width 357 height 17
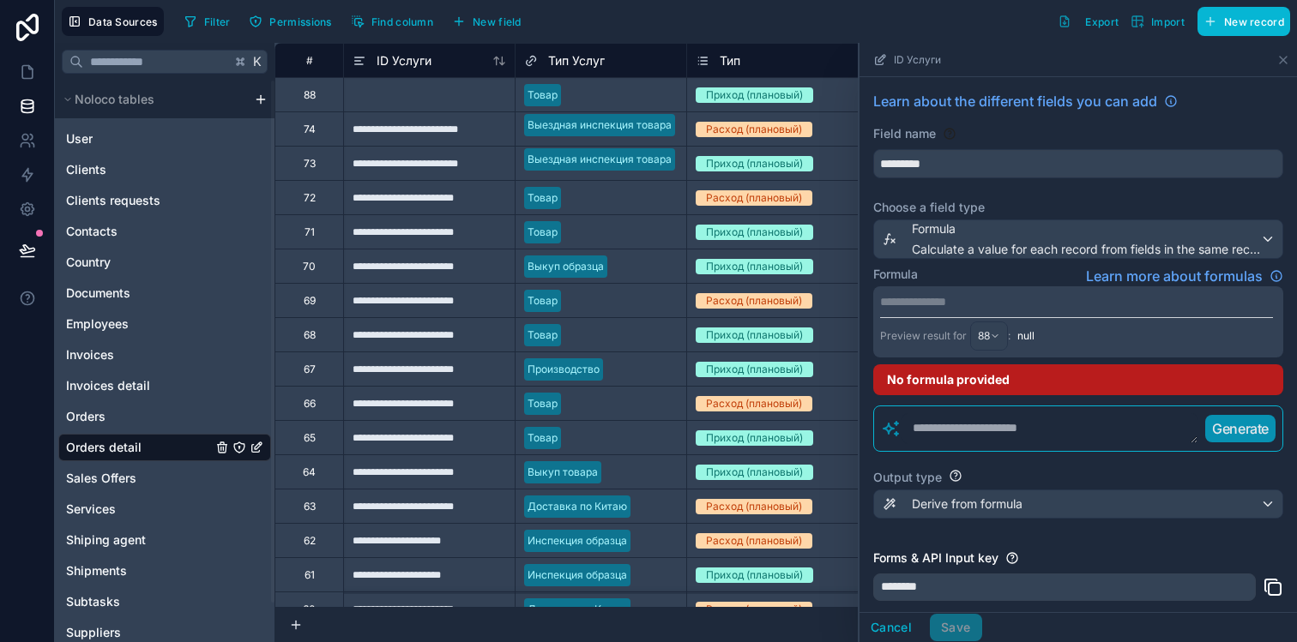
click at [967, 305] on p "**********" at bounding box center [1076, 301] width 393 height 17
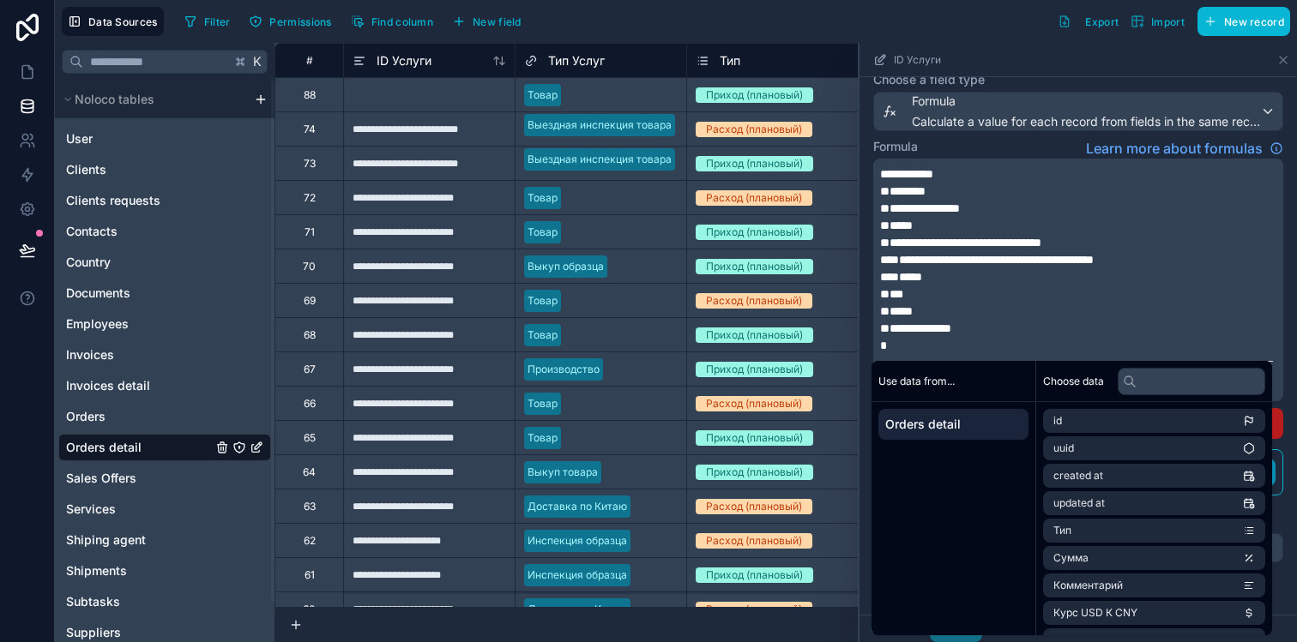
scroll to position [126, 0]
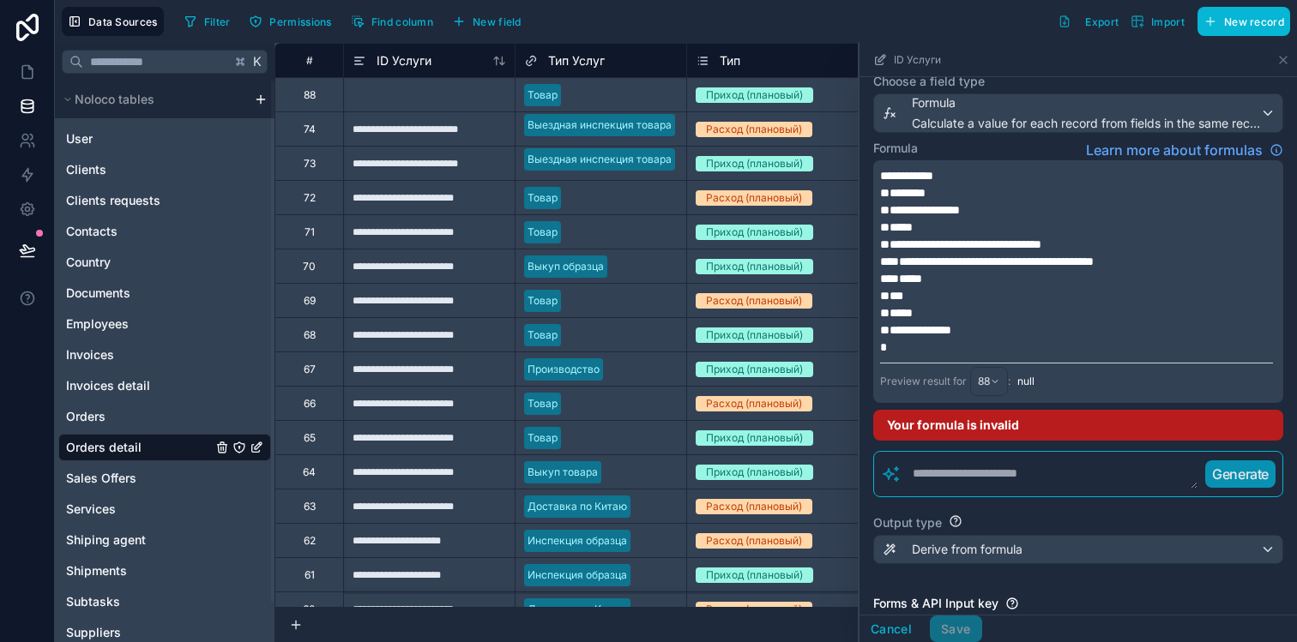
click at [1017, 158] on div "Formula Learn more about formulas" at bounding box center [1078, 150] width 410 height 21
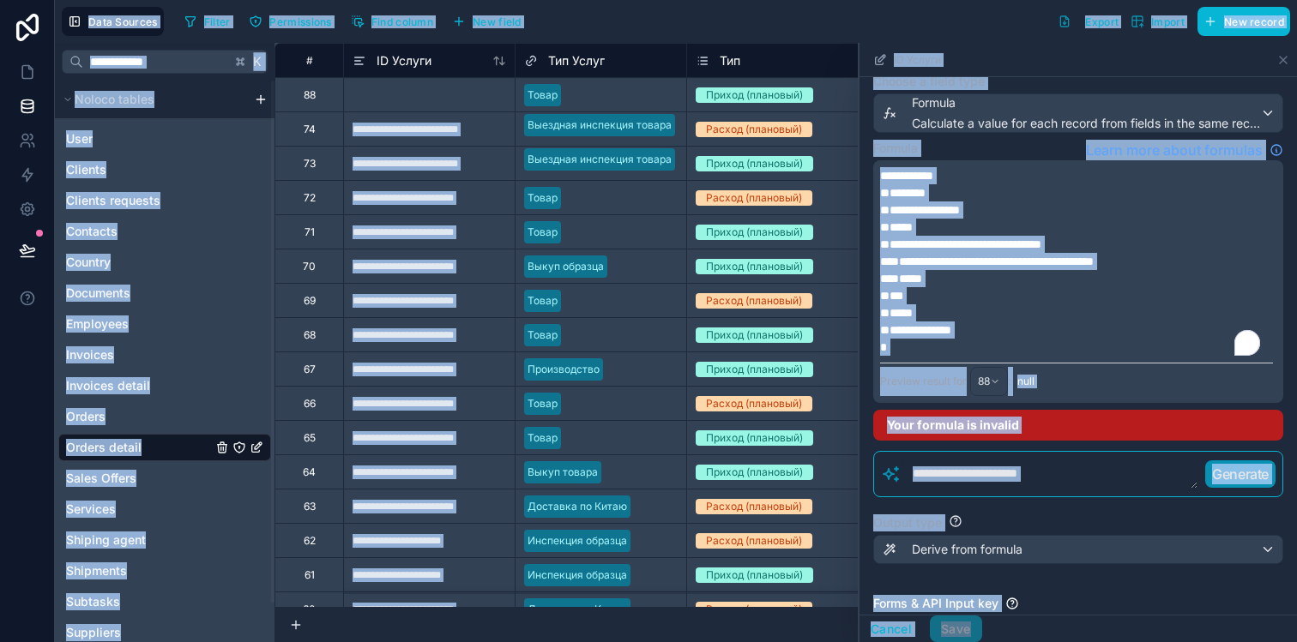
click at [1002, 345] on p "*" at bounding box center [1076, 347] width 393 height 17
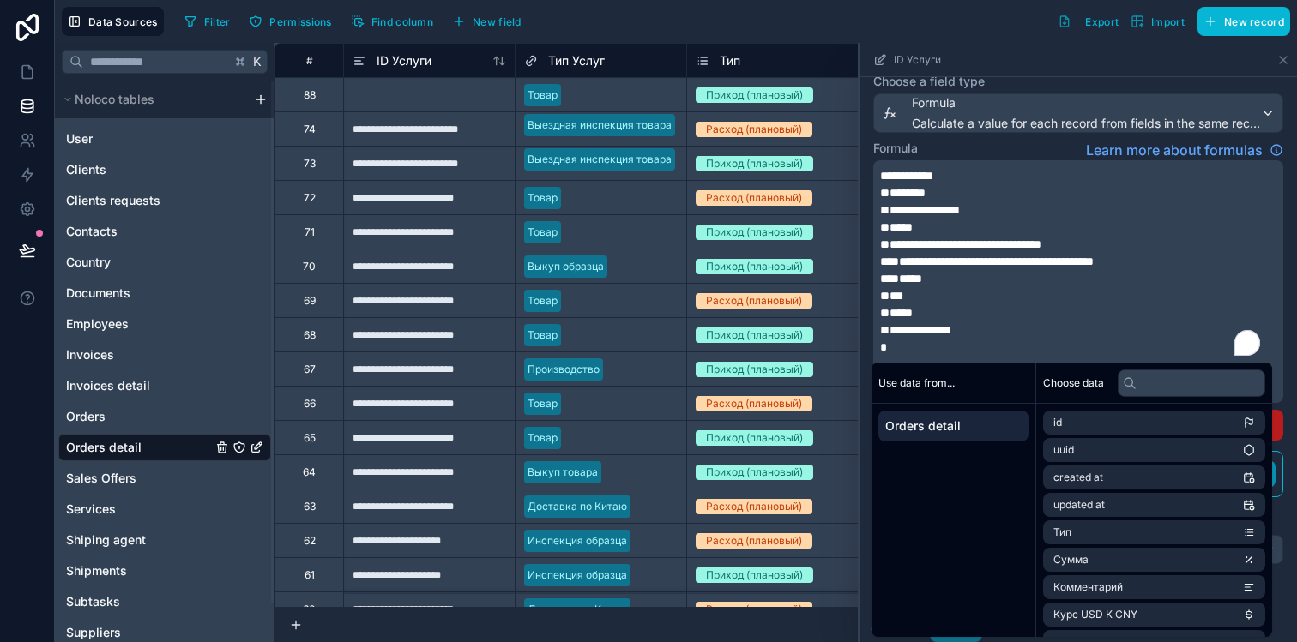
scroll to position [78, 0]
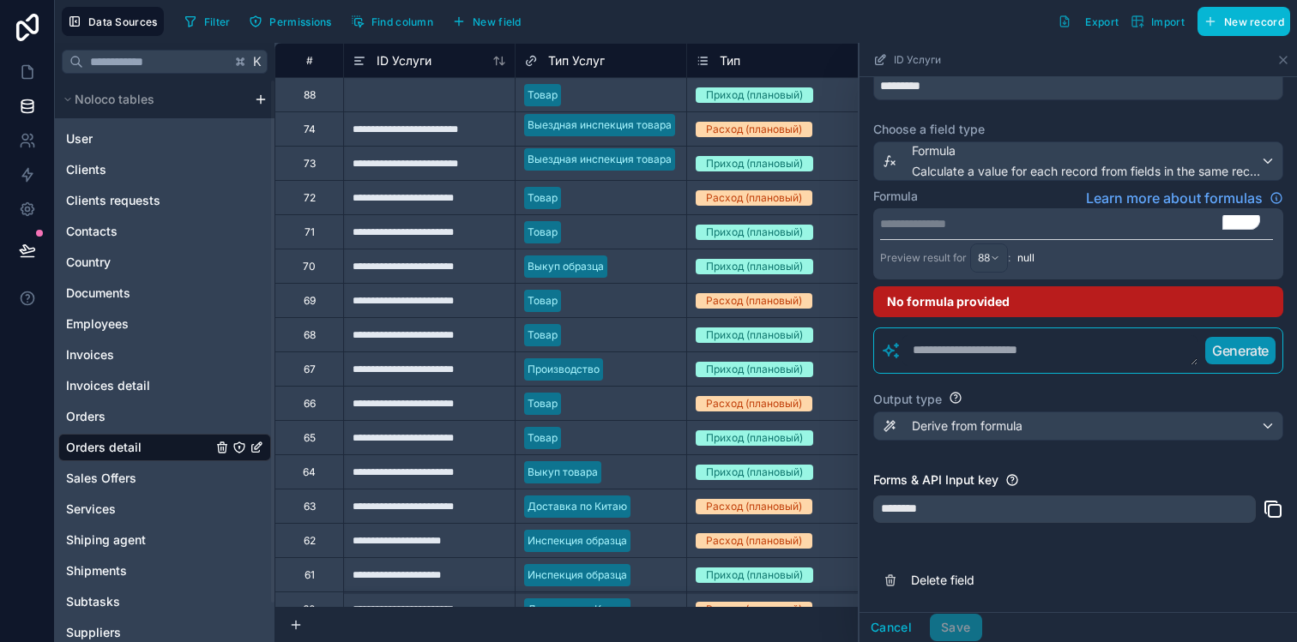
click at [970, 536] on div "**********" at bounding box center [1077, 306] width 437 height 614
click at [993, 354] on textarea at bounding box center [1049, 350] width 297 height 31
paste textarea "**********"
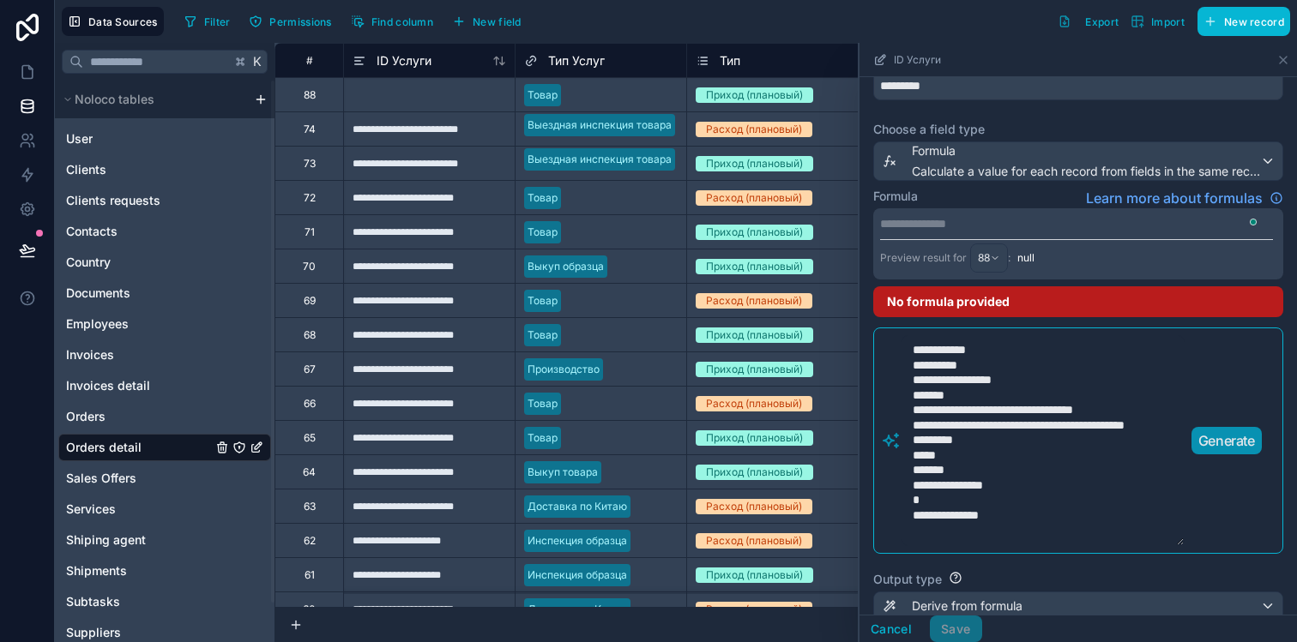
scroll to position [0, 0]
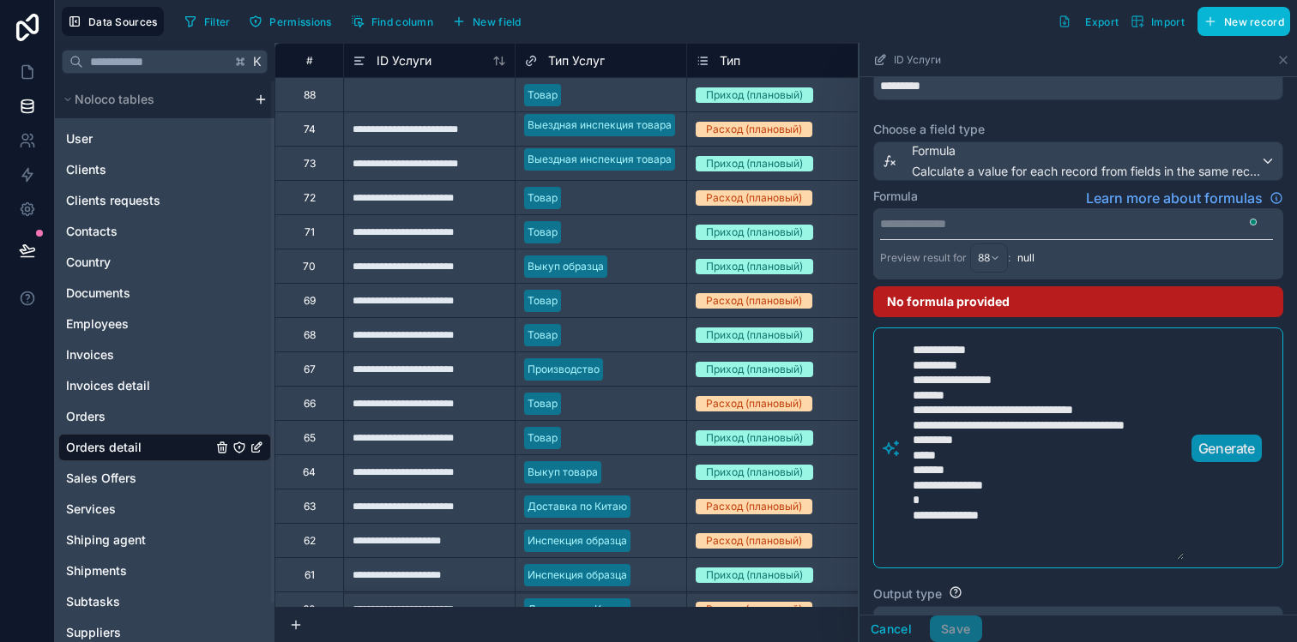
type textarea "**********"
click at [1219, 453] on p "Generate" at bounding box center [1226, 448] width 57 height 21
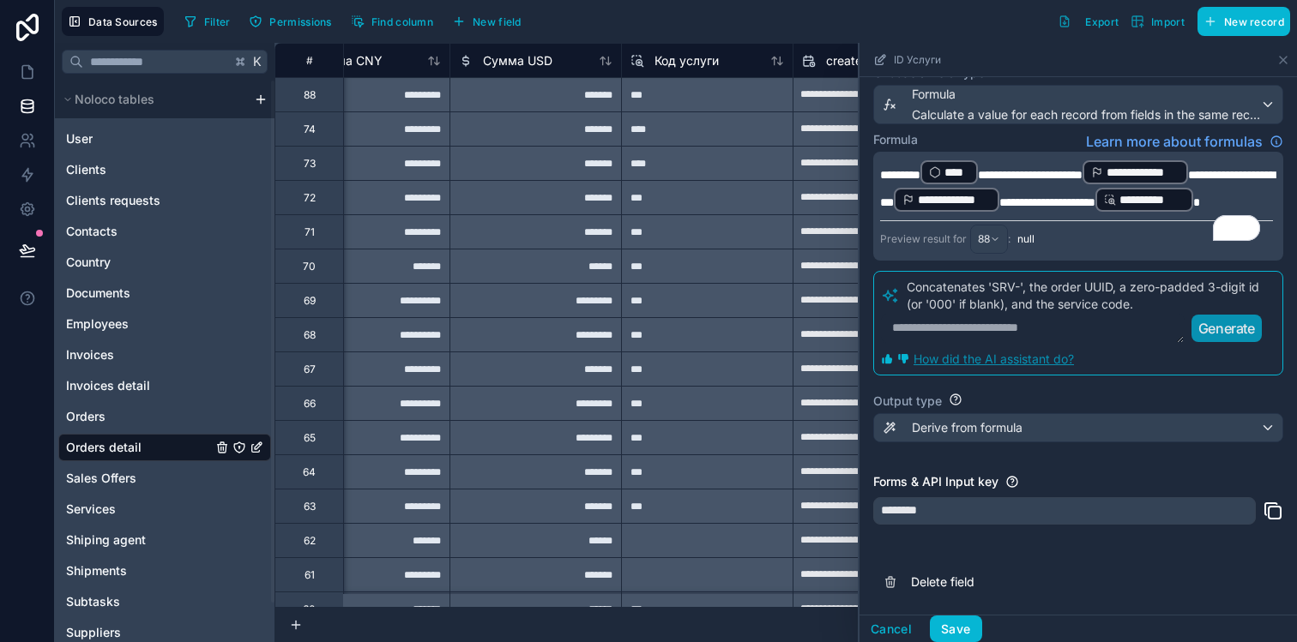
scroll to position [0, 1461]
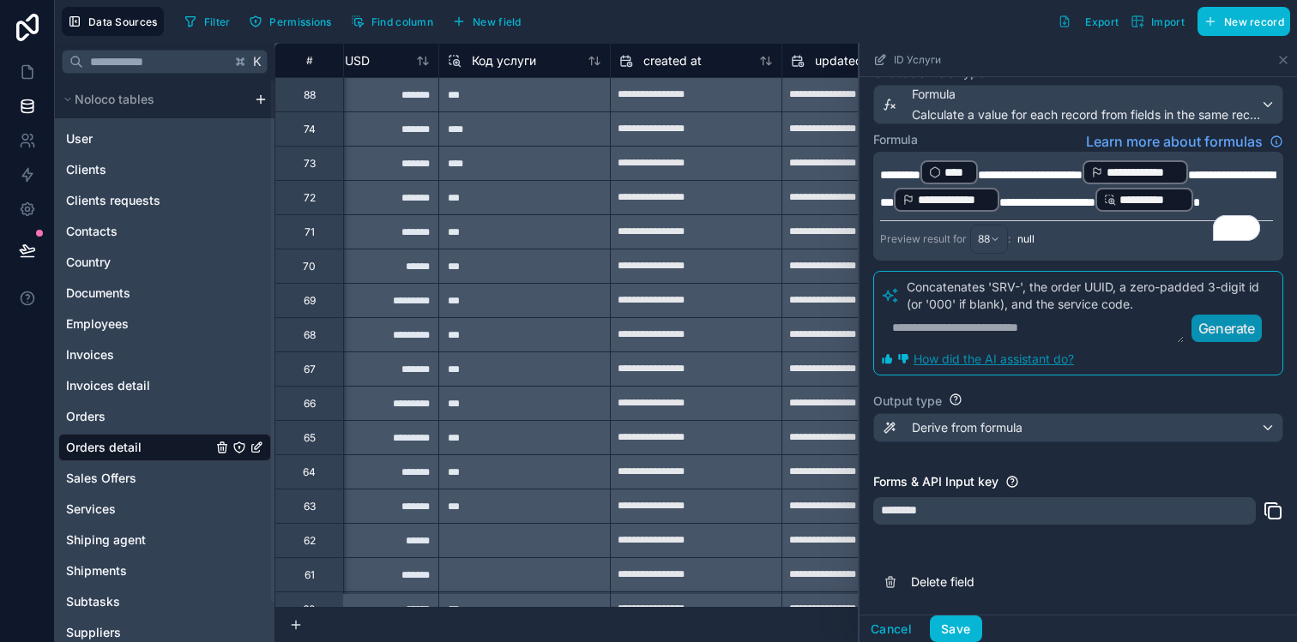
click at [969, 171] on span "****" at bounding box center [956, 172] width 25 height 17
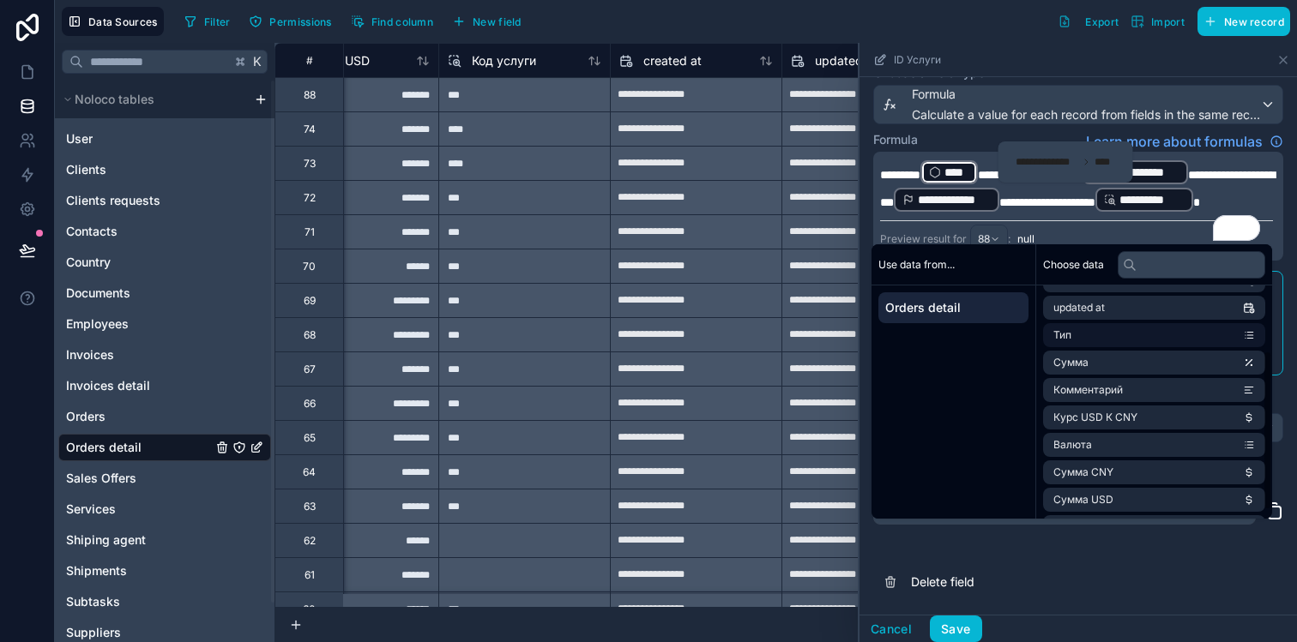
scroll to position [106, 0]
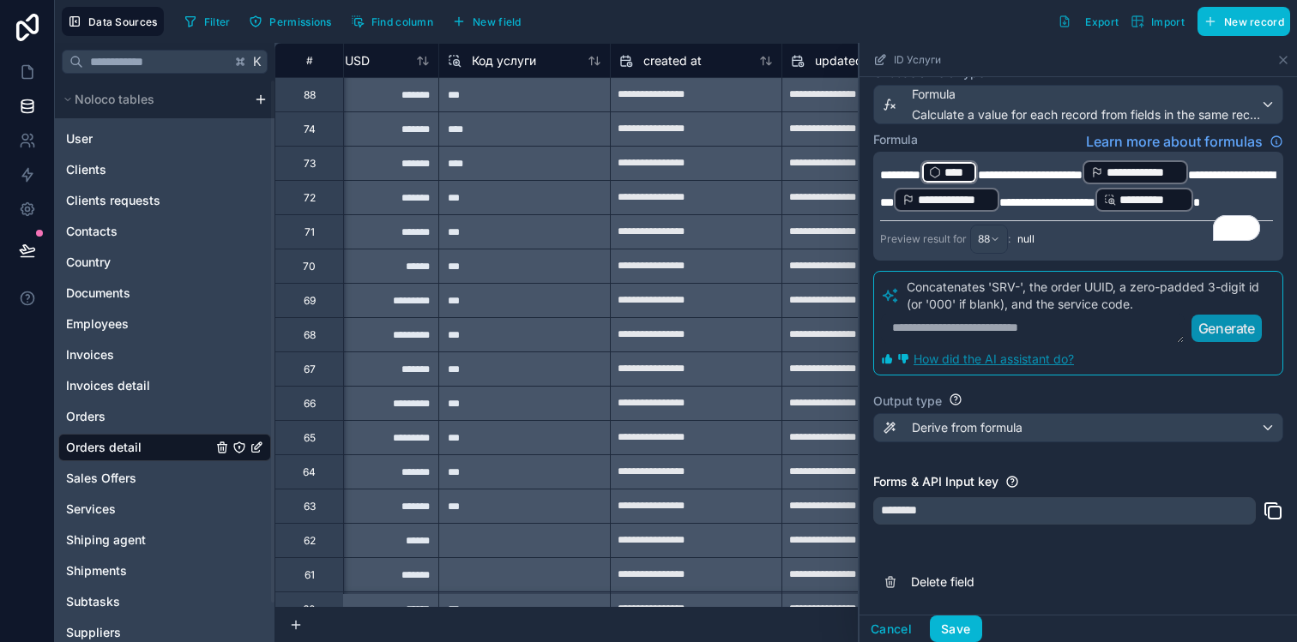
click at [991, 202] on span "**********" at bounding box center [954, 199] width 73 height 17
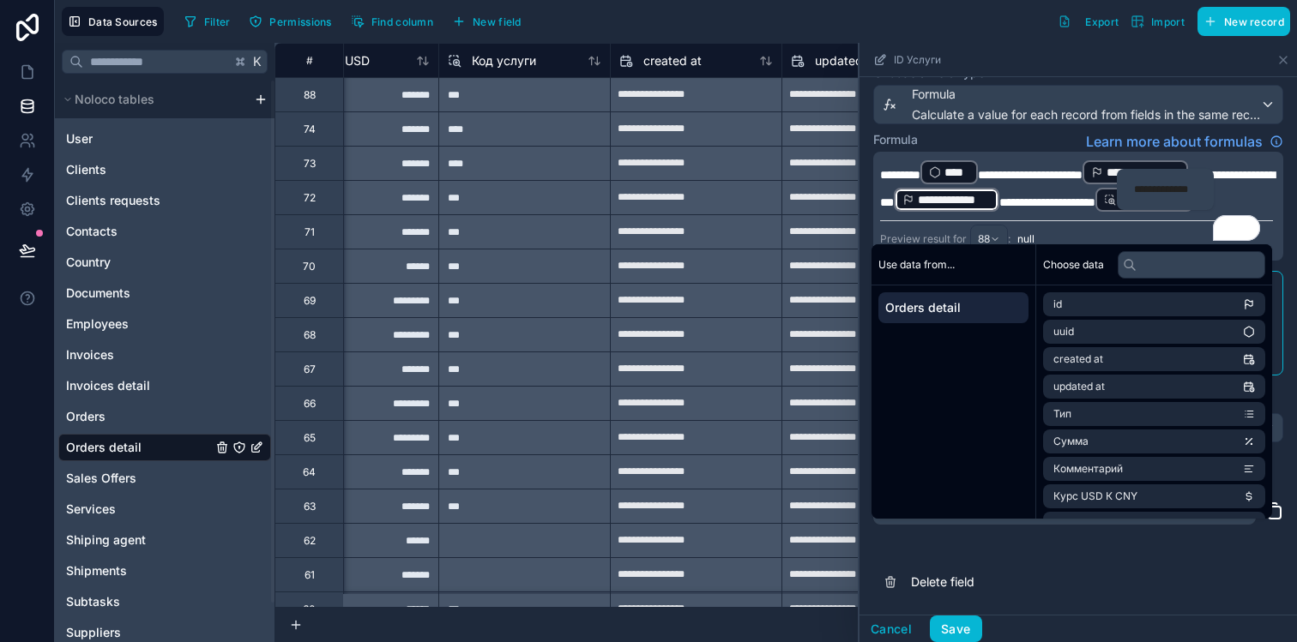
click at [1078, 214] on p "**********" at bounding box center [1076, 186] width 393 height 55
click at [1285, 60] on icon at bounding box center [1283, 60] width 14 height 14
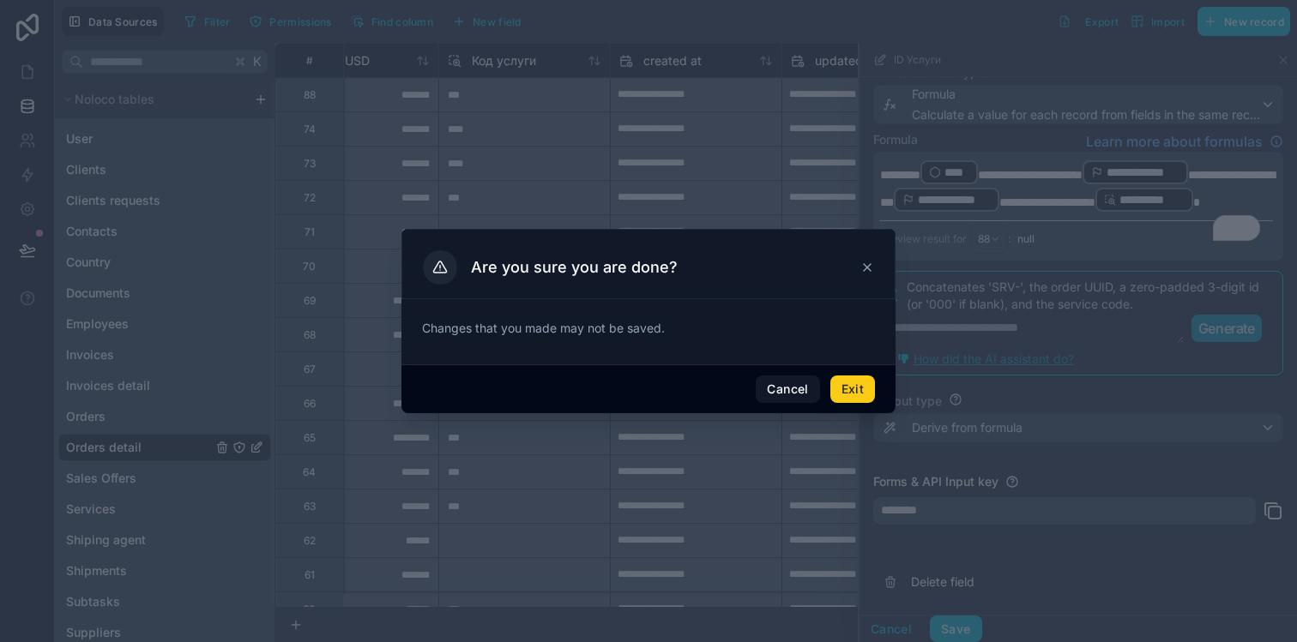
click at [861, 384] on button "Exit" at bounding box center [852, 389] width 45 height 27
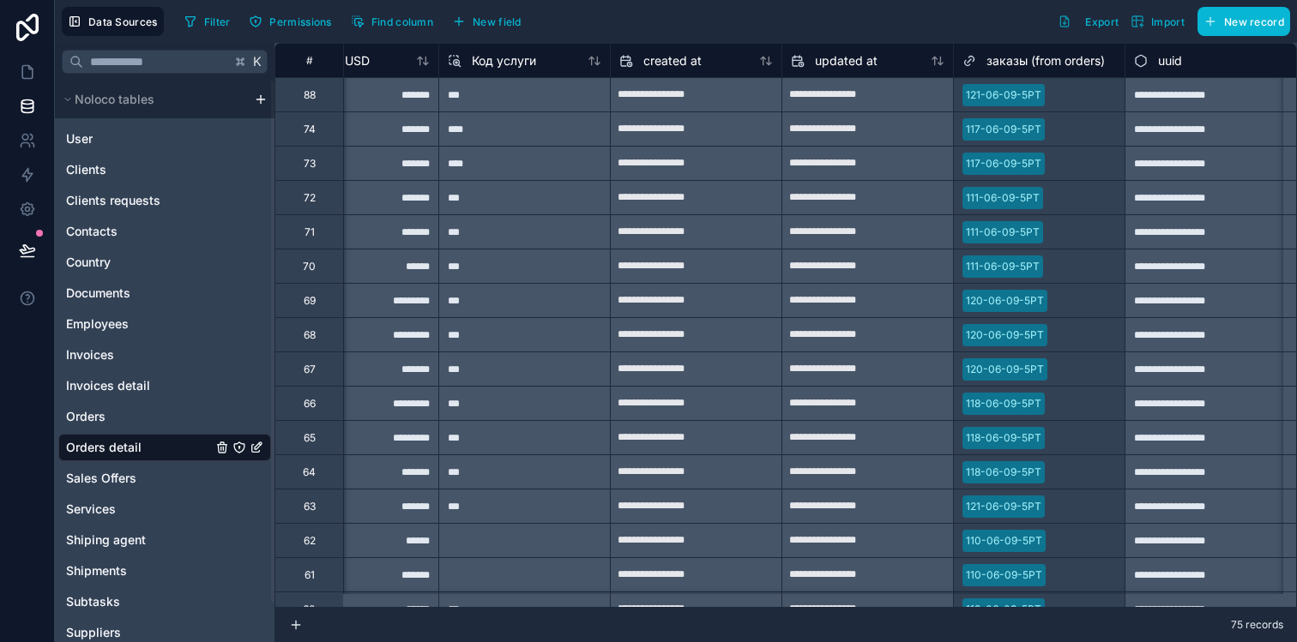
scroll to position [0, 1461]
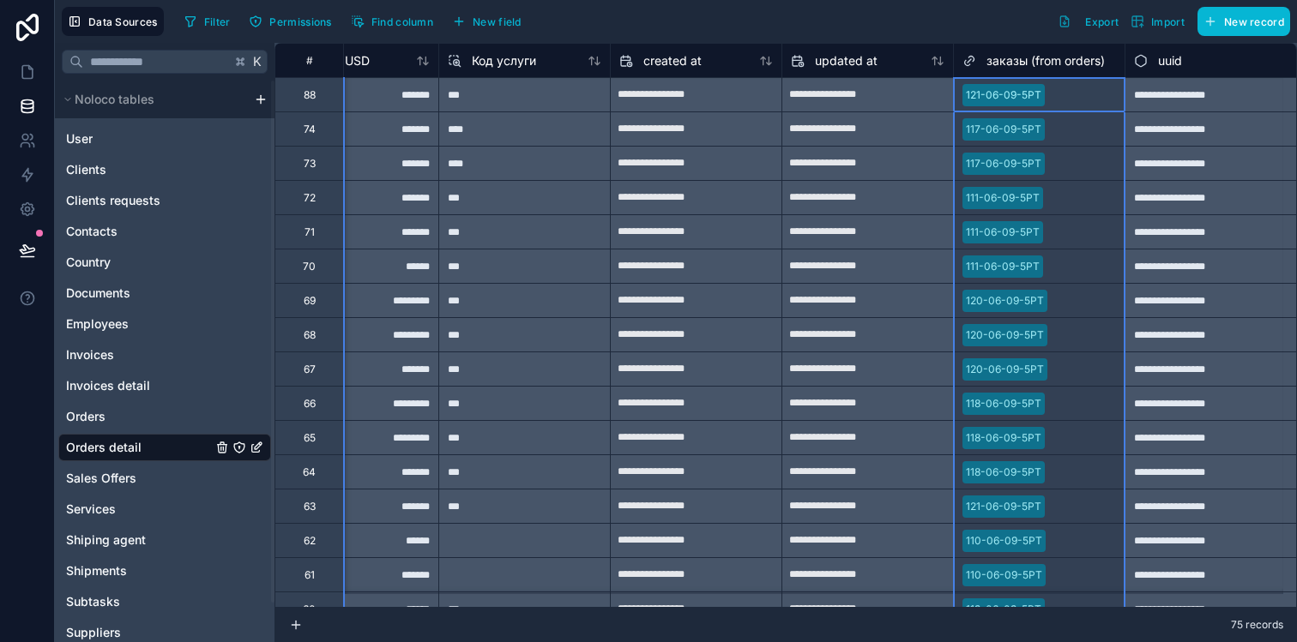
click at [997, 62] on span "заказы (from orders)" at bounding box center [1045, 60] width 118 height 17
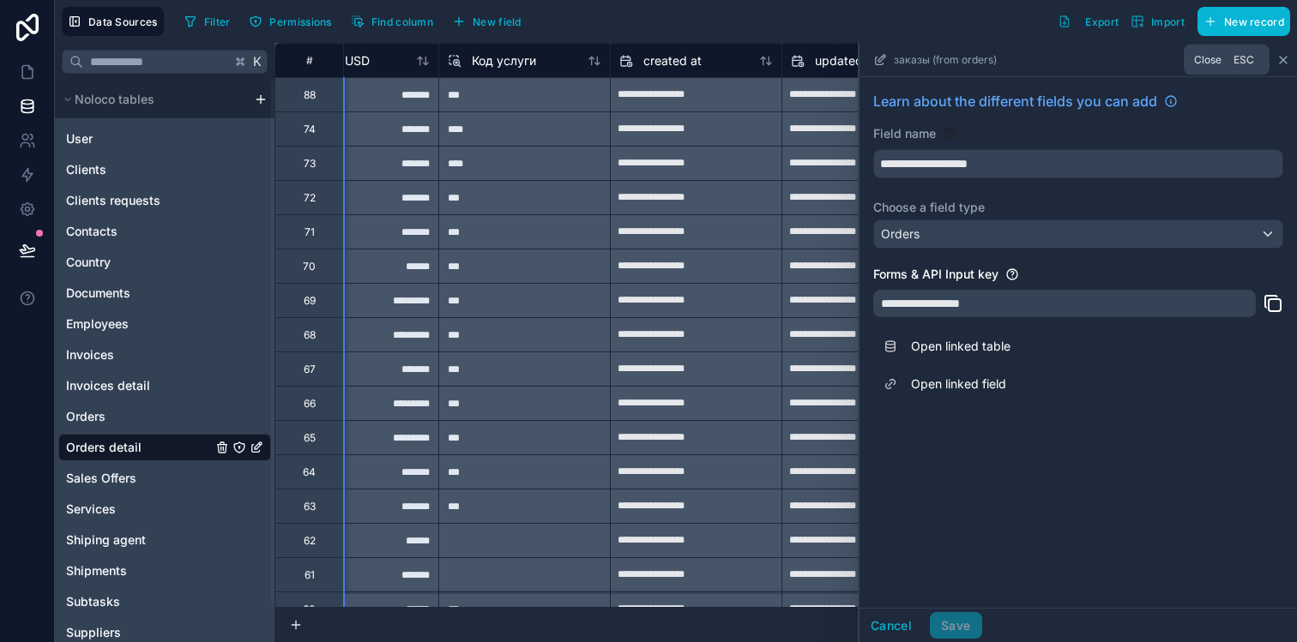
click at [1285, 59] on icon at bounding box center [1283, 60] width 14 height 14
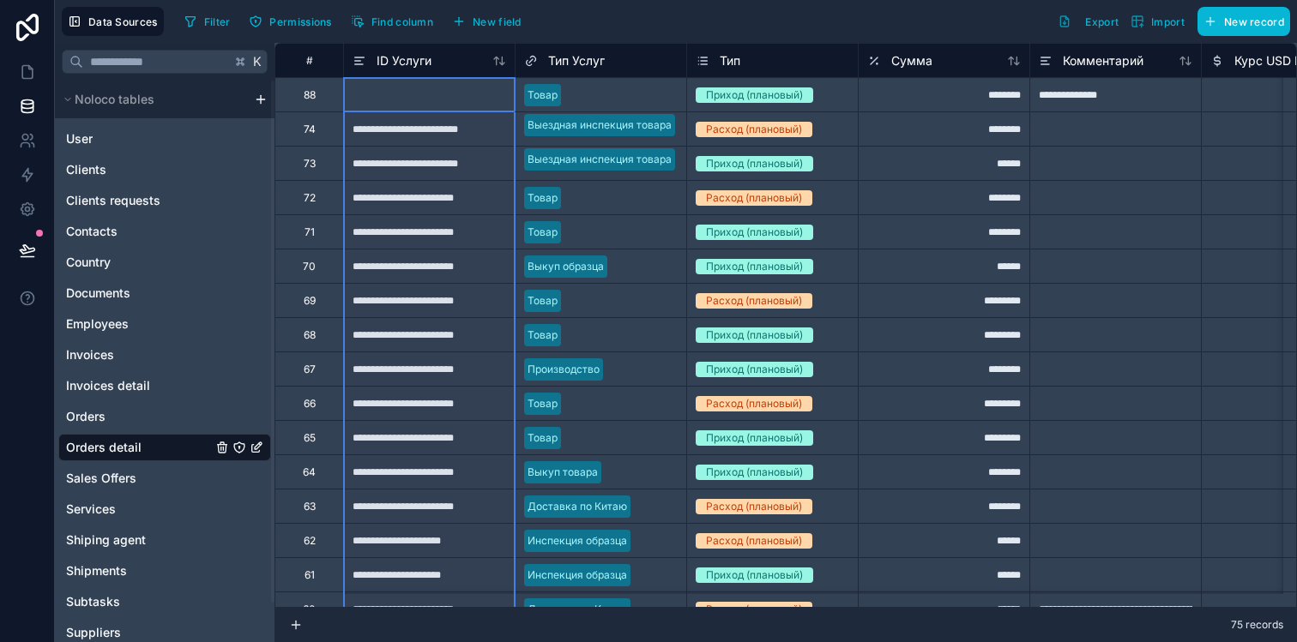
click at [440, 73] on div "ID Услуги" at bounding box center [429, 60] width 172 height 34
click at [403, 73] on div "ID Услуги" at bounding box center [429, 60] width 172 height 34
click at [403, 65] on span "ID Услуги" at bounding box center [404, 60] width 55 height 17
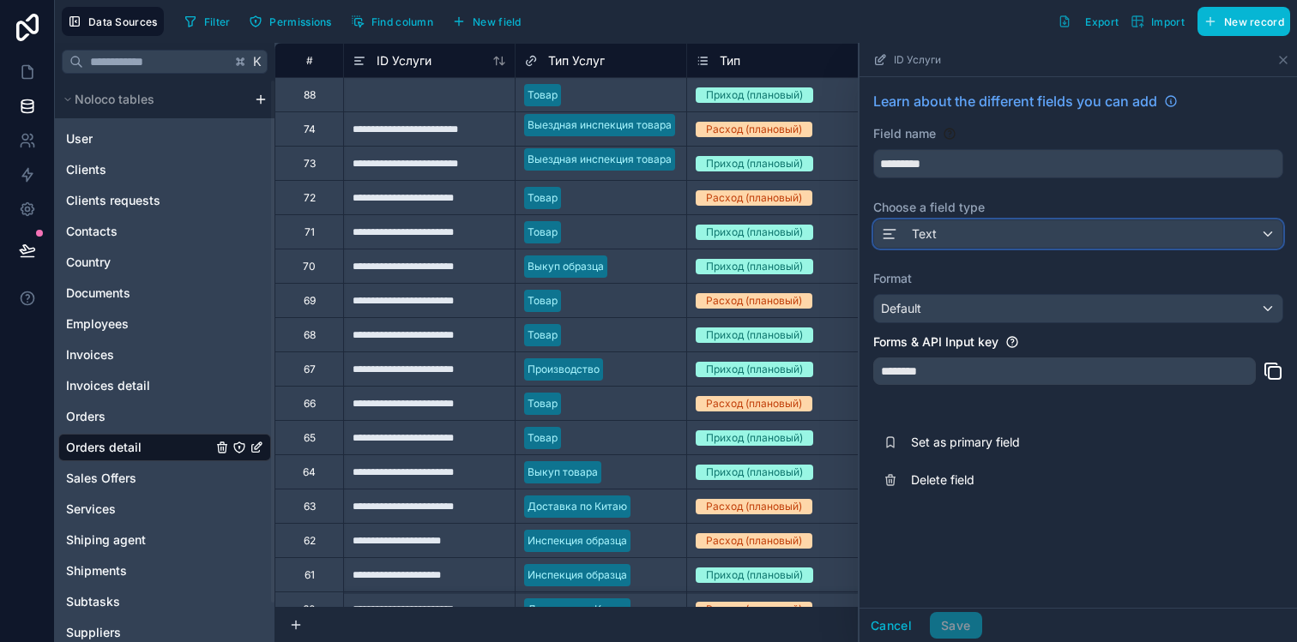
click at [943, 233] on div "Text" at bounding box center [1078, 233] width 408 height 27
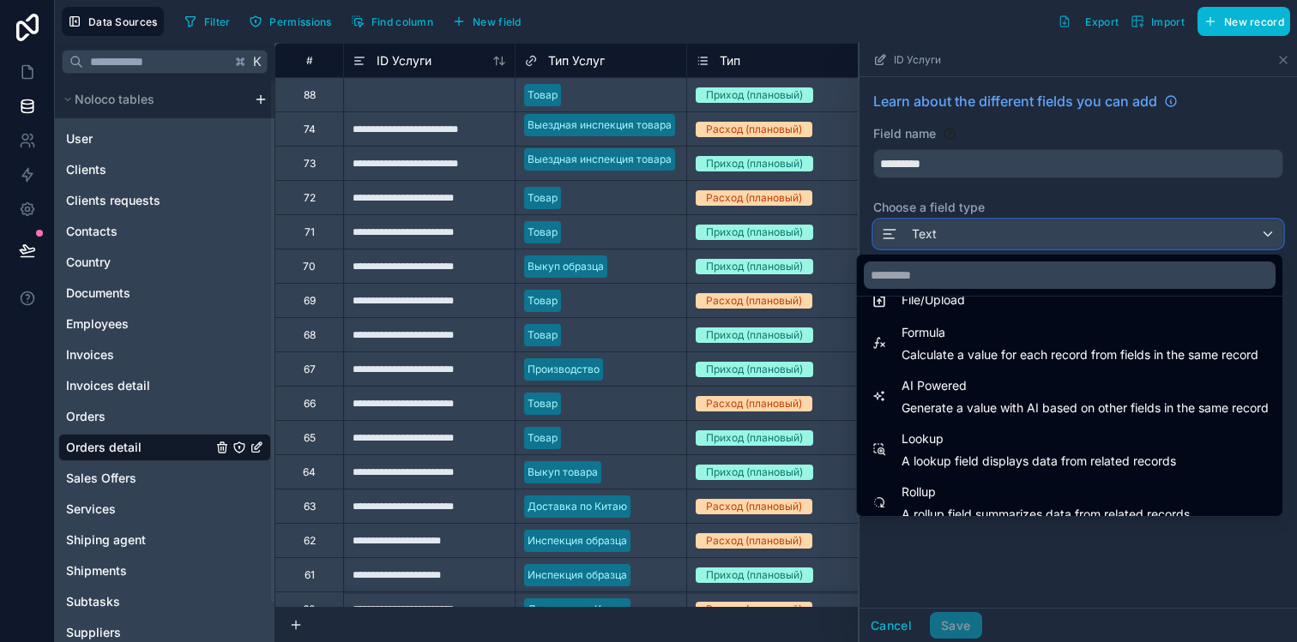
scroll to position [497, 0]
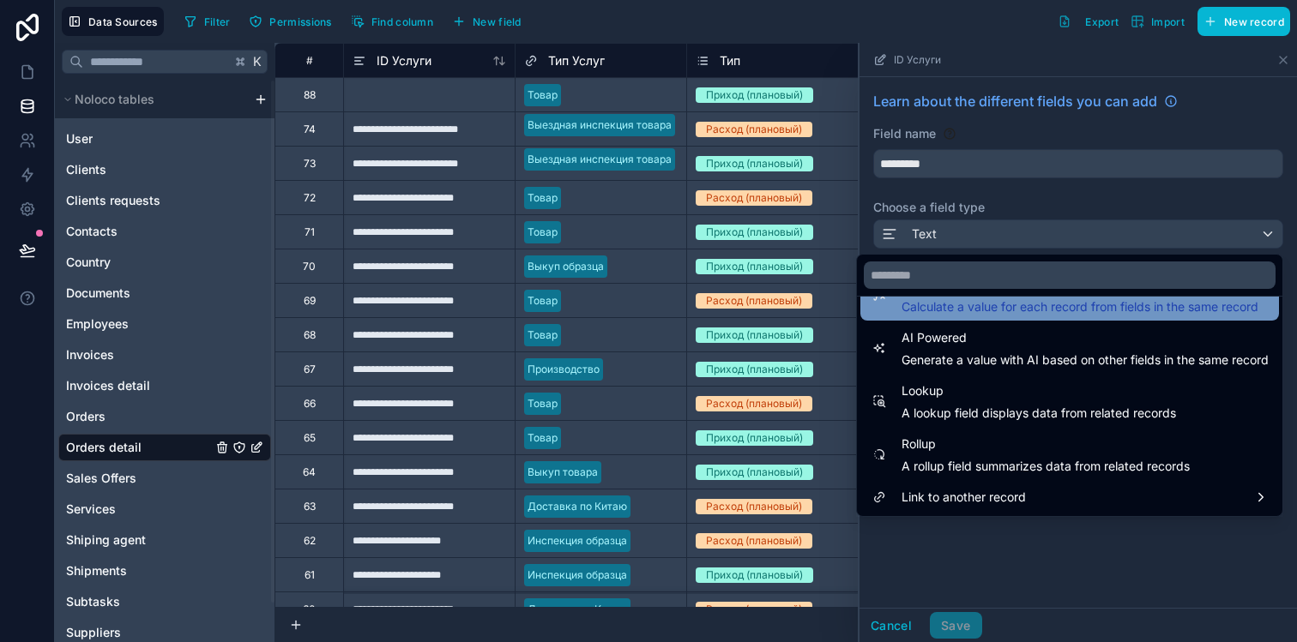
click at [968, 315] on span "Calculate a value for each record from fields in the same record" at bounding box center [1079, 306] width 357 height 17
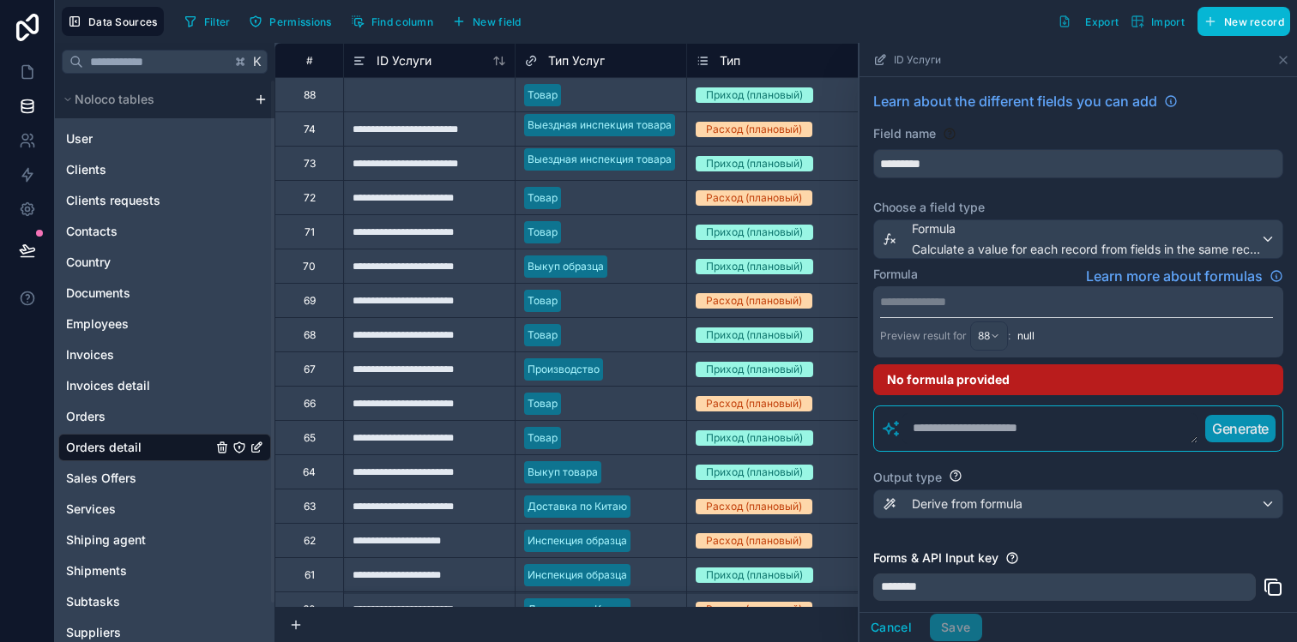
click at [1009, 306] on p "**********" at bounding box center [1076, 301] width 393 height 17
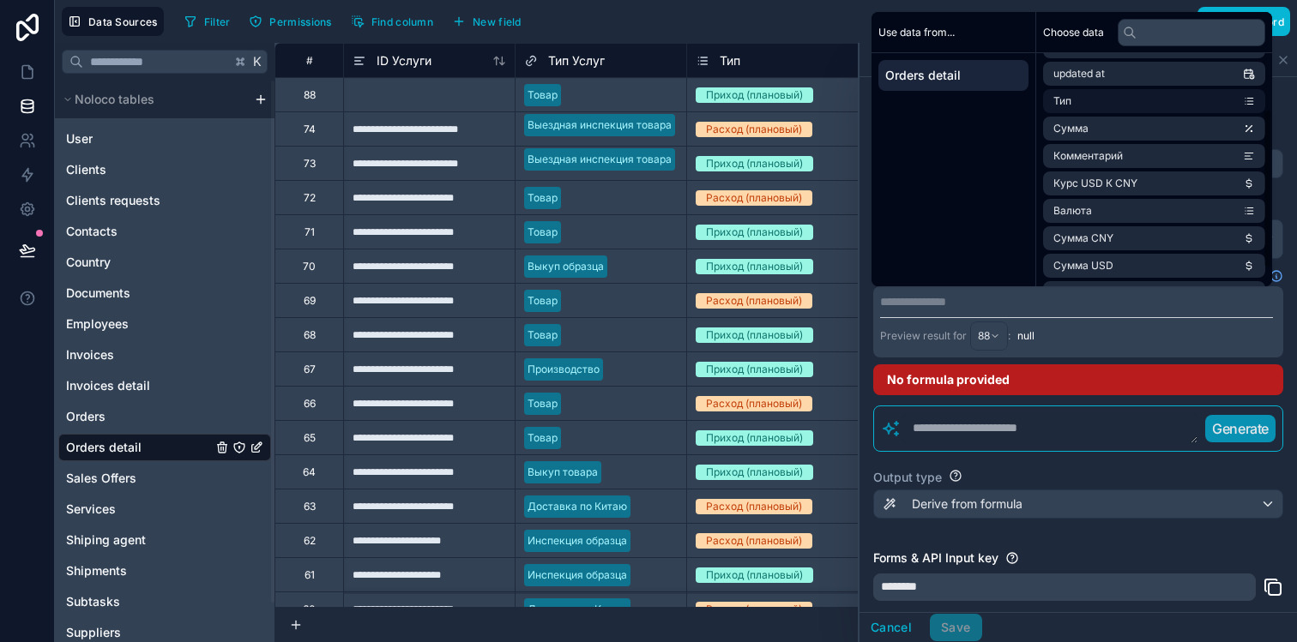
scroll to position [106, 0]
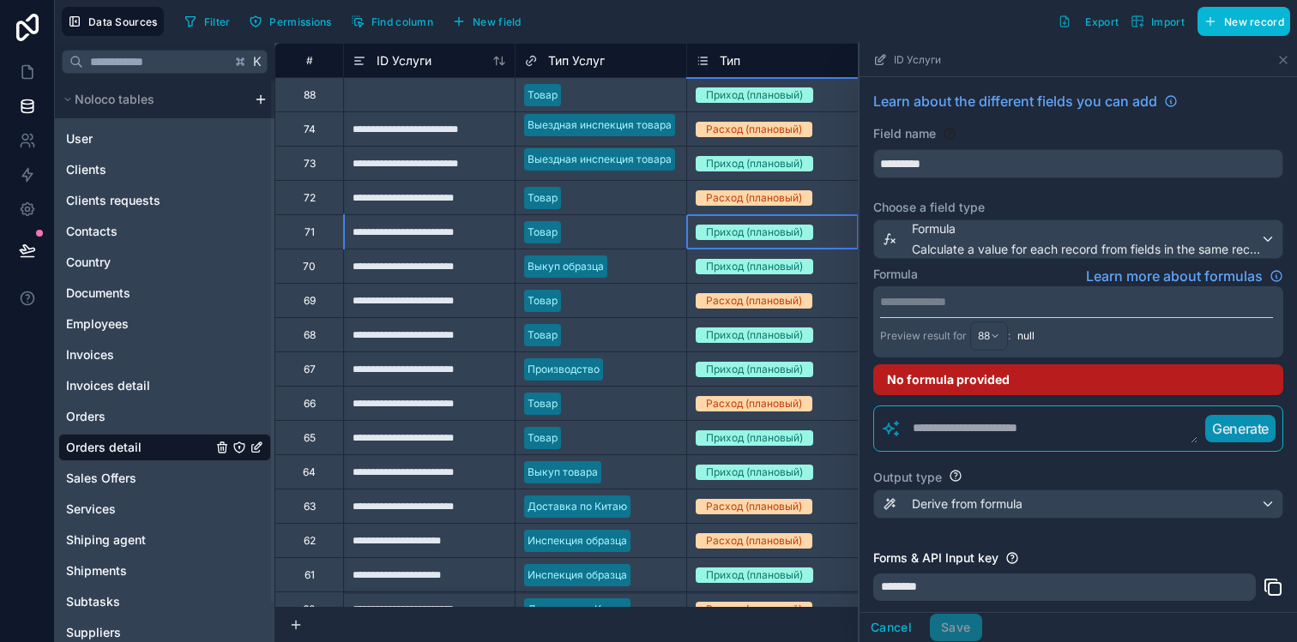
click at [841, 242] on div "Приход (плановый)" at bounding box center [772, 231] width 171 height 33
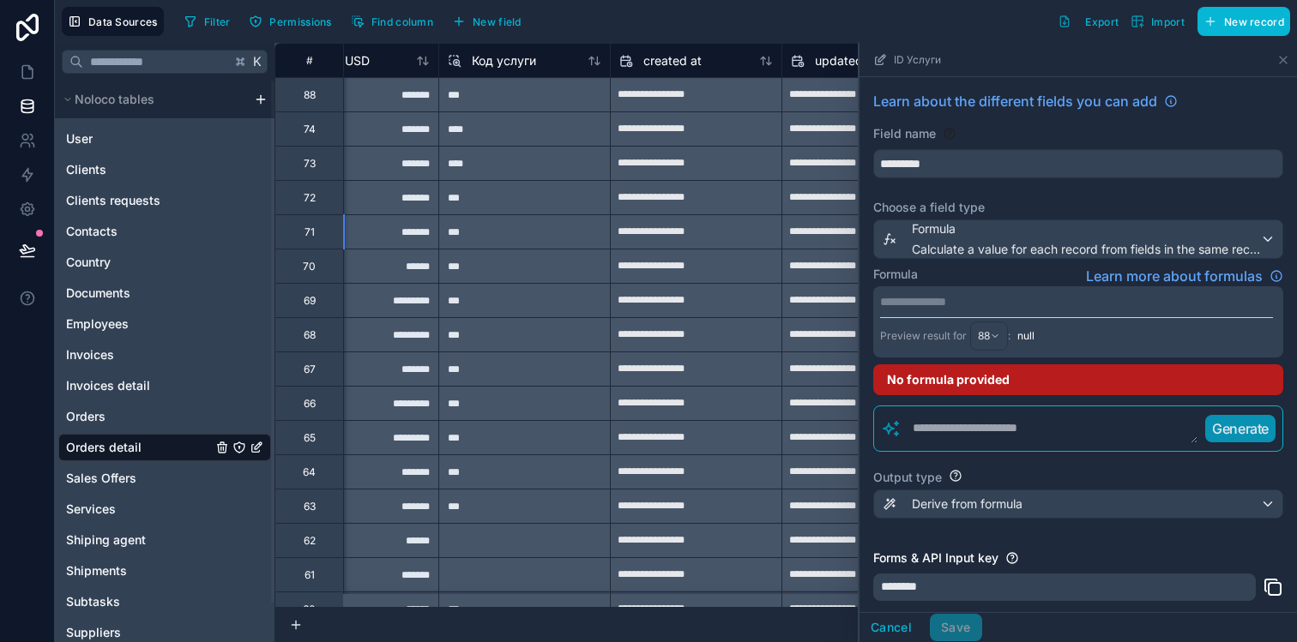
scroll to position [0, 1453]
click at [975, 169] on input "*********" at bounding box center [1078, 163] width 408 height 27
type input "*"
click at [873, 149] on button "*****" at bounding box center [1078, 163] width 410 height 29
click at [873, 149] on button "**********" at bounding box center [1078, 163] width 410 height 29
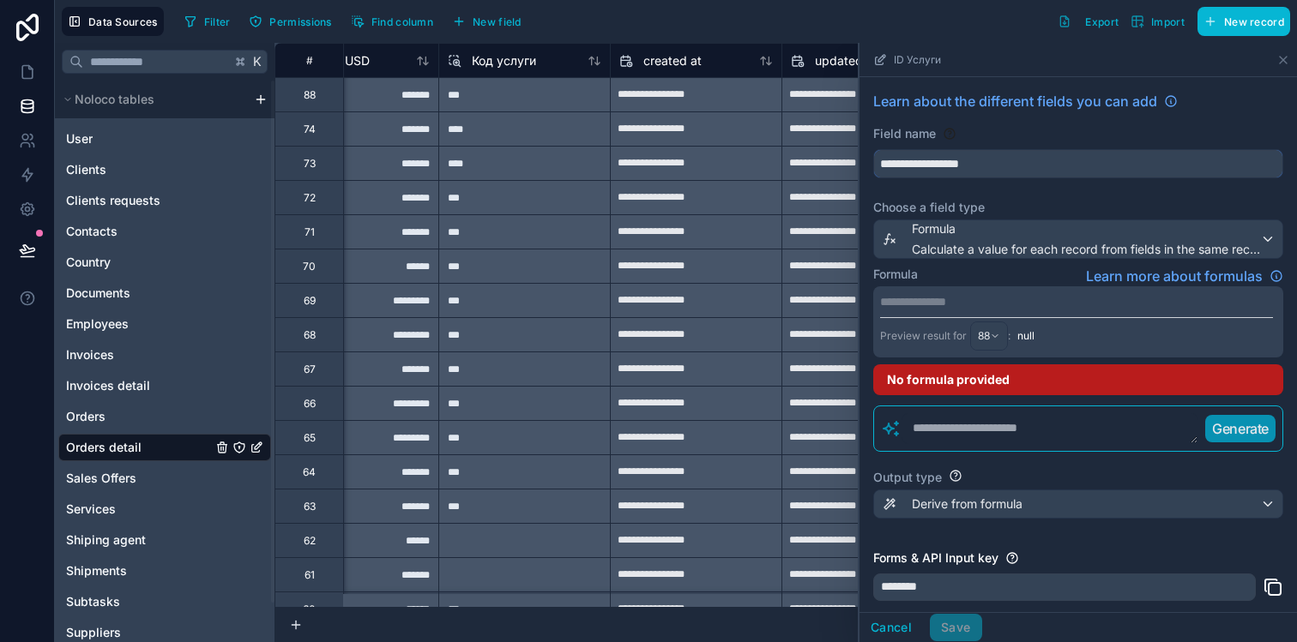
click at [873, 149] on button "**********" at bounding box center [1078, 163] width 410 height 29
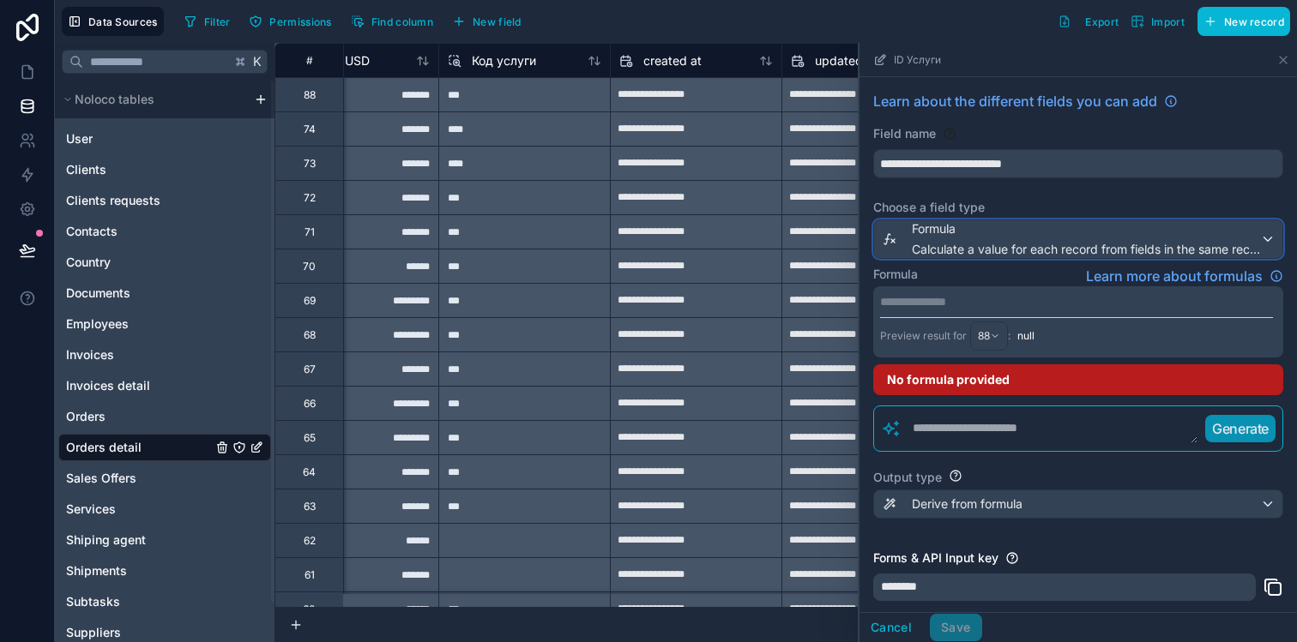
click at [998, 242] on span "Calculate a value for each record from fields in the same record" at bounding box center [1086, 249] width 348 height 17
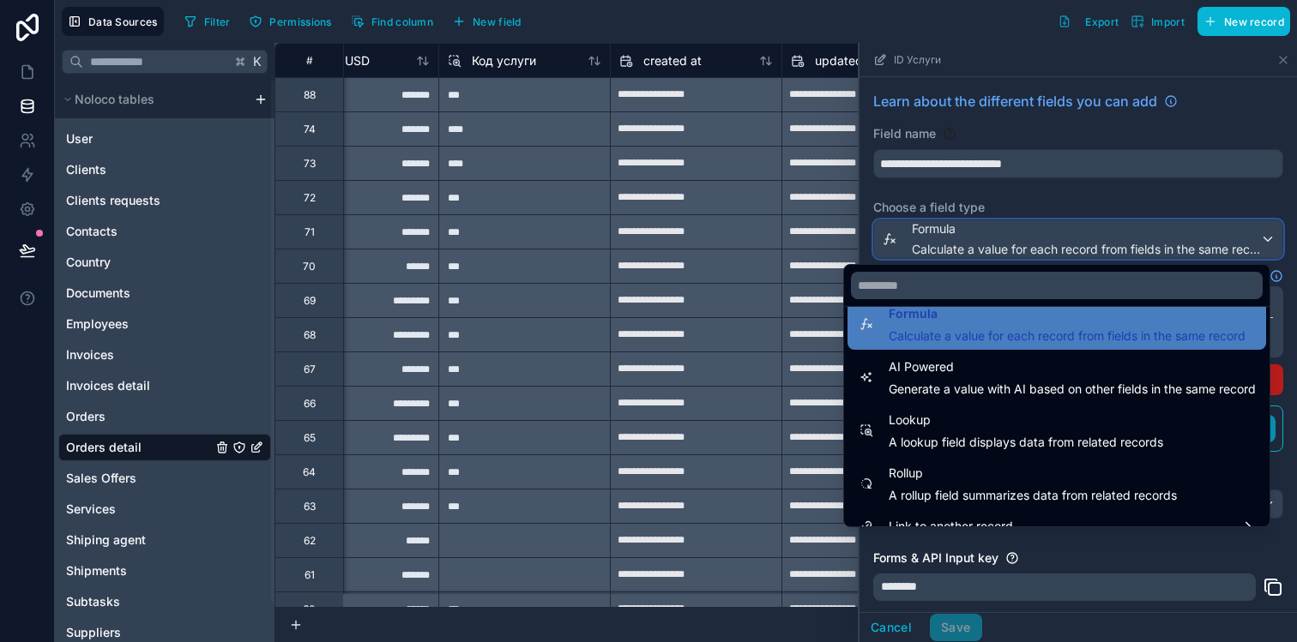
scroll to position [497, 0]
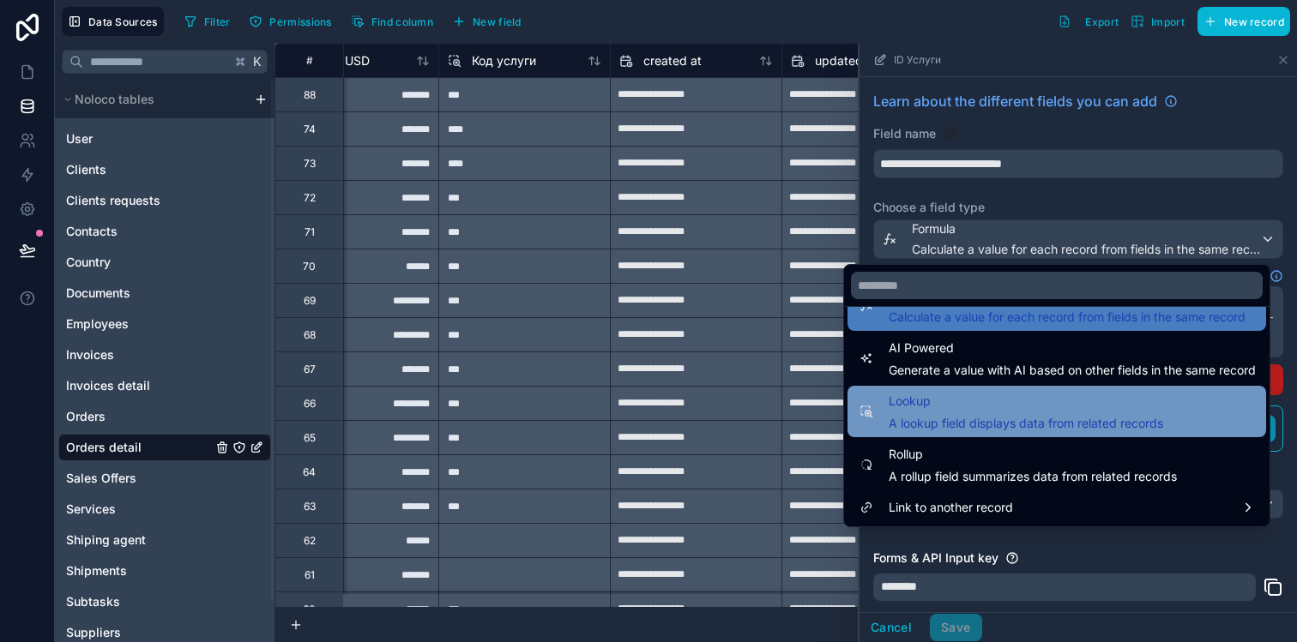
click at [960, 412] on div "Lookup A lookup field displays data from related records" at bounding box center [1026, 411] width 274 height 41
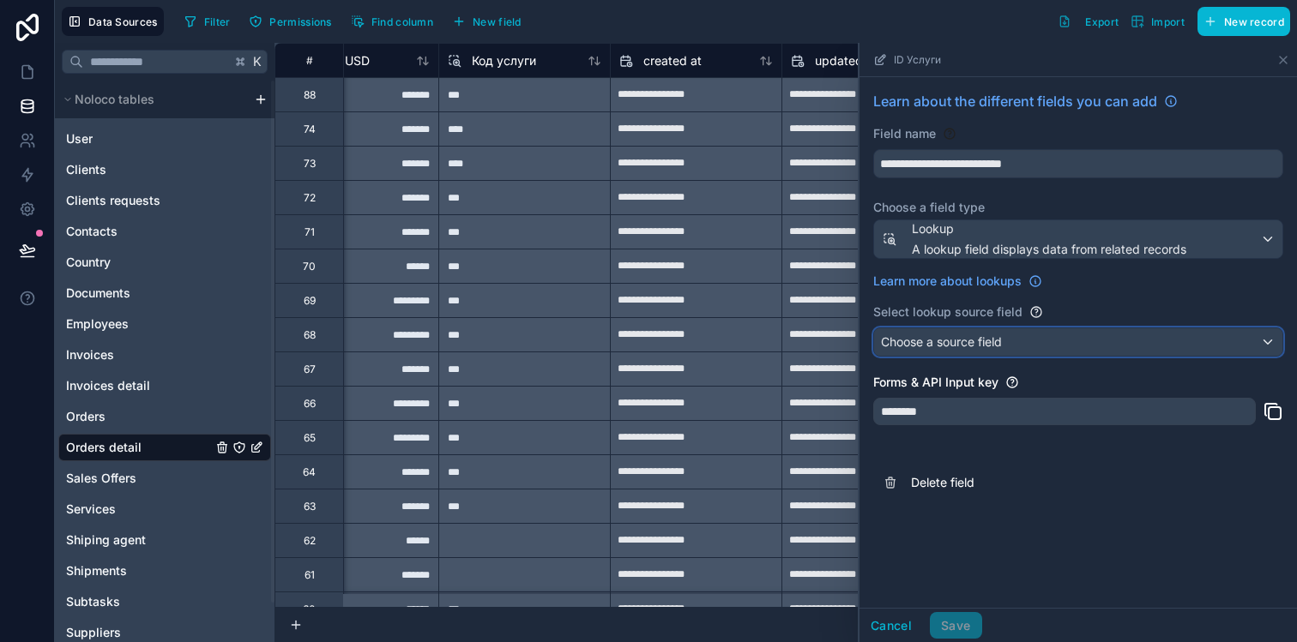
click at [973, 328] on div "Choose a source field" at bounding box center [1078, 341] width 408 height 27
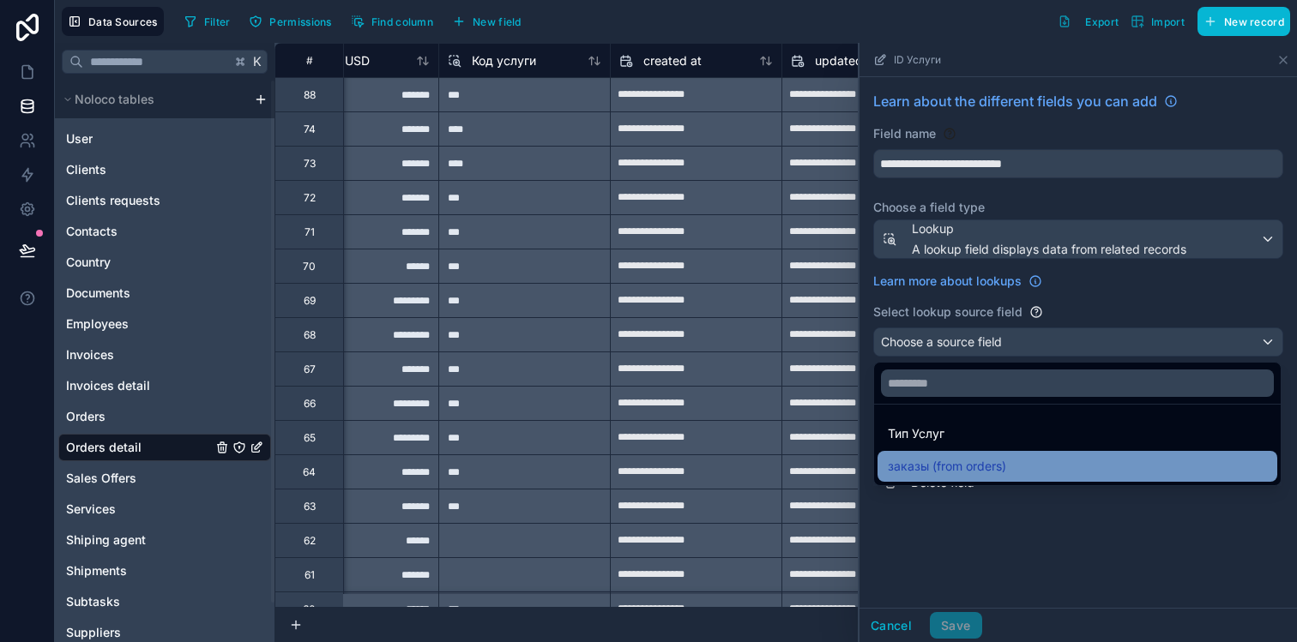
click at [975, 461] on span "заказы (from orders)" at bounding box center [947, 466] width 118 height 21
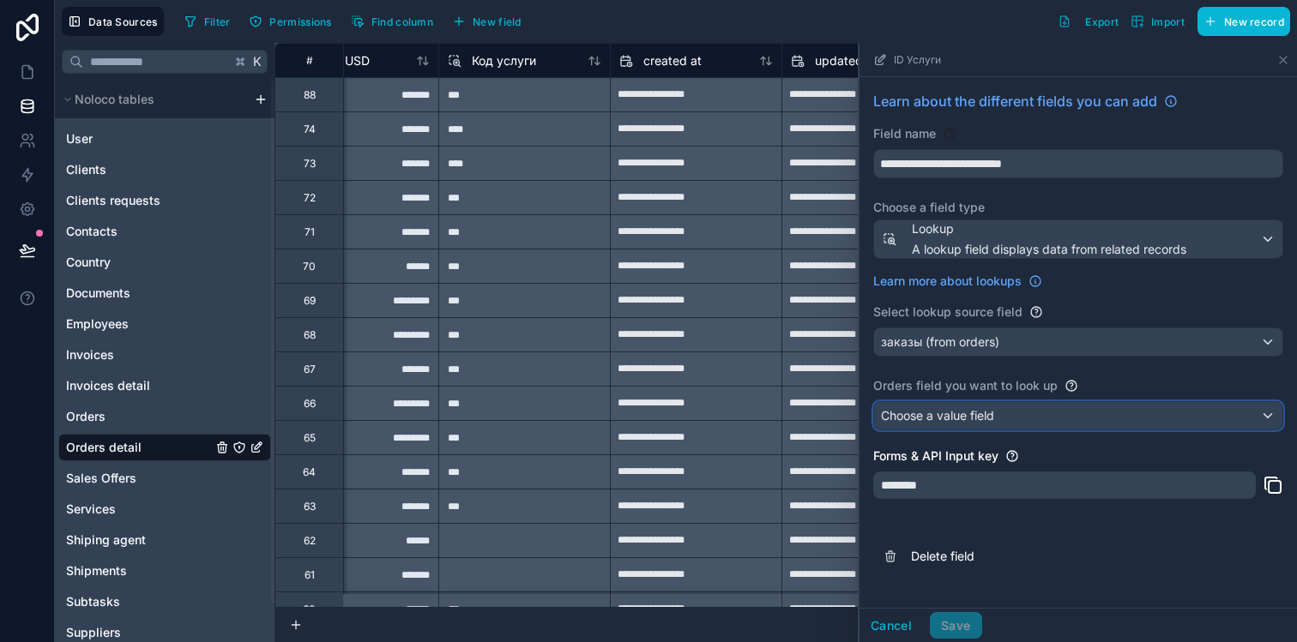
click at [993, 426] on div "Choose a value field" at bounding box center [1078, 415] width 408 height 27
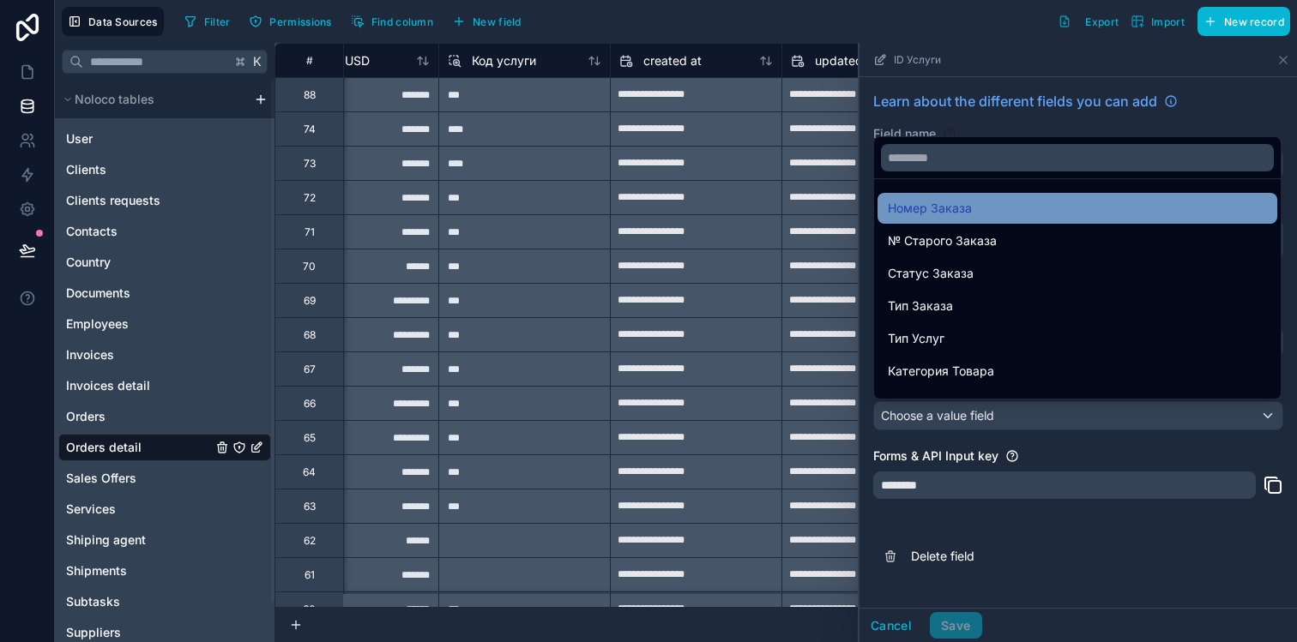
click at [1009, 220] on div "Номер Заказа" at bounding box center [1077, 208] width 400 height 31
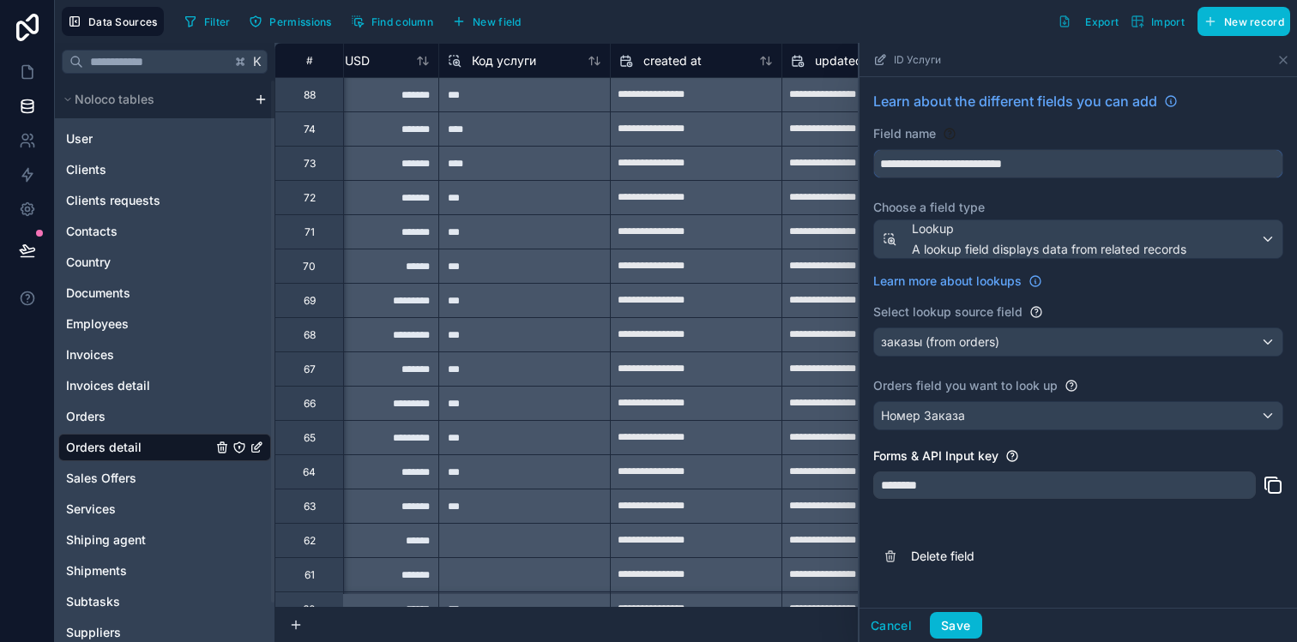
drag, startPoint x: 1053, startPoint y: 159, endPoint x: 963, endPoint y: 164, distance: 90.2
click at [963, 164] on input "**********" at bounding box center [1078, 163] width 408 height 27
click at [873, 149] on button "**********" at bounding box center [1078, 163] width 410 height 29
type input "**********"
click at [955, 624] on button "Save" at bounding box center [955, 625] width 51 height 27
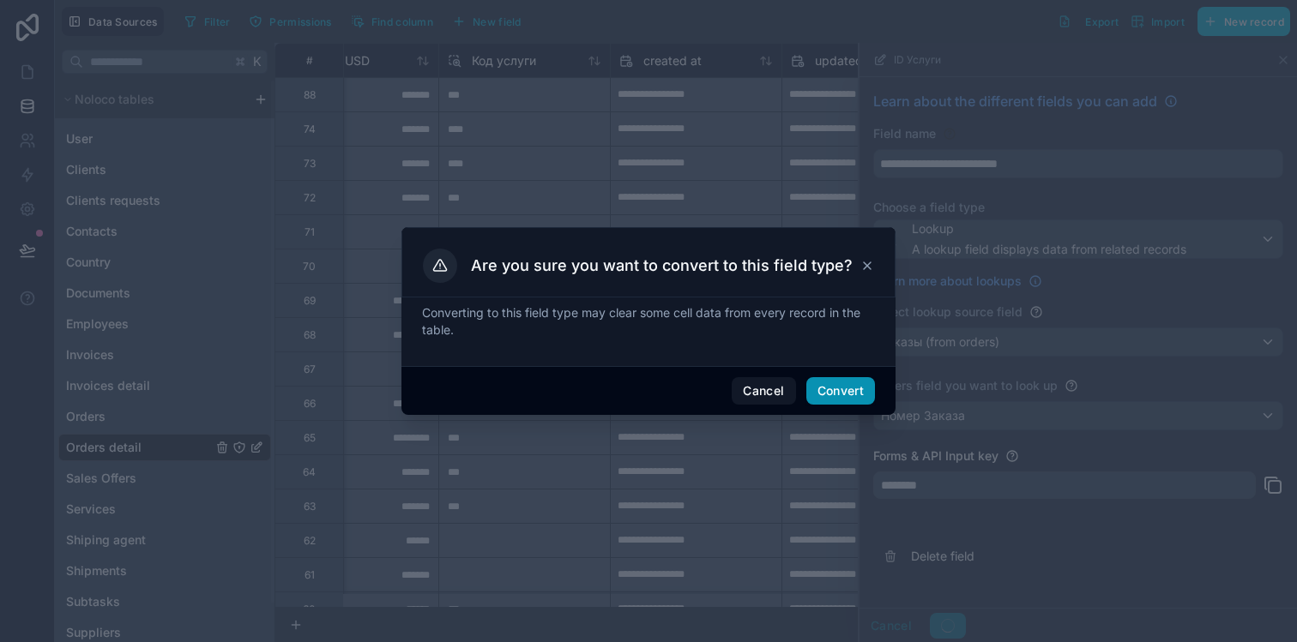
click at [844, 401] on button "Convert" at bounding box center [840, 390] width 69 height 27
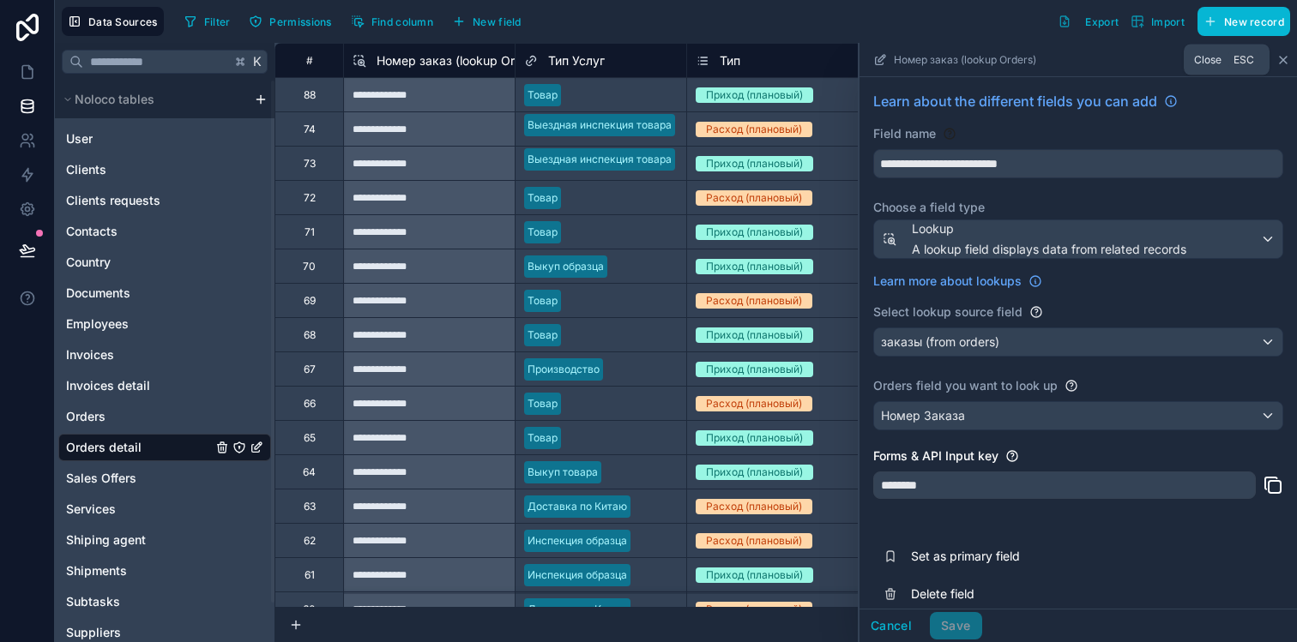
click at [1276, 58] on icon at bounding box center [1283, 60] width 14 height 14
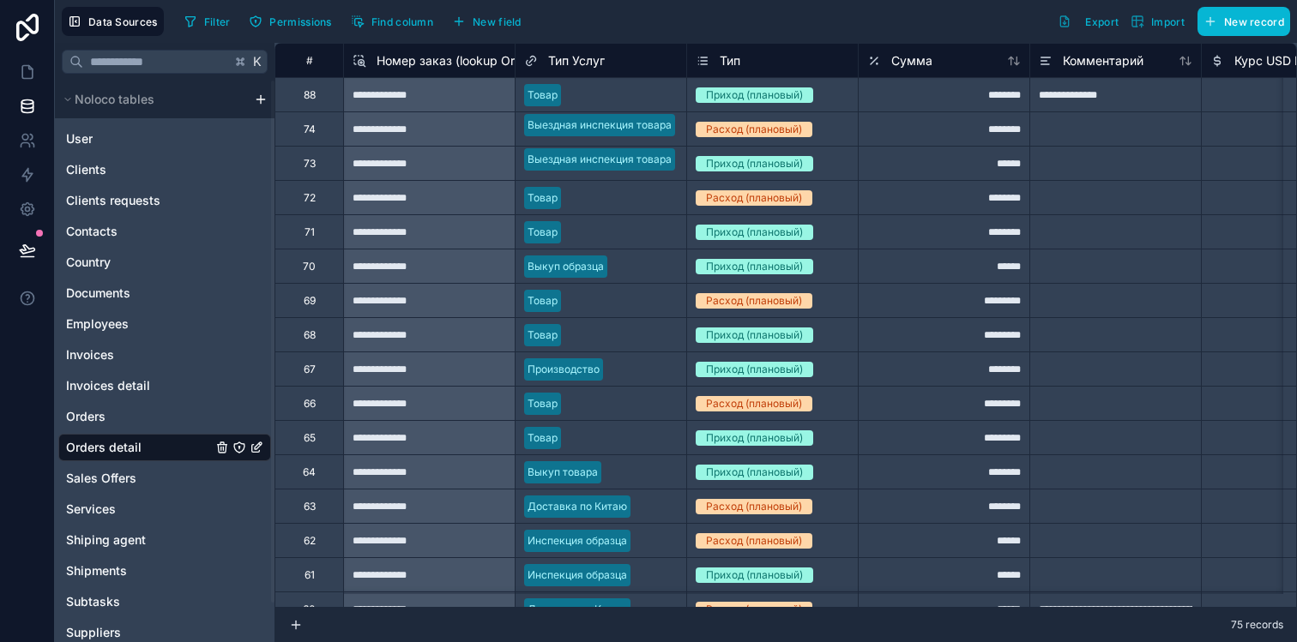
click at [429, 57] on span "Номер заказ (lookup Orders)" at bounding box center [460, 60] width 167 height 17
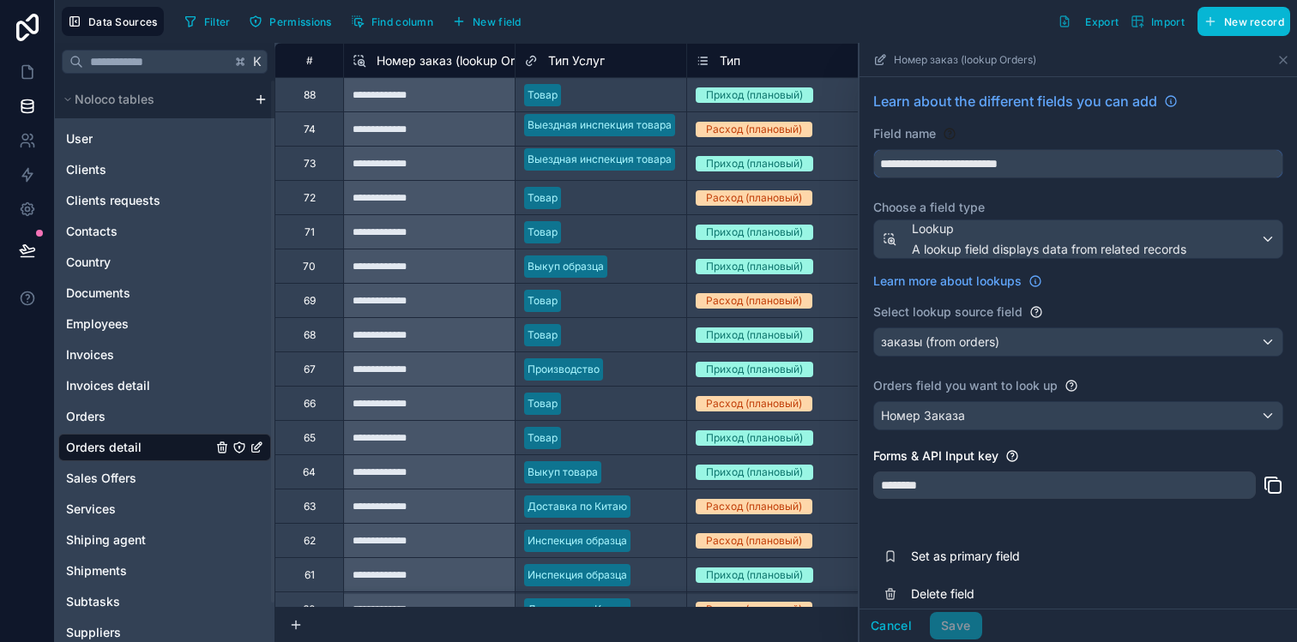
drag, startPoint x: 1054, startPoint y: 163, endPoint x: 856, endPoint y: 164, distance: 198.1
click at [856, 164] on div "**********" at bounding box center [785, 342] width 1022 height 599
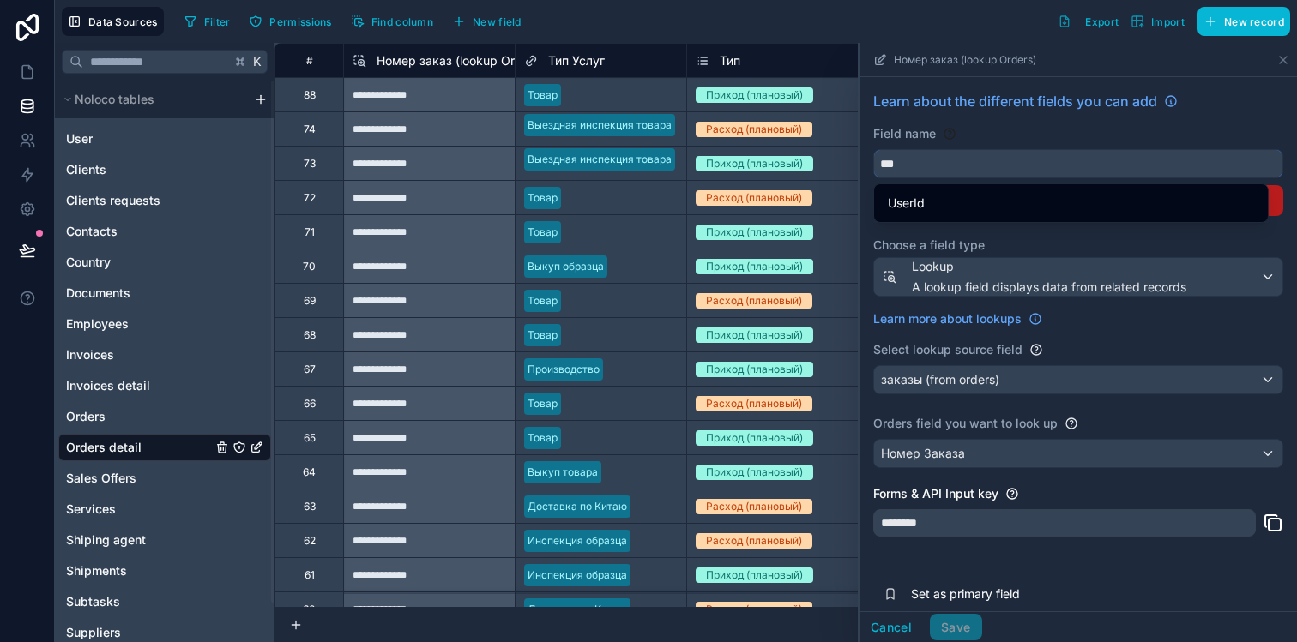
click at [873, 149] on button "**" at bounding box center [1078, 163] width 410 height 29
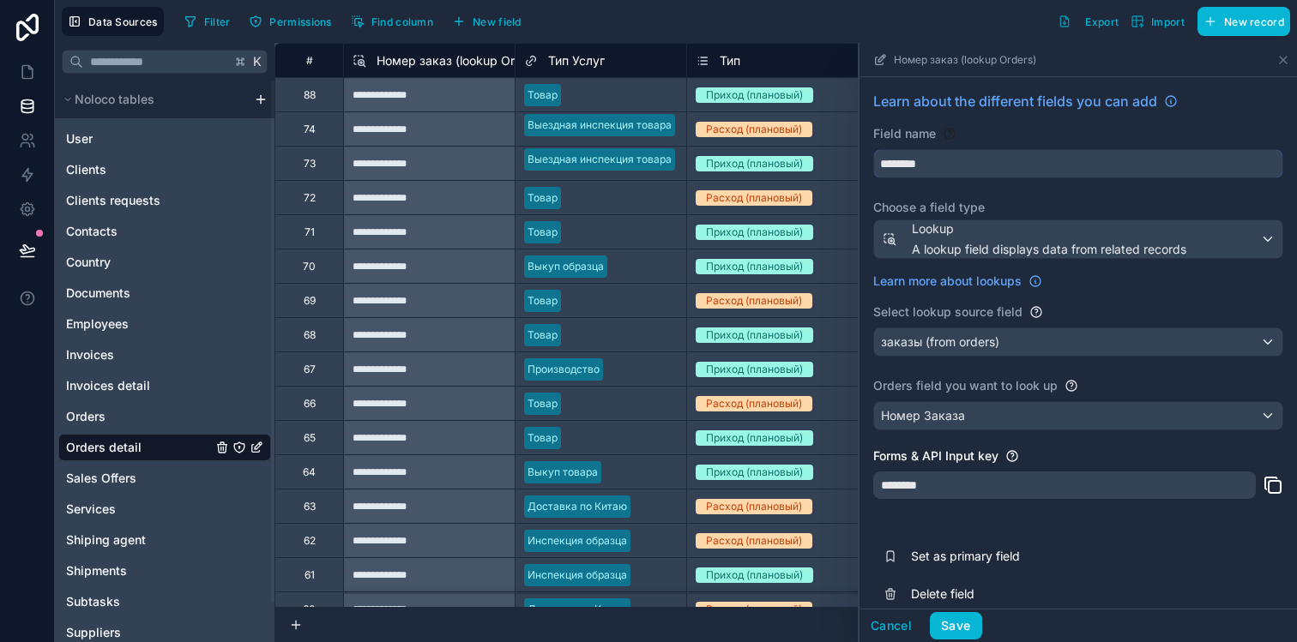
click at [873, 149] on button "*******" at bounding box center [1078, 163] width 410 height 29
type input "**********"
click at [986, 133] on div "Field name" at bounding box center [1078, 133] width 410 height 17
click at [993, 346] on span "заказы (from orders)" at bounding box center [940, 342] width 118 height 17
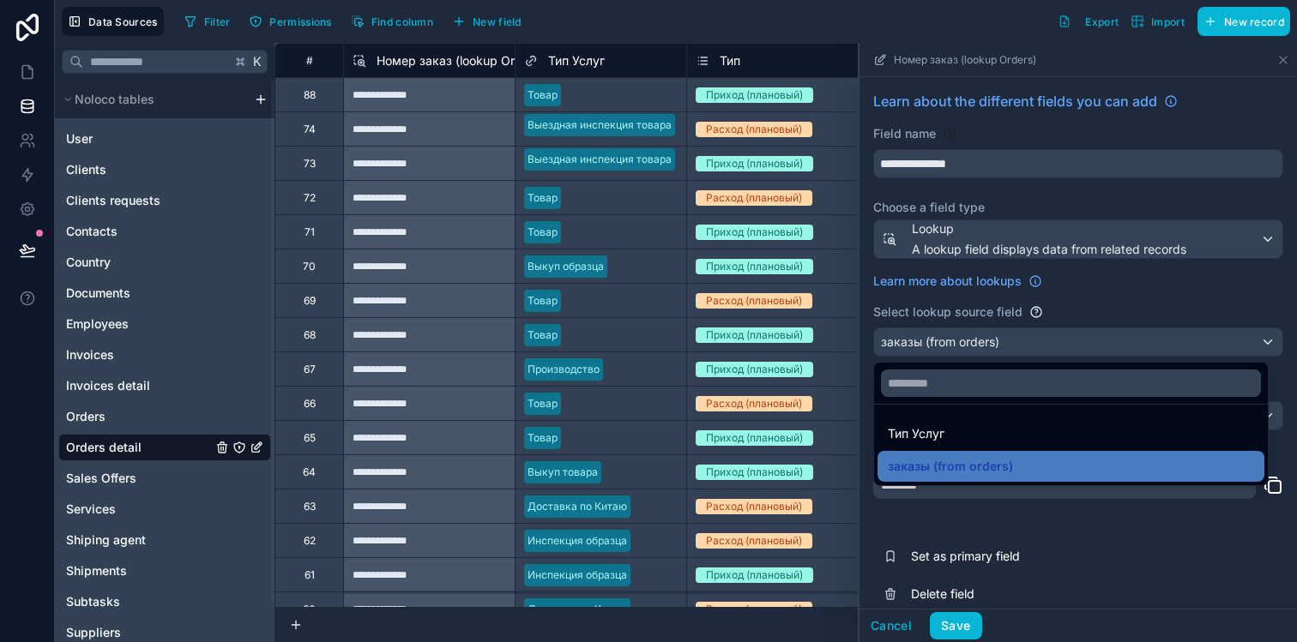
click at [969, 398] on div at bounding box center [1071, 383] width 394 height 41
click at [977, 239] on div at bounding box center [1077, 342] width 437 height 599
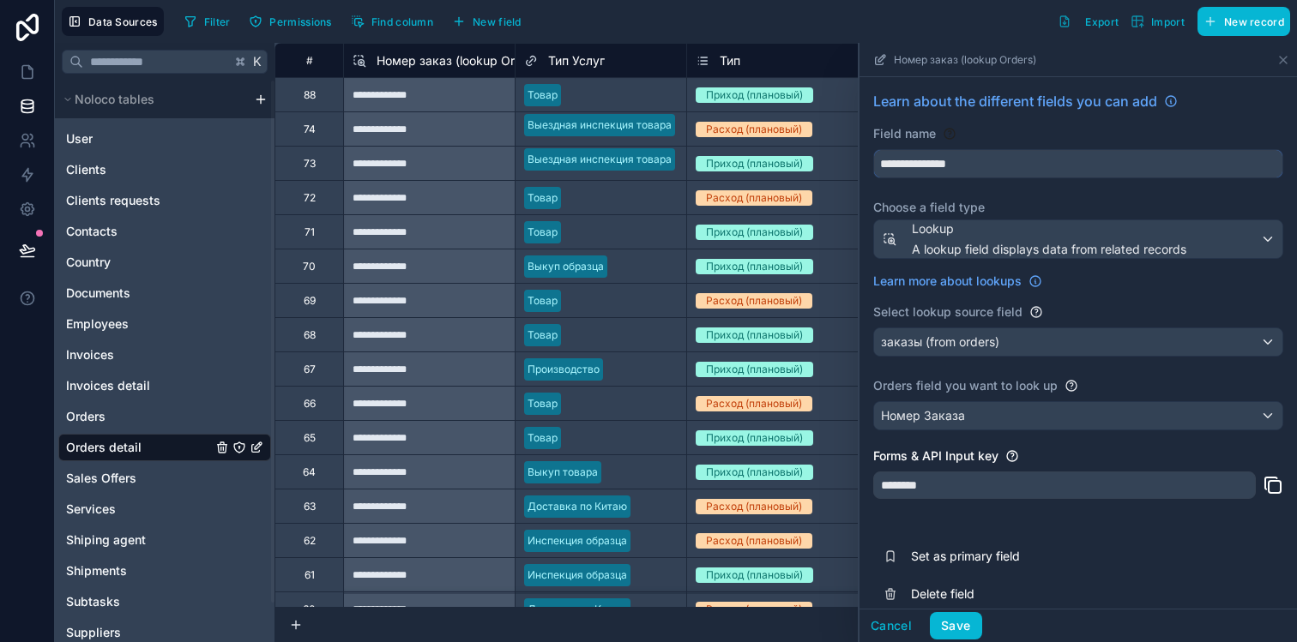
click at [961, 163] on input "**********" at bounding box center [1078, 163] width 408 height 27
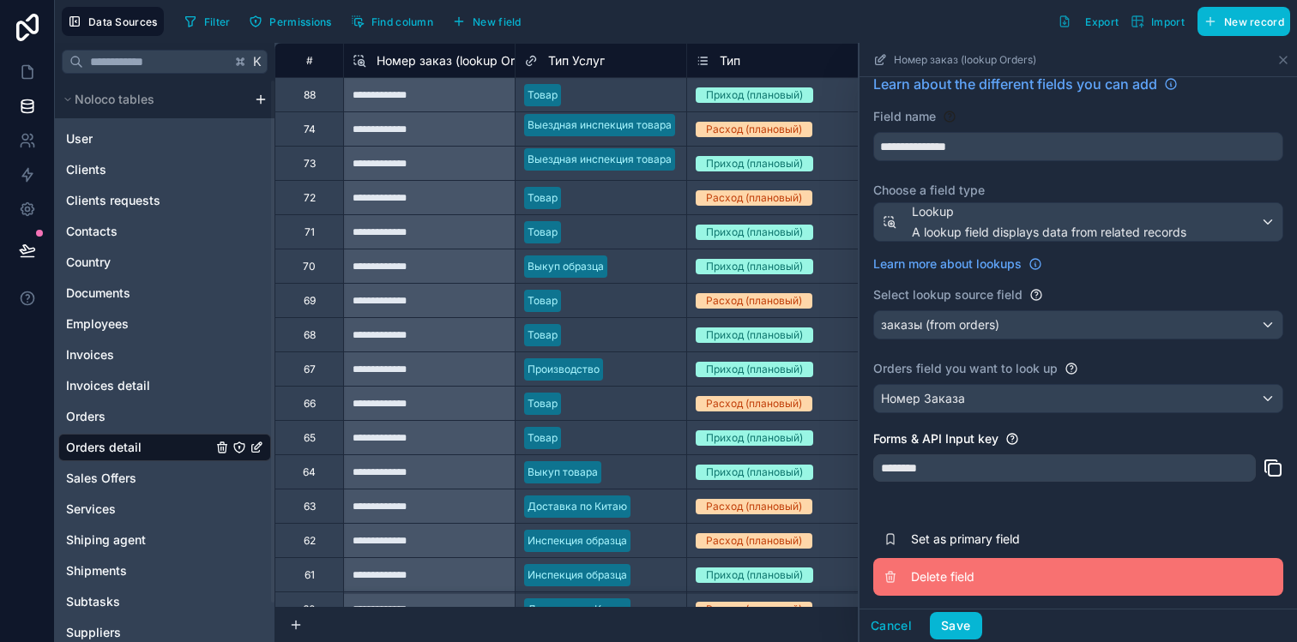
click at [938, 563] on button "Delete field" at bounding box center [1078, 577] width 410 height 38
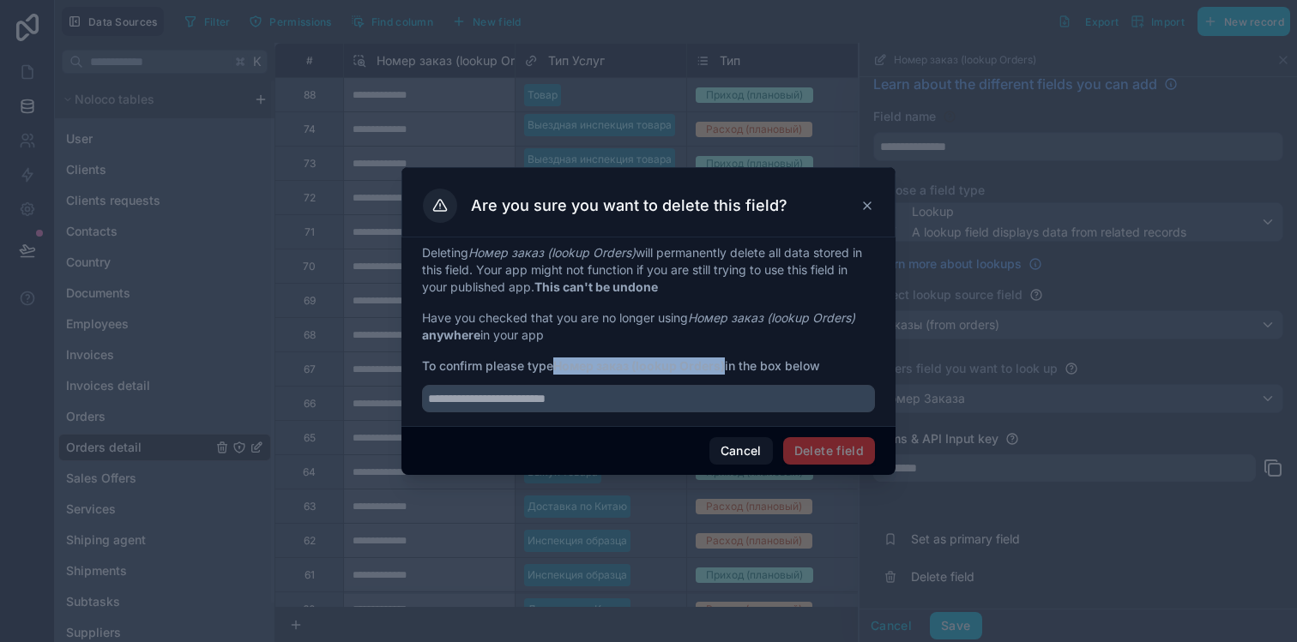
drag, startPoint x: 559, startPoint y: 360, endPoint x: 727, endPoint y: 367, distance: 168.2
click at [725, 366] on strong "Номер заказ (lookup Orders)" at bounding box center [639, 365] width 172 height 15
click at [468, 128] on div at bounding box center [648, 321] width 1297 height 642
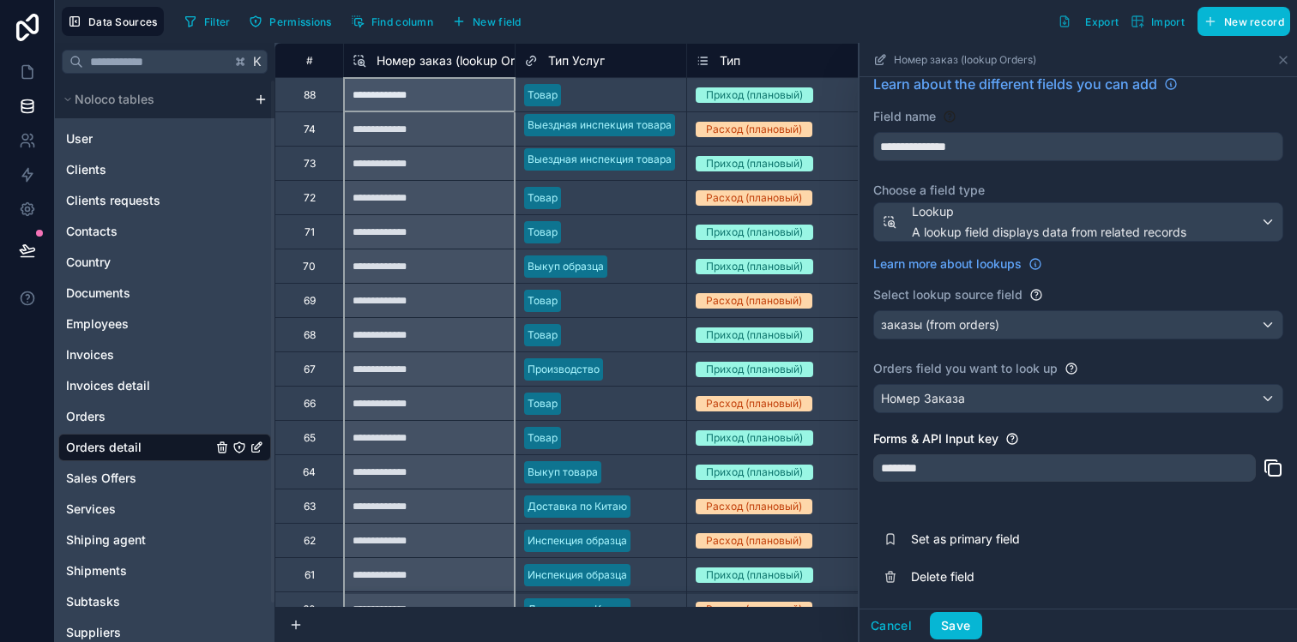
click at [451, 68] on span "Номер заказ (lookup Orders)" at bounding box center [460, 60] width 167 height 17
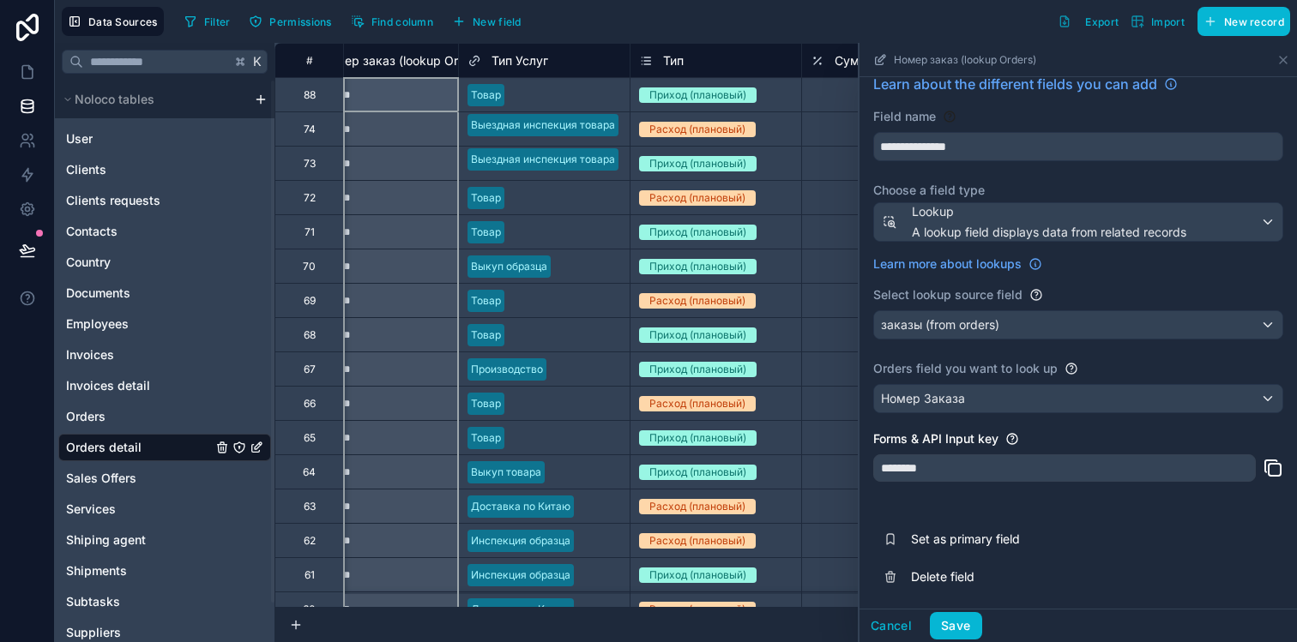
scroll to position [0, 60]
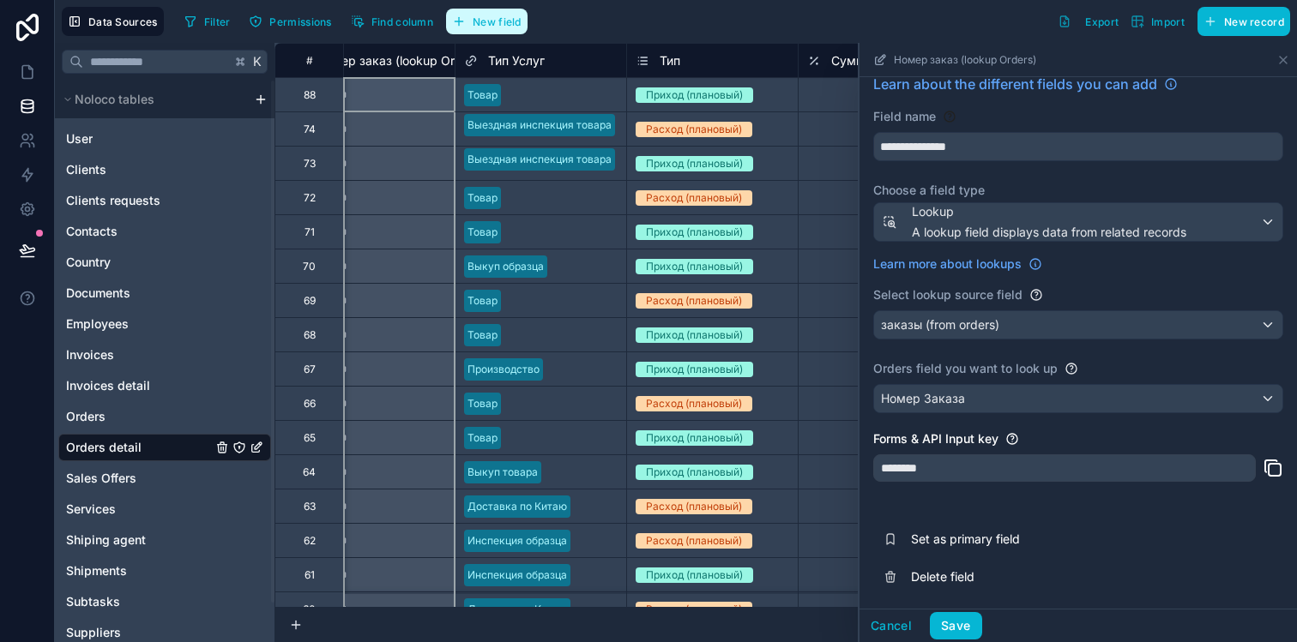
click at [507, 25] on span "New field" at bounding box center [497, 21] width 49 height 13
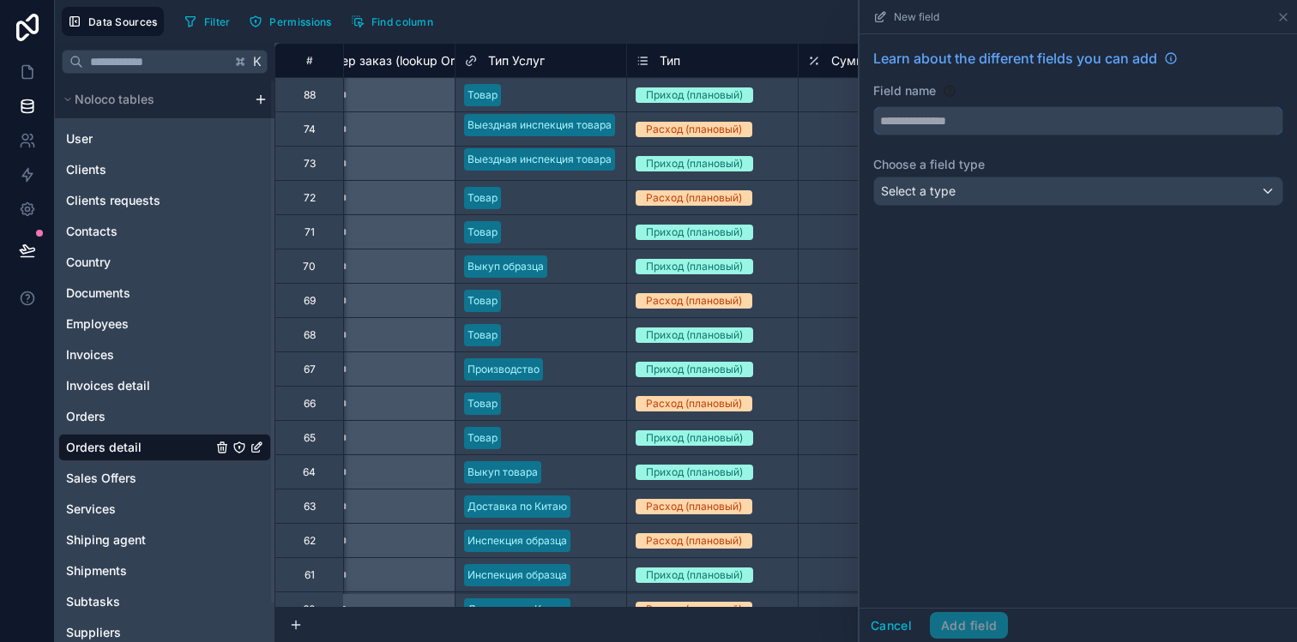
click at [925, 107] on input "text" at bounding box center [1078, 120] width 408 height 27
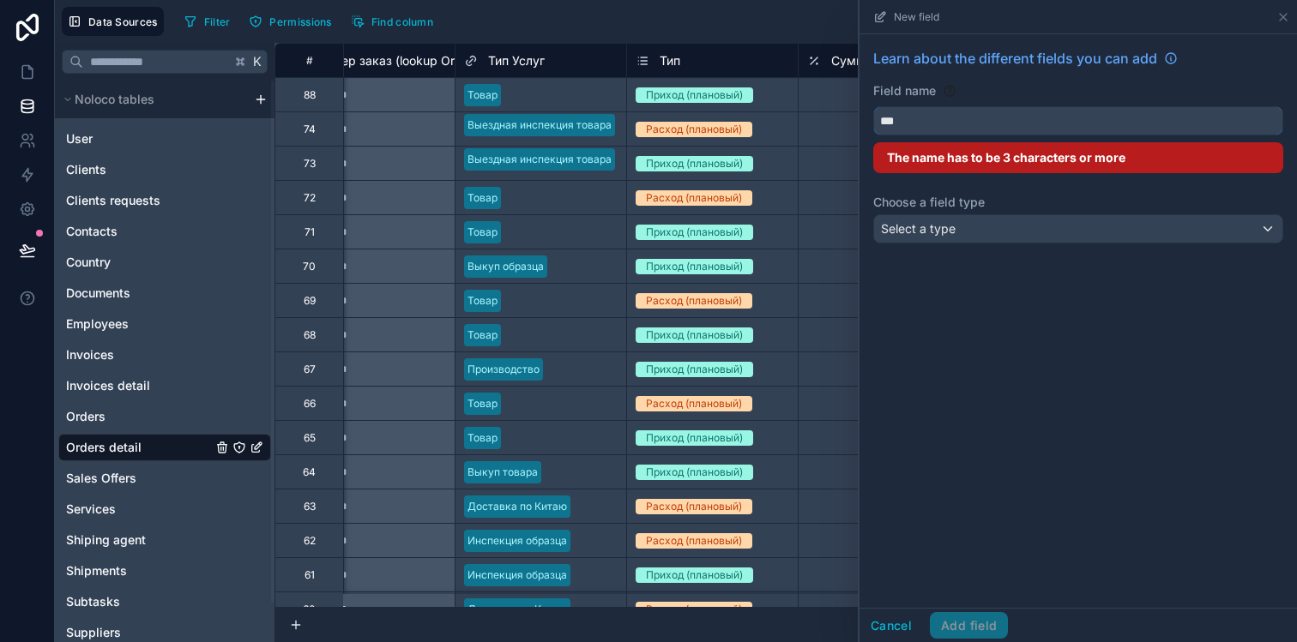
click at [873, 106] on button "**" at bounding box center [1078, 120] width 410 height 29
type input "*"
click at [873, 106] on button "**" at bounding box center [1078, 120] width 410 height 29
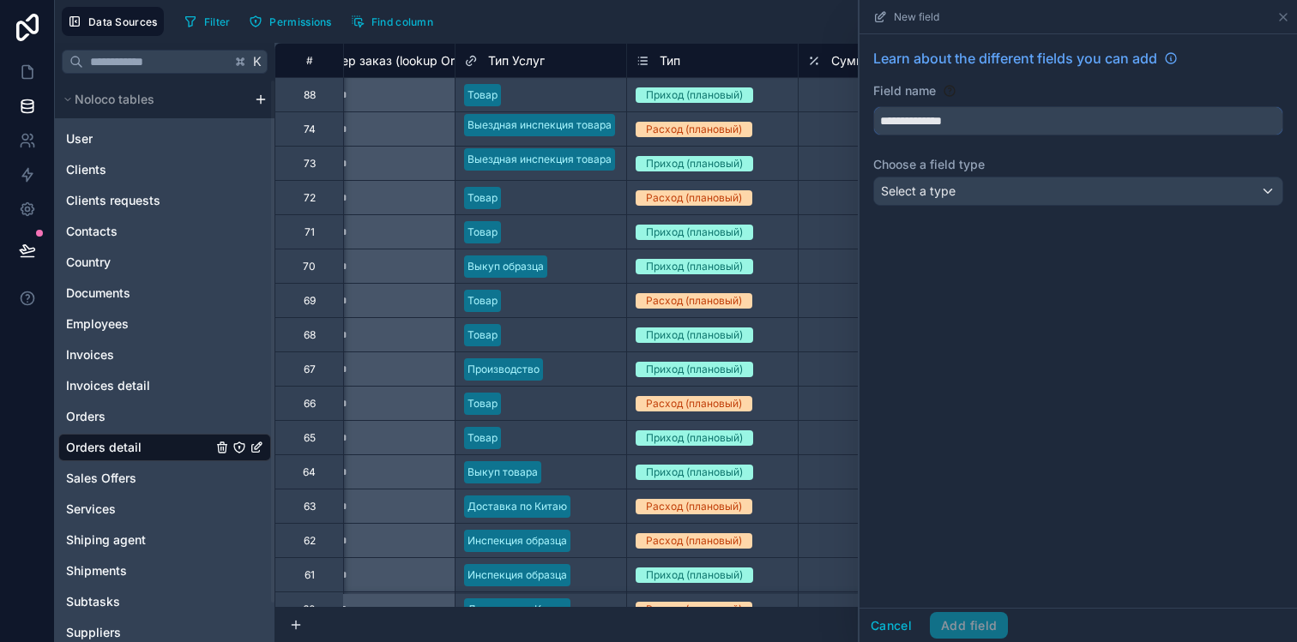
click at [873, 106] on button "**********" at bounding box center [1078, 120] width 410 height 29
type input "**********"
click at [1005, 191] on div "Select a type" at bounding box center [1078, 191] width 408 height 27
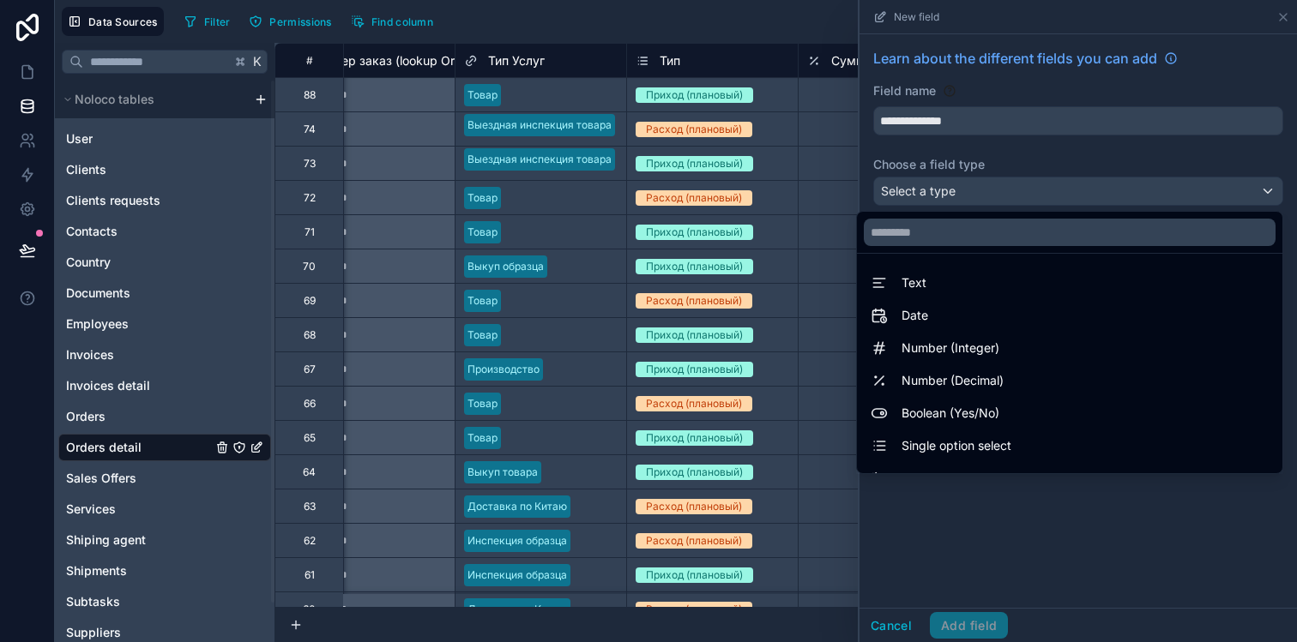
click at [1006, 192] on div at bounding box center [1077, 321] width 437 height 642
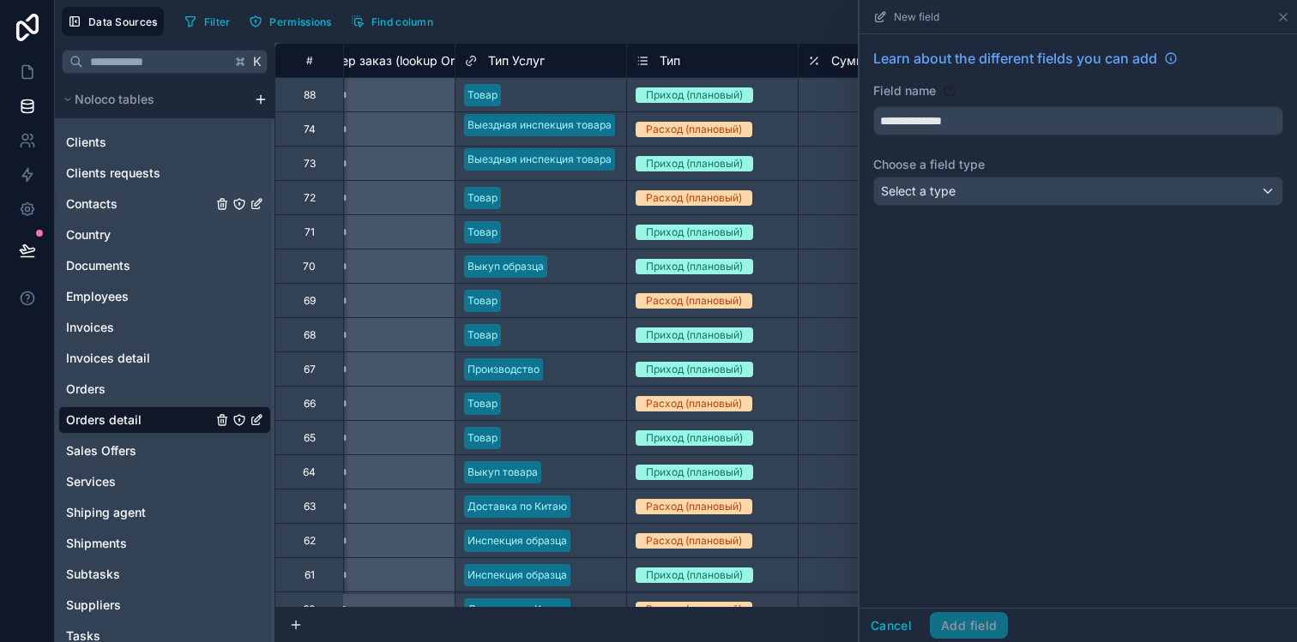
scroll to position [43, 0]
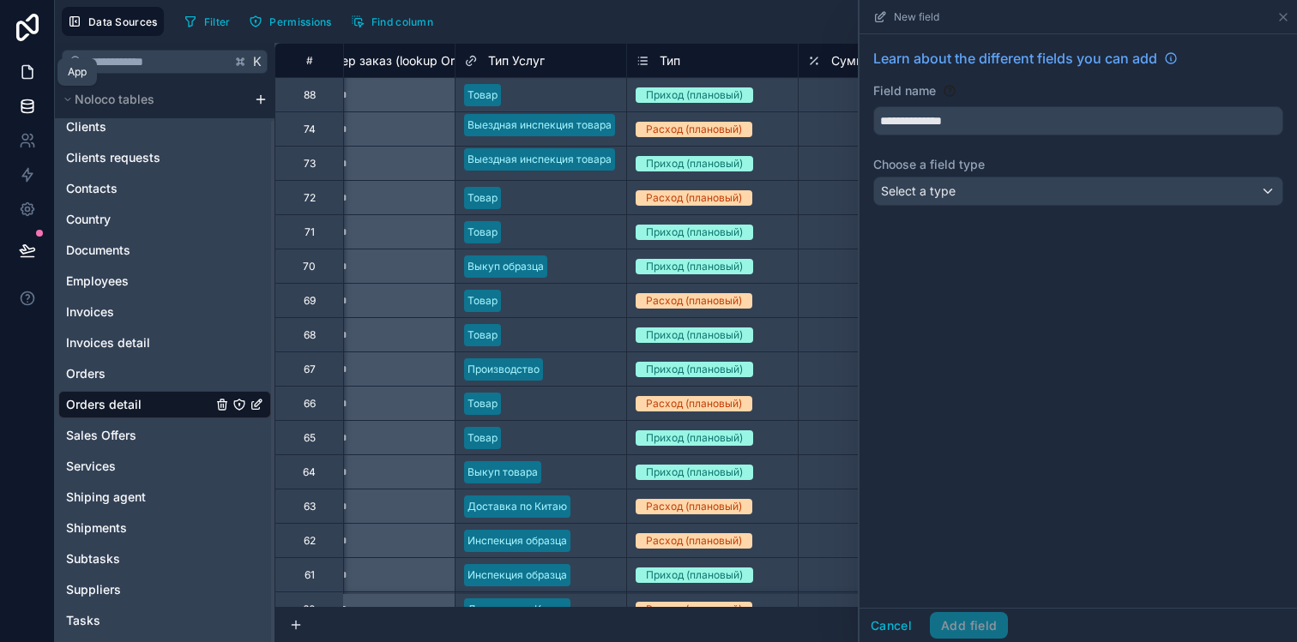
click at [36, 65] on link at bounding box center [27, 72] width 54 height 34
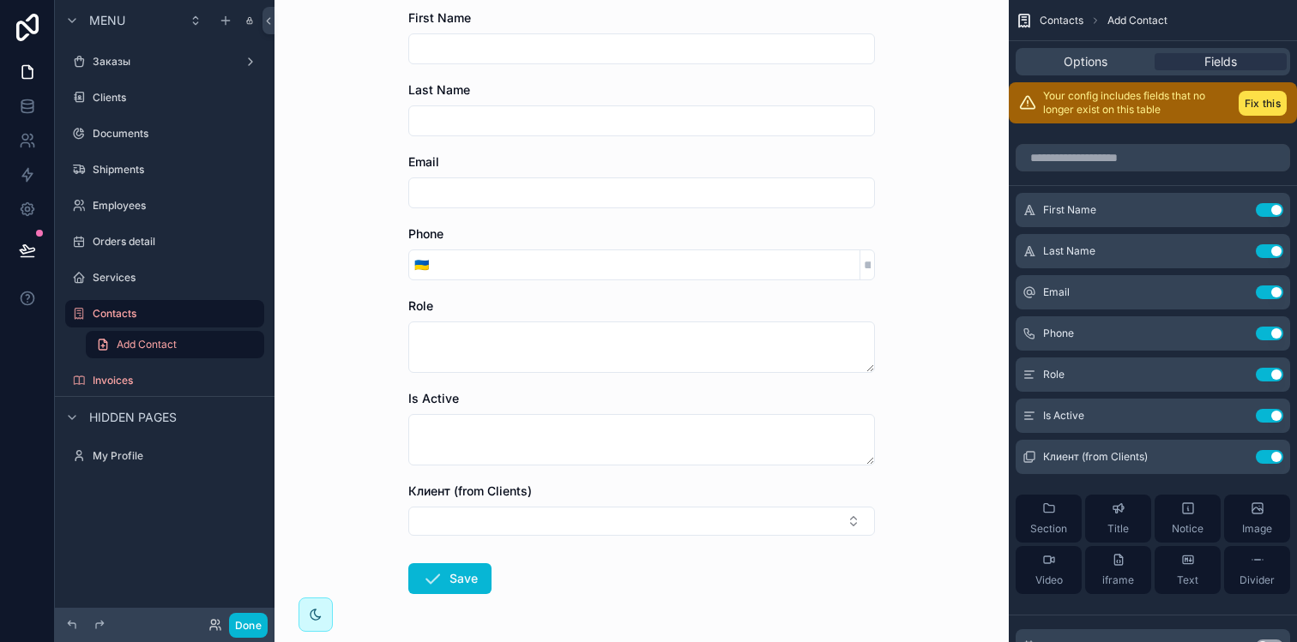
scroll to position [73, 0]
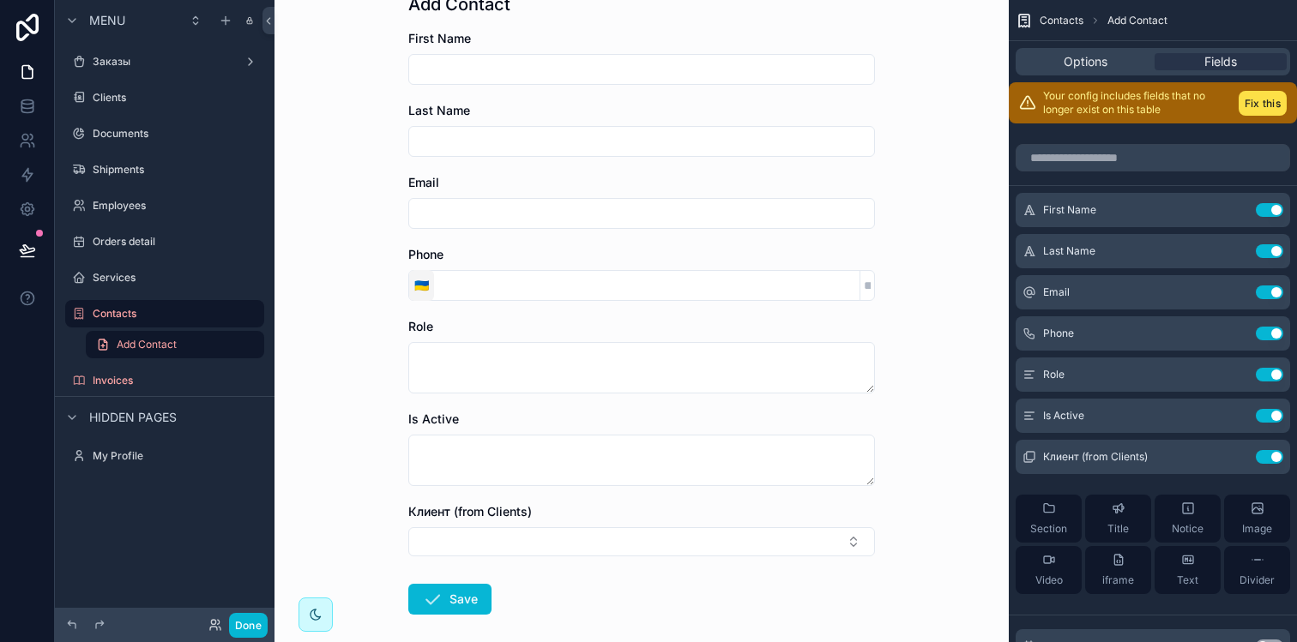
click at [409, 286] on button "🇺🇦" at bounding box center [421, 285] width 25 height 31
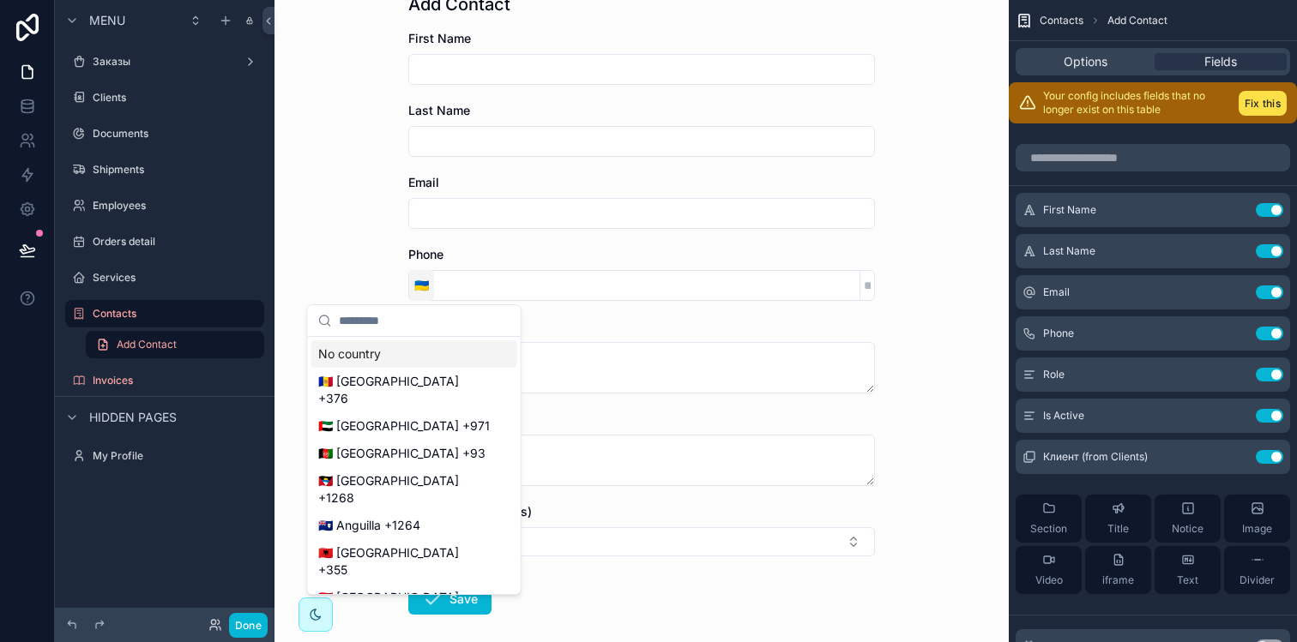
click at [416, 283] on span "🇺🇦" at bounding box center [421, 285] width 15 height 17
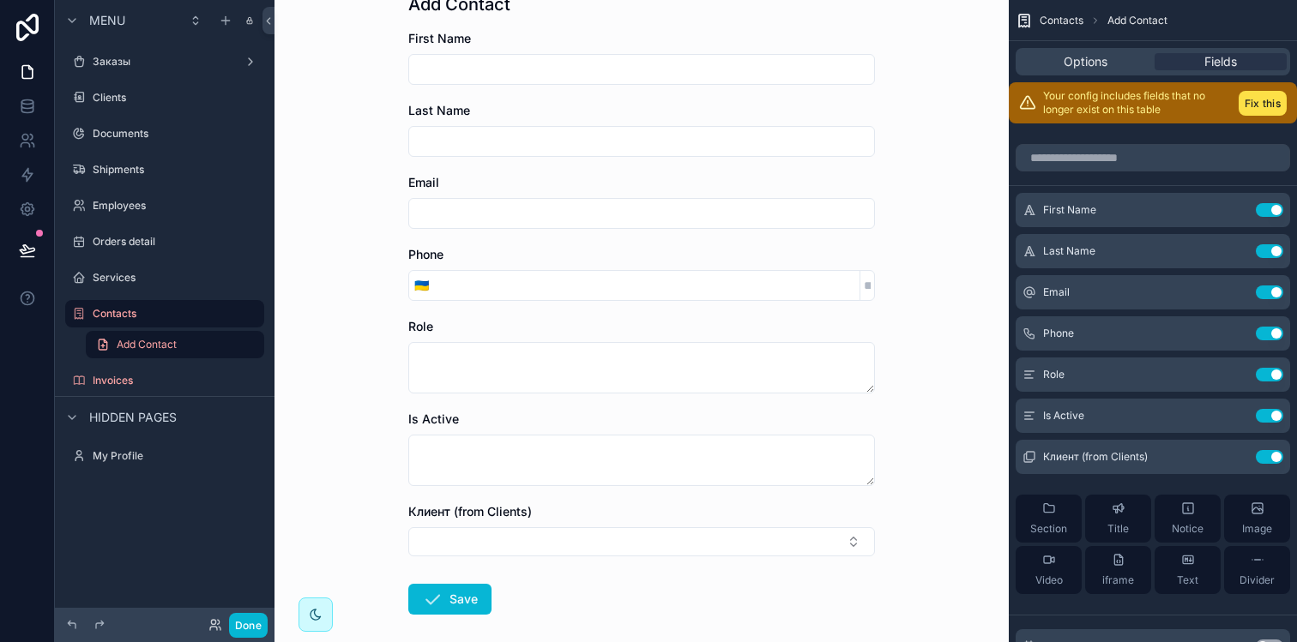
click at [563, 274] on input "scrollable content" at bounding box center [646, 286] width 425 height 24
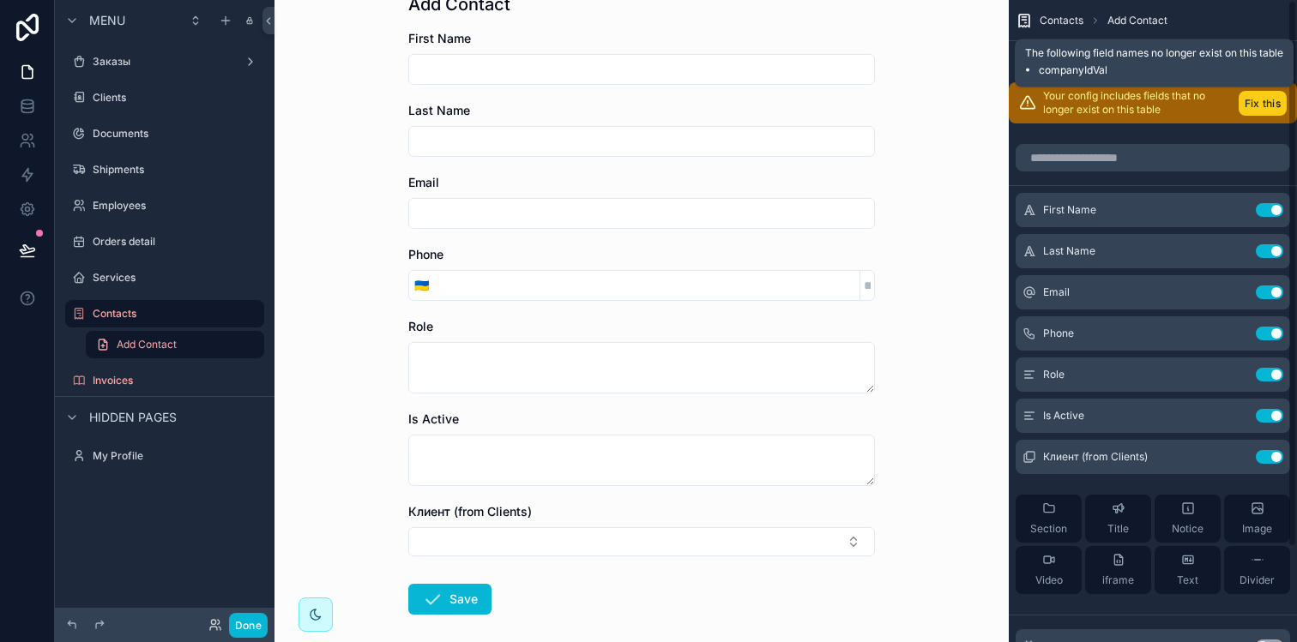
click at [1248, 99] on button "Fix this" at bounding box center [1262, 103] width 48 height 25
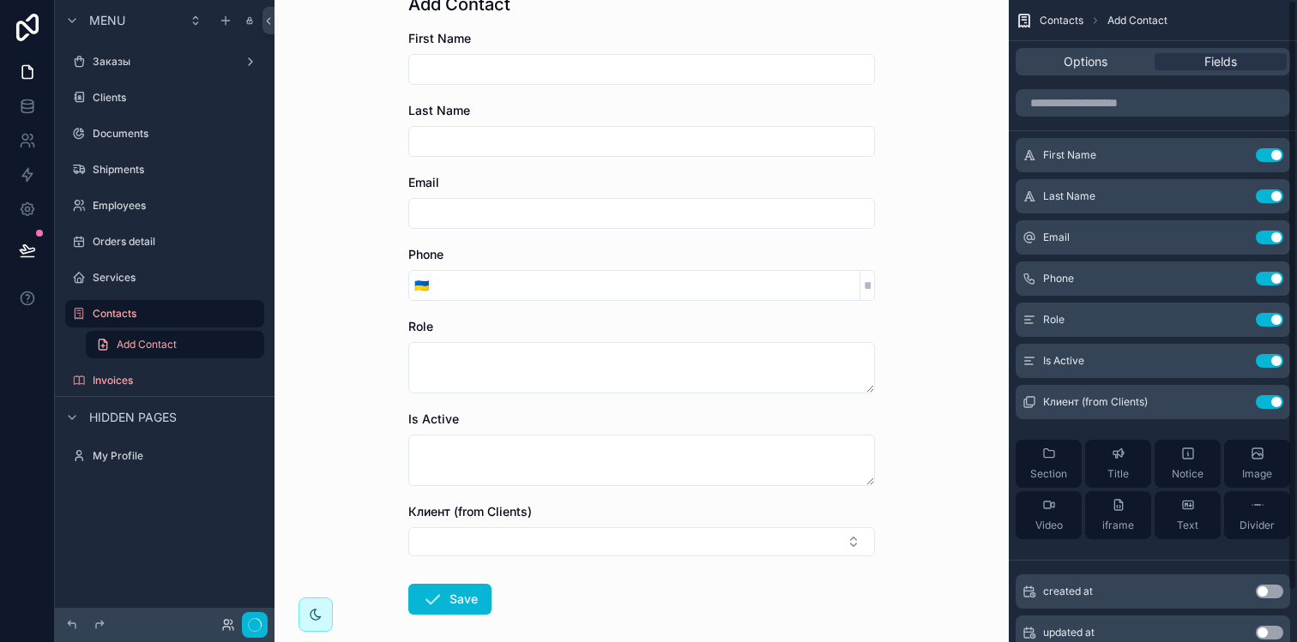
scroll to position [0, 0]
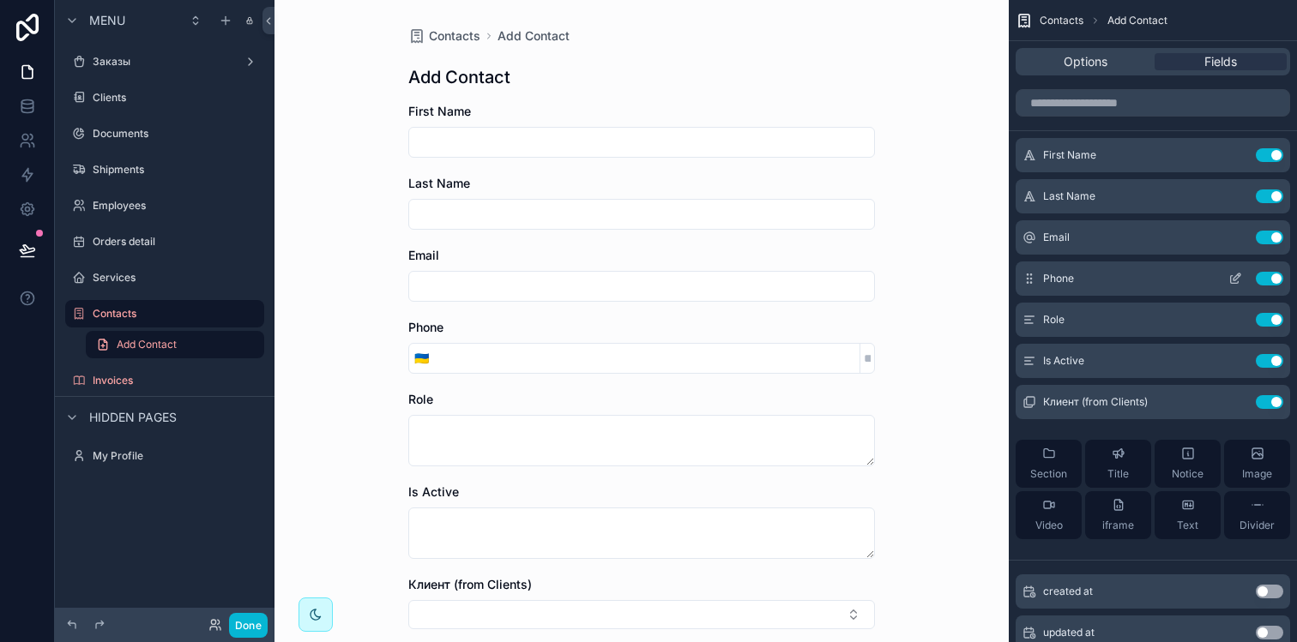
click at [1232, 278] on icon "scrollable content" at bounding box center [1235, 279] width 14 height 14
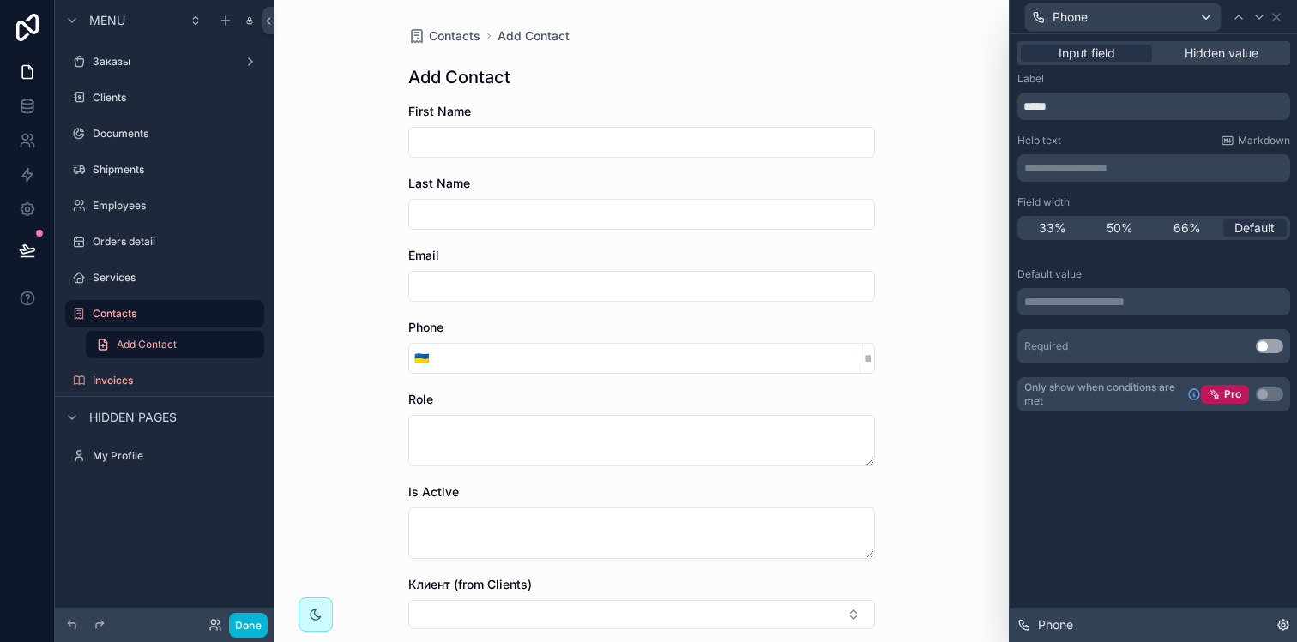
click at [1278, 624] on icon at bounding box center [1283, 625] width 10 height 10
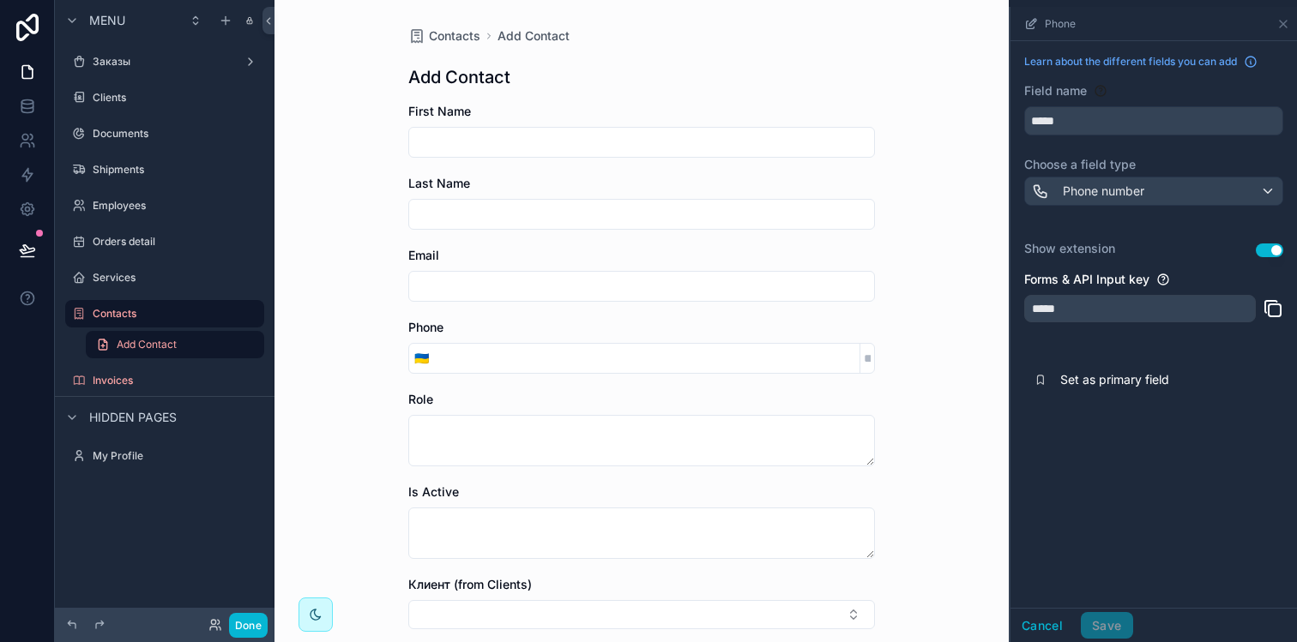
click at [1262, 250] on button "Use setting" at bounding box center [1269, 251] width 27 height 14
click at [1102, 614] on button "Save" at bounding box center [1106, 625] width 51 height 27
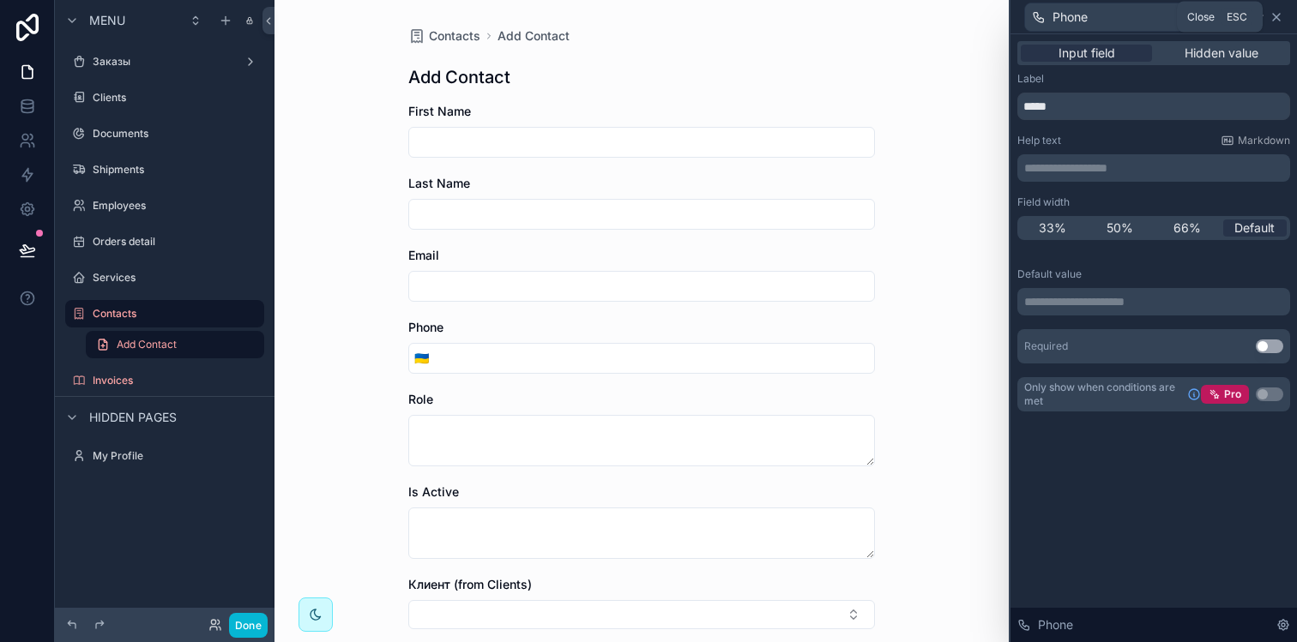
click at [1277, 19] on icon at bounding box center [1276, 17] width 14 height 14
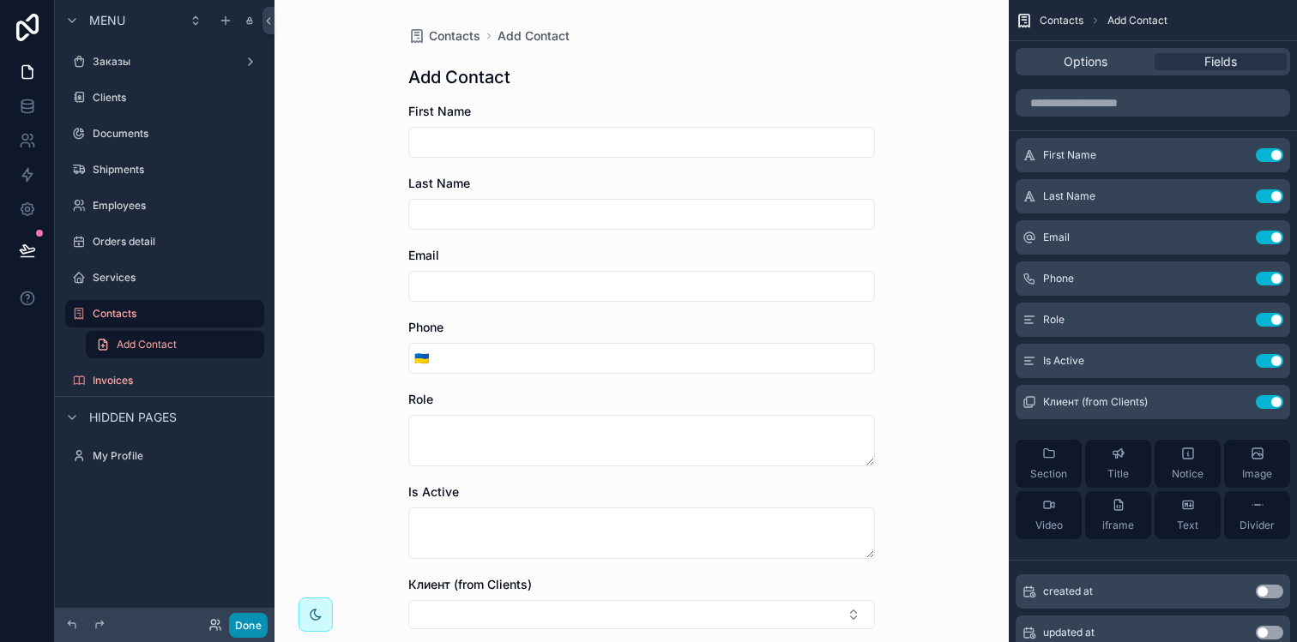
click at [250, 624] on button "Done" at bounding box center [248, 625] width 39 height 25
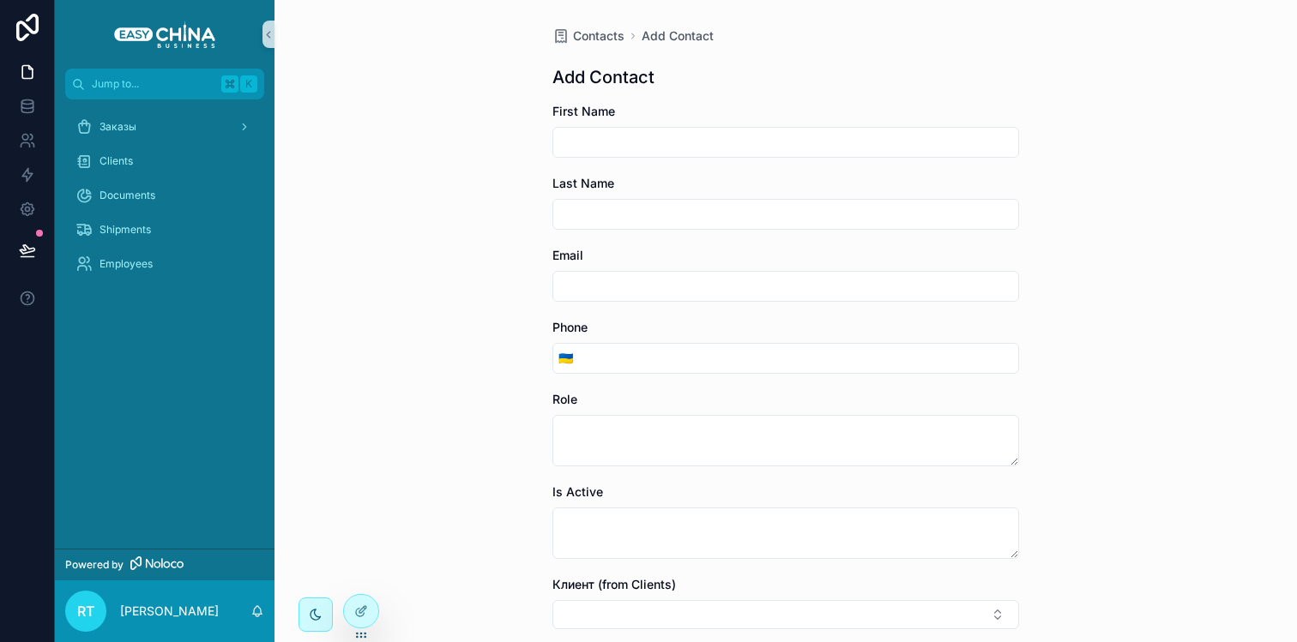
click at [639, 207] on input "scrollable content" at bounding box center [785, 214] width 465 height 24
click at [613, 130] on div "scrollable content" at bounding box center [785, 142] width 467 height 31
click at [612, 136] on input "scrollable content" at bounding box center [785, 142] width 465 height 24
click at [120, 117] on div "Заказы" at bounding box center [164, 126] width 178 height 27
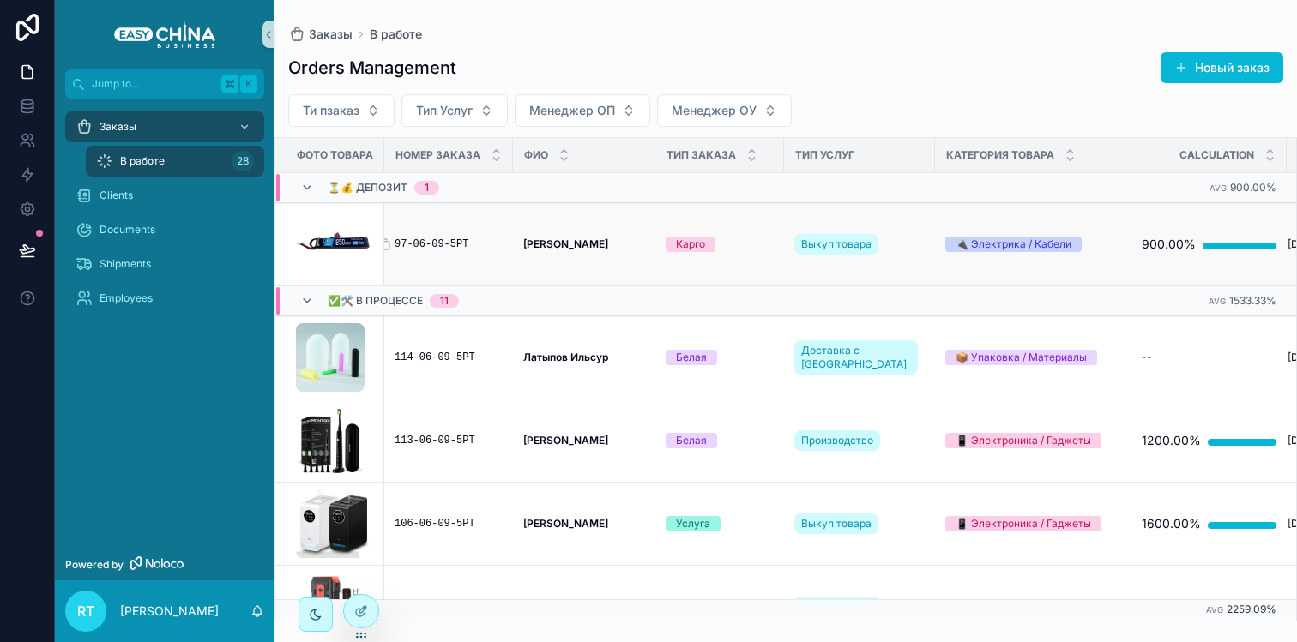
click at [447, 242] on div "97-06-09-5РТ" at bounding box center [449, 245] width 108 height 14
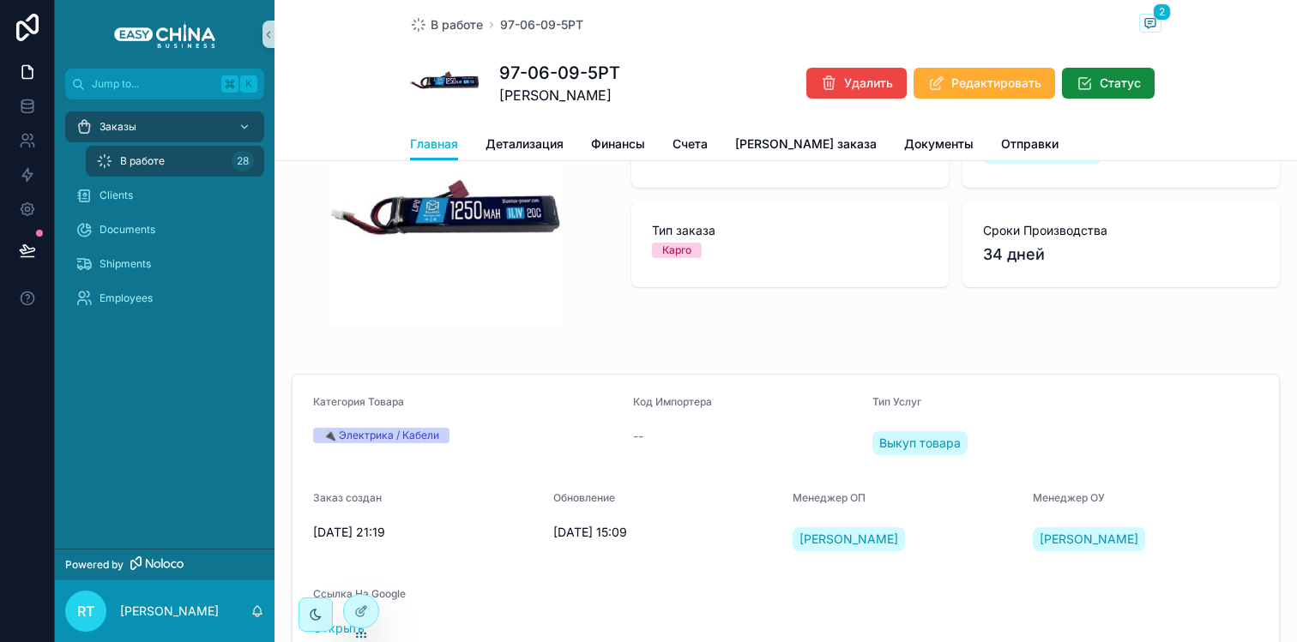
scroll to position [15, 0]
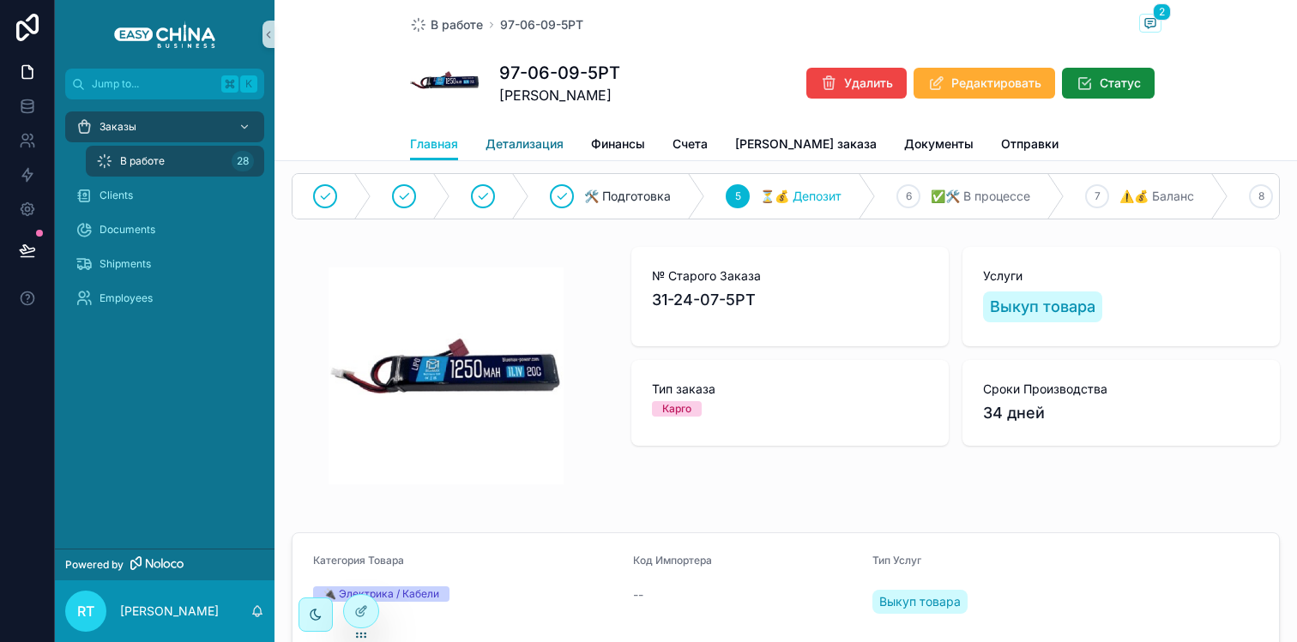
click at [529, 143] on span "Детализация" at bounding box center [524, 144] width 78 height 17
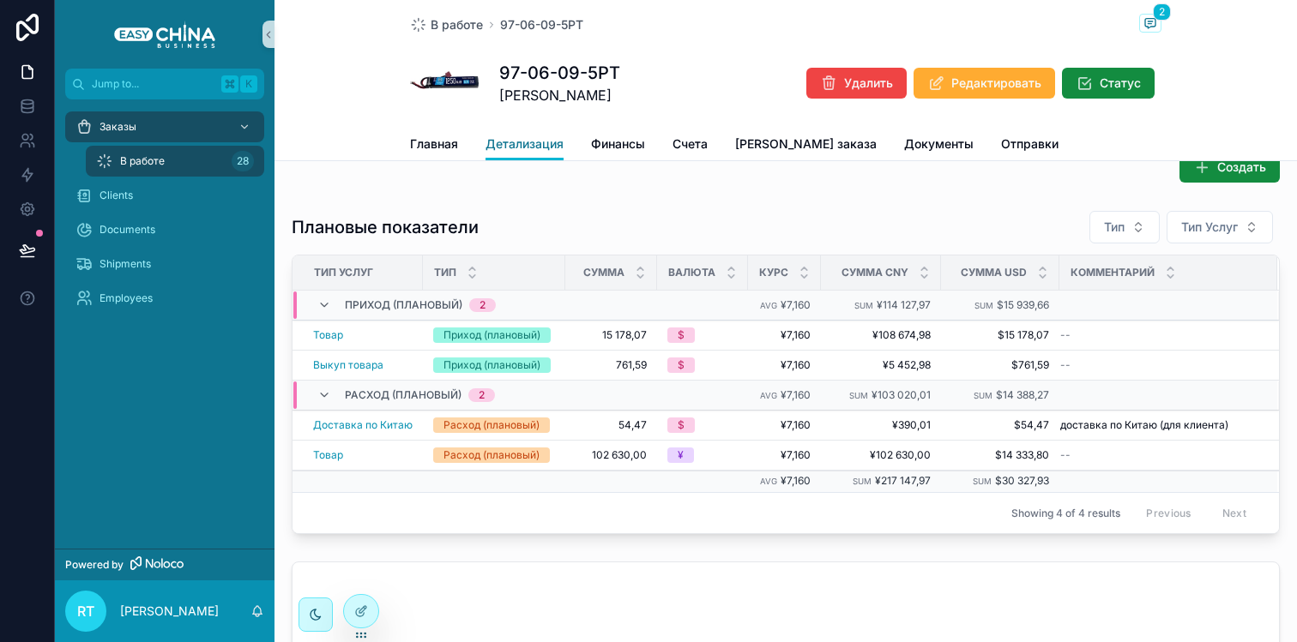
scroll to position [189, 0]
click at [1099, 81] on span "Статус" at bounding box center [1119, 83] width 41 height 17
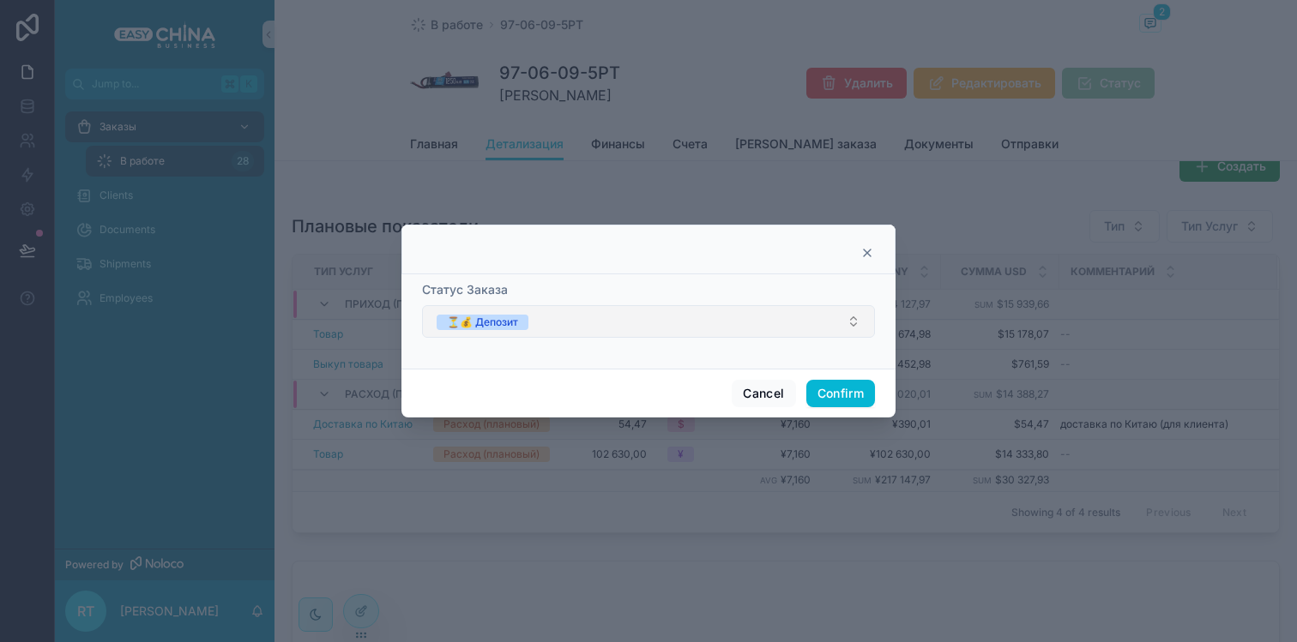
click at [728, 320] on button "⏳💰 Депозит" at bounding box center [648, 321] width 453 height 33
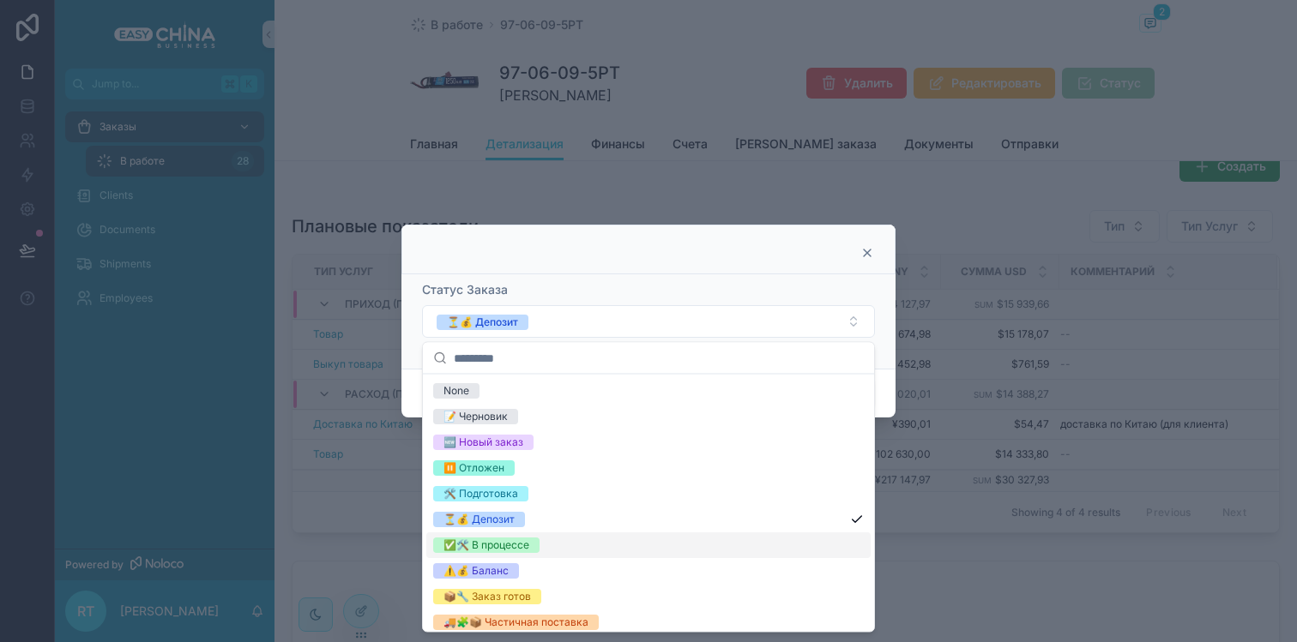
click at [668, 546] on div "✅🛠️ В процессе" at bounding box center [648, 546] width 444 height 26
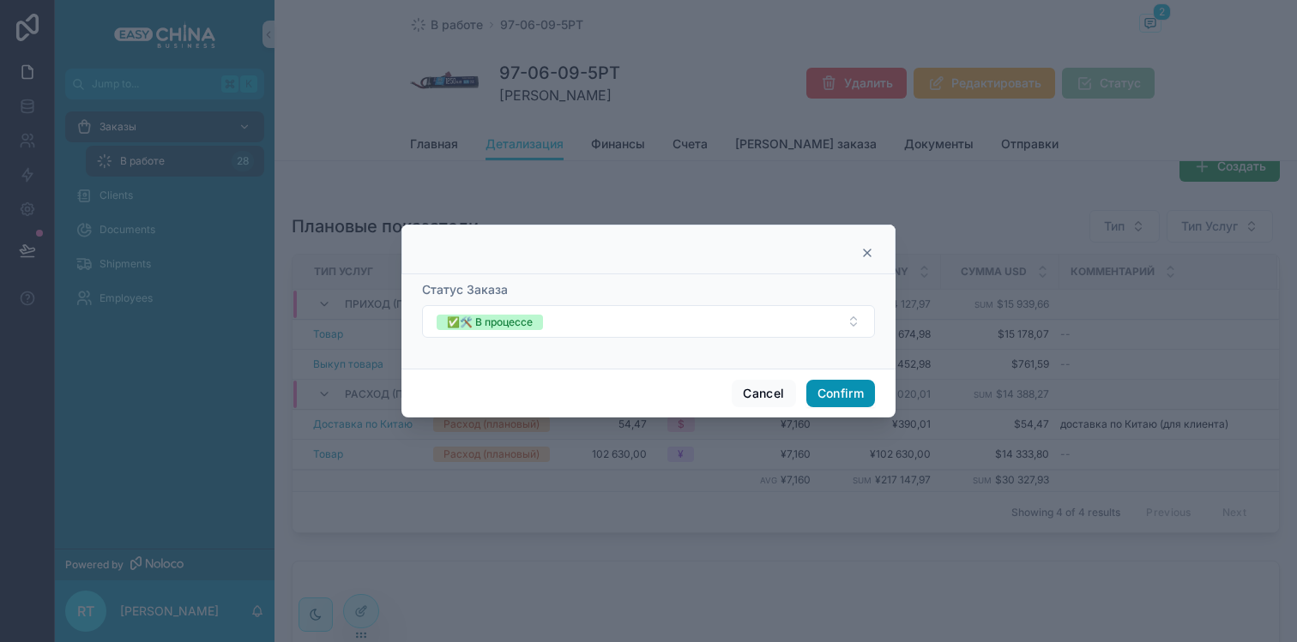
click at [832, 387] on button "Confirm" at bounding box center [840, 393] width 69 height 27
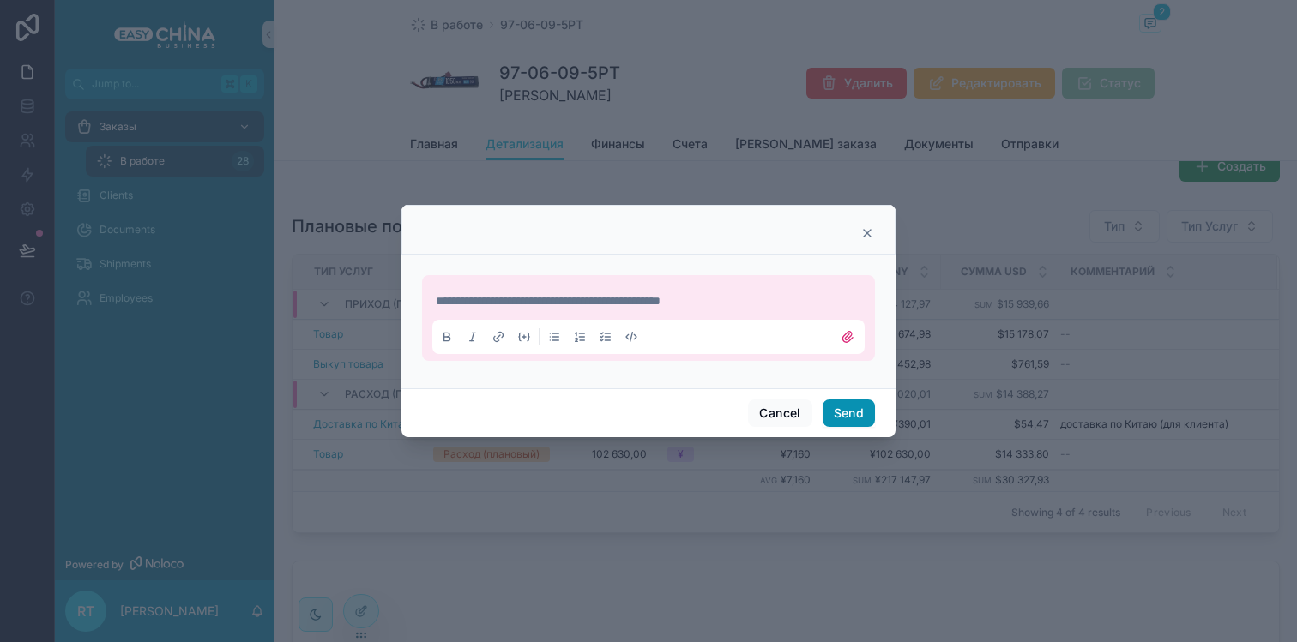
click at [835, 409] on button "Send" at bounding box center [848, 413] width 52 height 27
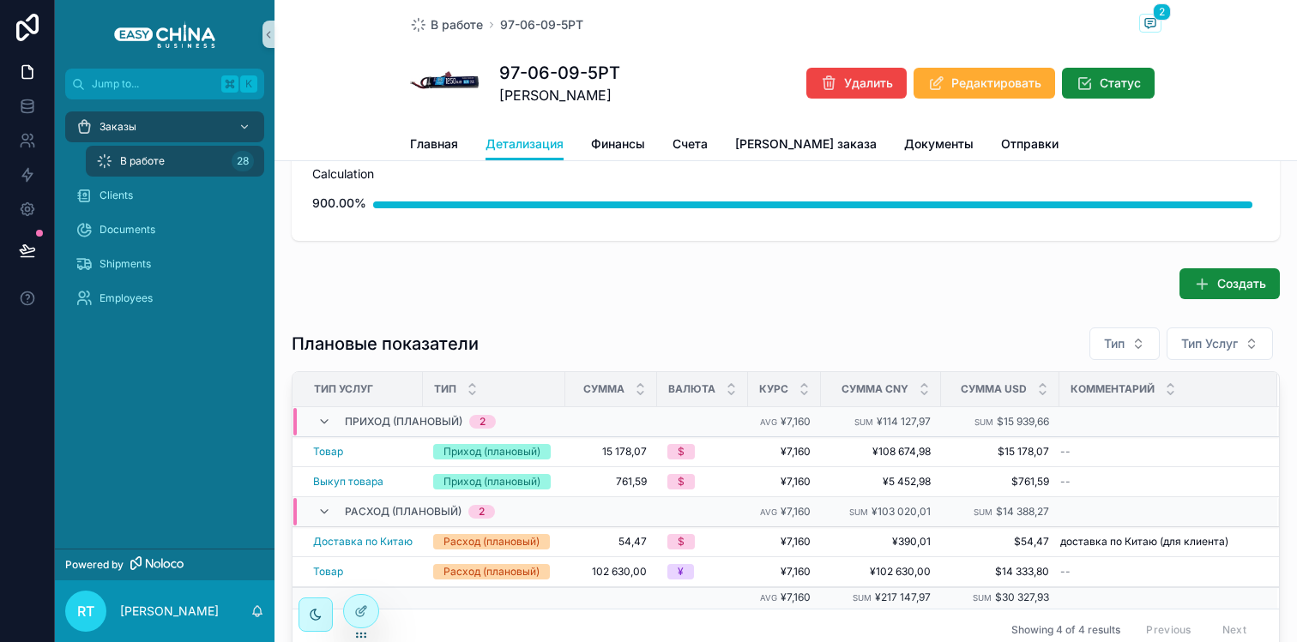
scroll to position [0, 0]
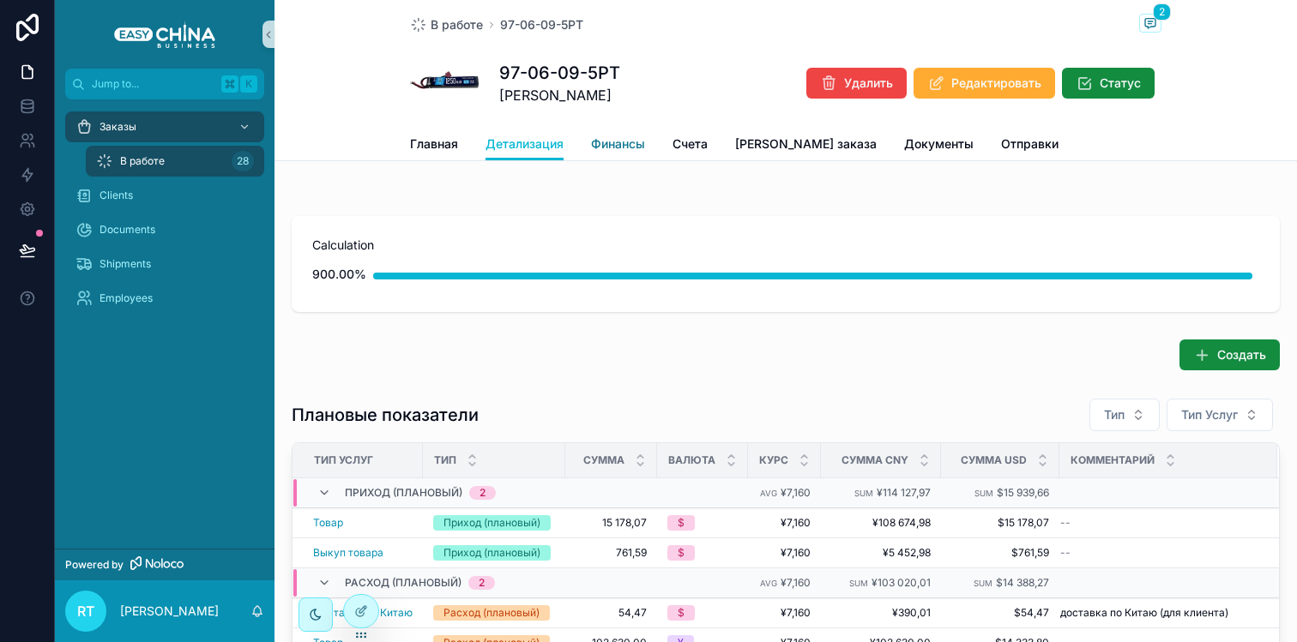
click at [618, 146] on span "Финансы" at bounding box center [618, 144] width 54 height 17
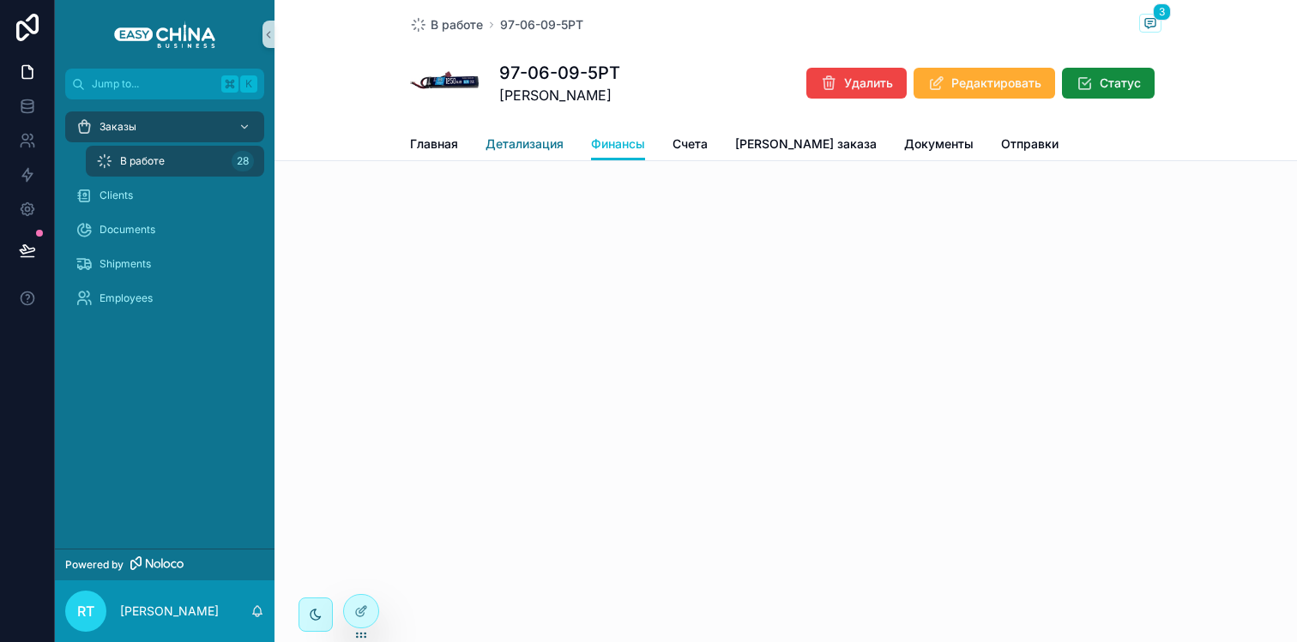
click at [519, 136] on span "Детализация" at bounding box center [524, 144] width 78 height 17
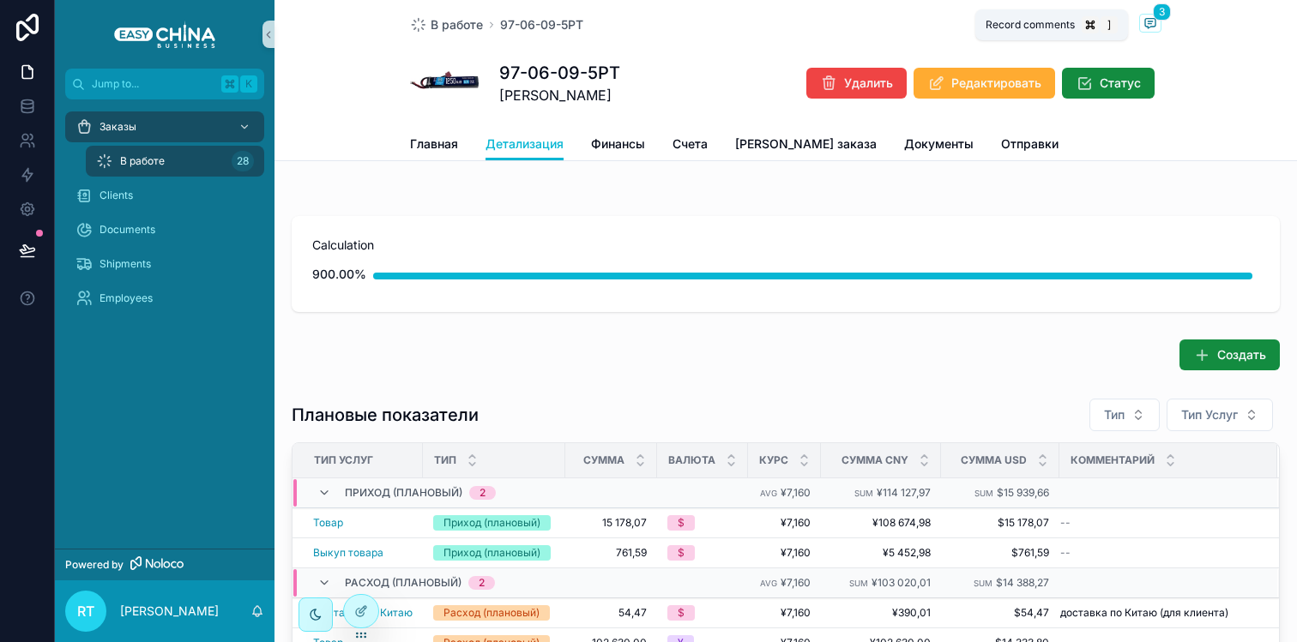
click at [1143, 21] on icon "scrollable content" at bounding box center [1150, 23] width 14 height 14
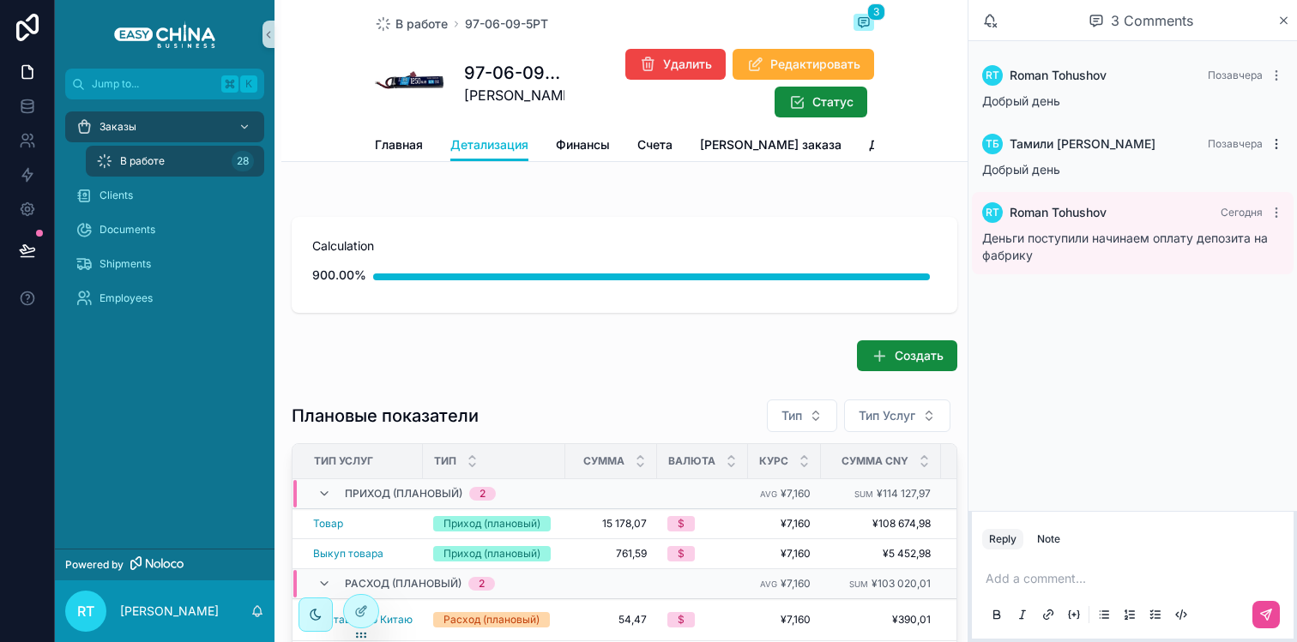
click at [1277, 143] on icon "scrollable content" at bounding box center [1276, 144] width 14 height 14
click at [1235, 119] on span "Delete comment" at bounding box center [1243, 113] width 81 height 14
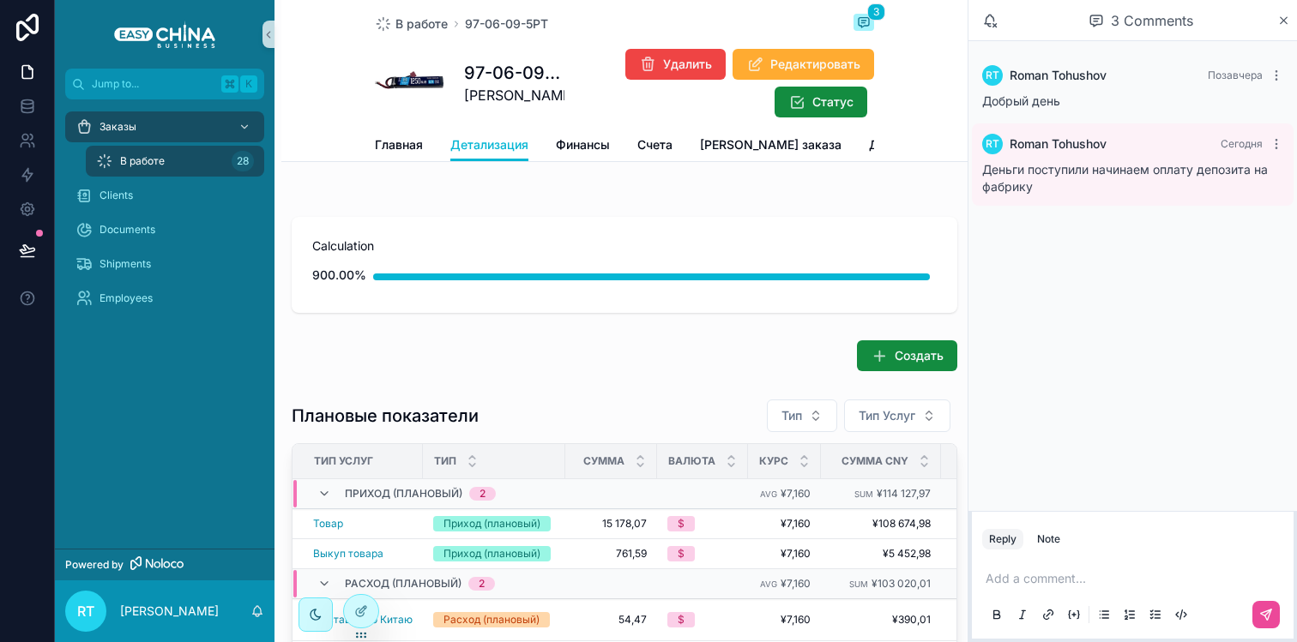
click at [1268, 72] on button "scrollable content" at bounding box center [1272, 76] width 21 height 14
click at [1227, 39] on span "Delete comment" at bounding box center [1243, 45] width 81 height 14
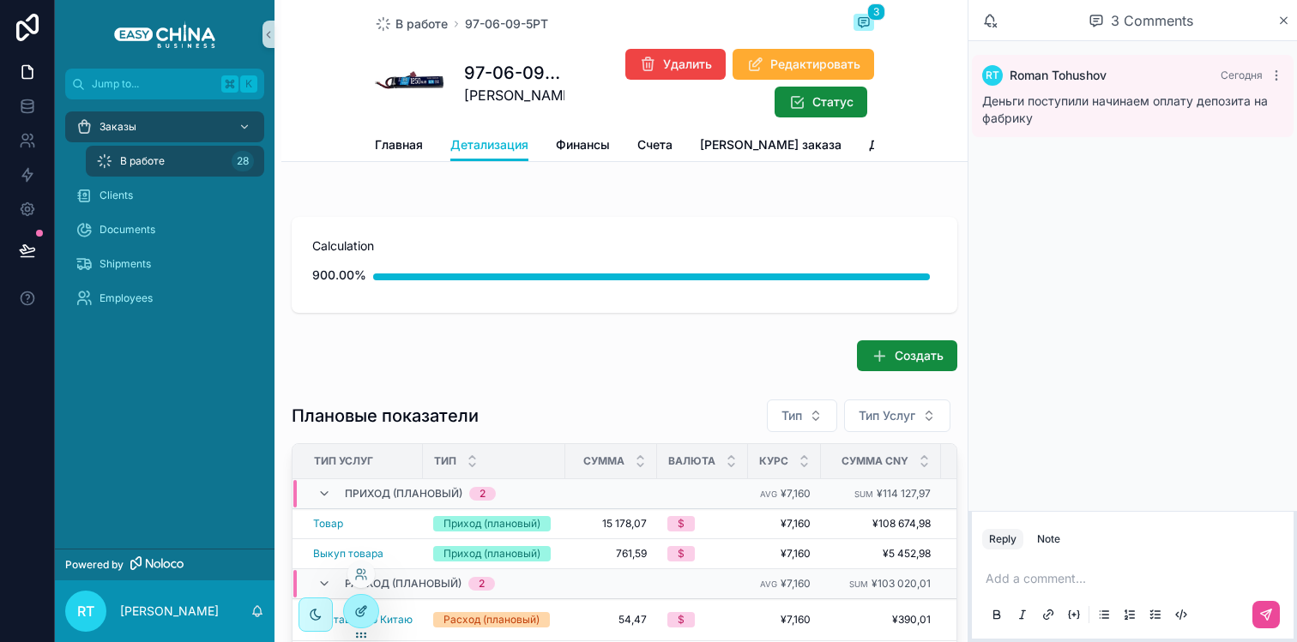
click at [377, 607] on div at bounding box center [361, 611] width 34 height 33
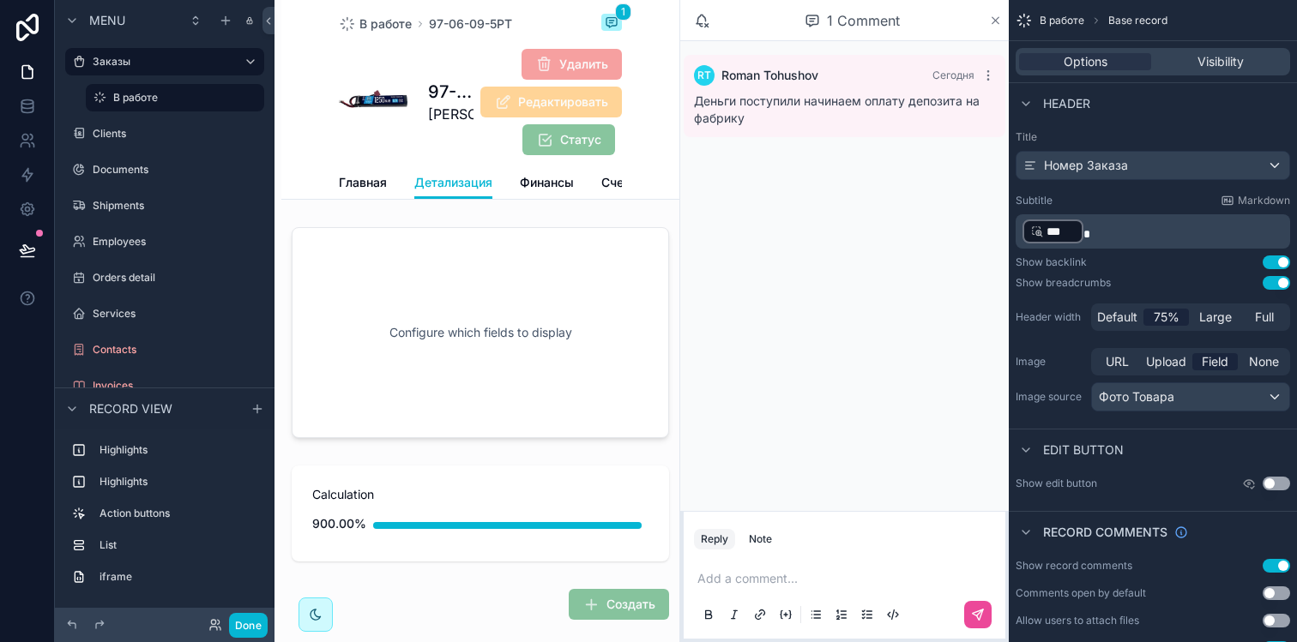
click at [992, 19] on icon "scrollable content" at bounding box center [995, 21] width 13 height 14
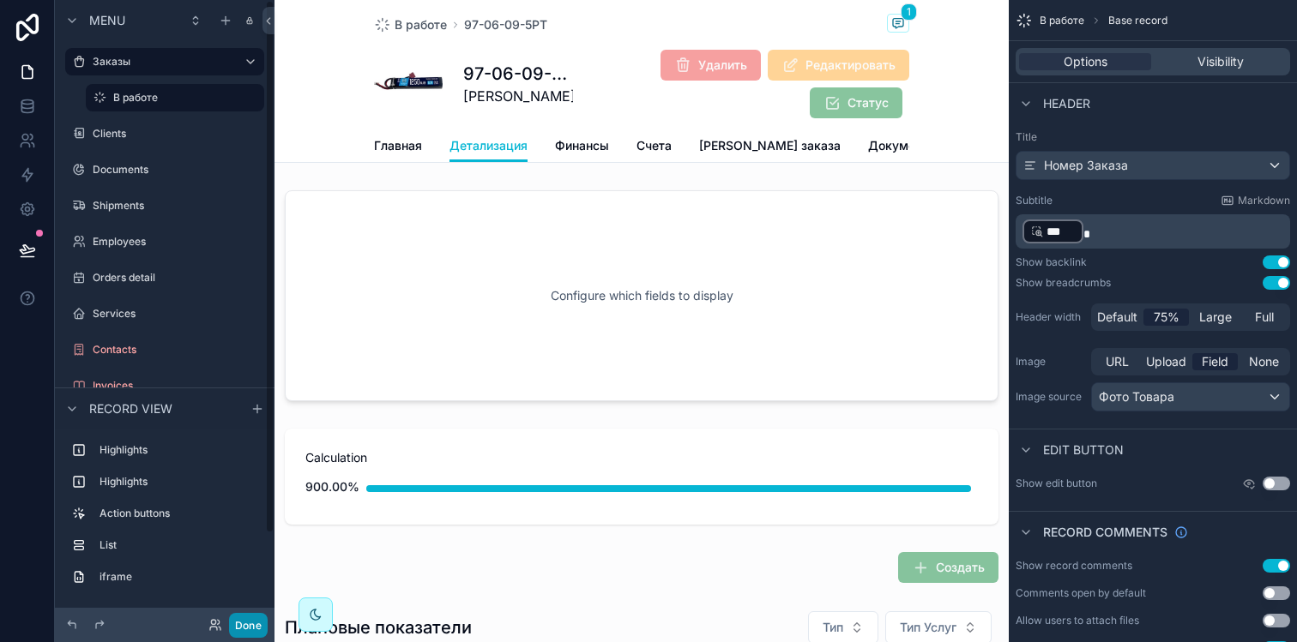
click at [255, 621] on button "Done" at bounding box center [248, 625] width 39 height 25
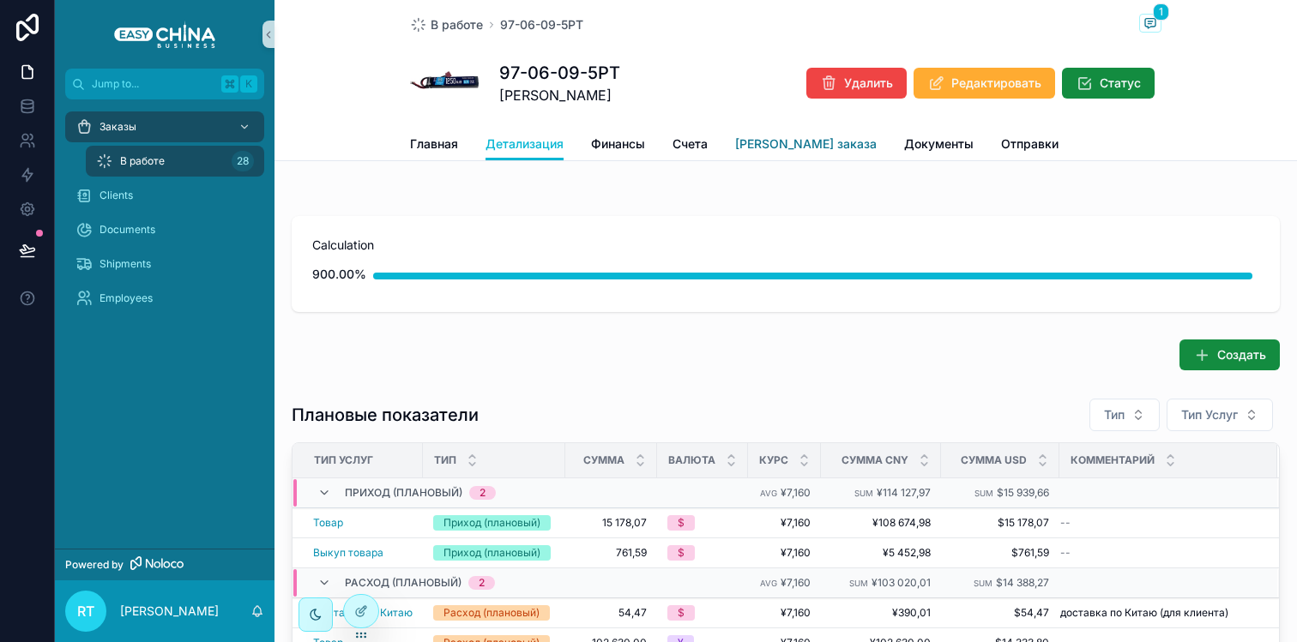
click at [763, 150] on span "[PERSON_NAME] заказа" at bounding box center [806, 144] width 142 height 17
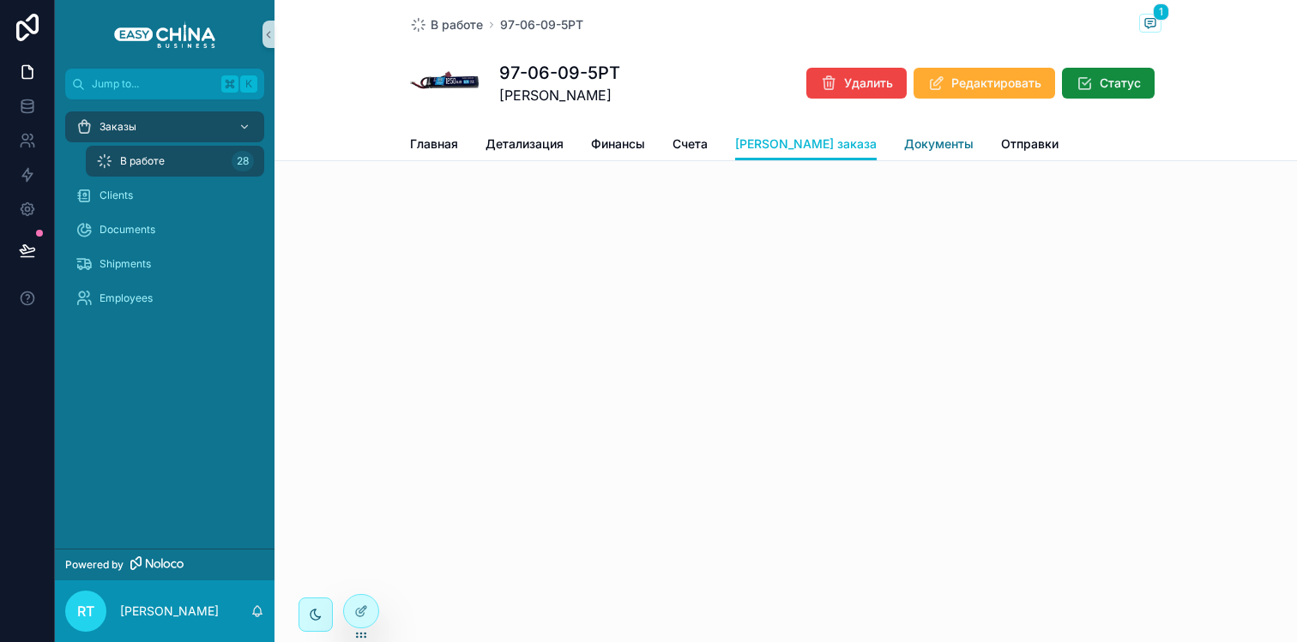
click at [904, 149] on span "Документы" at bounding box center [938, 144] width 69 height 17
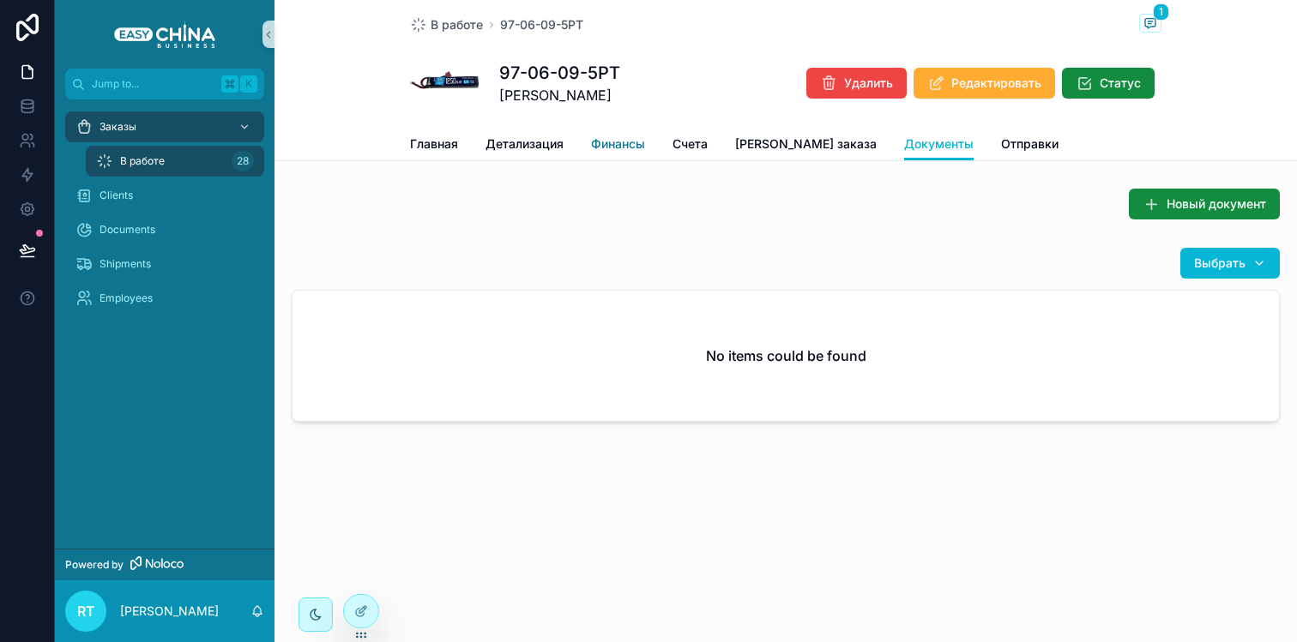
click at [625, 139] on span "Финансы" at bounding box center [618, 144] width 54 height 17
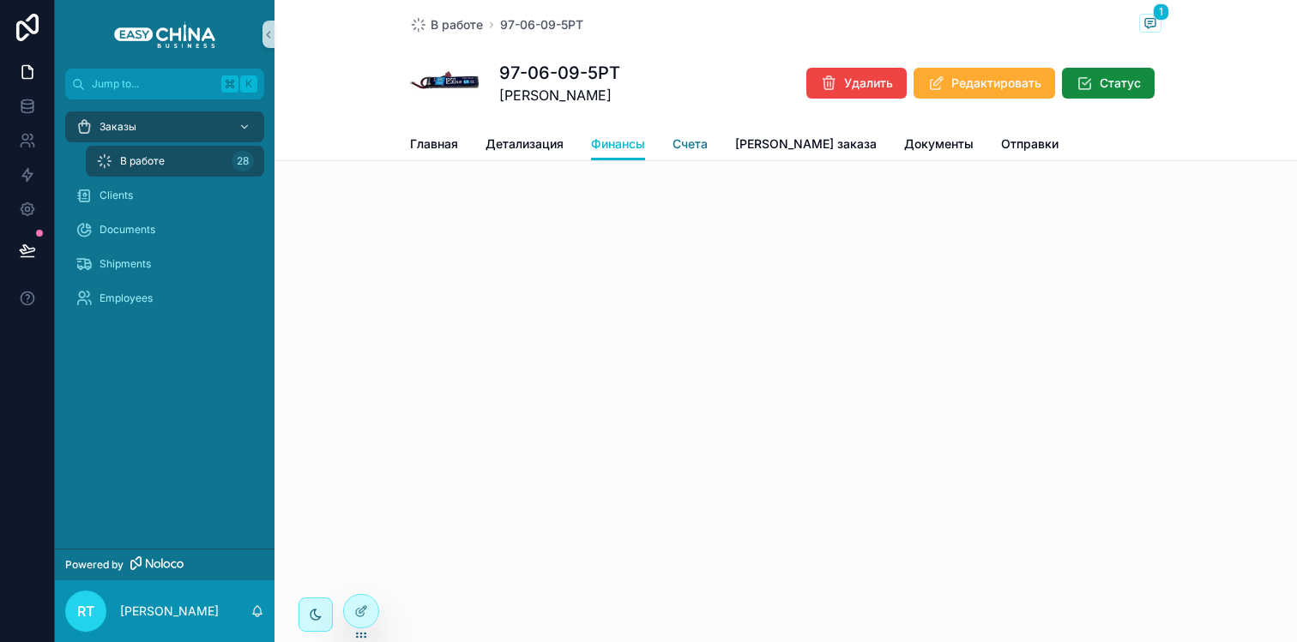
click at [684, 146] on span "Счета" at bounding box center [689, 144] width 35 height 17
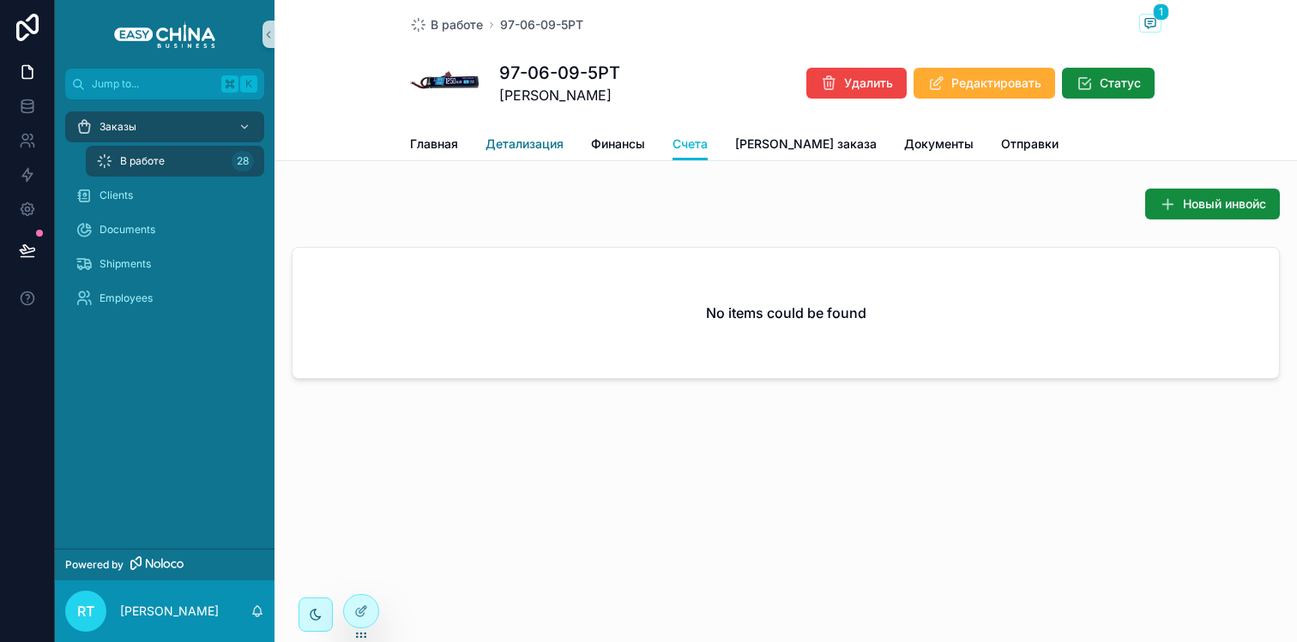
click at [537, 151] on span "Детализация" at bounding box center [524, 144] width 78 height 17
